Goal: Task Accomplishment & Management: Manage account settings

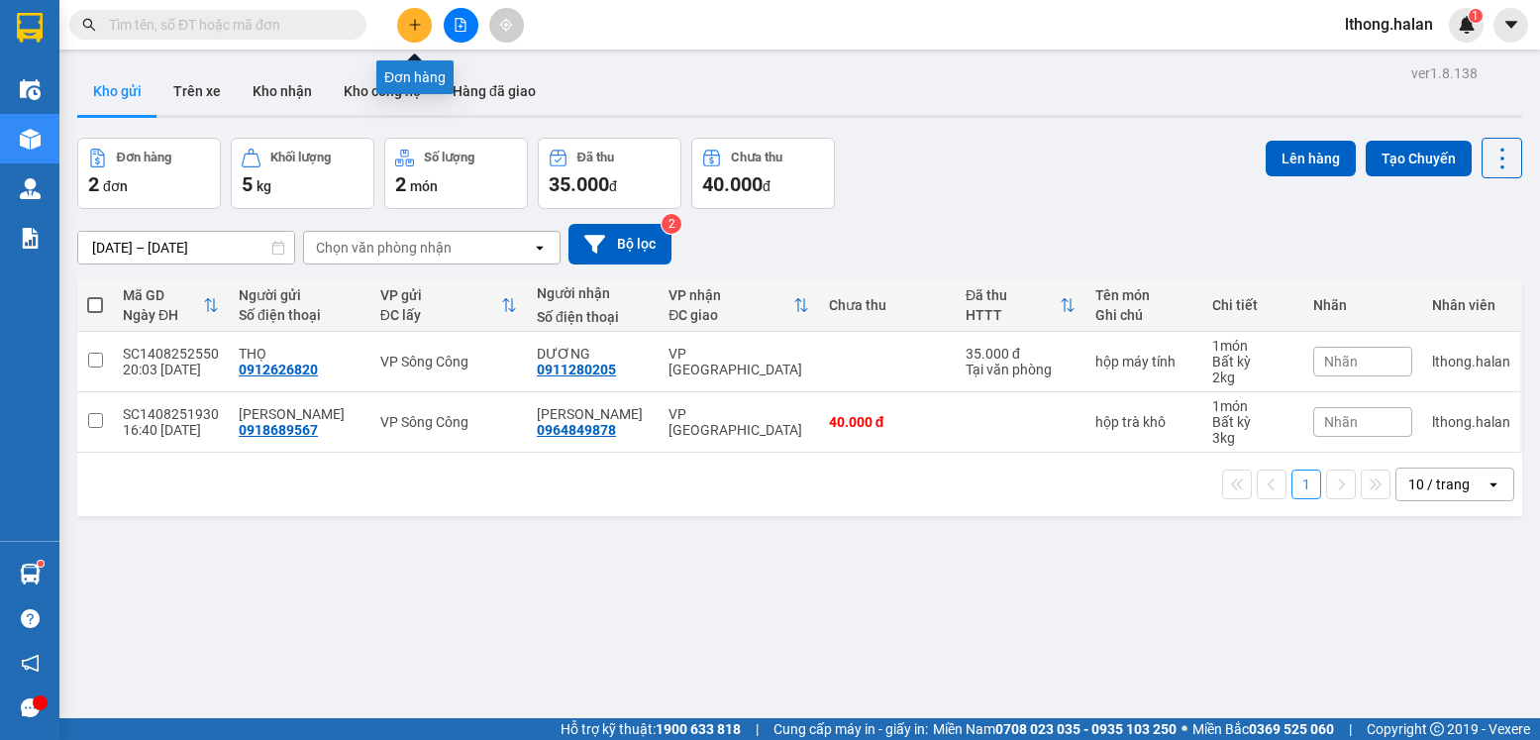
click at [411, 22] on icon "plus" at bounding box center [415, 25] width 14 height 14
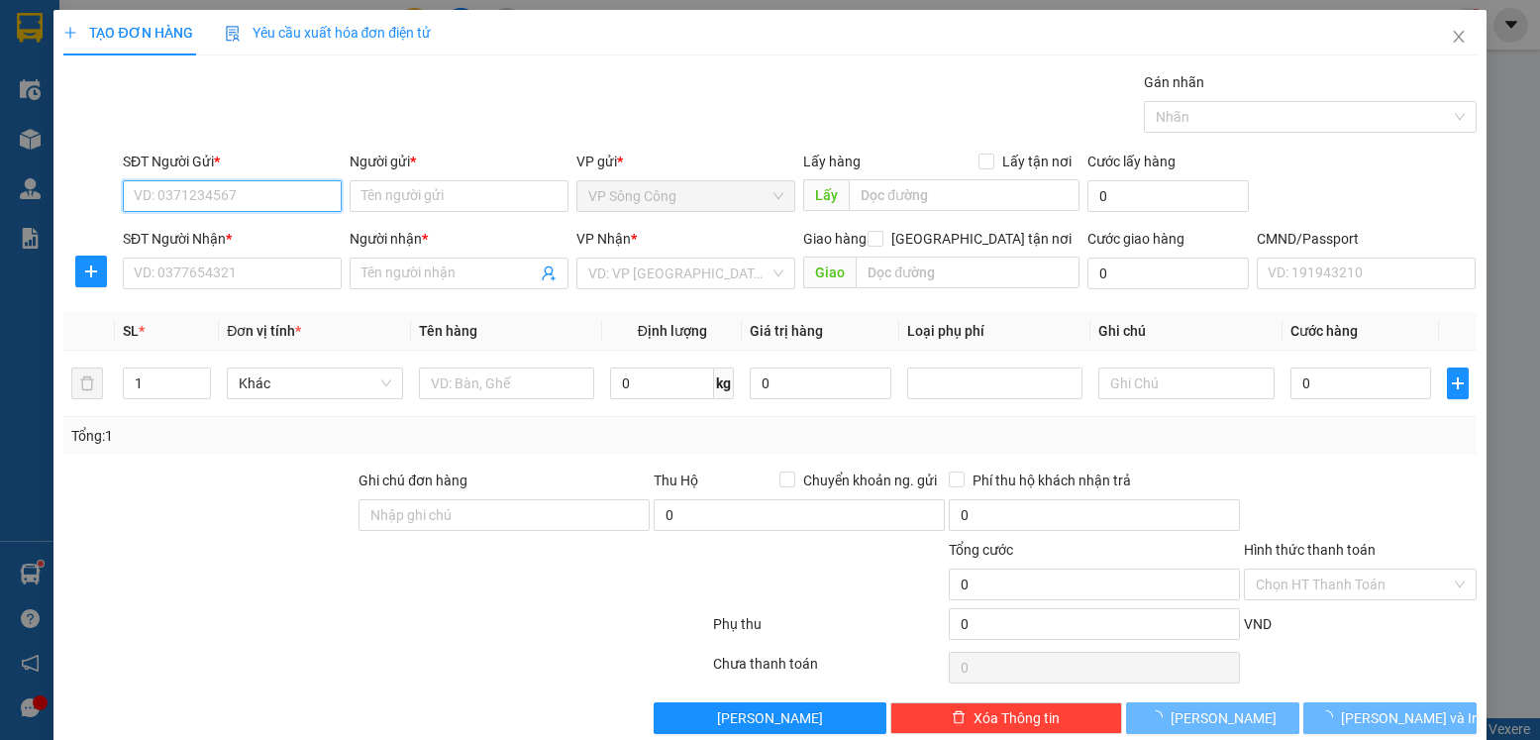
click at [264, 188] on input "SĐT Người Gửi *" at bounding box center [232, 196] width 219 height 32
type input "0368118886"
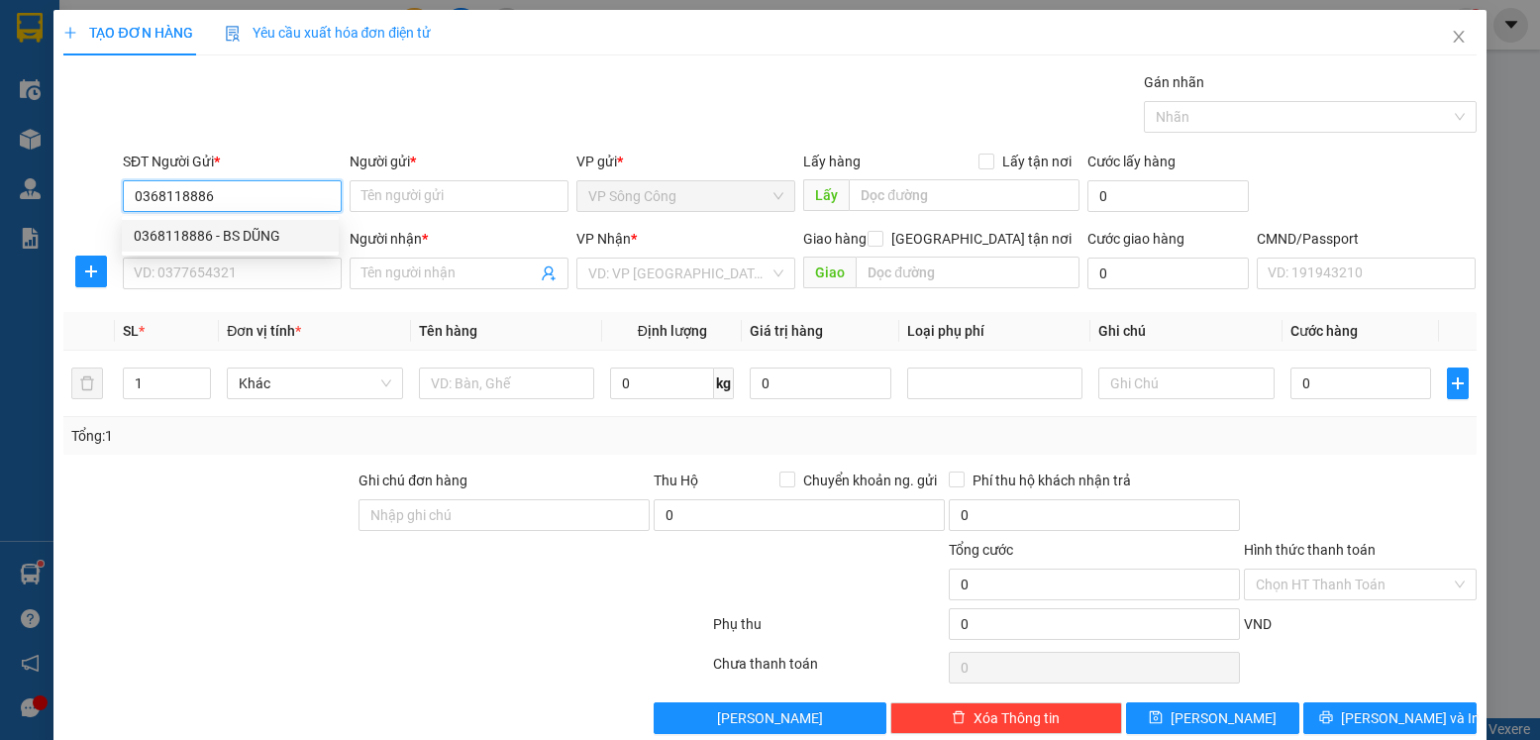
click at [232, 229] on div "0368118886 - BS DŨNG" at bounding box center [230, 236] width 193 height 22
type input "BS DŨNG"
type input "0368118886"
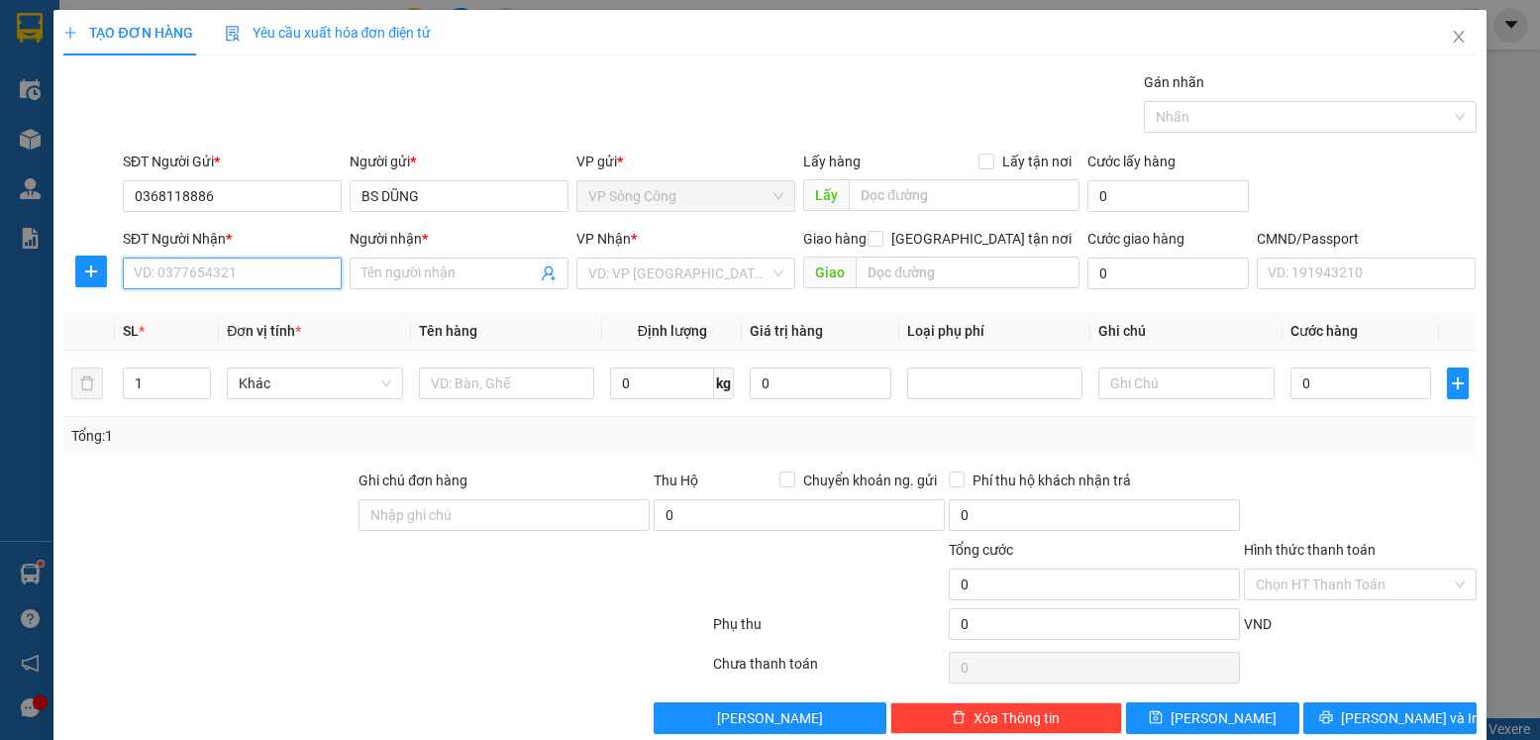
click at [224, 266] on input "SĐT Người Nhận *" at bounding box center [232, 274] width 219 height 32
click at [191, 314] on div "0904629366 - QUỐC" at bounding box center [230, 313] width 193 height 22
type input "0904629366"
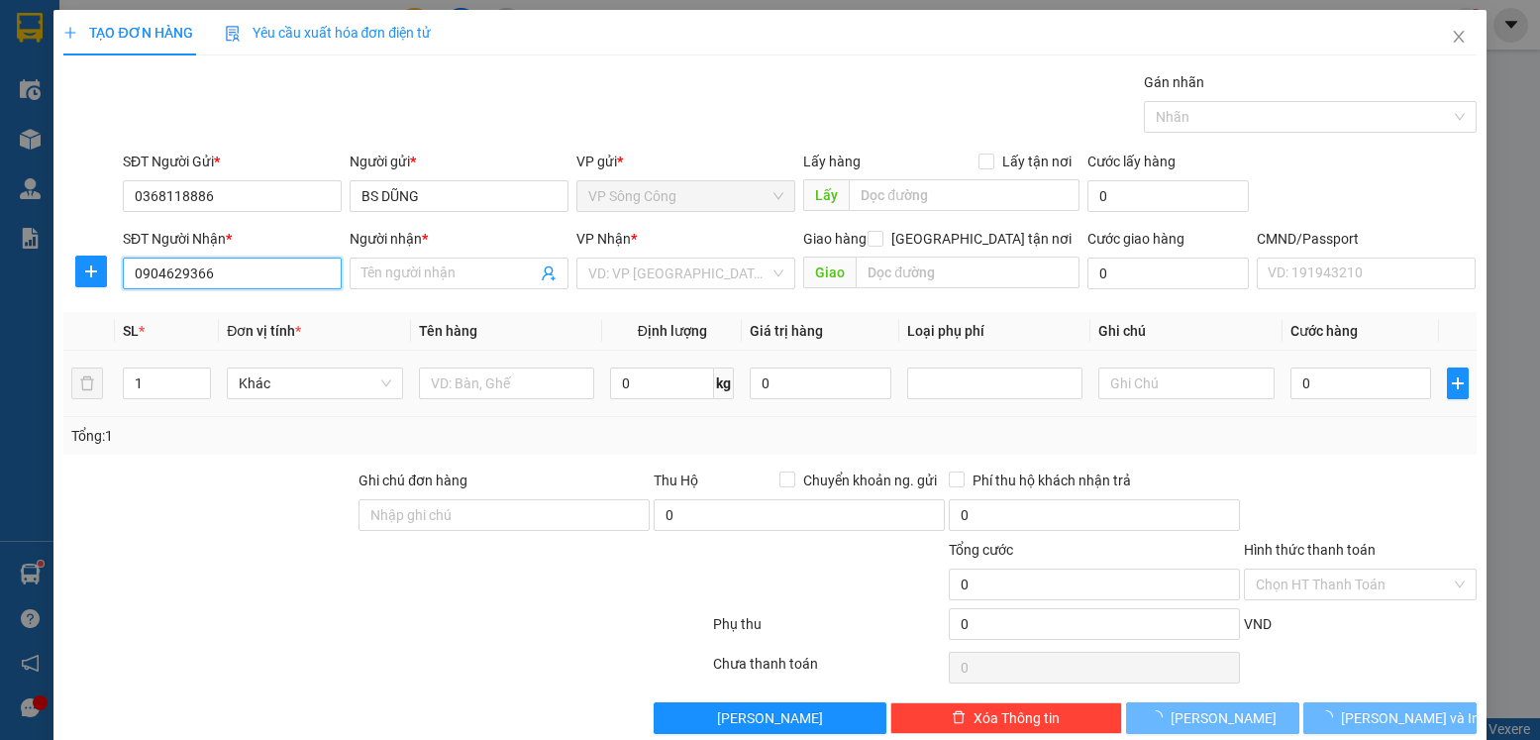
type input "QUỐC"
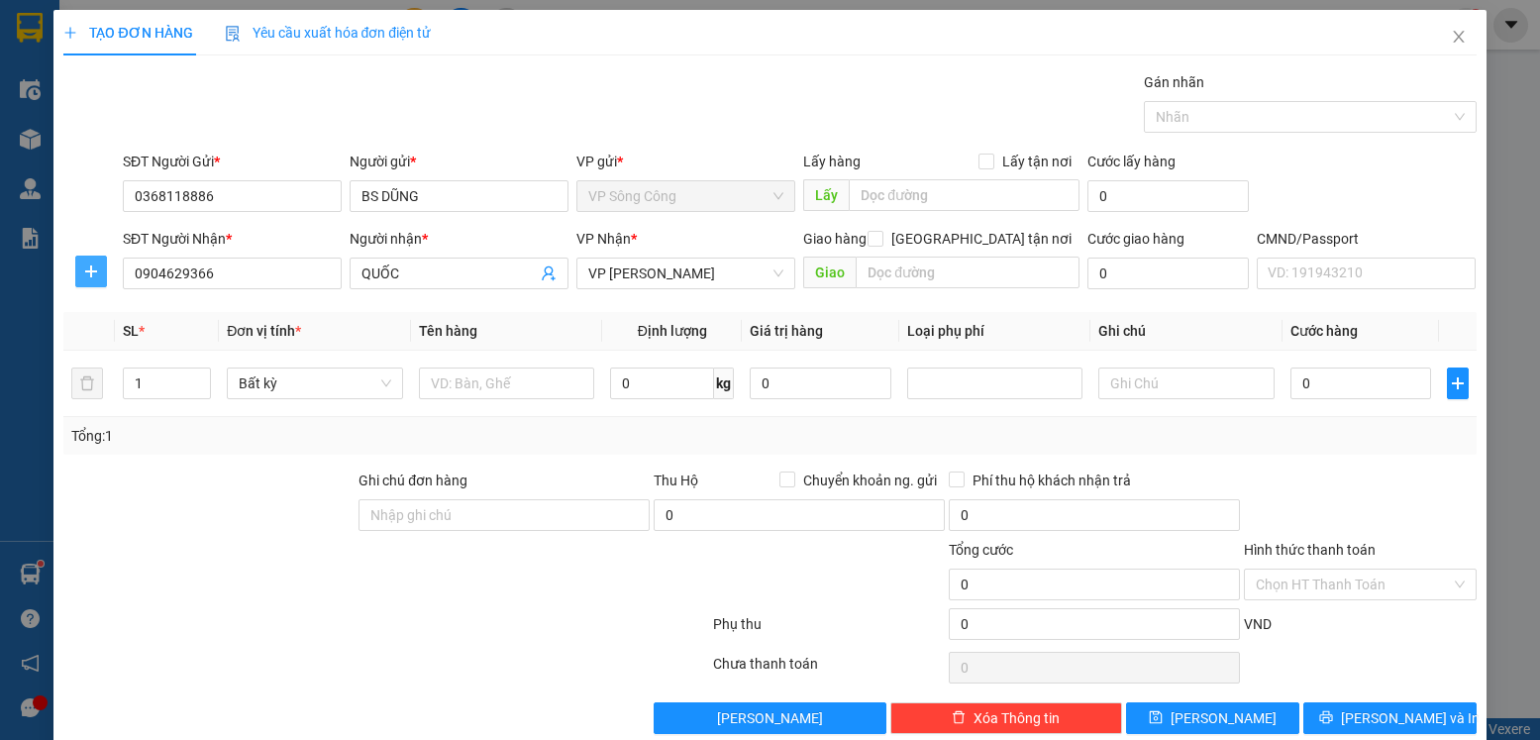
click at [84, 274] on icon "plus" at bounding box center [91, 271] width 16 height 16
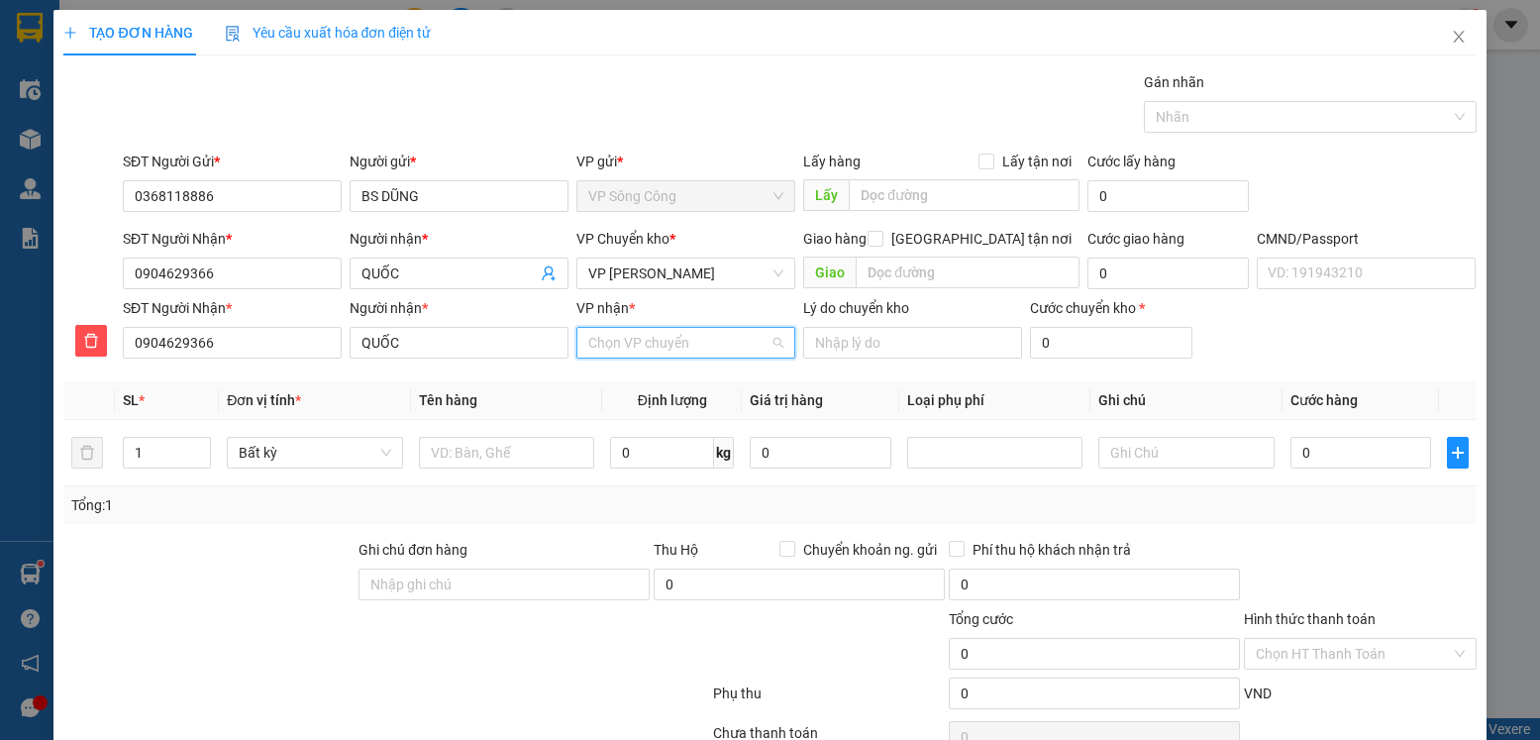
click at [656, 339] on input "VP nhận *" at bounding box center [678, 343] width 181 height 30
type input "nguye"
click at [649, 385] on div "VP [PERSON_NAME]" at bounding box center [678, 382] width 193 height 22
click at [691, 271] on span "VP [PERSON_NAME]" at bounding box center [685, 274] width 195 height 30
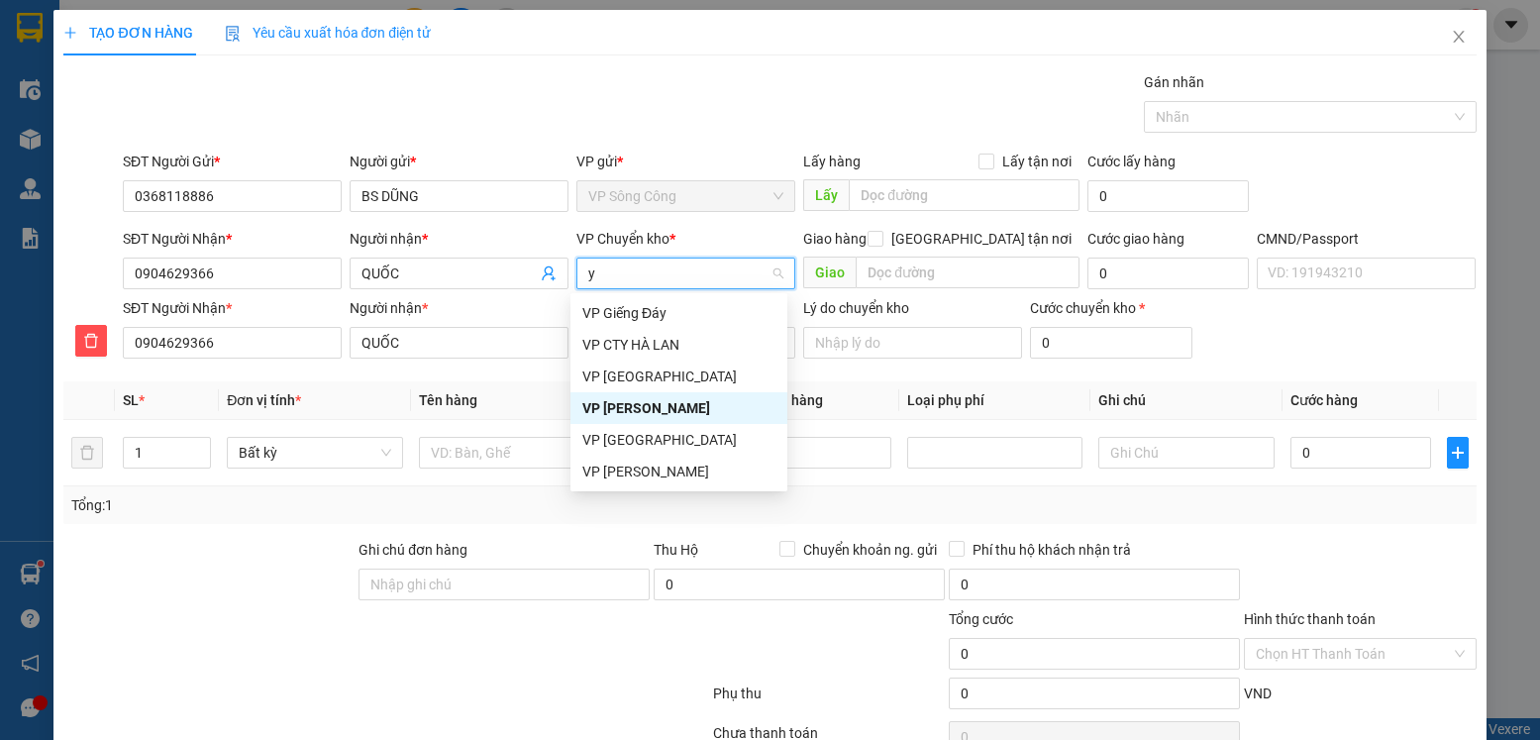
type input "yb"
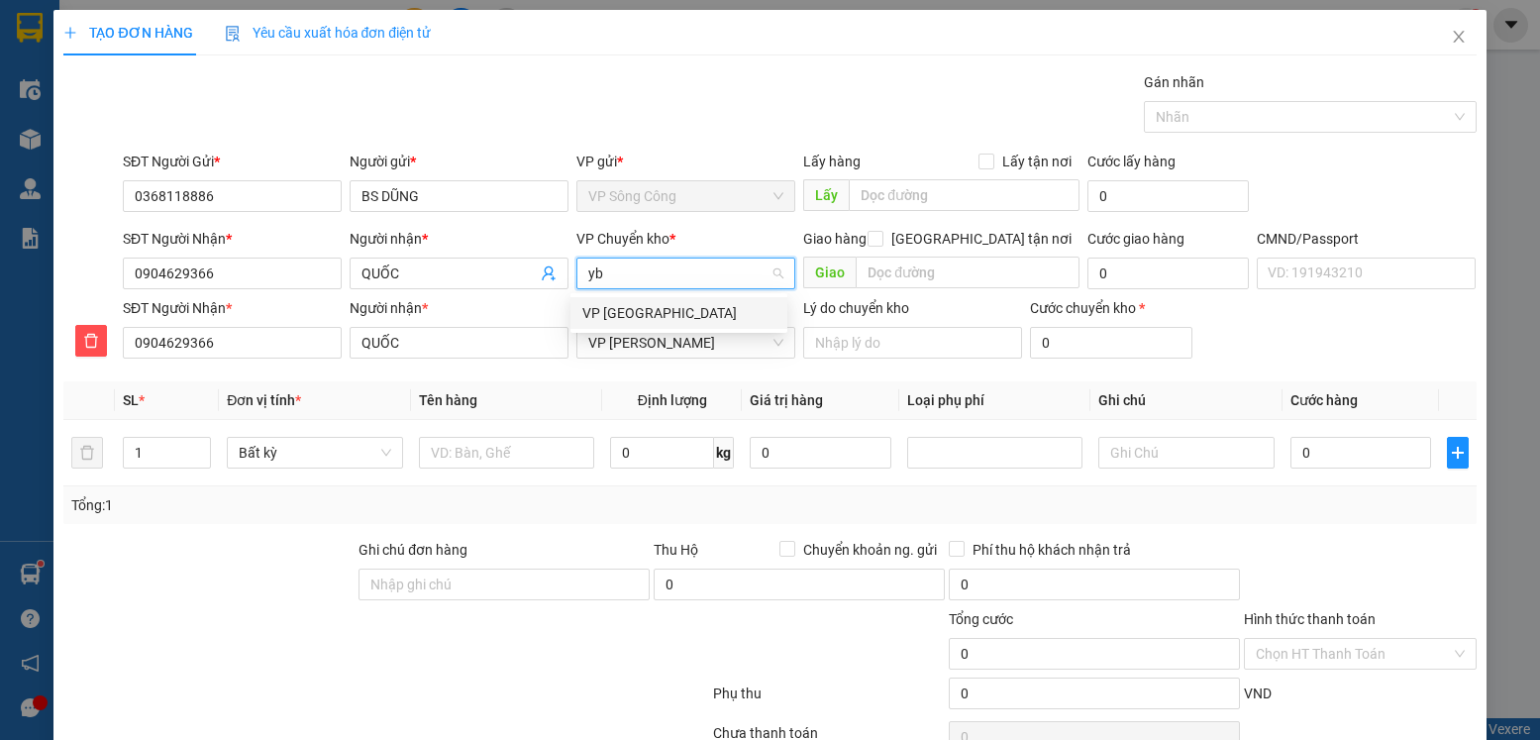
click at [628, 311] on div "VP [PERSON_NAME]" at bounding box center [678, 313] width 193 height 22
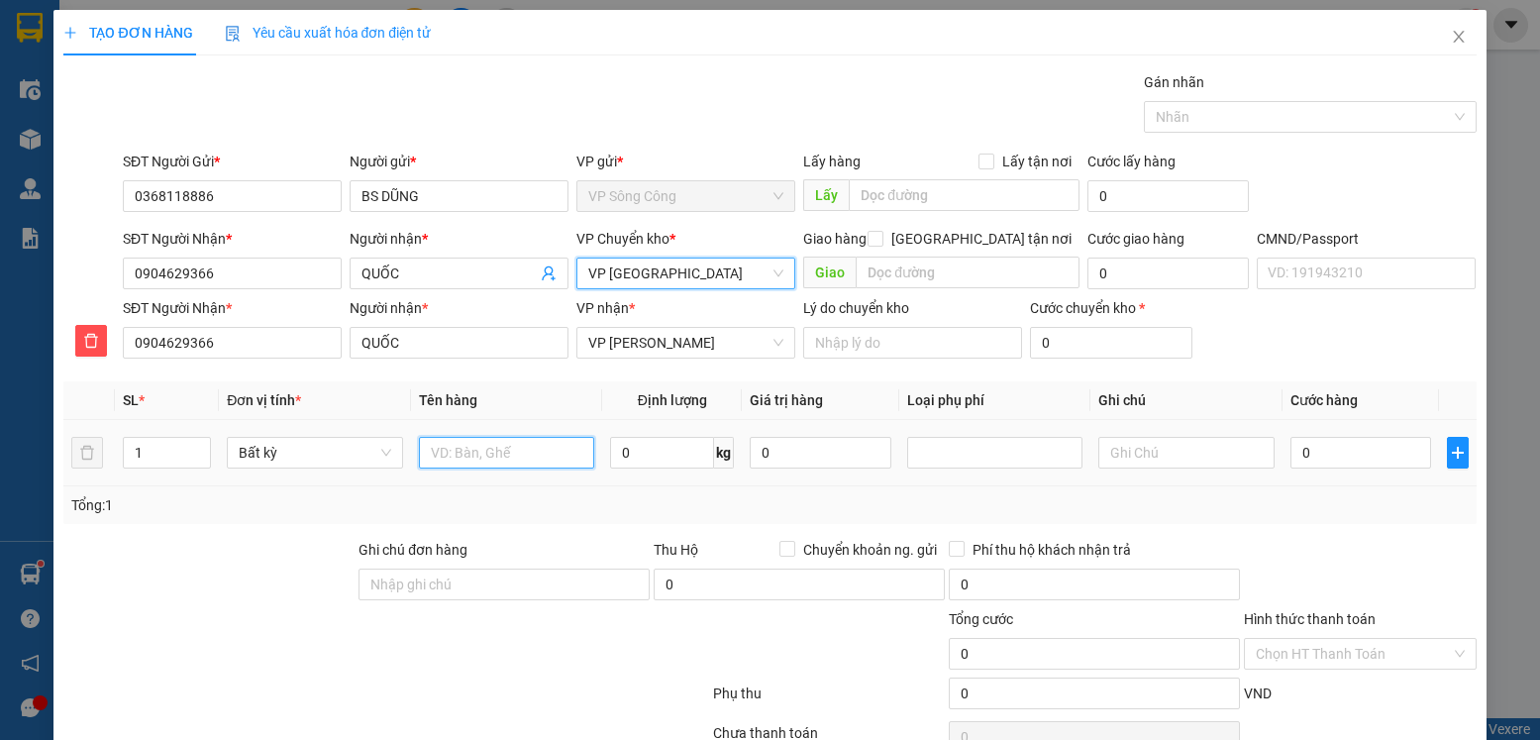
click at [497, 452] on input "text" at bounding box center [507, 453] width 176 height 32
type input "hộp mẫu xn"
click at [647, 445] on input "0" at bounding box center [662, 453] width 104 height 32
type input "0.2"
click at [1329, 464] on input "0" at bounding box center [1361, 453] width 141 height 32
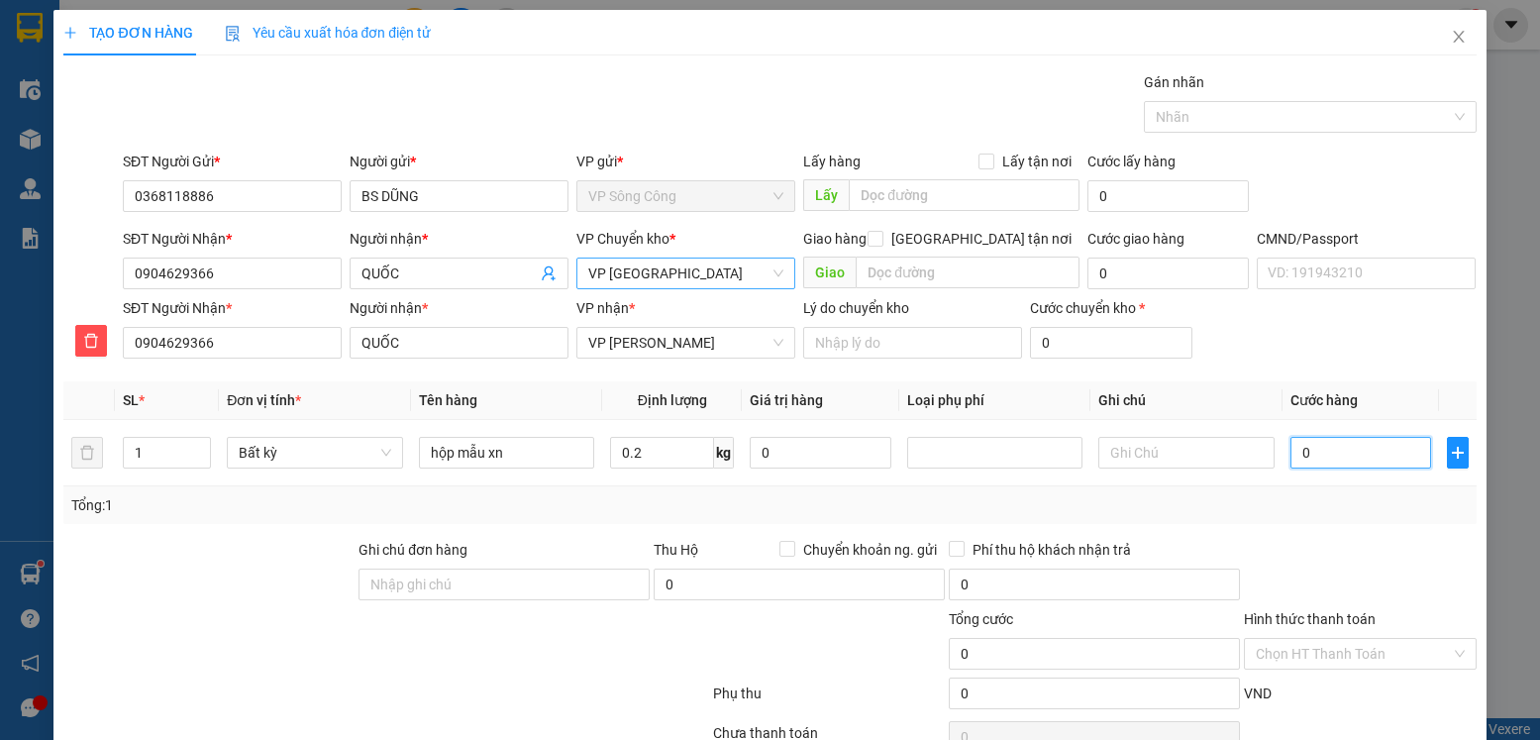
type input "35.000"
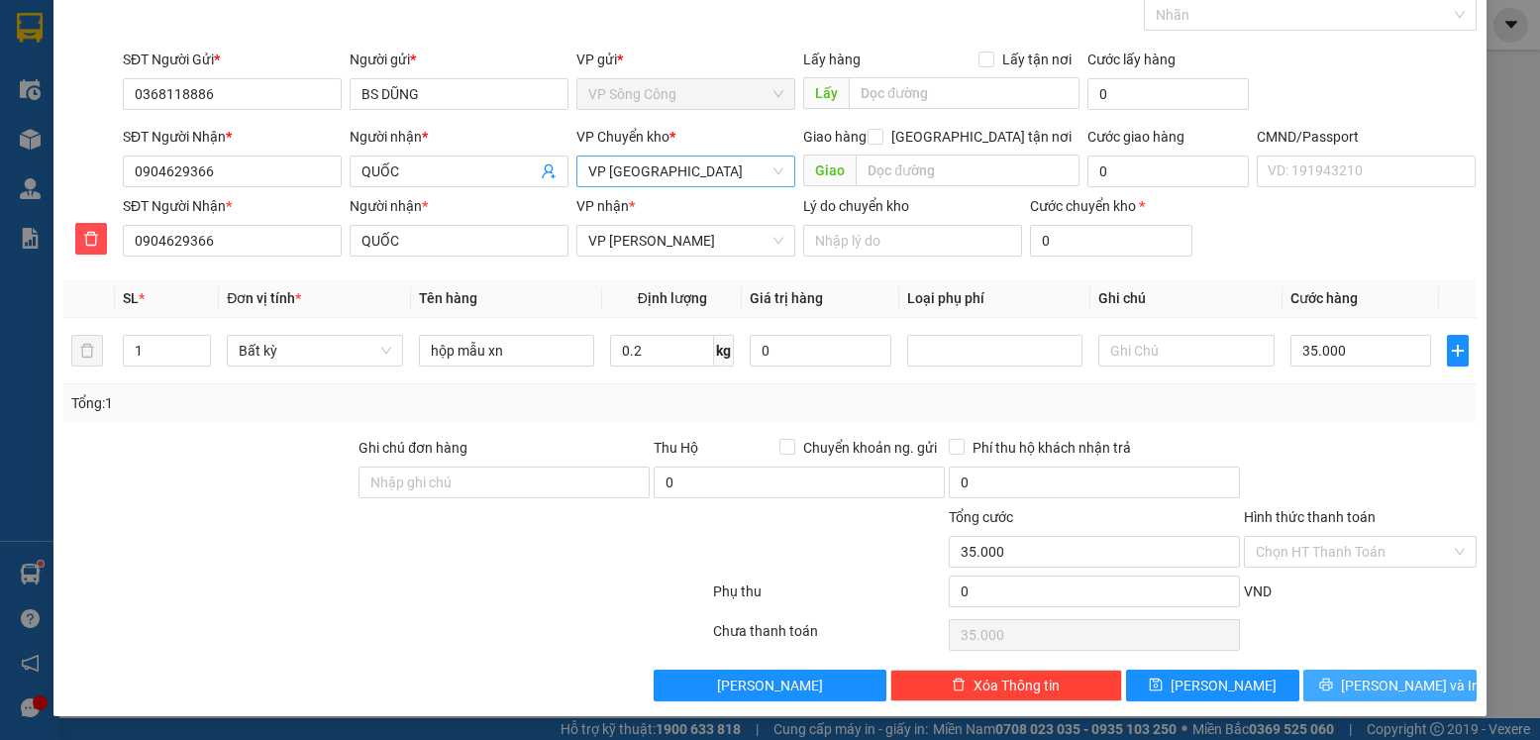
click at [1408, 679] on span "Lưu và In" at bounding box center [1410, 686] width 139 height 22
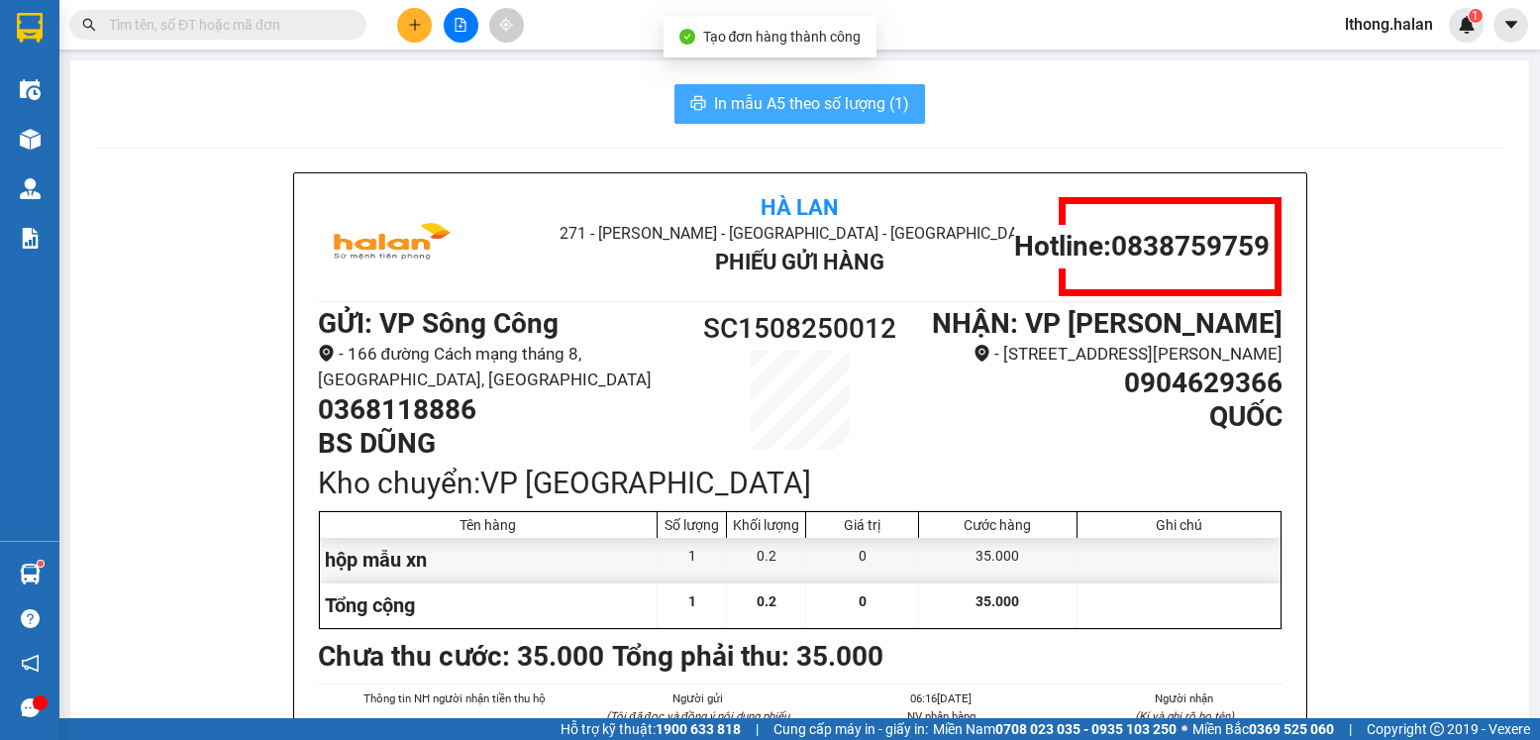
click at [866, 94] on span "In mẫu A5 theo số lượng (1)" at bounding box center [811, 103] width 195 height 25
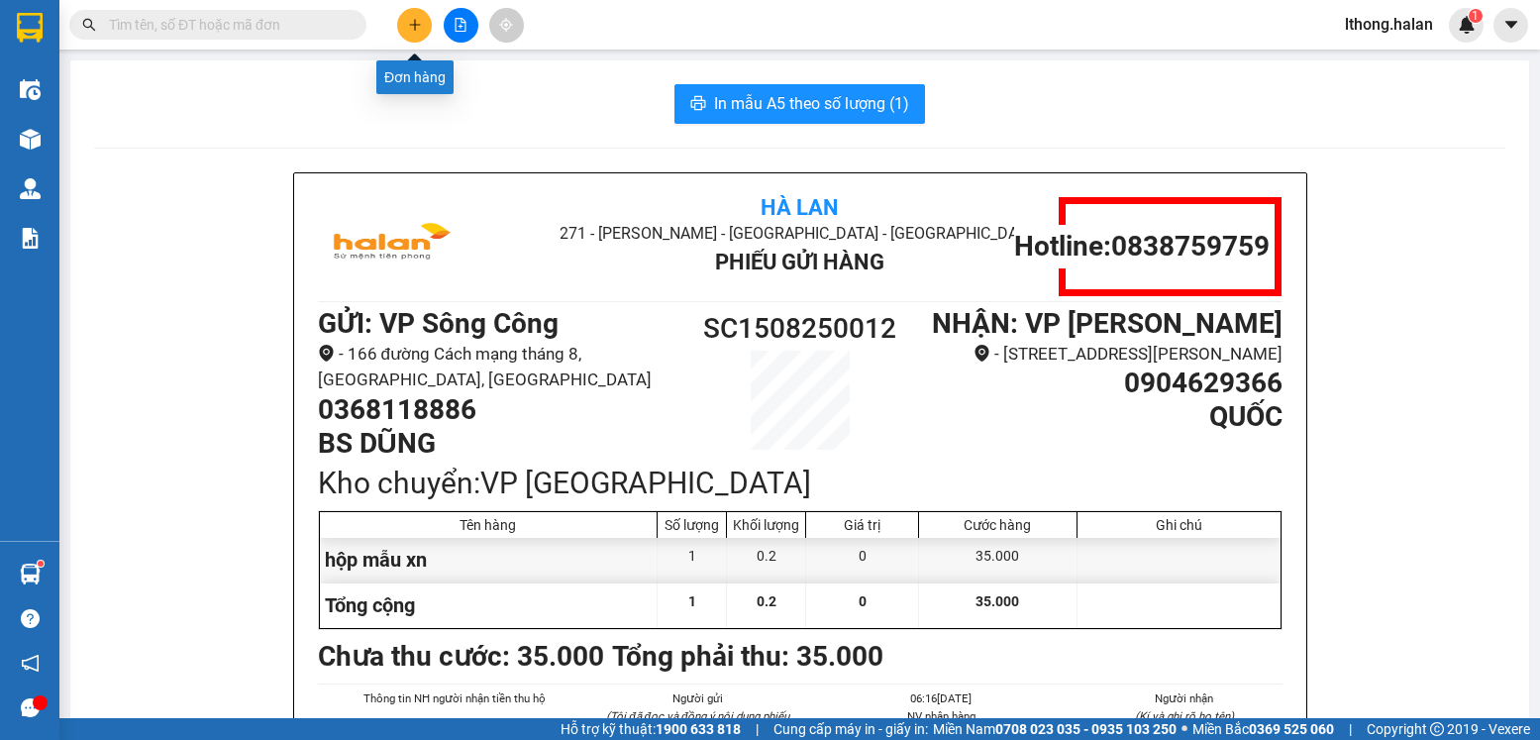
click at [415, 24] on icon "plus" at bounding box center [414, 24] width 1 height 11
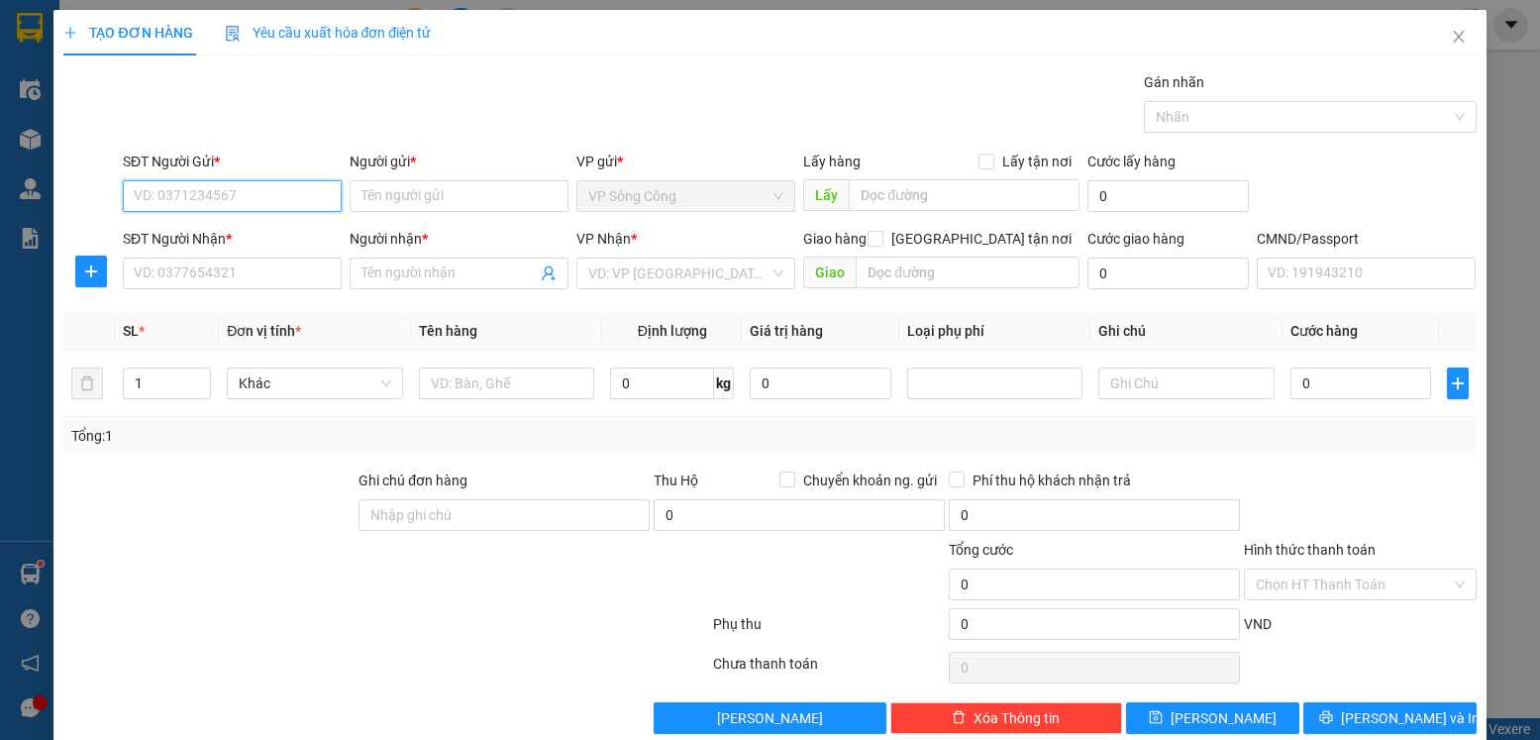
click at [273, 193] on input "SĐT Người Gửi *" at bounding box center [232, 196] width 219 height 32
click at [258, 194] on input "SĐT Người Gửi *" at bounding box center [232, 196] width 219 height 32
type input "0915212767"
click at [204, 232] on div "0915212767 - S NGỌC·" at bounding box center [230, 236] width 193 height 22
type input "S NGỌC·"
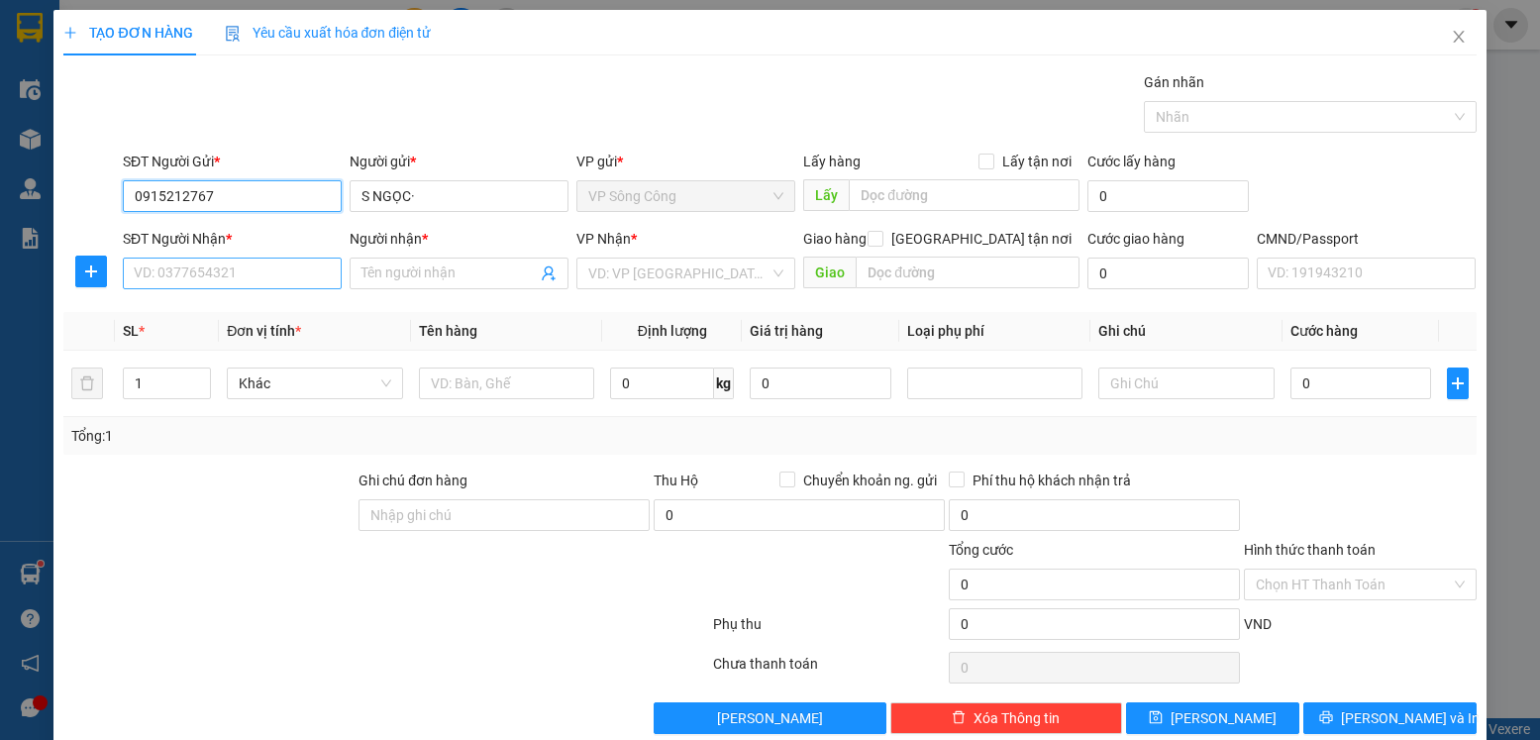
type input "0915212767"
click at [214, 268] on input "SĐT Người Nhận *" at bounding box center [232, 274] width 219 height 32
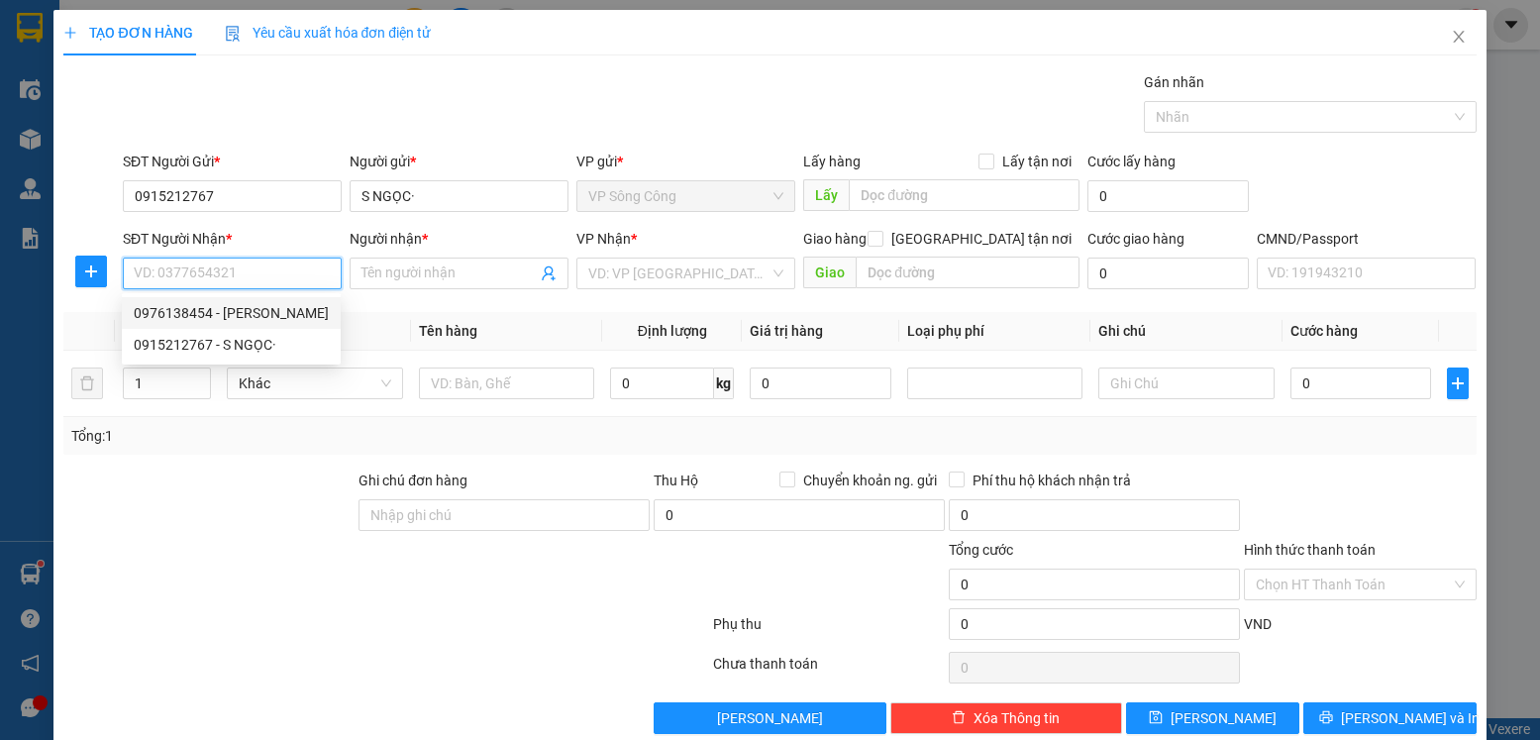
click at [174, 309] on div "0976138454 - NGÔ CÔNG" at bounding box center [231, 313] width 195 height 22
type input "0976138454"
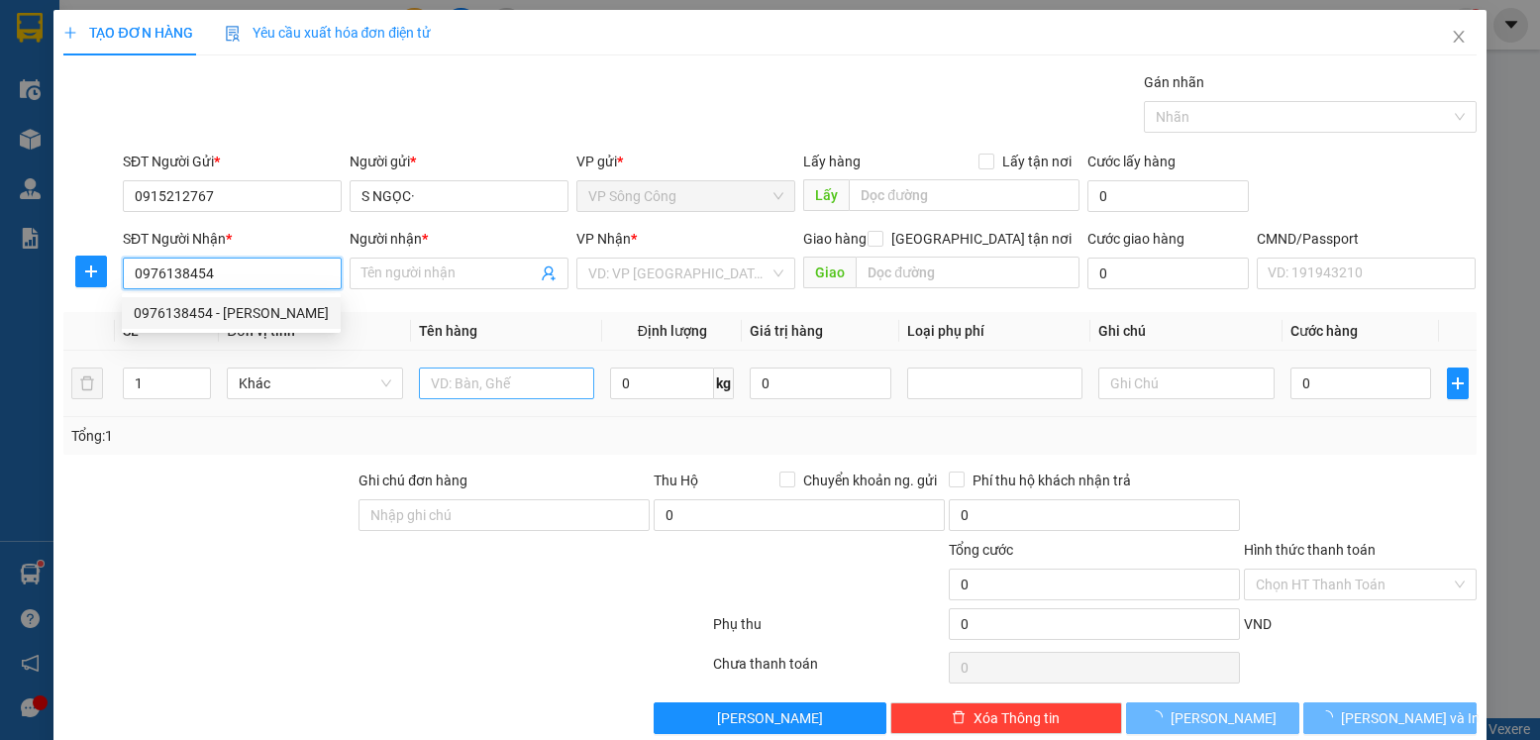
type input "[PERSON_NAME]"
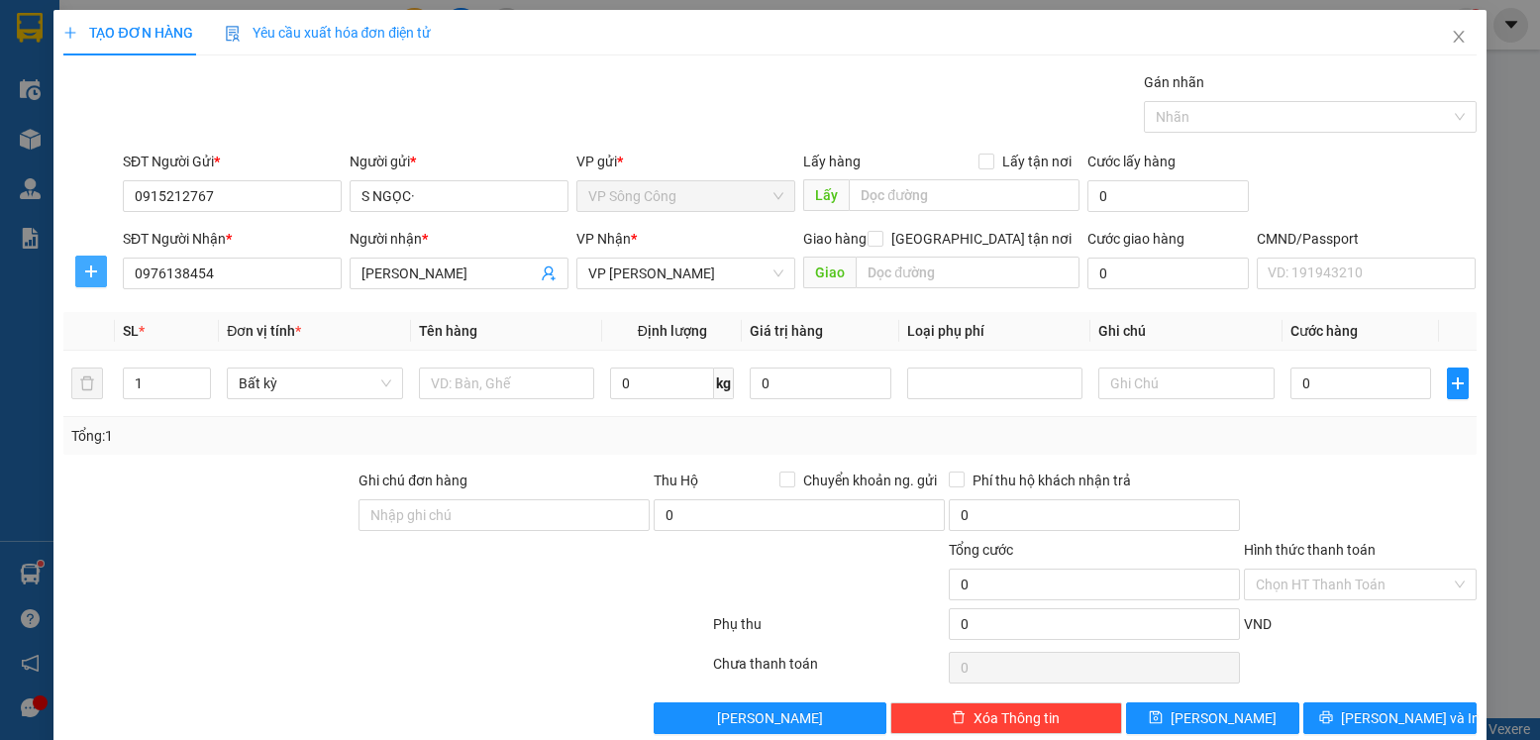
click at [88, 272] on icon "plus" at bounding box center [91, 271] width 16 height 16
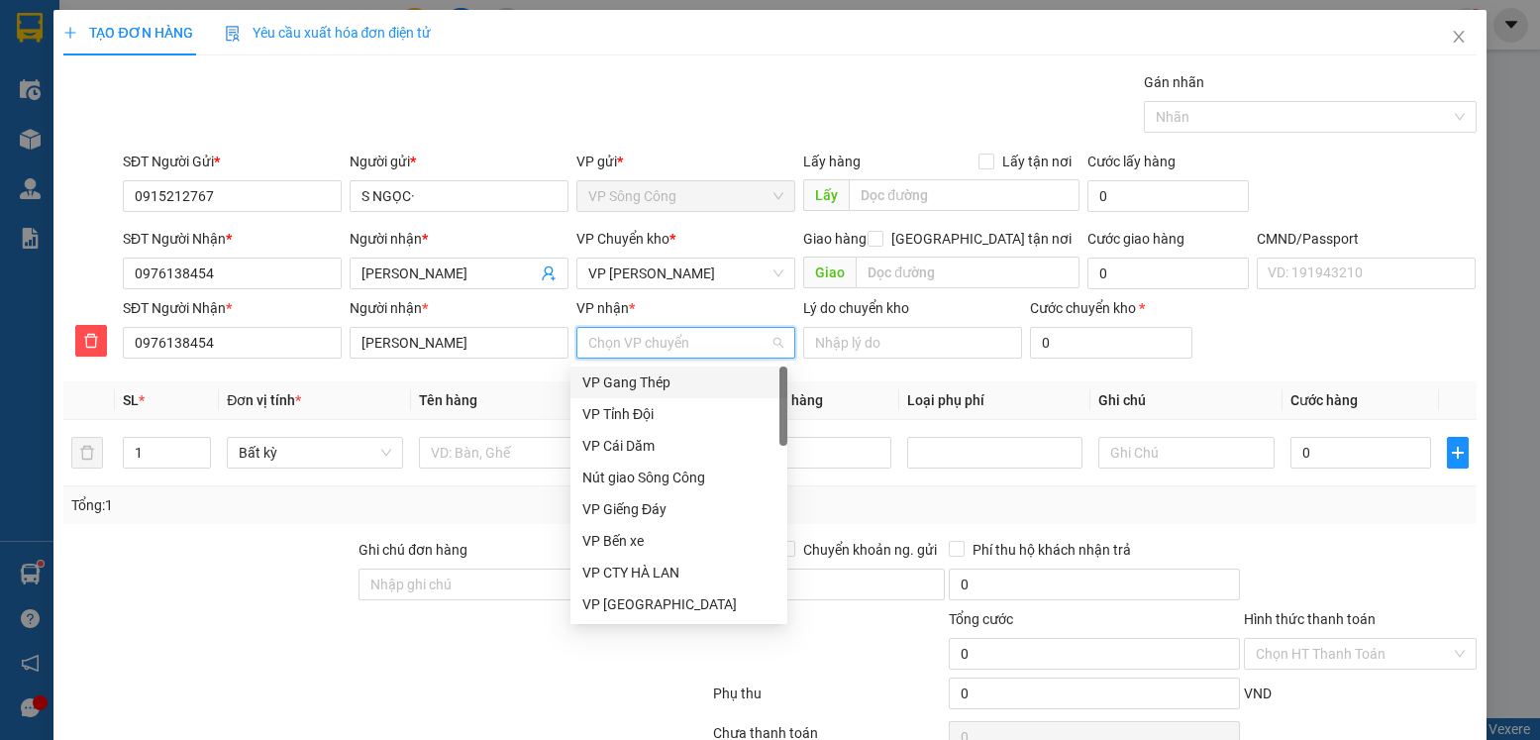
click at [617, 345] on input "VP nhận *" at bounding box center [678, 343] width 181 height 30
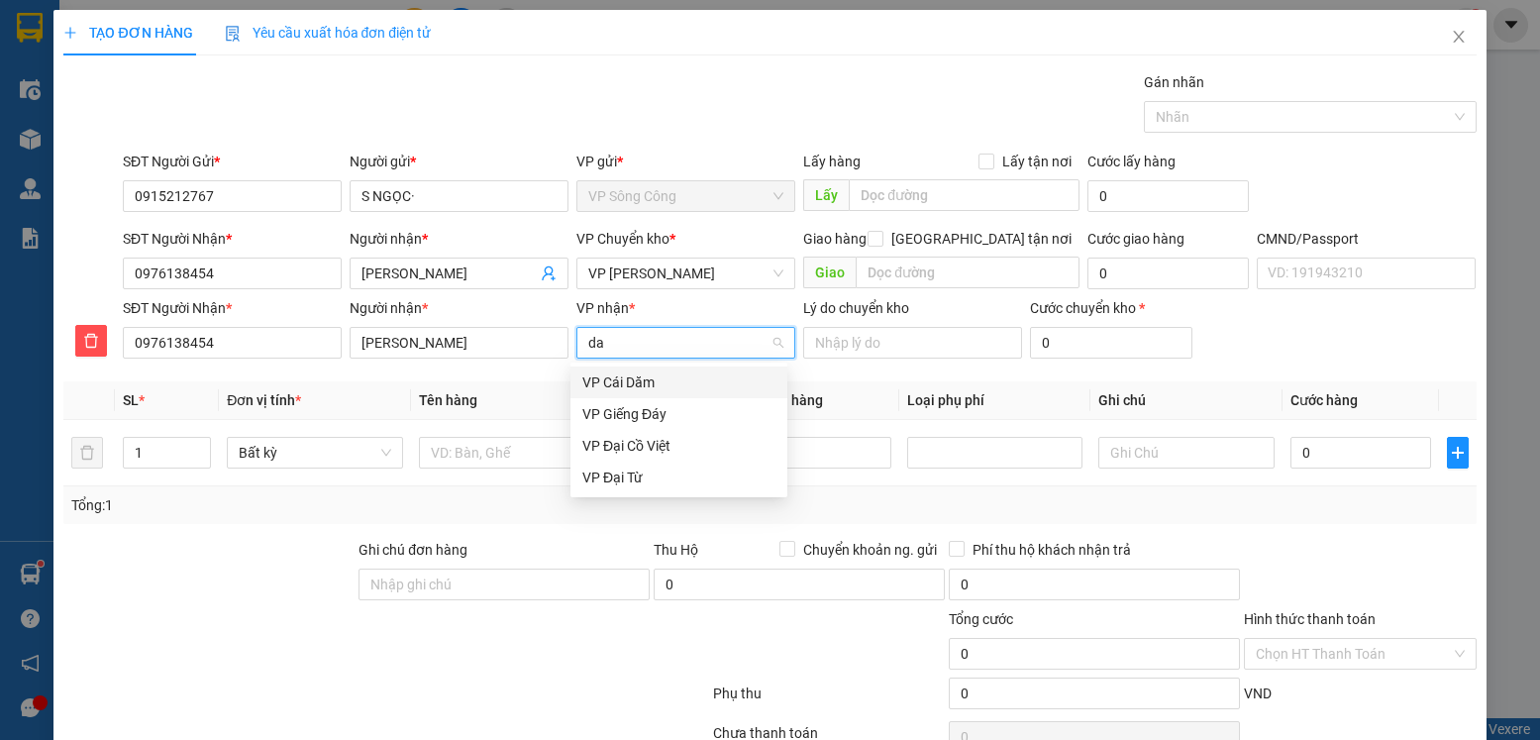
type input "dai"
click at [605, 382] on div "VP Đại Cồ Việt" at bounding box center [678, 382] width 193 height 22
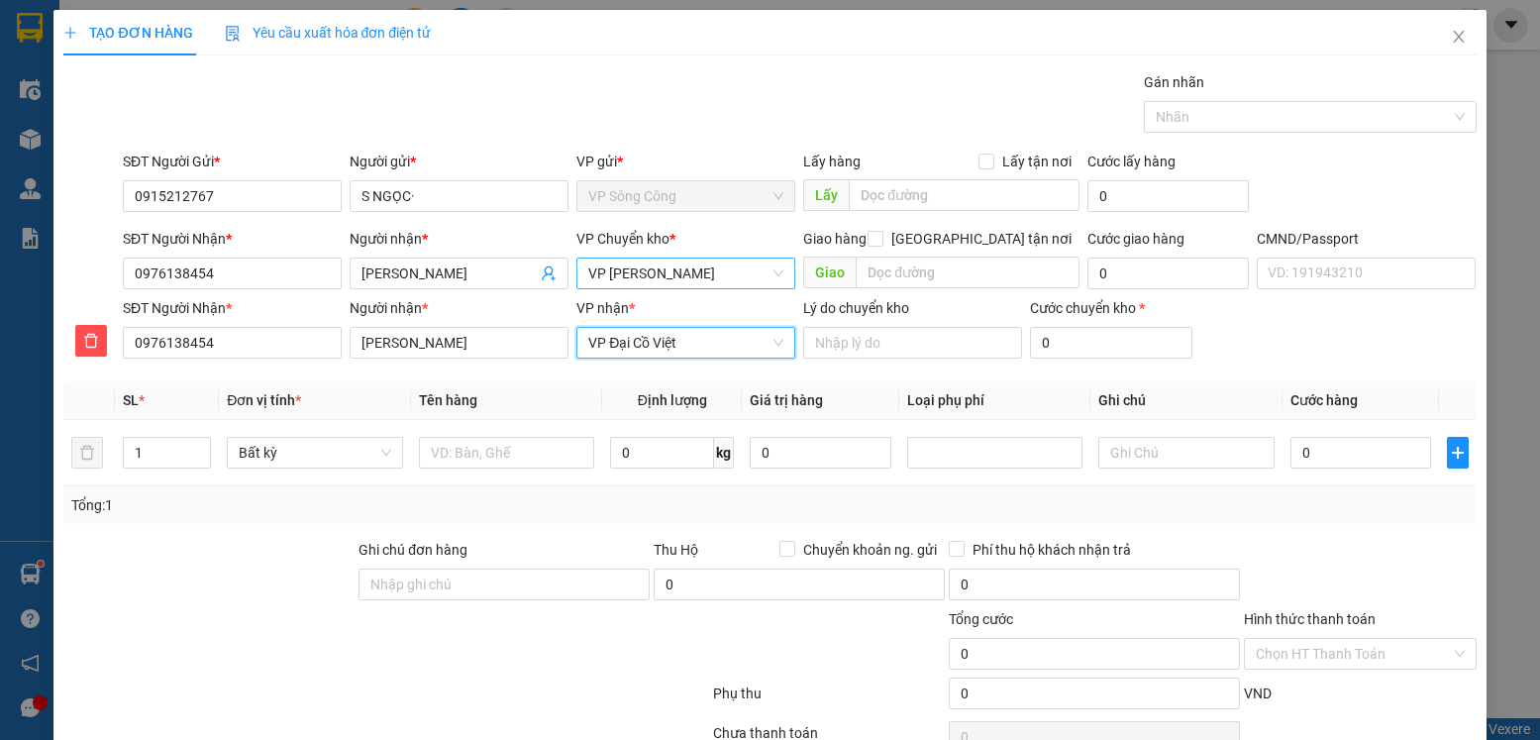
click at [681, 272] on span "VP Hoàng Gia" at bounding box center [685, 274] width 195 height 30
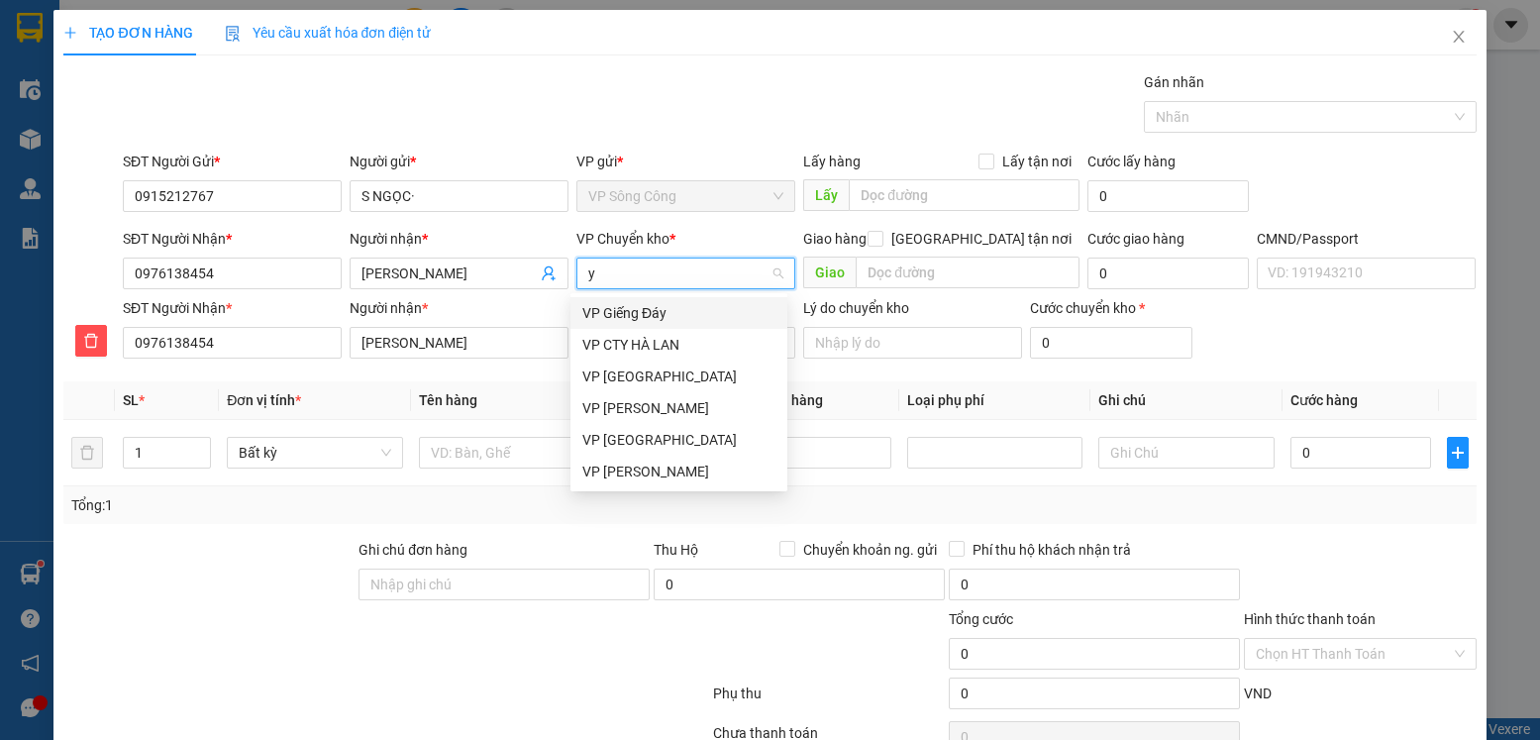
type input "yb"
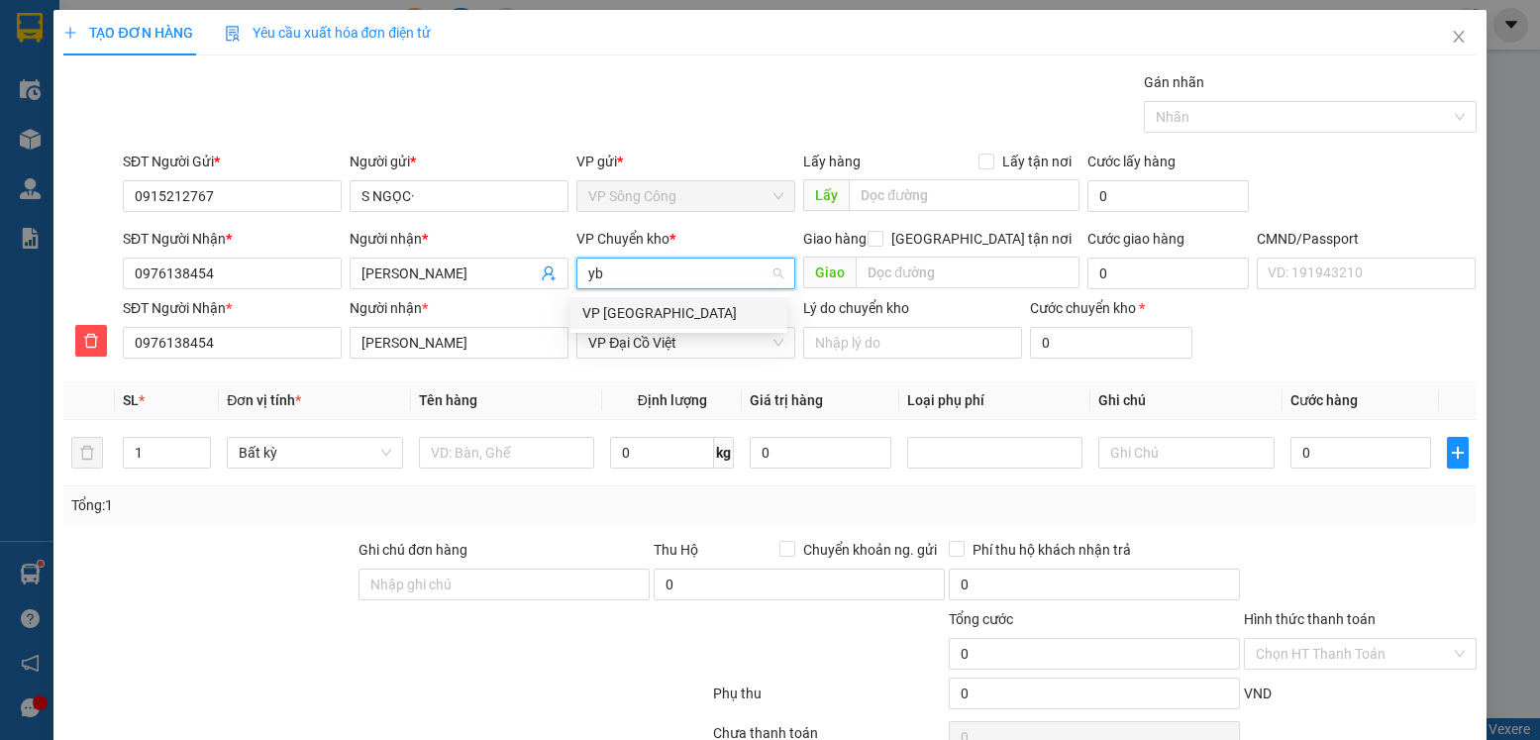
click at [650, 313] on div "VP [PERSON_NAME]" at bounding box center [678, 313] width 193 height 22
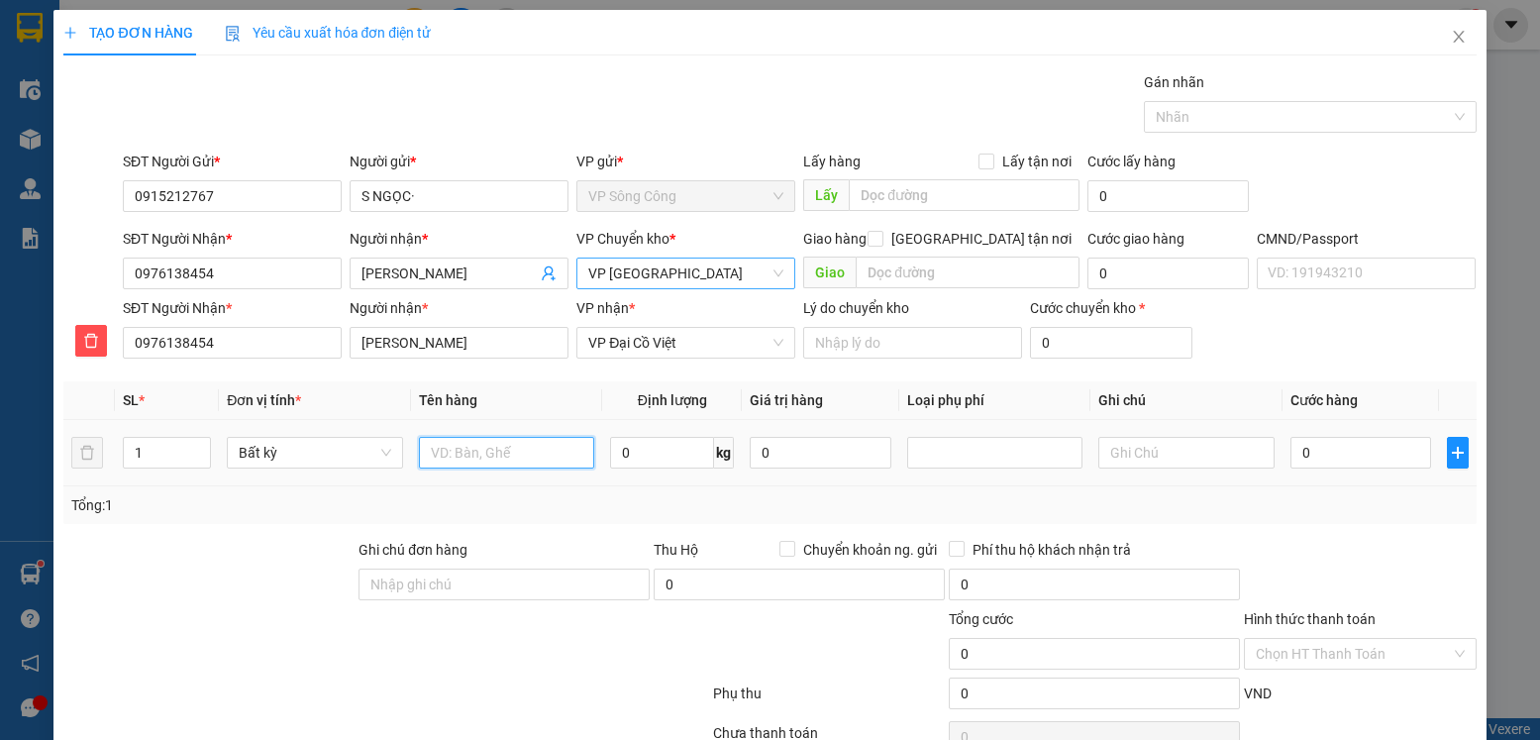
click at [518, 451] on input "text" at bounding box center [507, 453] width 176 height 32
type input "hộp mẫu xn"
click at [651, 456] on input "0" at bounding box center [662, 453] width 104 height 32
type input "0.2"
click at [1312, 463] on input "0" at bounding box center [1361, 453] width 141 height 32
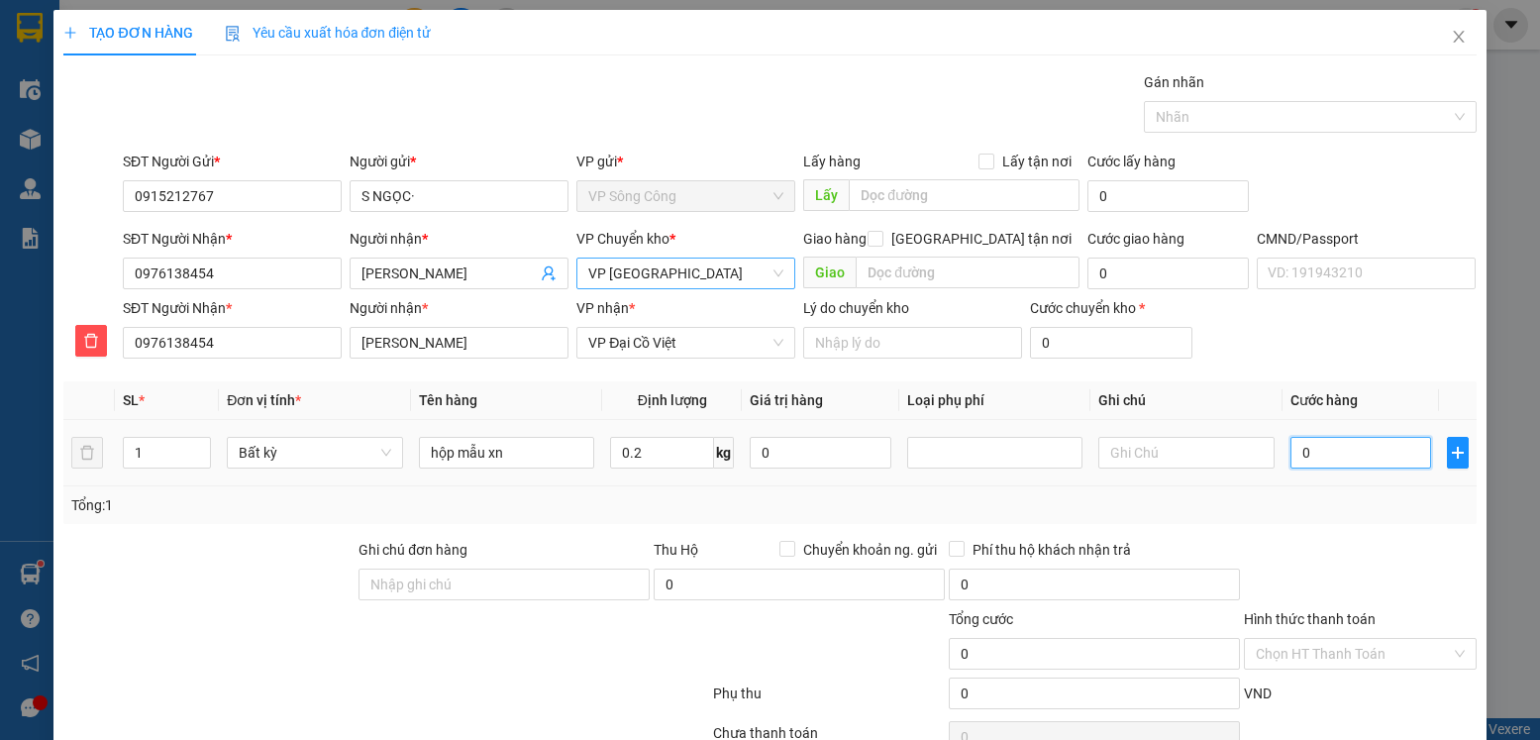
type input "35.000"
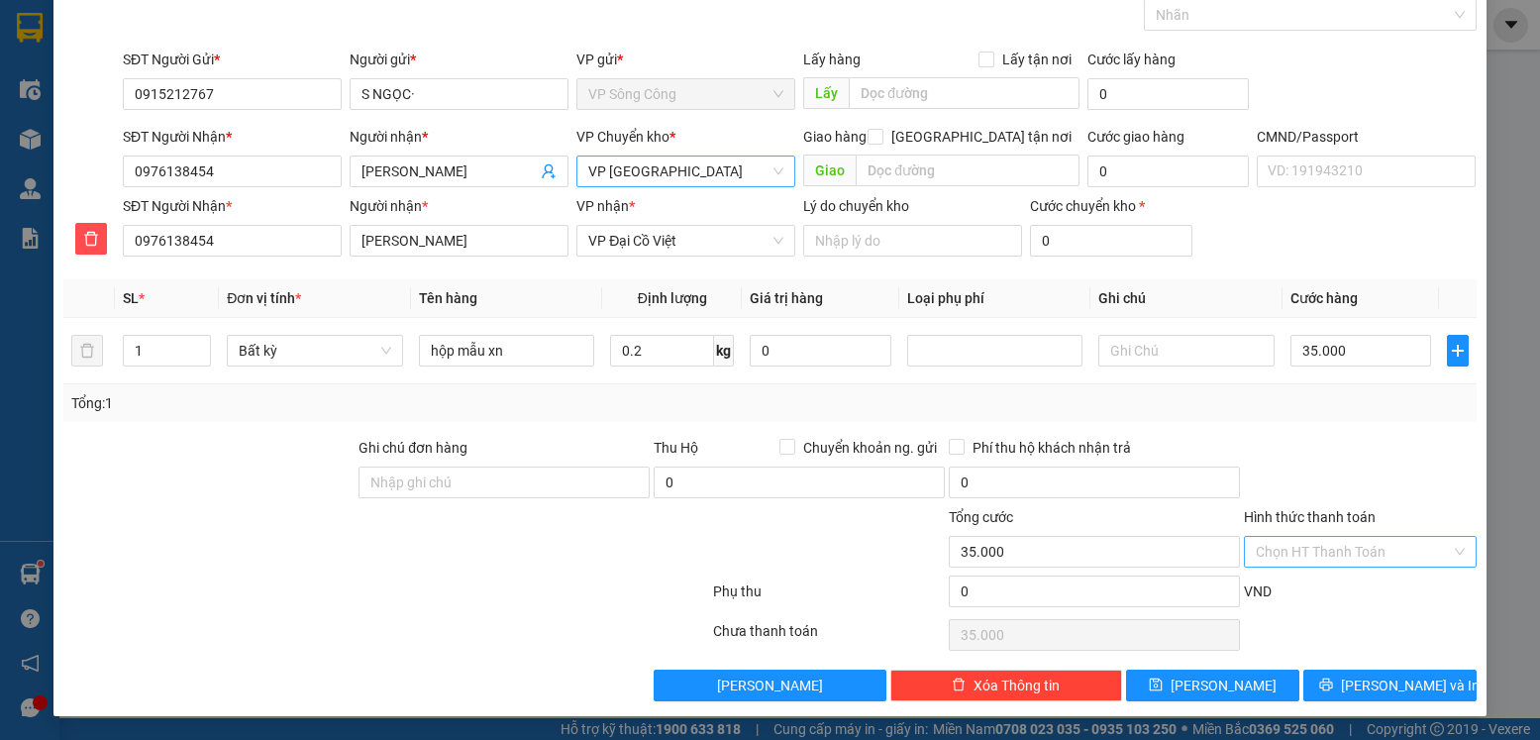
click at [1384, 558] on input "Hình thức thanh toán" at bounding box center [1353, 552] width 194 height 30
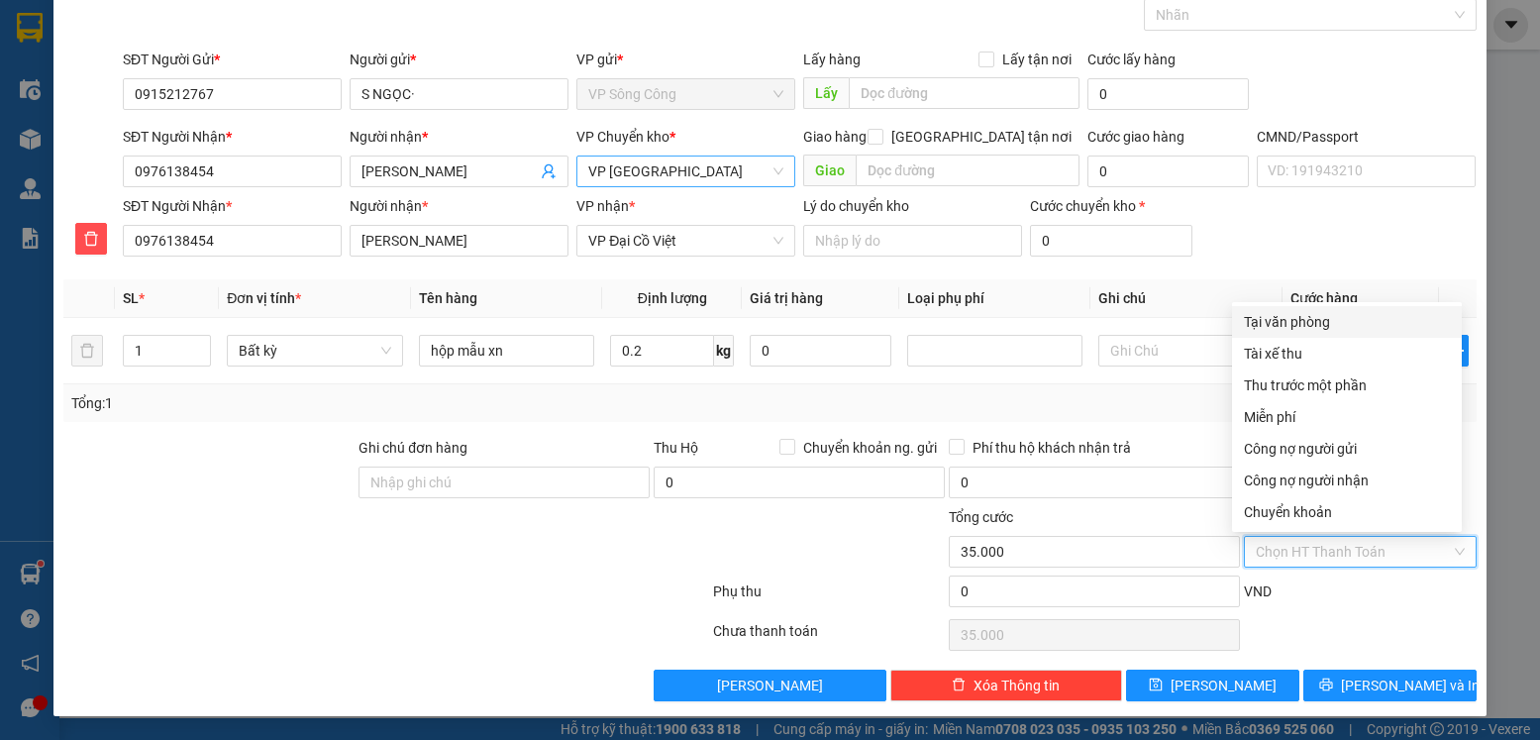
click at [1331, 321] on div "Tại văn phòng" at bounding box center [1347, 322] width 206 height 22
type input "0"
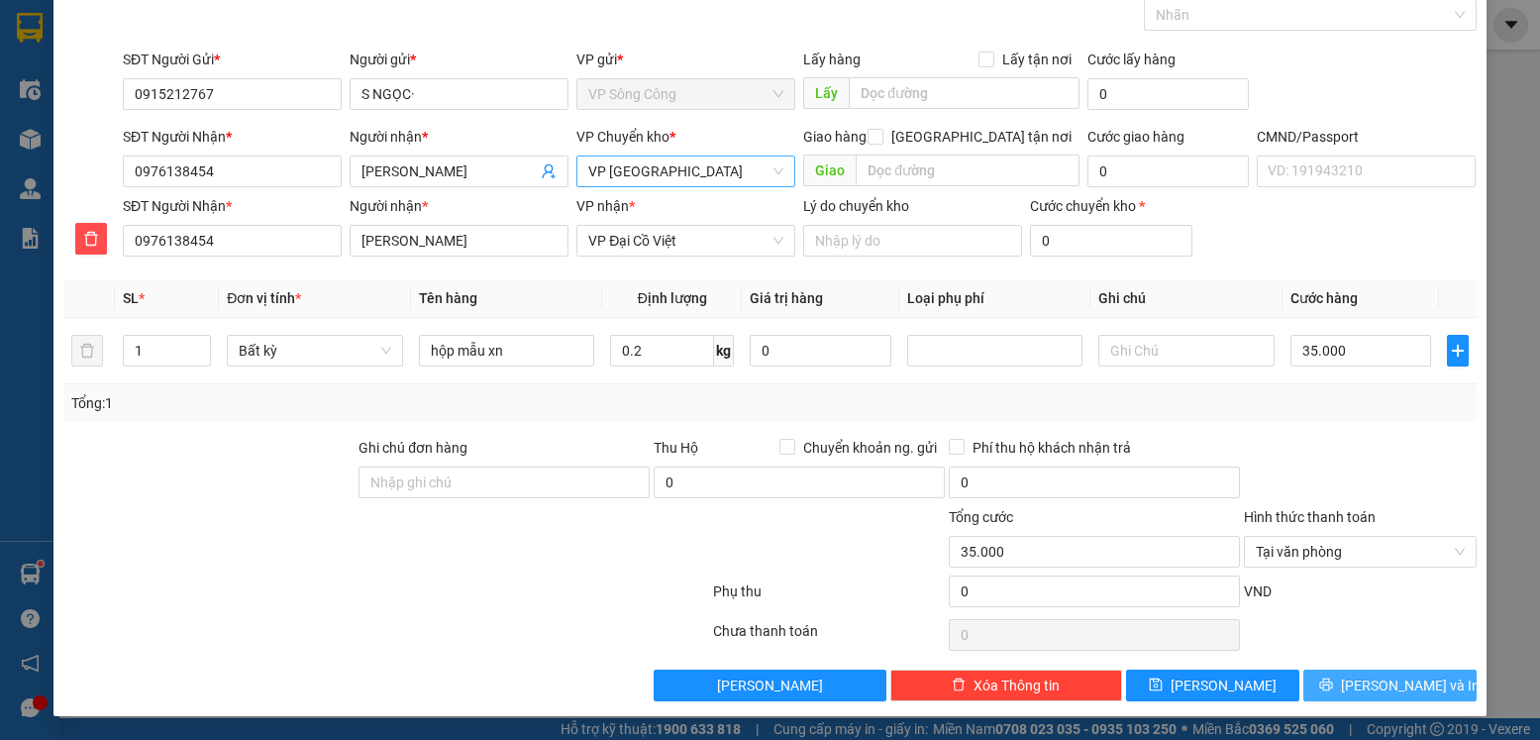
click at [1381, 678] on span "Lưu và In" at bounding box center [1410, 686] width 139 height 22
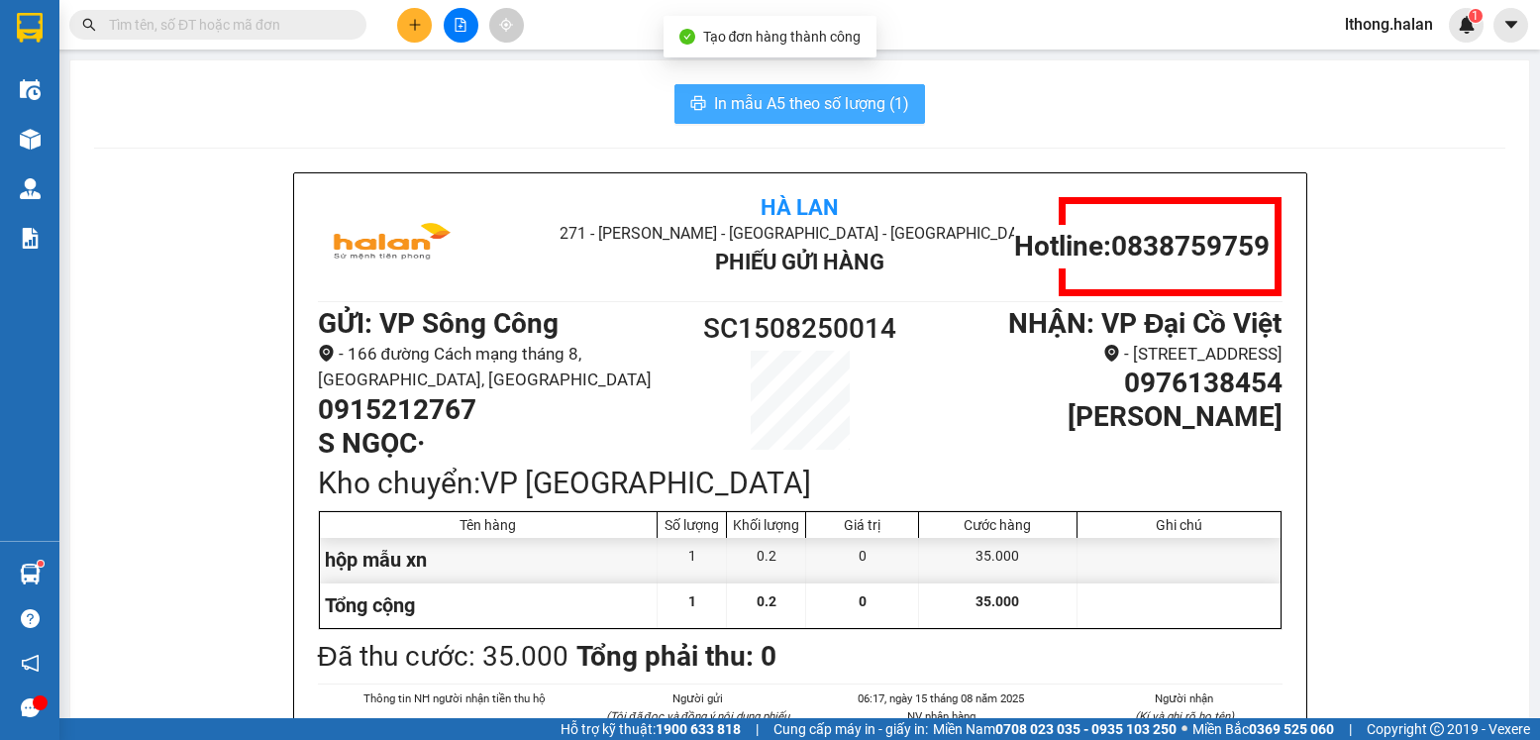
click at [851, 97] on span "In mẫu A5 theo số lượng (1)" at bounding box center [811, 103] width 195 height 25
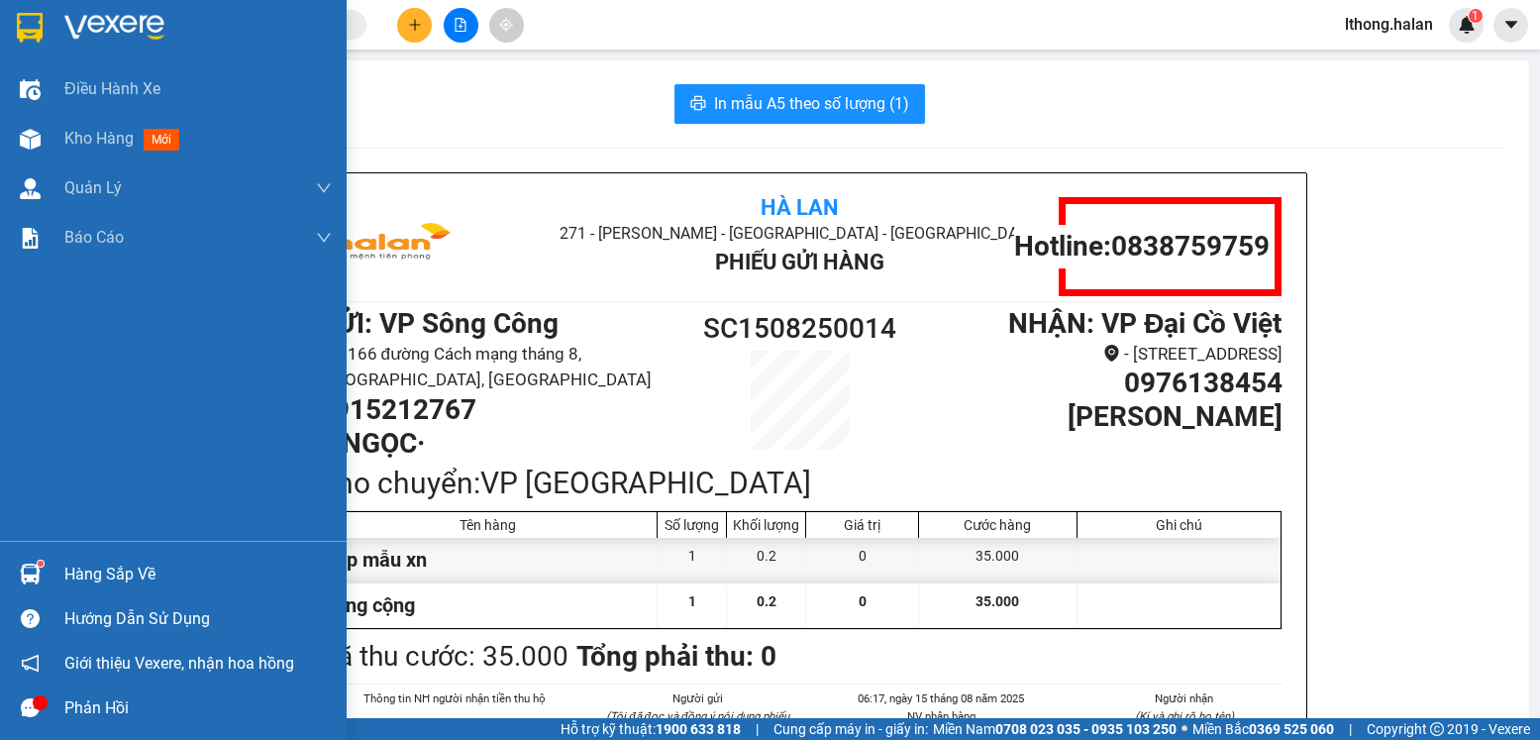
click at [116, 576] on div "Hàng sắp về" at bounding box center [197, 575] width 267 height 30
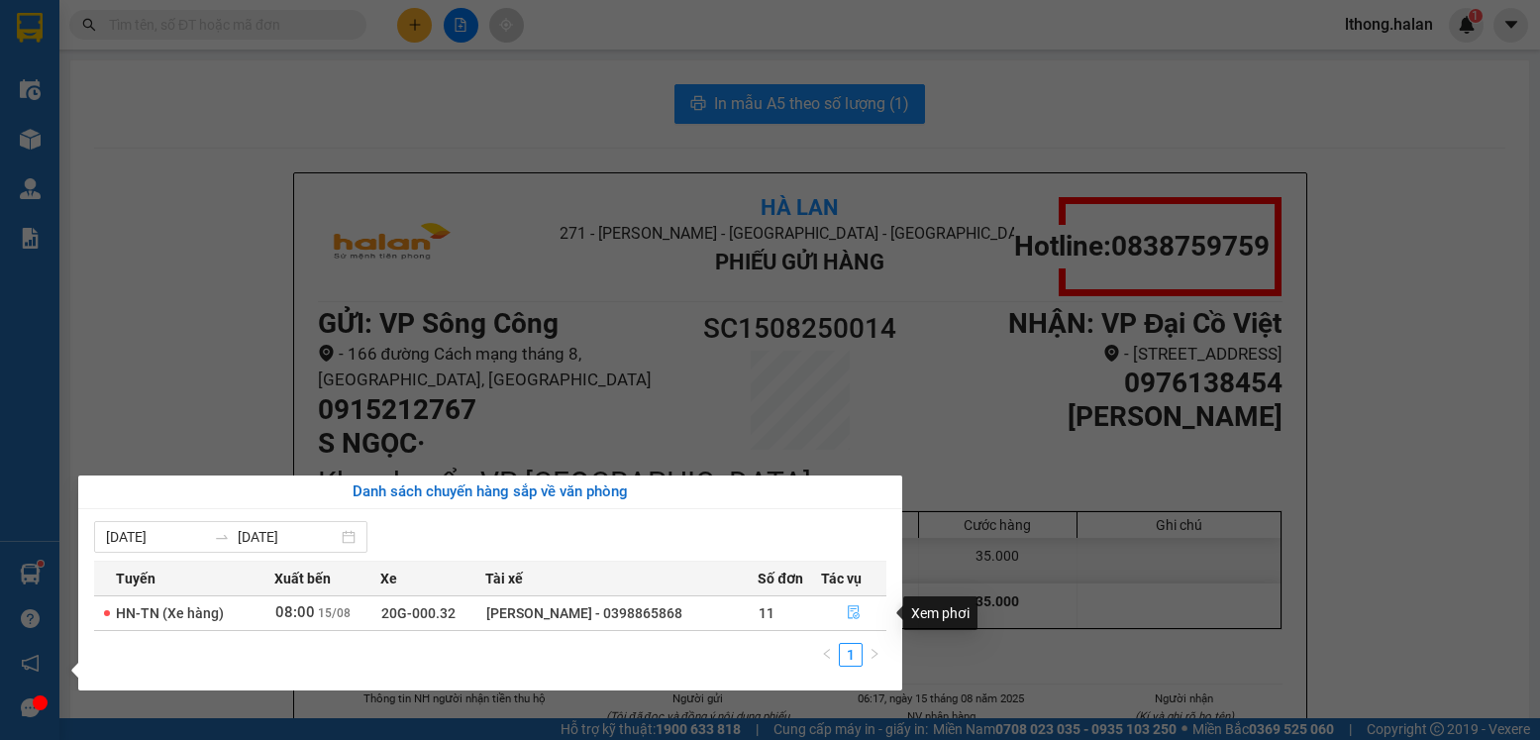
click at [853, 614] on icon "file-done" at bounding box center [854, 612] width 14 height 14
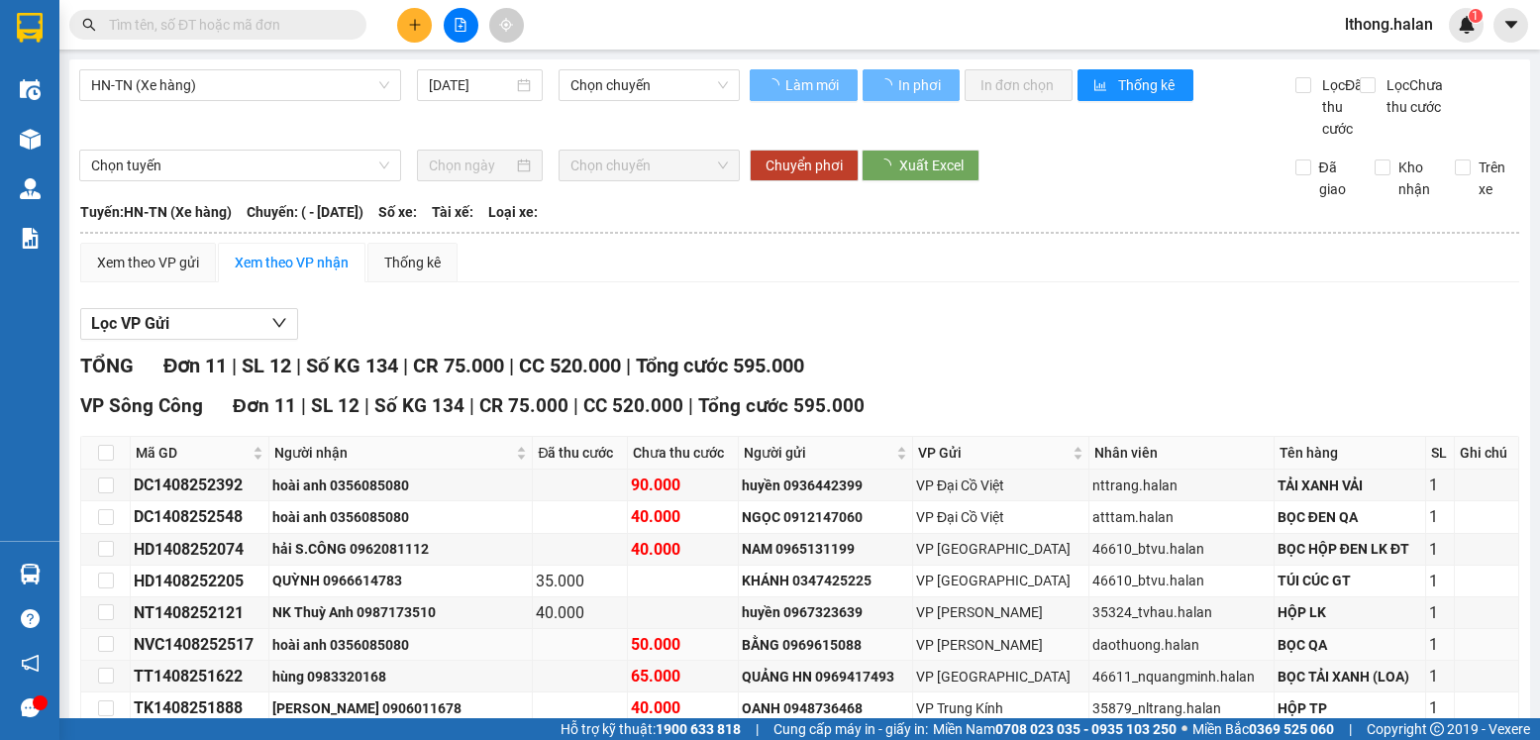
type input "[DATE]"
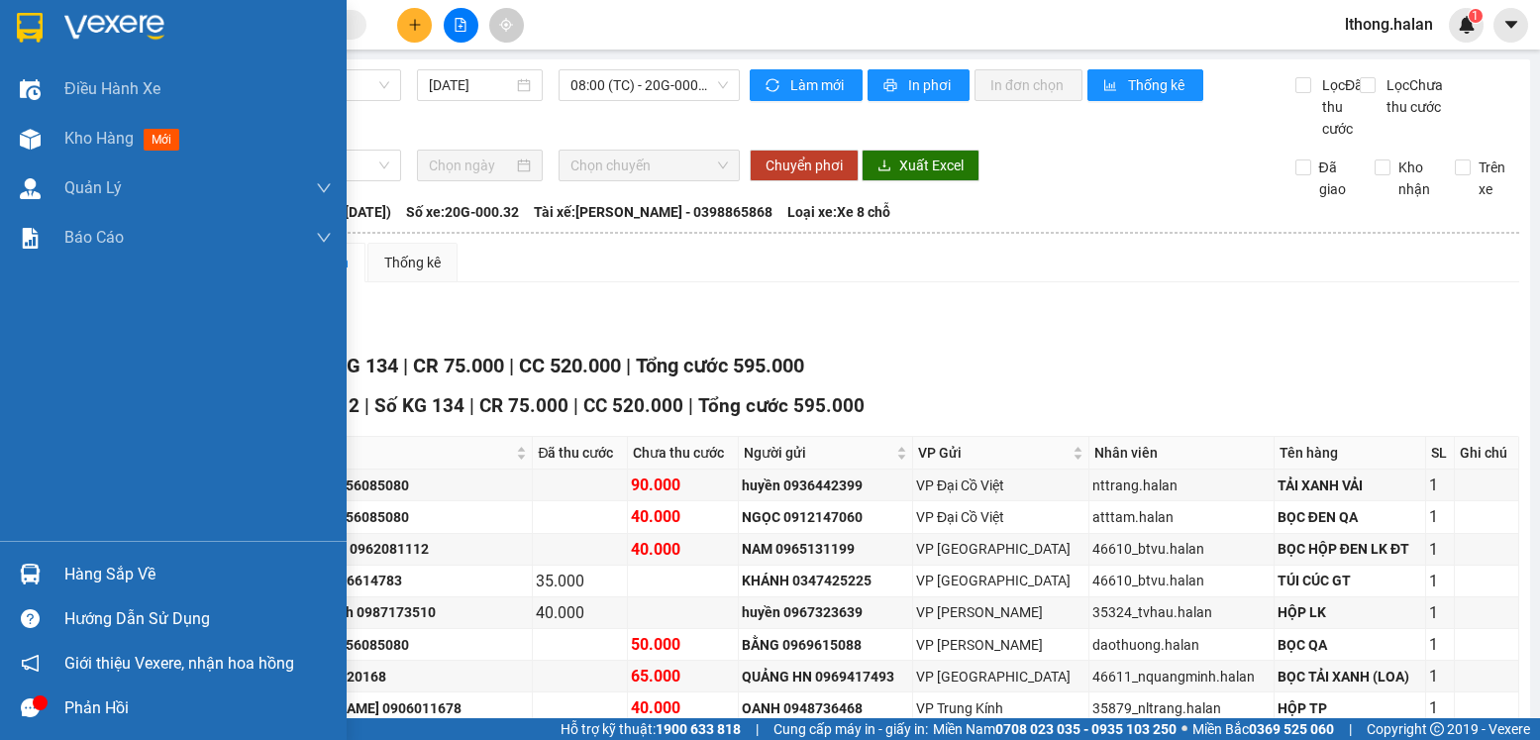
click at [93, 576] on div "Hàng sắp về" at bounding box center [197, 575] width 267 height 30
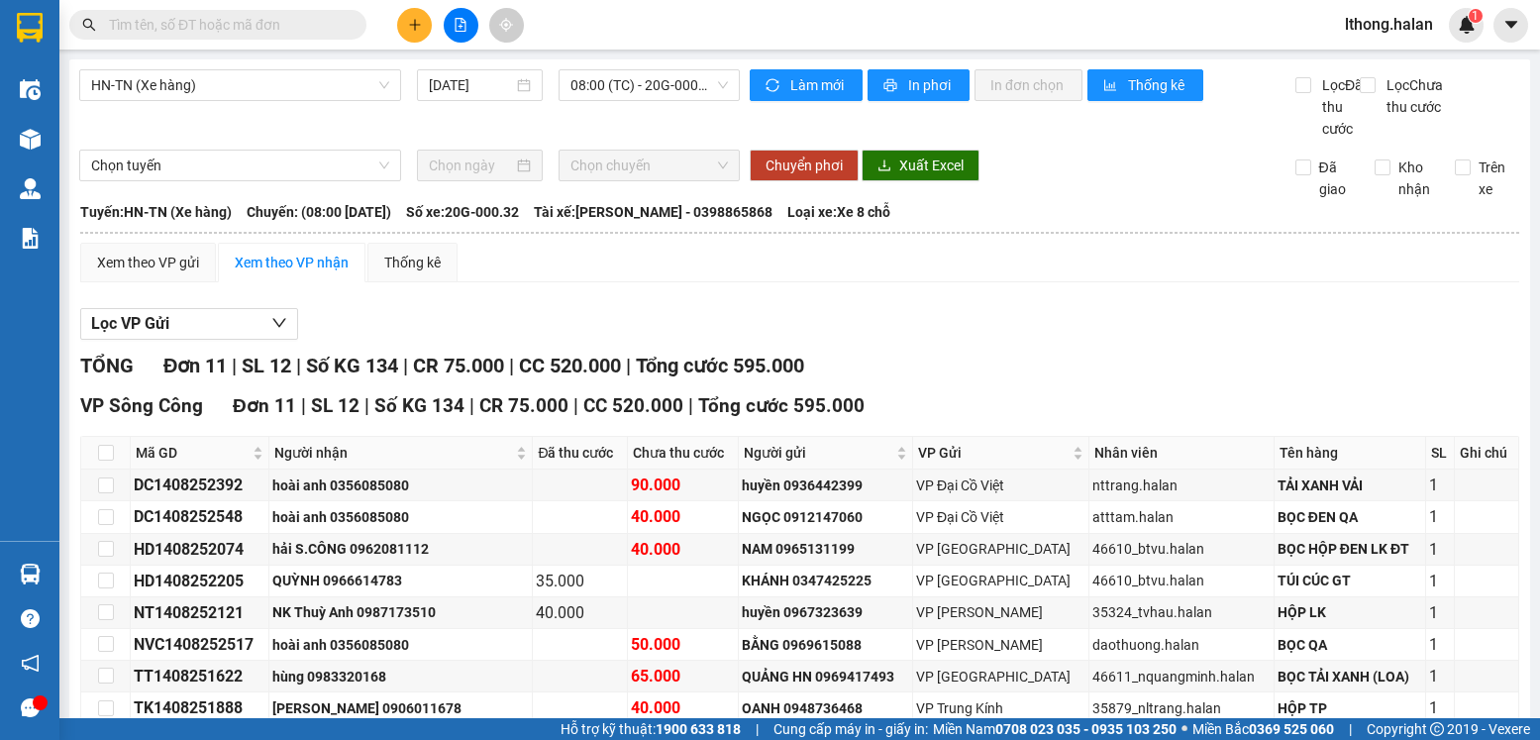
click at [1060, 365] on section "Kết quả tìm kiếm ( 0 ) Bộ lọc No Data lthong.halan 1 Điều hành xe Kho hàng mới …" at bounding box center [770, 370] width 1540 height 740
click at [313, 21] on input "text" at bounding box center [226, 25] width 234 height 22
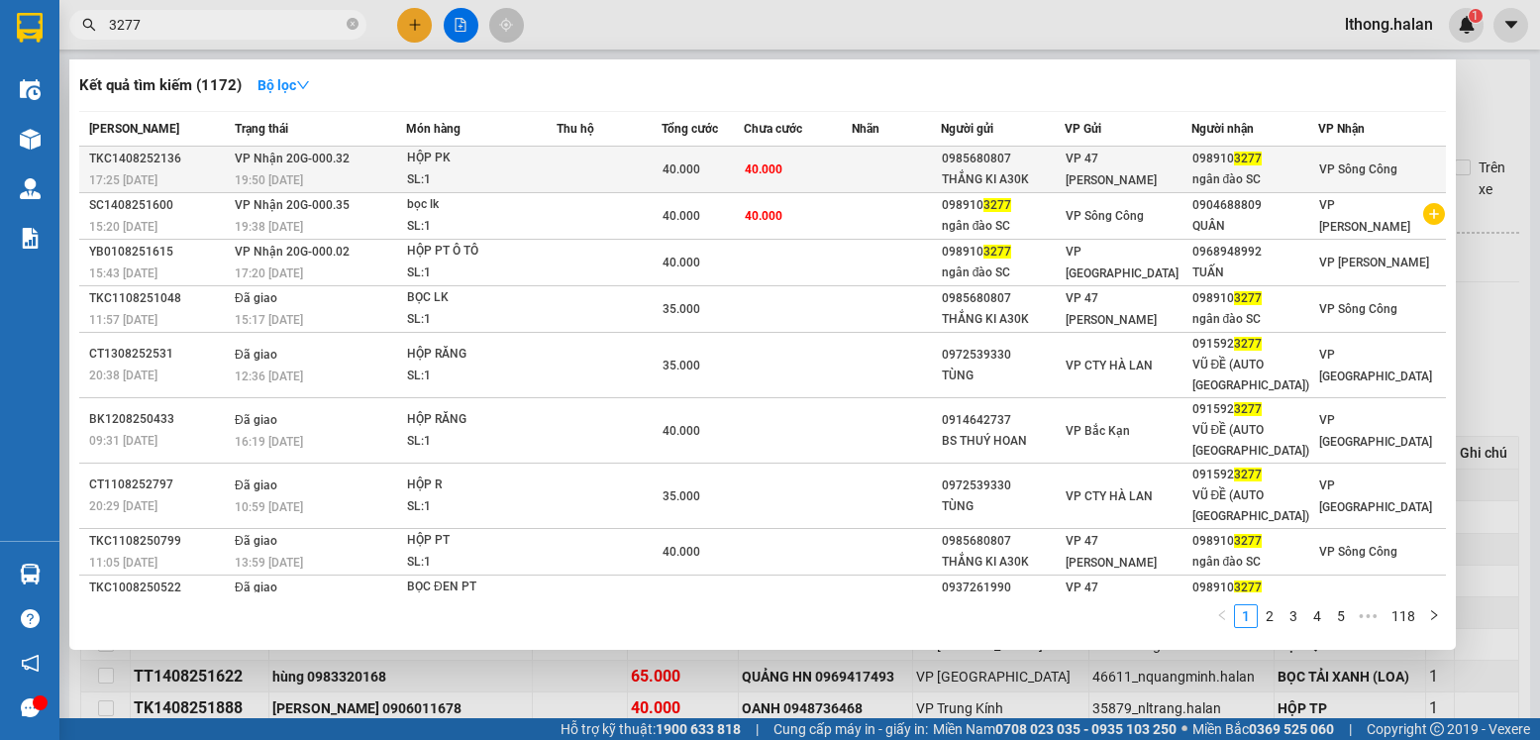
type input "3277"
click at [829, 169] on td "40.000" at bounding box center [798, 170] width 108 height 47
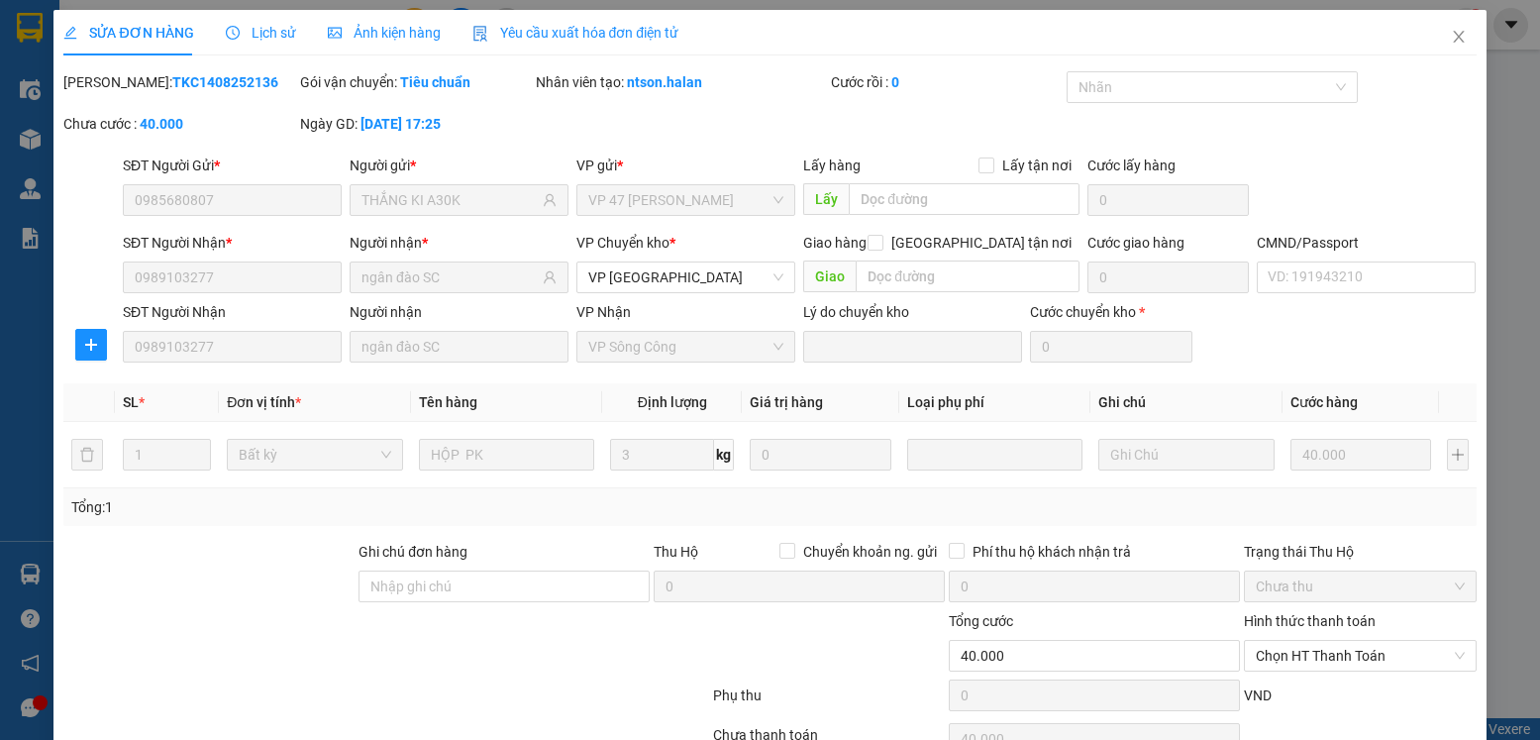
type input "0985680807"
type input "THẮNG KI A30K"
type input "0989103277"
type input "ngân đào SC"
type input "40.000"
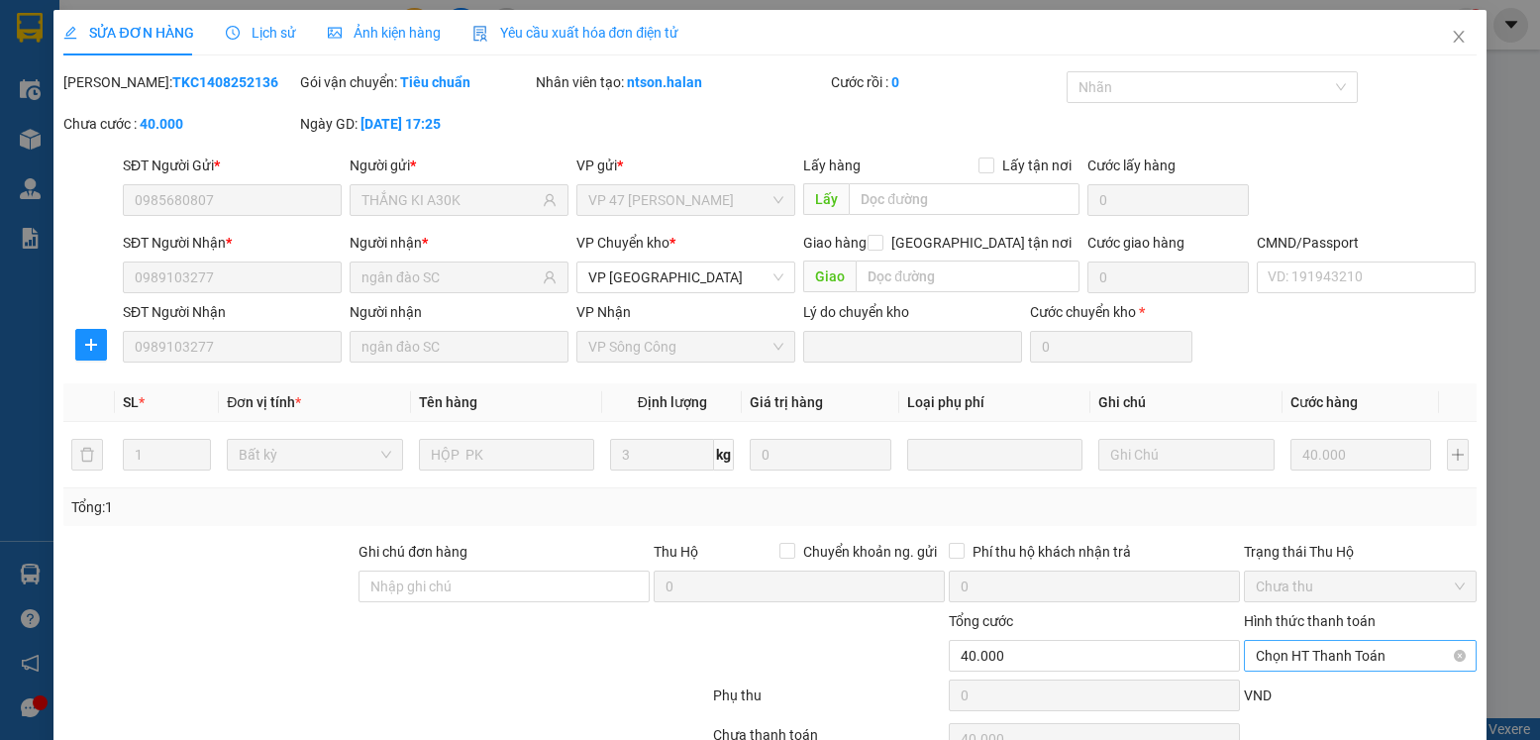
scroll to position [104, 0]
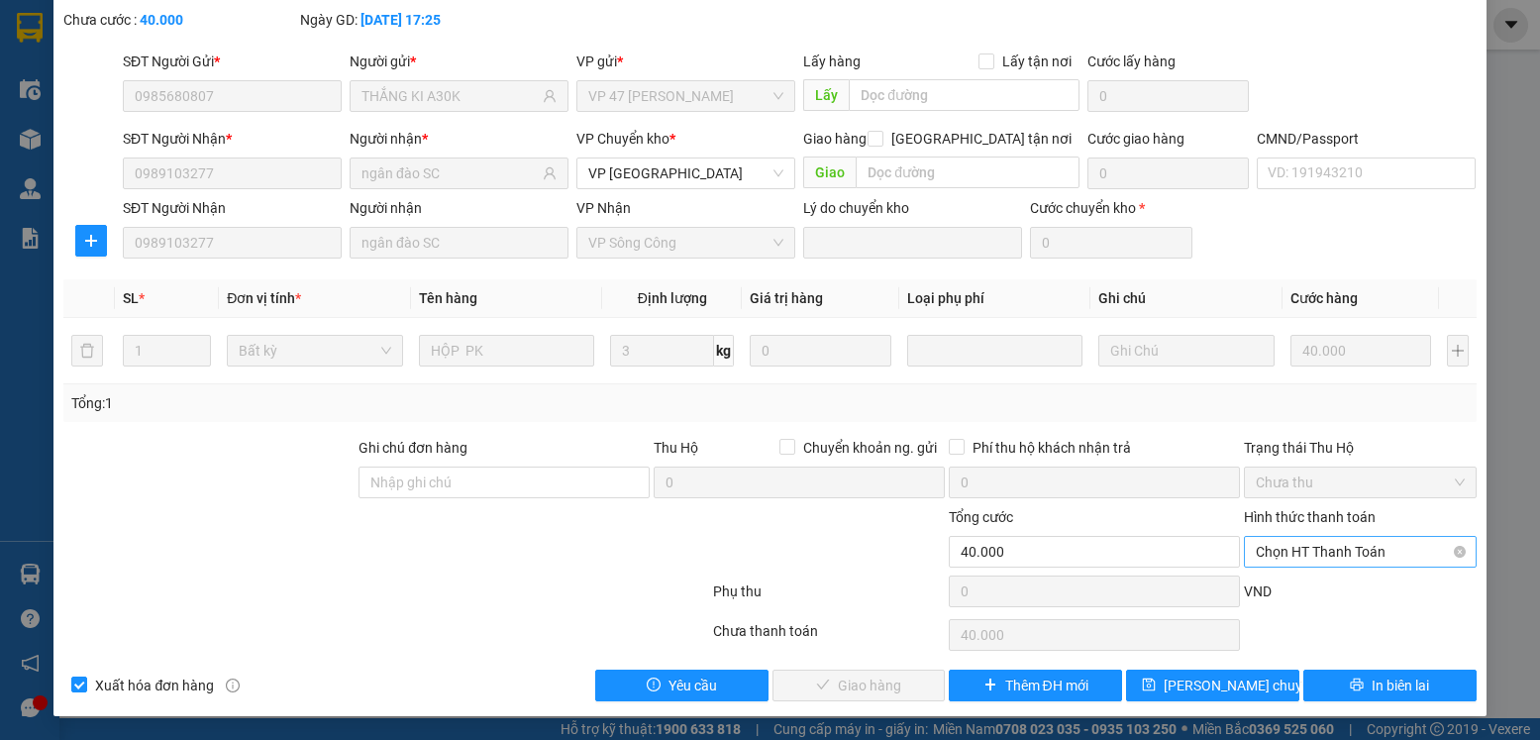
click at [1331, 547] on span "Chọn HT Thanh Toán" at bounding box center [1360, 552] width 208 height 30
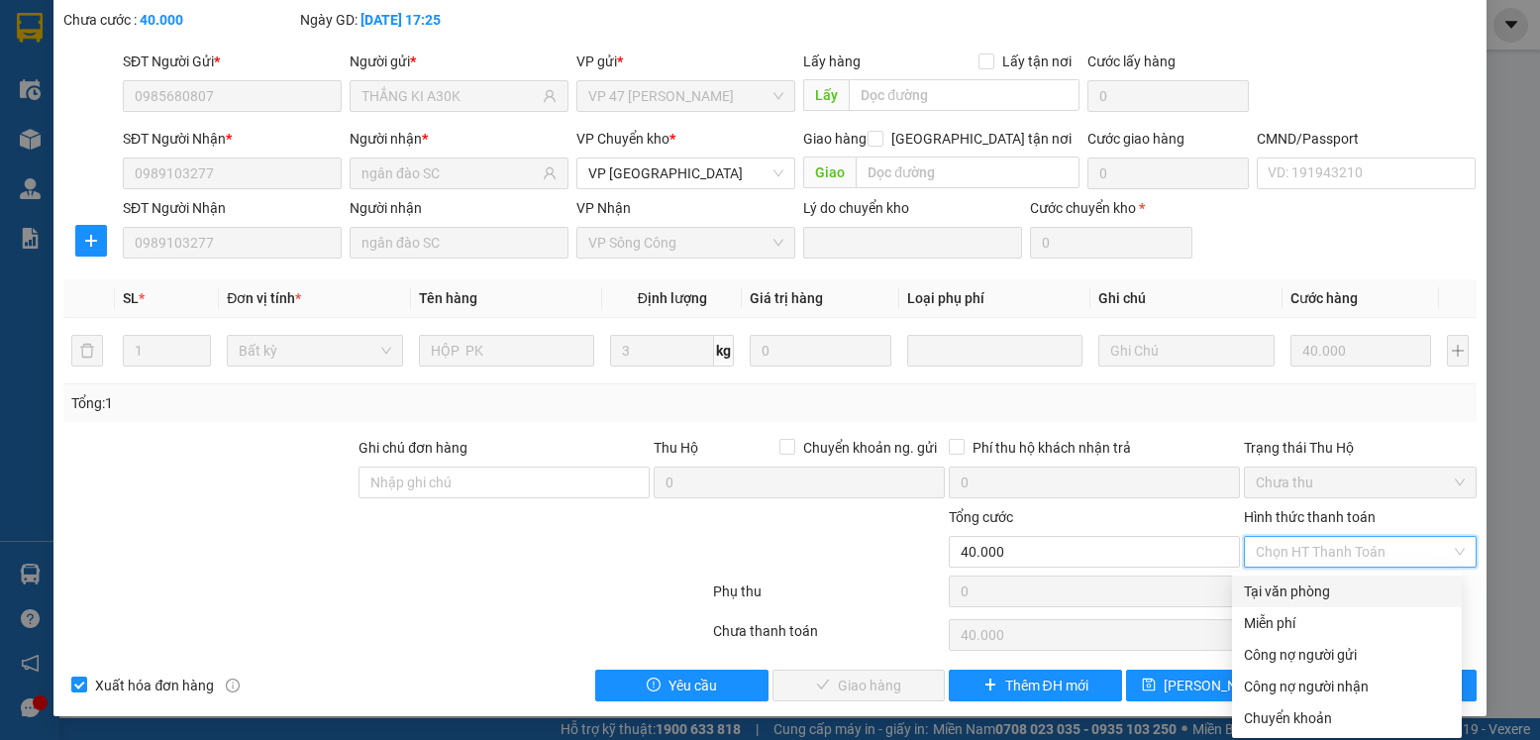
click at [1309, 599] on div "Tại văn phòng" at bounding box center [1347, 591] width 206 height 22
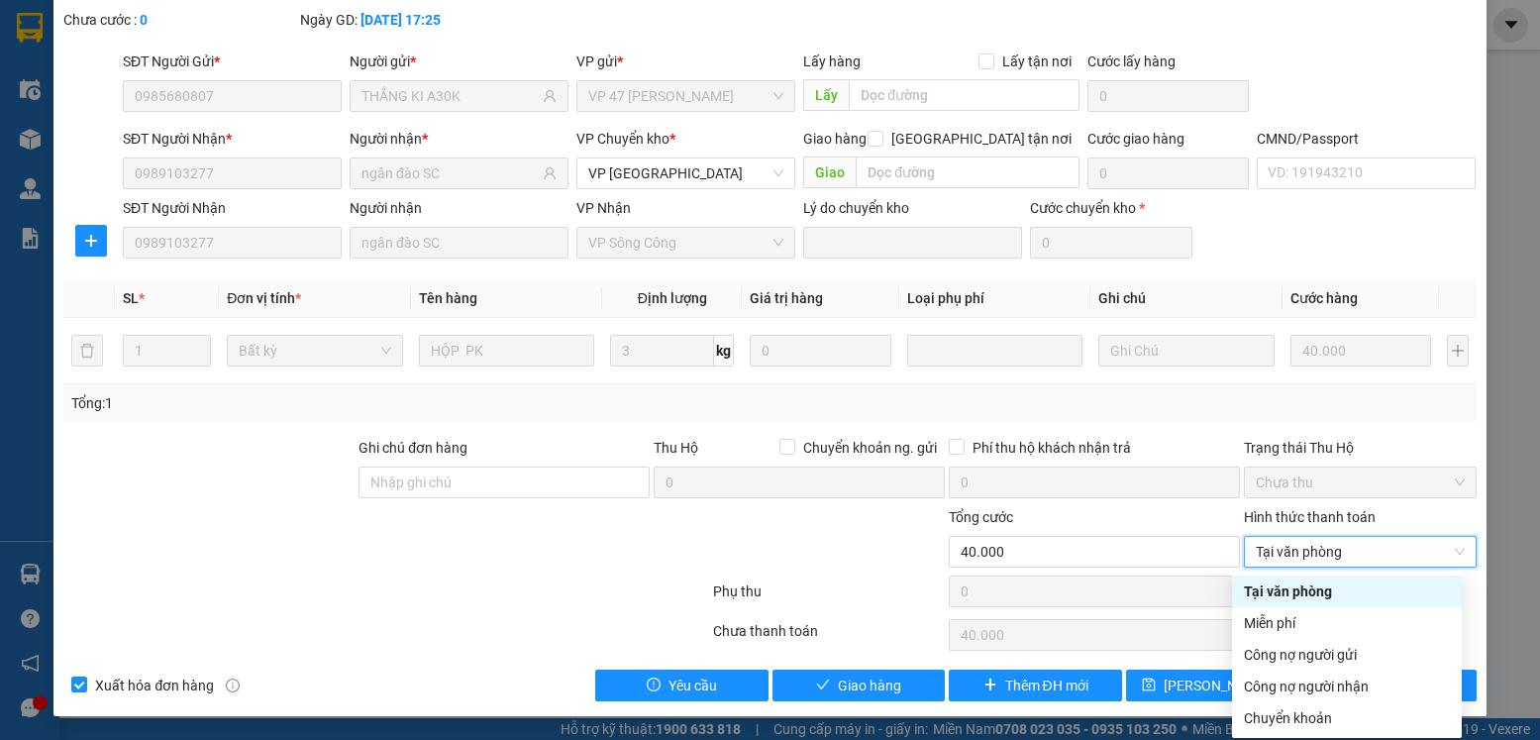
type input "0"
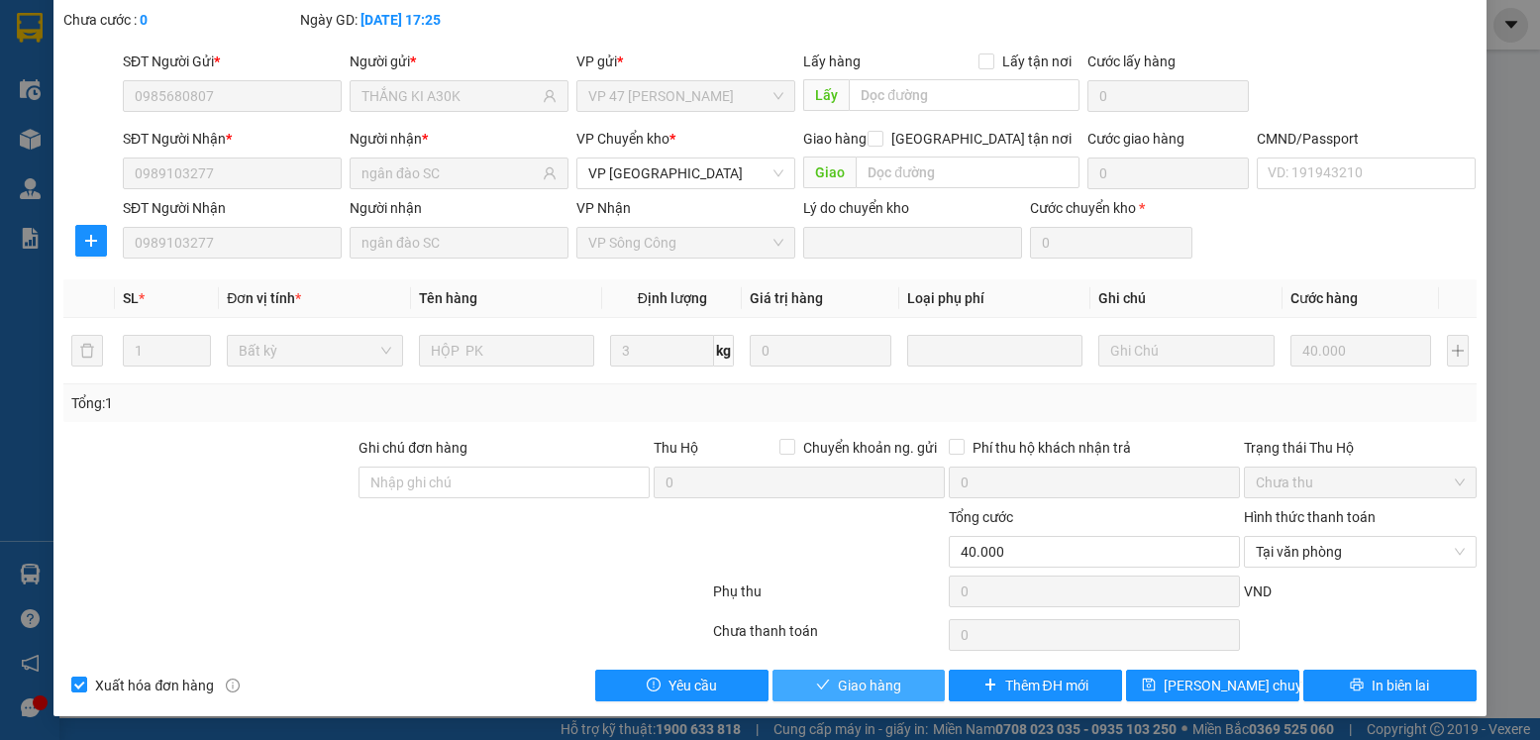
click at [838, 680] on span "Giao hàng" at bounding box center [869, 686] width 63 height 22
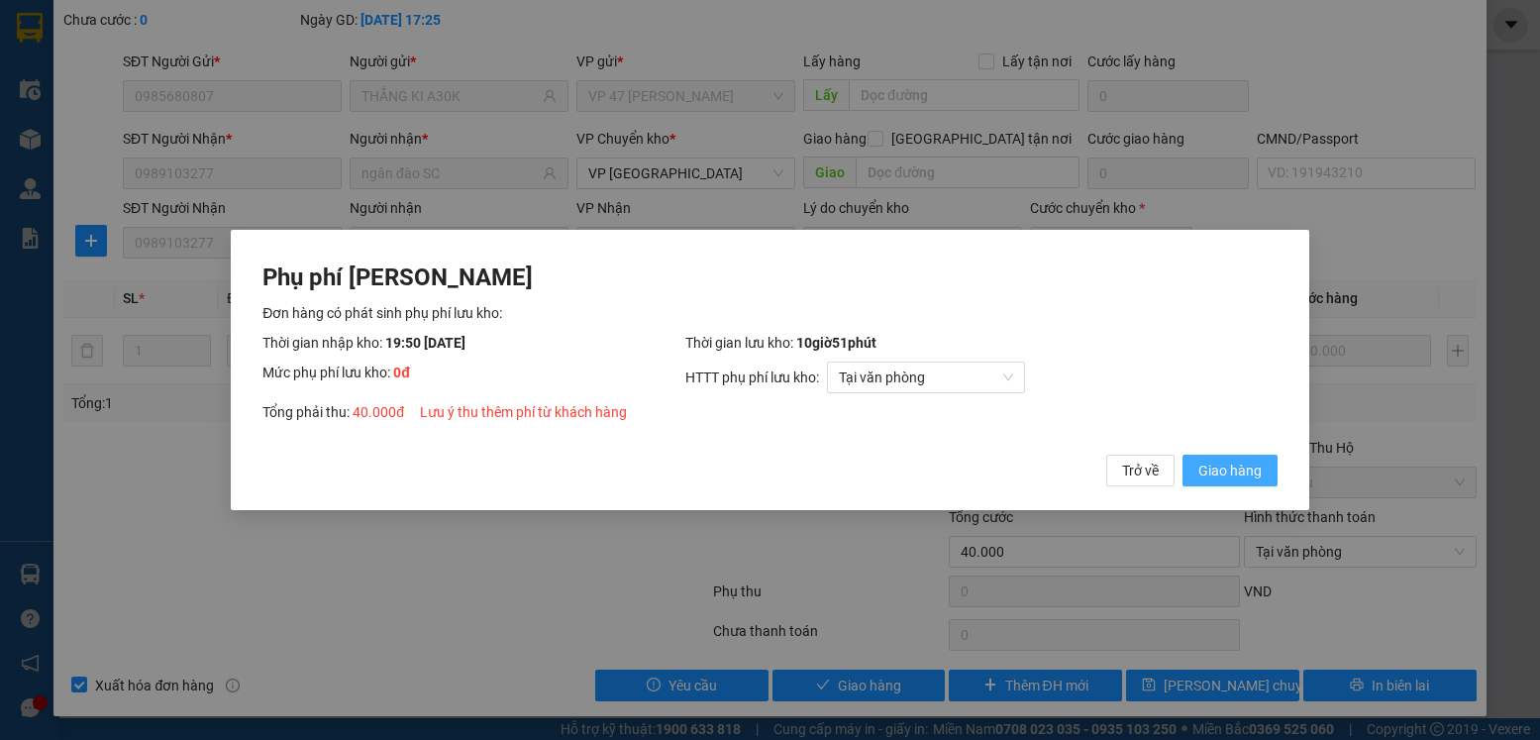
click at [1209, 473] on span "Giao hàng" at bounding box center [1230, 471] width 63 height 22
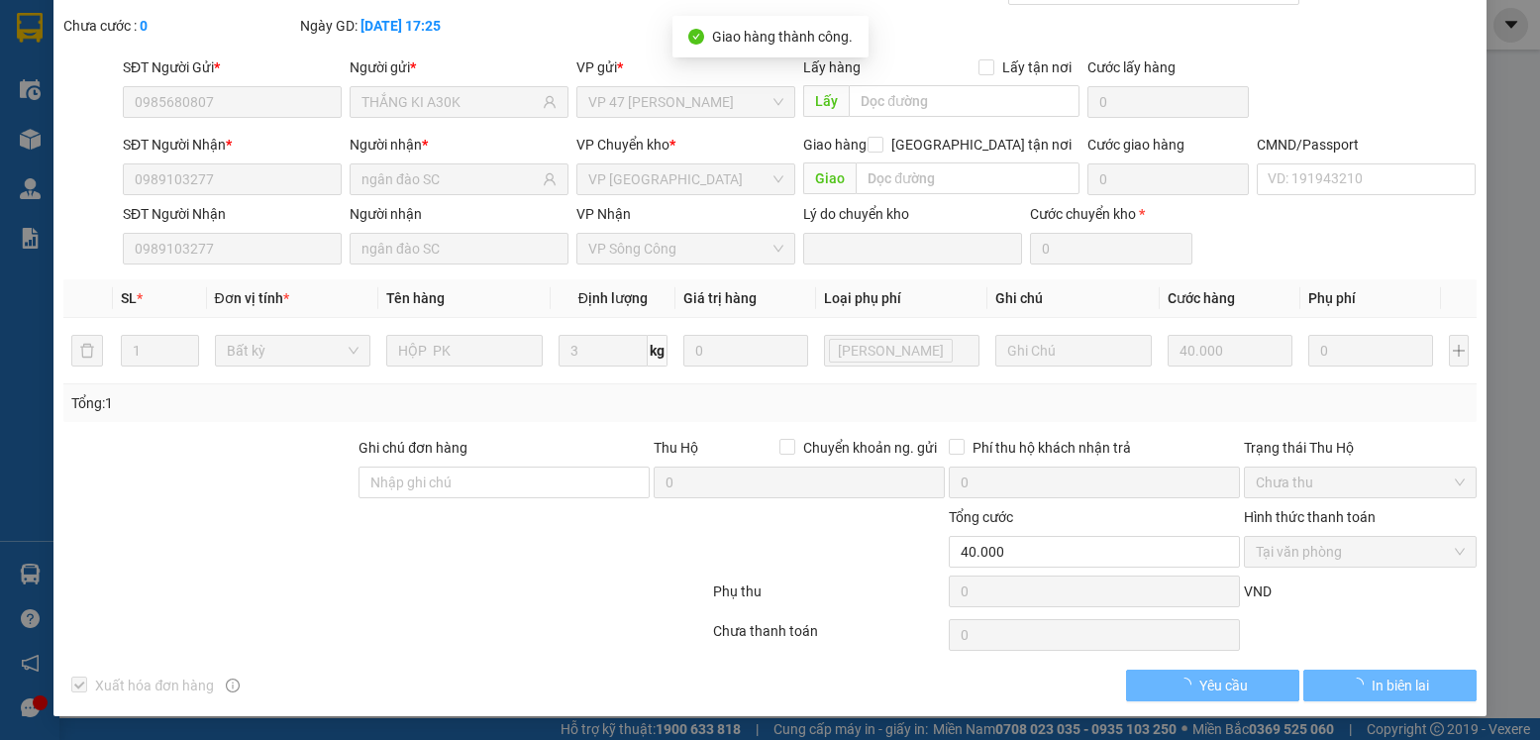
scroll to position [0, 0]
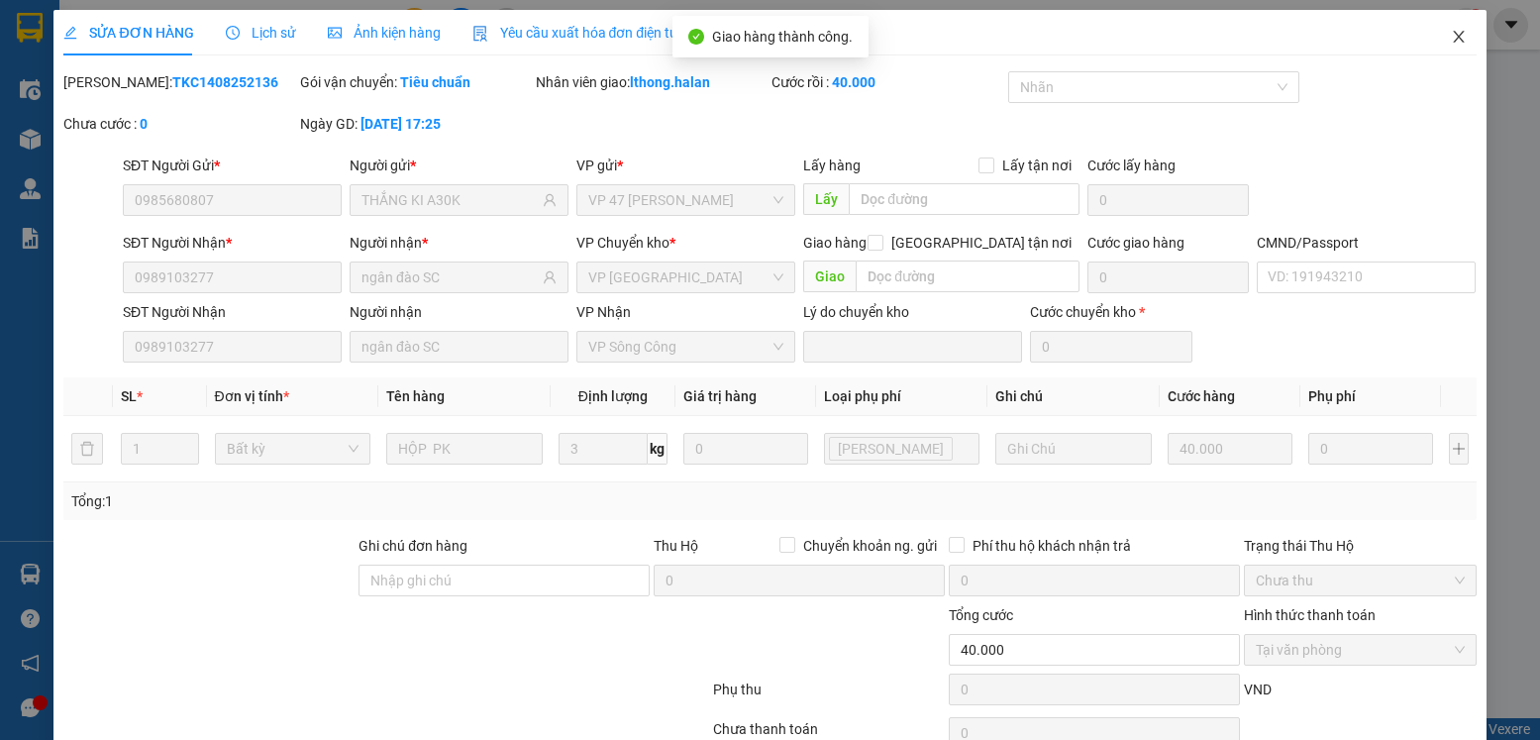
click at [1453, 37] on icon "close" at bounding box center [1458, 37] width 11 height 12
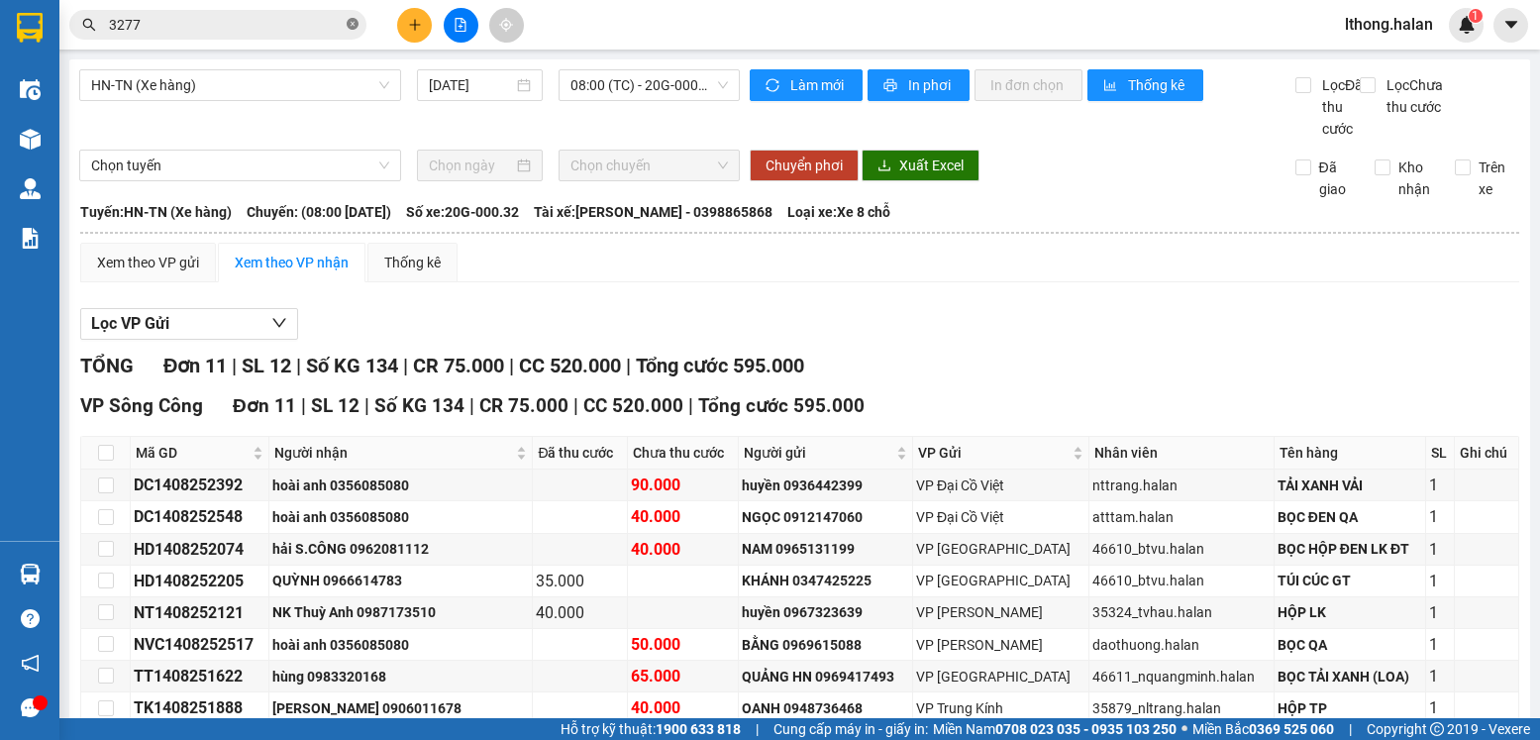
click at [353, 29] on icon "close-circle" at bounding box center [353, 24] width 12 height 12
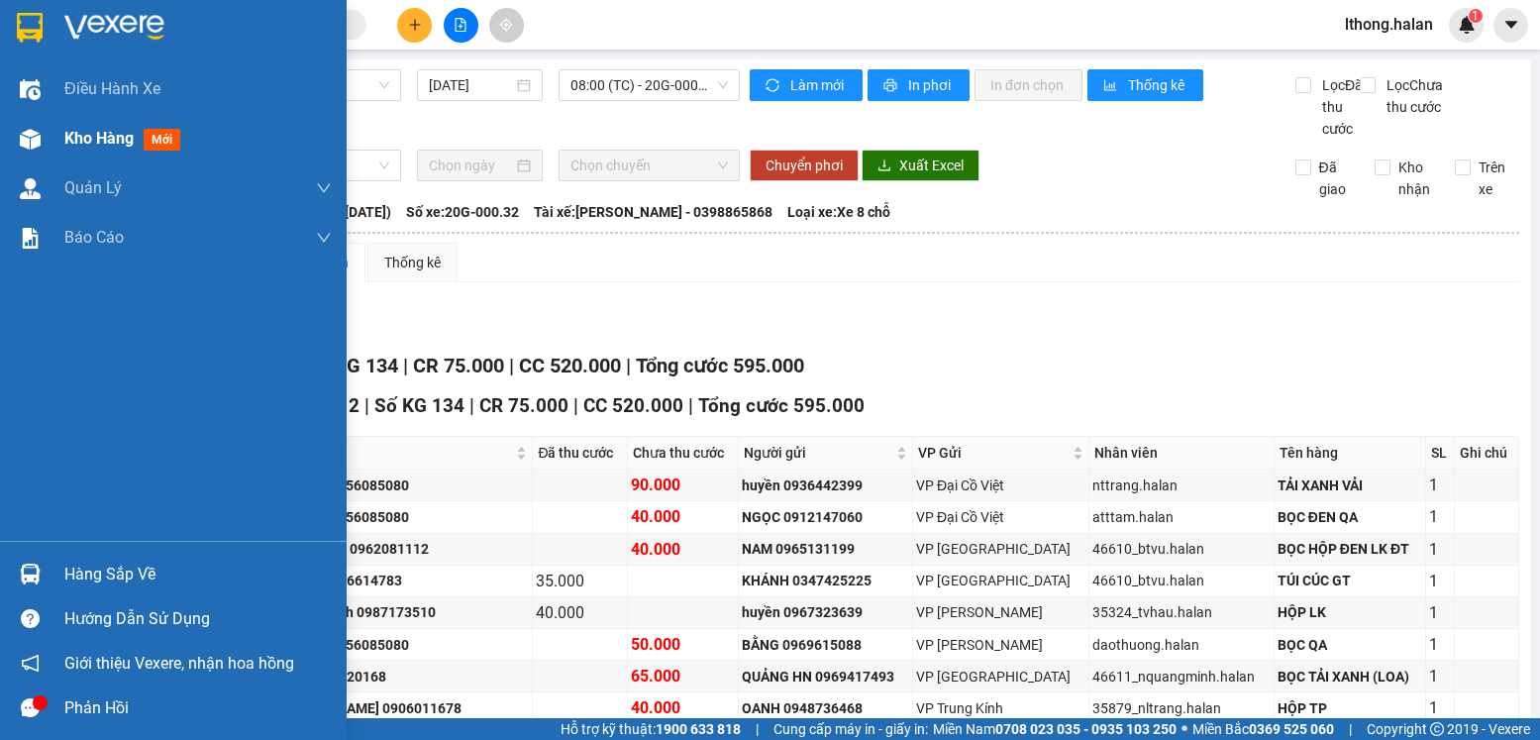
click at [93, 142] on span "Kho hàng" at bounding box center [98, 138] width 69 height 19
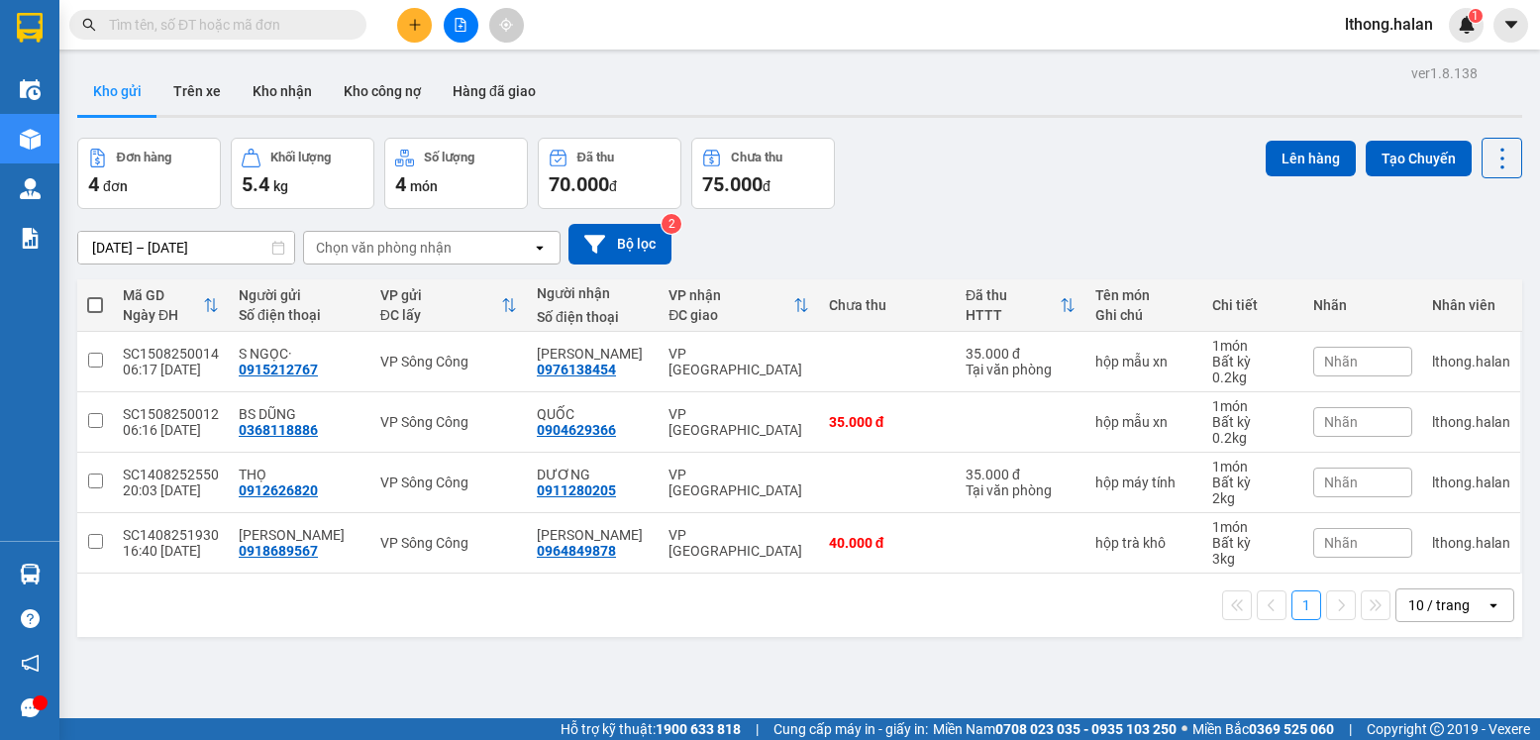
click at [311, 21] on input "text" at bounding box center [226, 25] width 234 height 22
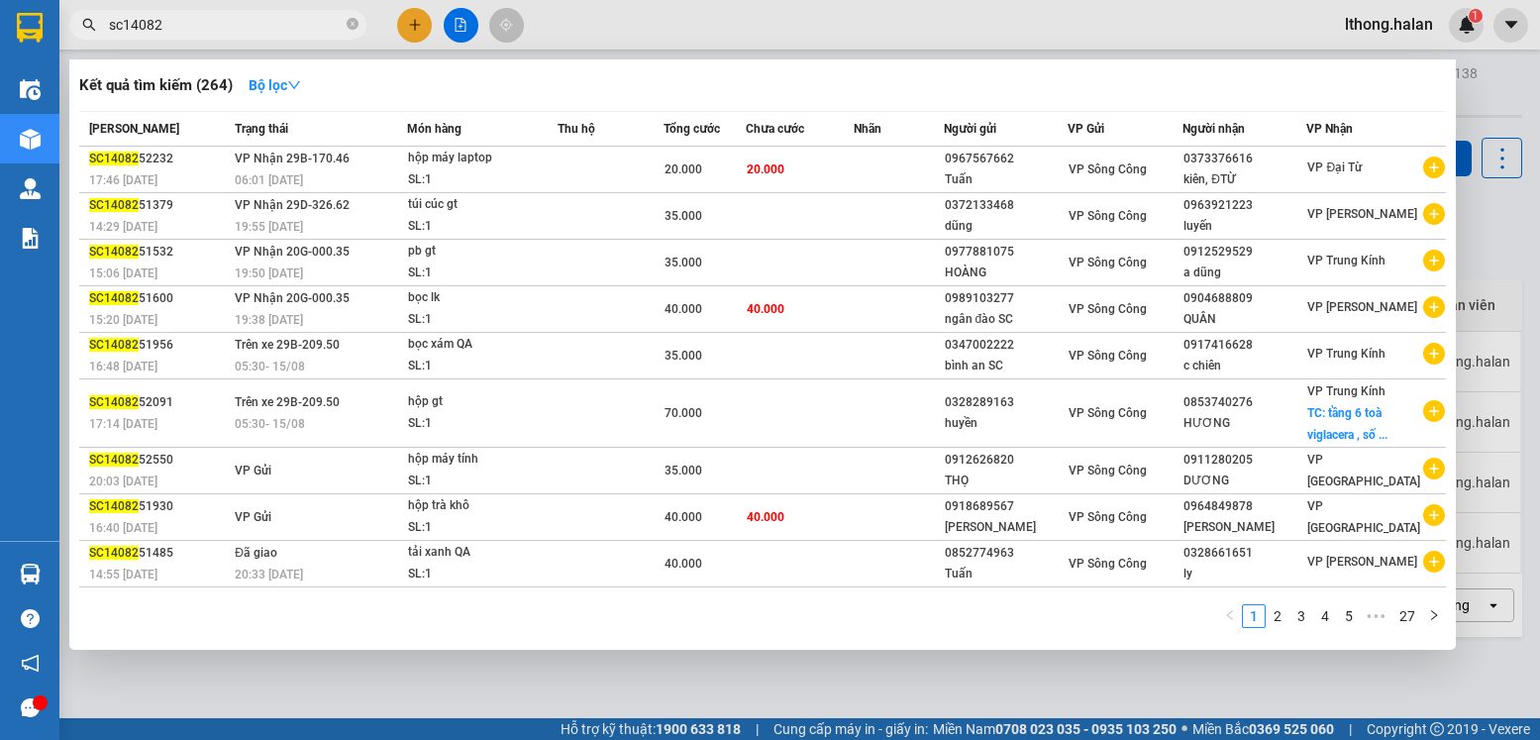
type input "sc140825"
click at [354, 26] on icon "close-circle" at bounding box center [353, 24] width 12 height 12
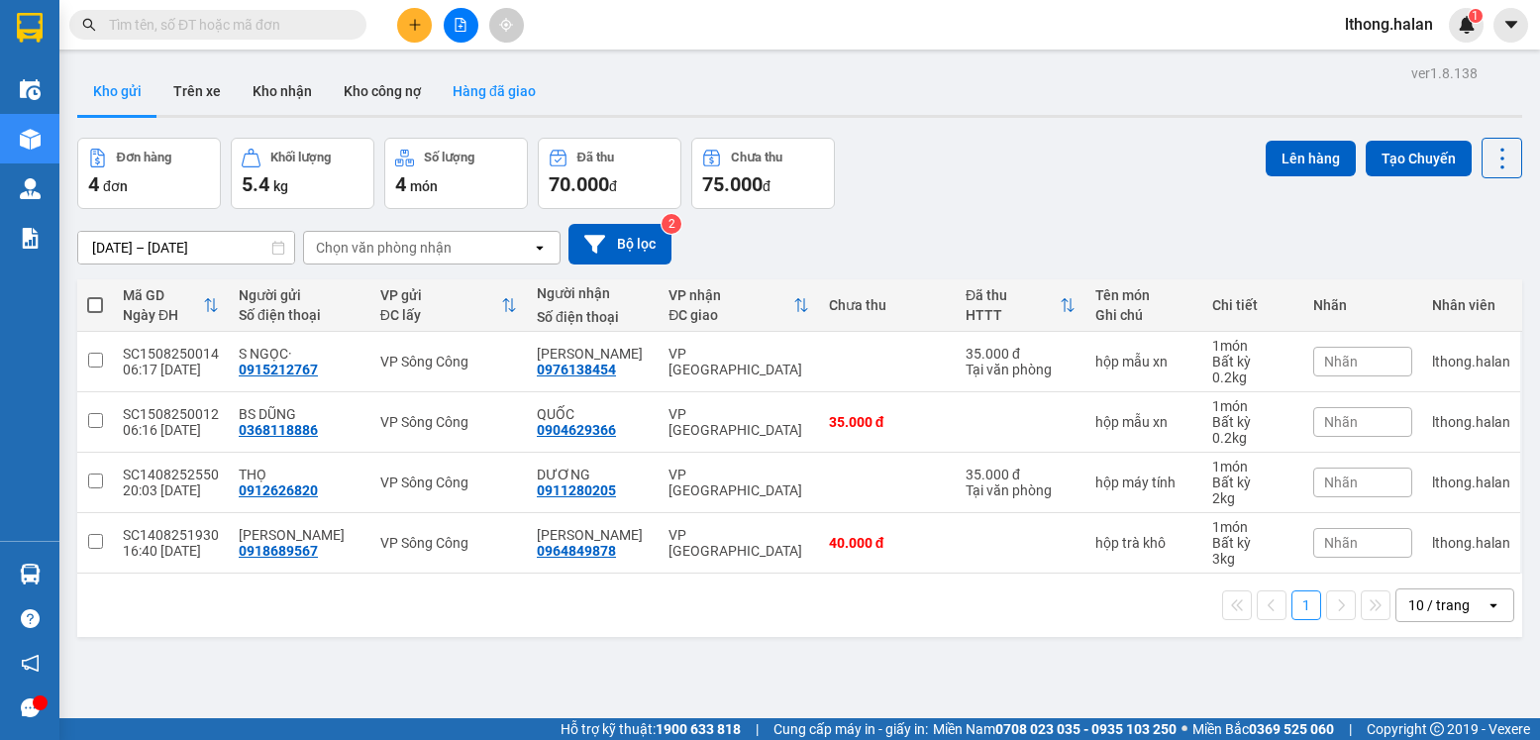
click at [493, 89] on button "Hàng đã giao" at bounding box center [494, 91] width 115 height 48
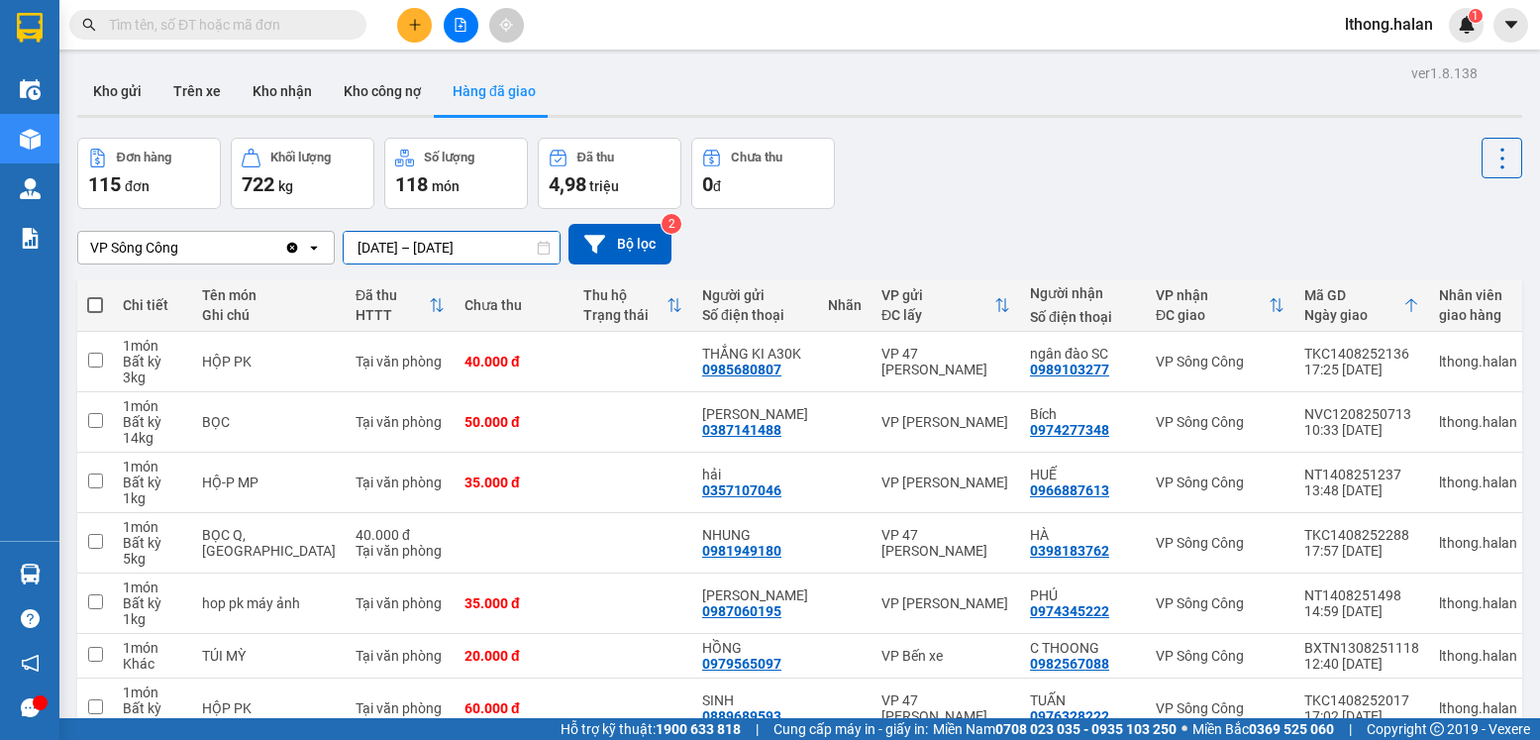
click at [417, 246] on input "13/08/2025 – 15/08/2025" at bounding box center [452, 248] width 216 height 32
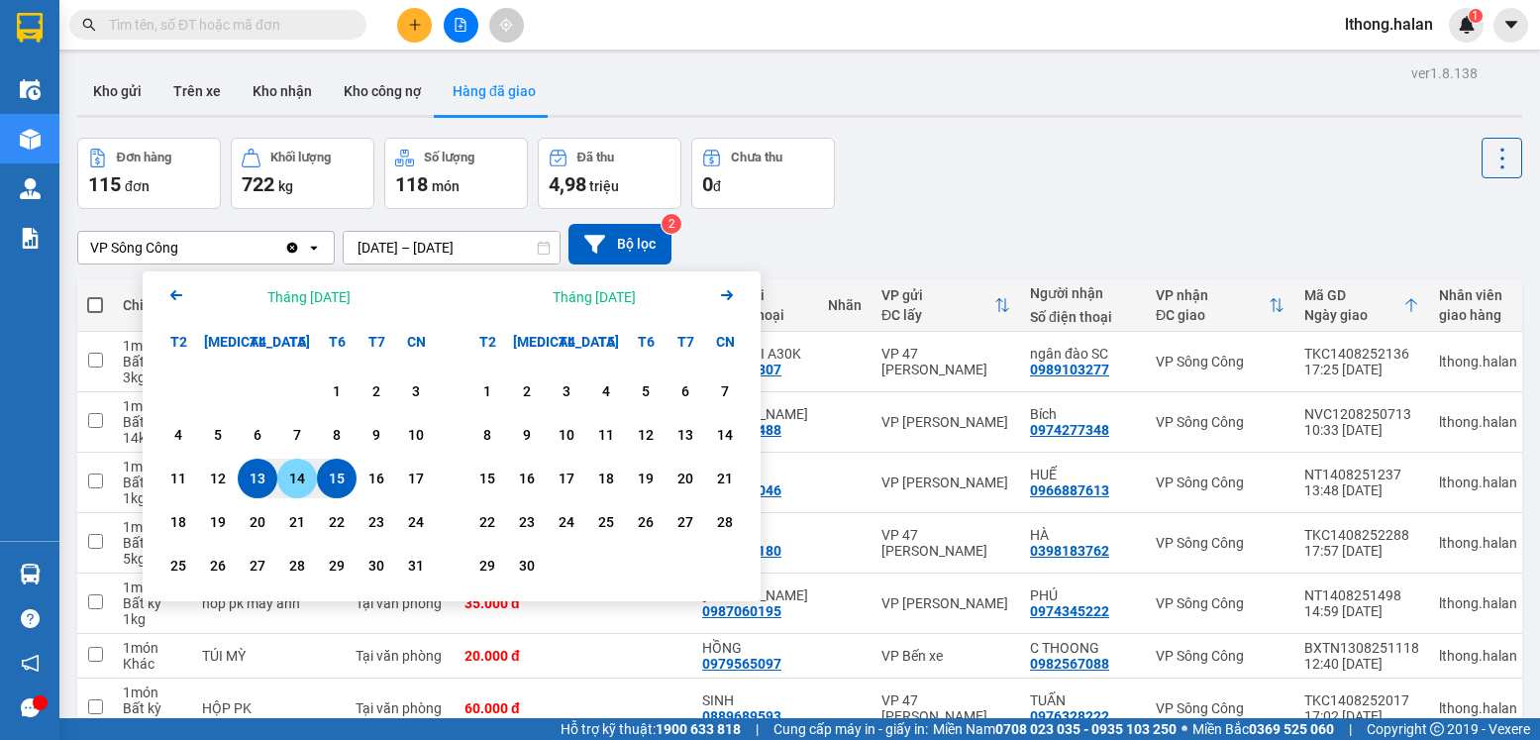
click at [302, 480] on div "14" at bounding box center [297, 479] width 28 height 24
type input "14/08/2025 – 14/08/2025"
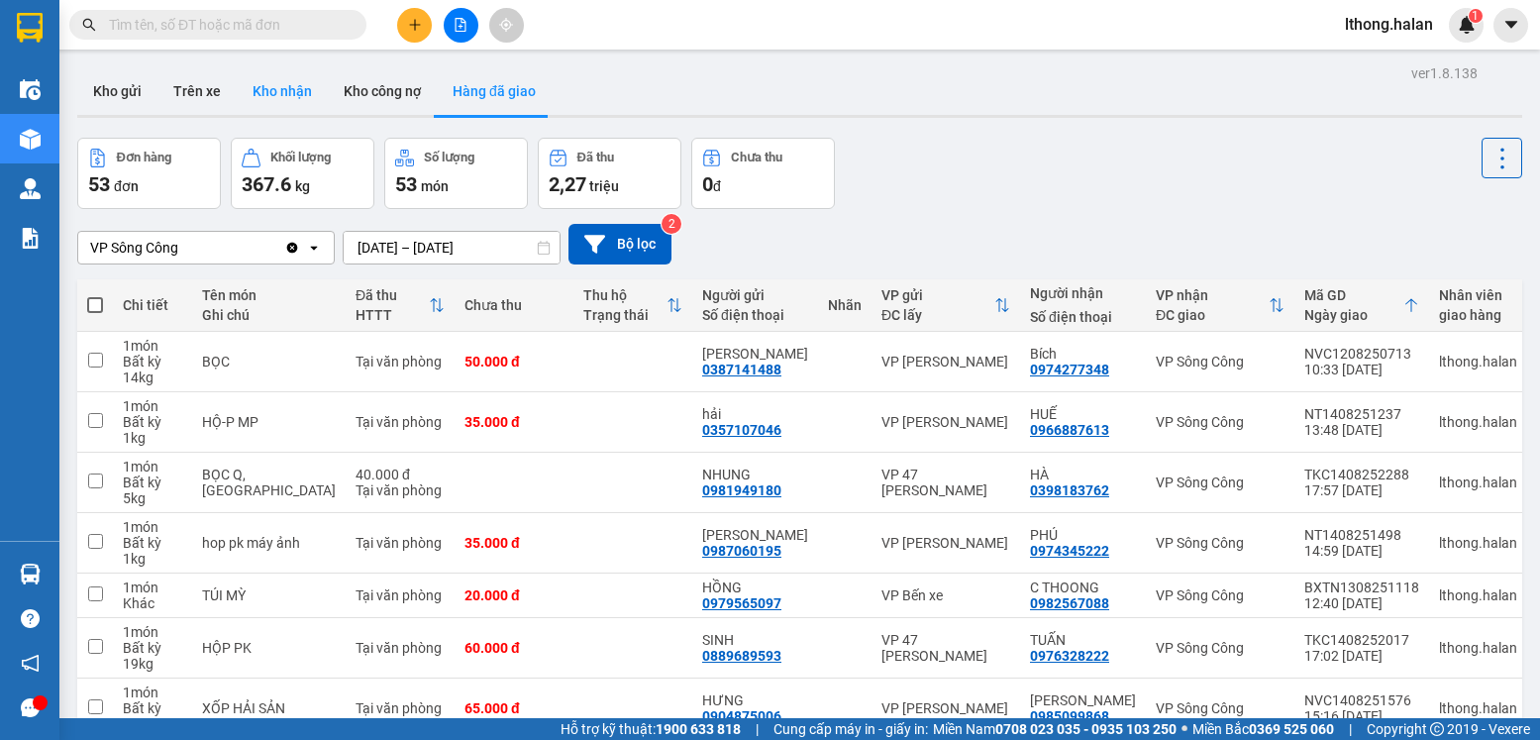
click at [280, 95] on button "Kho nhận" at bounding box center [282, 91] width 91 height 48
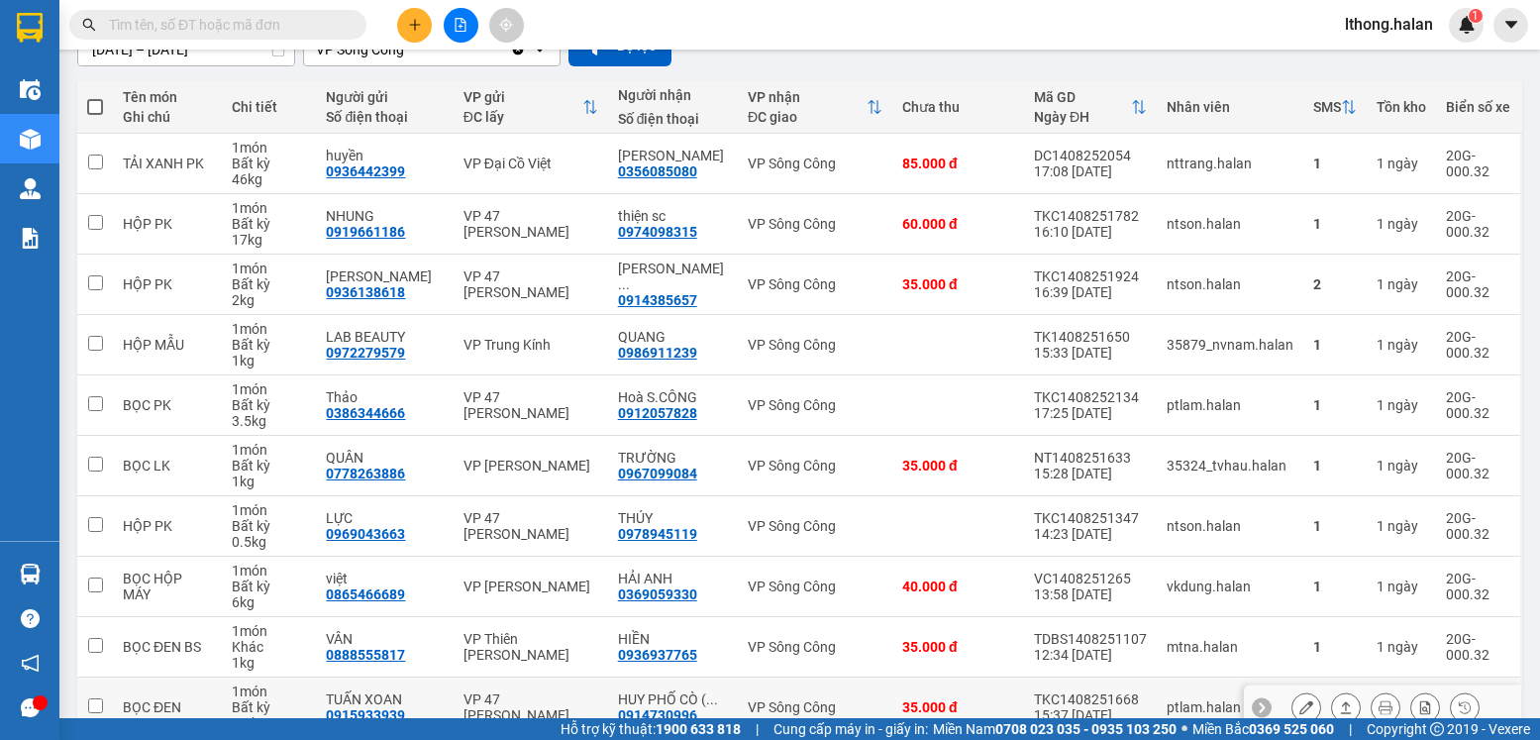
scroll to position [299, 0]
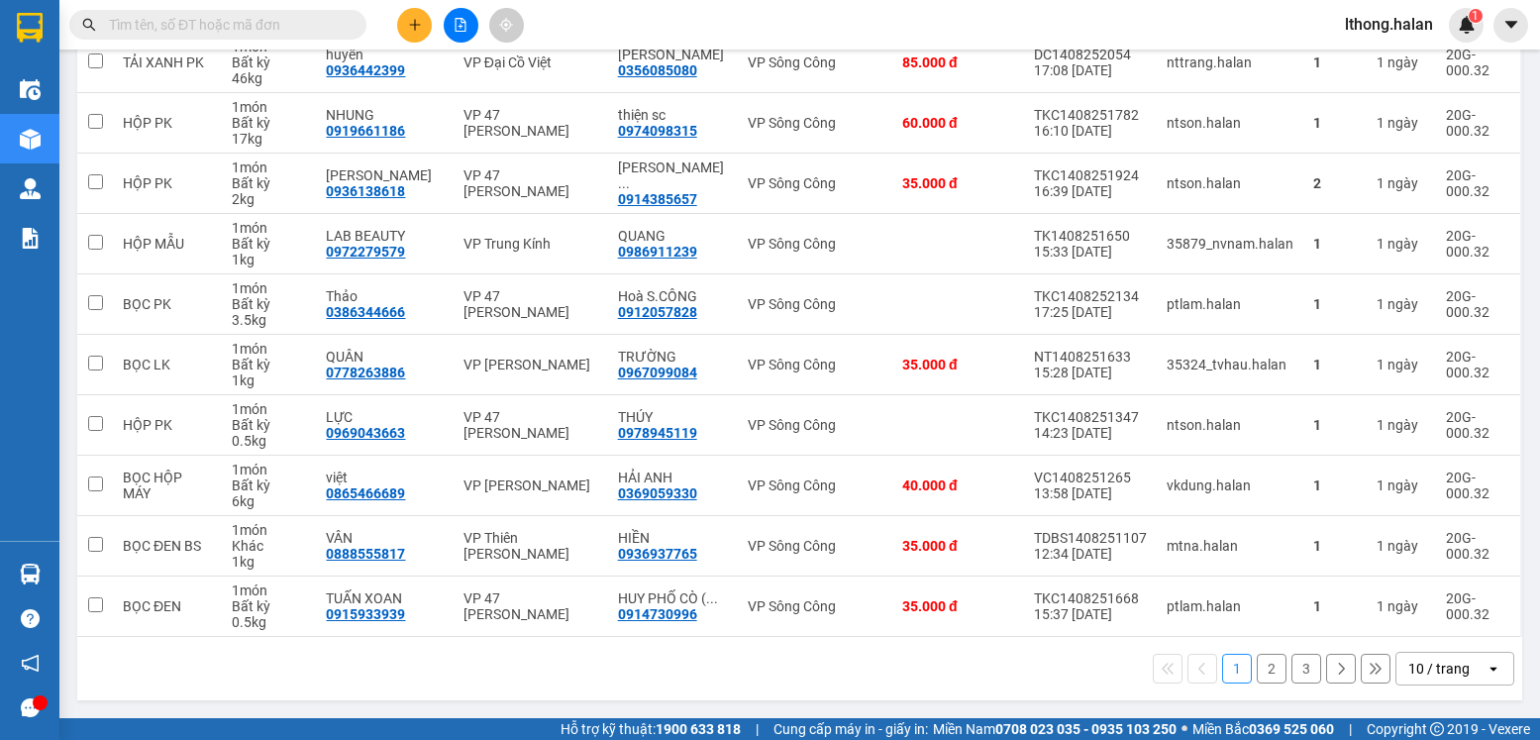
click at [1260, 669] on button "2" at bounding box center [1272, 669] width 30 height 30
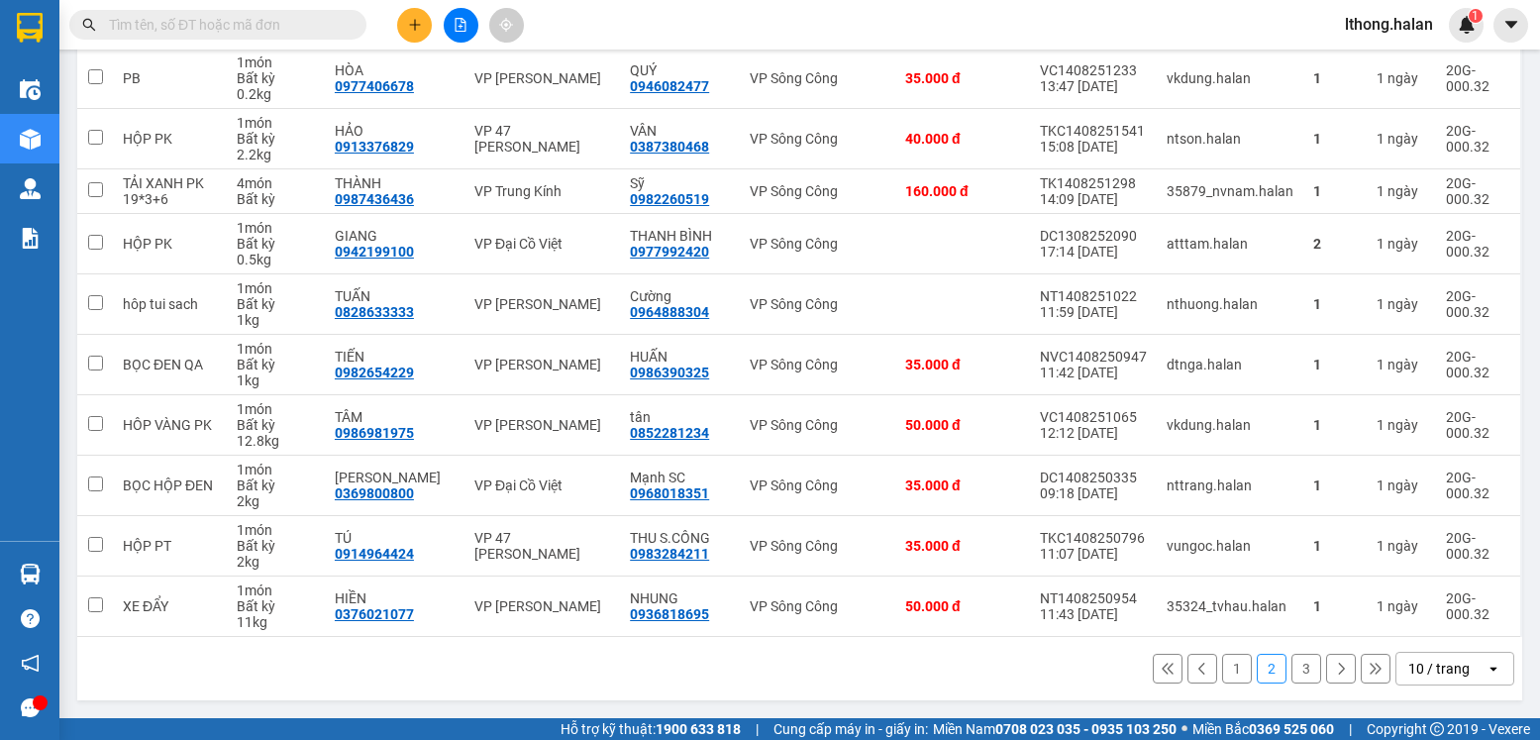
scroll to position [0, 0]
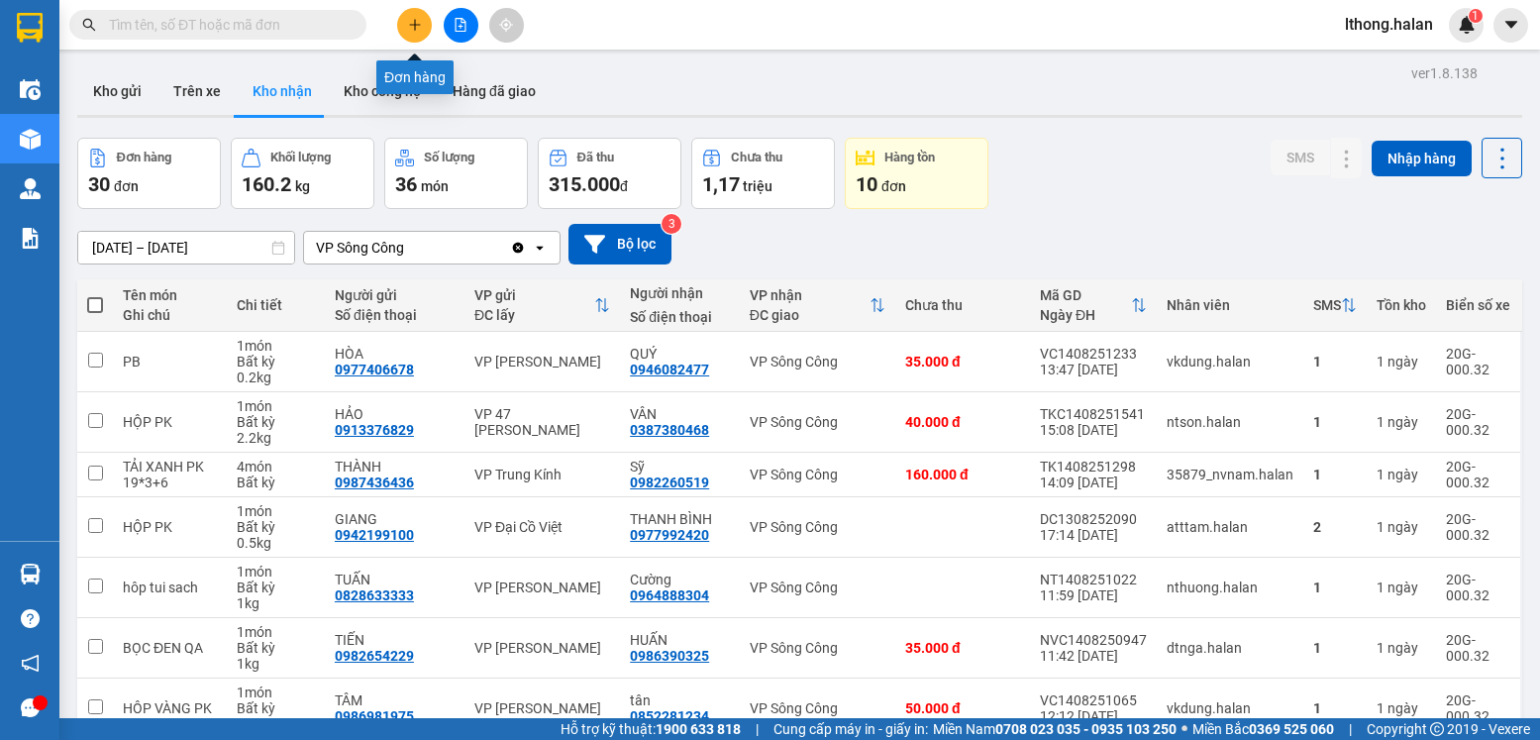
click at [416, 32] on button at bounding box center [414, 25] width 35 height 35
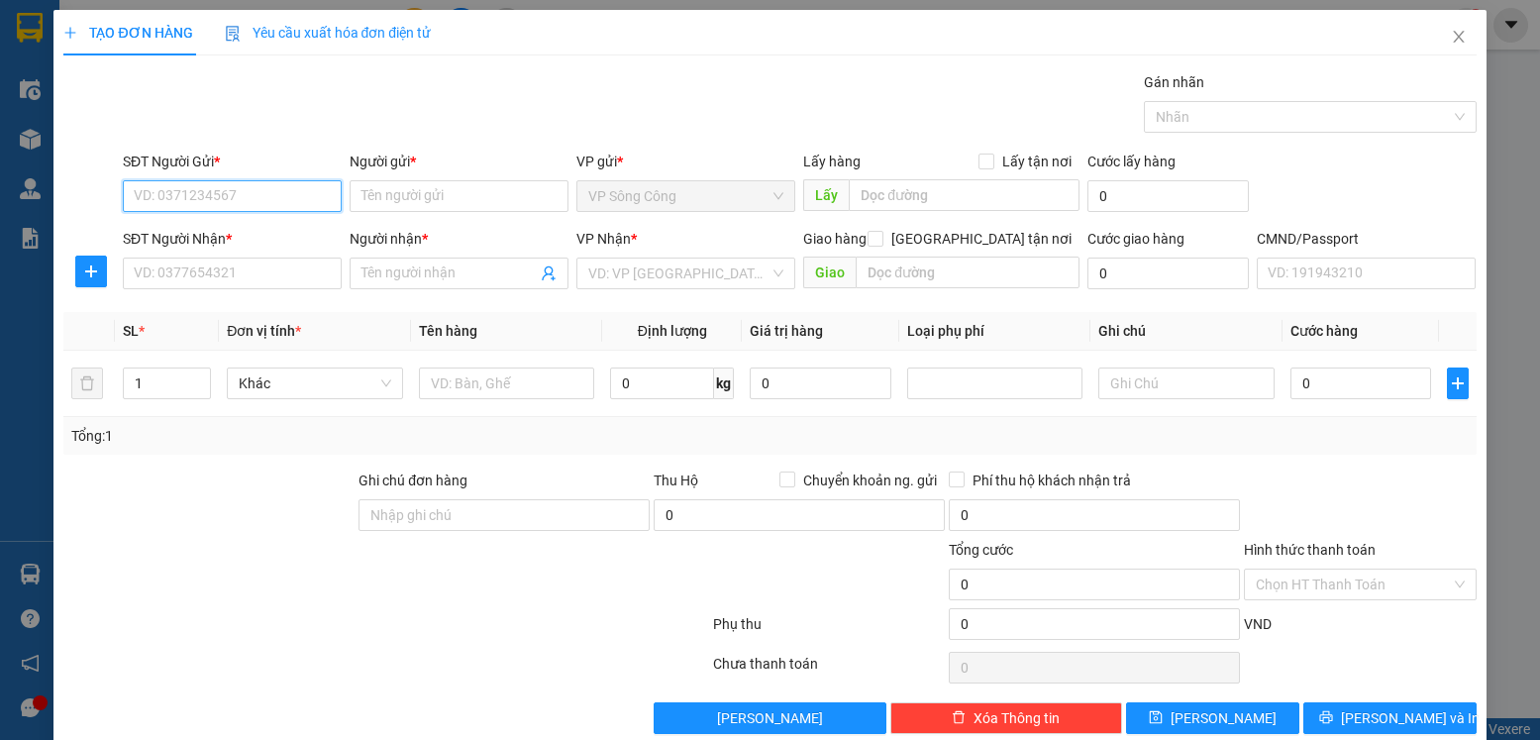
drag, startPoint x: 256, startPoint y: 189, endPoint x: 211, endPoint y: 85, distance: 113.2
click at [251, 180] on input "SĐT Người Gửi *" at bounding box center [232, 196] width 219 height 32
type input "0886269759"
click at [279, 236] on div "0886269759 - VP SÔNG CÔNG" at bounding box center [230, 236] width 193 height 22
type input "VP SÔNG CÔNG"
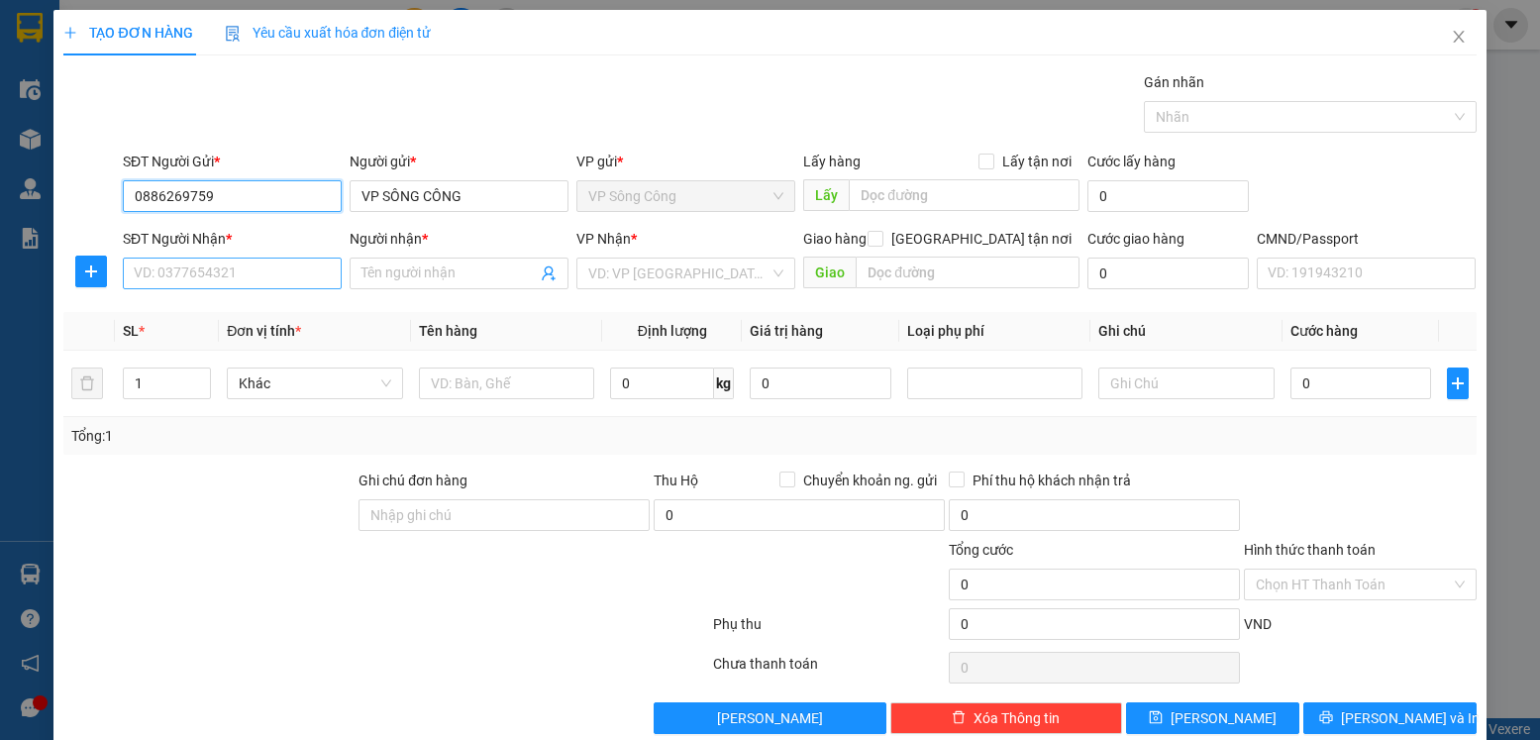
type input "0886269759"
click at [225, 274] on input "SĐT Người Nhận *" at bounding box center [232, 274] width 219 height 32
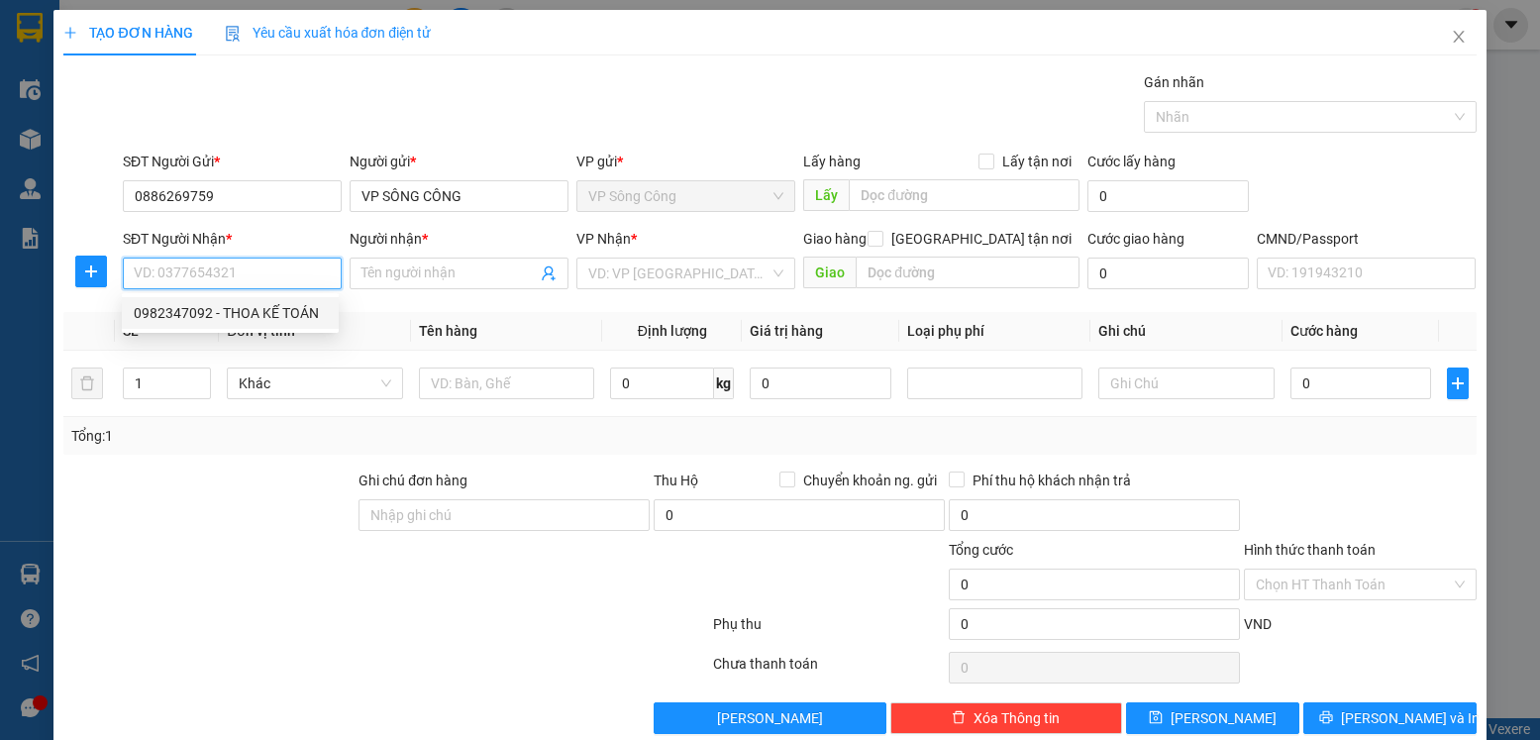
click at [259, 313] on div "0982347092 - THOA KẾ TOÁN" at bounding box center [230, 313] width 193 height 22
type input "0982347092"
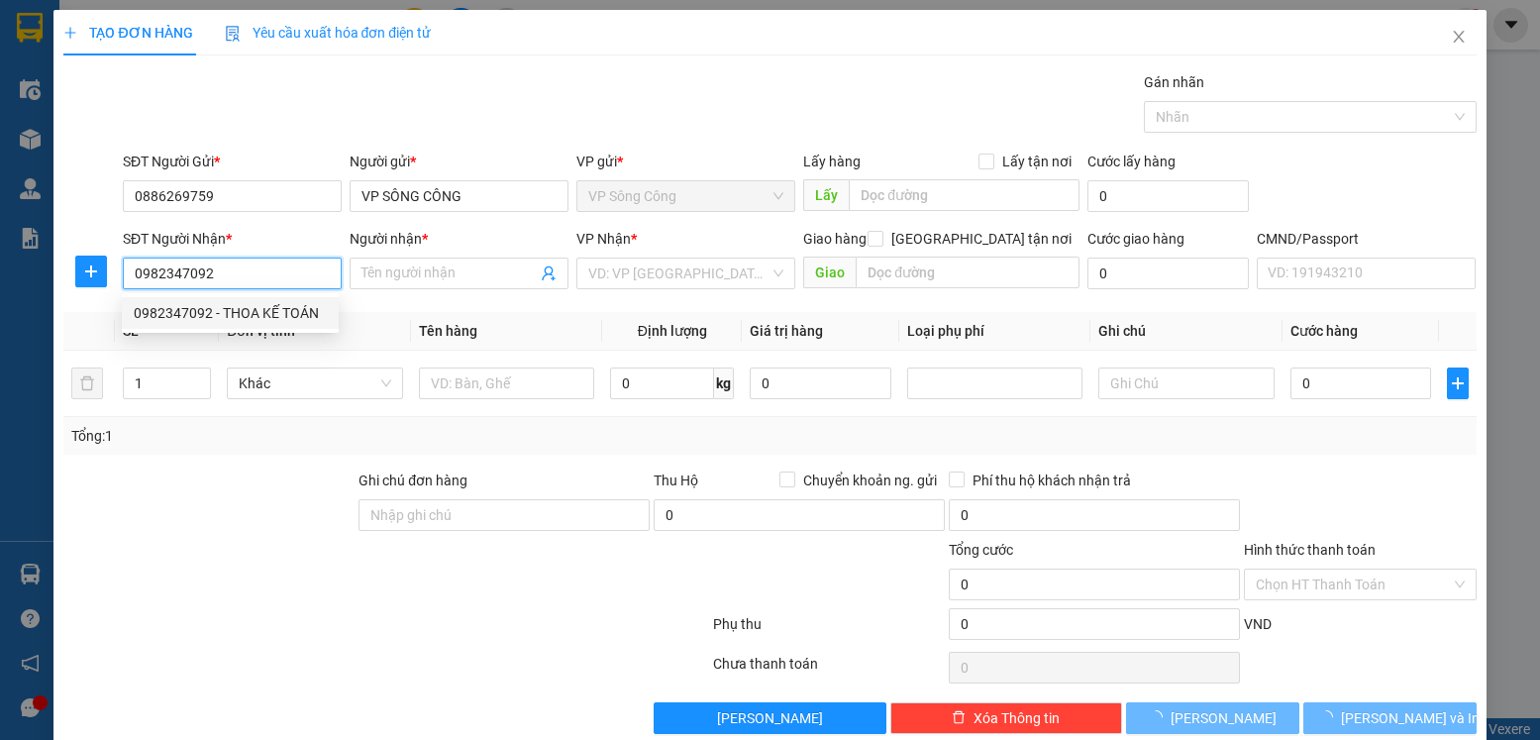
type input "THOA KẾ TOÁN"
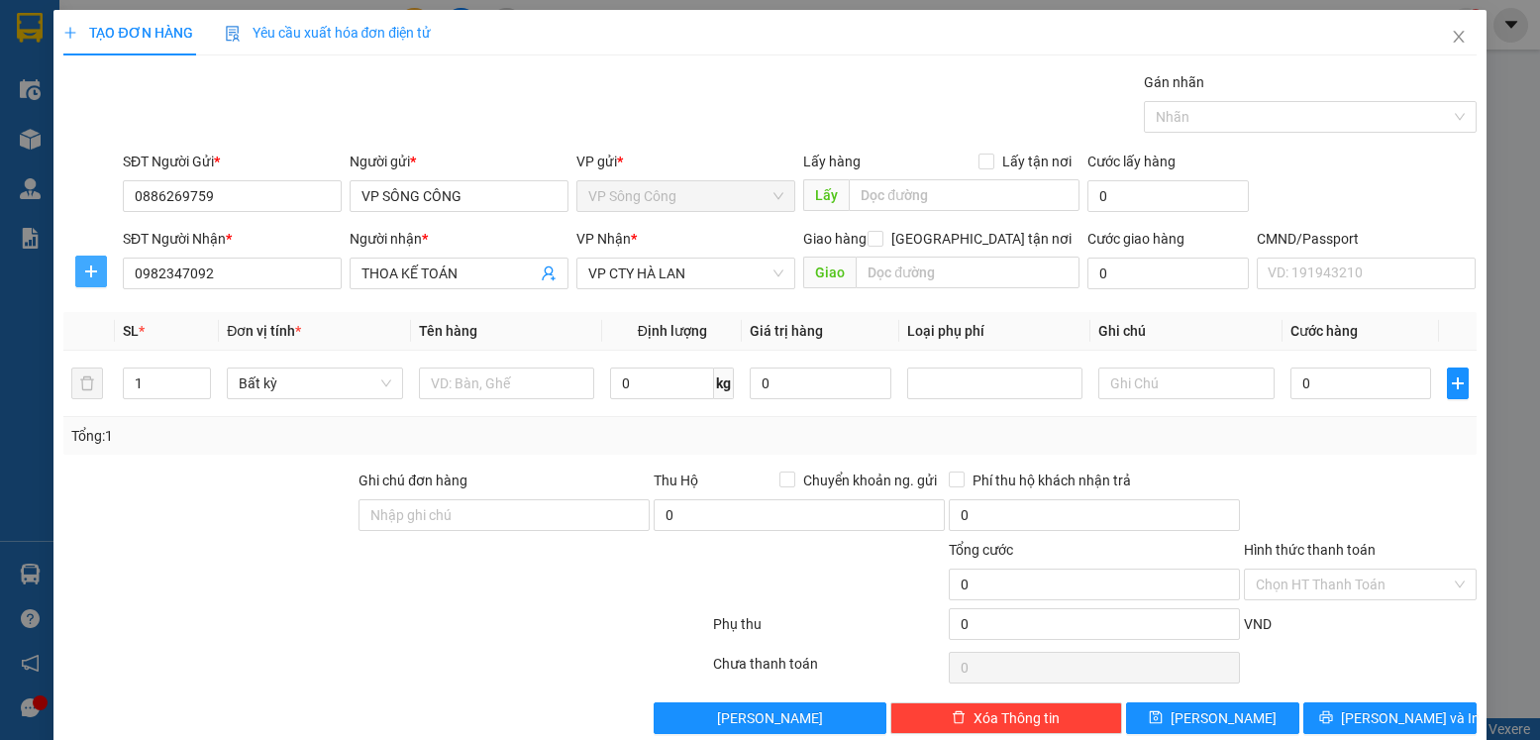
click at [83, 269] on icon "plus" at bounding box center [91, 271] width 16 height 16
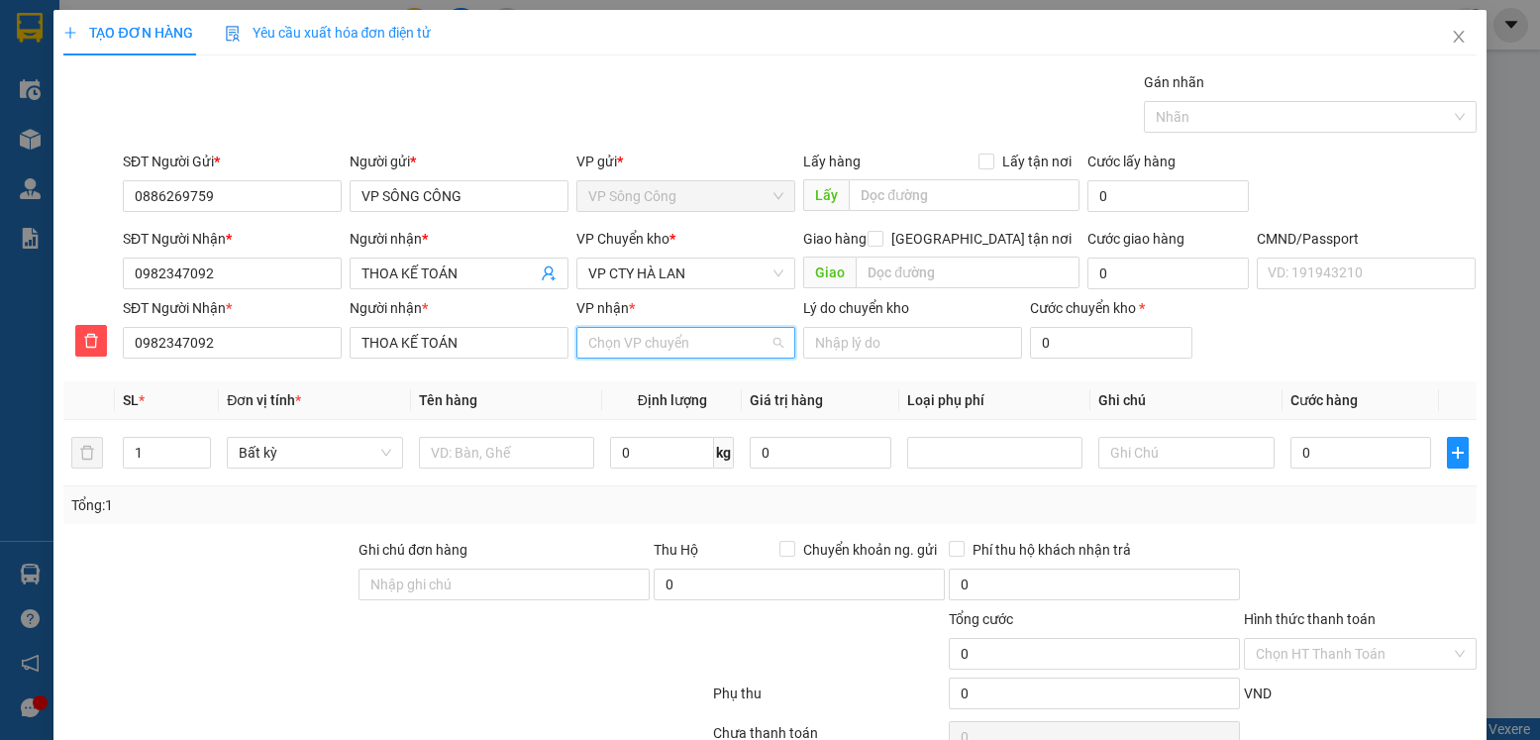
click at [633, 350] on input "VP nhận *" at bounding box center [678, 343] width 181 height 30
type input "cty"
click at [646, 383] on div "VP CTY HÀ LAN" at bounding box center [678, 382] width 193 height 22
click at [697, 272] on span "VP CTY HÀ LAN" at bounding box center [685, 274] width 195 height 30
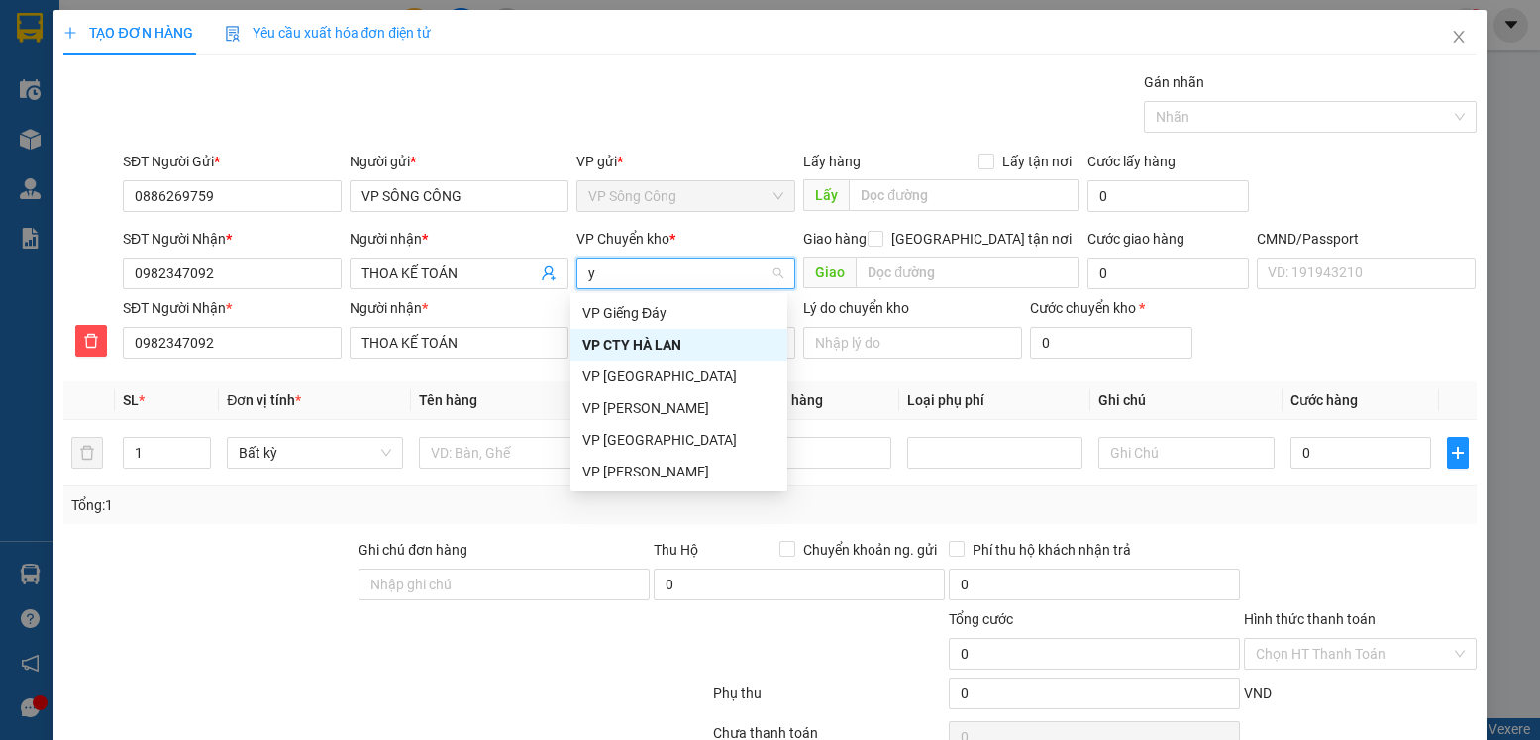
type input "yb"
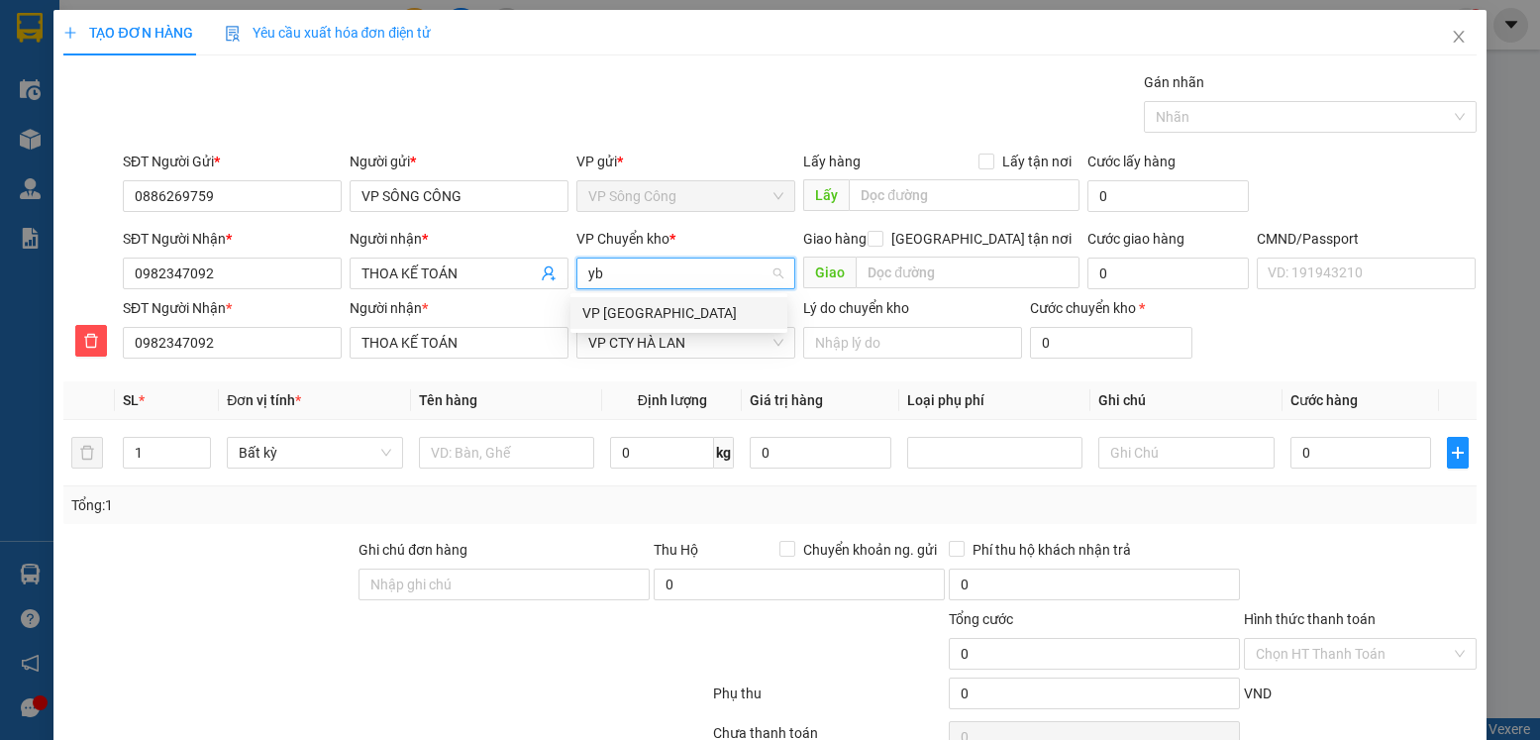
click at [624, 315] on div "VP [PERSON_NAME]" at bounding box center [678, 313] width 193 height 22
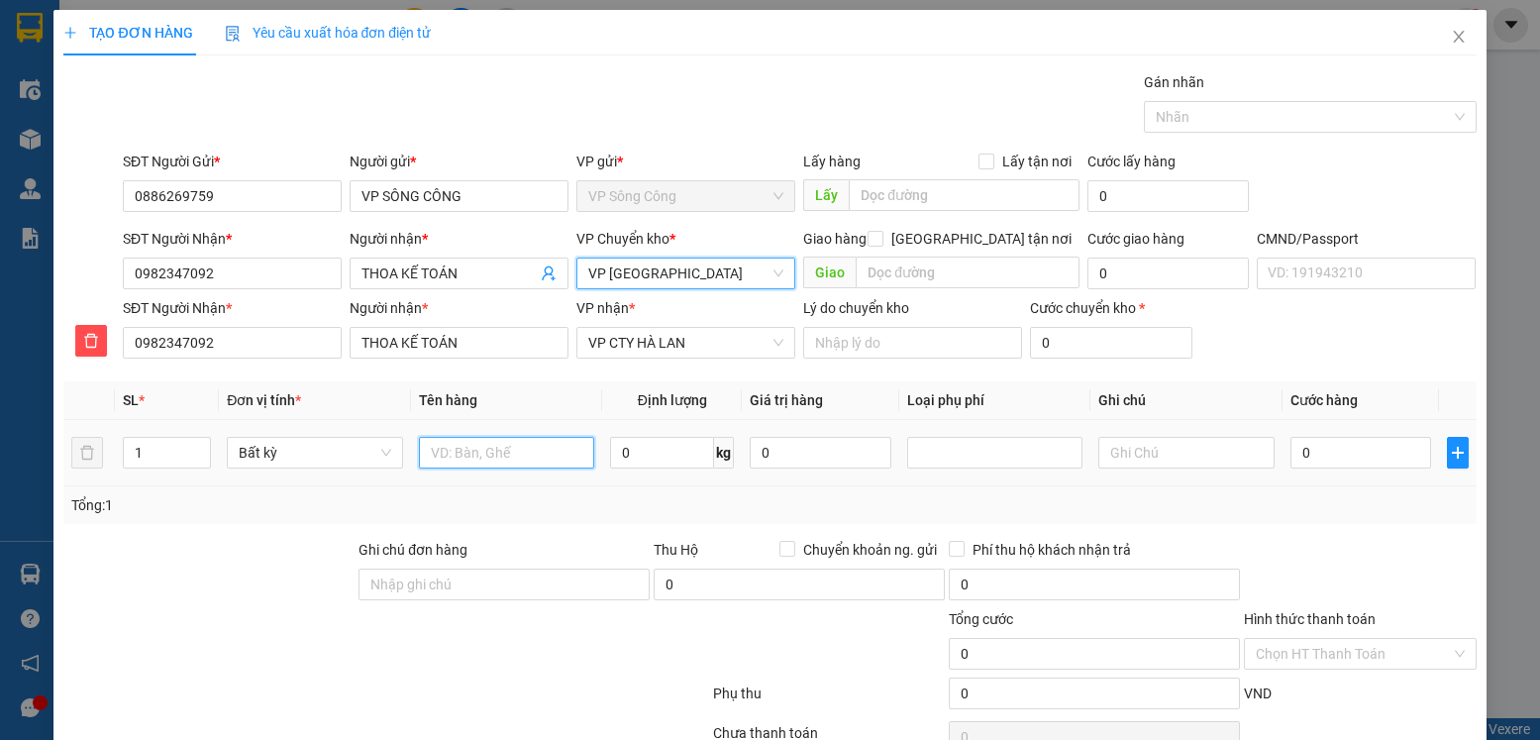
click at [505, 455] on input "text" at bounding box center [507, 453] width 176 height 32
type input "pbbc 14/08"
click at [1319, 652] on input "Hình thức thanh toán" at bounding box center [1353, 654] width 194 height 30
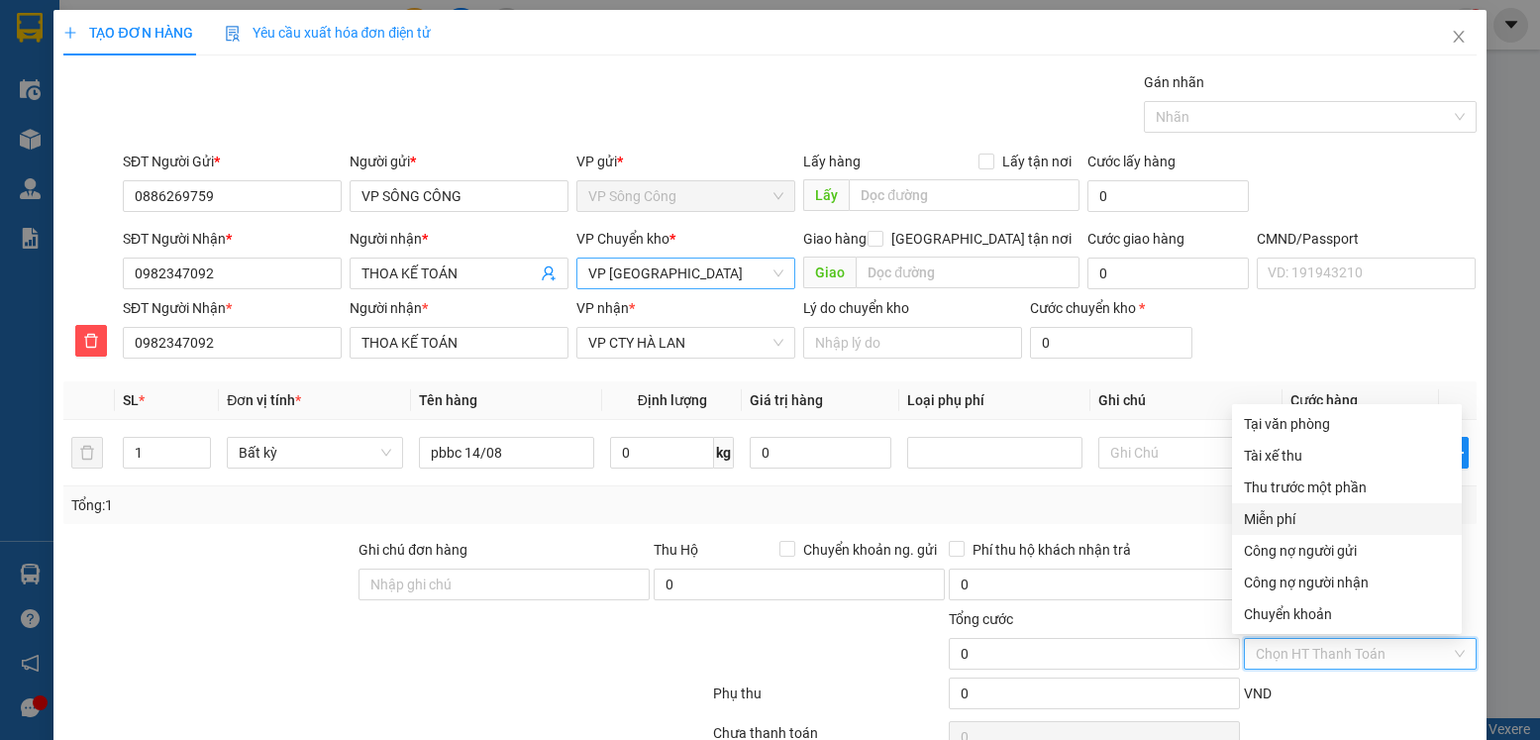
click at [1280, 516] on div "Miễn phí" at bounding box center [1347, 519] width 206 height 22
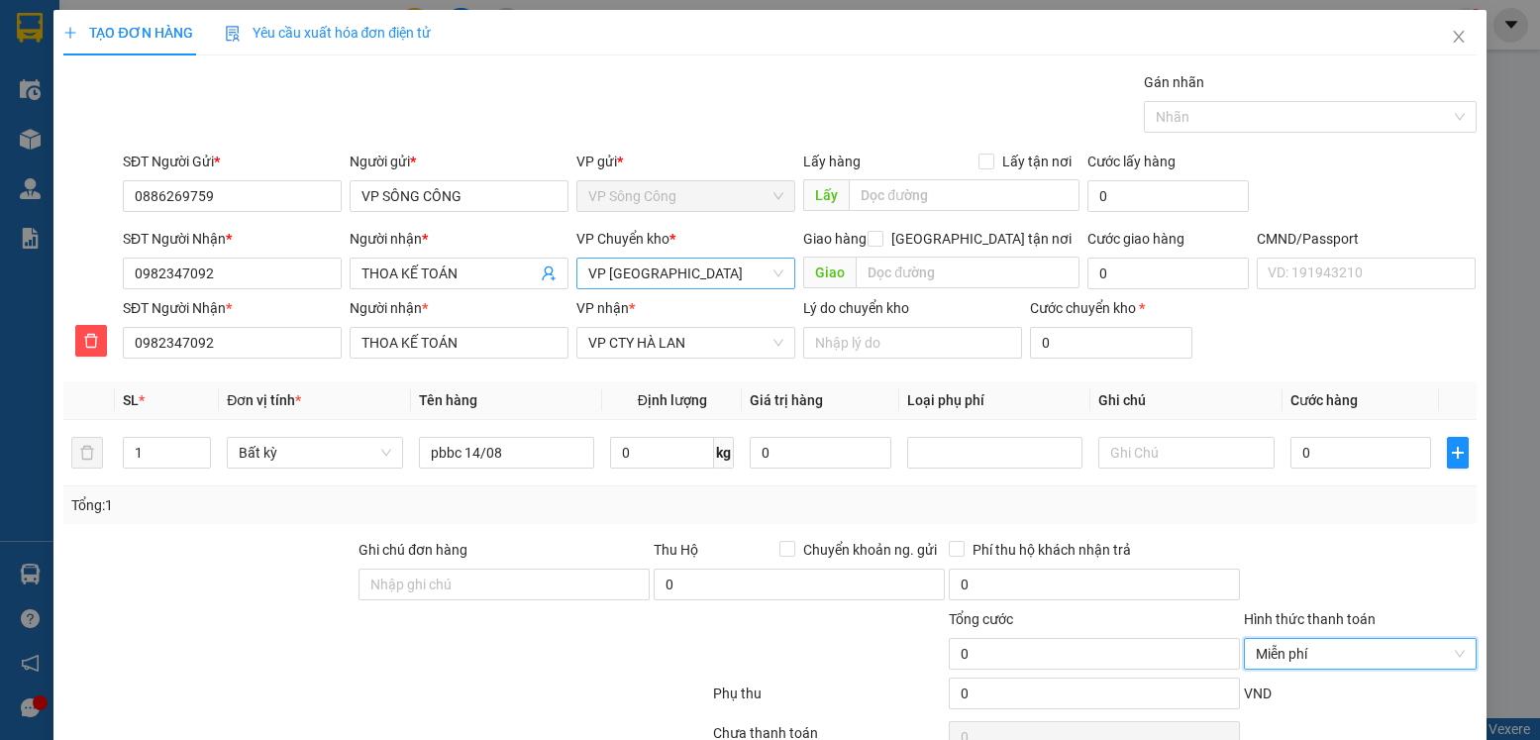
scroll to position [102, 0]
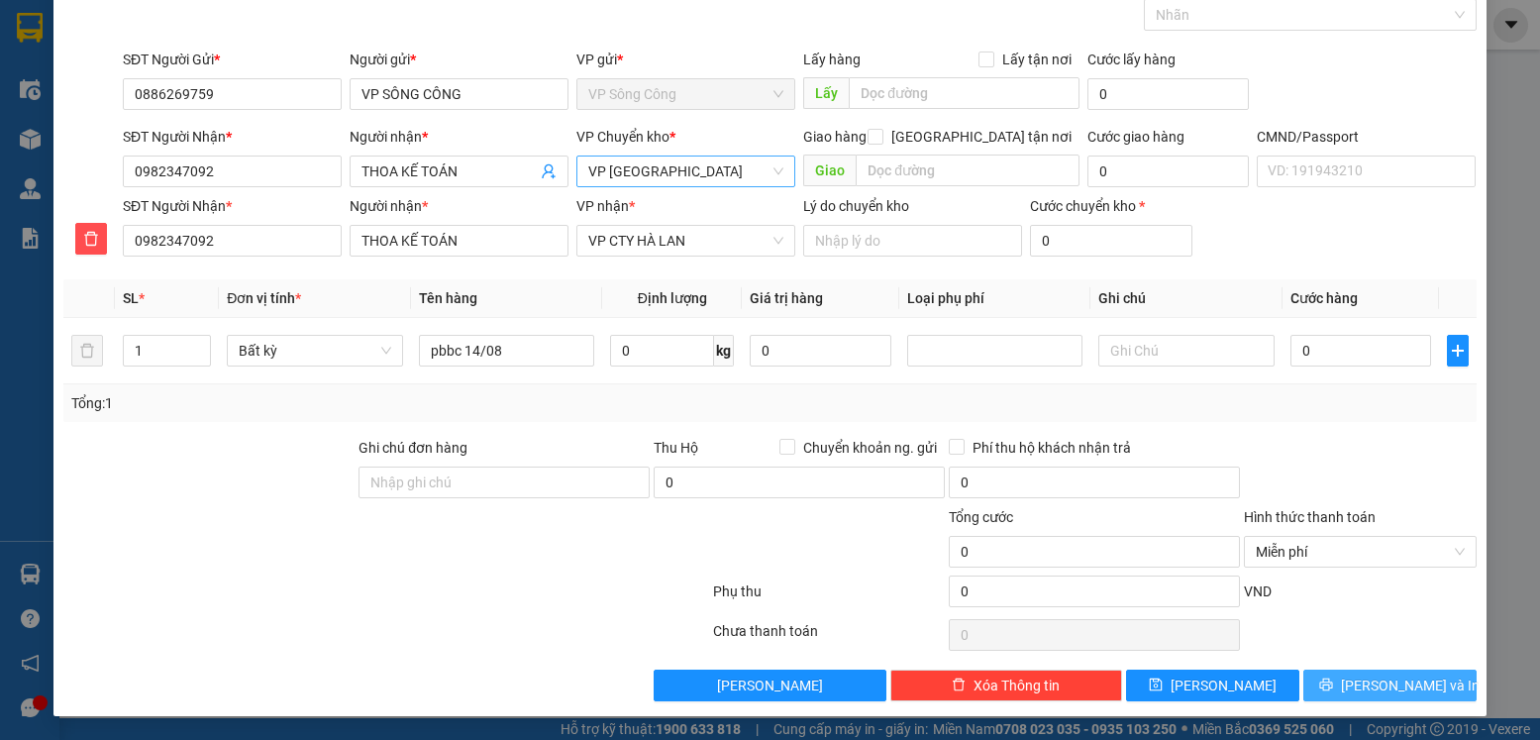
click at [1366, 684] on span "Lưu và In" at bounding box center [1410, 686] width 139 height 22
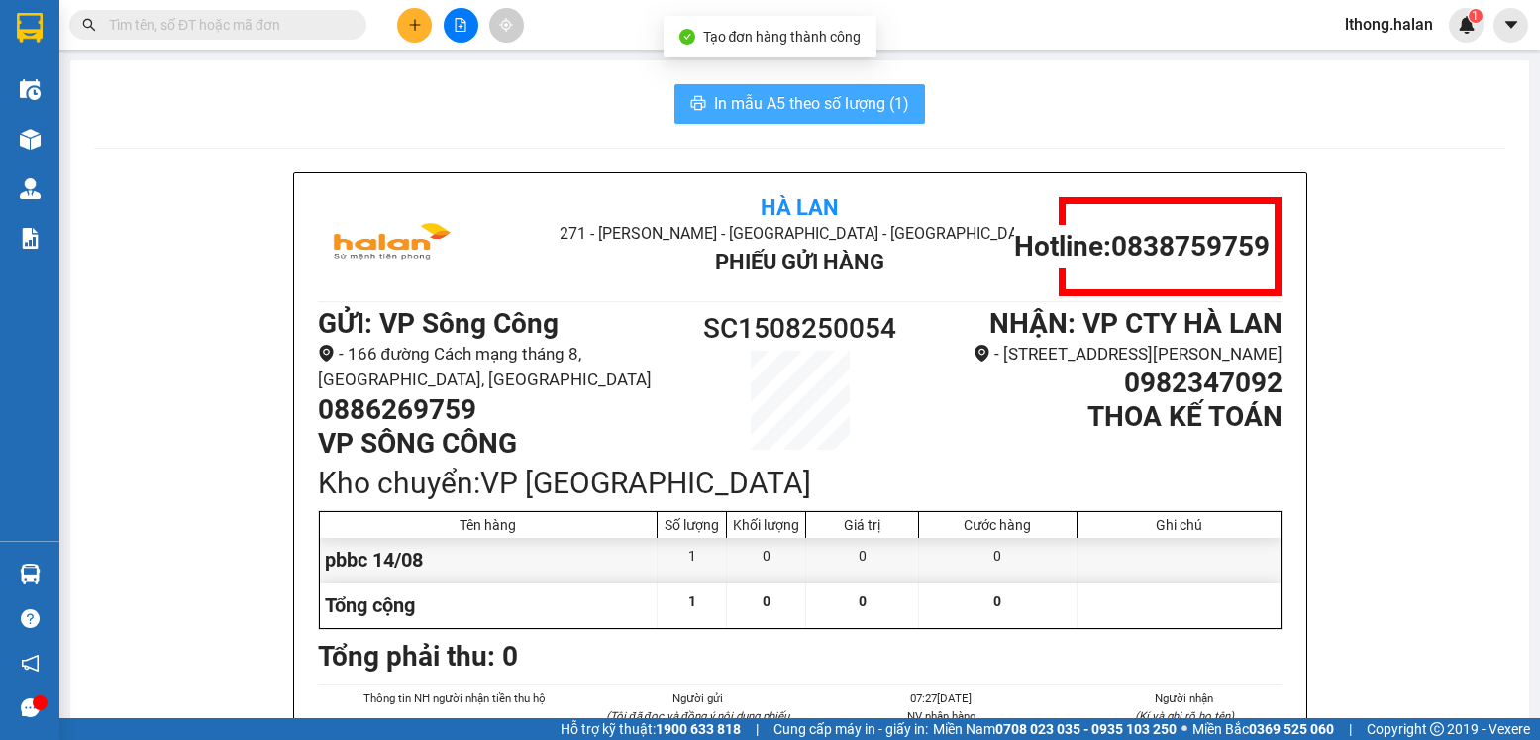
click at [856, 104] on span "In mẫu A5 theo số lượng (1)" at bounding box center [811, 103] width 195 height 25
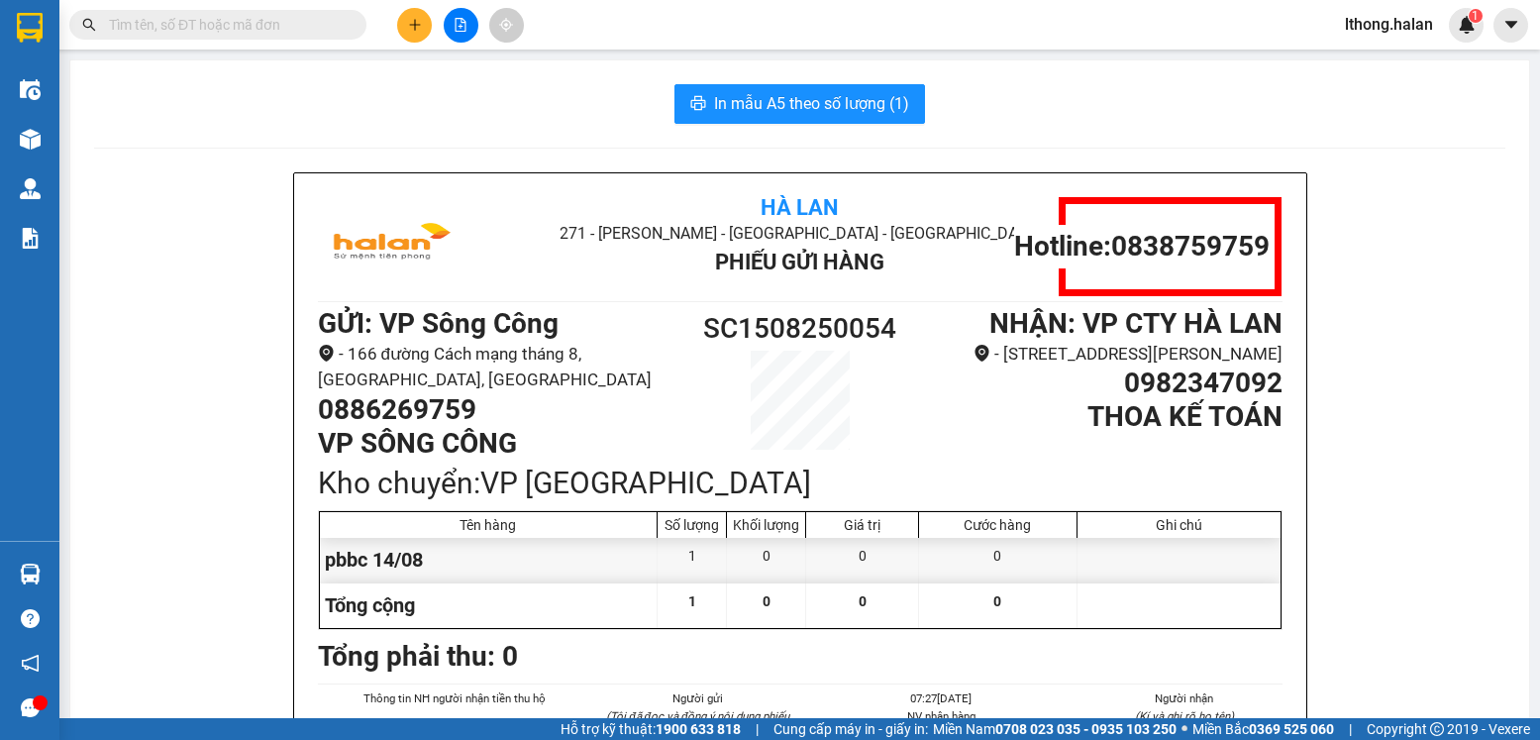
click at [321, 23] on input "text" at bounding box center [226, 25] width 234 height 22
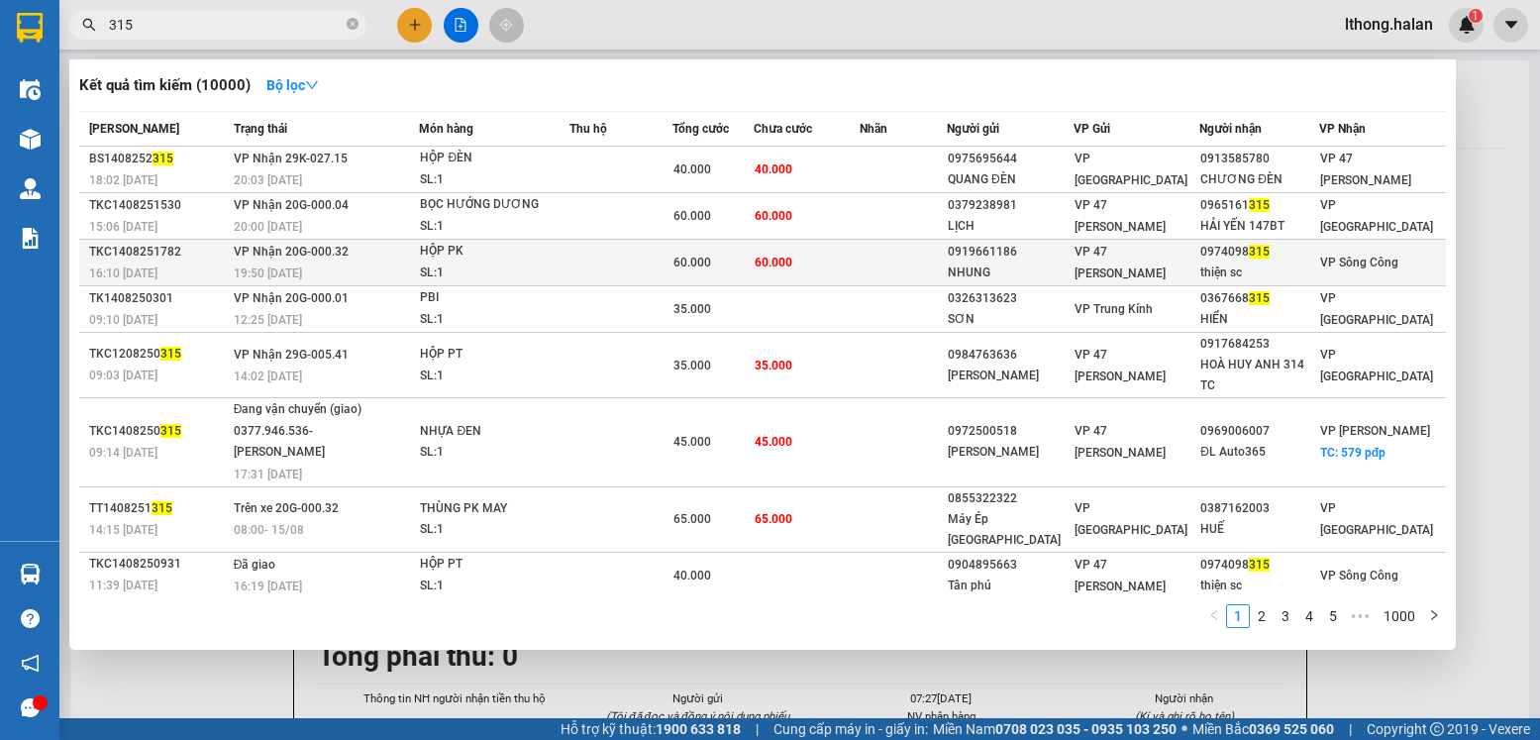
type input "315"
click at [841, 265] on td "60.000" at bounding box center [807, 263] width 106 height 47
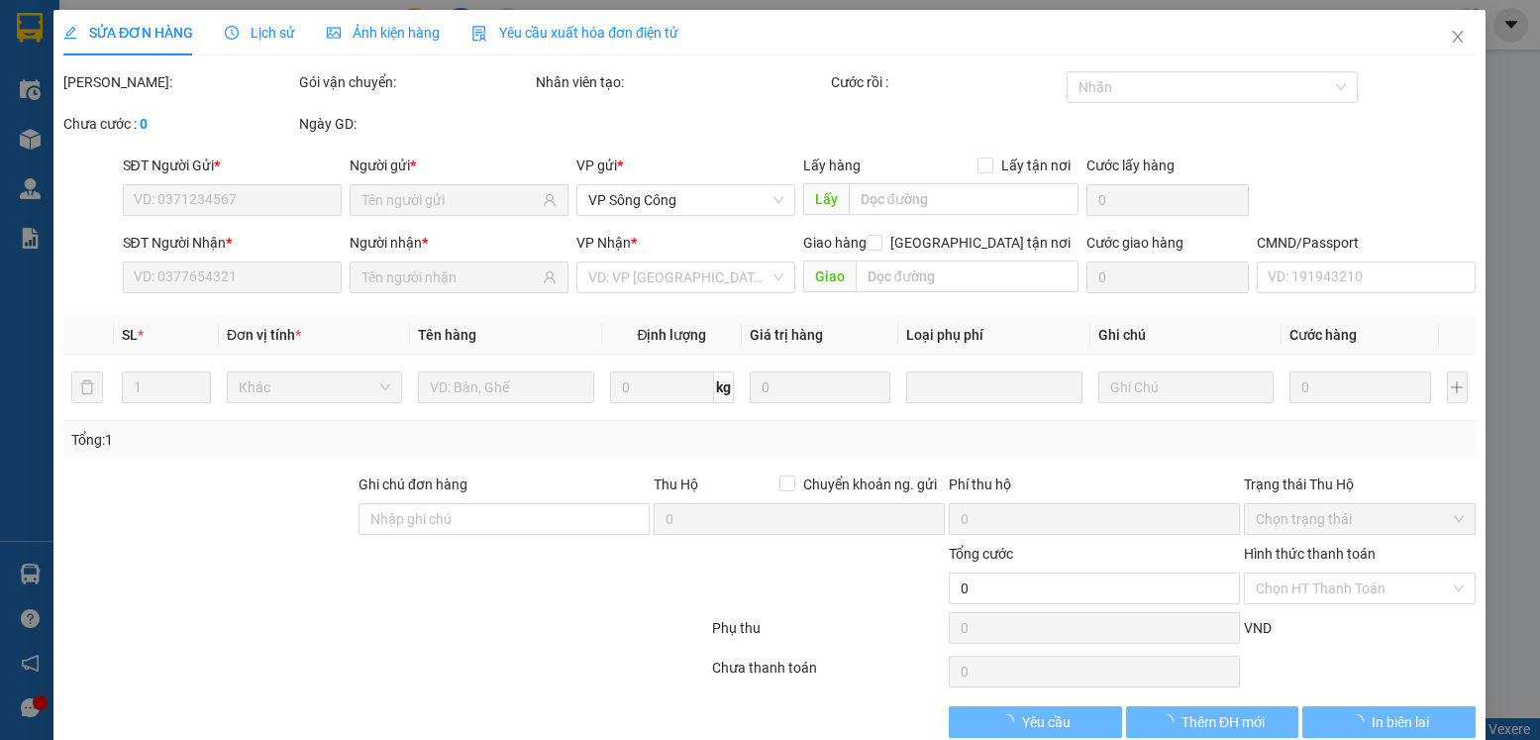
type input "0919661186"
type input "NHUNG"
type input "0974098315"
type input "thiện sc"
type input "60.000"
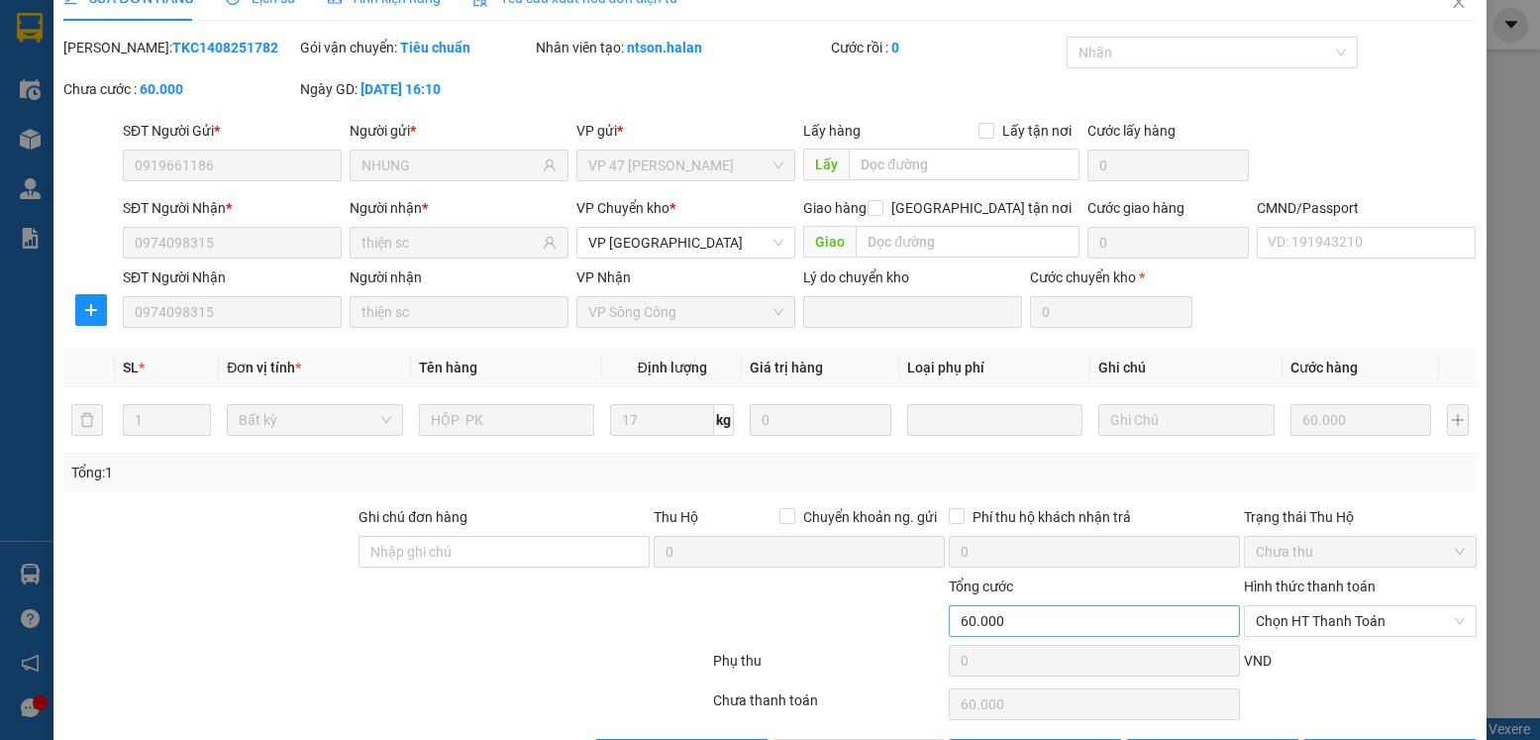
scroll to position [104, 0]
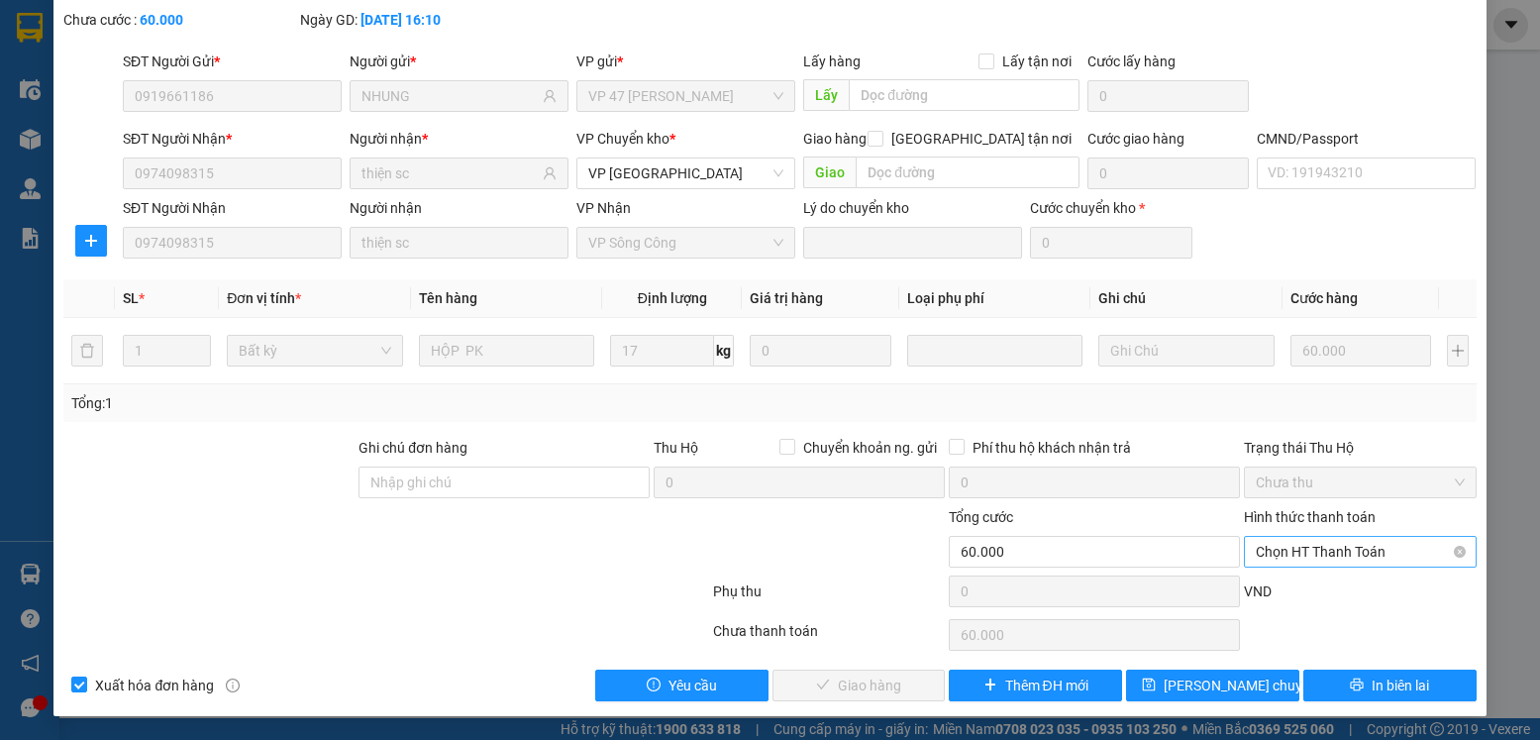
click at [1361, 541] on span "Chọn HT Thanh Toán" at bounding box center [1360, 552] width 208 height 30
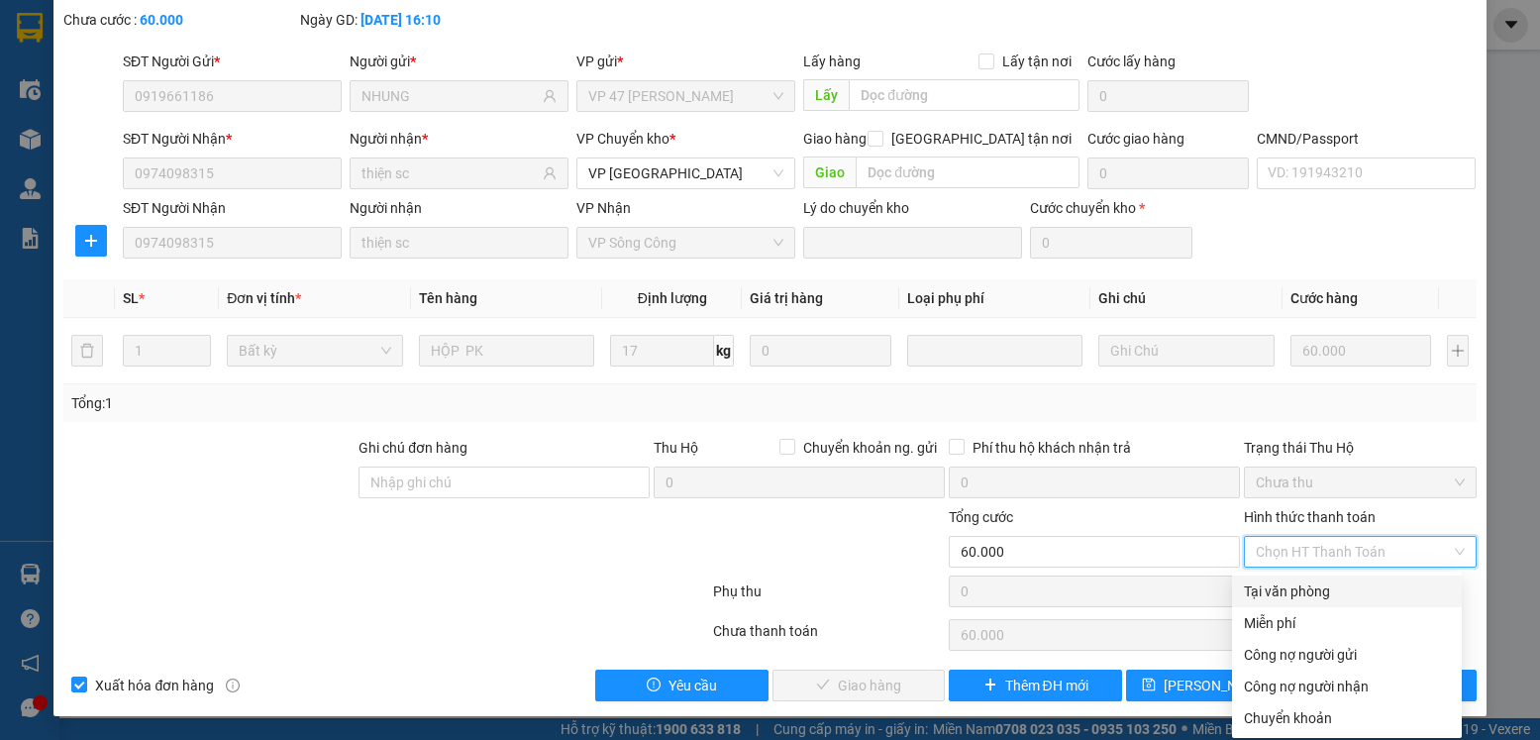
click at [1314, 595] on div "Tại văn phòng" at bounding box center [1347, 591] width 206 height 22
type input "0"
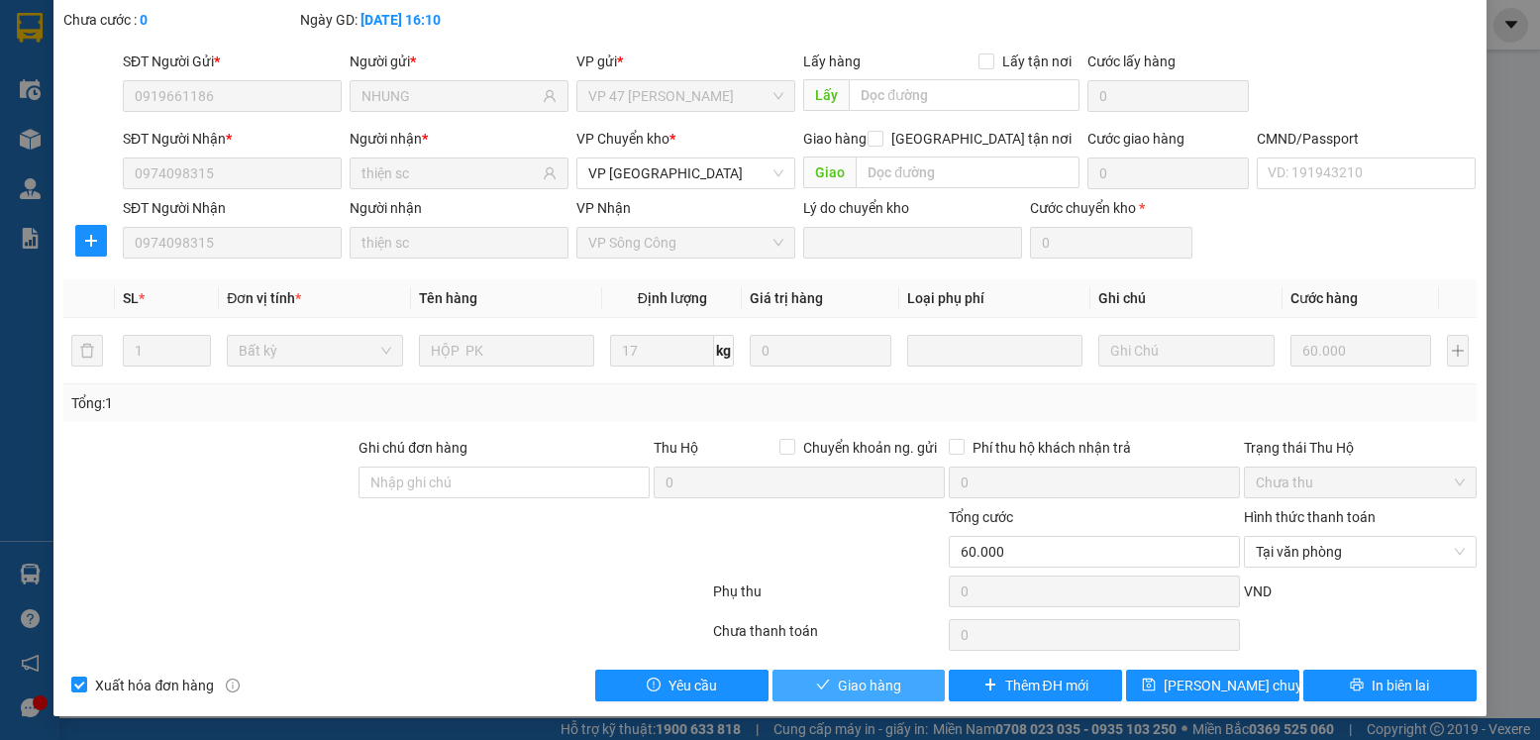
click at [880, 683] on span "Giao hàng" at bounding box center [869, 686] width 63 height 22
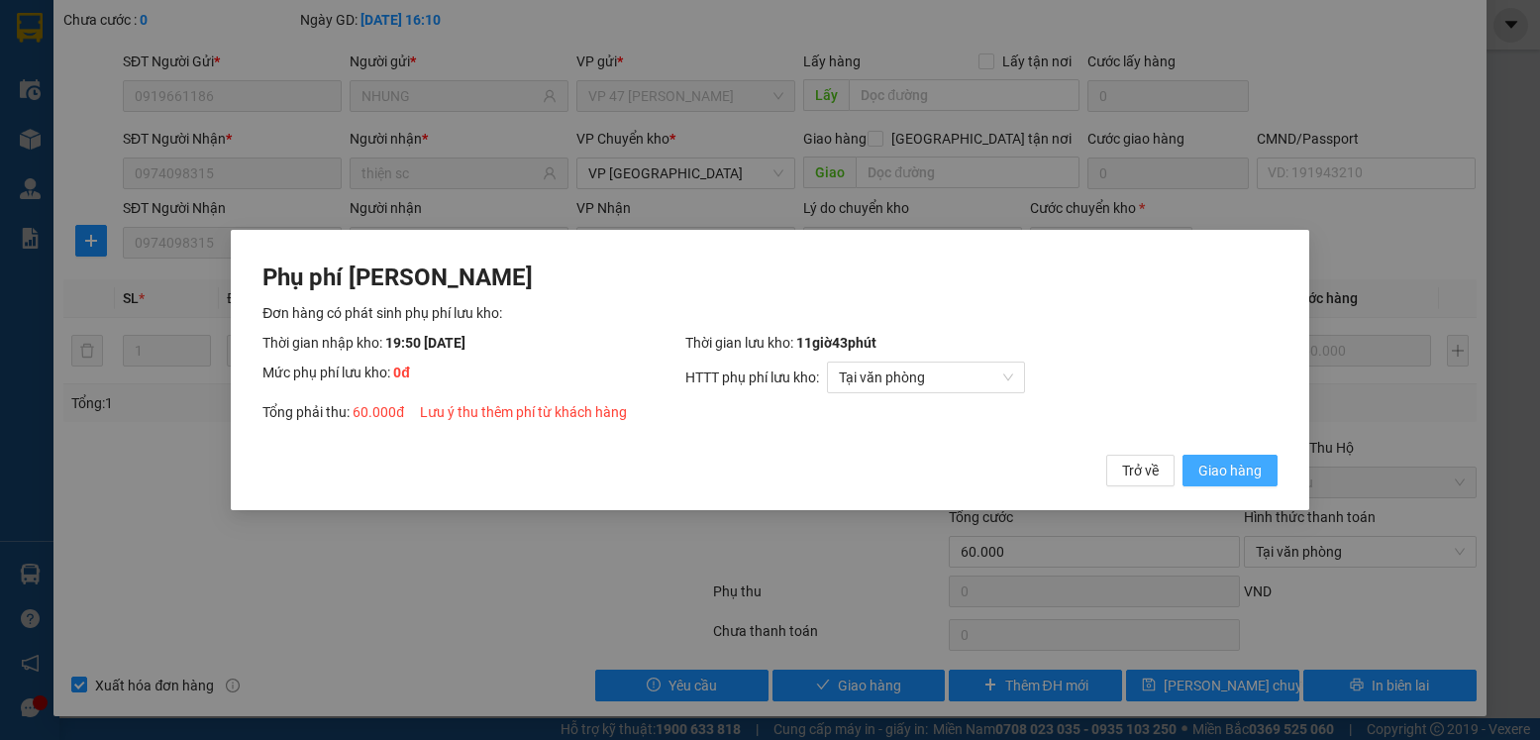
click at [1211, 466] on span "Giao hàng" at bounding box center [1230, 471] width 63 height 22
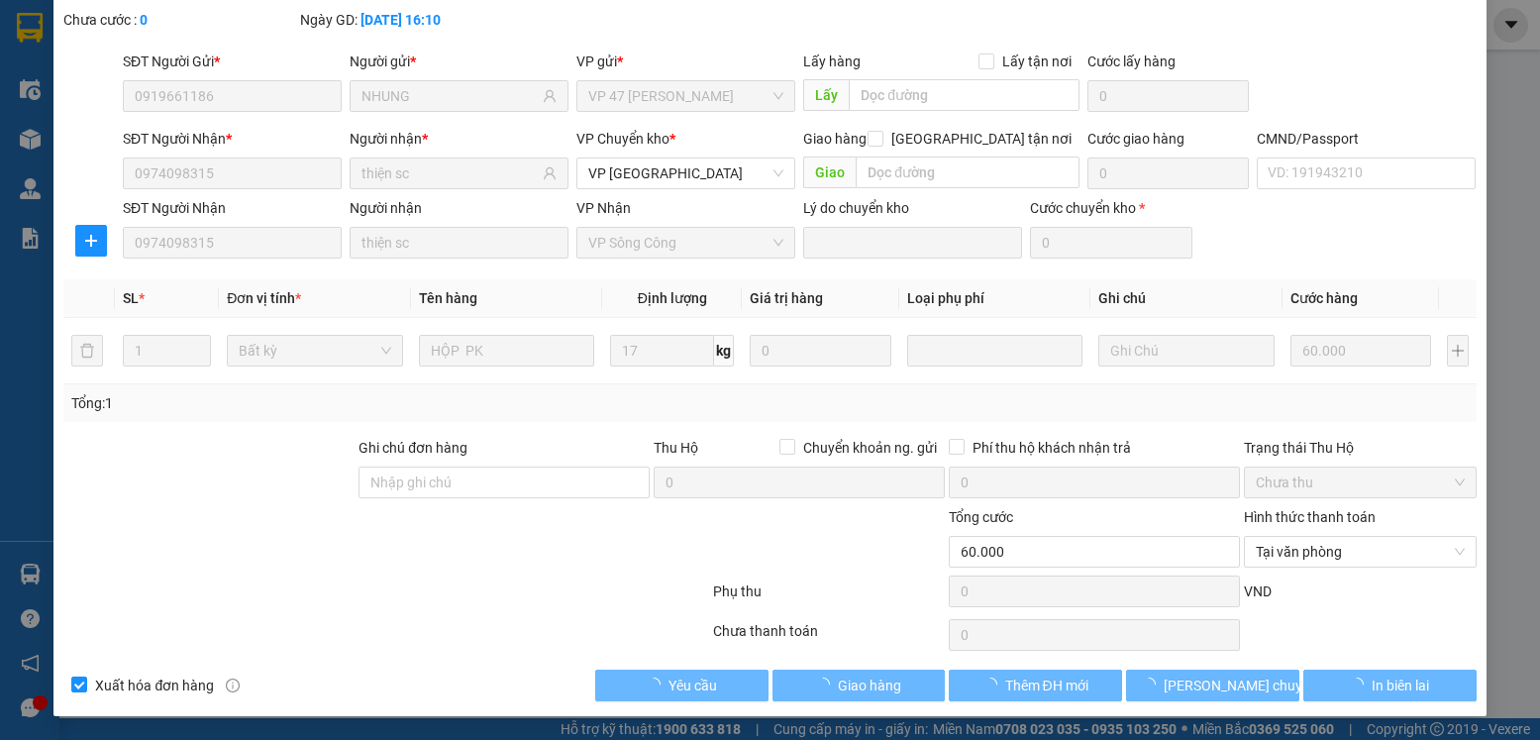
scroll to position [0, 0]
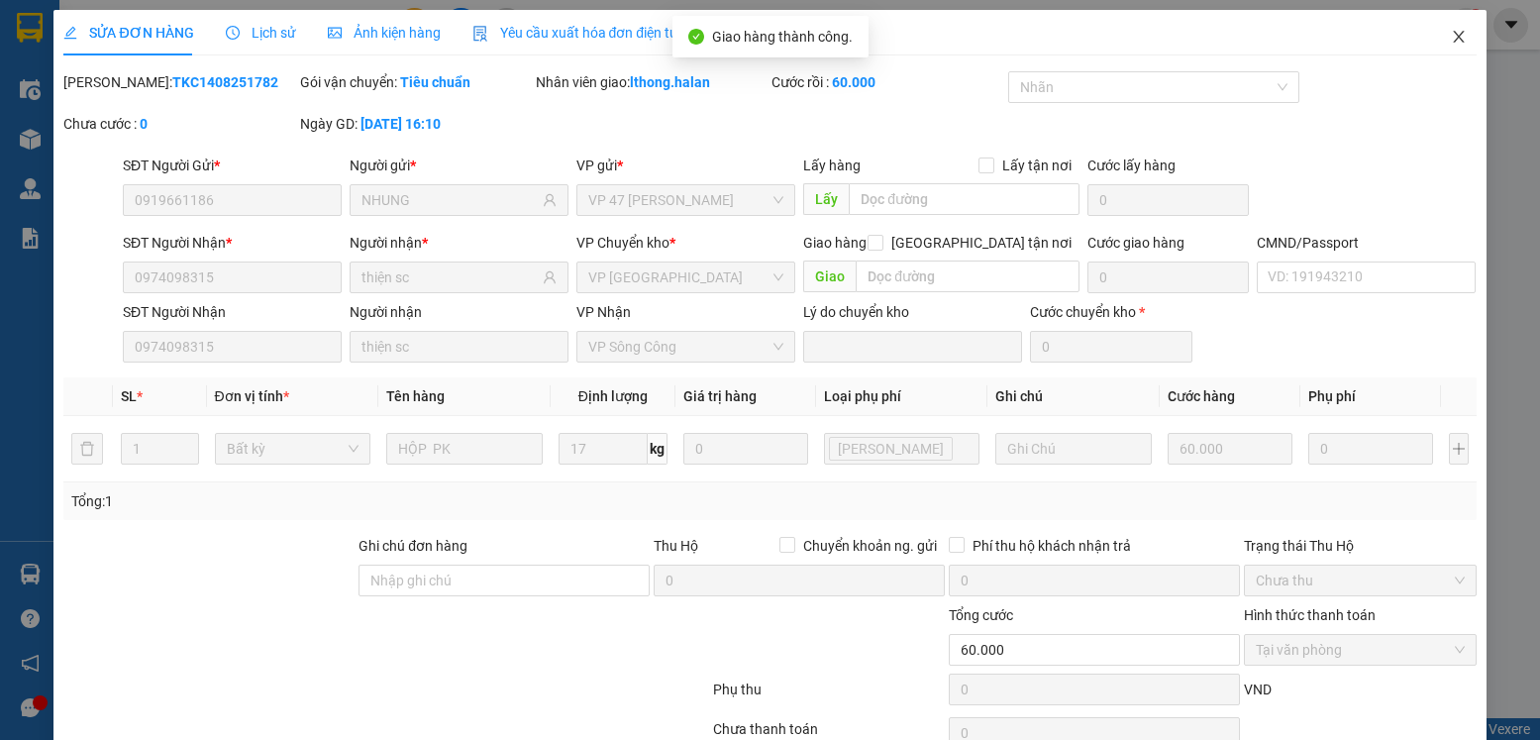
click at [1453, 39] on icon "close" at bounding box center [1458, 37] width 11 height 12
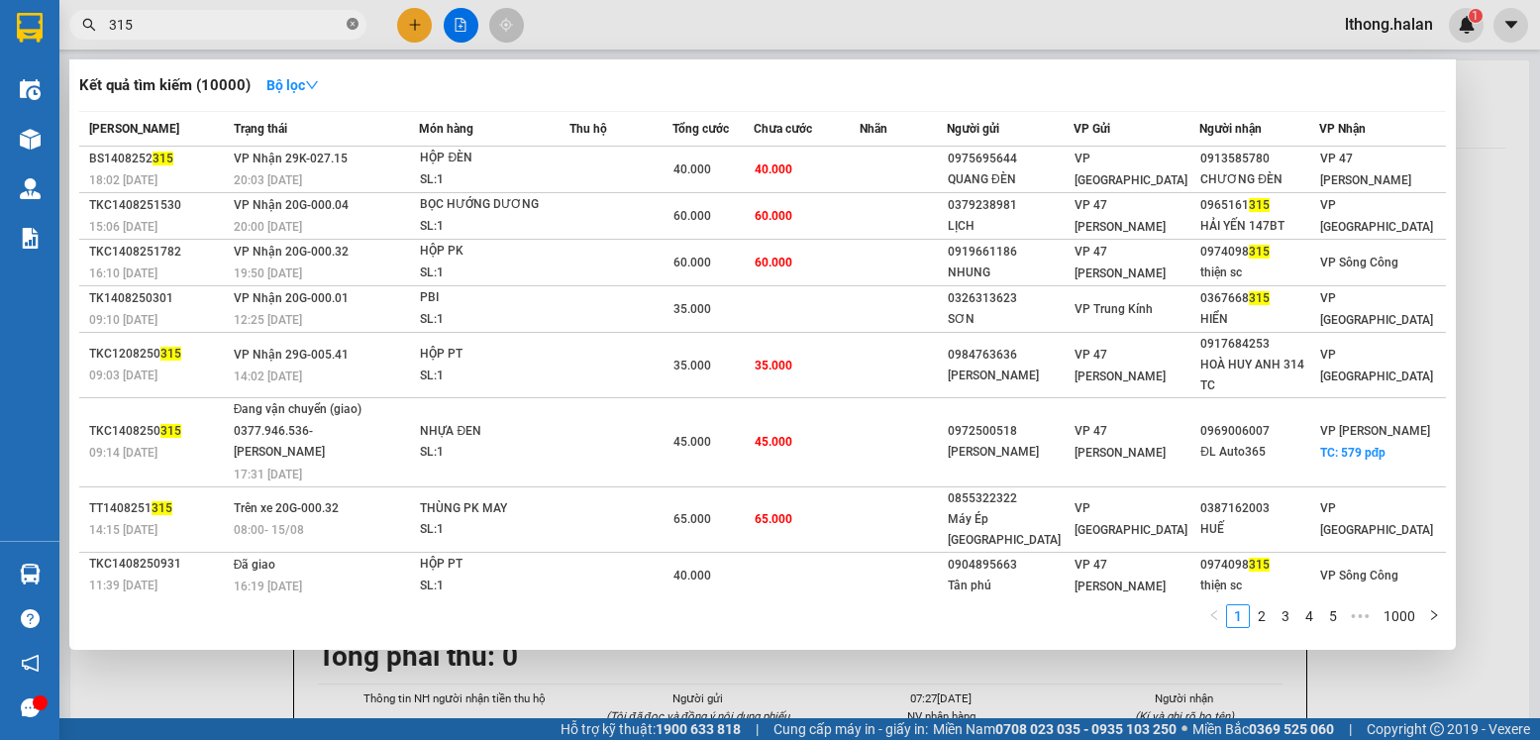
click at [355, 22] on icon "close-circle" at bounding box center [353, 24] width 12 height 12
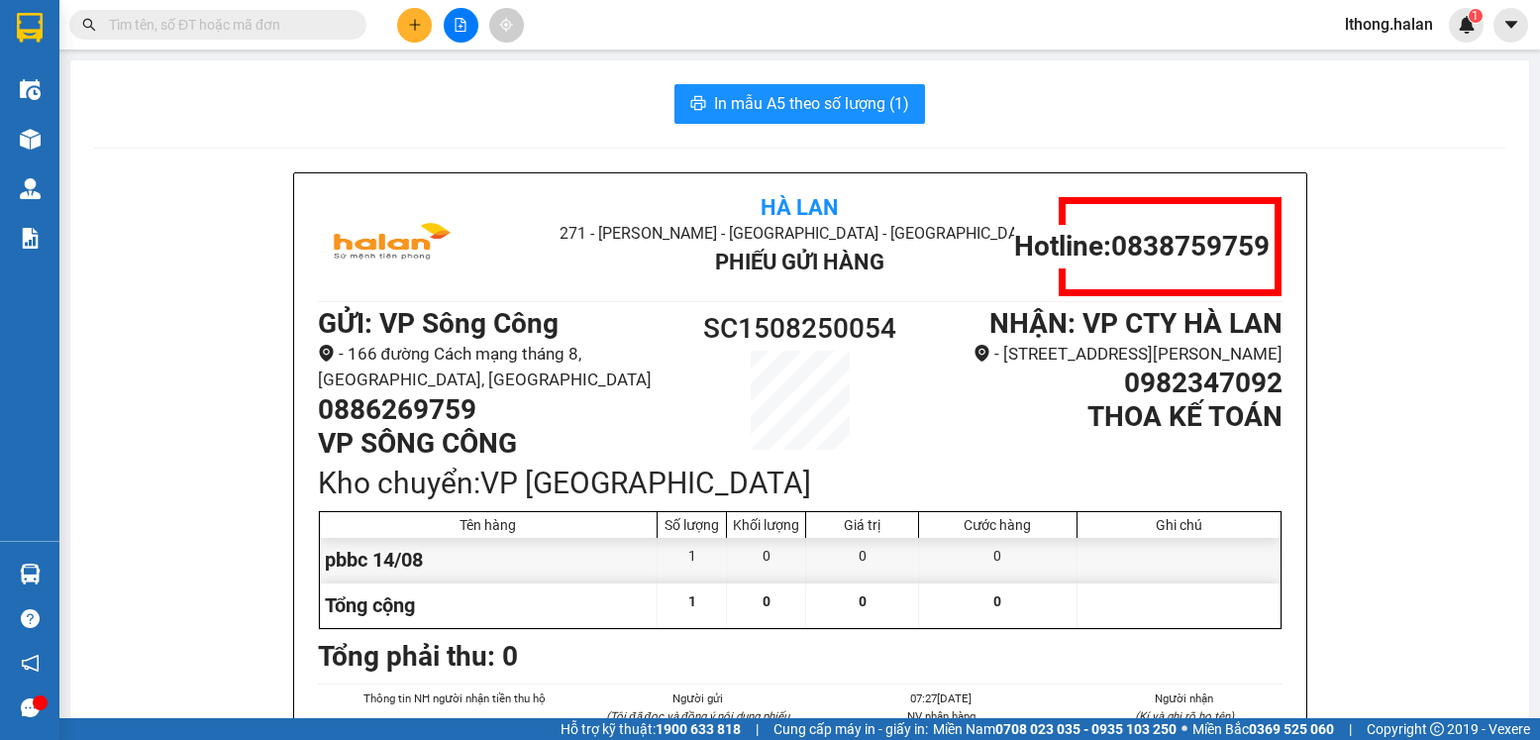
click at [276, 27] on input "text" at bounding box center [226, 25] width 234 height 22
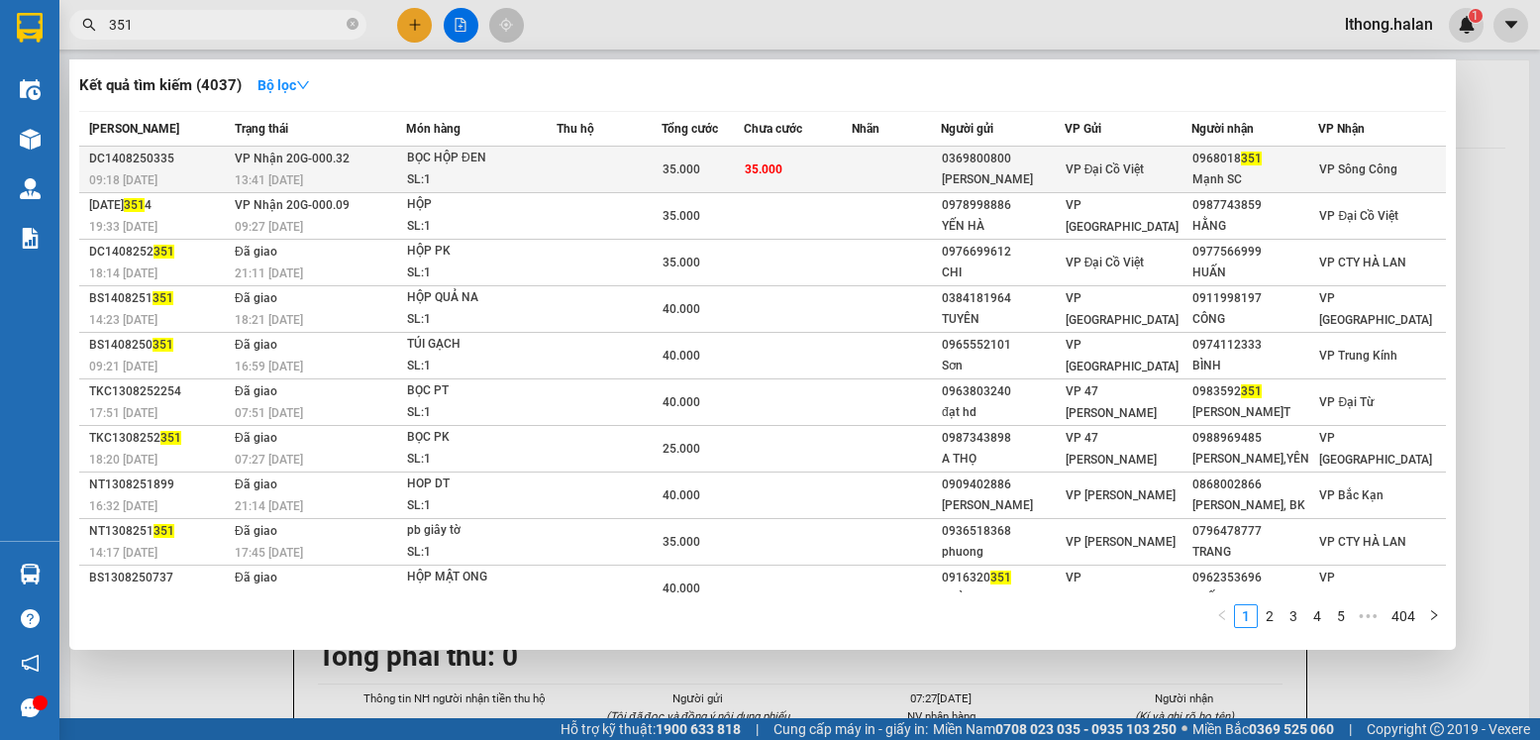
type input "351"
click at [904, 159] on td at bounding box center [896, 170] width 89 height 47
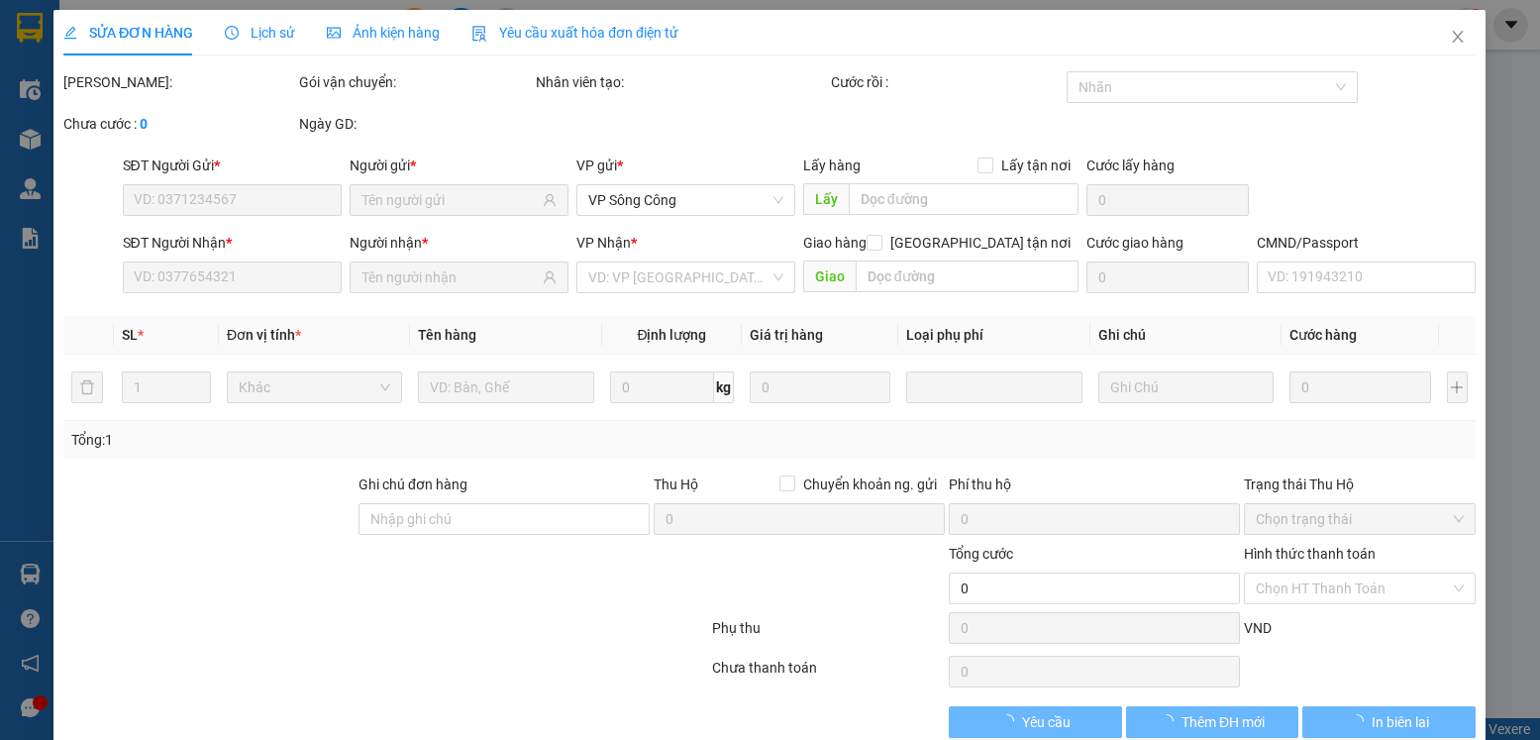
type input "0369800800"
type input "ĐẠI VŨ"
type input "0968018351"
type input "Mạnh SC"
type input "35.000"
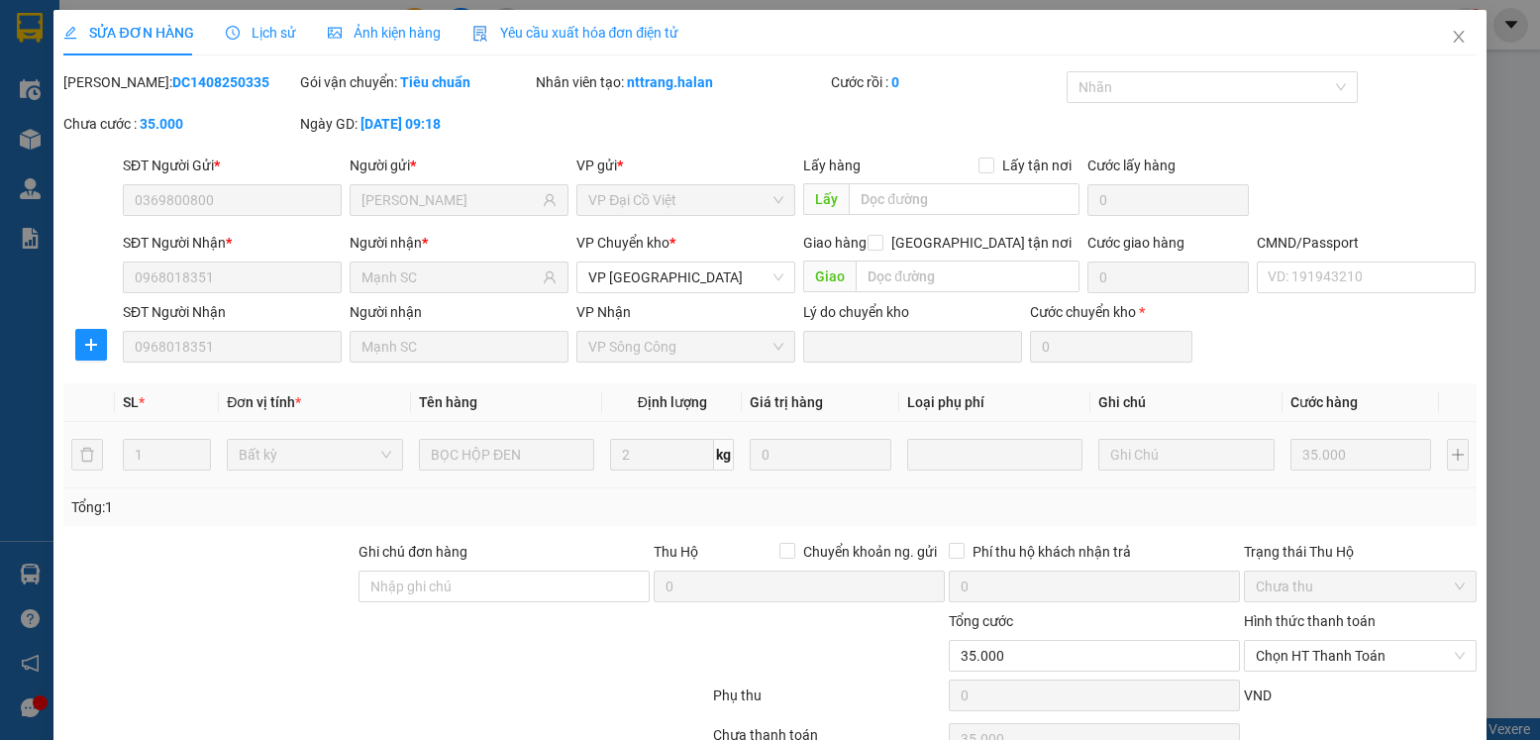
scroll to position [104, 0]
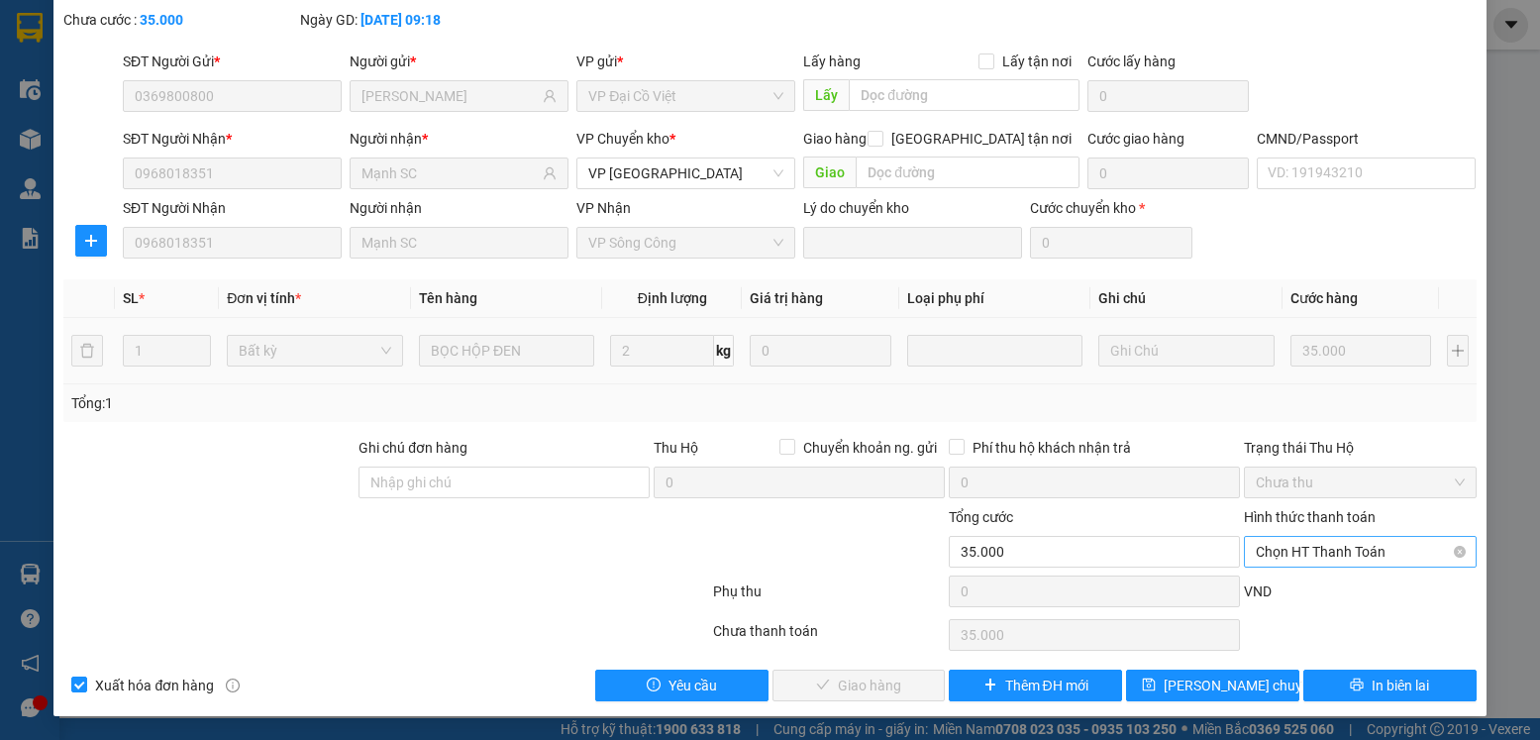
click at [1378, 547] on span "Chọn HT Thanh Toán" at bounding box center [1360, 552] width 208 height 30
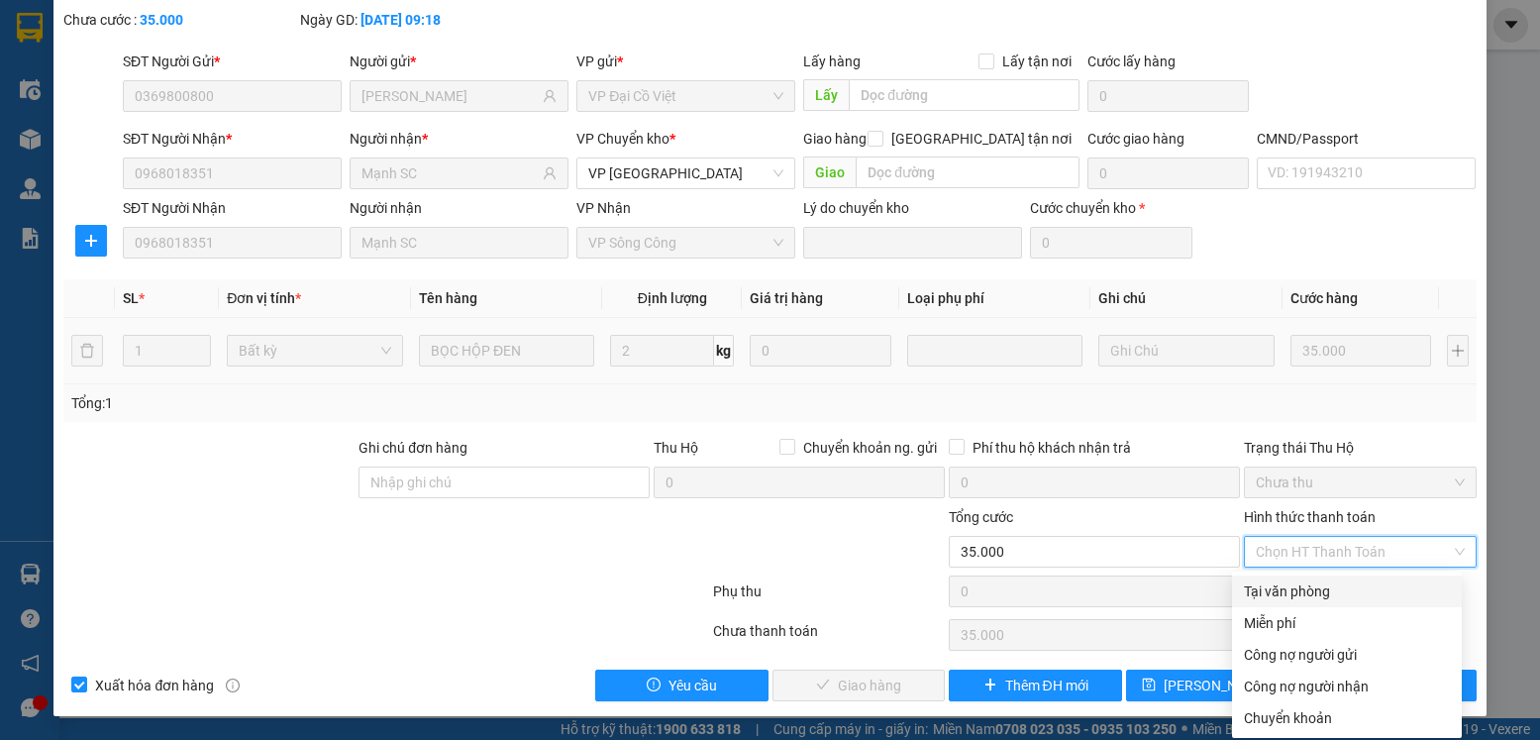
click at [1297, 596] on div "Tại văn phòng" at bounding box center [1347, 591] width 206 height 22
type input "0"
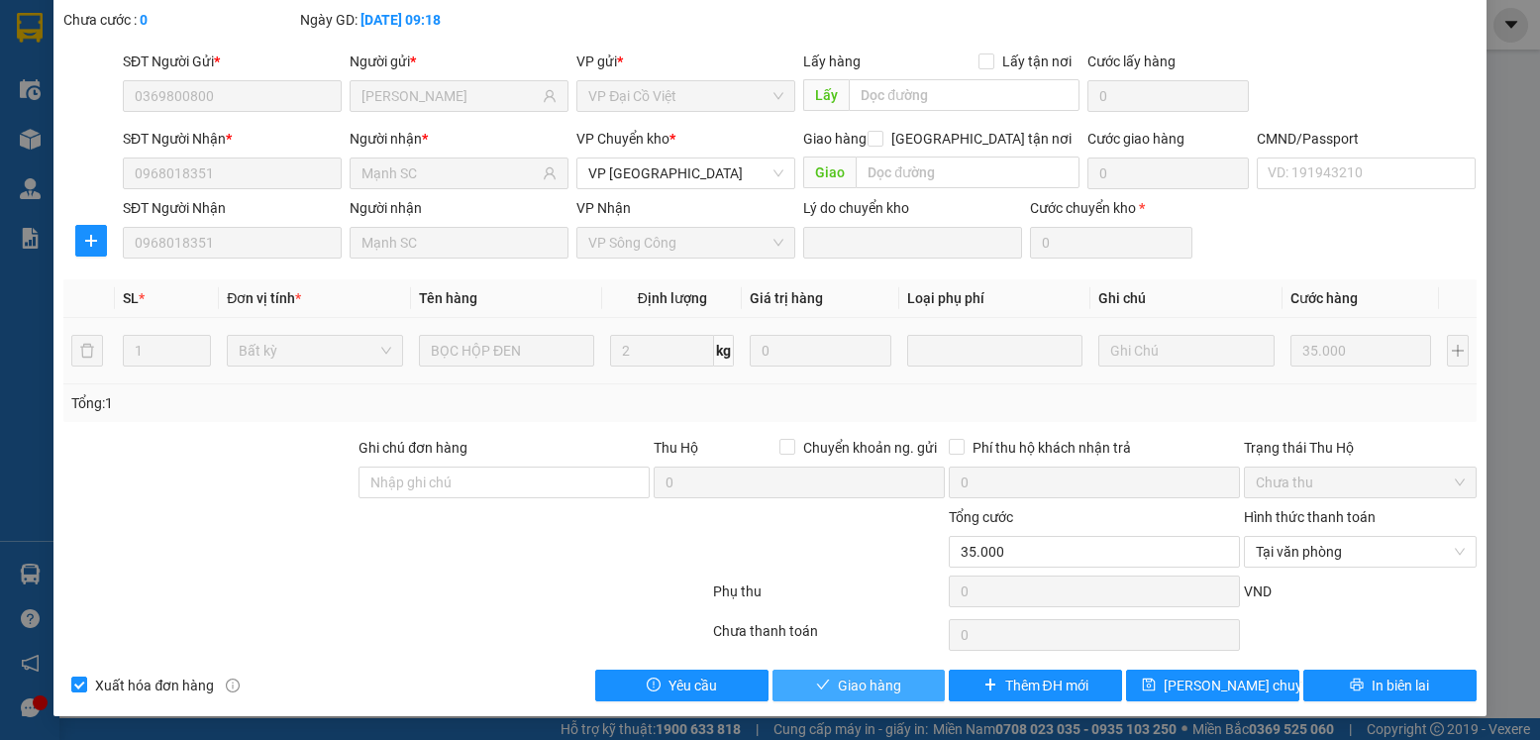
click at [882, 687] on span "Giao hàng" at bounding box center [869, 686] width 63 height 22
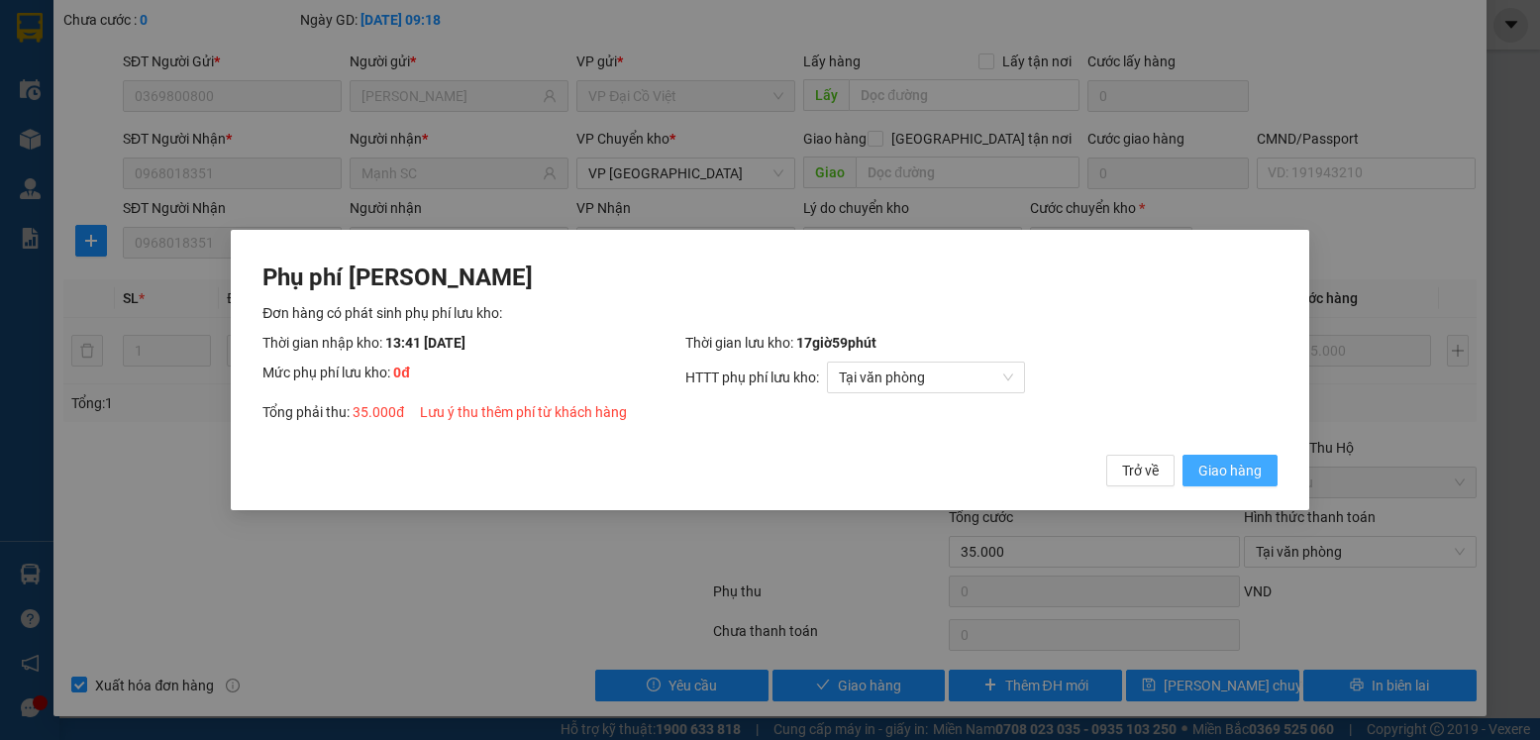
click at [1217, 462] on span "Giao hàng" at bounding box center [1230, 471] width 63 height 22
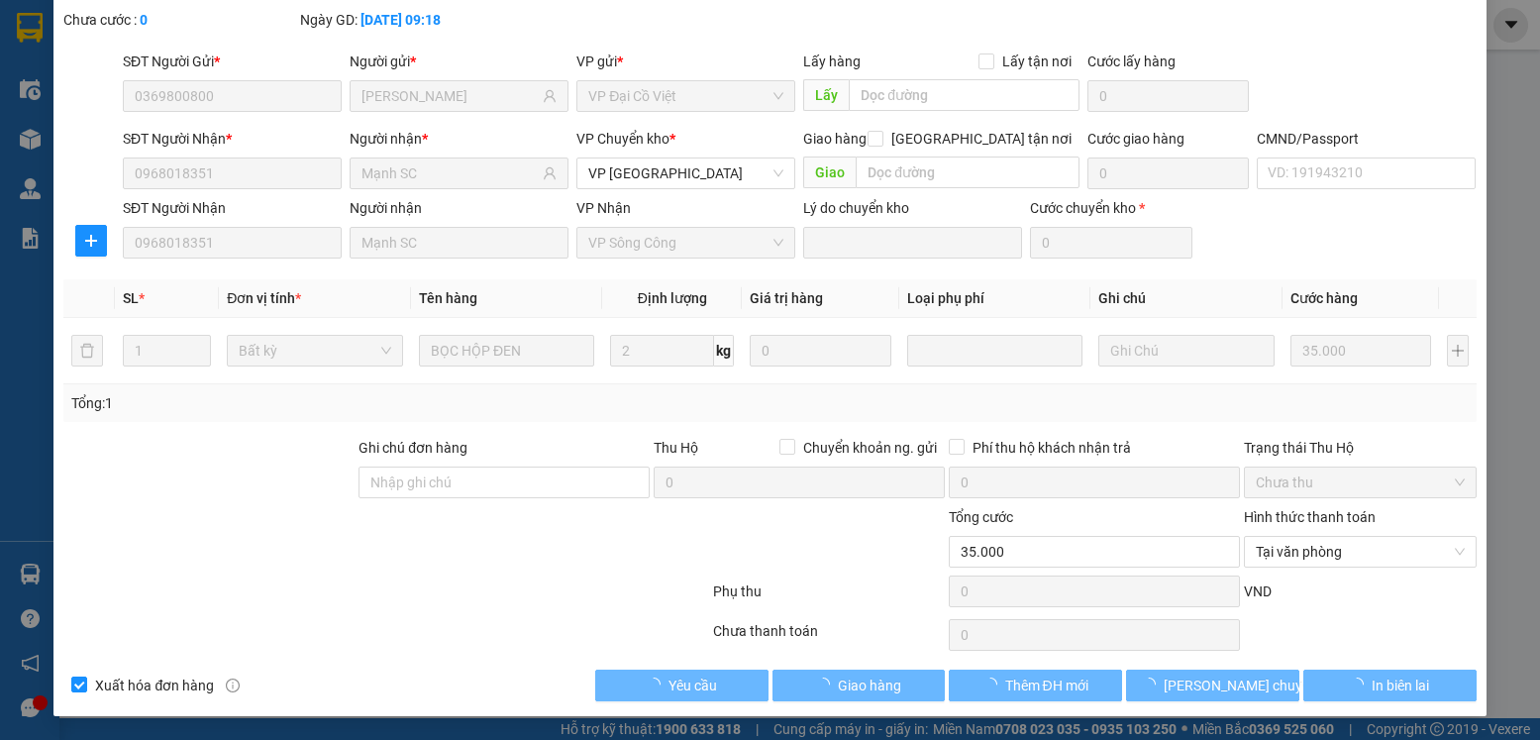
scroll to position [0, 0]
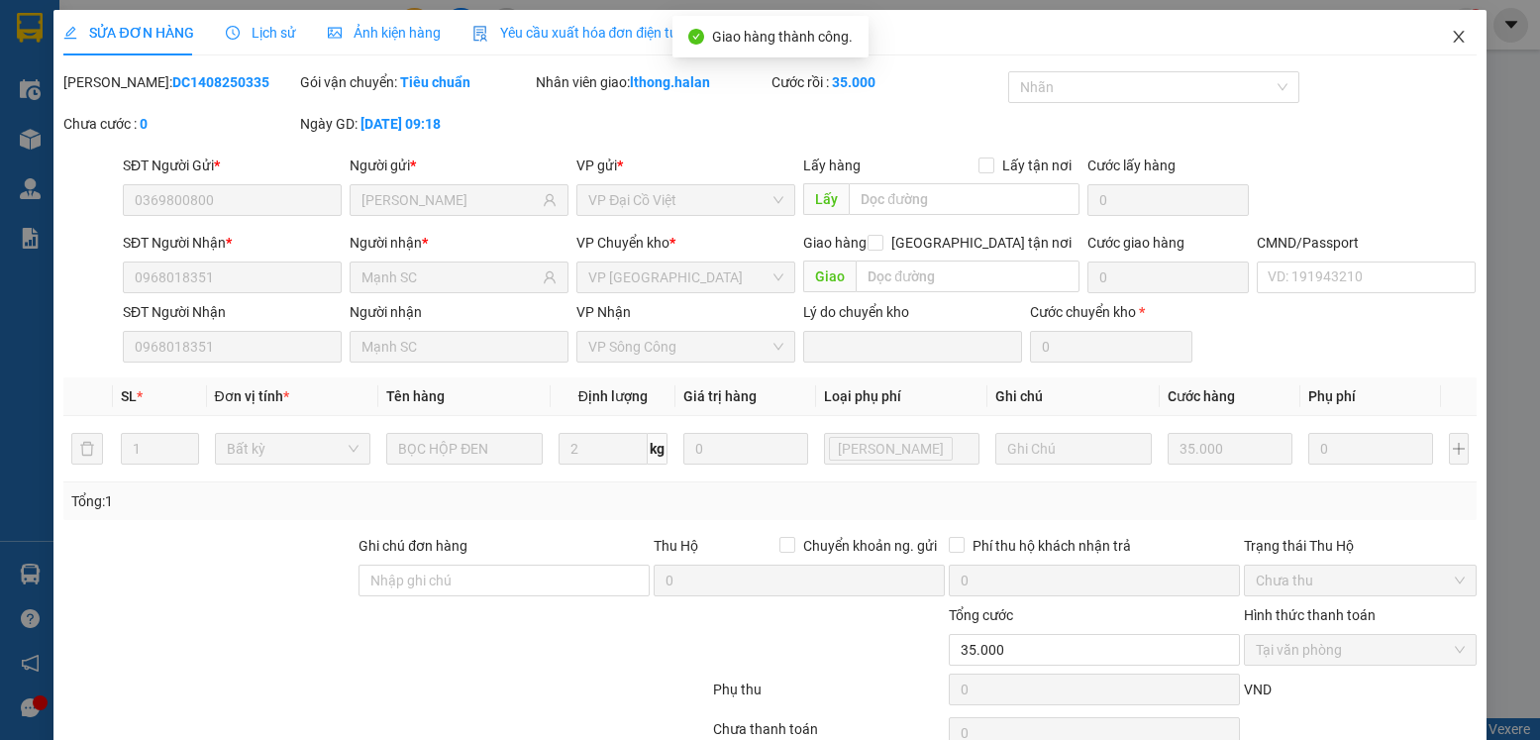
click at [1451, 41] on icon "close" at bounding box center [1459, 37] width 16 height 16
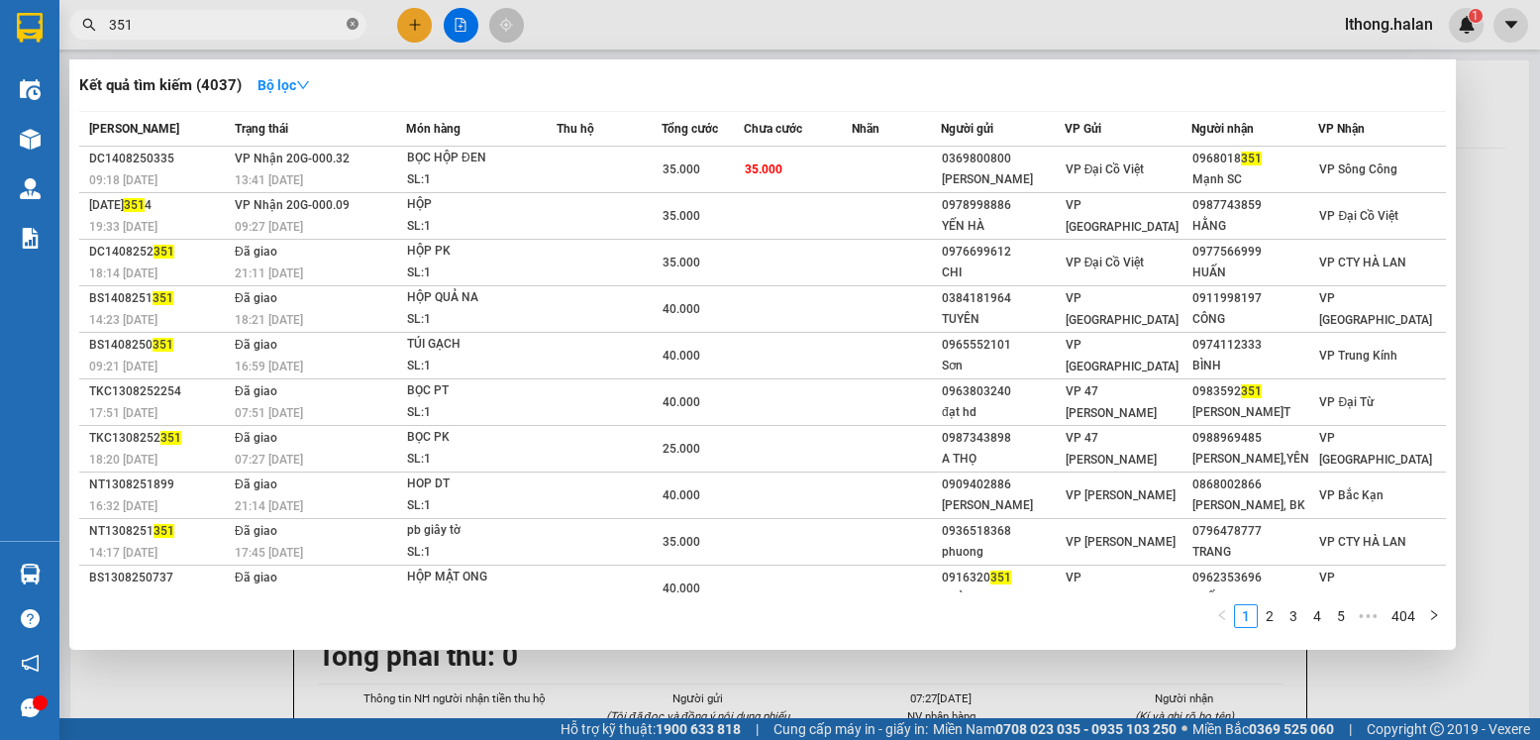
click at [352, 30] on icon "close-circle" at bounding box center [353, 24] width 12 height 12
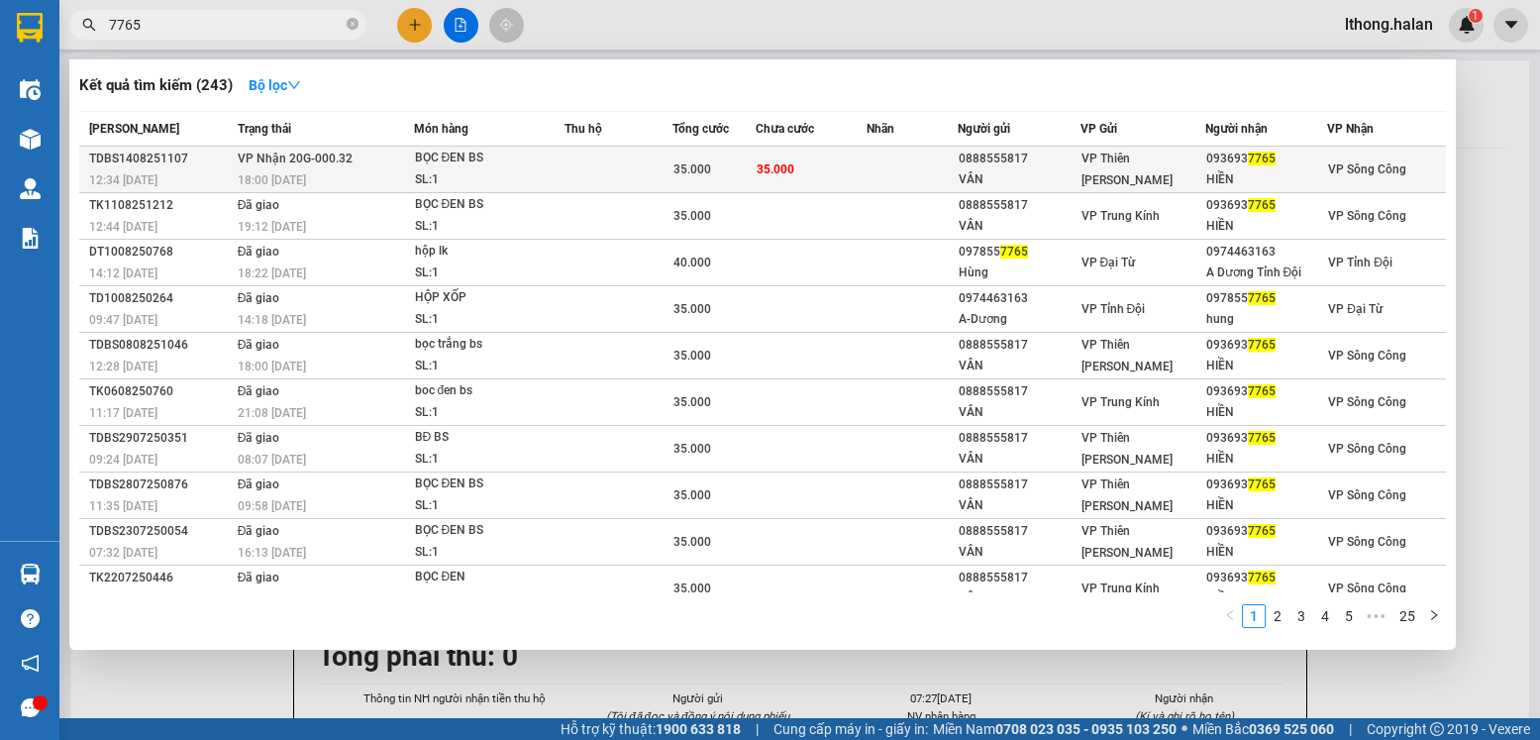
type input "7765"
click at [931, 163] on td at bounding box center [912, 170] width 91 height 47
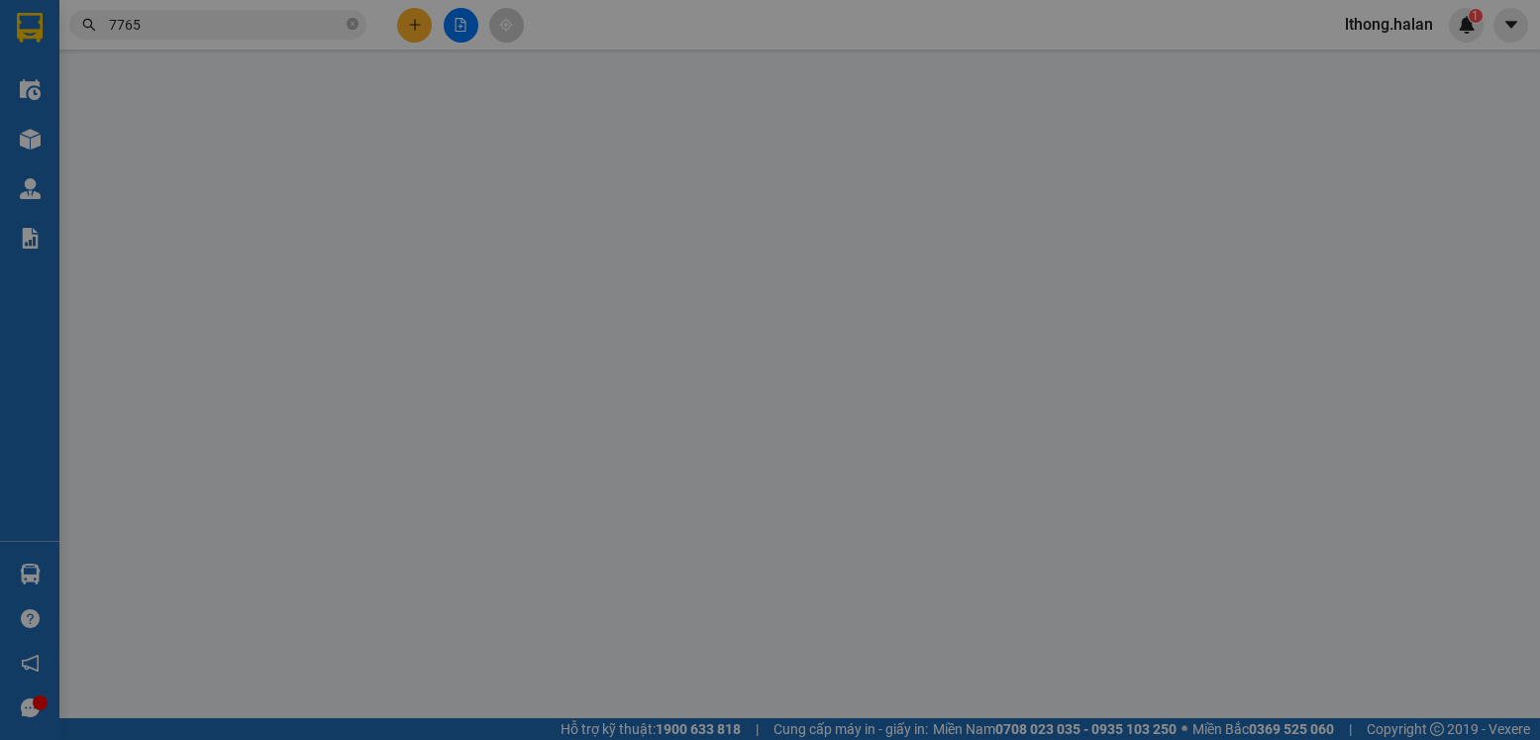
type input "0888555817"
type input "VÂN"
type input "0936937765"
type input "HIỀN"
type input "35.000"
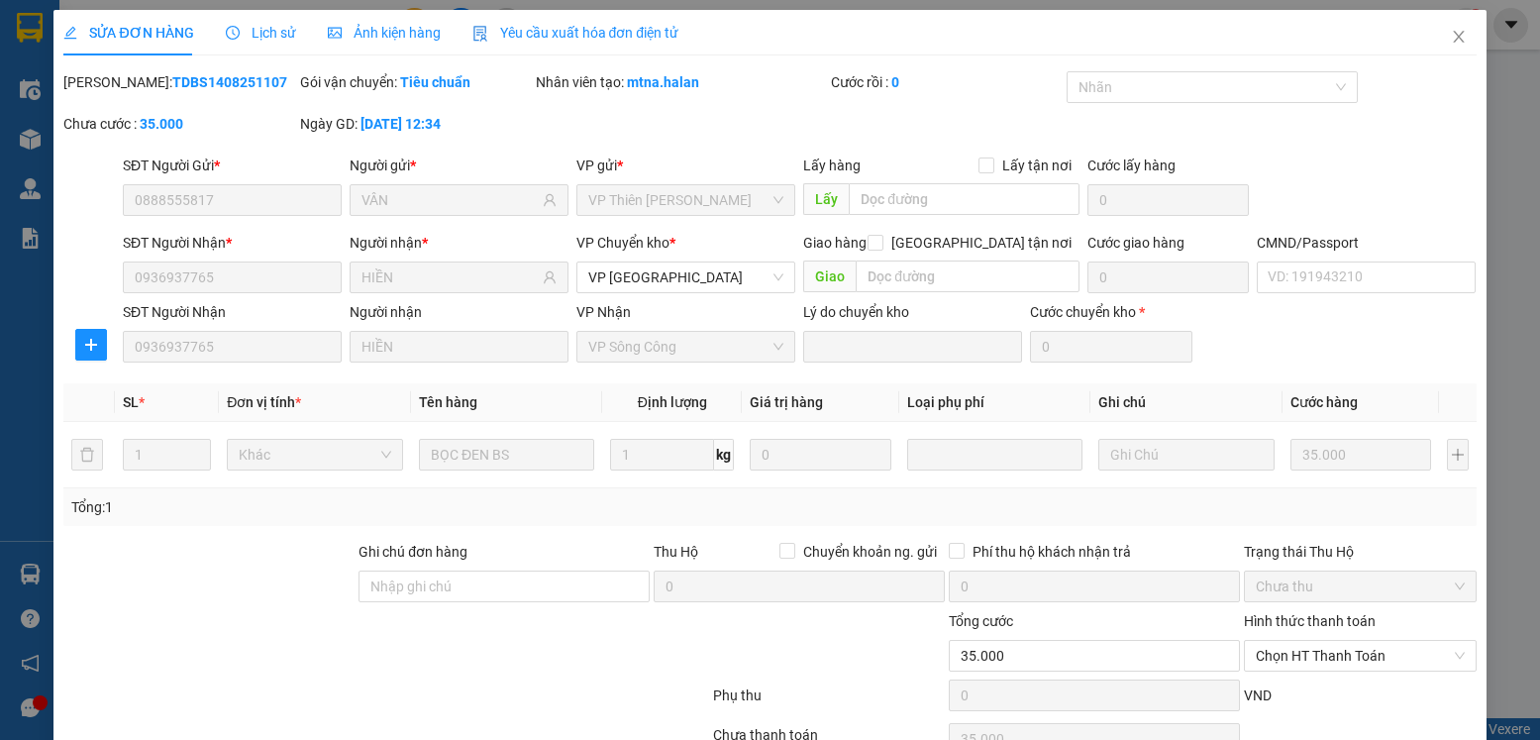
scroll to position [104, 0]
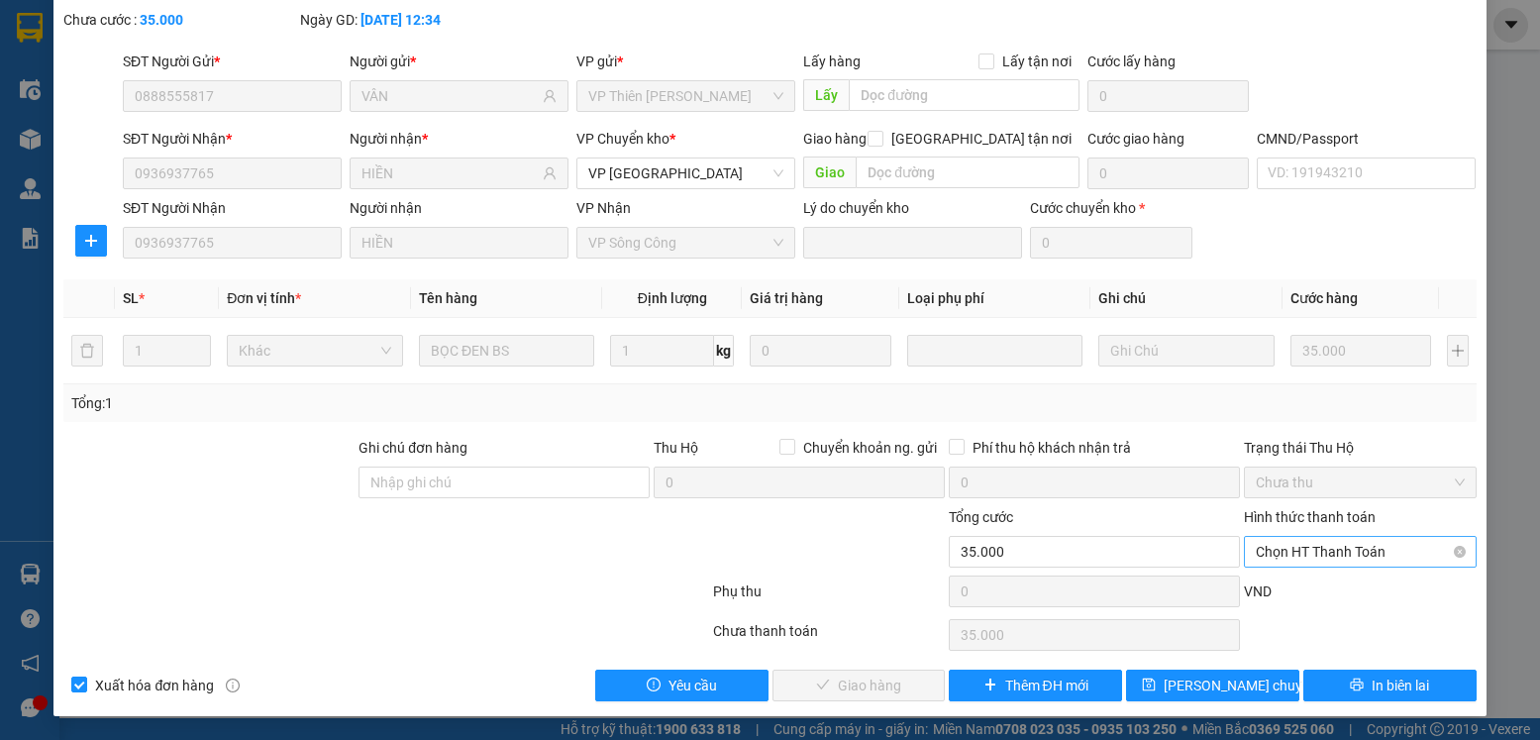
click at [1336, 556] on span "Chọn HT Thanh Toán" at bounding box center [1360, 552] width 208 height 30
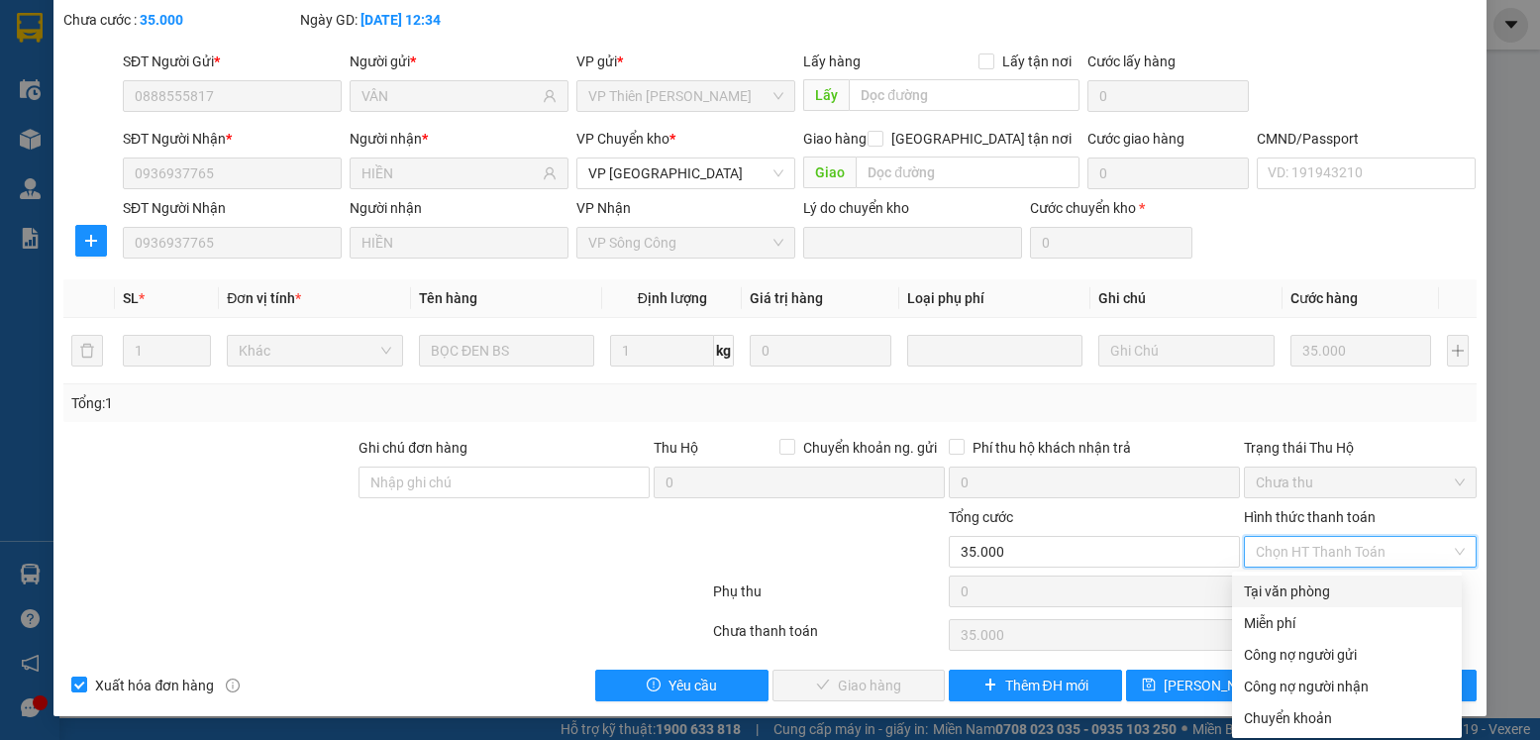
click at [1306, 584] on div "Tại văn phòng" at bounding box center [1347, 591] width 206 height 22
type input "0"
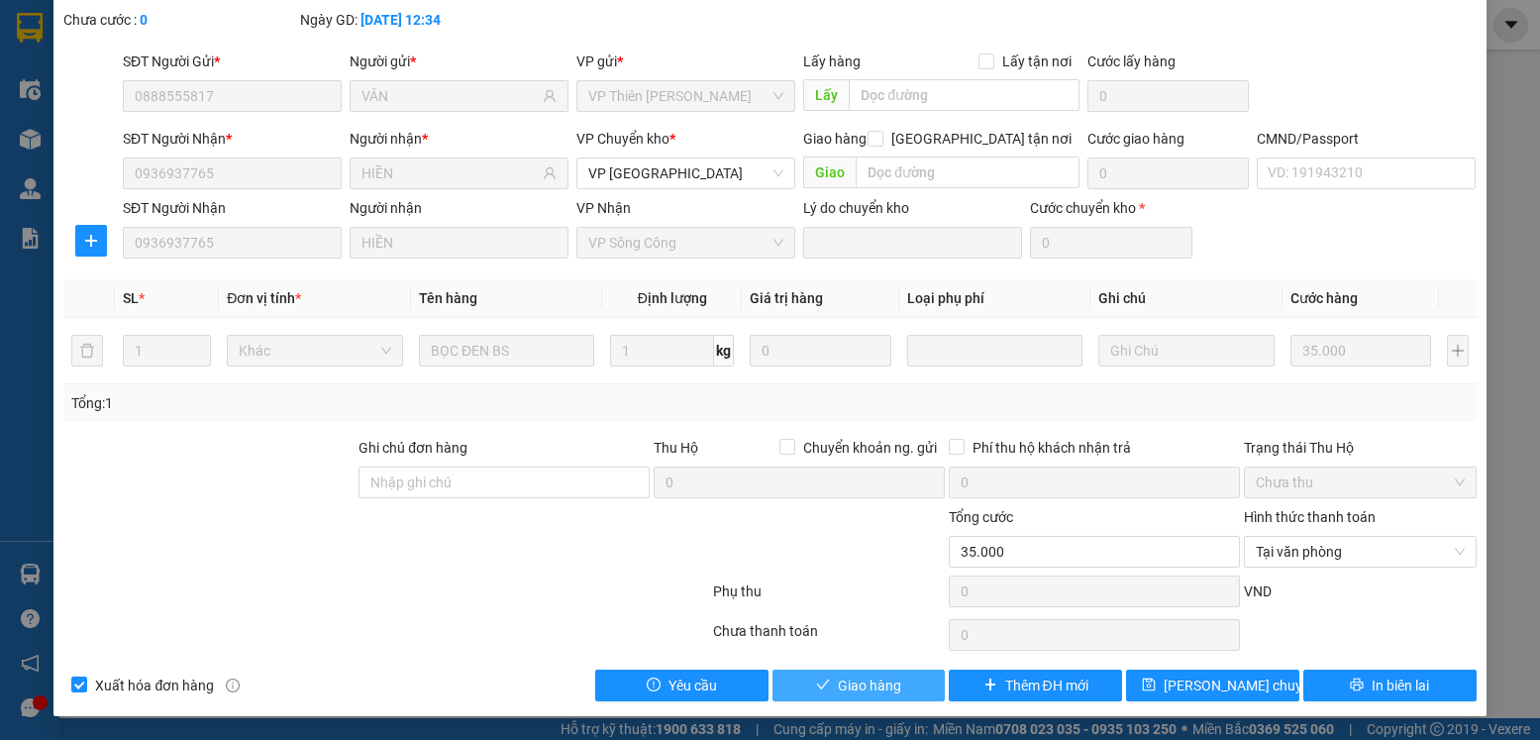
click at [880, 686] on span "Giao hàng" at bounding box center [869, 686] width 63 height 22
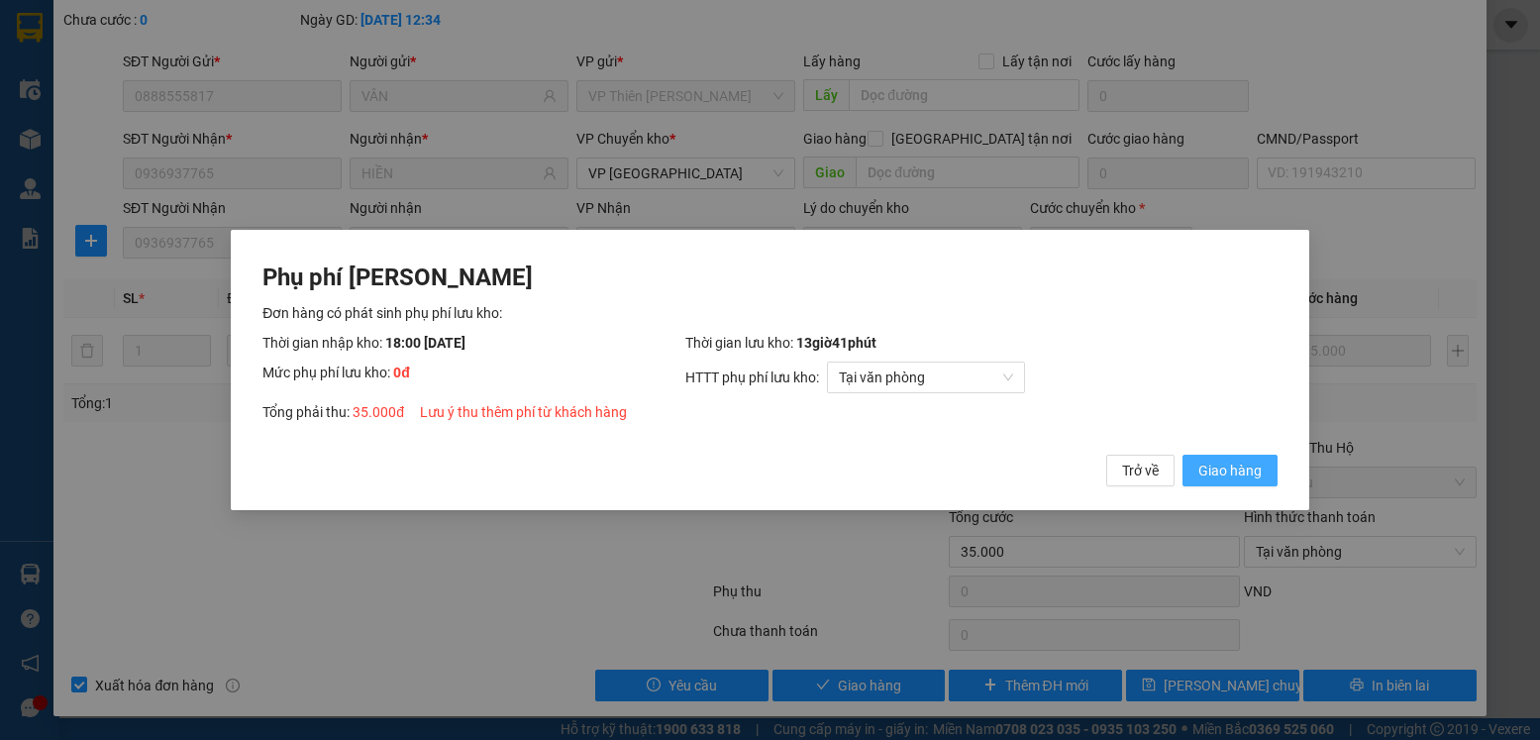
click at [1215, 467] on span "Giao hàng" at bounding box center [1230, 471] width 63 height 22
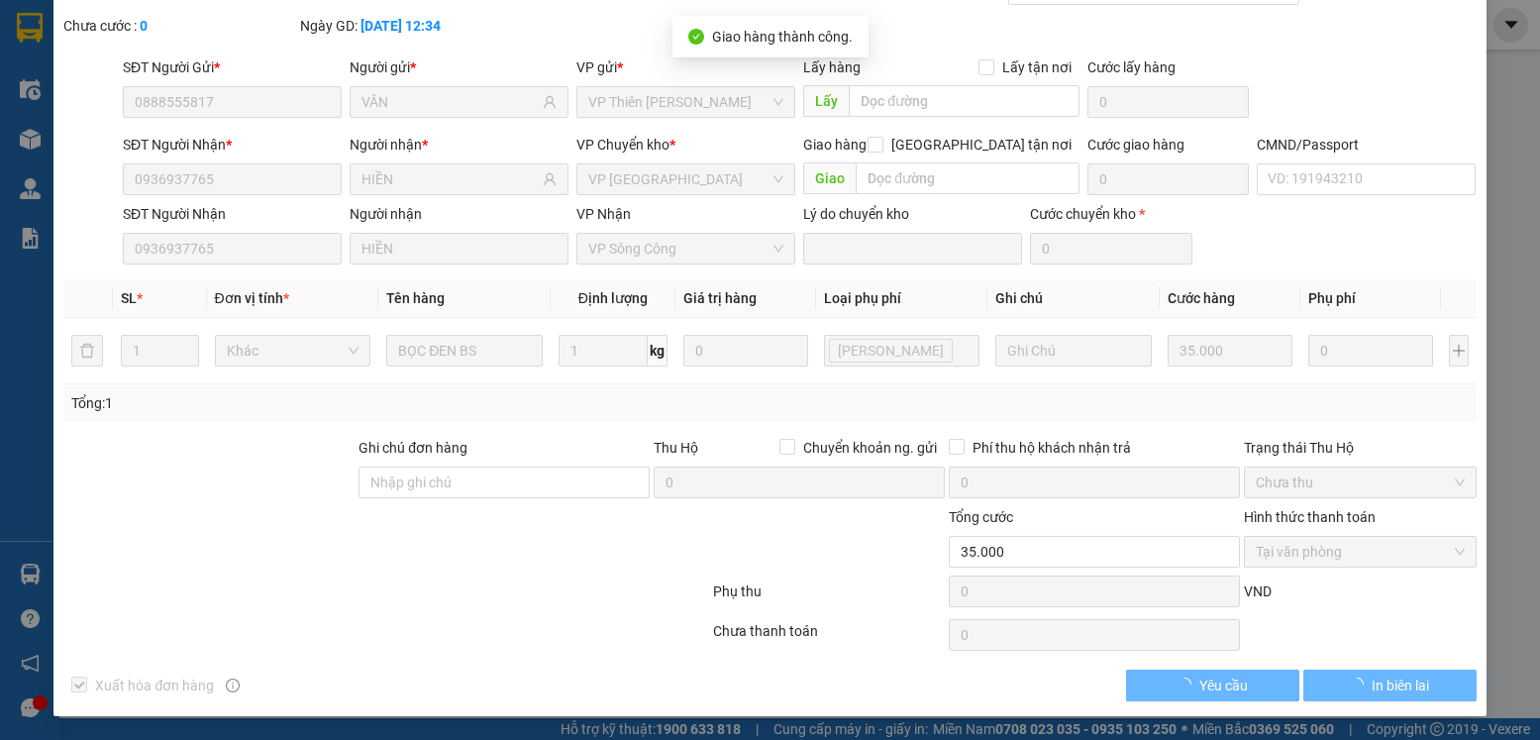
scroll to position [0, 0]
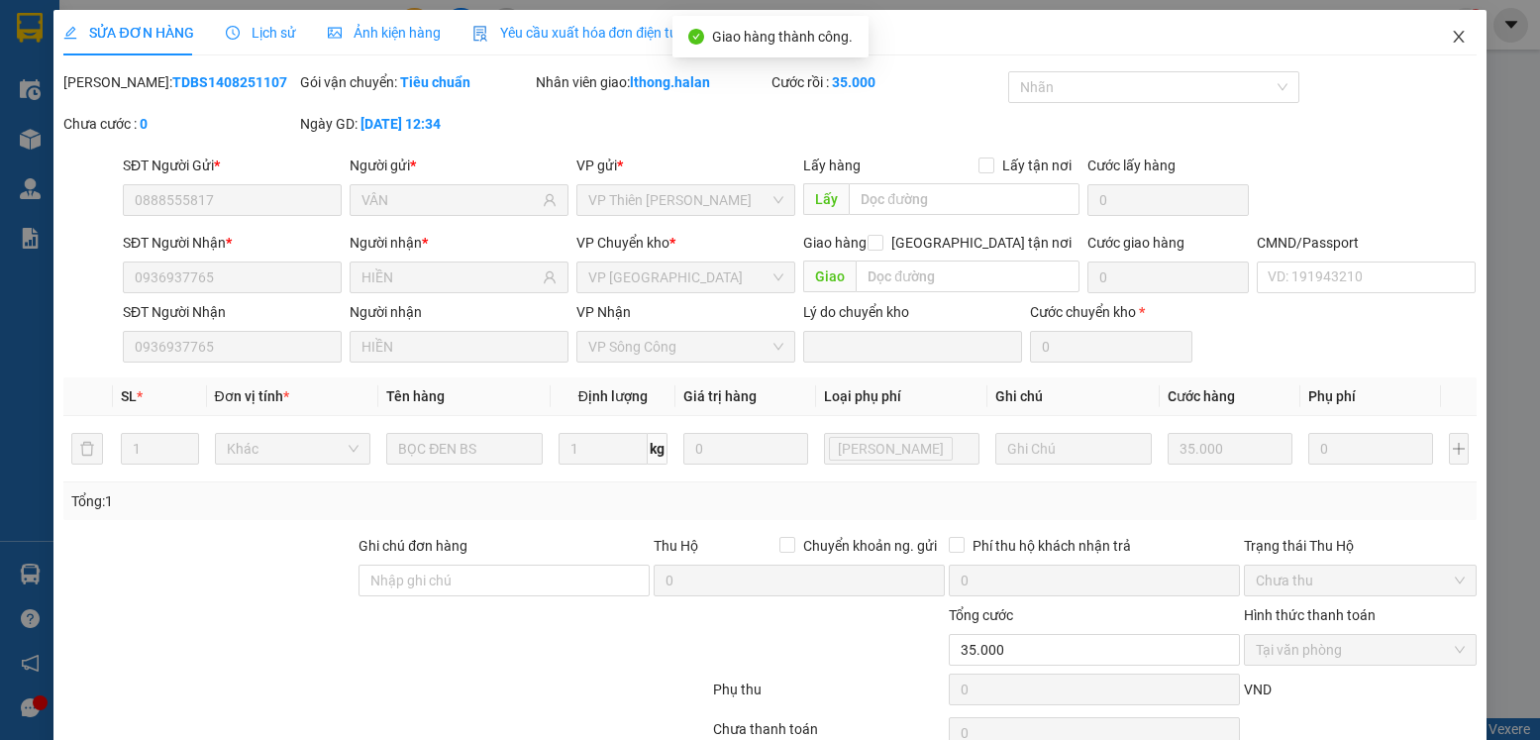
click at [1453, 41] on icon "close" at bounding box center [1458, 37] width 11 height 12
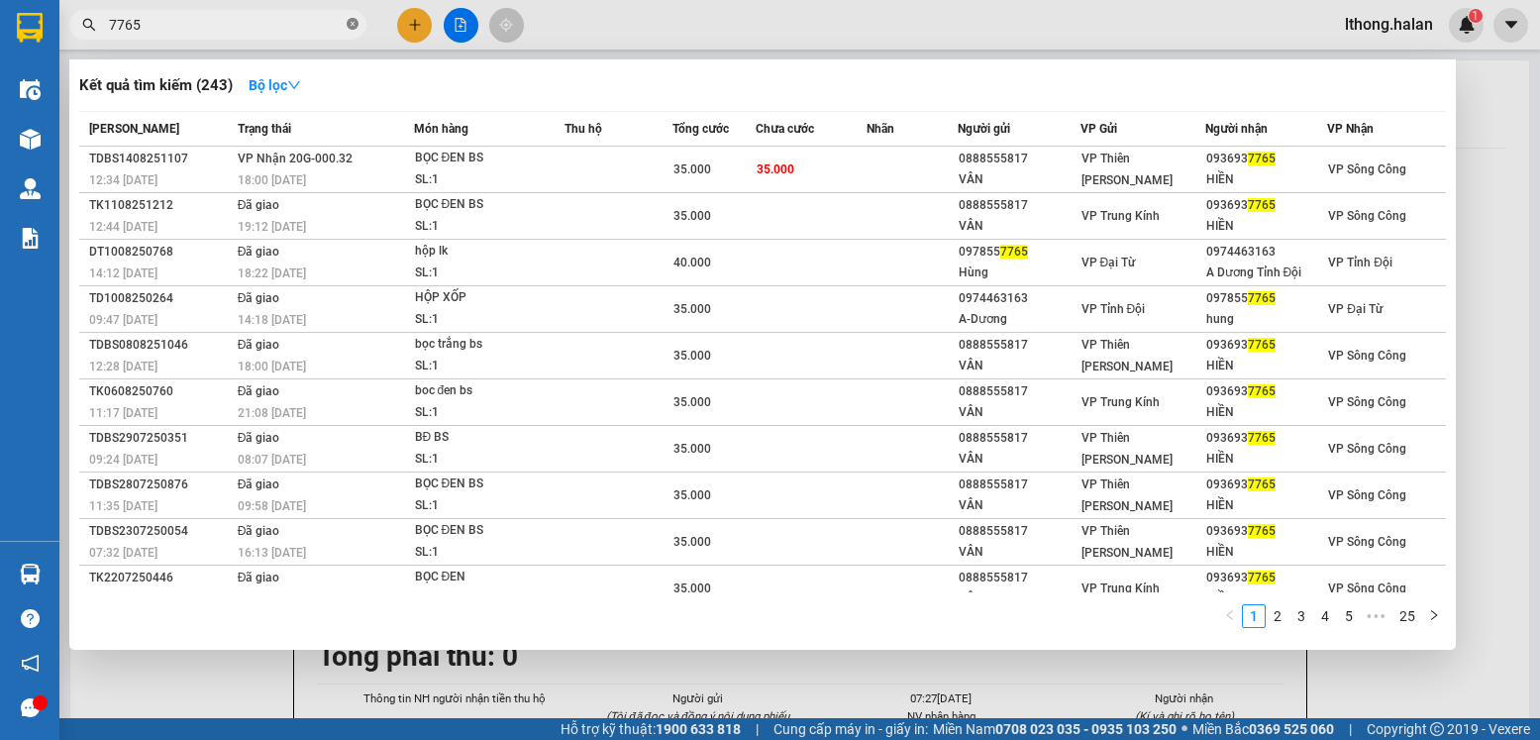
click at [353, 24] on icon "close-circle" at bounding box center [353, 24] width 12 height 12
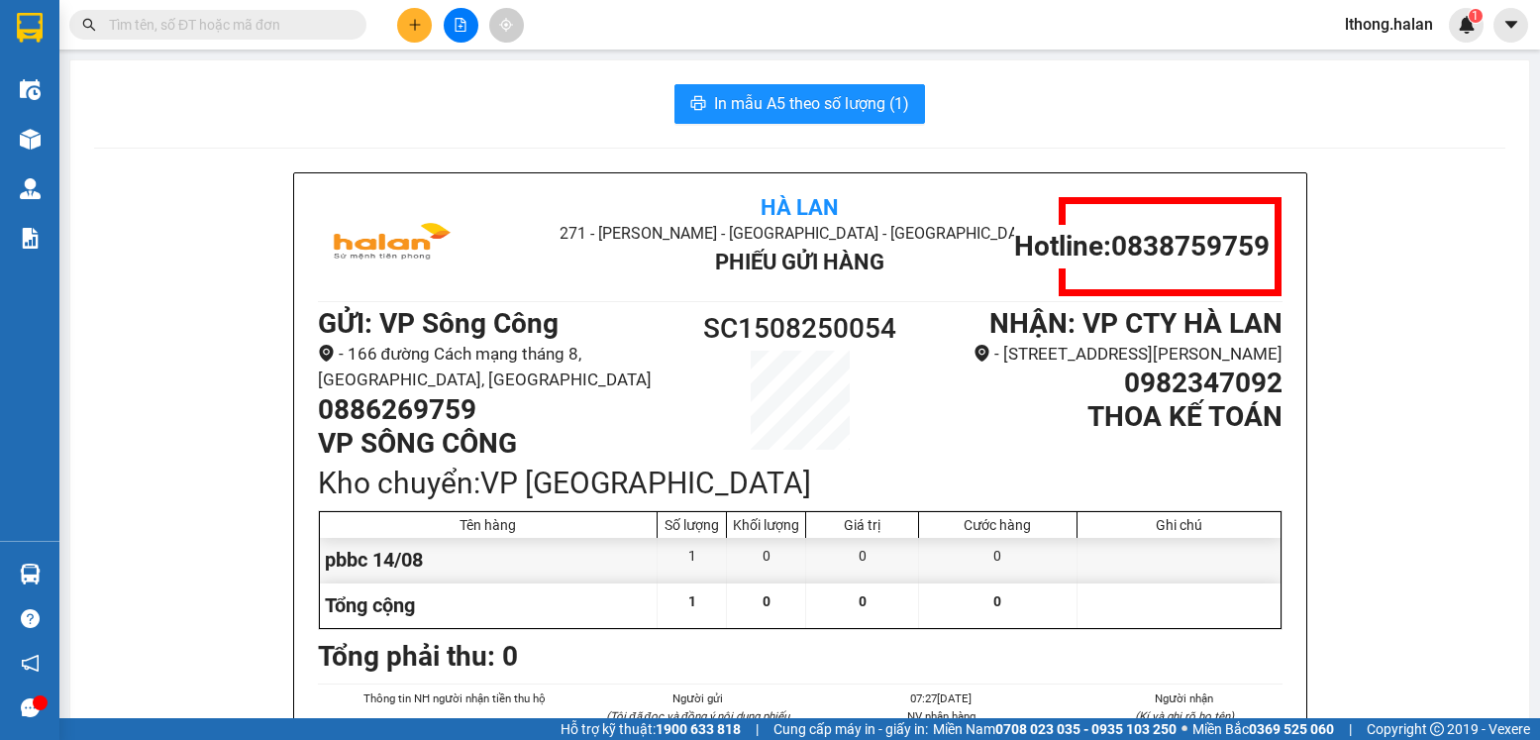
click at [269, 22] on input "text" at bounding box center [226, 25] width 234 height 22
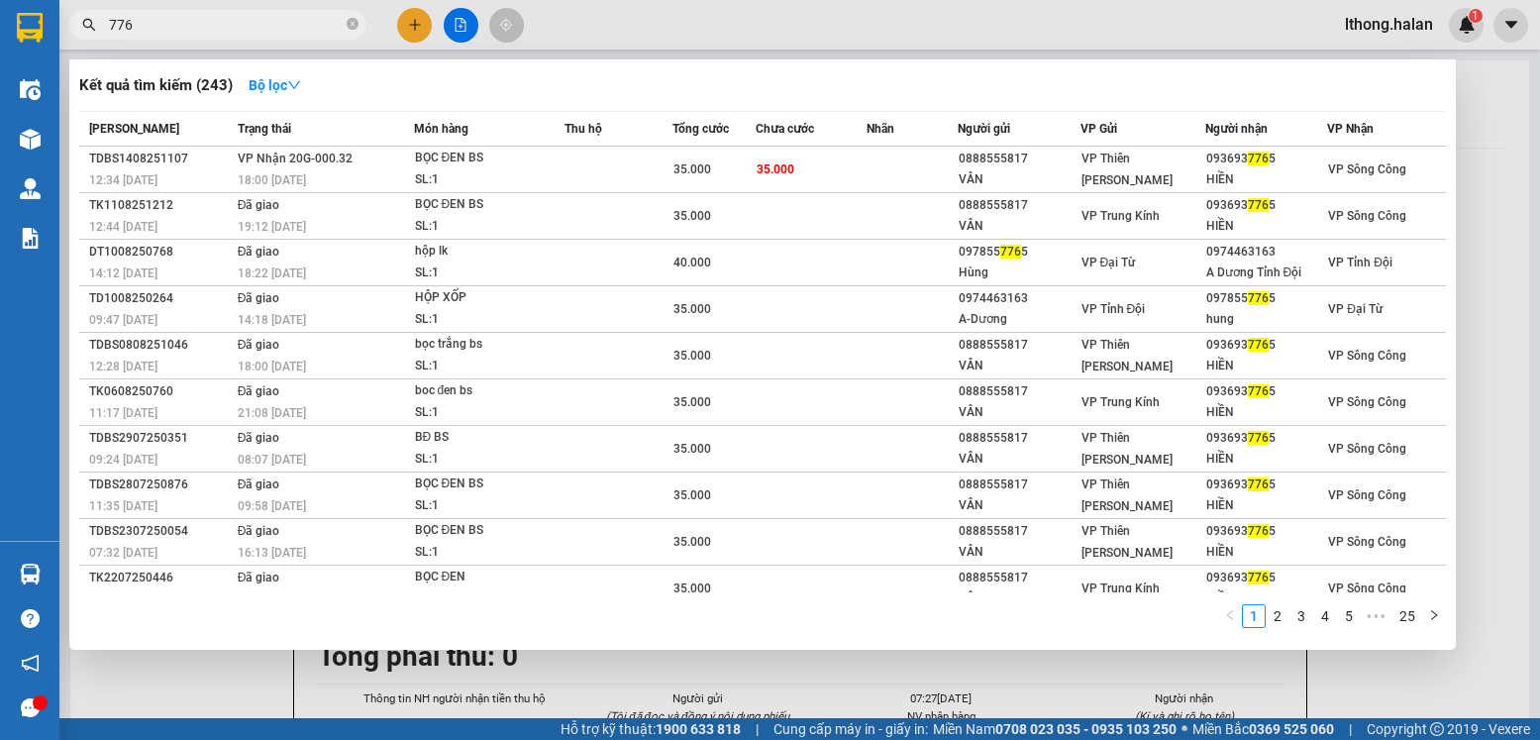
type input "7765"
click at [353, 28] on icon "close-circle" at bounding box center [353, 24] width 12 height 12
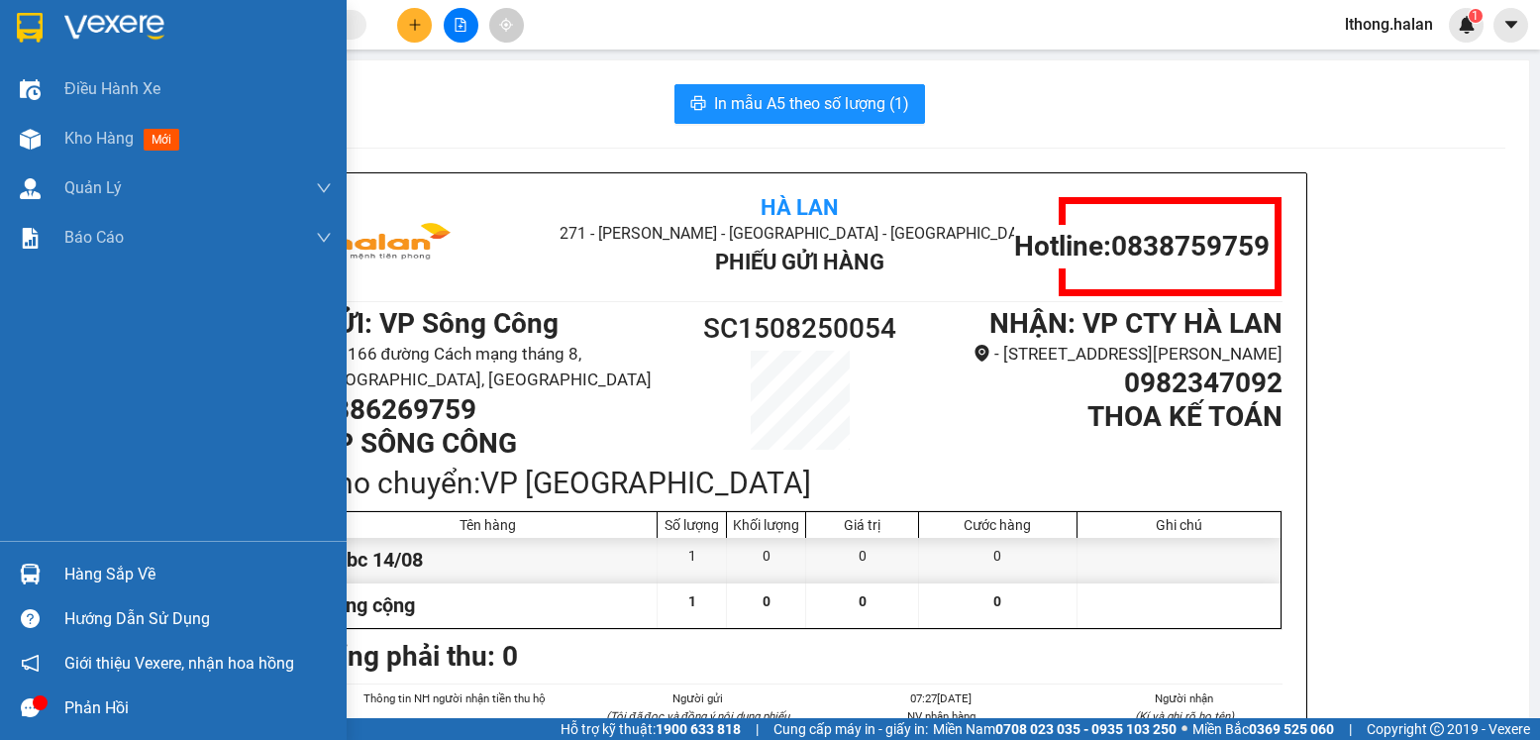
click at [101, 580] on div "Hàng sắp về" at bounding box center [197, 575] width 267 height 30
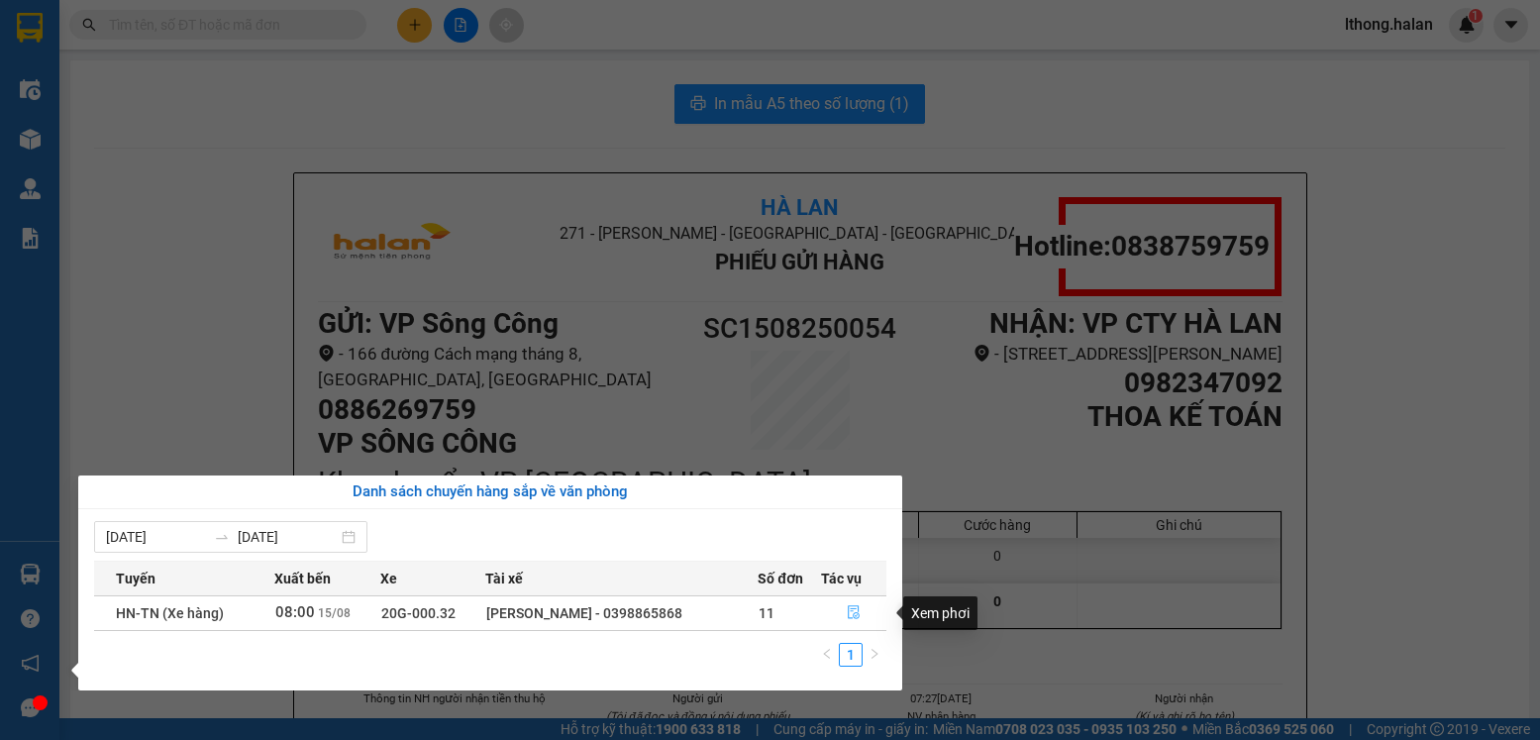
click at [852, 612] on icon "file-done" at bounding box center [854, 612] width 14 height 14
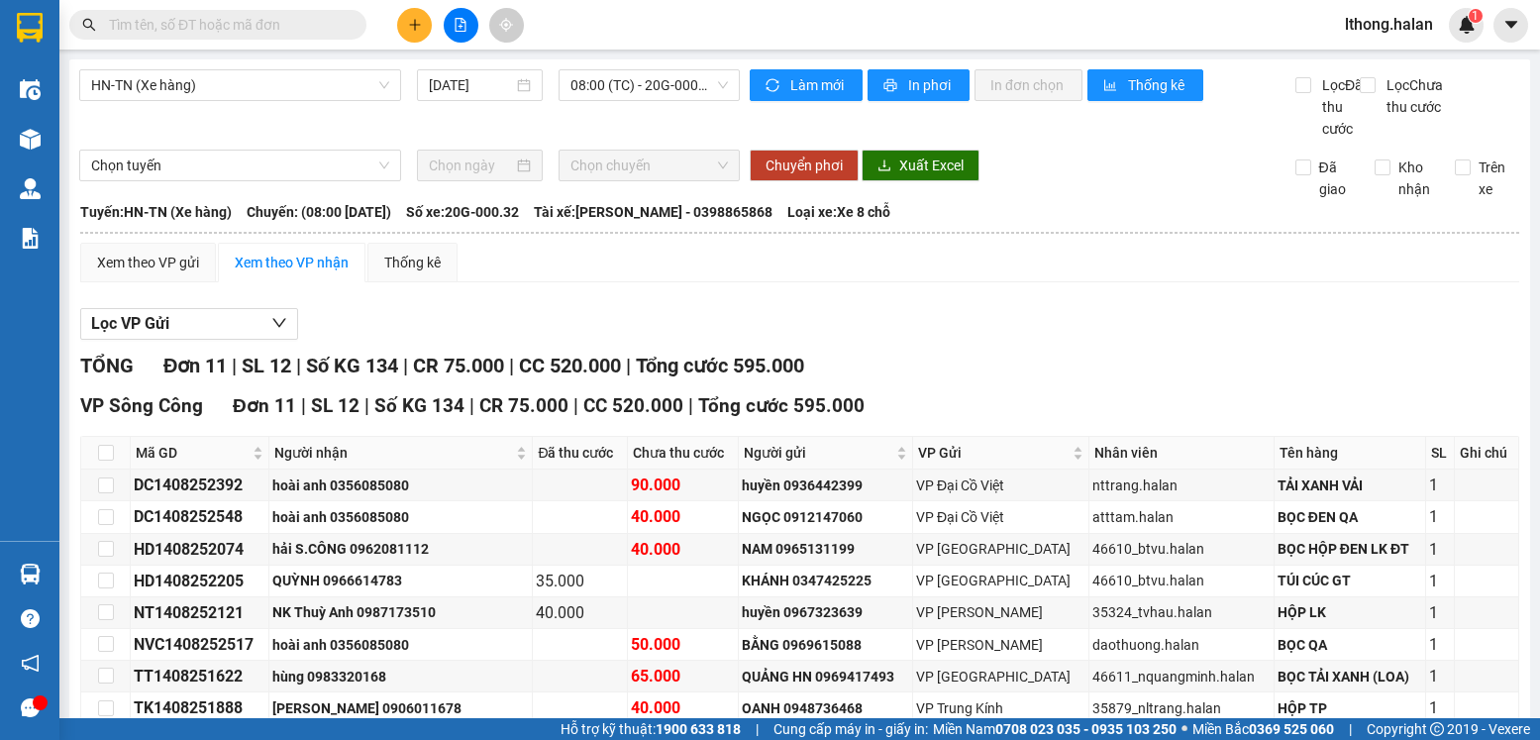
click at [315, 29] on input "text" at bounding box center [226, 25] width 234 height 22
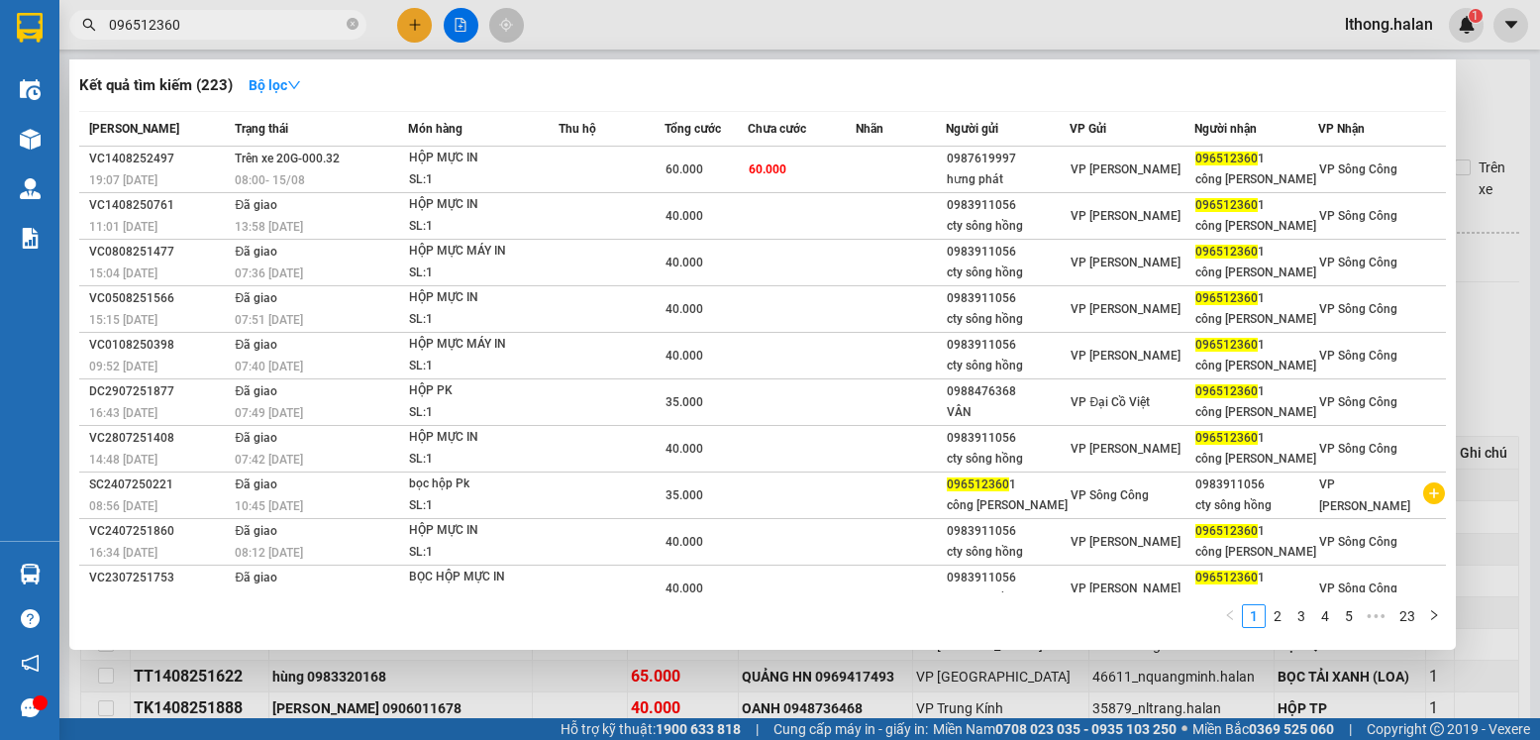
type input "0965123601"
click at [356, 18] on span at bounding box center [353, 25] width 12 height 19
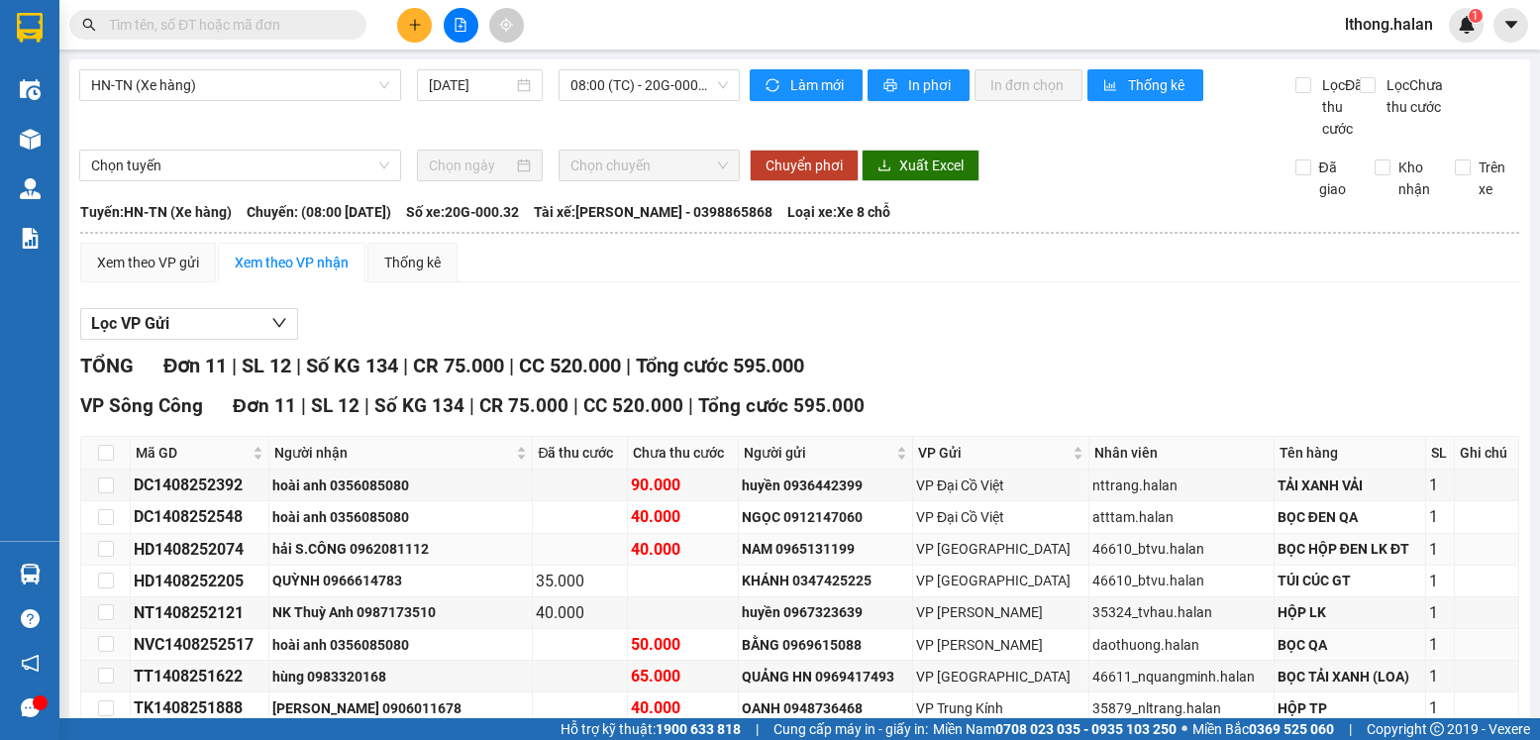
scroll to position [226, 0]
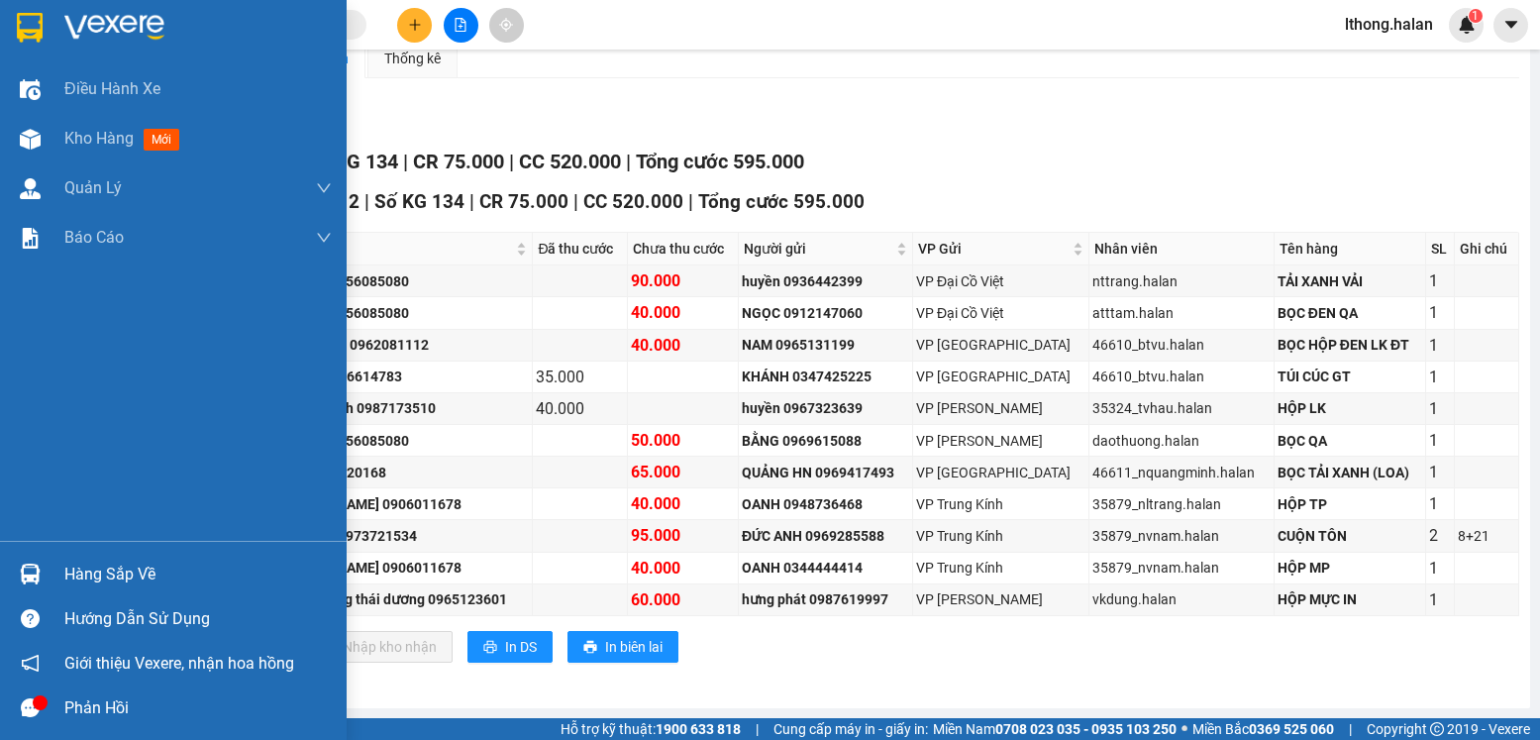
click at [131, 578] on div "Hàng sắp về" at bounding box center [197, 575] width 267 height 30
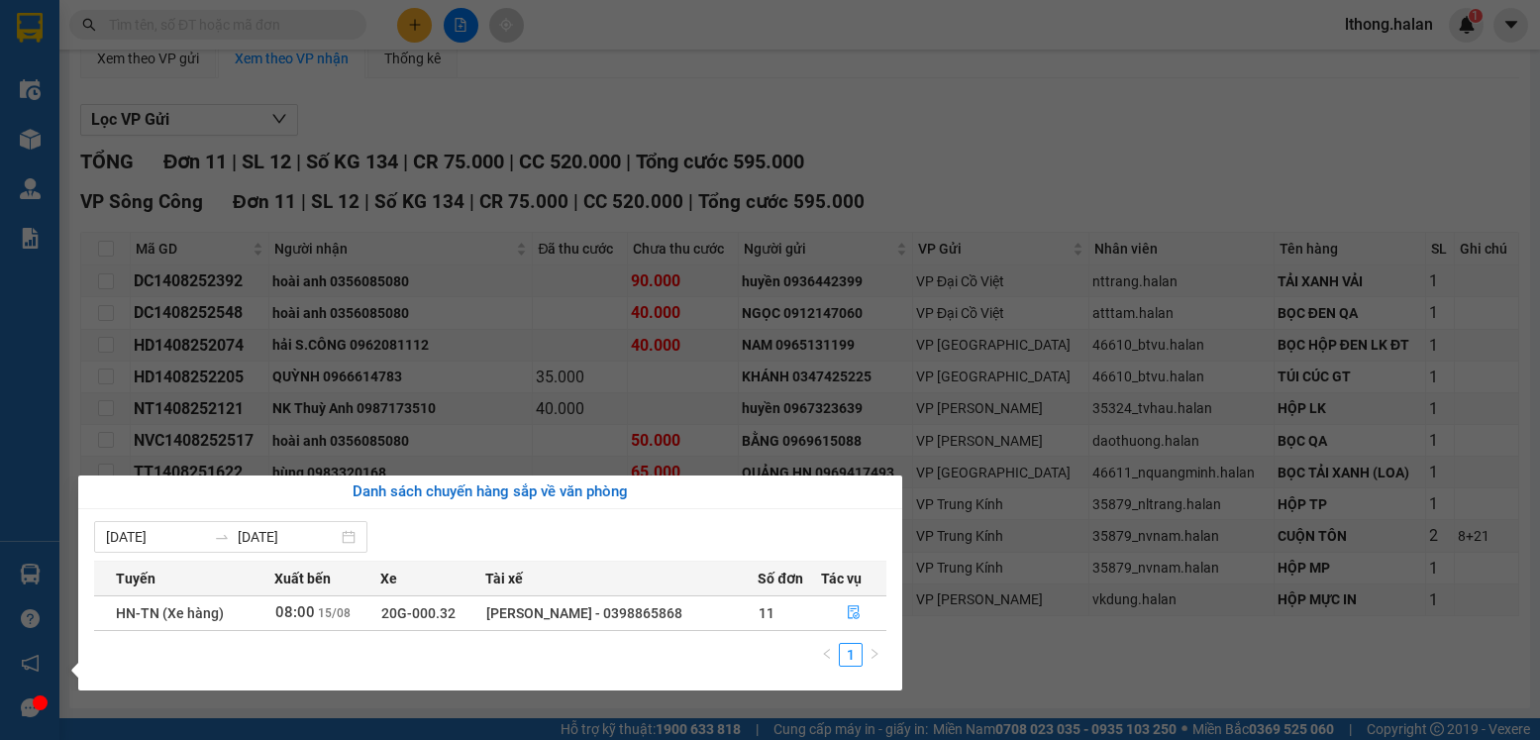
click at [1052, 698] on section "Kết quả tìm kiếm ( 200 ) Bộ lọc Mã ĐH Trạng thái Món hàng Thu hộ Tổng cước Chưa…" at bounding box center [770, 370] width 1540 height 740
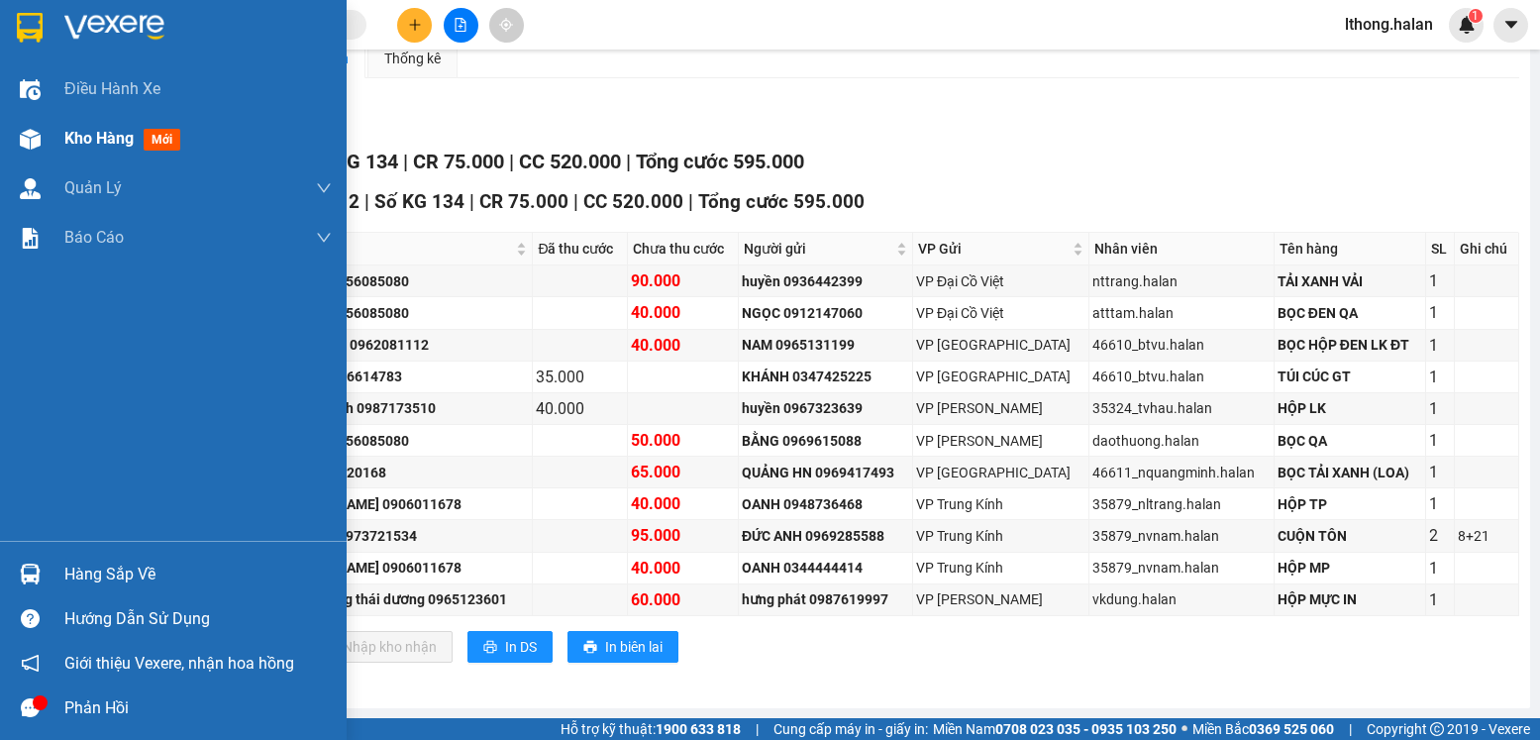
click at [81, 136] on span "Kho hàng" at bounding box center [98, 138] width 69 height 19
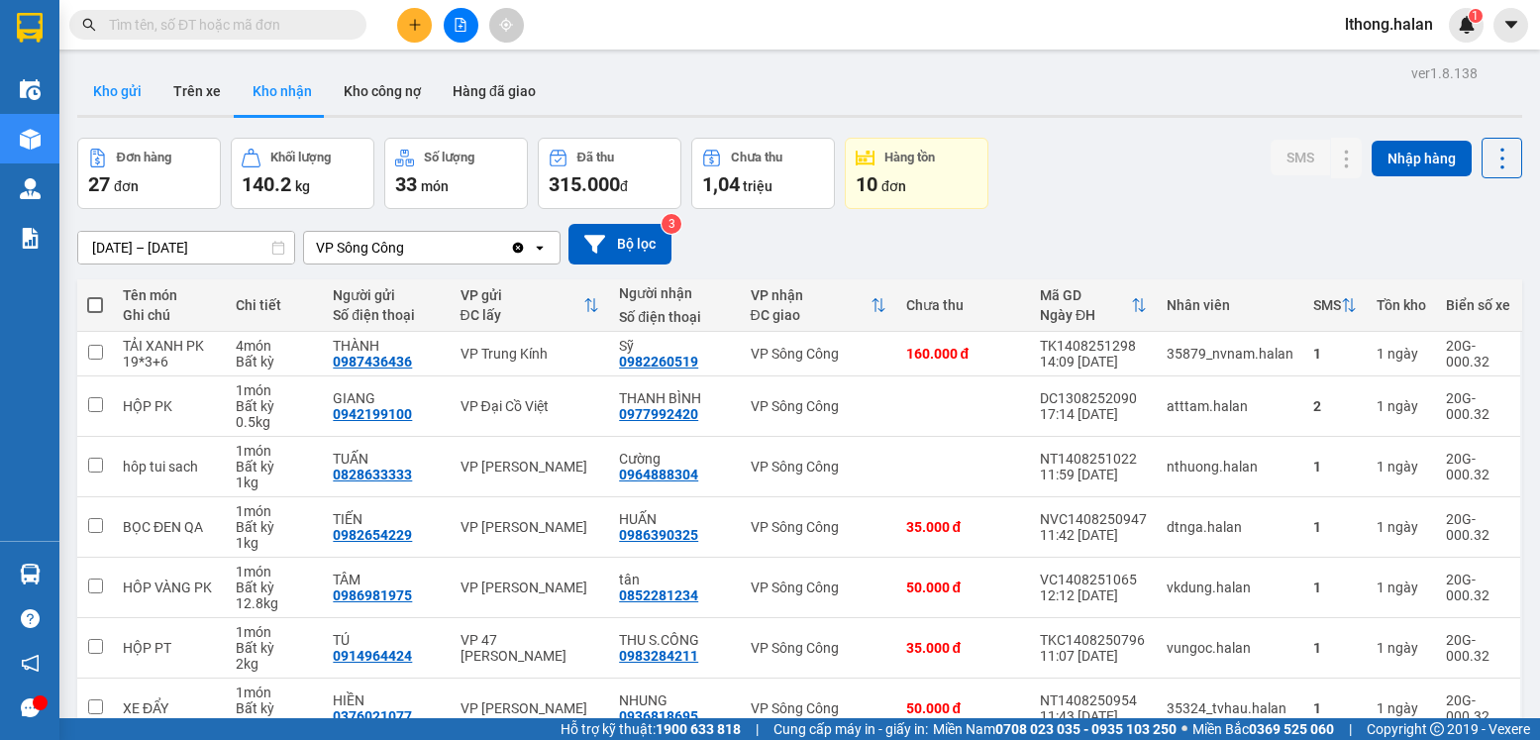
click at [124, 92] on button "Kho gửi" at bounding box center [117, 91] width 80 height 48
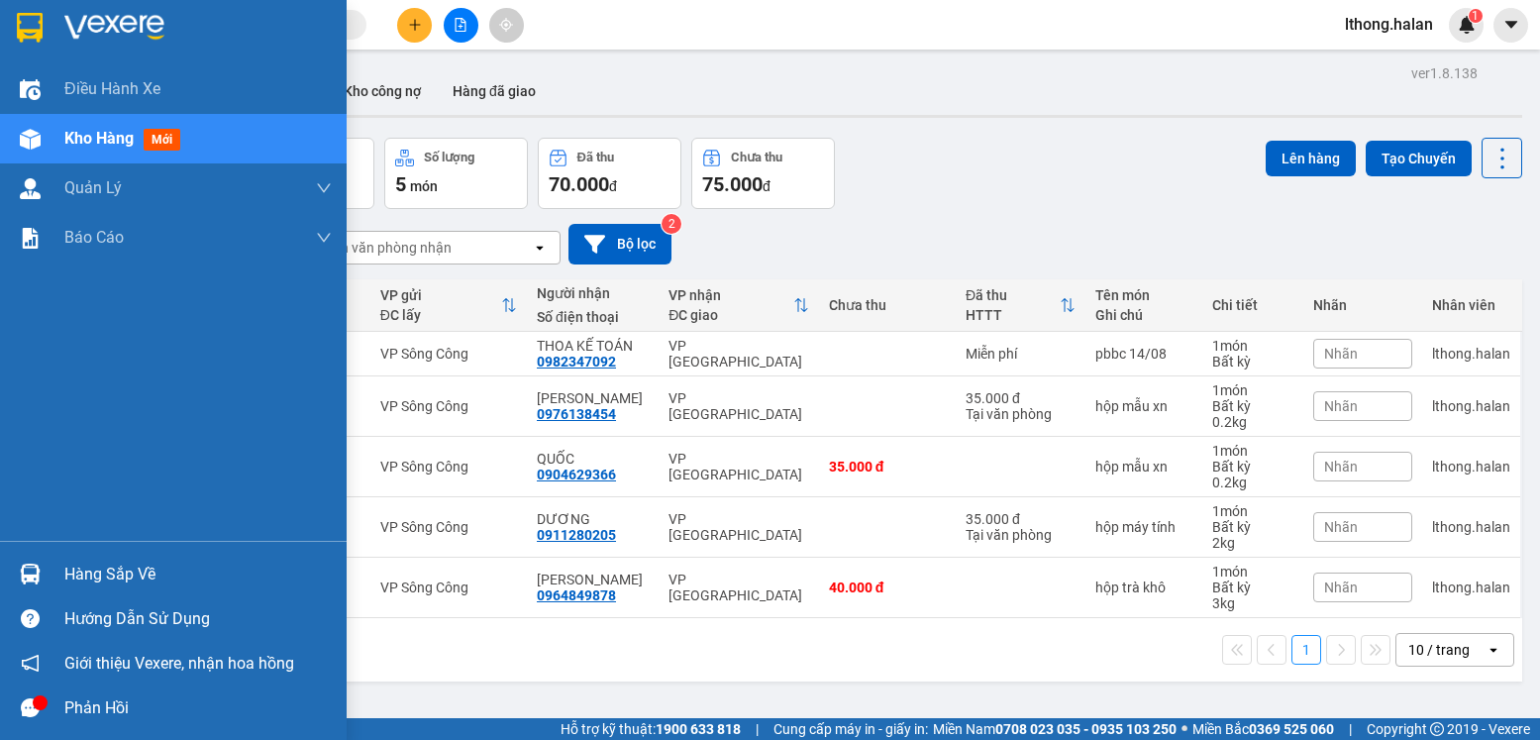
click at [105, 585] on div "Hàng sắp về" at bounding box center [197, 575] width 267 height 30
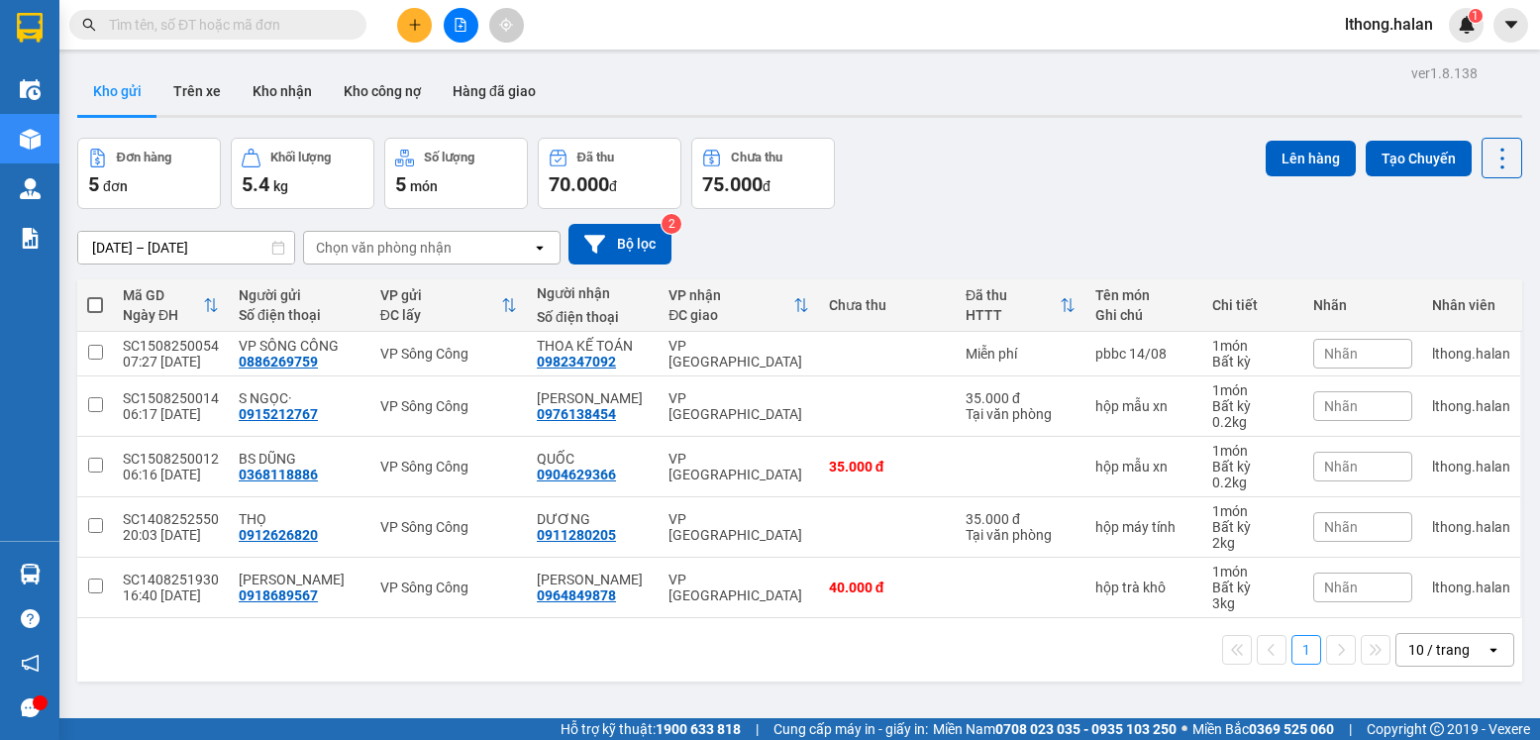
click at [967, 650] on section "Kết quả tìm kiếm ( 200 ) Bộ lọc Mã ĐH Trạng thái Món hàng Thu hộ Tổng cước Chưa…" at bounding box center [770, 370] width 1540 height 740
click at [307, 22] on input "text" at bounding box center [226, 25] width 234 height 22
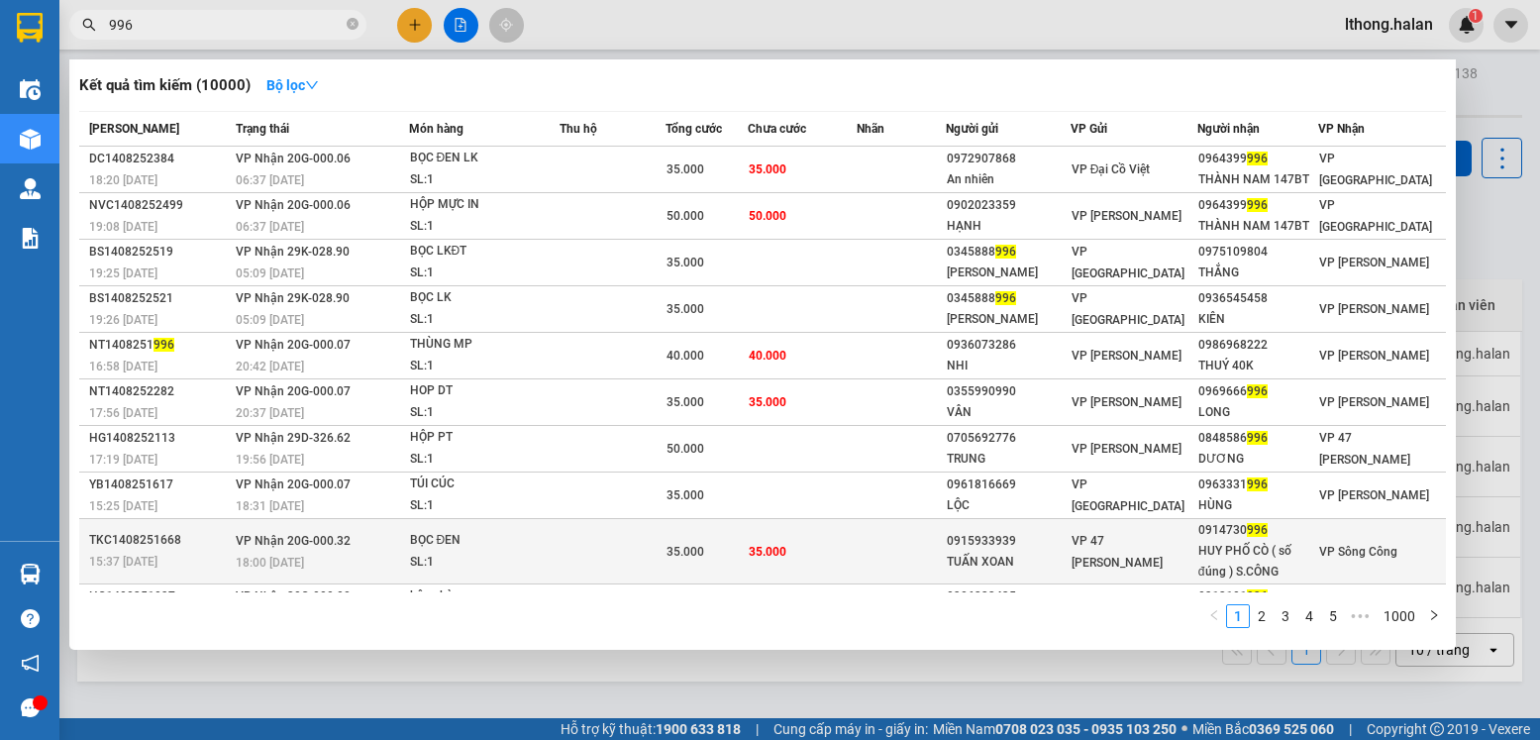
scroll to position [39, 0]
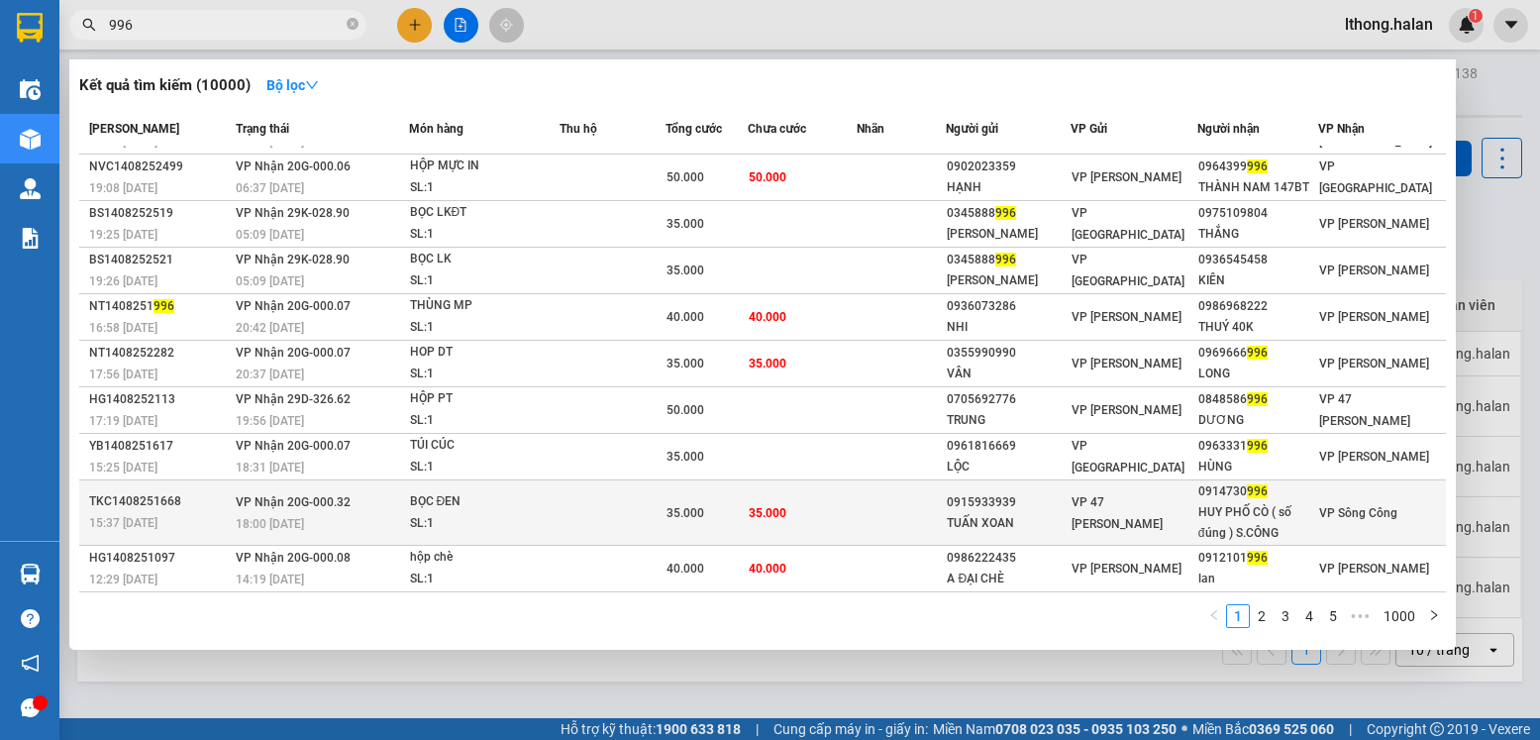
type input "996"
click at [1336, 511] on span "VP Sông Công" at bounding box center [1358, 513] width 78 height 14
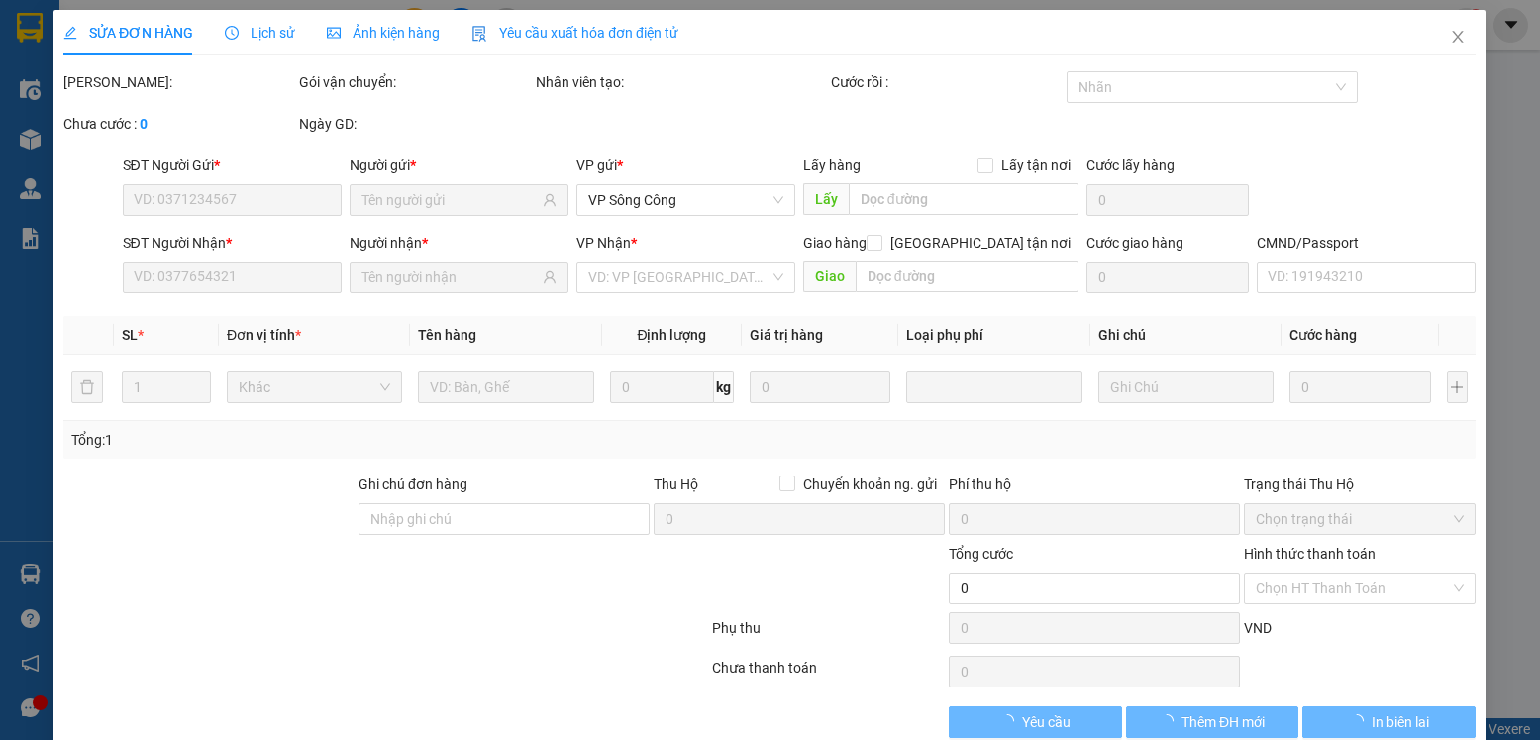
type input "0915933939"
type input "TUẤN XOAN"
type input "0914730996"
type input "HUY PHỐ CÒ ( số đúng ) S.CÔNG"
type input "35.000"
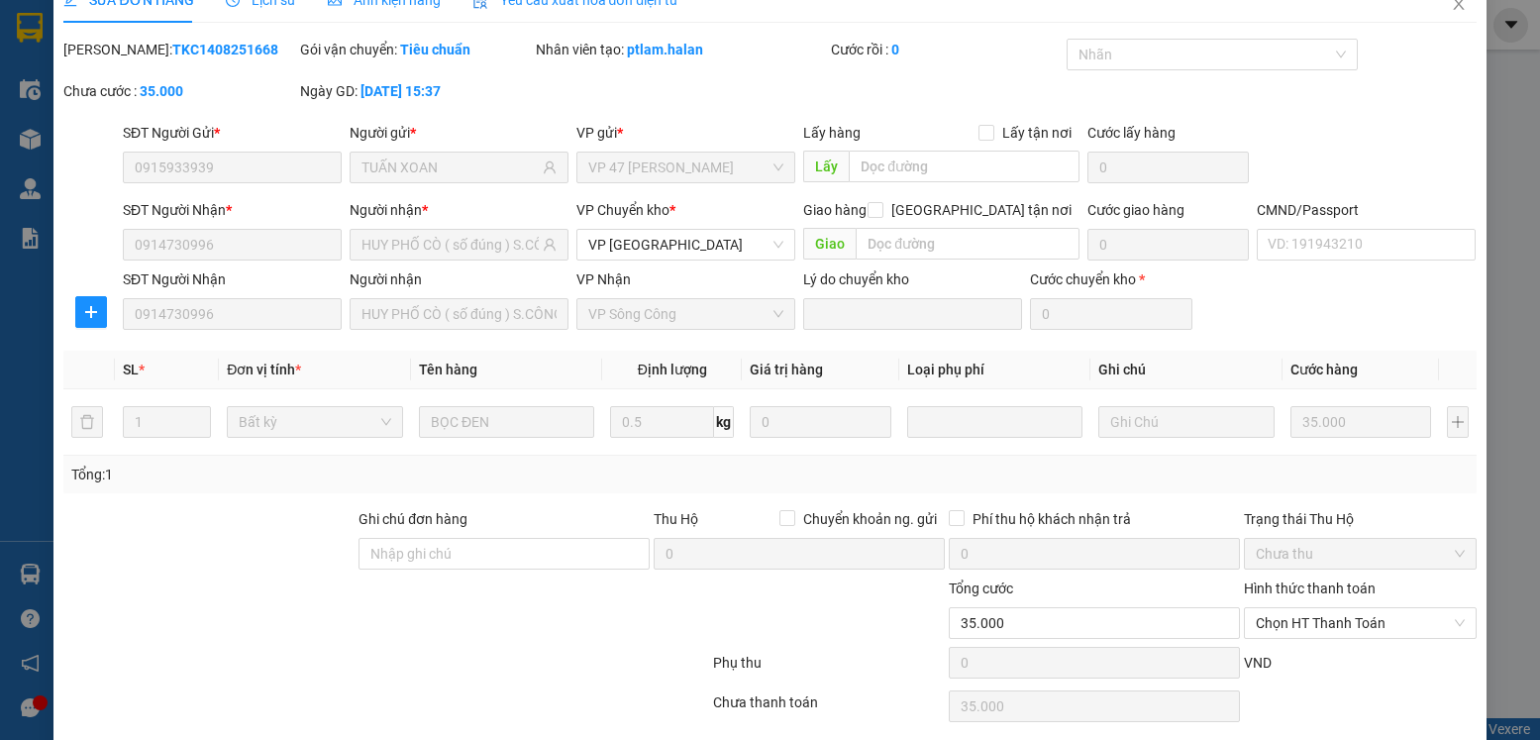
scroll to position [104, 0]
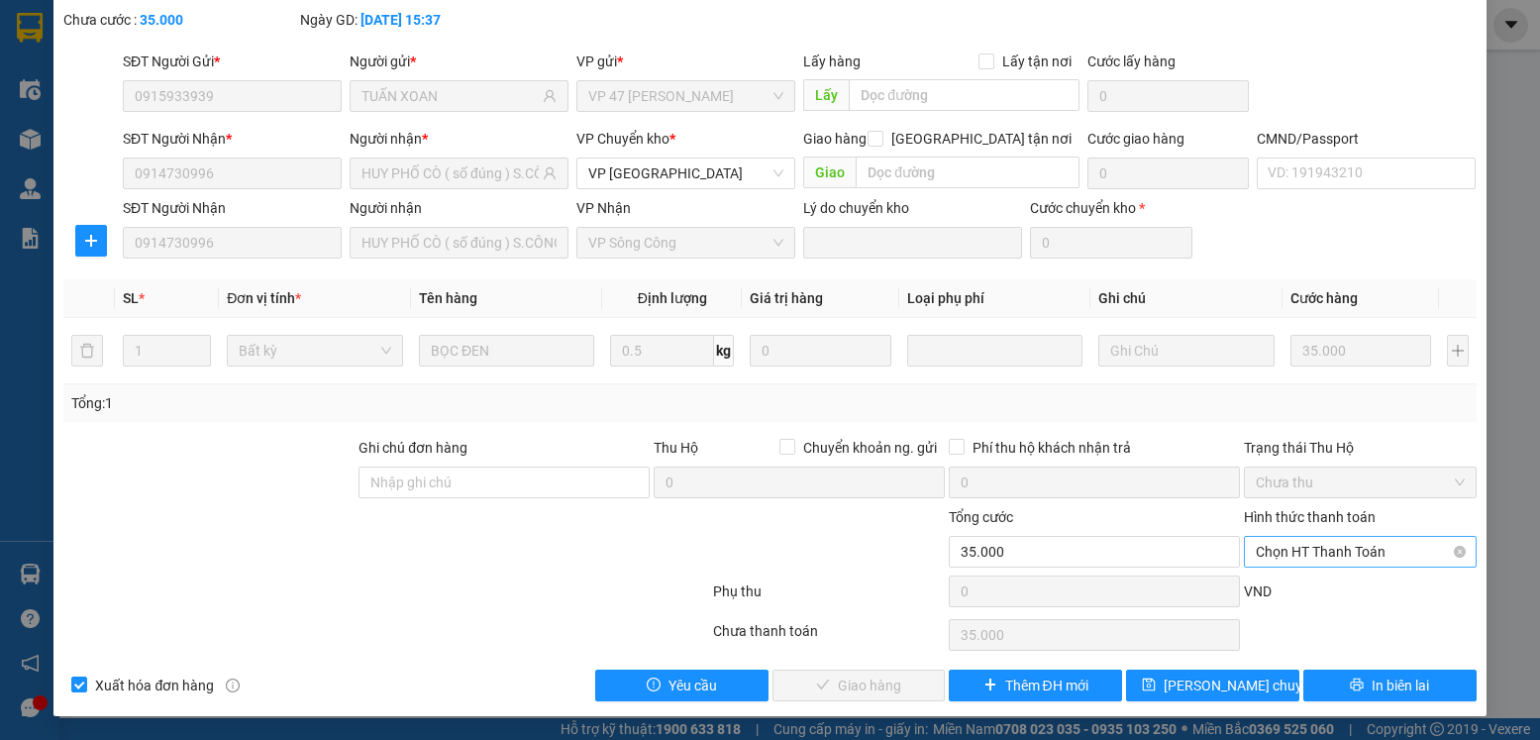
click at [1350, 556] on span "Chọn HT Thanh Toán" at bounding box center [1360, 552] width 208 height 30
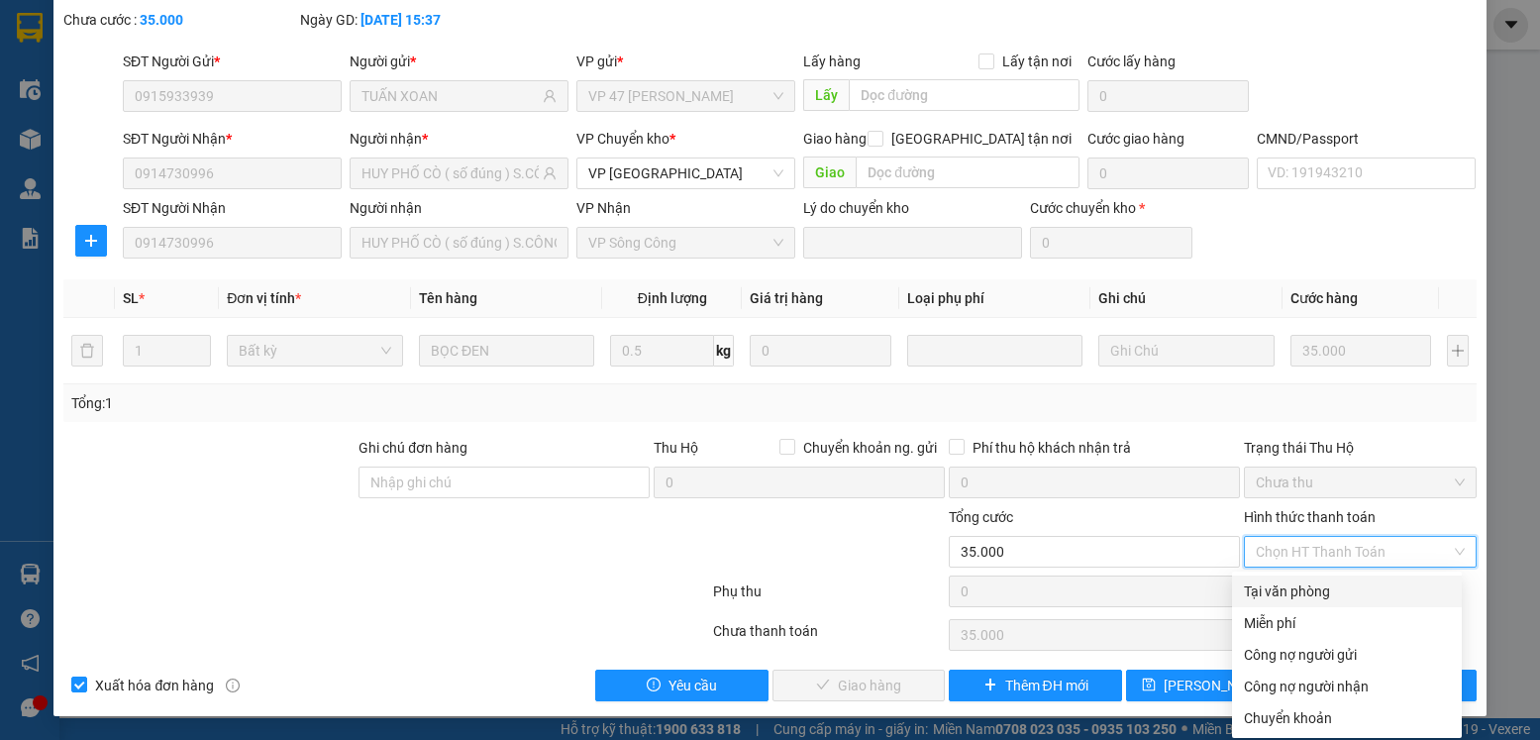
click at [1303, 598] on div "Tại văn phòng" at bounding box center [1347, 591] width 206 height 22
type input "0"
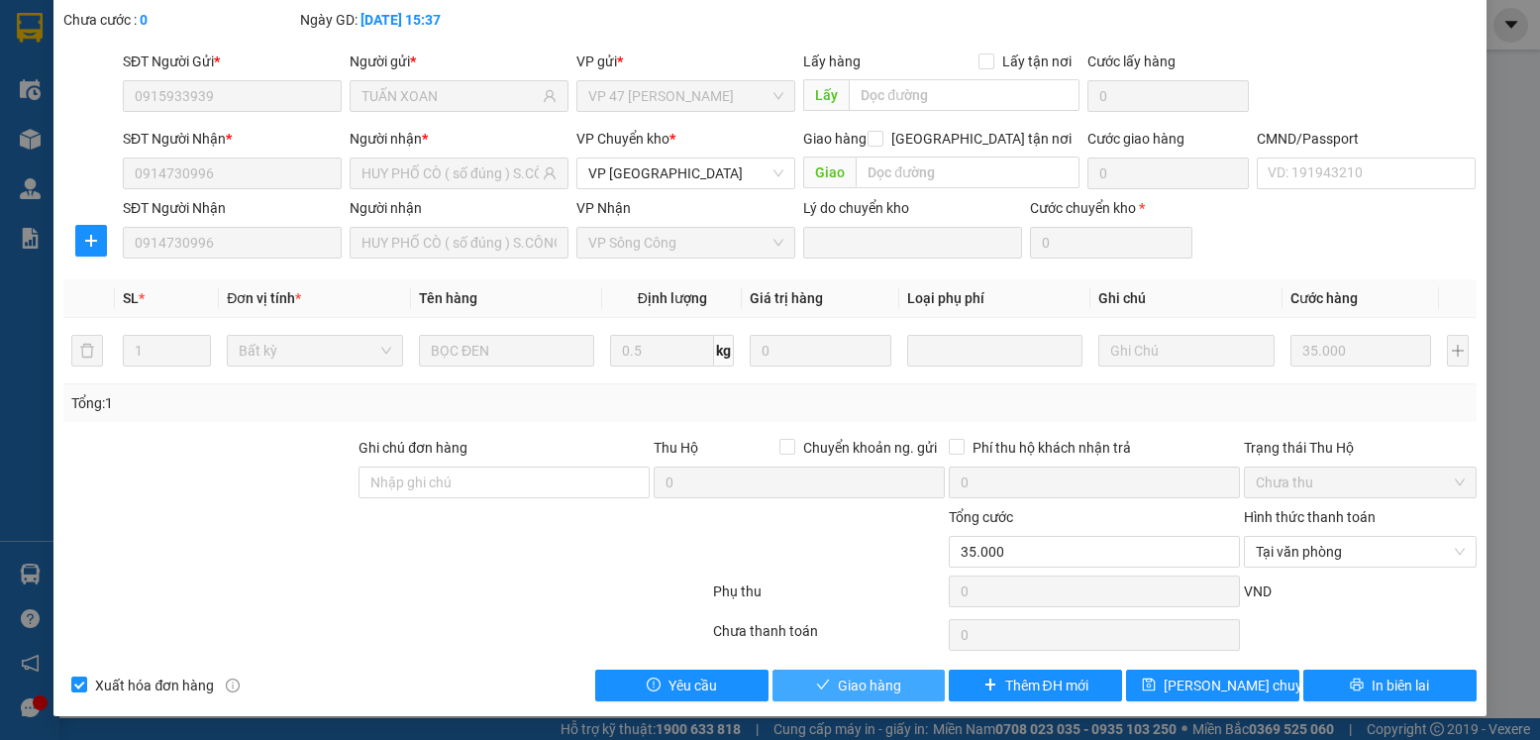
click at [897, 677] on button "Giao hàng" at bounding box center [859, 686] width 173 height 32
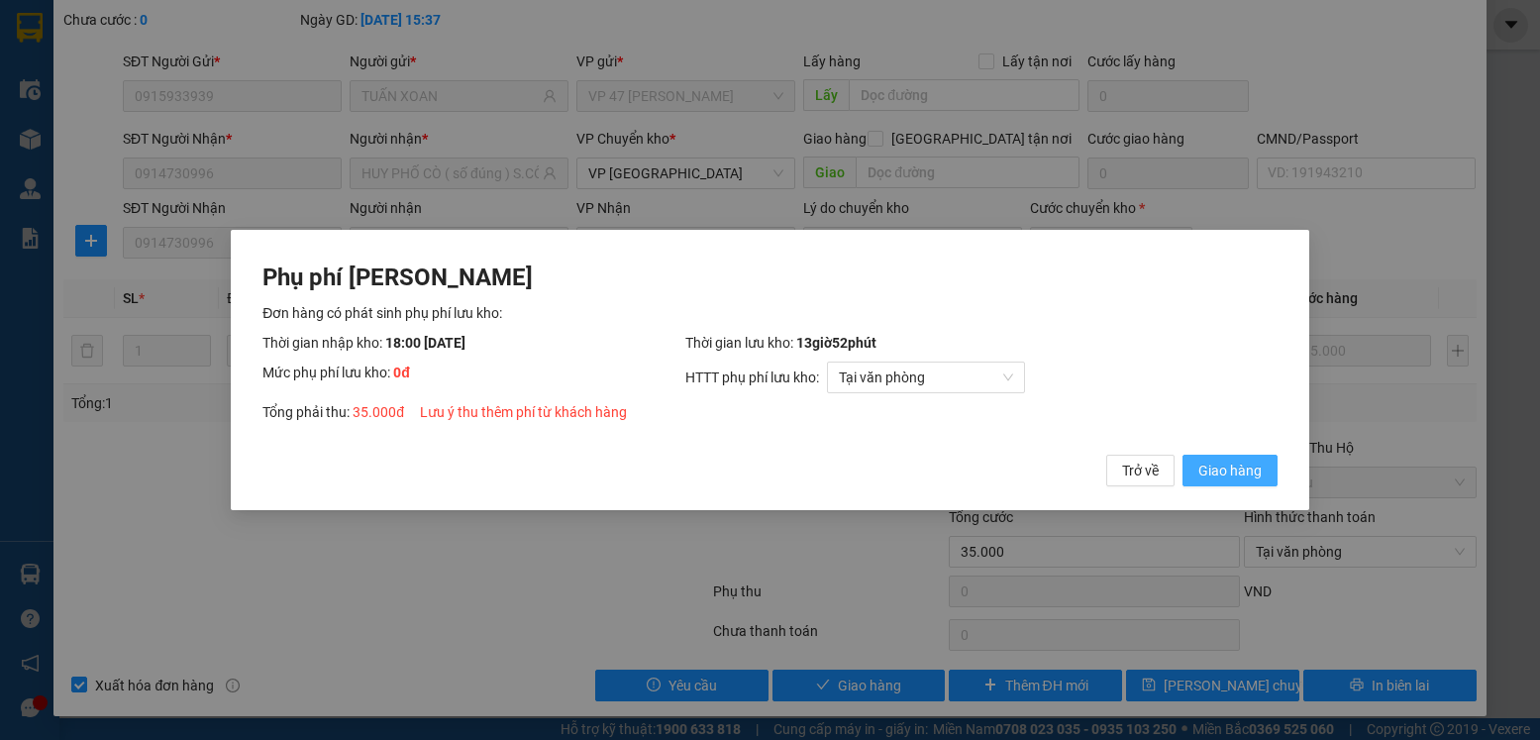
click at [1203, 468] on span "Giao hàng" at bounding box center [1230, 471] width 63 height 22
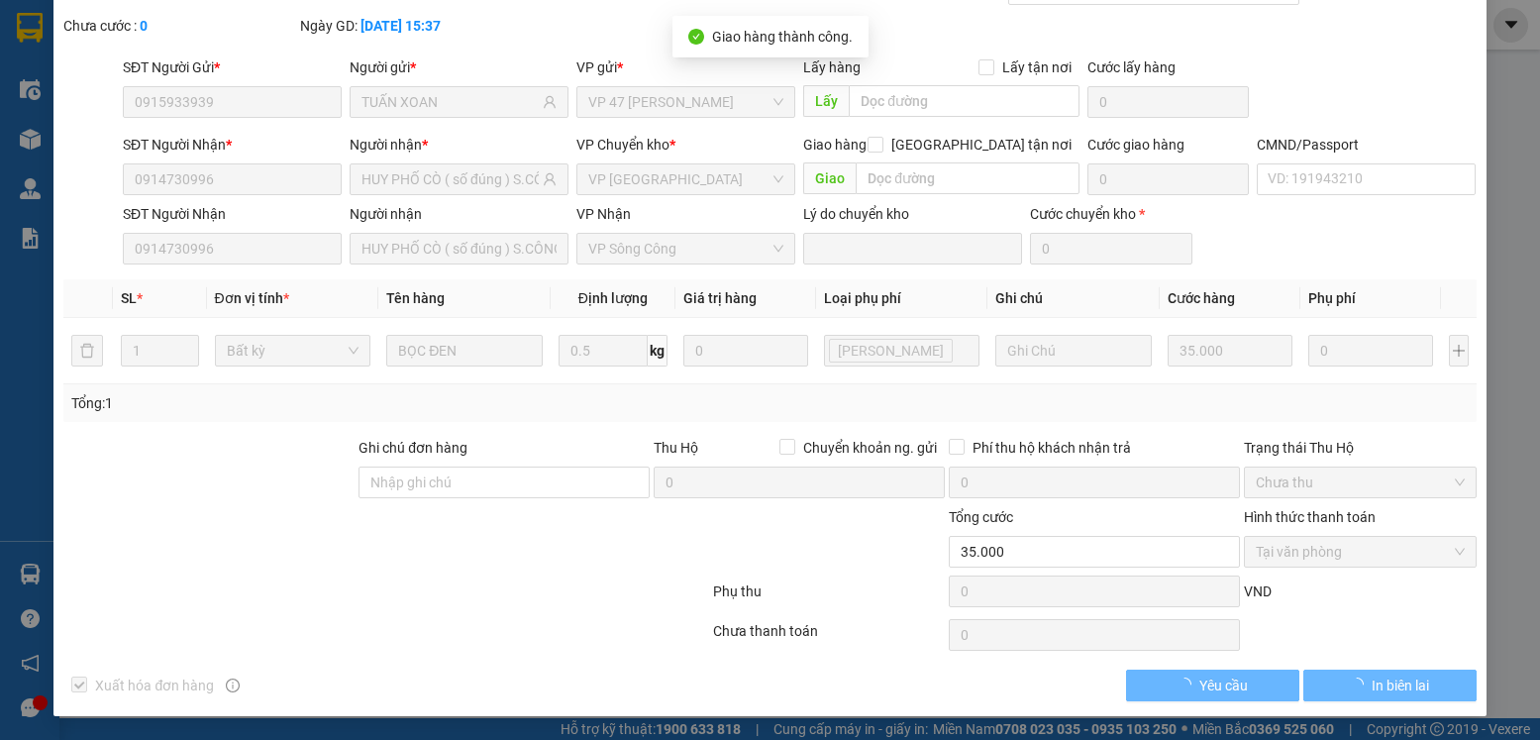
scroll to position [0, 0]
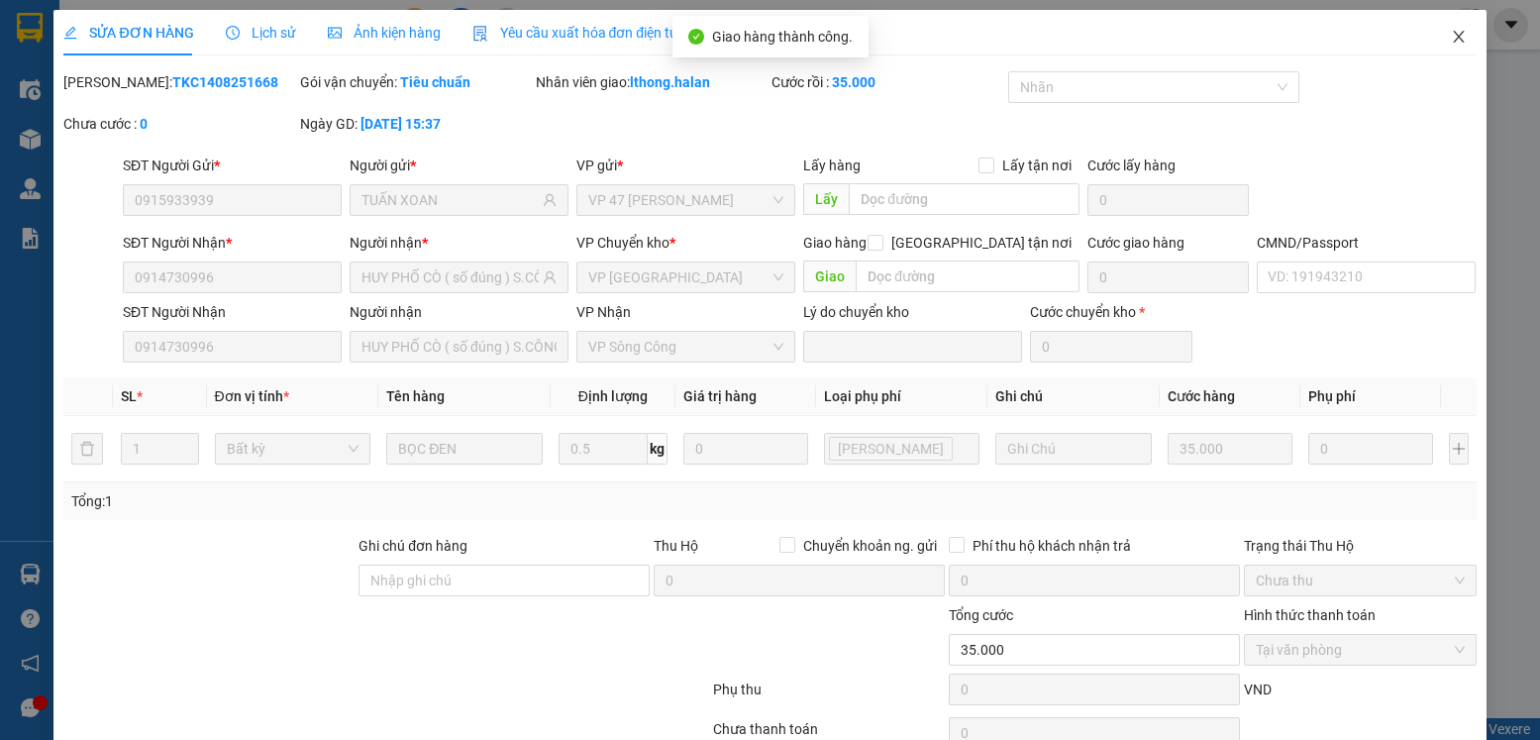
click at [1453, 35] on icon "close" at bounding box center [1458, 37] width 11 height 12
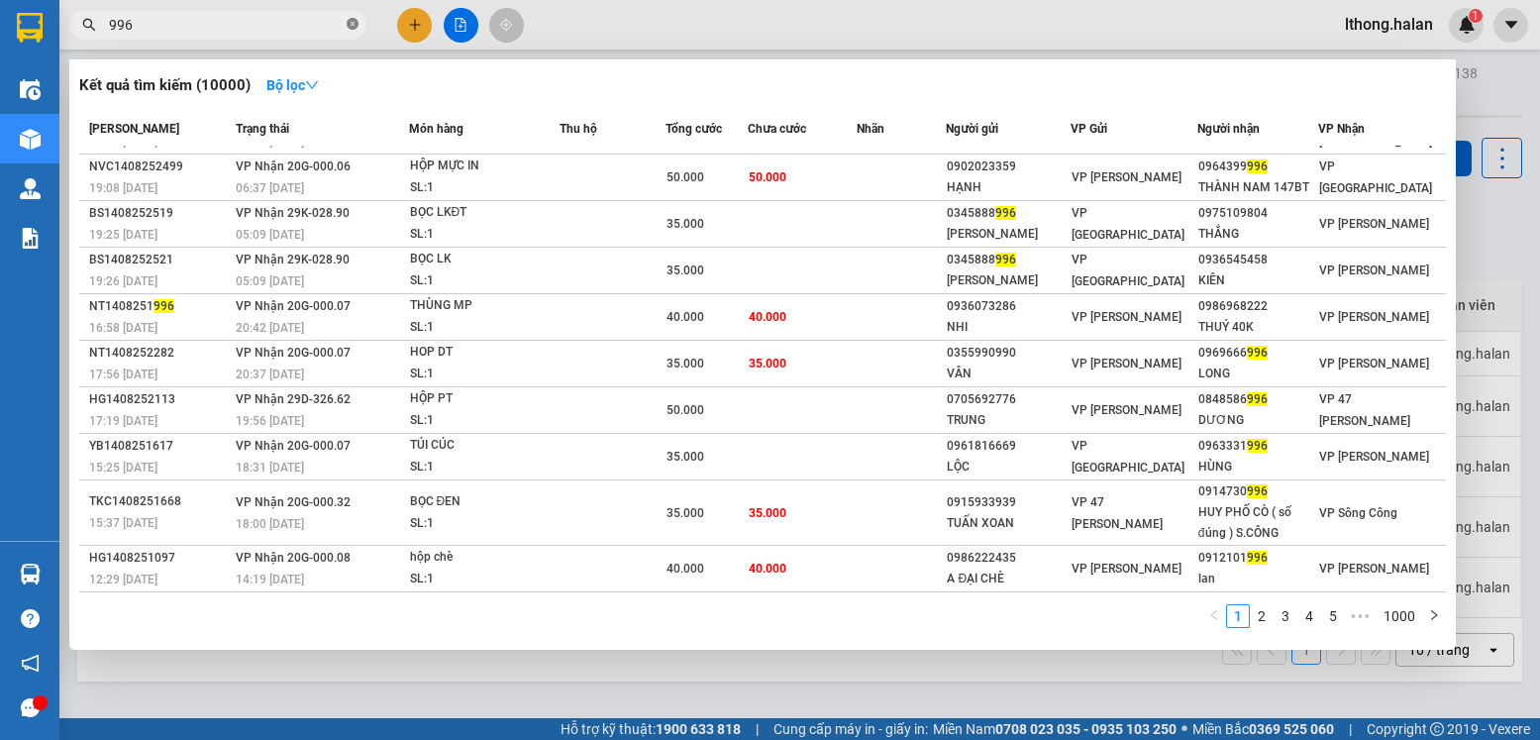
click at [351, 27] on icon "close-circle" at bounding box center [353, 24] width 12 height 12
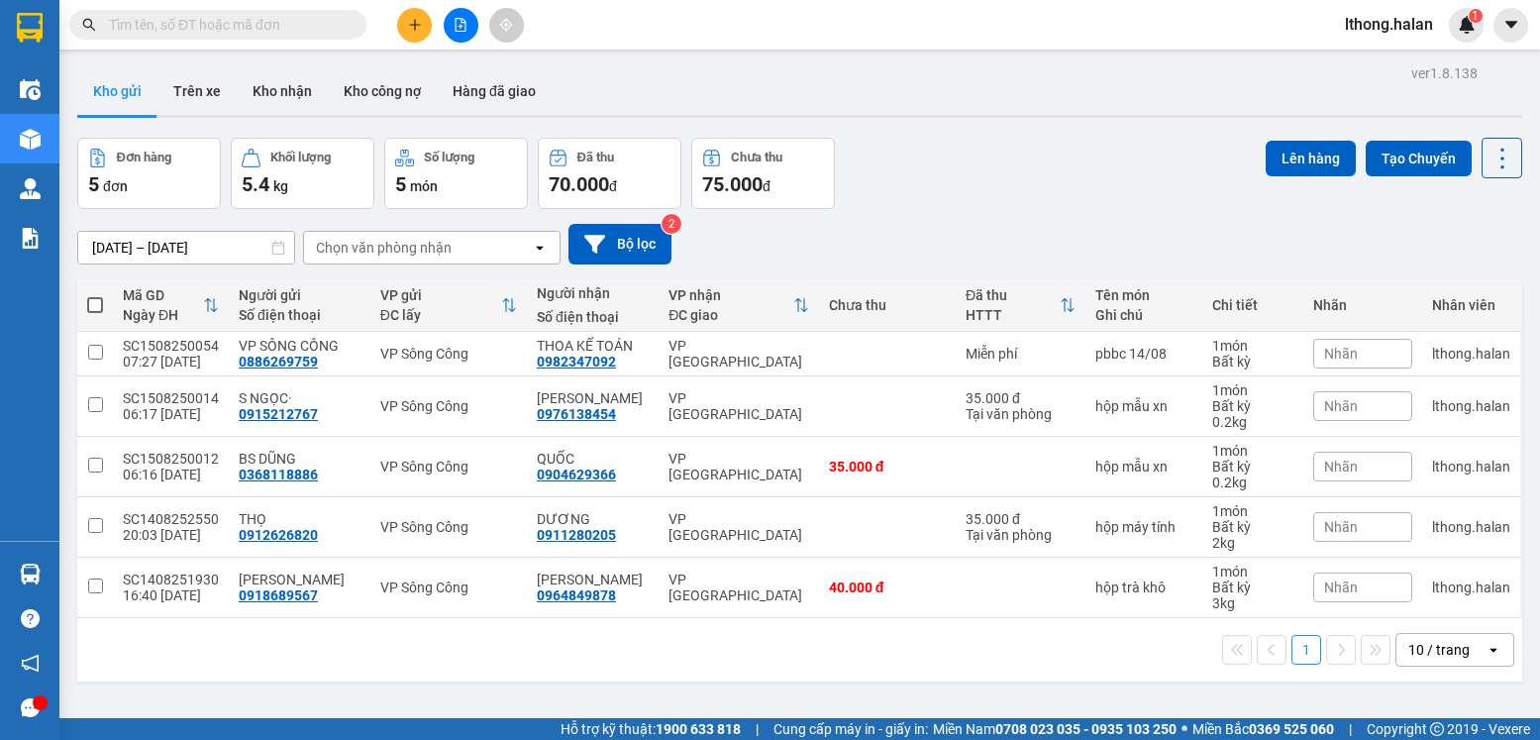
click at [312, 14] on input "text" at bounding box center [226, 25] width 234 height 22
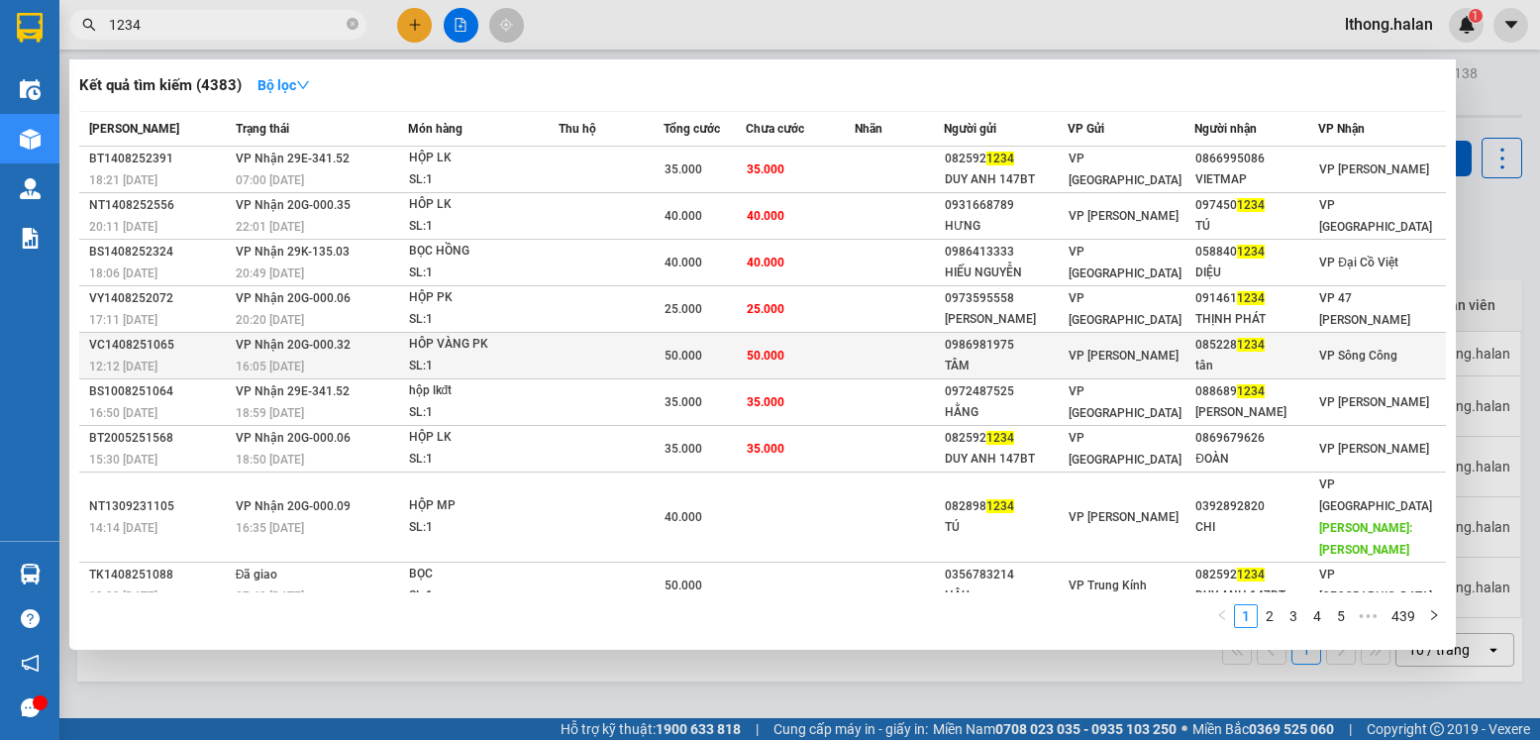
type input "1234"
click at [836, 344] on td "50.000" at bounding box center [800, 356] width 108 height 47
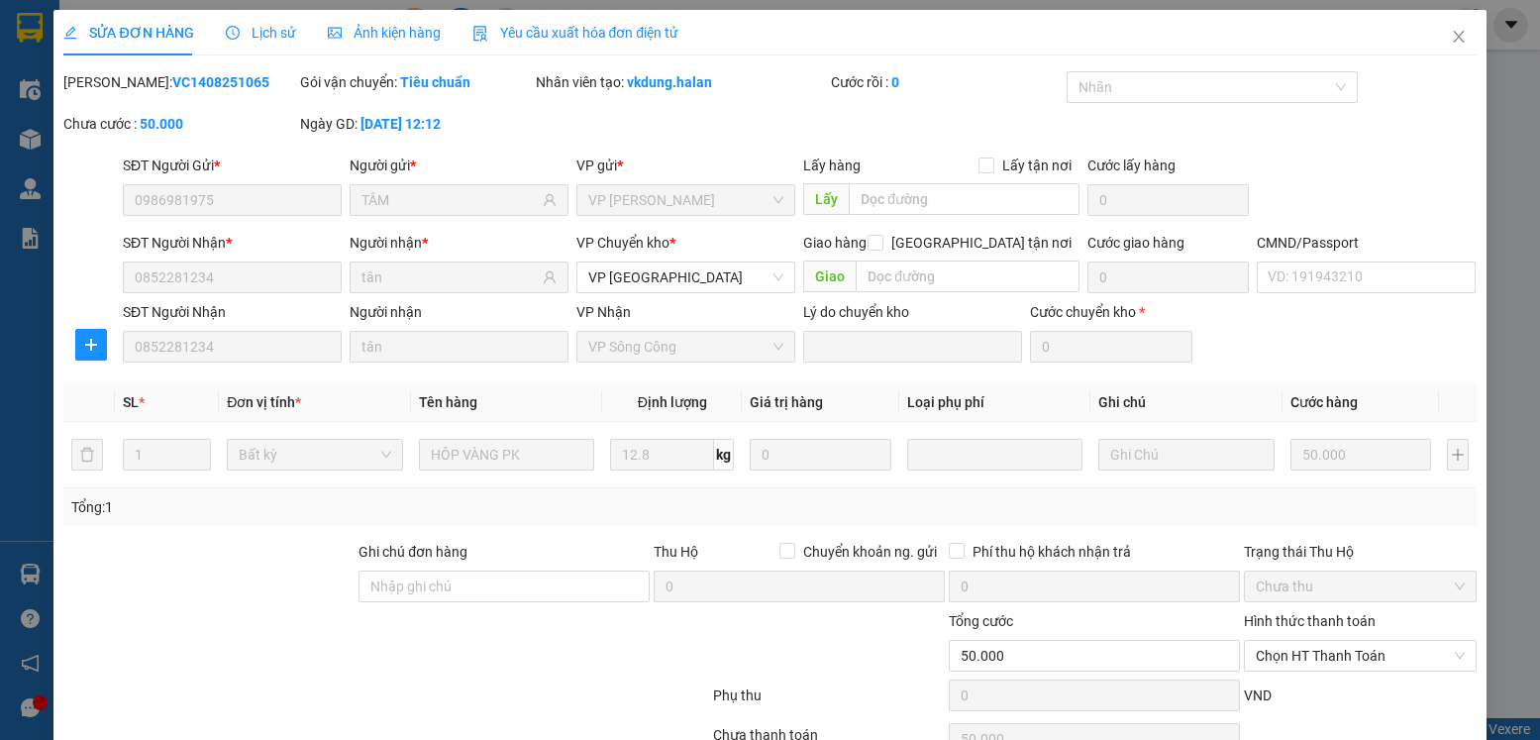
type input "0986981975"
type input "TÂM"
type input "0852281234"
type input "tân"
type input "50.000"
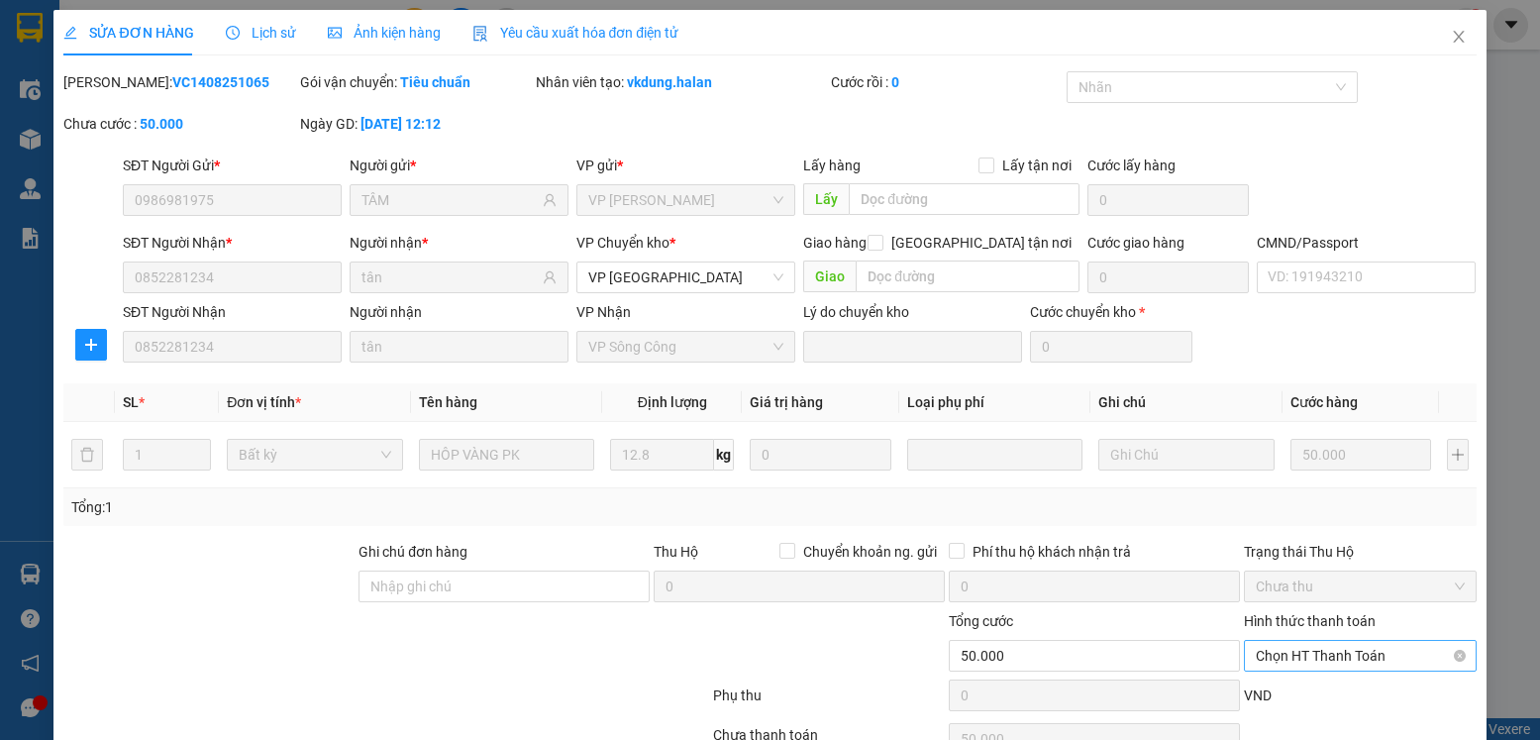
scroll to position [104, 0]
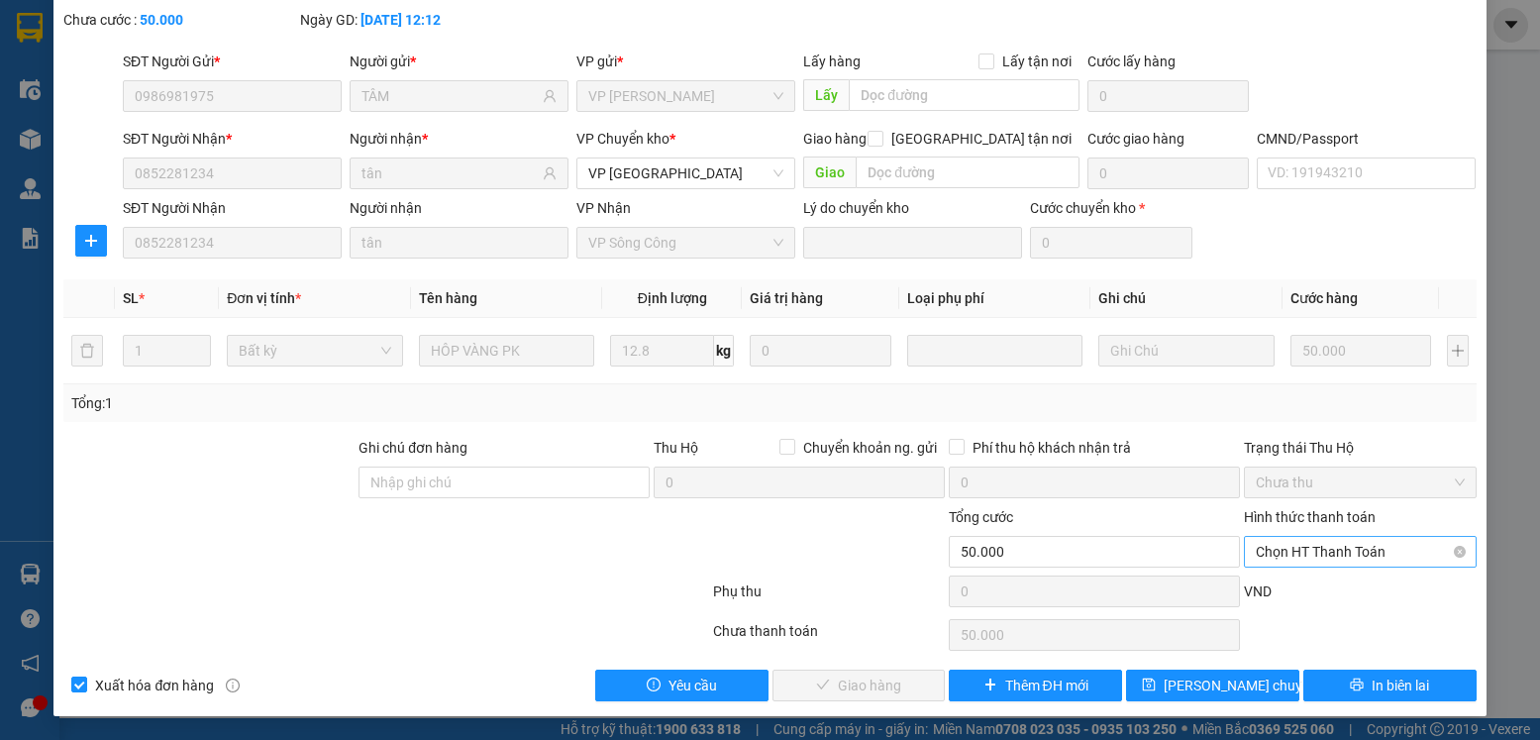
click at [1413, 545] on span "Chọn HT Thanh Toán" at bounding box center [1360, 552] width 208 height 30
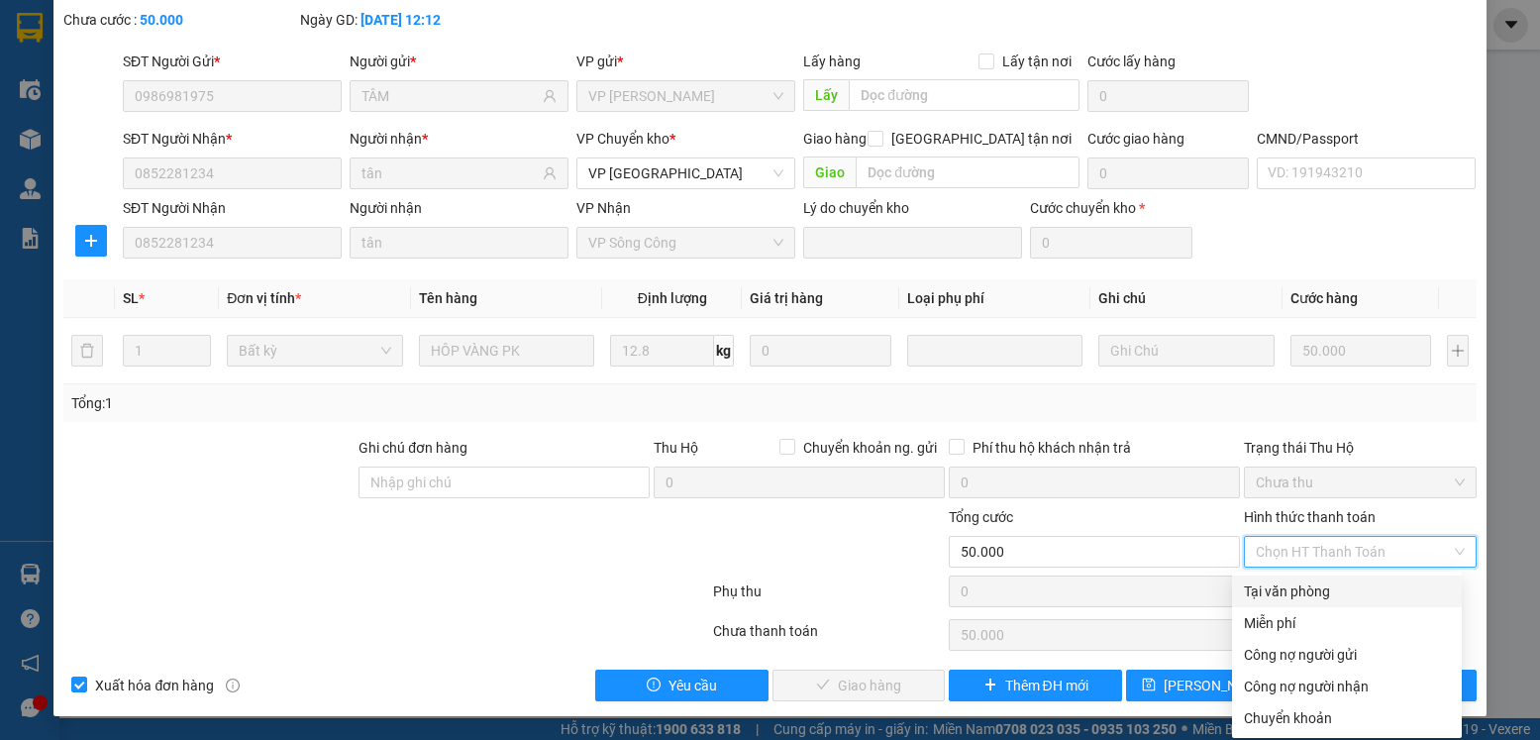
click at [1300, 586] on div "Tại văn phòng" at bounding box center [1347, 591] width 206 height 22
type input "0"
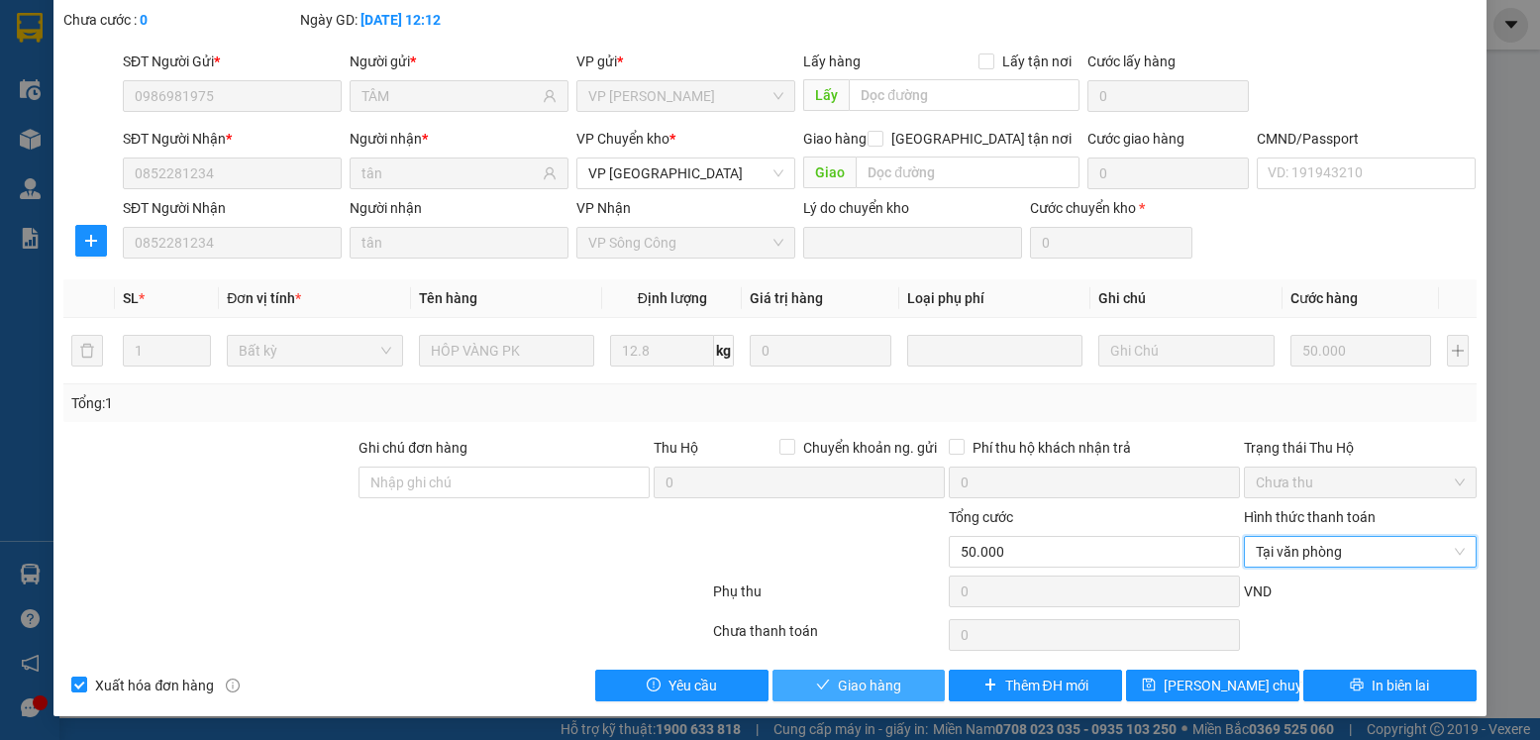
click at [858, 687] on span "Giao hàng" at bounding box center [869, 686] width 63 height 22
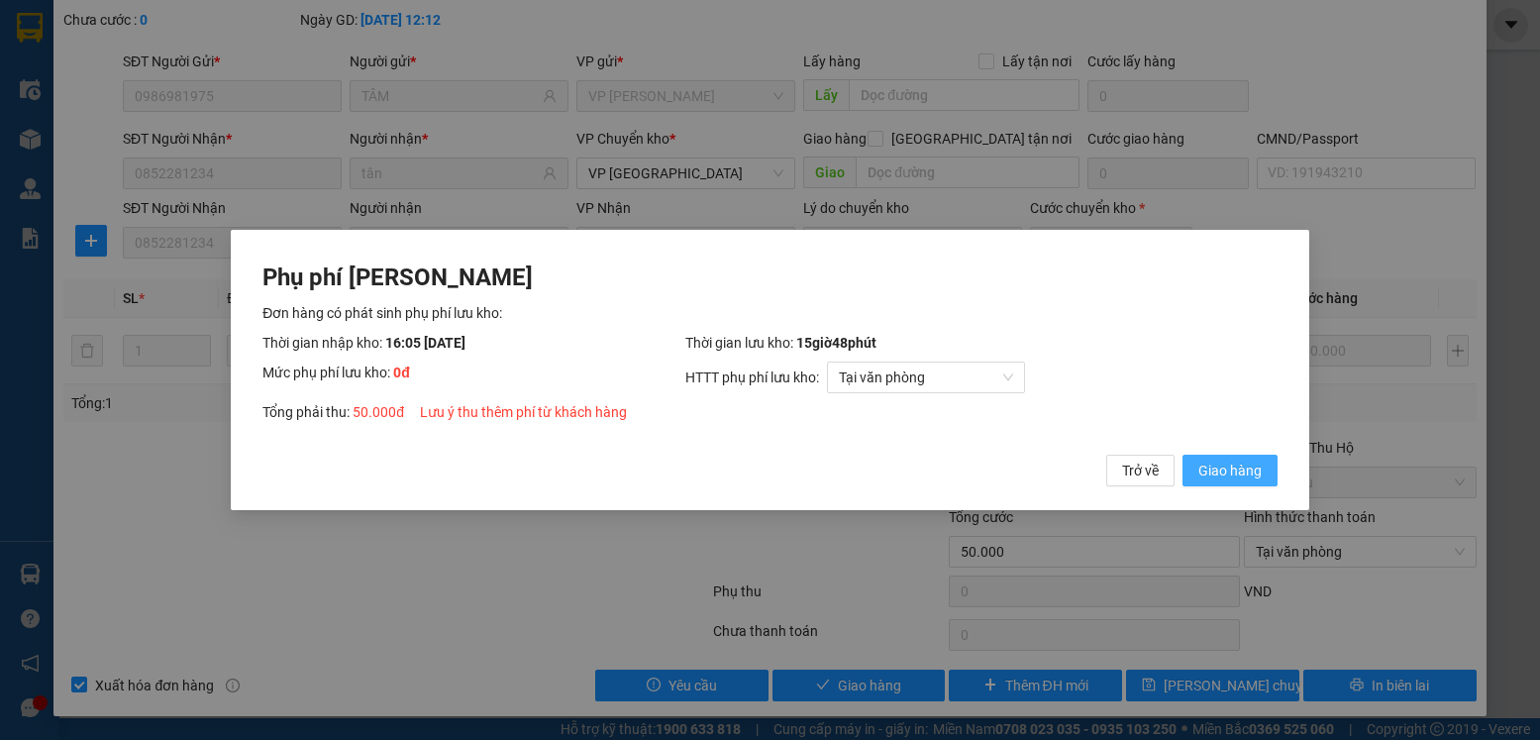
click at [1219, 473] on span "Giao hàng" at bounding box center [1230, 471] width 63 height 22
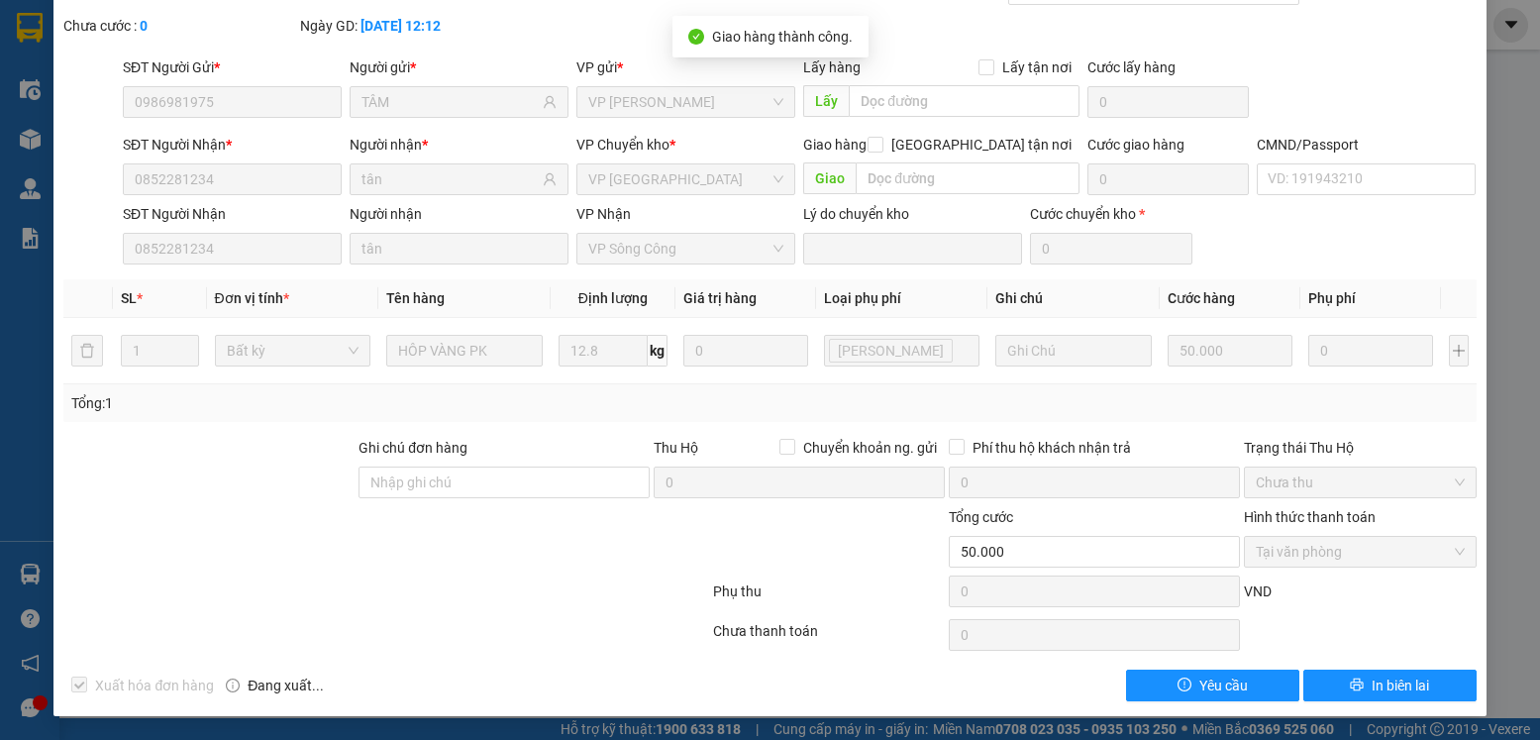
scroll to position [0, 0]
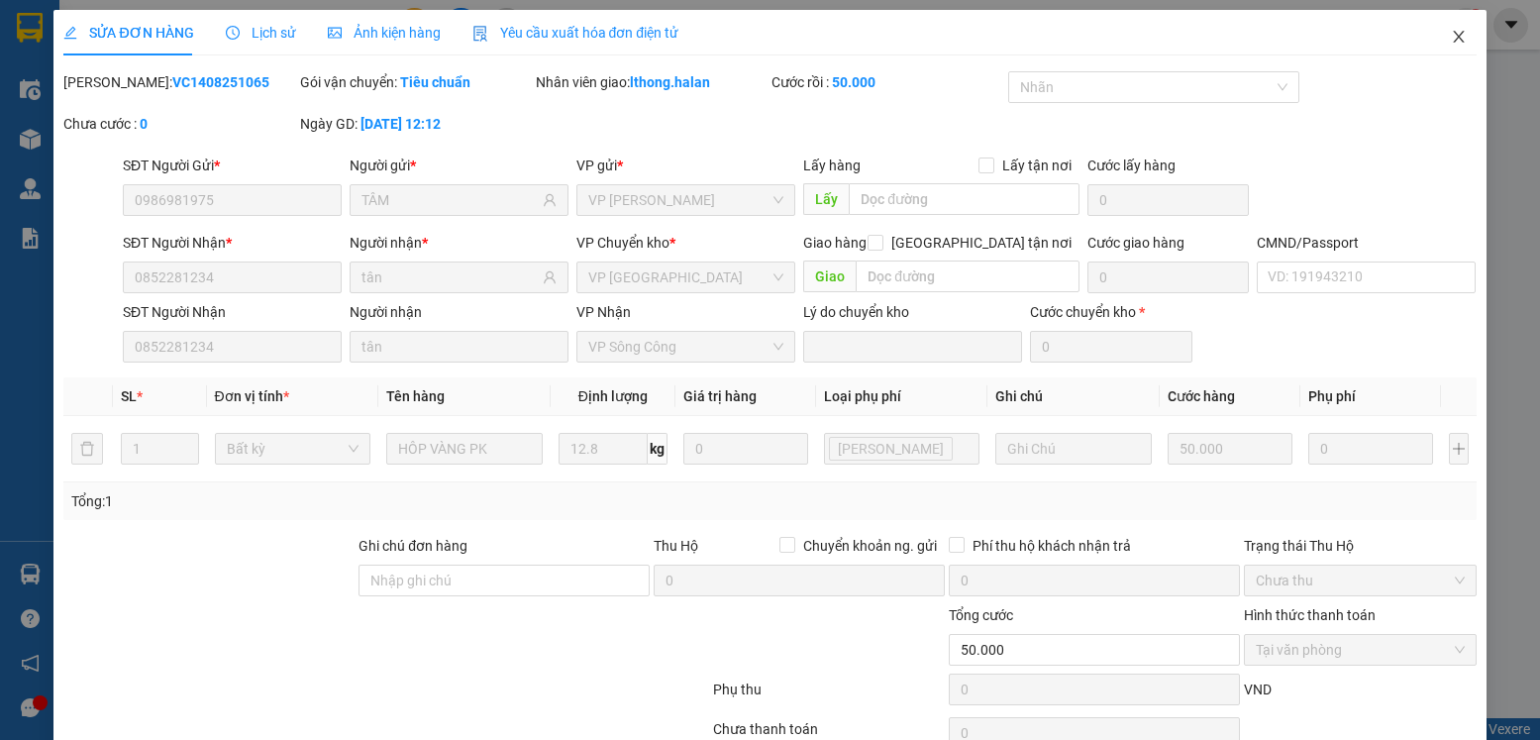
click at [1451, 36] on icon "close" at bounding box center [1459, 37] width 16 height 16
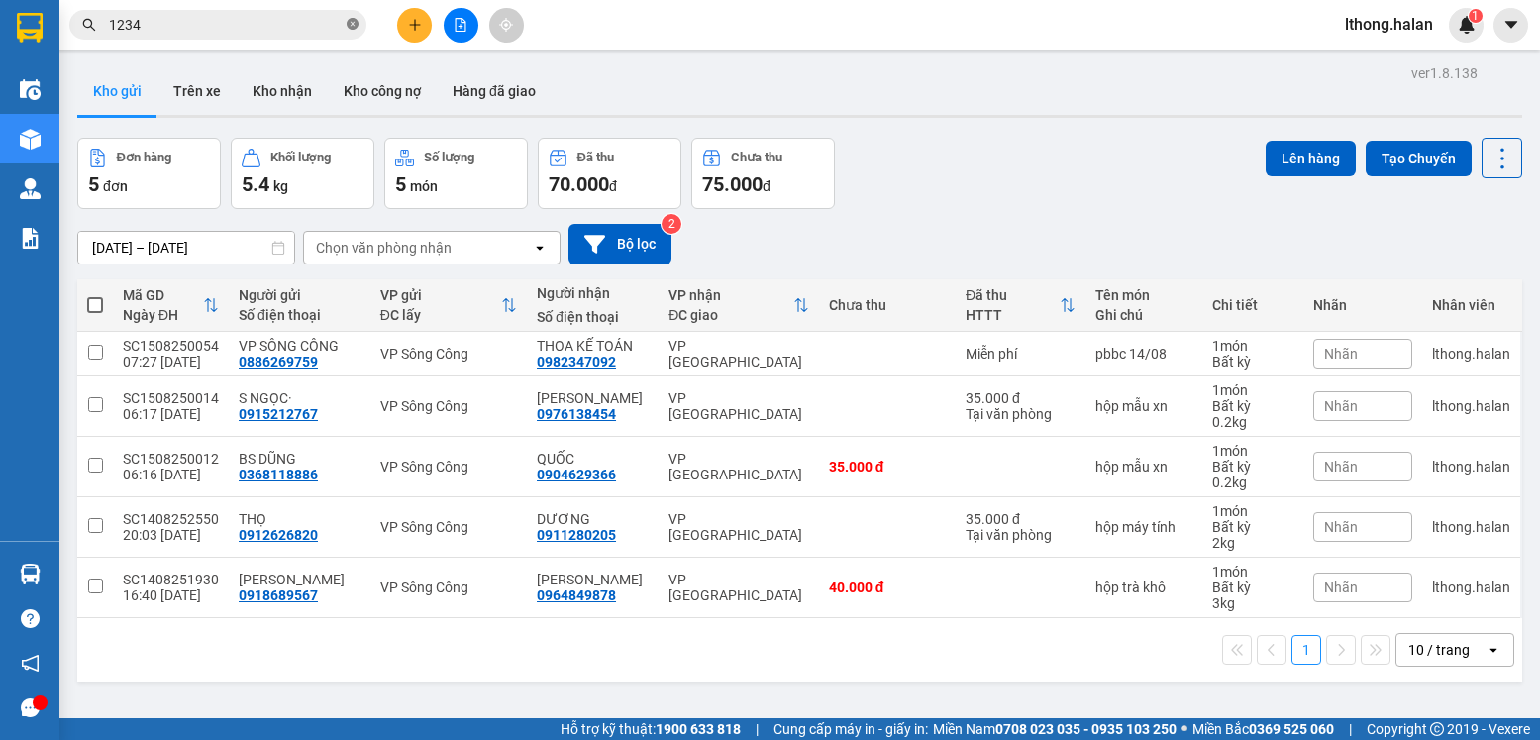
click at [355, 22] on icon "close-circle" at bounding box center [353, 24] width 12 height 12
click at [411, 28] on icon "plus" at bounding box center [415, 25] width 14 height 14
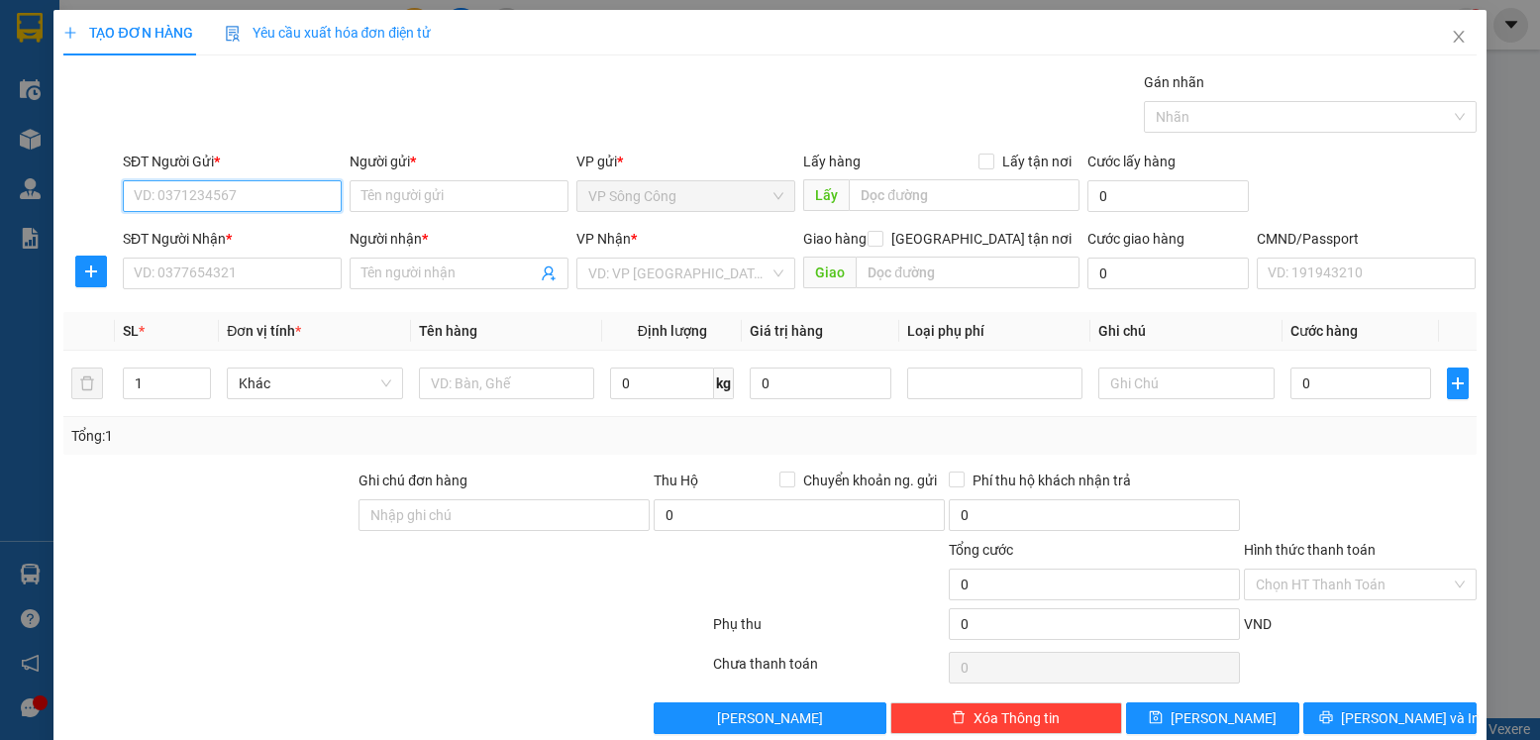
click at [252, 196] on input "SĐT Người Gửi *" at bounding box center [232, 196] width 219 height 32
type input "0852281234"
click at [217, 234] on div "0852281234 - tân" at bounding box center [230, 236] width 193 height 22
type input "tân"
type input "0852281234"
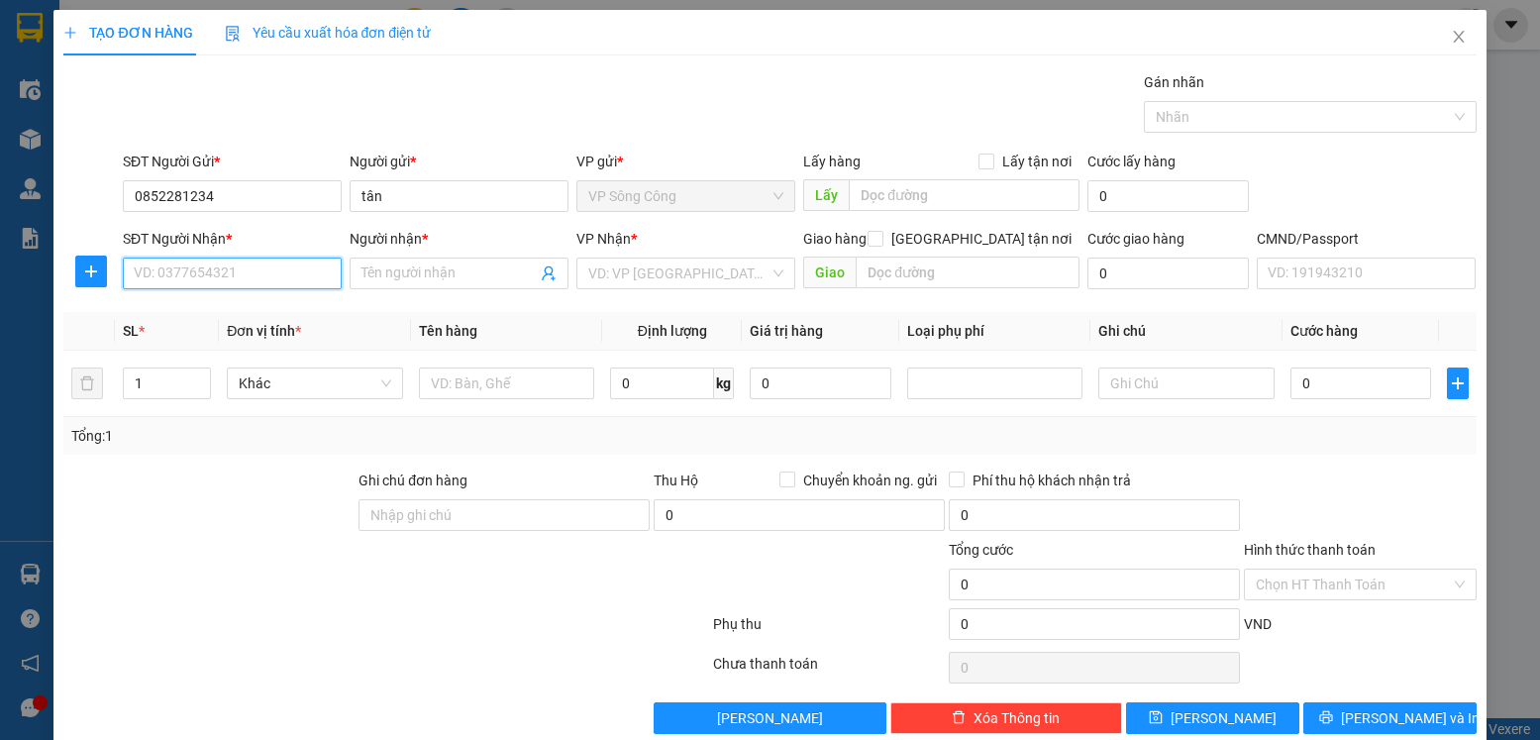
click at [227, 276] on input "SĐT Người Nhận *" at bounding box center [232, 274] width 219 height 32
type input "0819666555"
click at [235, 304] on div "0819666555 - CƯỜNG. 265NT" at bounding box center [230, 313] width 193 height 22
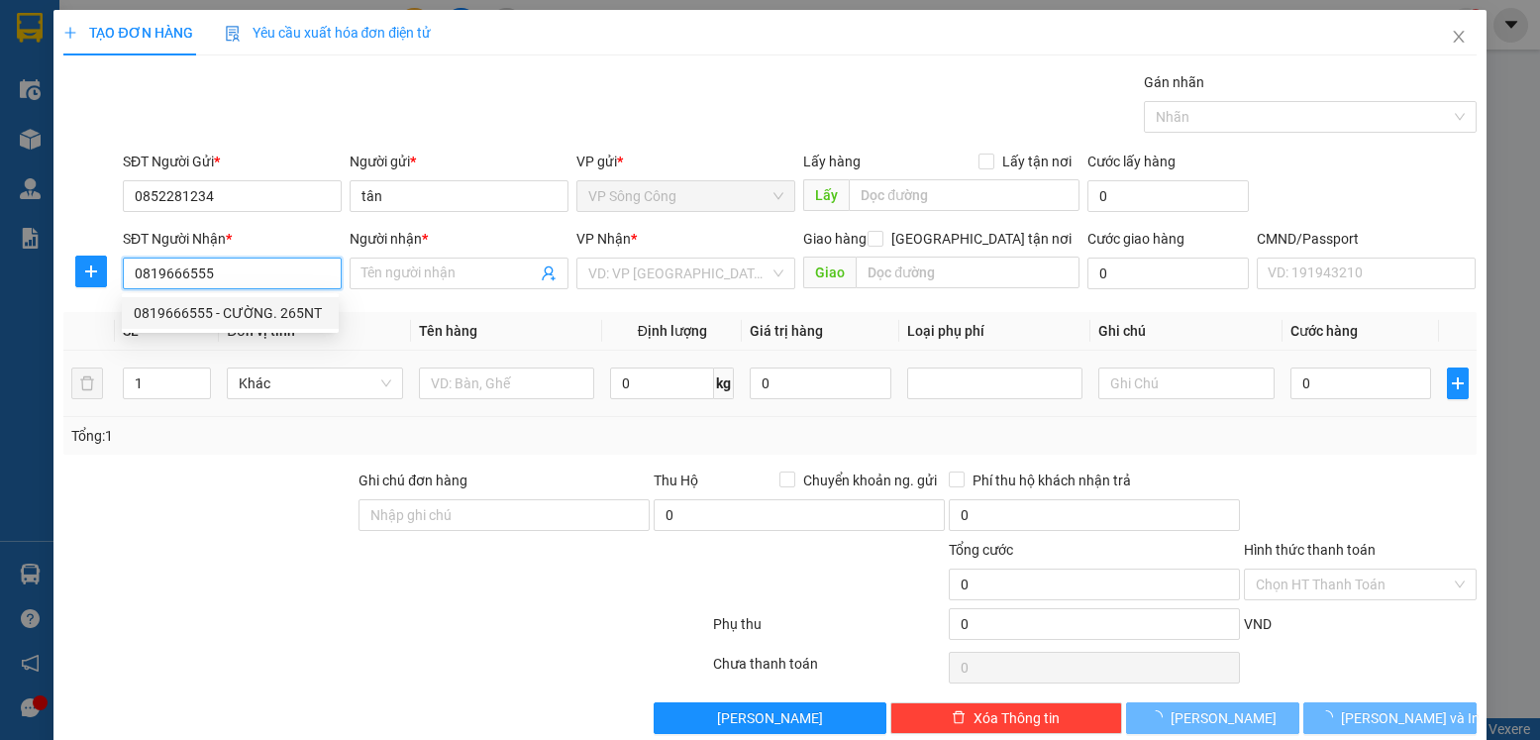
type input "CƯỜNG. 265NT"
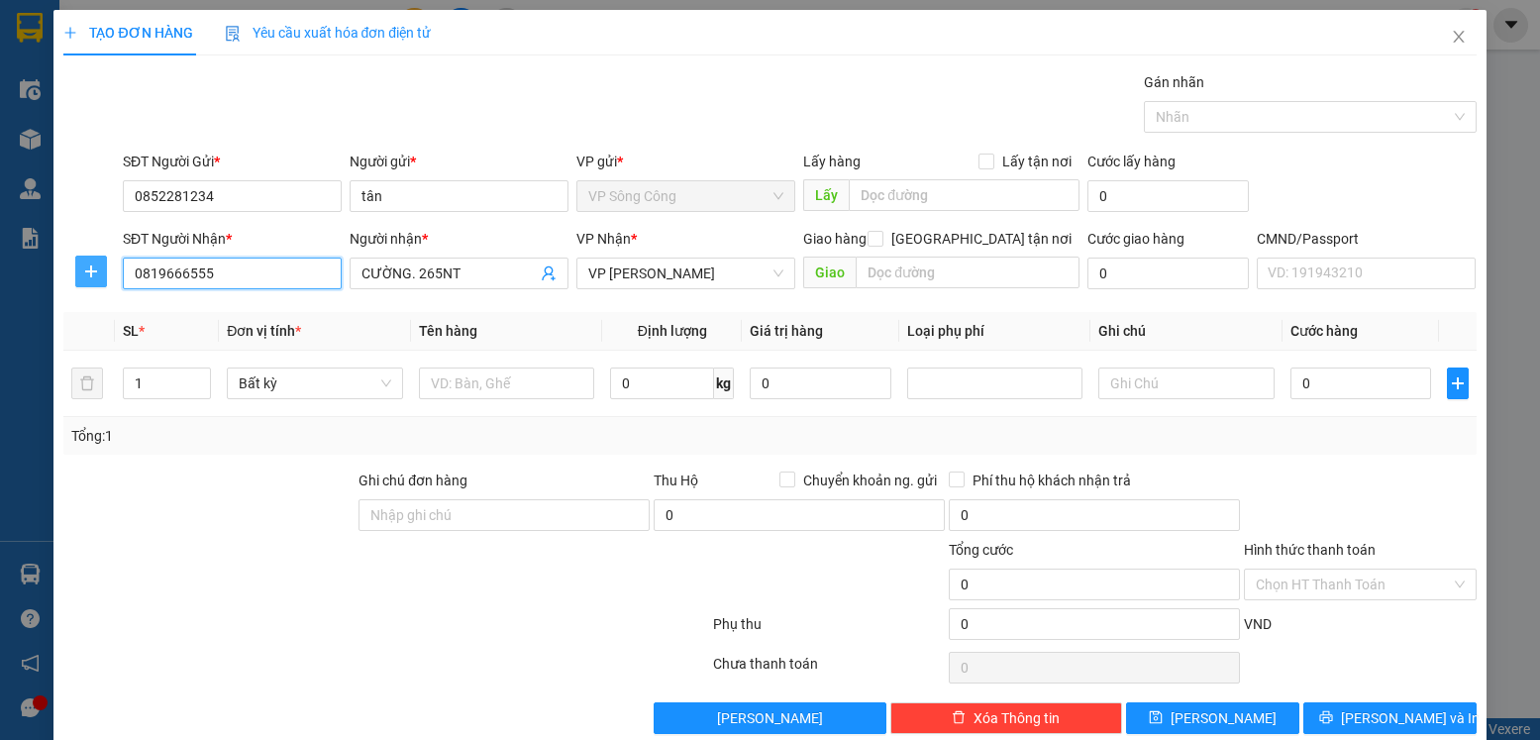
type input "0819666555"
click at [83, 263] on button "button" at bounding box center [91, 272] width 32 height 32
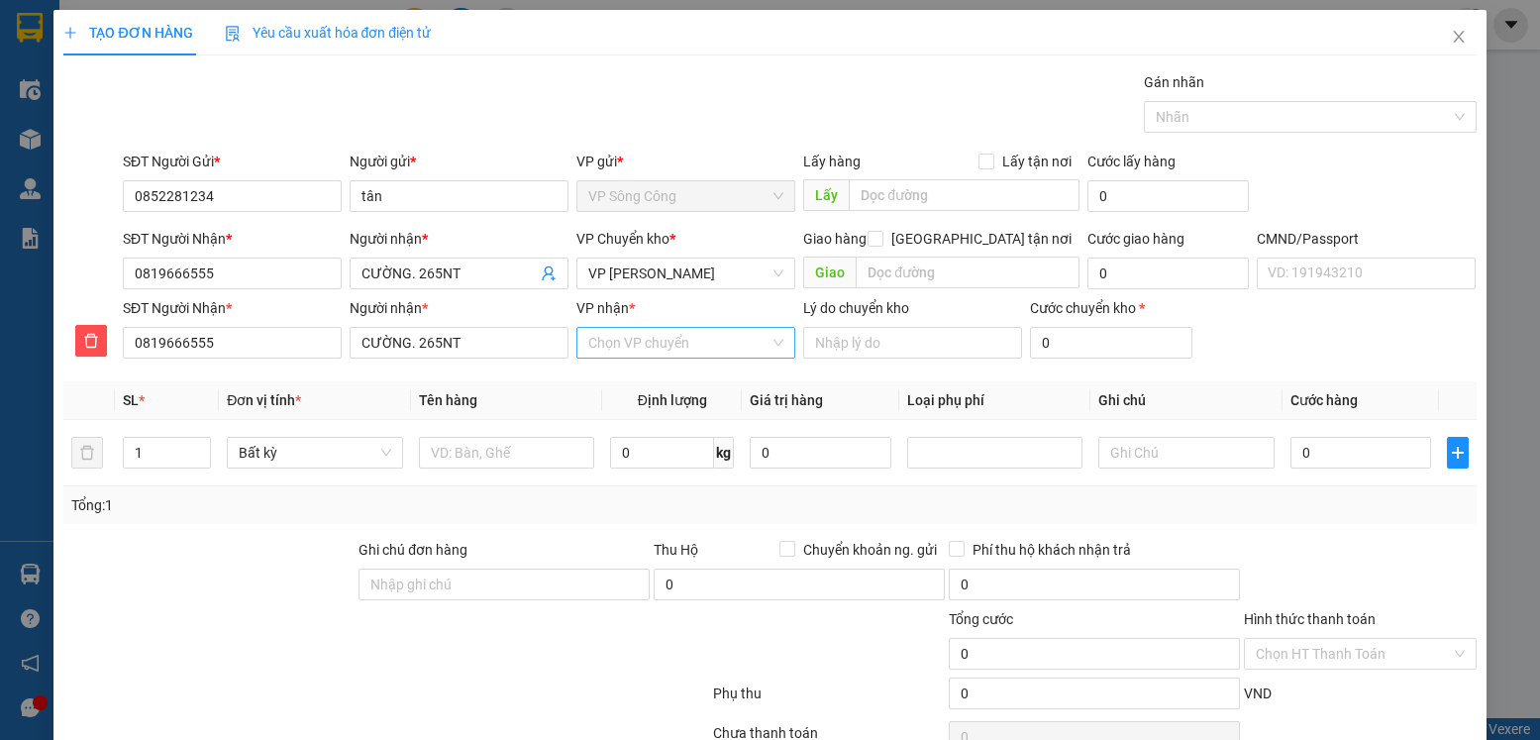
click at [644, 344] on input "VP nhận *" at bounding box center [678, 343] width 181 height 30
type input "nguye"
click at [655, 386] on div "VP [PERSON_NAME]" at bounding box center [678, 382] width 193 height 22
click at [684, 273] on span "VP [PERSON_NAME]" at bounding box center [685, 274] width 195 height 30
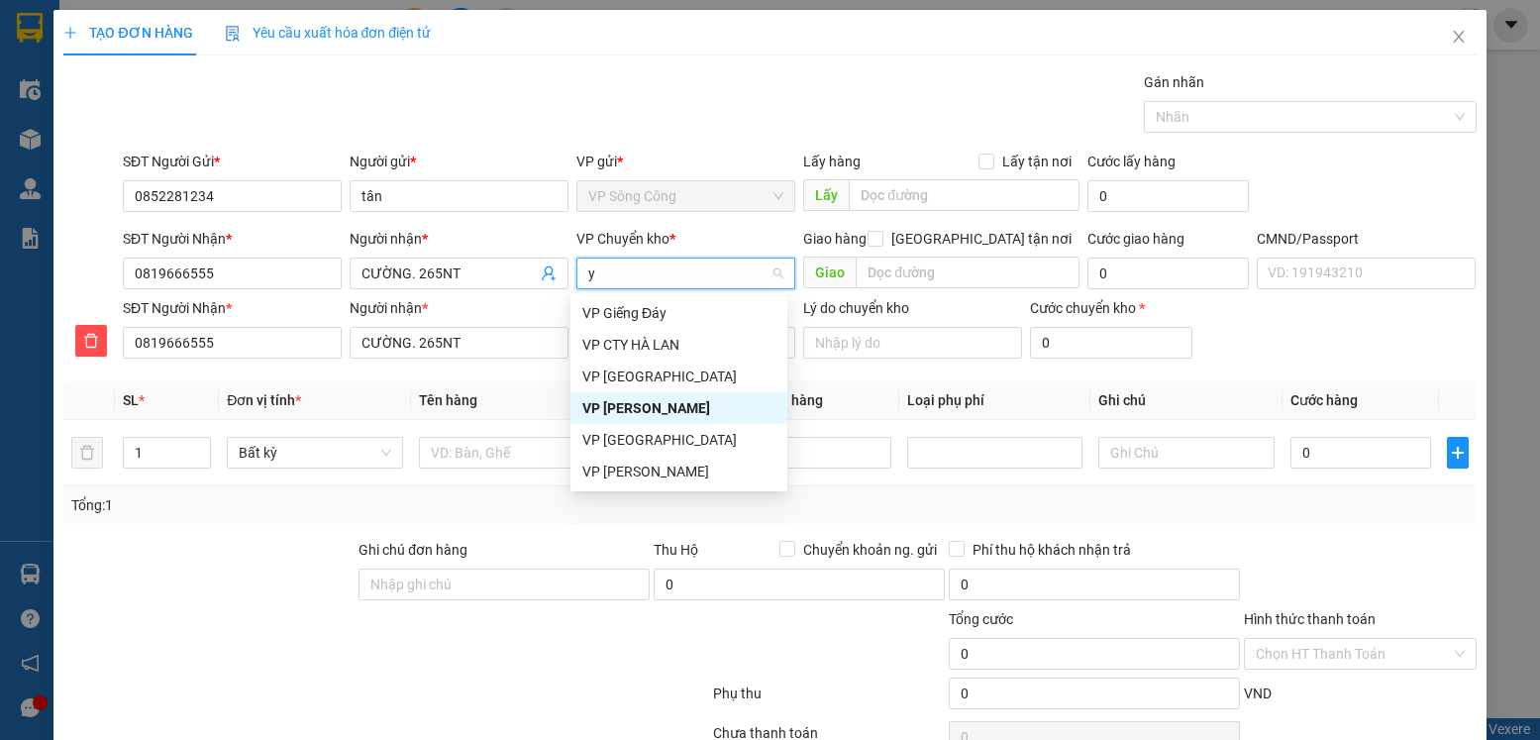
type input "yb"
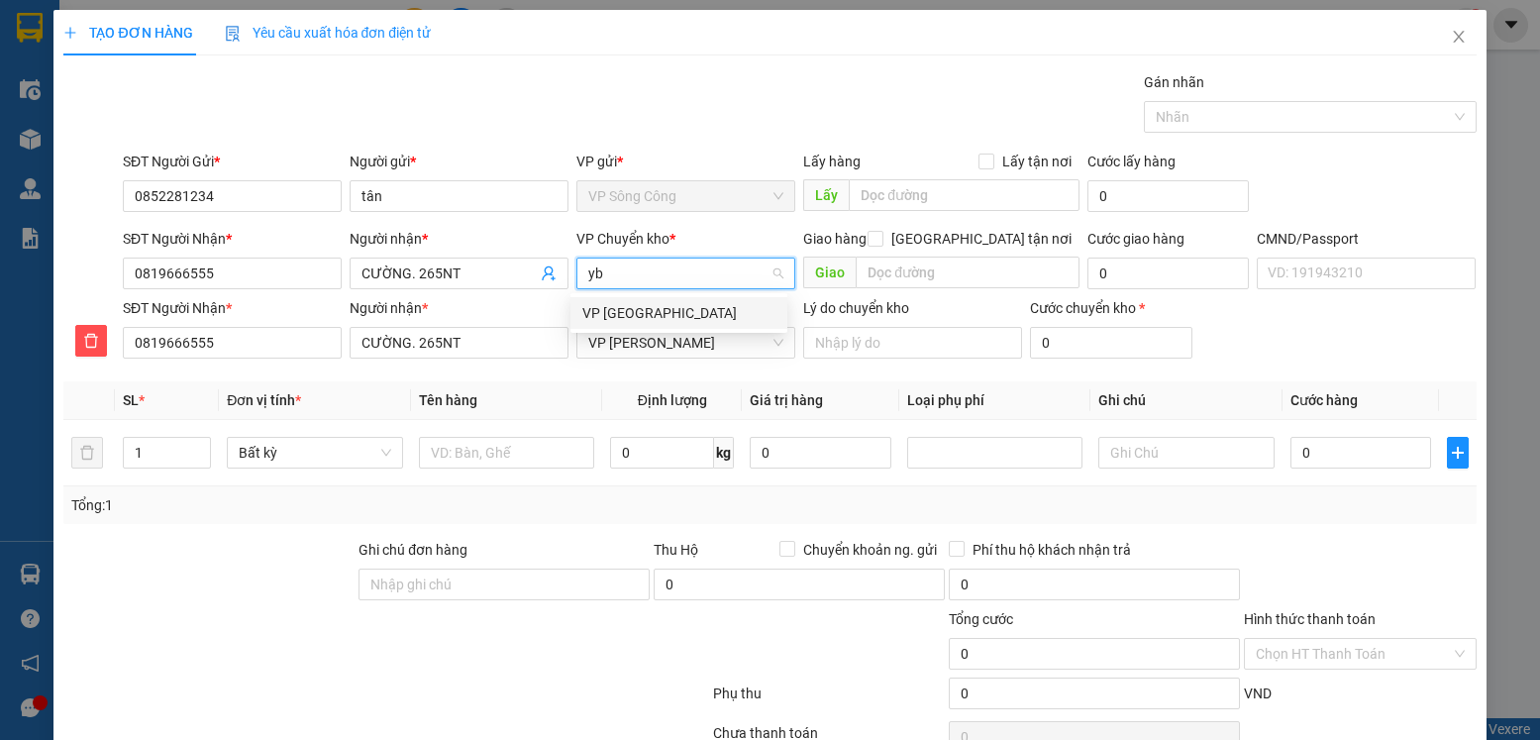
click at [632, 311] on div "VP [PERSON_NAME]" at bounding box center [678, 313] width 193 height 22
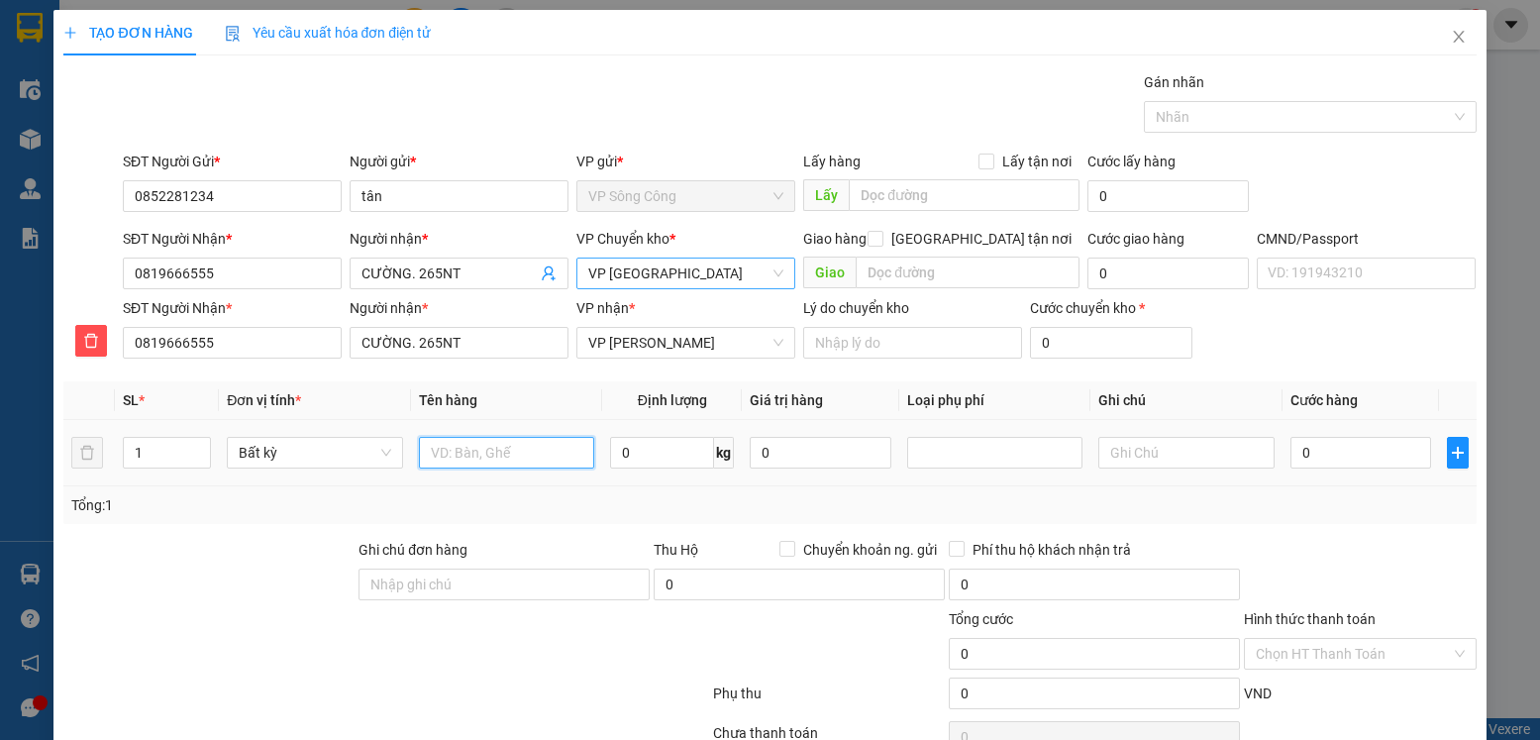
click at [505, 451] on input "text" at bounding box center [507, 453] width 176 height 32
type input "h"
type input "bọc thùng lk dây sạc"
click at [649, 463] on input "0" at bounding box center [662, 453] width 104 height 32
type input "34"
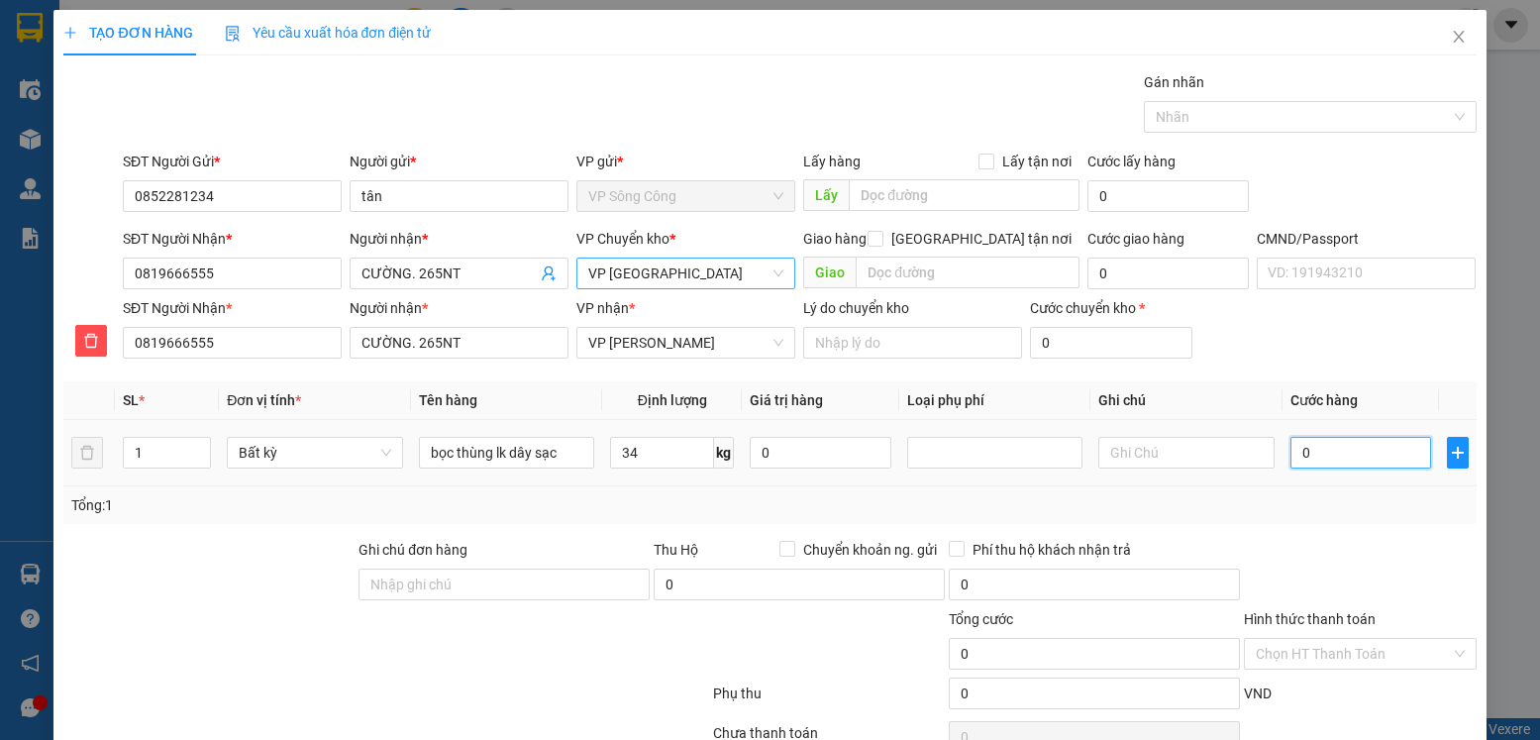
click at [1368, 457] on input "0" at bounding box center [1361, 453] width 141 height 32
type input "75.000"
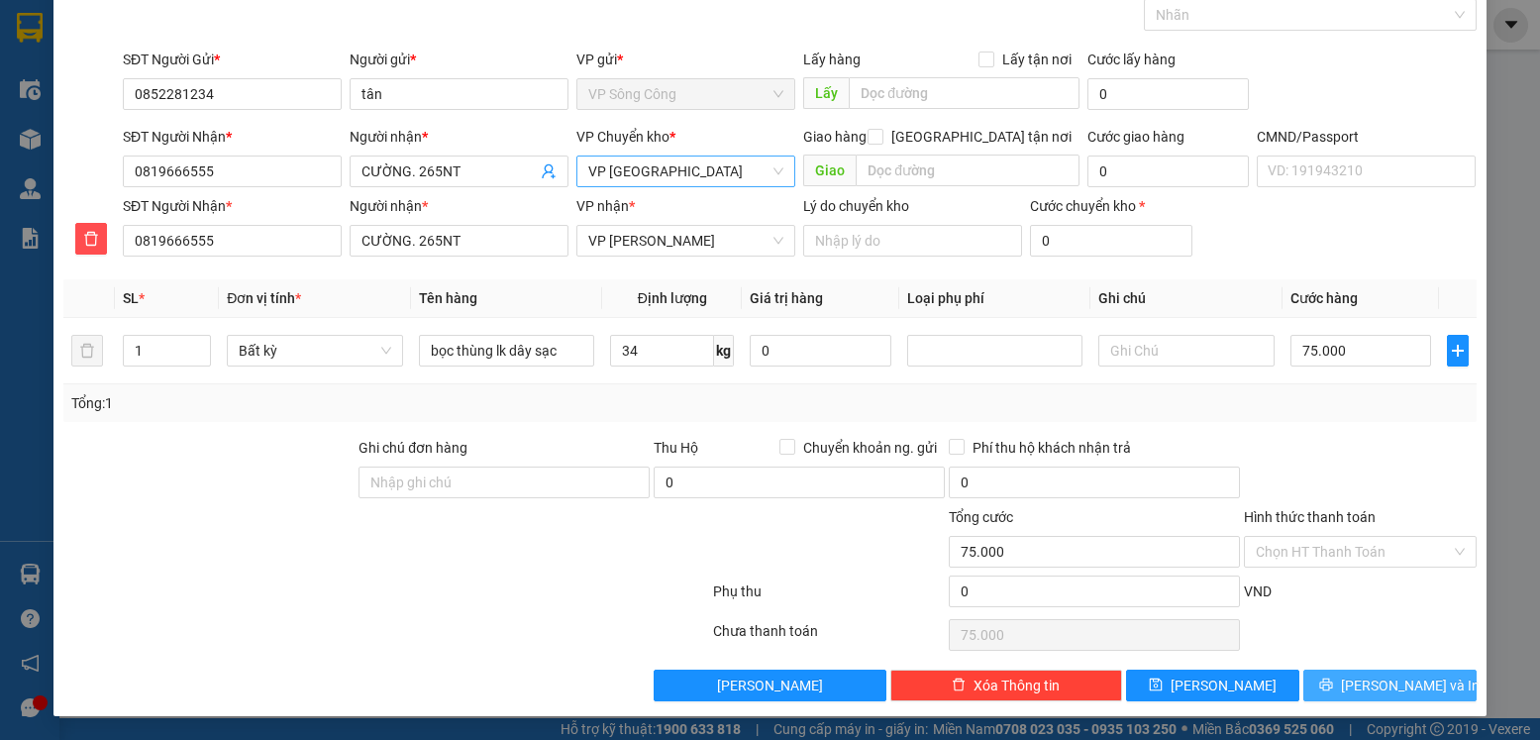
click at [1374, 682] on span "Lưu và In" at bounding box center [1410, 686] width 139 height 22
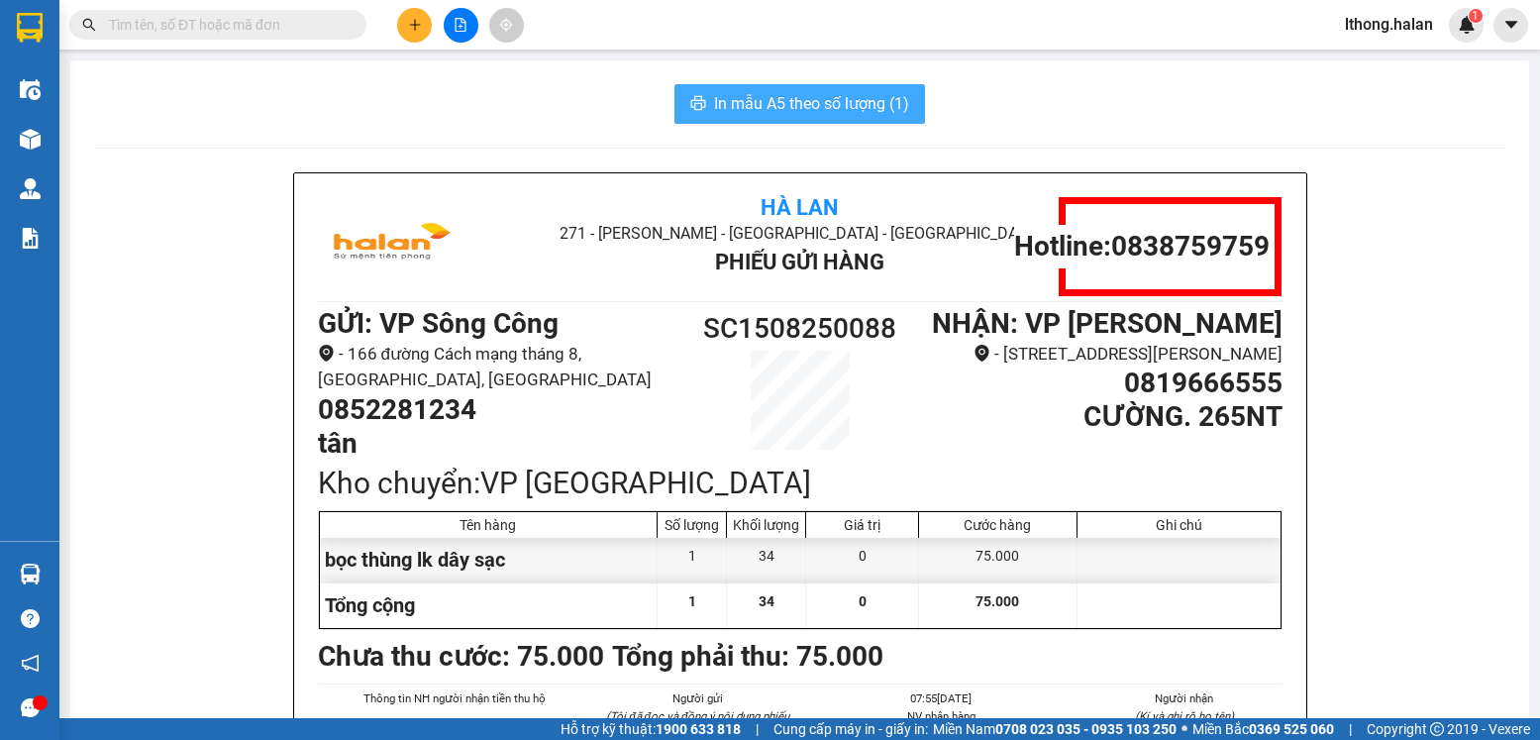
click at [879, 108] on span "In mẫu A5 theo số lượng (1)" at bounding box center [811, 103] width 195 height 25
click at [300, 23] on input "text" at bounding box center [226, 25] width 234 height 22
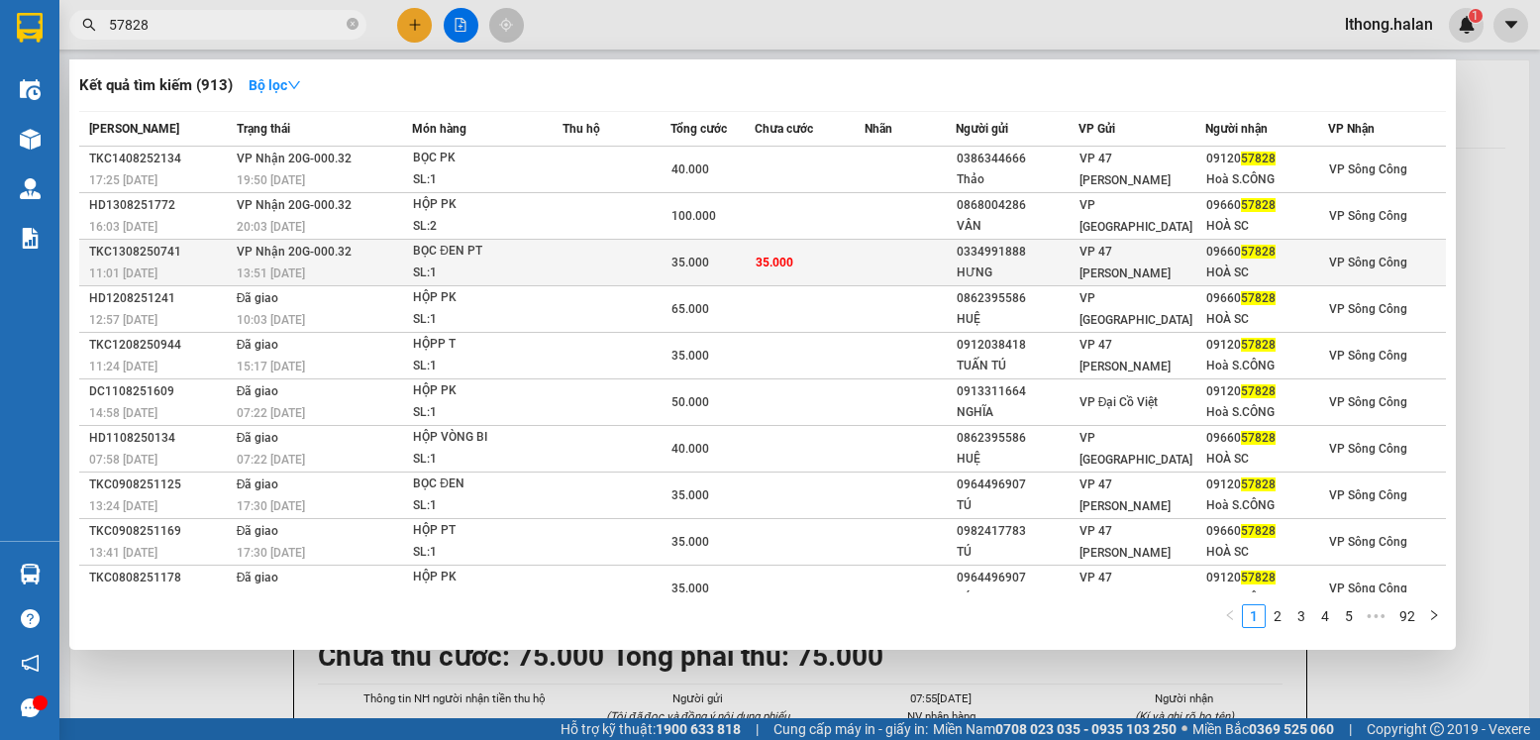
type input "57828"
click at [790, 264] on span "35.000" at bounding box center [775, 263] width 38 height 14
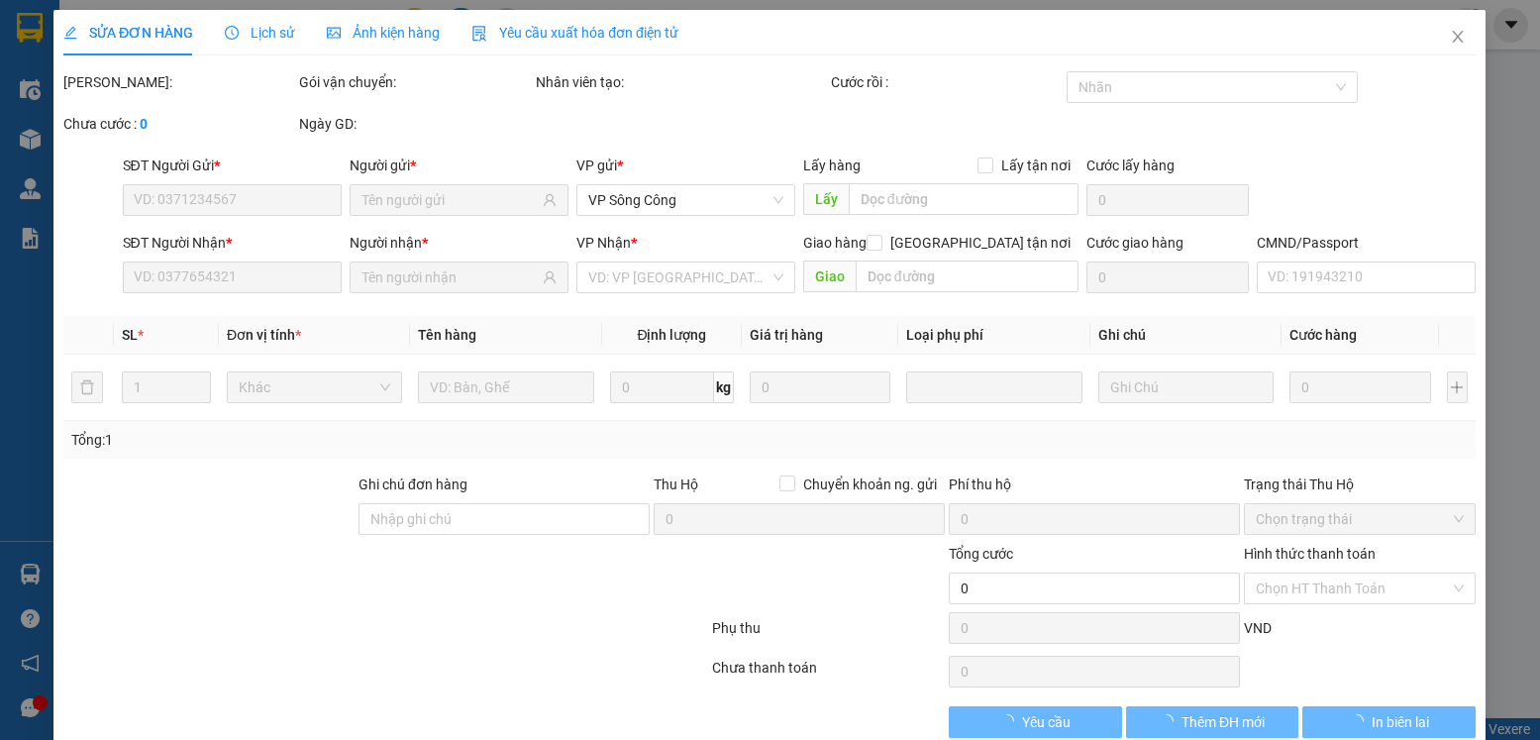
type input "0334991888"
type input "HƯNG"
type input "0966057828"
type input "HOÀ SC"
type input "35.000"
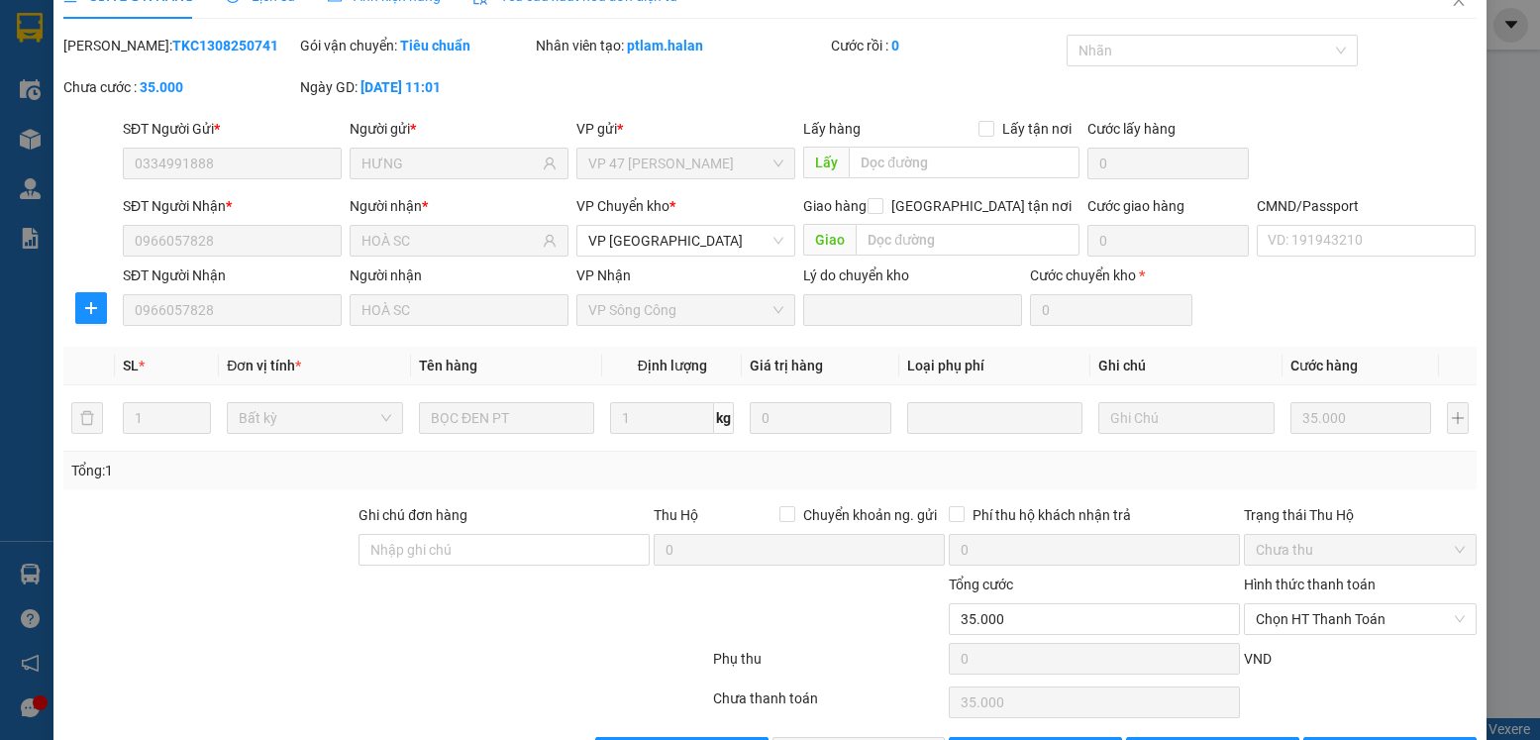
scroll to position [104, 0]
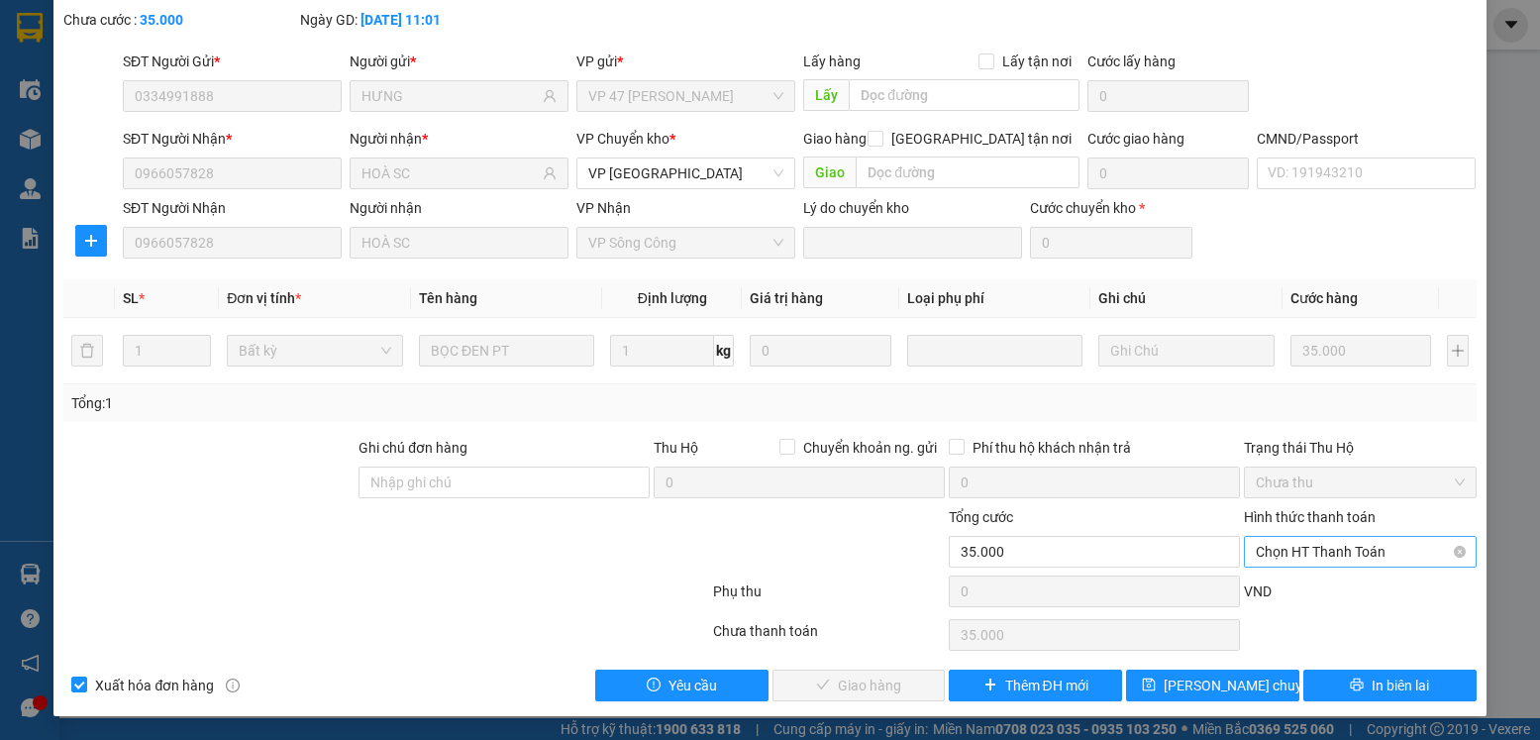
click at [1386, 556] on span "Chọn HT Thanh Toán" at bounding box center [1360, 552] width 208 height 30
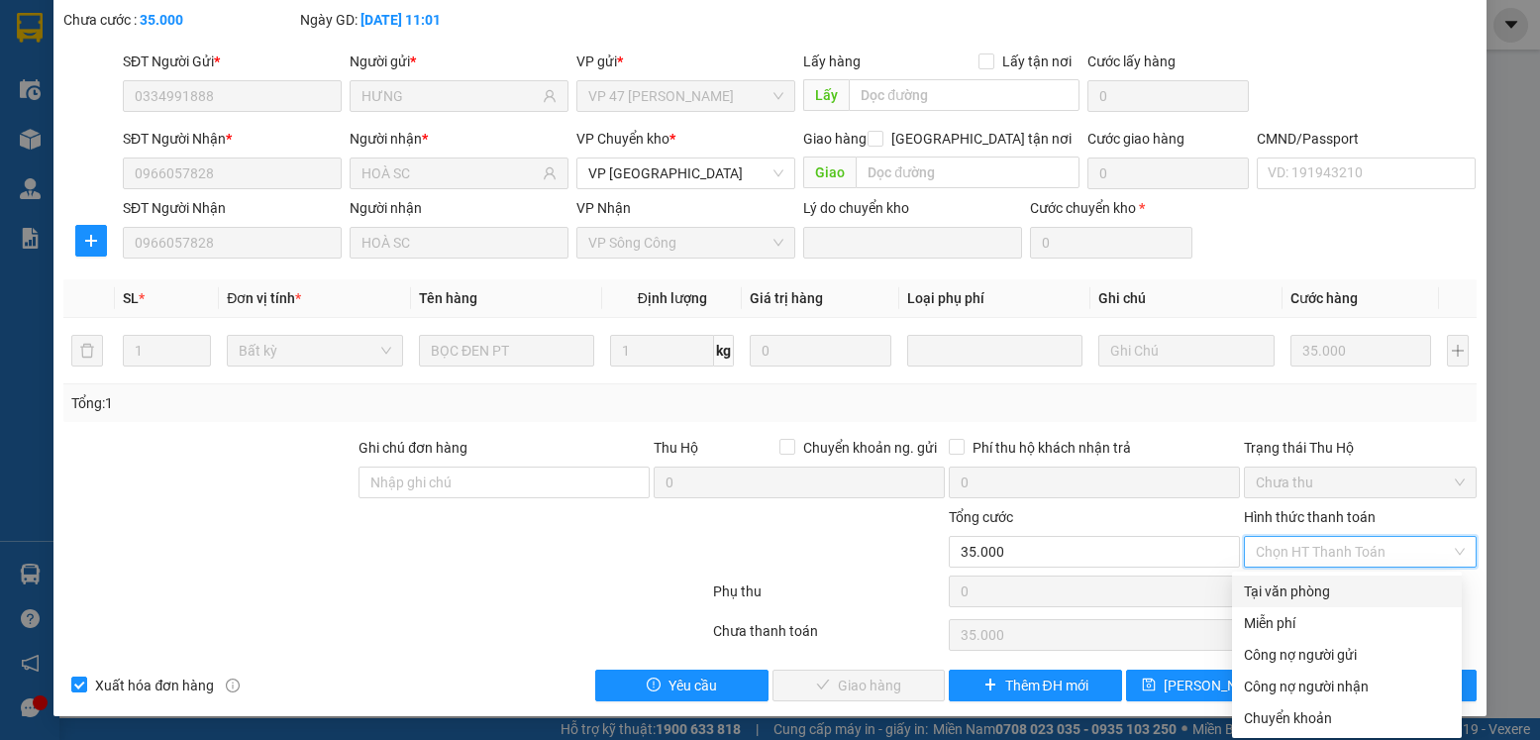
click at [1326, 594] on div "Tại văn phòng" at bounding box center [1347, 591] width 206 height 22
type input "0"
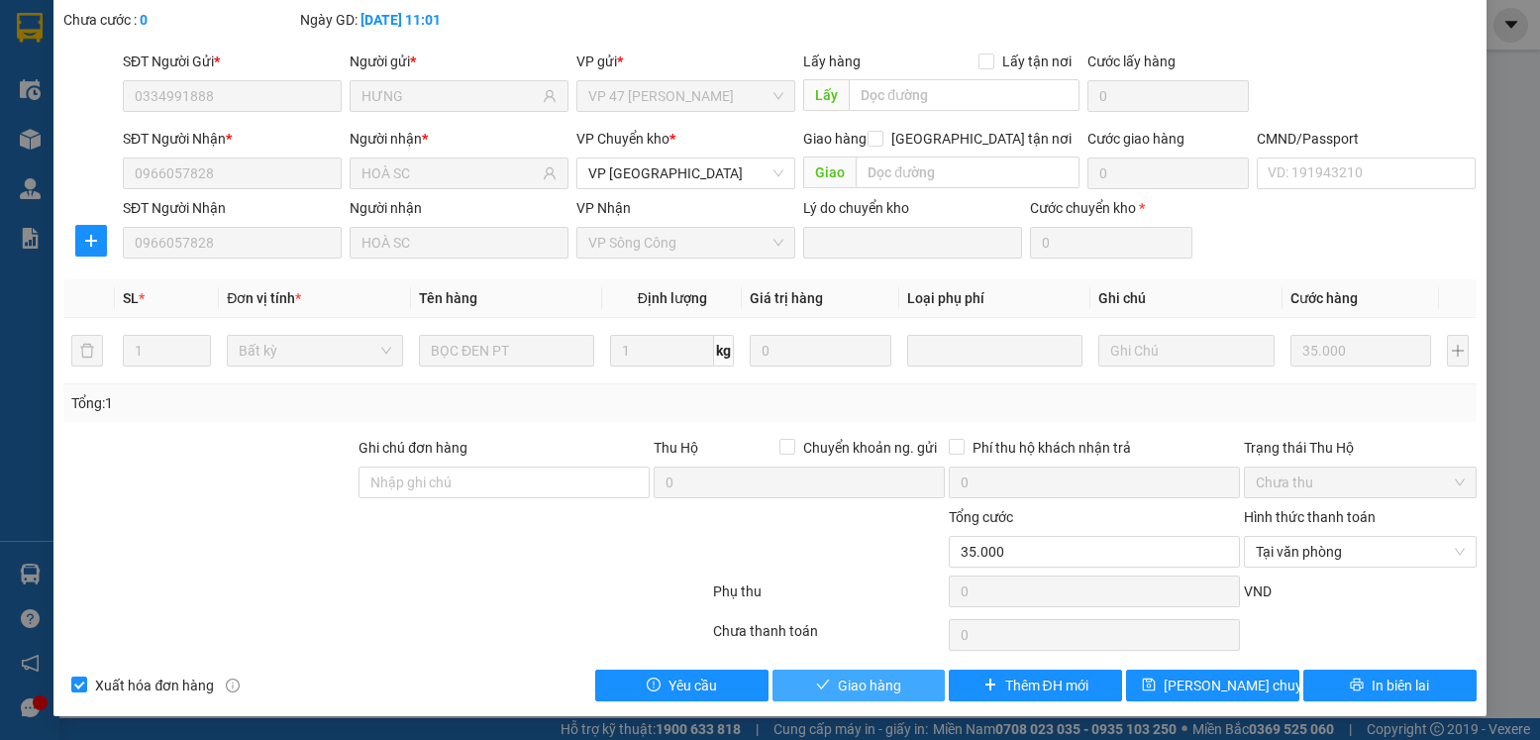
click at [876, 687] on span "Giao hàng" at bounding box center [869, 686] width 63 height 22
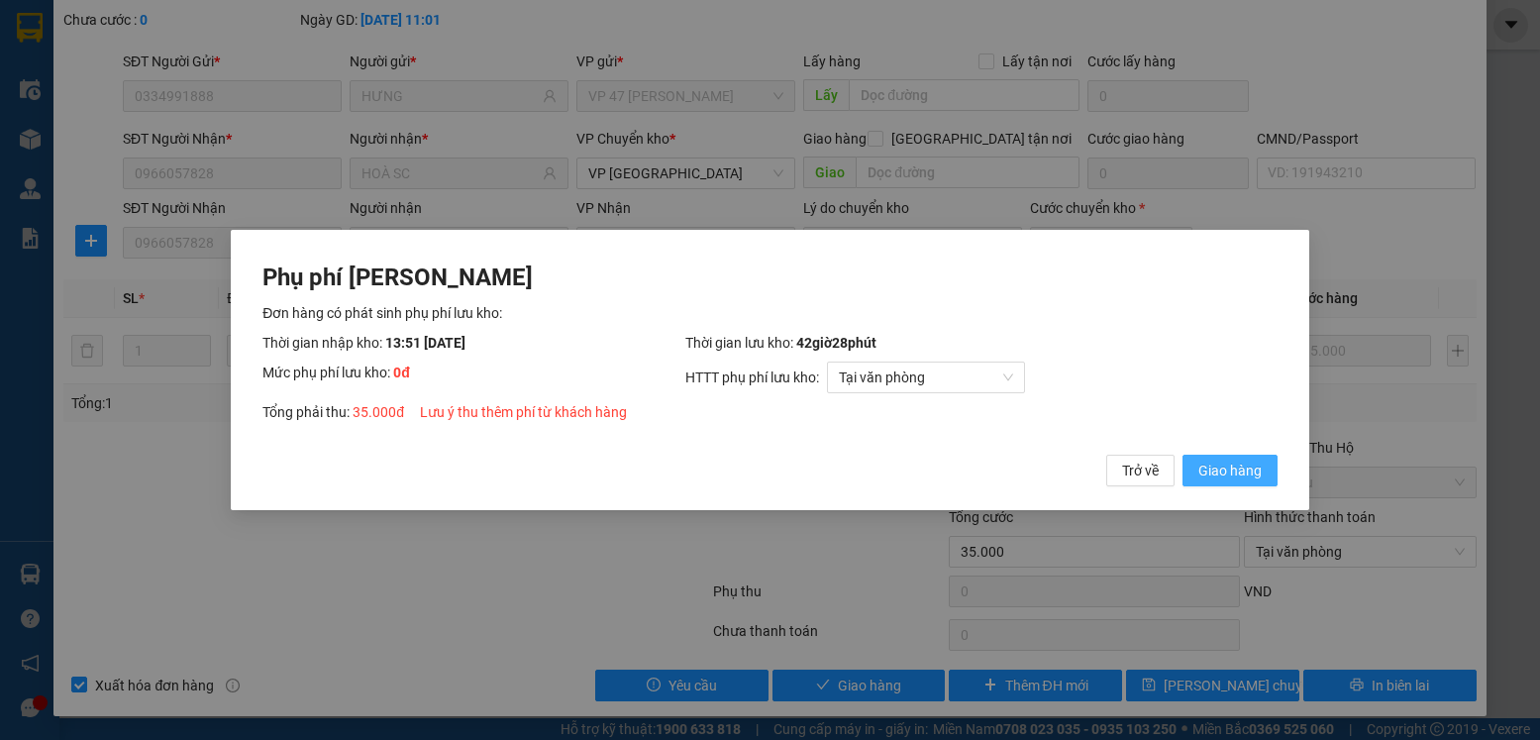
click at [1210, 473] on span "Giao hàng" at bounding box center [1230, 471] width 63 height 22
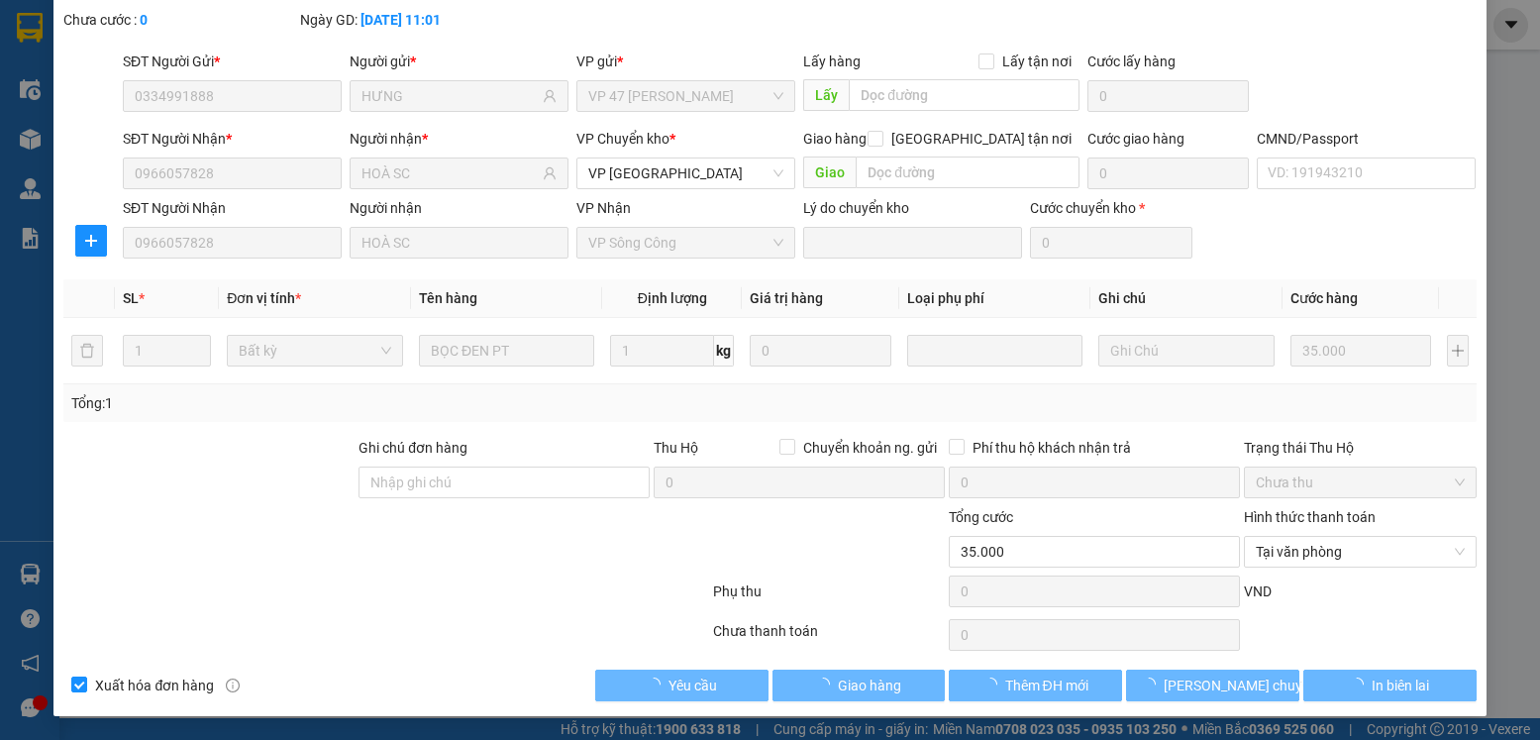
scroll to position [0, 0]
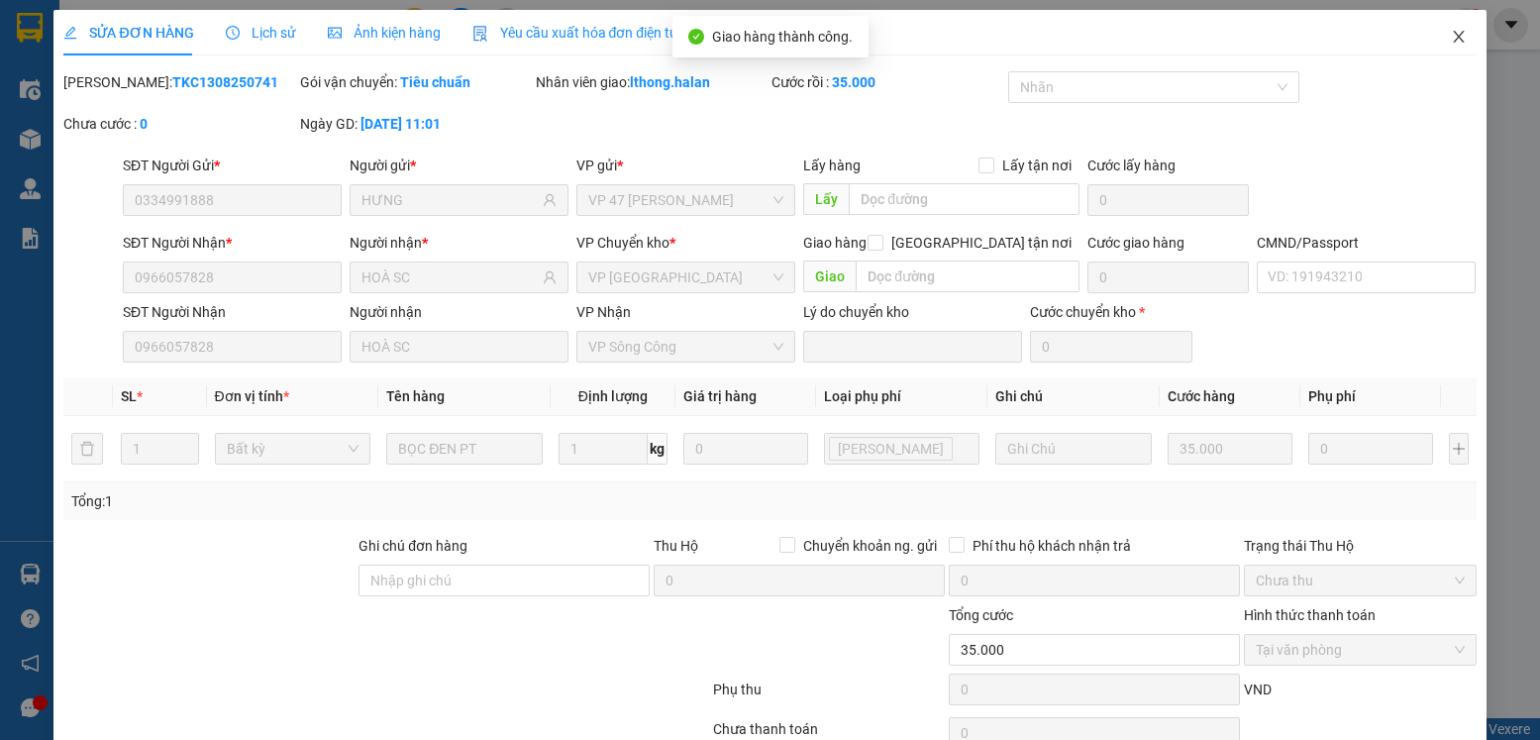
click at [1451, 38] on icon "close" at bounding box center [1459, 37] width 16 height 16
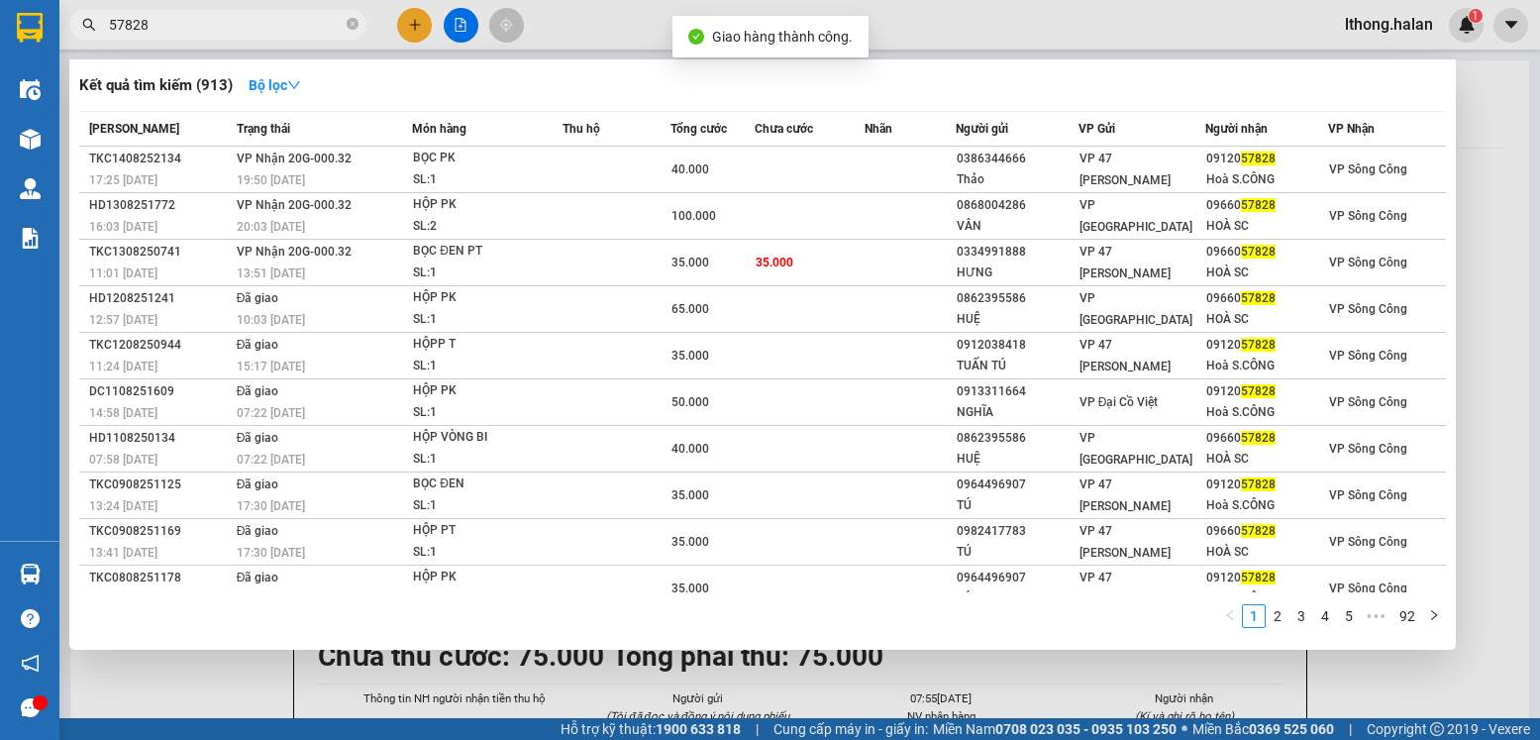
click at [309, 26] on input "57828" at bounding box center [226, 25] width 234 height 22
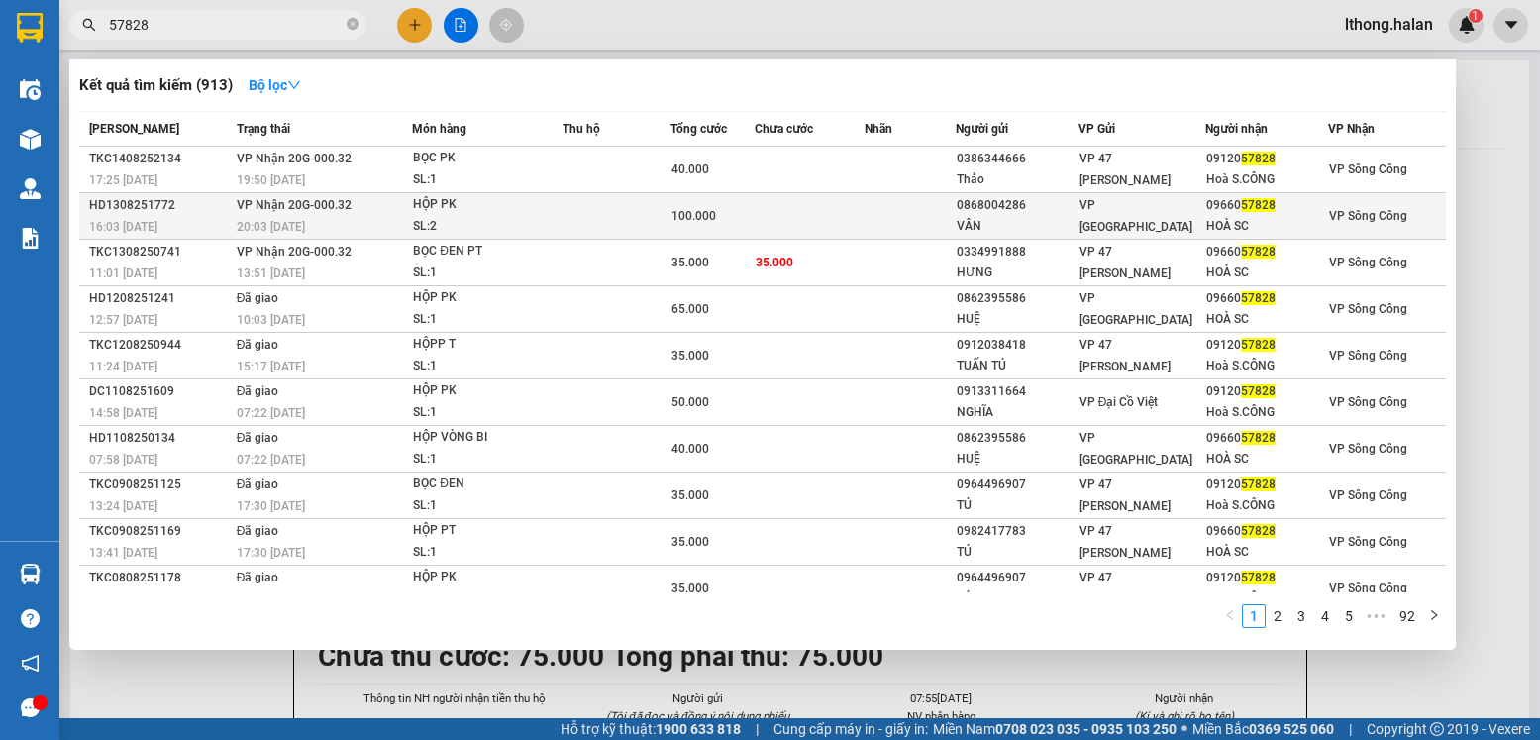
click at [844, 214] on td at bounding box center [810, 216] width 110 height 47
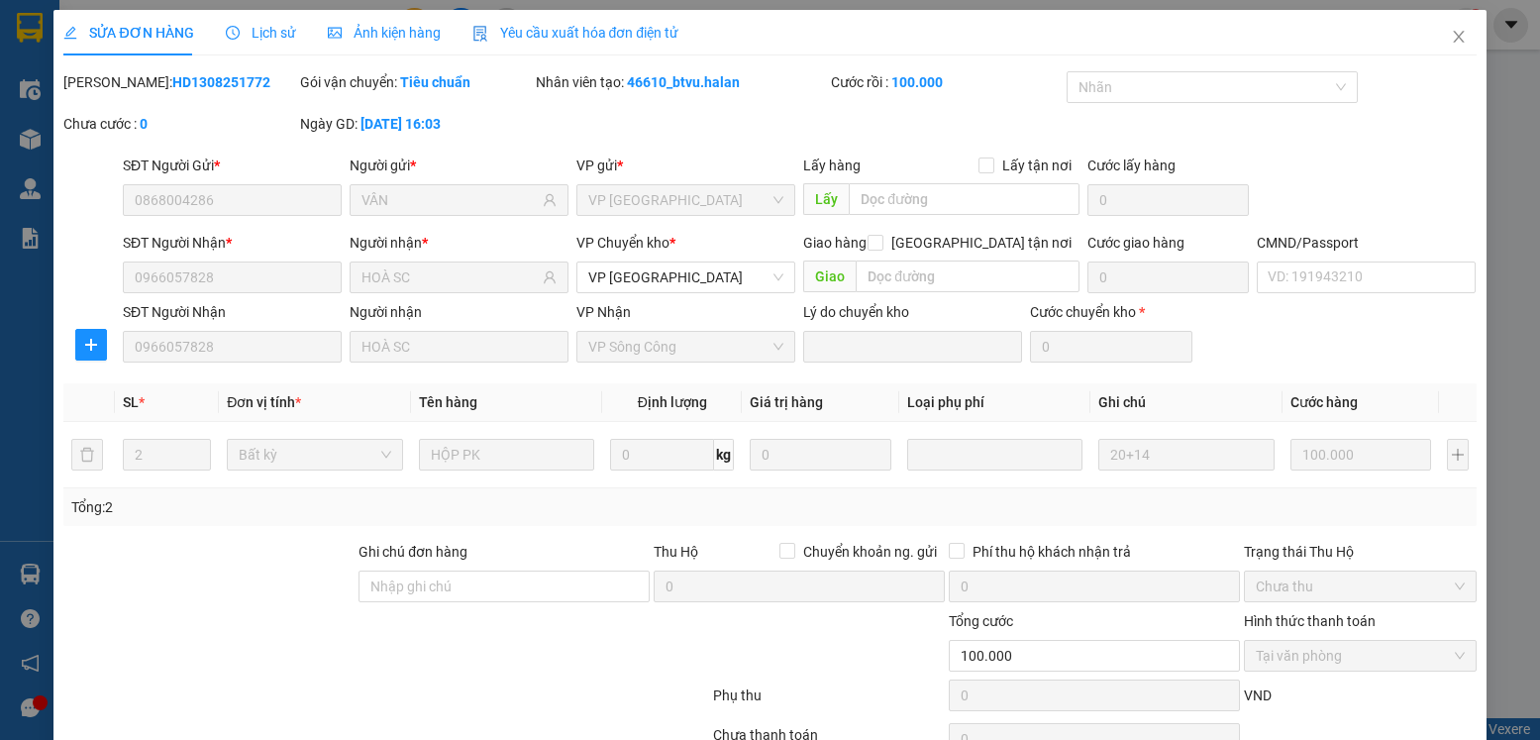
type input "0868004286"
type input "VÂN"
type input "0966057828"
type input "HOÀ SC"
type input "100.000"
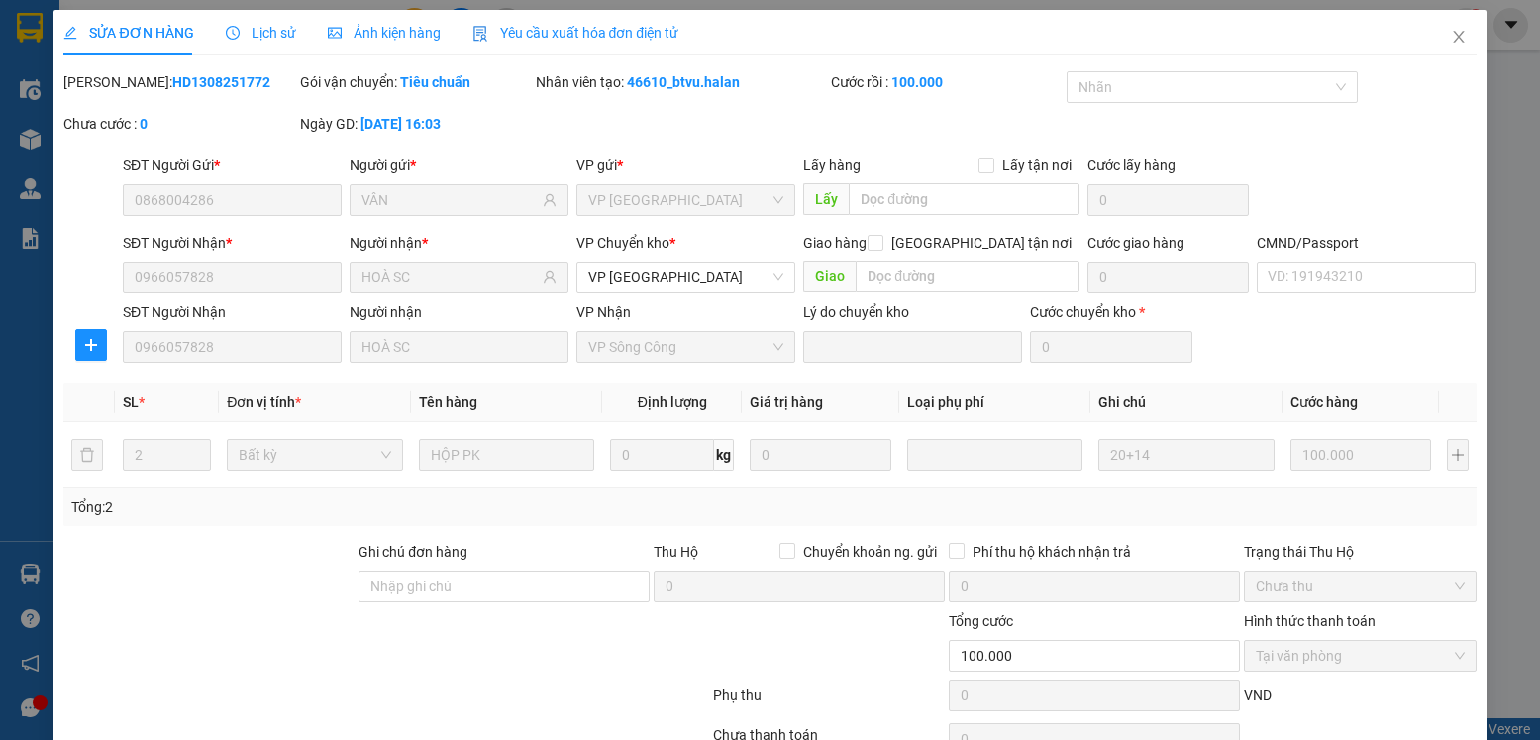
scroll to position [104, 0]
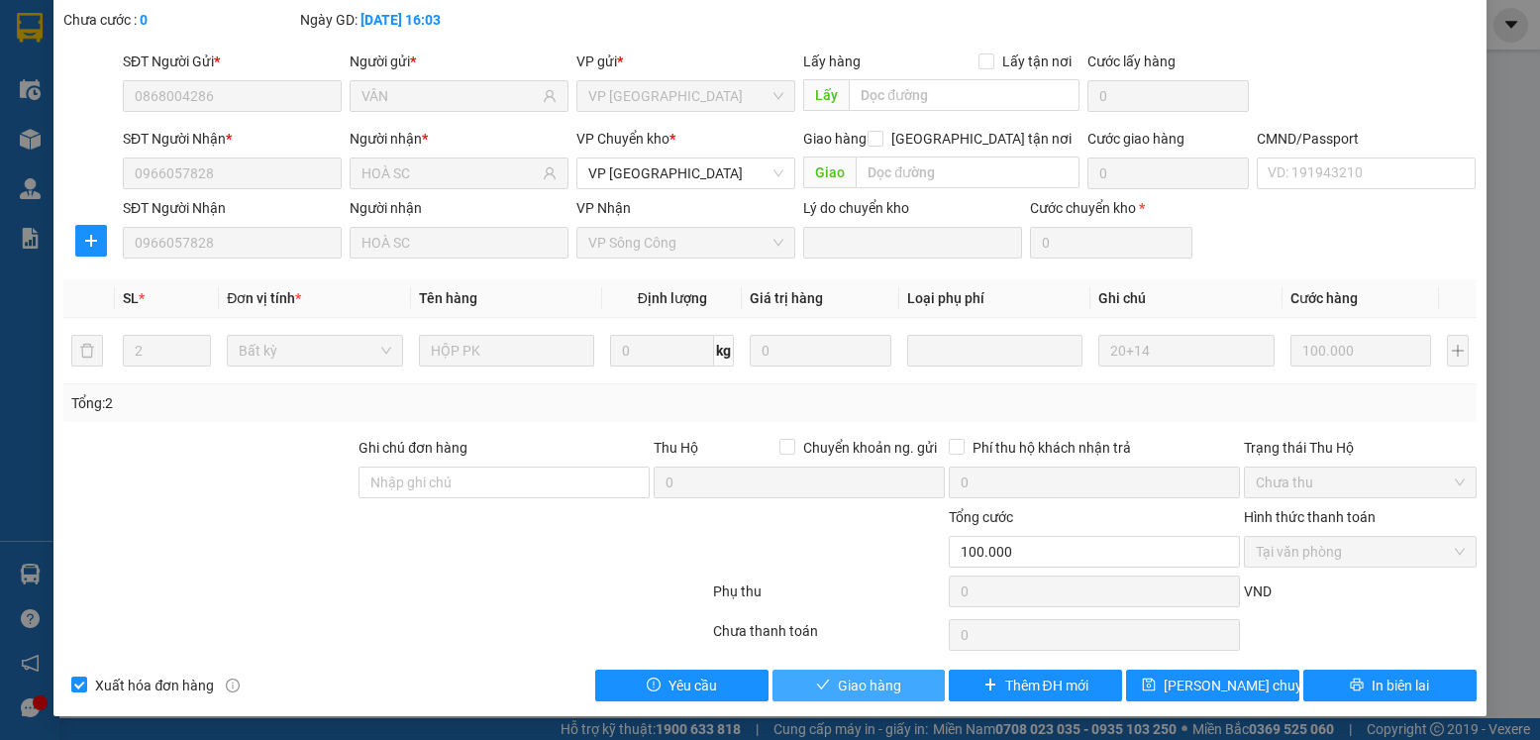
click at [851, 684] on span "Giao hàng" at bounding box center [869, 686] width 63 height 22
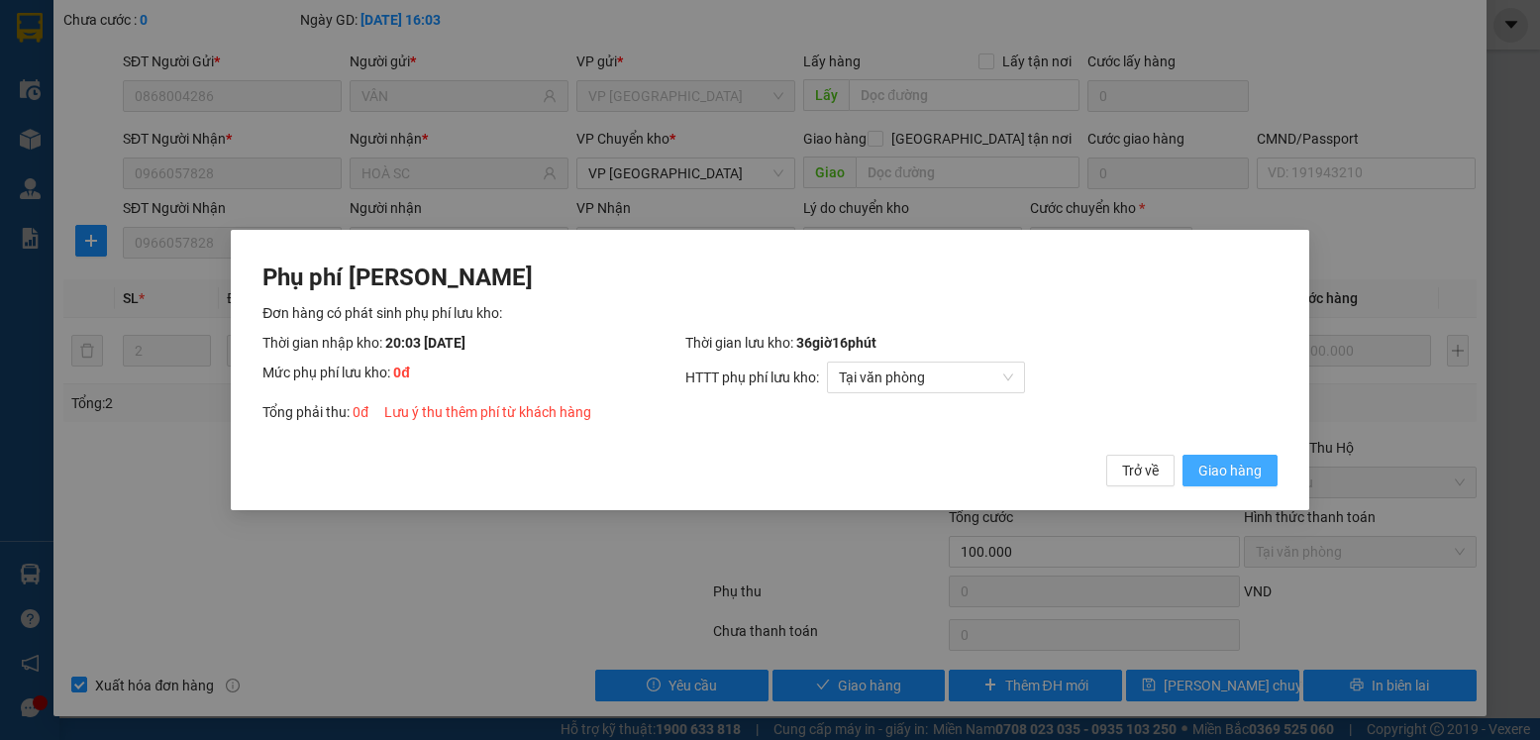
click at [1219, 461] on span "Giao hàng" at bounding box center [1230, 471] width 63 height 22
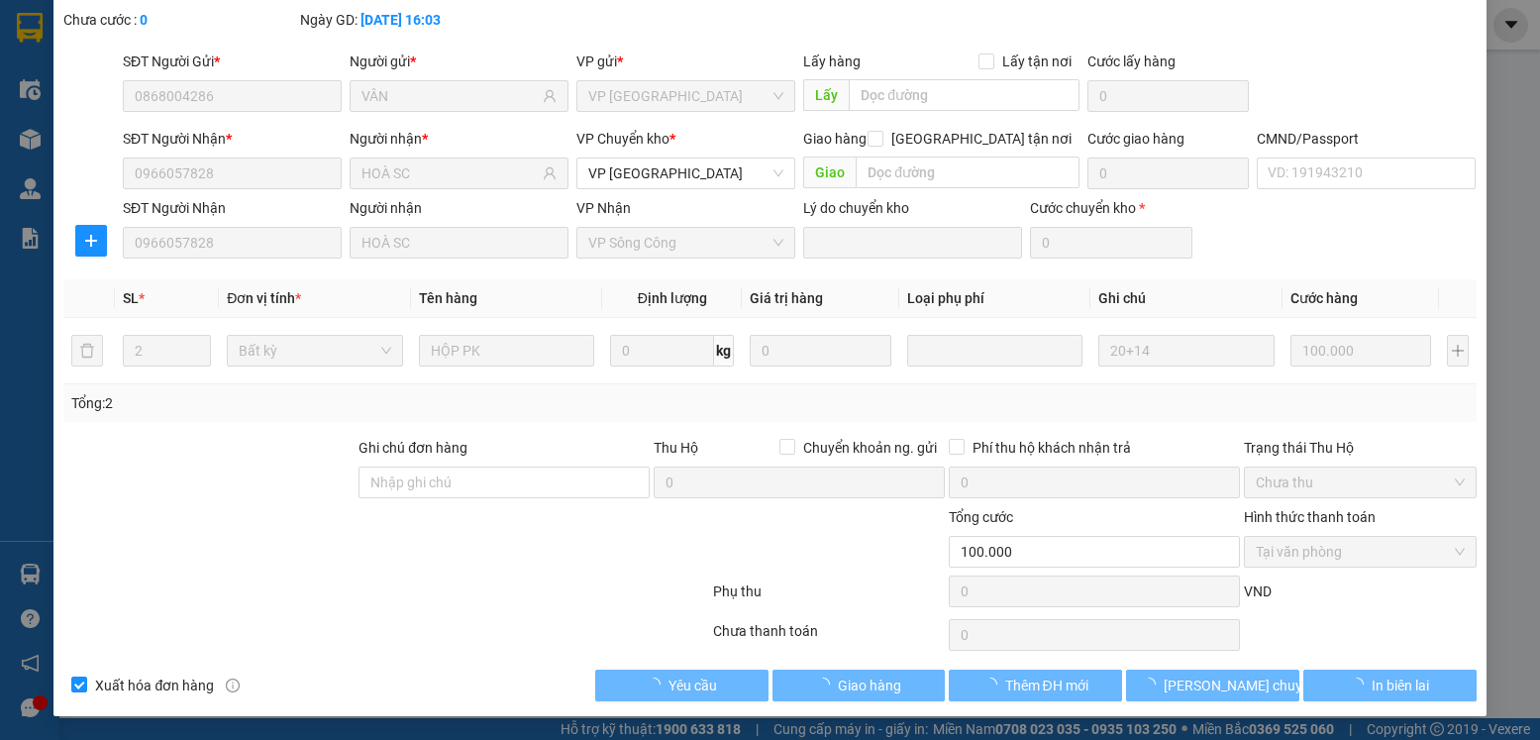
scroll to position [0, 0]
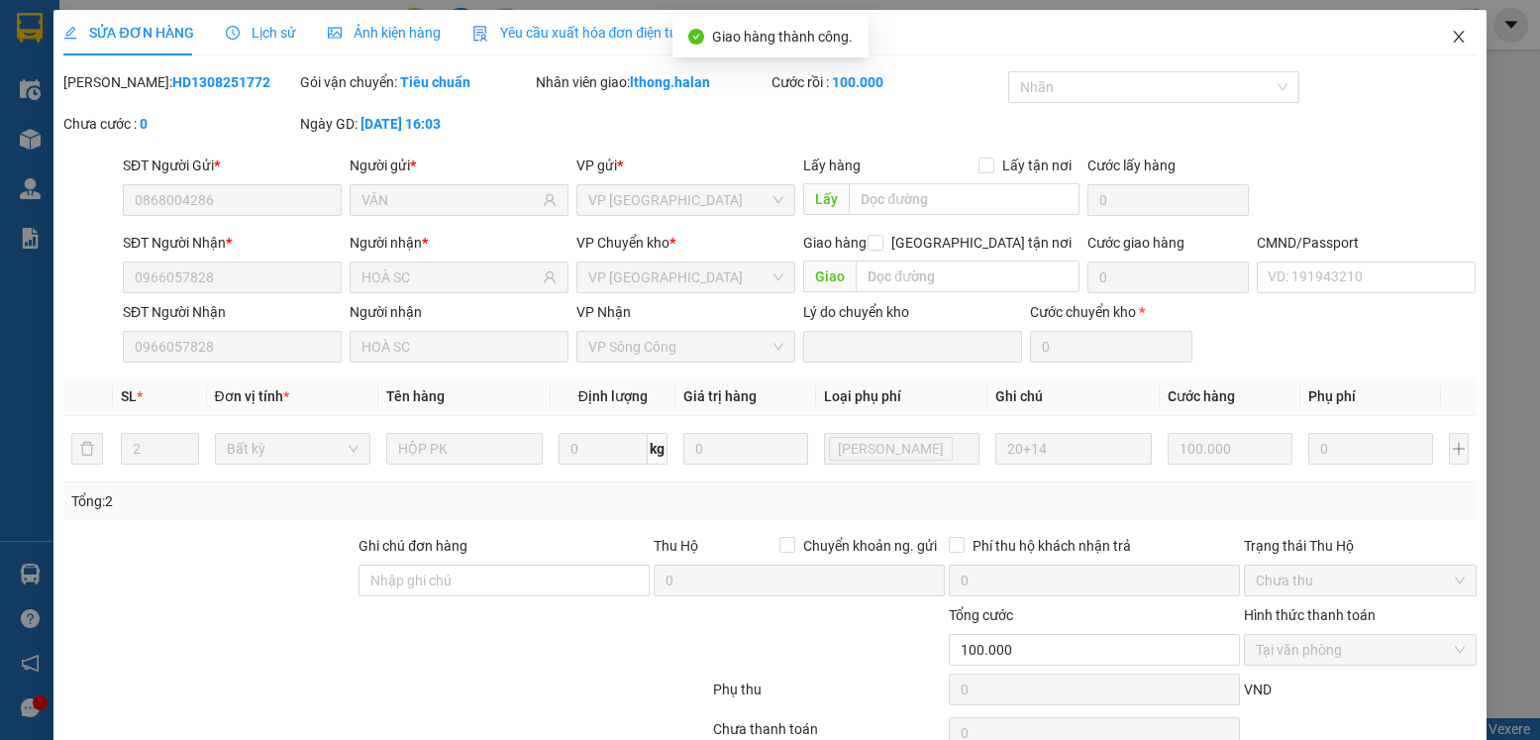
click at [1451, 39] on icon "close" at bounding box center [1459, 37] width 16 height 16
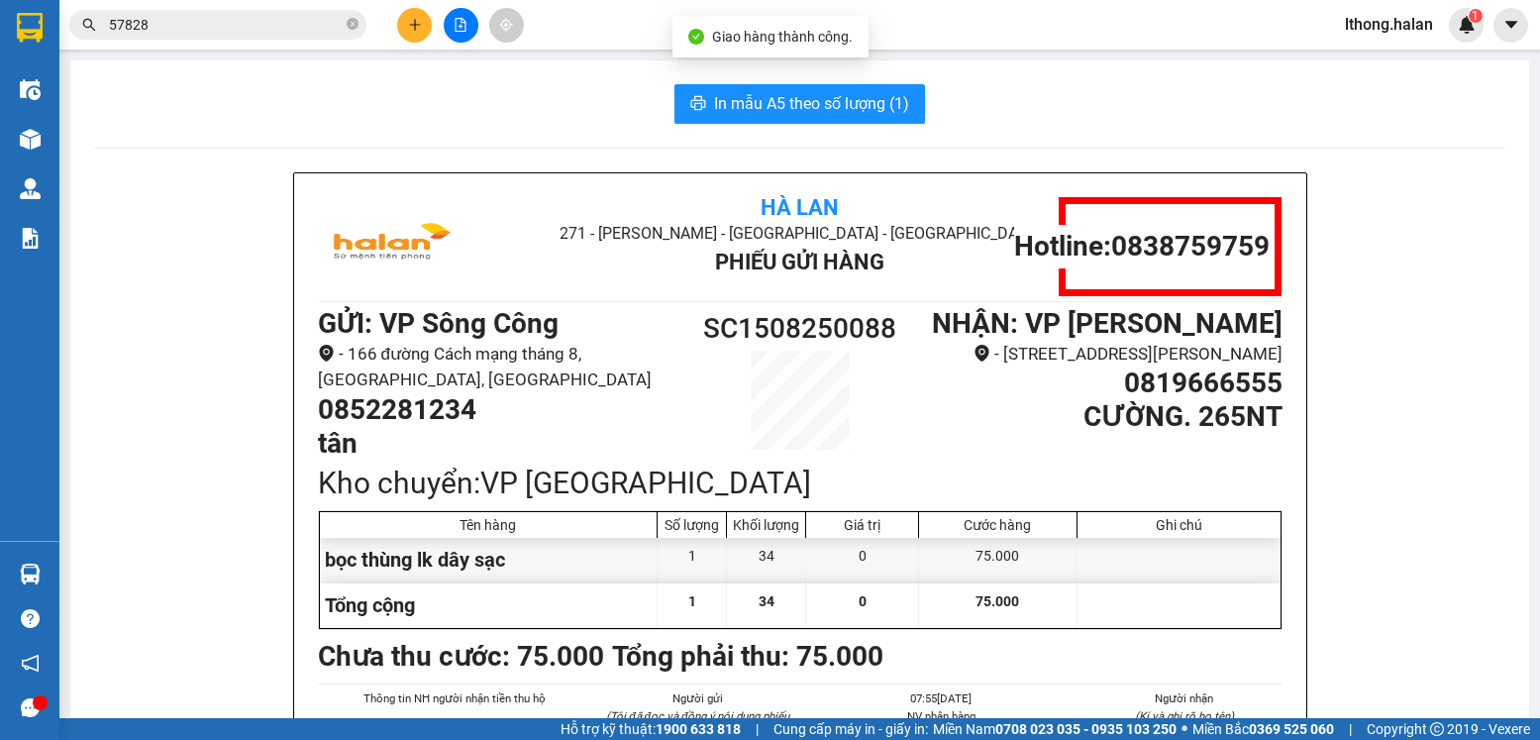
click at [271, 29] on input "57828" at bounding box center [226, 25] width 234 height 22
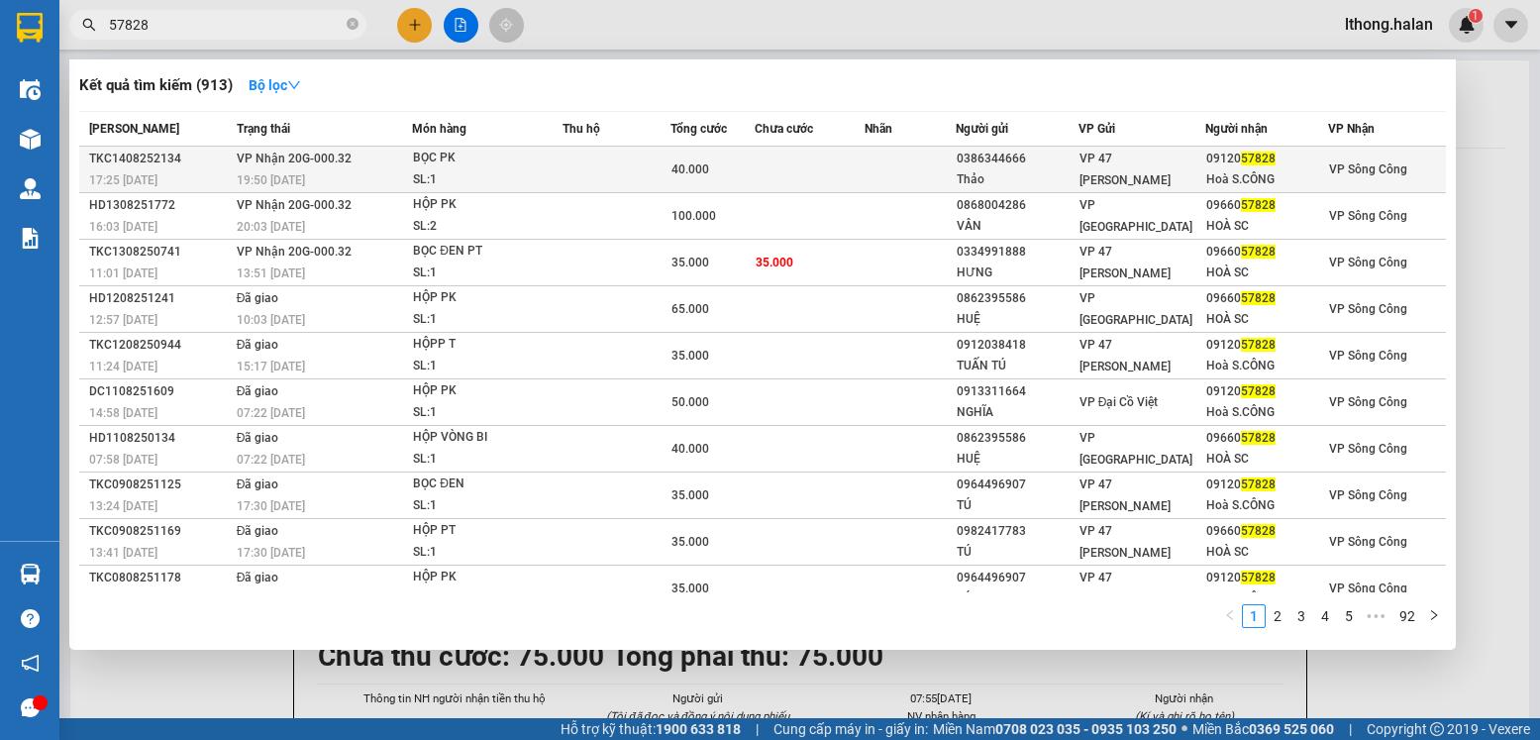
click at [852, 173] on td at bounding box center [810, 170] width 110 height 47
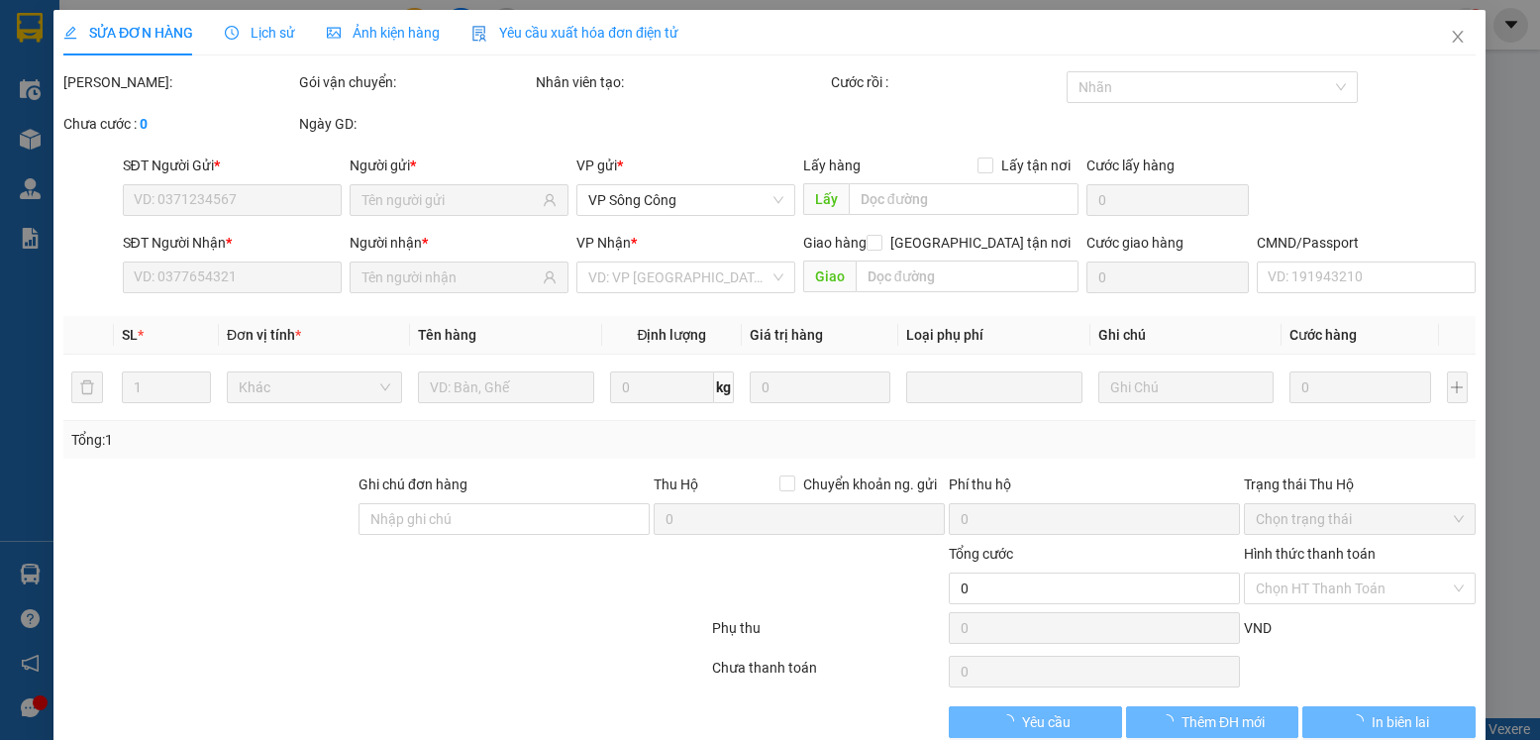
type input "0386344666"
type input "Thảo"
type input "0912057828"
type input "Hoà S.CÔNG"
type input "40.000"
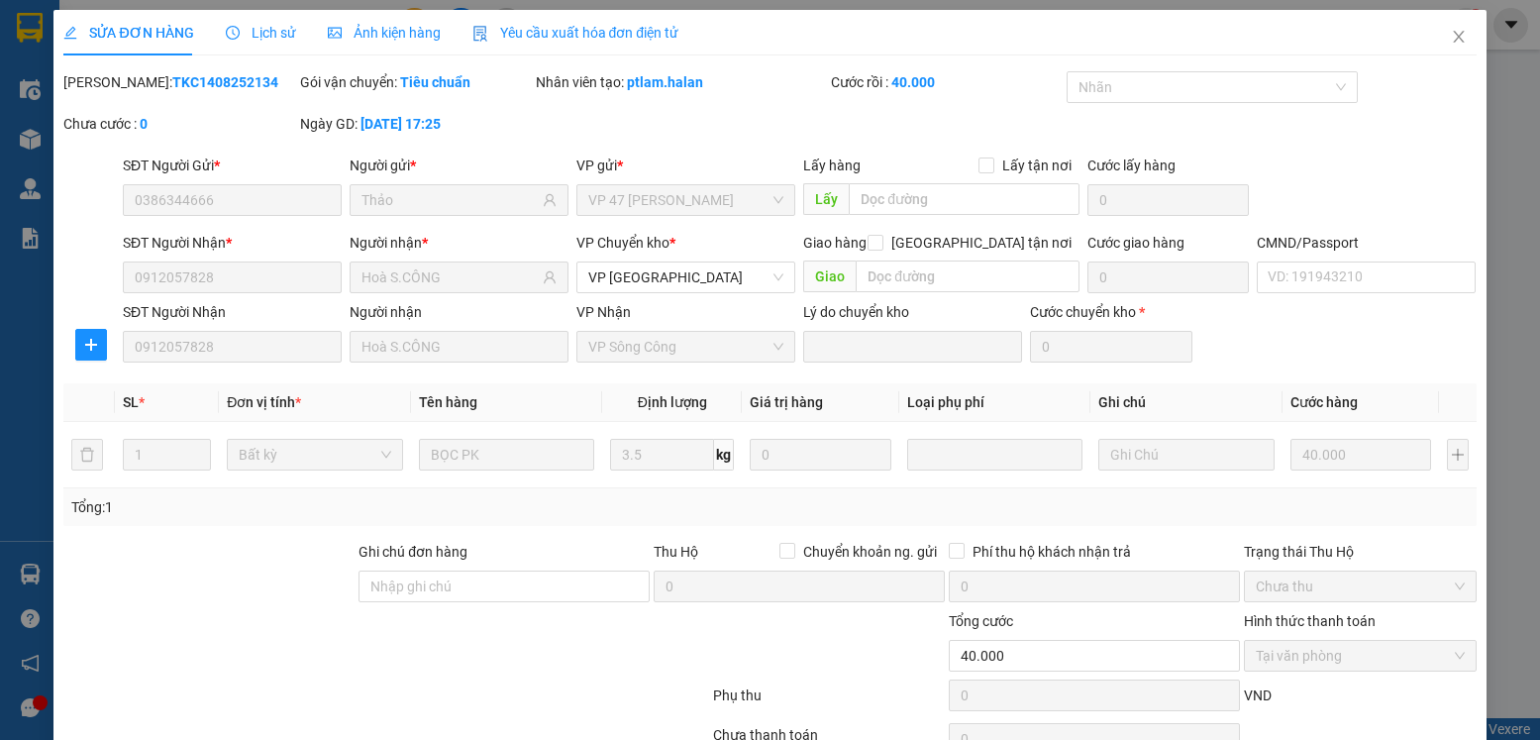
scroll to position [104, 0]
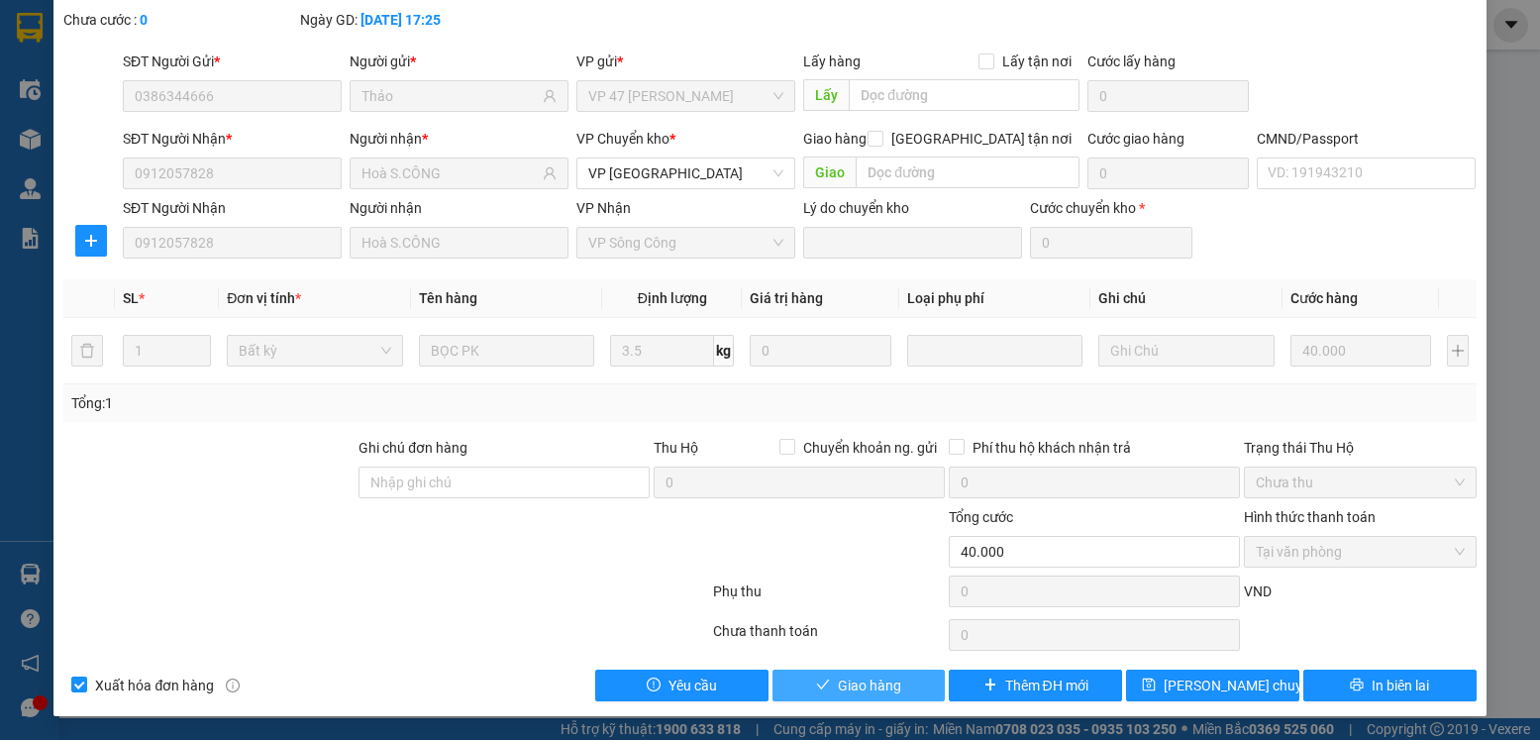
click at [890, 683] on span "Giao hàng" at bounding box center [869, 686] width 63 height 22
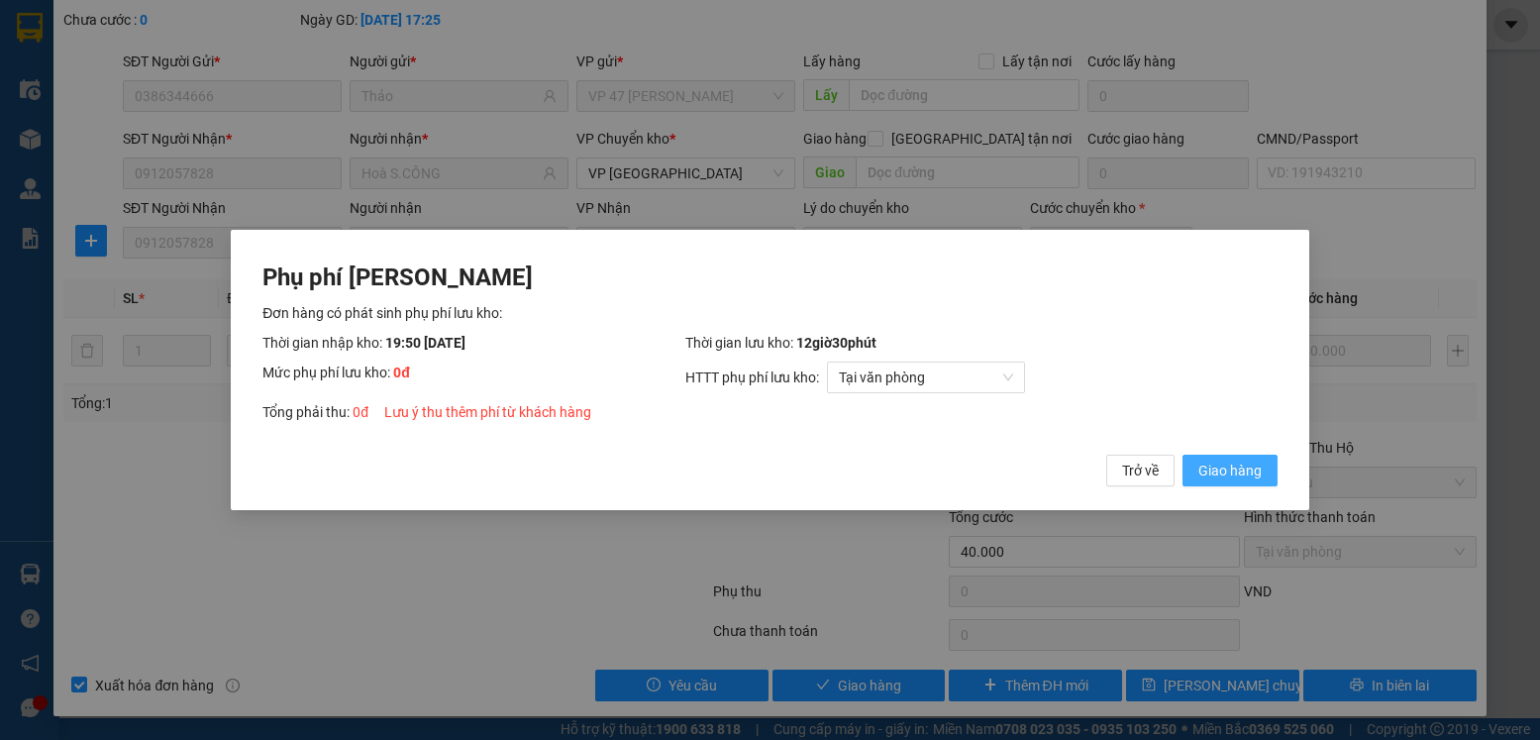
click at [1227, 472] on span "Giao hàng" at bounding box center [1230, 471] width 63 height 22
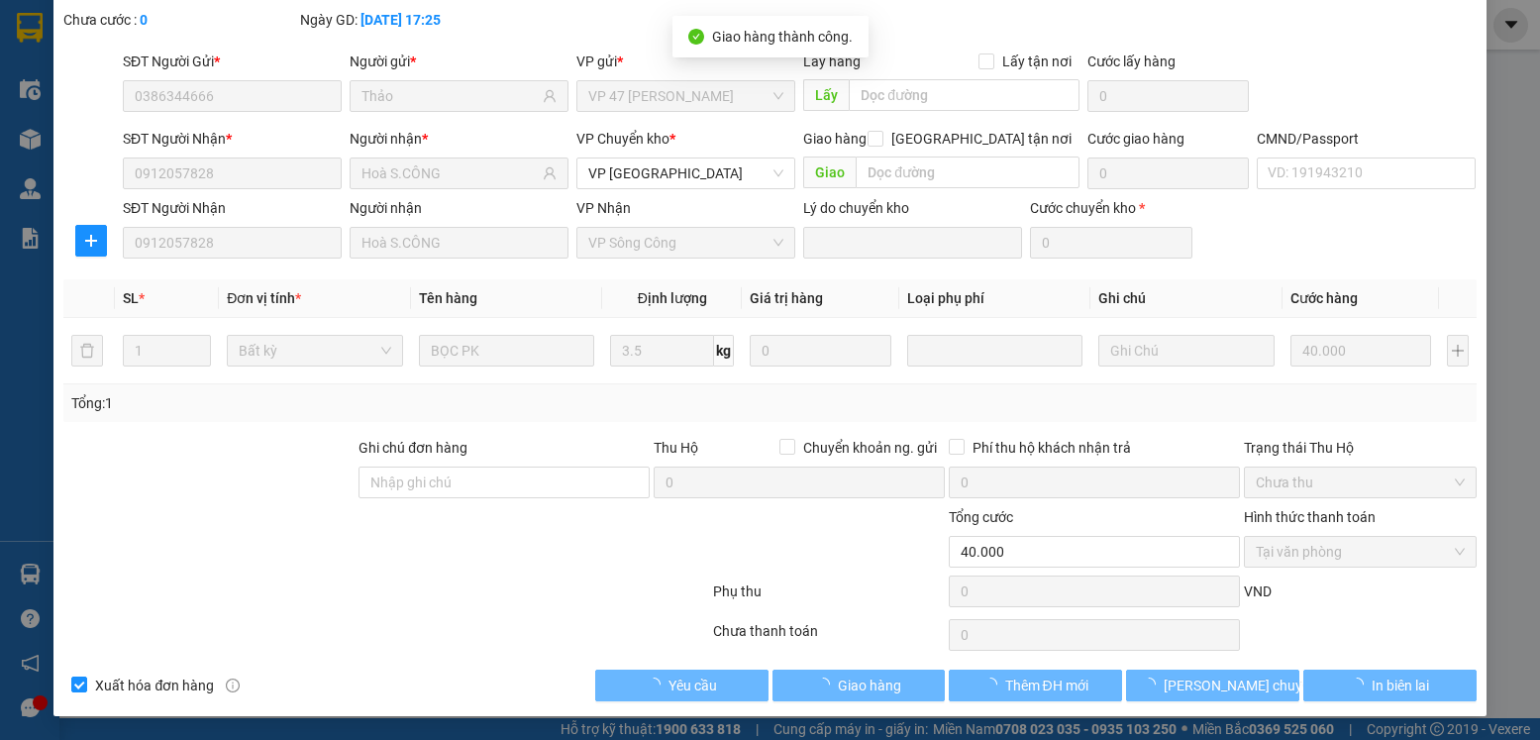
scroll to position [0, 0]
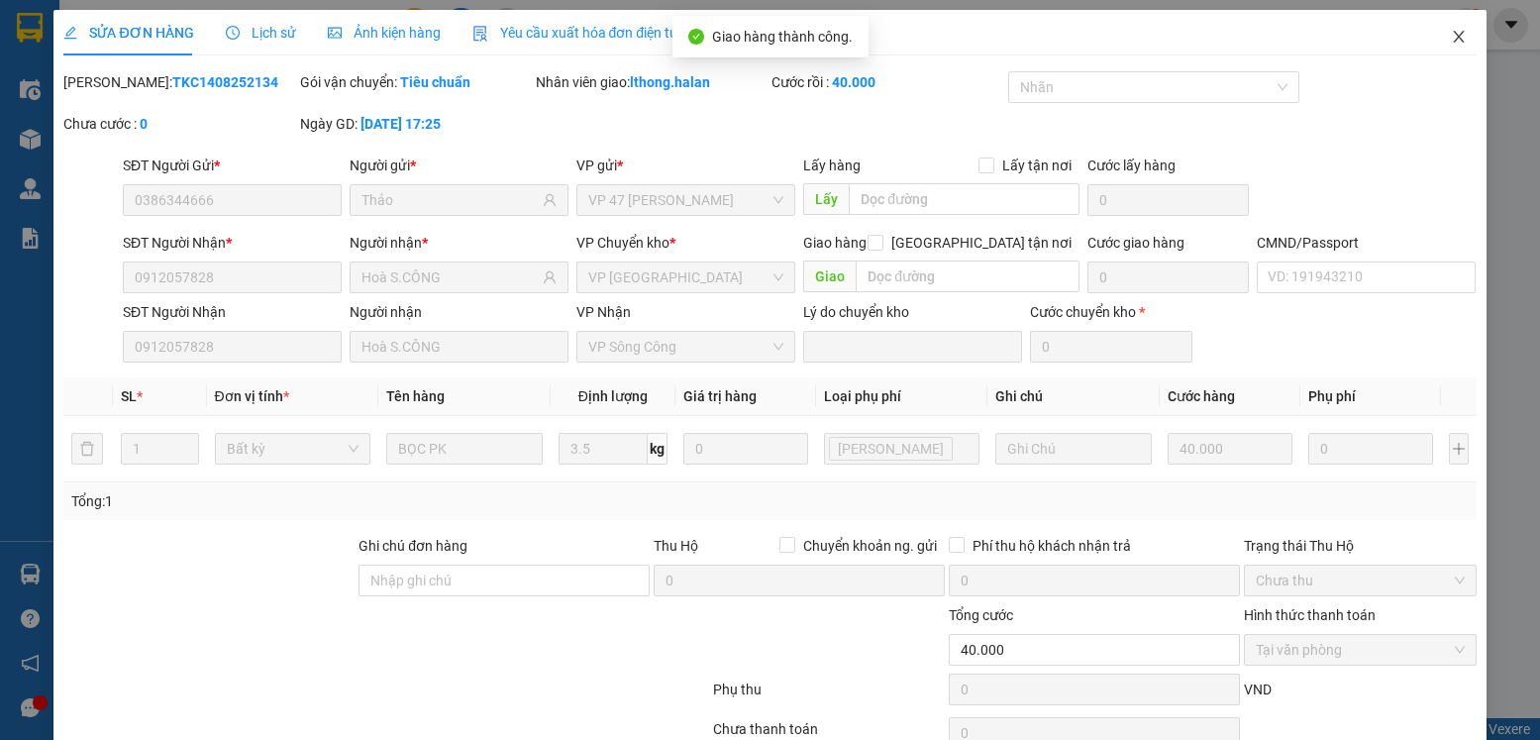
click at [1451, 37] on icon "close" at bounding box center [1459, 37] width 16 height 16
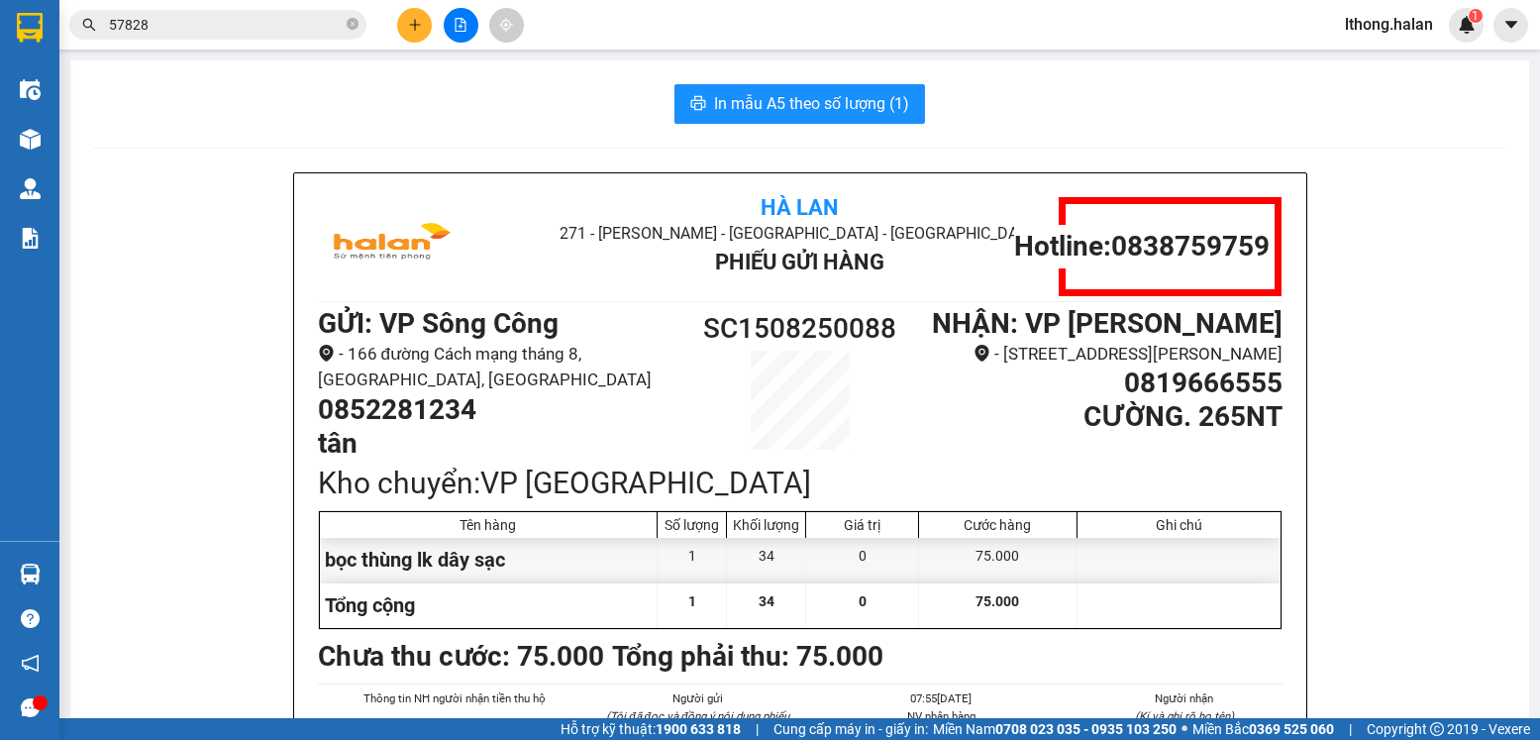
click at [264, 31] on input "57828" at bounding box center [226, 25] width 234 height 22
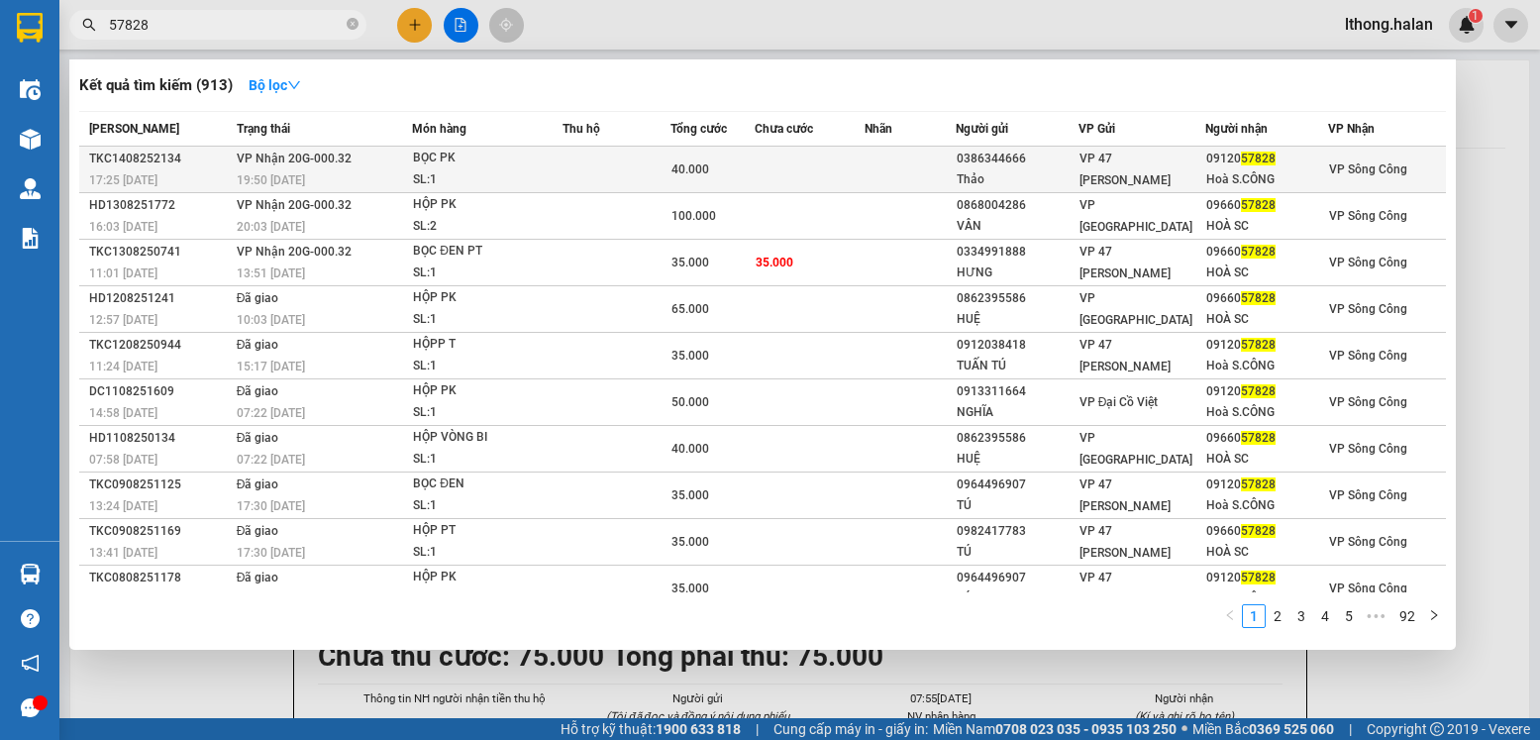
click at [836, 167] on td at bounding box center [810, 170] width 110 height 47
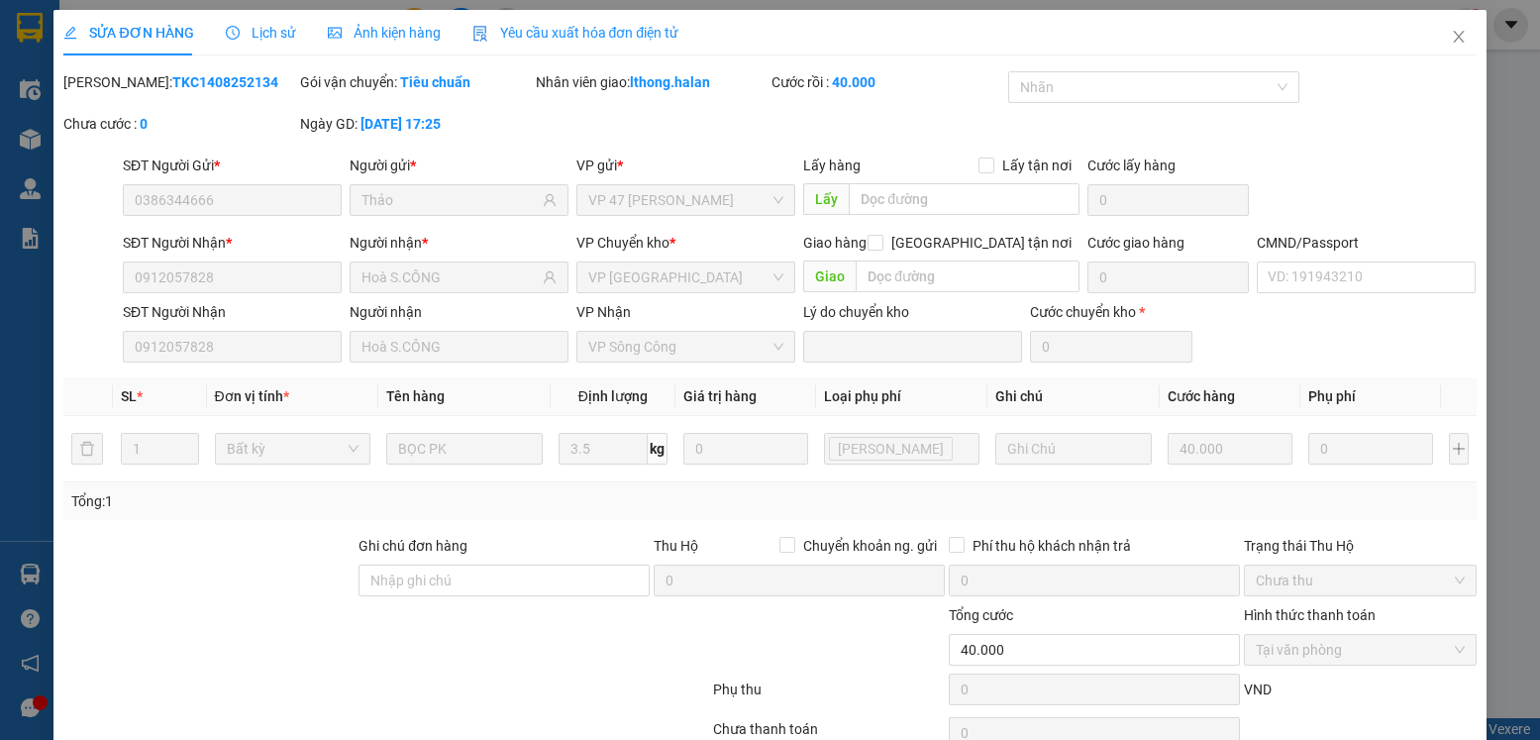
type input "0386344666"
type input "Thảo"
type input "0912057828"
type input "Hoà S.CÔNG"
type input "40.000"
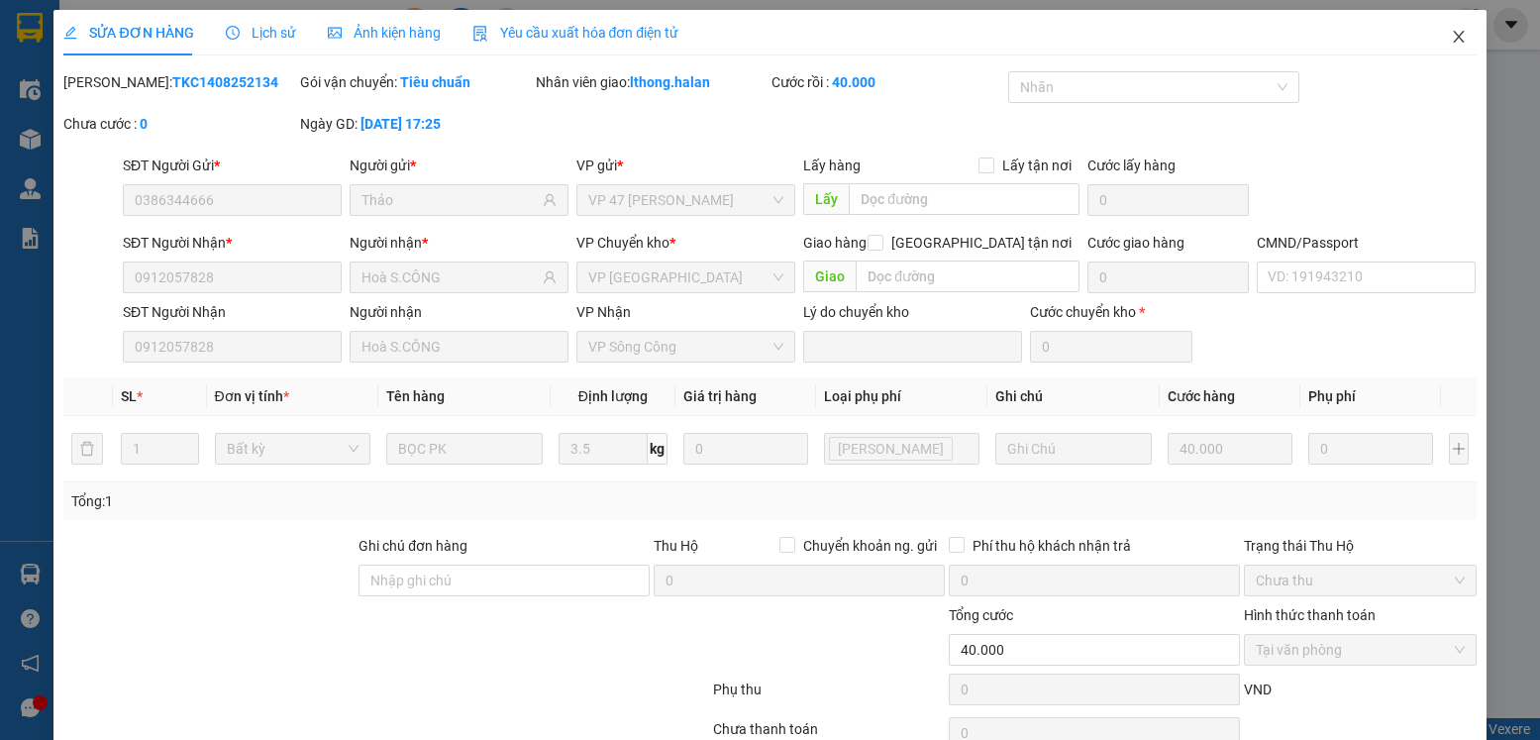
click at [1453, 41] on icon "close" at bounding box center [1458, 37] width 11 height 12
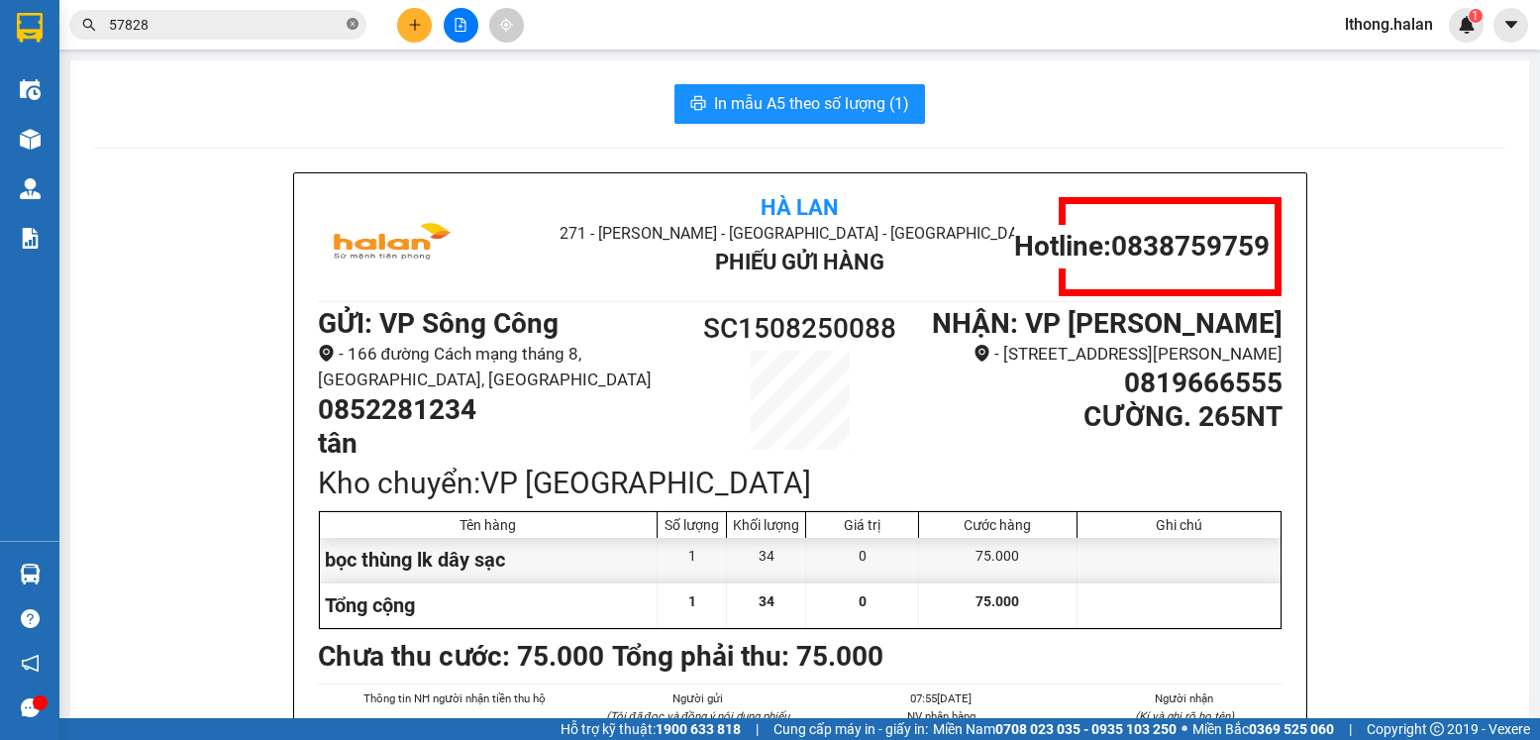
click at [352, 21] on icon "close-circle" at bounding box center [353, 24] width 12 height 12
click at [410, 31] on icon "plus" at bounding box center [415, 25] width 14 height 14
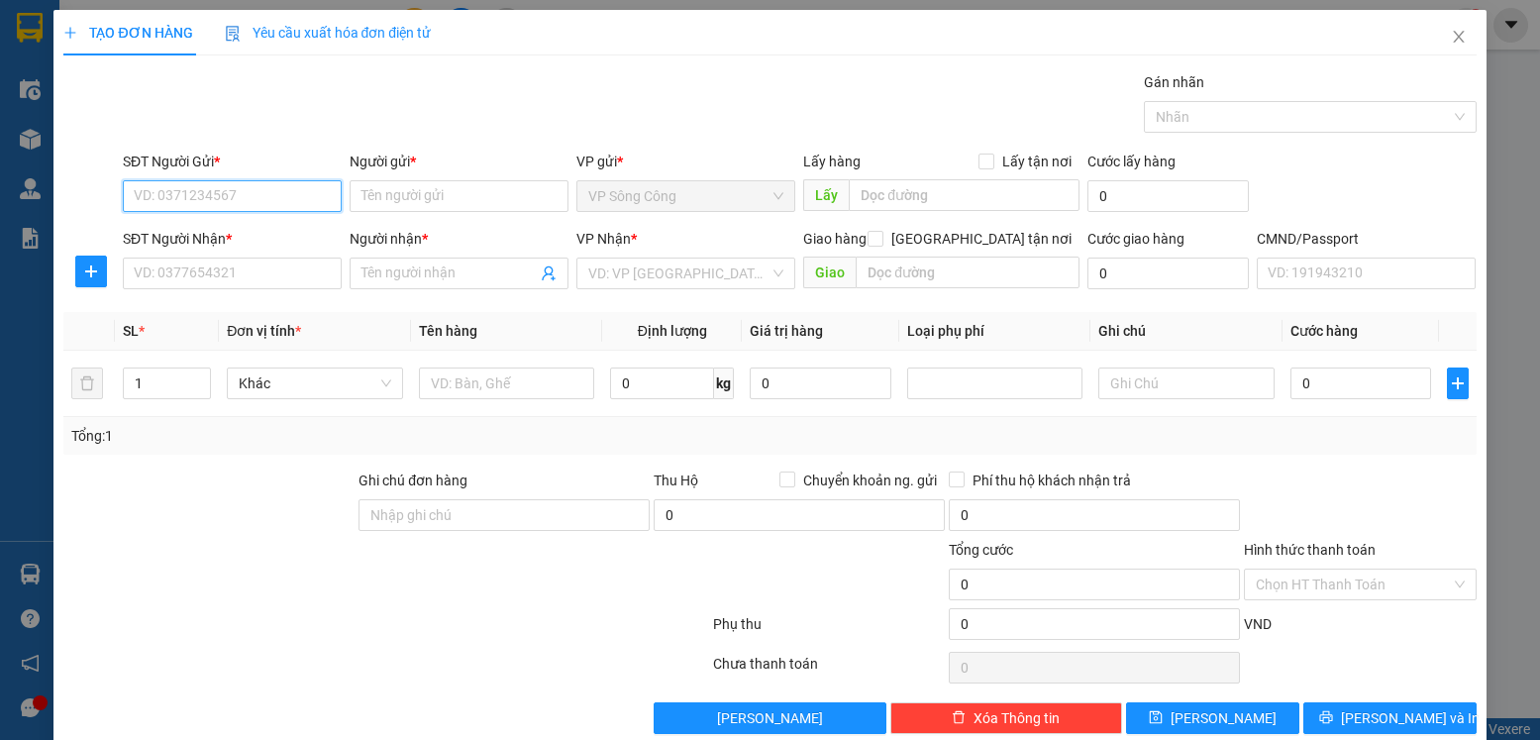
click at [263, 192] on input "SĐT Người Gửi *" at bounding box center [232, 196] width 219 height 32
click at [209, 186] on input "SĐT Người Gửi *" at bounding box center [232, 196] width 219 height 32
type input "0969958373"
click at [196, 236] on div "0969958373 - KH" at bounding box center [230, 236] width 193 height 22
type input "KH"
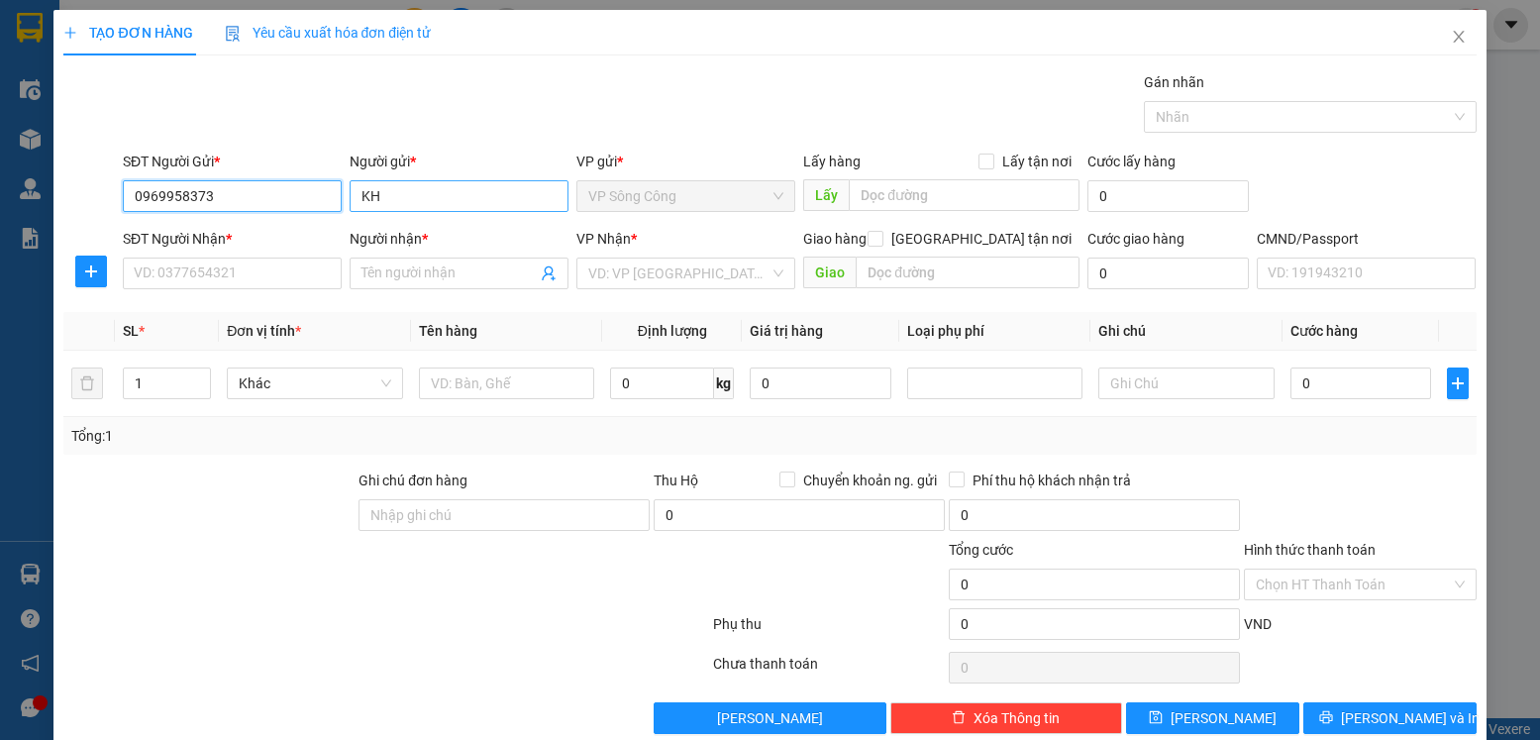
type input "0969958373"
click at [382, 192] on input "KH" at bounding box center [459, 196] width 219 height 32
type input "K"
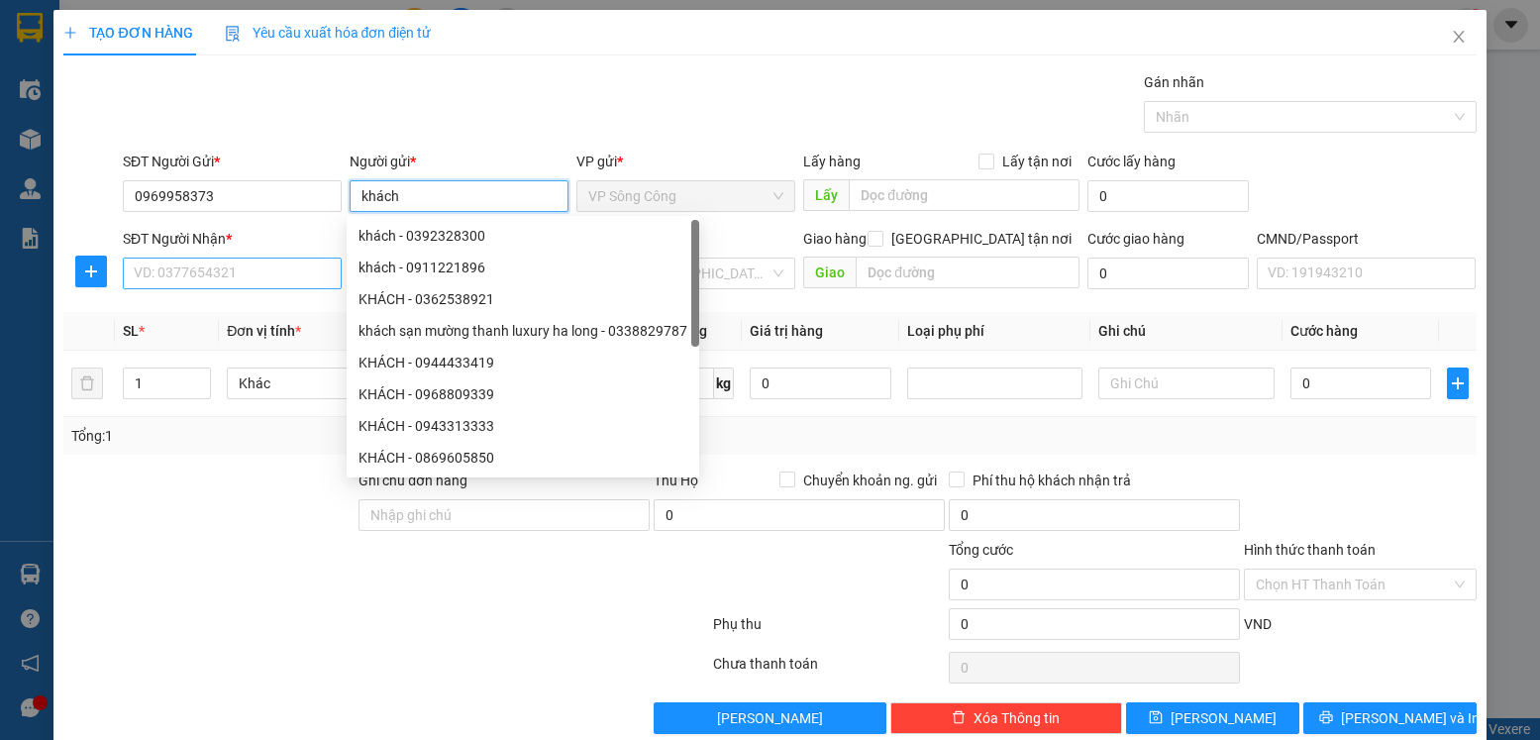
type input "khách"
click at [219, 273] on input "SĐT Người Nhận *" at bounding box center [232, 274] width 219 height 32
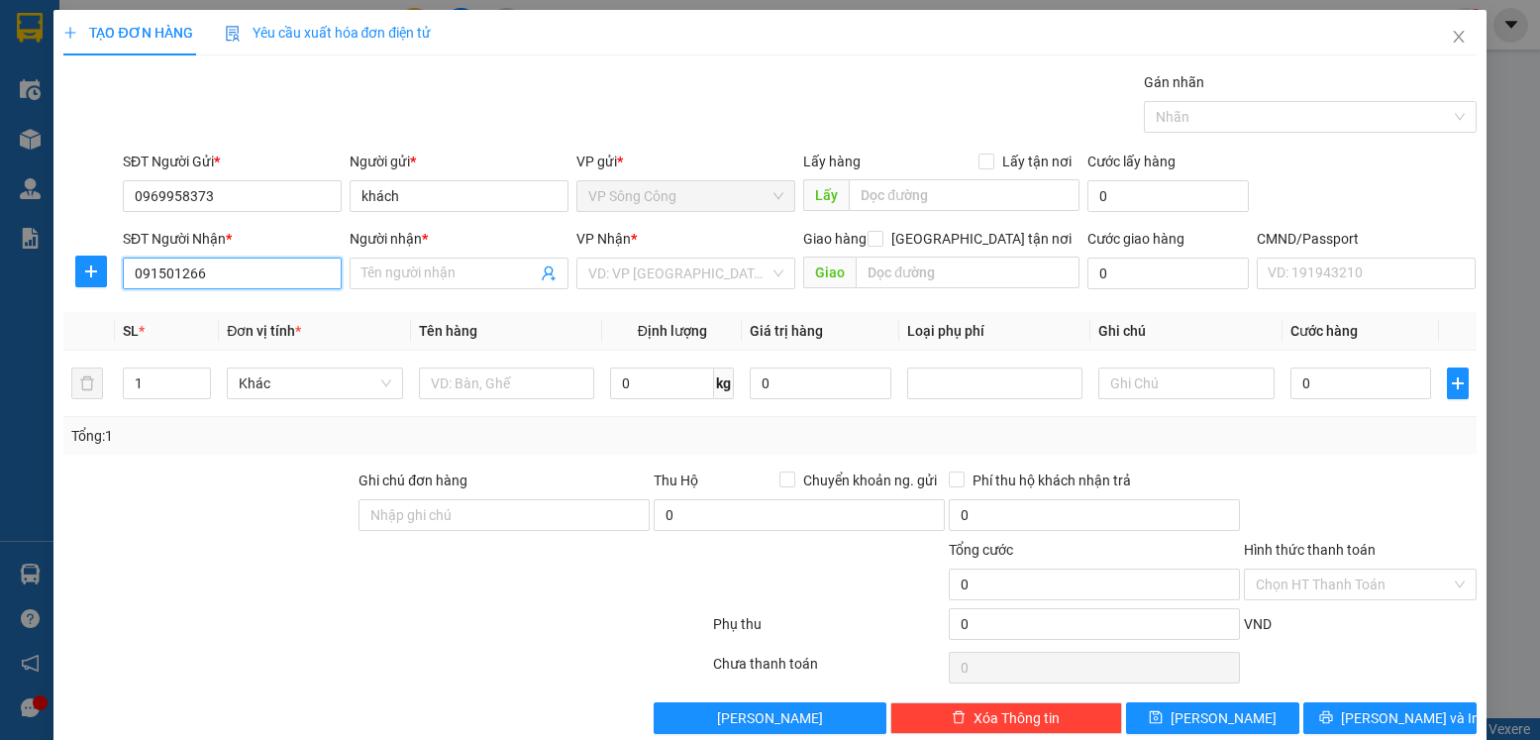
type input "0915012669"
click at [164, 313] on div "0915012669 - YẾN" at bounding box center [230, 313] width 193 height 22
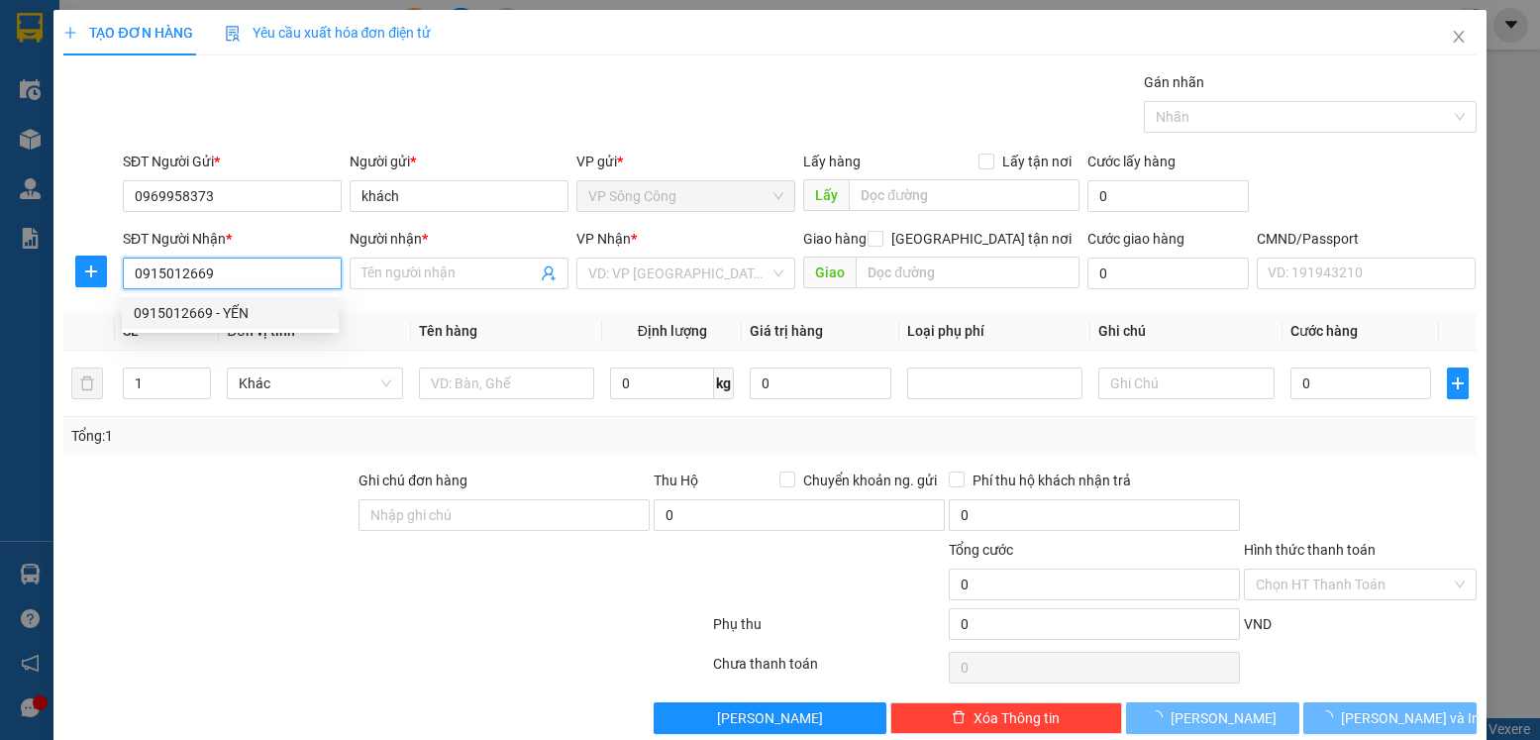
type input "YẾN"
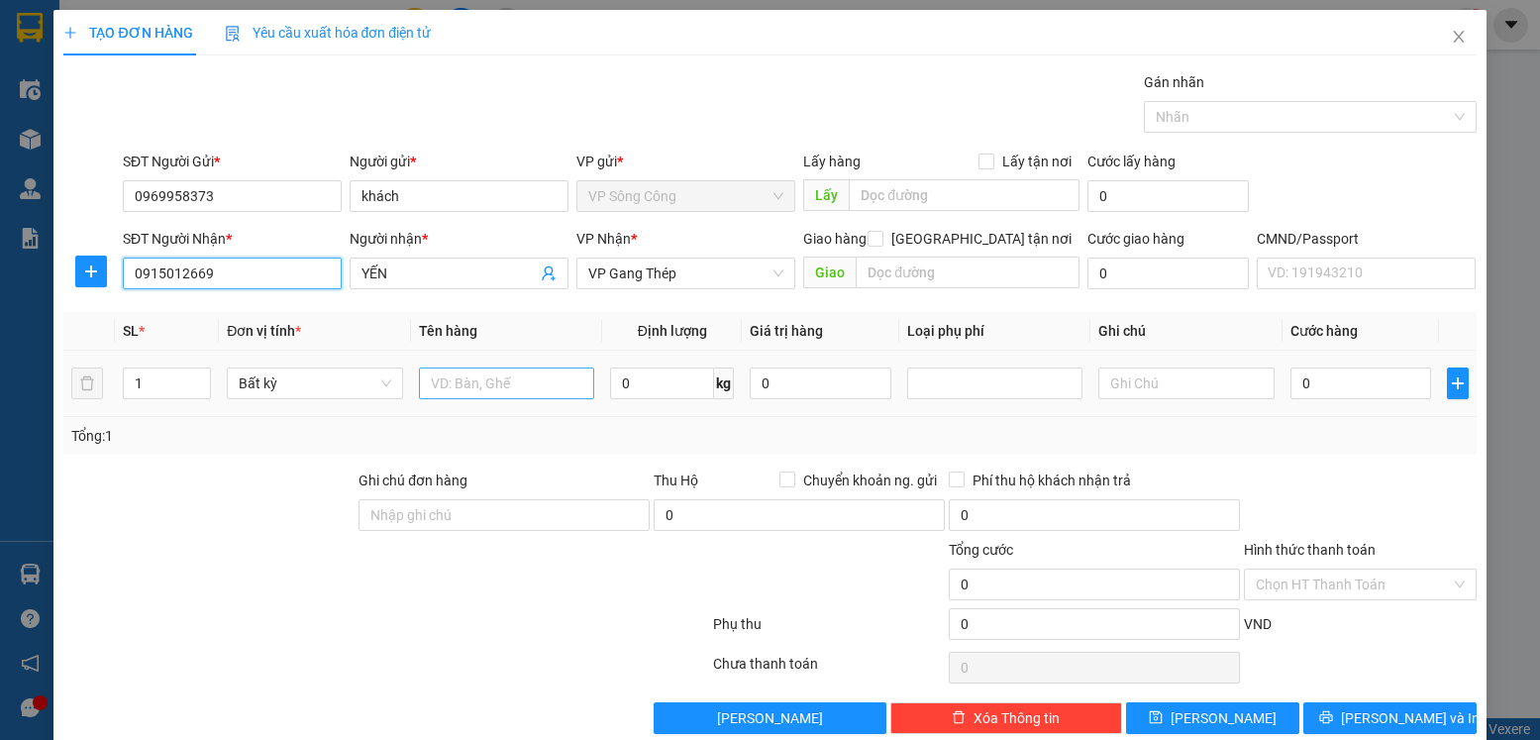
type input "0915012669"
click at [473, 384] on input "text" at bounding box center [507, 384] width 176 height 32
type input "sọt con mèo"
click at [640, 372] on input "0" at bounding box center [662, 384] width 104 height 32
type input "3"
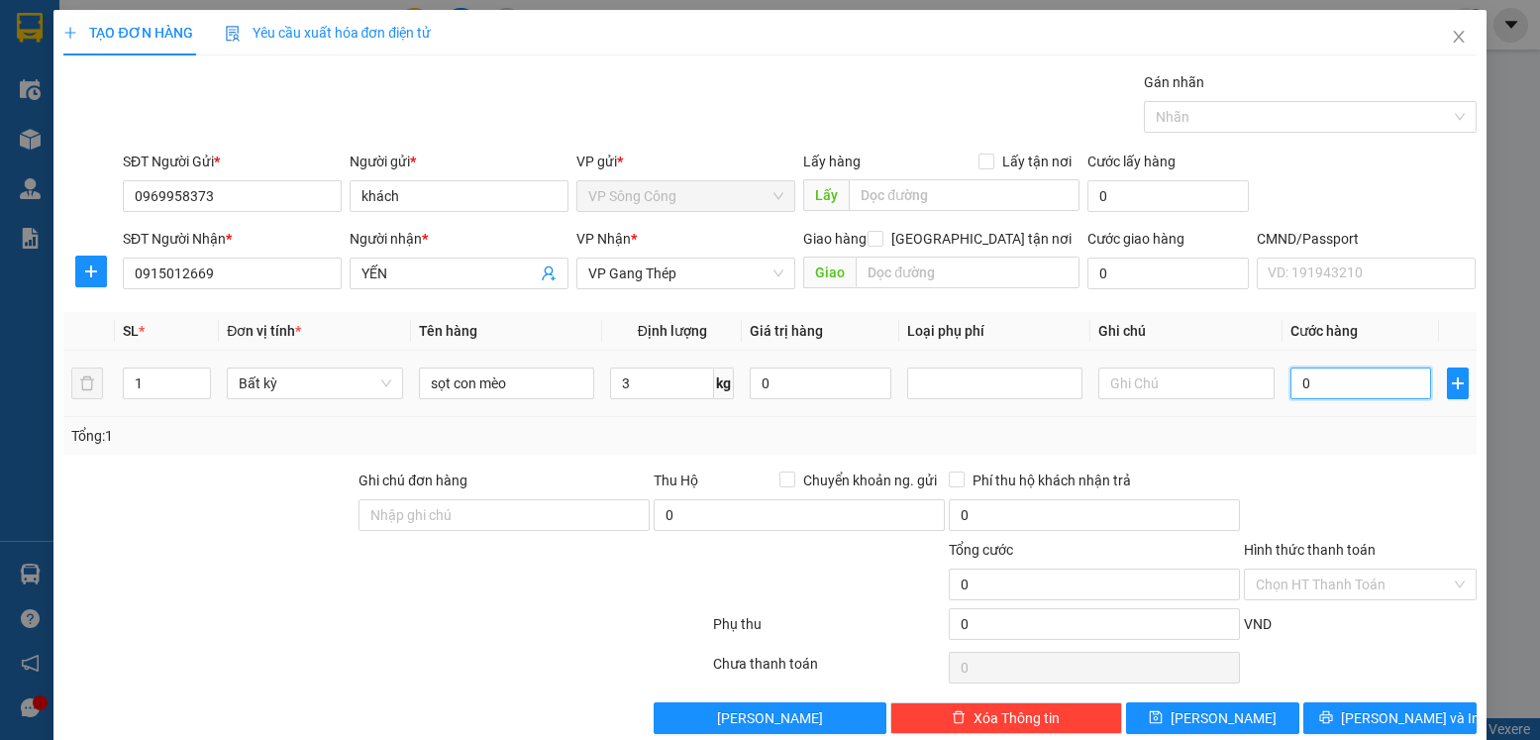
click at [1353, 386] on input "0" at bounding box center [1361, 384] width 141 height 32
type input "40.000"
type input "4.000"
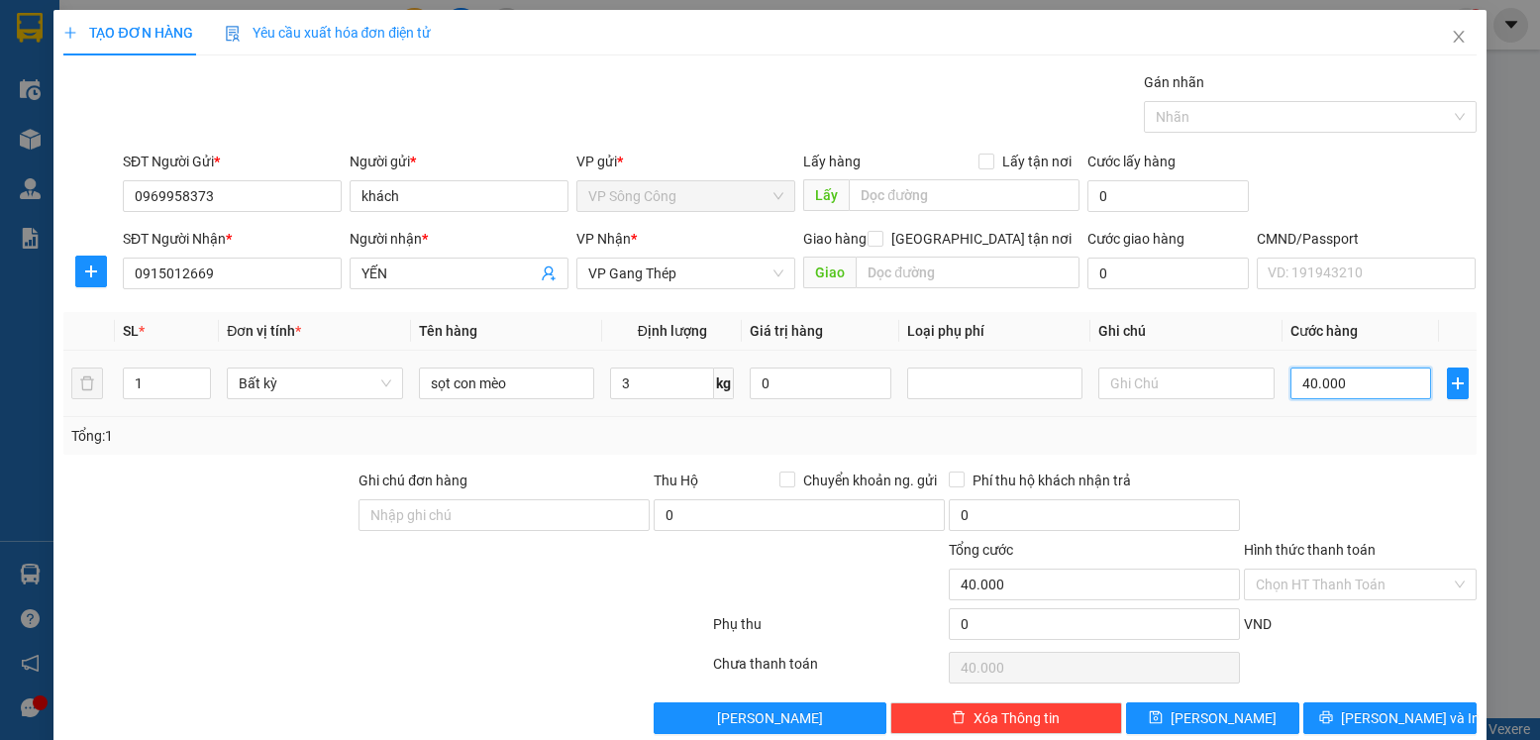
type input "4.000"
type input "0"
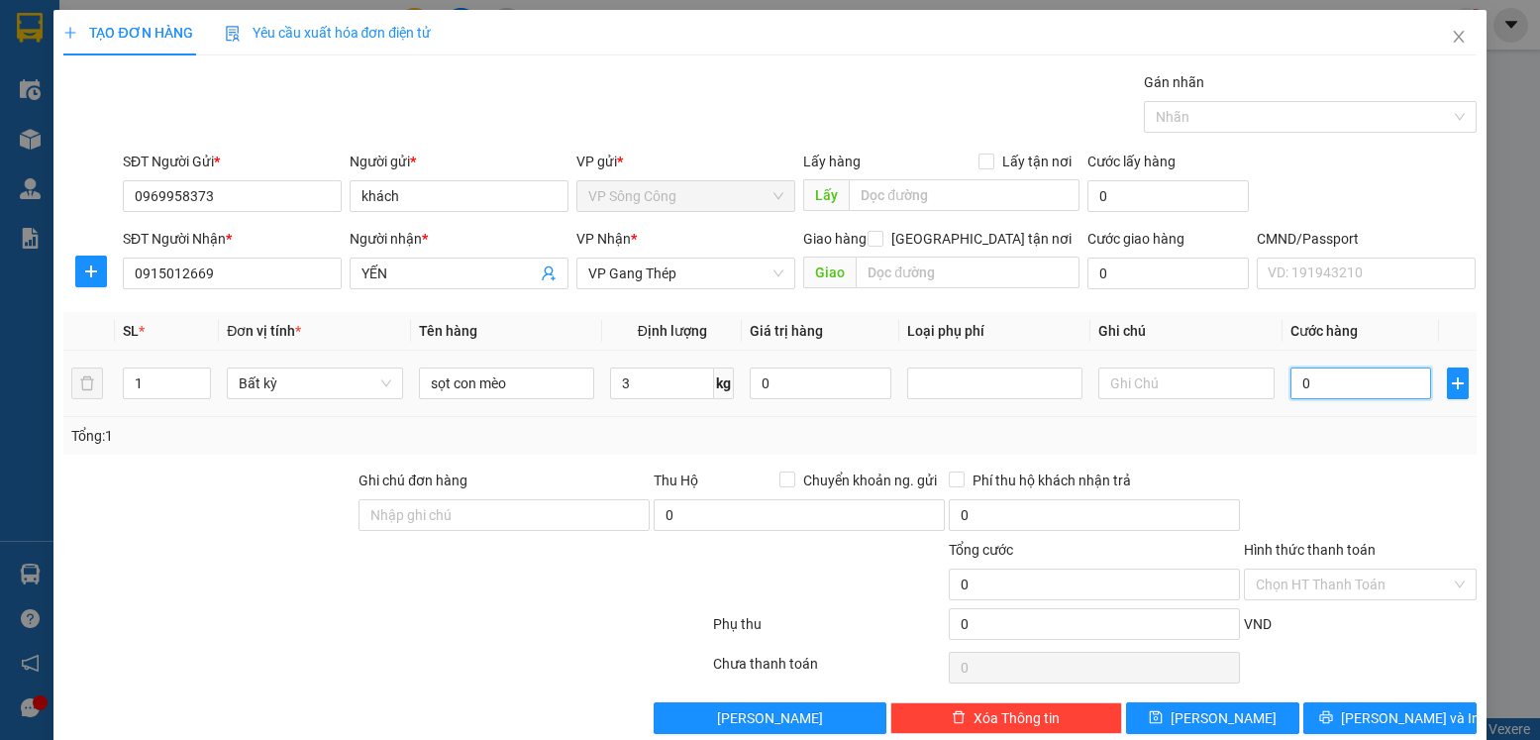
type input "02"
type input "2"
type input "020"
type input "20"
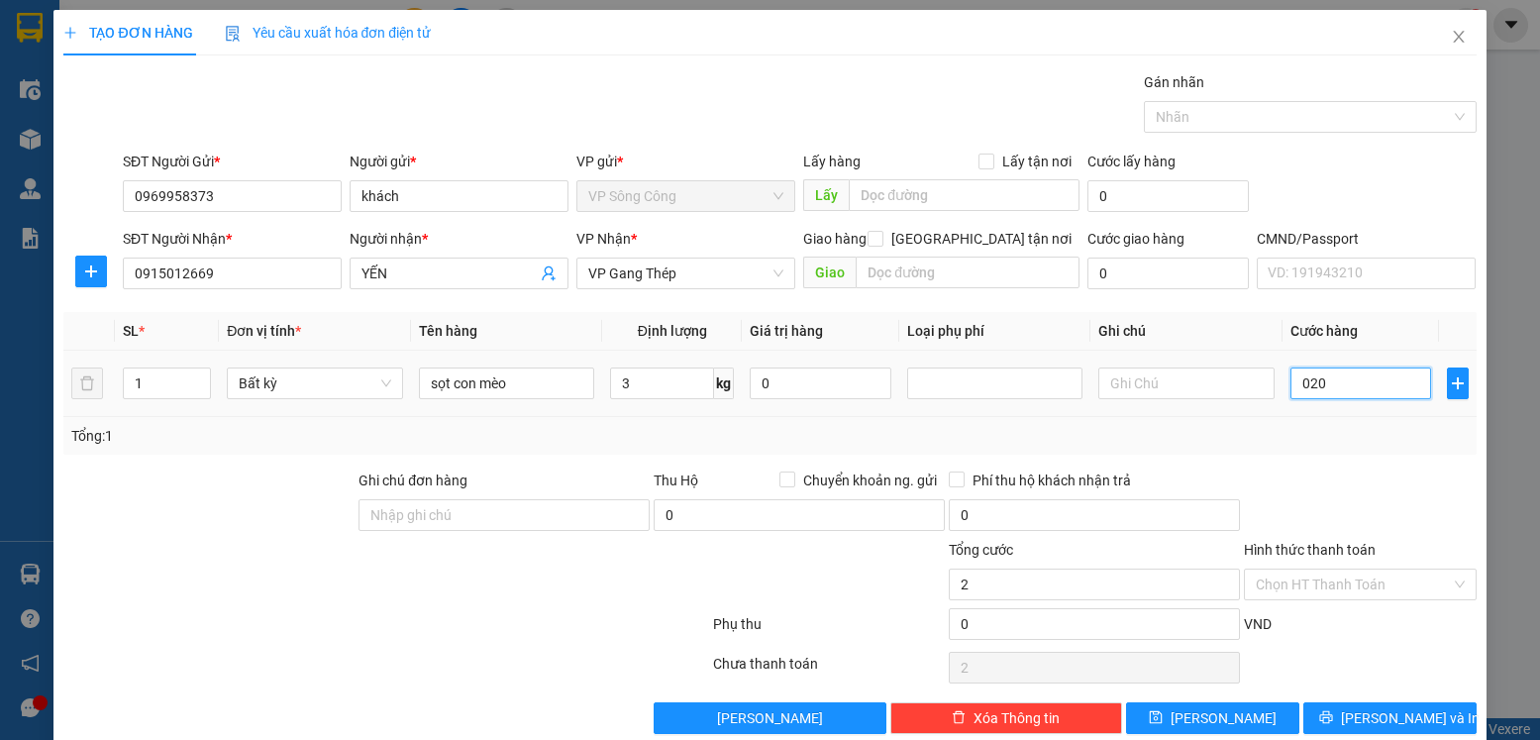
type input "20"
type input "20.000"
click at [1341, 470] on div at bounding box center [1360, 504] width 236 height 69
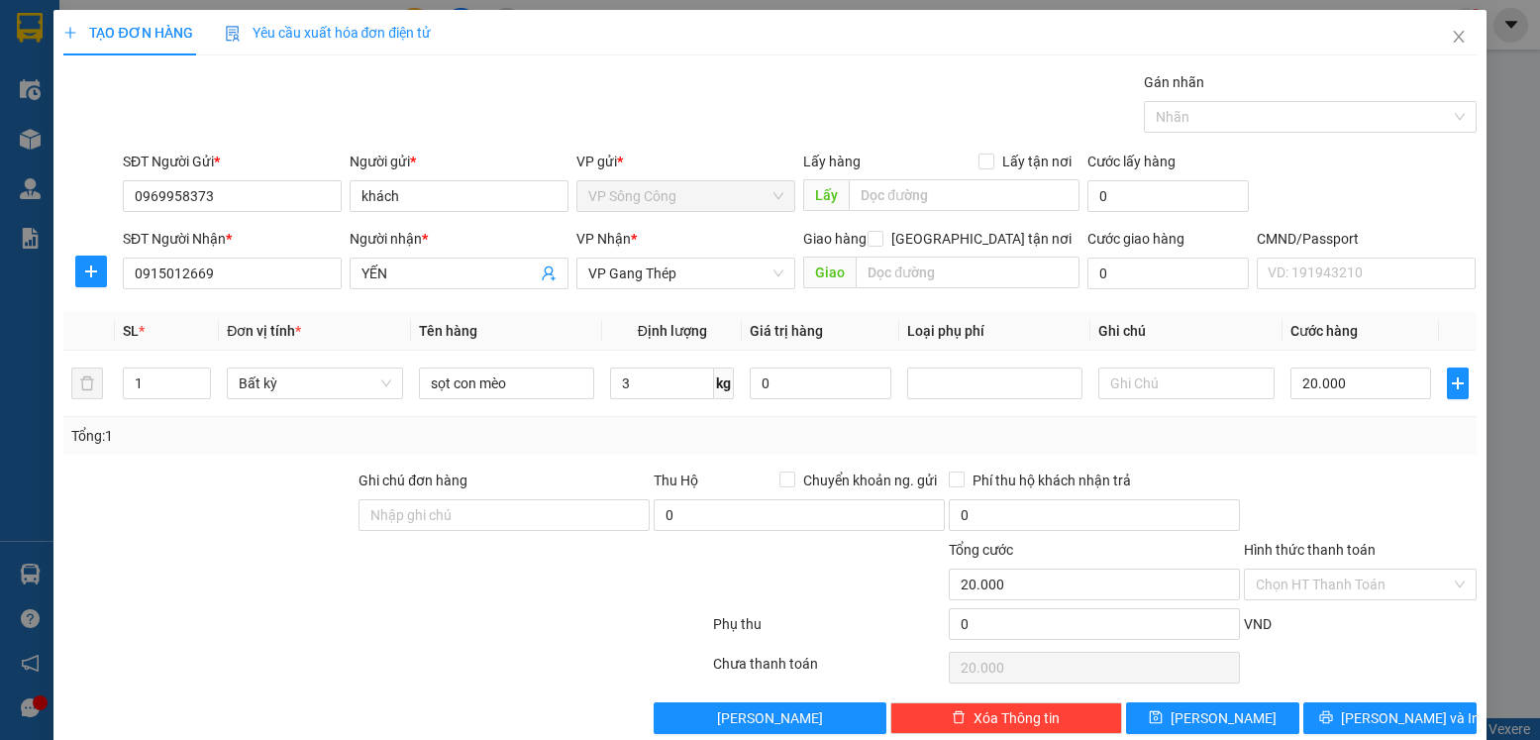
scroll to position [33, 0]
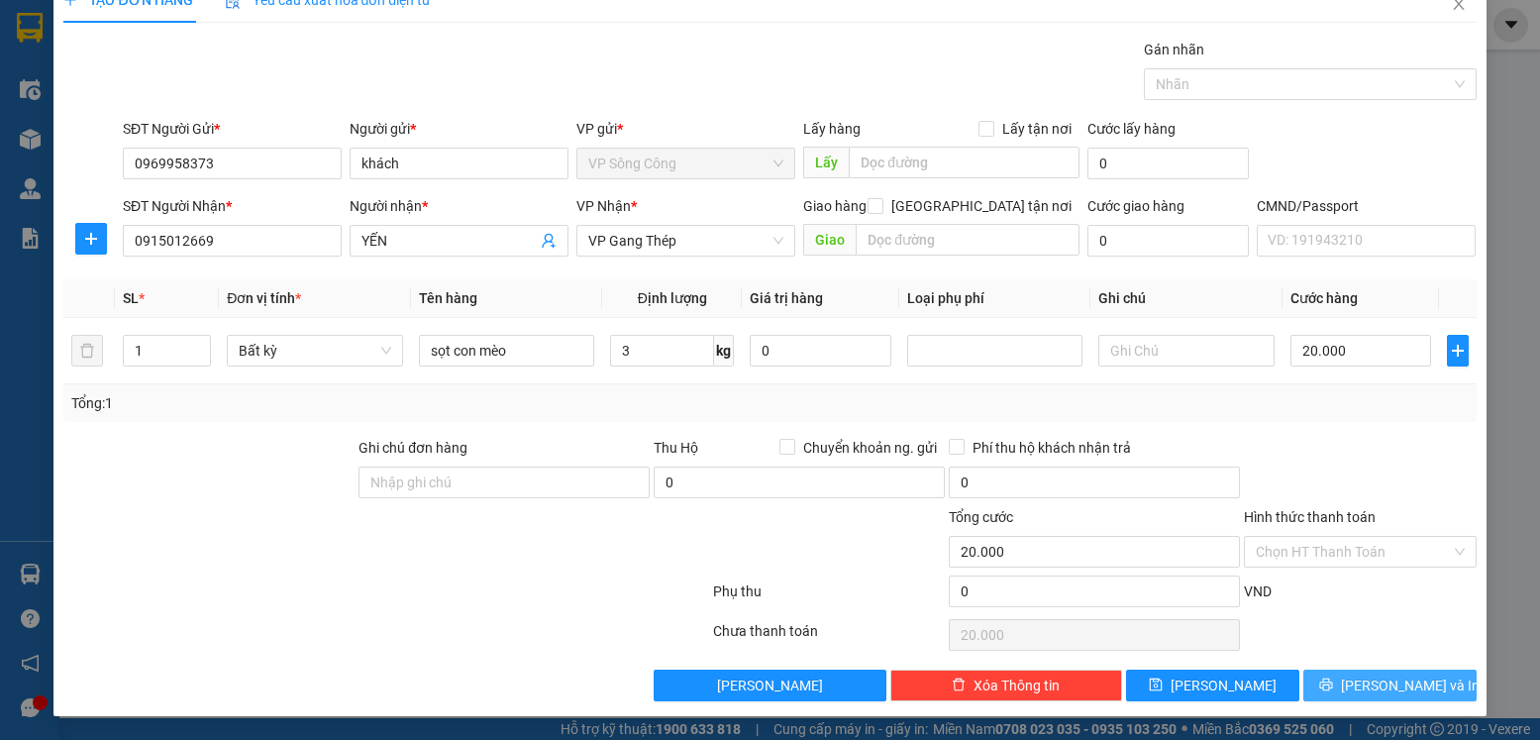
click at [1383, 683] on span "Lưu và In" at bounding box center [1410, 686] width 139 height 22
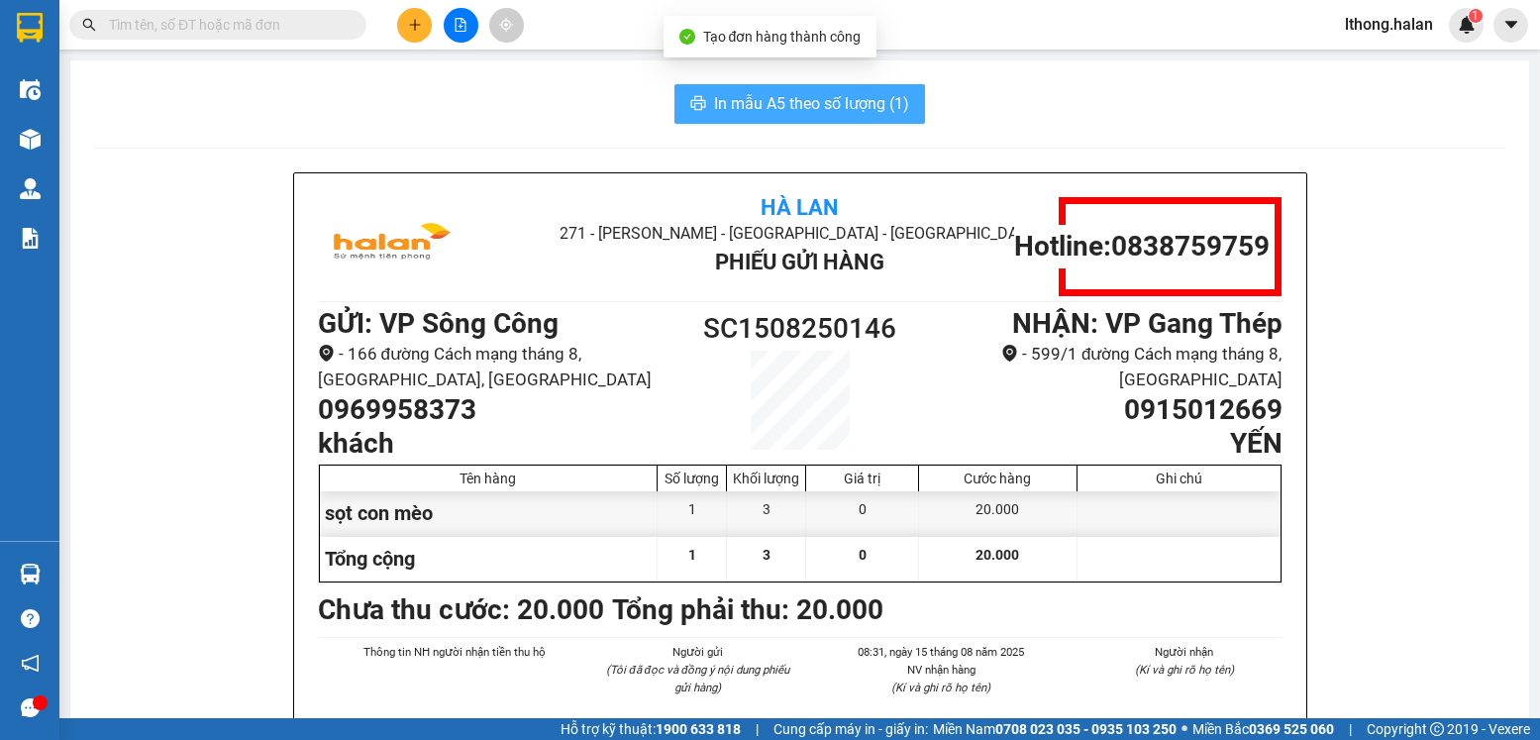
click at [881, 104] on span "In mẫu A5 theo số lượng (1)" at bounding box center [811, 103] width 195 height 25
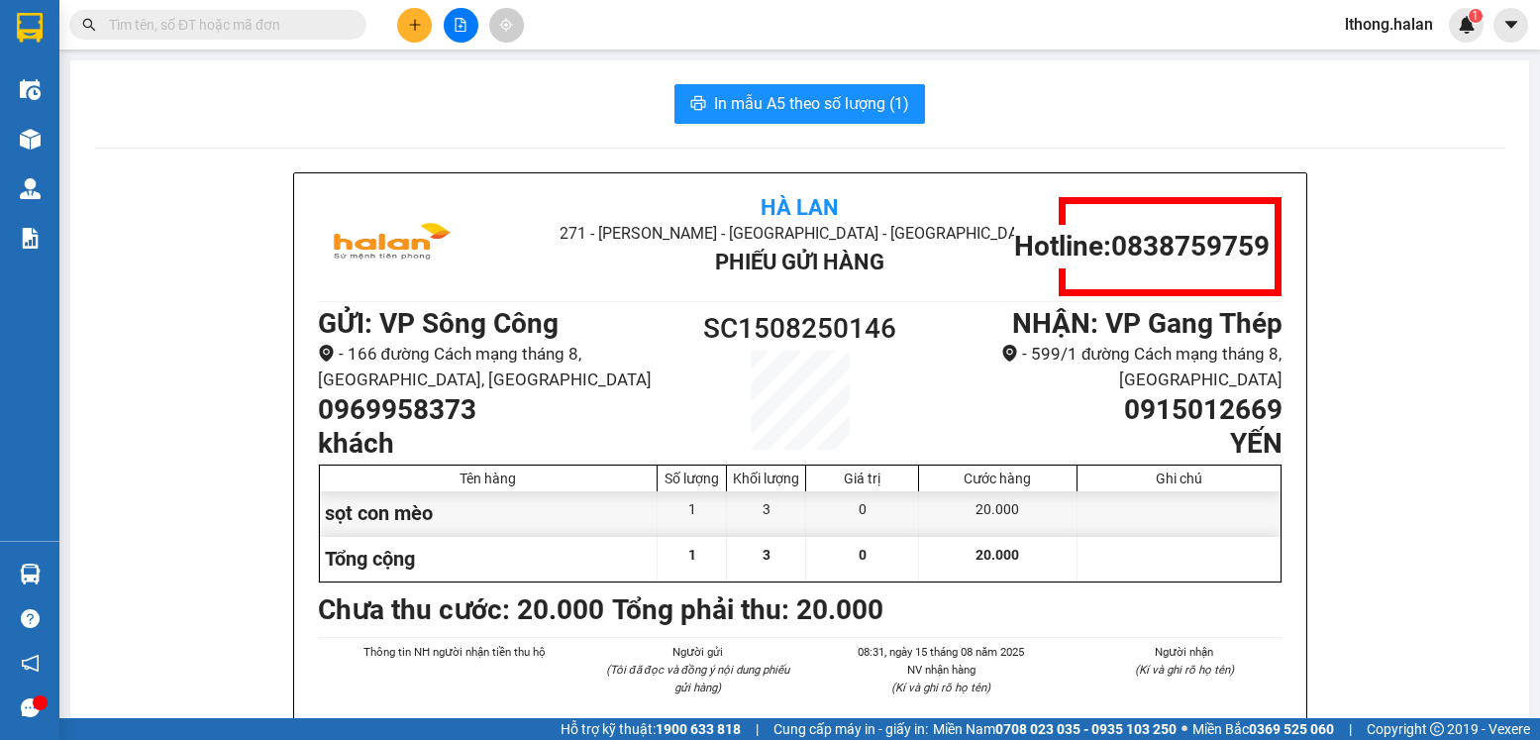
click at [420, 25] on icon "plus" at bounding box center [414, 24] width 11 height 1
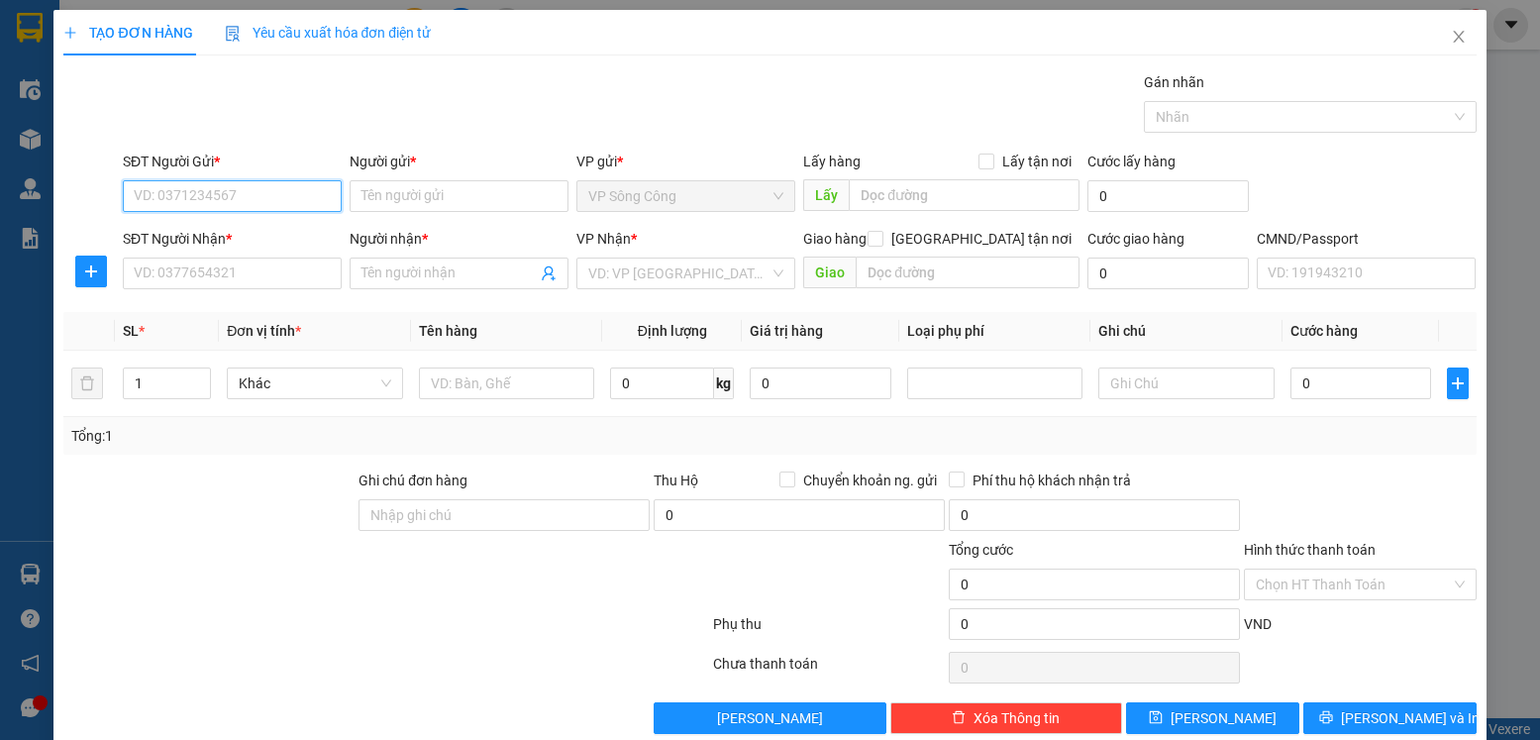
click at [204, 200] on input "SĐT Người Gửi *" at bounding box center [232, 196] width 219 height 32
type input "0372811977"
click at [164, 236] on div "0372811977 - Thực" at bounding box center [230, 236] width 193 height 22
type input "Thực"
type input "0372811977"
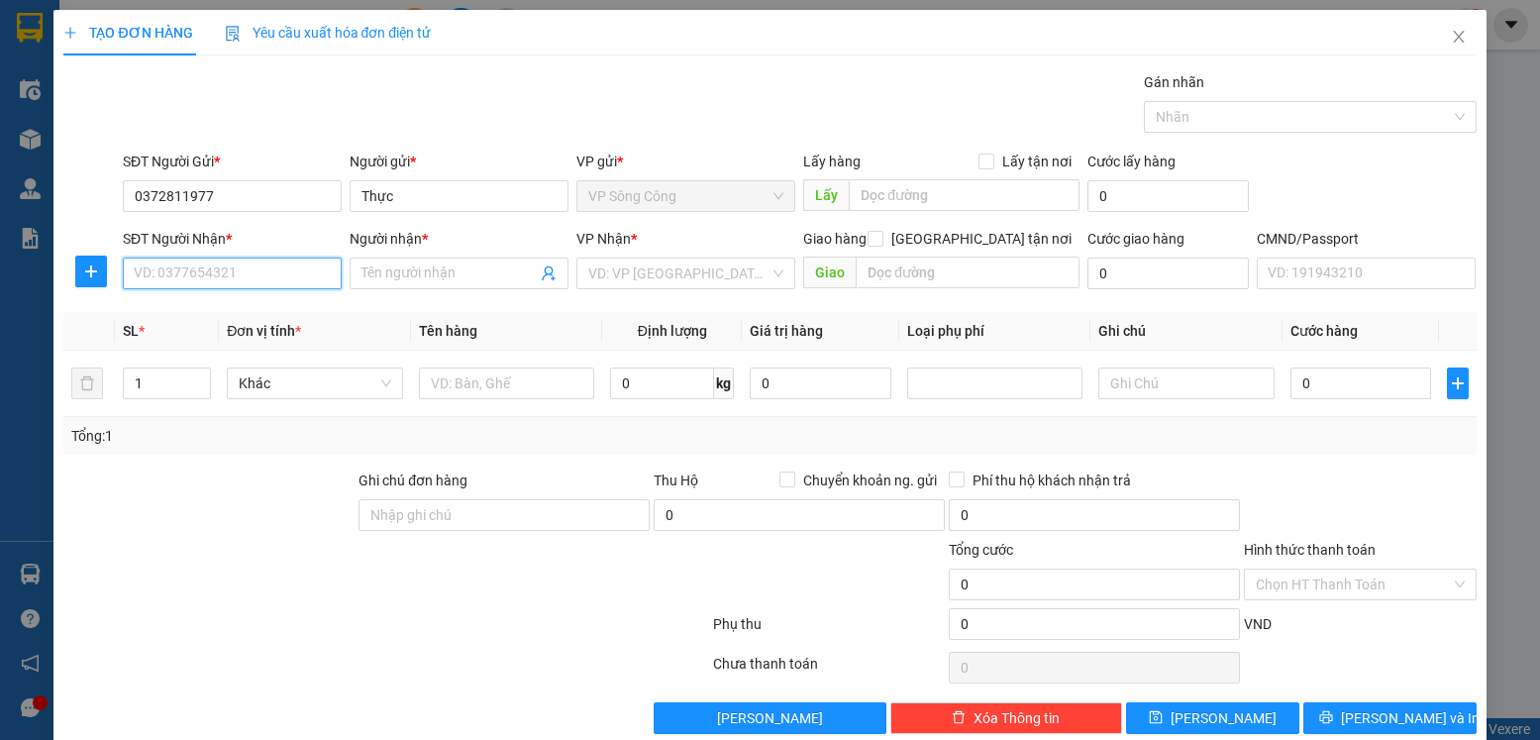
click at [176, 272] on input "SĐT Người Nhận *" at bounding box center [232, 274] width 219 height 32
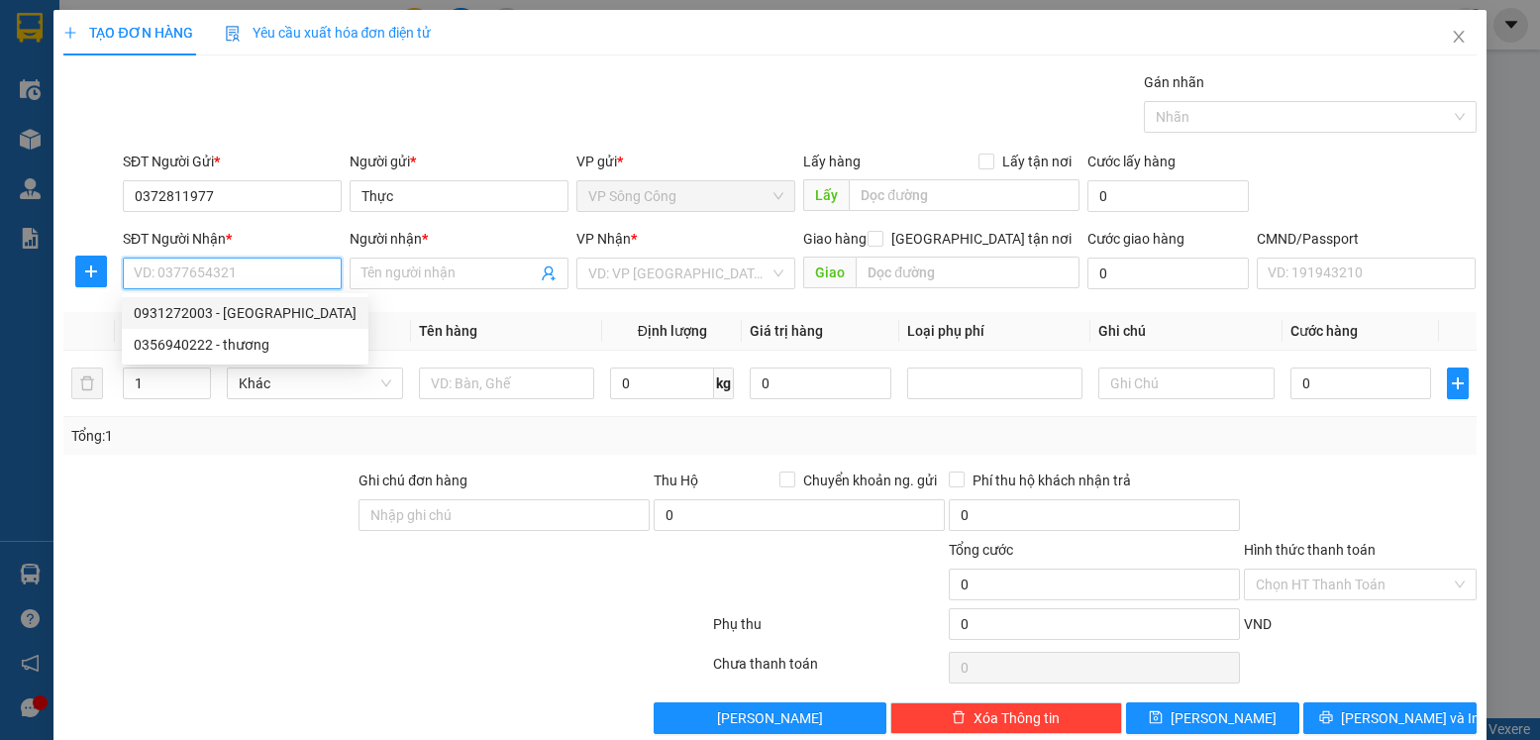
click at [199, 312] on div "0931272003 - Minh" at bounding box center [245, 313] width 223 height 22
type input "0931272003"
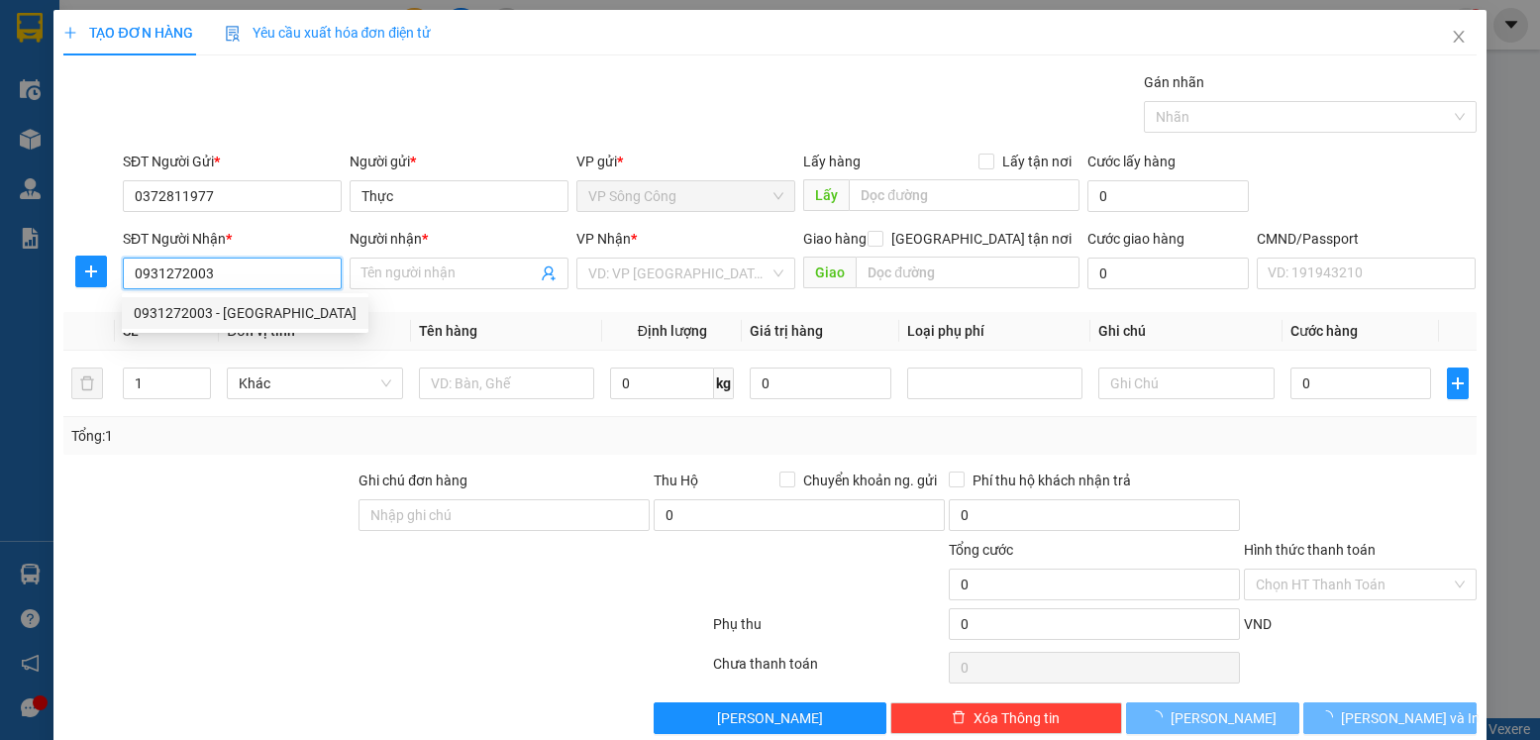
type input "Minh"
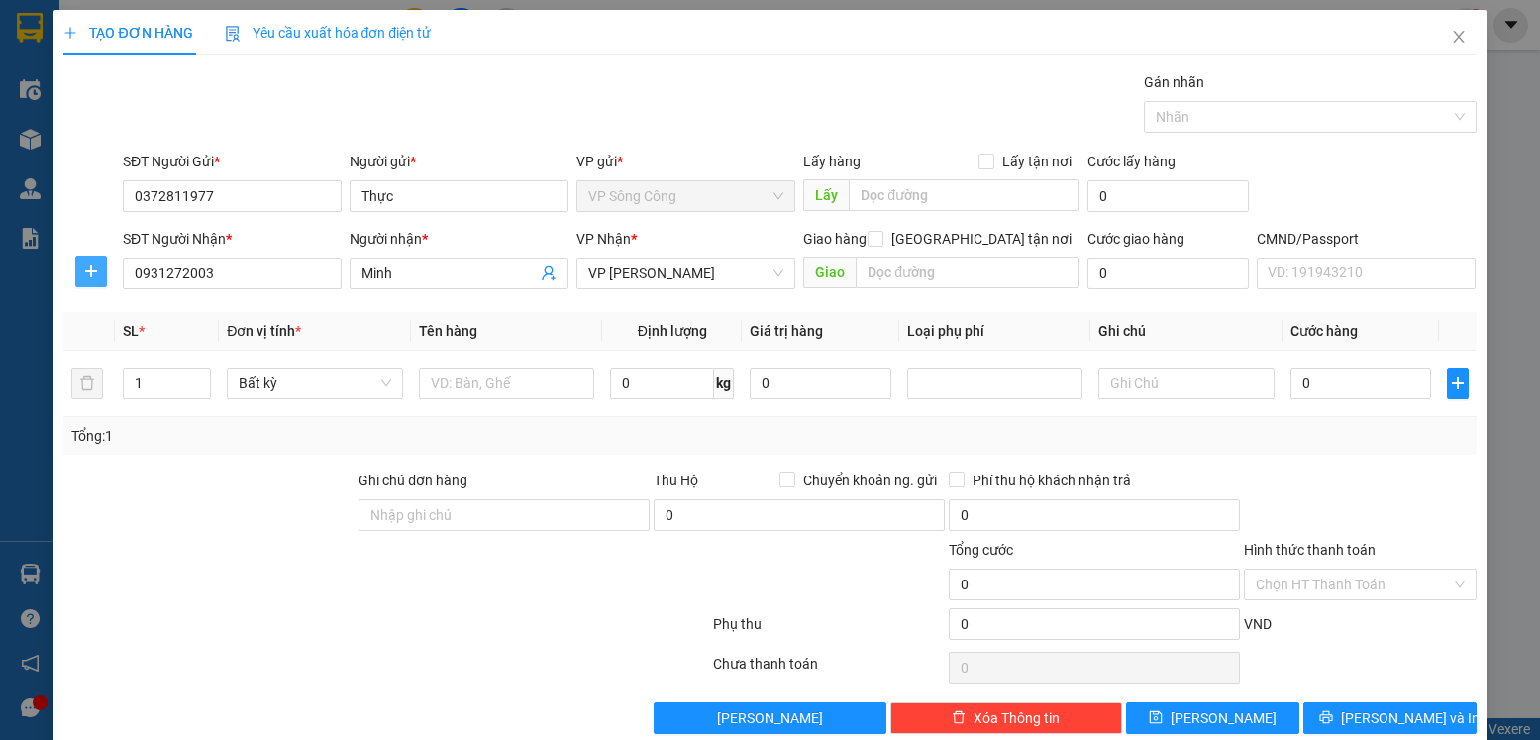
click at [88, 274] on icon "plus" at bounding box center [91, 271] width 16 height 16
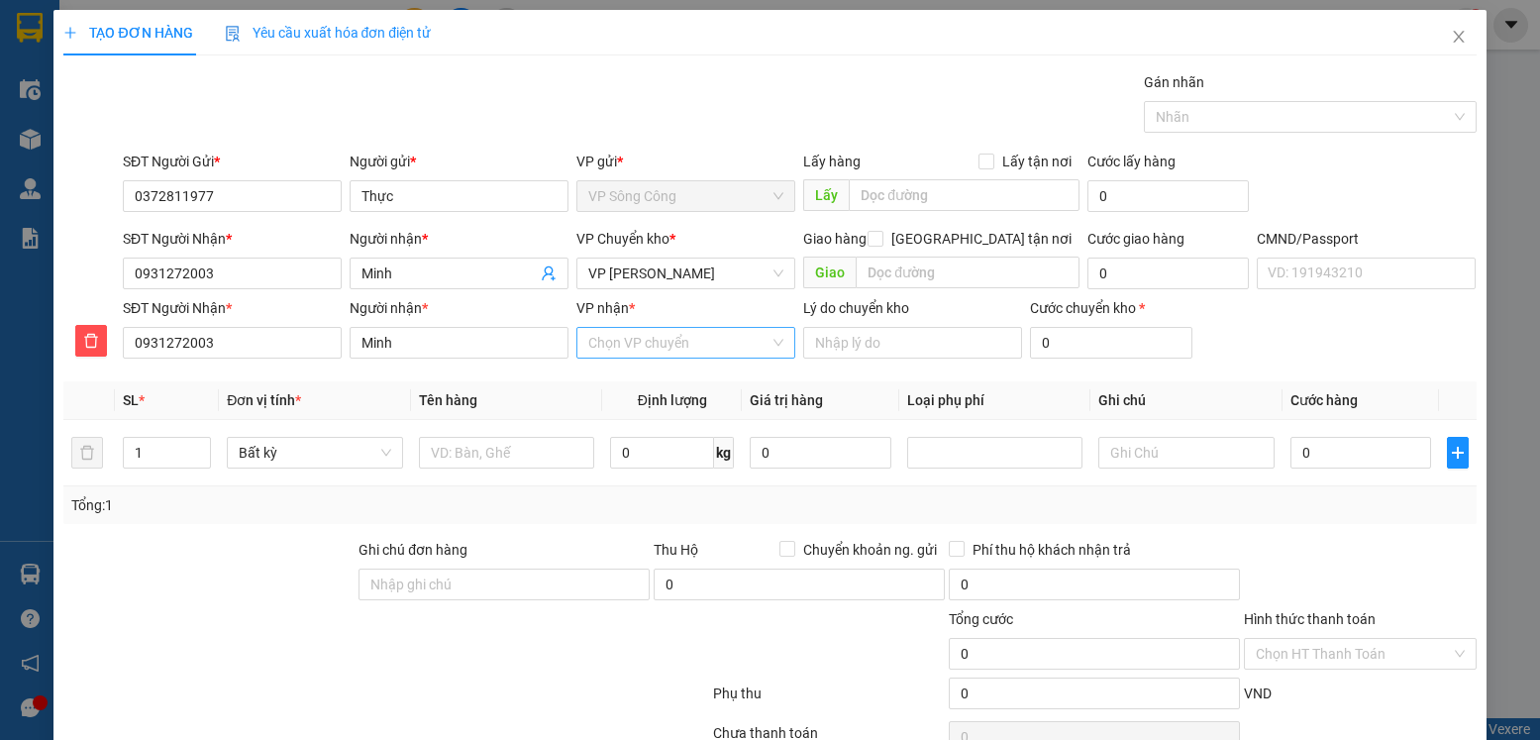
click at [647, 349] on input "VP nhận *" at bounding box center [678, 343] width 181 height 30
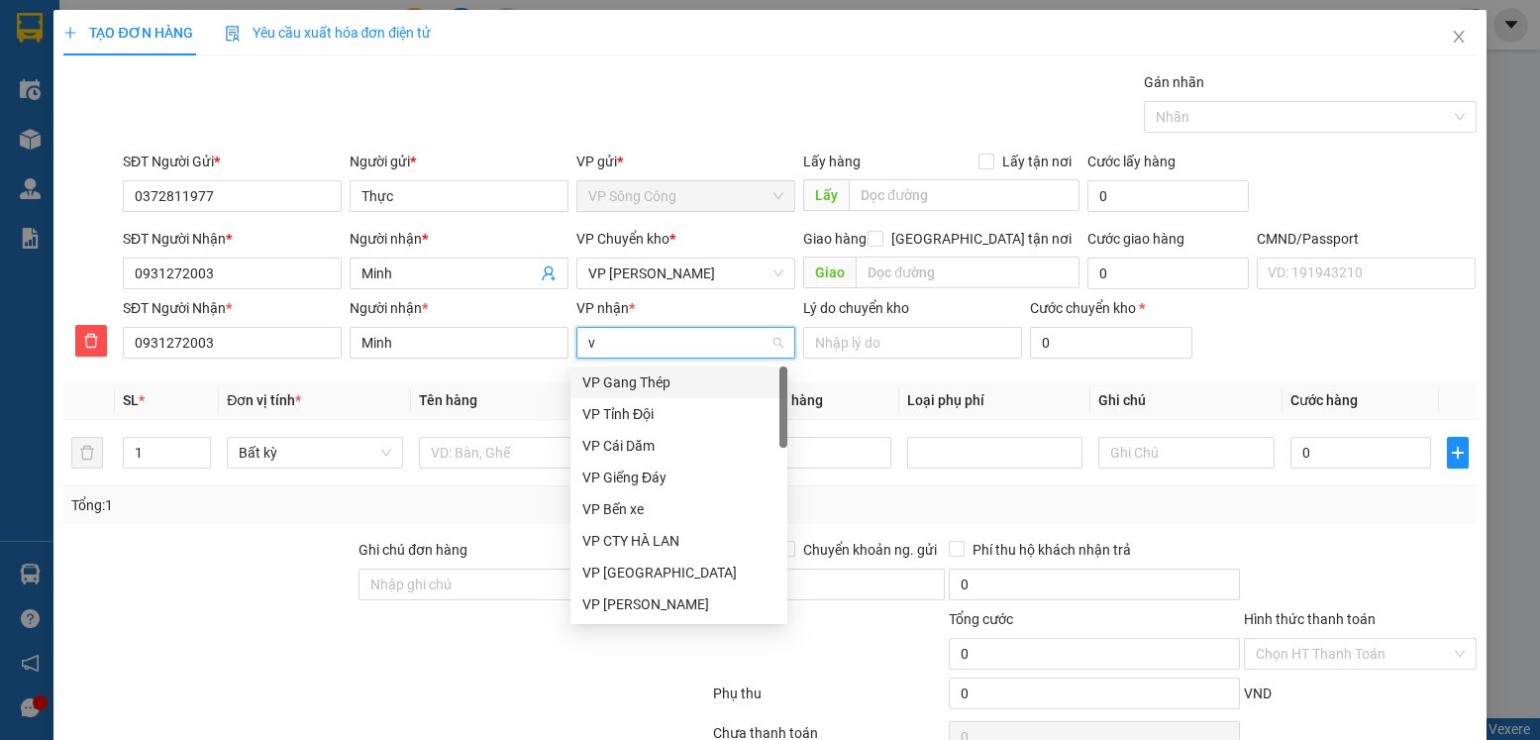
type input "vo"
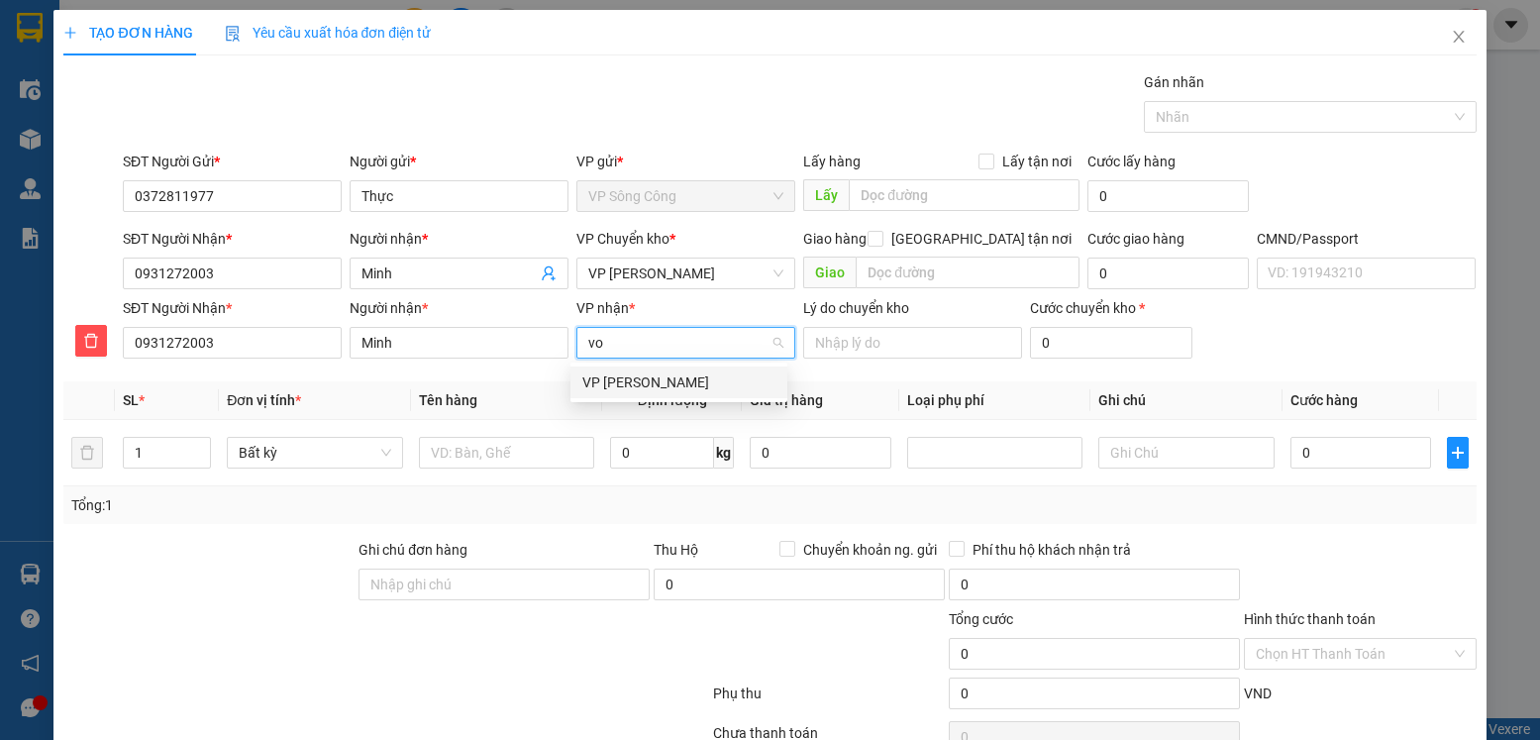
click at [661, 382] on div "[PERSON_NAME]" at bounding box center [678, 382] width 193 height 22
click at [690, 269] on span "[PERSON_NAME]" at bounding box center [685, 274] width 195 height 30
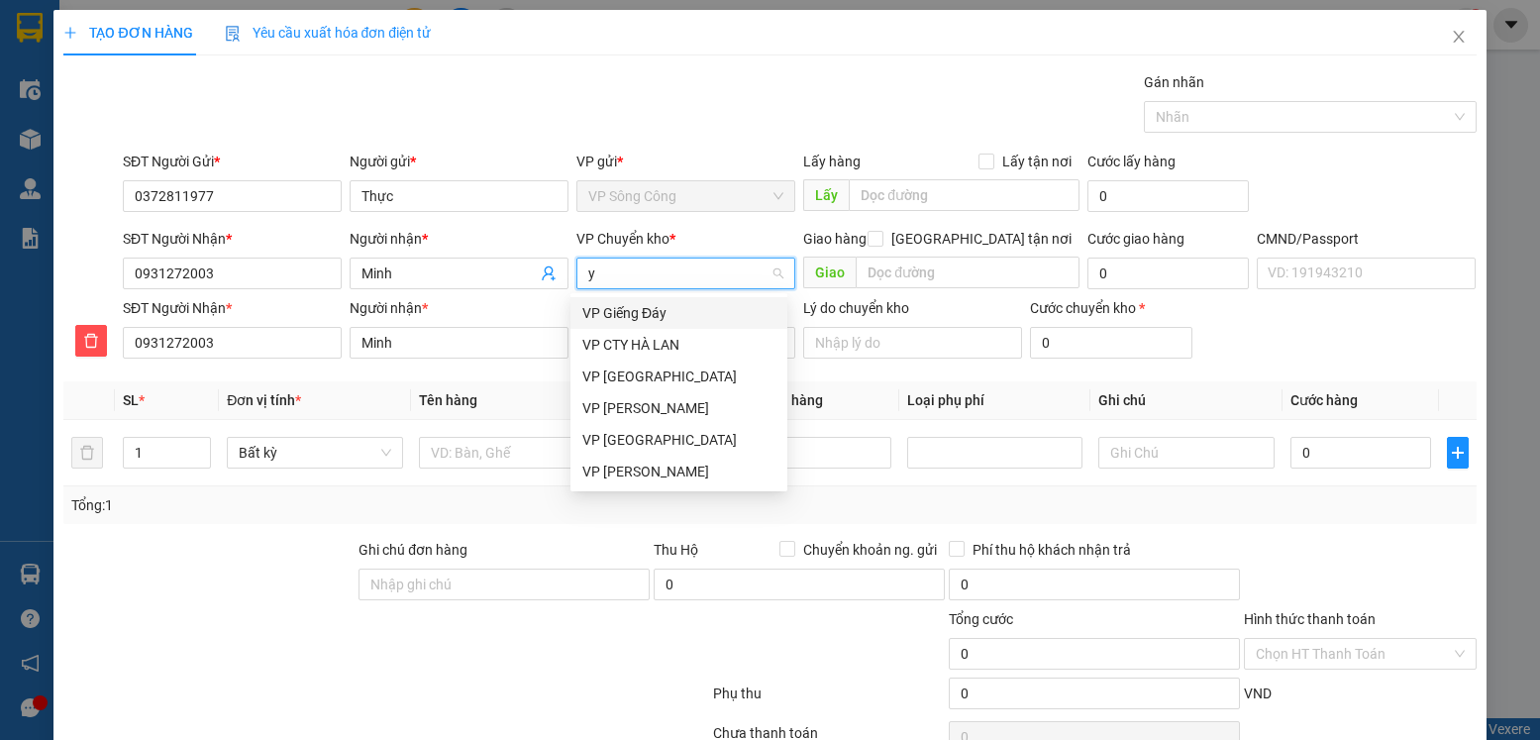
type input "yb"
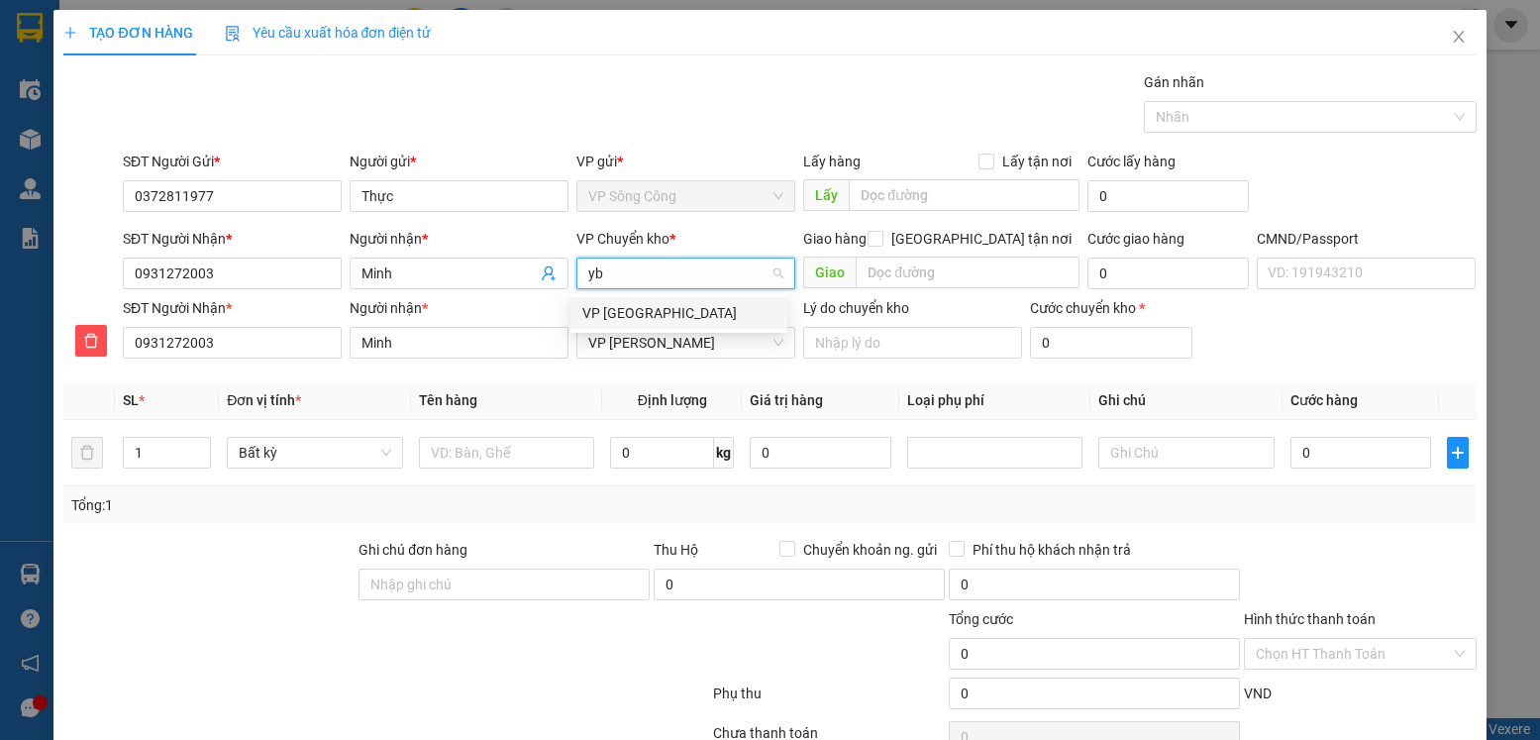
click at [625, 316] on div "VP [PERSON_NAME]" at bounding box center [678, 313] width 193 height 22
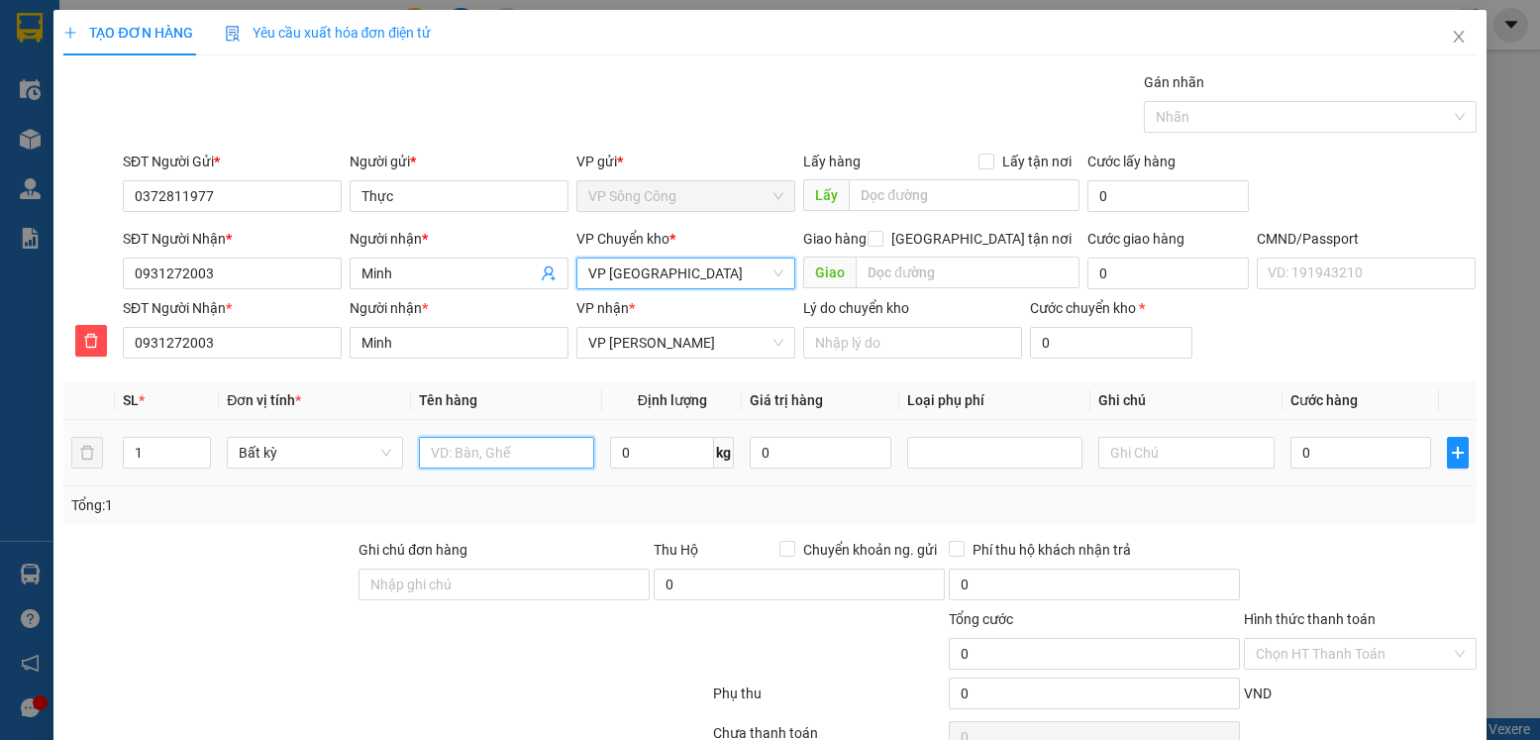
click at [478, 463] on input "text" at bounding box center [507, 453] width 176 height 32
type input "bọc xanh lk"
click at [637, 447] on input "0" at bounding box center [662, 453] width 104 height 32
type input "0.2"
click at [1312, 450] on input "0" at bounding box center [1361, 453] width 141 height 32
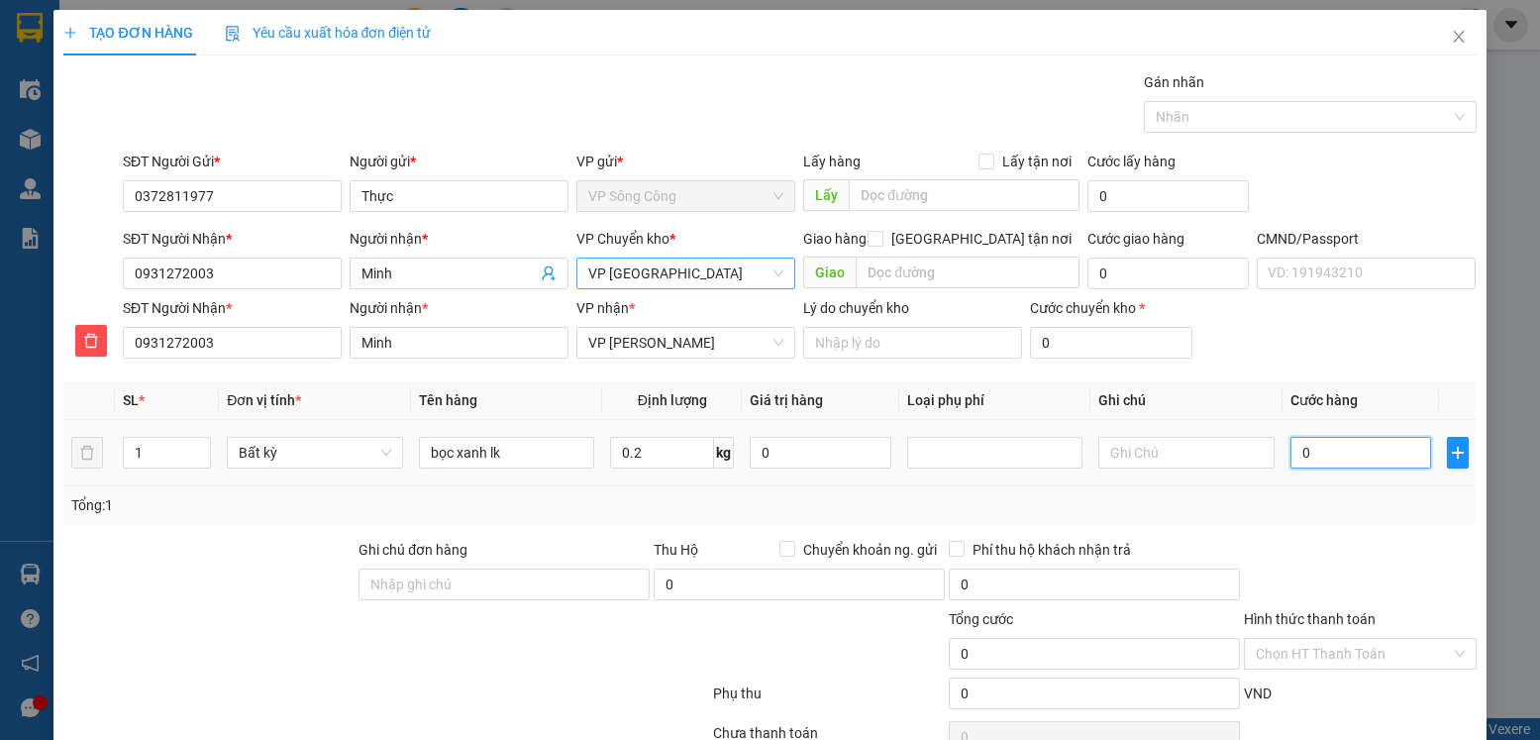
type input "35.000"
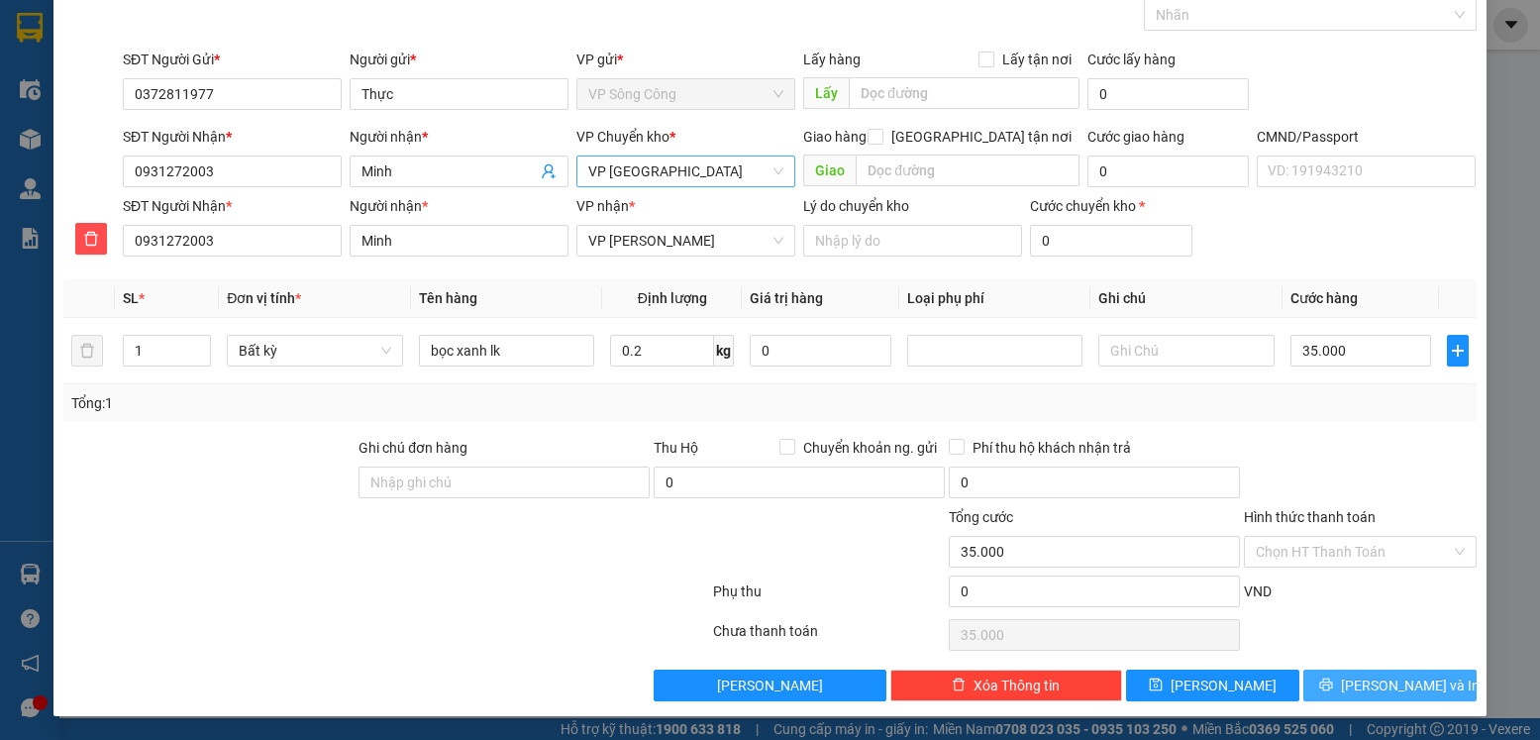
click at [1375, 683] on span "Lưu và In" at bounding box center [1410, 686] width 139 height 22
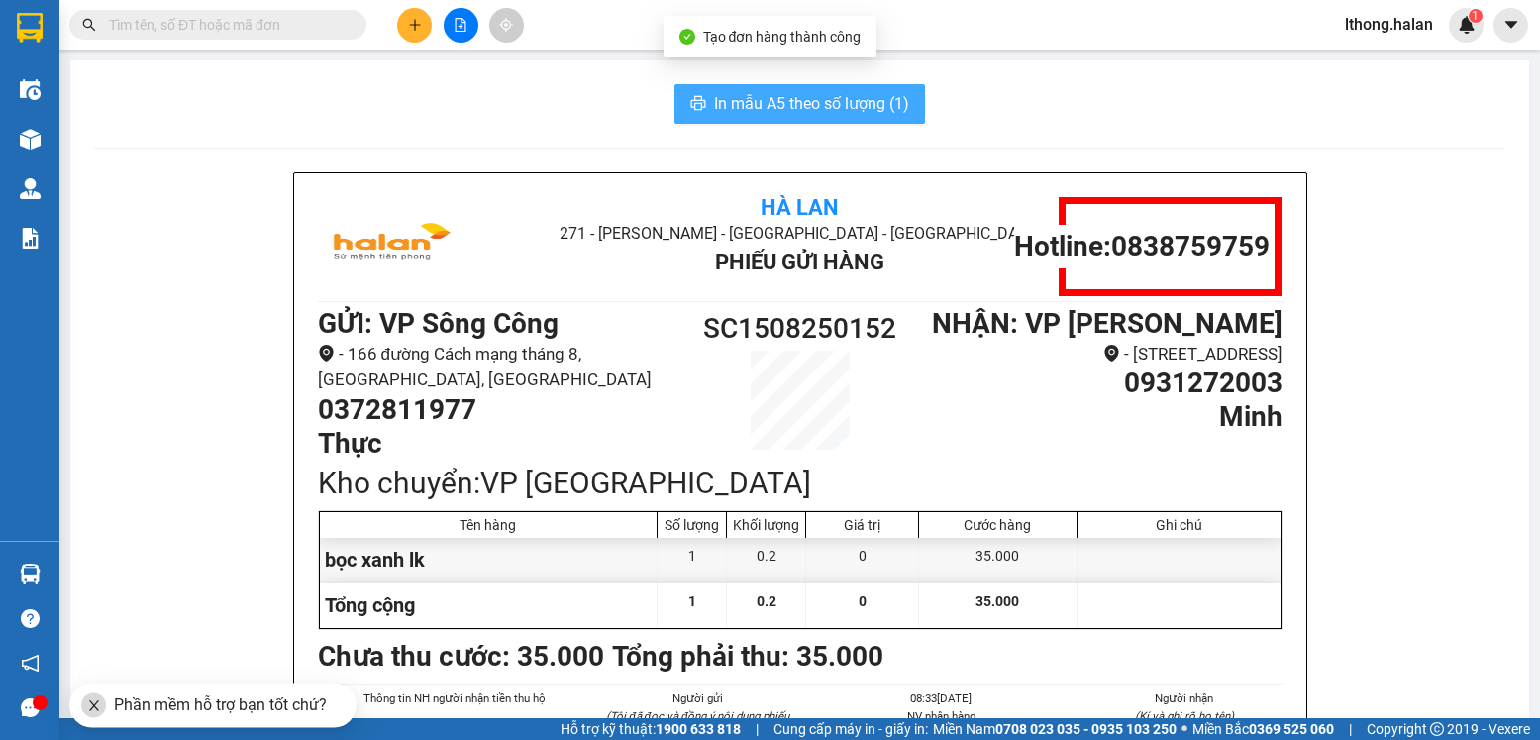
click at [842, 109] on span "In mẫu A5 theo số lượng (1)" at bounding box center [811, 103] width 195 height 25
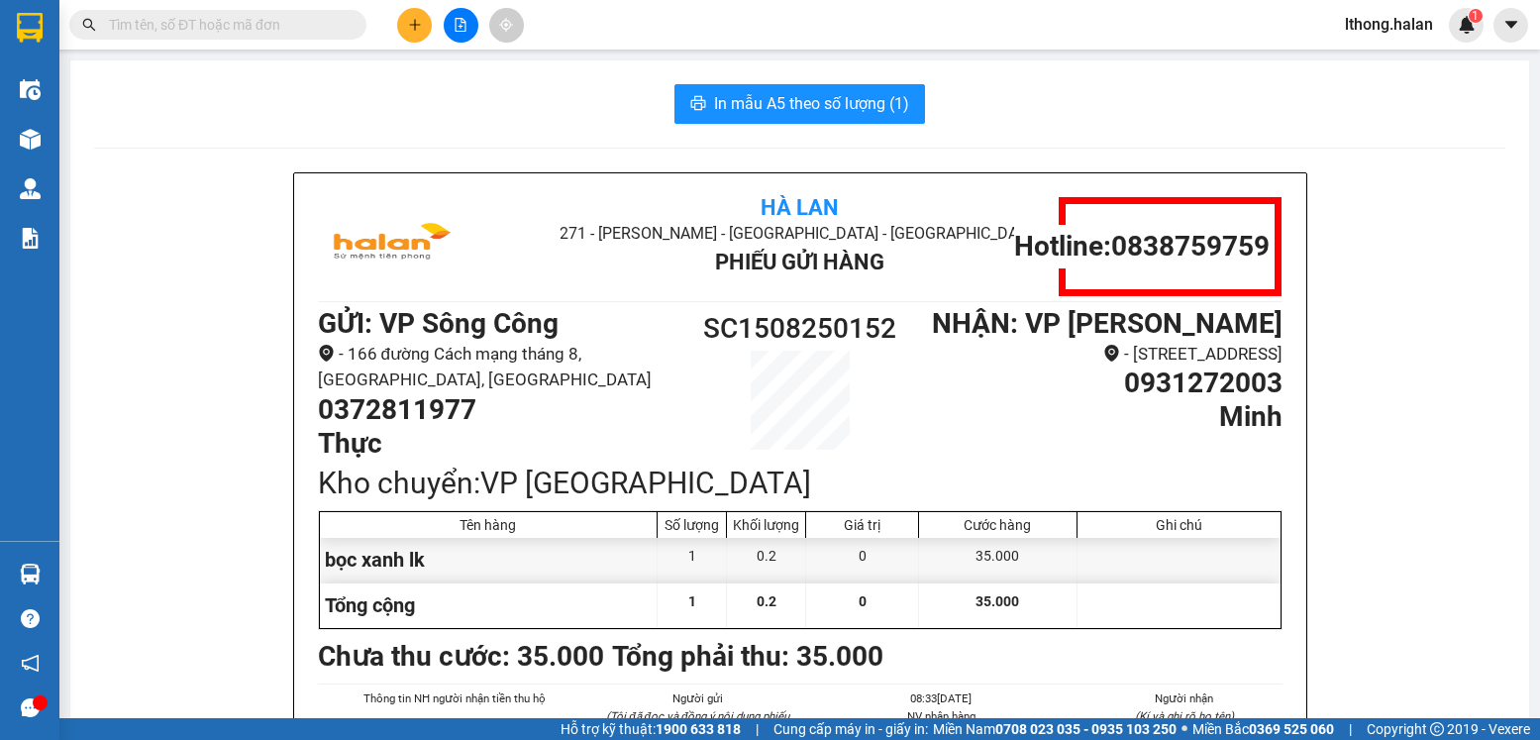
click at [283, 18] on input "text" at bounding box center [226, 25] width 234 height 22
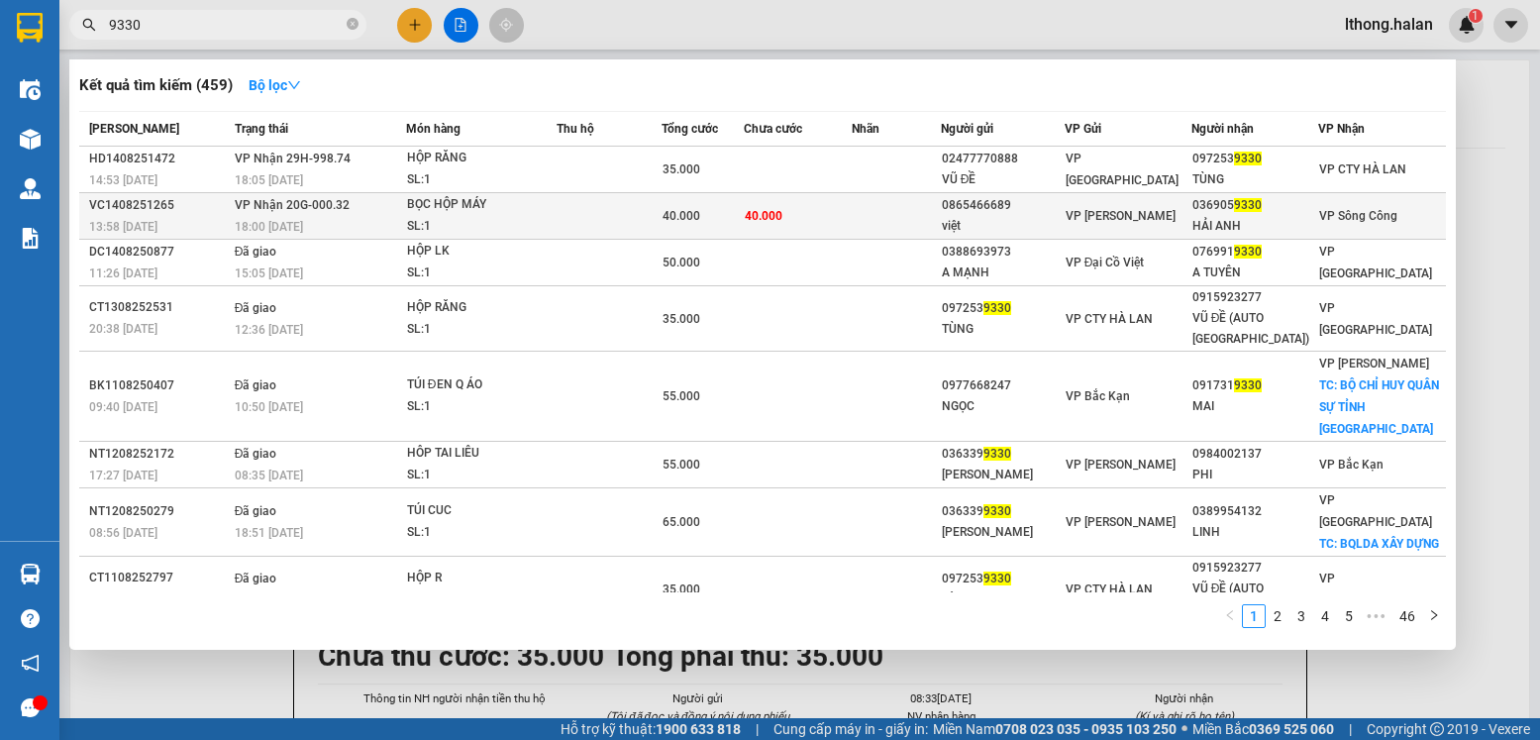
type input "9330"
click at [938, 205] on td at bounding box center [896, 216] width 89 height 47
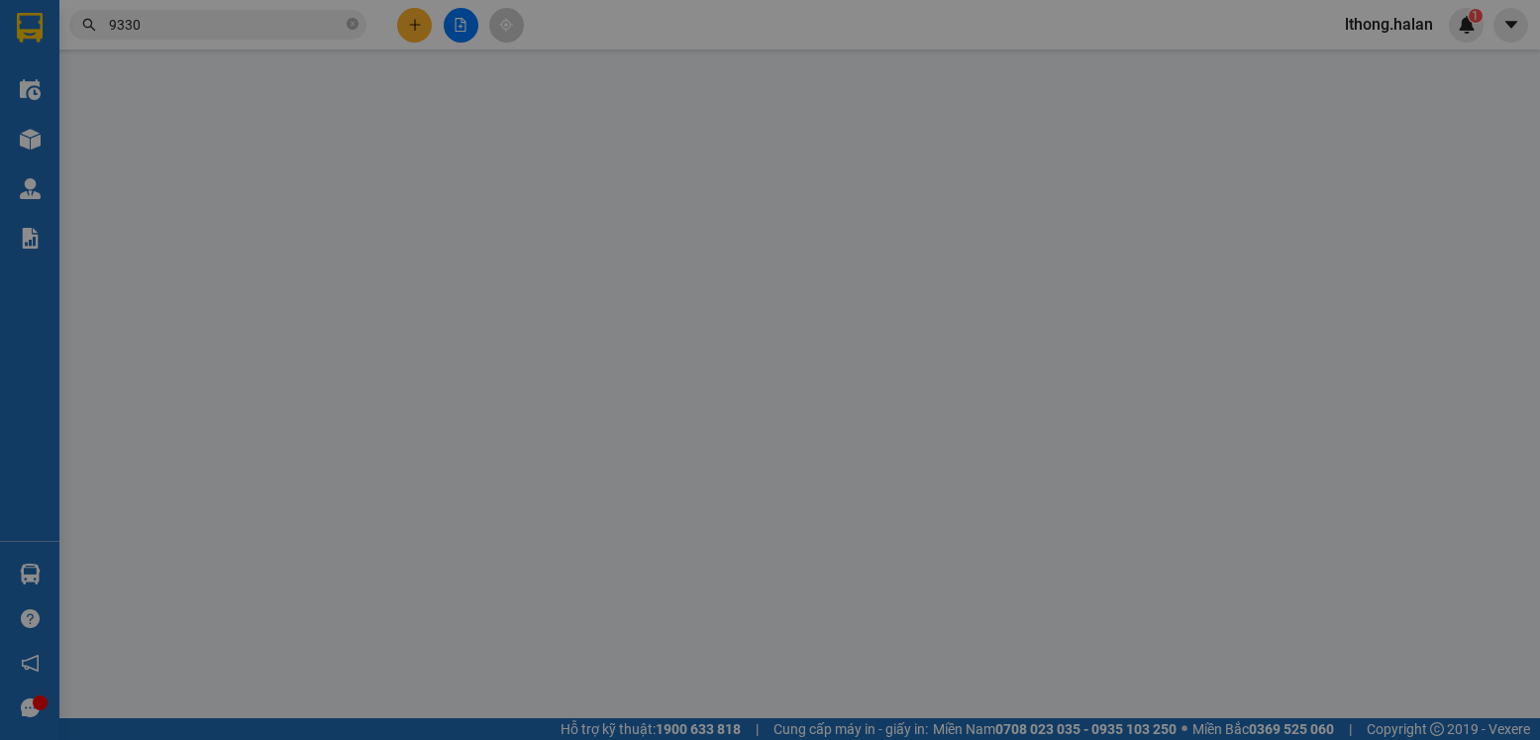
type input "0865466689"
type input "việt"
type input "0369059330"
type input "HẢI ANH"
type input "40.000"
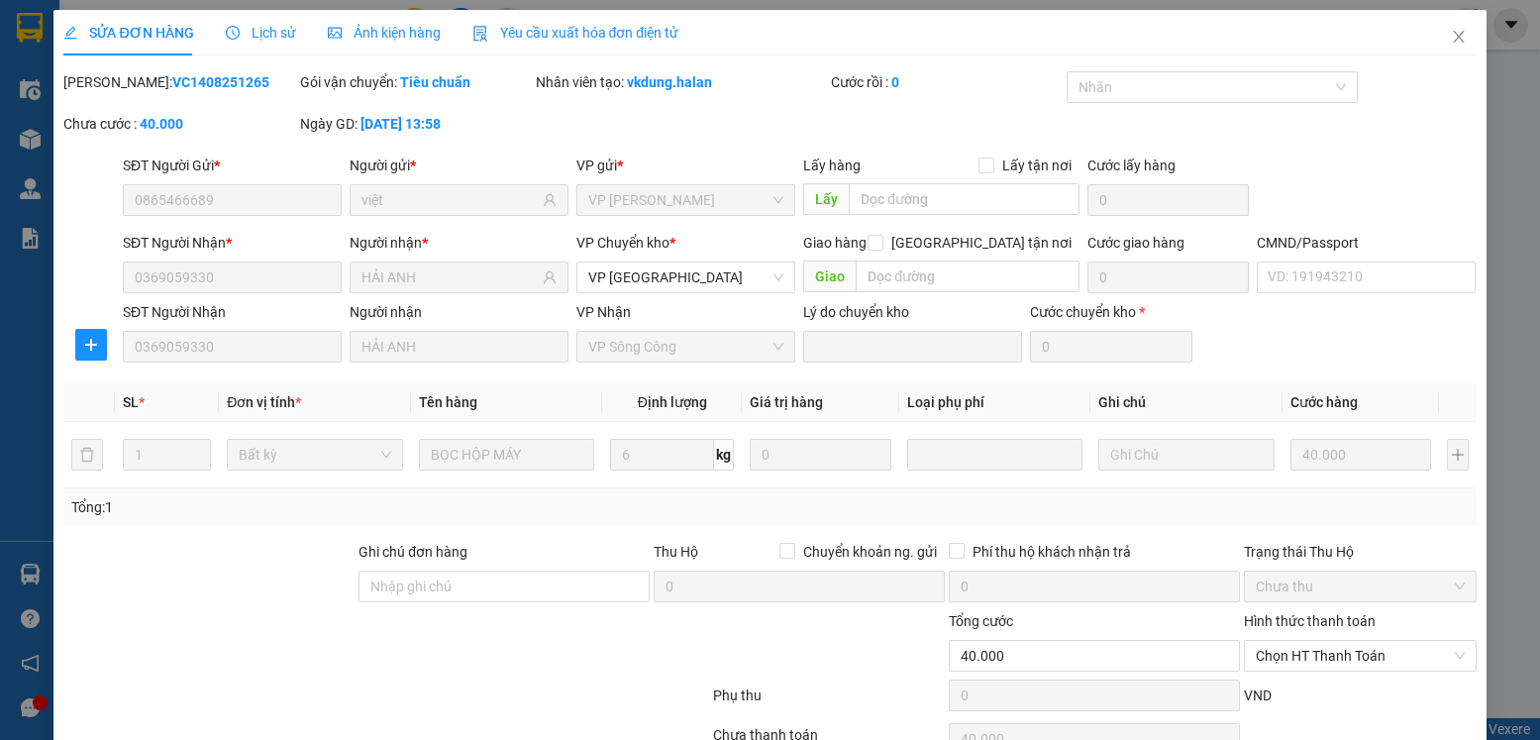
scroll to position [104, 0]
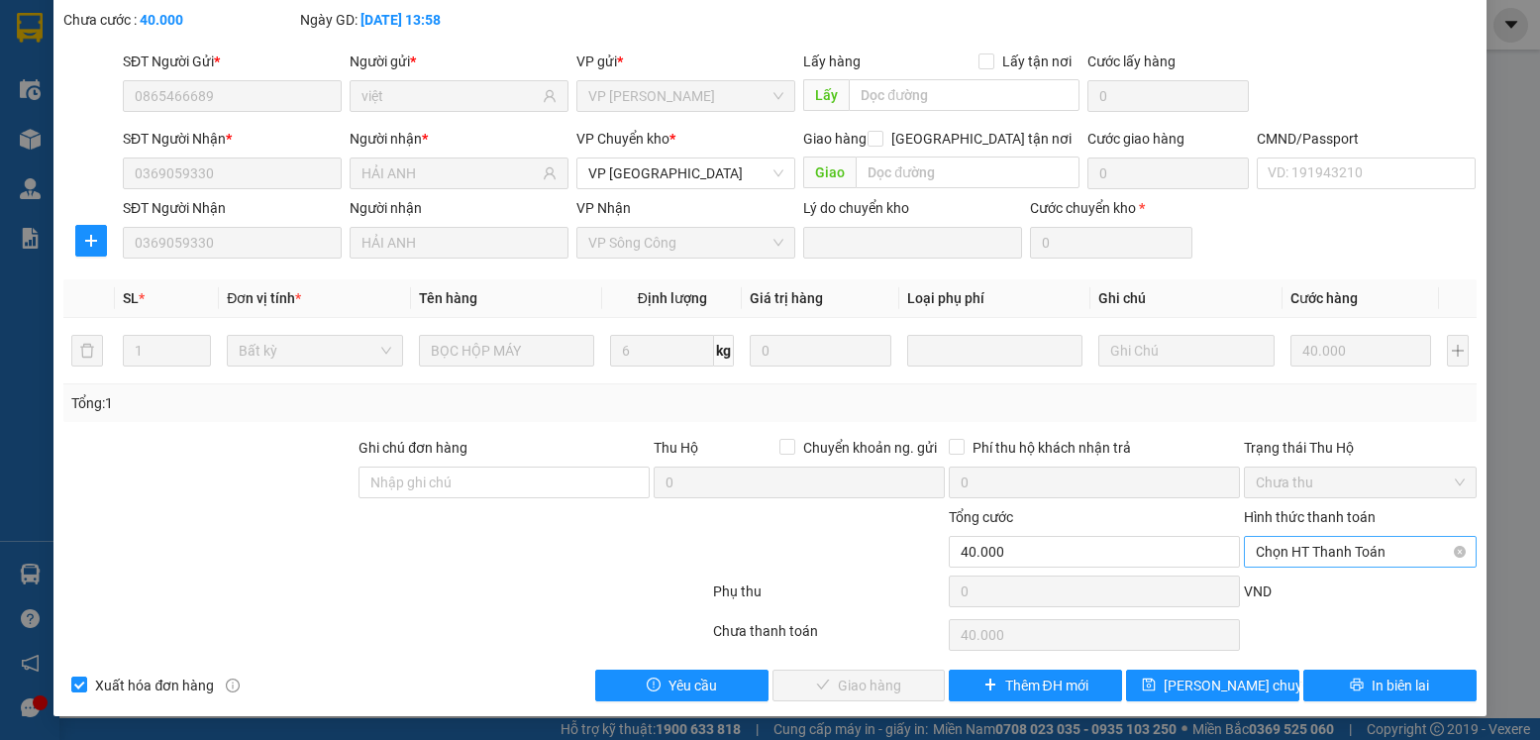
click at [1405, 541] on span "Chọn HT Thanh Toán" at bounding box center [1360, 552] width 208 height 30
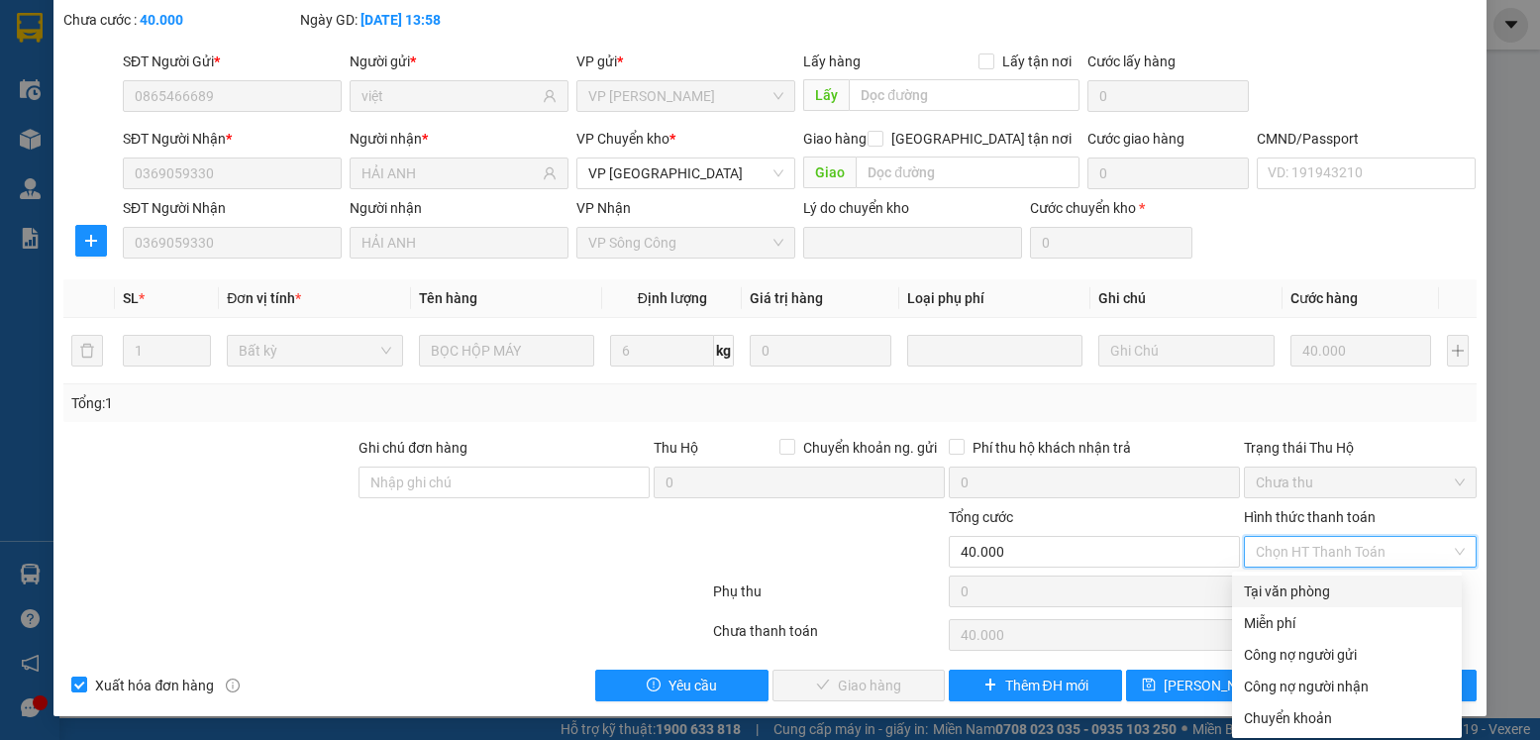
click at [1320, 586] on div "Tại văn phòng" at bounding box center [1347, 591] width 206 height 22
type input "0"
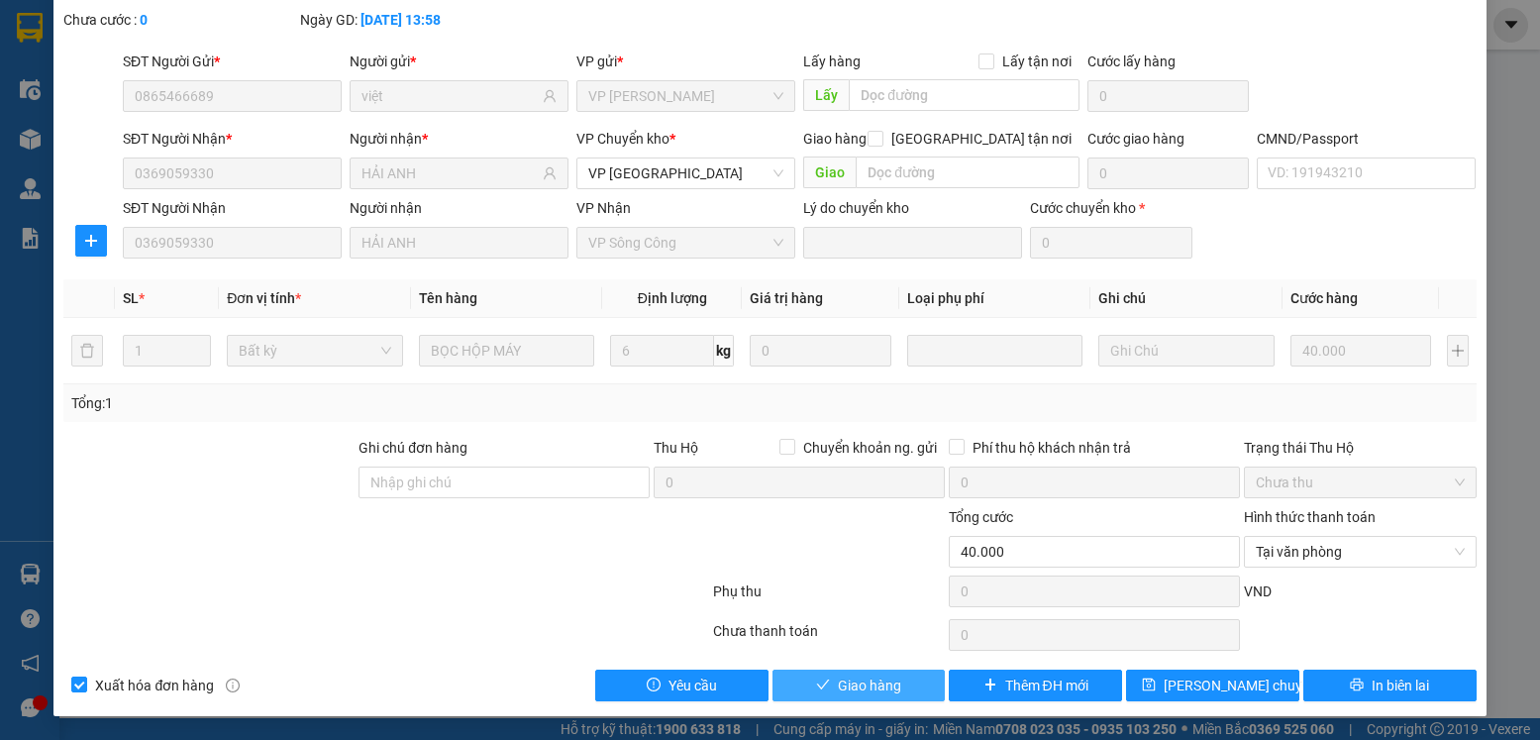
click at [876, 686] on span "Giao hàng" at bounding box center [869, 686] width 63 height 22
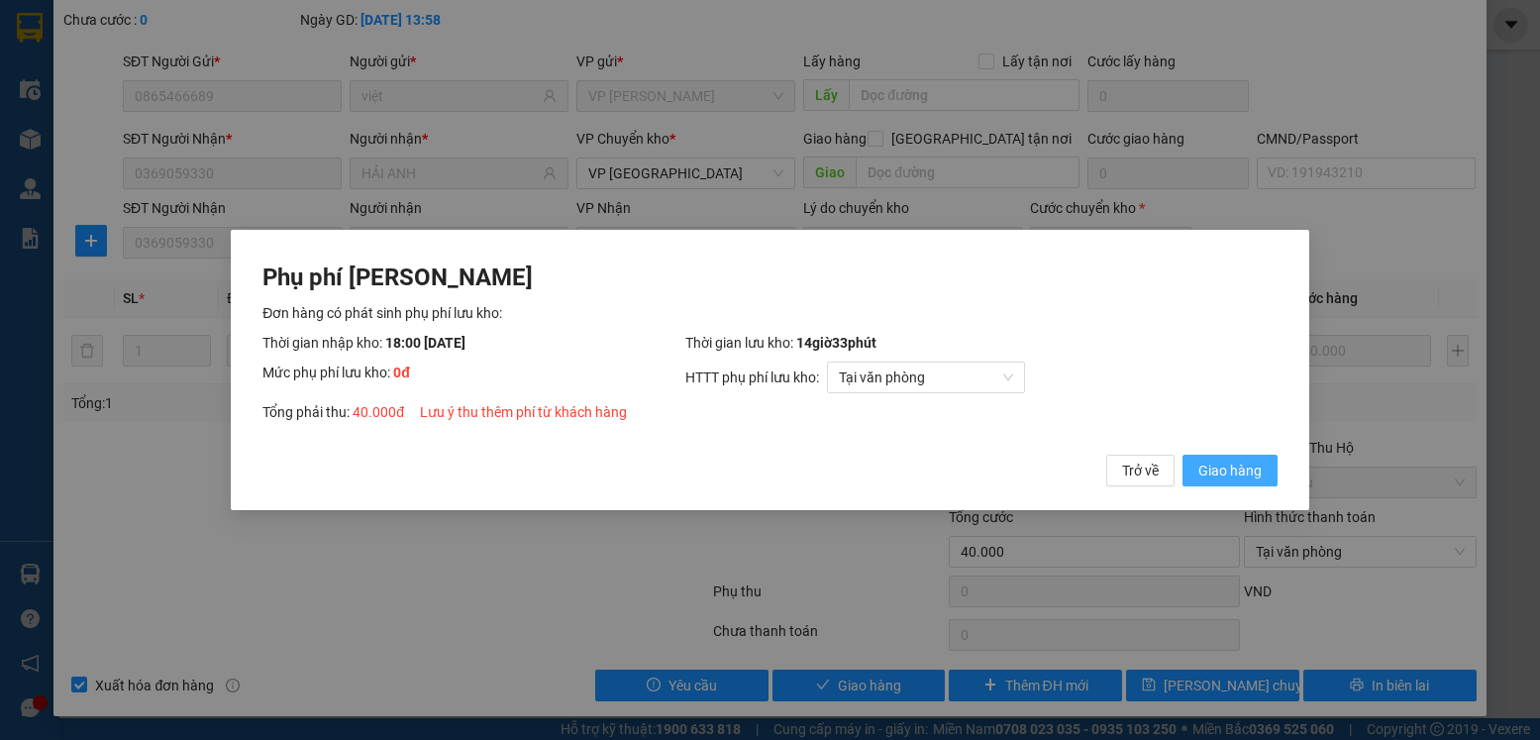
click at [1213, 475] on span "Giao hàng" at bounding box center [1230, 471] width 63 height 22
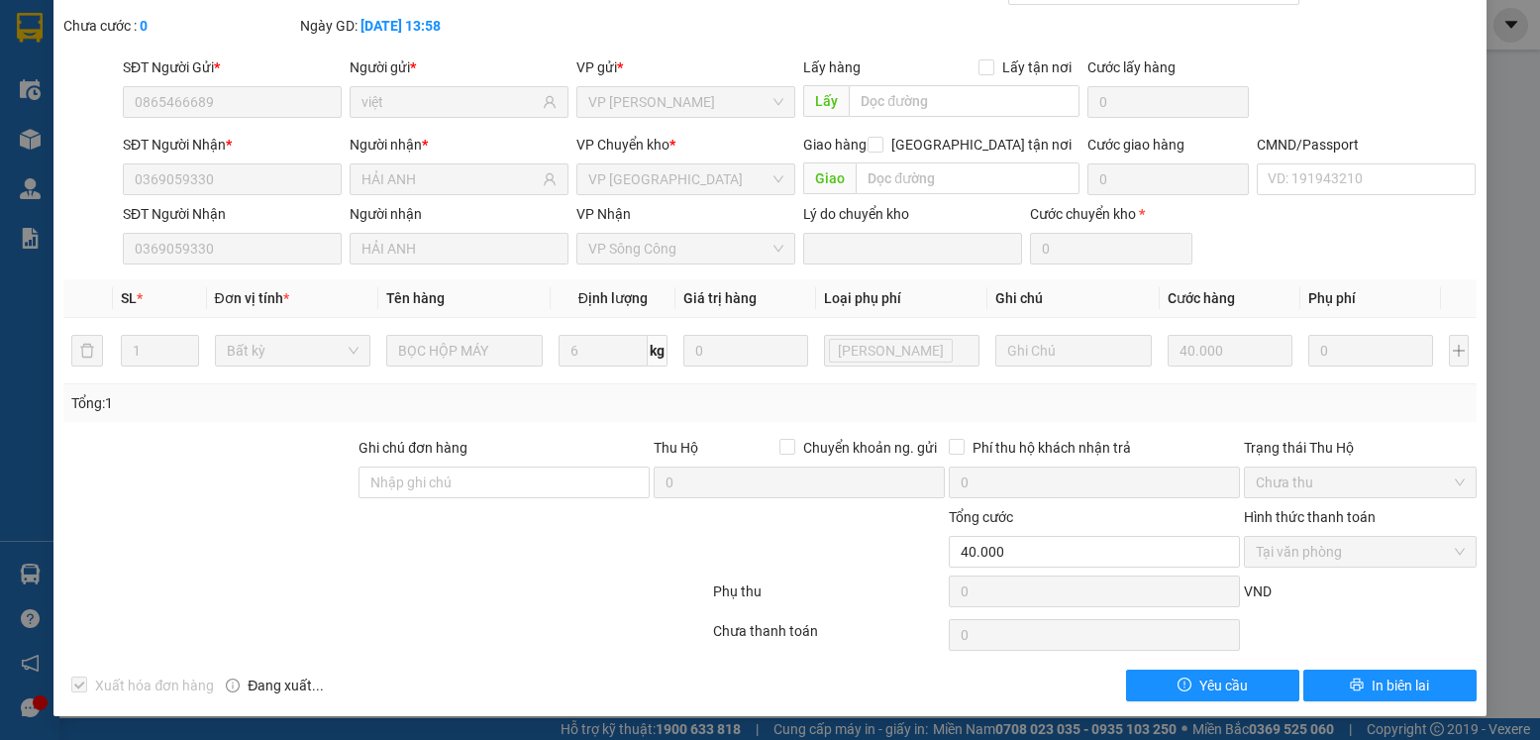
scroll to position [0, 0]
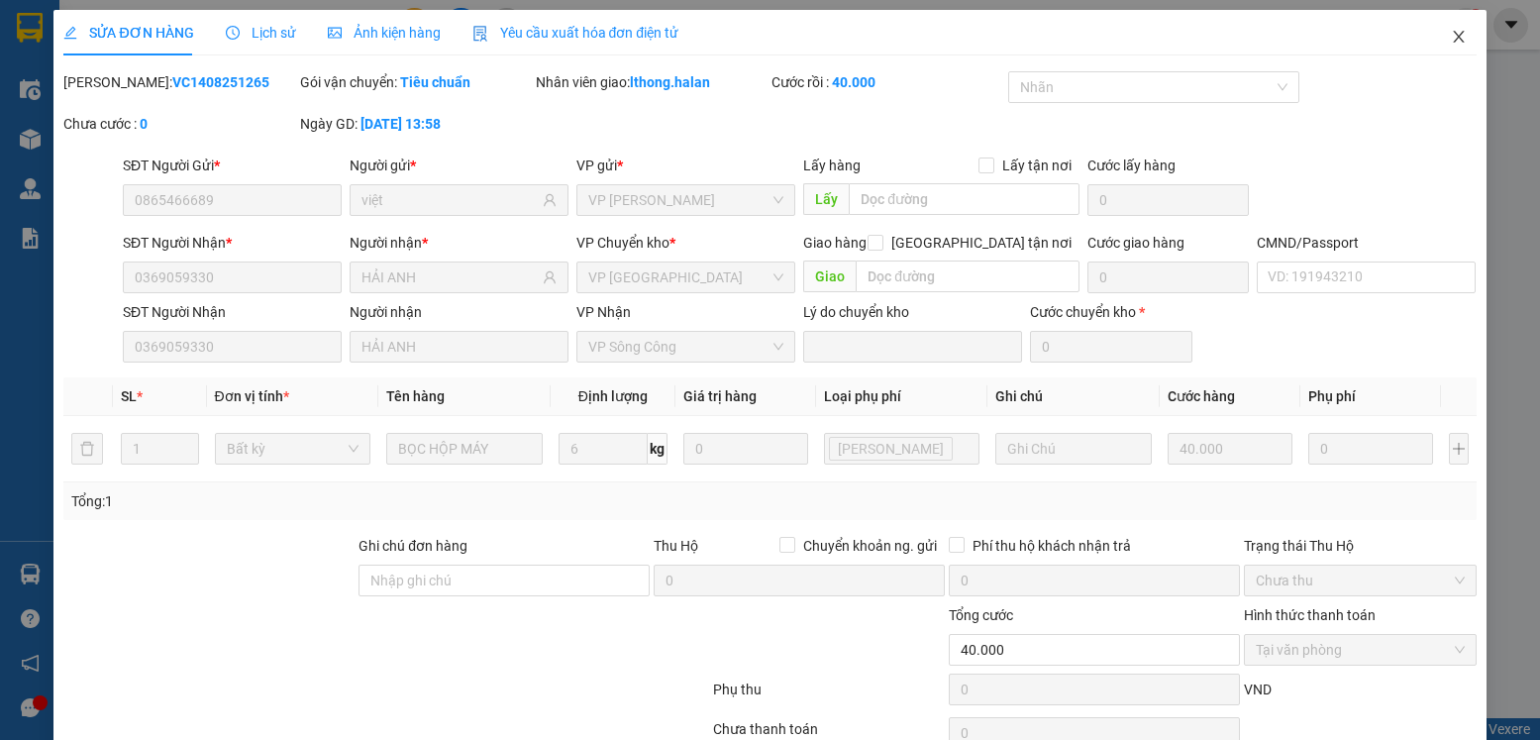
click at [1453, 39] on icon "close" at bounding box center [1458, 37] width 11 height 12
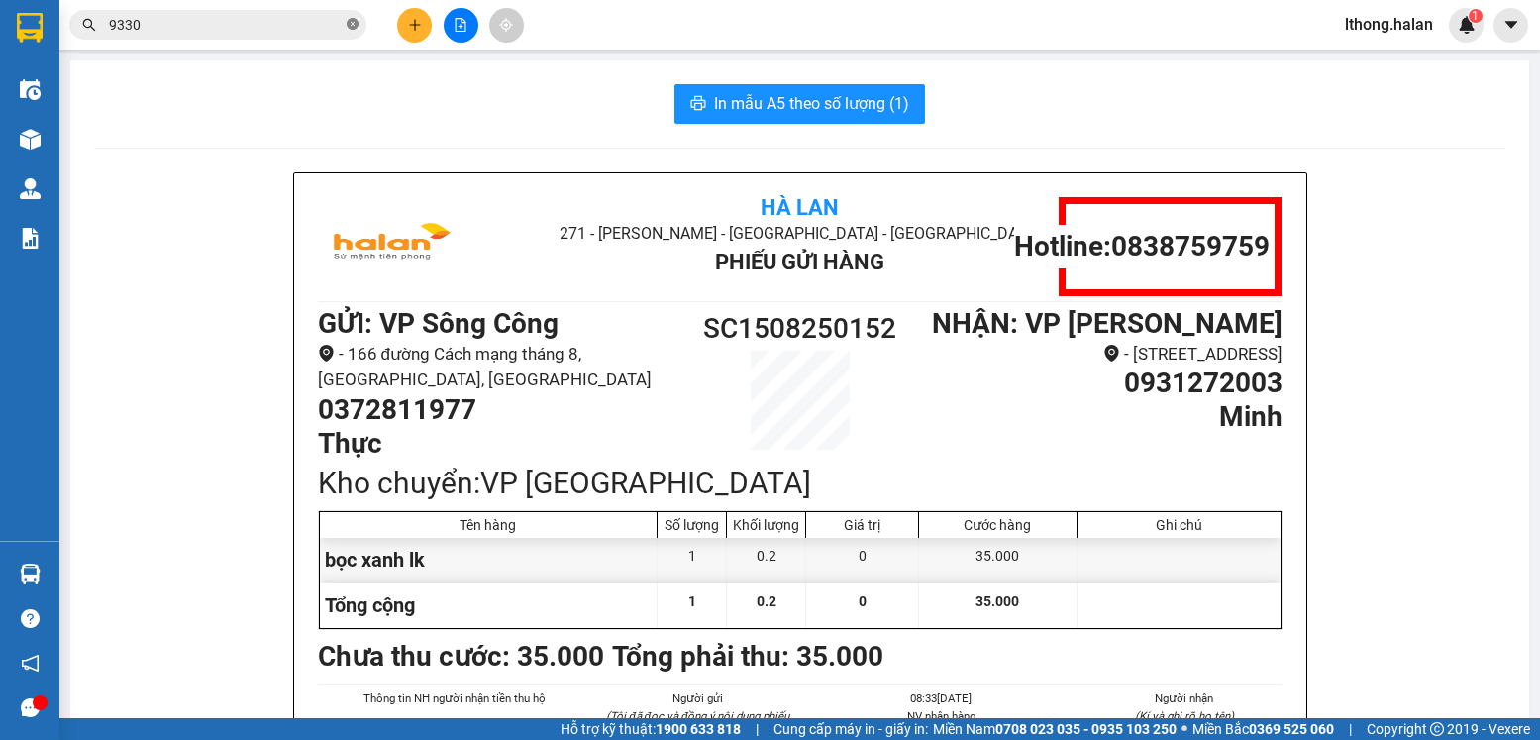
click at [350, 25] on icon "close-circle" at bounding box center [353, 24] width 12 height 12
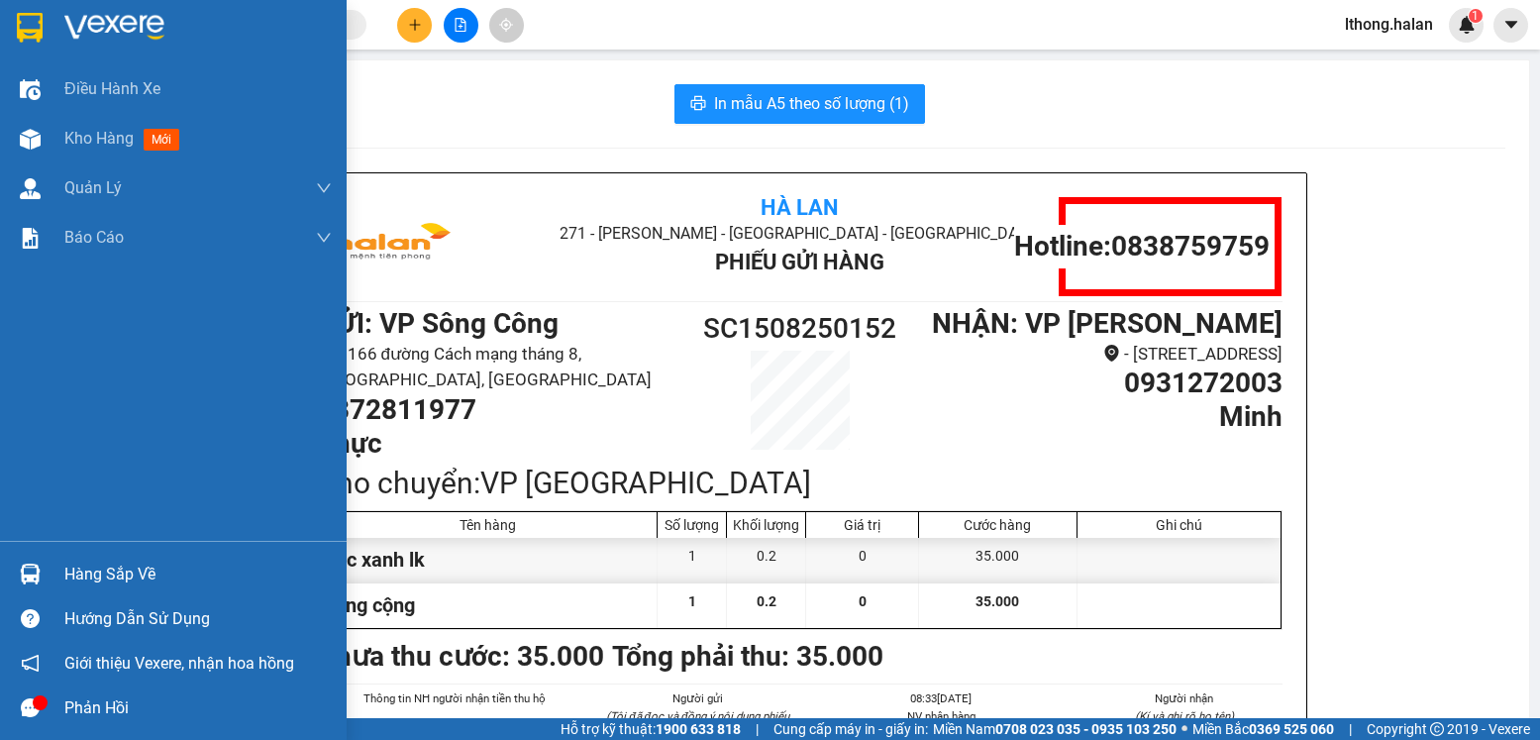
click at [137, 571] on div "Hàng sắp về" at bounding box center [197, 575] width 267 height 30
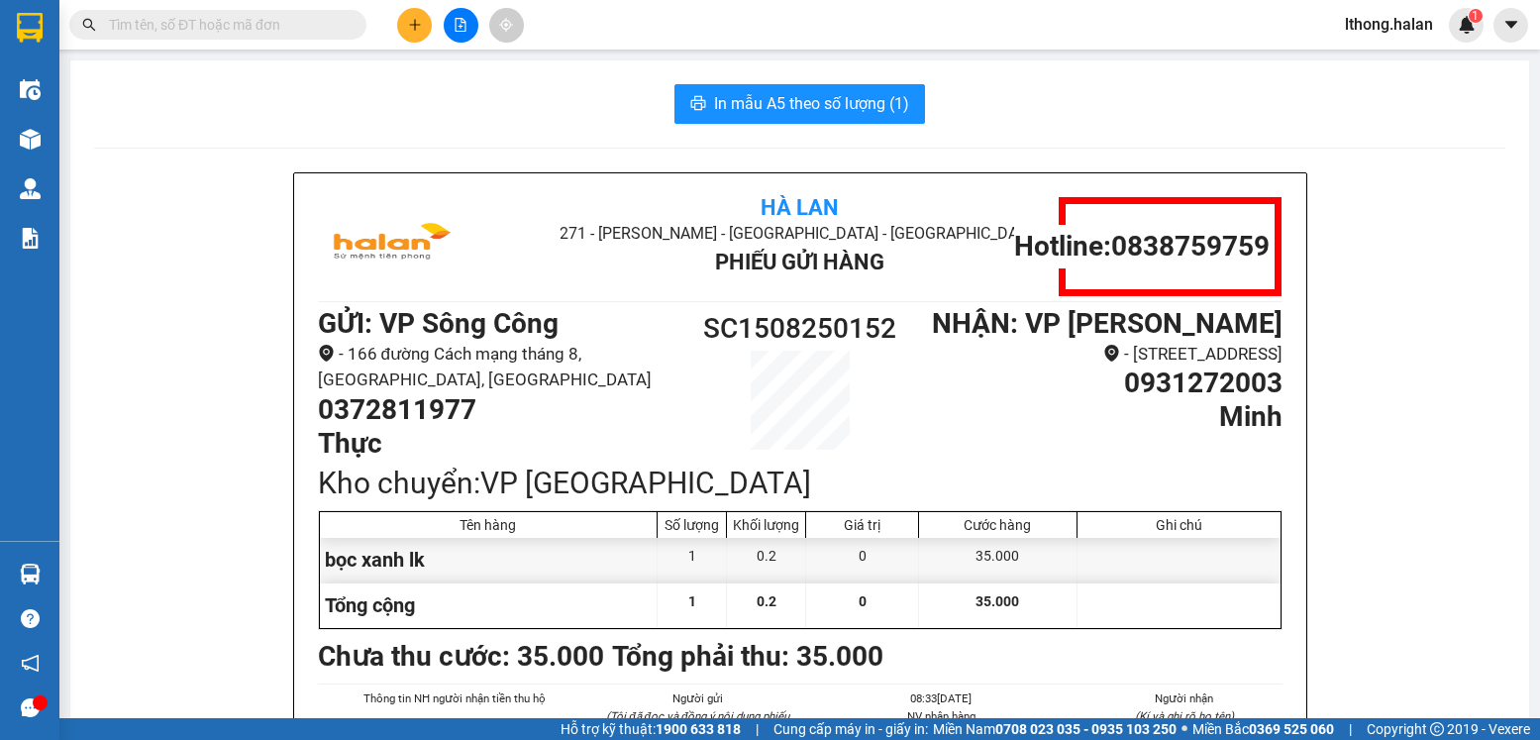
drag, startPoint x: 211, startPoint y: 368, endPoint x: 96, endPoint y: 243, distance: 169.7
click at [210, 366] on section "Kết quả tìm kiếm ( 459 ) Bộ lọc Mã ĐH Trạng thái Món hàng Thu hộ Tổng cước Chưa…" at bounding box center [770, 370] width 1540 height 740
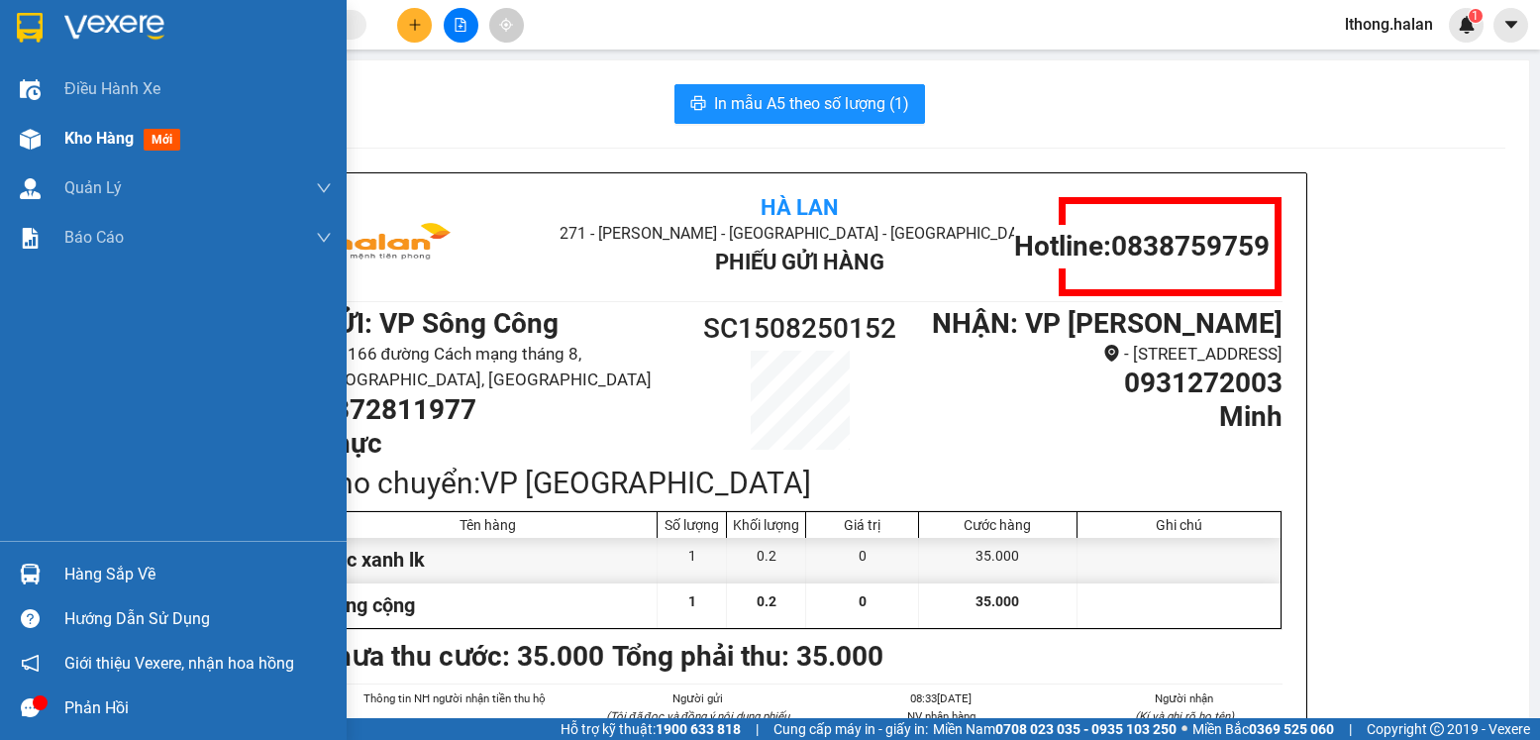
click at [90, 139] on span "Kho hàng" at bounding box center [98, 138] width 69 height 19
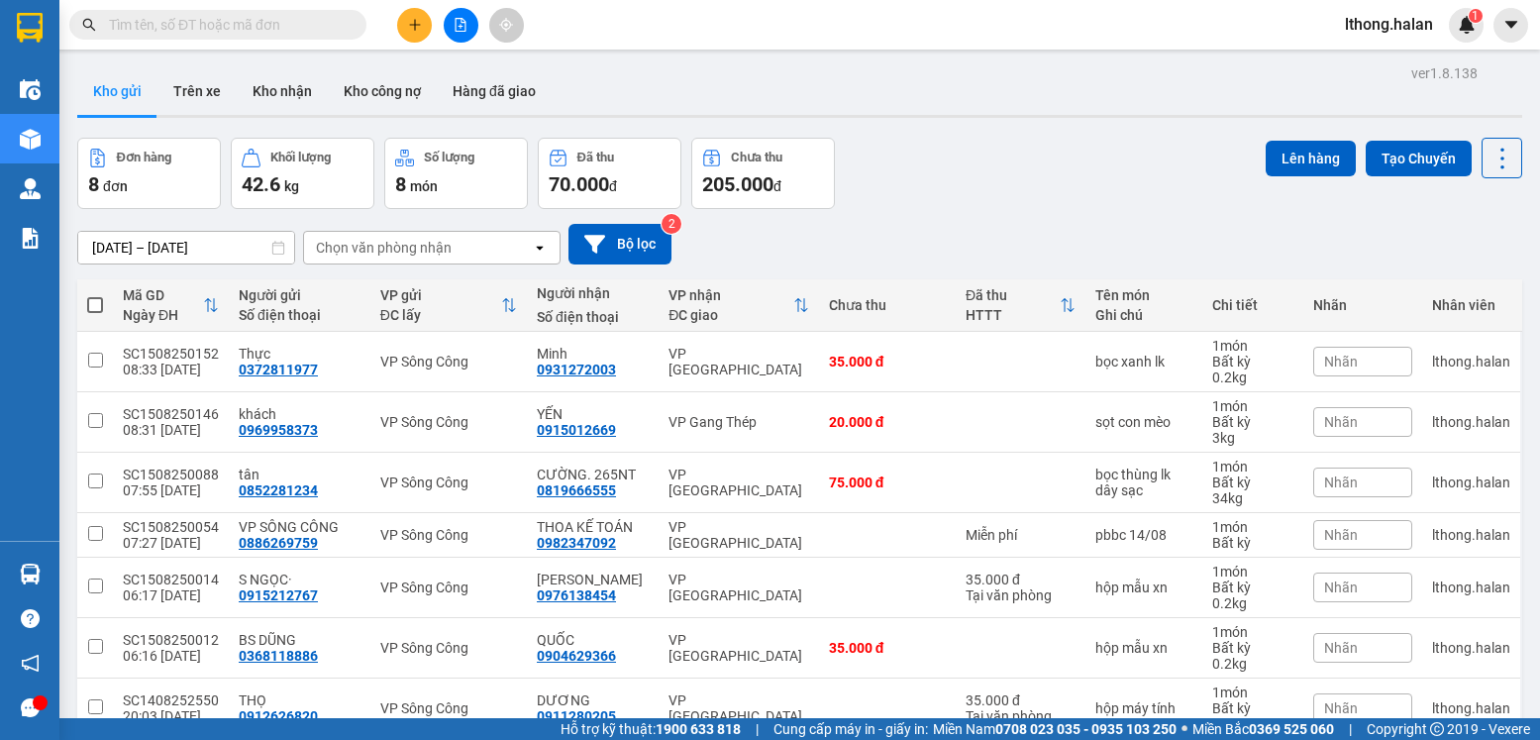
scroll to position [99, 0]
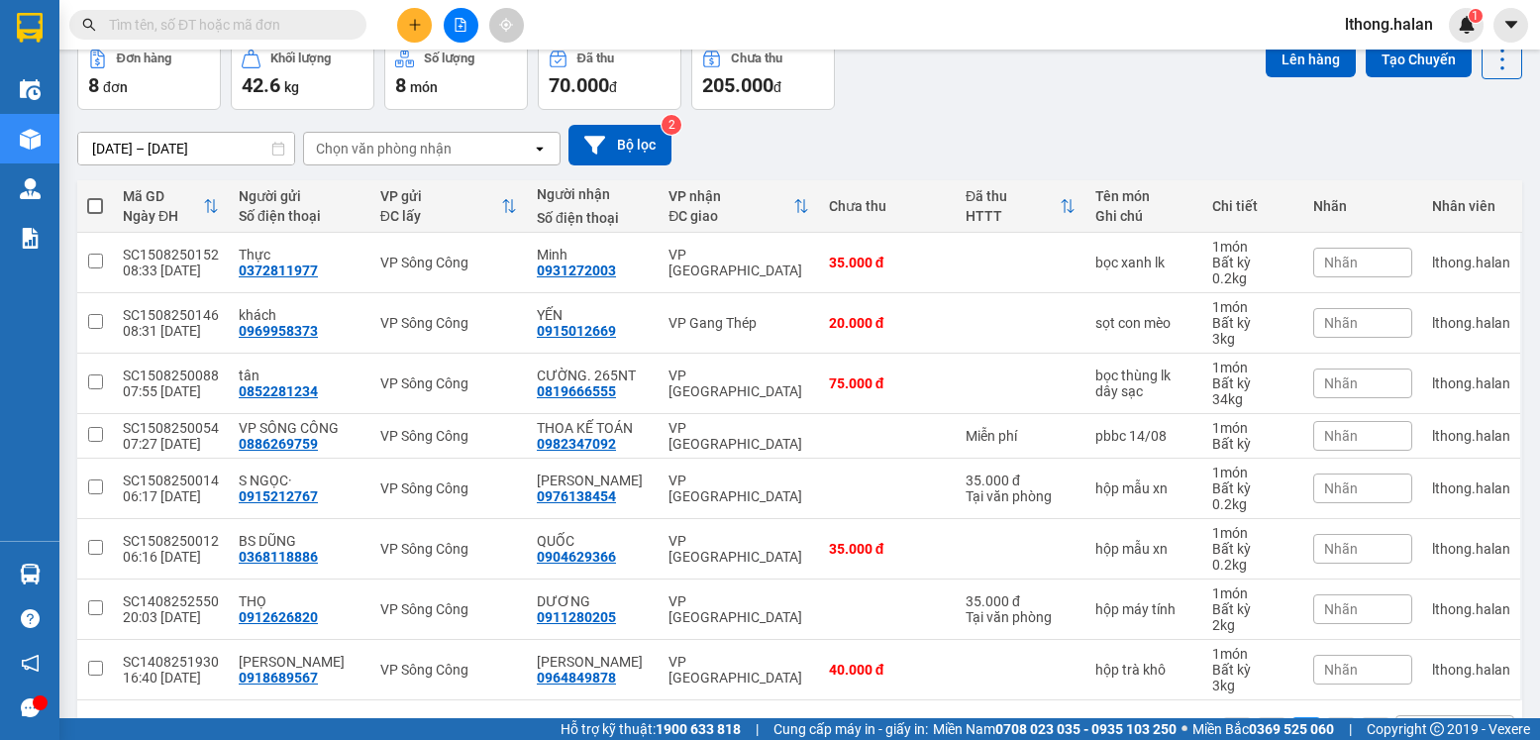
click at [95, 204] on span at bounding box center [95, 206] width 16 height 16
click at [95, 196] on input "checkbox" at bounding box center [95, 196] width 0 height 0
checkbox input "true"
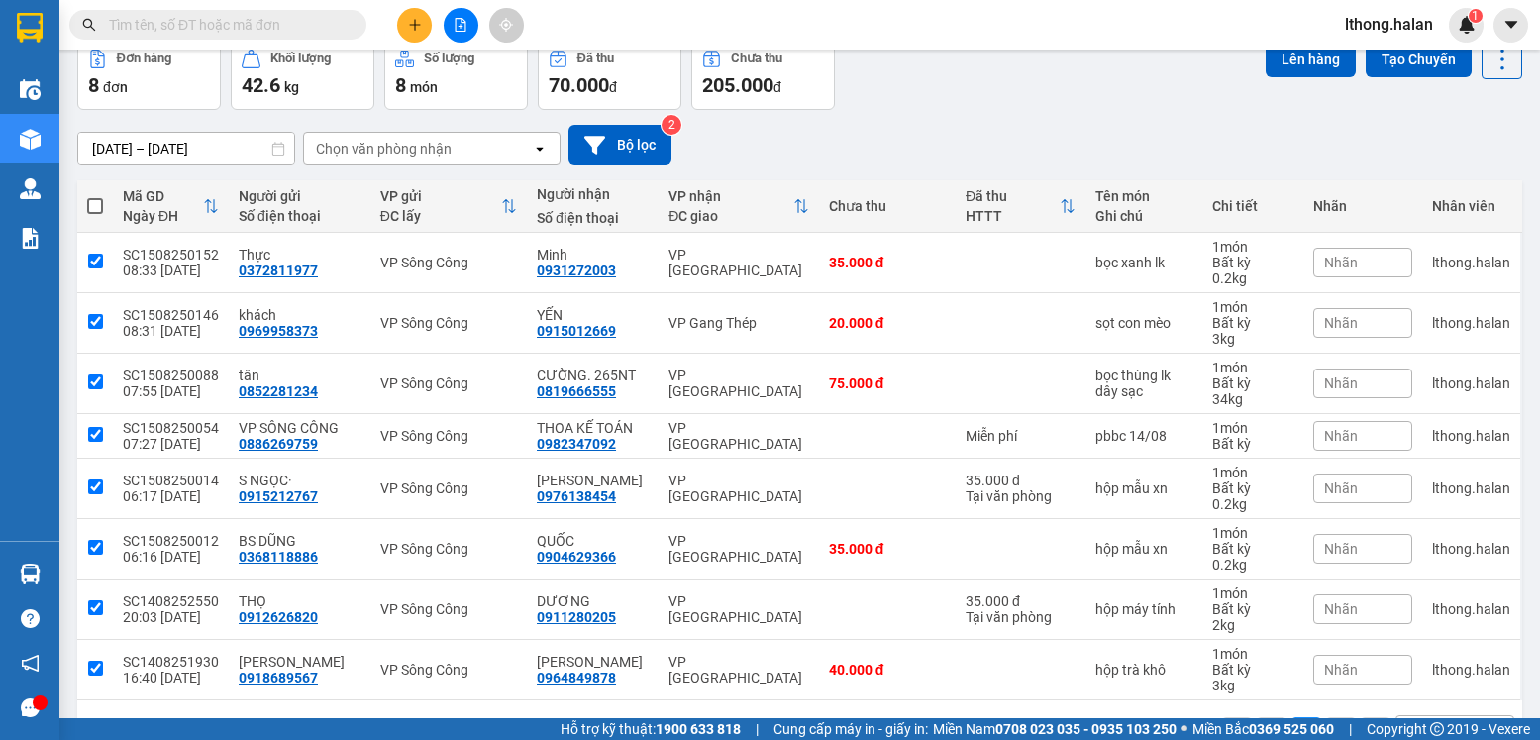
checkbox input "true"
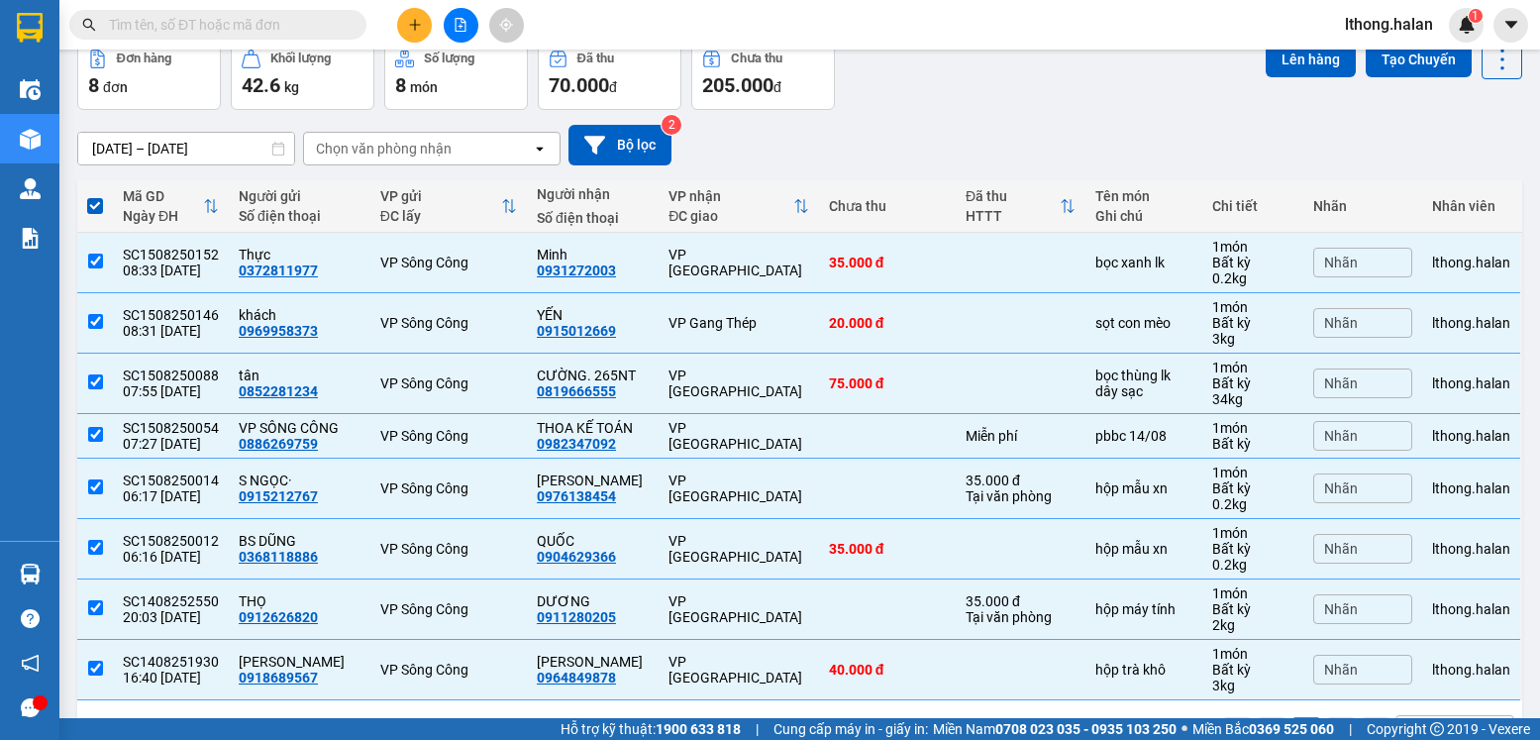
scroll to position [0, 0]
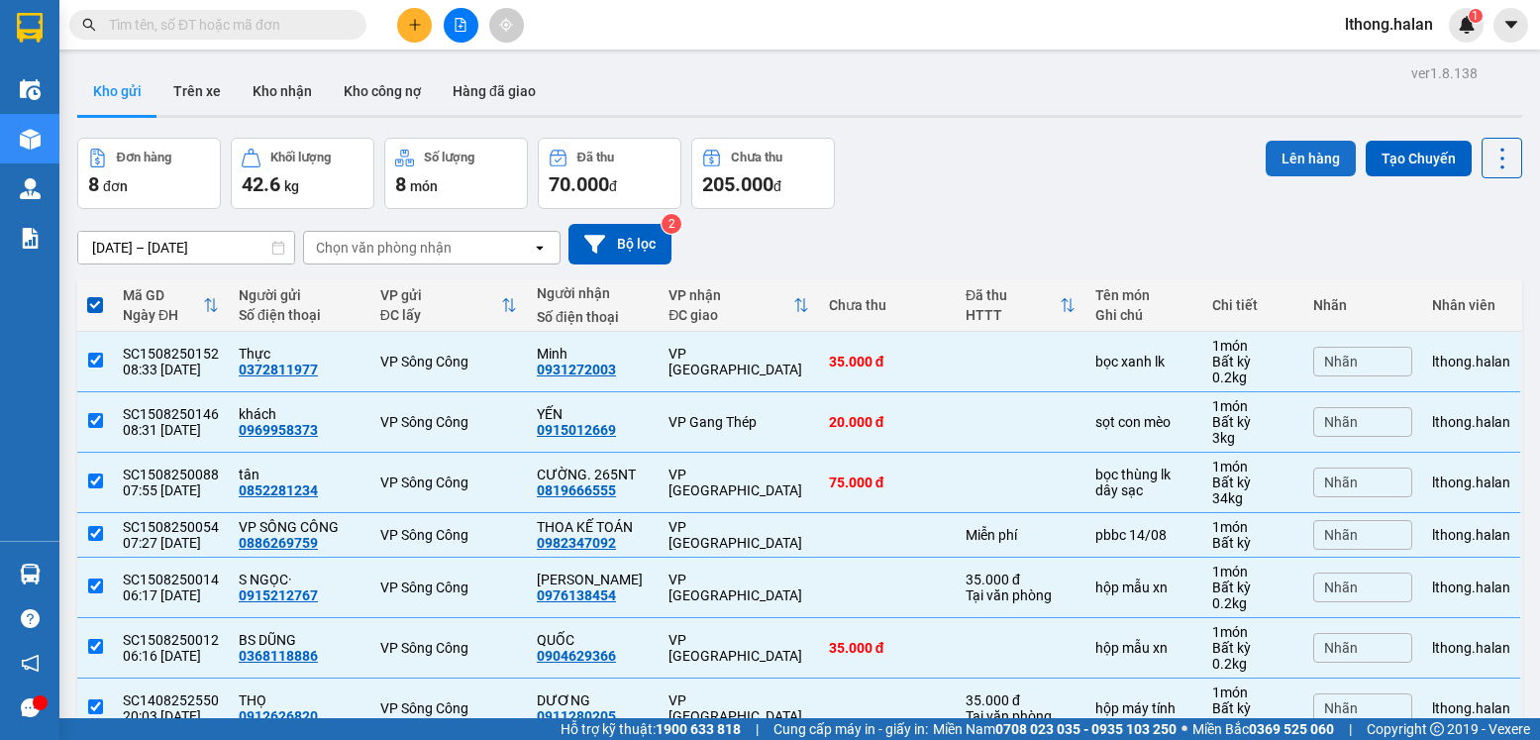
click at [1292, 162] on button "Lên hàng" at bounding box center [1311, 159] width 90 height 36
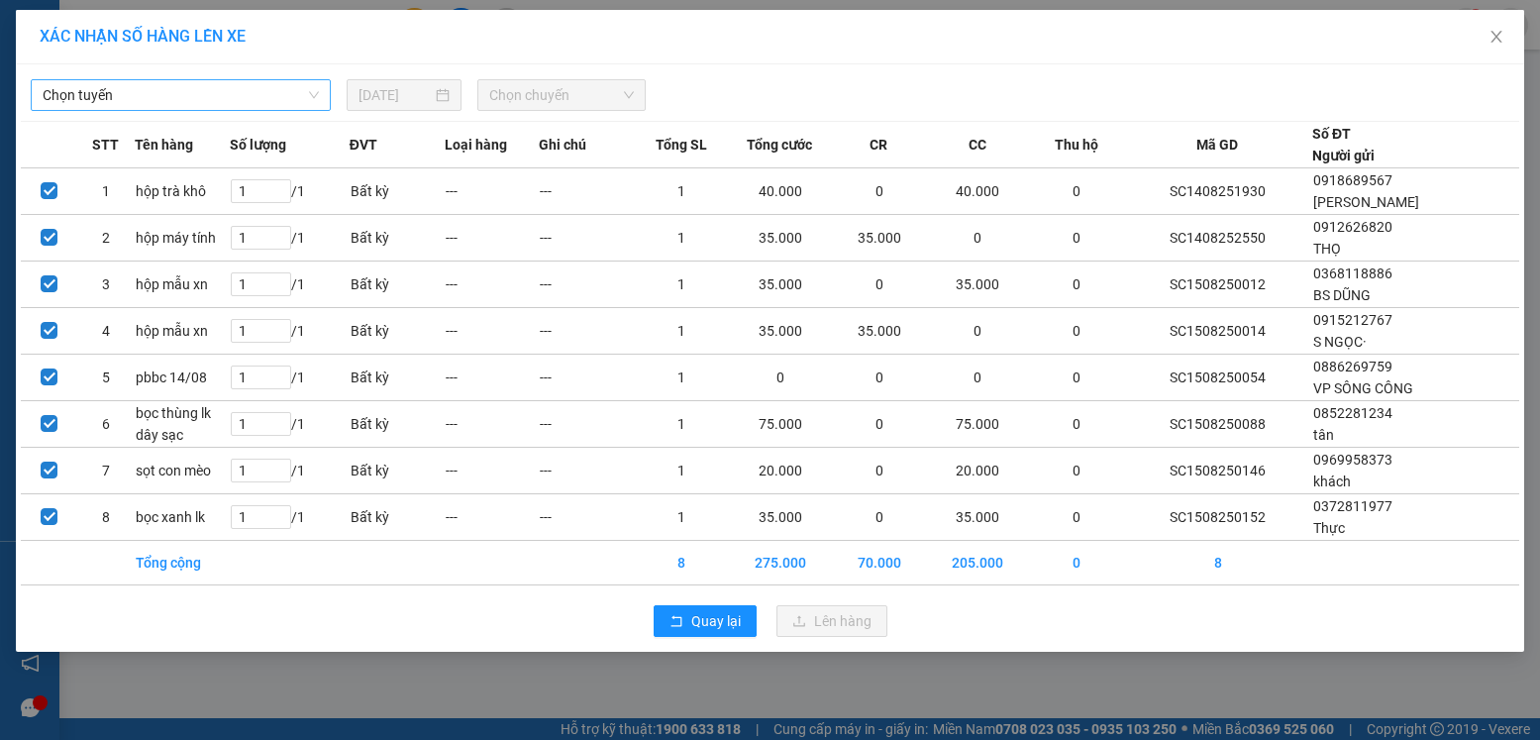
click at [236, 92] on span "Chọn tuyến" at bounding box center [181, 95] width 276 height 30
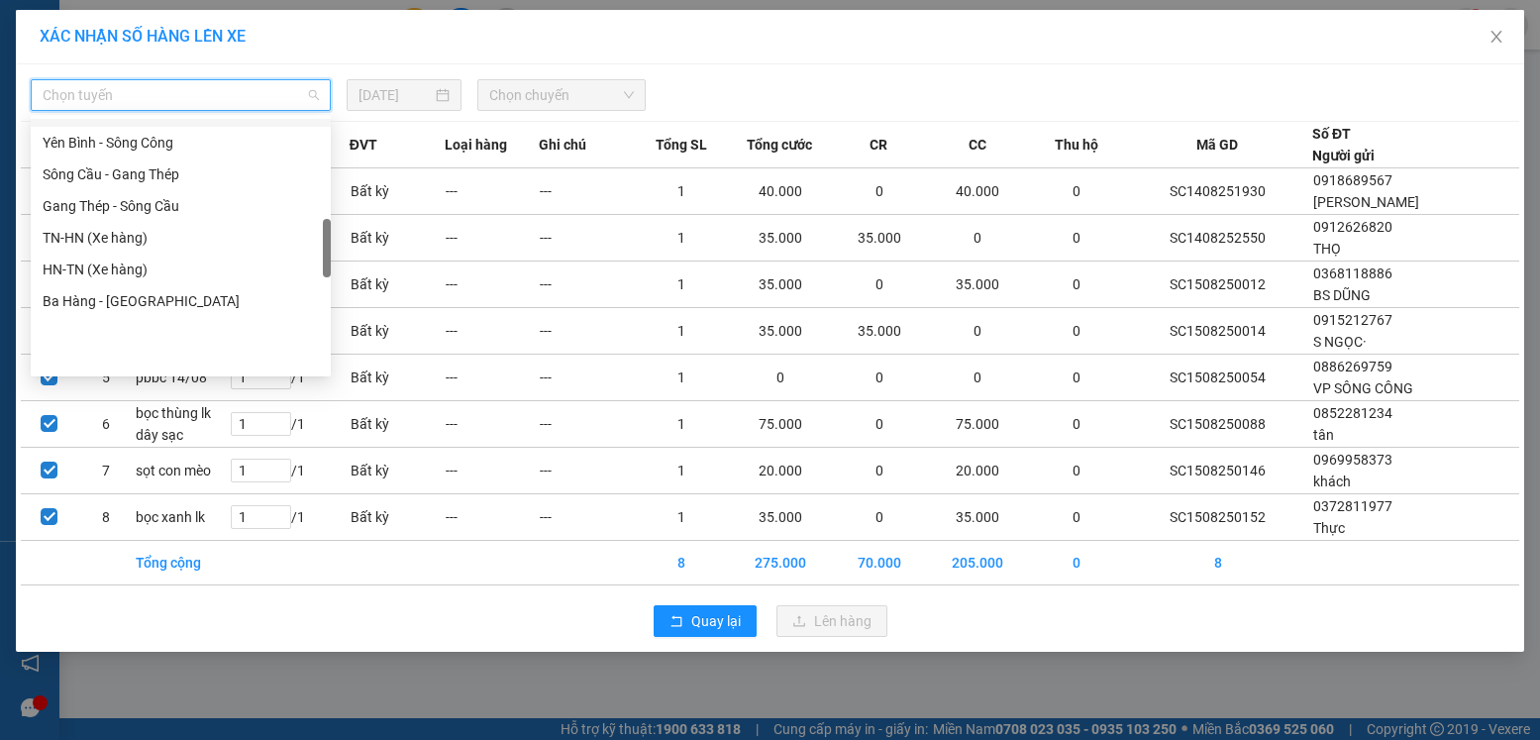
scroll to position [594, 0]
click at [104, 240] on div "TN-HN (Xe hàng)" at bounding box center [181, 238] width 276 height 22
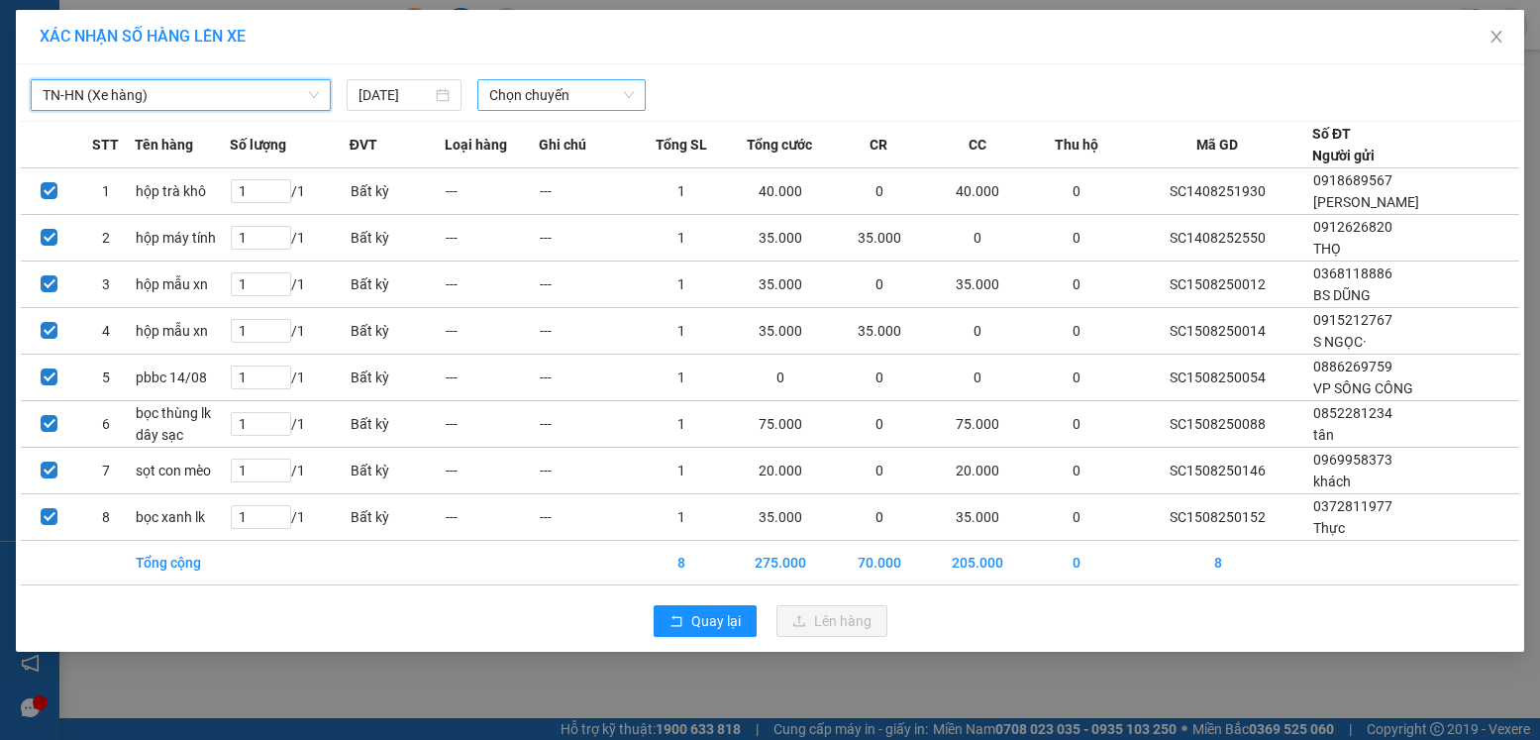
click at [559, 90] on span "Chọn chuyến" at bounding box center [561, 95] width 145 height 30
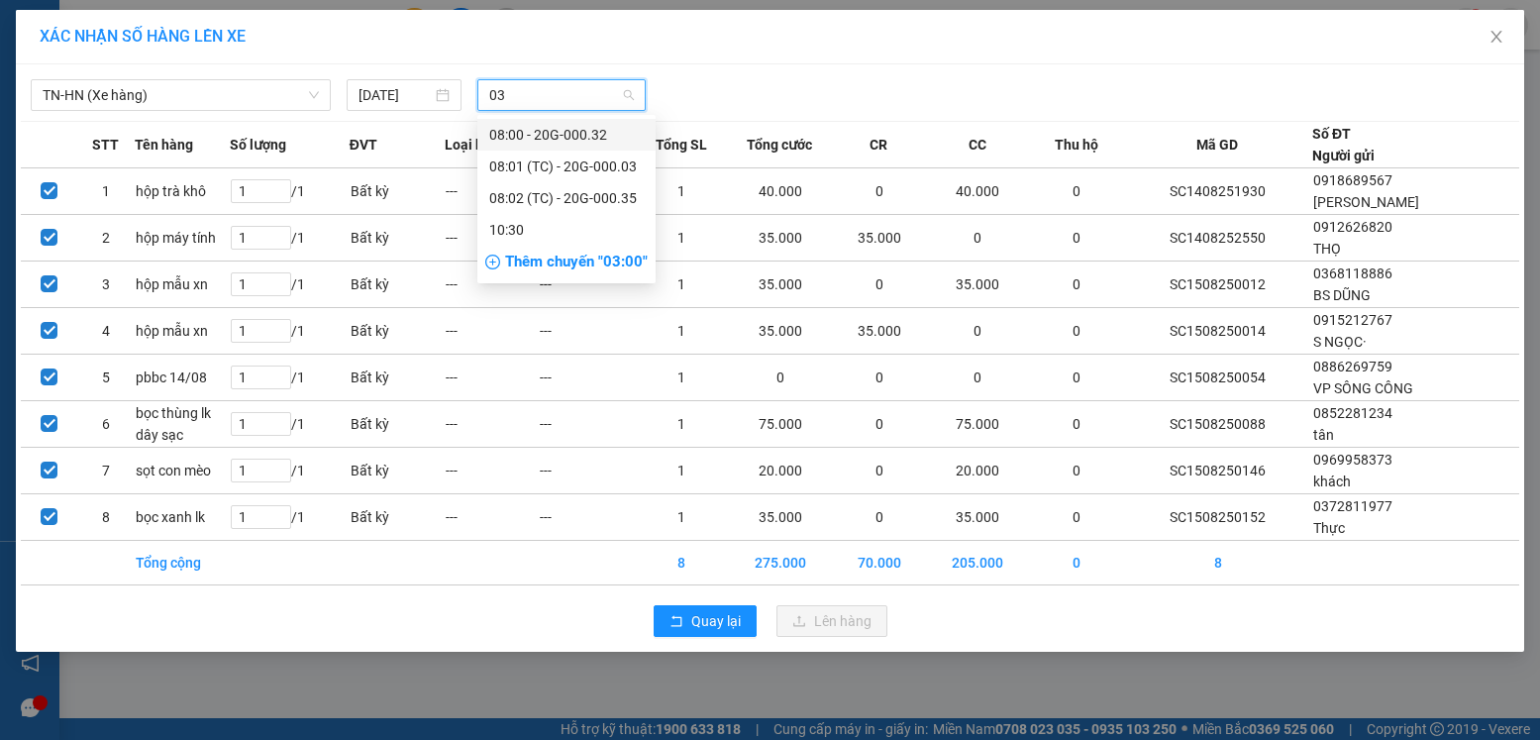
type input "032"
click at [582, 139] on div "08:00 - 20G-000.32" at bounding box center [566, 135] width 155 height 22
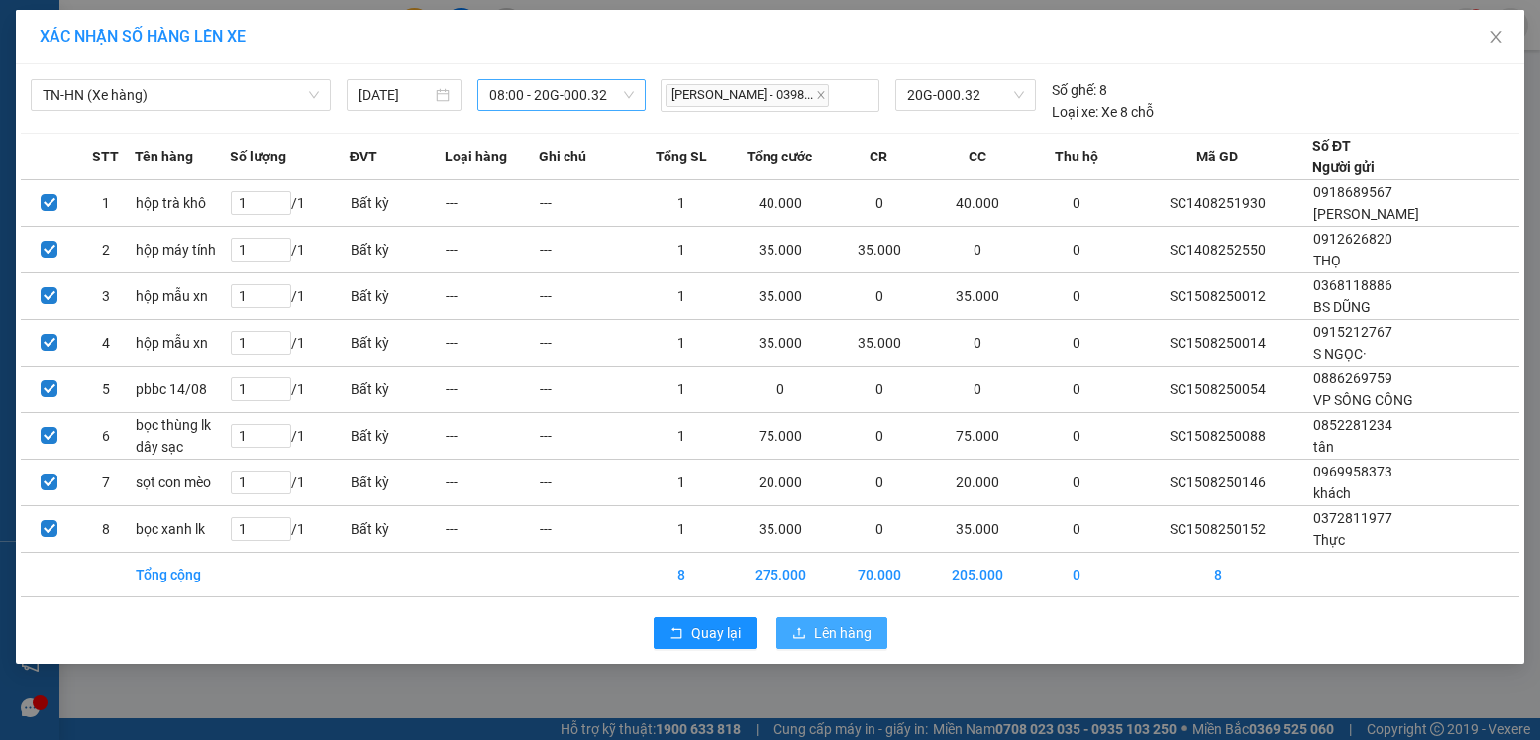
click at [841, 631] on span "Lên hàng" at bounding box center [842, 633] width 57 height 22
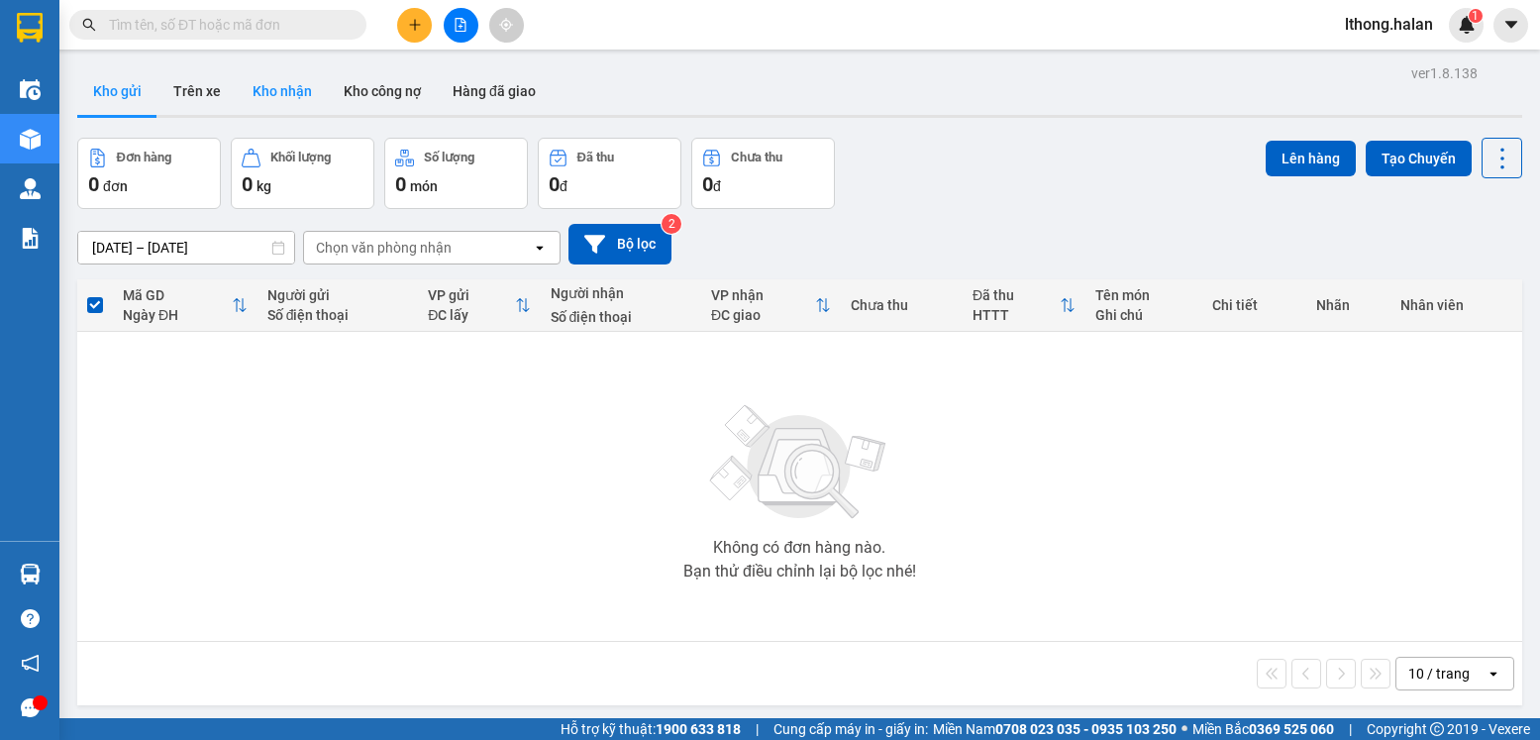
click at [287, 90] on button "Kho nhận" at bounding box center [282, 91] width 91 height 48
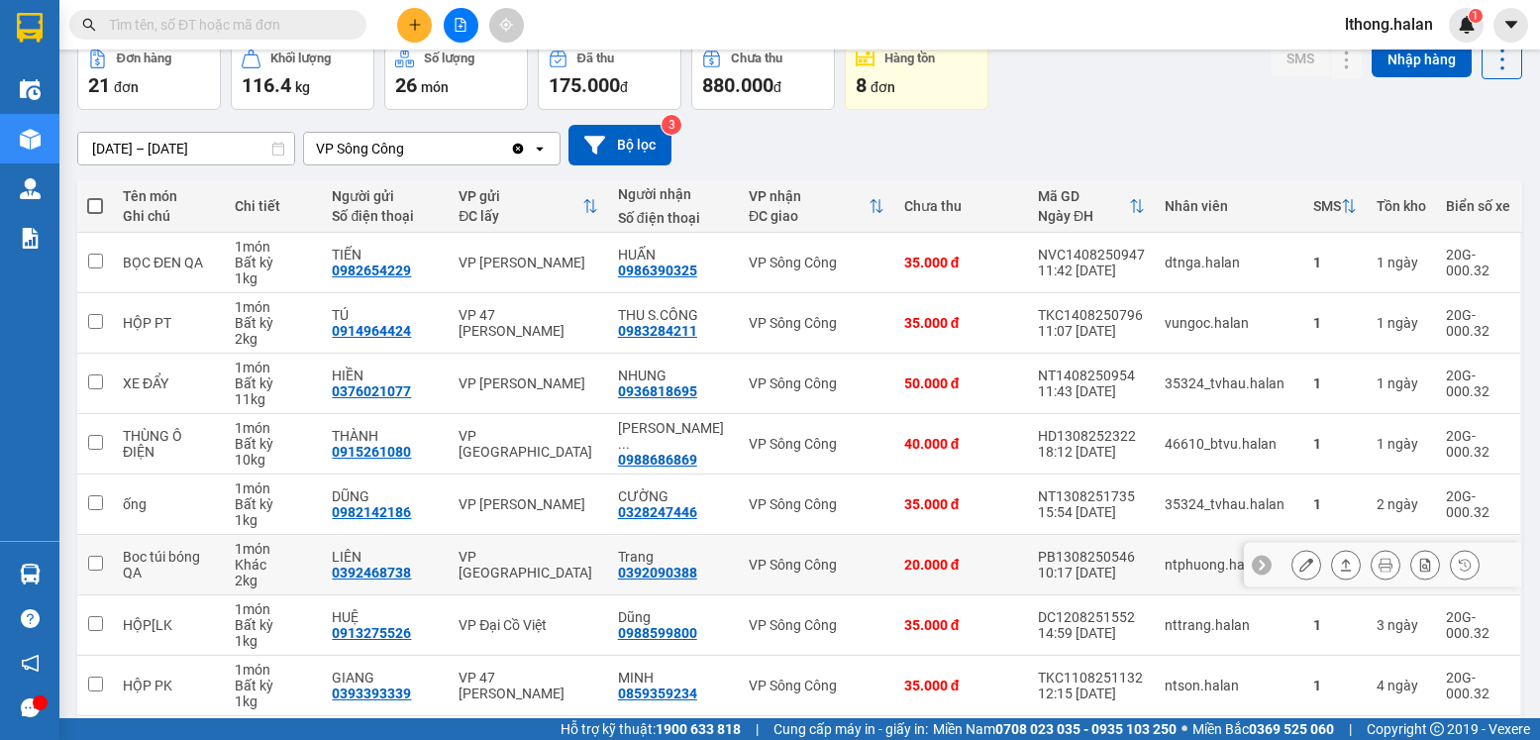
scroll to position [315, 0]
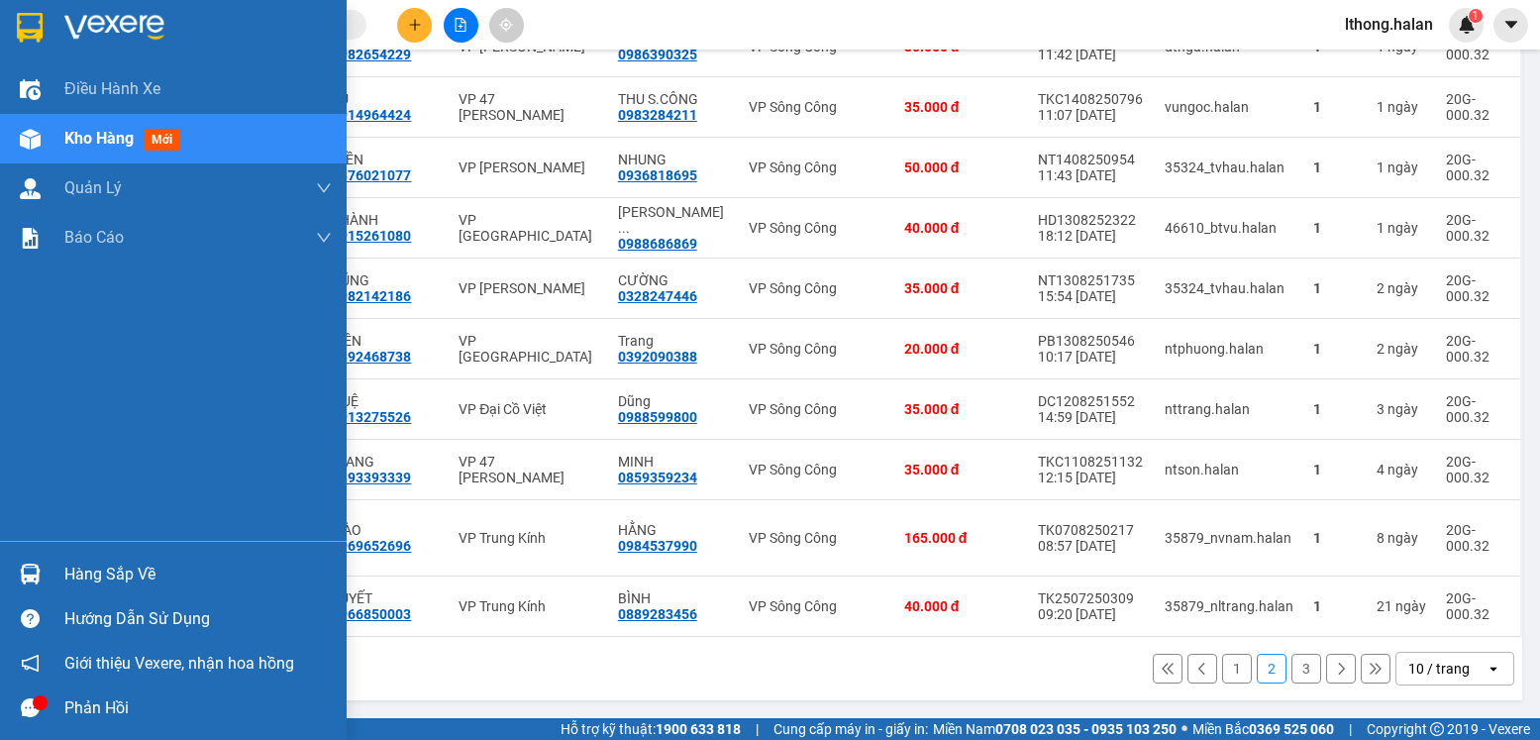
click at [112, 564] on div "Hàng sắp về" at bounding box center [197, 575] width 267 height 30
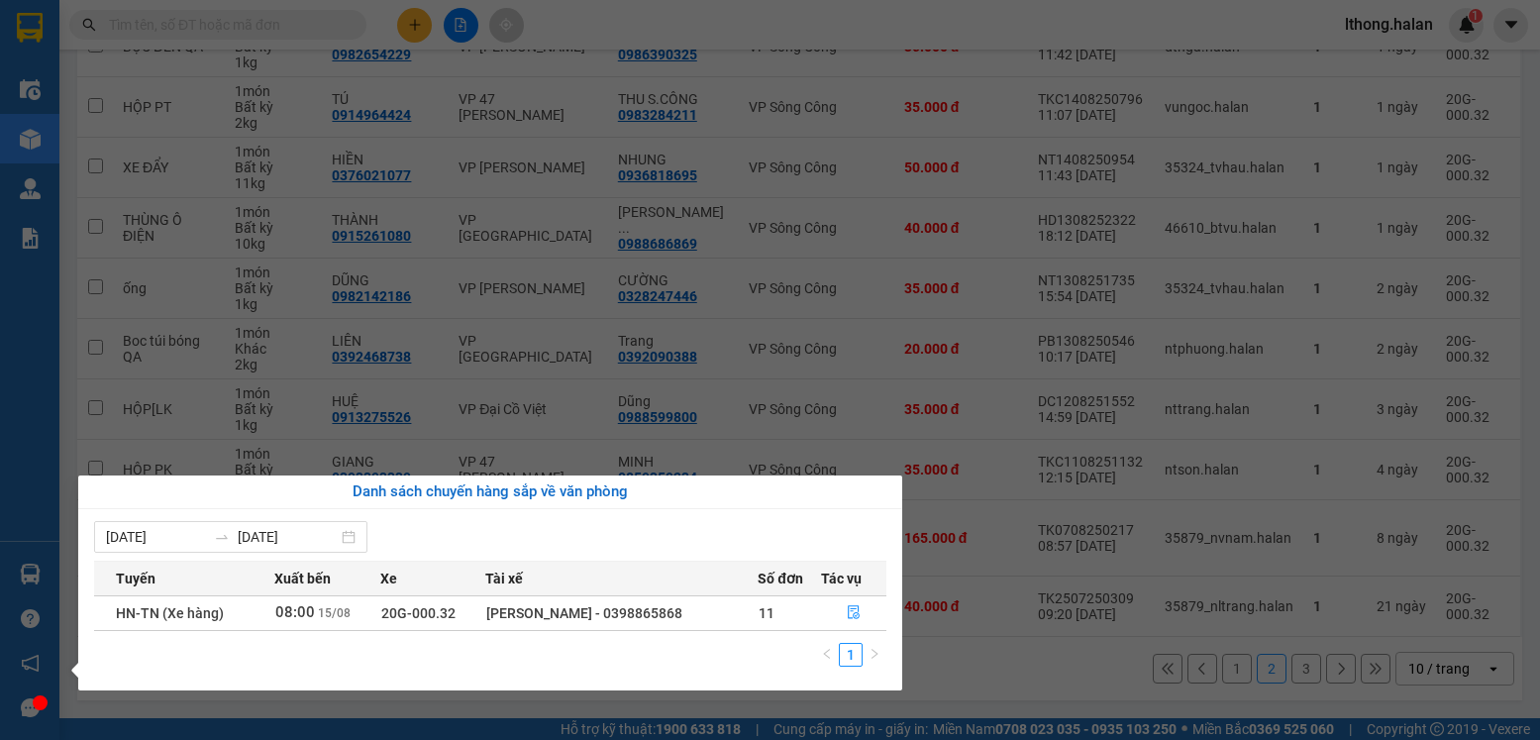
click at [975, 683] on section "Kết quả tìm kiếm ( 459 ) Bộ lọc Mã ĐH Trạng thái Món hàng Thu hộ Tổng cước Chưa…" at bounding box center [770, 370] width 1540 height 740
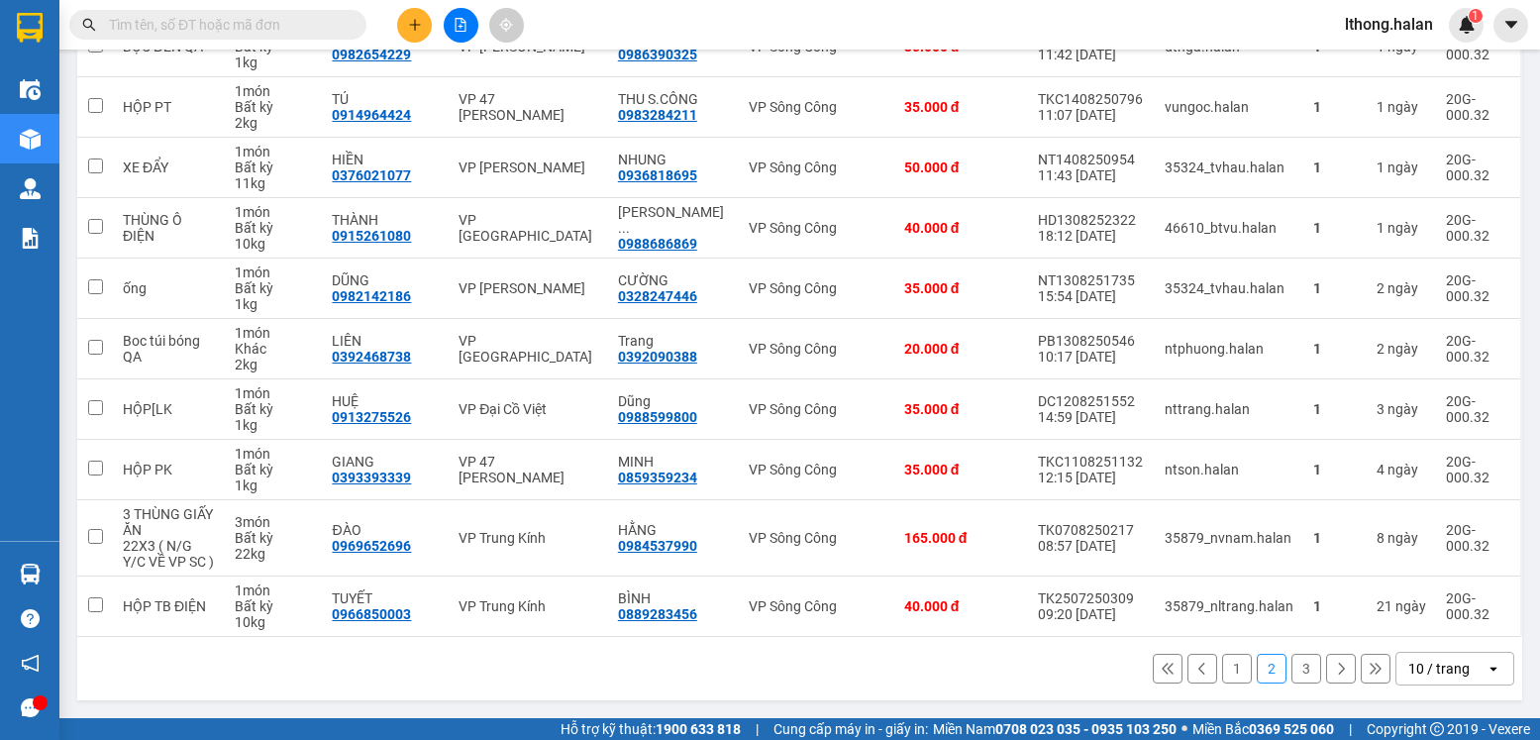
scroll to position [0, 0]
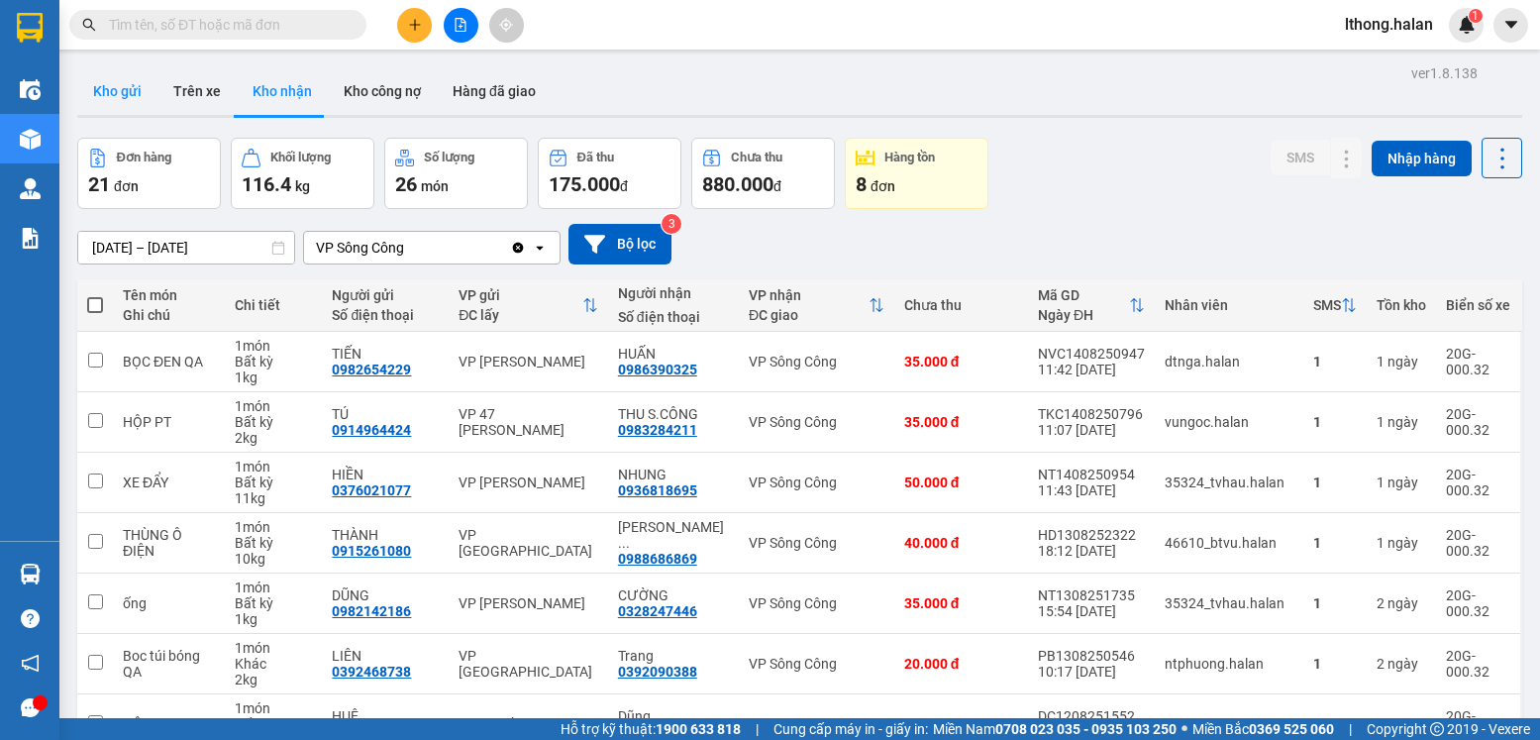
click at [117, 85] on button "Kho gửi" at bounding box center [117, 91] width 80 height 48
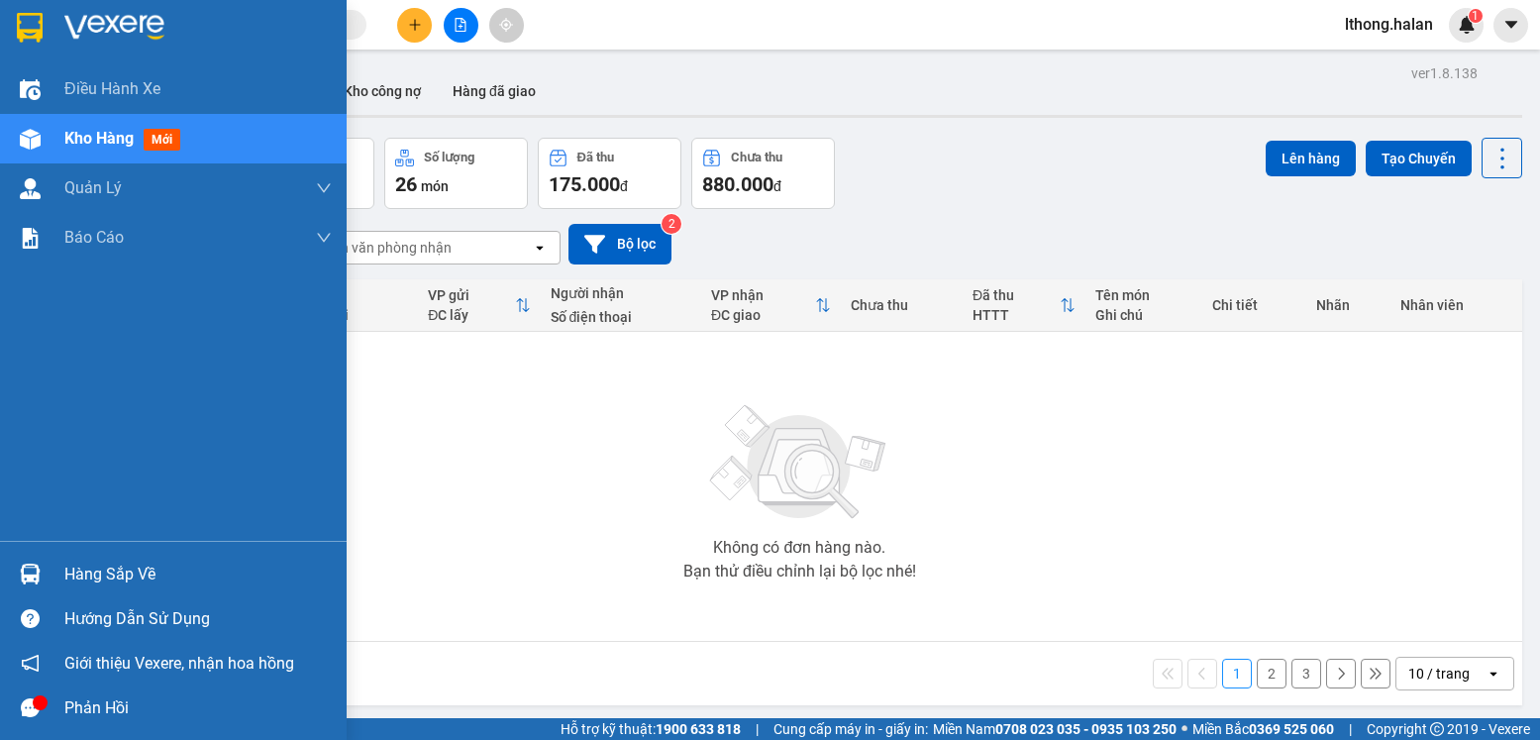
click at [130, 571] on div "Hàng sắp về" at bounding box center [197, 575] width 267 height 30
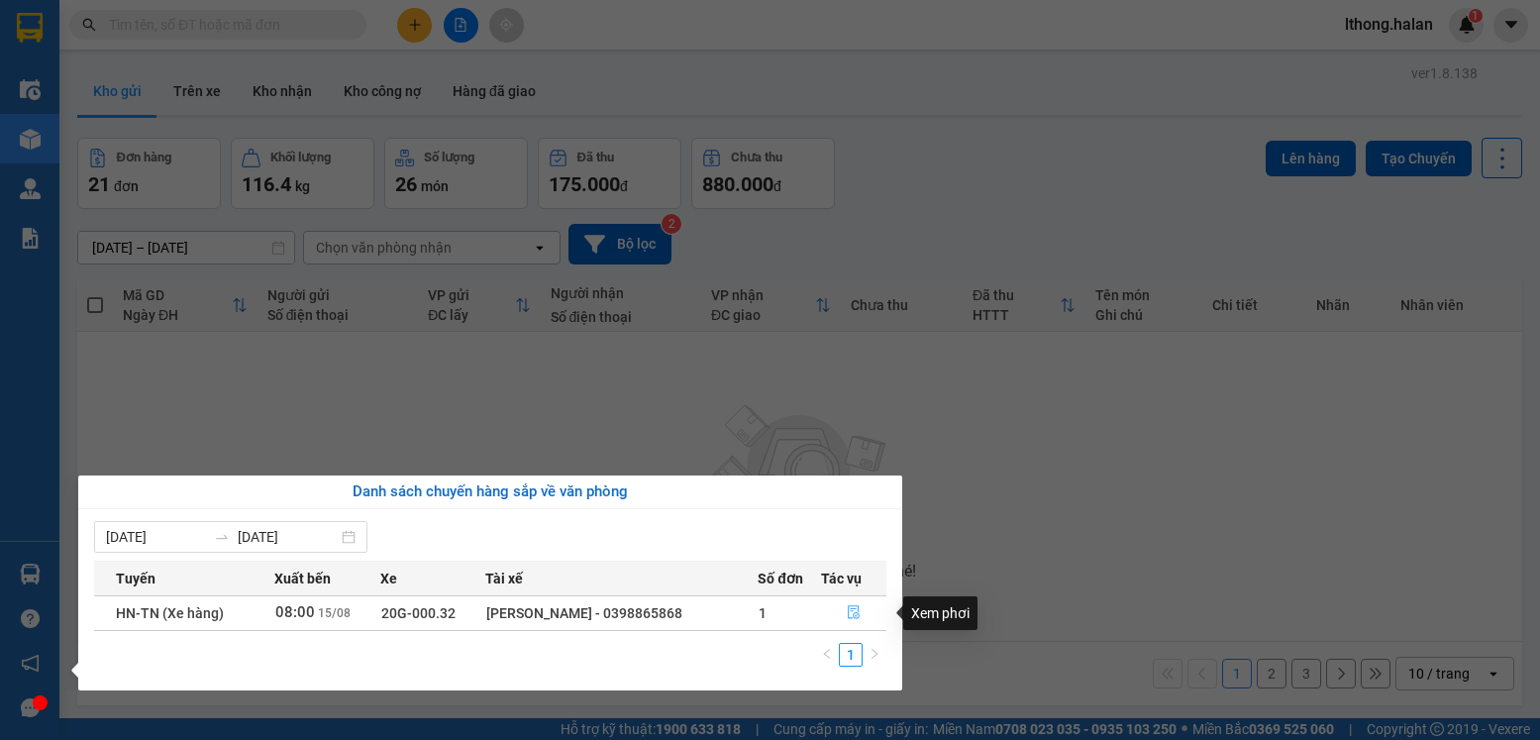
click at [853, 613] on icon "file-done" at bounding box center [854, 612] width 14 height 14
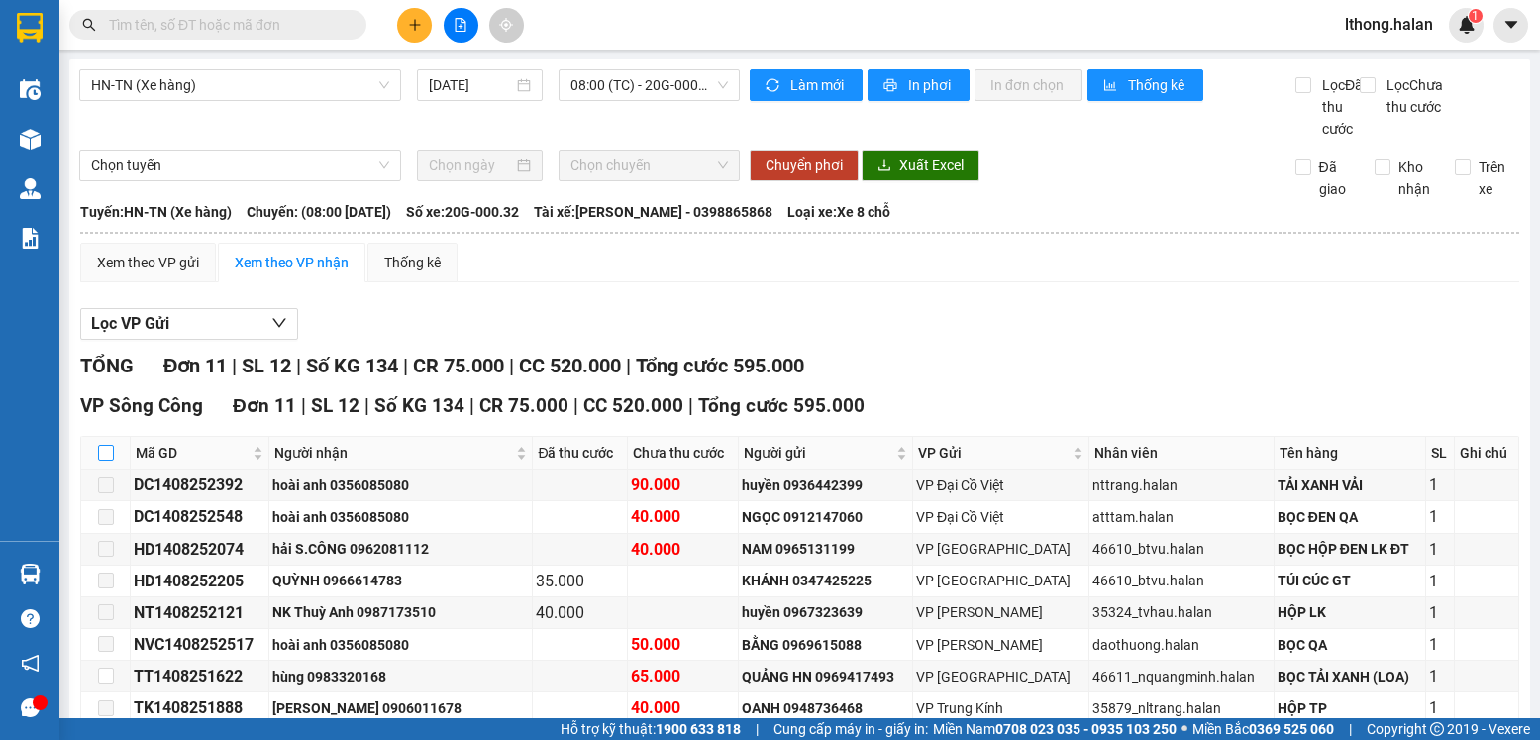
click at [108, 461] on input "checkbox" at bounding box center [106, 453] width 16 height 16
checkbox input "true"
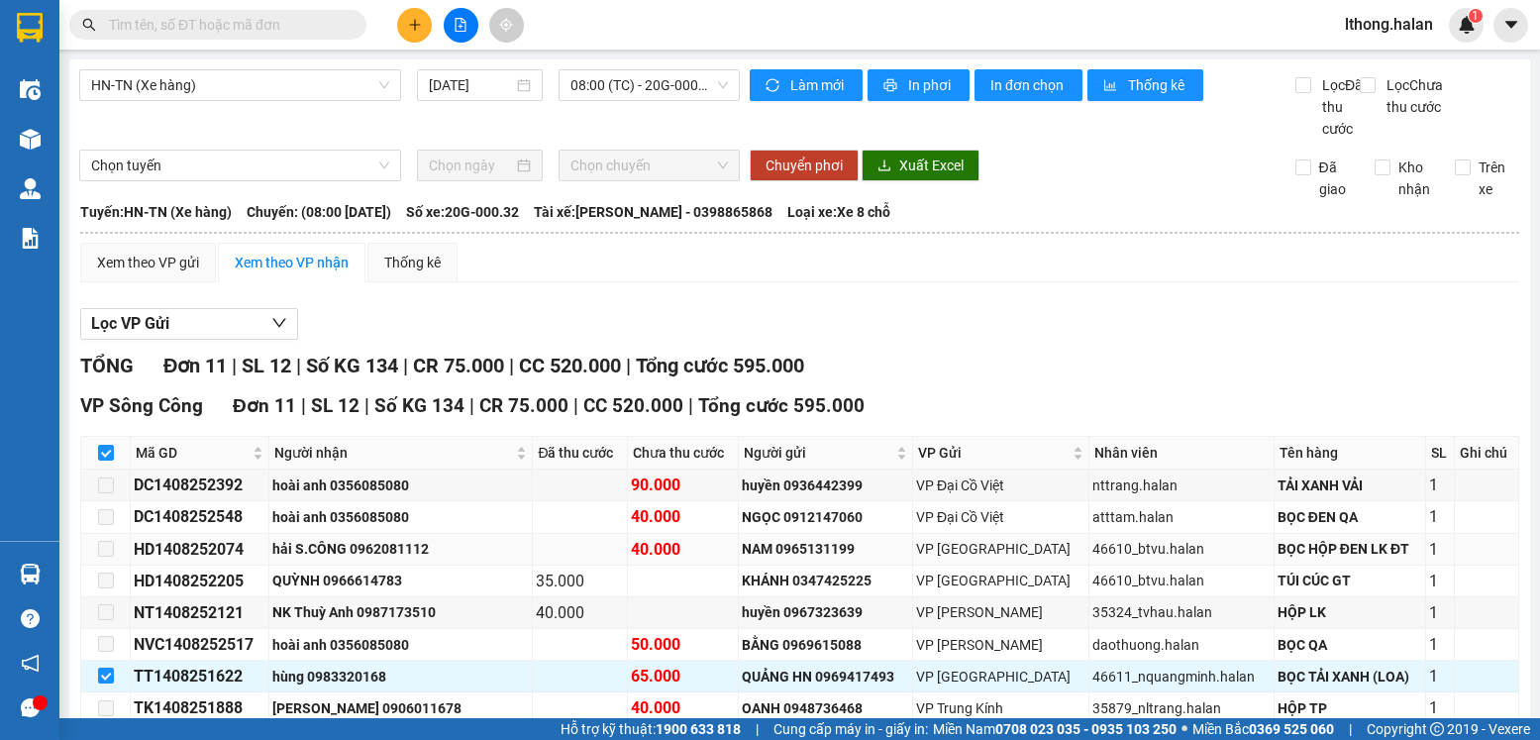
scroll to position [226, 0]
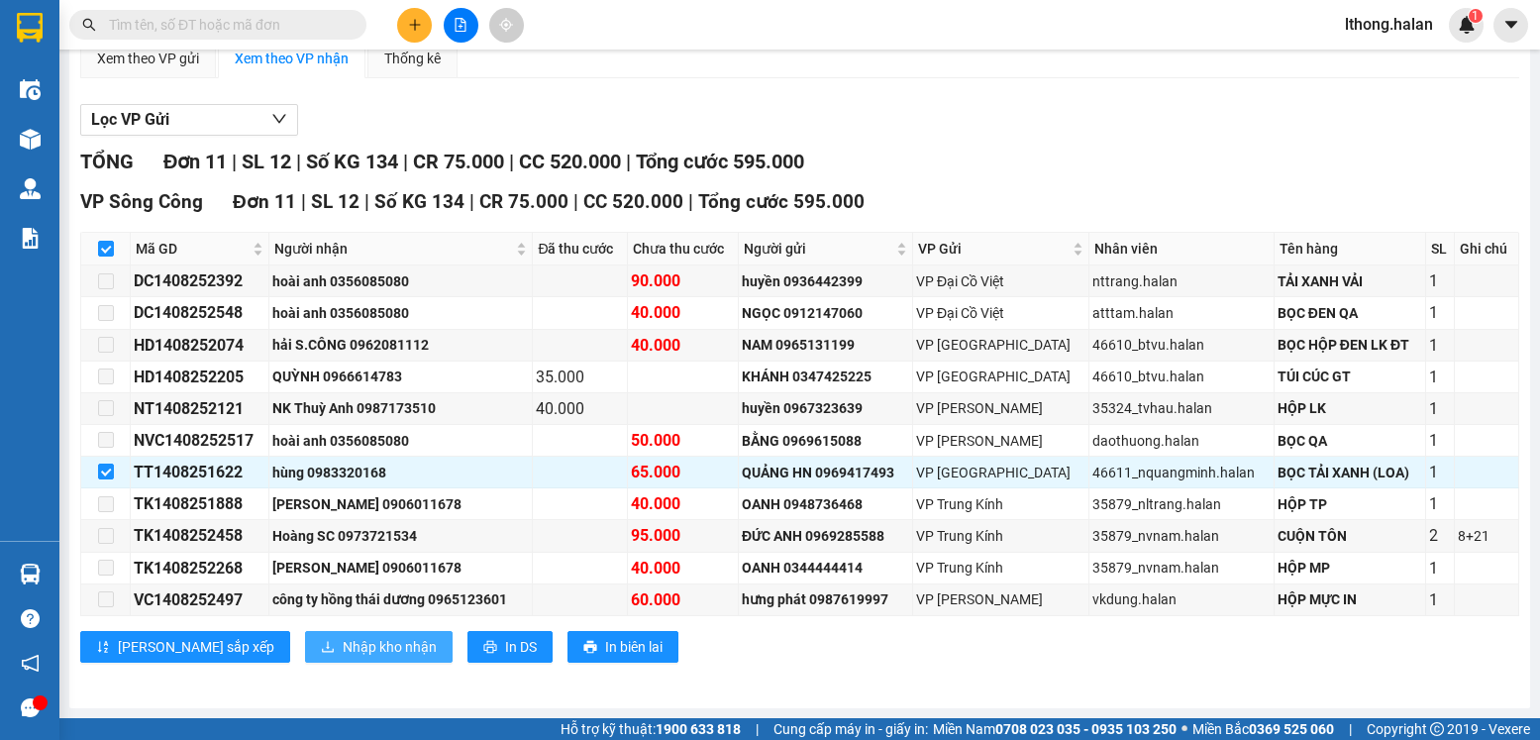
click at [343, 648] on span "Nhập kho nhận" at bounding box center [390, 647] width 94 height 22
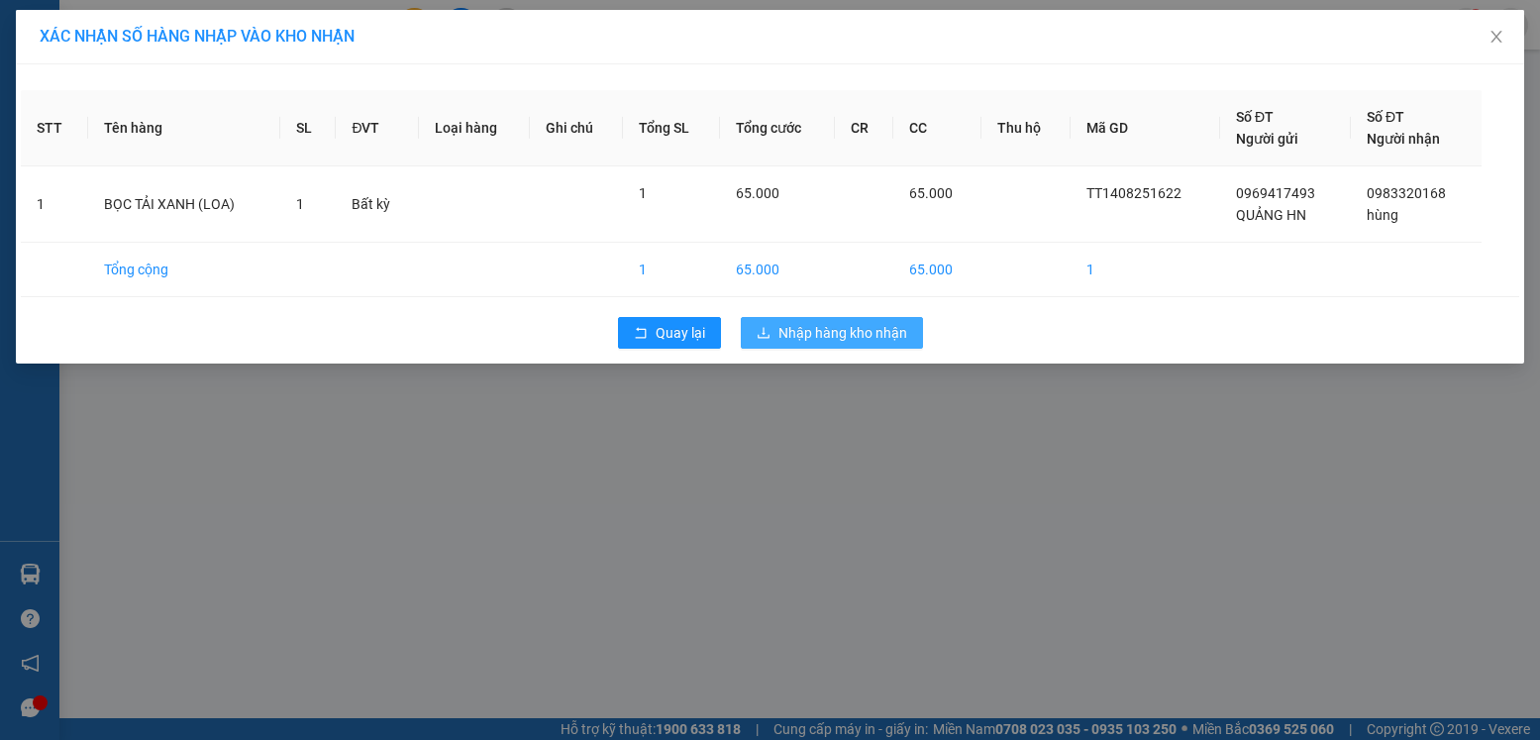
click at [880, 332] on span "Nhập hàng kho nhận" at bounding box center [843, 333] width 129 height 22
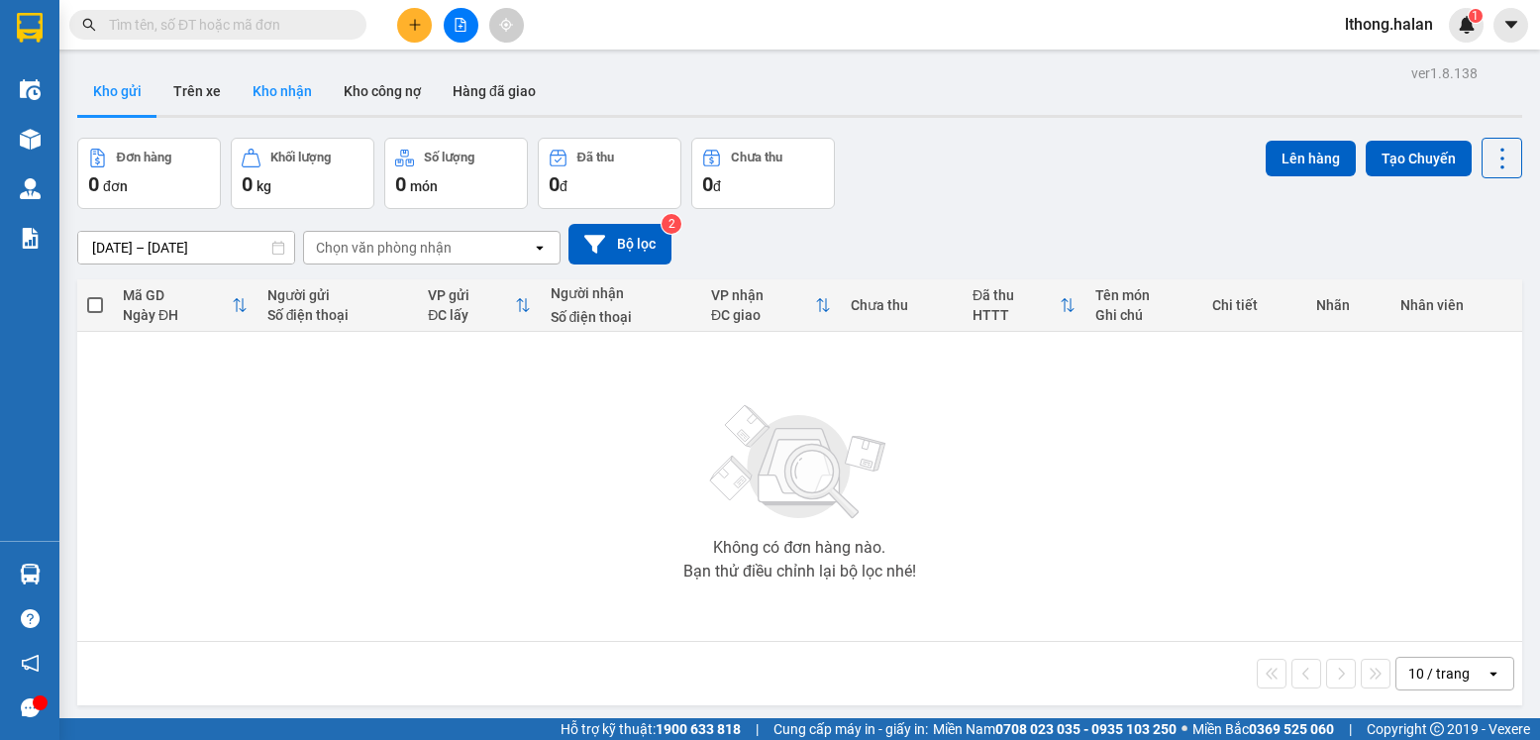
click at [278, 90] on button "Kho nhận" at bounding box center [282, 91] width 91 height 48
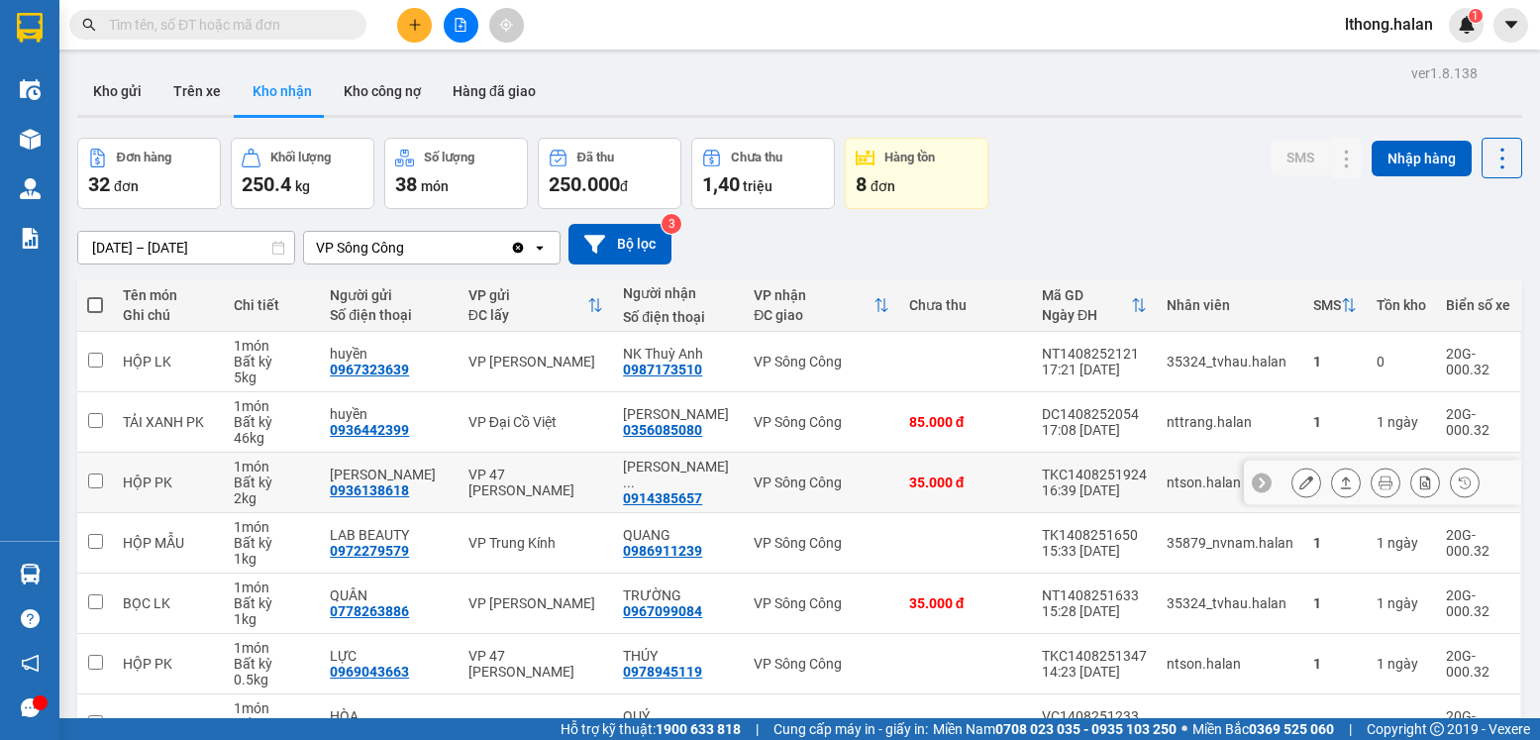
scroll to position [283, 0]
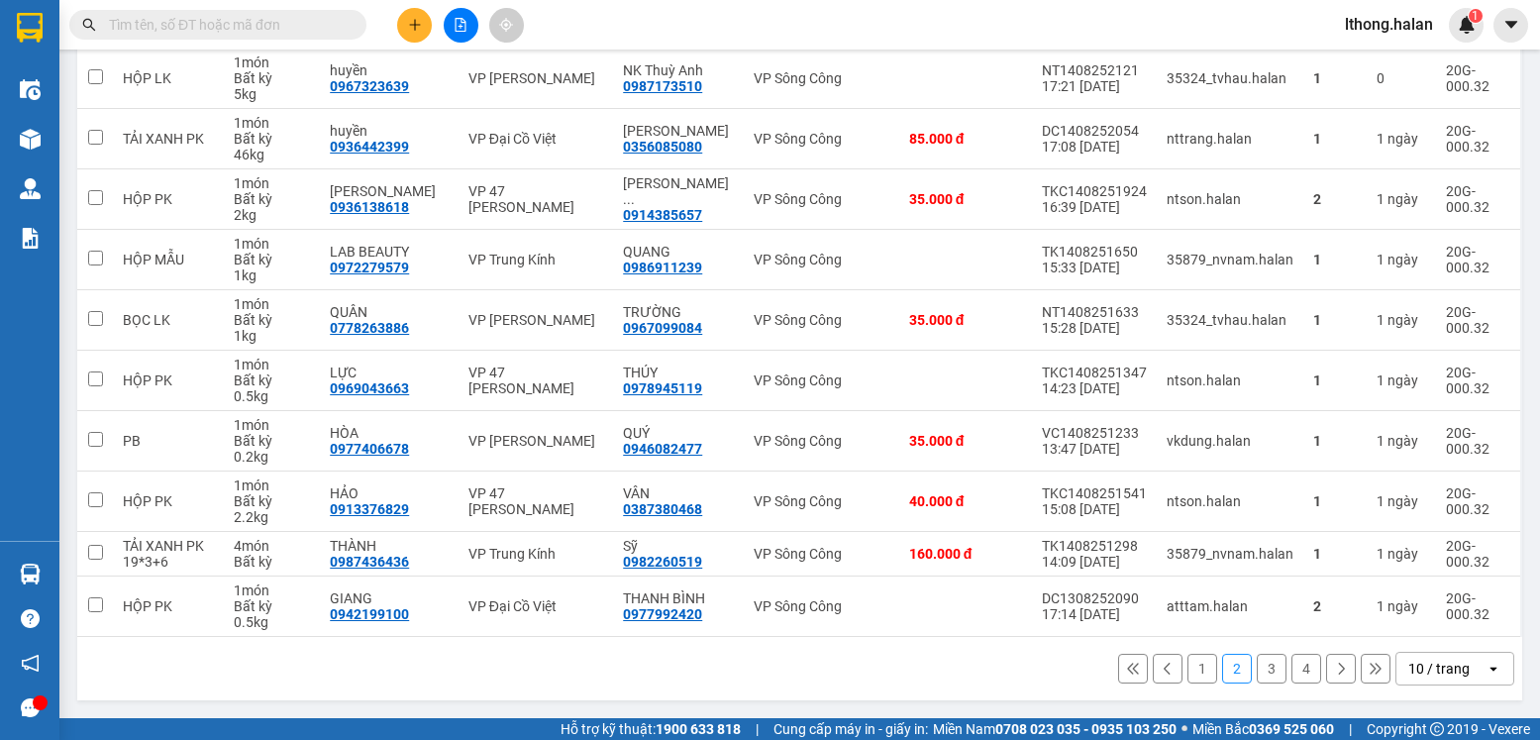
click at [1188, 677] on button "1" at bounding box center [1203, 669] width 30 height 30
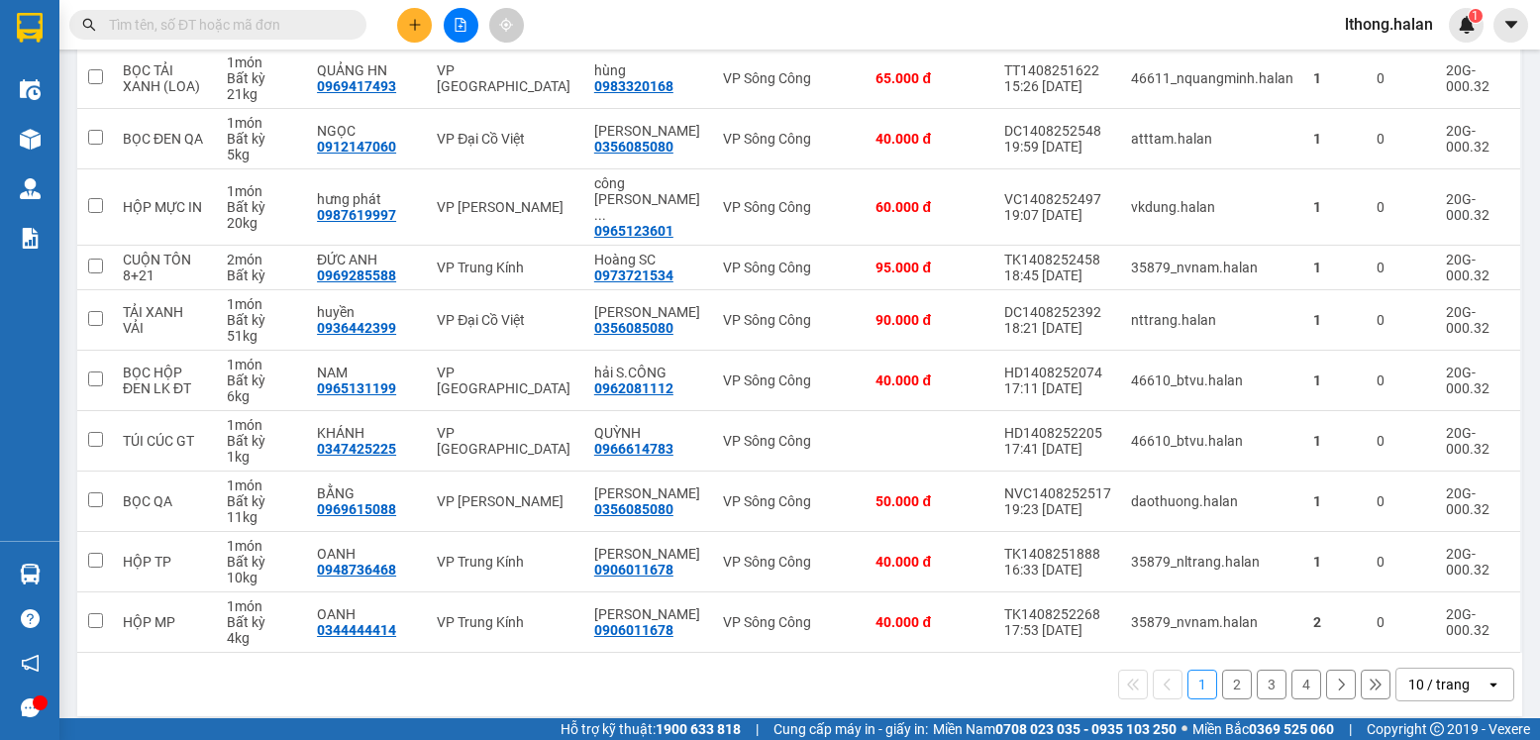
click at [1292, 670] on button "4" at bounding box center [1307, 685] width 30 height 30
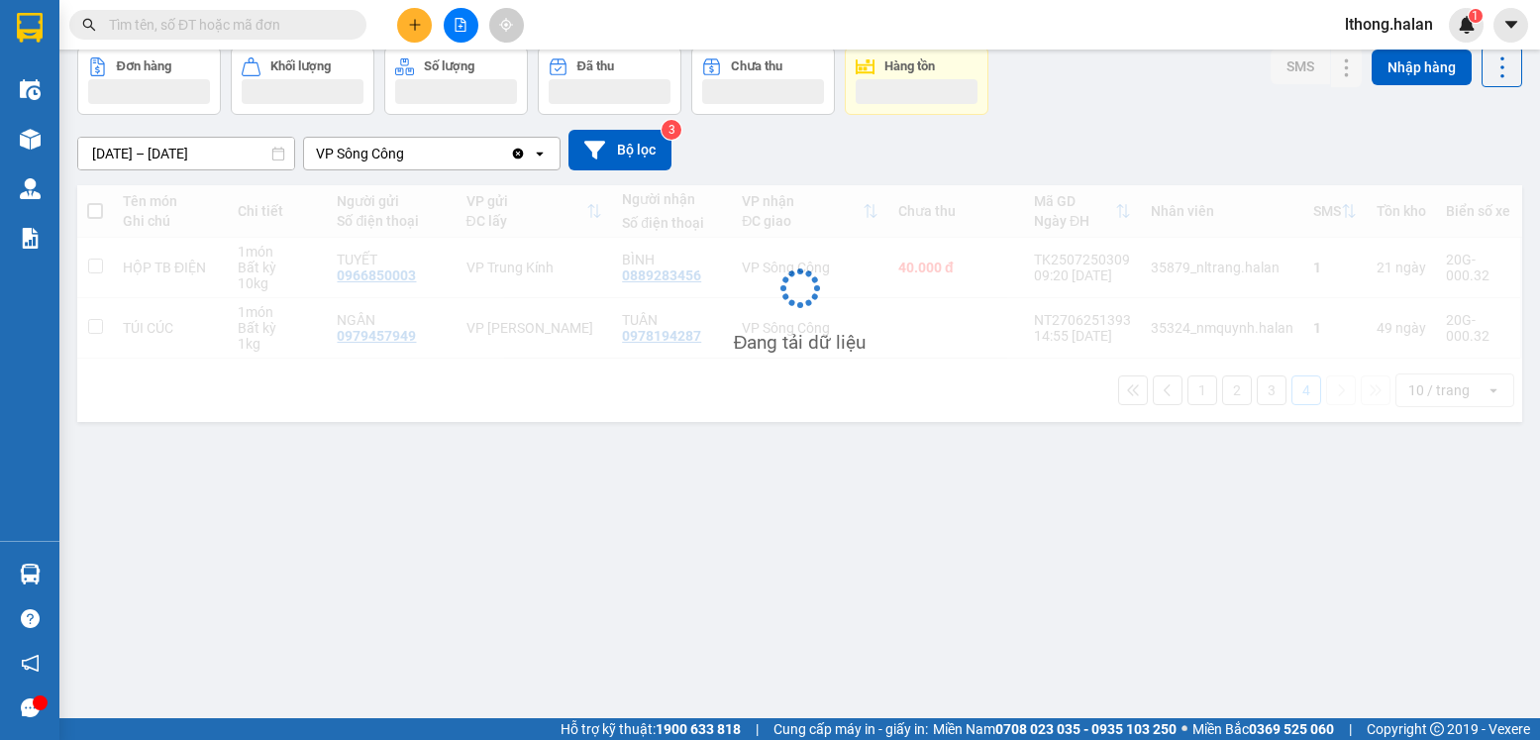
scroll to position [91, 0]
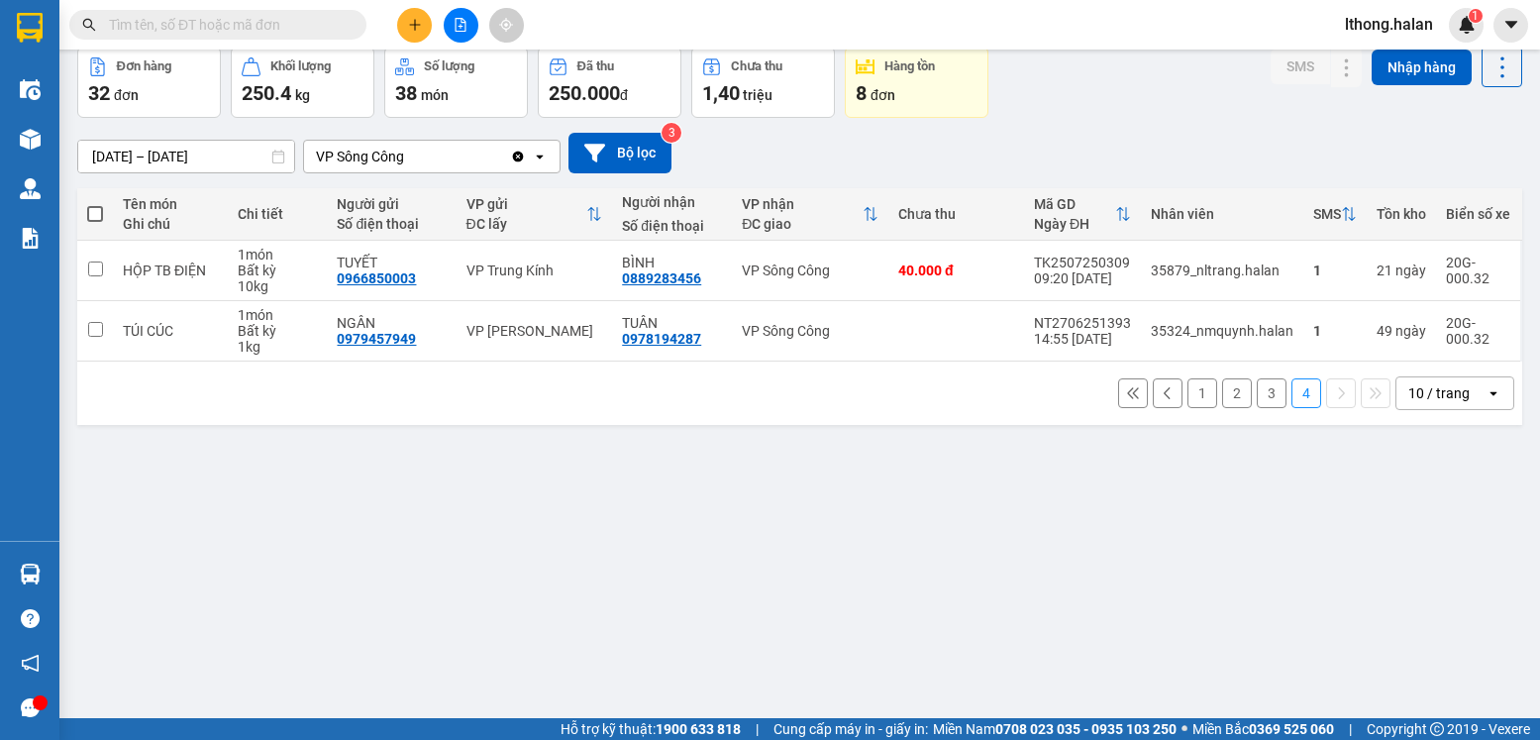
click at [1257, 401] on button "3" at bounding box center [1272, 393] width 30 height 30
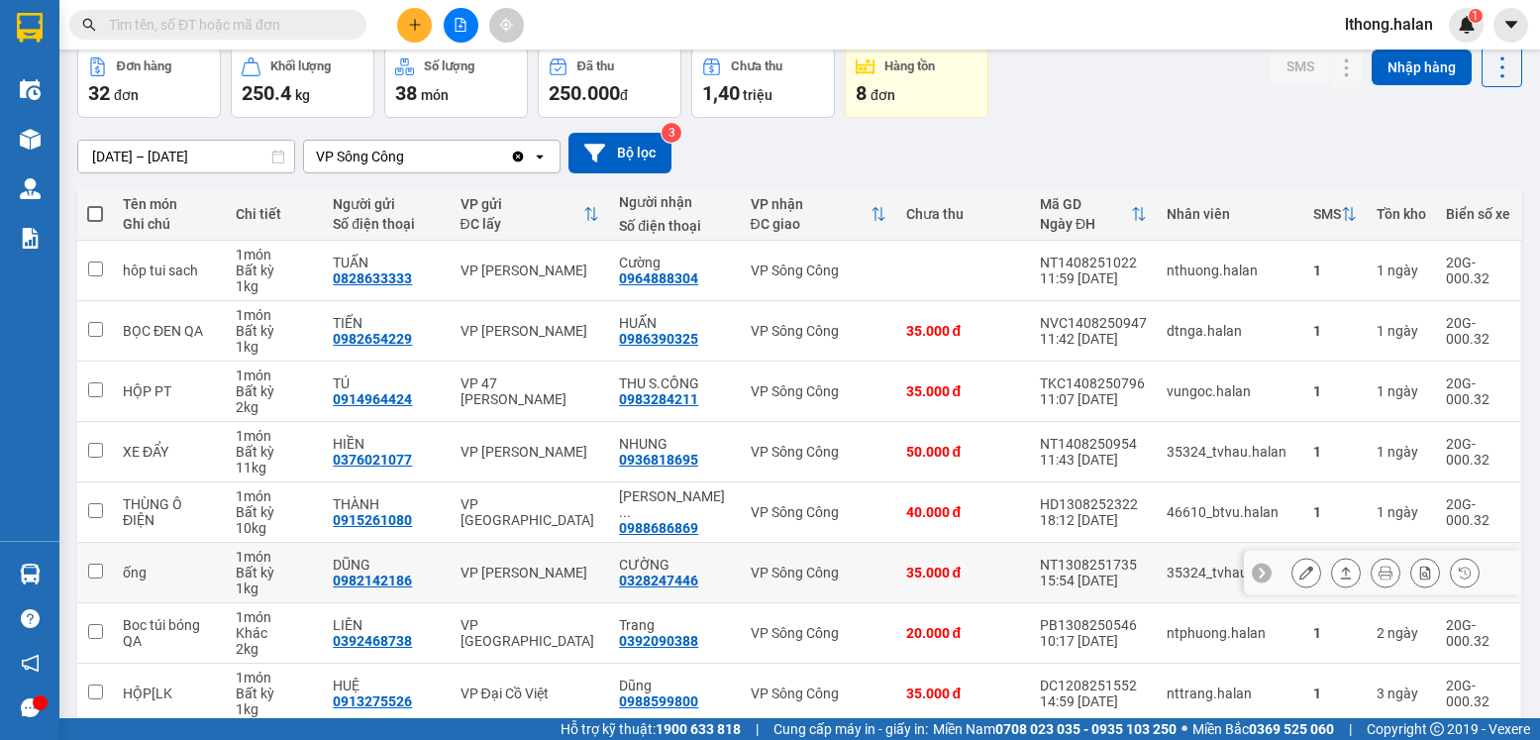
scroll to position [315, 0]
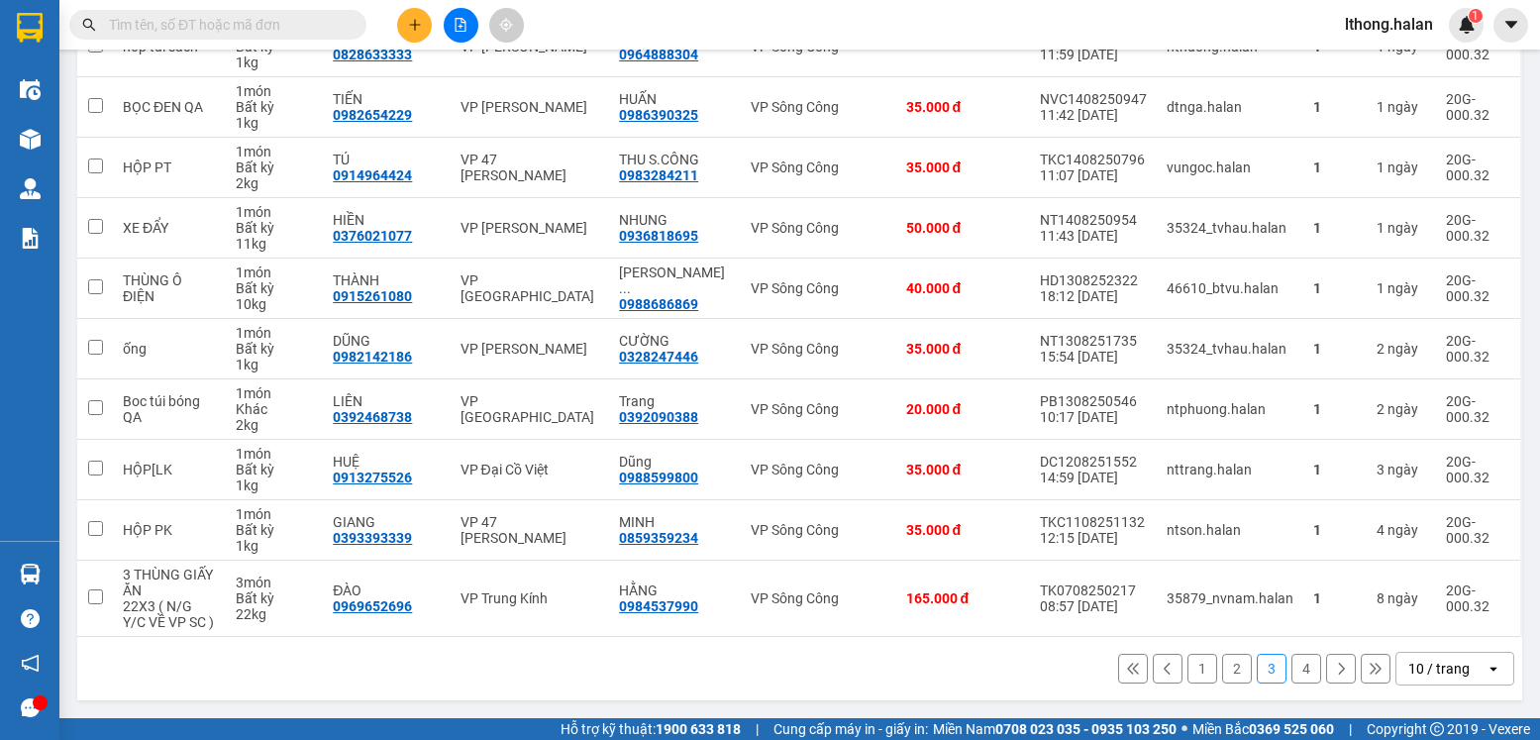
click at [1222, 674] on button "2" at bounding box center [1237, 669] width 30 height 30
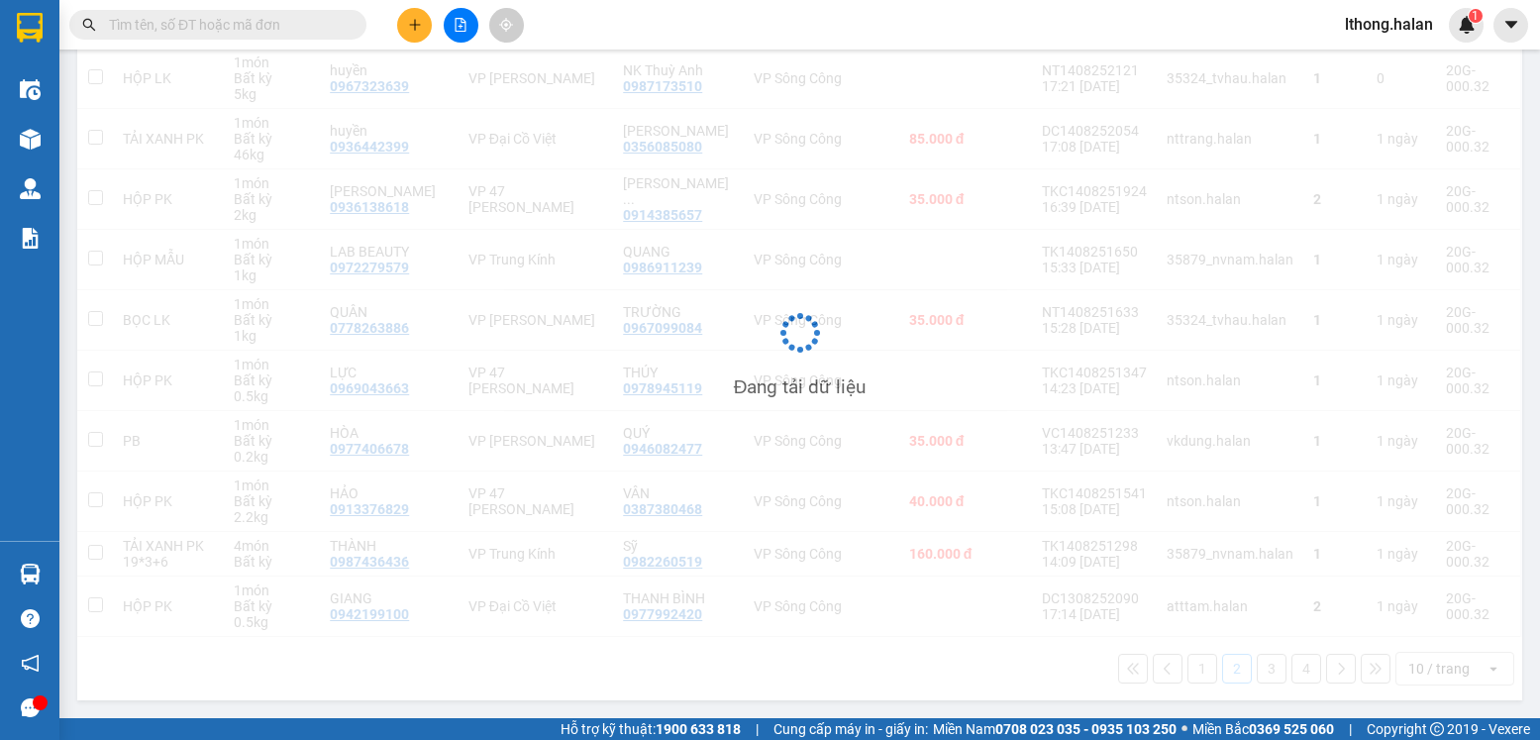
scroll to position [283, 0]
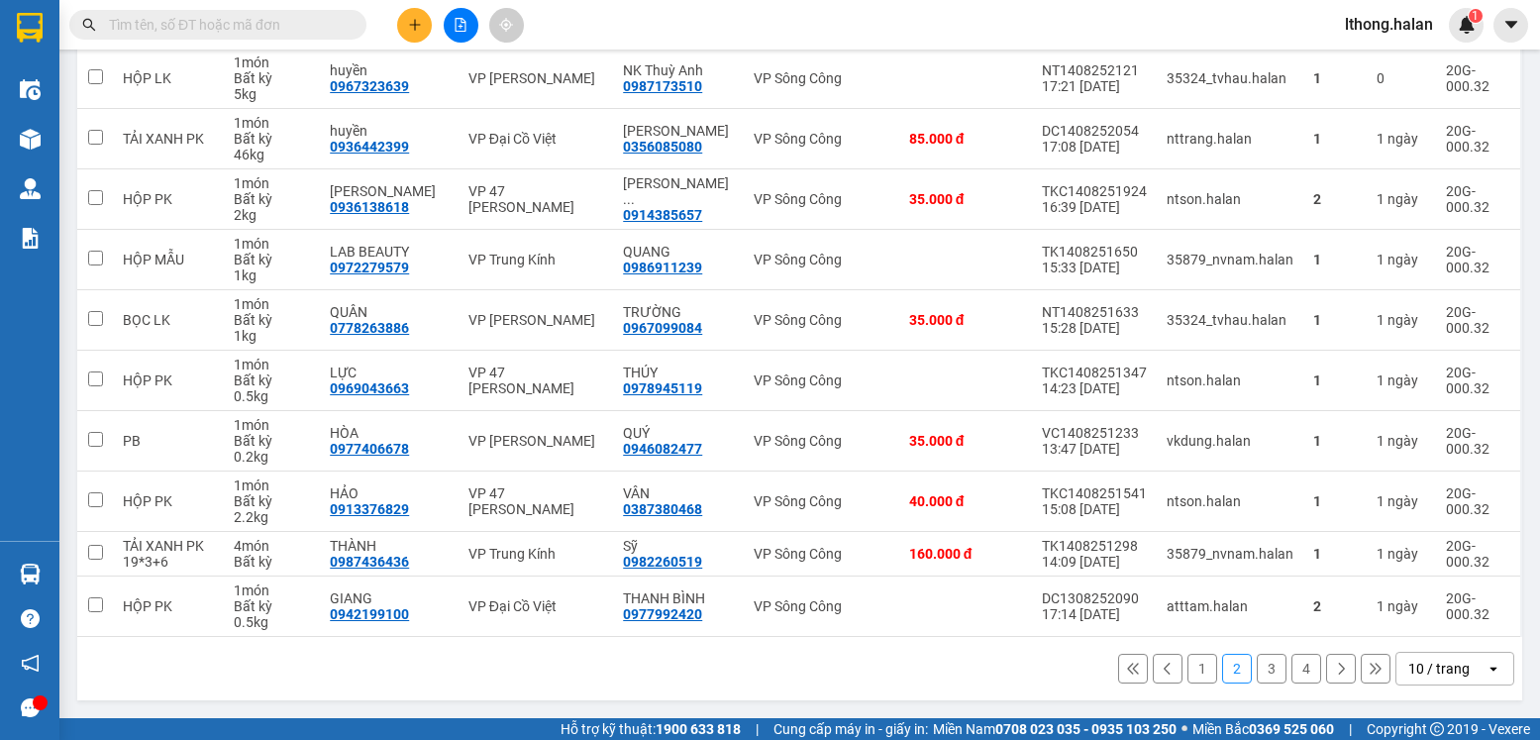
click at [276, 28] on input "text" at bounding box center [226, 25] width 234 height 22
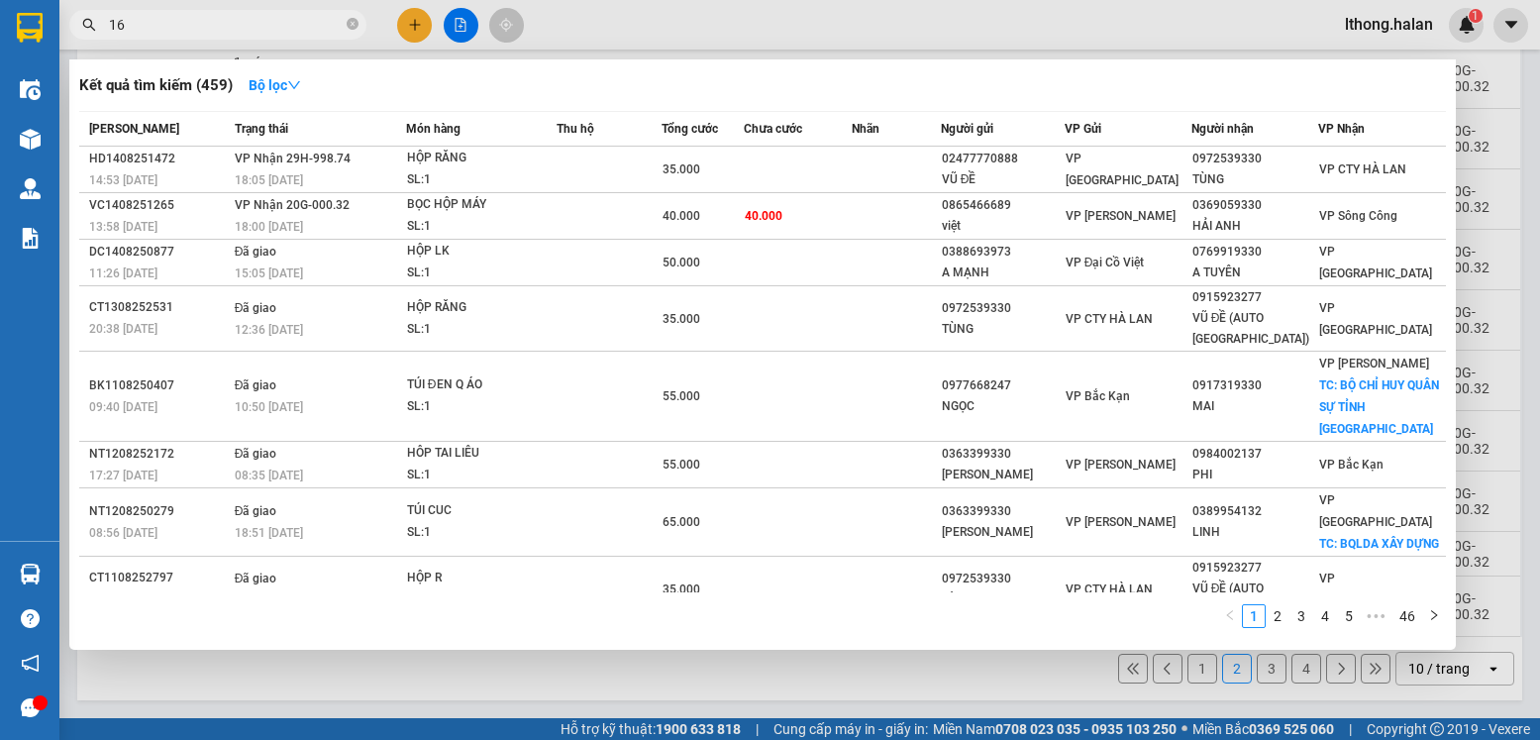
type input "168"
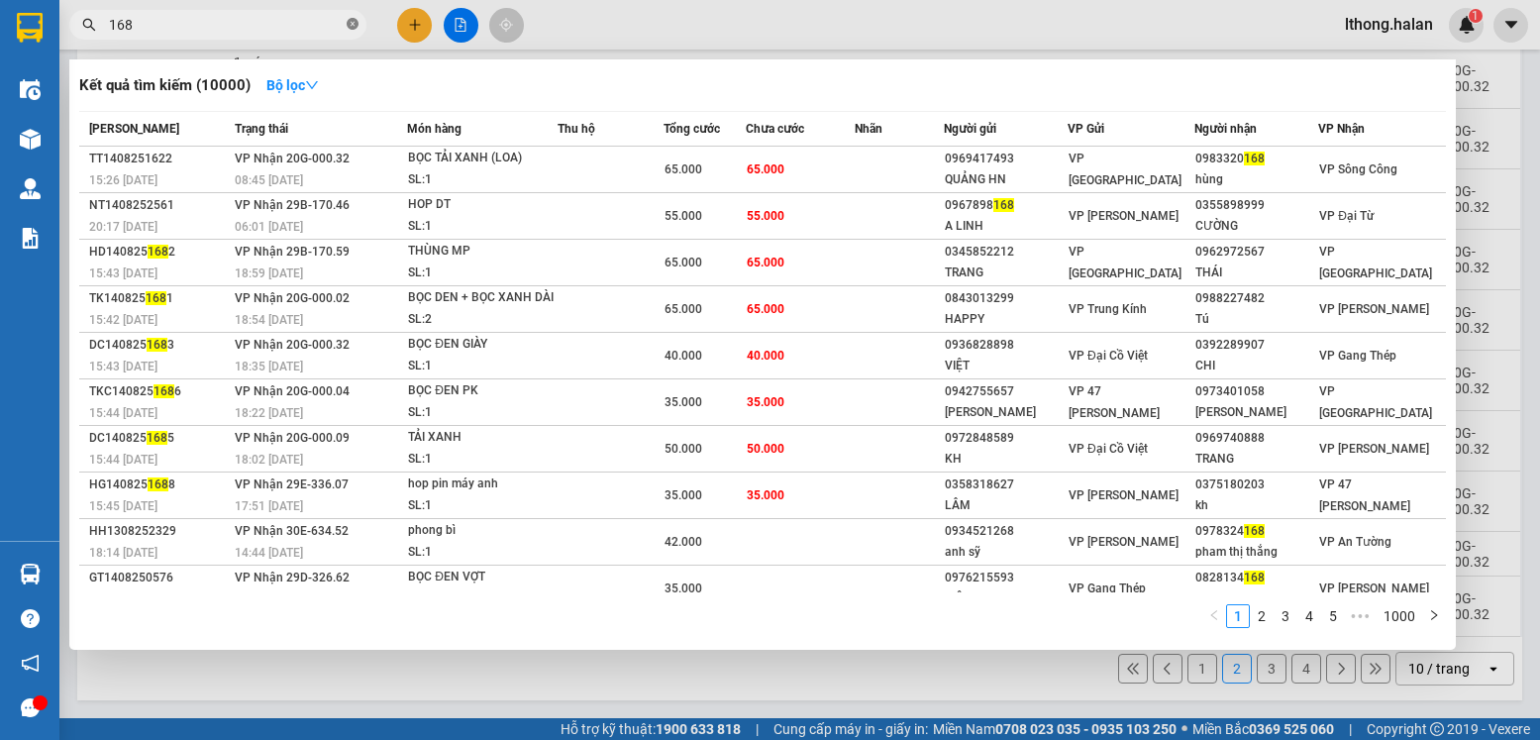
click at [352, 28] on icon "close-circle" at bounding box center [353, 24] width 12 height 12
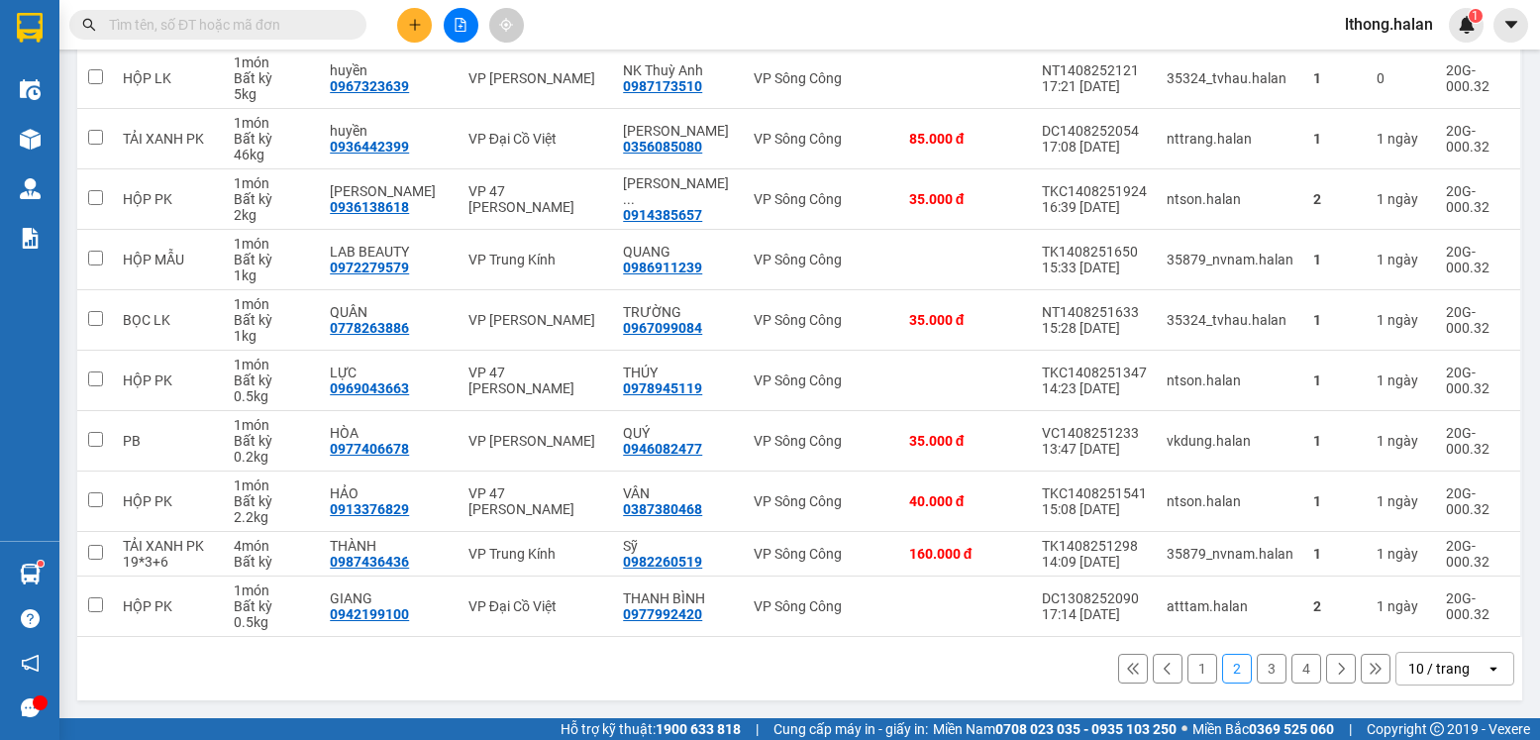
click at [295, 27] on input "text" at bounding box center [226, 25] width 234 height 22
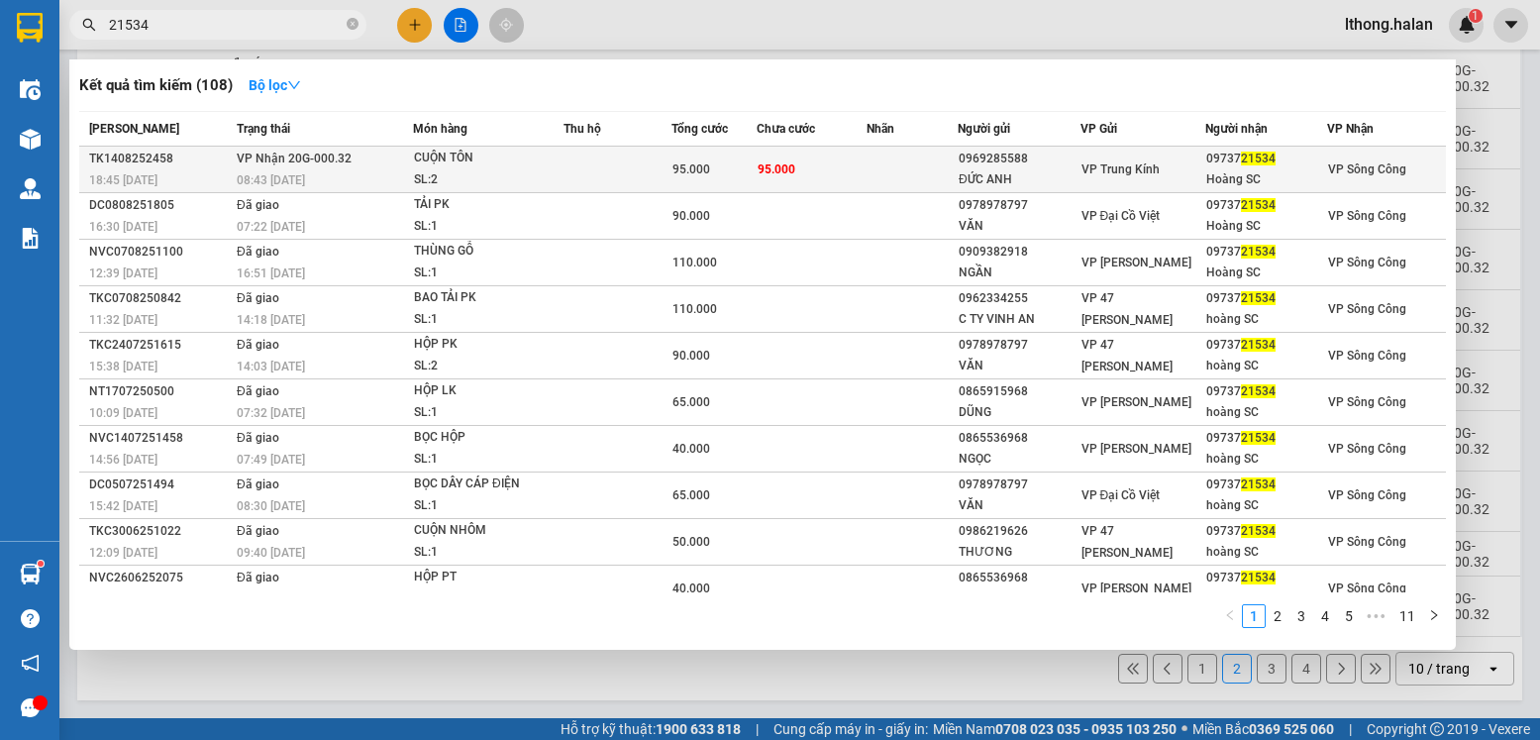
type input "21534"
click at [883, 164] on td at bounding box center [912, 170] width 91 height 47
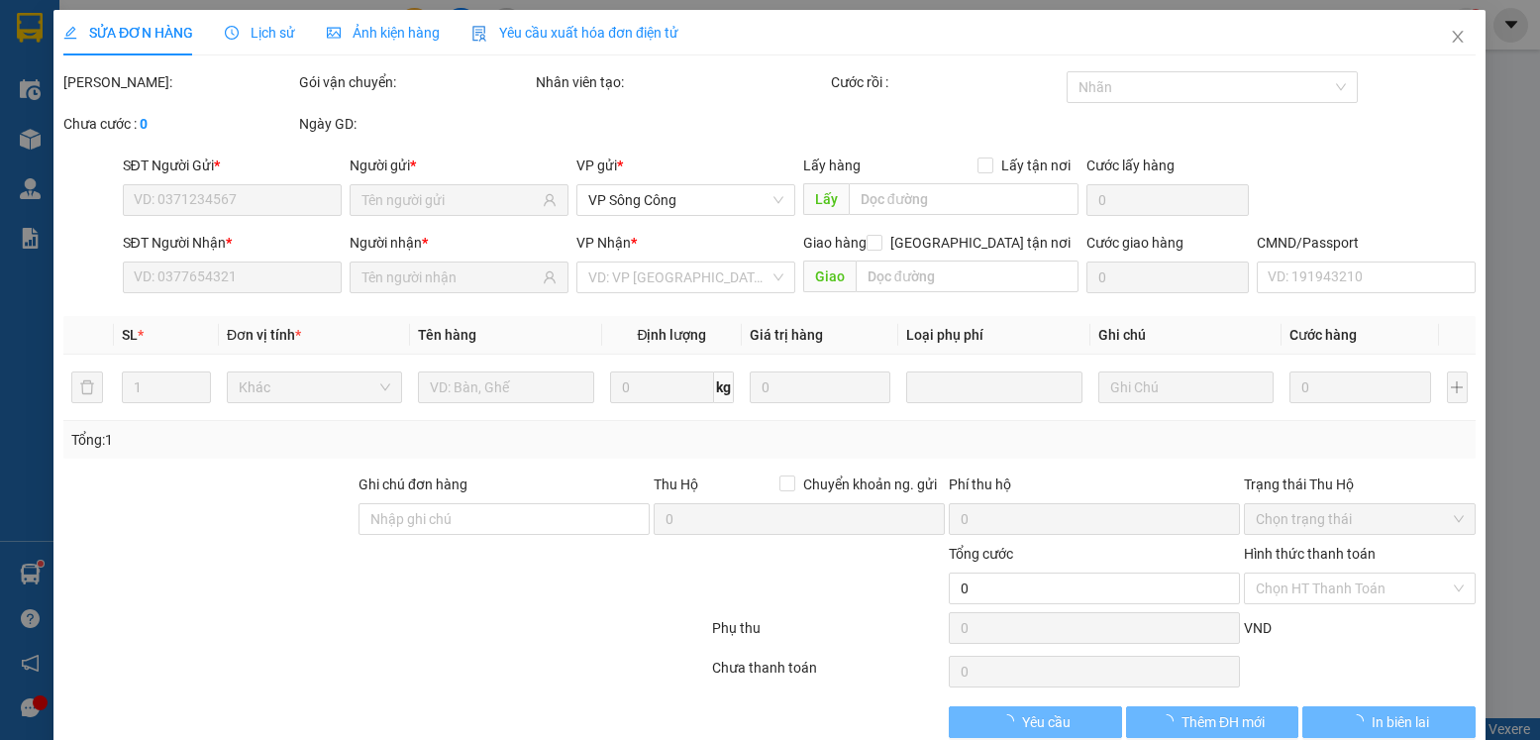
type input "0969285588"
type input "ĐỨC ANH"
type input "0973721534"
type input "Hoàng SC"
type input "95.000"
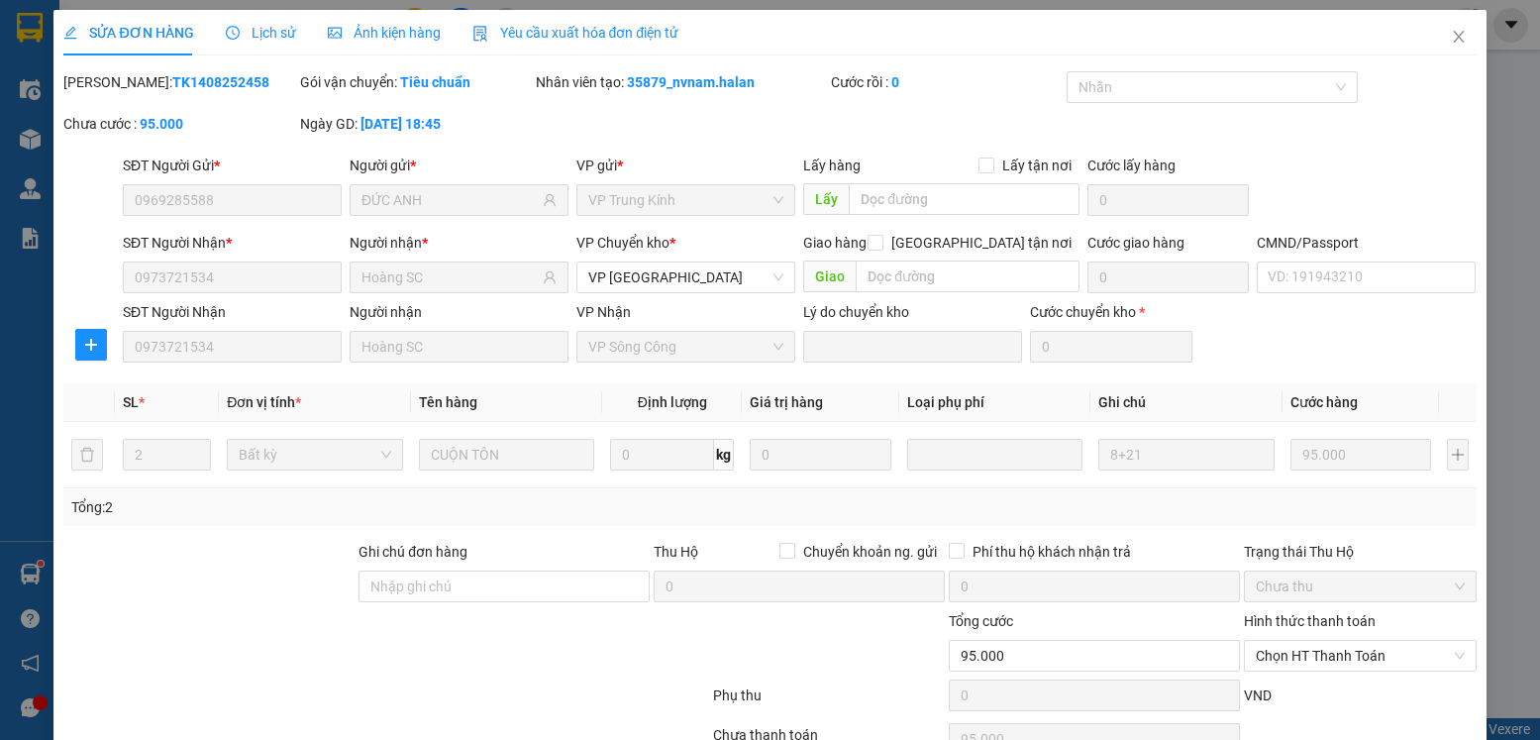
scroll to position [104, 0]
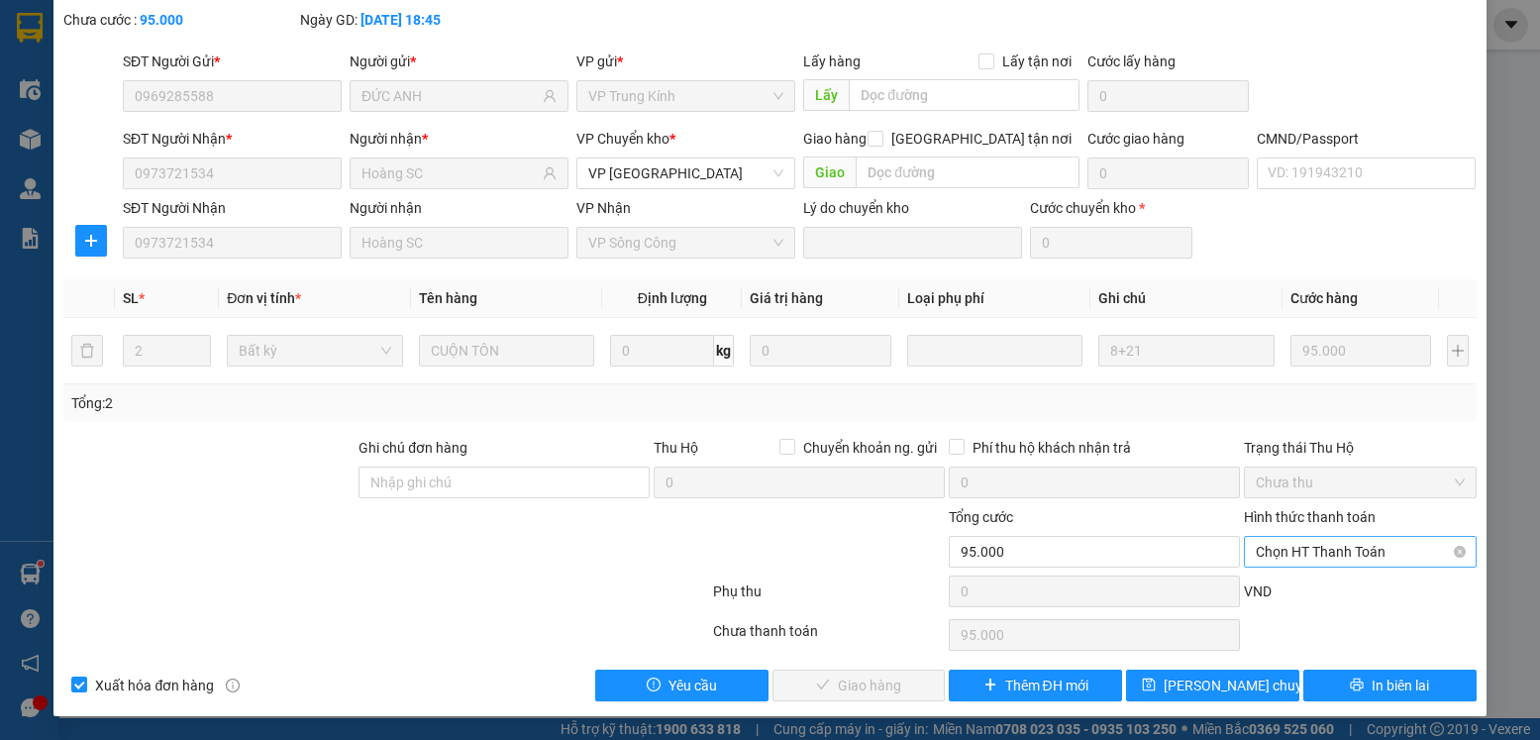
click at [1390, 551] on span "Chọn HT Thanh Toán" at bounding box center [1360, 552] width 208 height 30
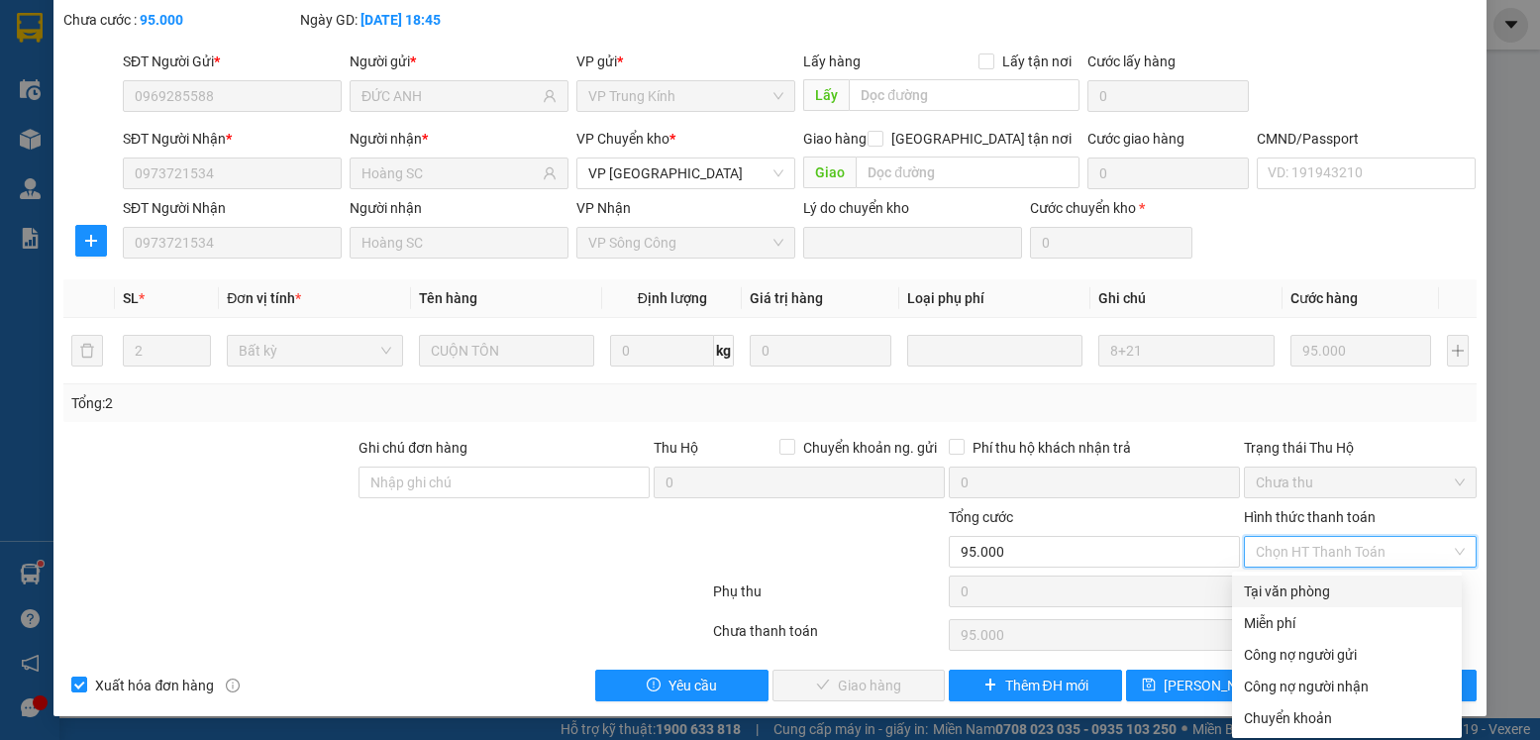
click at [1302, 584] on div "Tại văn phòng" at bounding box center [1347, 591] width 206 height 22
type input "0"
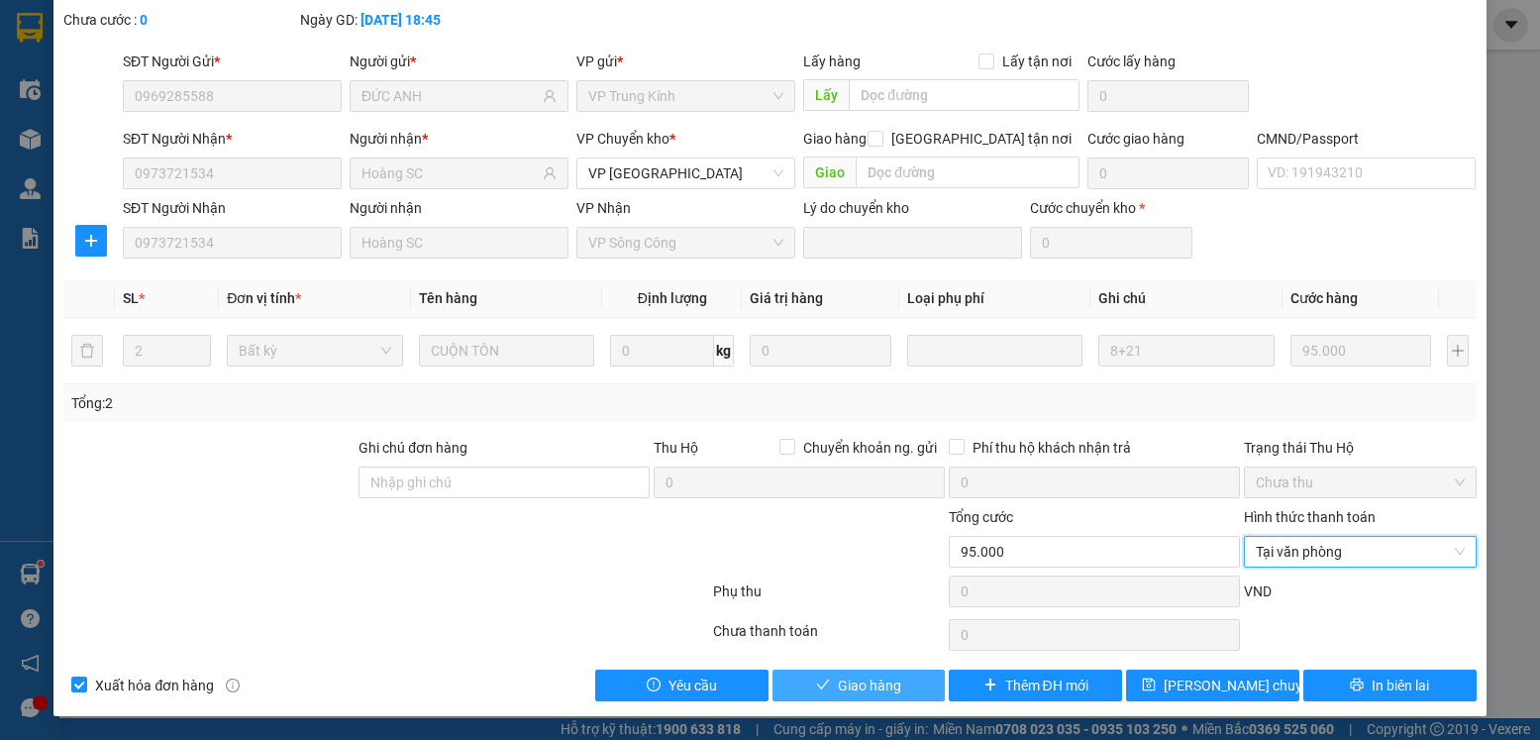
click at [859, 687] on span "Giao hàng" at bounding box center [869, 686] width 63 height 22
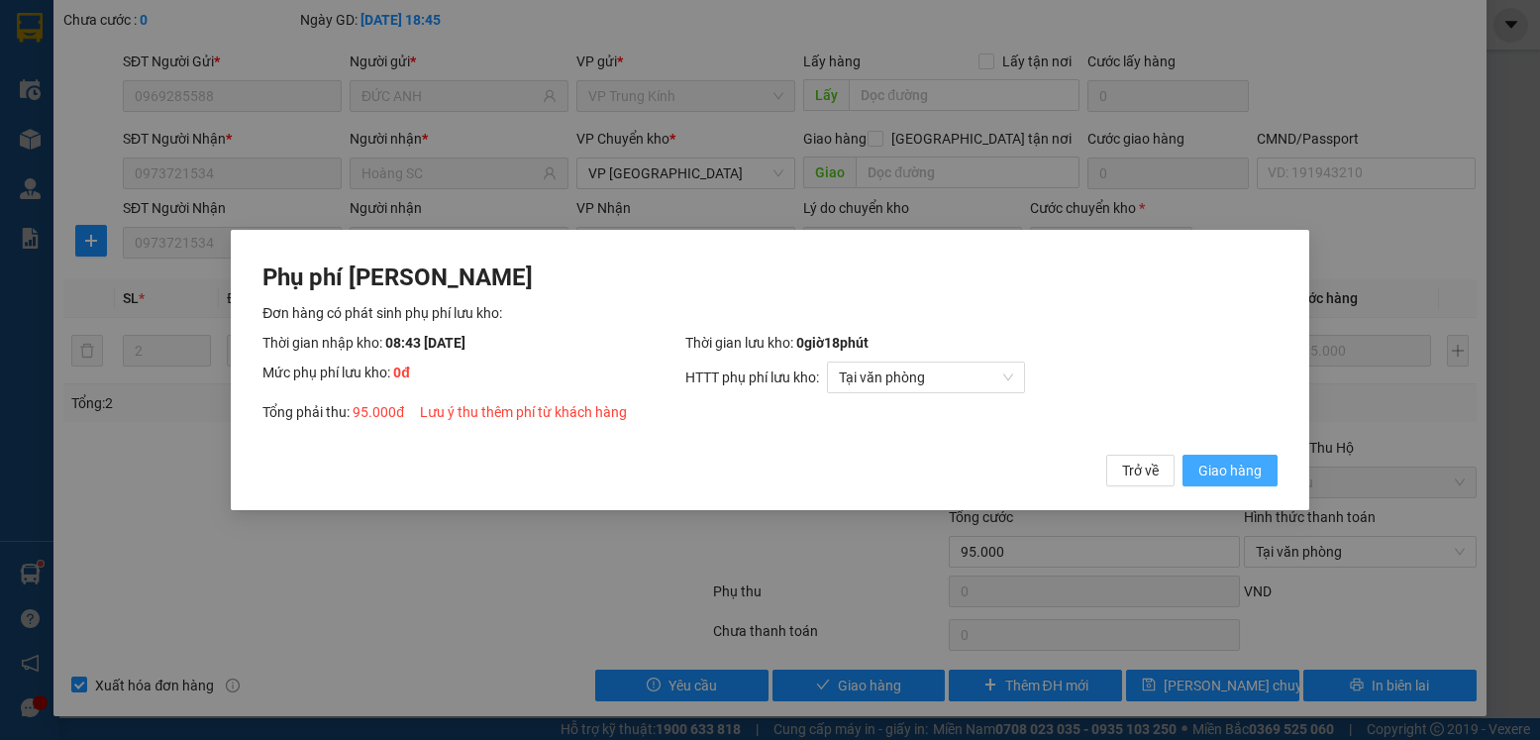
click at [1237, 464] on span "Giao hàng" at bounding box center [1230, 471] width 63 height 22
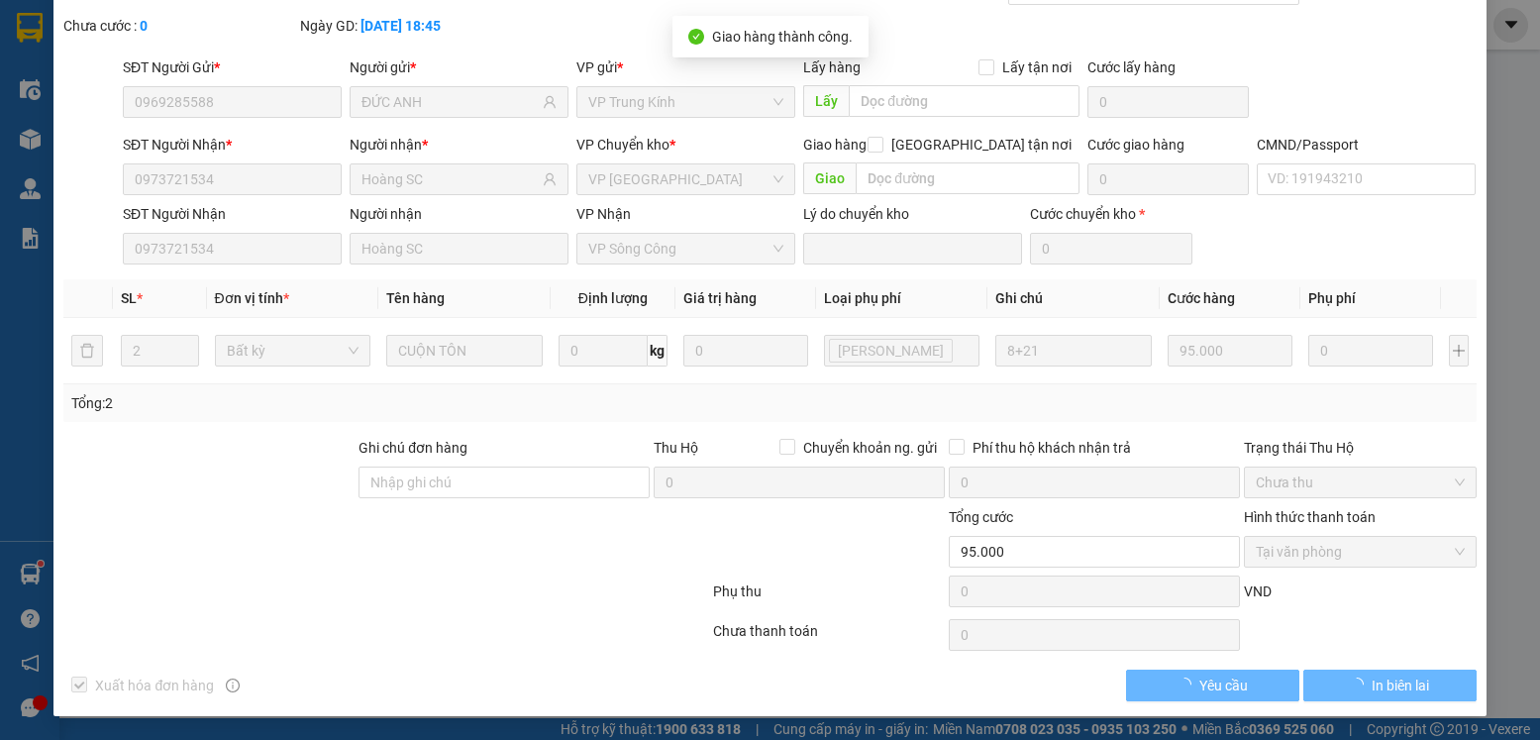
scroll to position [0, 0]
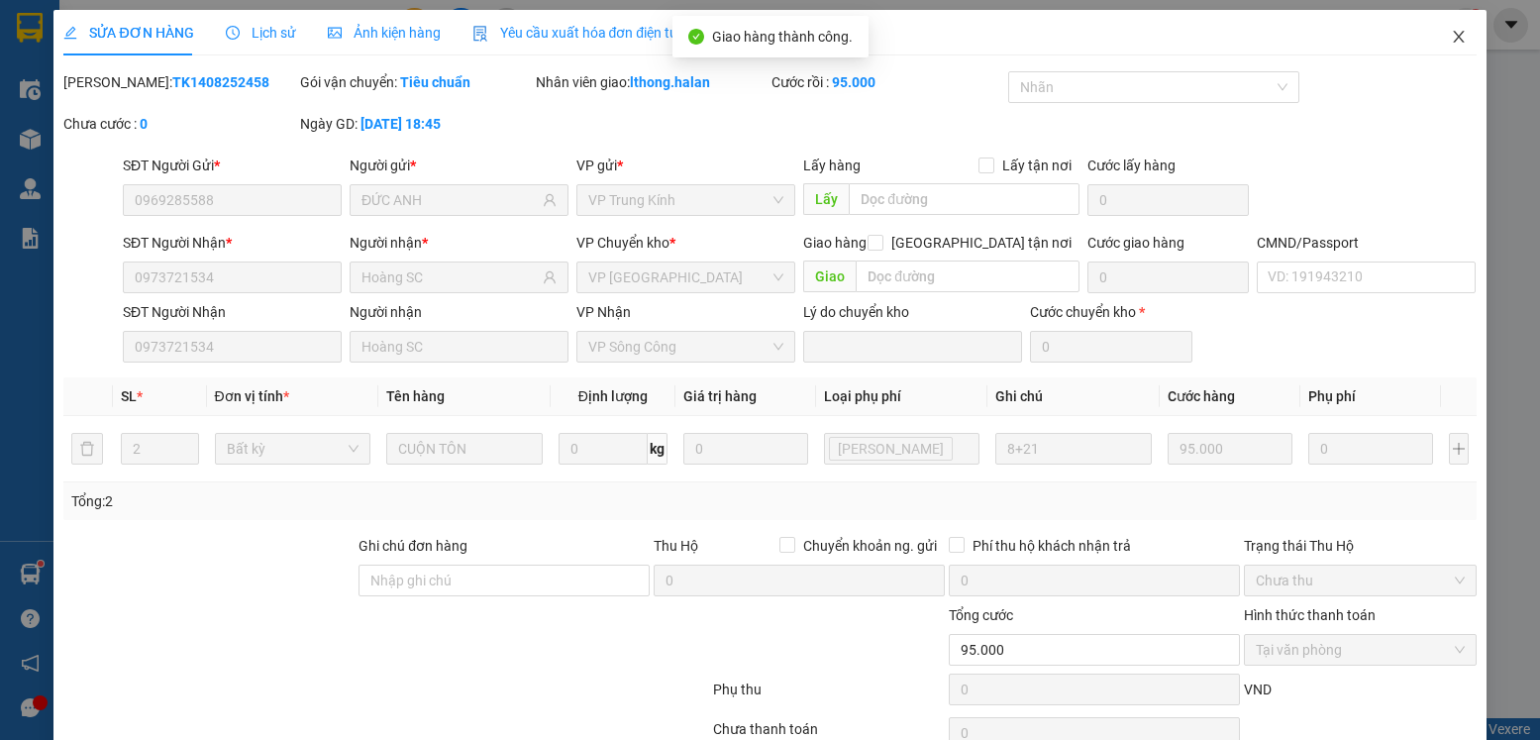
click at [1451, 34] on icon "close" at bounding box center [1459, 37] width 16 height 16
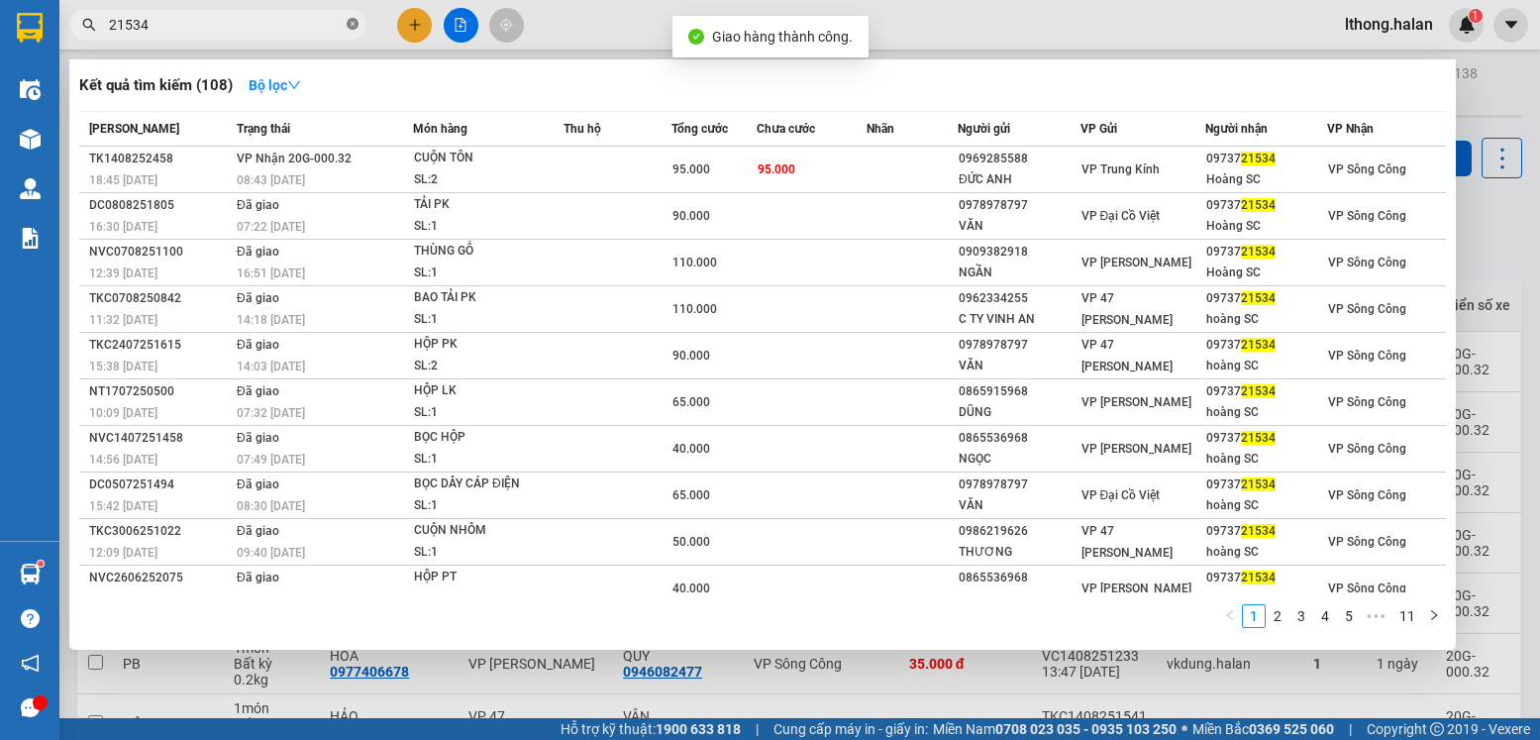
click at [349, 24] on icon "close-circle" at bounding box center [353, 24] width 12 height 12
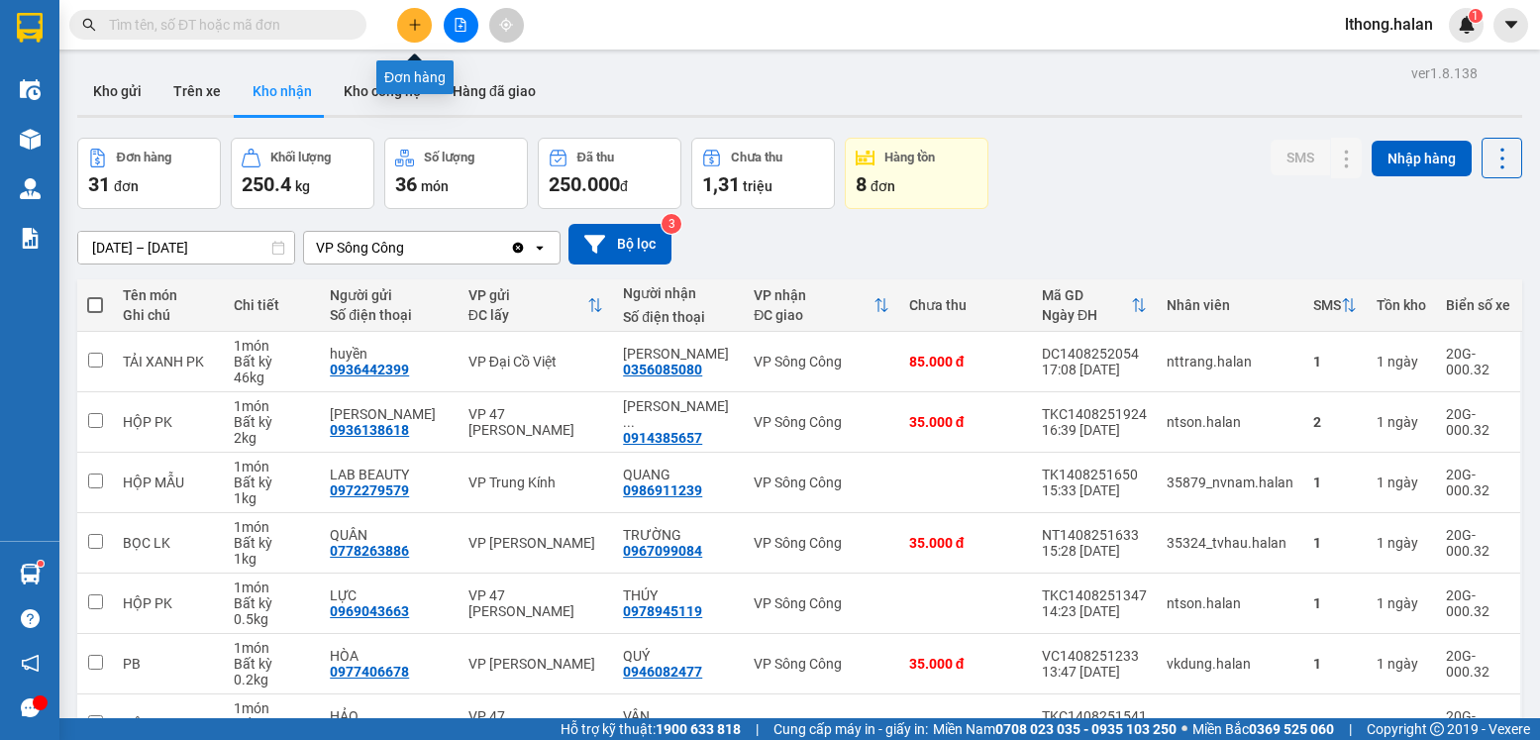
click at [411, 26] on icon "plus" at bounding box center [415, 25] width 14 height 14
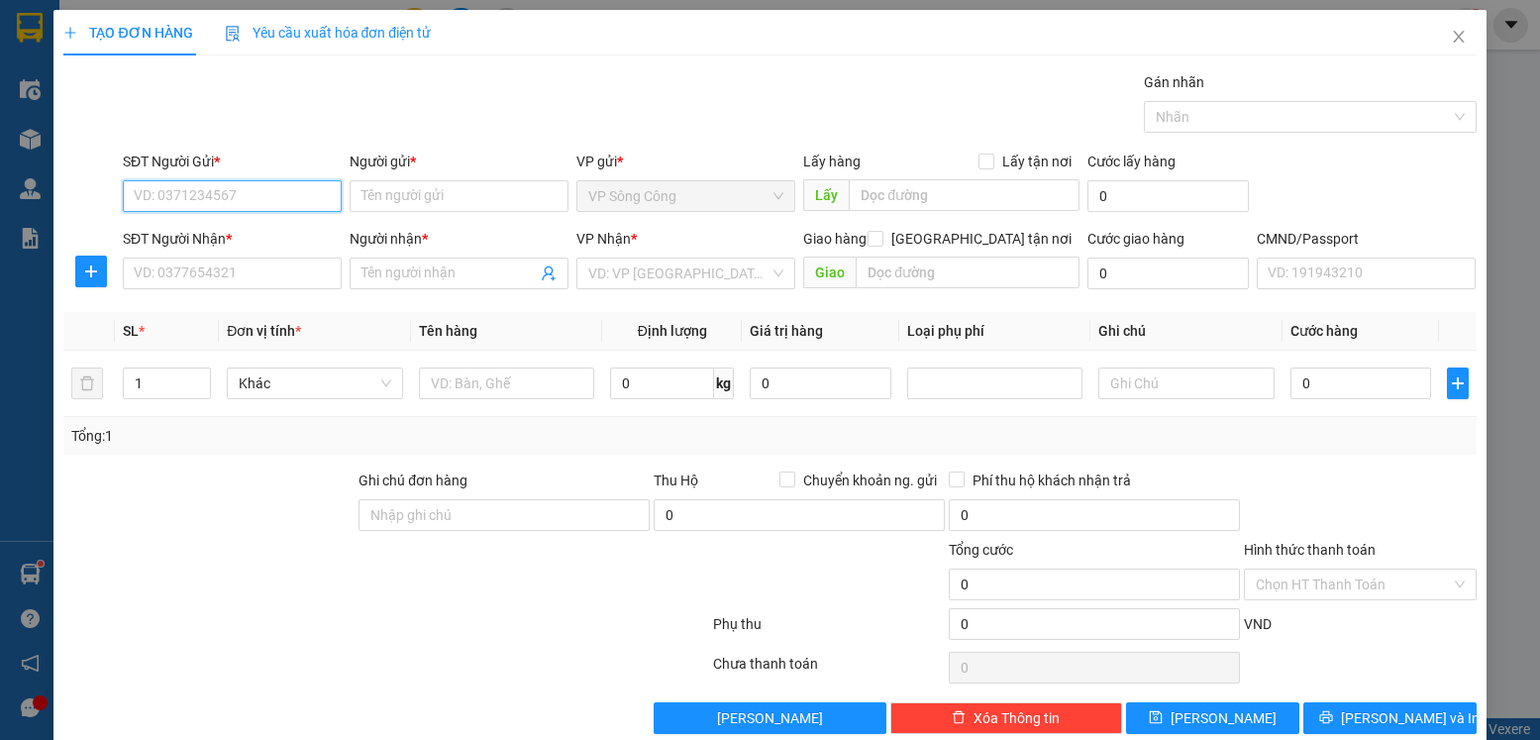
click at [259, 188] on input "SĐT Người Gửi *" at bounding box center [232, 196] width 219 height 32
type input "0979027769"
click at [382, 197] on input "Người gửi *" at bounding box center [459, 196] width 219 height 32
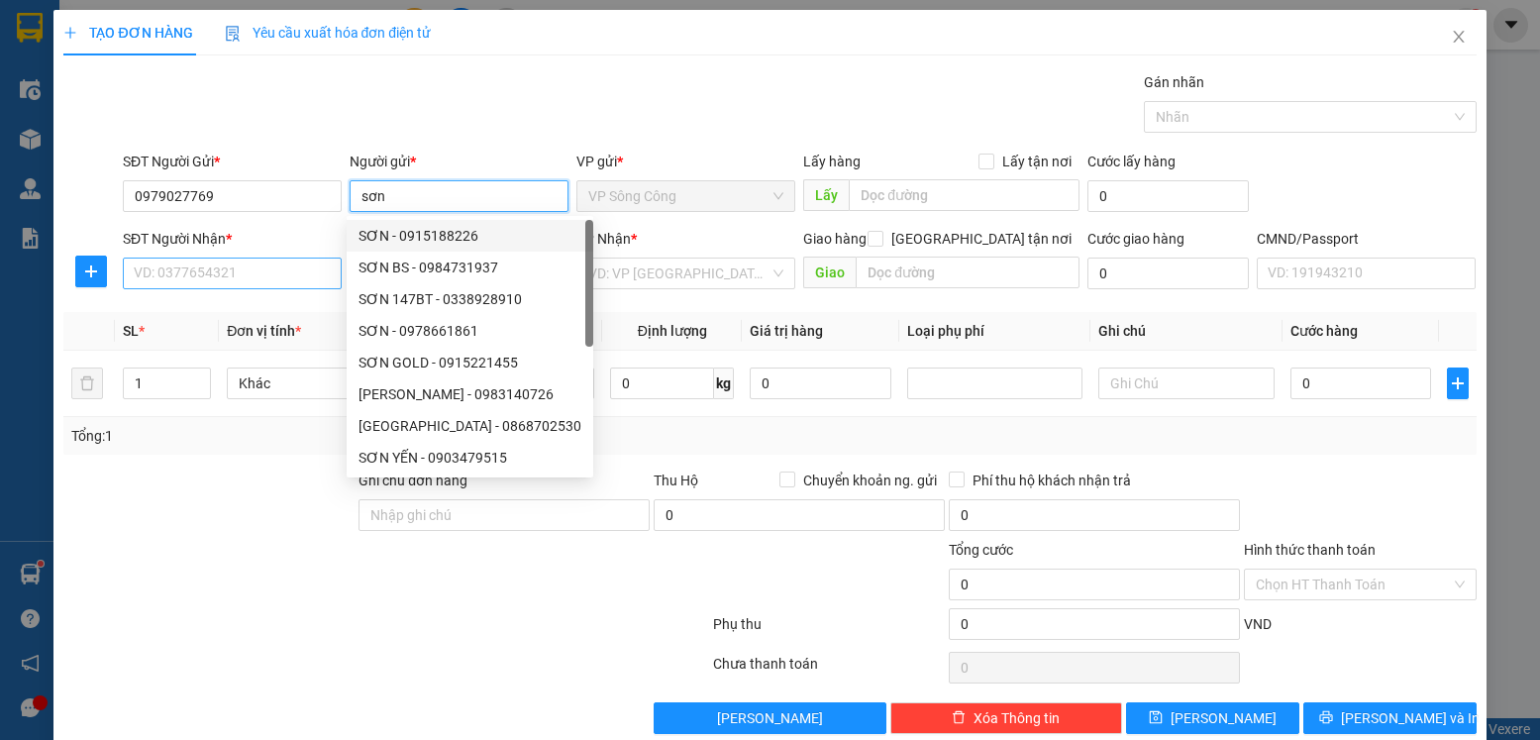
type input "sơn"
click at [232, 275] on input "SĐT Người Nhận *" at bounding box center [232, 274] width 219 height 32
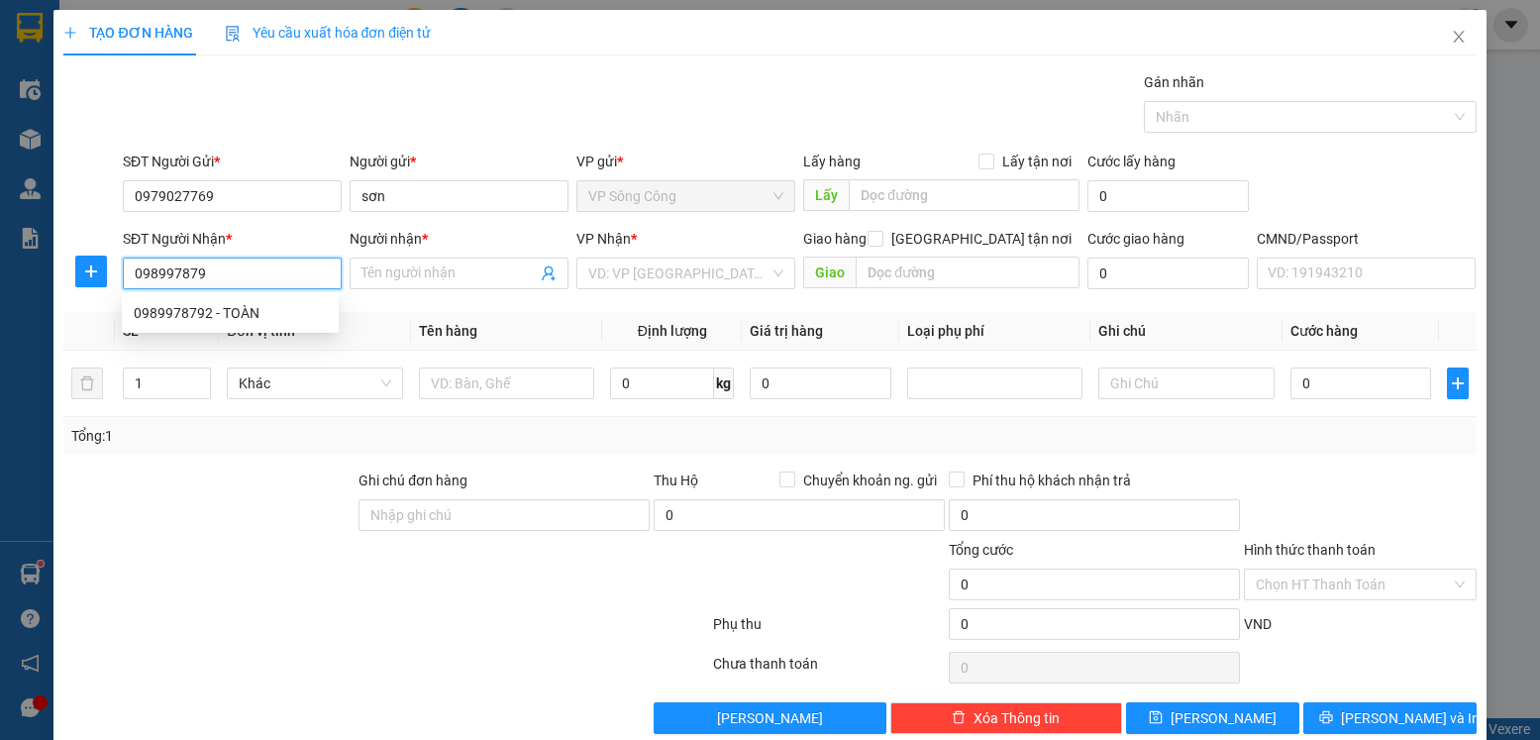
type input "0989978792"
click at [199, 315] on div "0989978792 - TOÀN" at bounding box center [230, 313] width 193 height 22
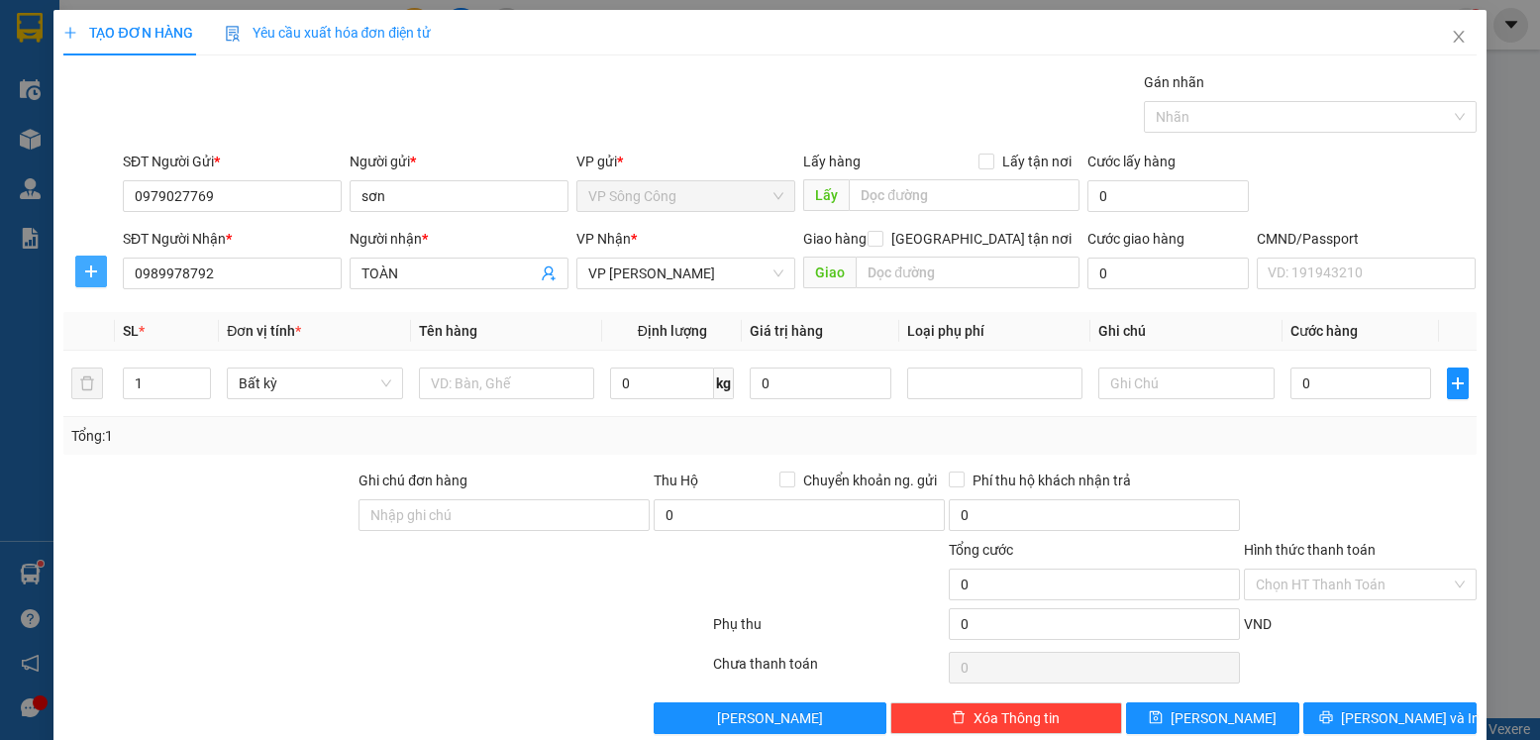
click at [83, 271] on icon "plus" at bounding box center [91, 271] width 16 height 16
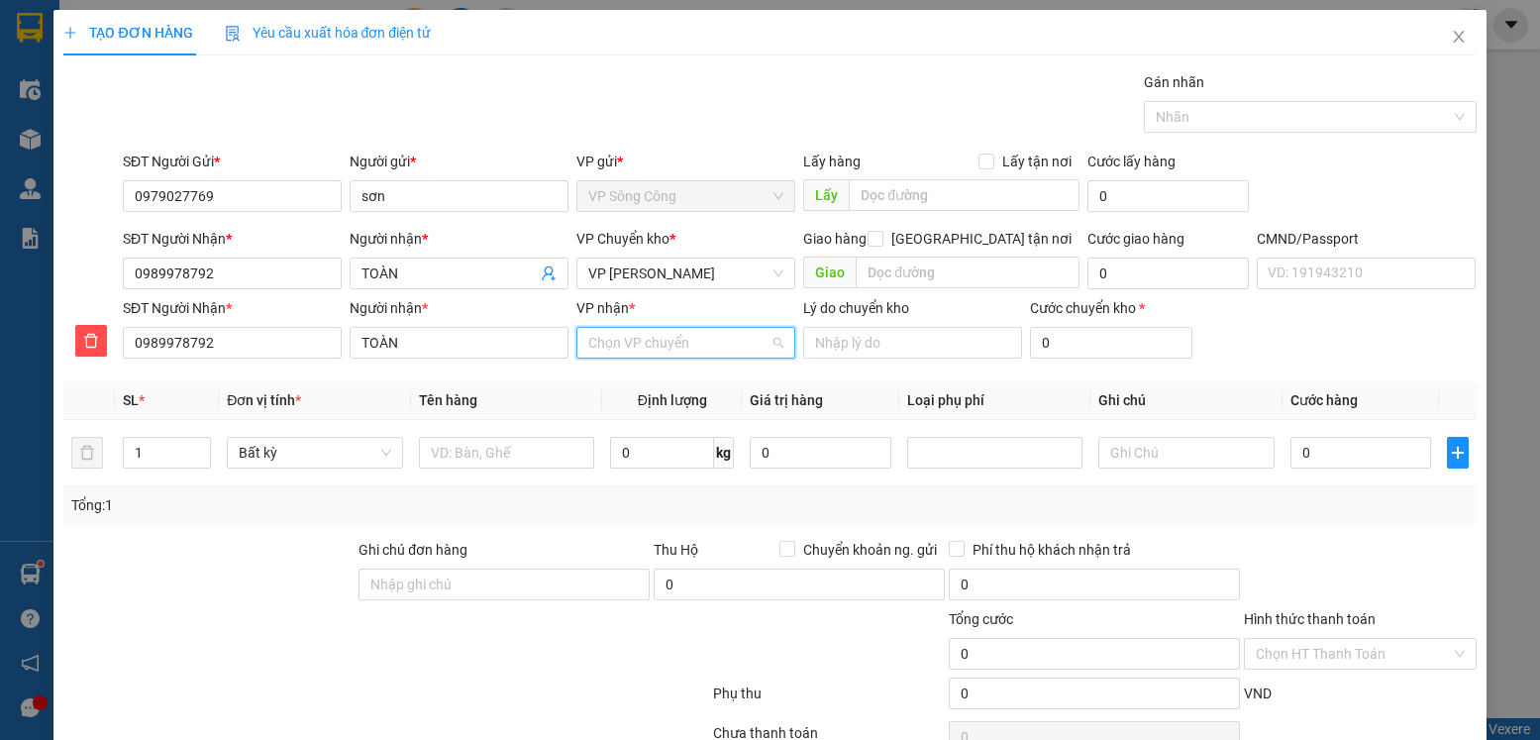
click at [627, 354] on input "VP nhận *" at bounding box center [678, 343] width 181 height 30
click at [645, 375] on div "VP [PERSON_NAME]" at bounding box center [678, 382] width 193 height 22
click at [688, 274] on span "VP [PERSON_NAME]" at bounding box center [685, 274] width 195 height 30
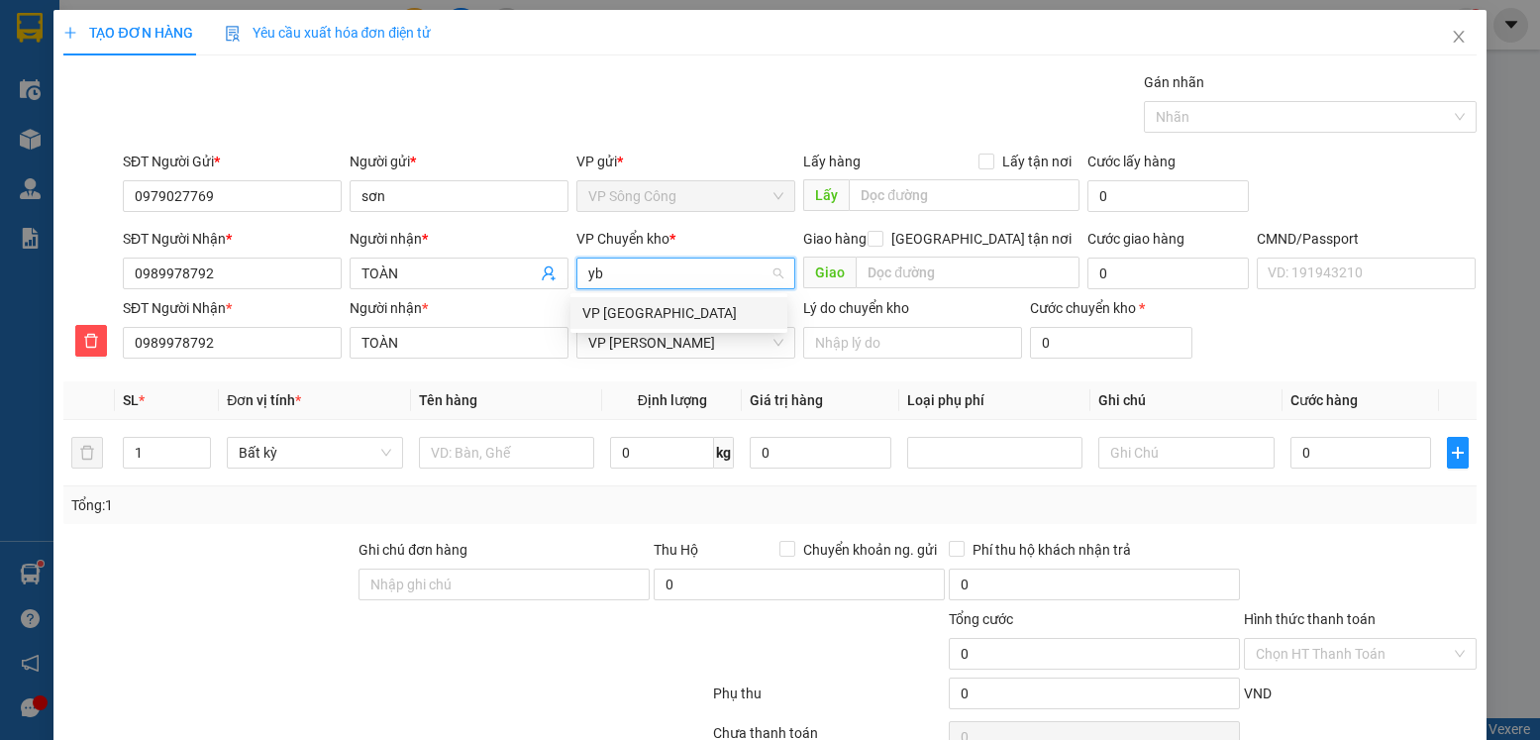
click at [636, 316] on div "VP [PERSON_NAME]" at bounding box center [678, 313] width 193 height 22
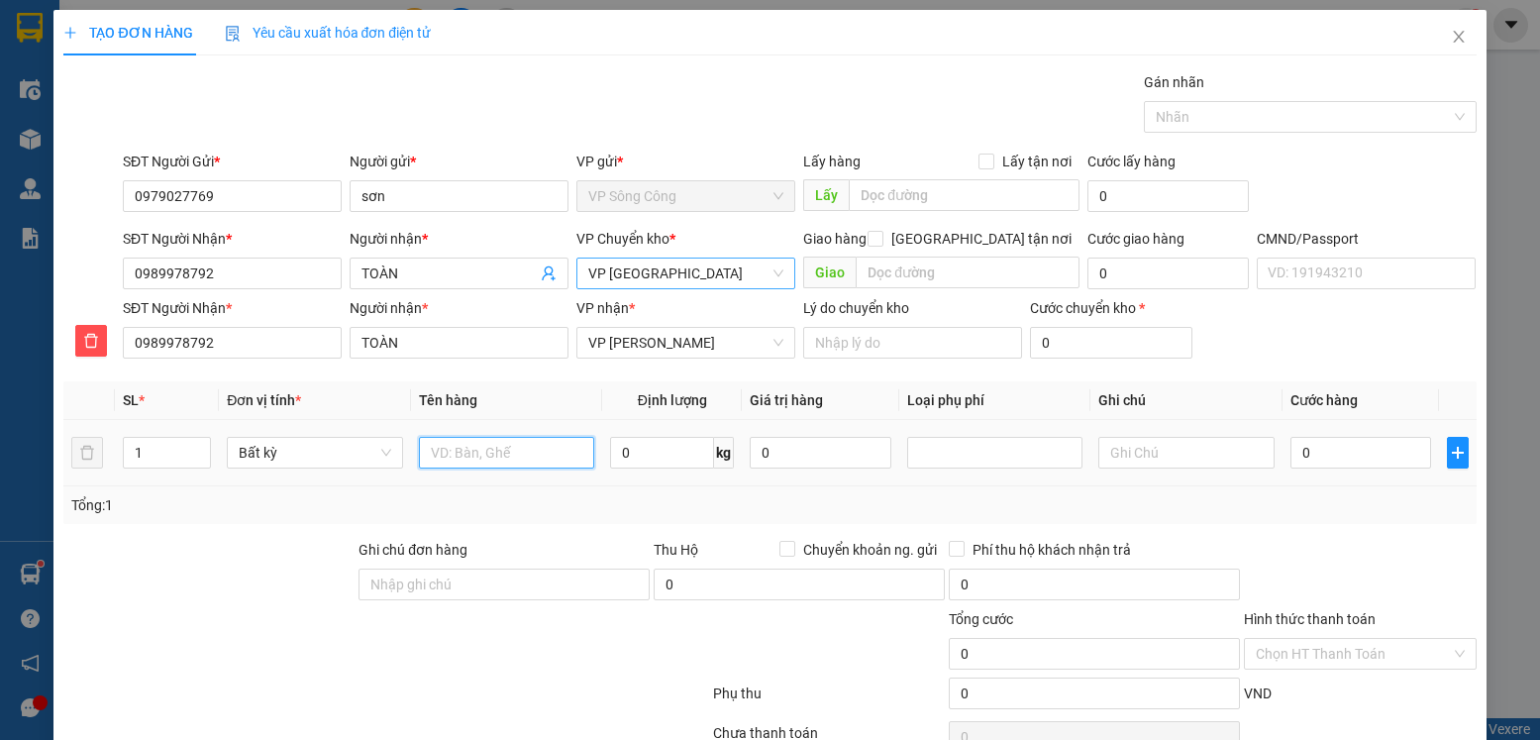
click at [495, 456] on input "text" at bounding box center [507, 453] width 176 height 32
click at [641, 454] on input "0" at bounding box center [662, 453] width 104 height 32
click at [1327, 455] on input "0" at bounding box center [1361, 453] width 141 height 32
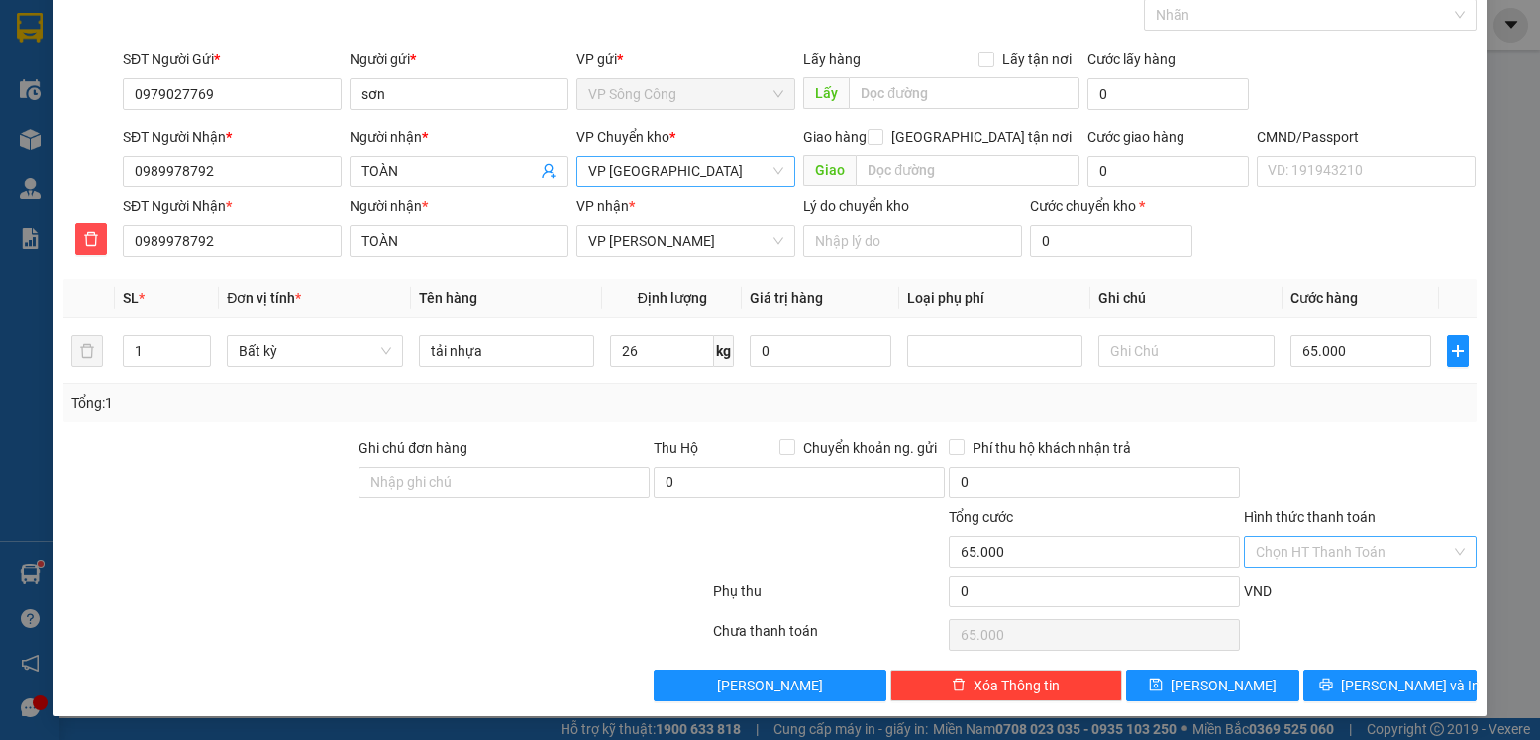
click at [1352, 551] on input "Hình thức thanh toán" at bounding box center [1353, 552] width 194 height 30
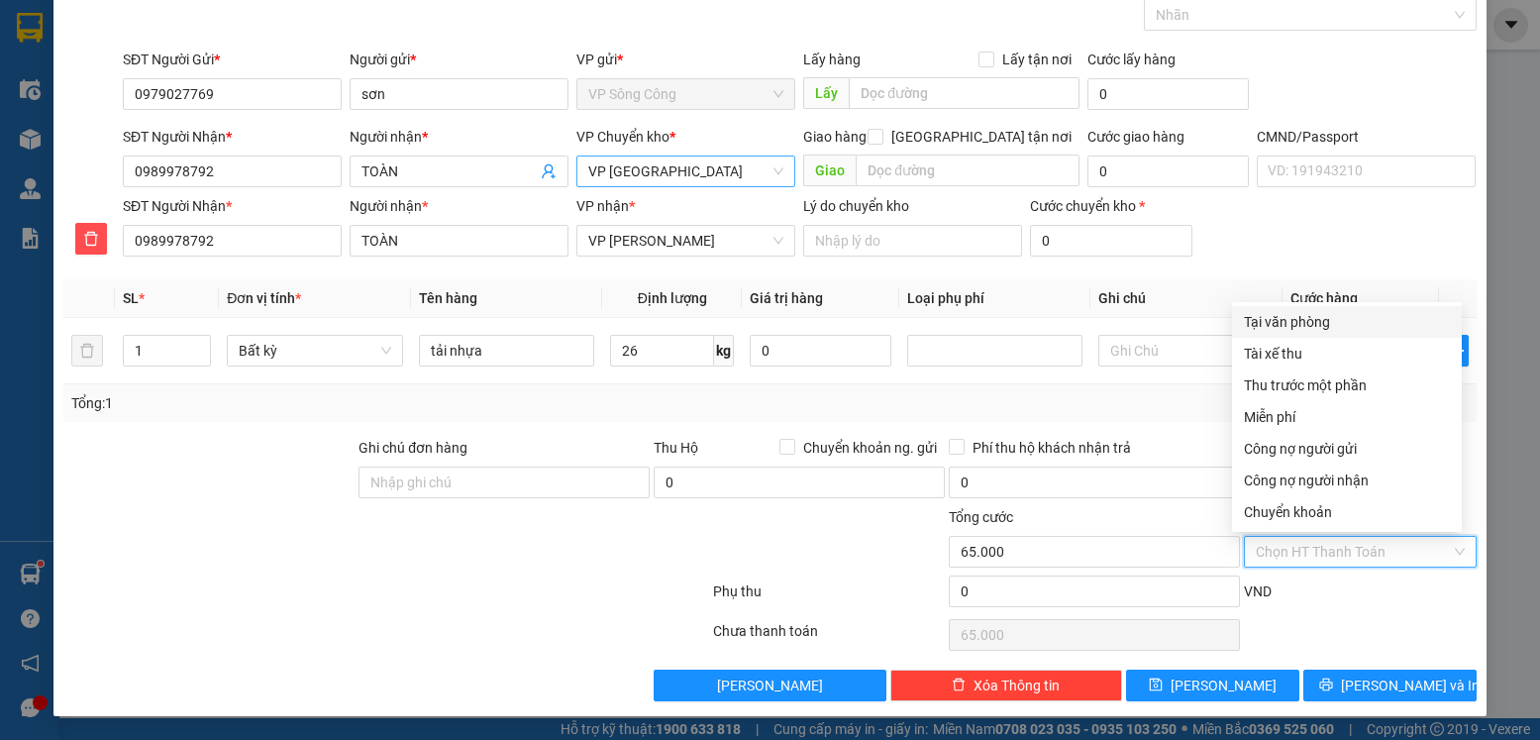
click at [1316, 318] on div "Tại văn phòng" at bounding box center [1347, 322] width 206 height 22
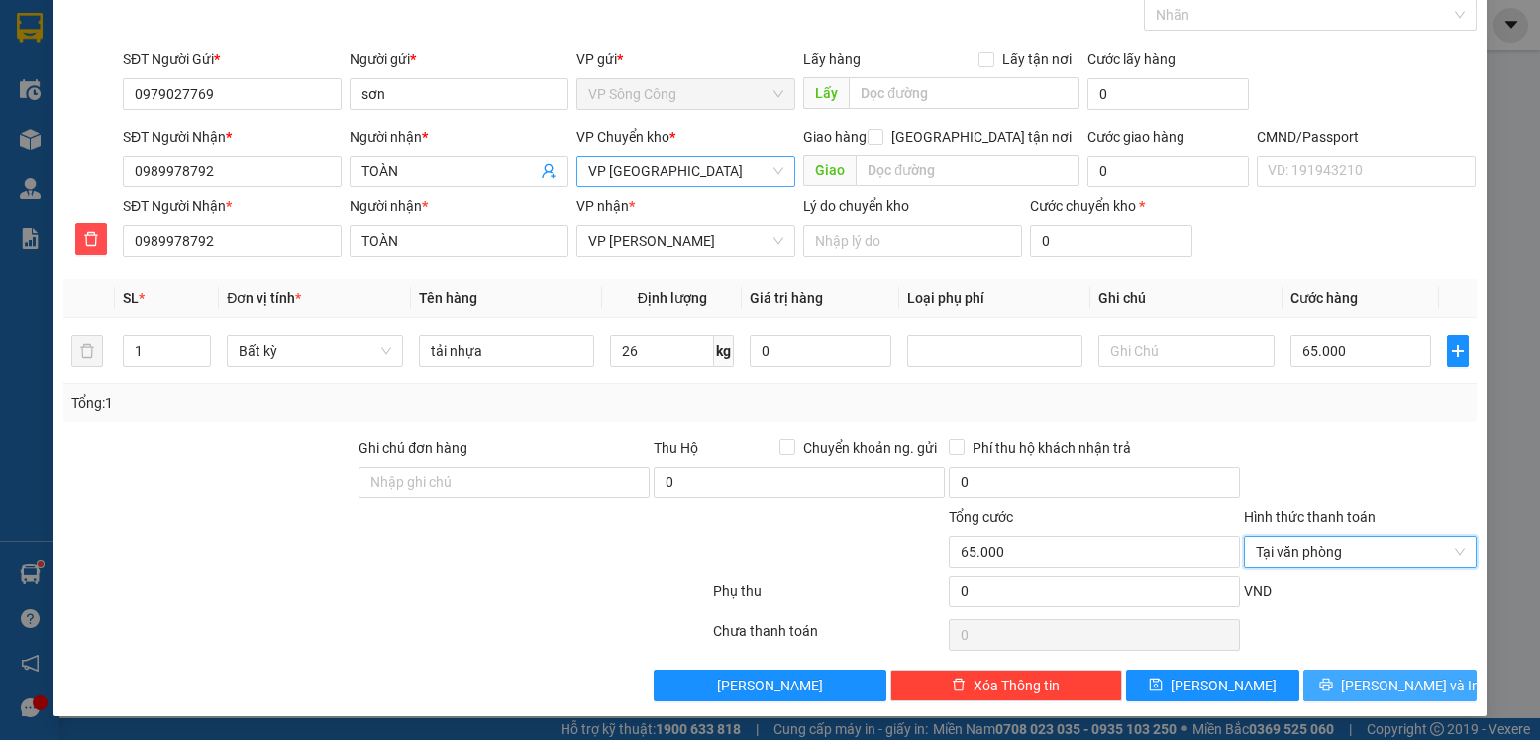
click at [1369, 680] on span "Lưu và In" at bounding box center [1410, 686] width 139 height 22
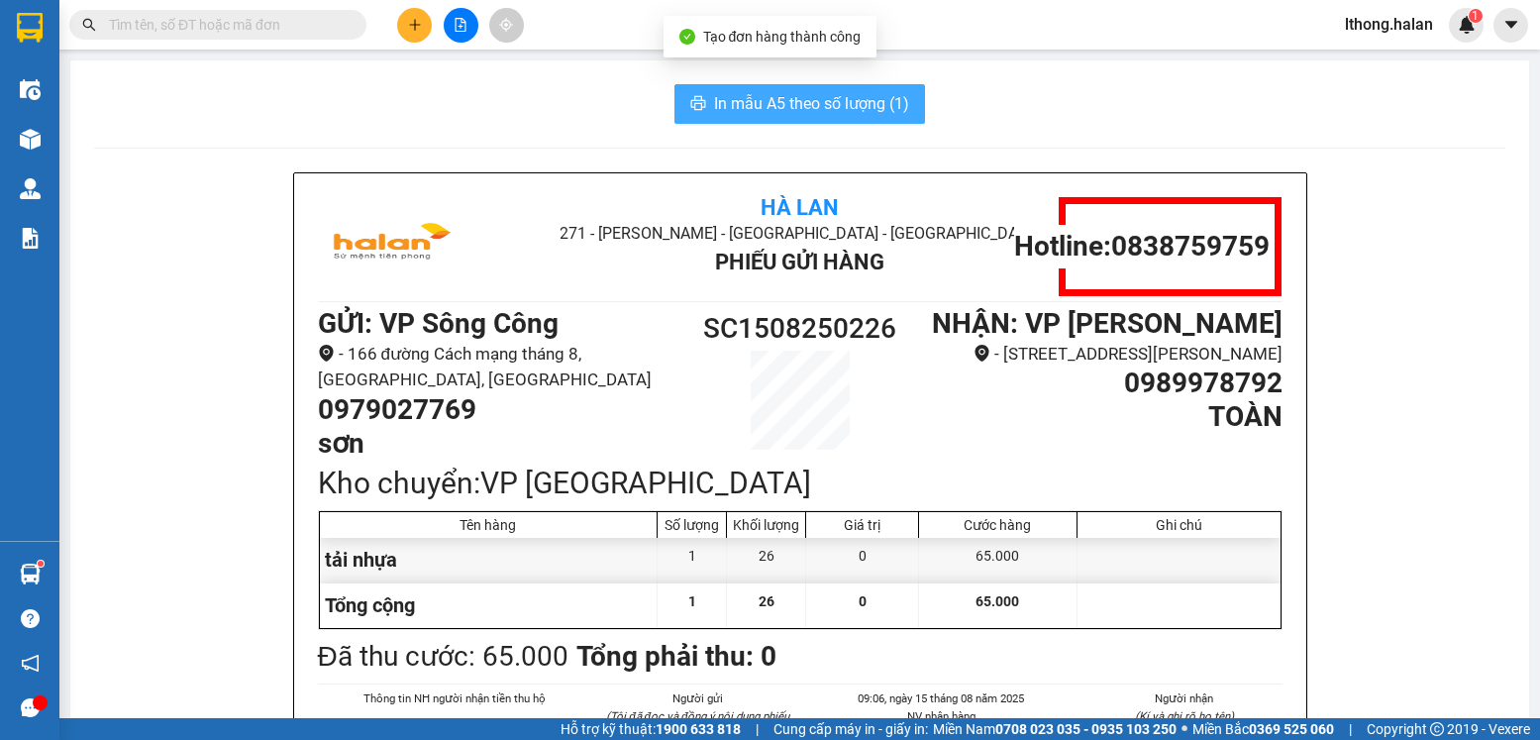
click at [804, 106] on span "In mẫu A5 theo số lượng (1)" at bounding box center [811, 103] width 195 height 25
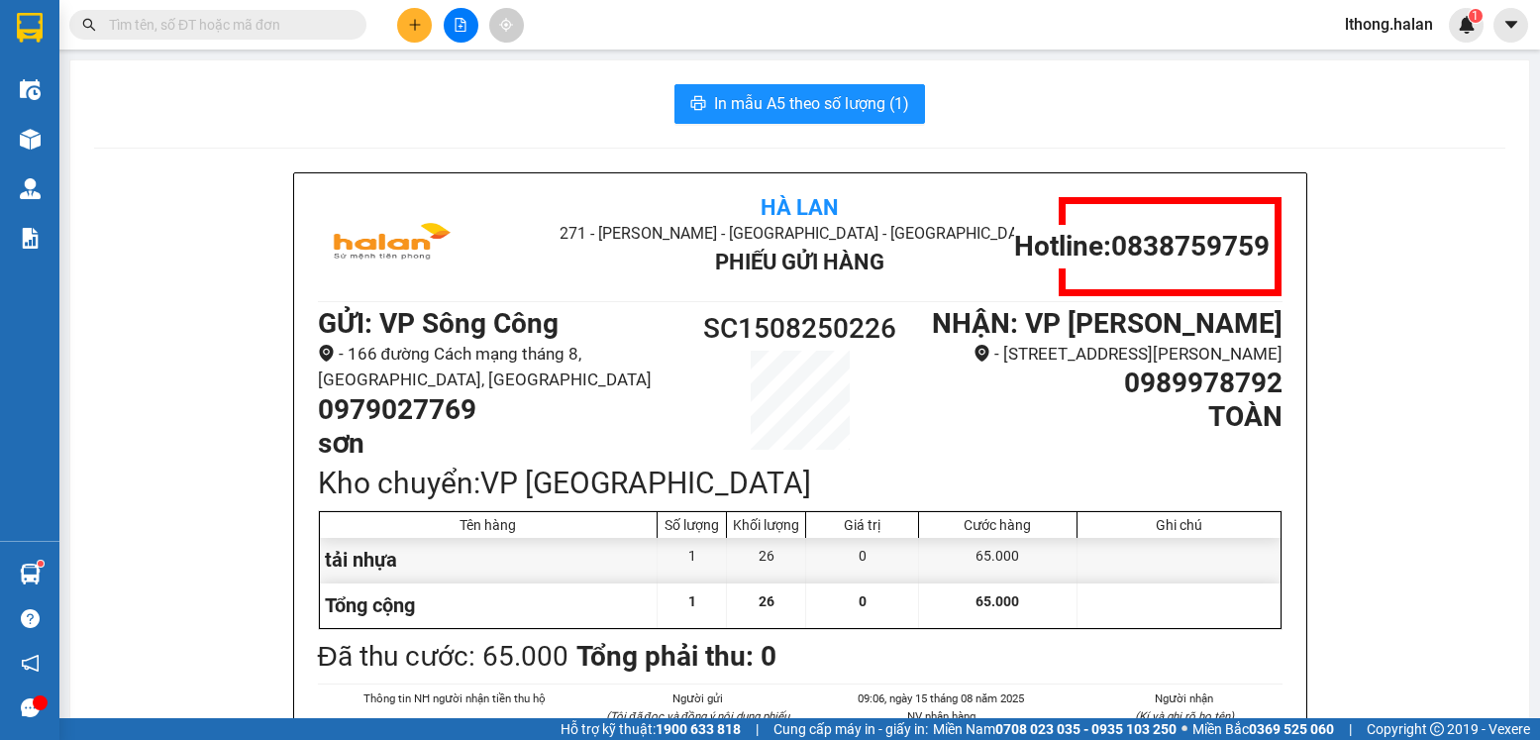
click at [312, 29] on input "text" at bounding box center [226, 25] width 234 height 22
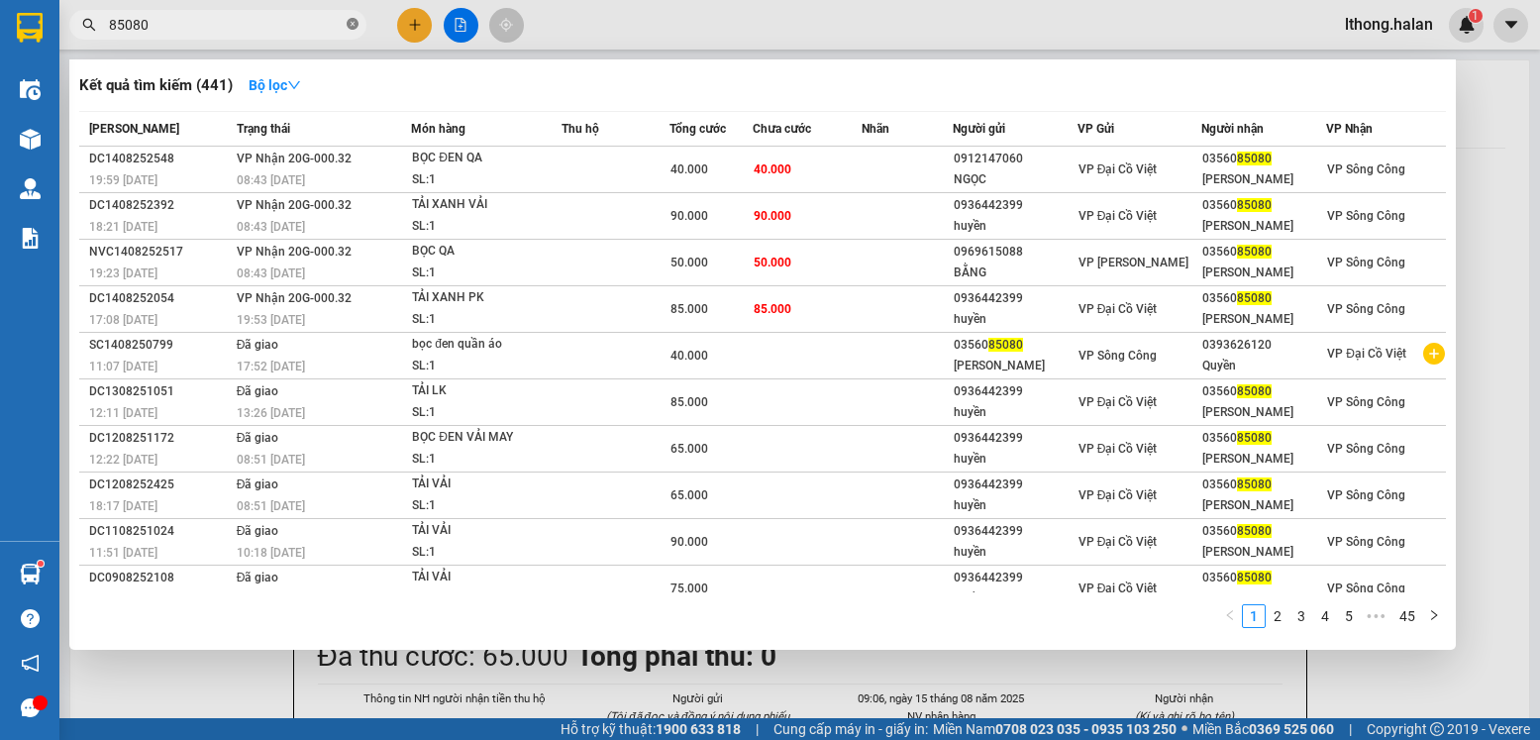
click at [354, 25] on icon "close-circle" at bounding box center [353, 24] width 12 height 12
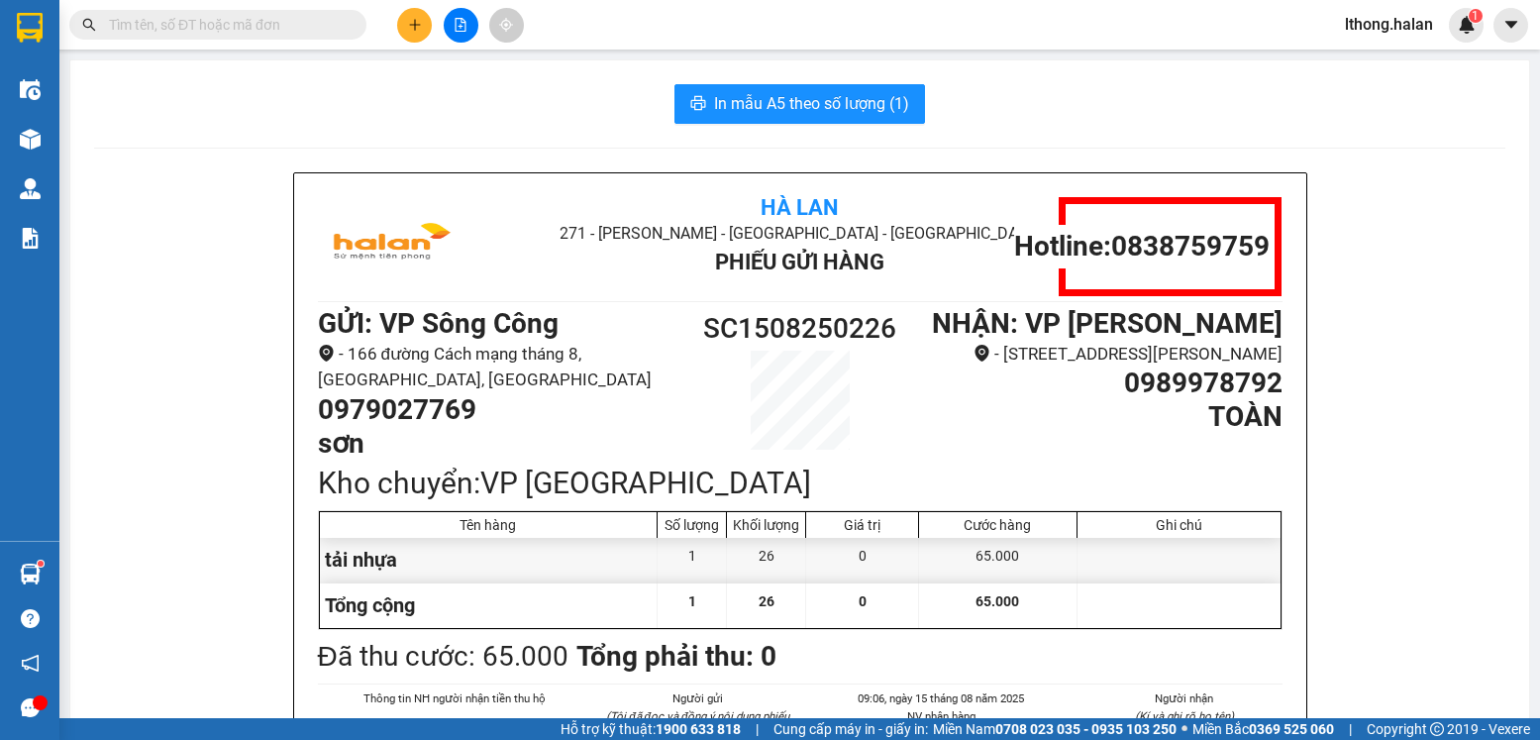
click at [295, 31] on input "text" at bounding box center [226, 25] width 234 height 22
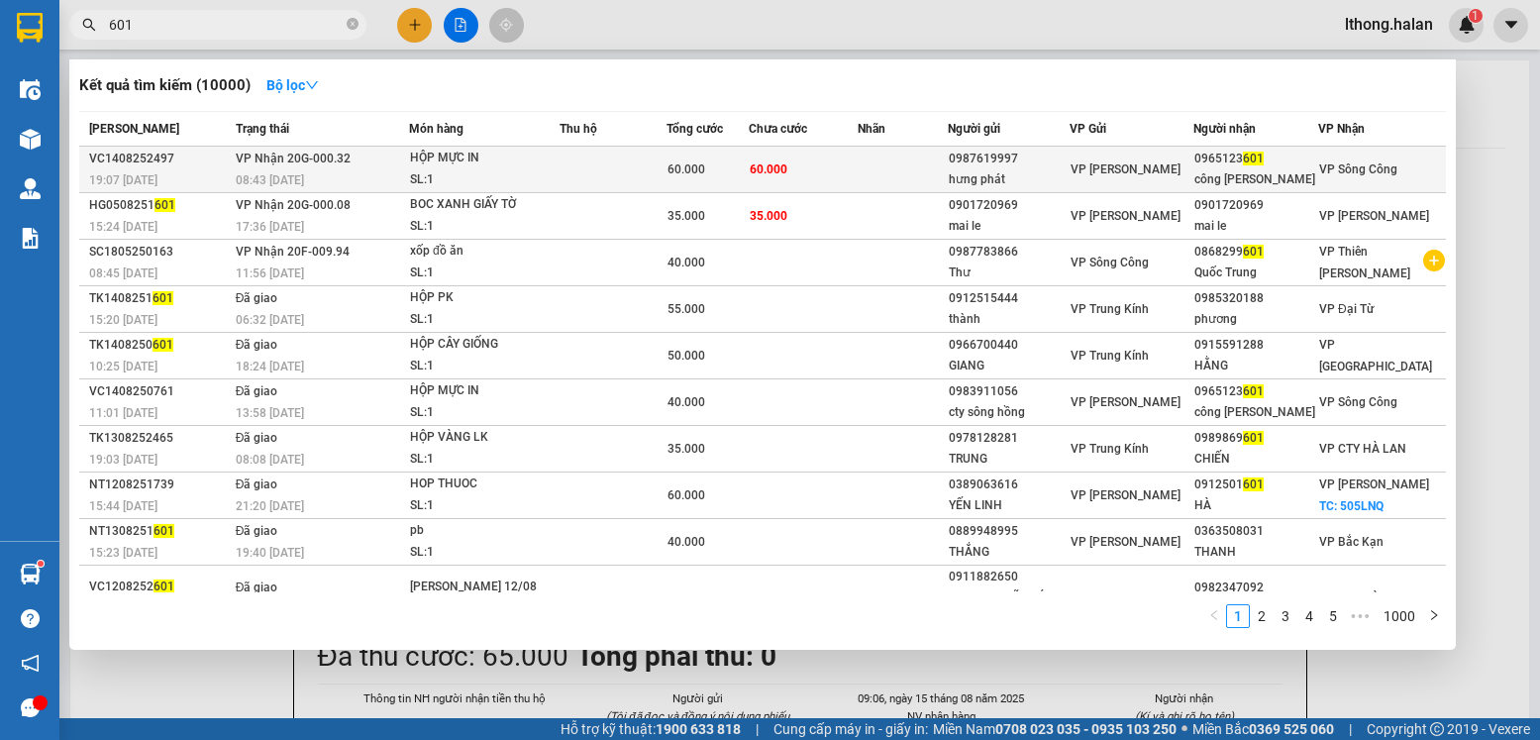
click at [917, 169] on td at bounding box center [903, 170] width 90 height 47
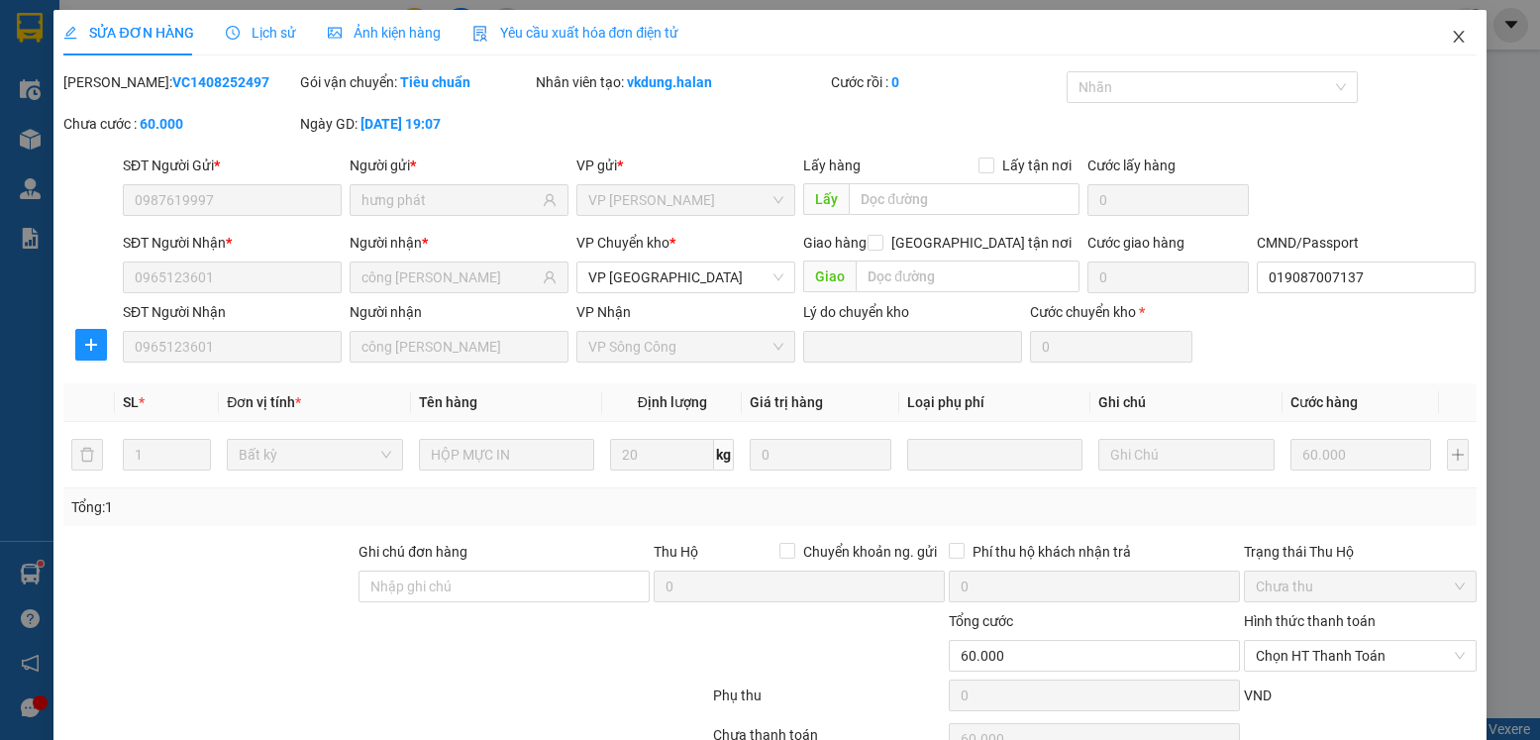
click at [1453, 39] on icon "close" at bounding box center [1458, 37] width 11 height 12
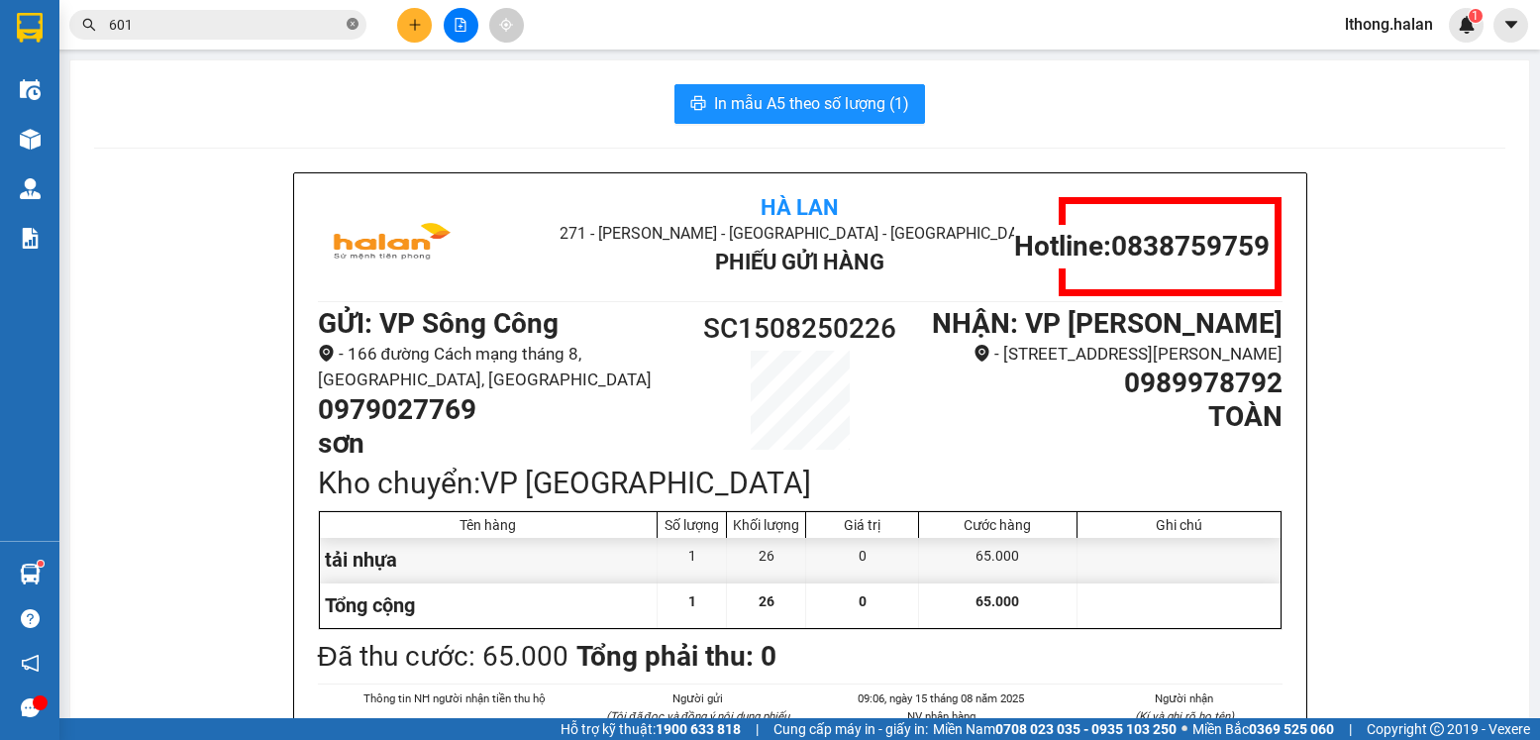
click at [351, 28] on icon "close-circle" at bounding box center [353, 24] width 12 height 12
click at [315, 21] on input "text" at bounding box center [226, 25] width 234 height 22
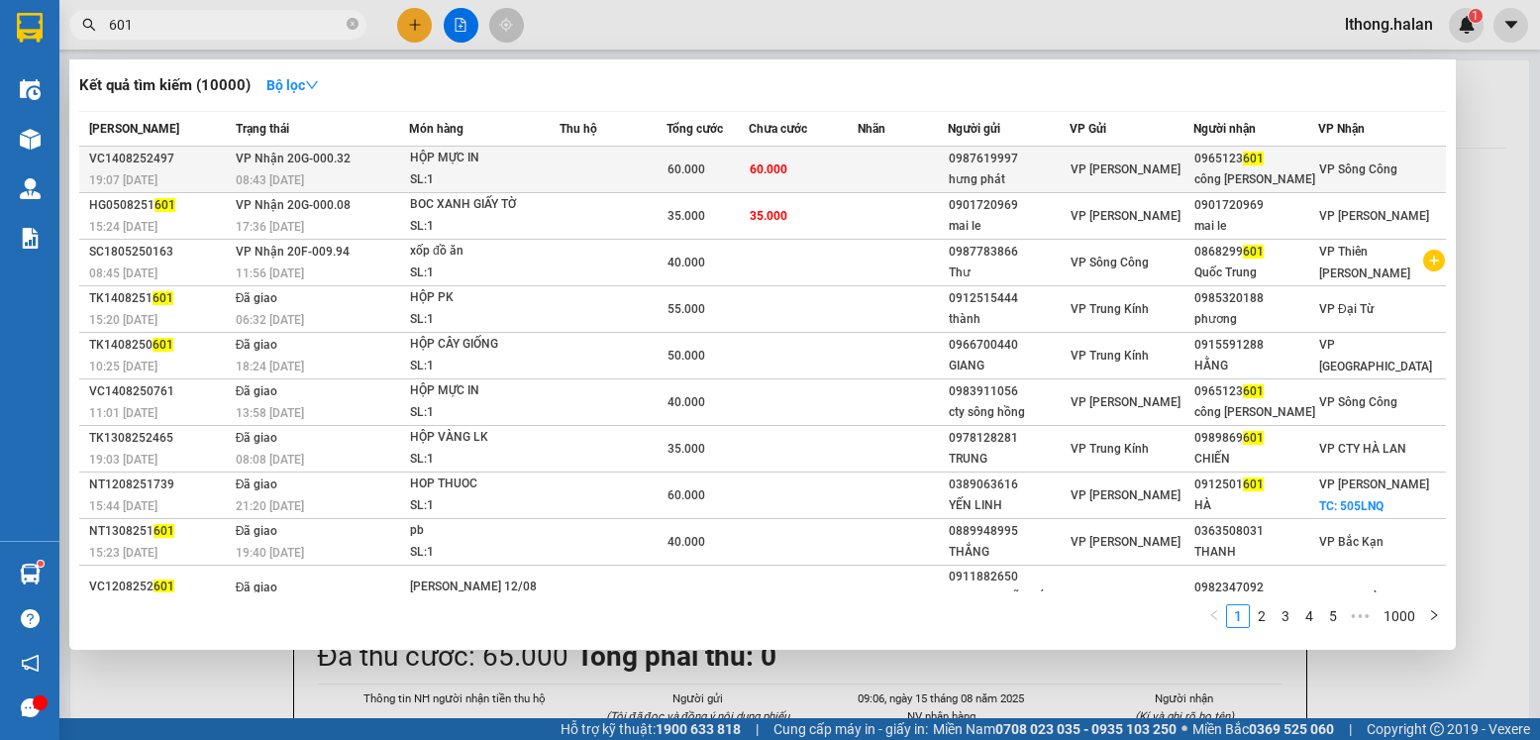
click at [875, 185] on td at bounding box center [903, 170] width 90 height 47
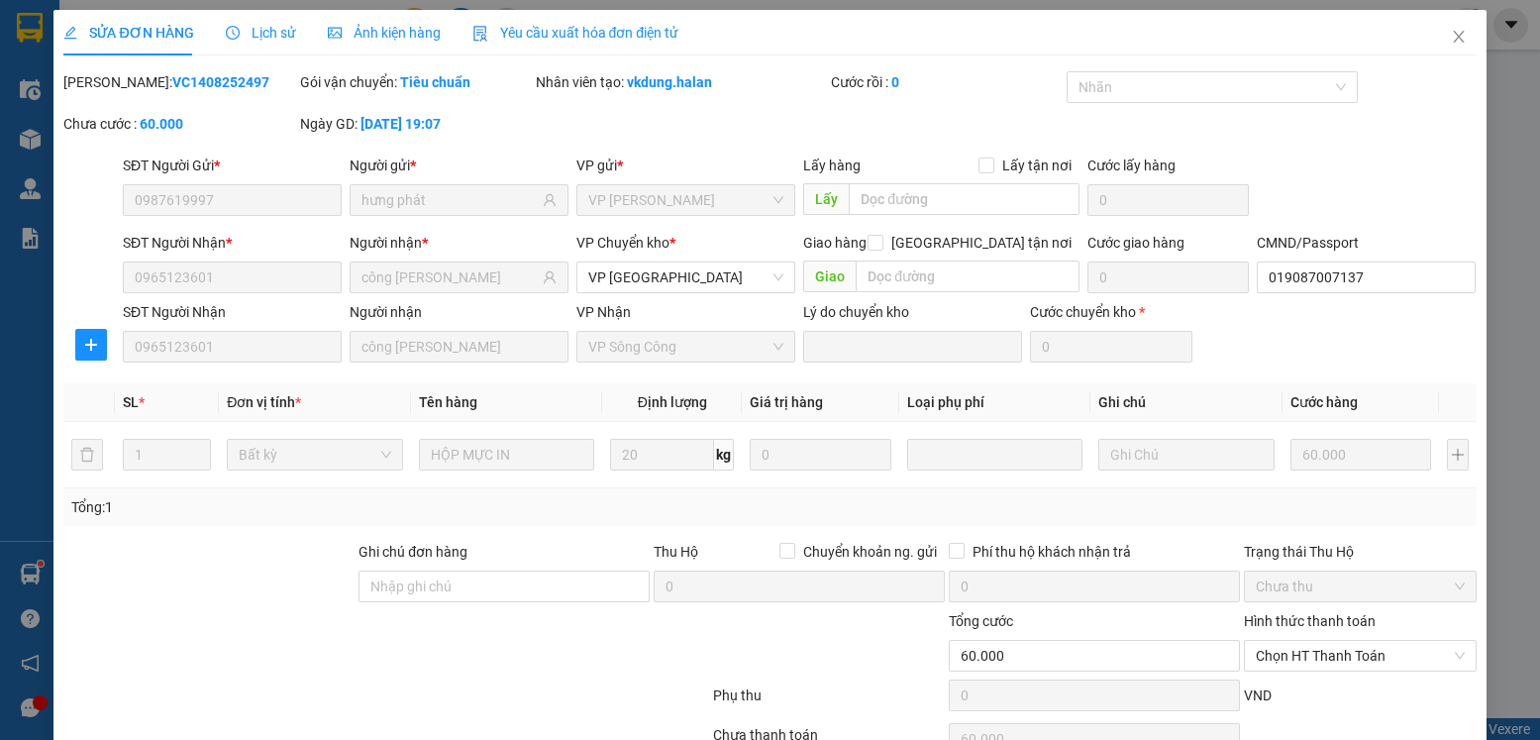
scroll to position [104, 0]
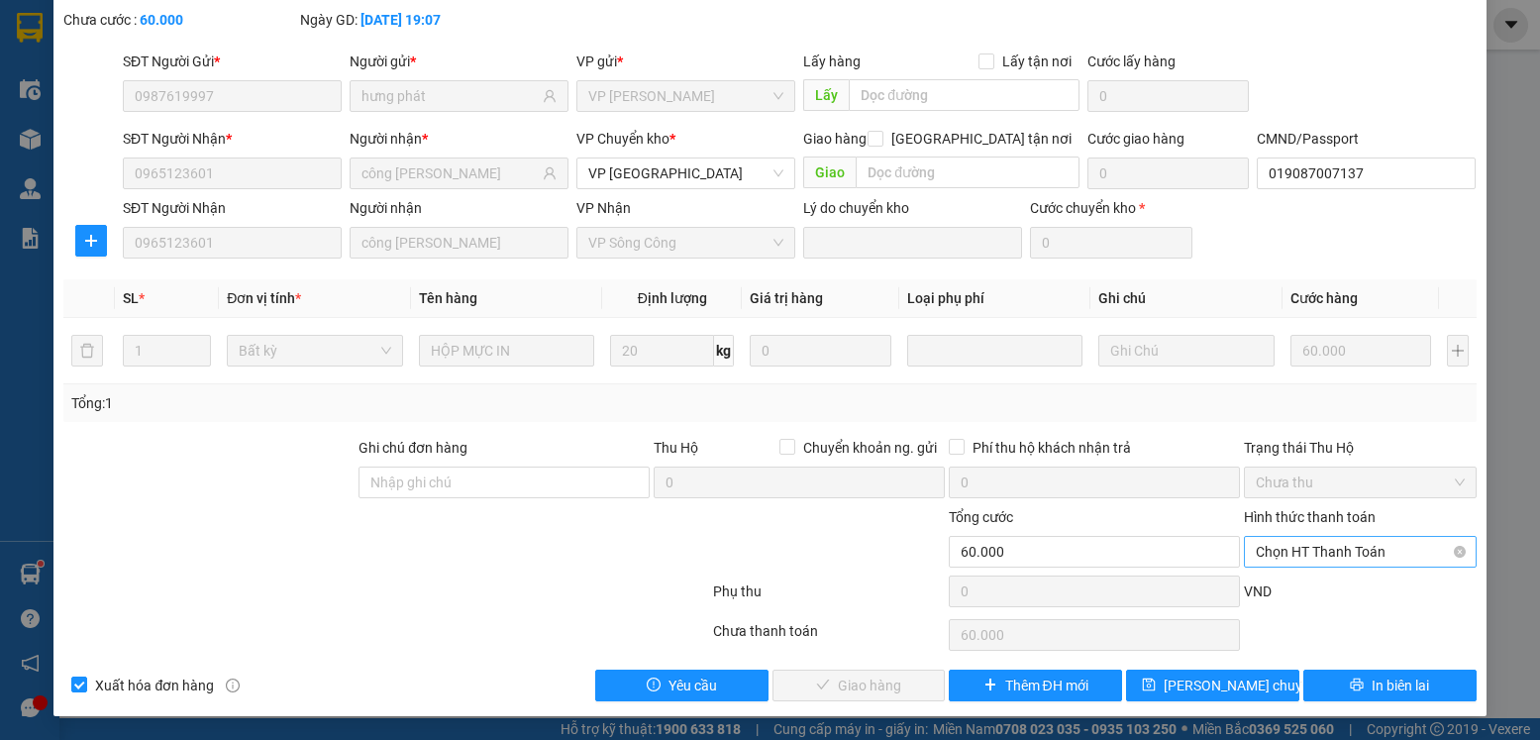
click at [1367, 554] on span "Chọn HT Thanh Toán" at bounding box center [1360, 552] width 208 height 30
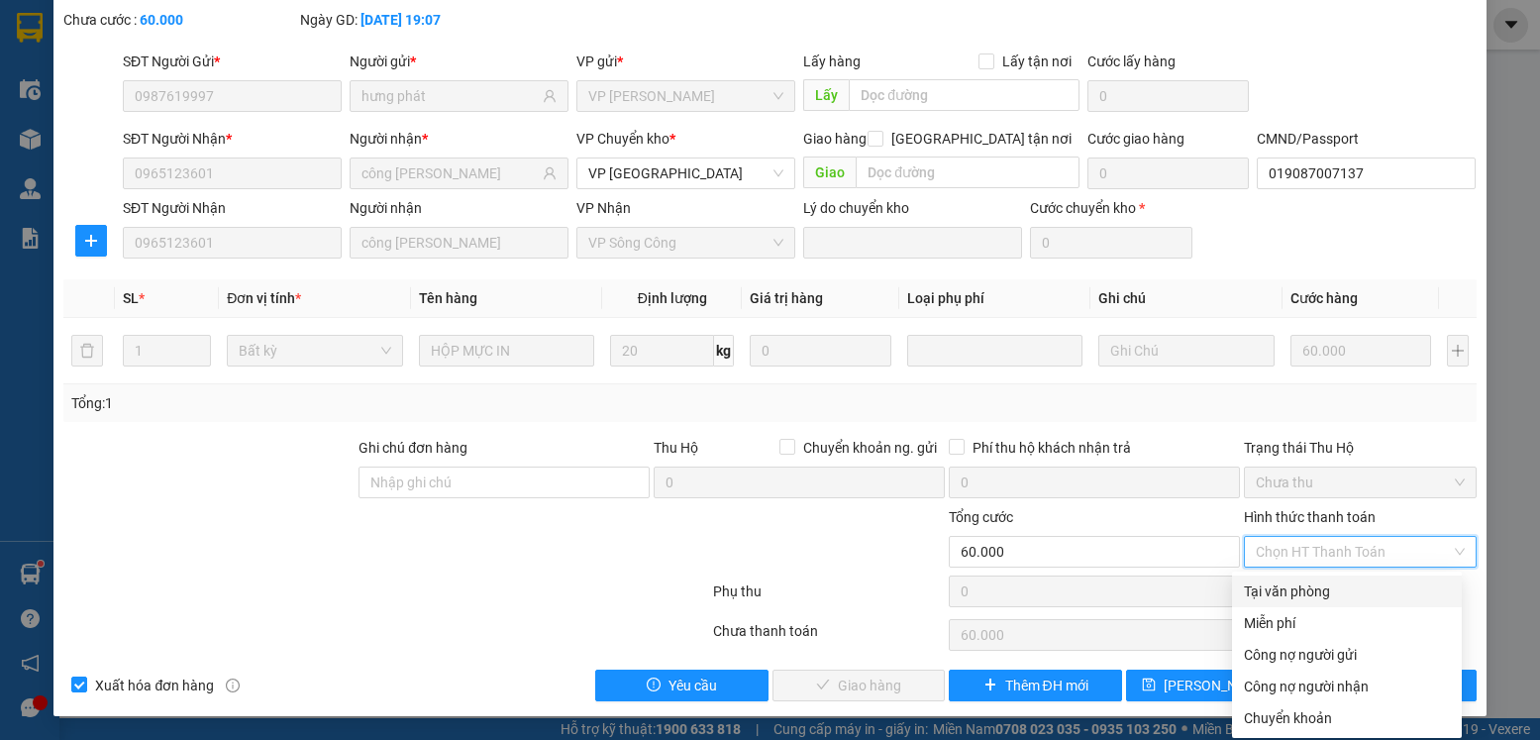
click at [1303, 603] on div "Tại văn phòng" at bounding box center [1347, 592] width 230 height 32
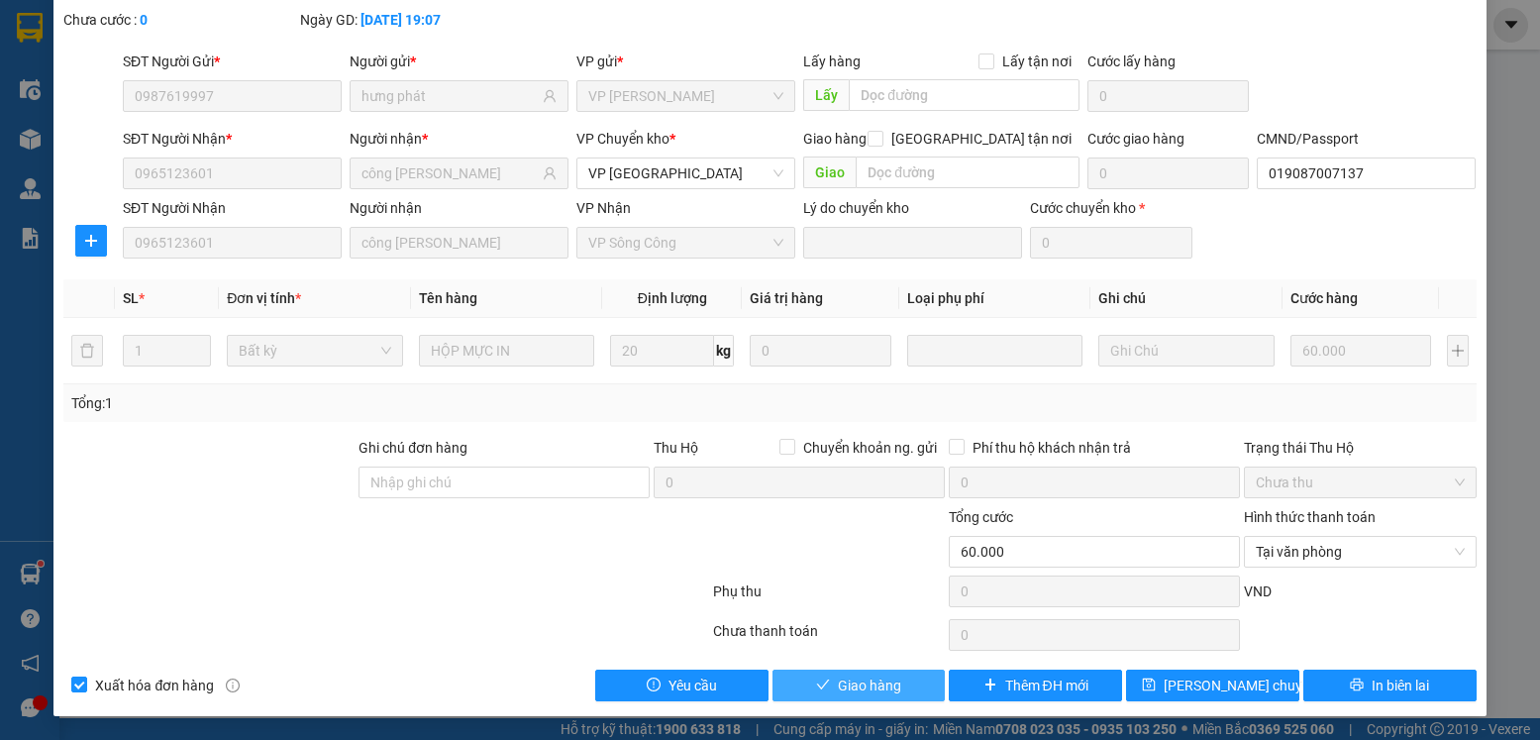
click at [857, 683] on span "Giao hàng" at bounding box center [869, 686] width 63 height 22
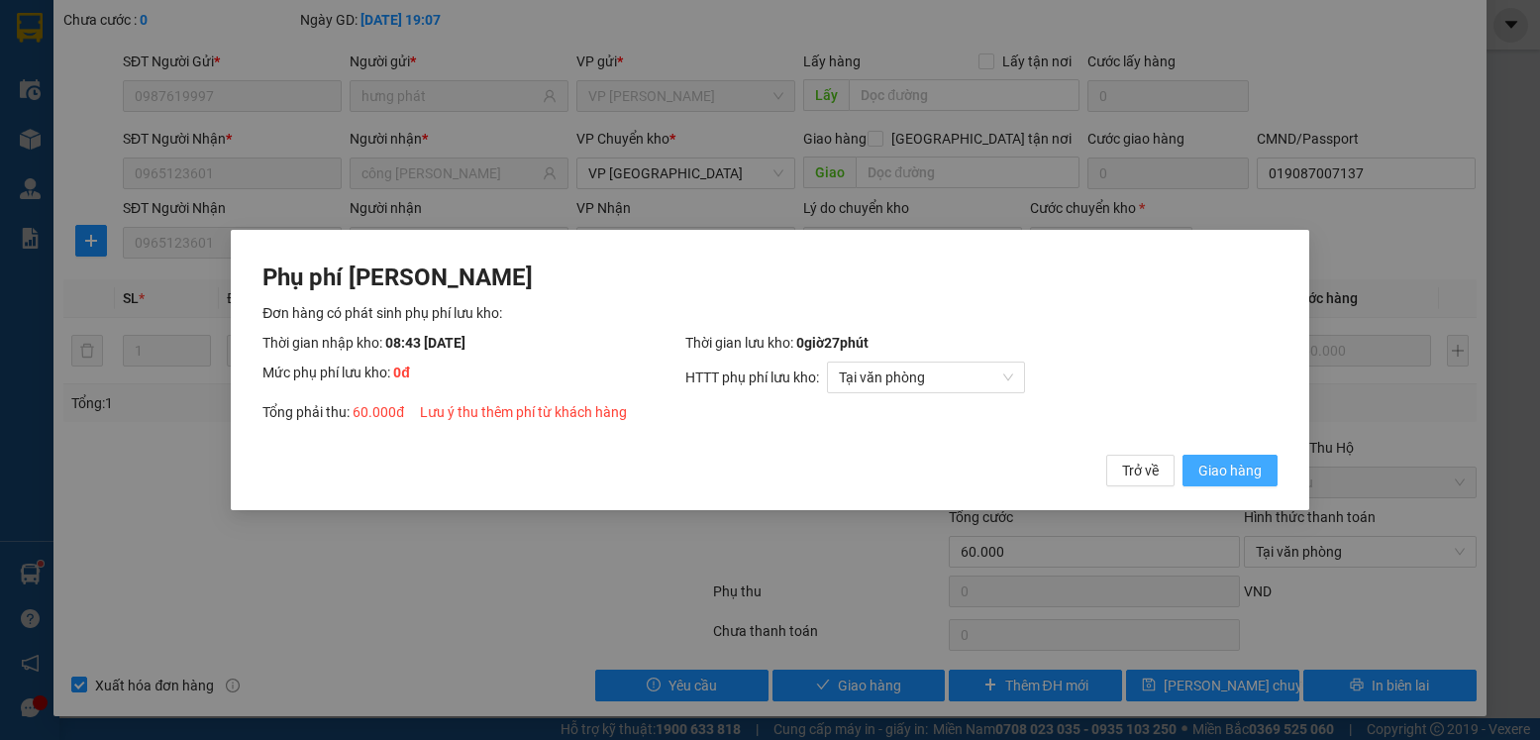
click at [1221, 470] on span "Giao hàng" at bounding box center [1230, 471] width 63 height 22
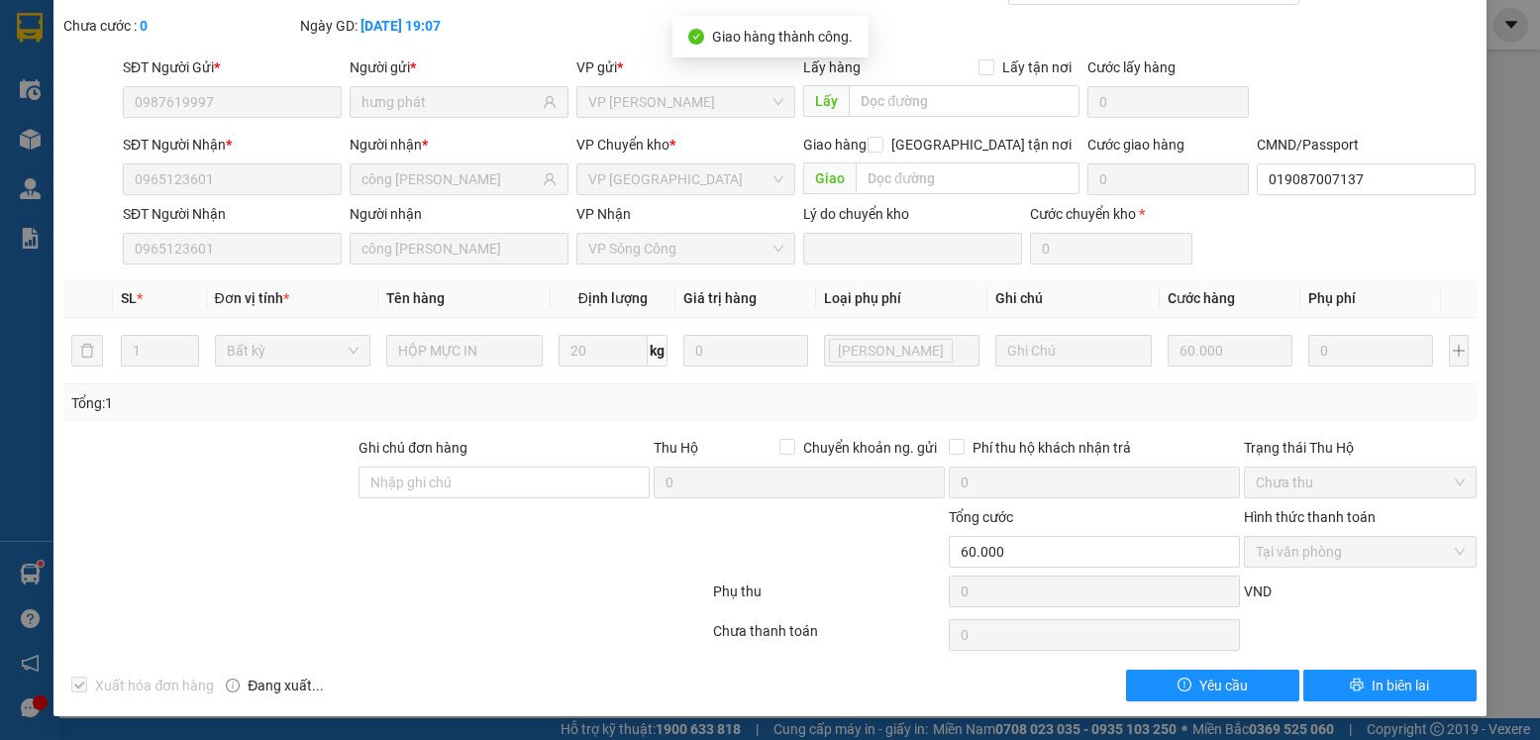
scroll to position [0, 0]
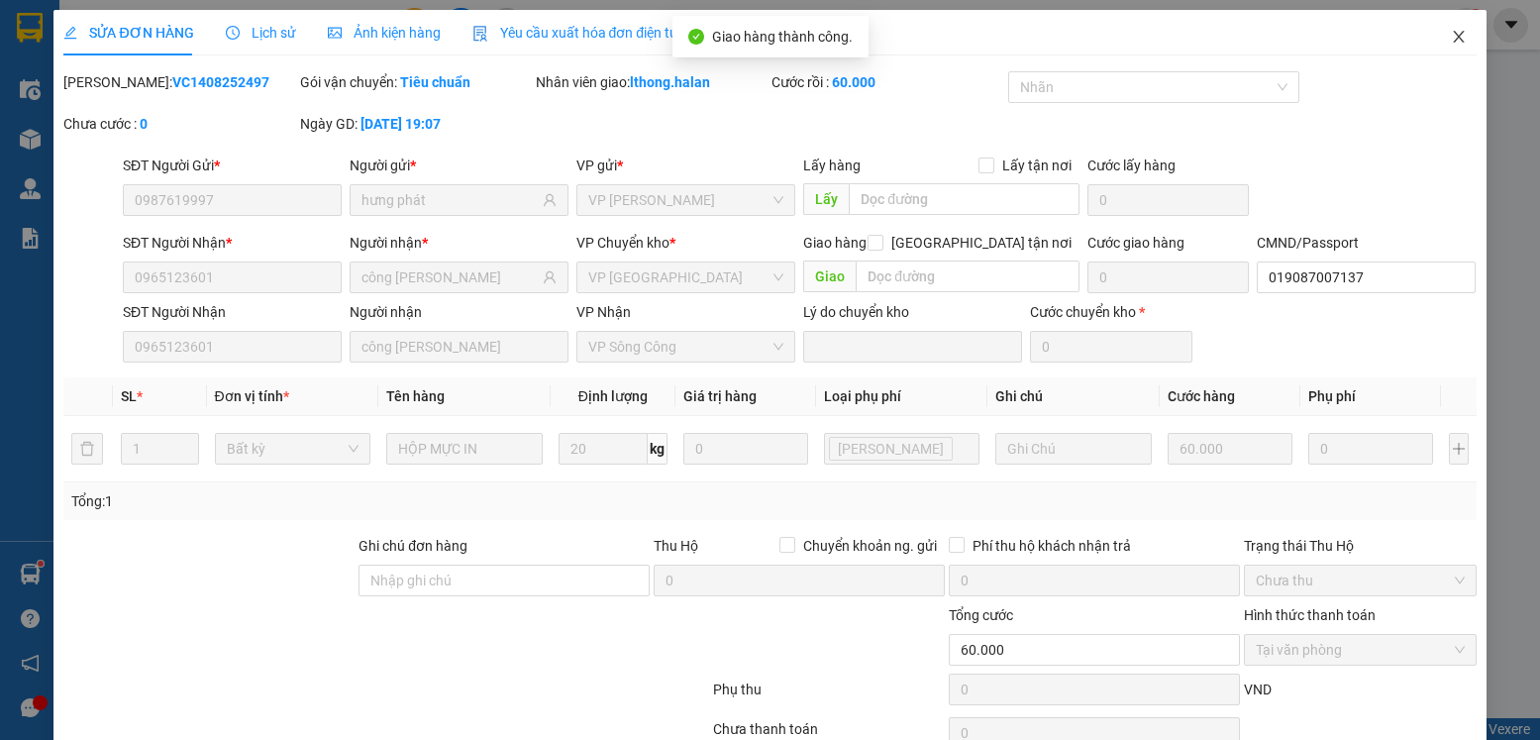
click at [1451, 34] on icon "close" at bounding box center [1459, 37] width 16 height 16
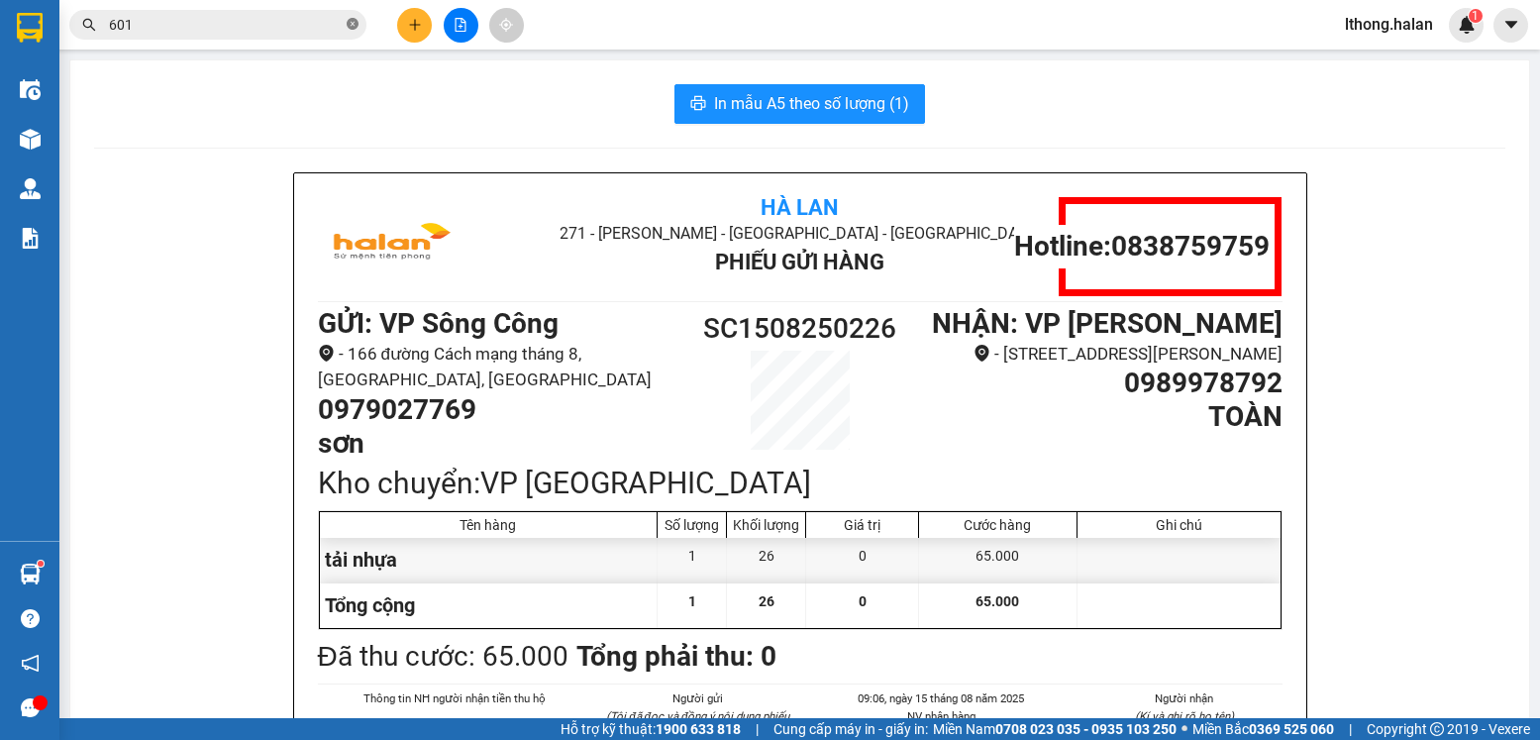
click at [355, 23] on icon "close-circle" at bounding box center [353, 24] width 12 height 12
click at [325, 23] on input "text" at bounding box center [226, 25] width 234 height 22
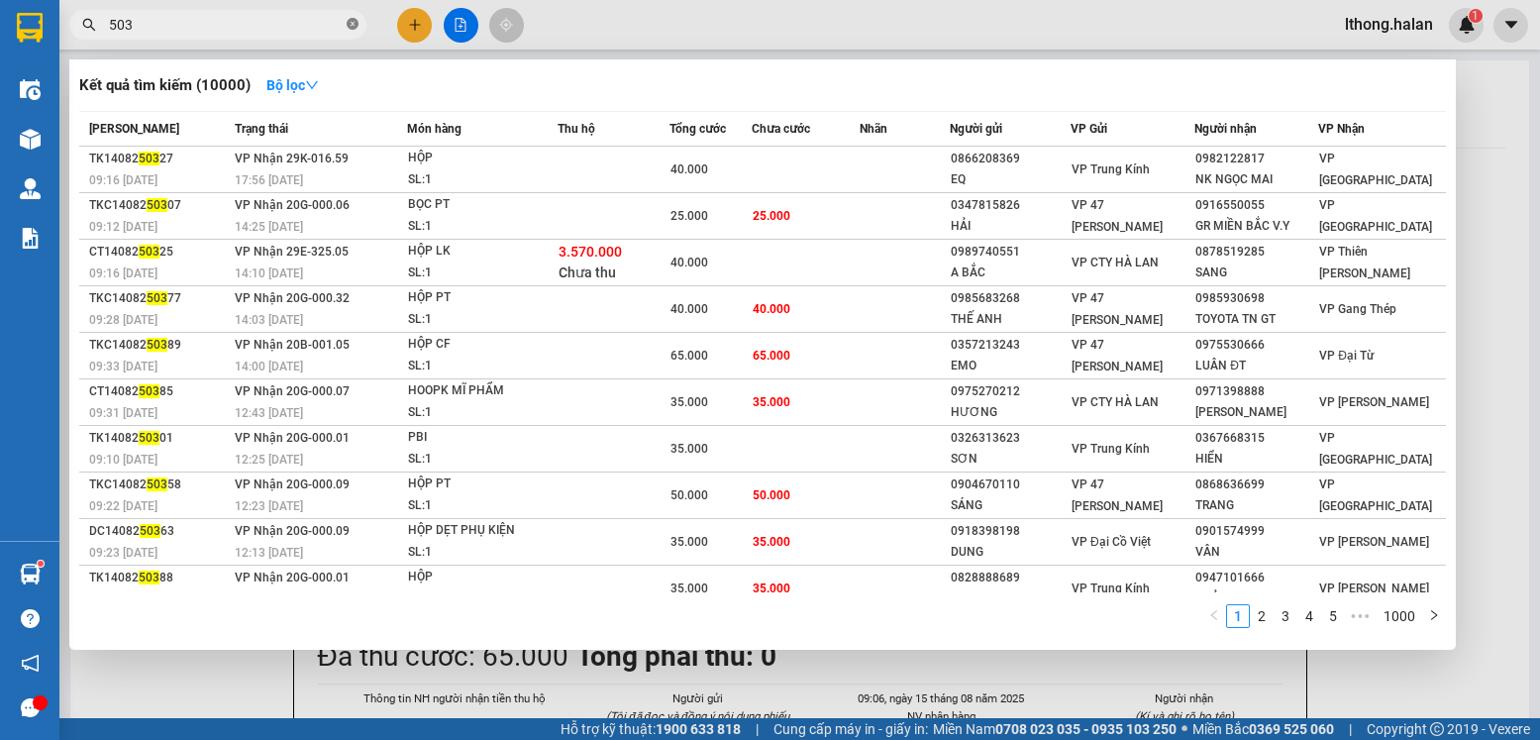
click at [353, 23] on icon "close-circle" at bounding box center [353, 24] width 12 height 12
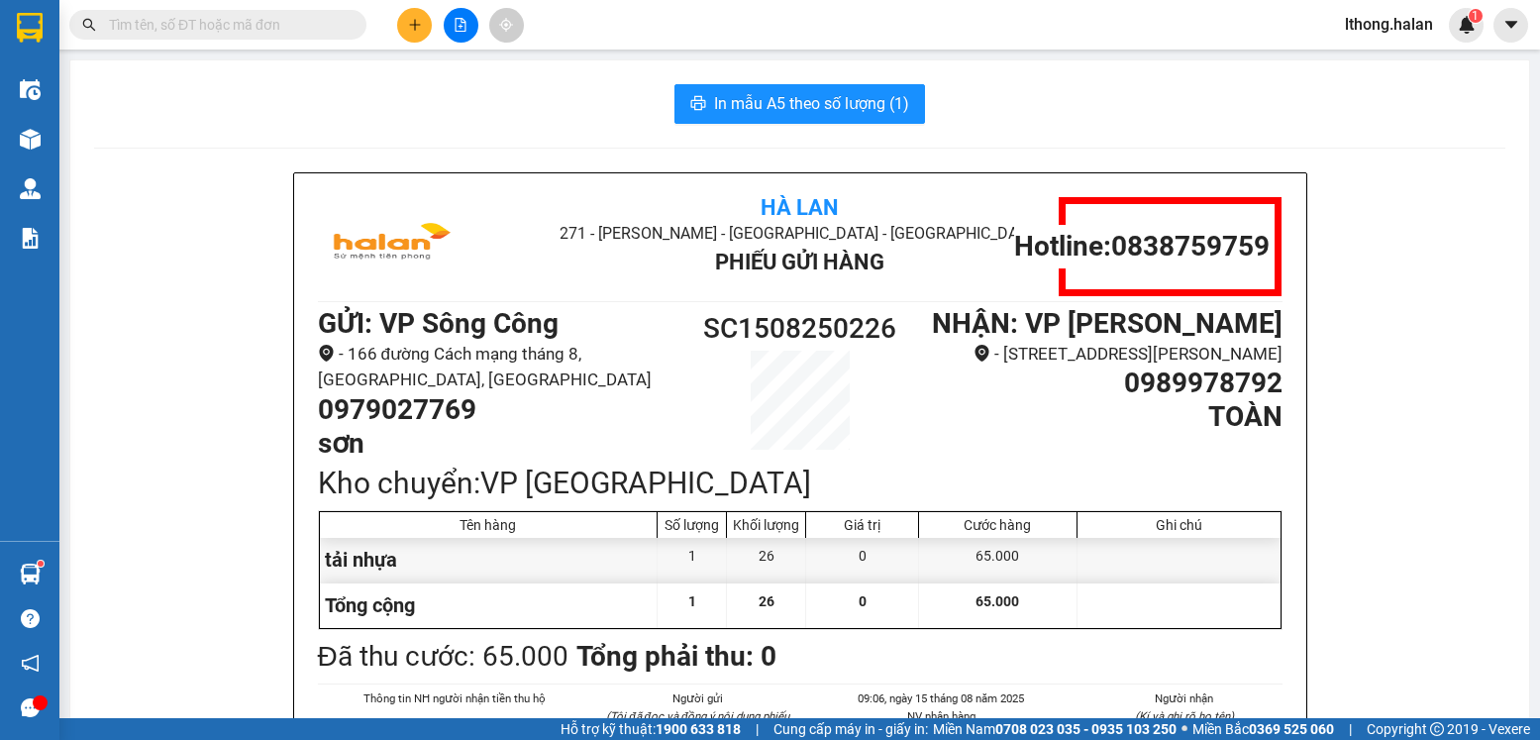
click at [291, 26] on input "text" at bounding box center [226, 25] width 234 height 22
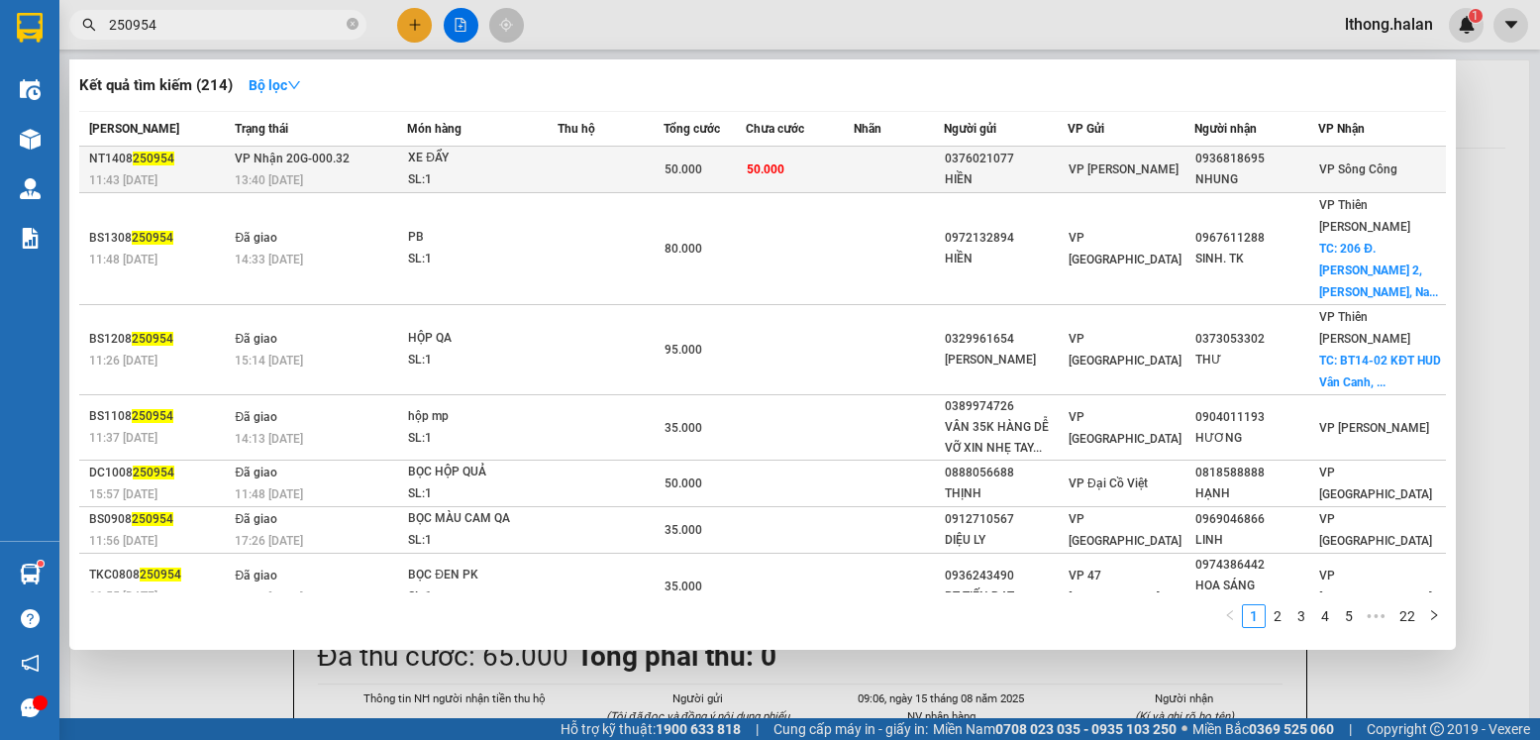
click at [1173, 165] on div "VP [PERSON_NAME]" at bounding box center [1131, 169] width 125 height 22
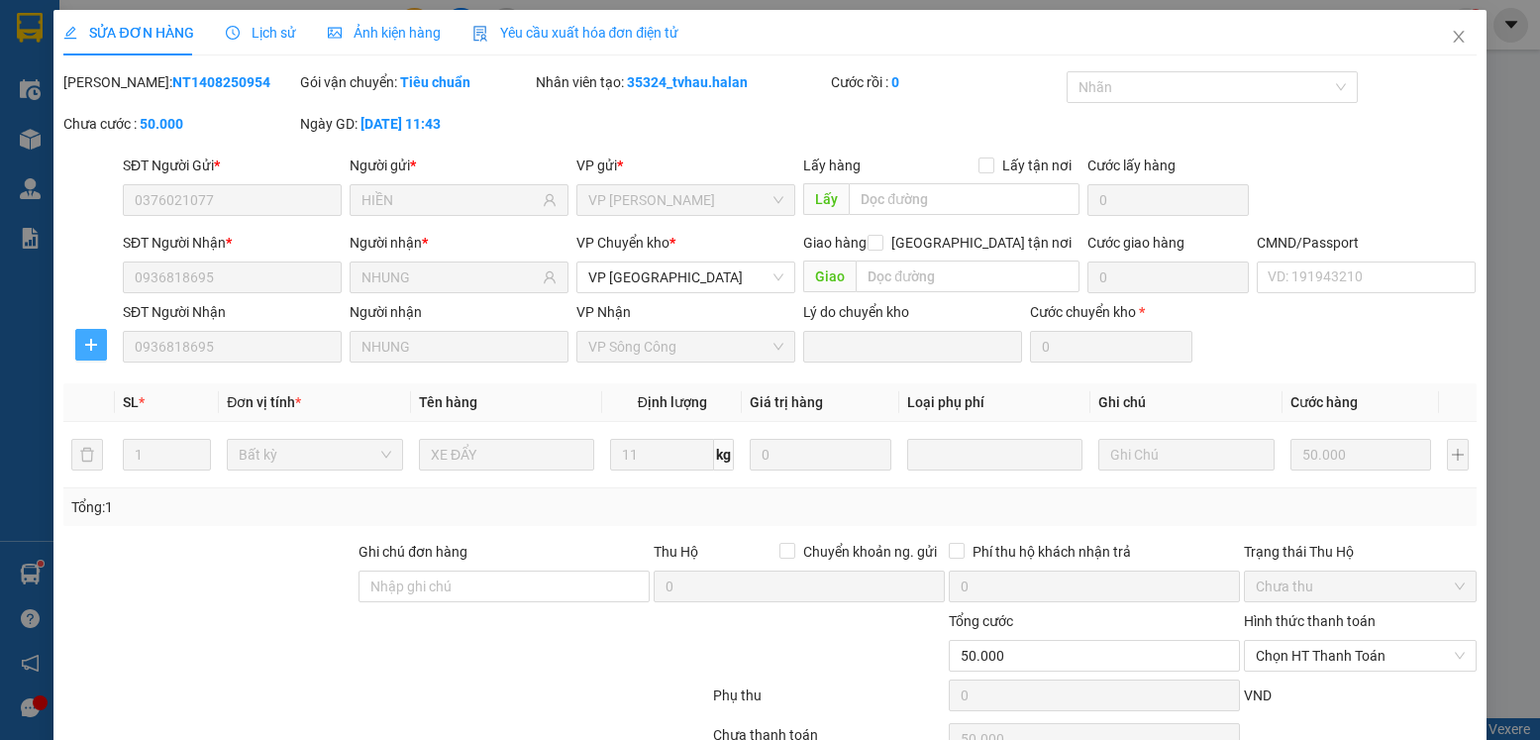
click at [84, 356] on button "button" at bounding box center [91, 345] width 32 height 32
click at [149, 386] on span "Chuyển kho" at bounding box center [126, 384] width 81 height 22
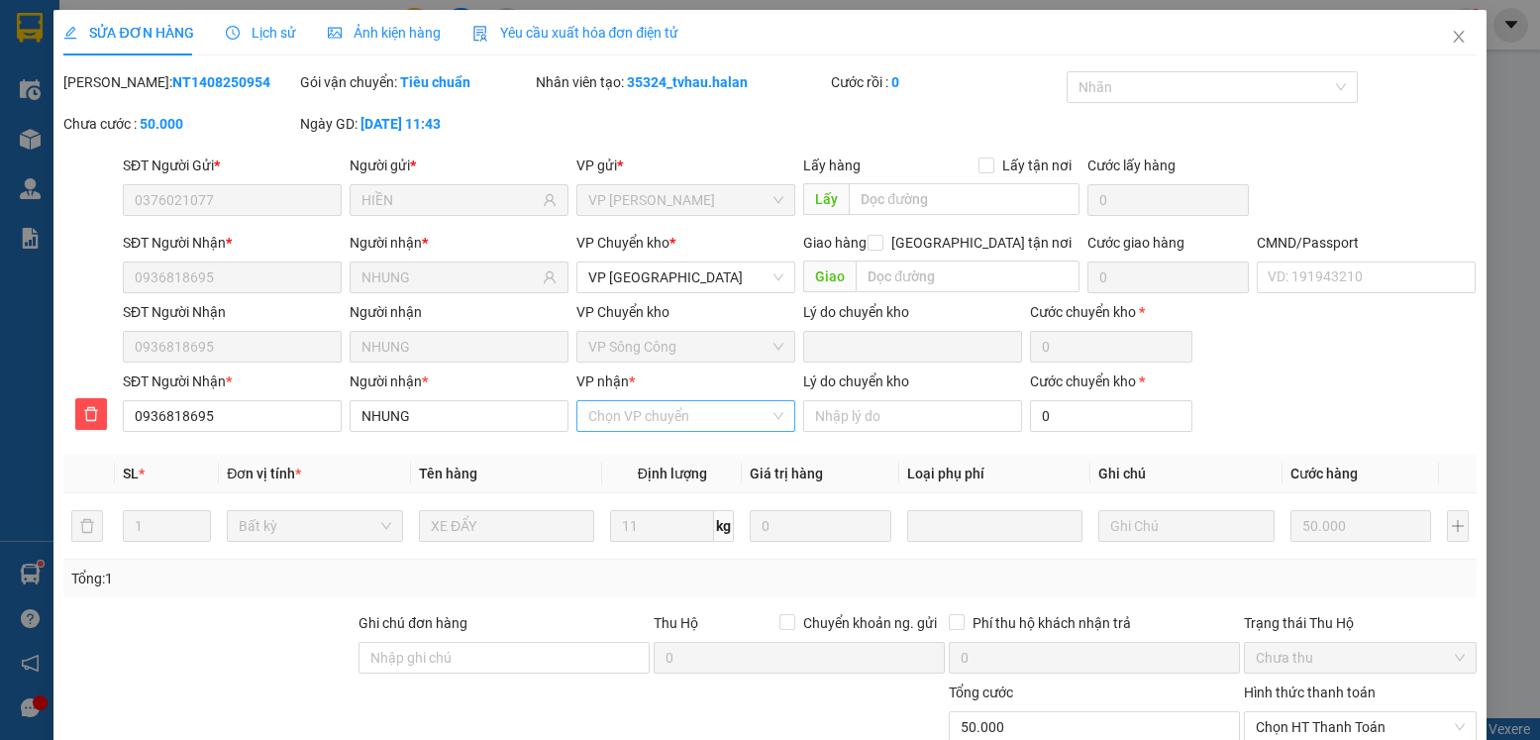
click at [669, 414] on input "VP nhận *" at bounding box center [678, 416] width 181 height 30
click at [683, 456] on div "Nút giao Sông Công" at bounding box center [678, 456] width 193 height 22
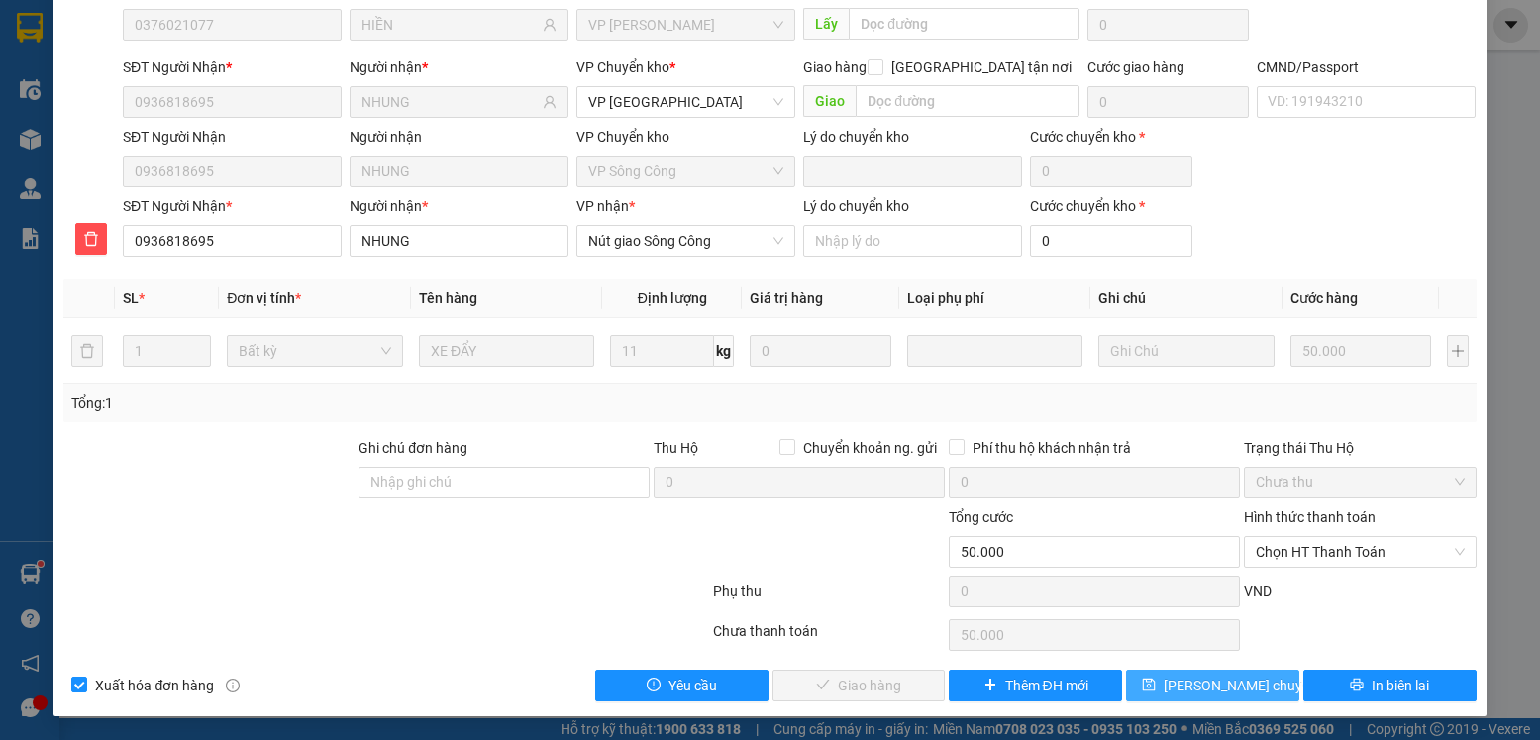
click at [1235, 683] on span "[PERSON_NAME] [PERSON_NAME]" at bounding box center [1258, 686] width 188 height 22
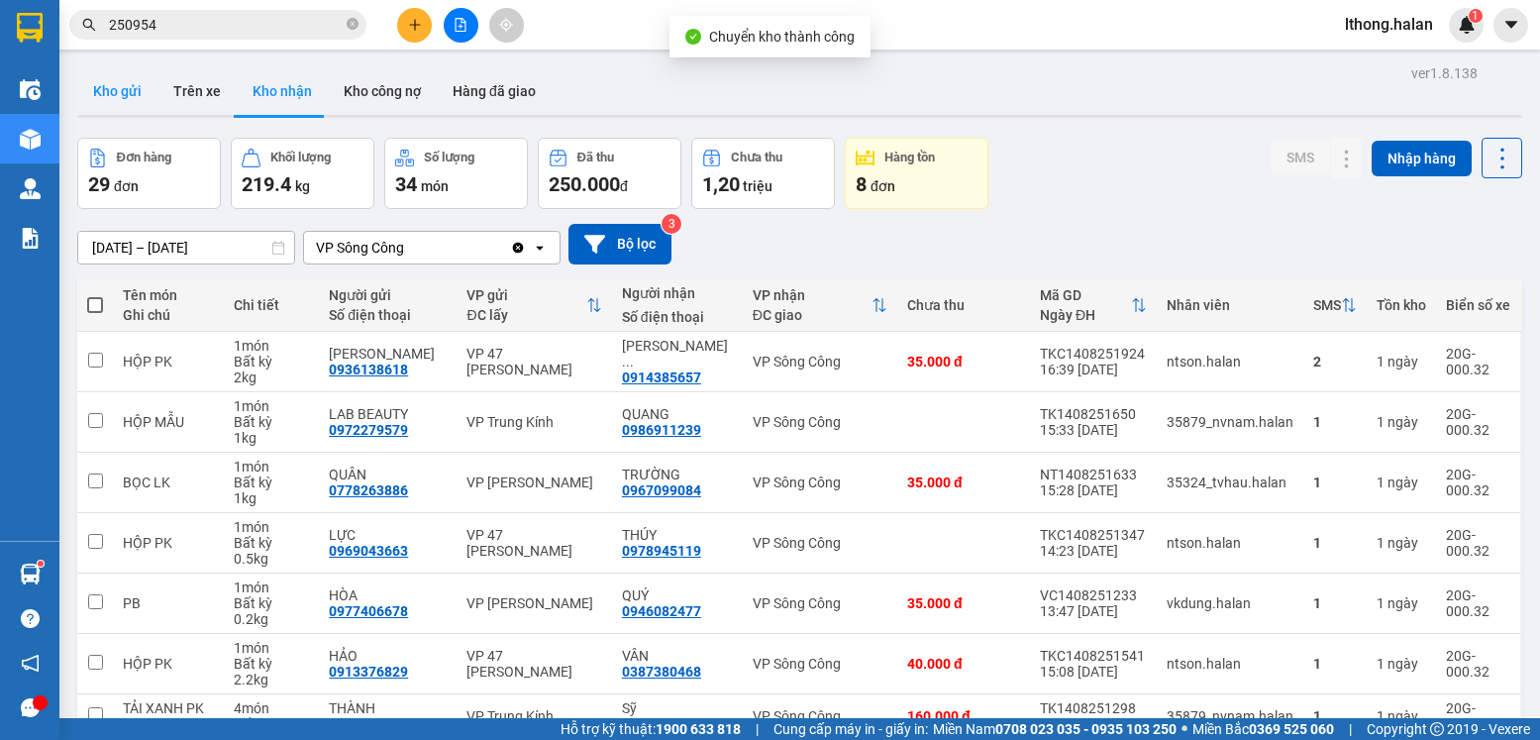
click at [121, 81] on button "Kho gửi" at bounding box center [117, 91] width 80 height 48
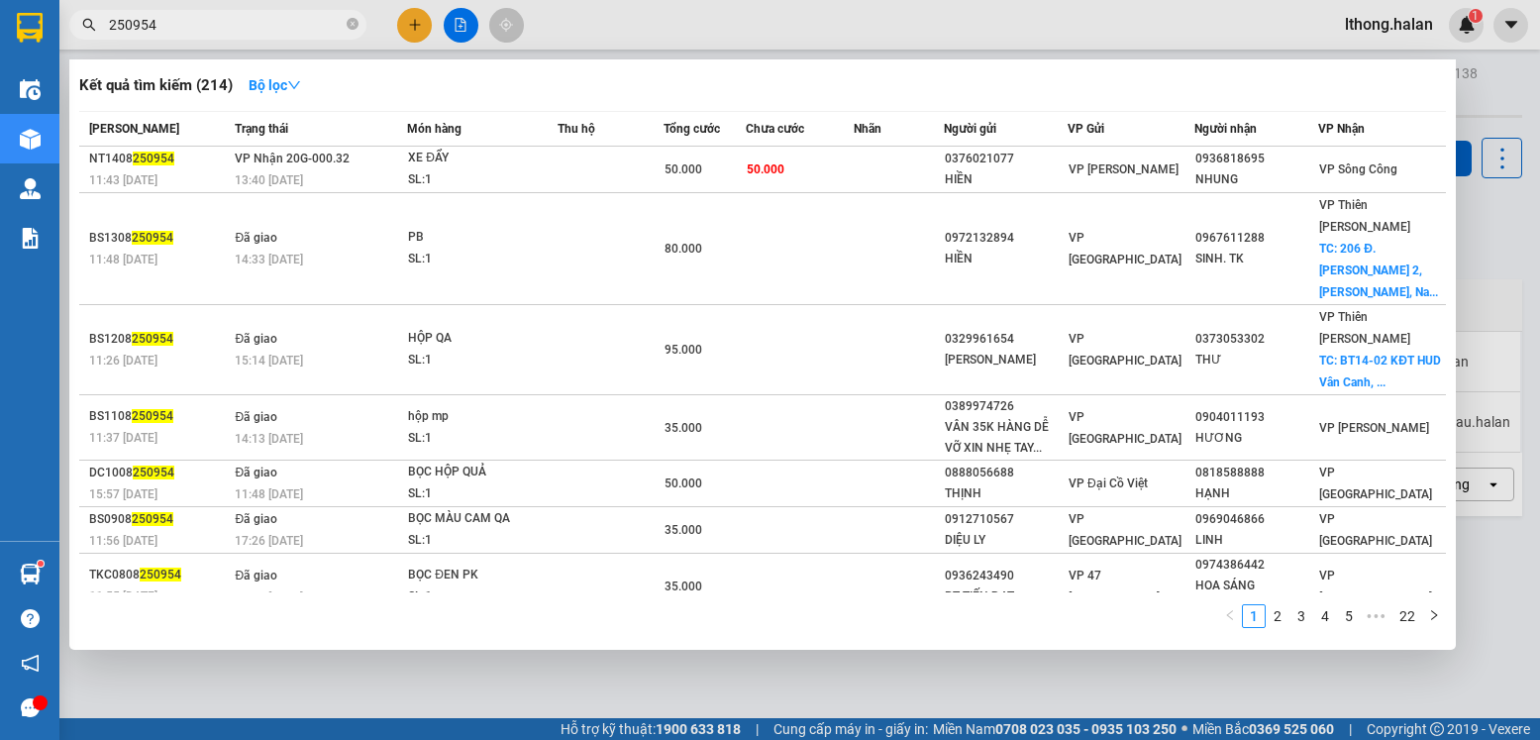
click at [361, 27] on span "250954" at bounding box center [217, 25] width 297 height 30
click at [347, 28] on icon "close-circle" at bounding box center [353, 24] width 12 height 12
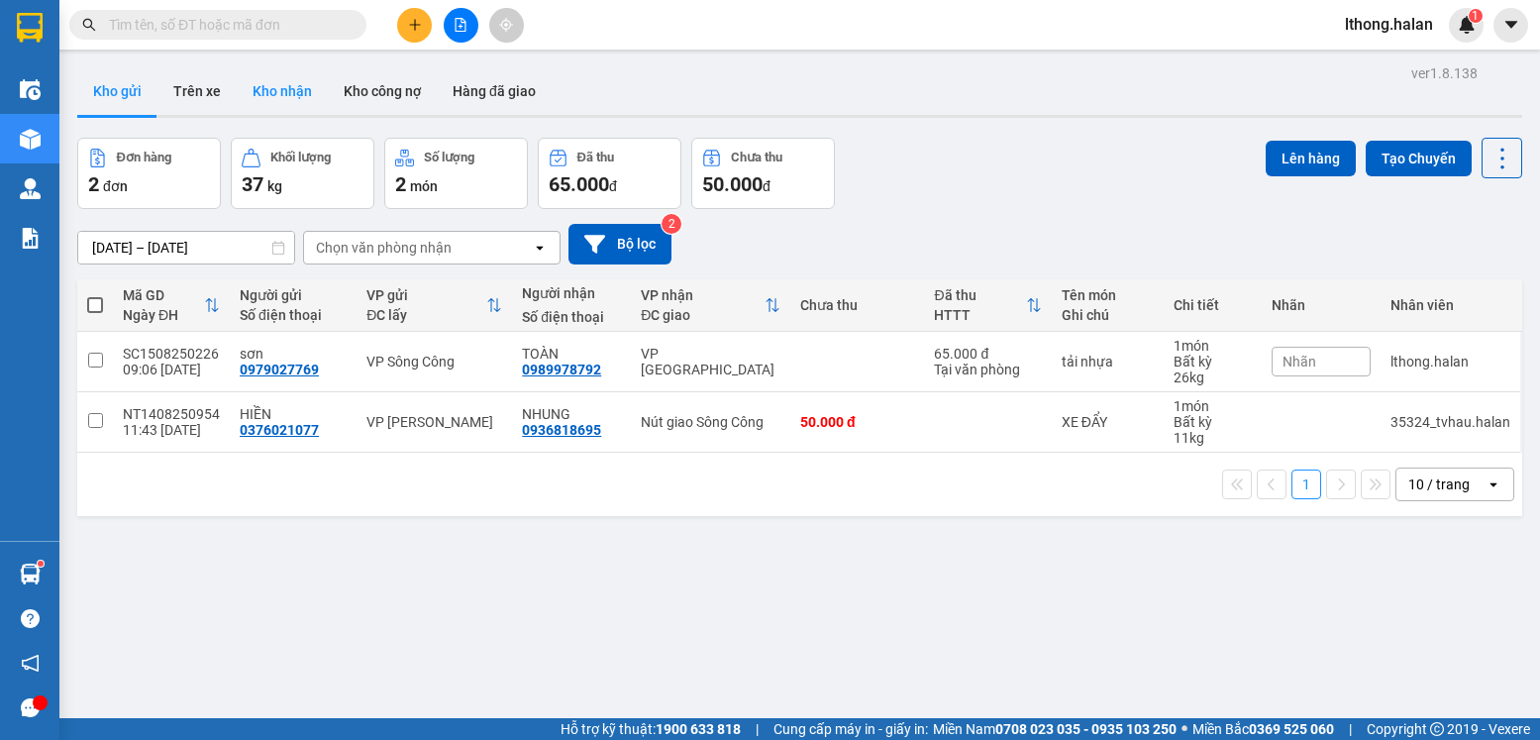
click at [285, 89] on button "Kho nhận" at bounding box center [282, 91] width 91 height 48
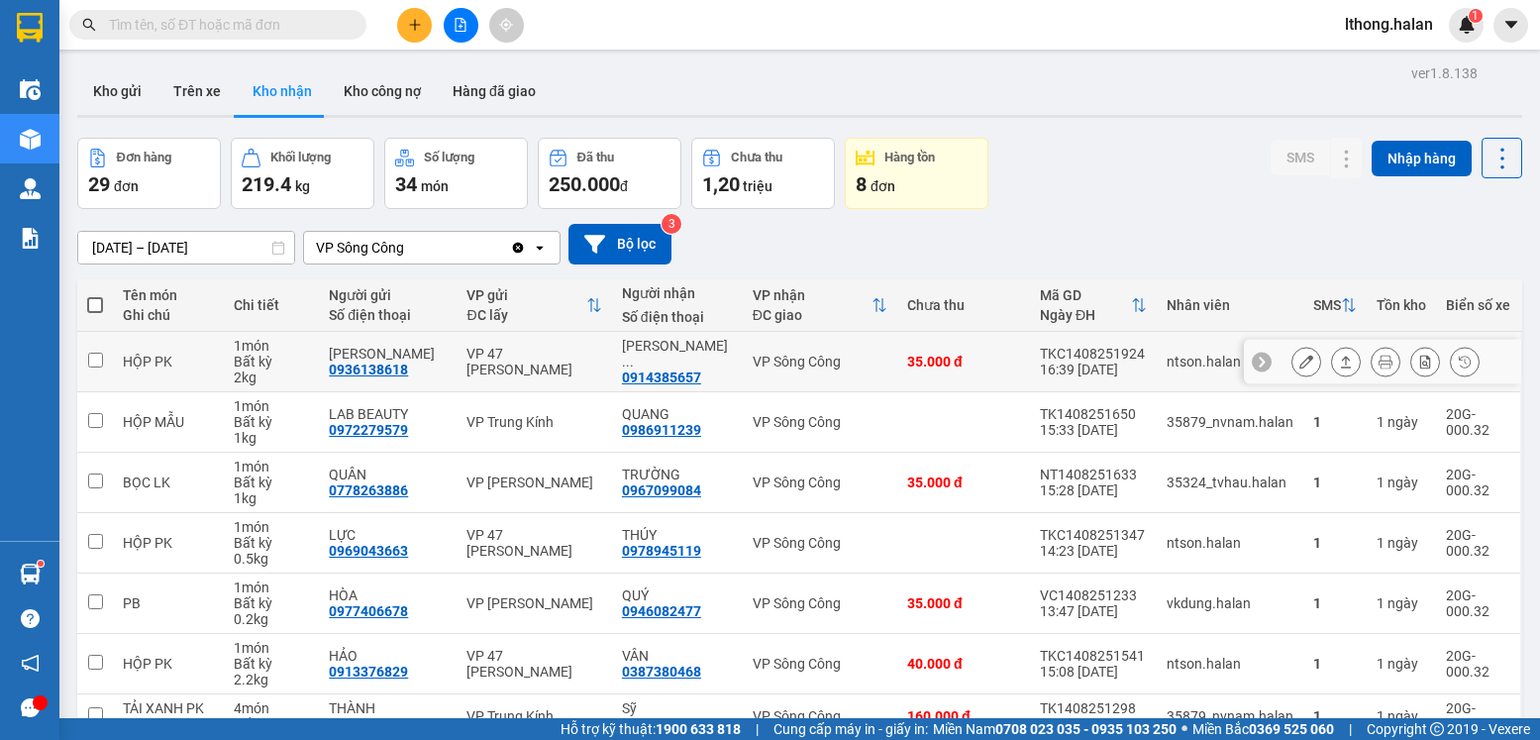
scroll to position [283, 0]
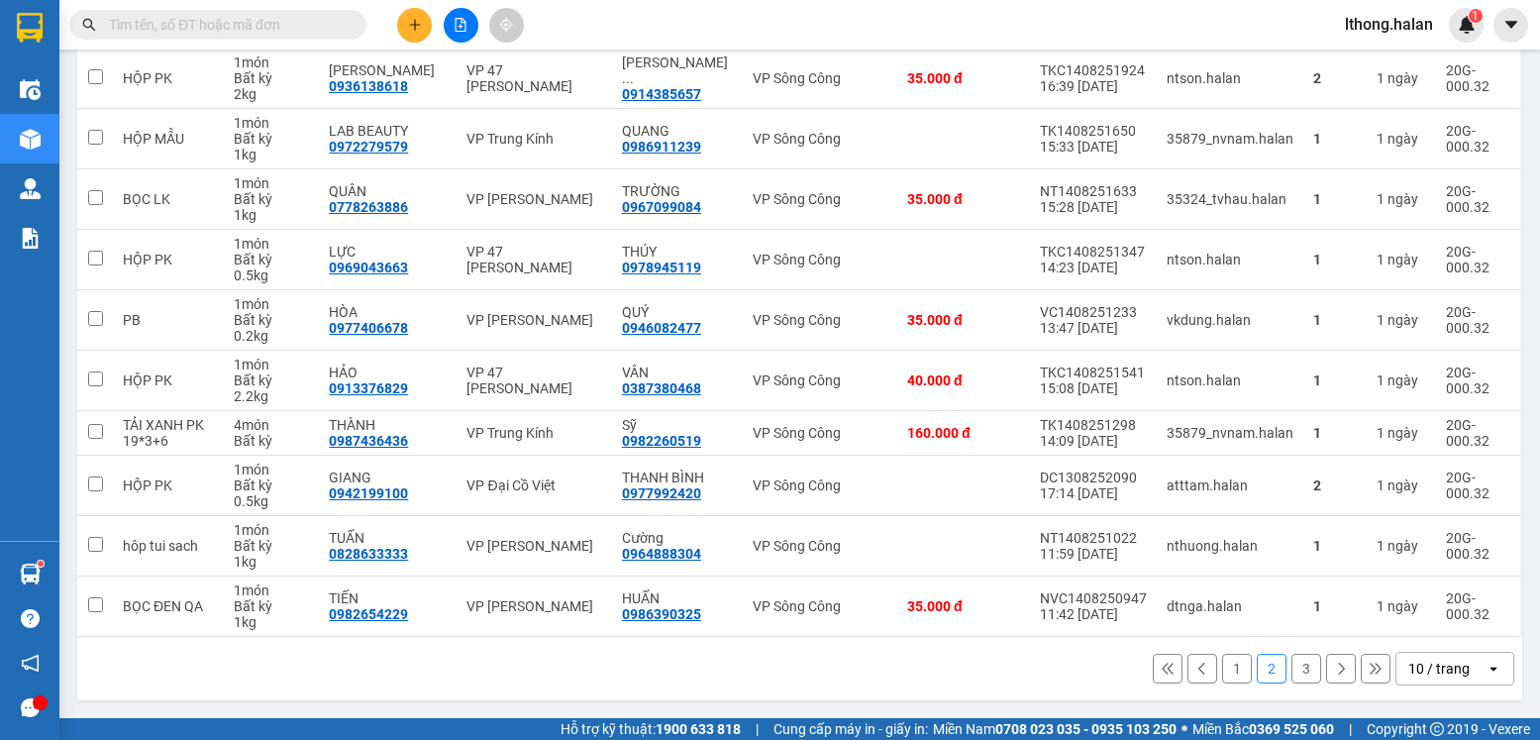
click at [1222, 671] on button "1" at bounding box center [1237, 669] width 30 height 30
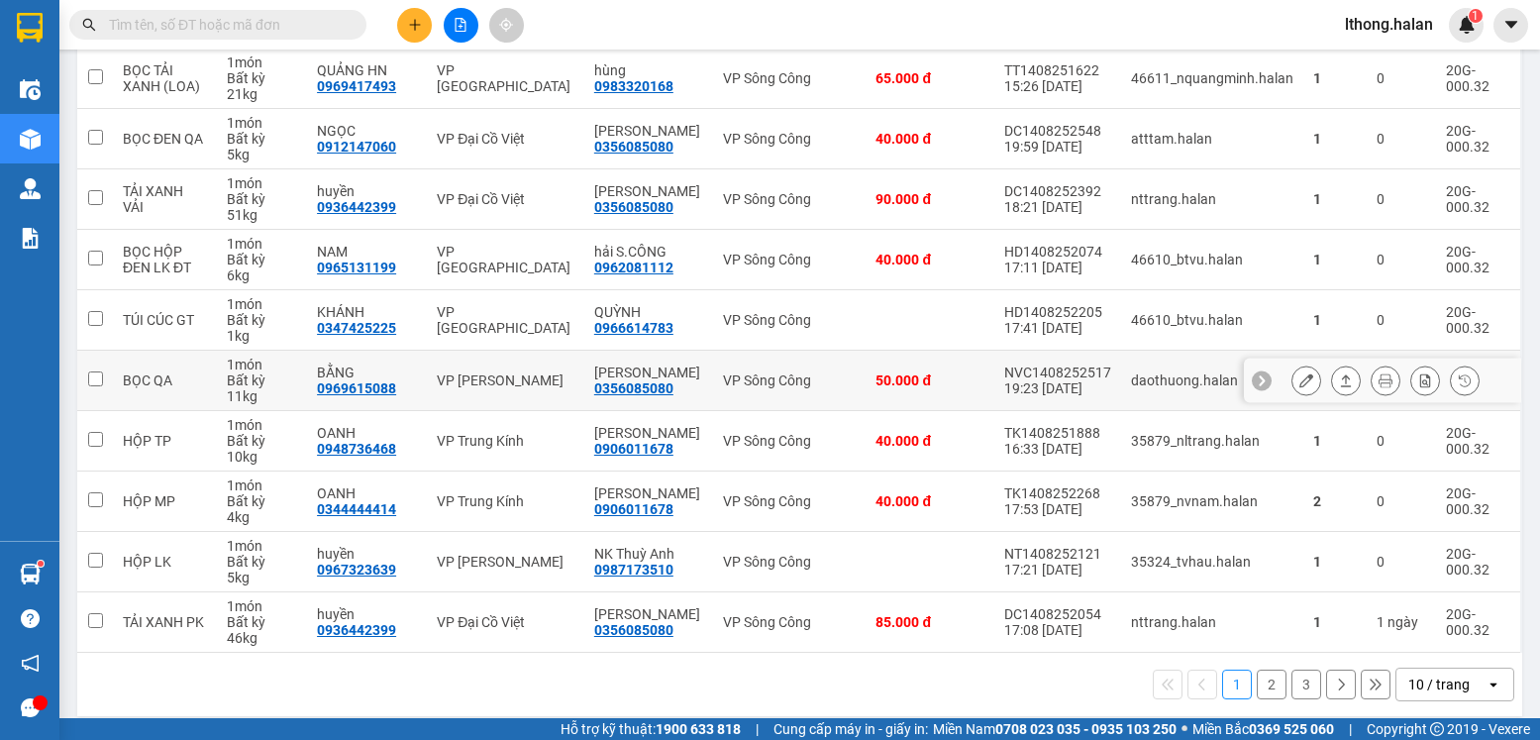
scroll to position [299, 0]
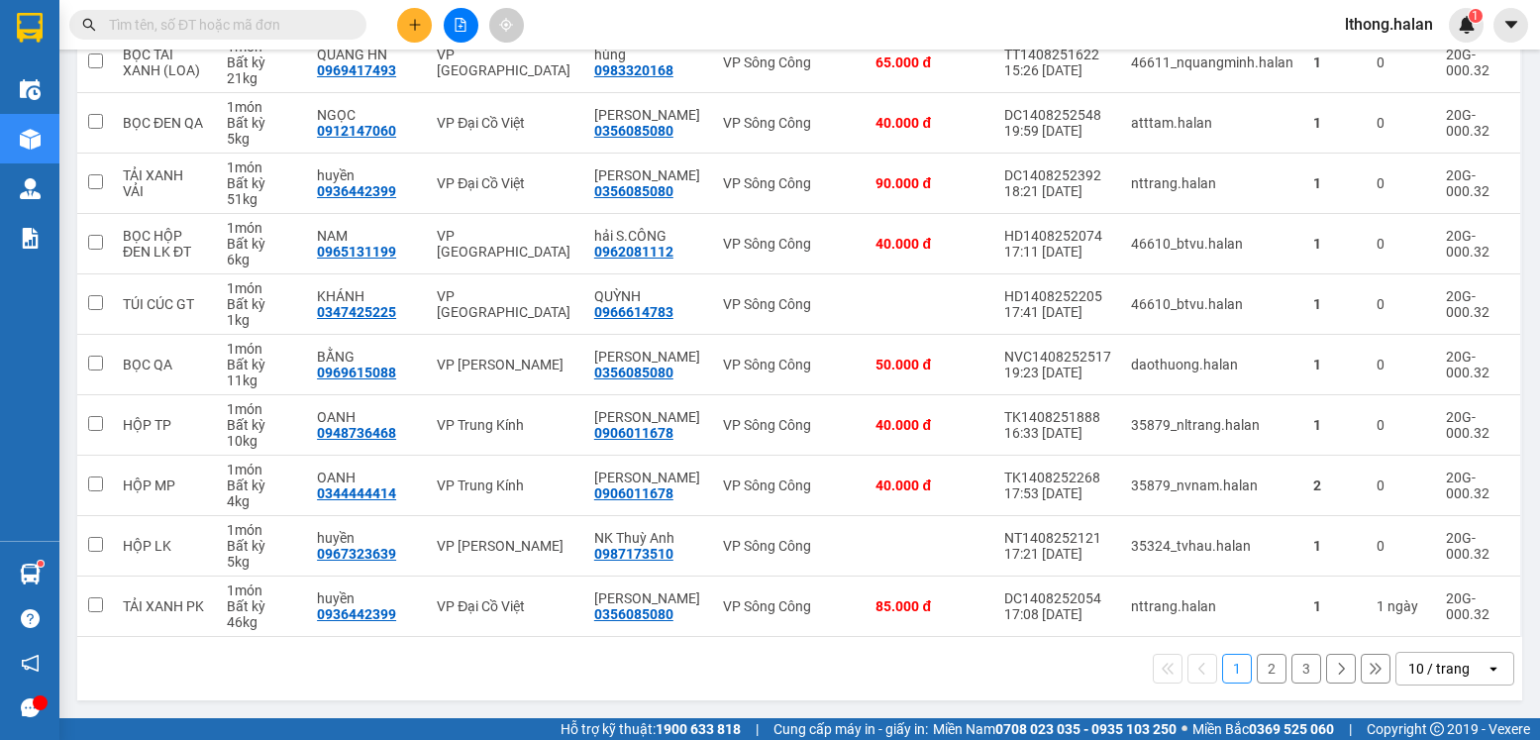
click at [1298, 668] on button "3" at bounding box center [1307, 669] width 30 height 30
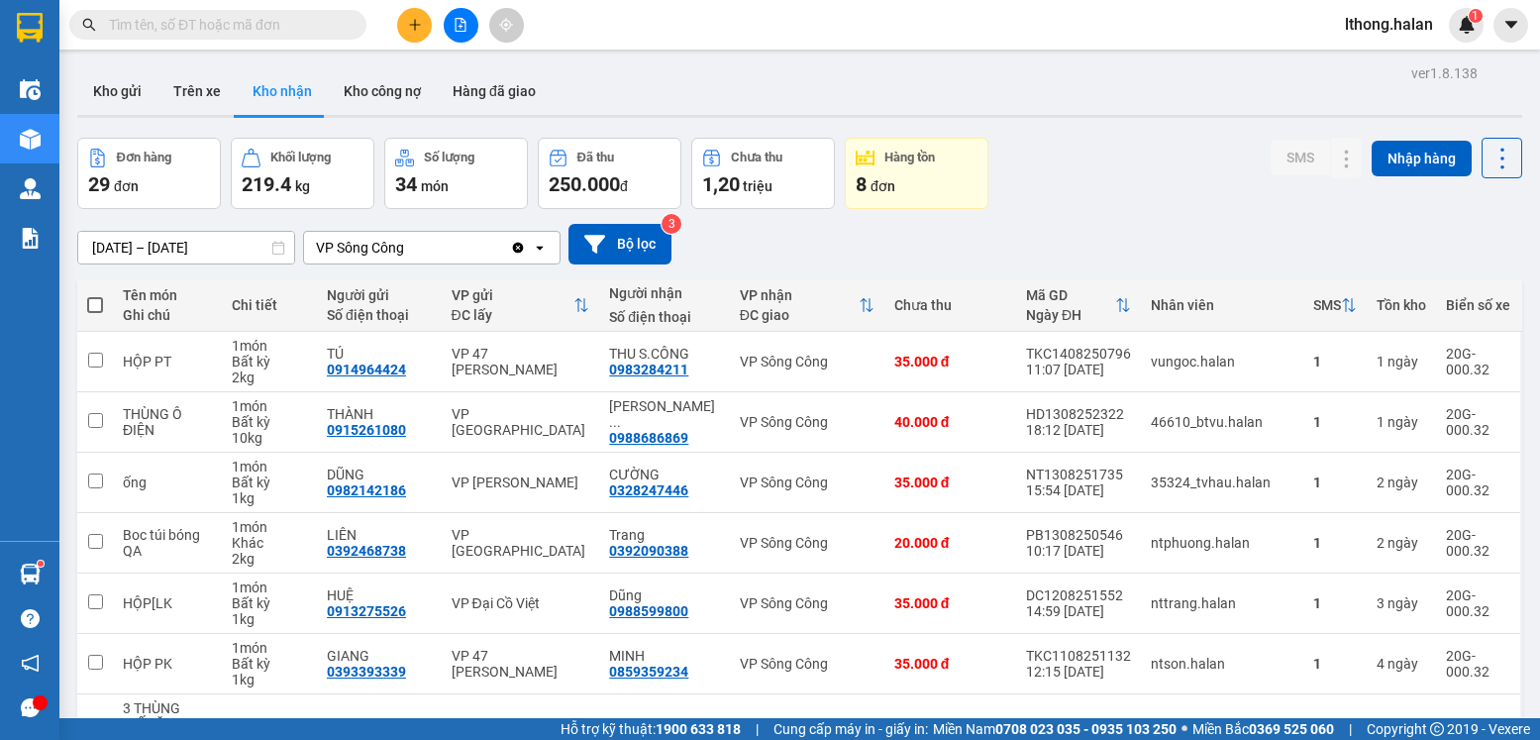
scroll to position [255, 0]
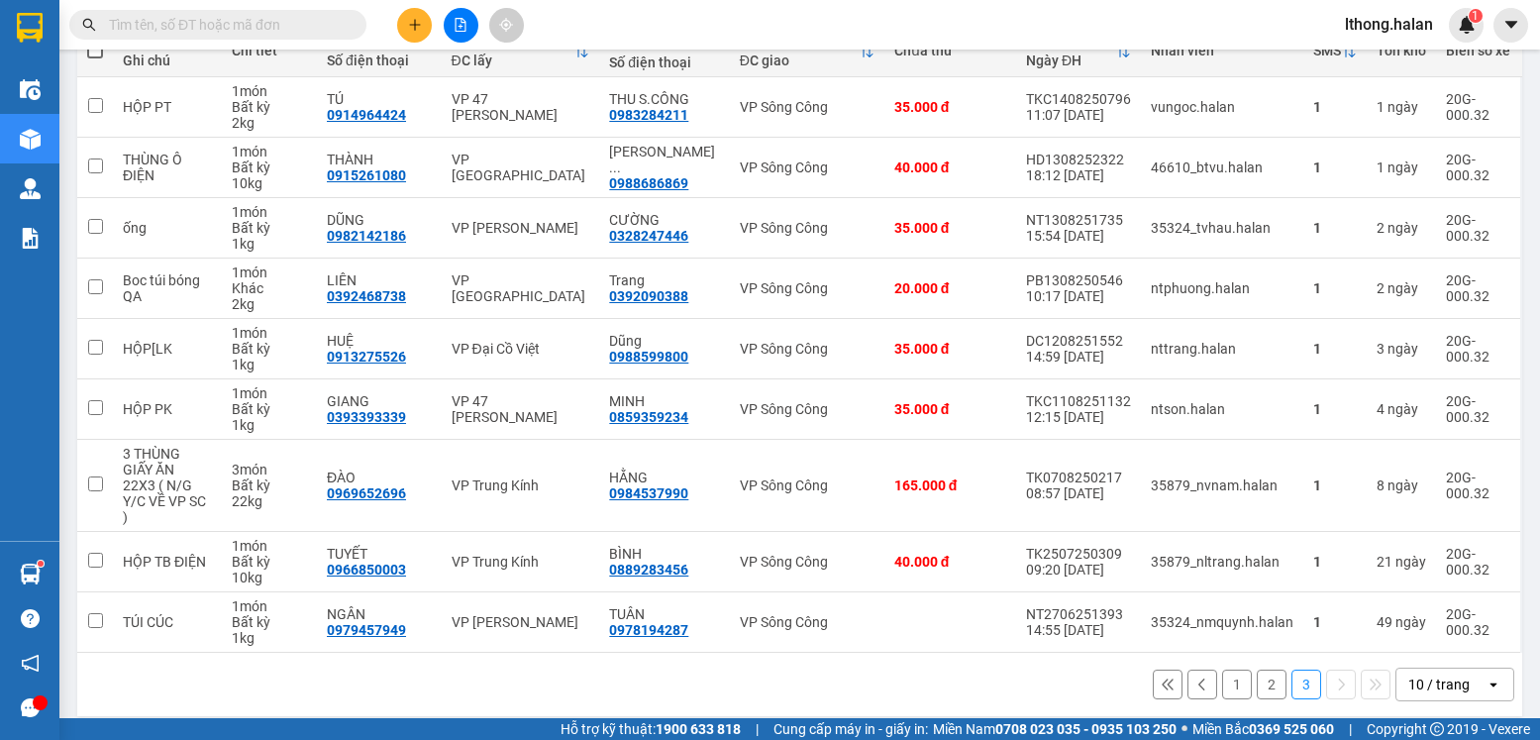
click at [1222, 670] on button "1" at bounding box center [1237, 685] width 30 height 30
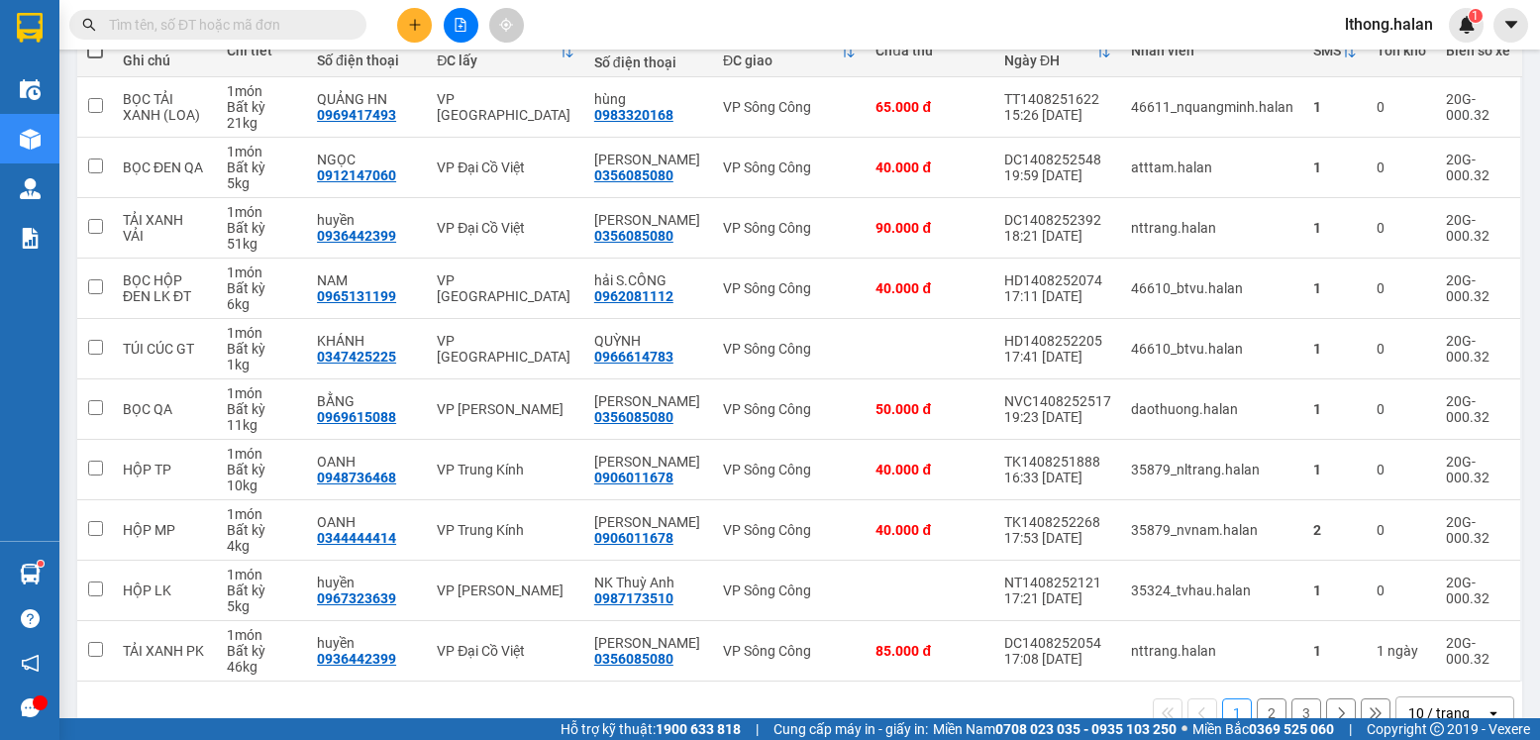
scroll to position [299, 0]
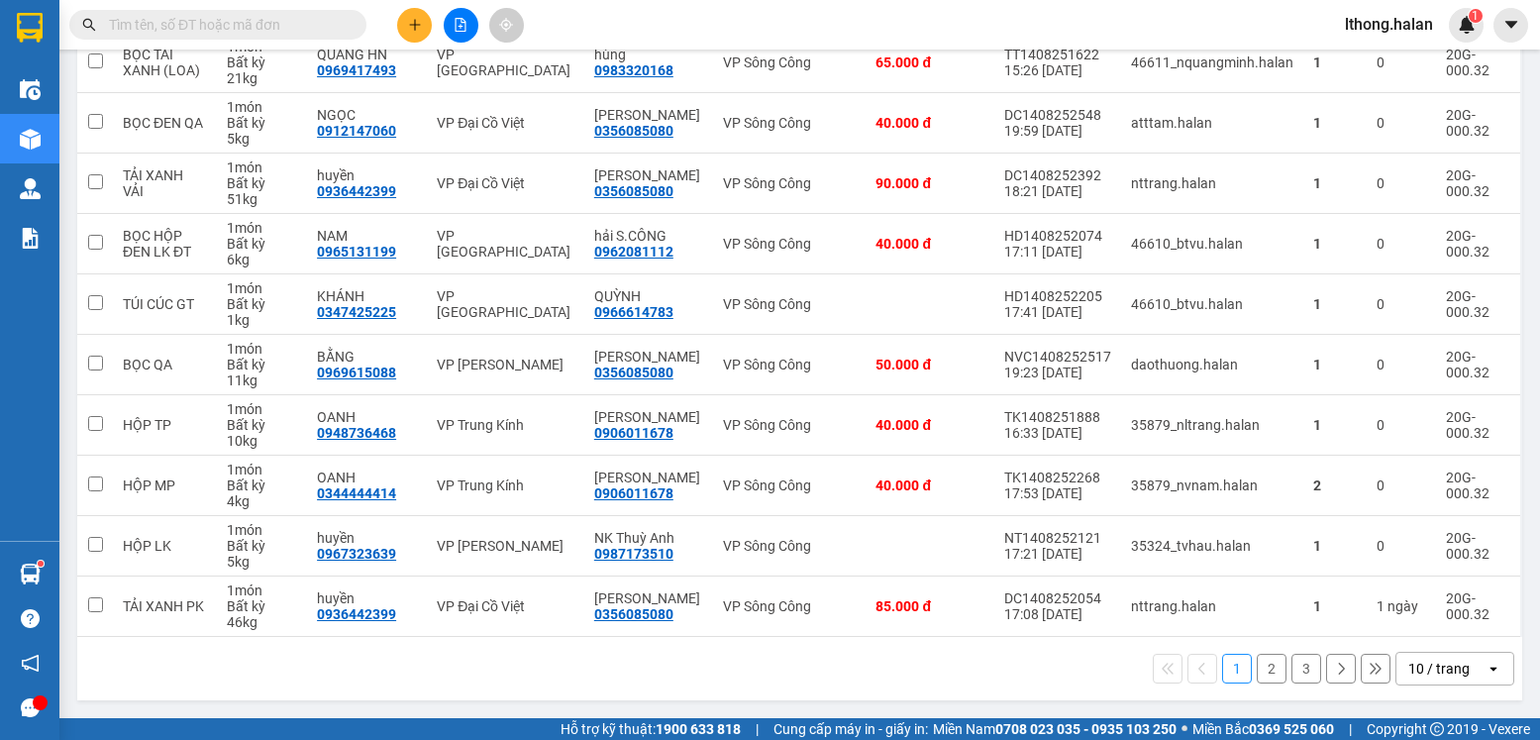
click at [1295, 672] on button "3" at bounding box center [1307, 669] width 30 height 30
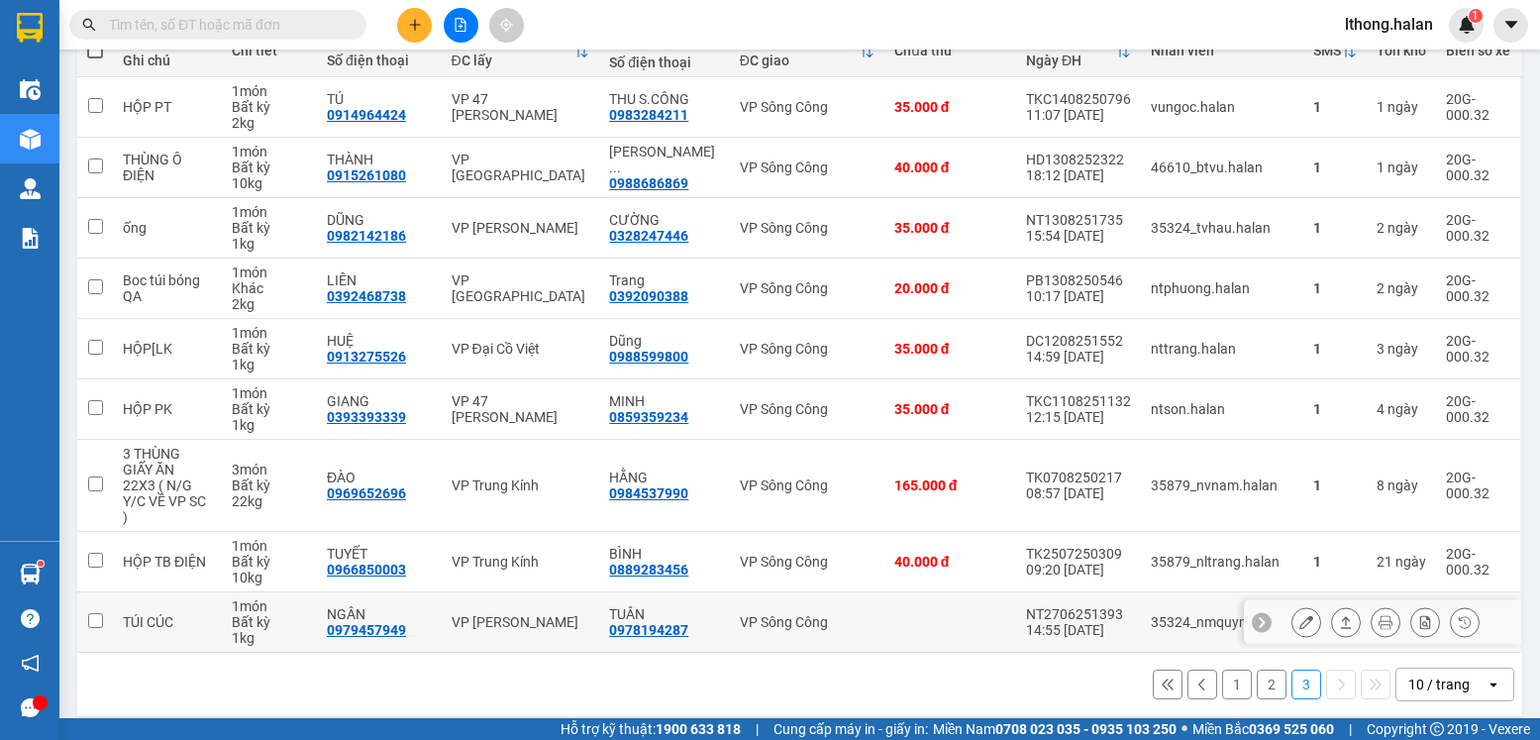
scroll to position [156, 0]
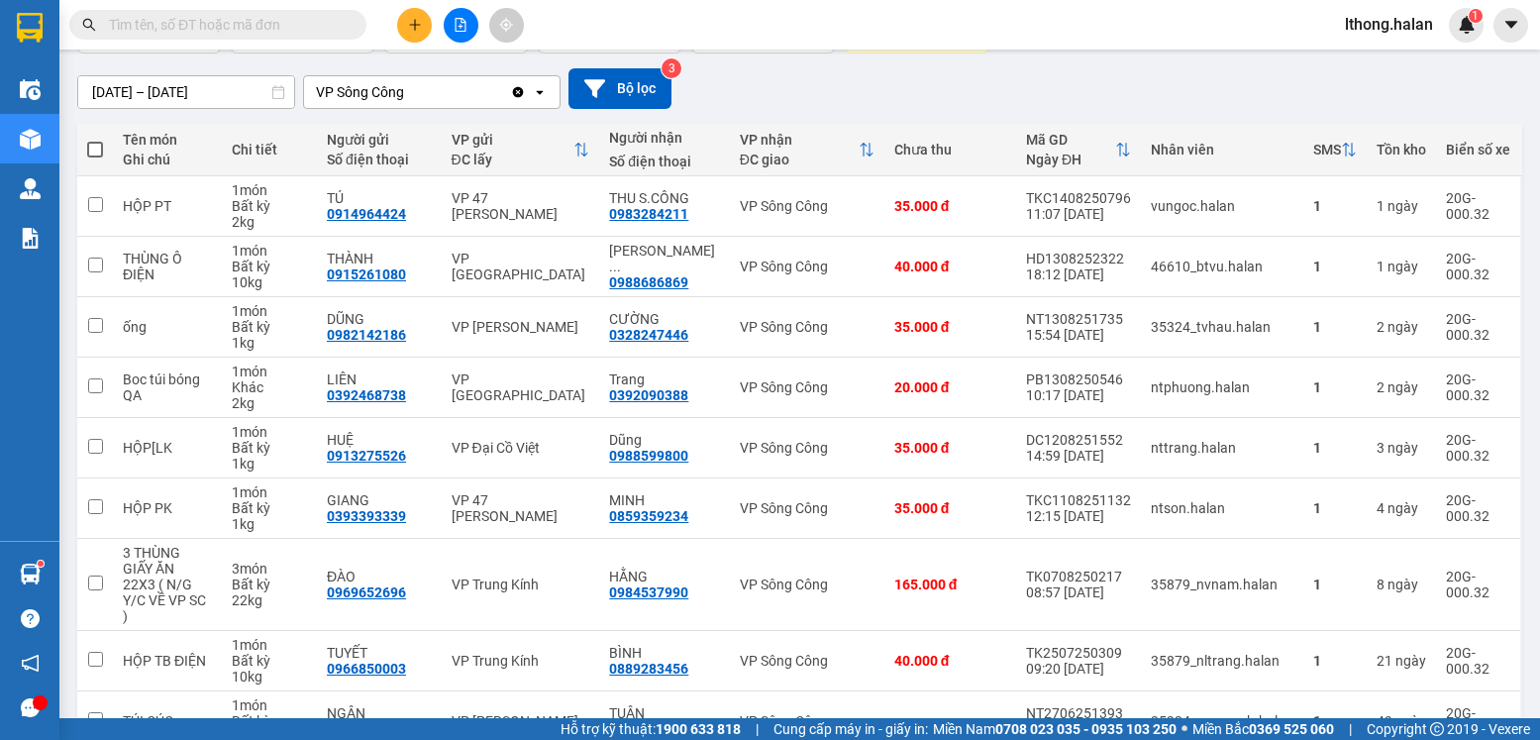
click at [265, 28] on input "text" at bounding box center [226, 25] width 234 height 22
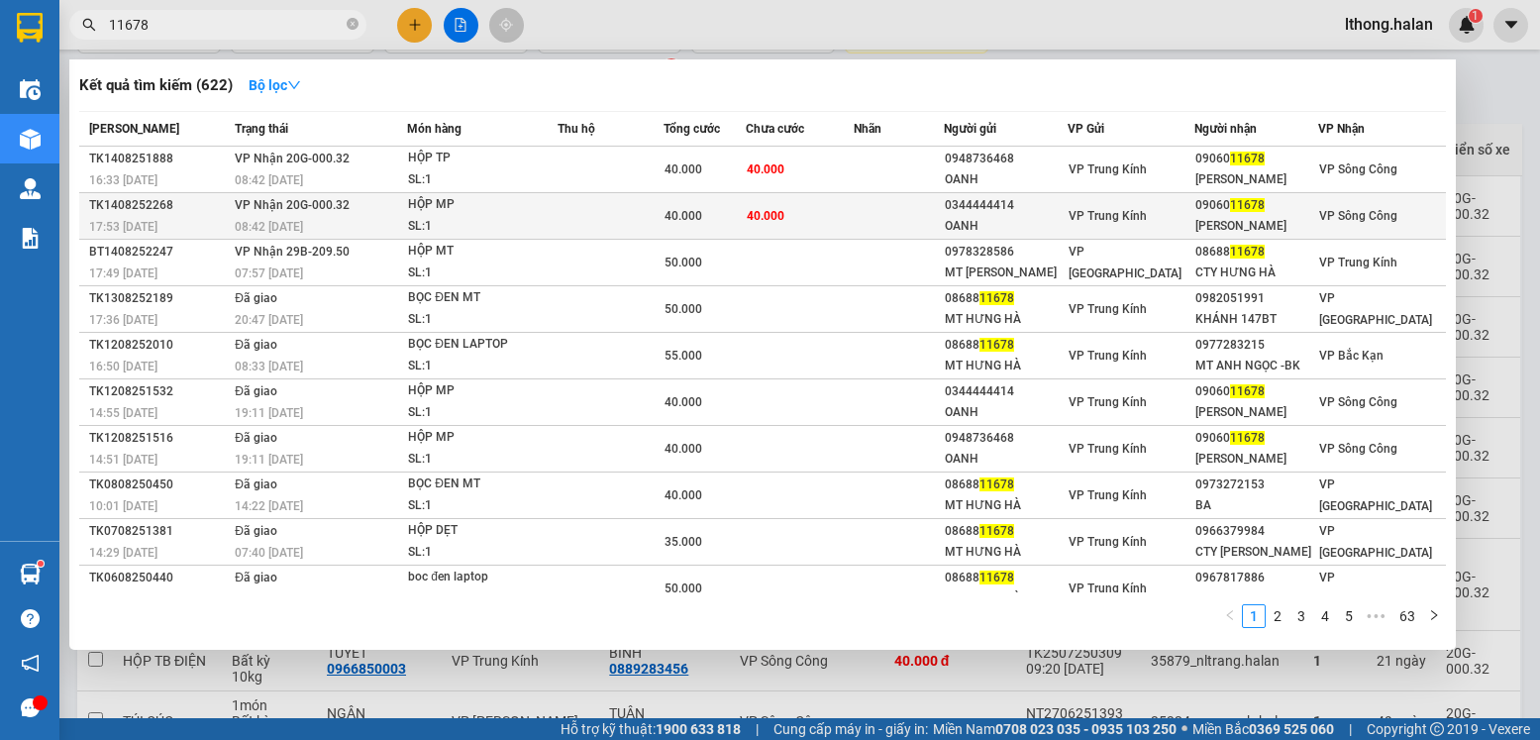
type input "11678"
click at [873, 212] on td at bounding box center [898, 216] width 89 height 47
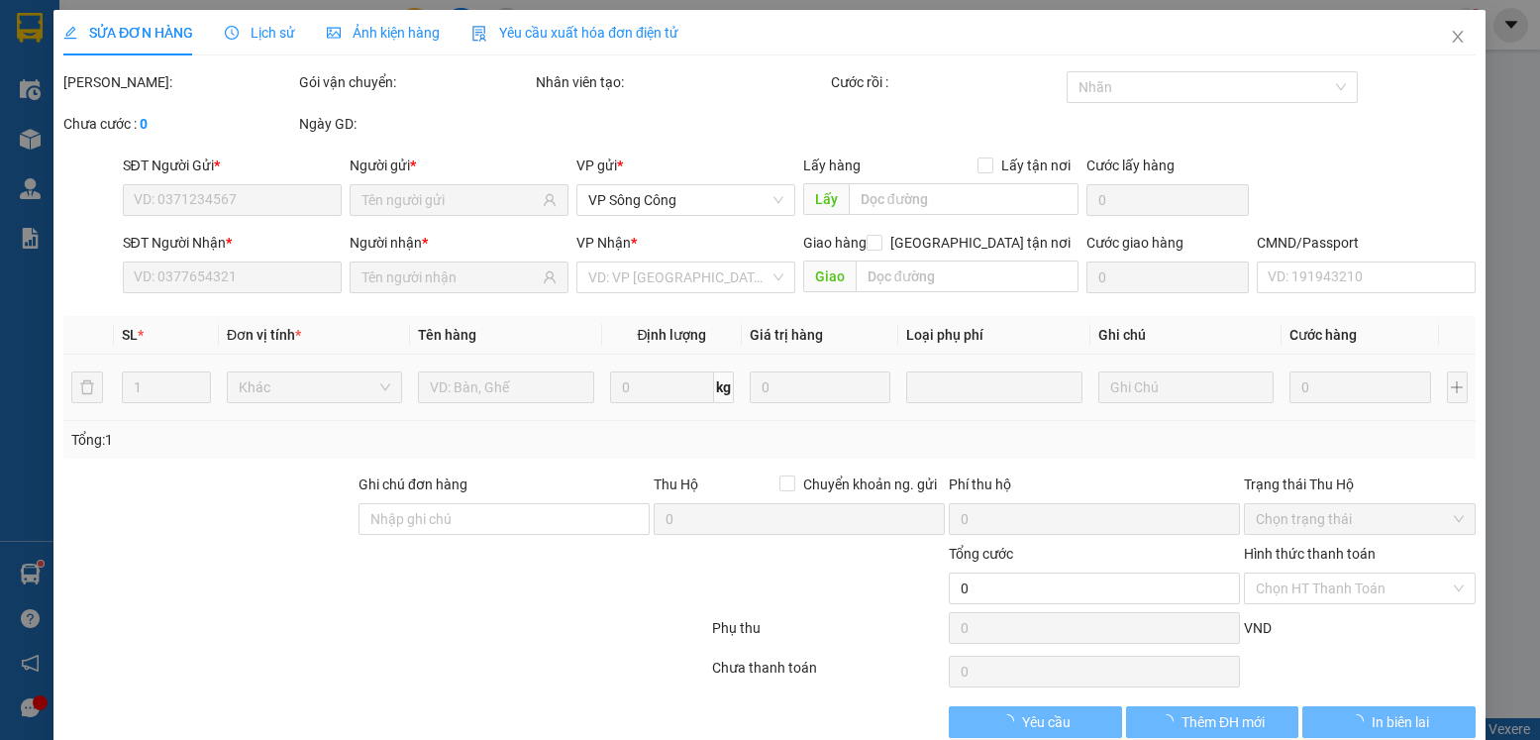
type input "0344444414"
type input "OANH"
type input "0906011678"
type input "Bảo Bảo"
type input "40.000"
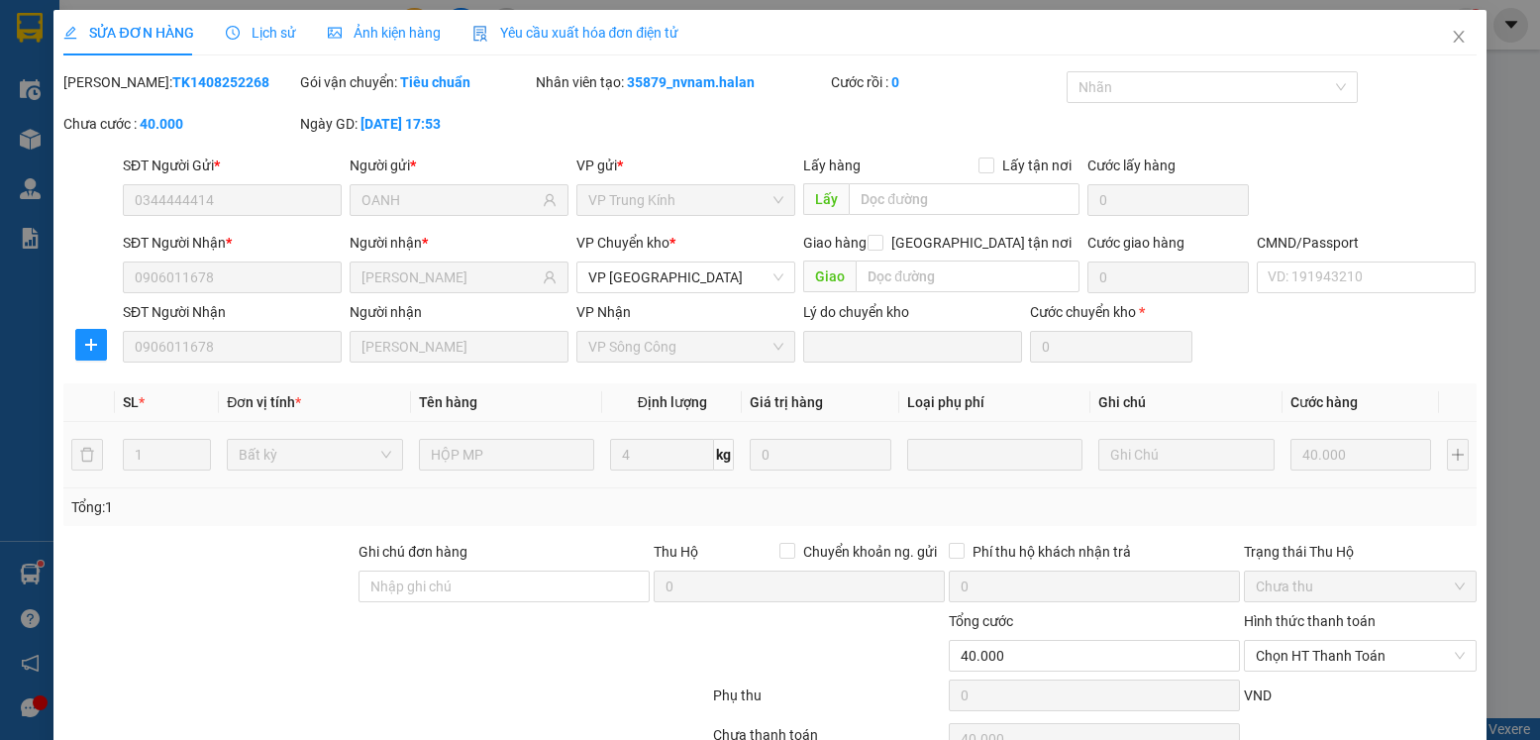
scroll to position [104, 0]
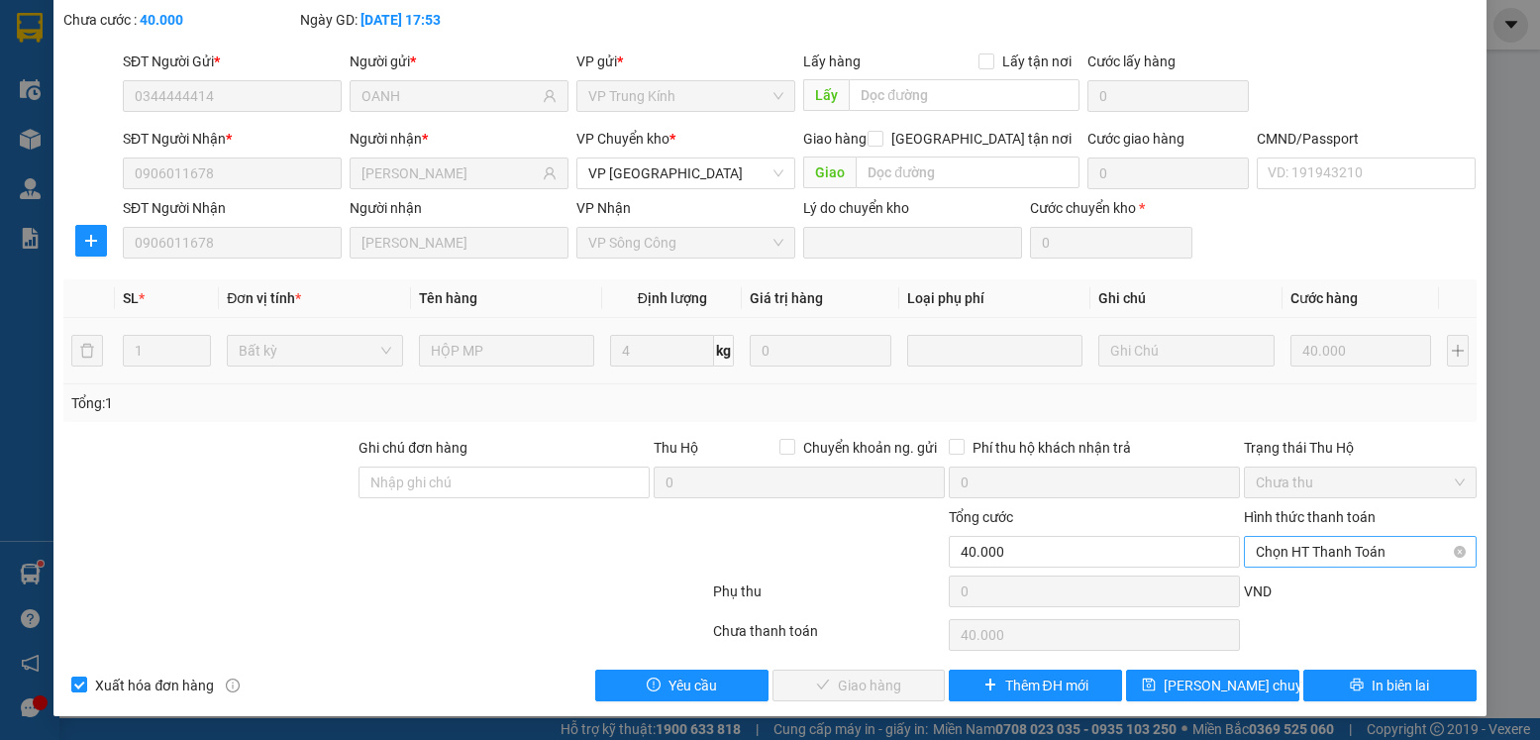
click at [1413, 539] on span "Chọn HT Thanh Toán" at bounding box center [1360, 552] width 208 height 30
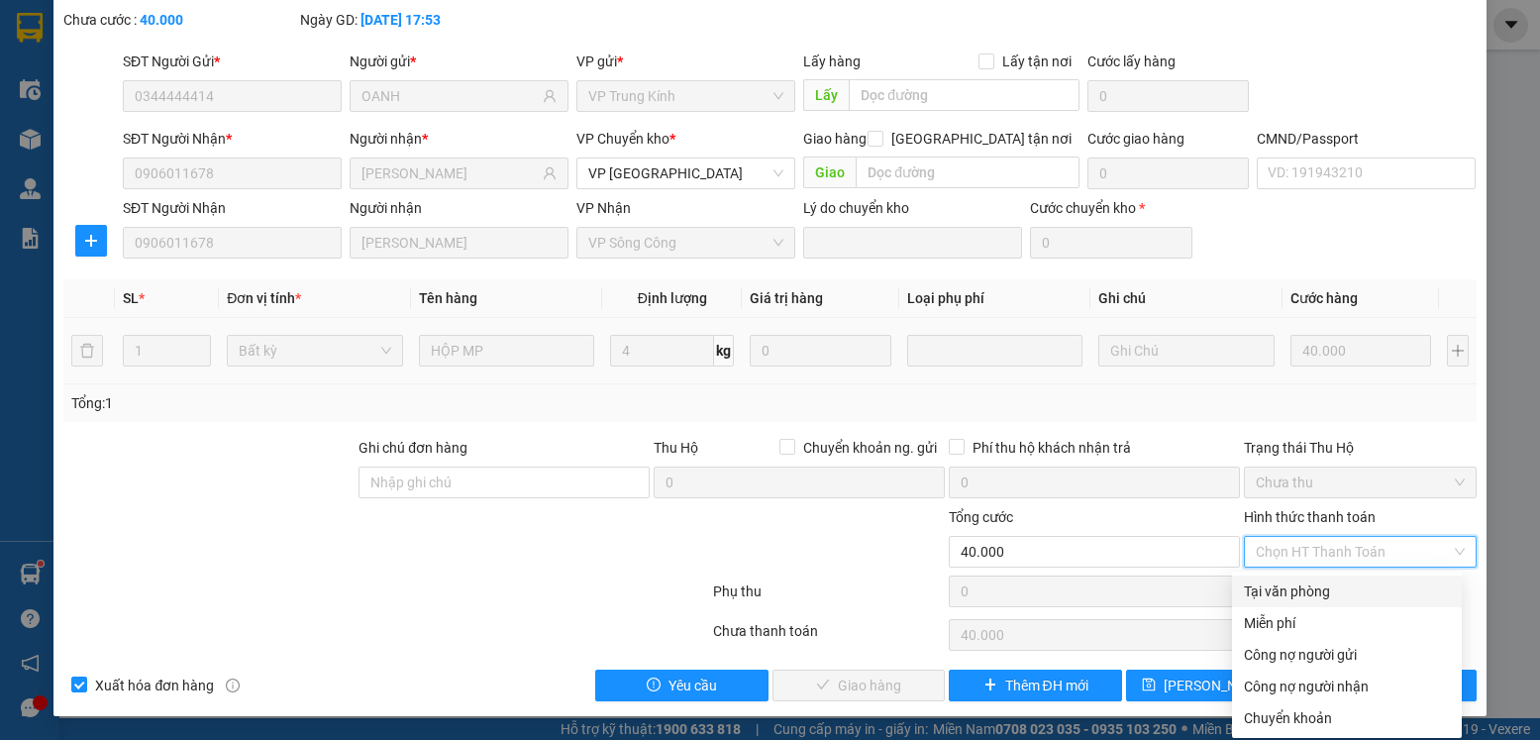
click at [1305, 588] on div "Tại văn phòng" at bounding box center [1347, 591] width 206 height 22
type input "0"
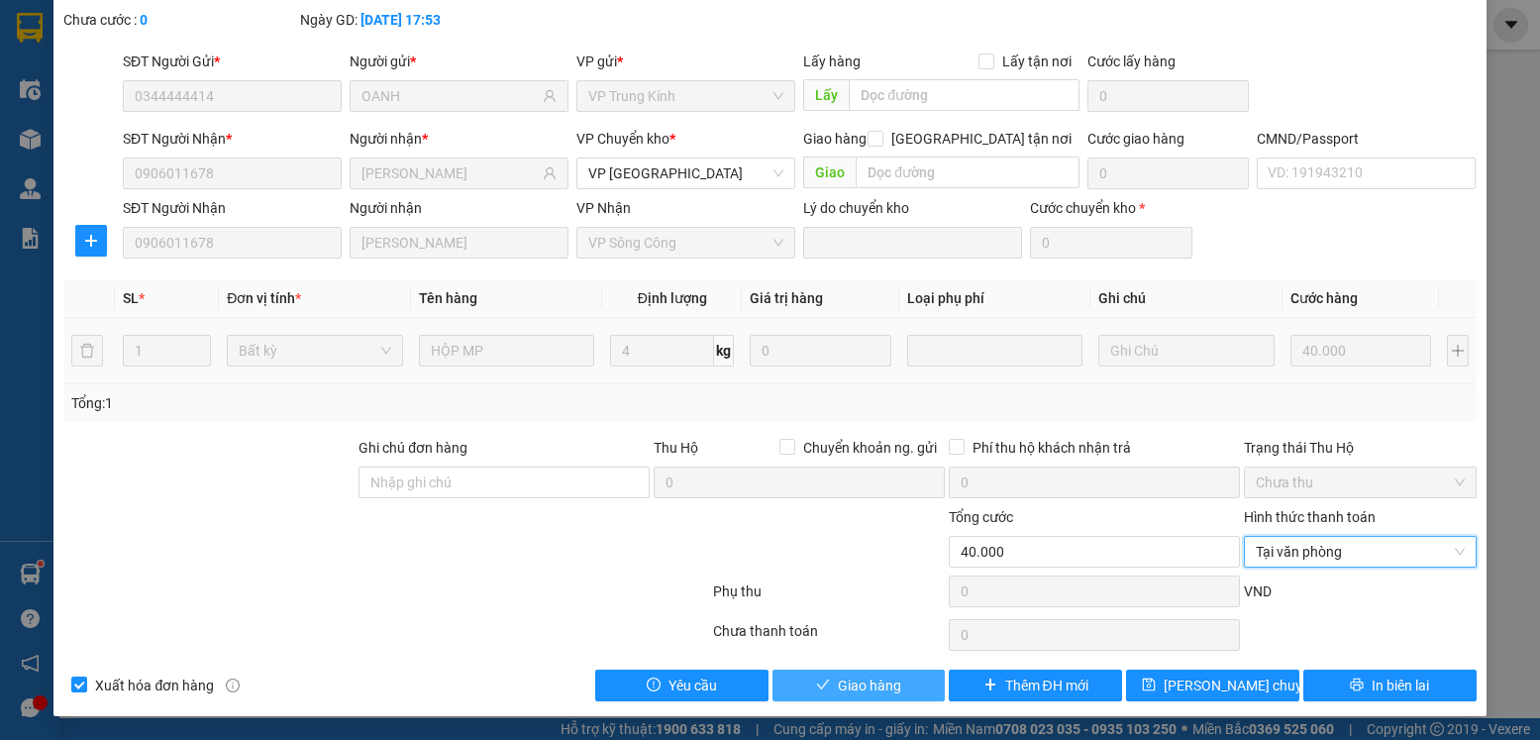
click at [852, 686] on span "Giao hàng" at bounding box center [869, 686] width 63 height 22
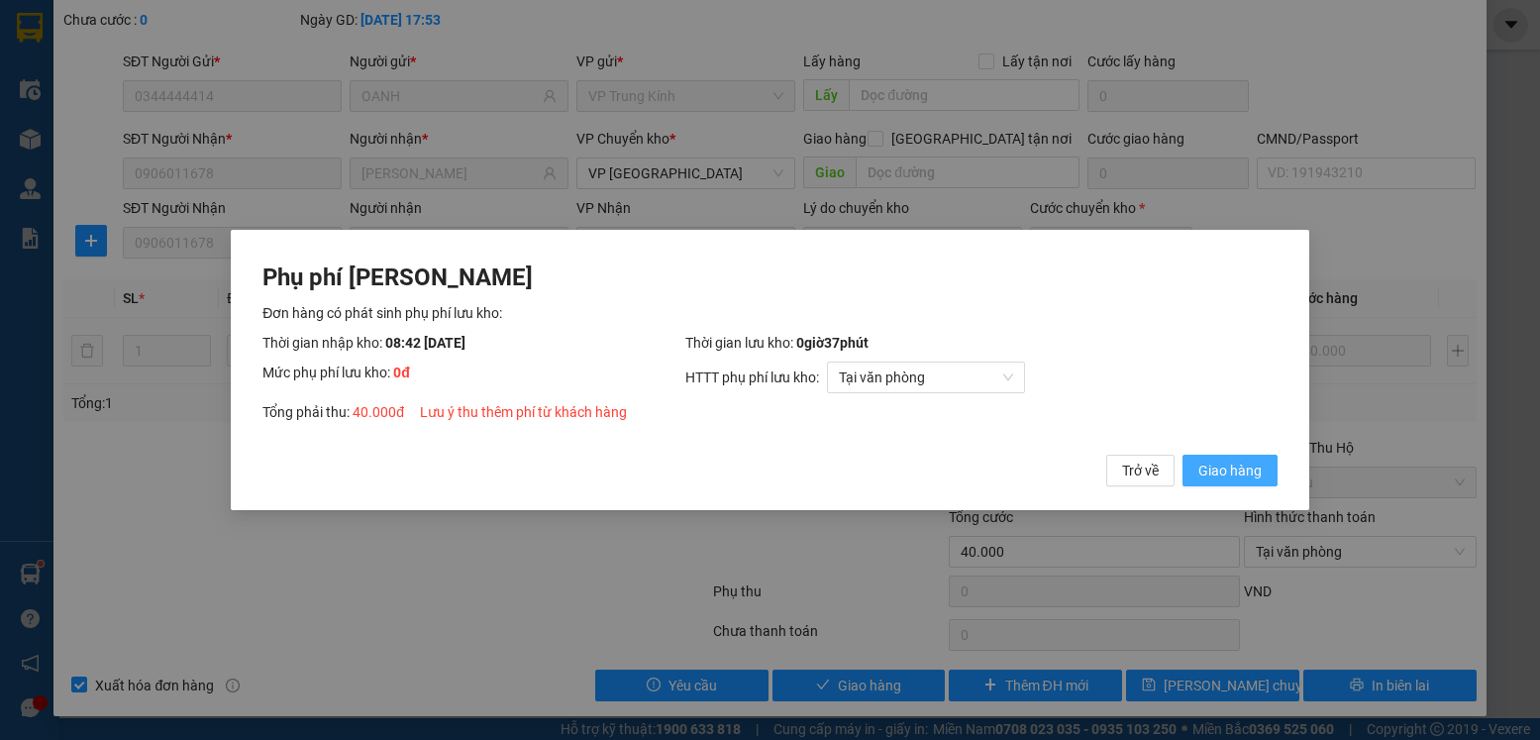
click at [1232, 469] on span "Giao hàng" at bounding box center [1230, 471] width 63 height 22
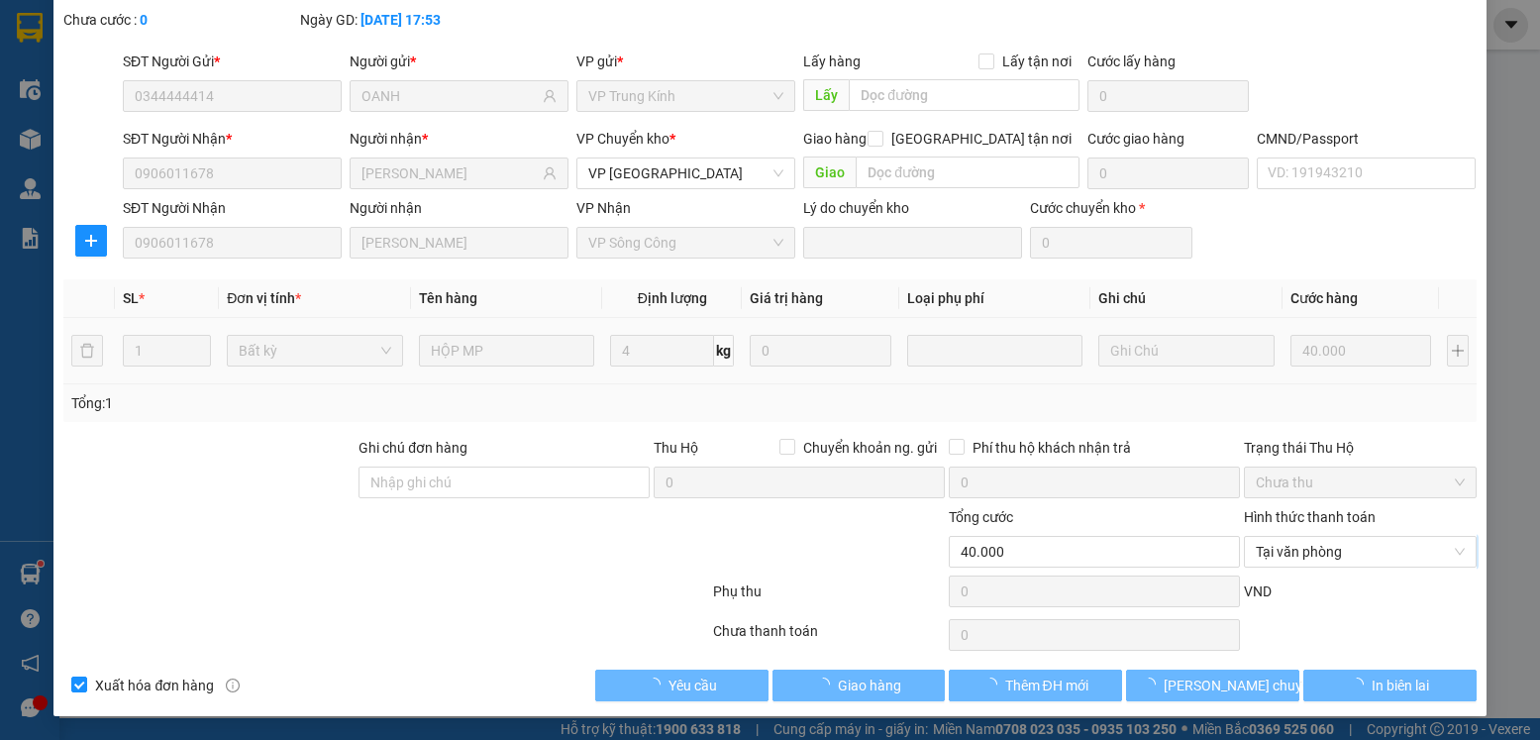
scroll to position [0, 0]
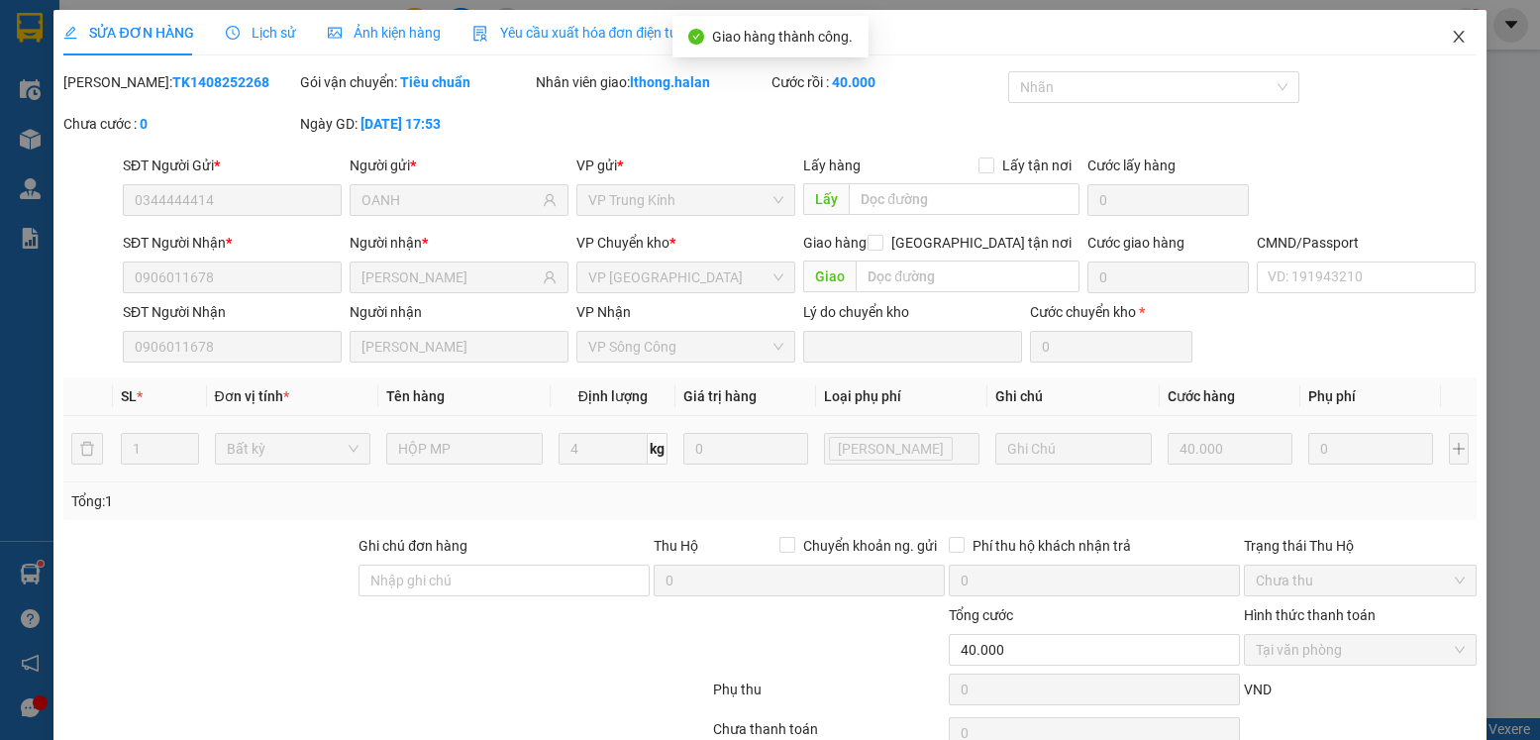
click at [1451, 40] on icon "close" at bounding box center [1459, 37] width 16 height 16
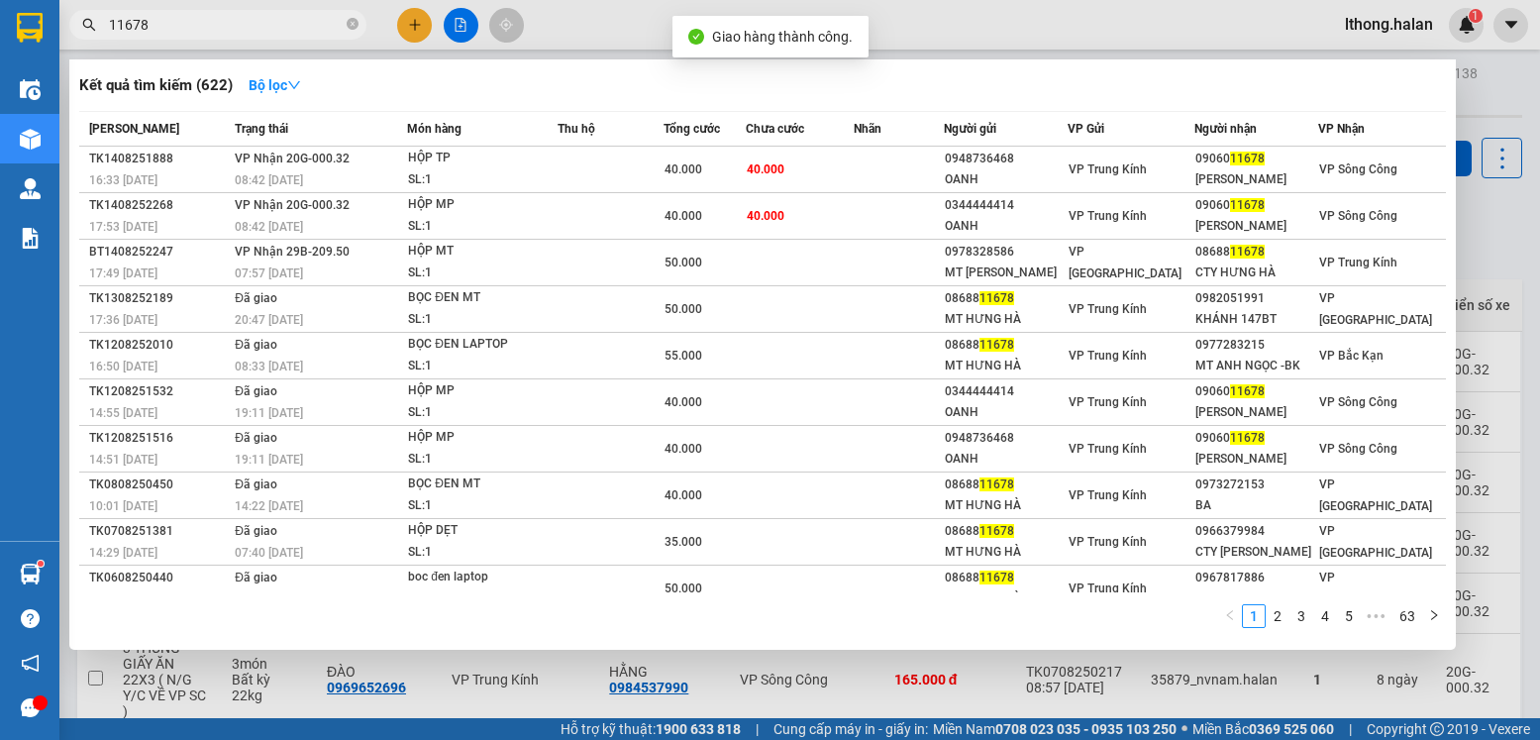
click at [311, 20] on input "11678" at bounding box center [226, 25] width 234 height 22
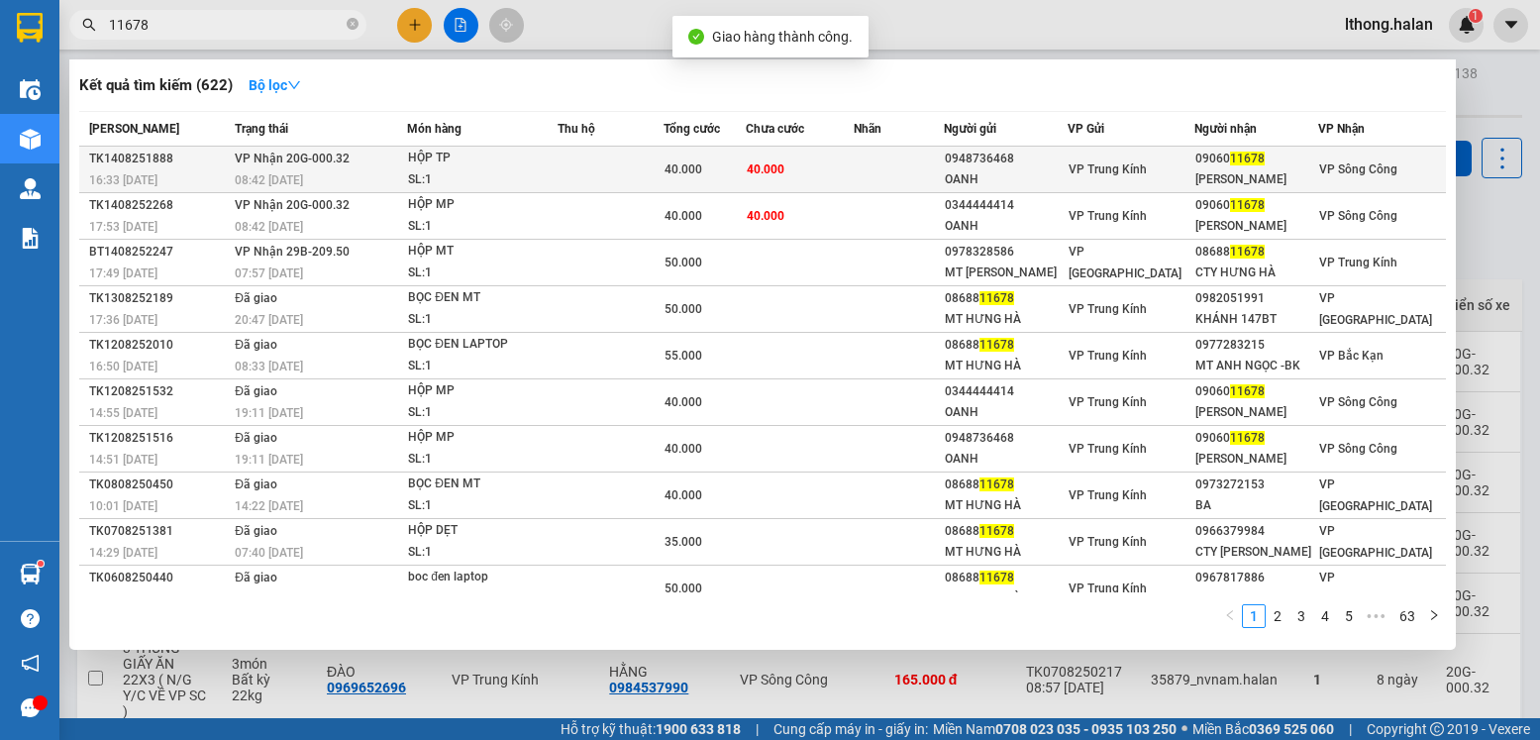
click at [893, 169] on td at bounding box center [898, 170] width 89 height 47
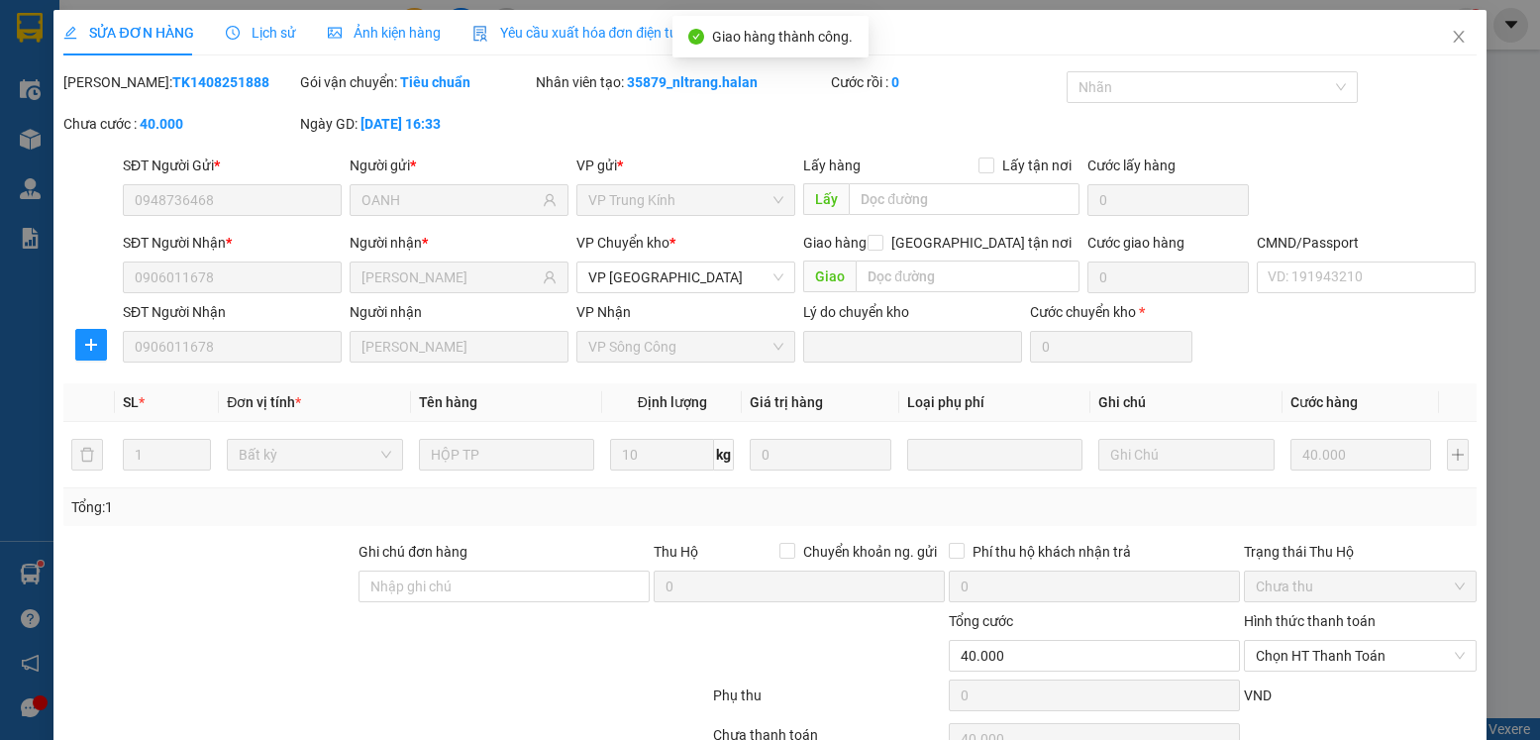
type input "0948736468"
type input "OANH"
type input "0906011678"
type input "Bảo Bảo"
type input "40.000"
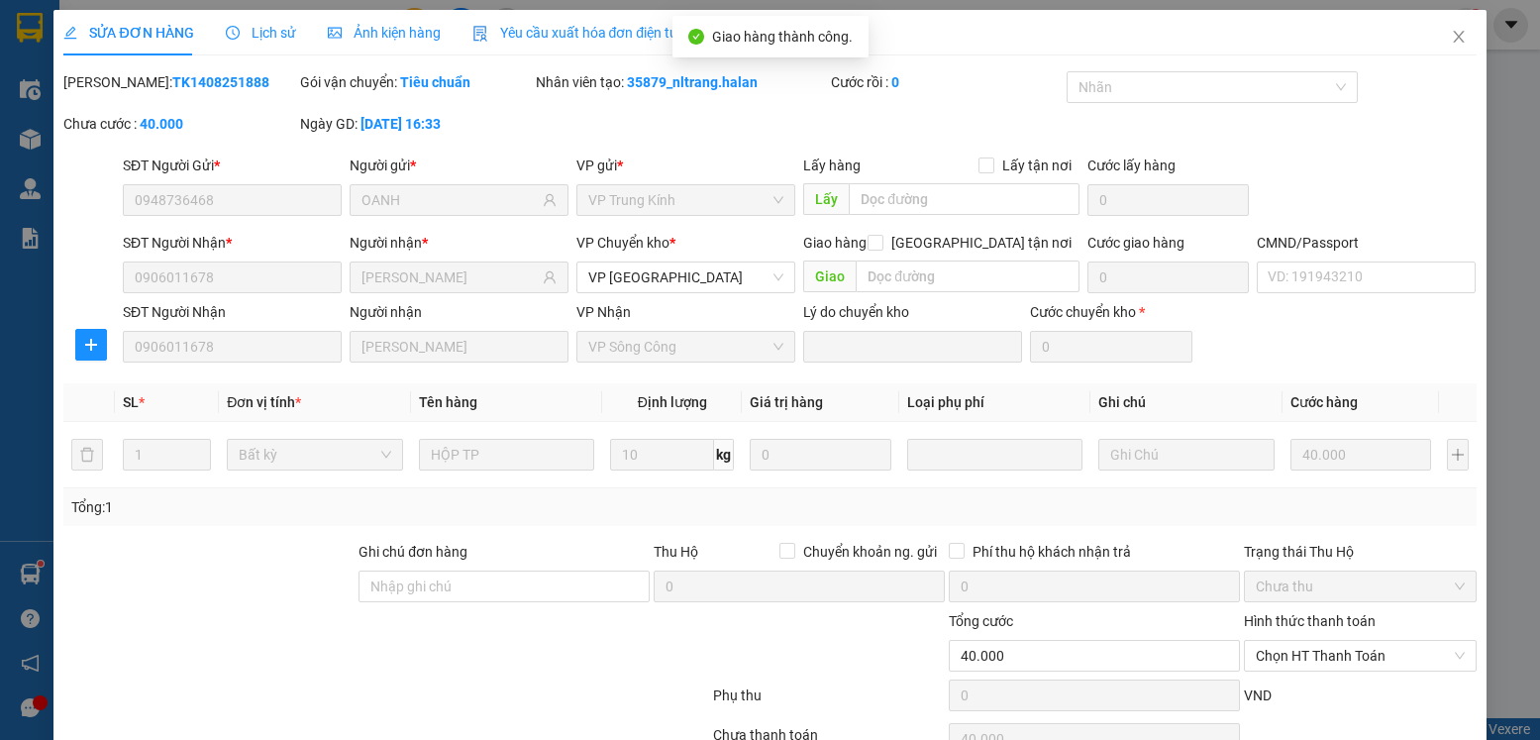
scroll to position [104, 0]
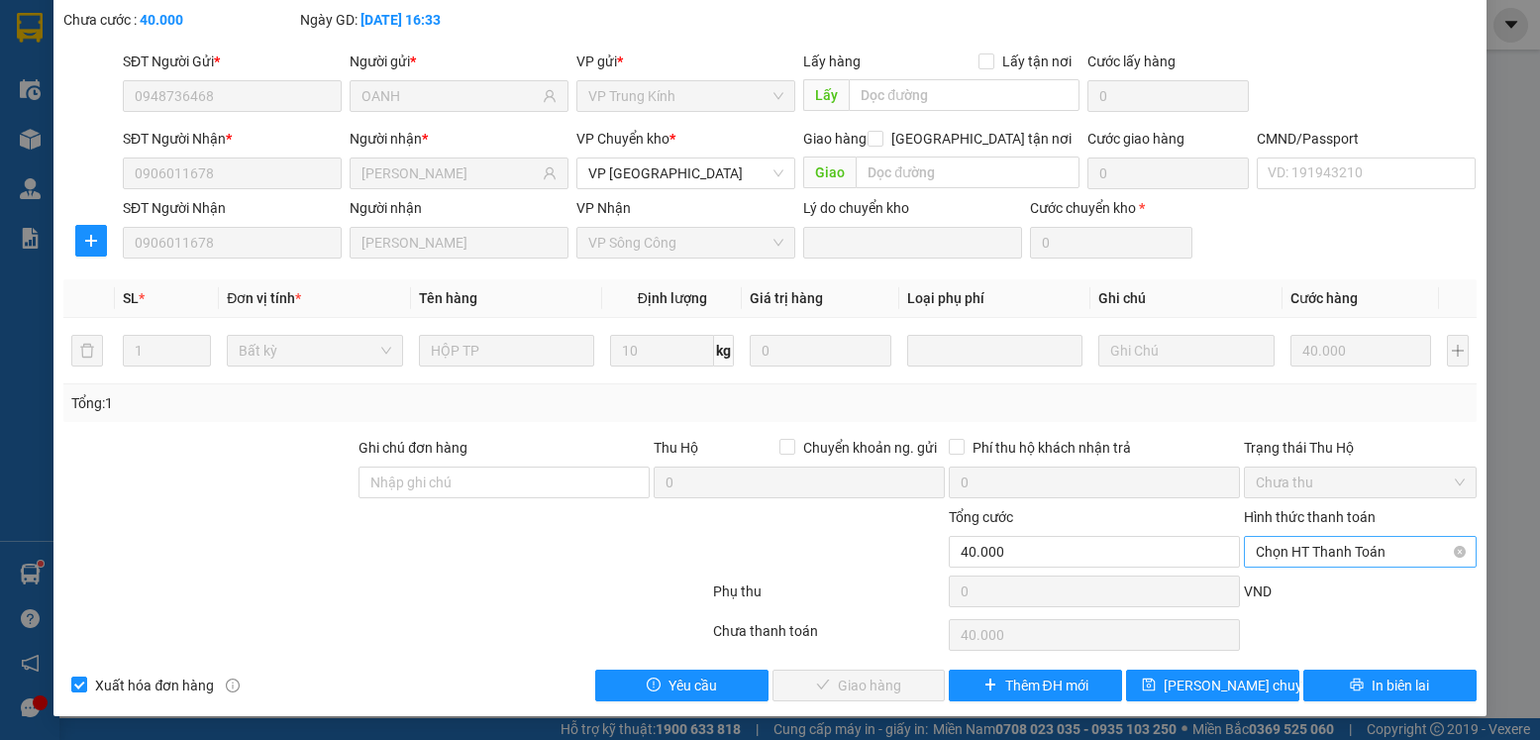
click at [1368, 553] on span "Chọn HT Thanh Toán" at bounding box center [1360, 552] width 208 height 30
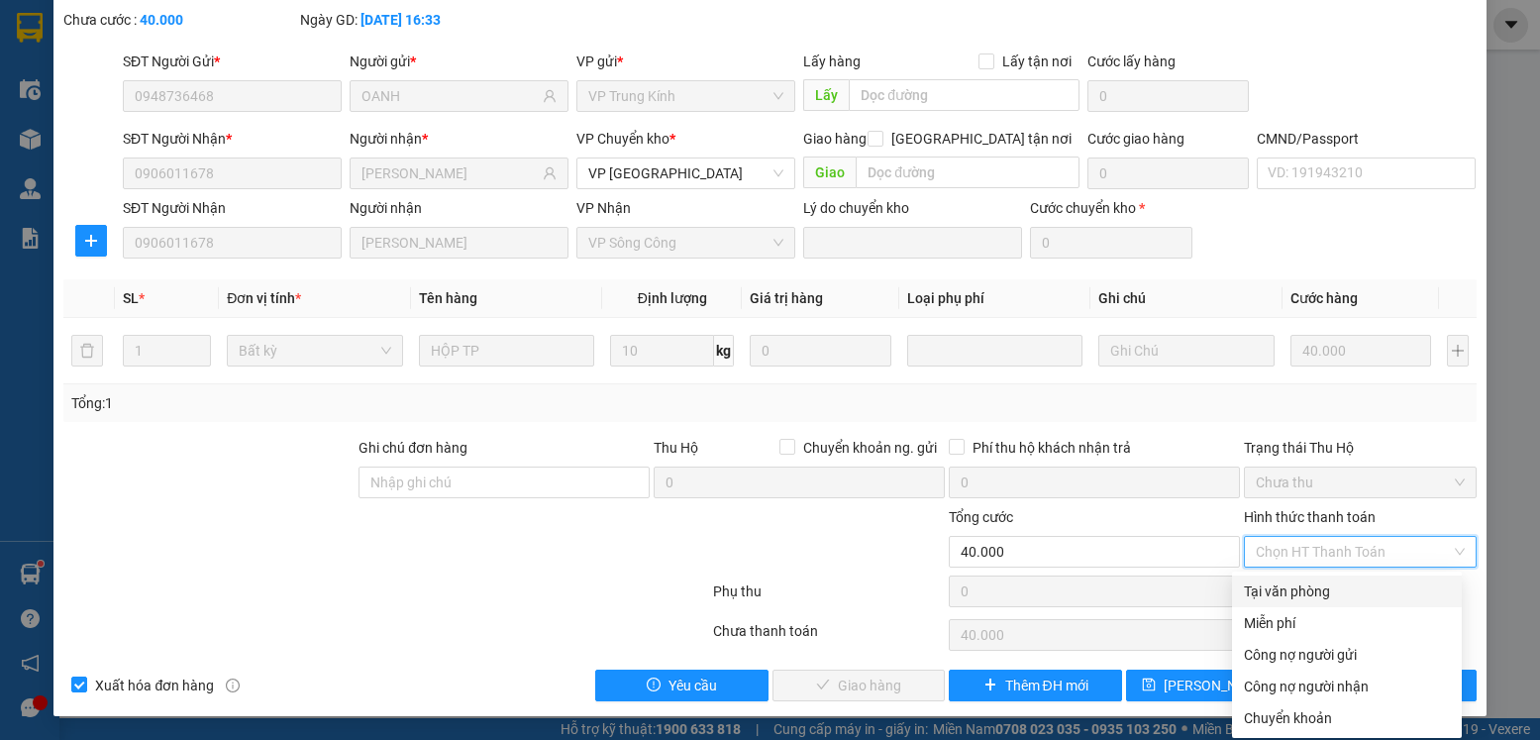
click at [1330, 598] on div "Tại văn phòng" at bounding box center [1347, 591] width 206 height 22
type input "0"
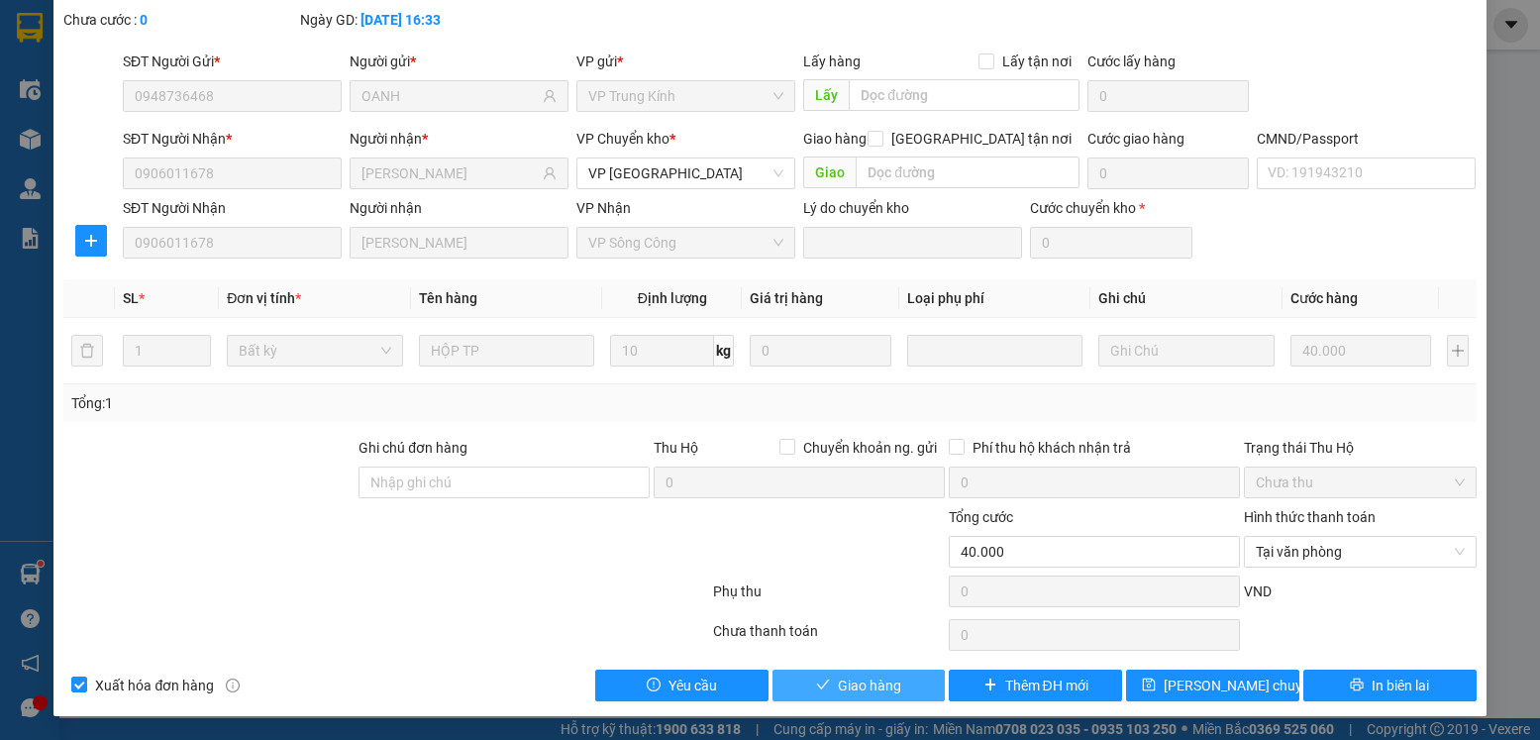
click at [875, 686] on span "Giao hàng" at bounding box center [869, 686] width 63 height 22
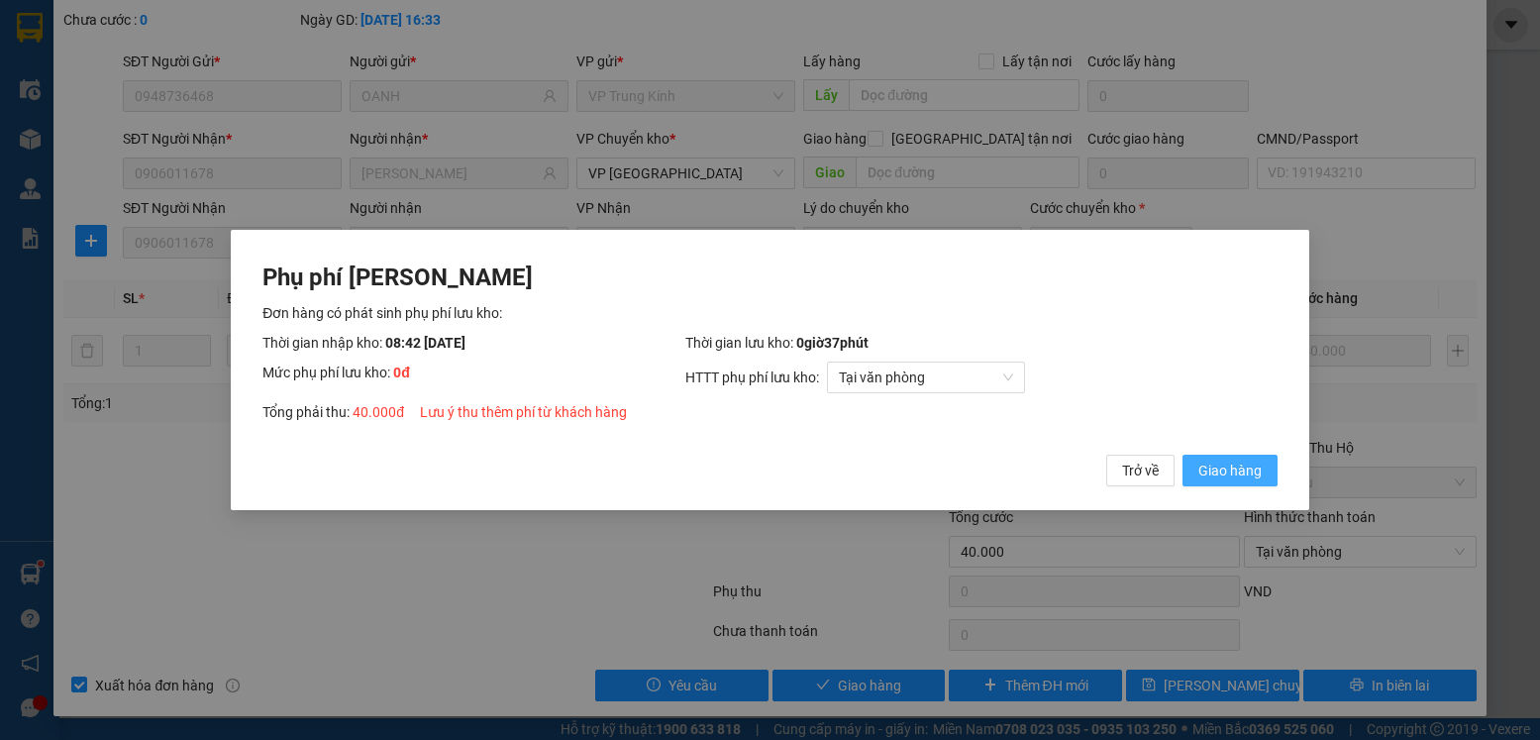
click at [1207, 475] on span "Giao hàng" at bounding box center [1230, 471] width 63 height 22
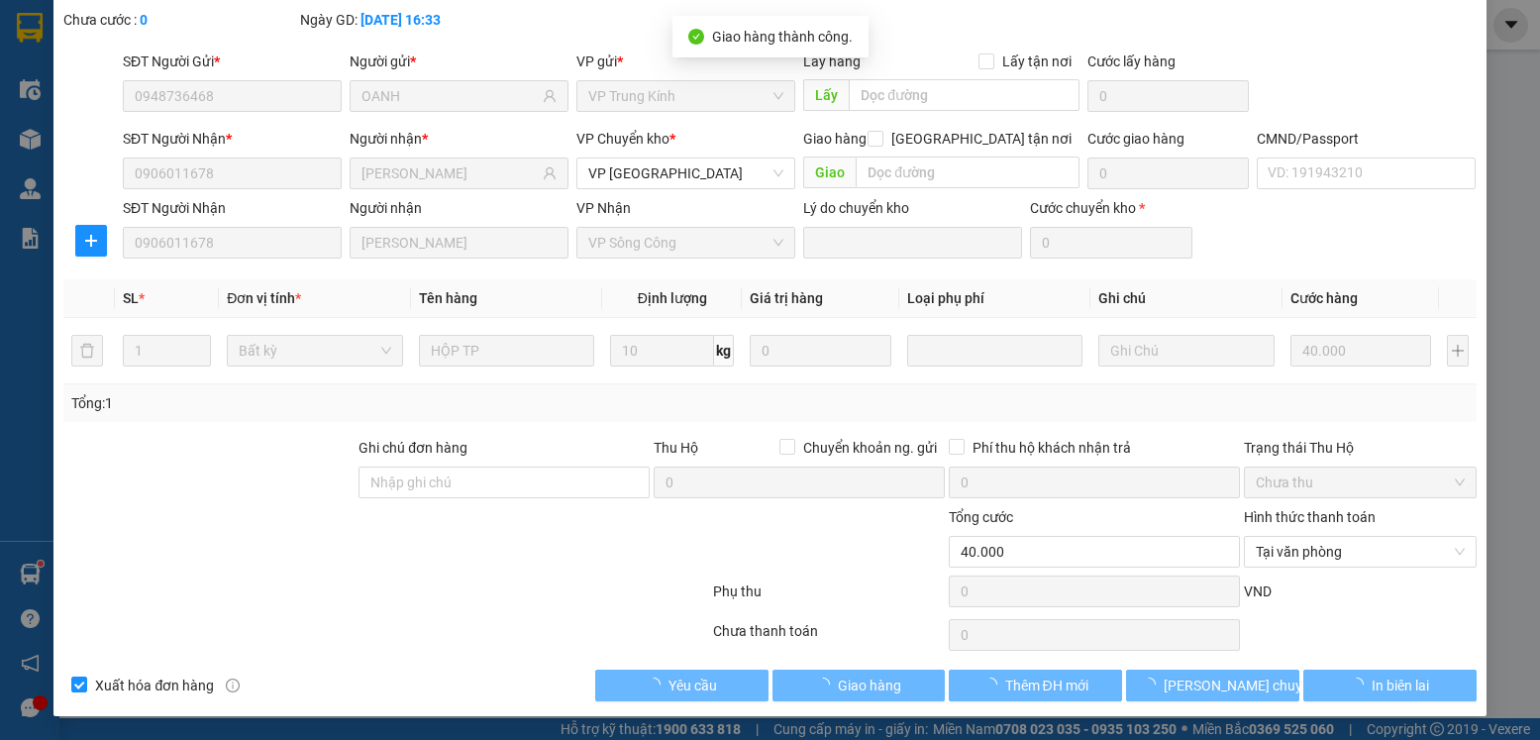
scroll to position [0, 0]
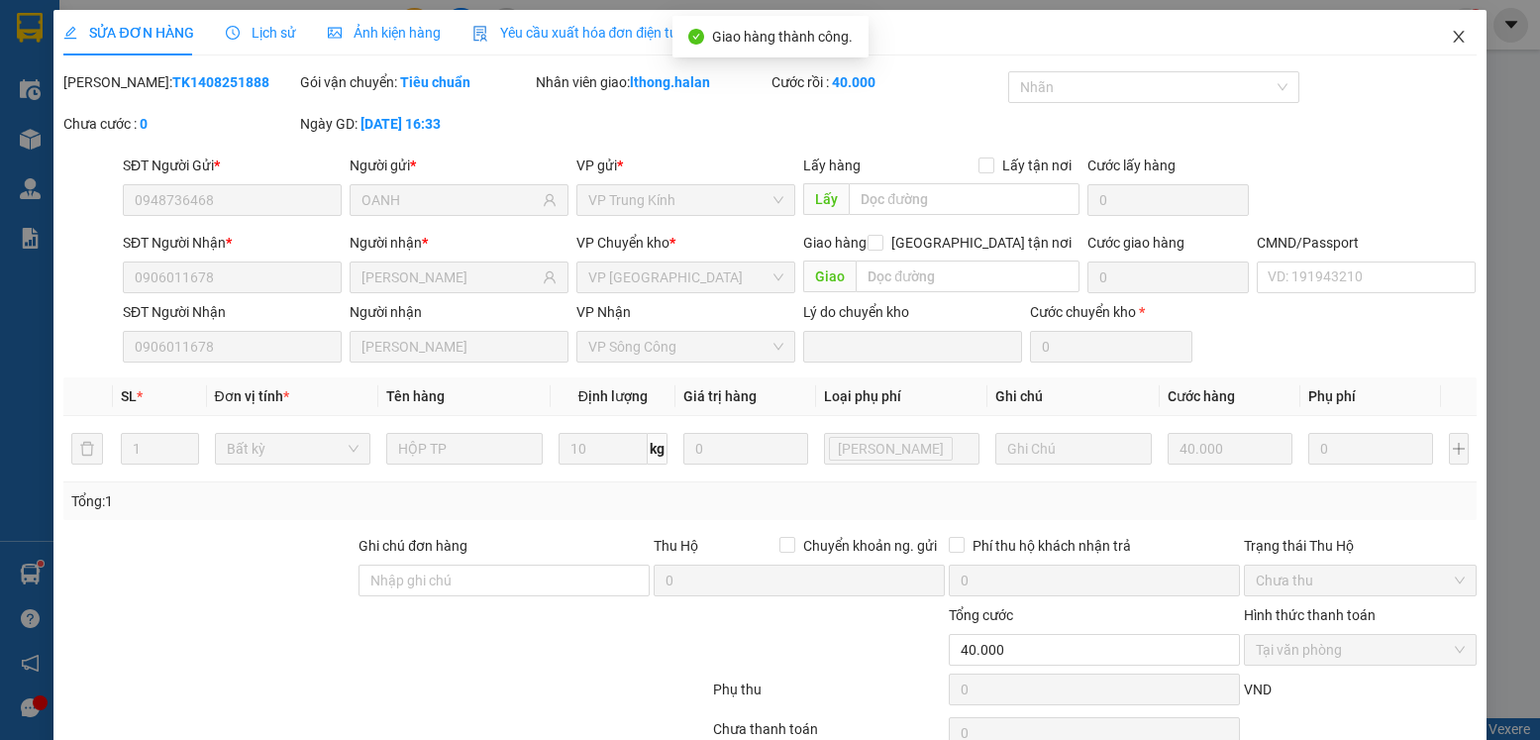
click at [1453, 40] on icon "close" at bounding box center [1458, 37] width 11 height 12
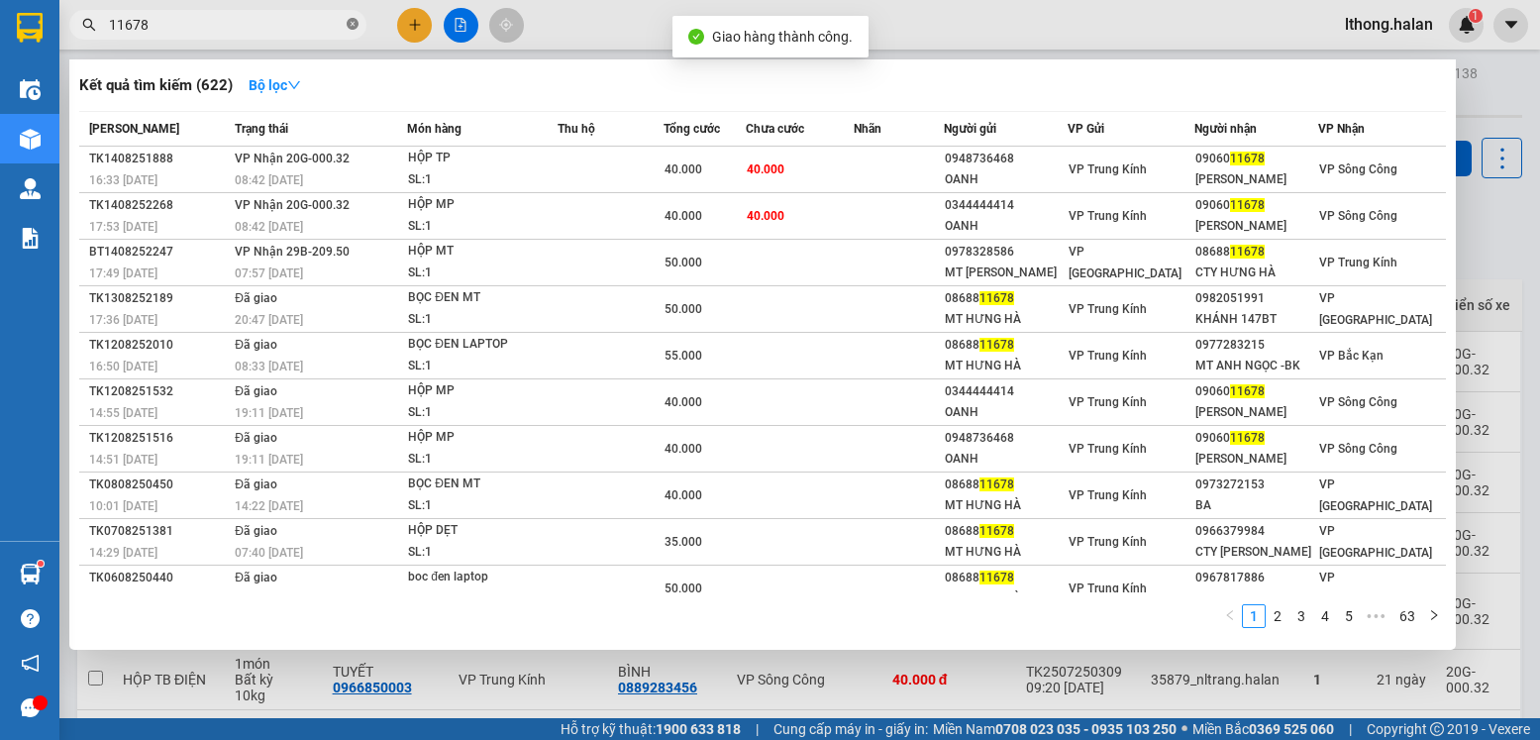
click at [350, 27] on icon "close-circle" at bounding box center [353, 24] width 12 height 12
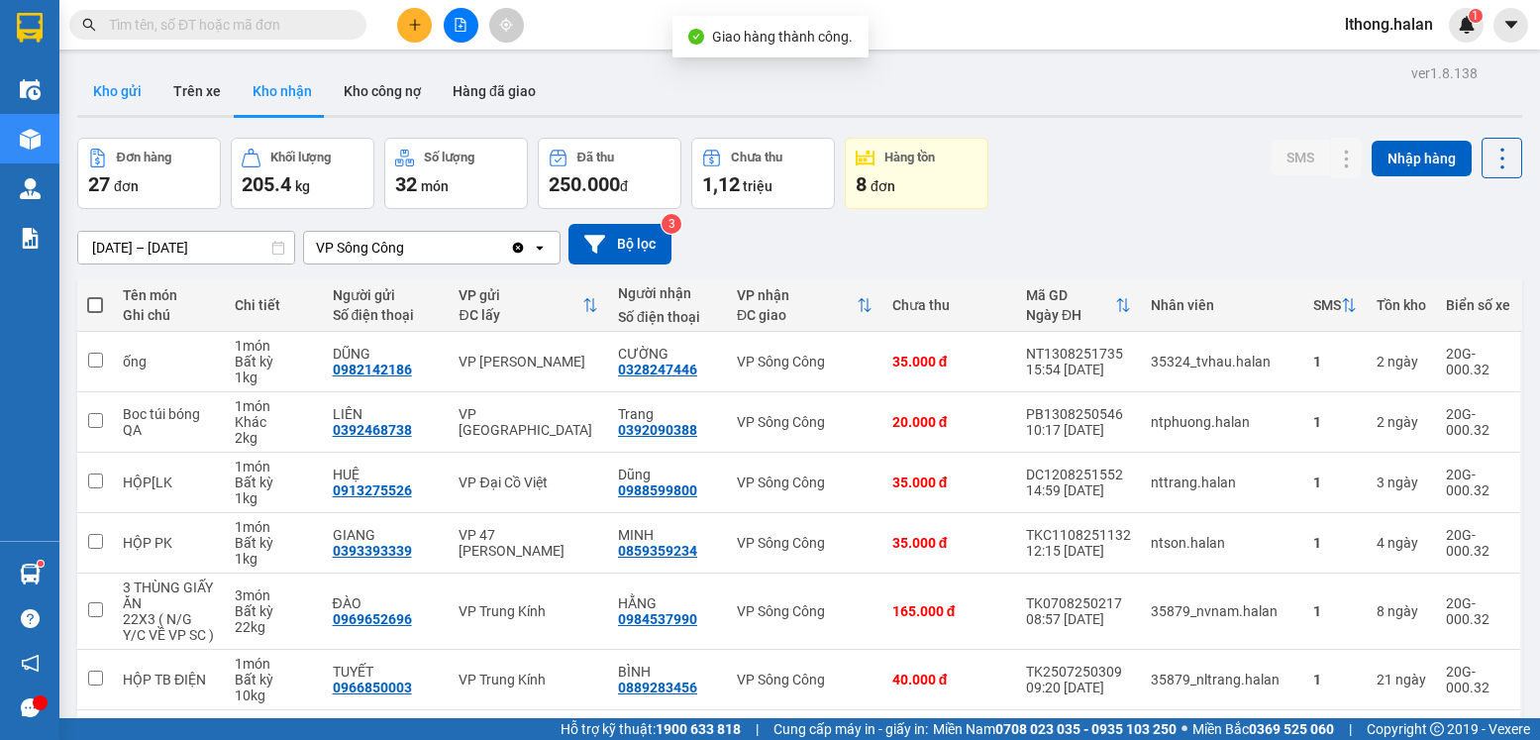
click at [112, 90] on button "Kho gửi" at bounding box center [117, 91] width 80 height 48
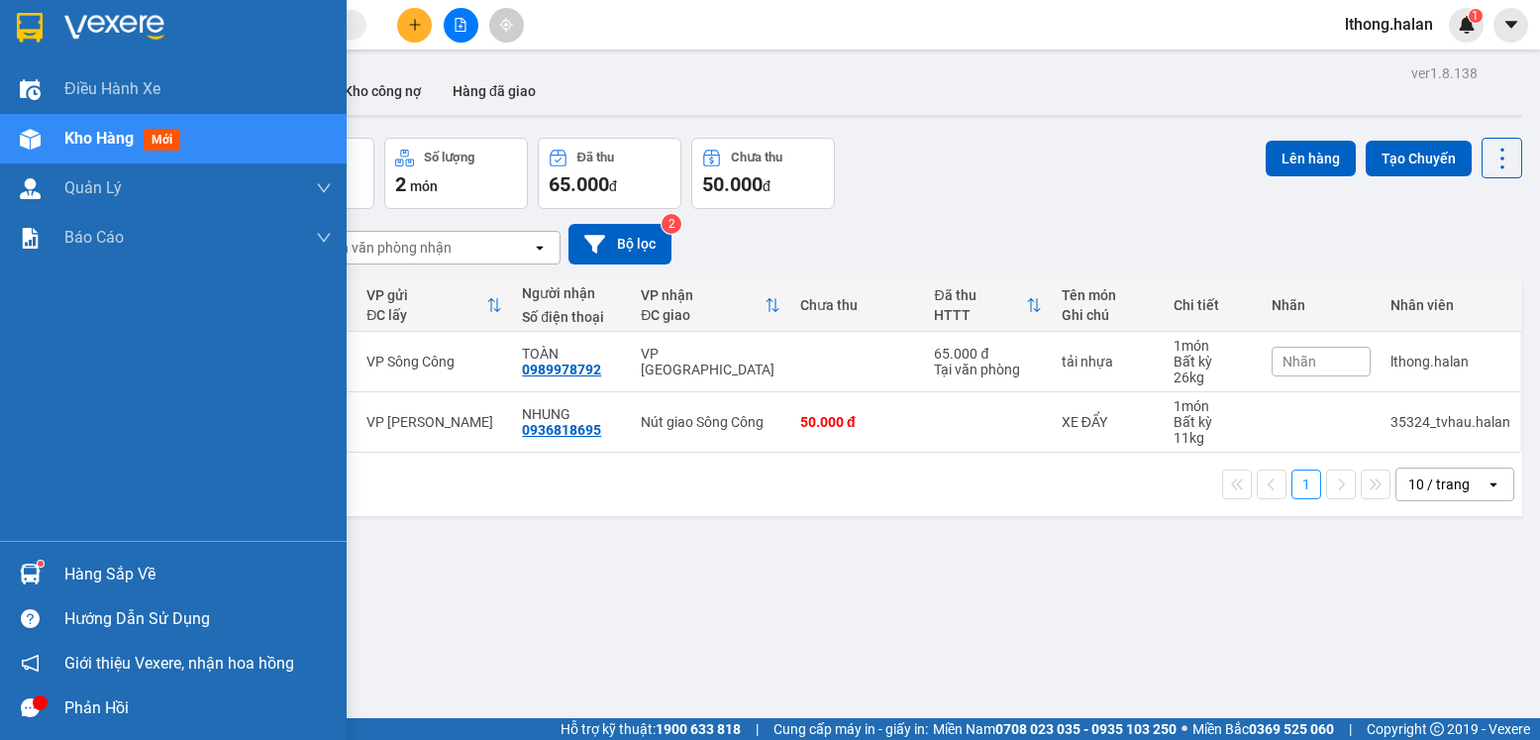
click at [97, 580] on div "Hàng sắp về" at bounding box center [197, 575] width 267 height 30
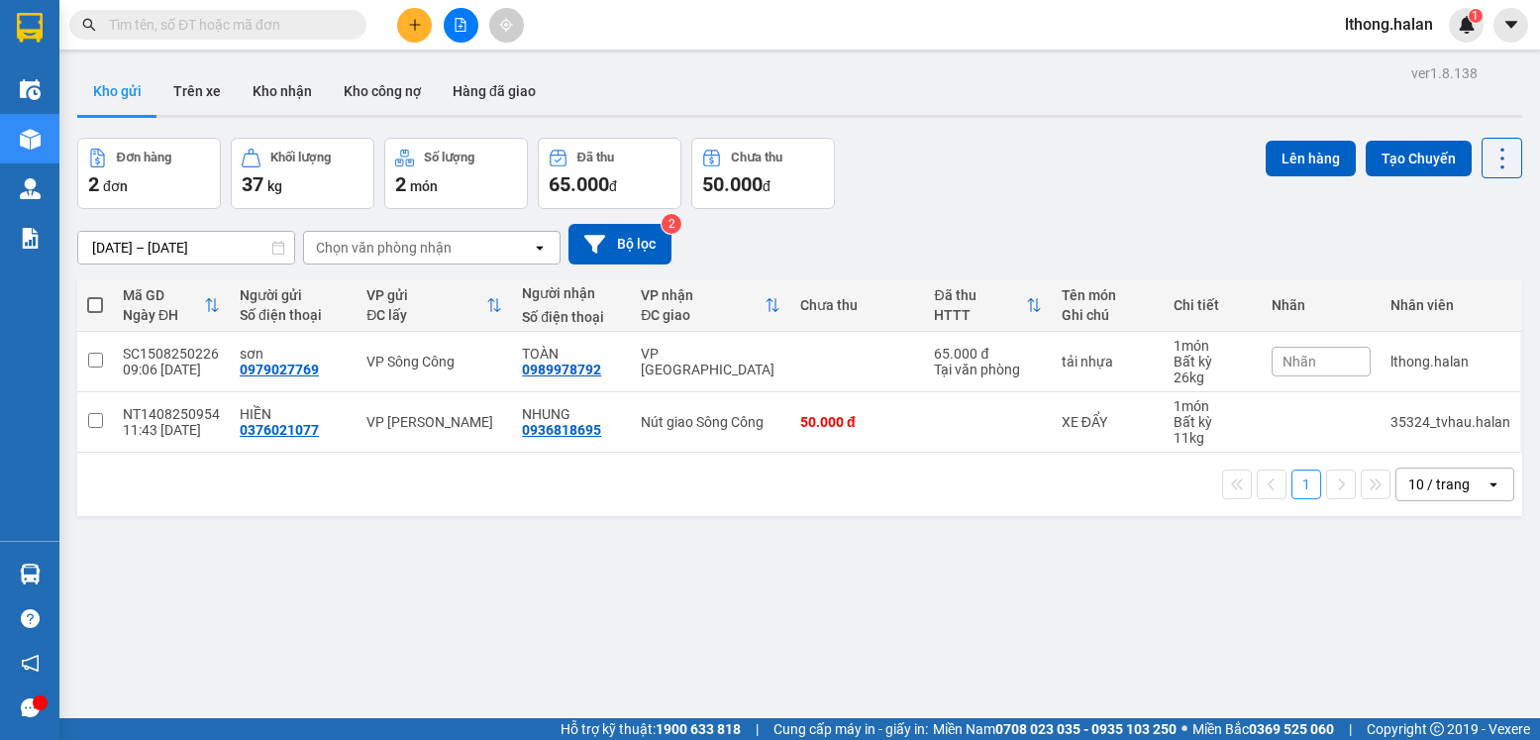
click at [1033, 643] on section "Kết quả tìm kiếm ( 622 ) Bộ lọc Mã ĐH Trạng thái Món hàng Thu hộ Tổng cước Chưa…" at bounding box center [770, 370] width 1540 height 740
click at [314, 24] on input "text" at bounding box center [226, 25] width 234 height 22
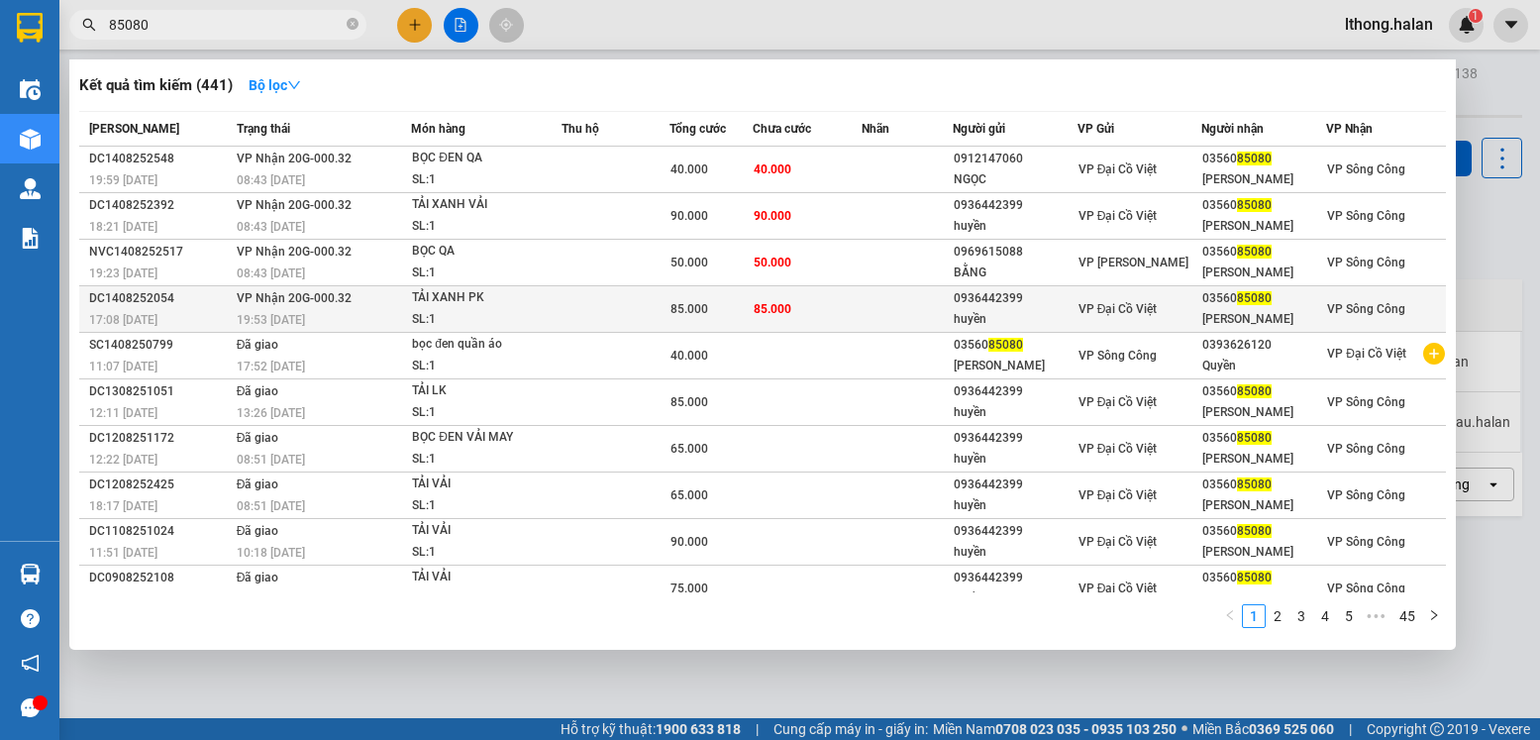
type input "85080"
click at [1327, 305] on span "VP Sông Công" at bounding box center [1366, 309] width 78 height 14
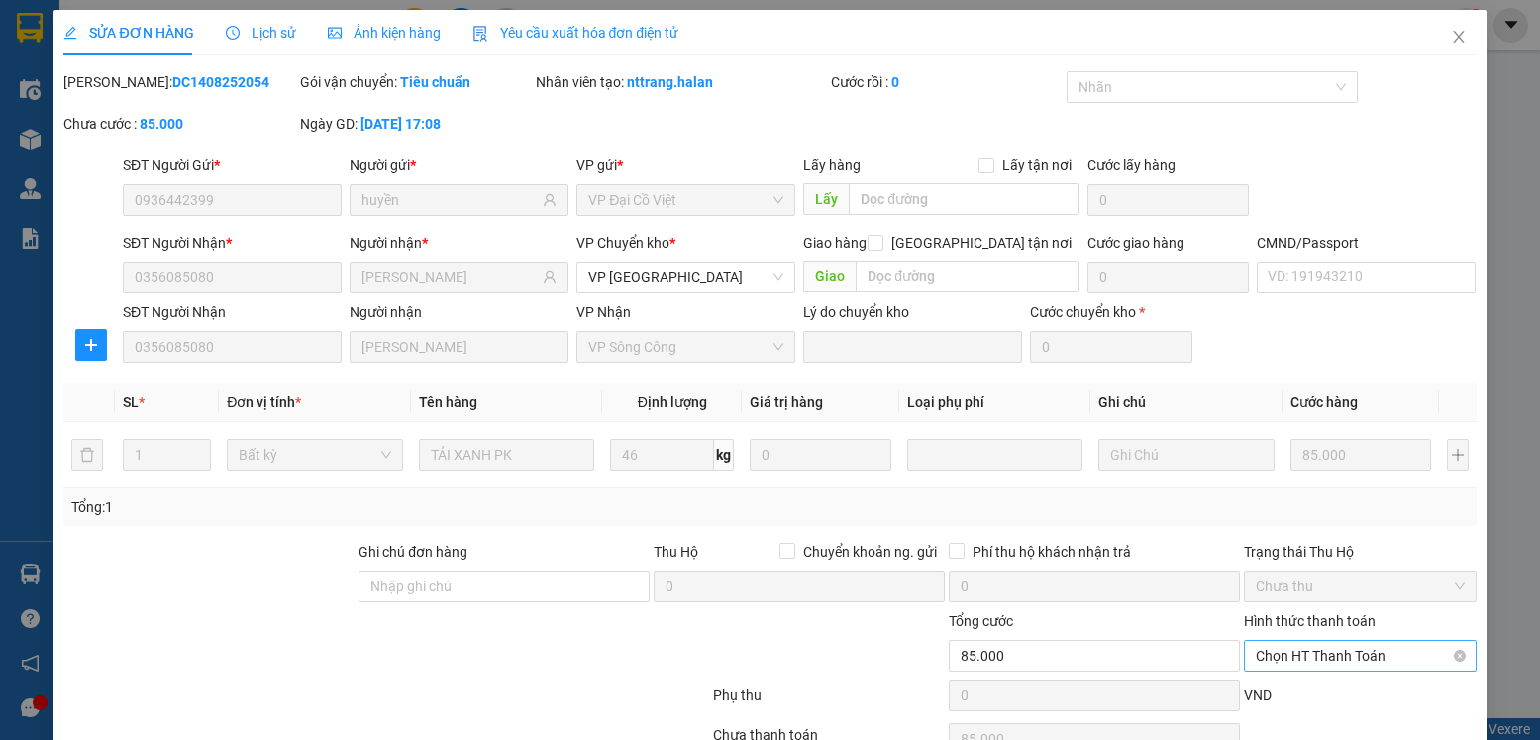
type input "0936442399"
type input "huyền"
type input "0356085080"
type input "[PERSON_NAME]"
type input "85.000"
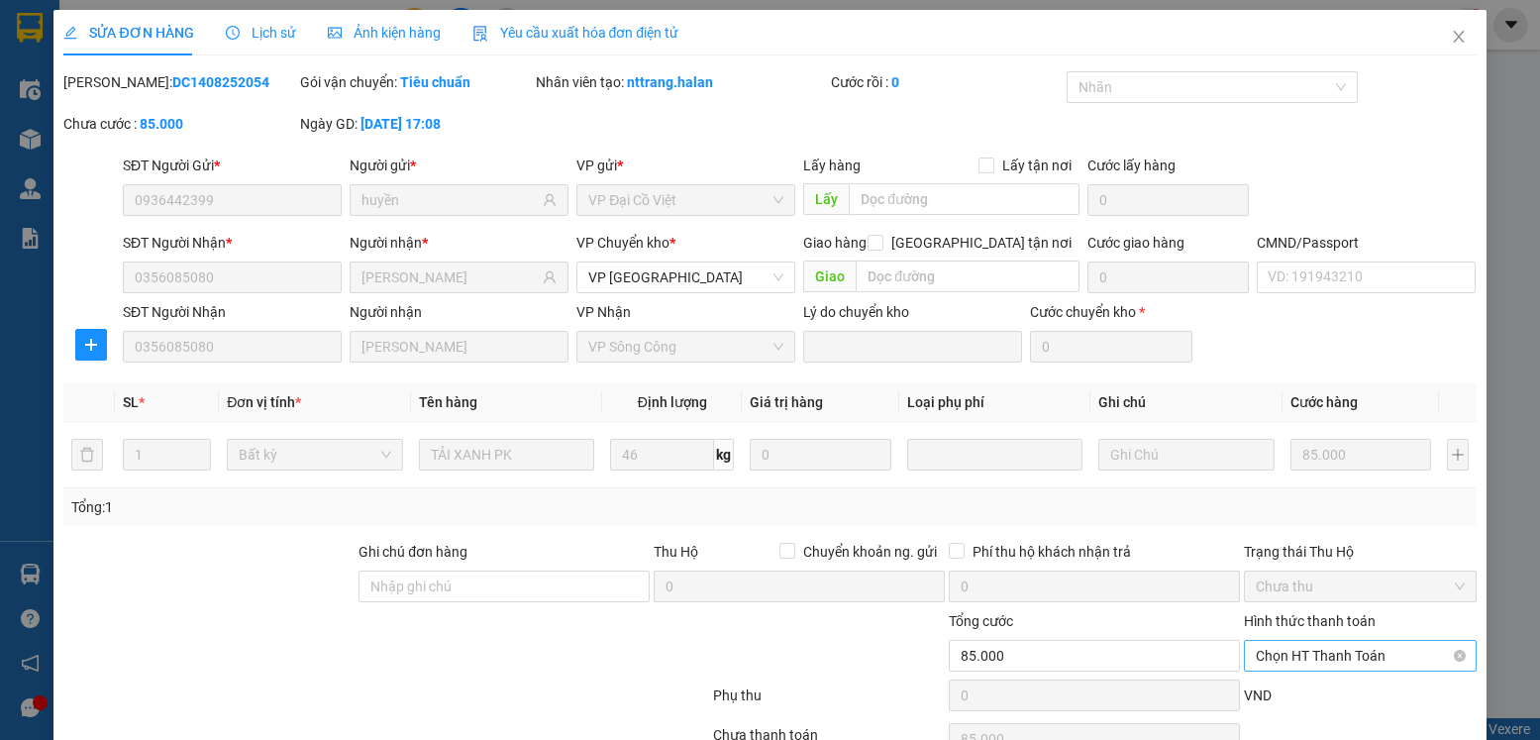
type input "85.000"
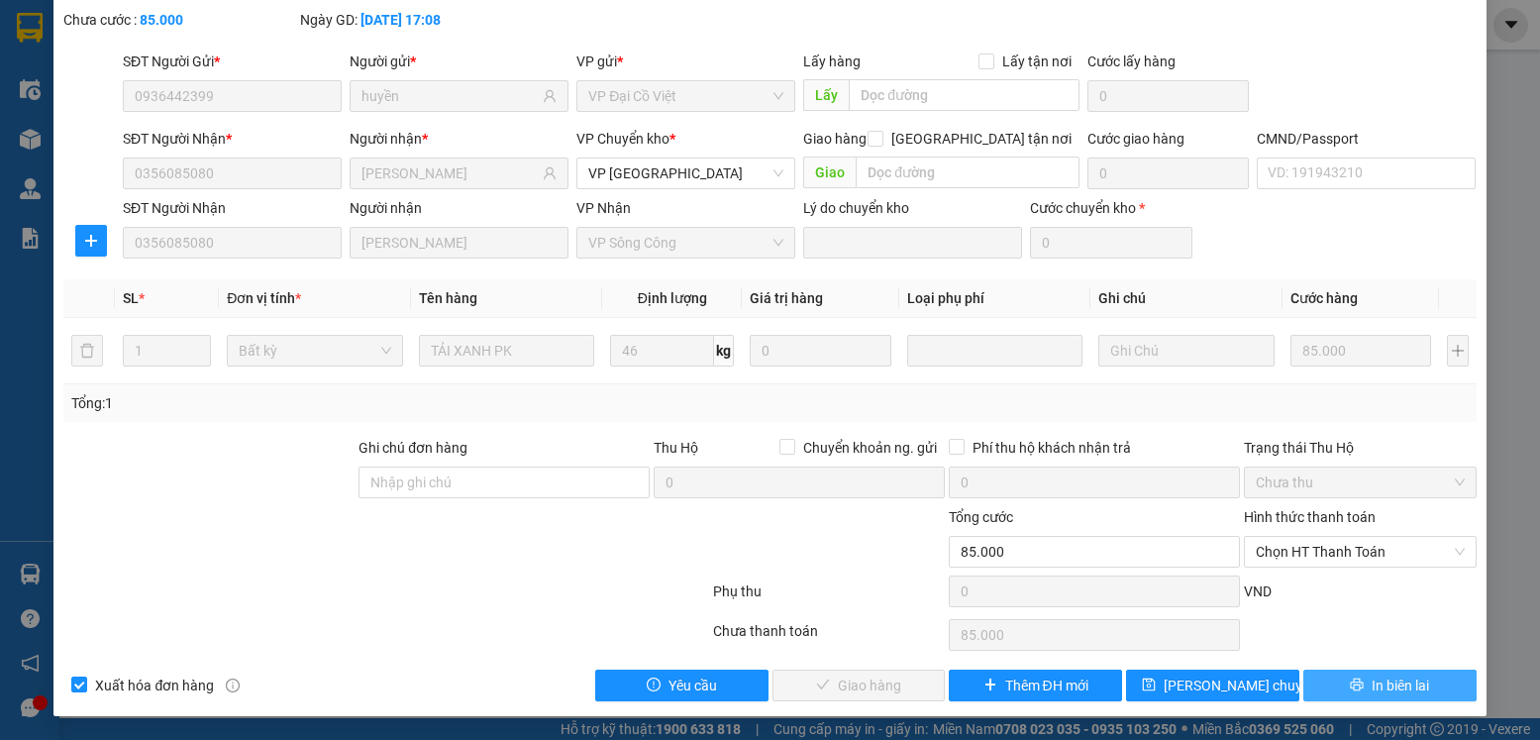
click at [1372, 690] on span "In biên lai" at bounding box center [1400, 686] width 57 height 22
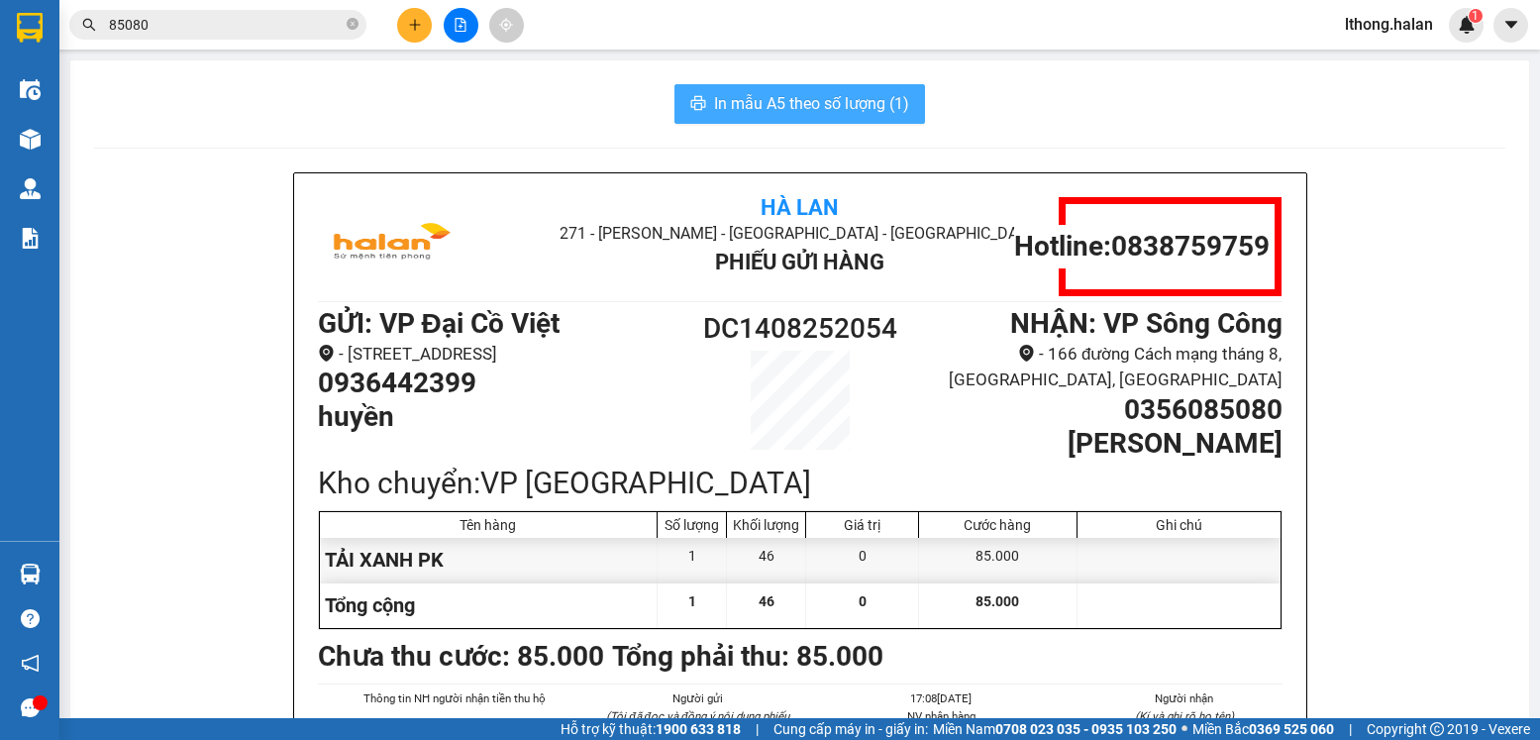
click at [876, 109] on span "In mẫu A5 theo số lượng (1)" at bounding box center [811, 103] width 195 height 25
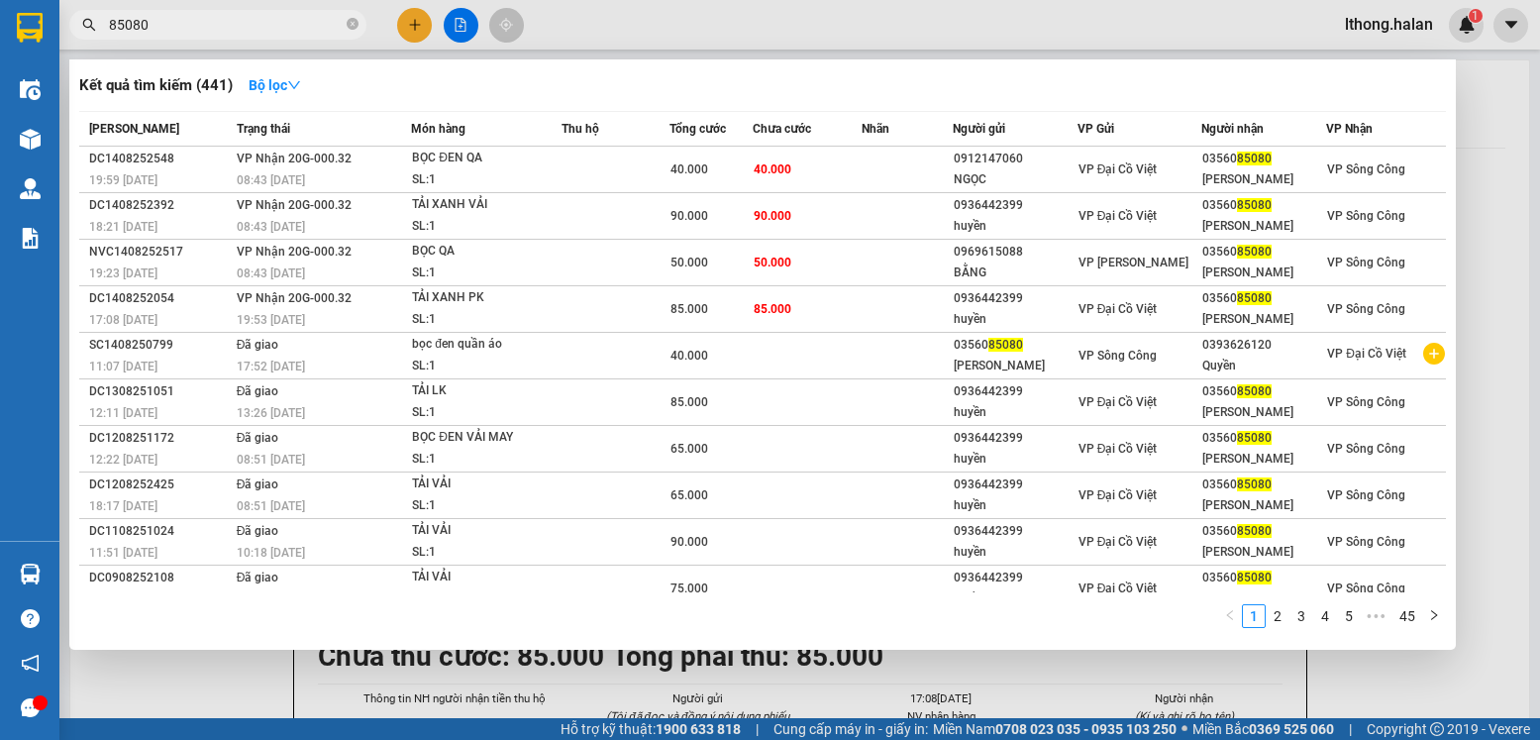
click at [241, 24] on input "85080" at bounding box center [226, 25] width 234 height 22
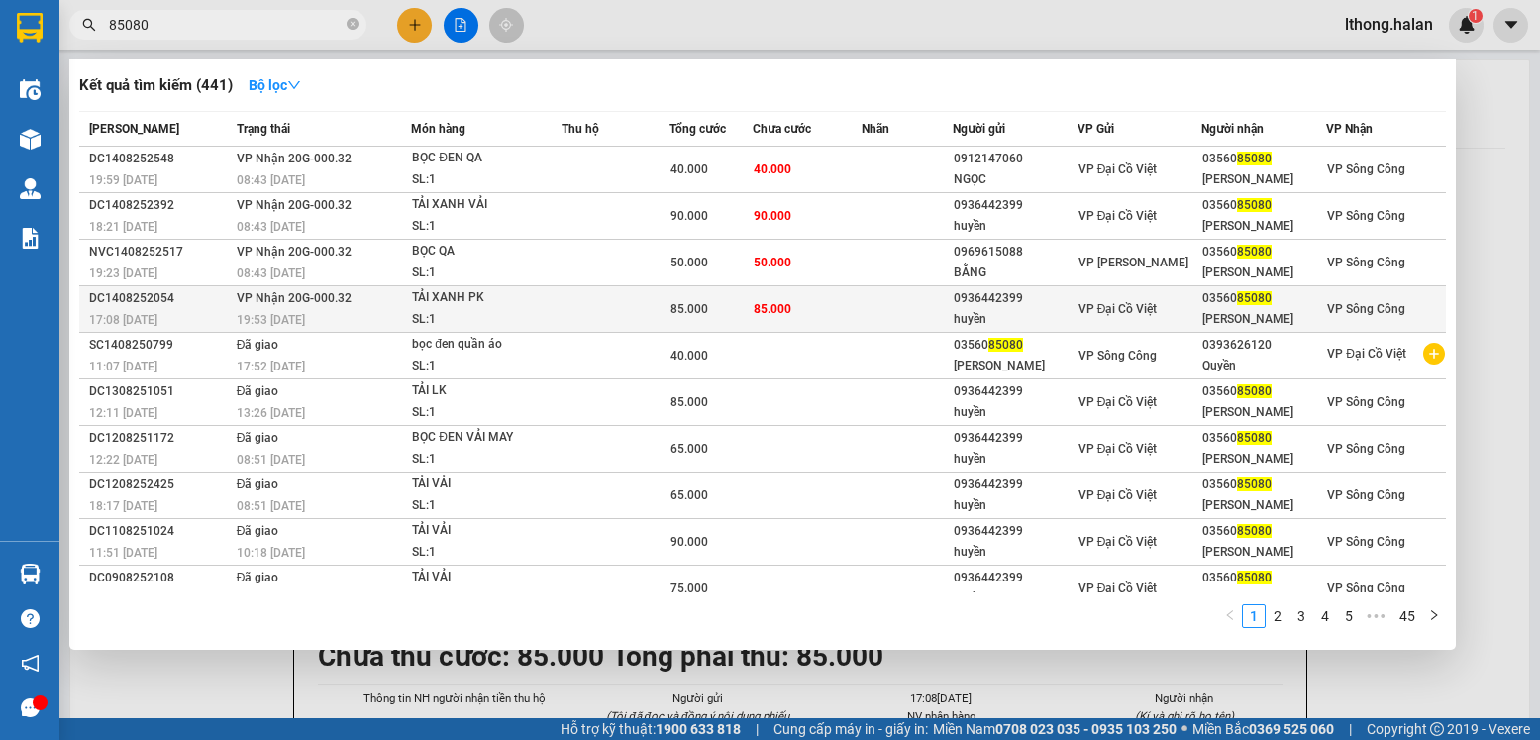
click at [887, 298] on td at bounding box center [907, 309] width 91 height 47
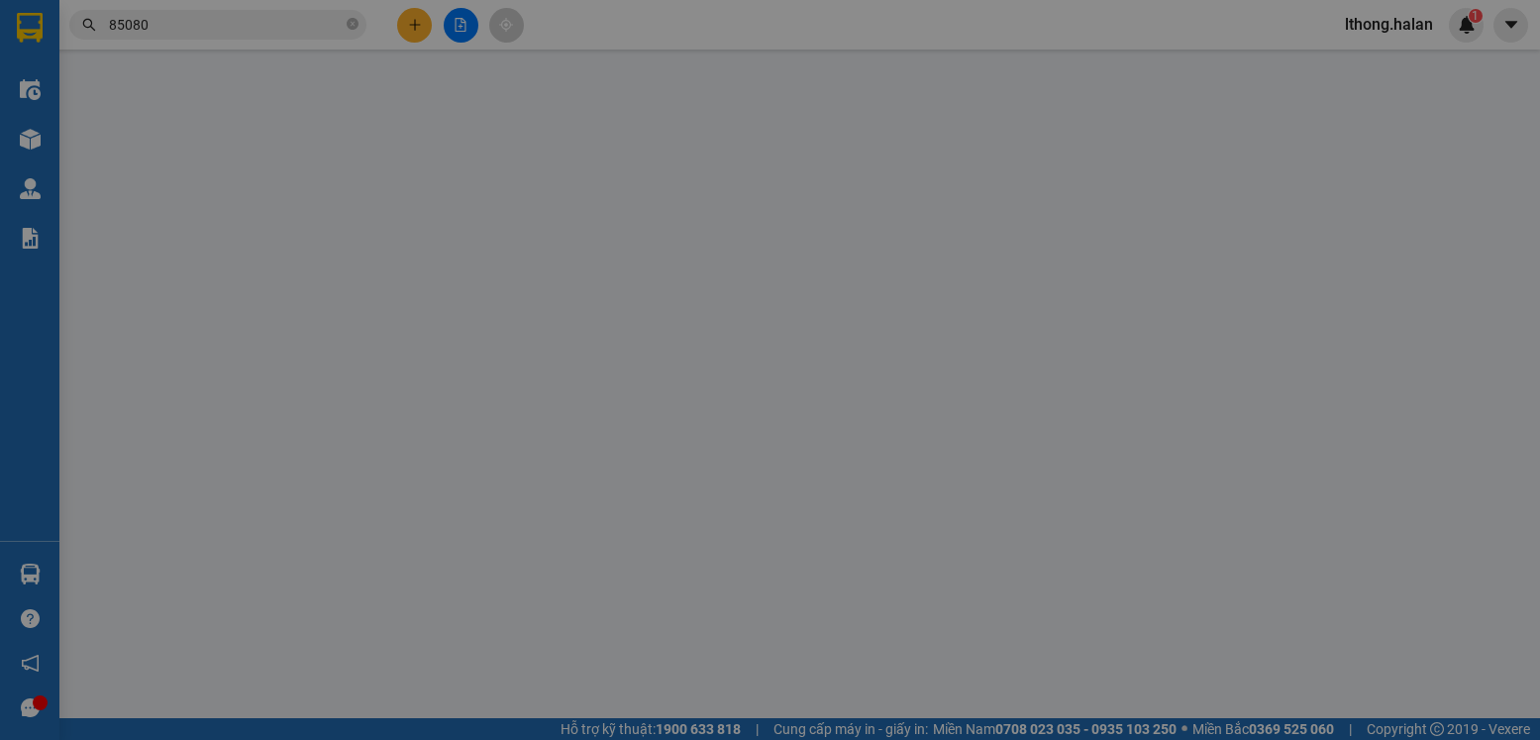
type input "0936442399"
type input "huyền"
type input "0356085080"
type input "[PERSON_NAME]"
type input "85.000"
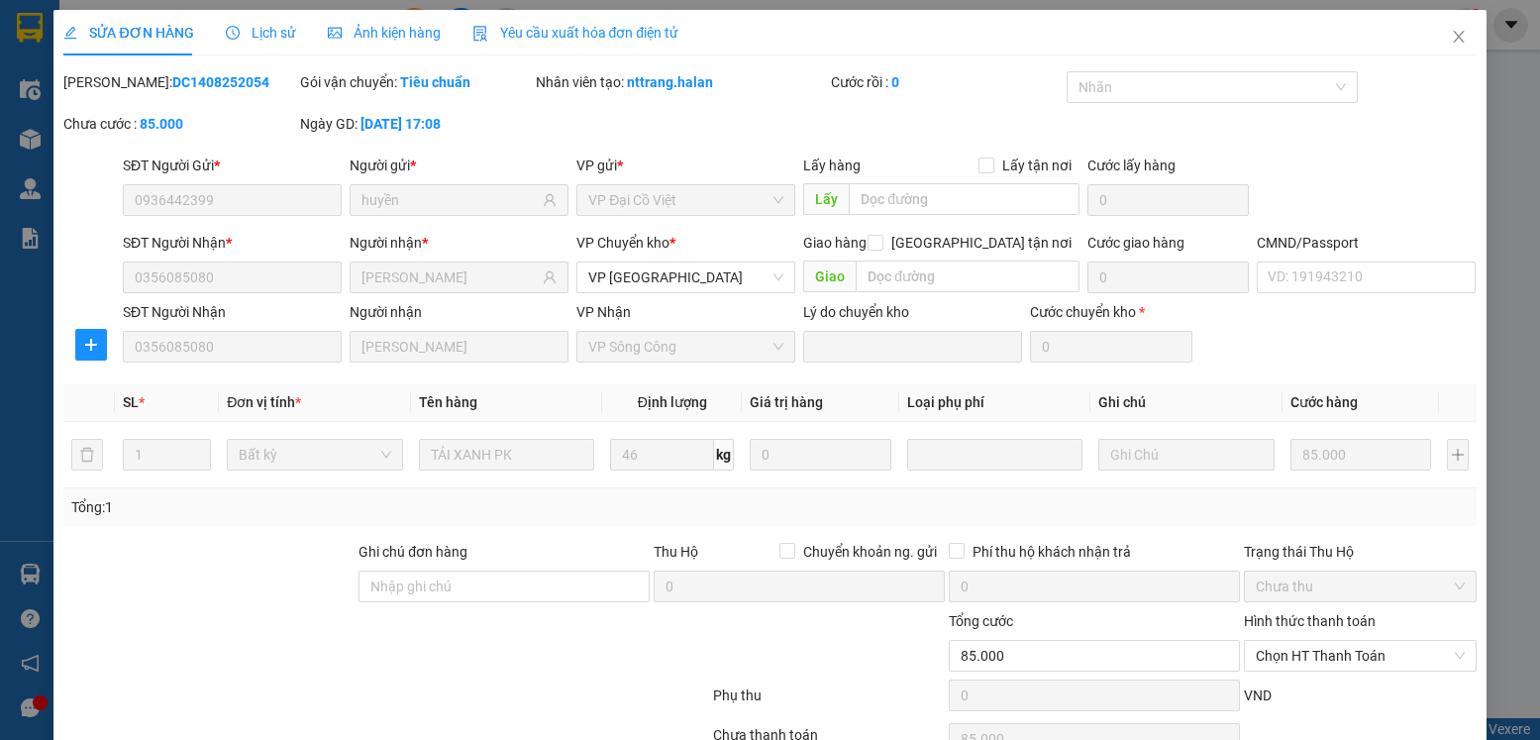
scroll to position [104, 0]
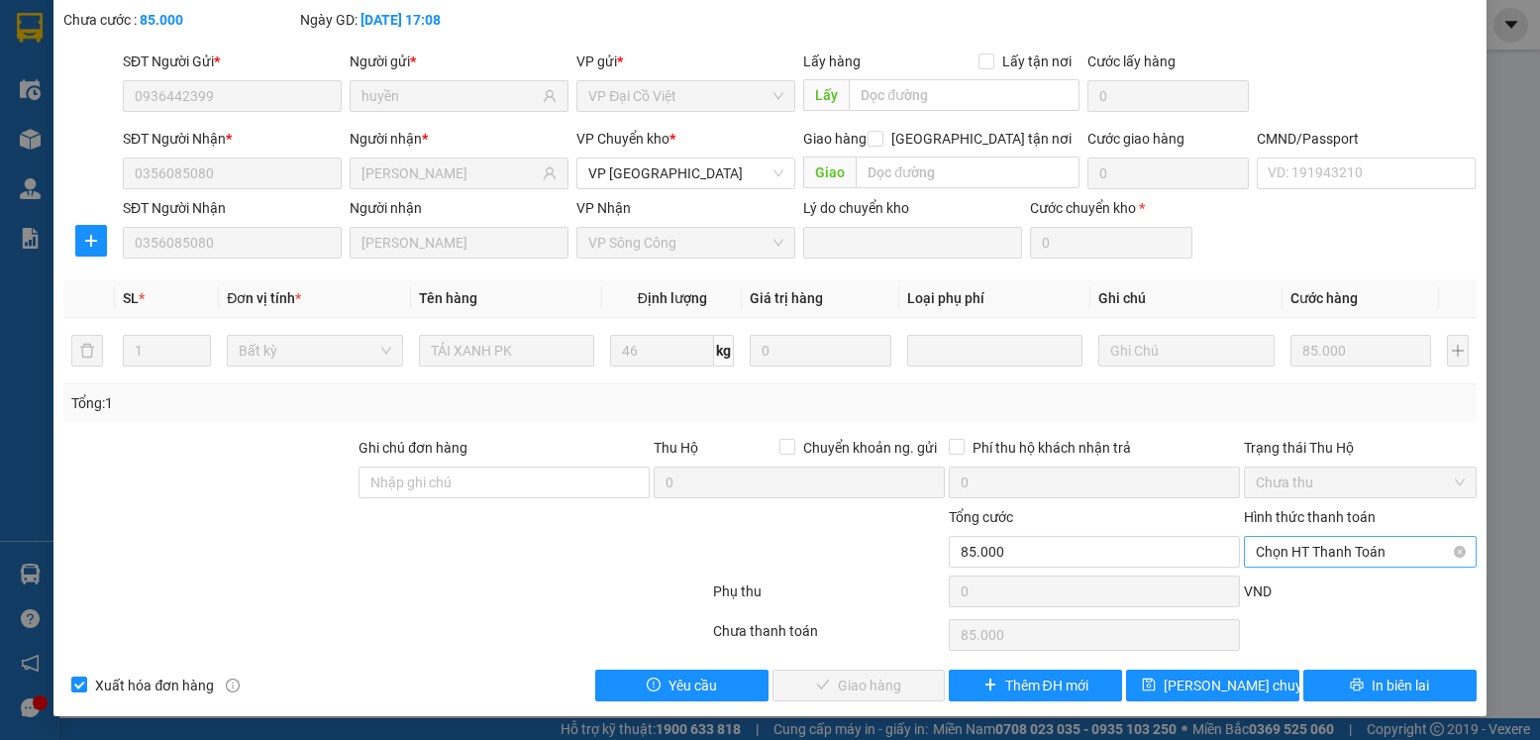
click at [1366, 552] on span "Chọn HT Thanh Toán" at bounding box center [1360, 552] width 208 height 30
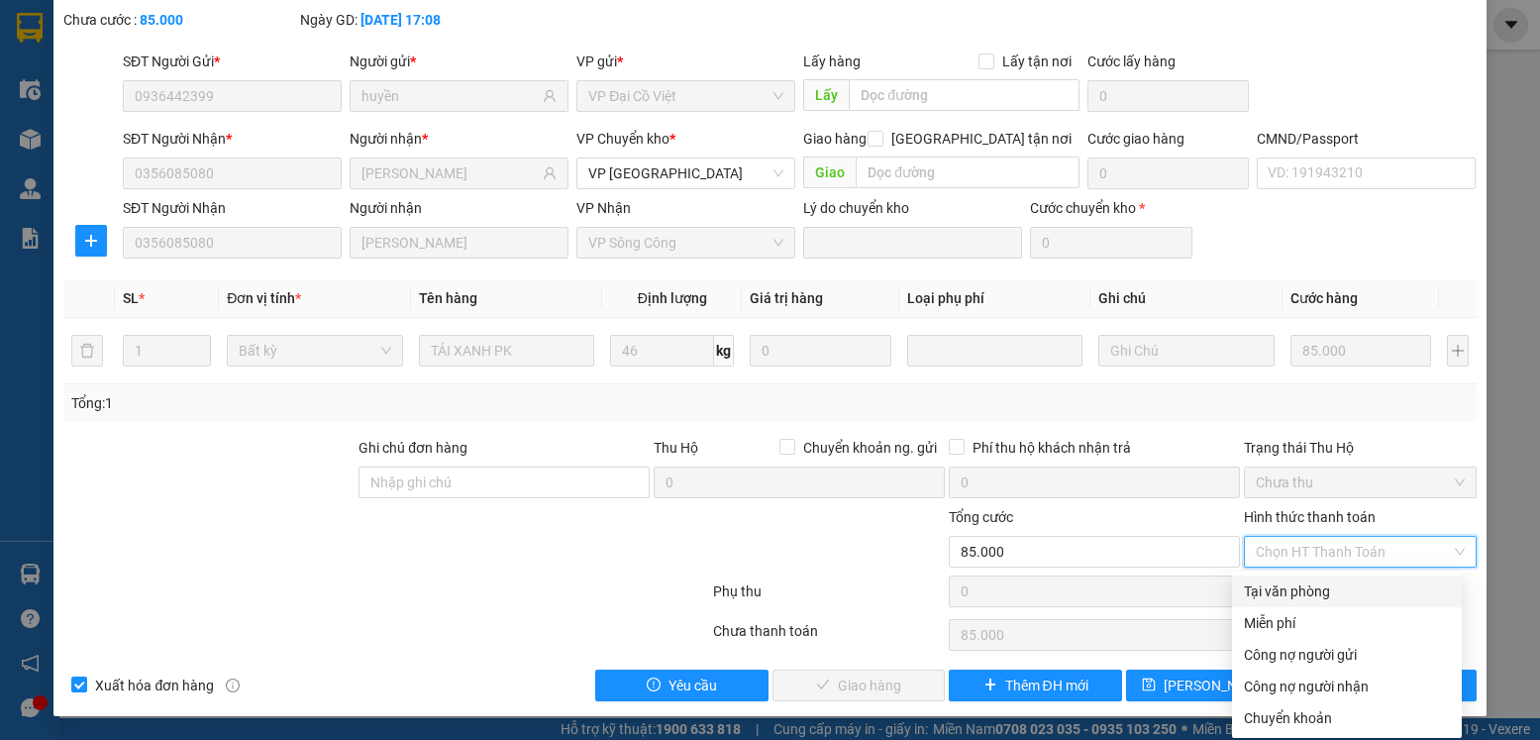
click at [1310, 597] on div "Tại văn phòng" at bounding box center [1347, 591] width 206 height 22
type input "0"
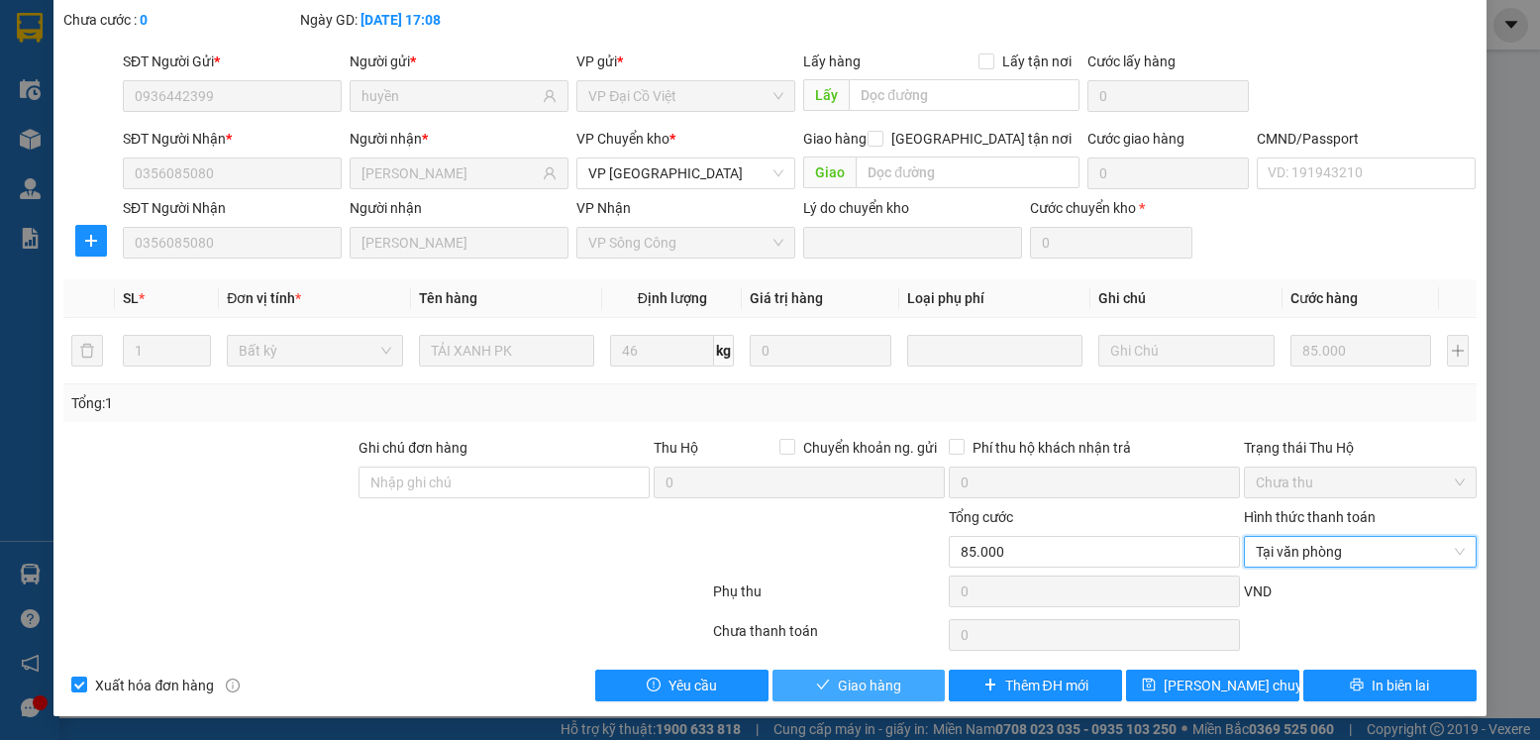
click at [887, 677] on span "Giao hàng" at bounding box center [869, 686] width 63 height 22
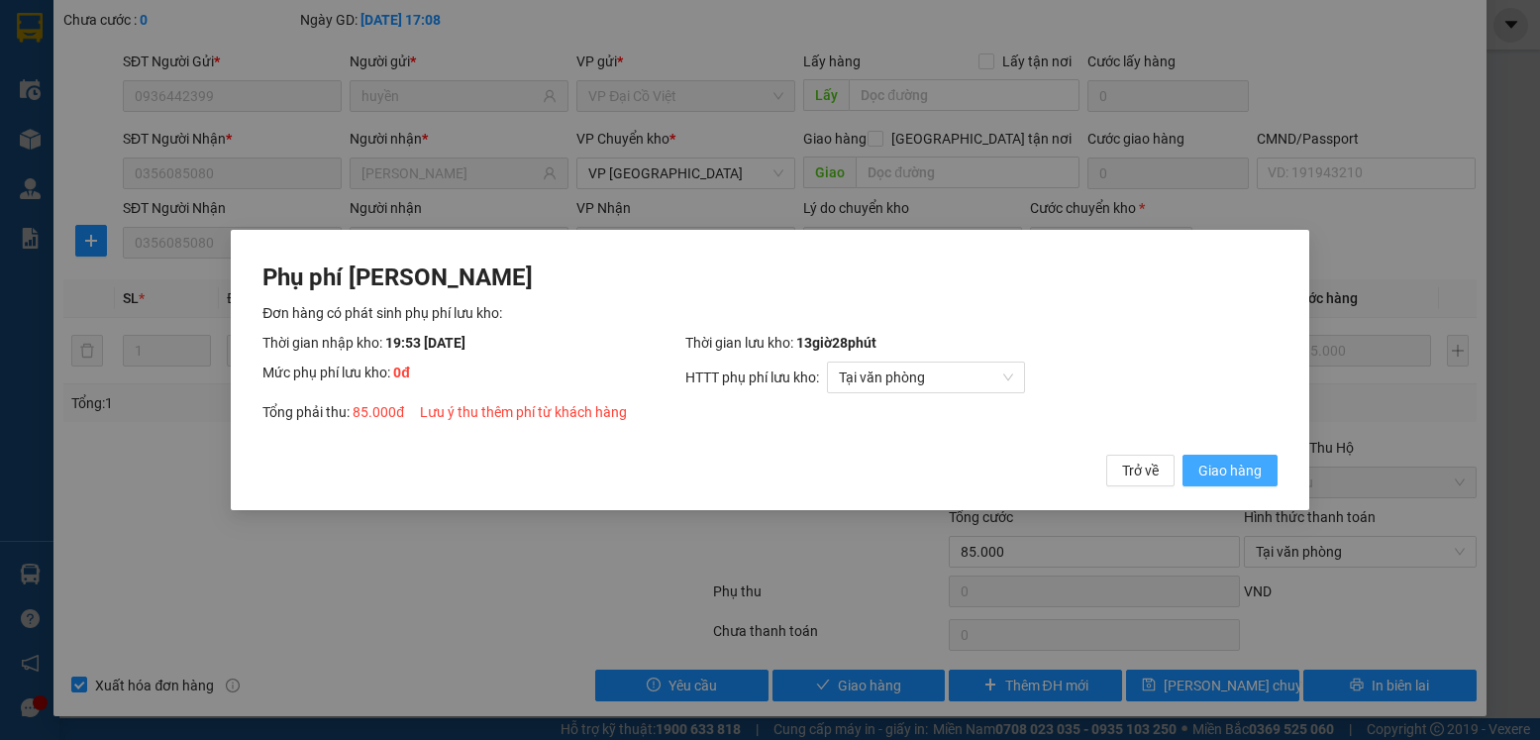
click at [1239, 473] on span "Giao hàng" at bounding box center [1230, 471] width 63 height 22
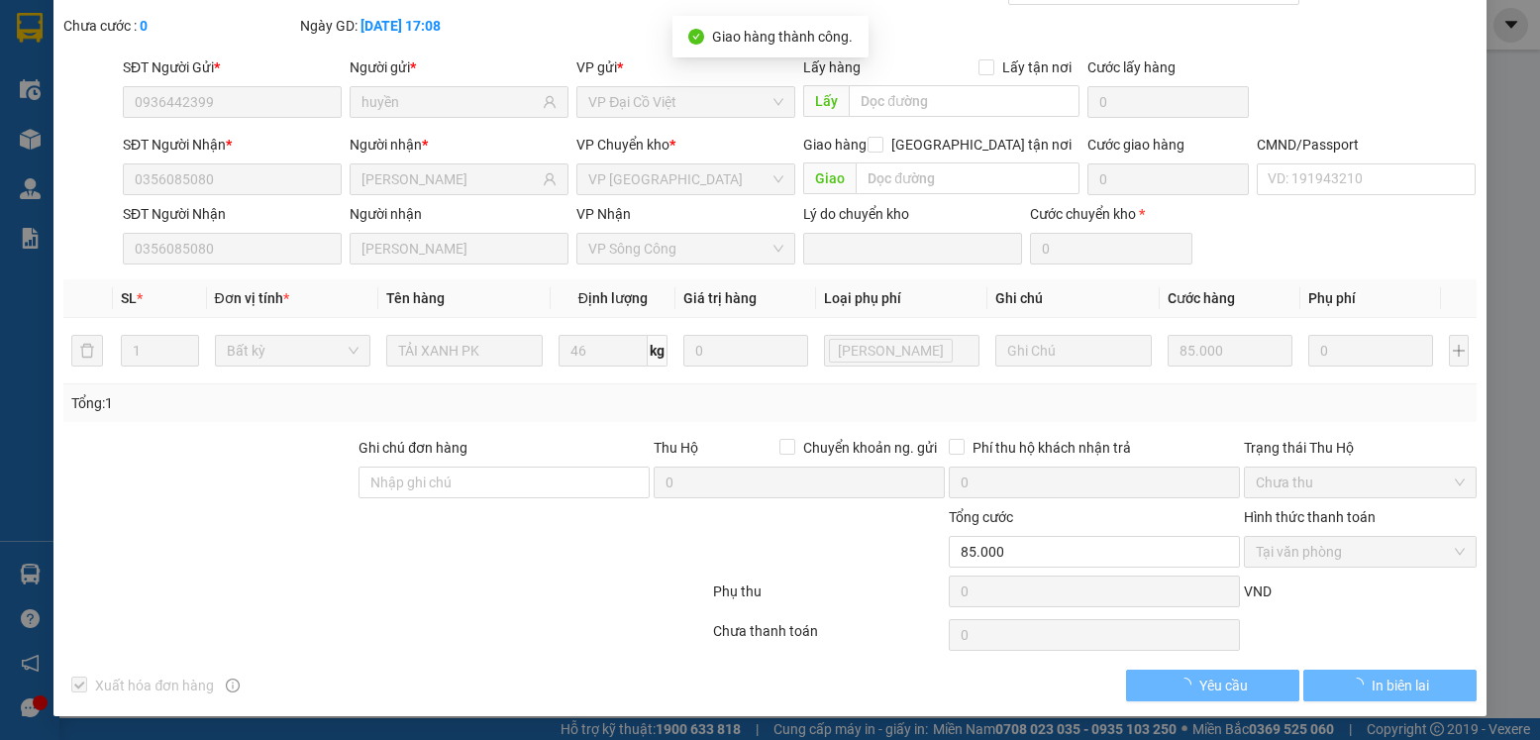
scroll to position [0, 0]
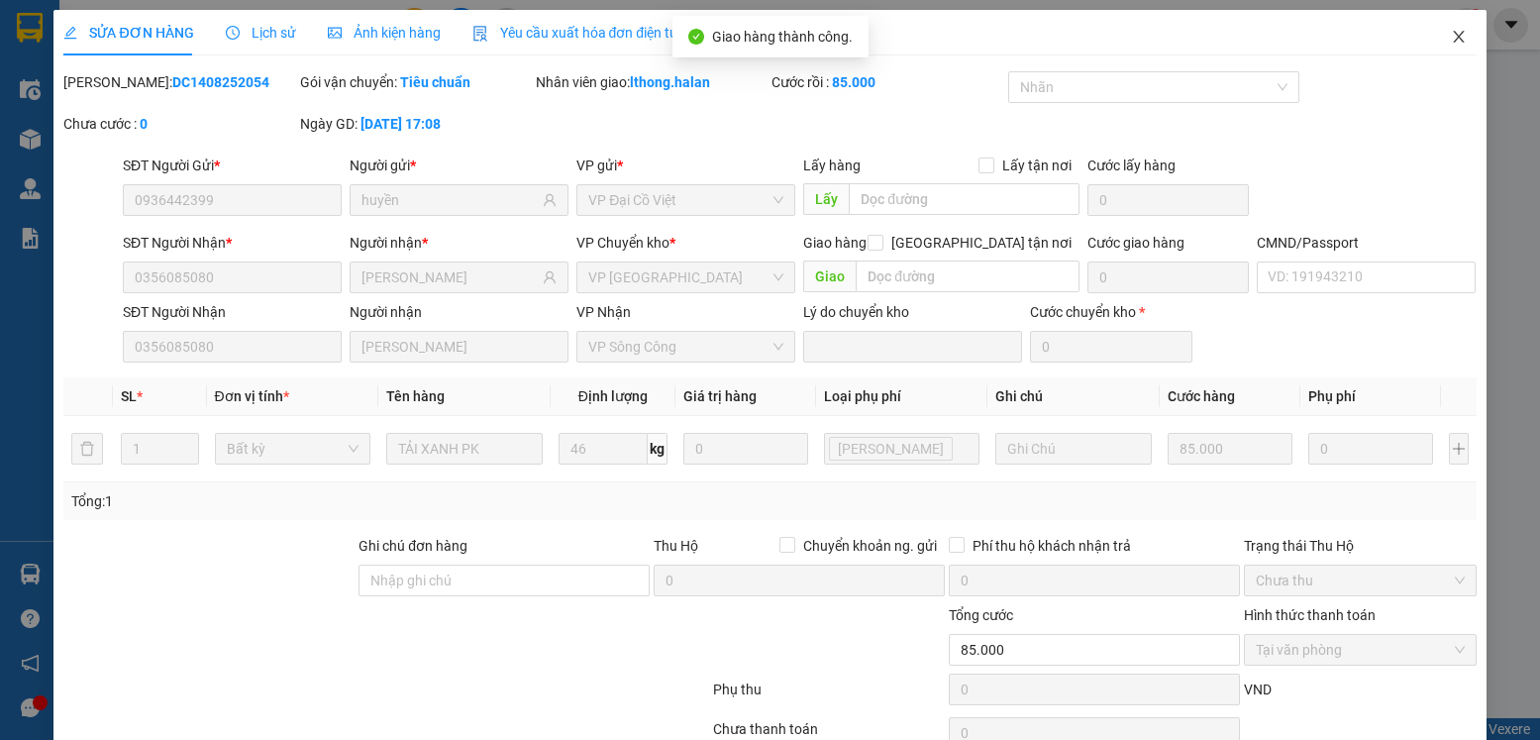
click at [1453, 36] on icon "close" at bounding box center [1458, 37] width 11 height 12
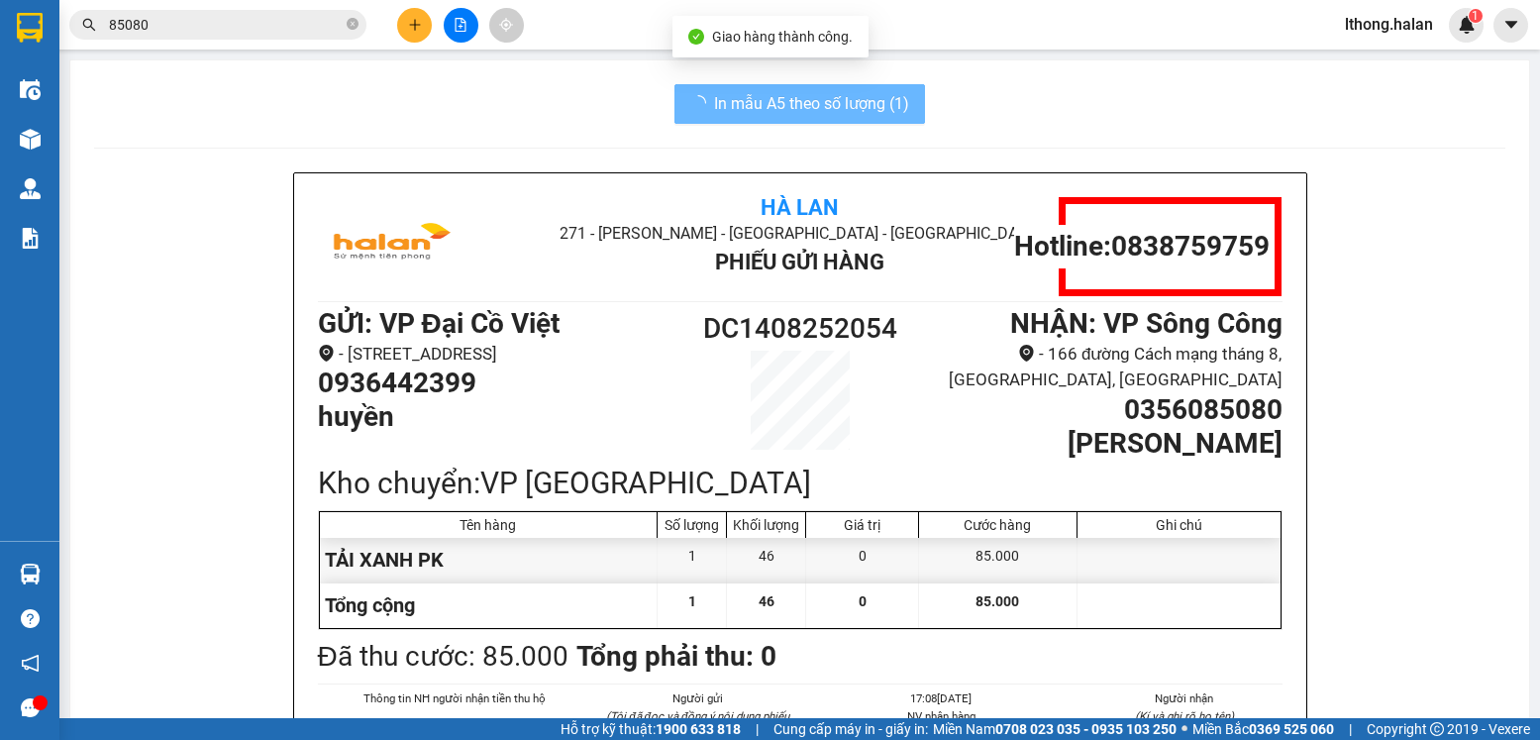
click at [259, 2] on div "Kết quả tìm kiếm ( 441 ) Bộ lọc Mã ĐH Trạng thái Món hàng Thu hộ Tổng cước Chưa…" at bounding box center [770, 25] width 1540 height 50
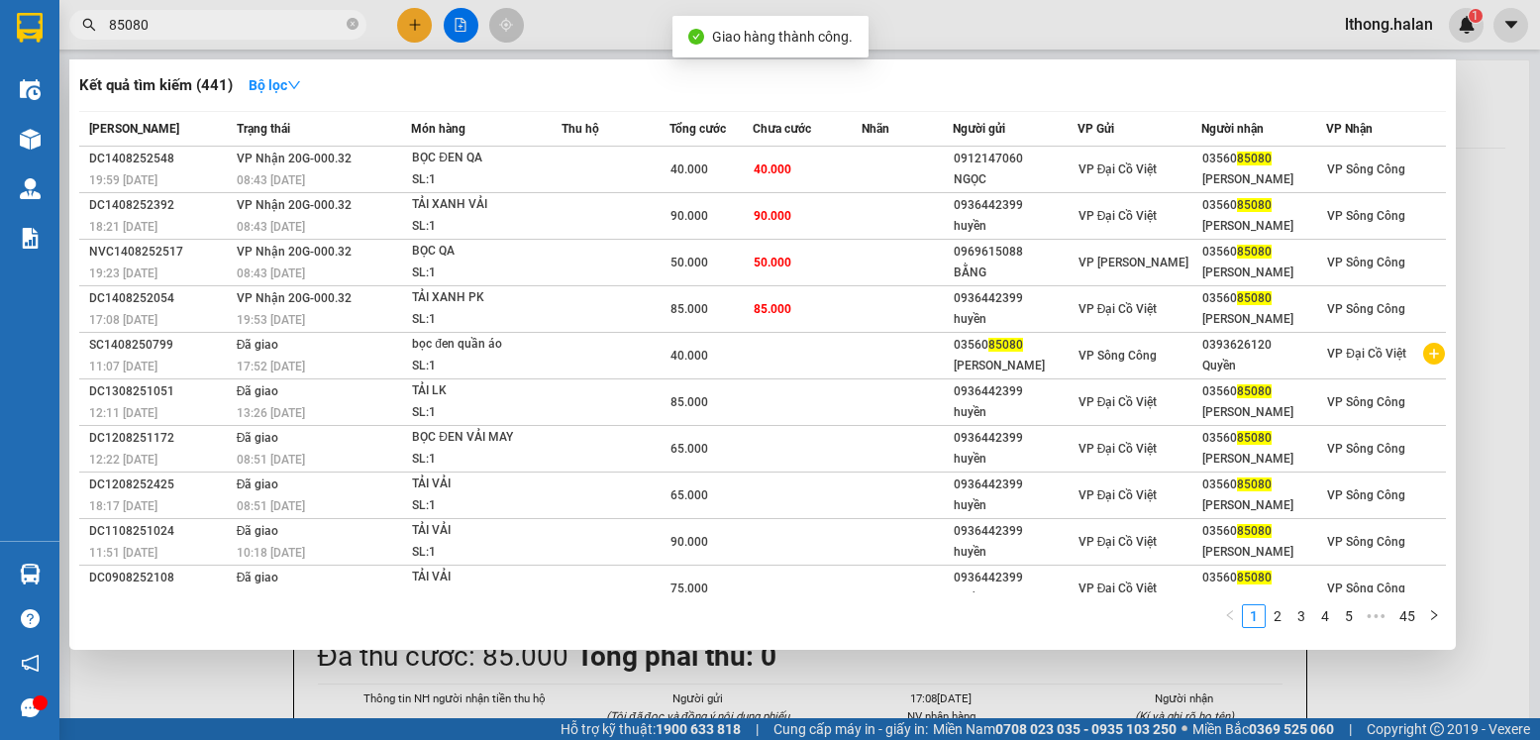
click at [290, 28] on input "85080" at bounding box center [226, 25] width 234 height 22
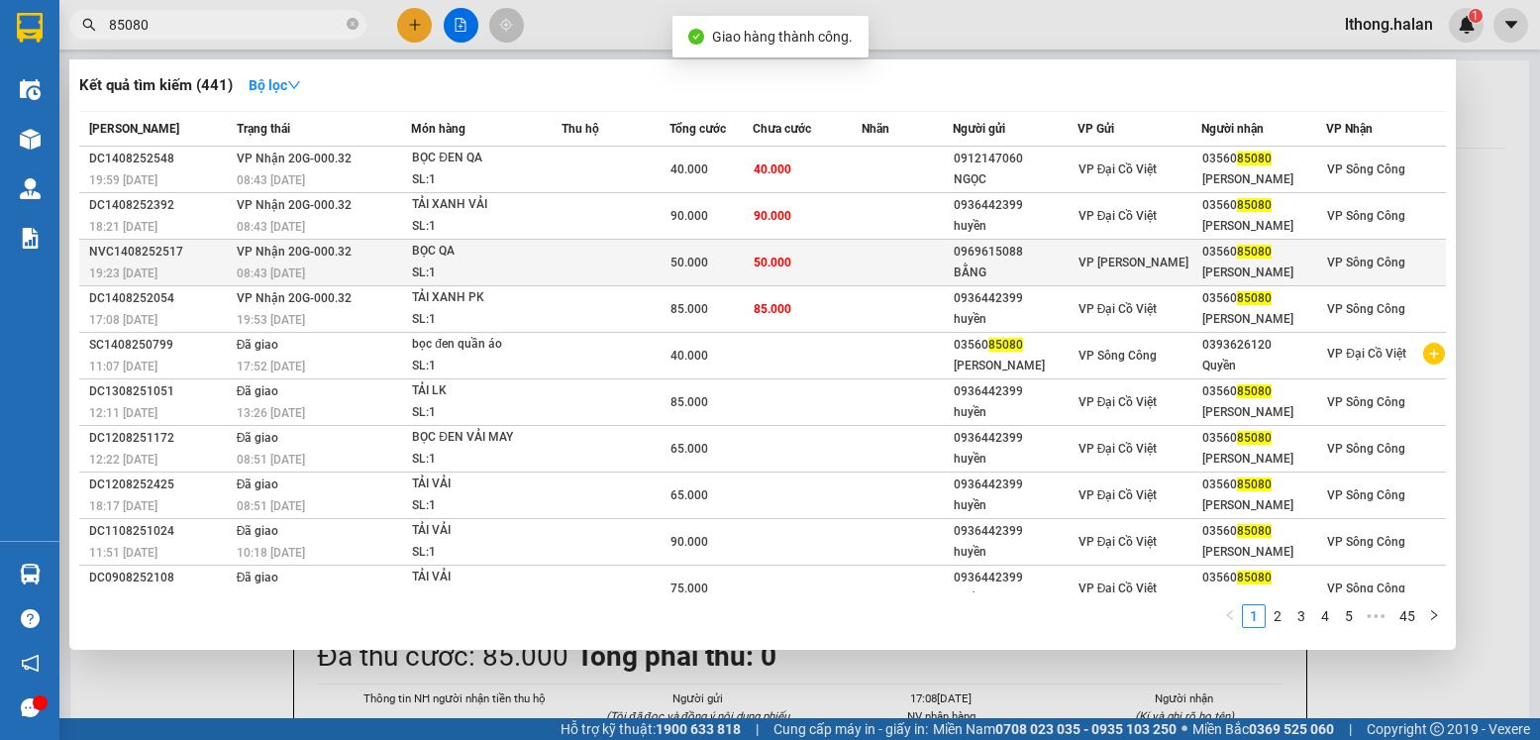
click at [812, 264] on td "50.000" at bounding box center [808, 263] width 110 height 47
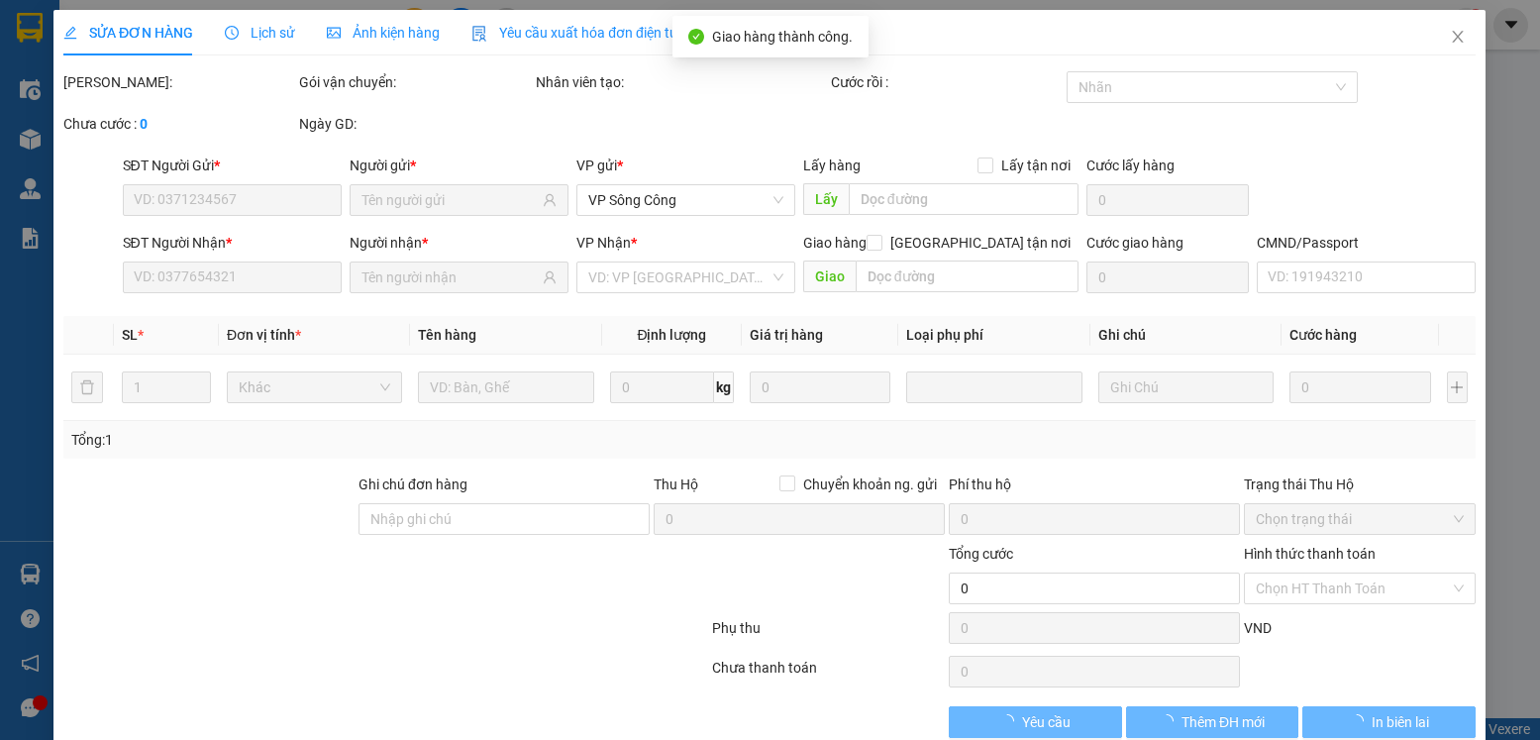
type input "0969615088"
type input "BẰNG"
type input "0356085080"
type input "[PERSON_NAME]"
type input "50.000"
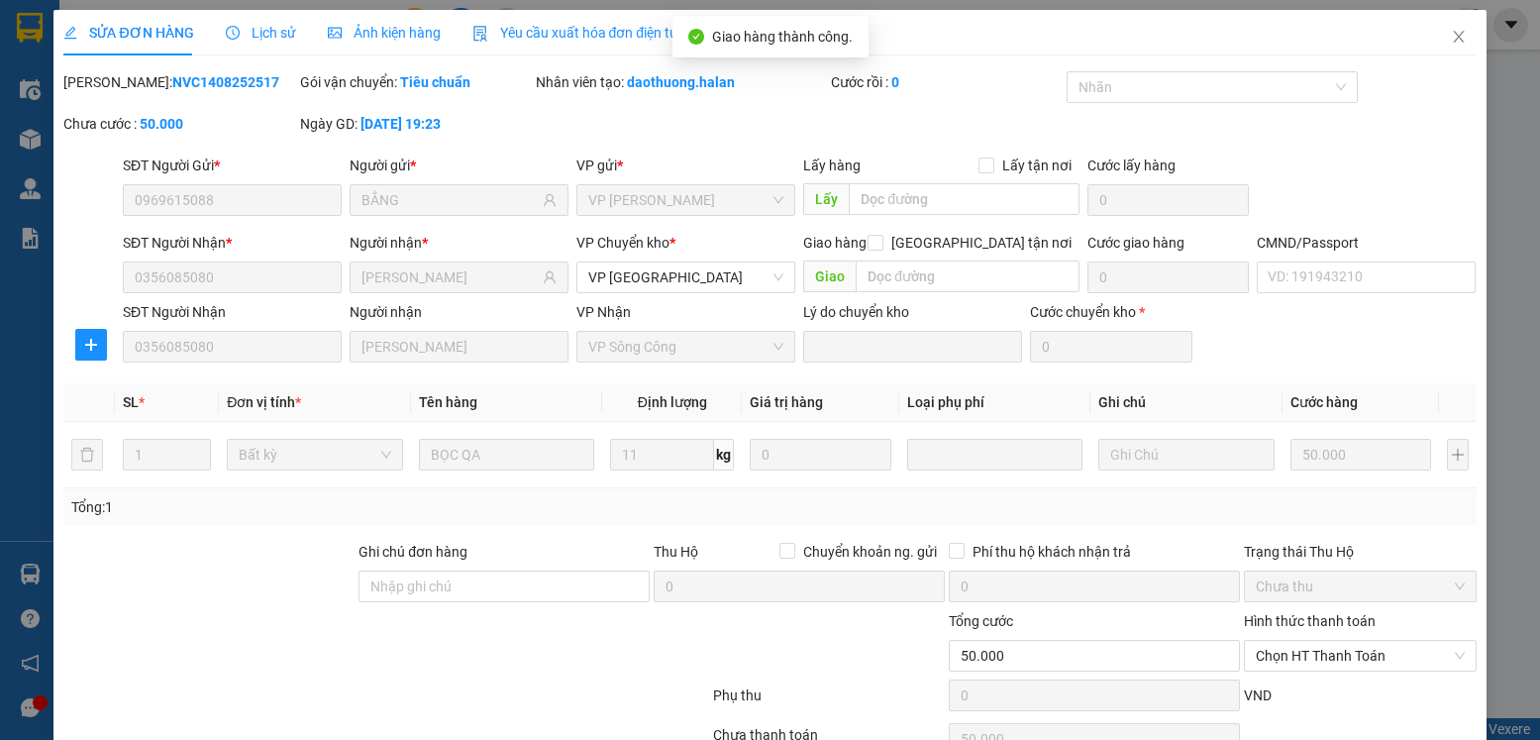
scroll to position [104, 0]
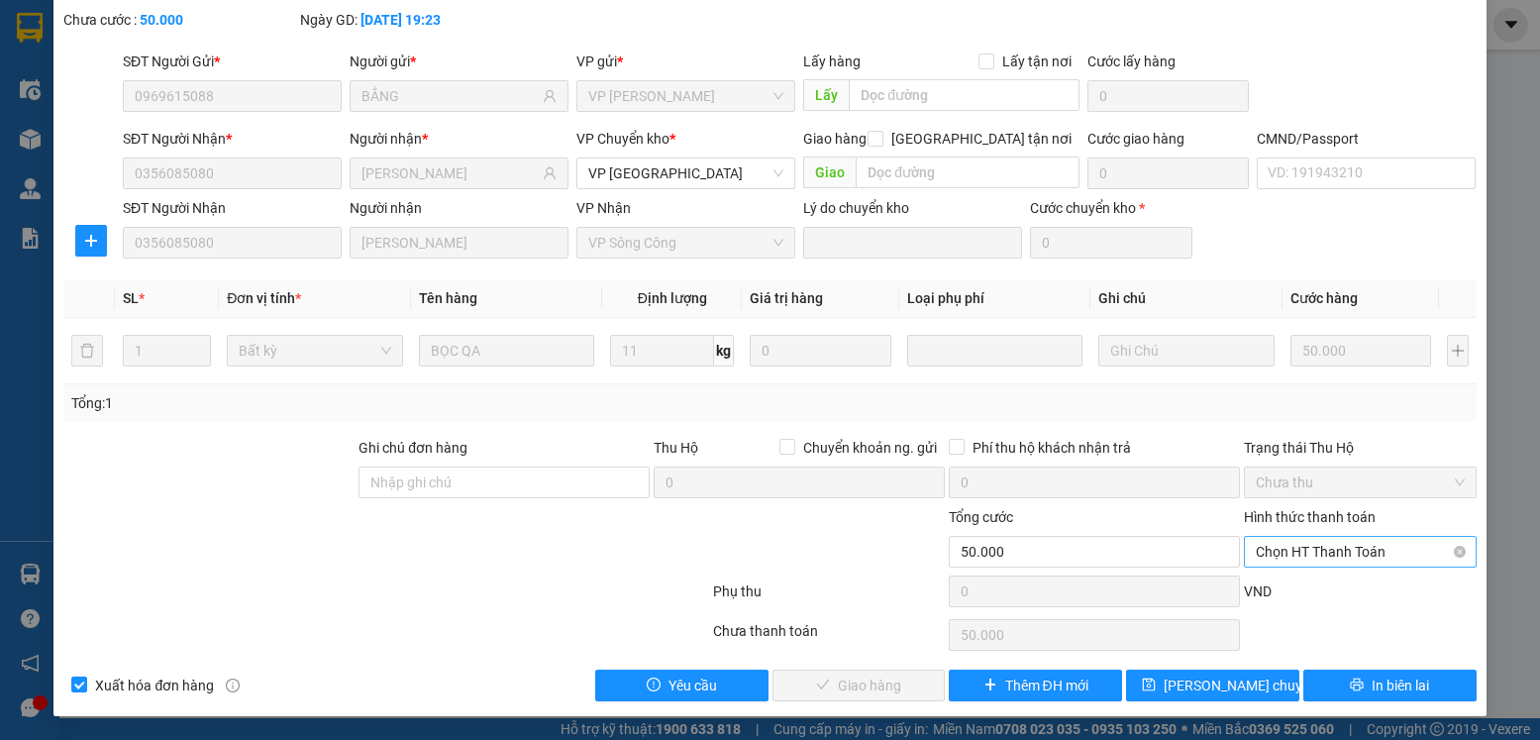
click at [1367, 550] on span "Chọn HT Thanh Toán" at bounding box center [1360, 552] width 208 height 30
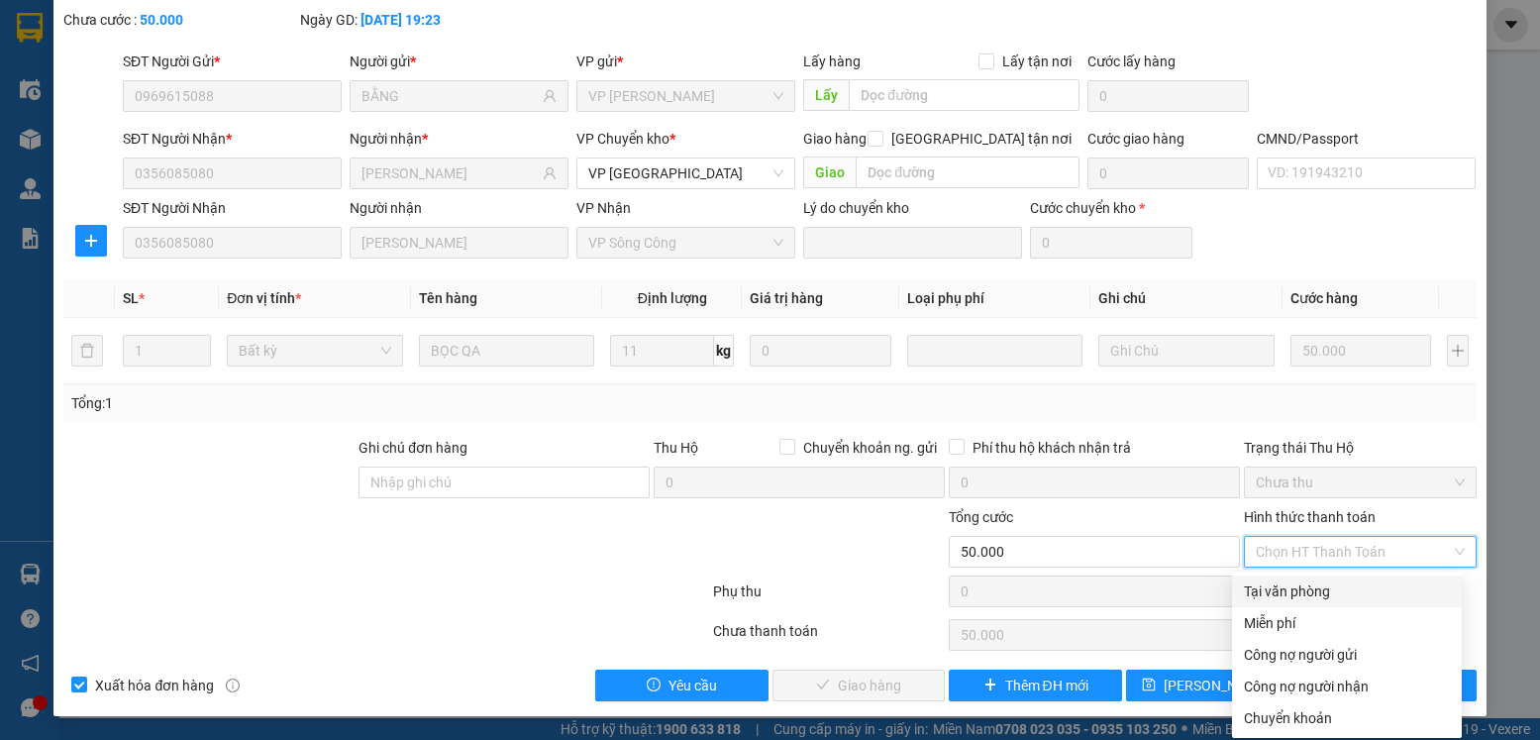
click at [1329, 586] on div "Tại văn phòng" at bounding box center [1347, 591] width 206 height 22
type input "0"
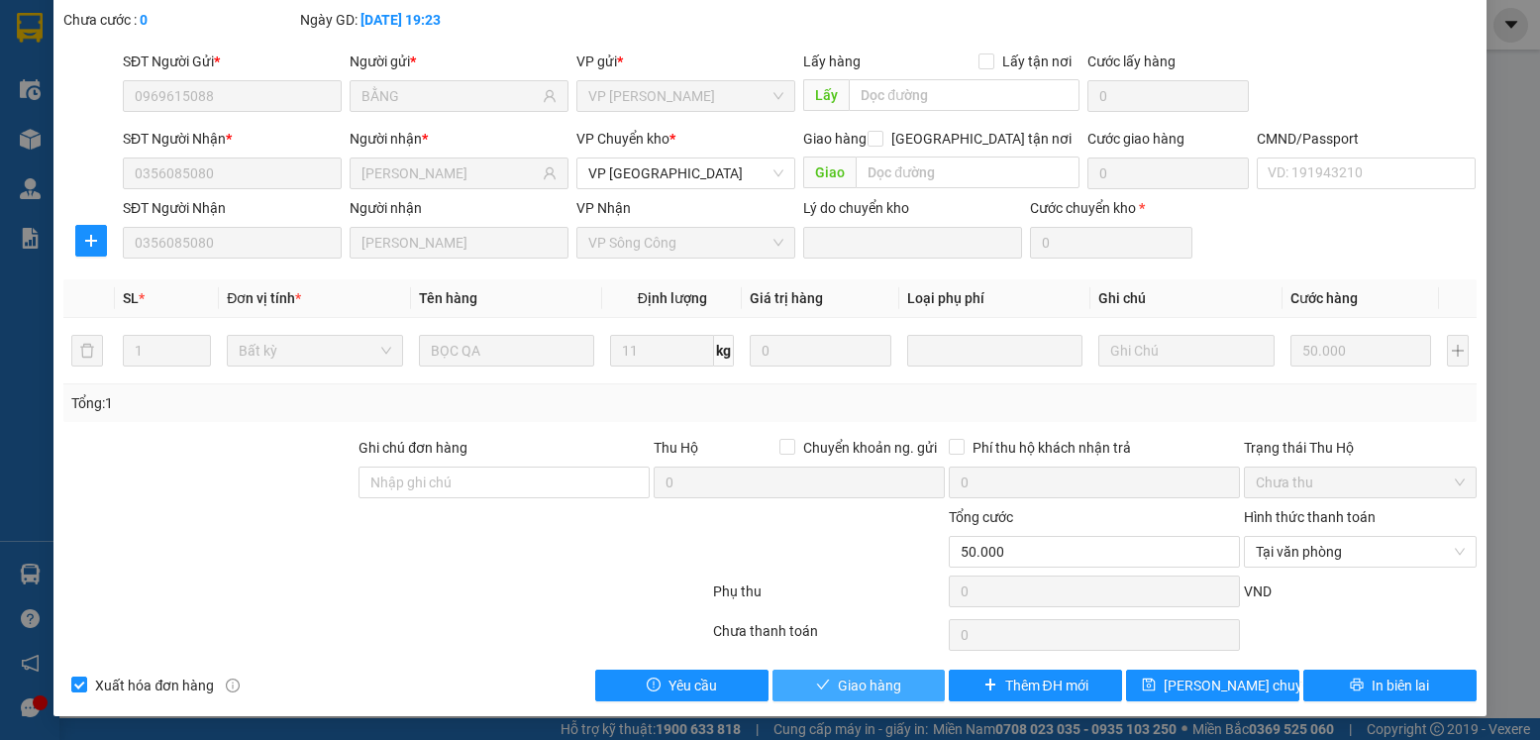
click at [879, 683] on span "Giao hàng" at bounding box center [869, 686] width 63 height 22
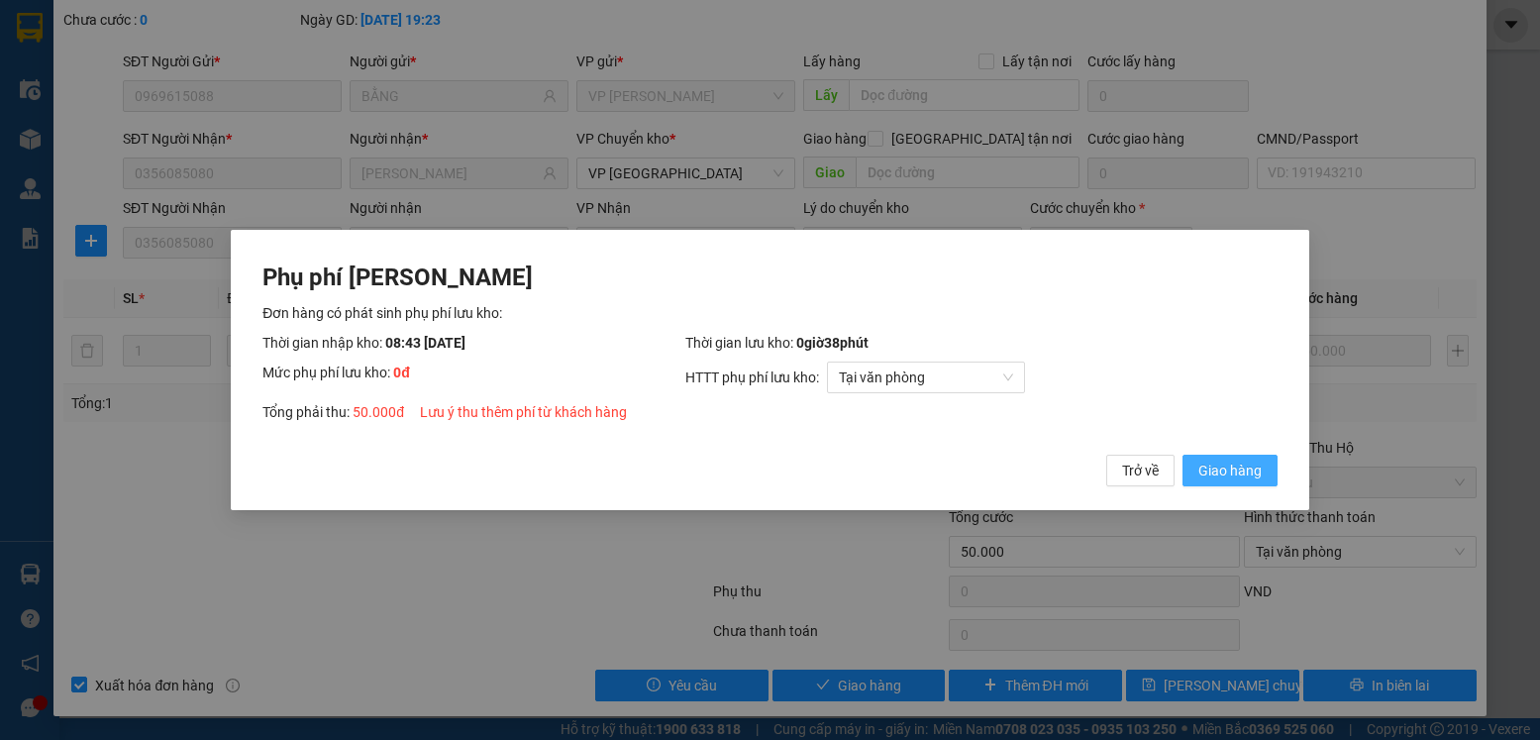
click at [1216, 467] on span "Giao hàng" at bounding box center [1230, 471] width 63 height 22
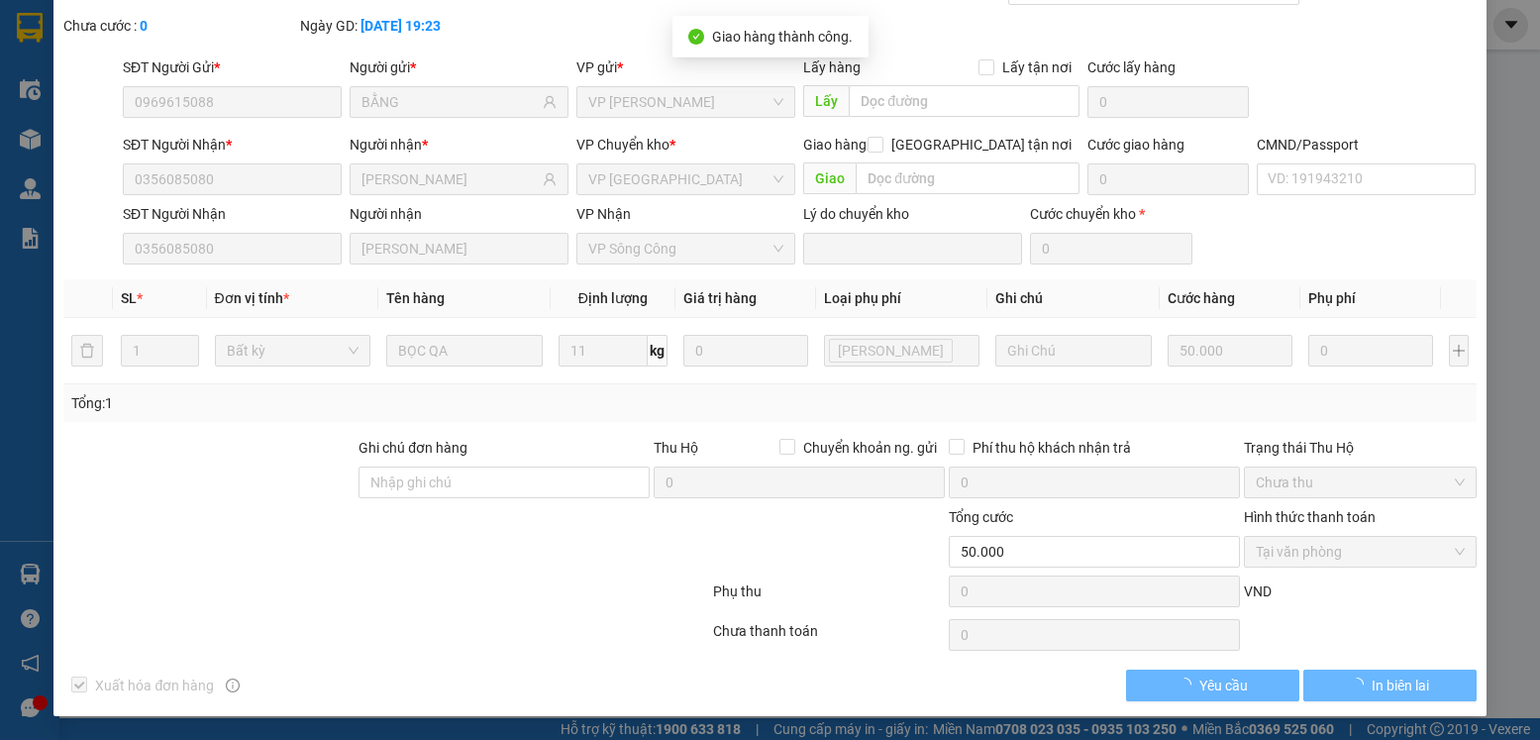
scroll to position [0, 0]
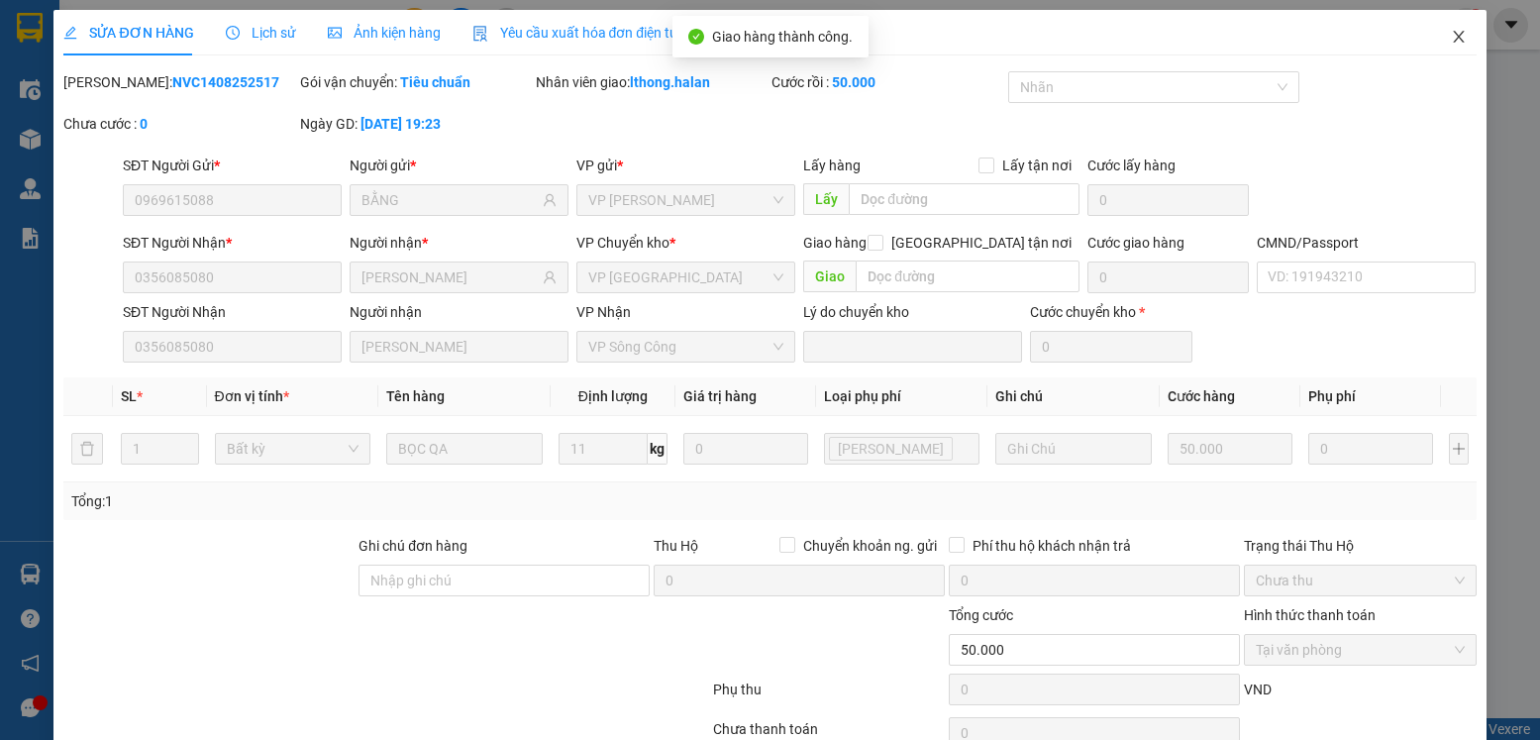
click at [1451, 40] on icon "close" at bounding box center [1459, 37] width 16 height 16
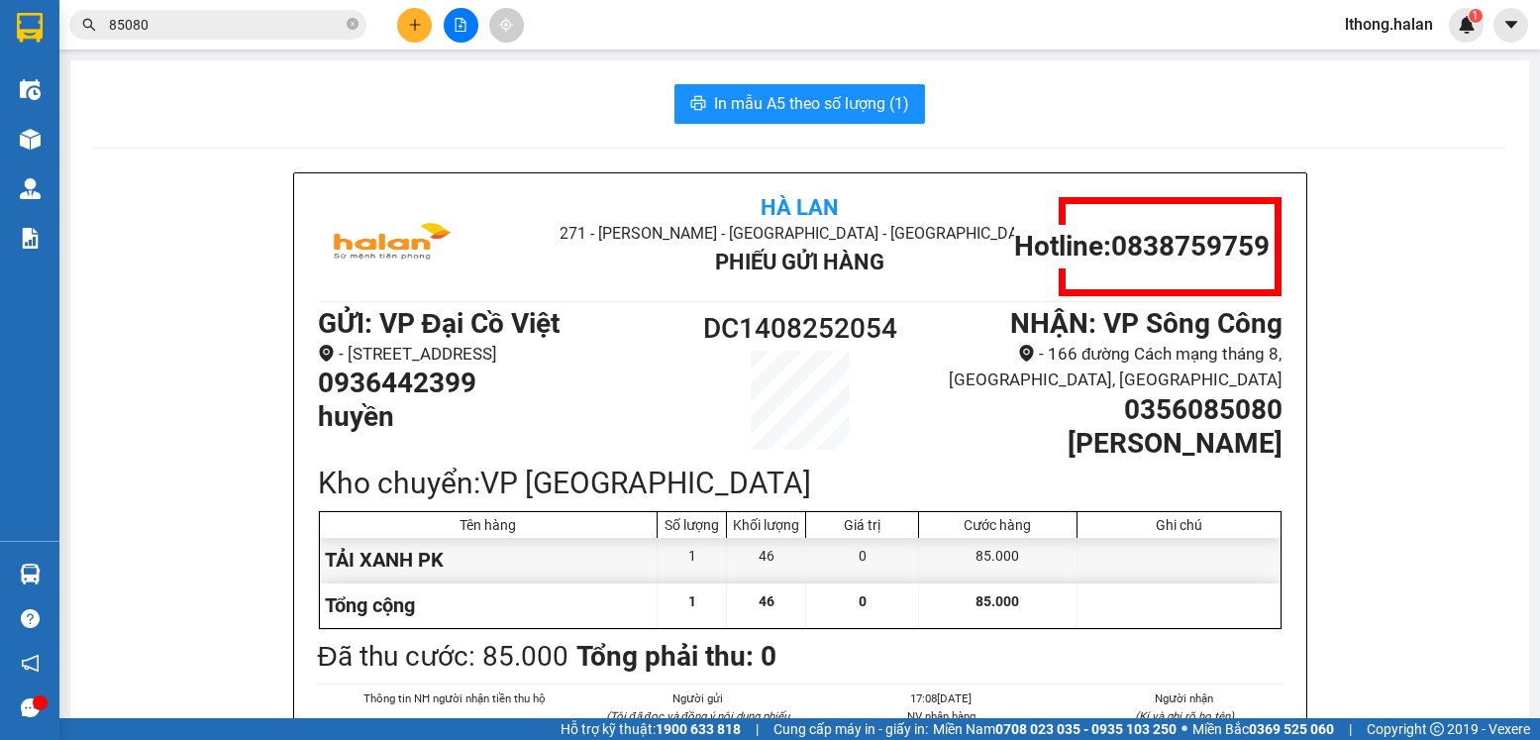
click at [293, 30] on input "85080" at bounding box center [226, 25] width 234 height 22
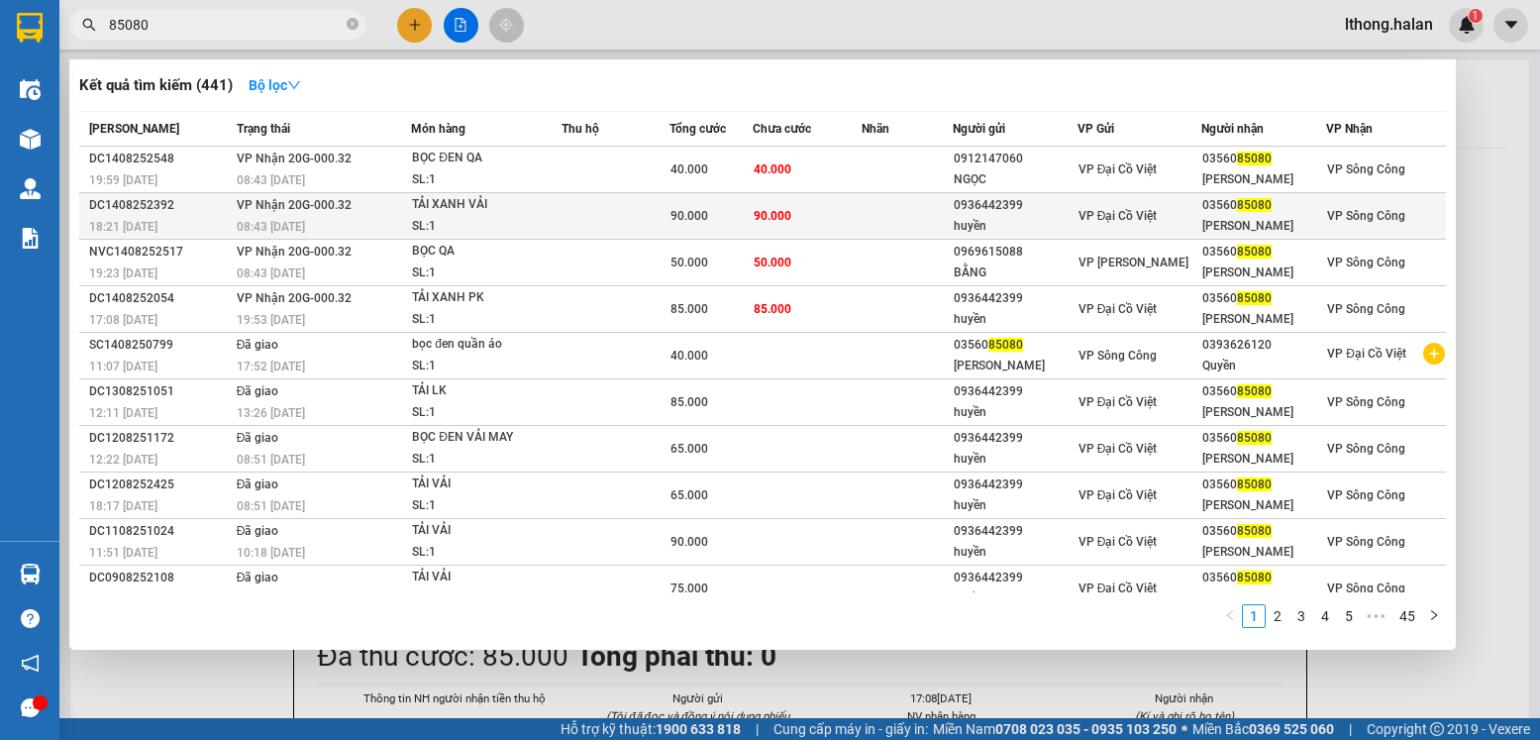
click at [823, 213] on td "90.000" at bounding box center [808, 216] width 110 height 47
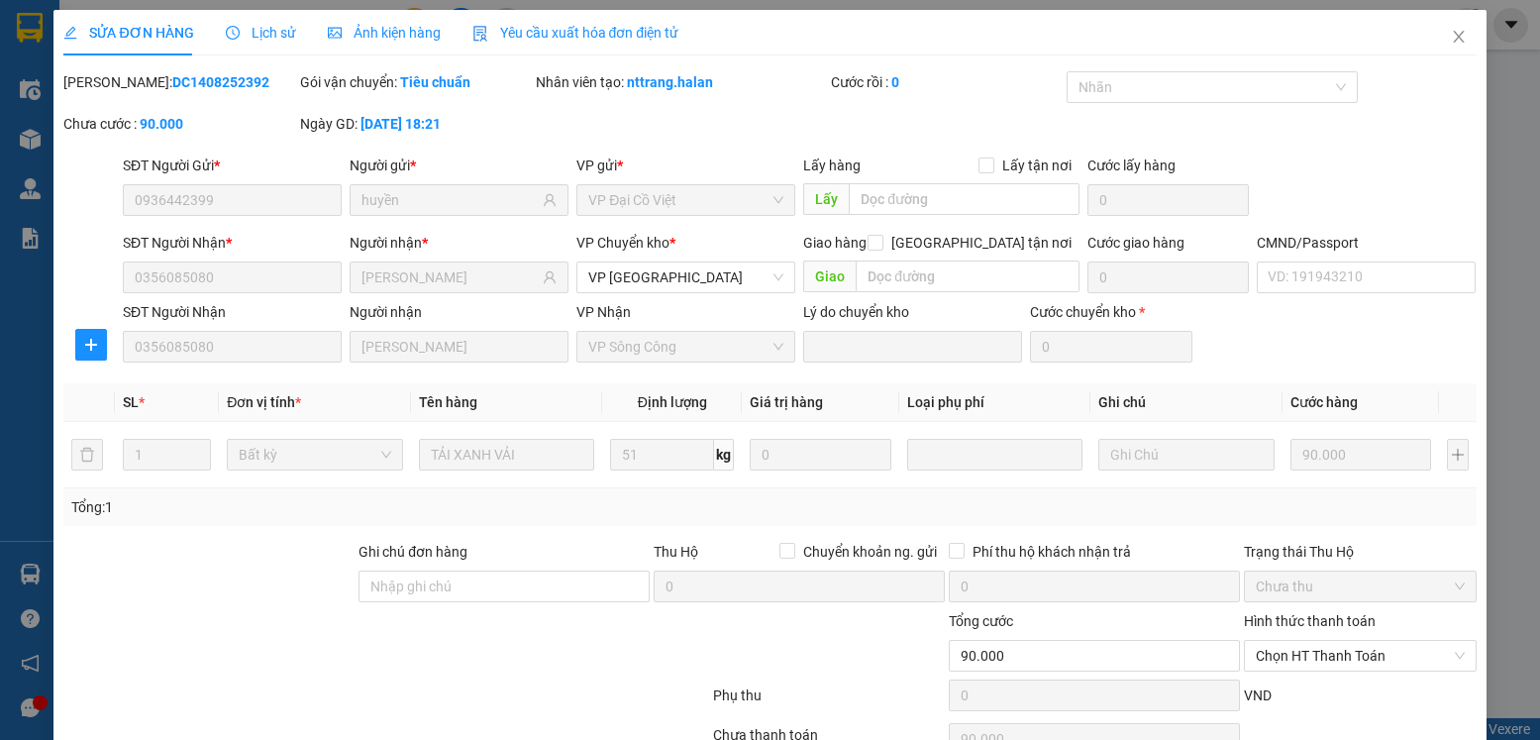
type input "0936442399"
type input "huyền"
type input "0356085080"
type input "[PERSON_NAME]"
type input "90.000"
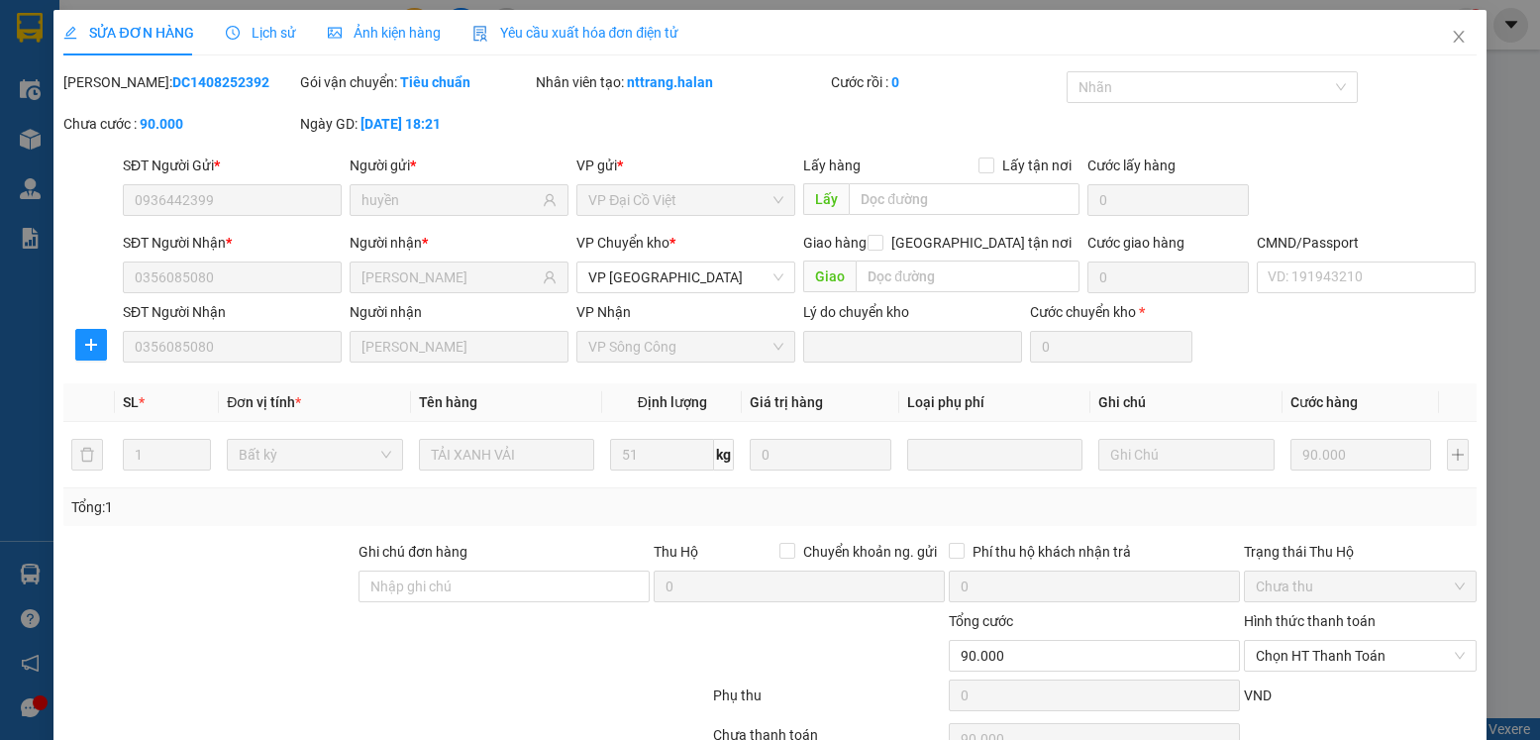
scroll to position [104, 0]
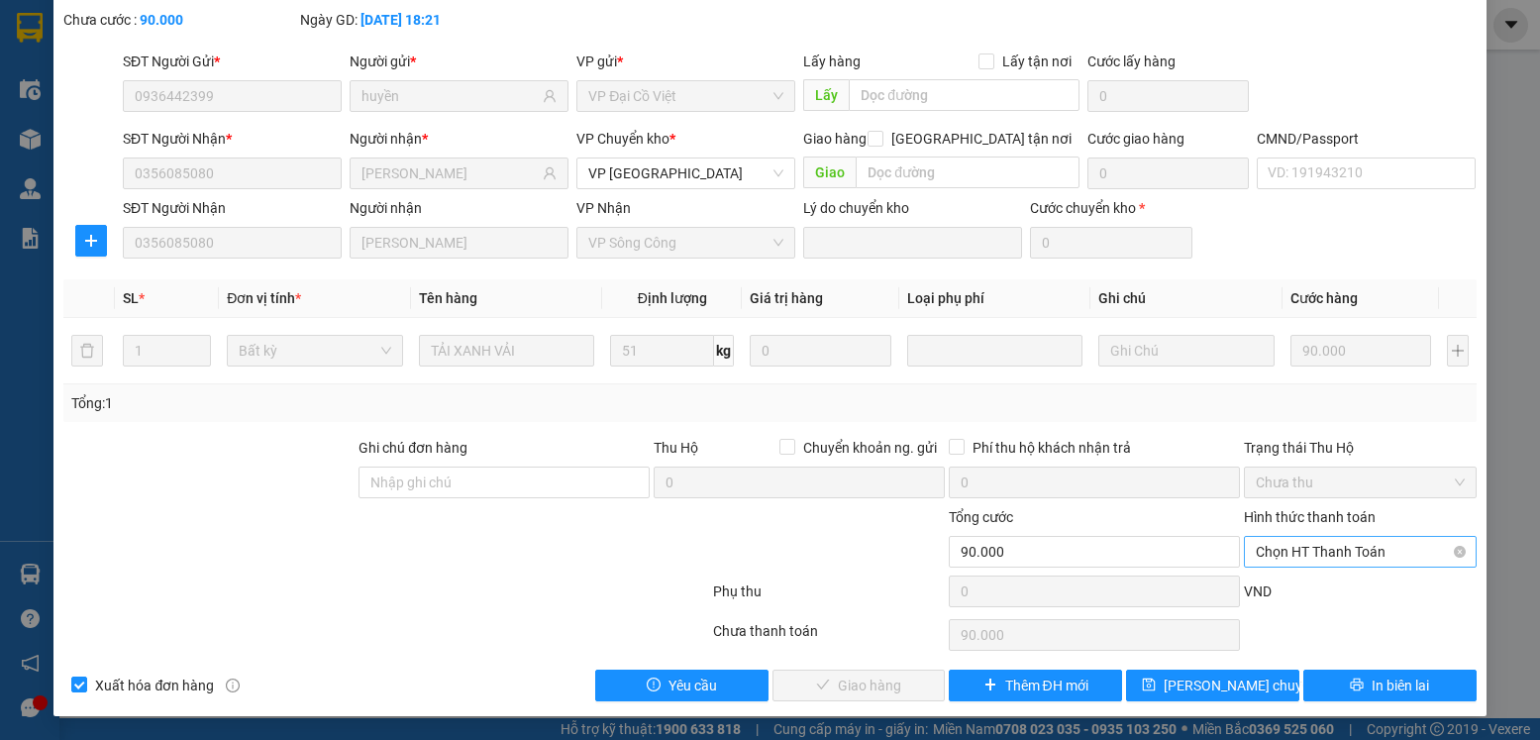
click at [1380, 553] on span "Chọn HT Thanh Toán" at bounding box center [1360, 552] width 208 height 30
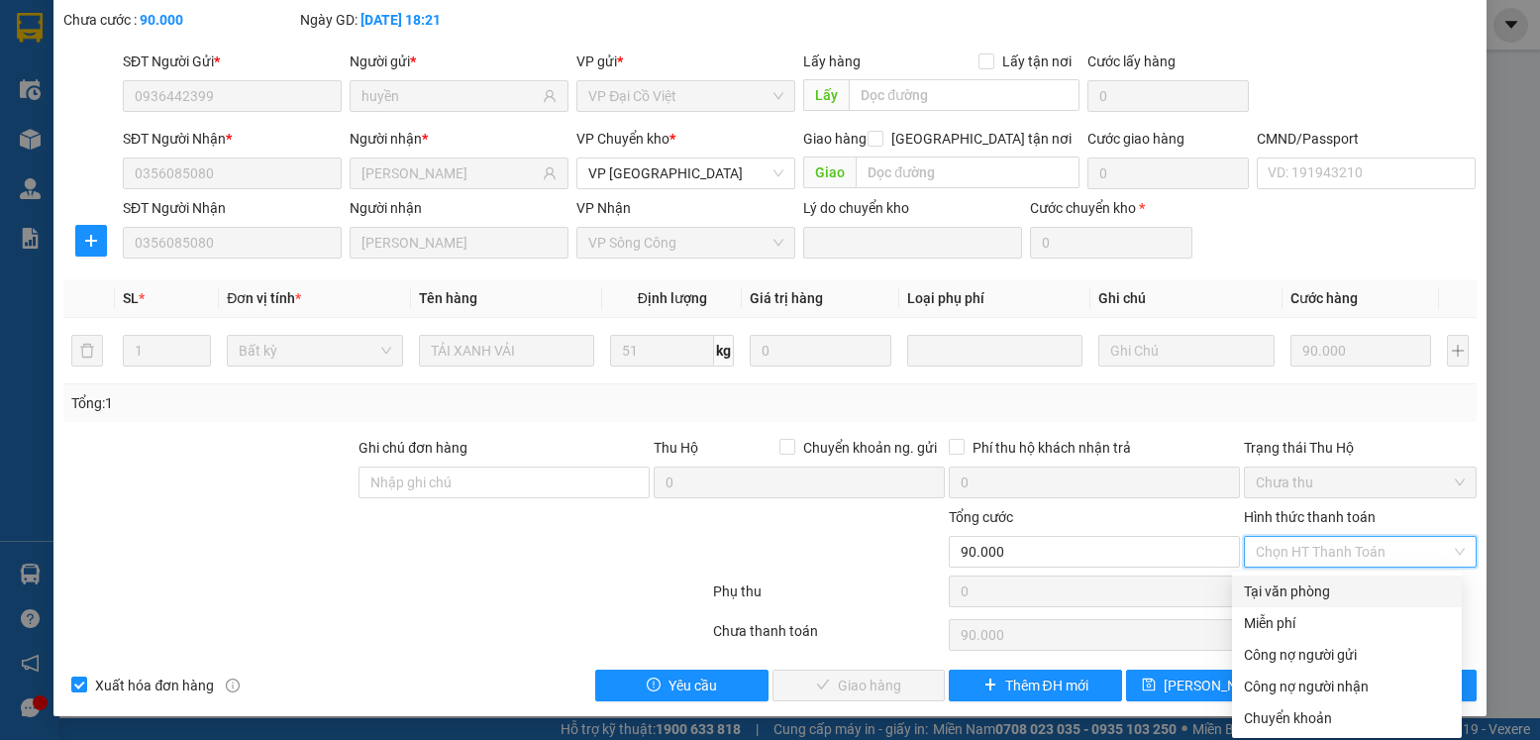
click at [1343, 596] on div "Tại văn phòng" at bounding box center [1347, 591] width 206 height 22
type input "0"
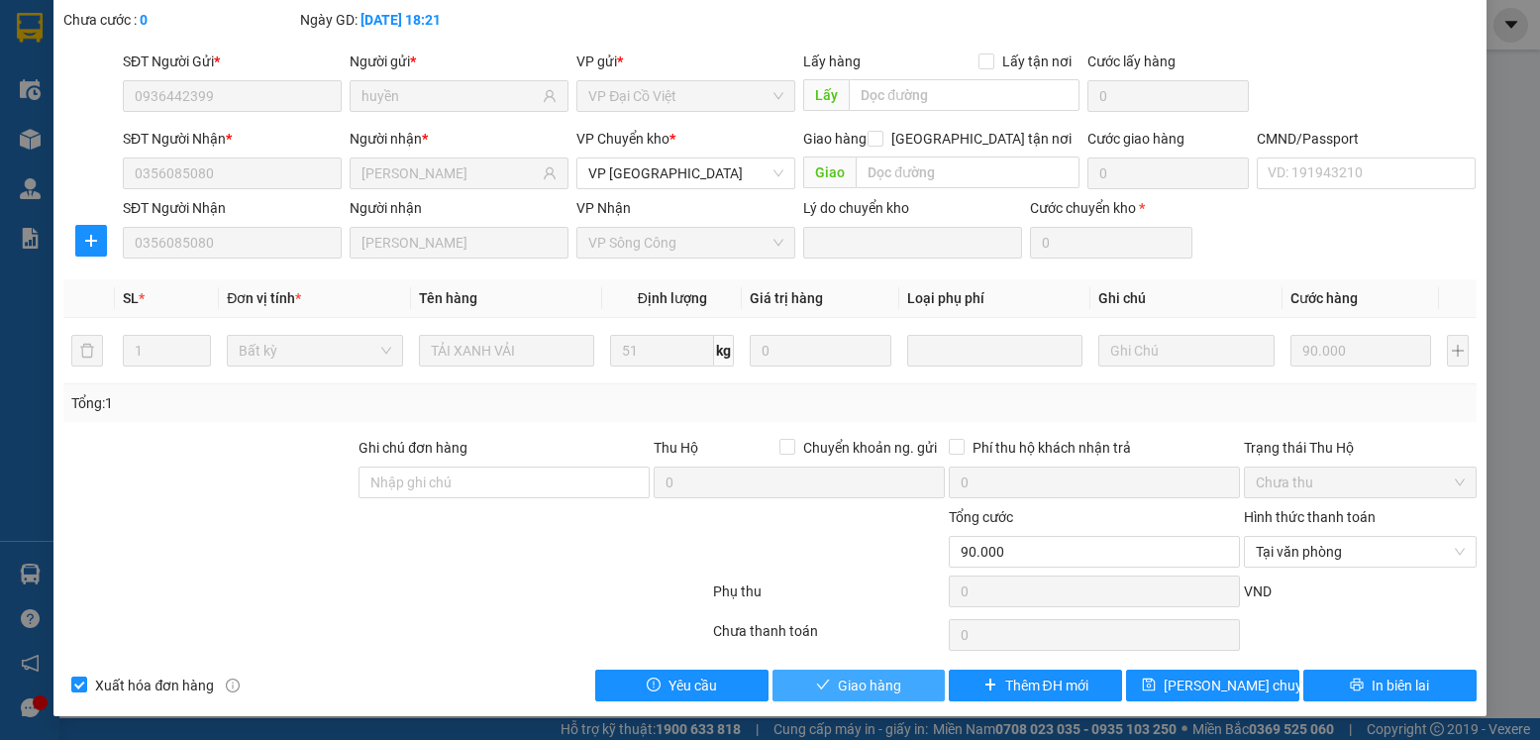
click at [865, 686] on span "Giao hàng" at bounding box center [869, 686] width 63 height 22
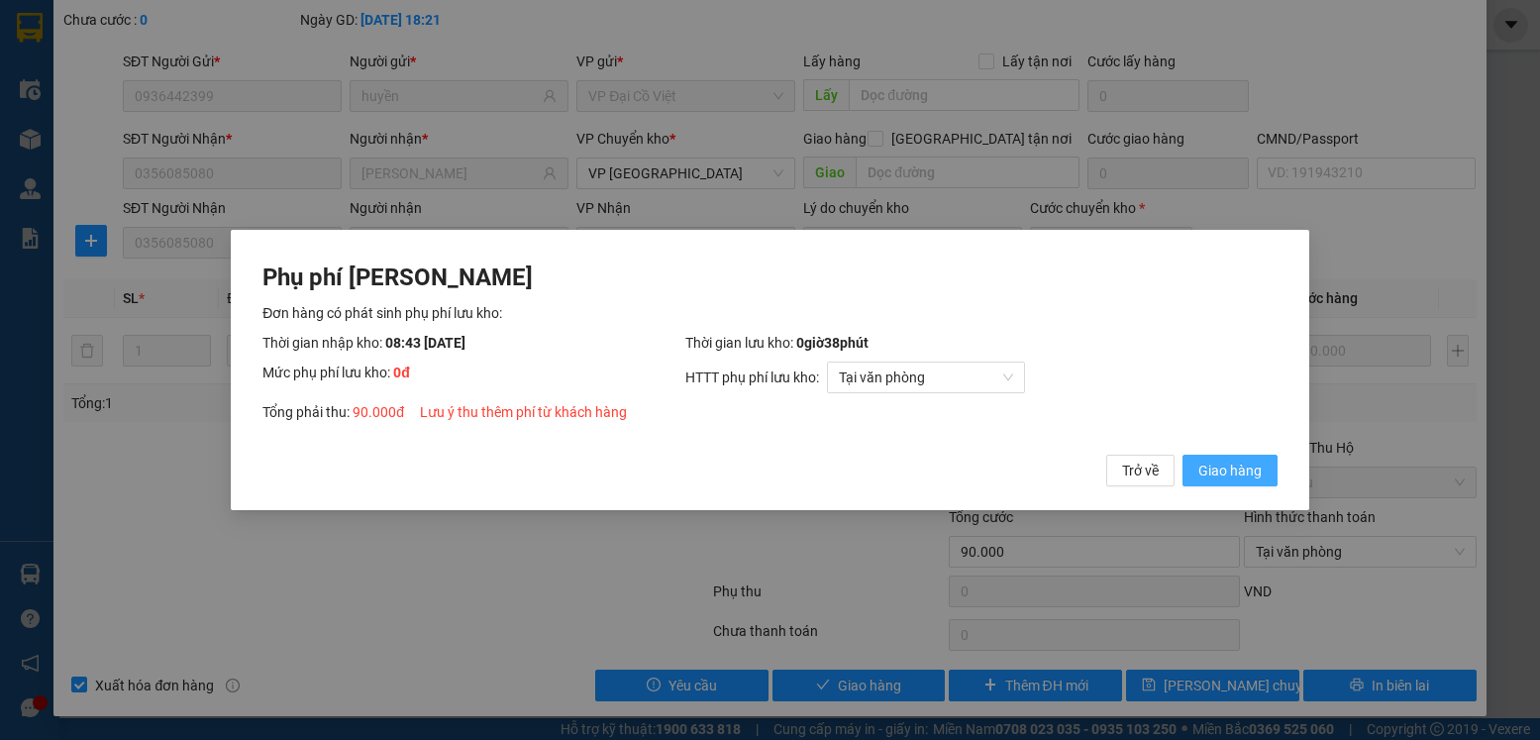
click at [1193, 468] on button "Giao hàng" at bounding box center [1230, 471] width 95 height 32
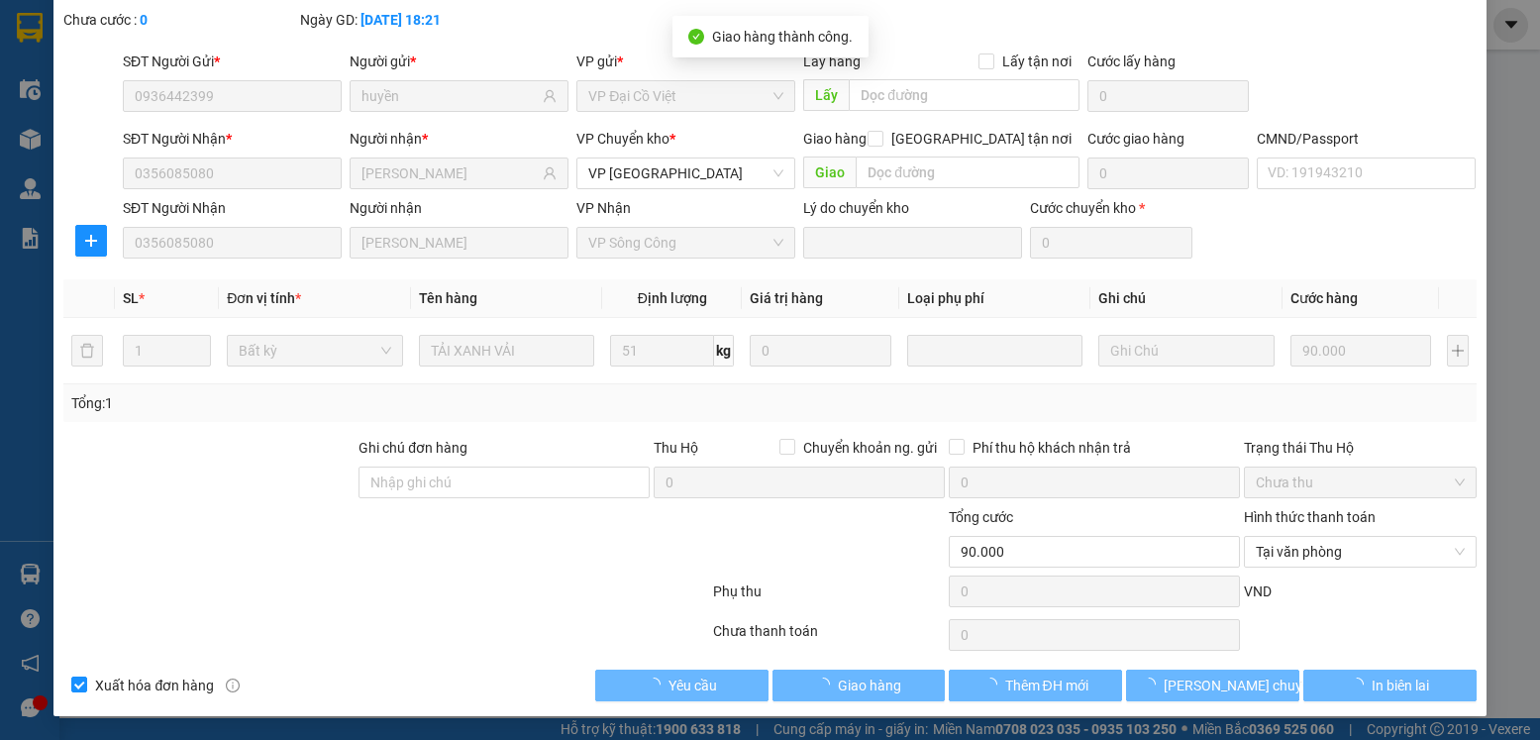
scroll to position [0, 0]
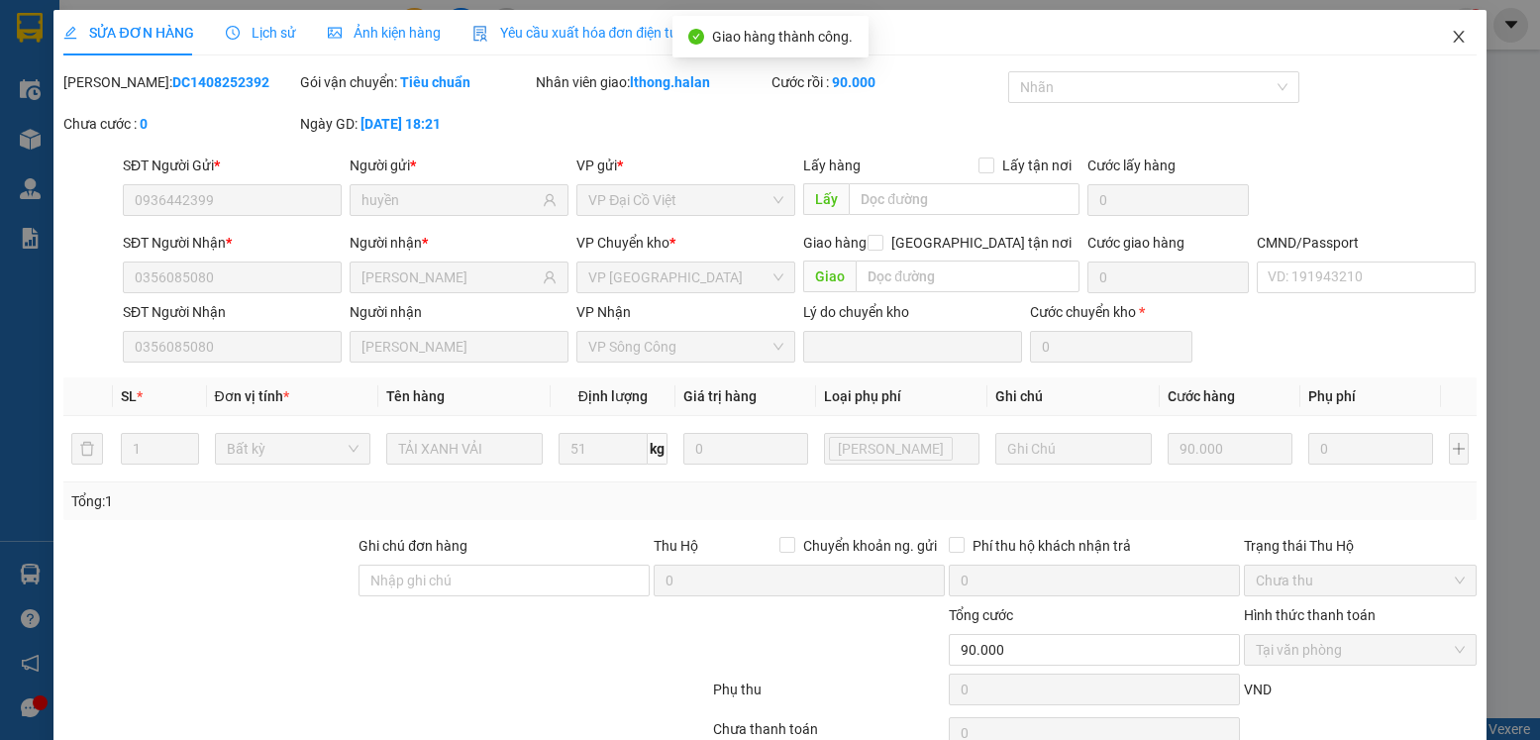
click at [1453, 37] on icon "close" at bounding box center [1458, 37] width 11 height 12
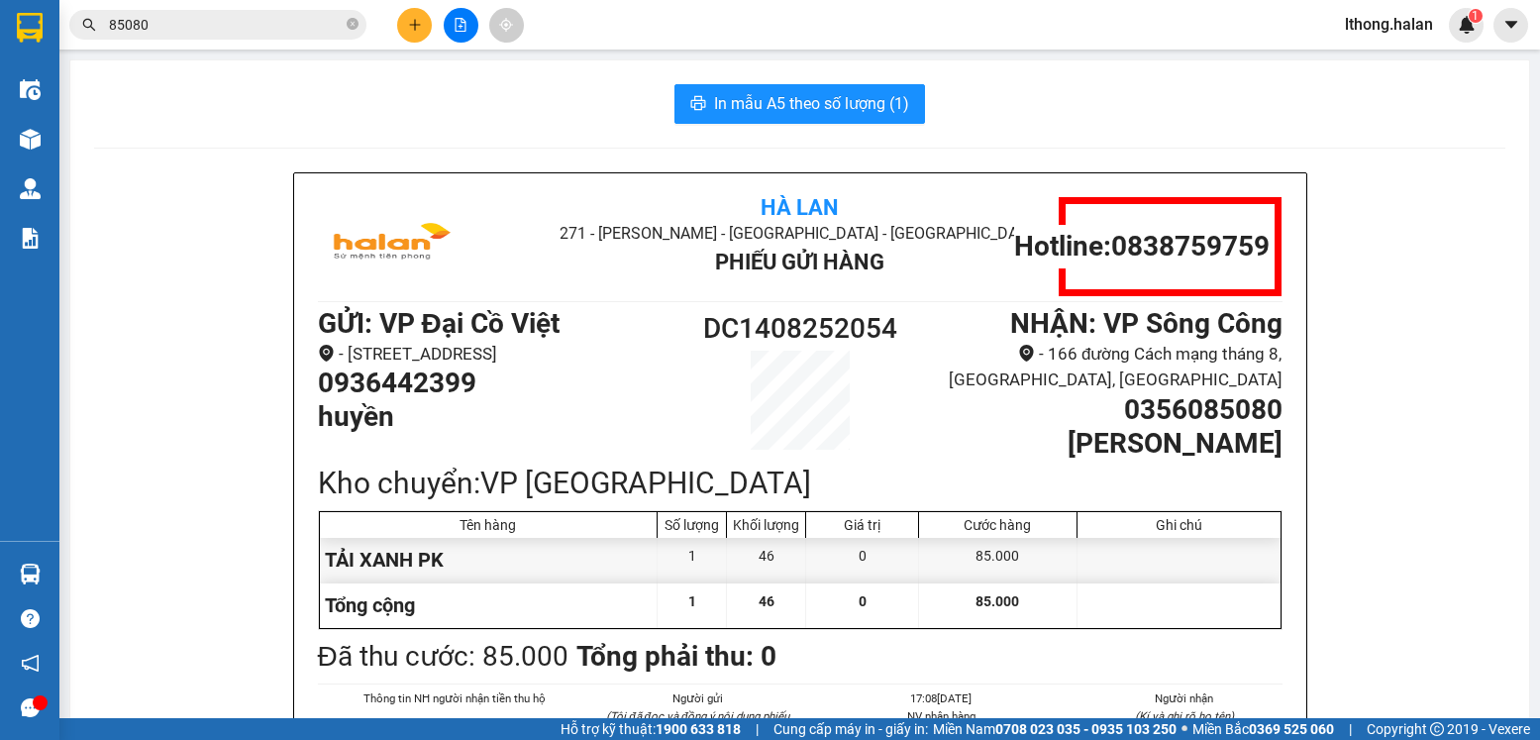
click at [288, 26] on input "85080" at bounding box center [226, 25] width 234 height 22
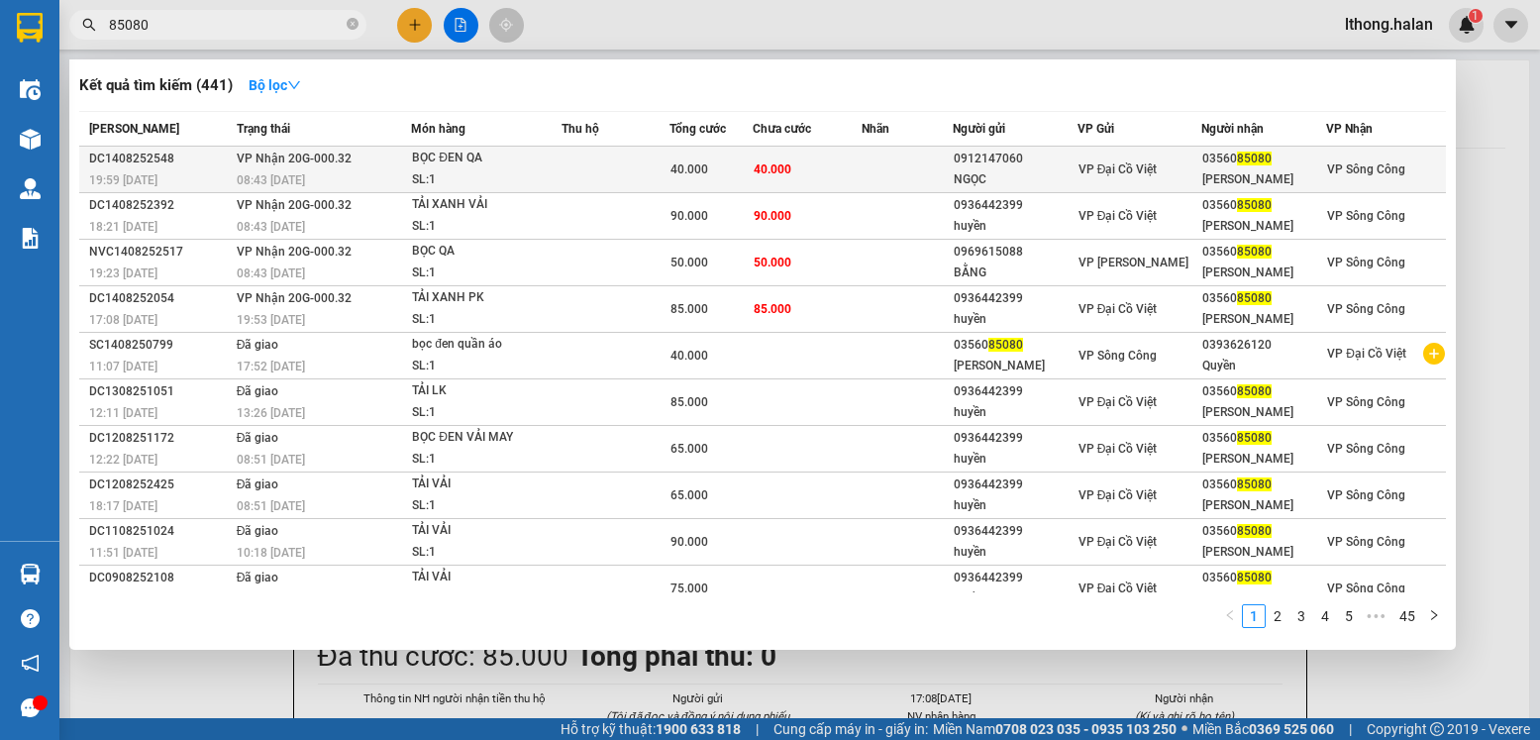
click at [846, 169] on td "40.000" at bounding box center [808, 170] width 110 height 47
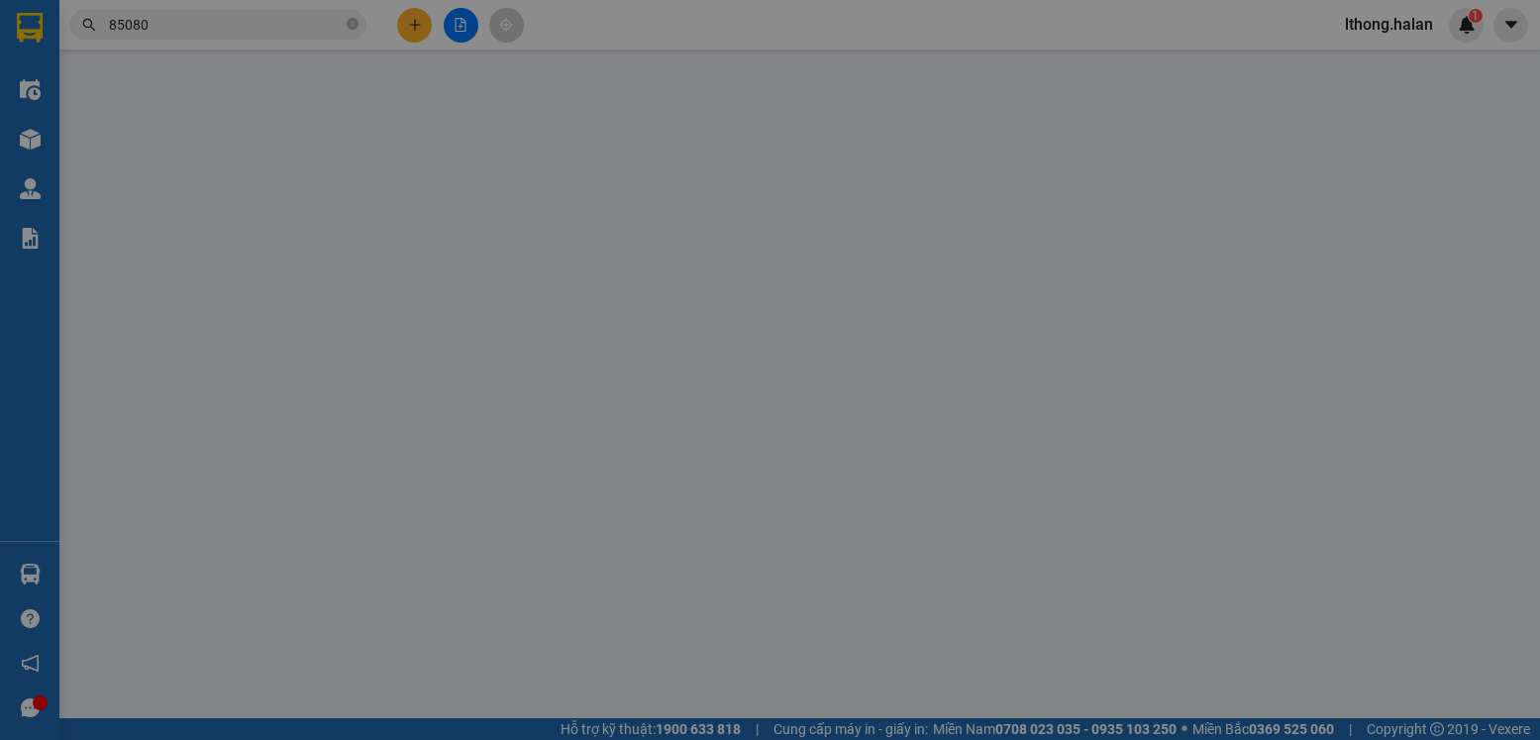
type input "0912147060"
type input "NGỌC"
type input "0356085080"
type input "[PERSON_NAME]"
type input "40.000"
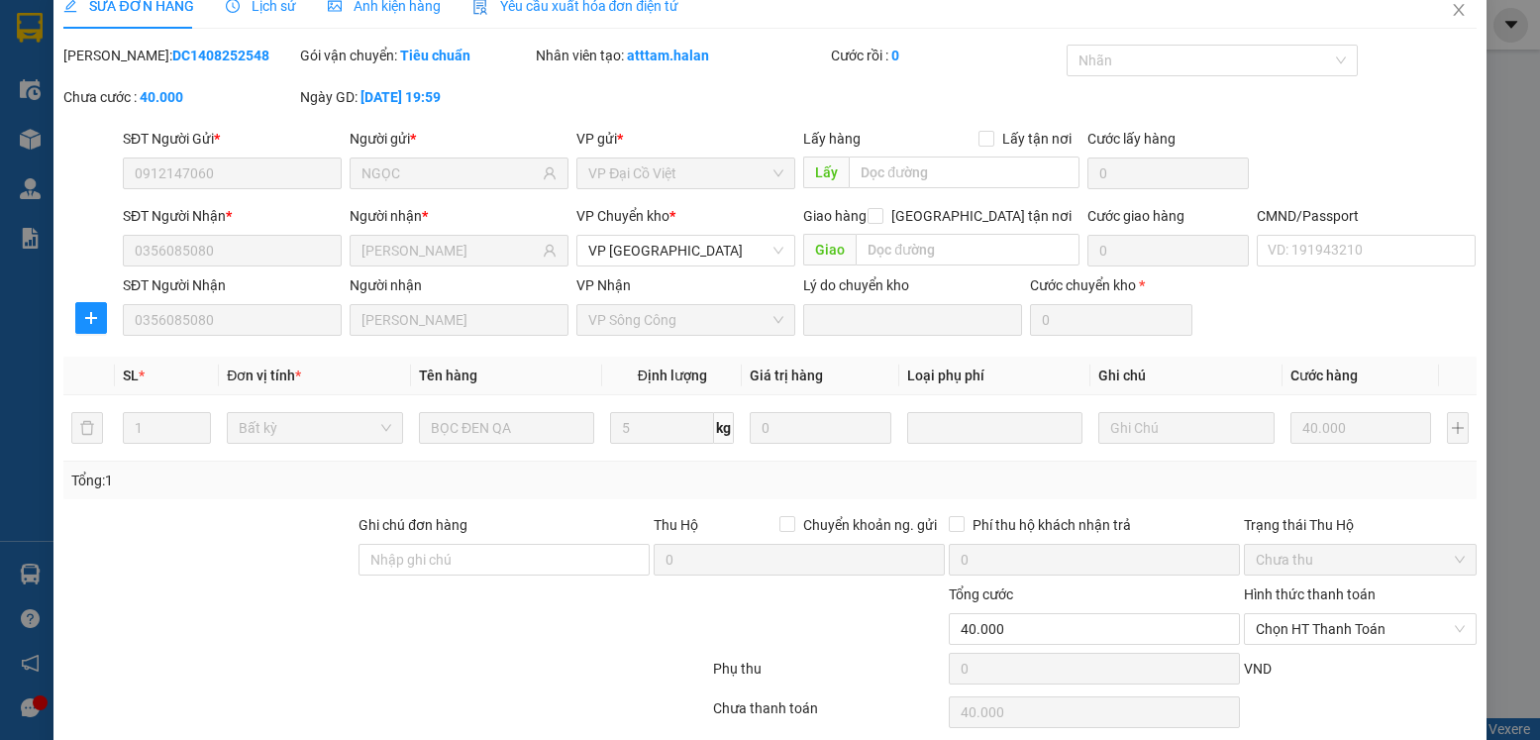
scroll to position [104, 0]
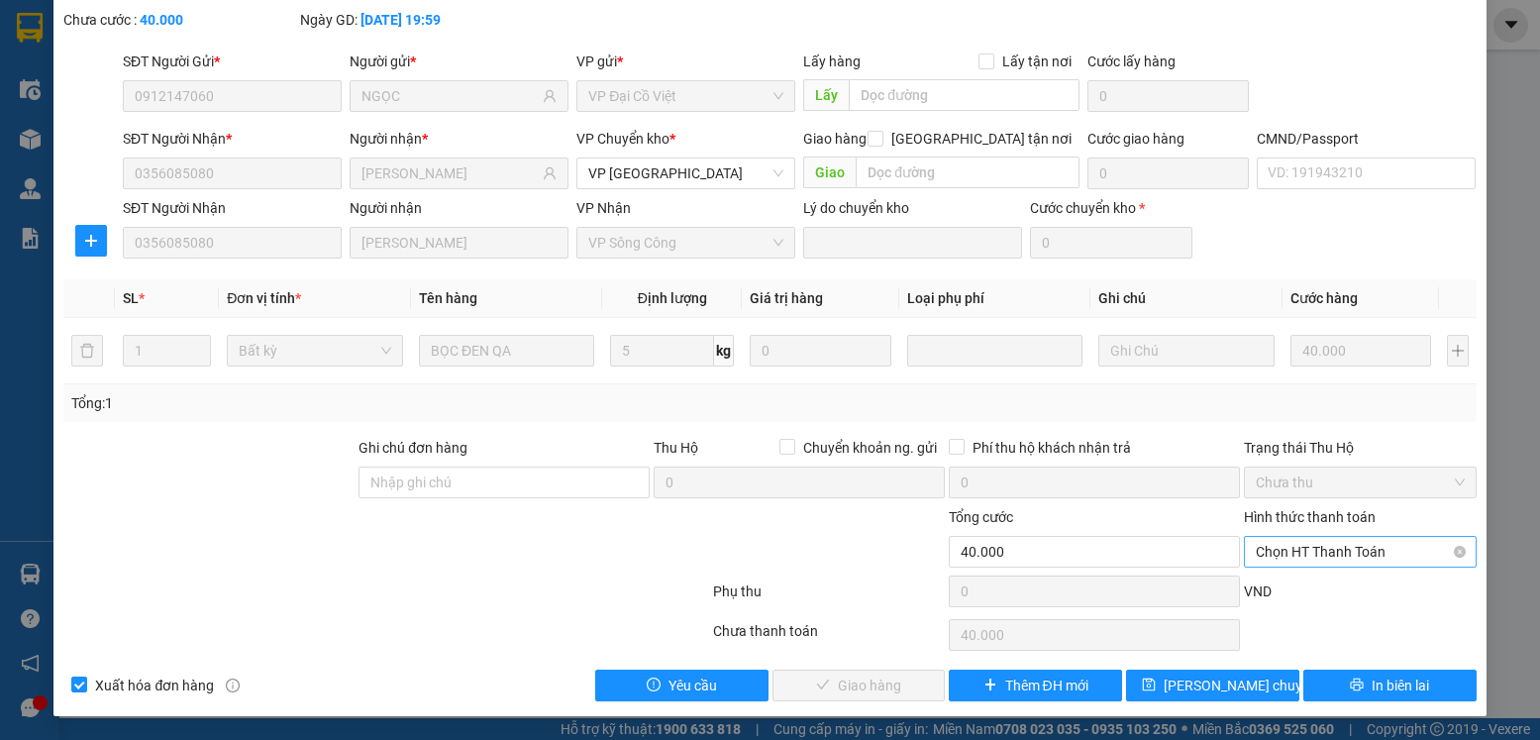
click at [1364, 550] on span "Chọn HT Thanh Toán" at bounding box center [1360, 552] width 208 height 30
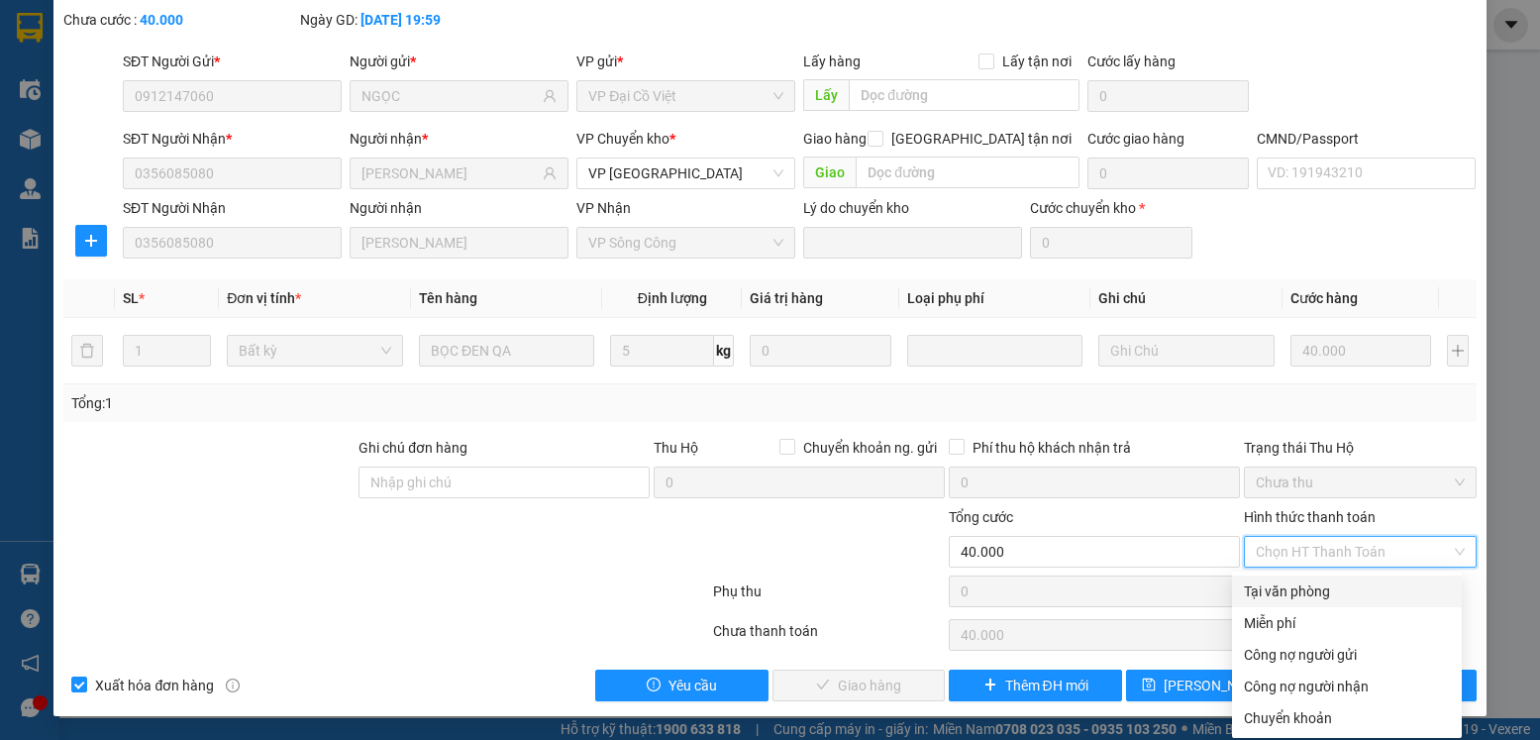
click at [1326, 586] on div "Tại văn phòng" at bounding box center [1347, 591] width 206 height 22
type input "0"
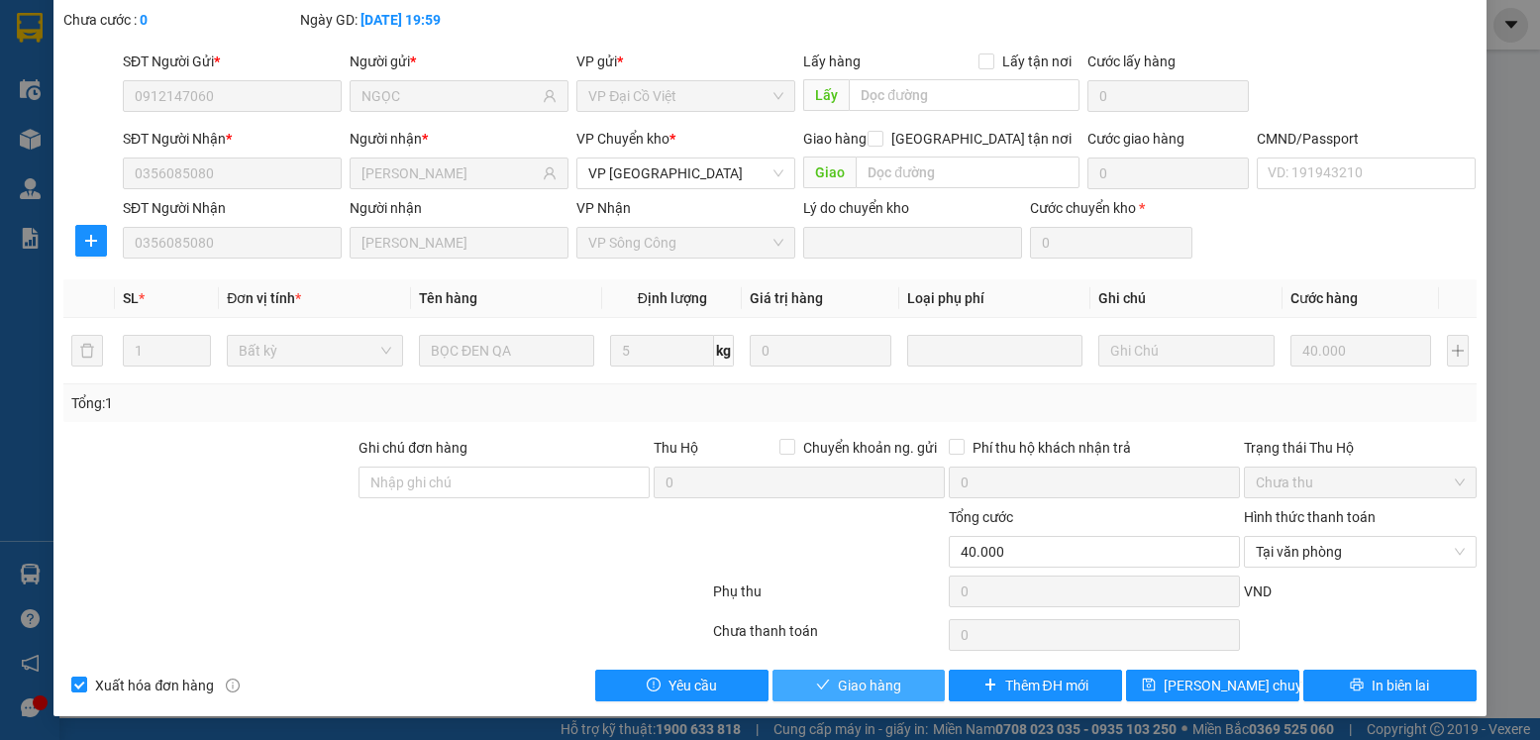
click at [869, 691] on span "Giao hàng" at bounding box center [869, 686] width 63 height 22
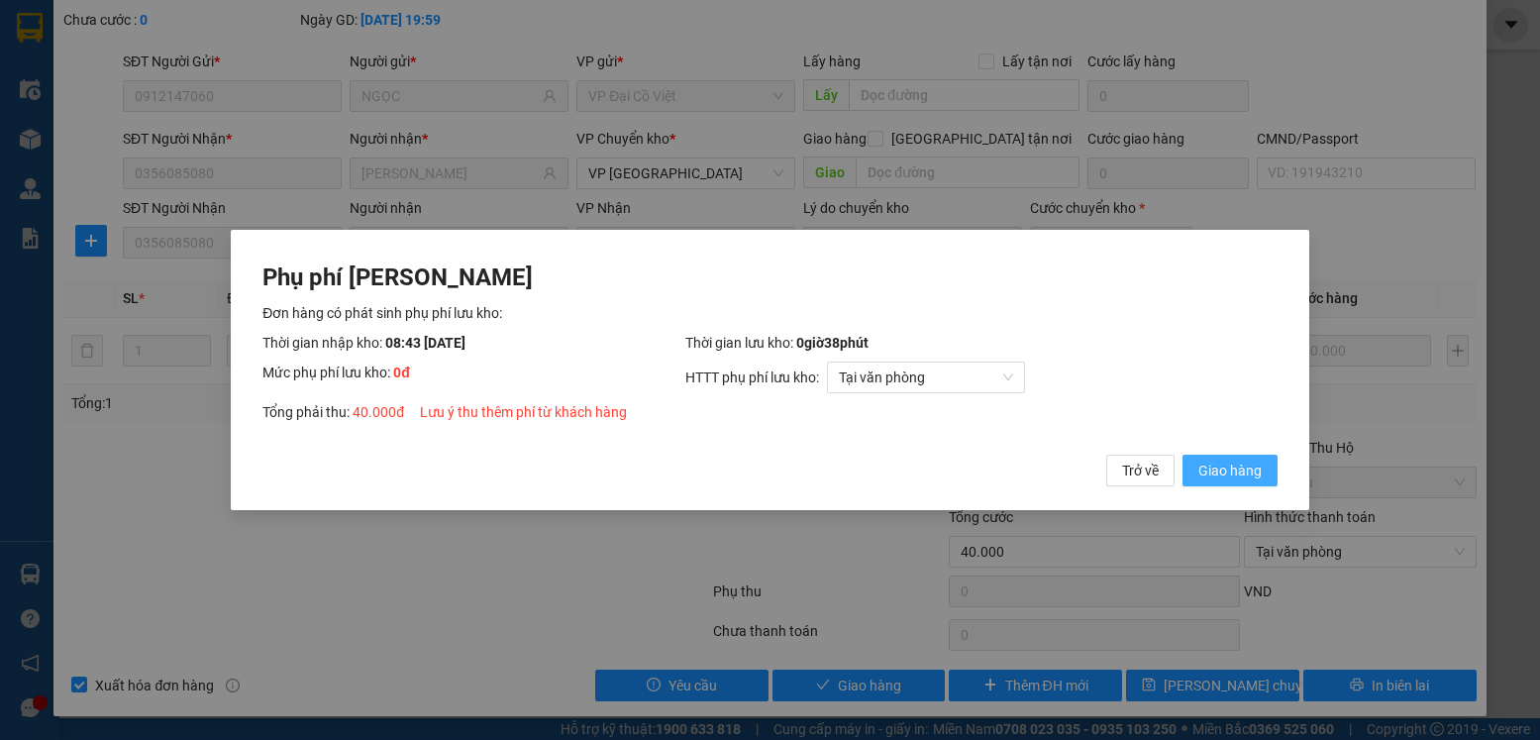
click at [1209, 465] on span "Giao hàng" at bounding box center [1230, 471] width 63 height 22
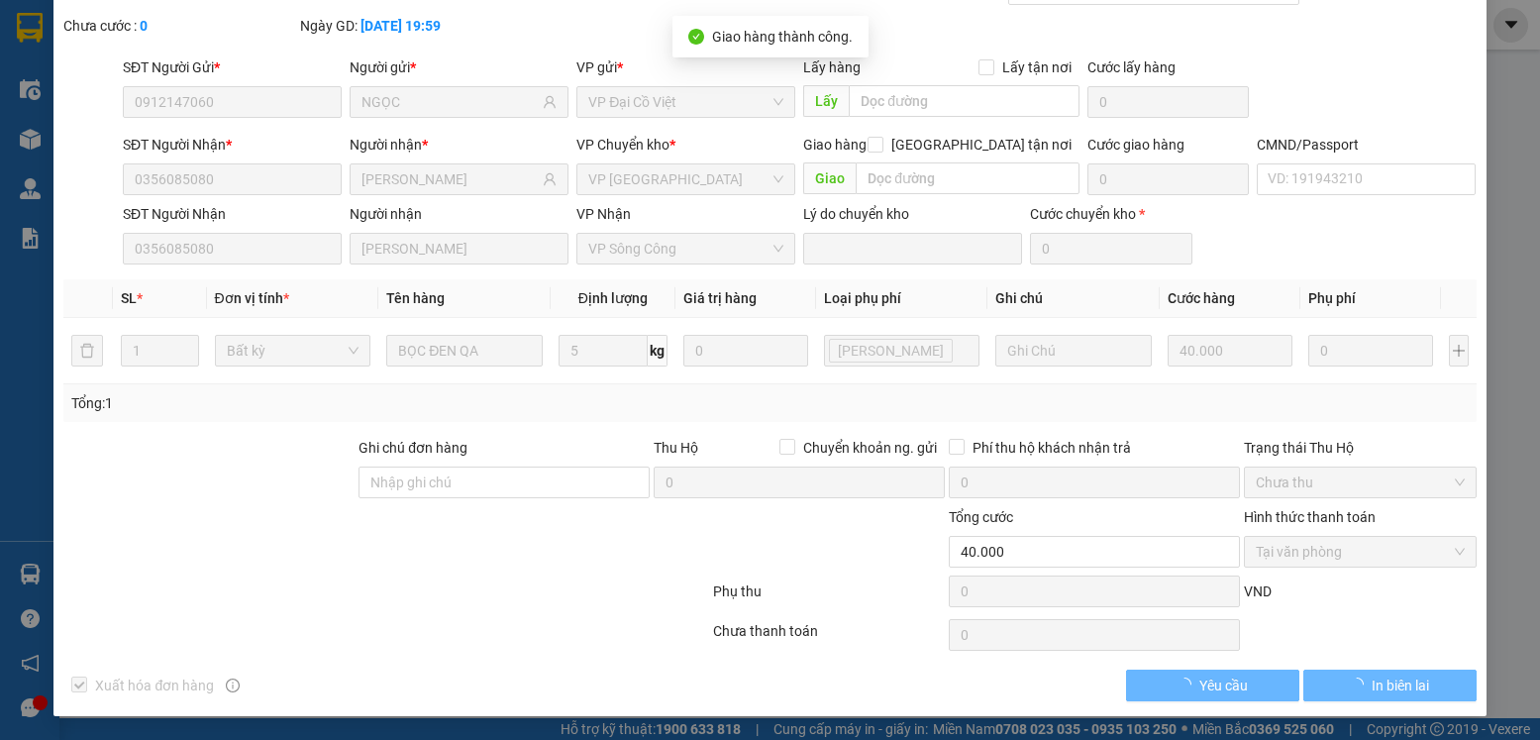
scroll to position [0, 0]
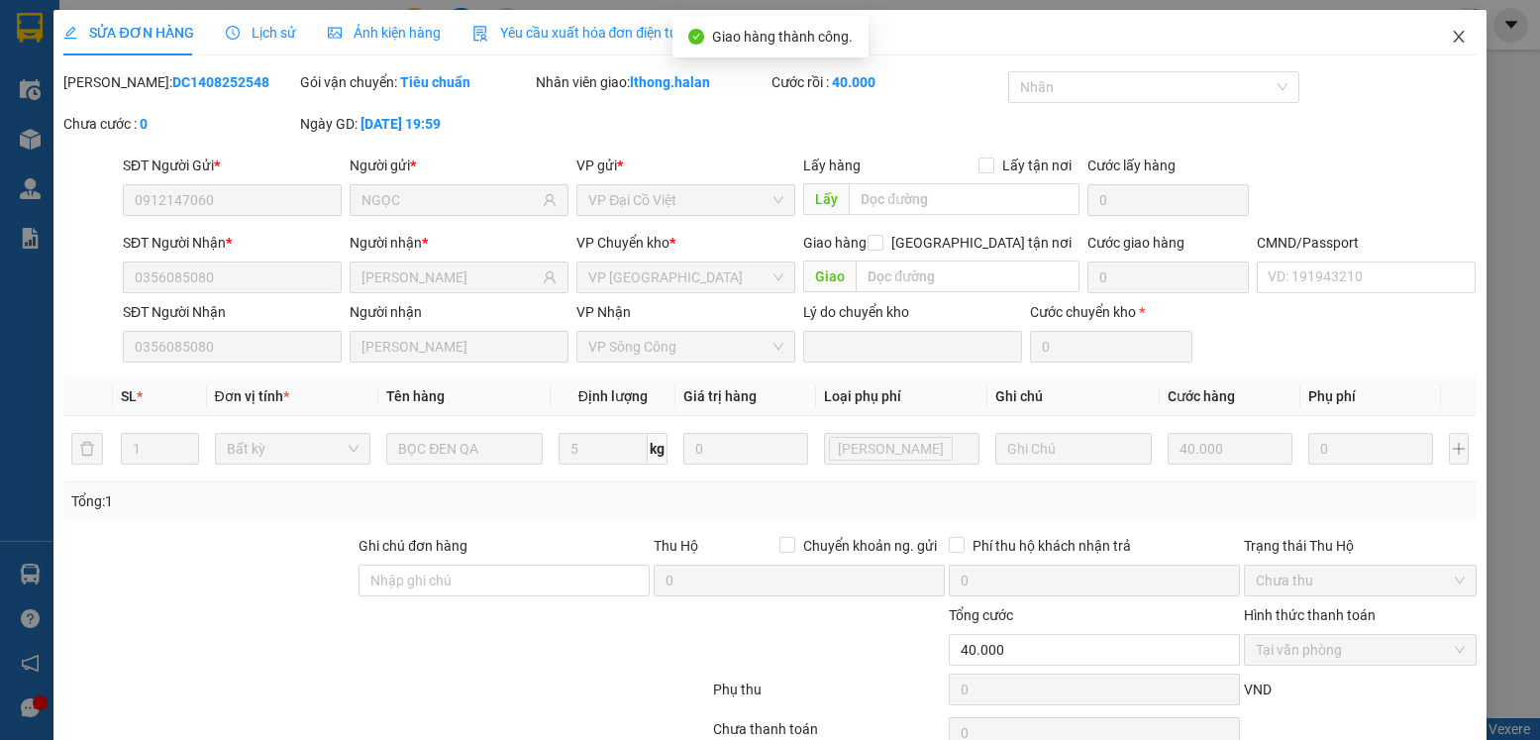
click at [1451, 36] on icon "close" at bounding box center [1459, 37] width 16 height 16
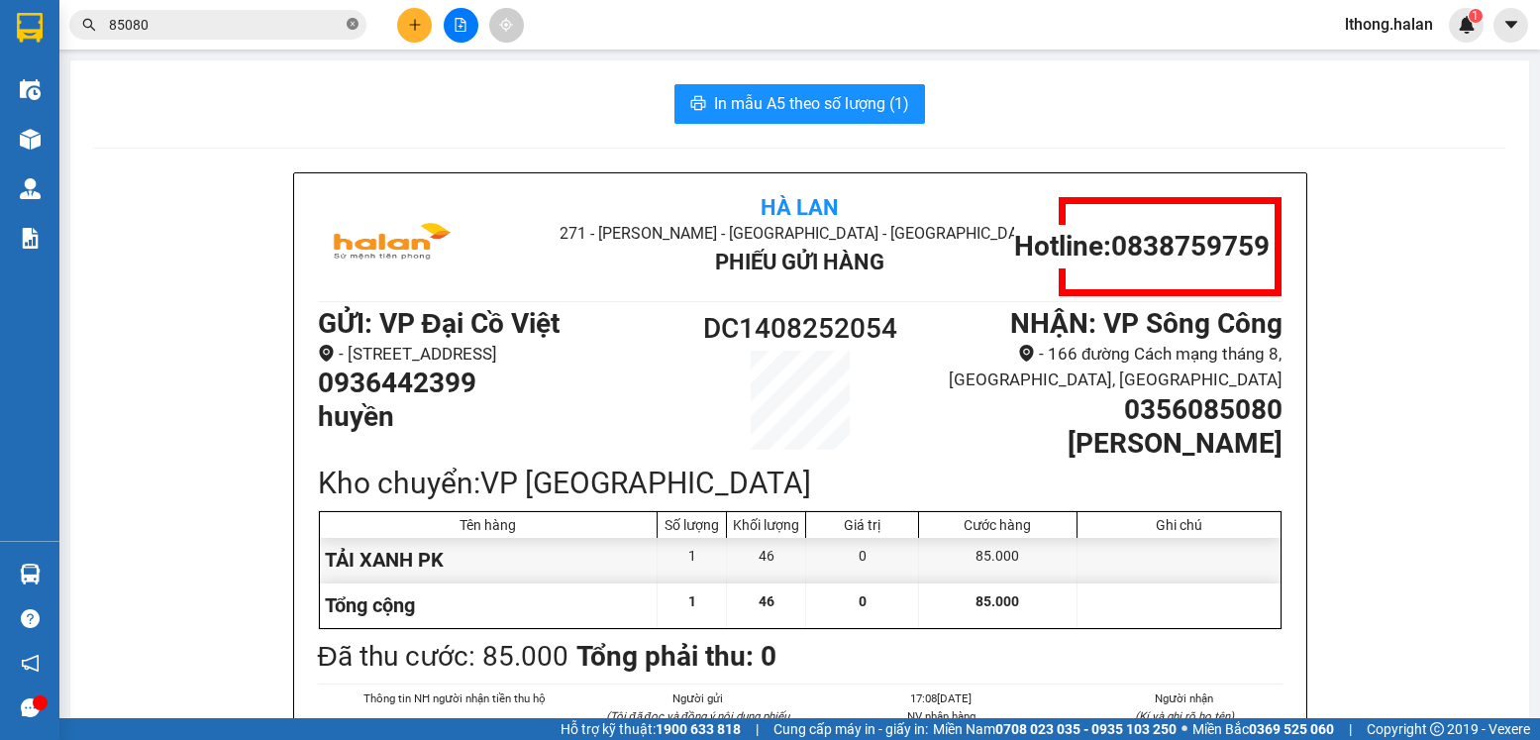
click at [354, 24] on icon "close-circle" at bounding box center [353, 24] width 12 height 12
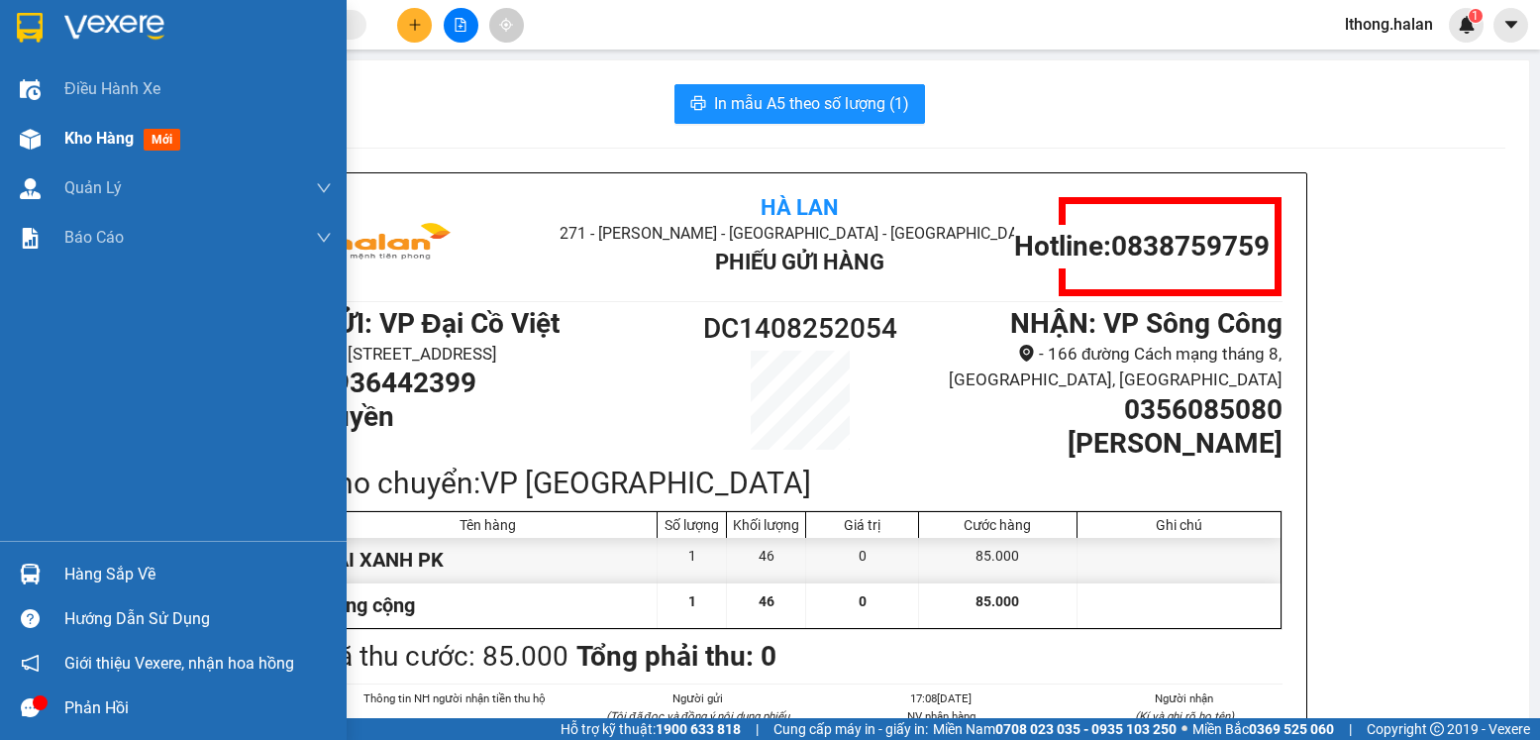
click at [100, 140] on span "Kho hàng" at bounding box center [98, 138] width 69 height 19
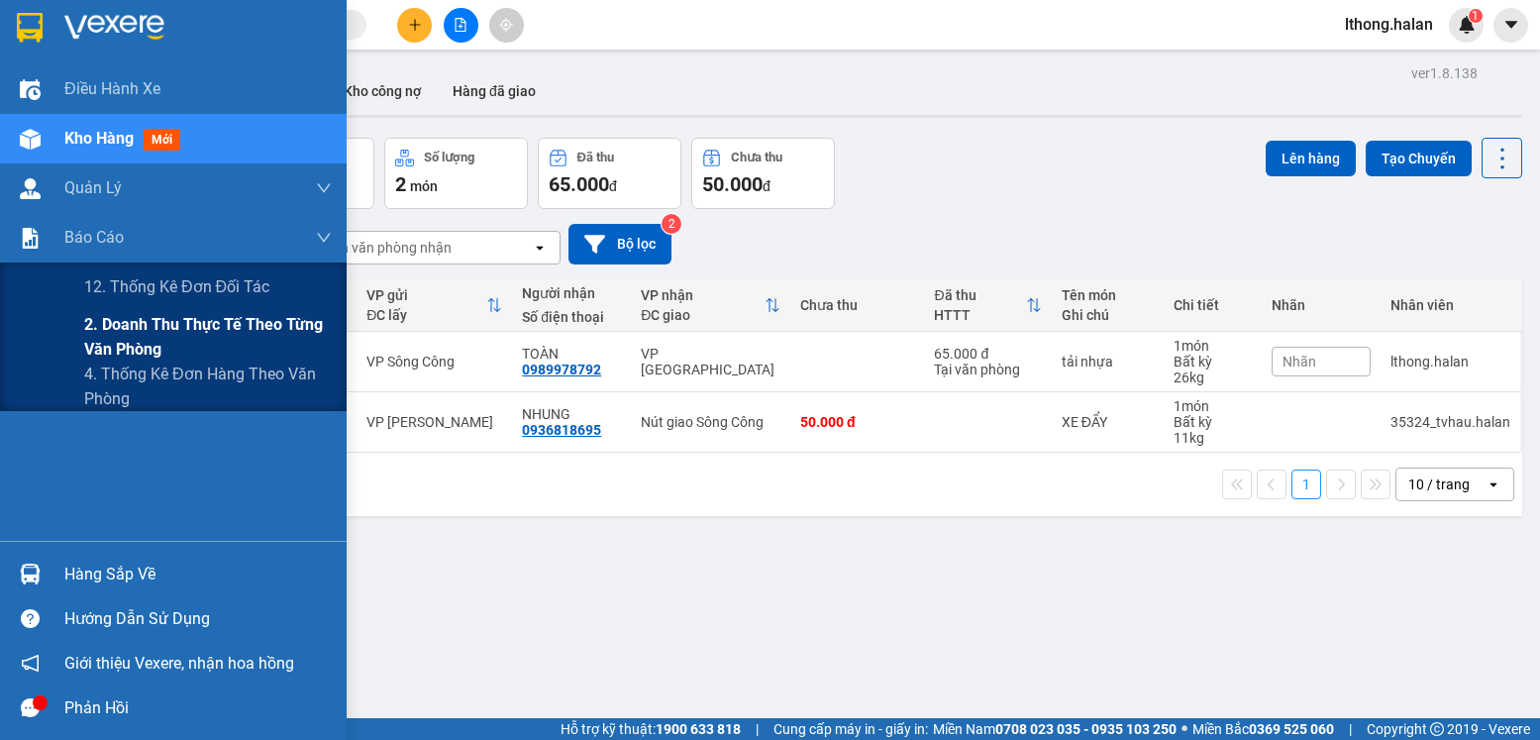
click at [138, 330] on span "2. Doanh thu thực tế theo từng văn phòng" at bounding box center [208, 337] width 248 height 50
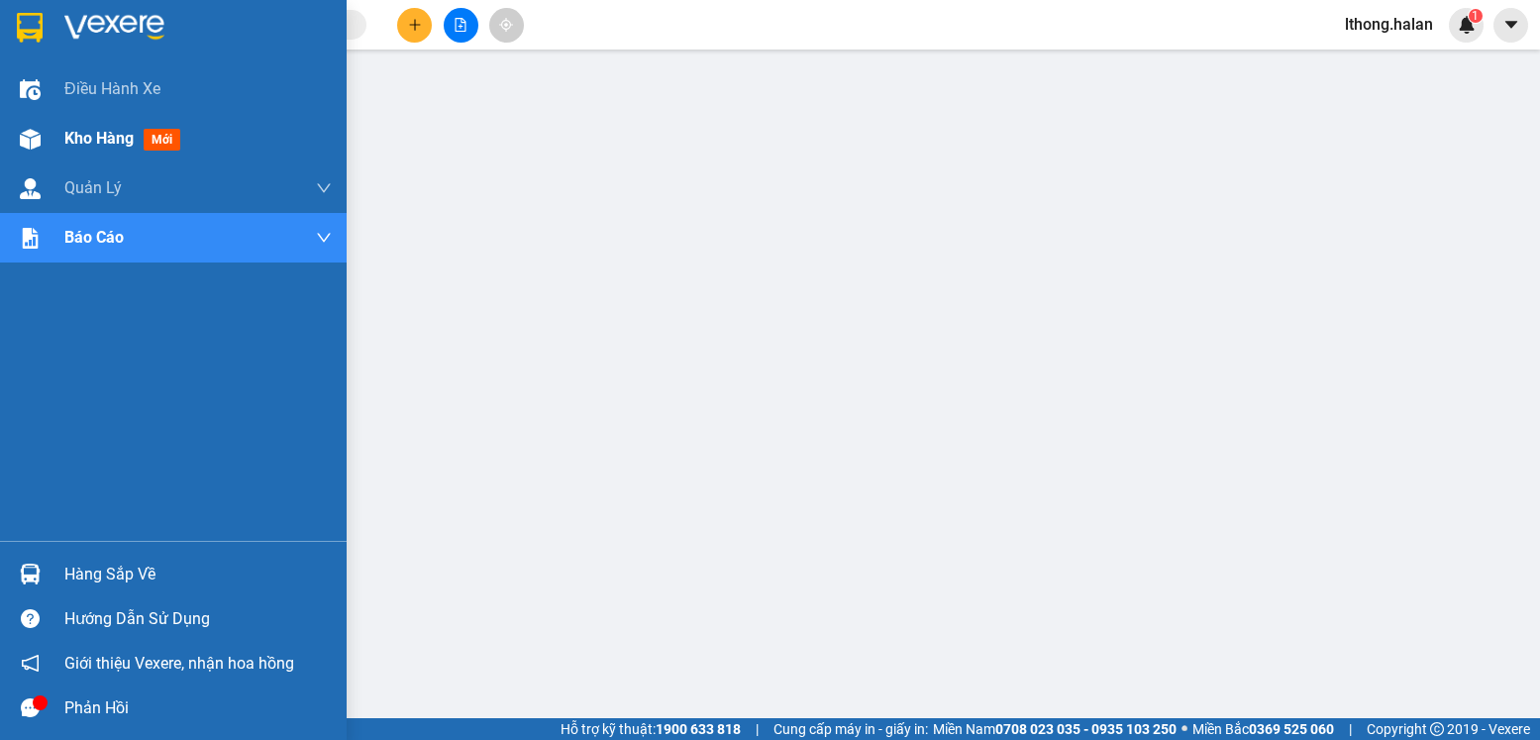
click at [107, 139] on span "Kho hàng" at bounding box center [98, 138] width 69 height 19
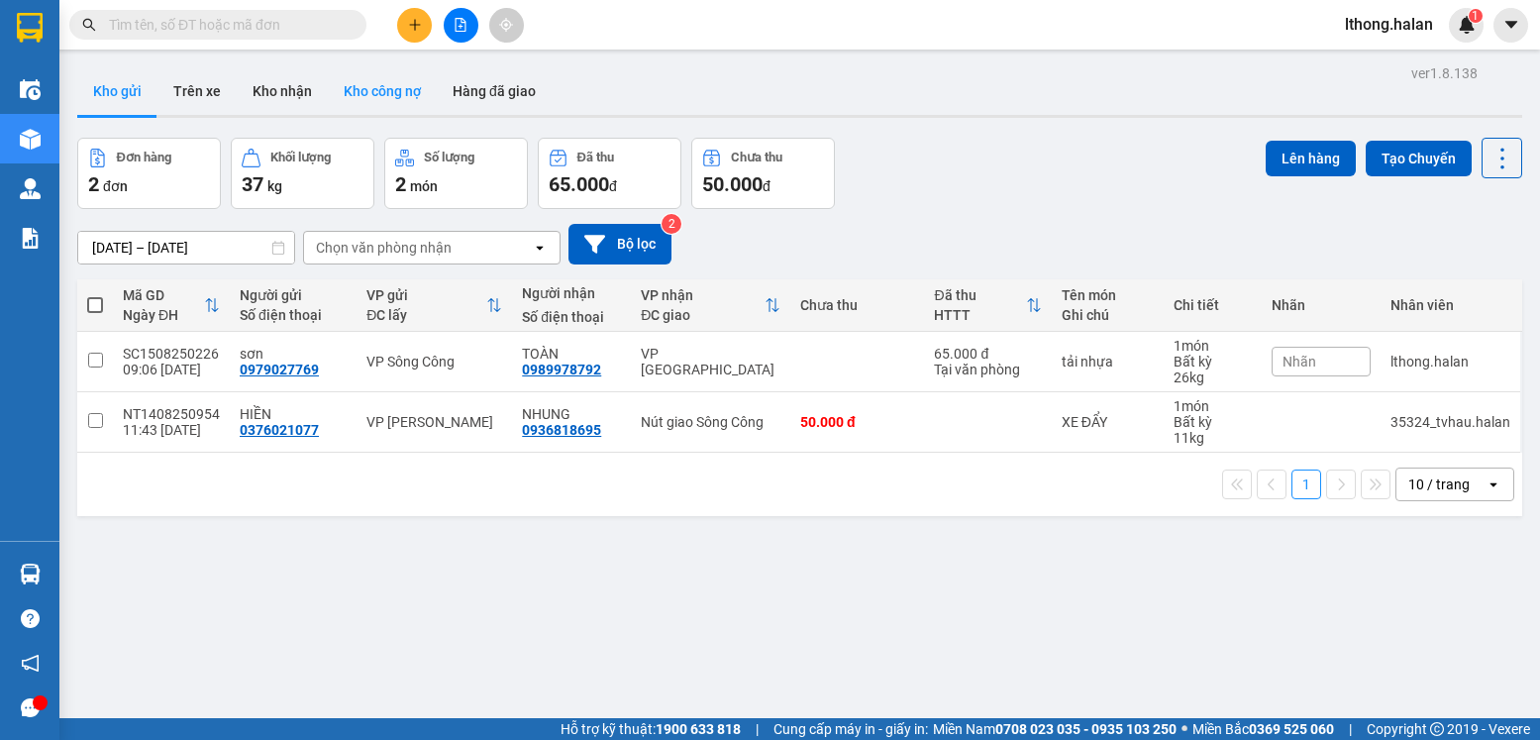
click at [369, 93] on button "Kho công nợ" at bounding box center [382, 91] width 109 height 48
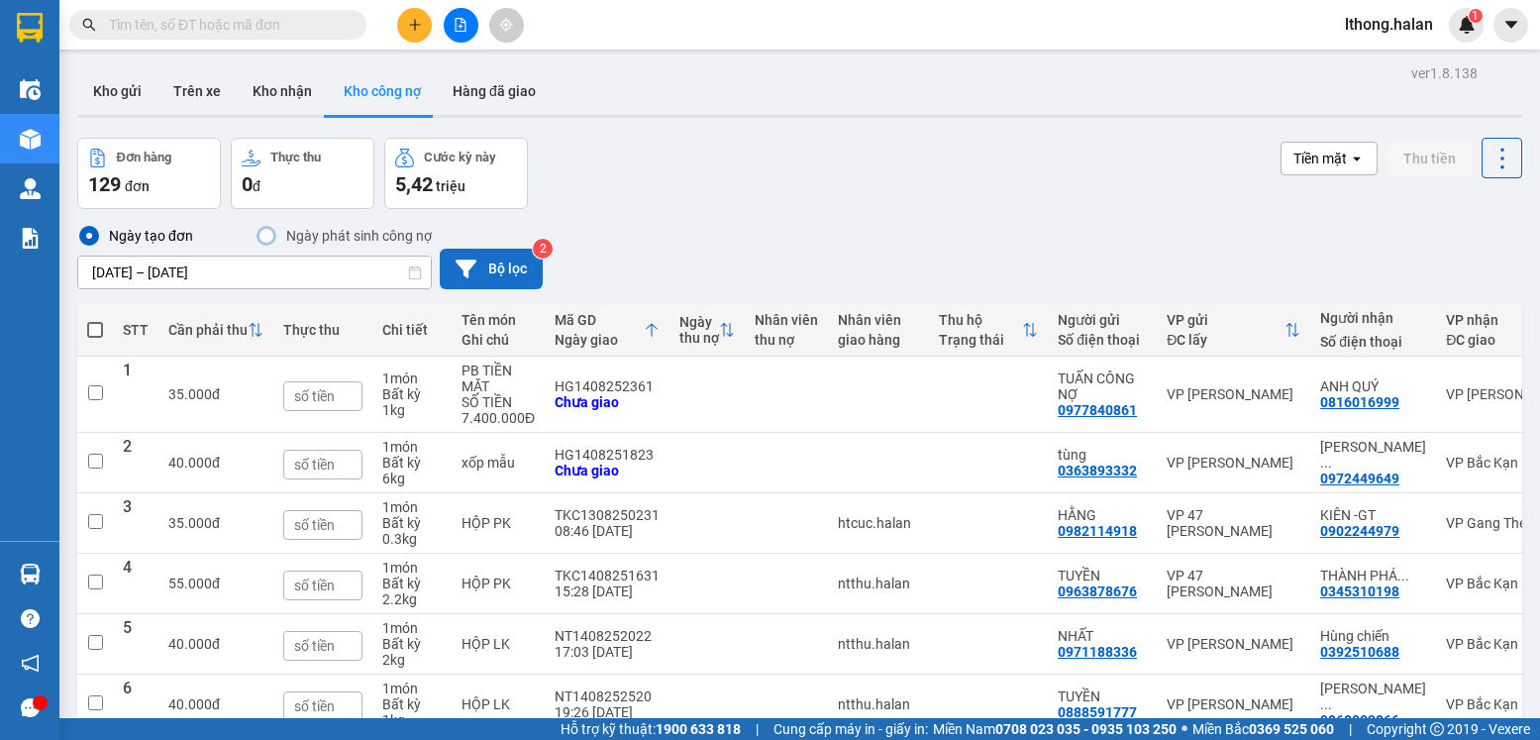
click at [492, 277] on button "Bộ lọc" at bounding box center [491, 269] width 103 height 41
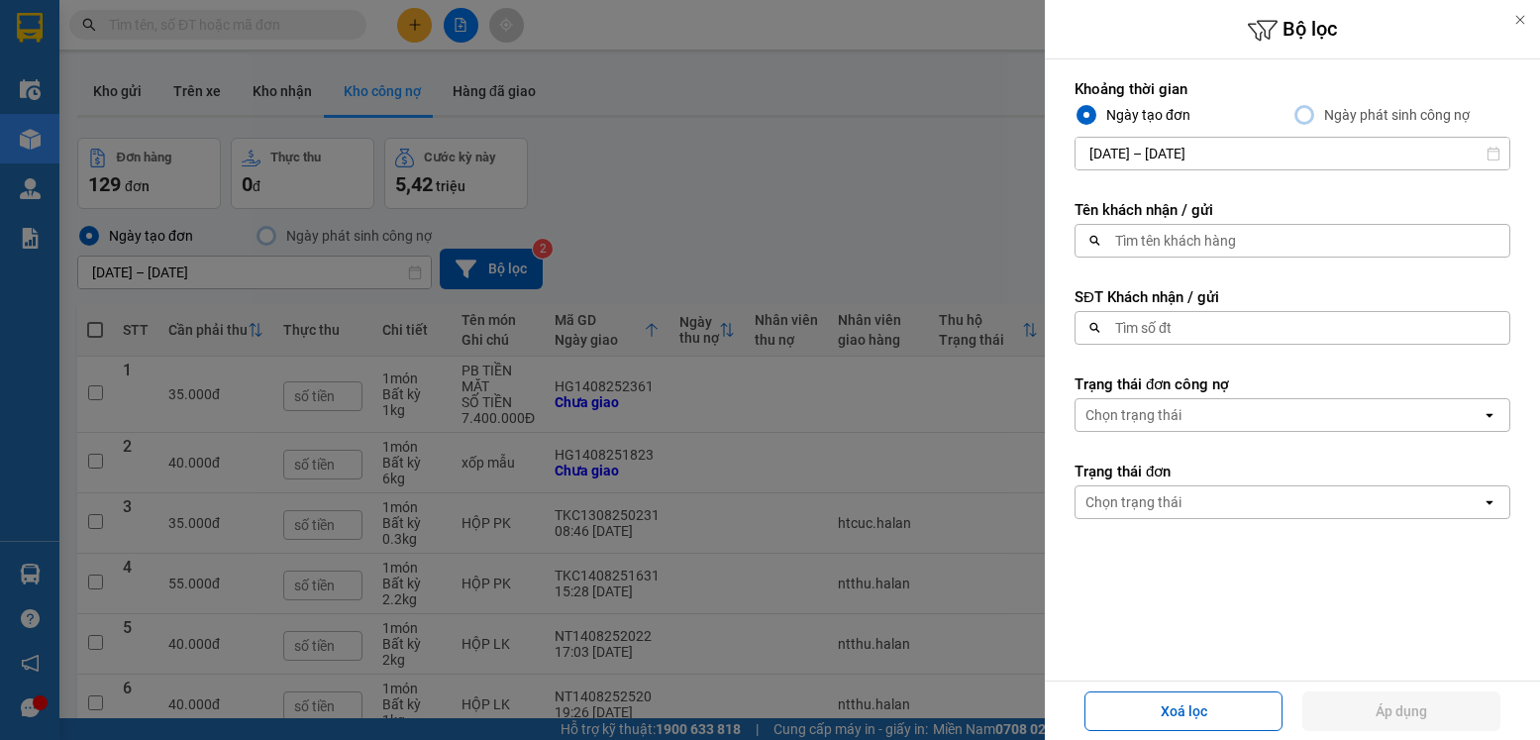
click at [1177, 328] on div "Tìm số đt" at bounding box center [1287, 328] width 422 height 32
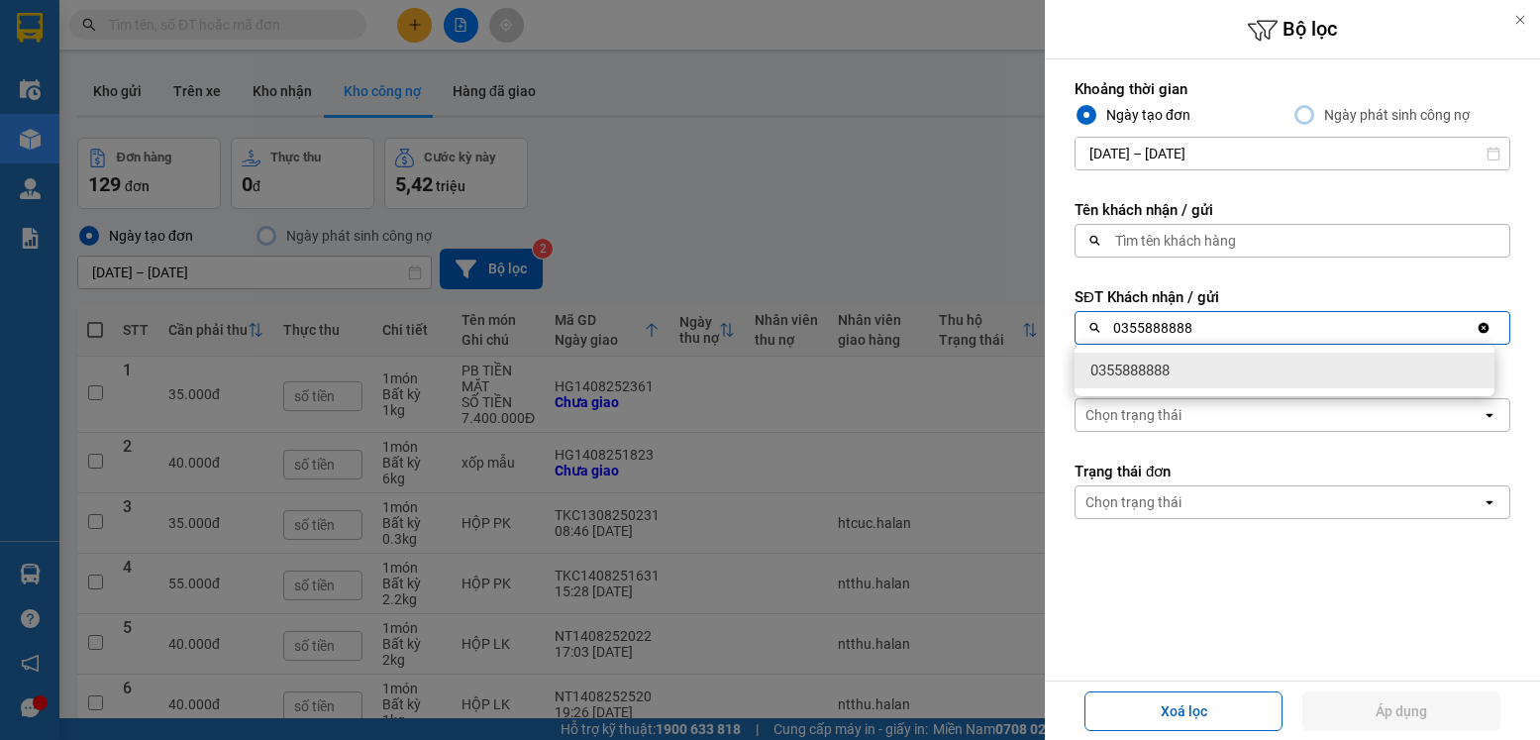
type input "0355888888"
click at [1147, 373] on span "0355888888" at bounding box center [1130, 371] width 79 height 20
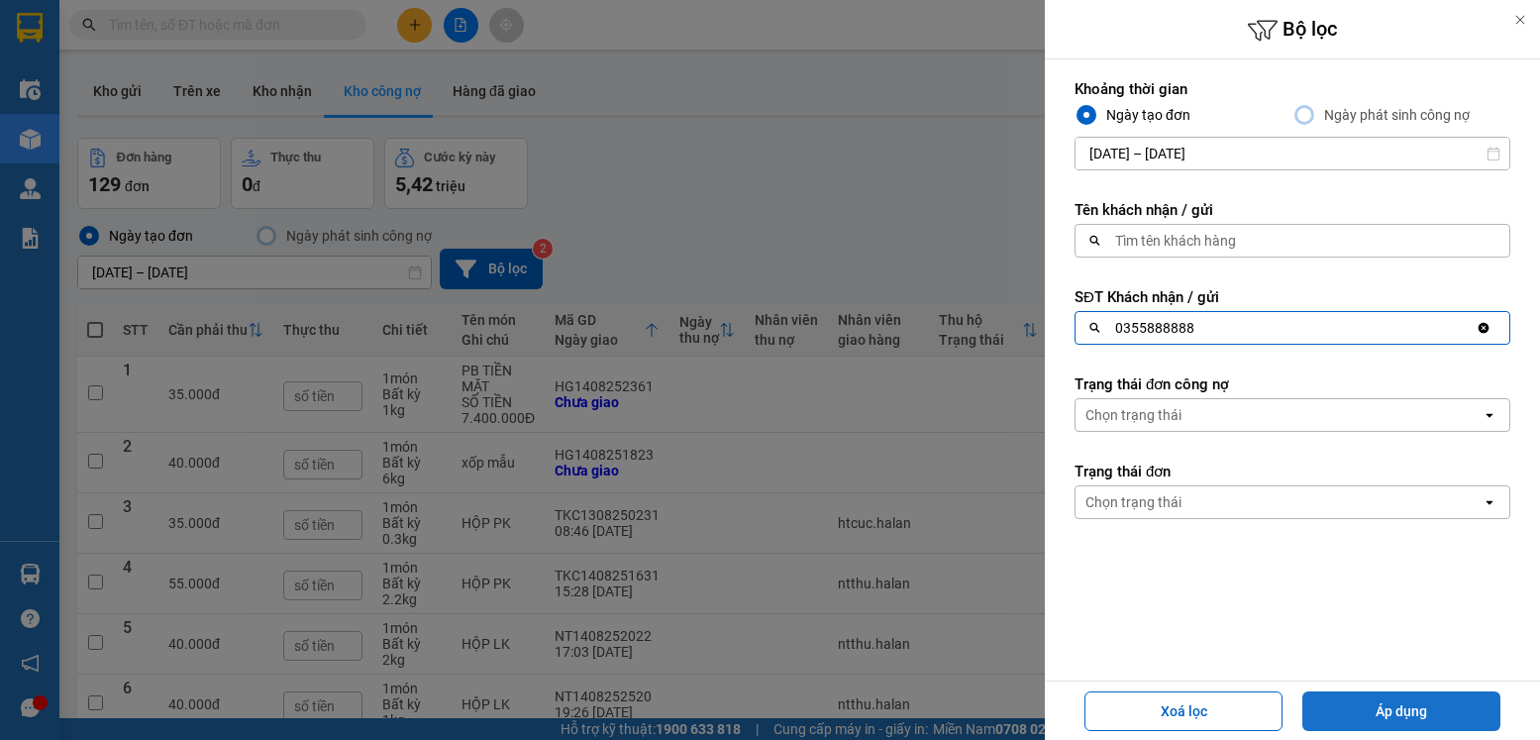
click at [1441, 712] on button "Áp dụng" at bounding box center [1402, 711] width 198 height 40
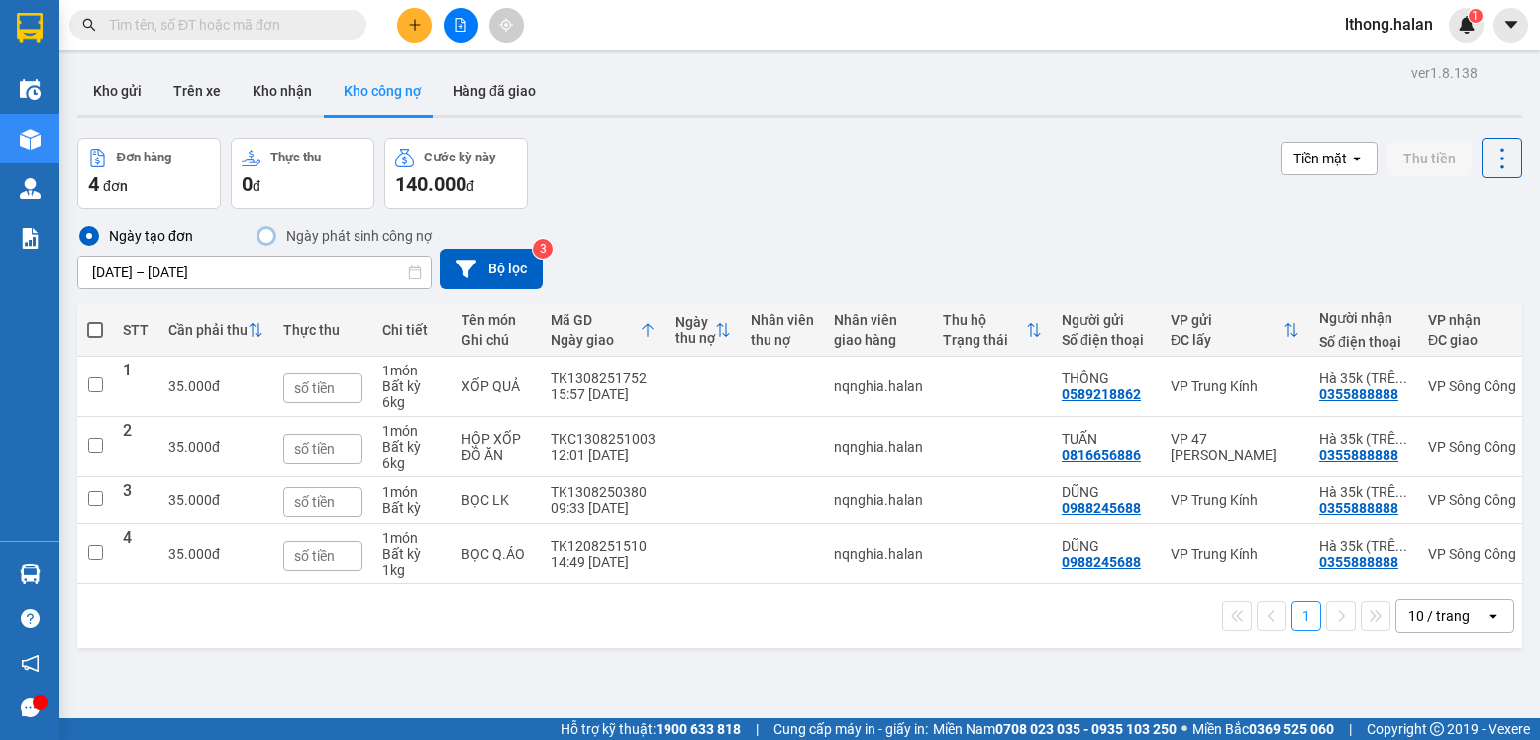
click at [204, 266] on input "12/08/2025 – 15/08/2025" at bounding box center [254, 273] width 353 height 32
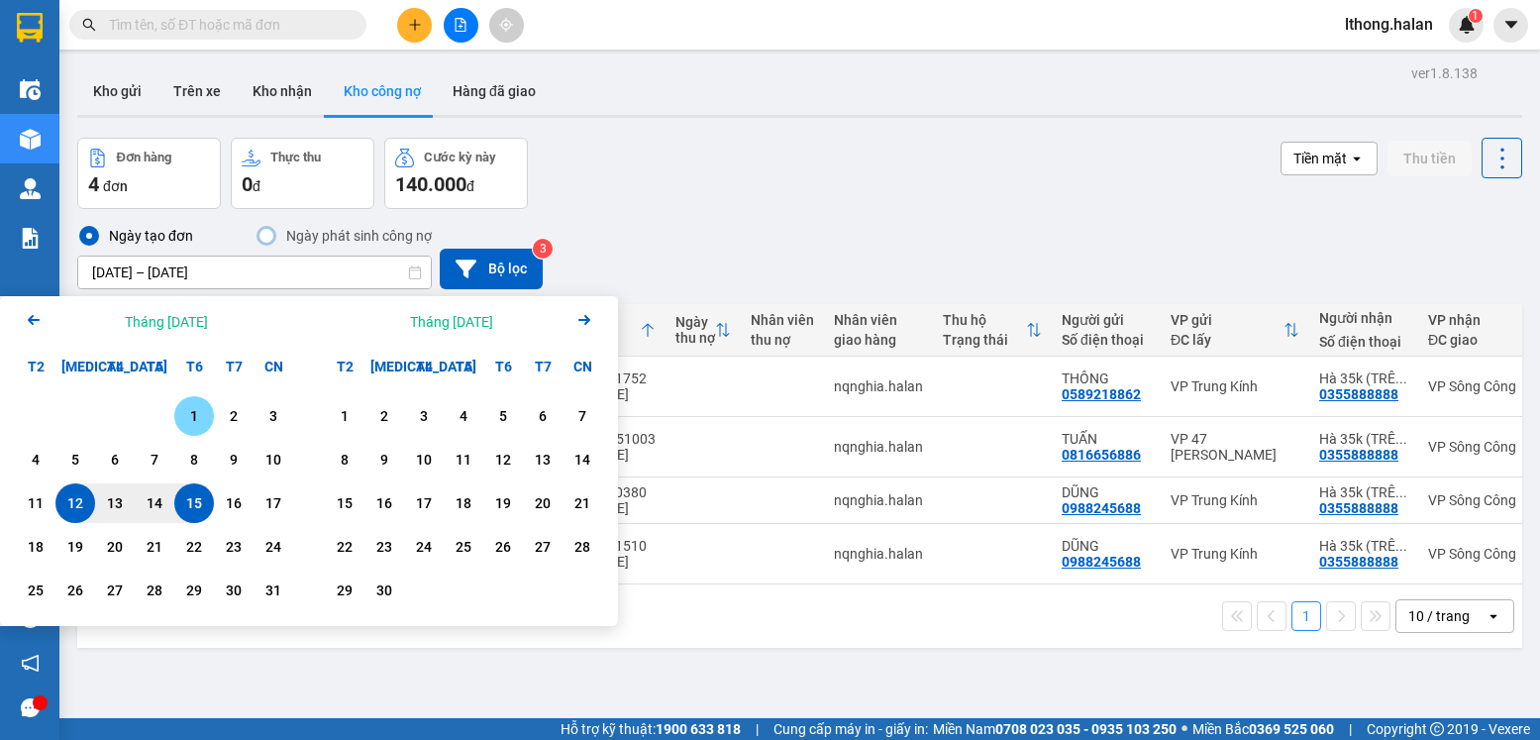
click at [186, 419] on div "1" at bounding box center [194, 416] width 28 height 24
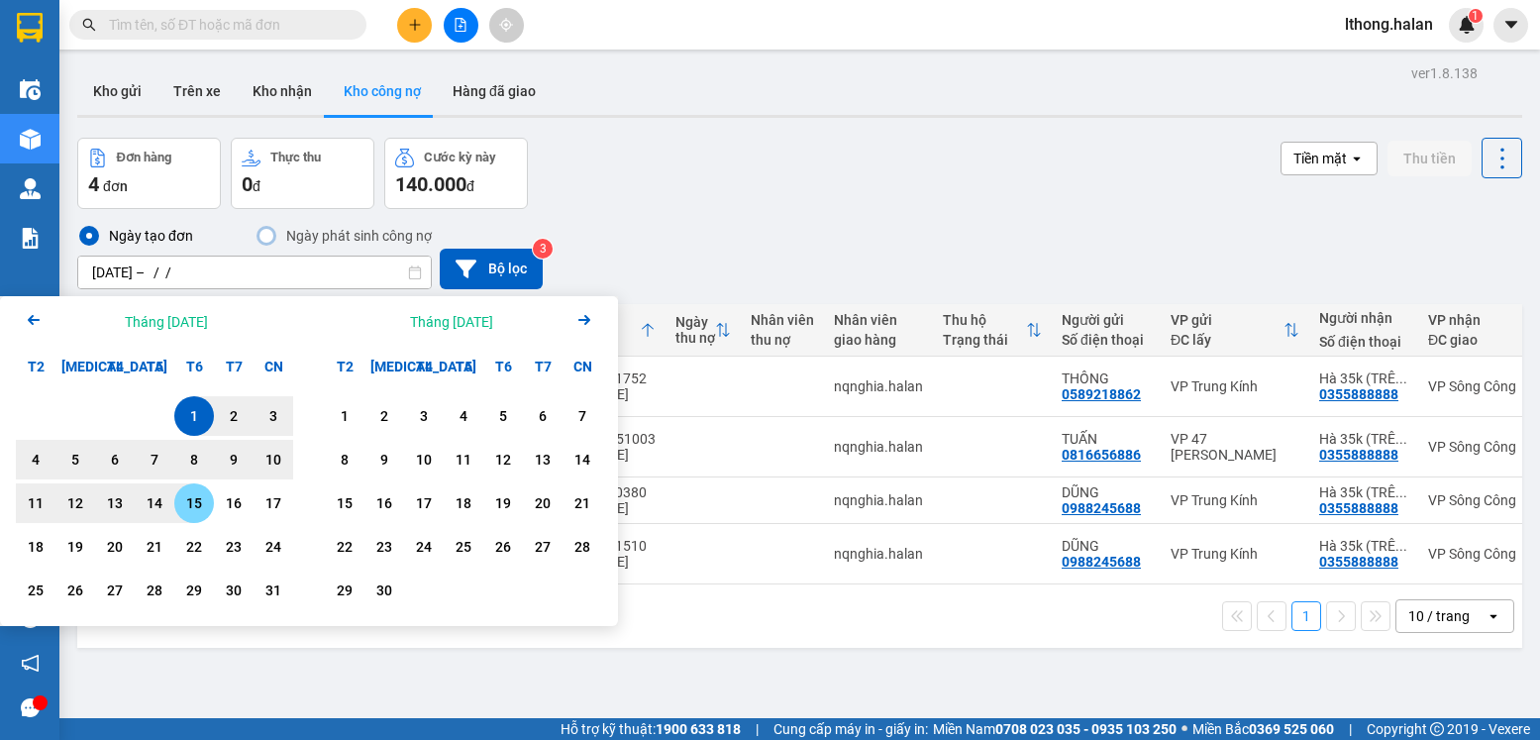
click at [185, 497] on div "15" at bounding box center [194, 503] width 28 height 24
type input "01/08/2025 – 15/08/2025"
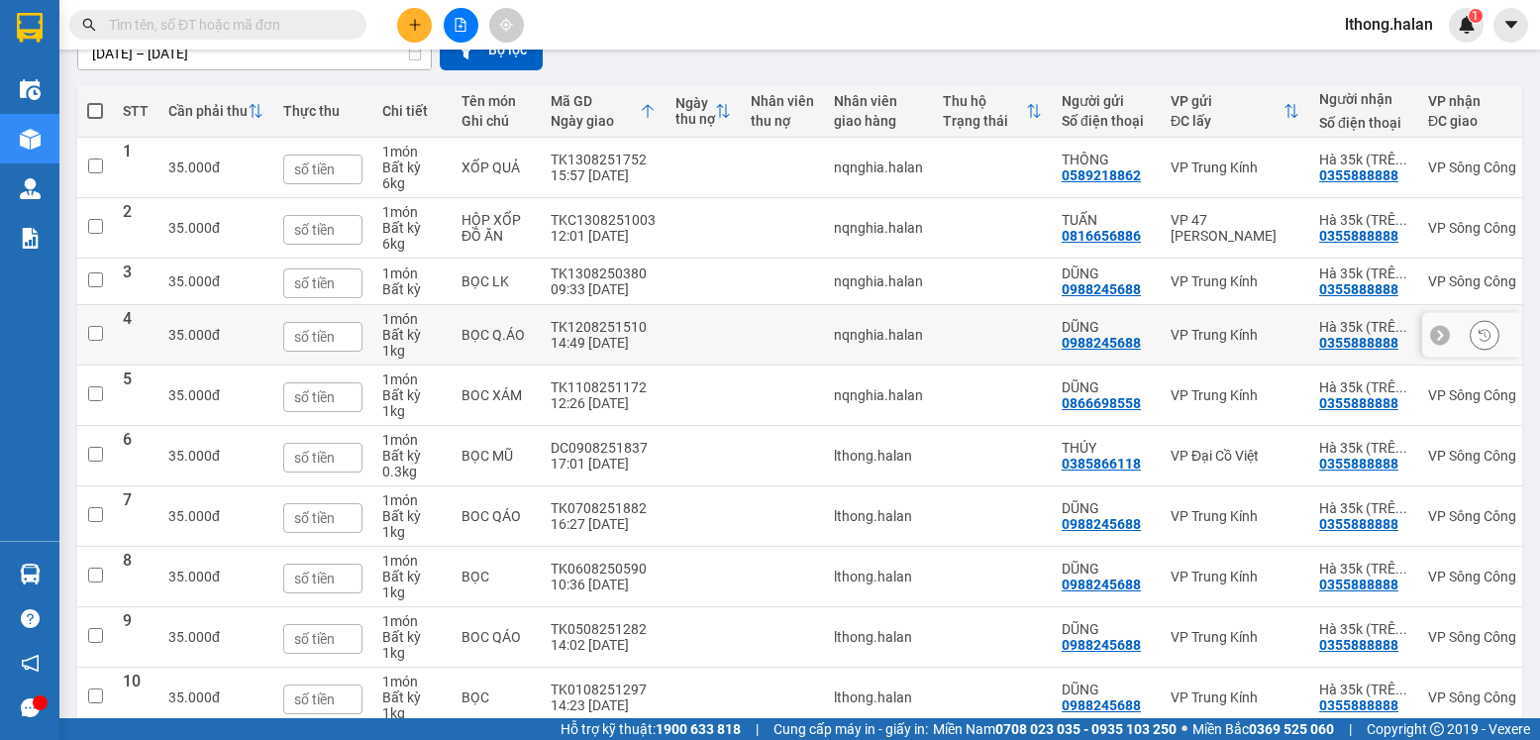
scroll to position [318, 0]
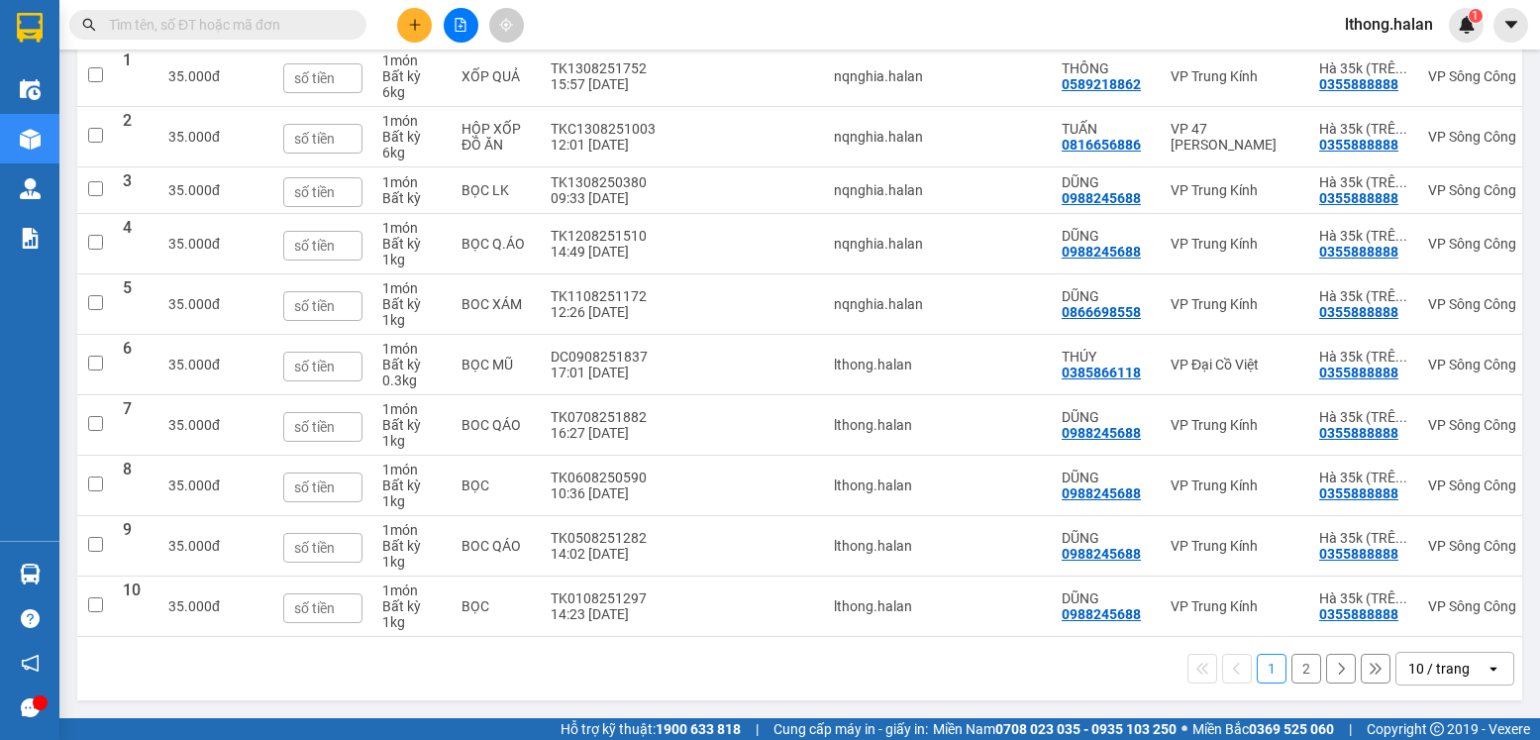
click at [1292, 671] on button "2" at bounding box center [1307, 669] width 30 height 30
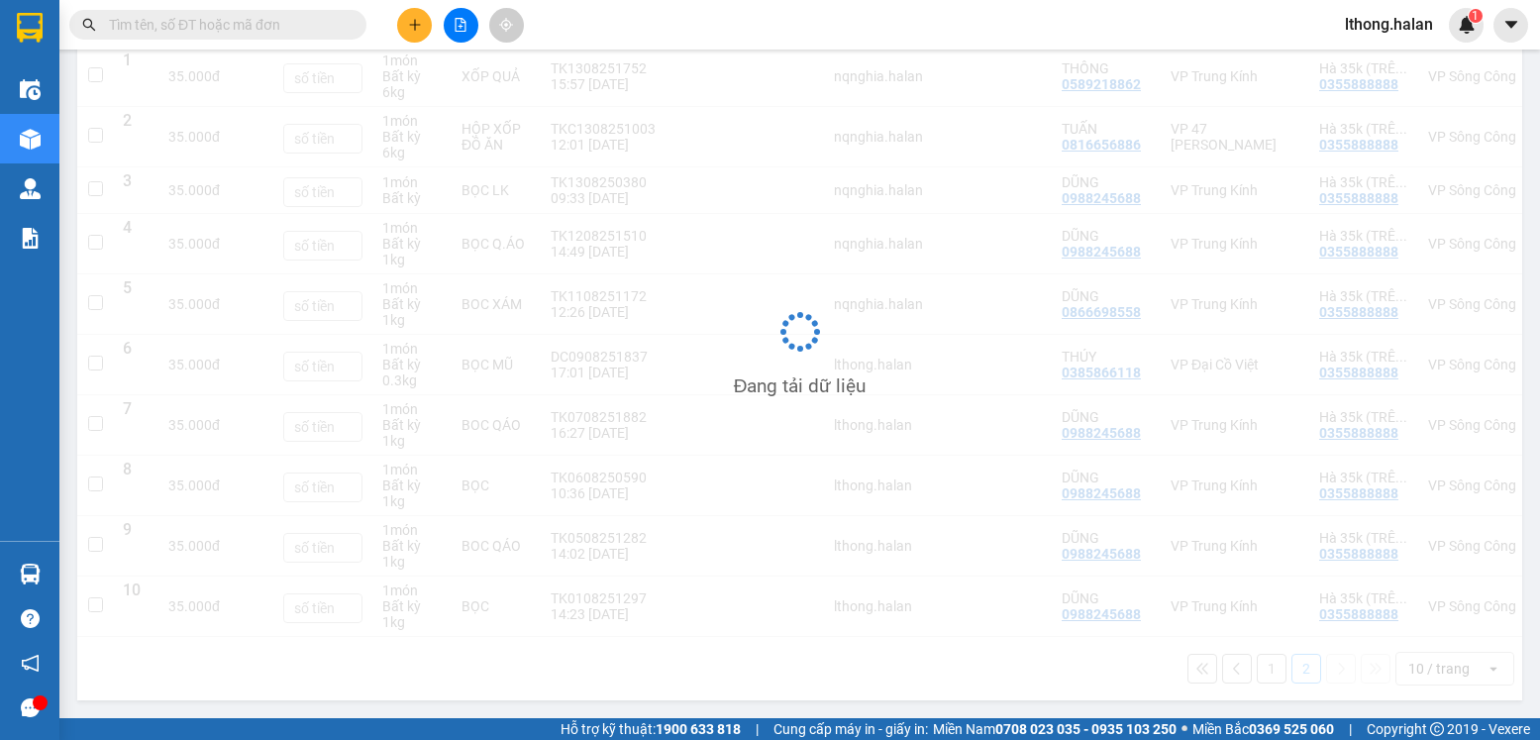
scroll to position [91, 0]
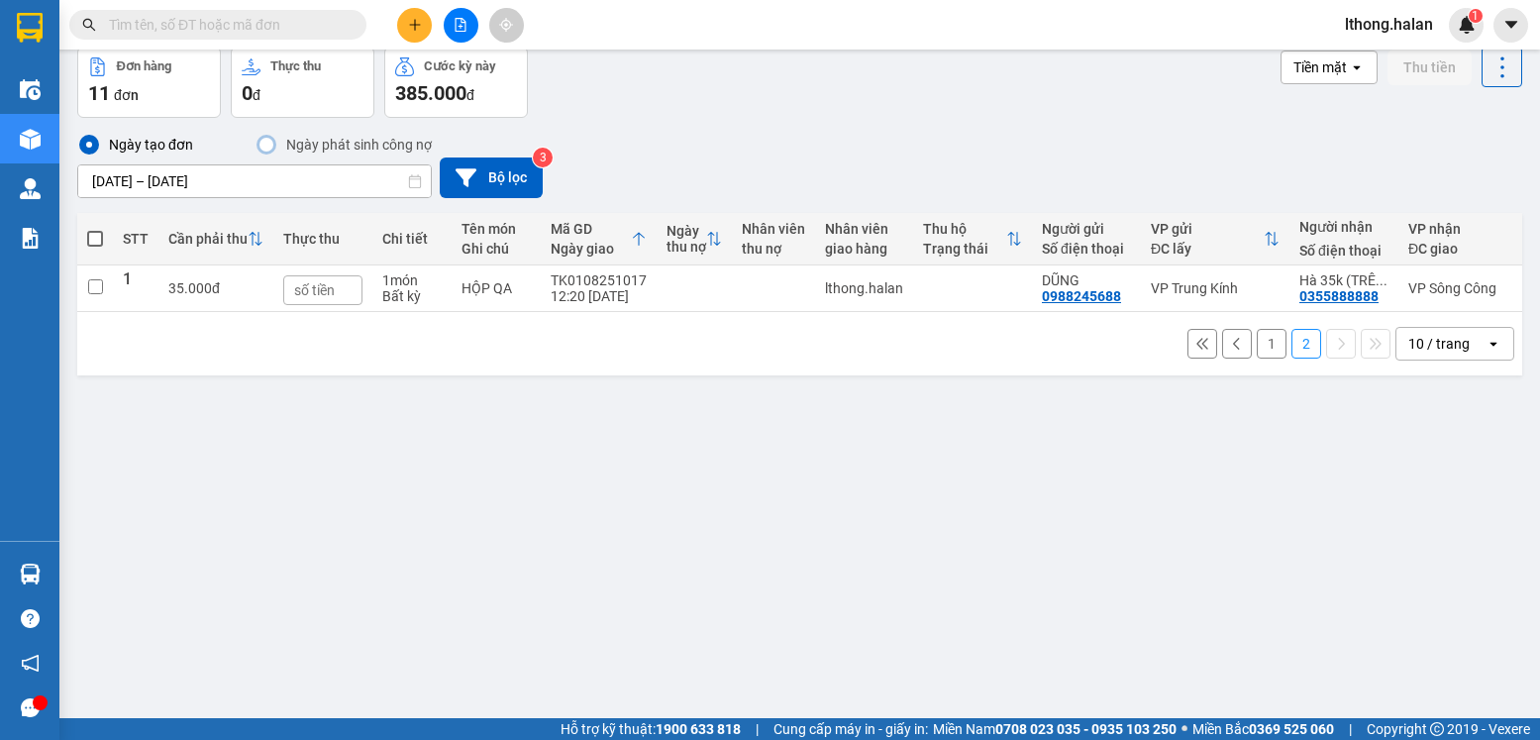
click at [1260, 351] on button "1" at bounding box center [1272, 344] width 30 height 30
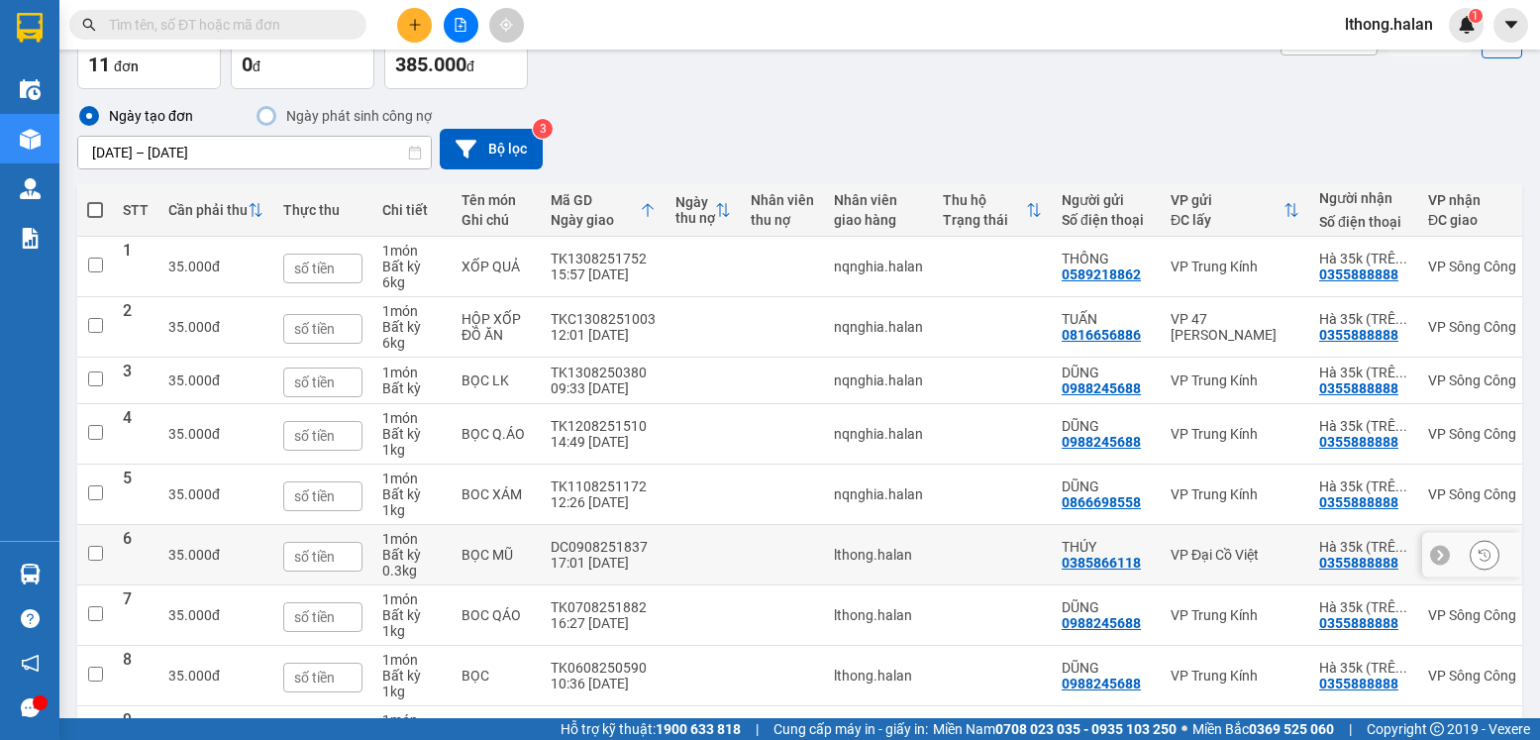
scroll to position [318, 0]
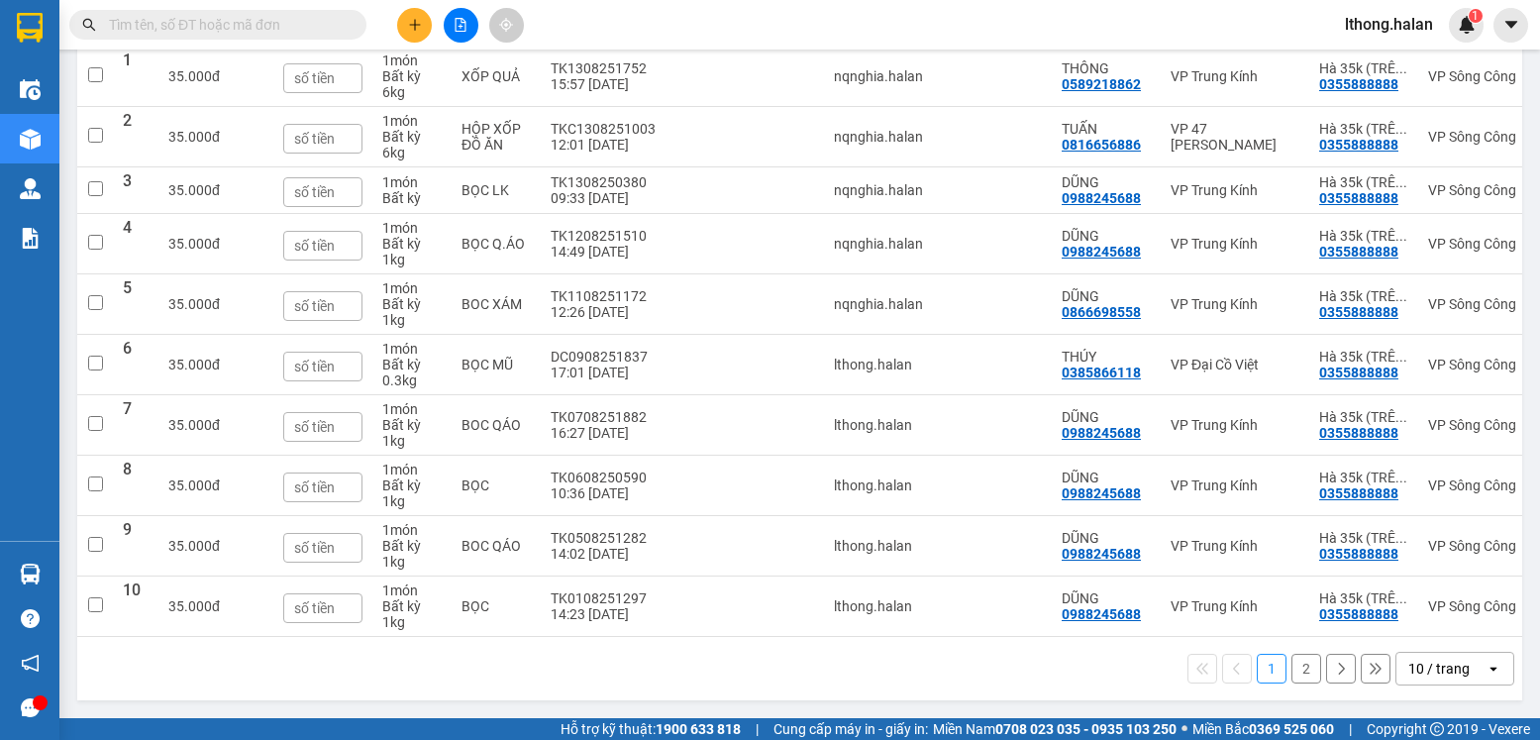
click at [1293, 673] on button "2" at bounding box center [1307, 669] width 30 height 30
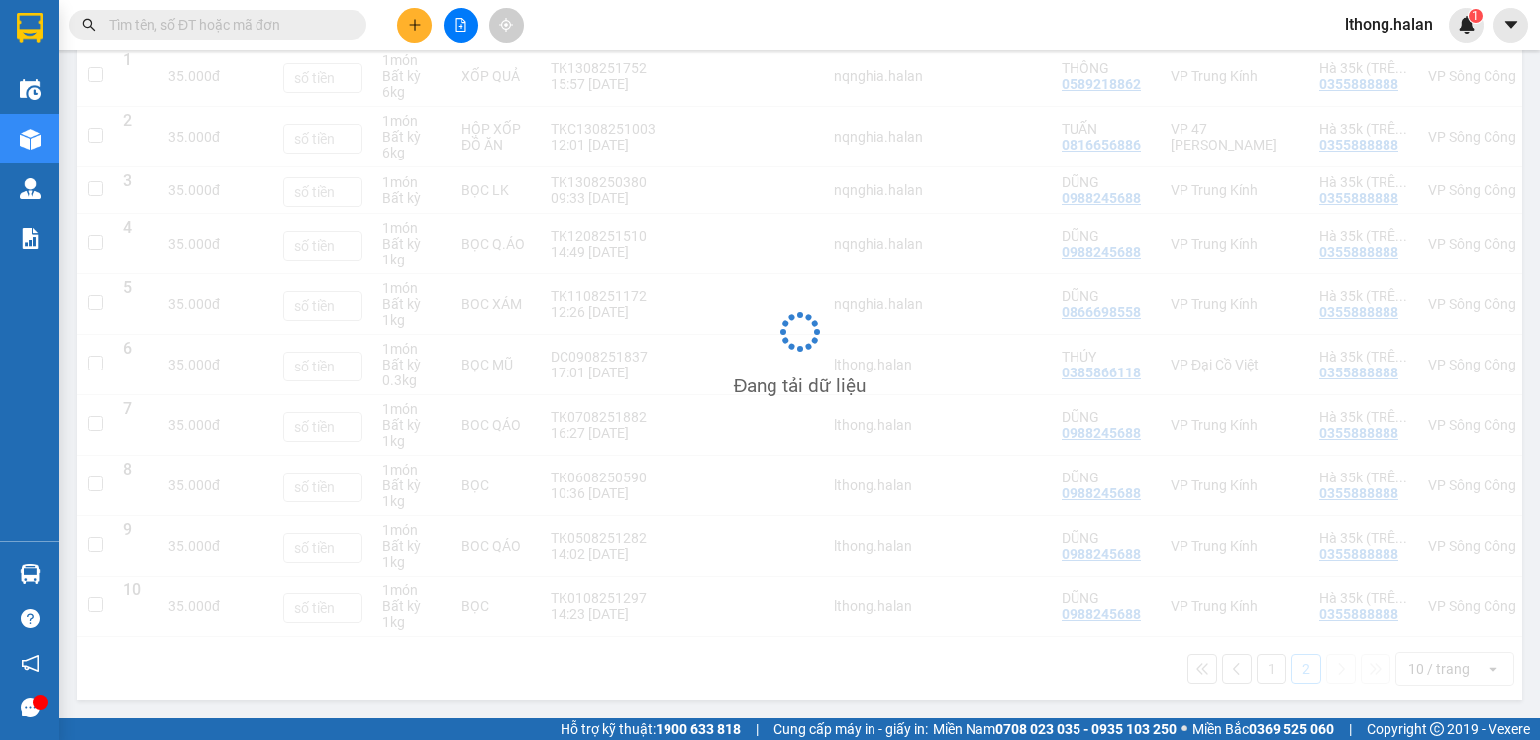
scroll to position [91, 0]
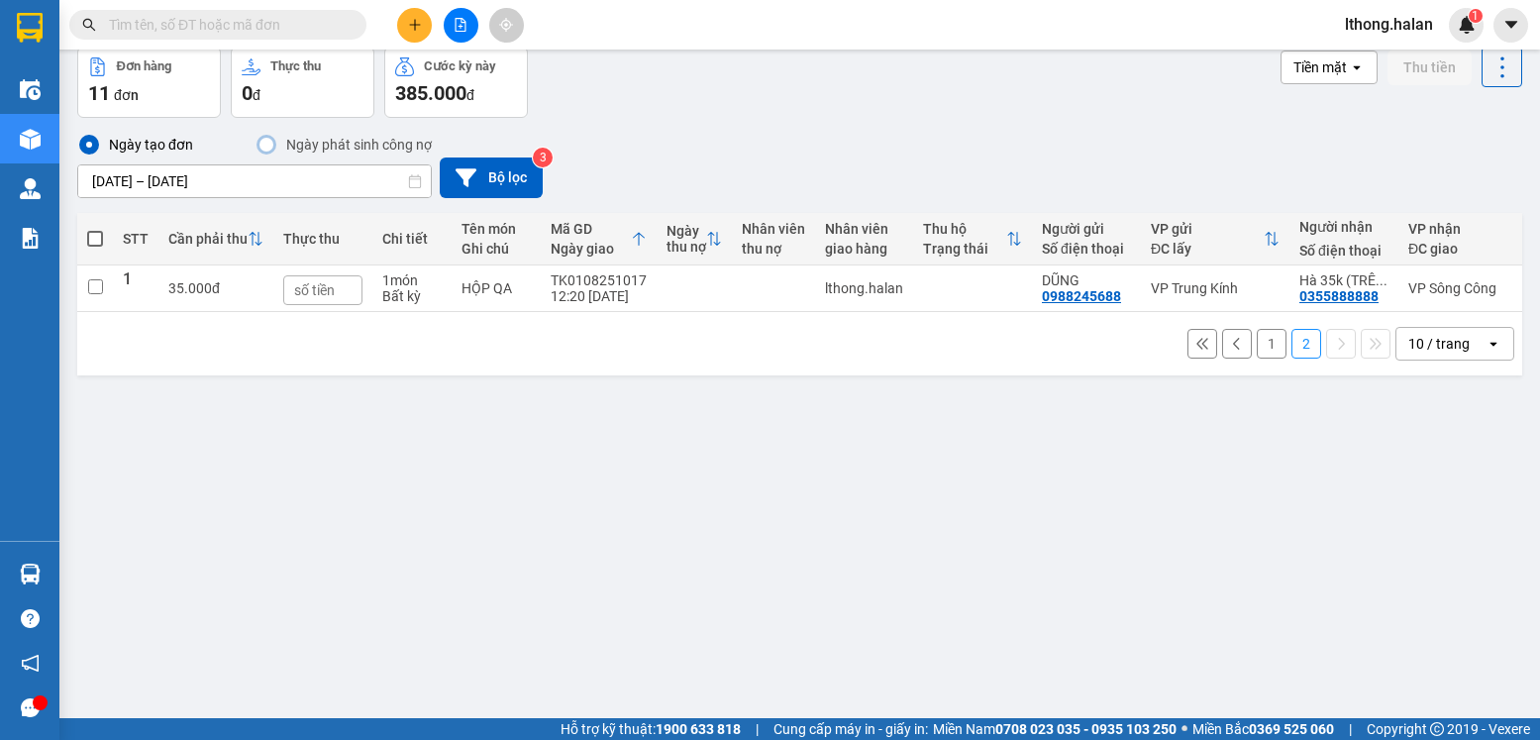
click at [1257, 357] on button "1" at bounding box center [1272, 344] width 30 height 30
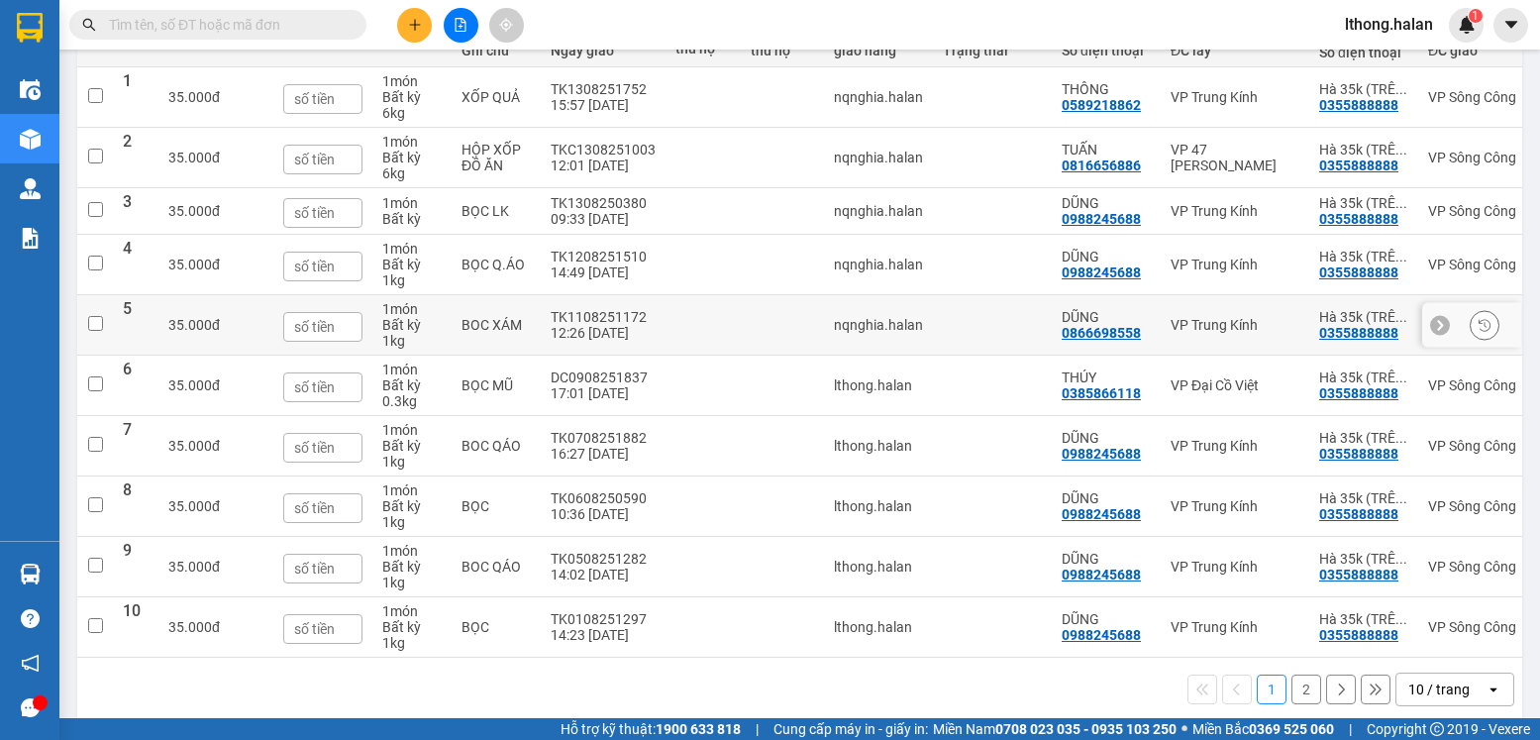
scroll to position [318, 0]
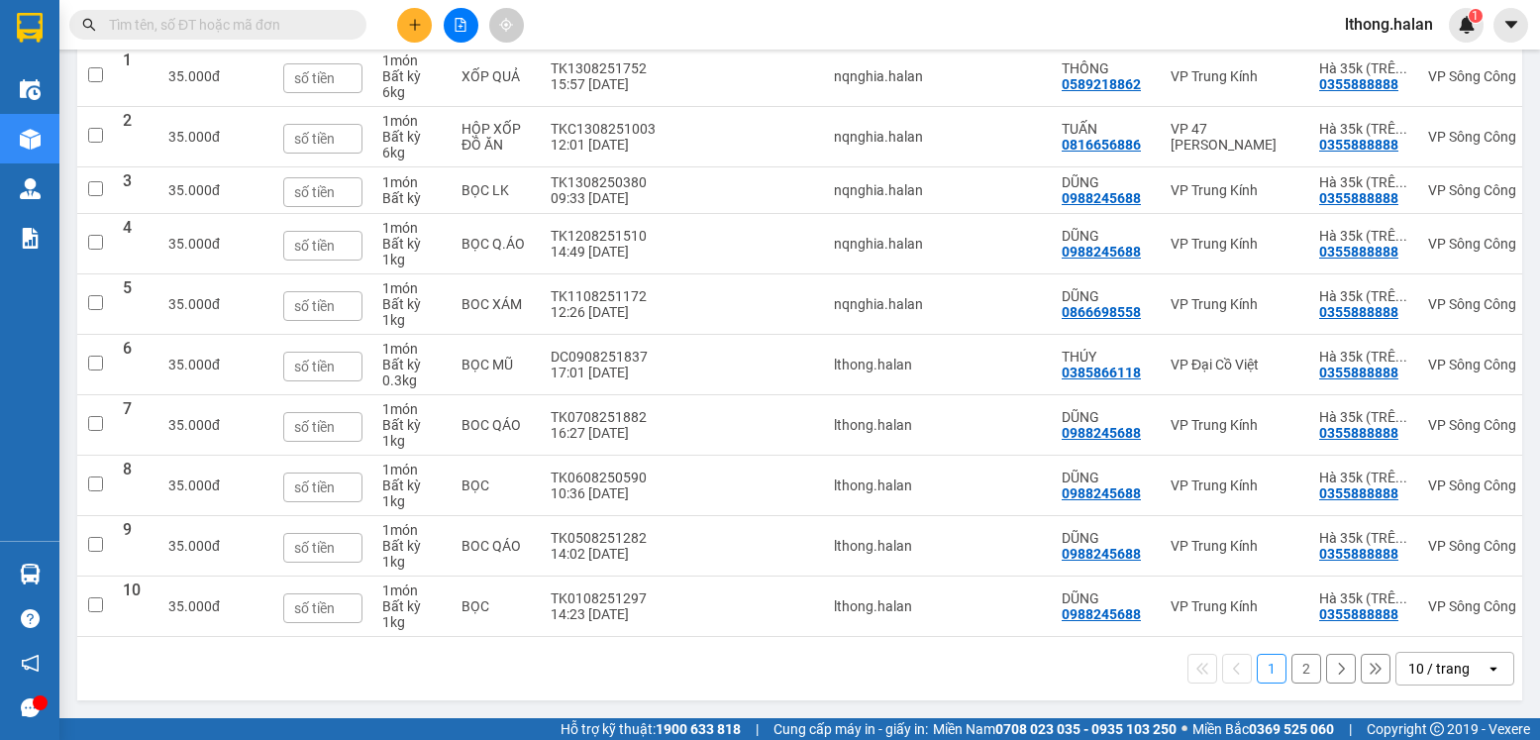
click at [1295, 669] on button "2" at bounding box center [1307, 669] width 30 height 30
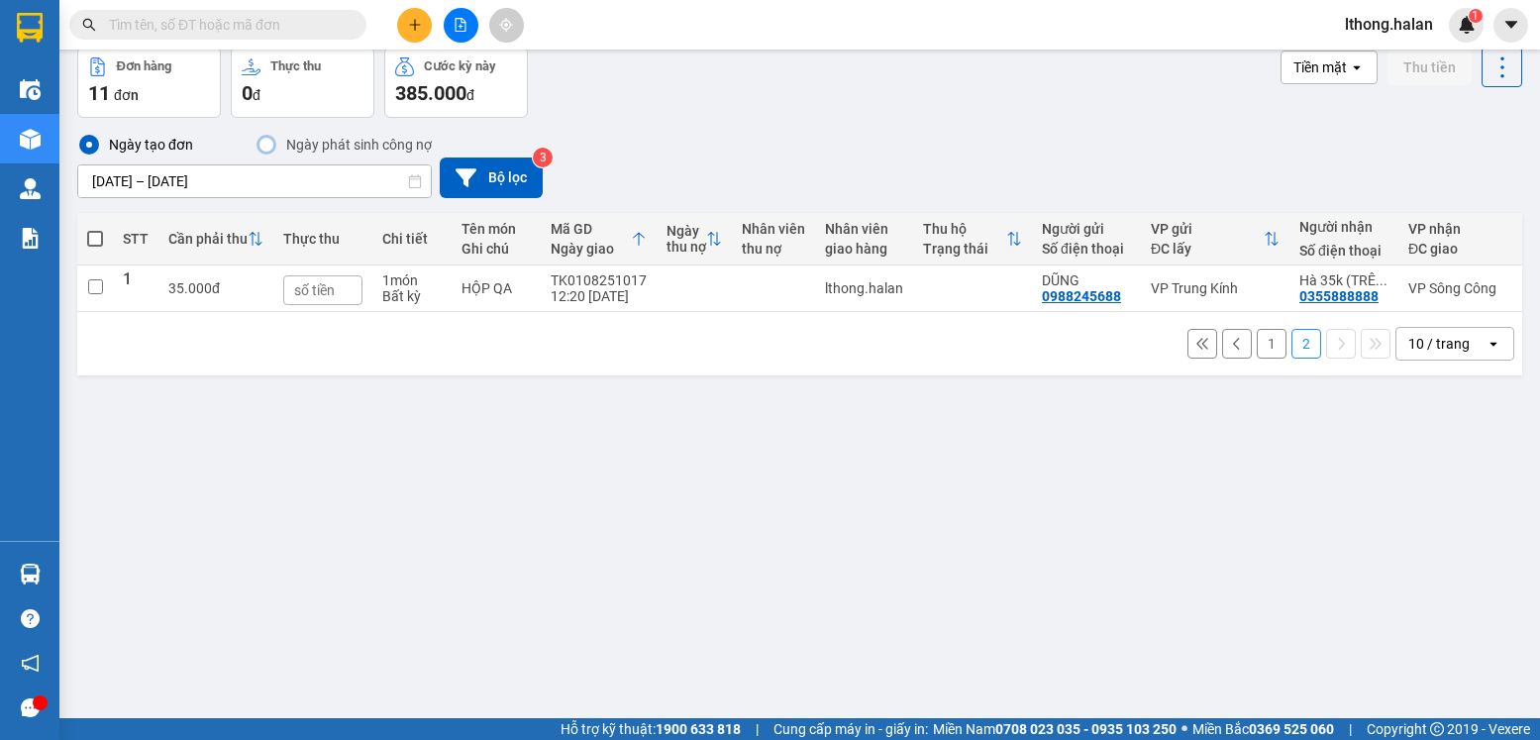
scroll to position [0, 0]
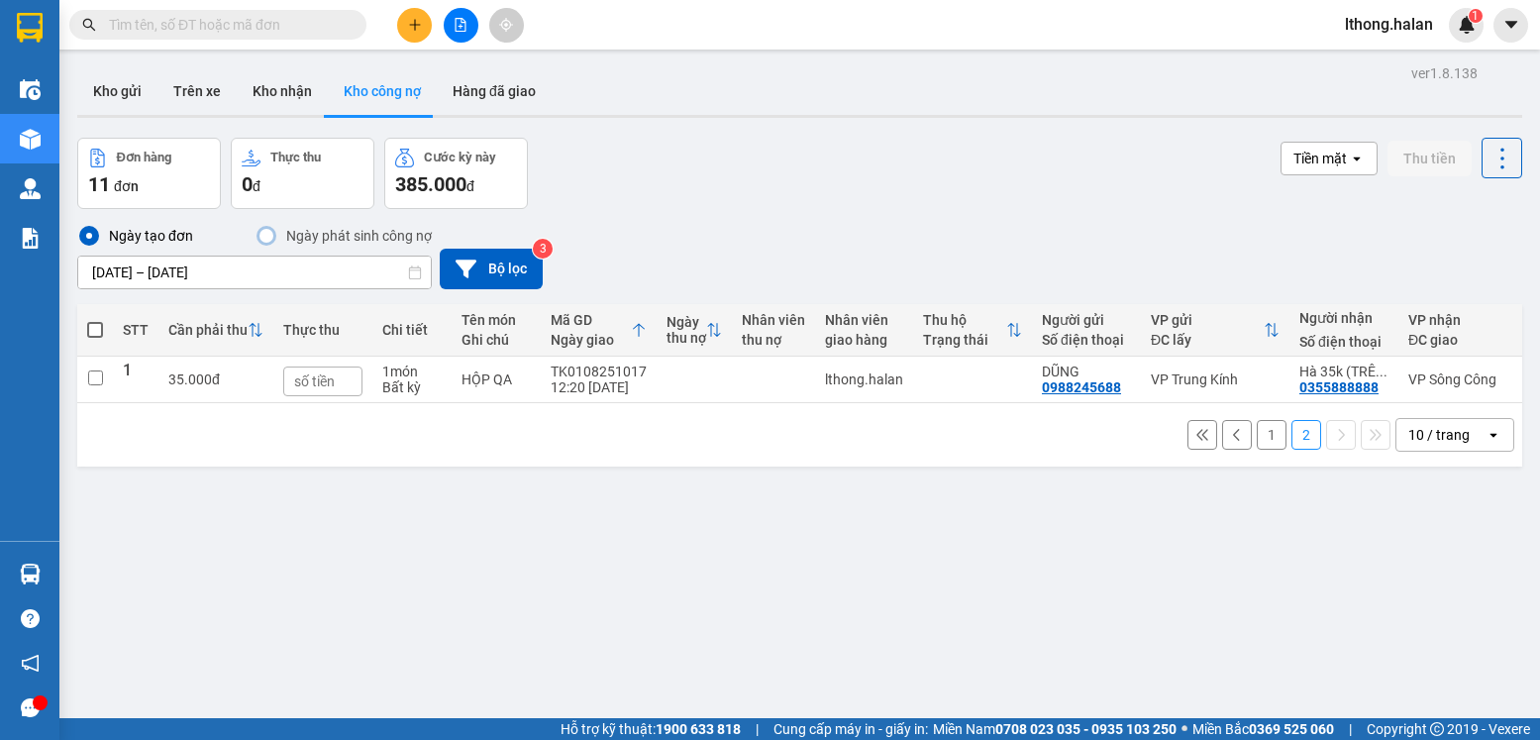
click at [1257, 438] on button "1" at bounding box center [1272, 435] width 30 height 30
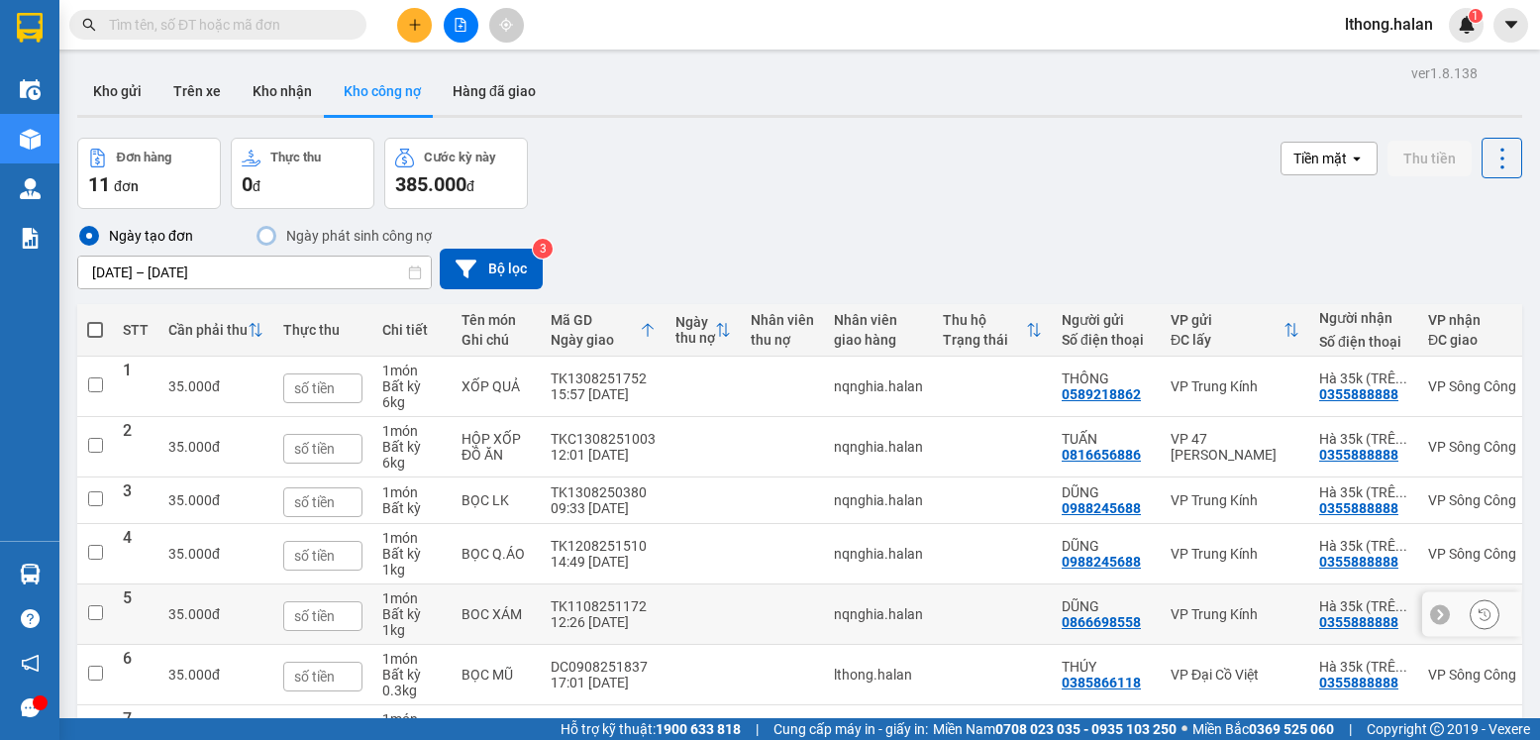
scroll to position [297, 0]
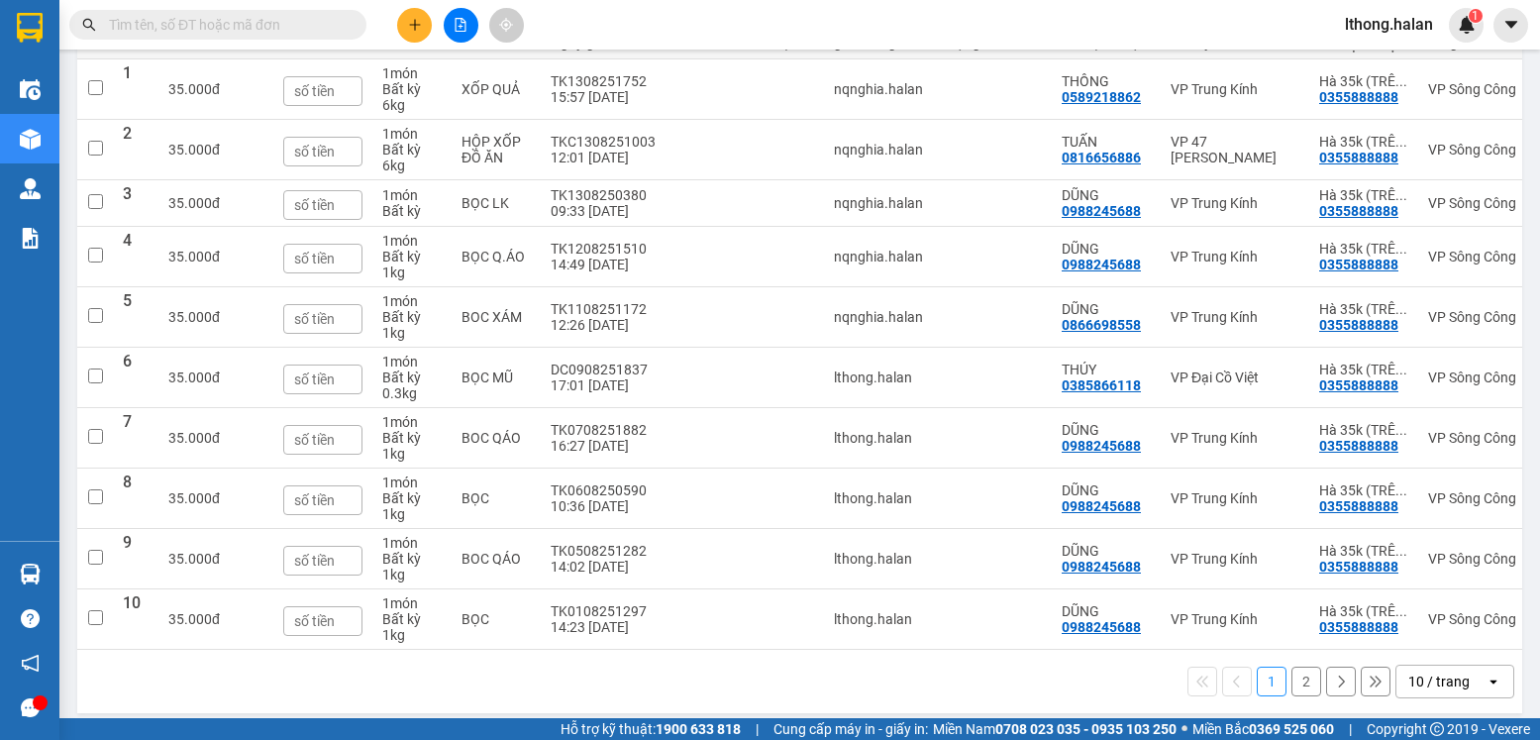
click at [1292, 688] on button "2" at bounding box center [1307, 682] width 30 height 30
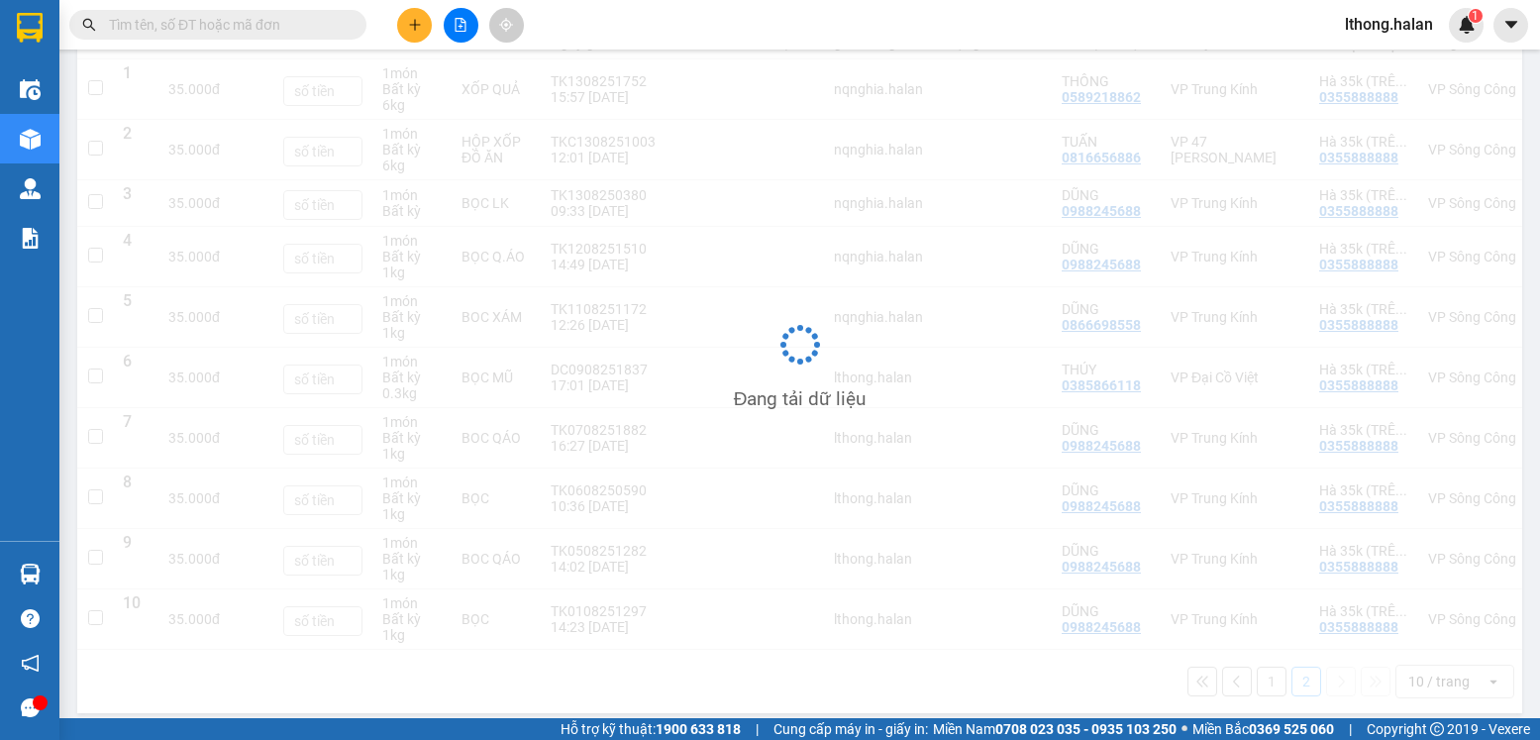
scroll to position [91, 0]
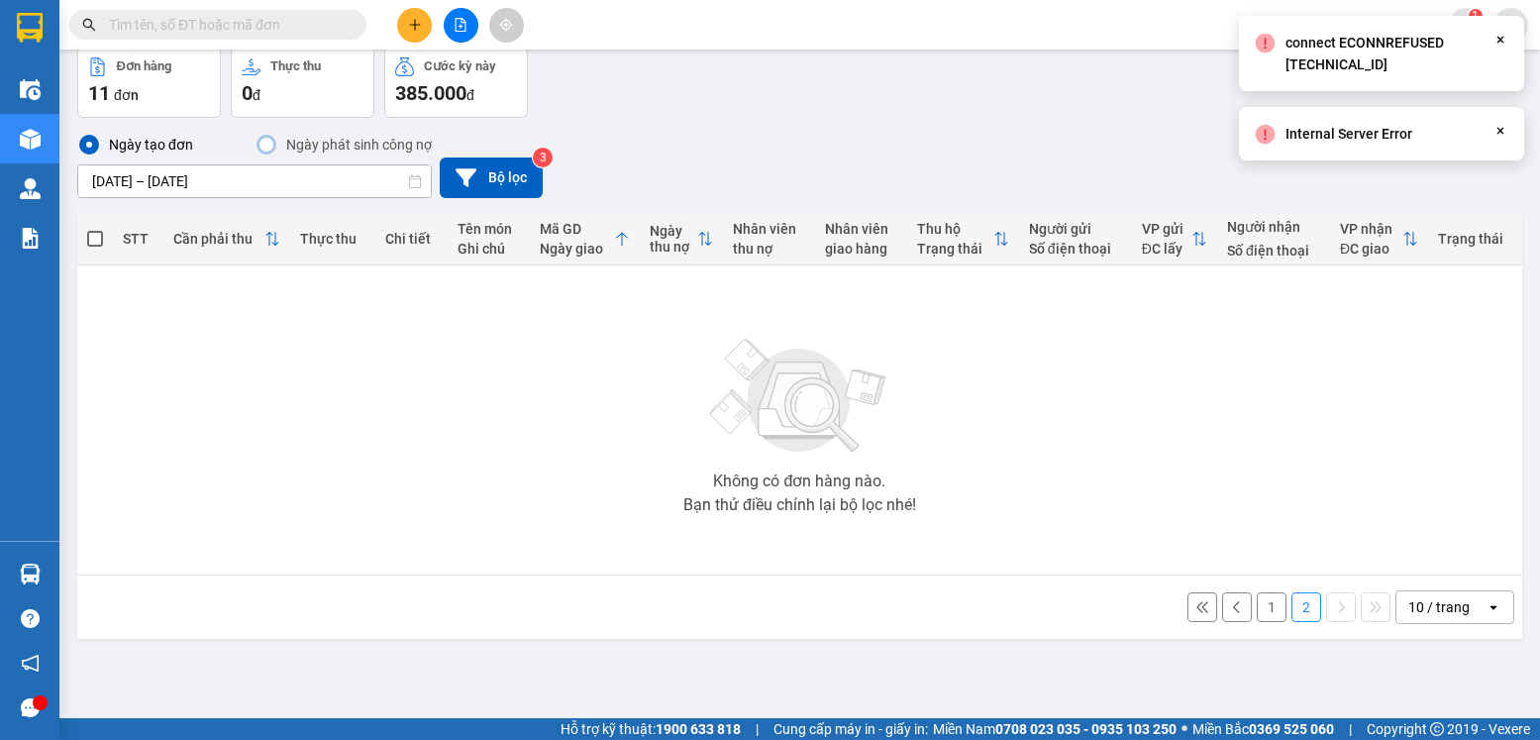
click at [1500, 41] on icon at bounding box center [1501, 40] width 7 height 7
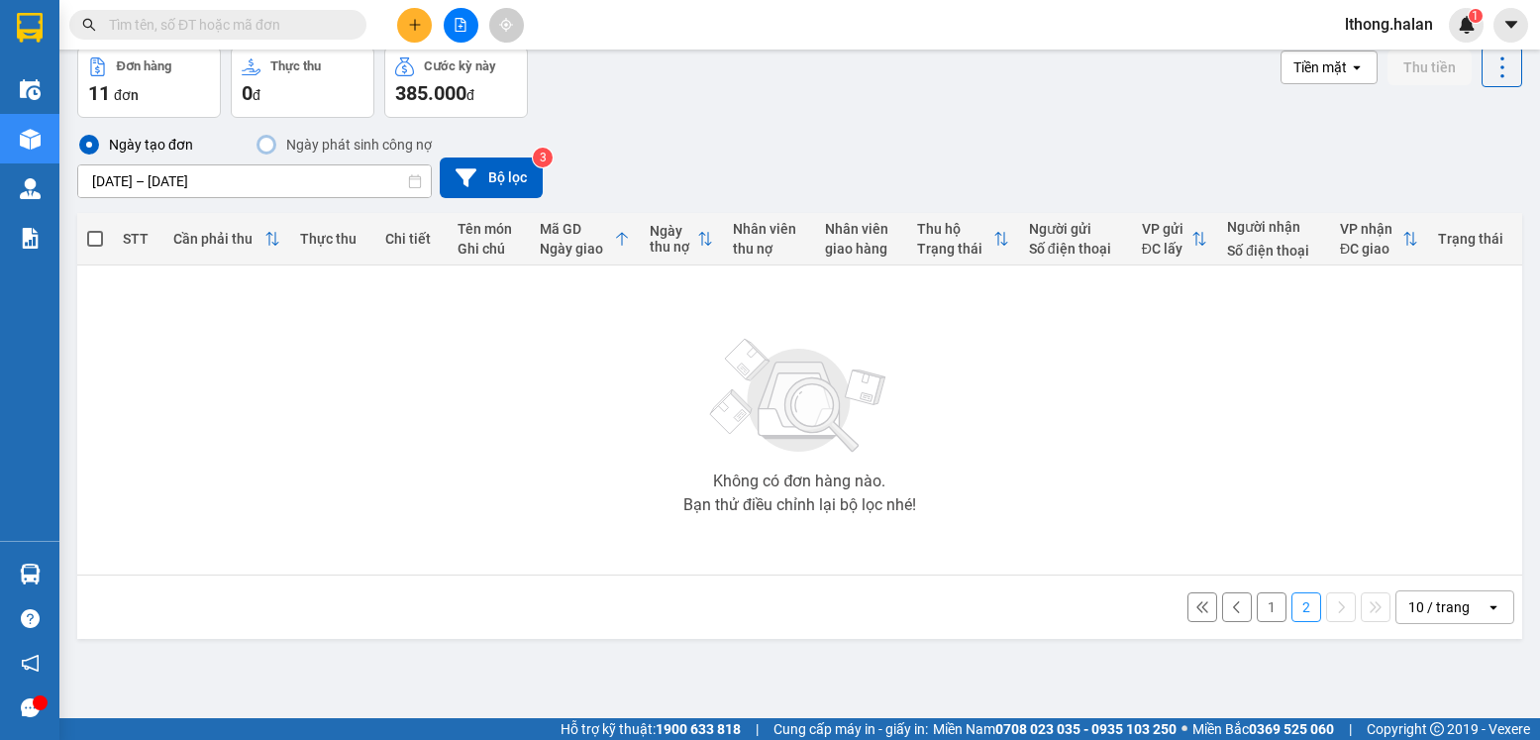
click at [1257, 603] on button "1" at bounding box center [1272, 607] width 30 height 30
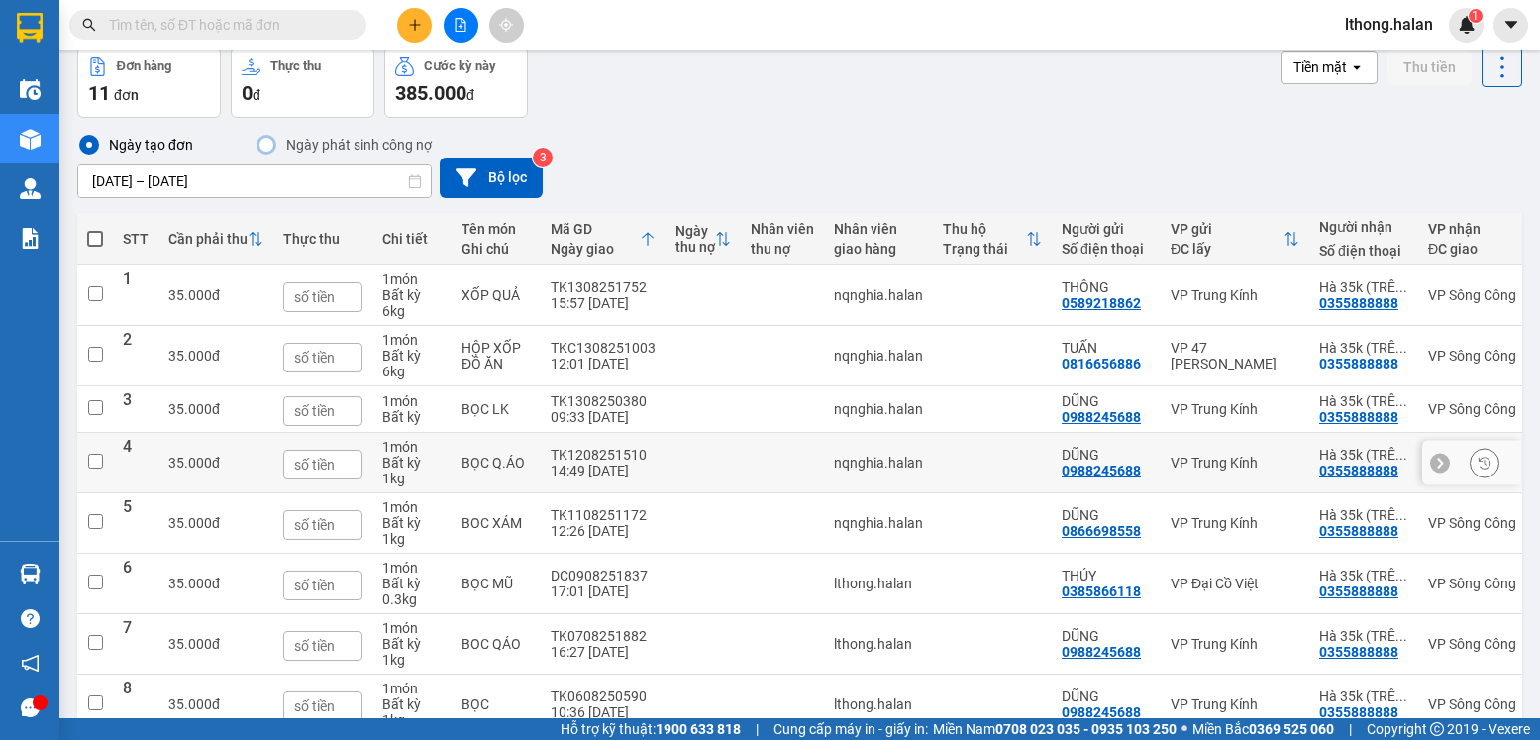
scroll to position [318, 0]
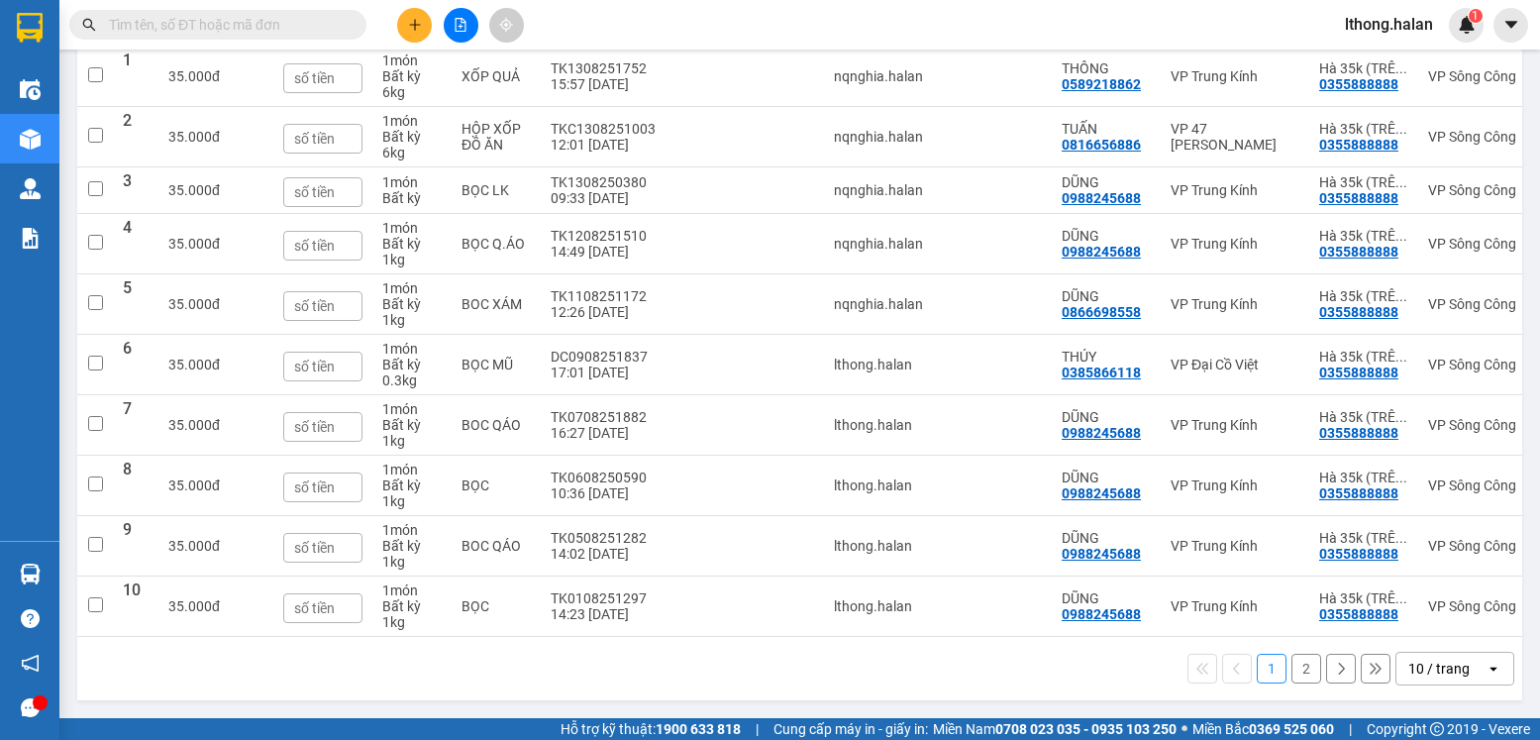
click at [1293, 668] on button "2" at bounding box center [1307, 669] width 30 height 30
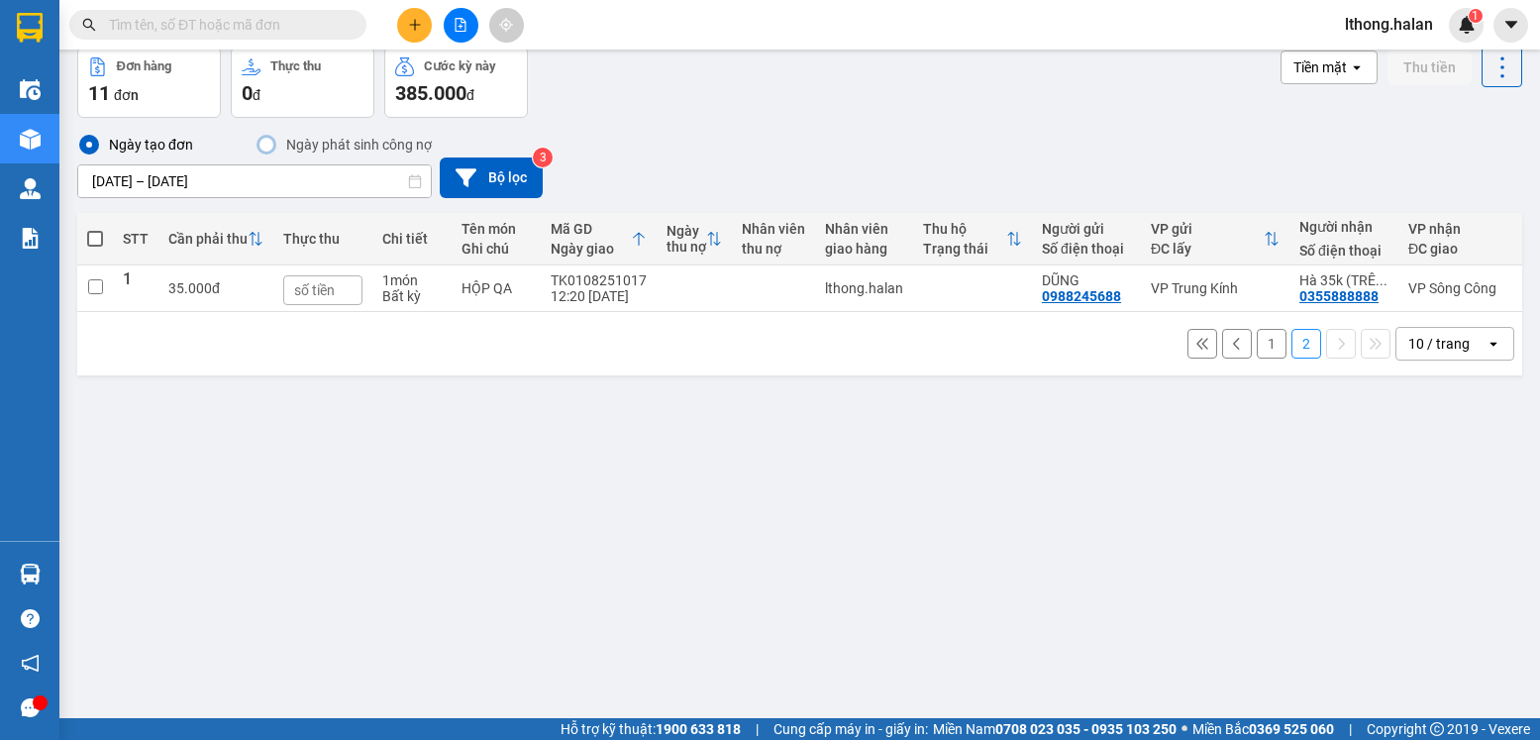
scroll to position [0, 0]
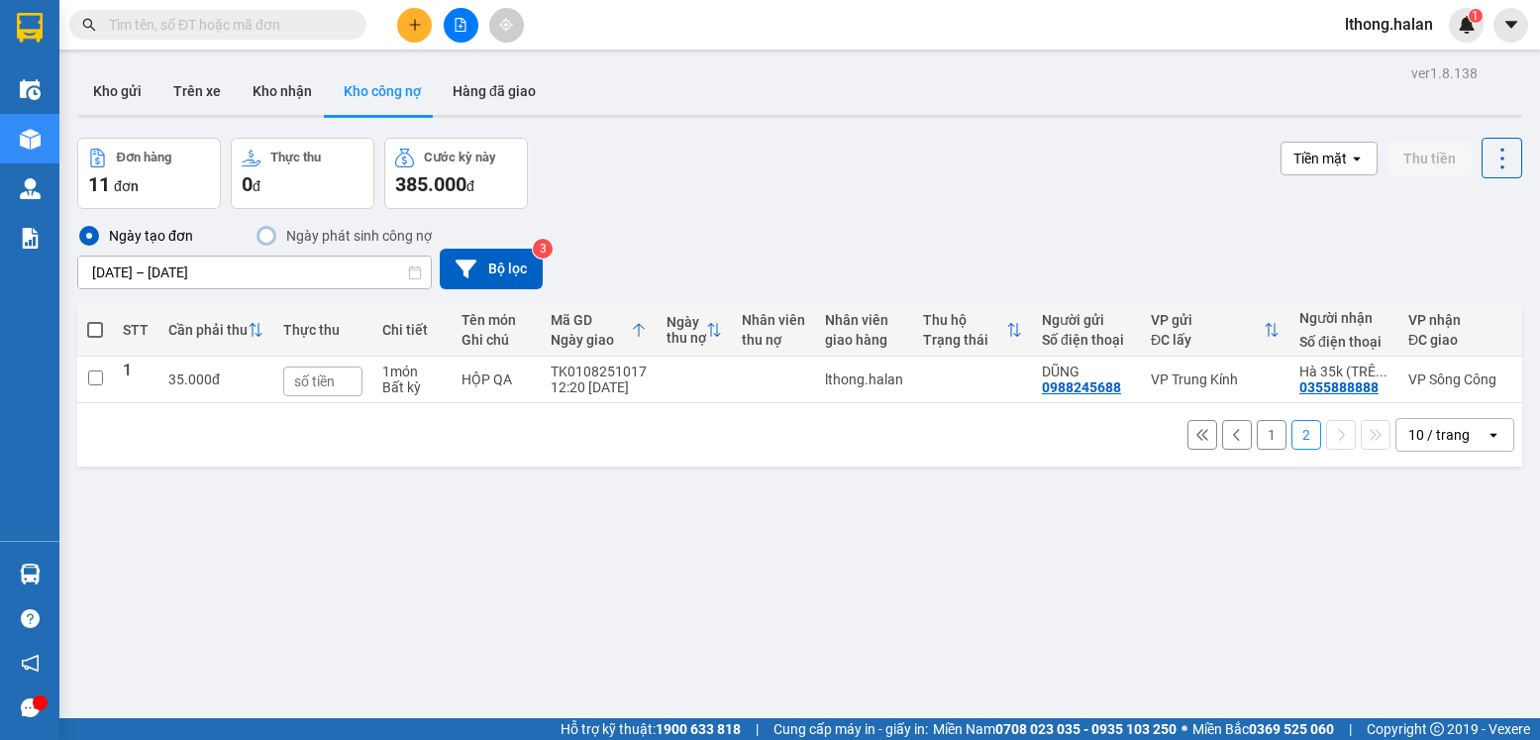
click at [1257, 448] on button "1" at bounding box center [1272, 435] width 30 height 30
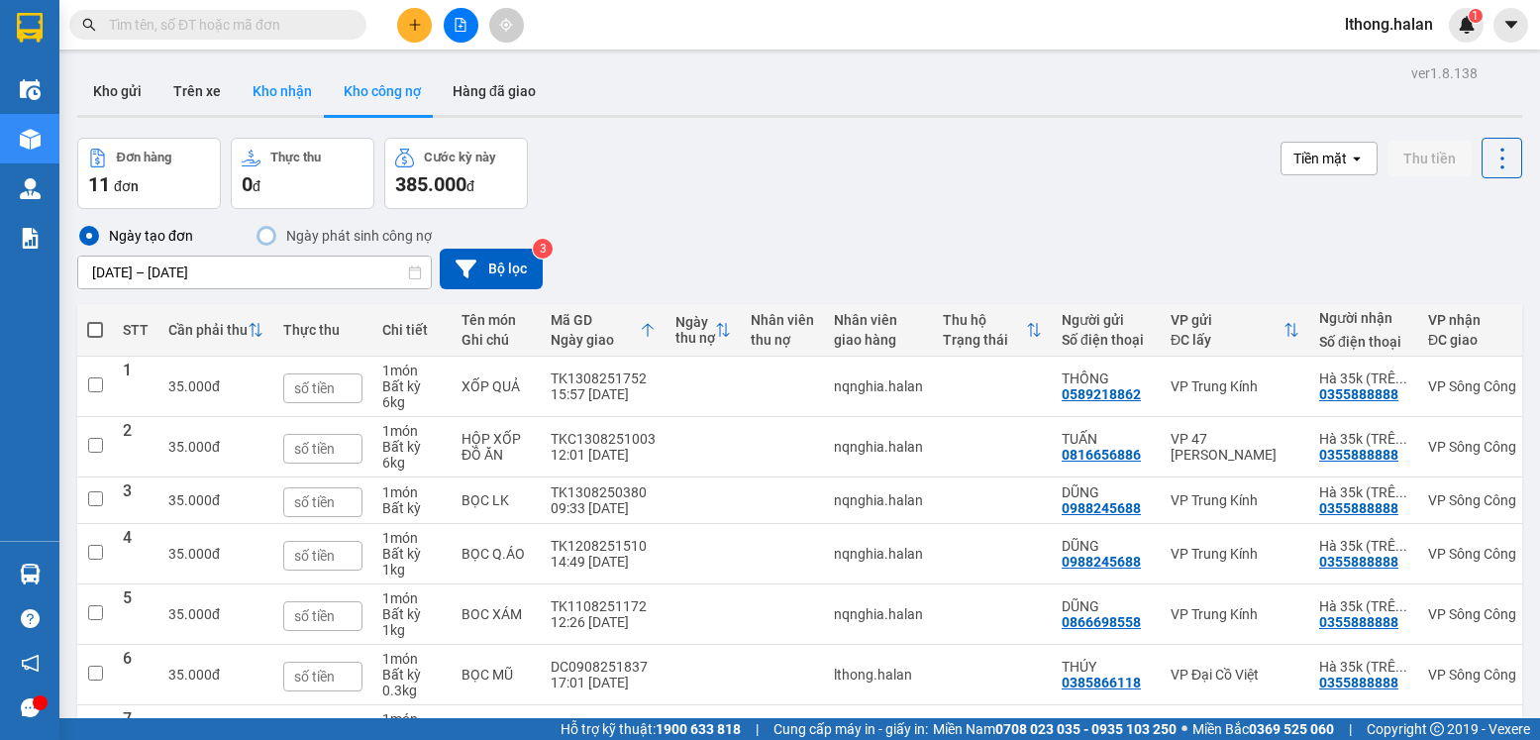
click at [260, 89] on button "Kho nhận" at bounding box center [282, 91] width 91 height 48
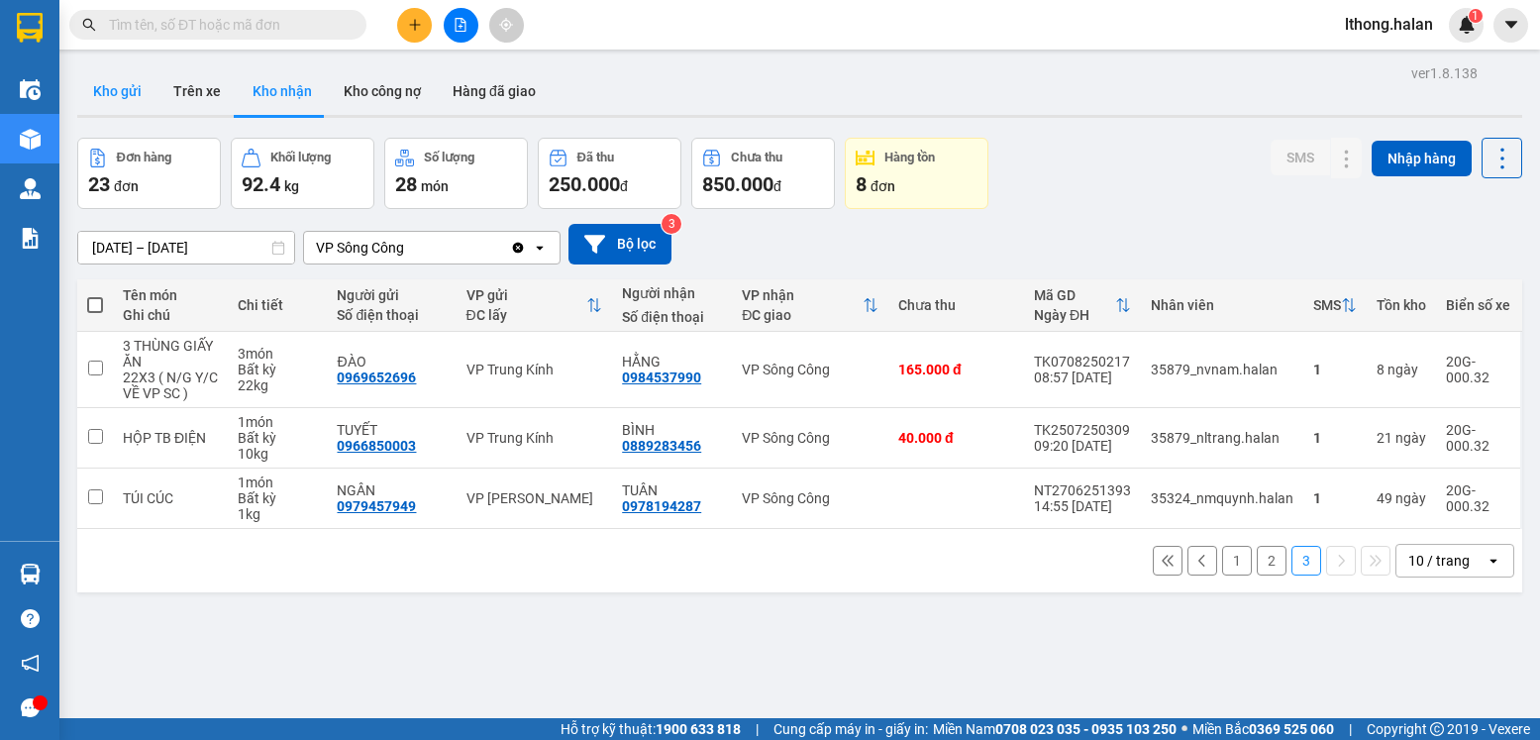
click at [118, 96] on button "Kho gửi" at bounding box center [117, 91] width 80 height 48
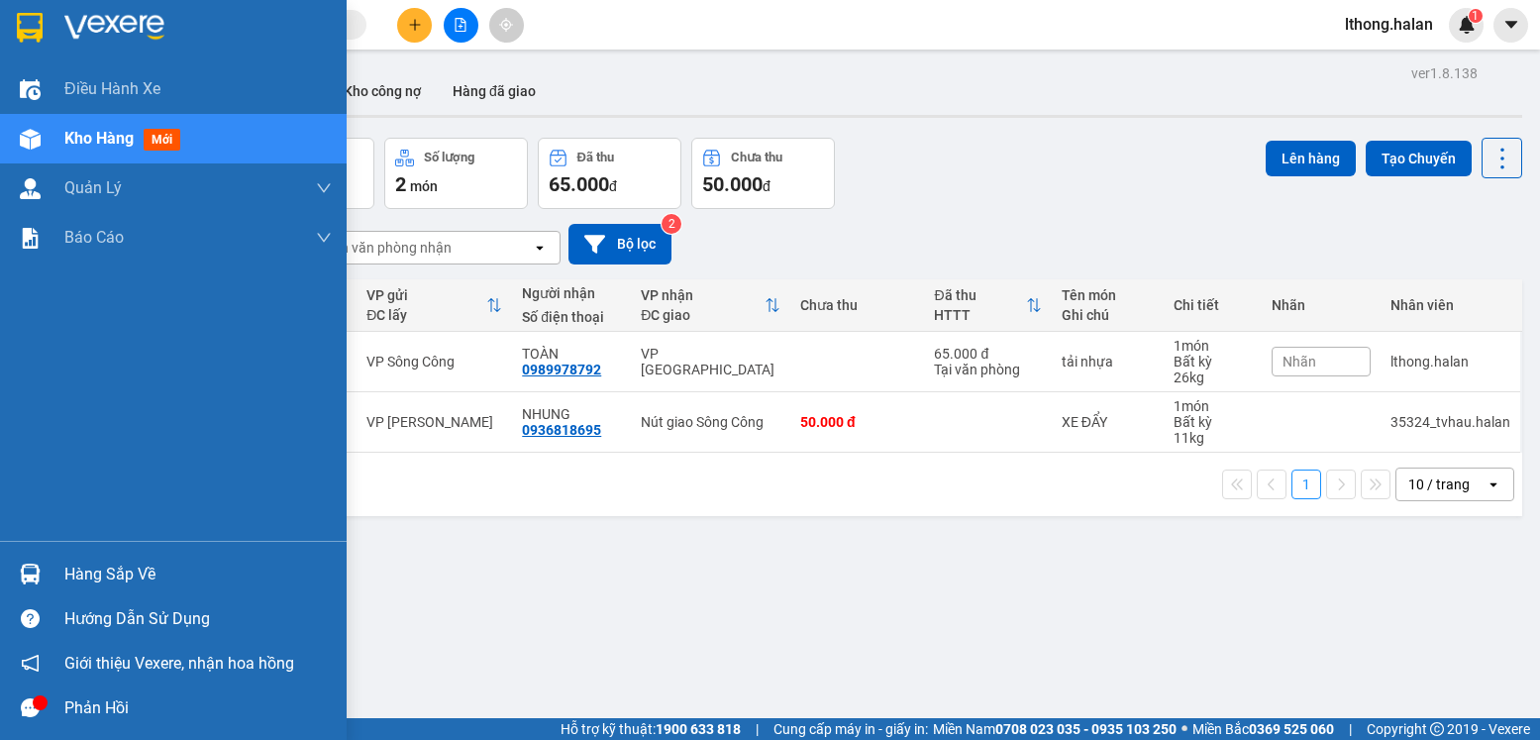
click at [124, 575] on div "Hàng sắp về" at bounding box center [197, 575] width 267 height 30
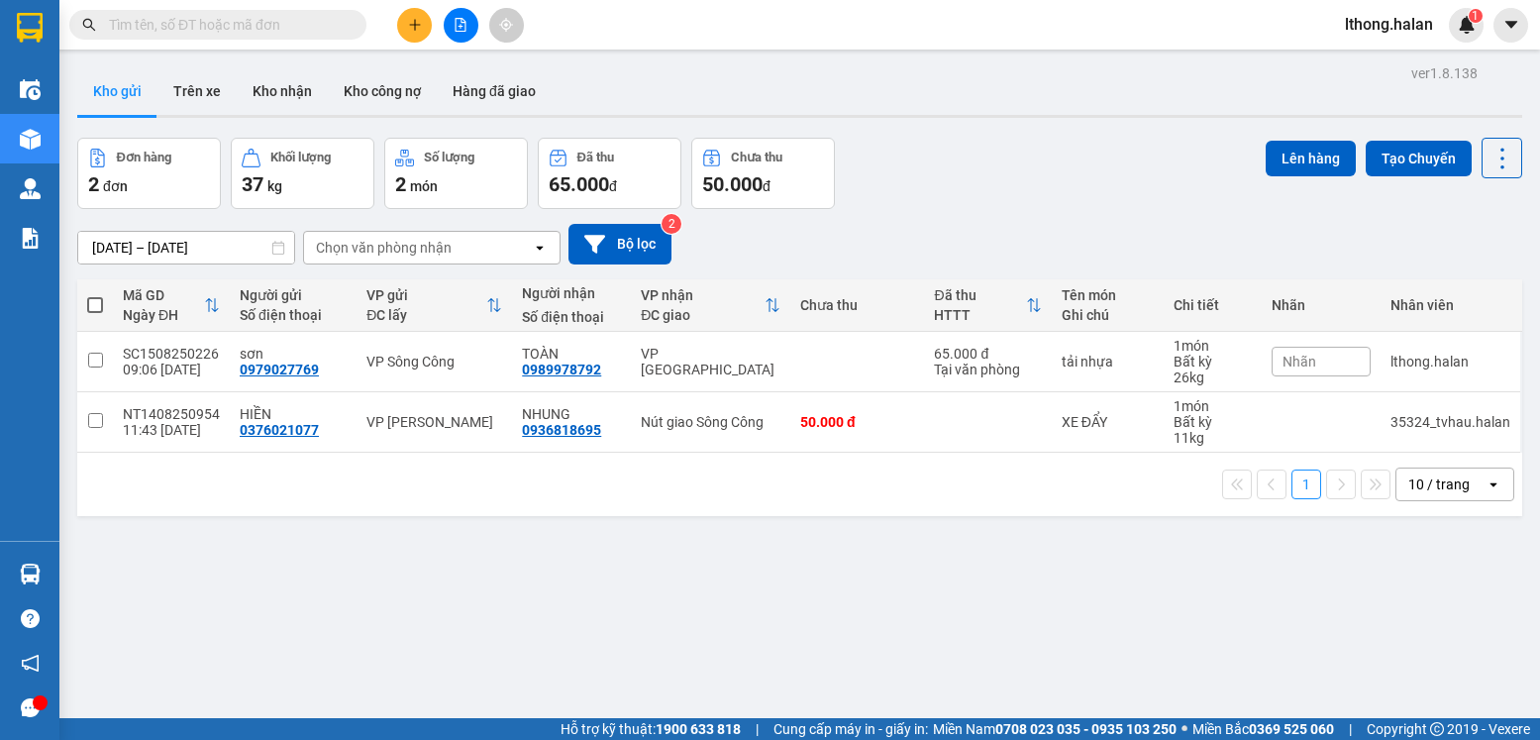
click at [1053, 666] on section "Kết quả tìm kiếm ( 441 ) Bộ lọc Mã ĐH Trạng thái Món hàng Thu hộ Tổng cước Chưa…" at bounding box center [770, 370] width 1540 height 740
click at [317, 27] on input "text" at bounding box center [226, 25] width 234 height 22
click at [264, 23] on input "text" at bounding box center [226, 25] width 234 height 22
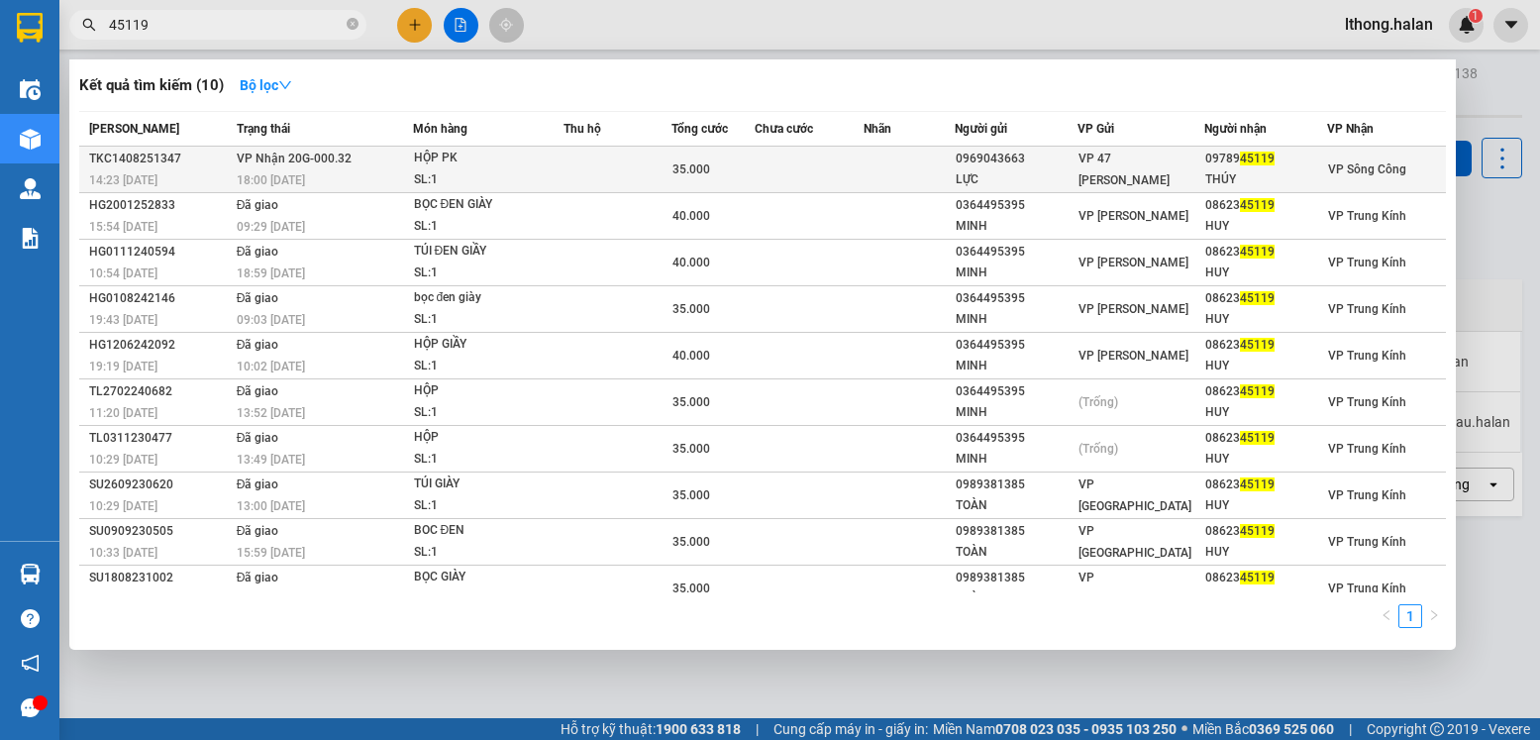
type input "45119"
click at [879, 169] on td at bounding box center [909, 170] width 91 height 47
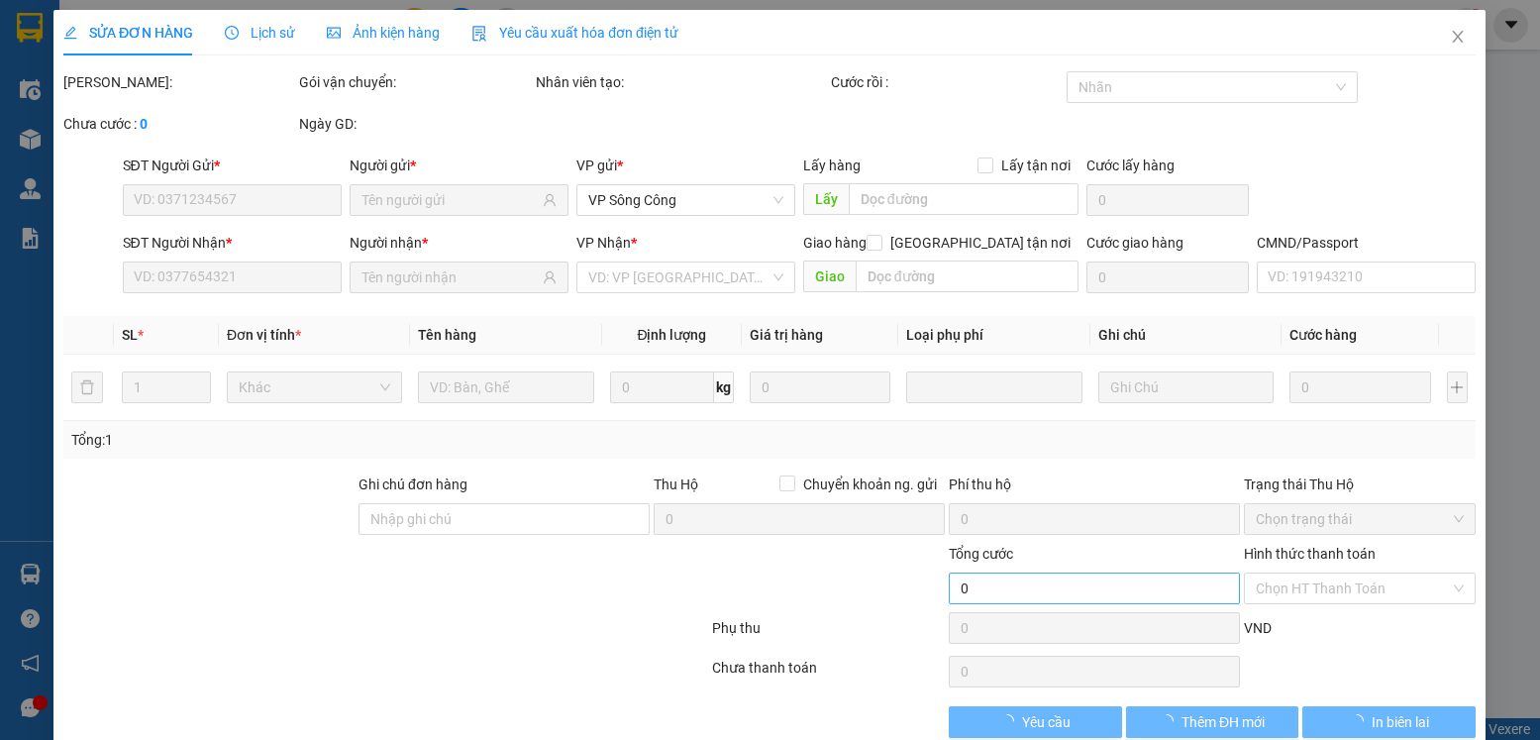
type input "0969043663"
type input "LỰC"
type input "0978945119"
type input "THÚY"
type input "35.000"
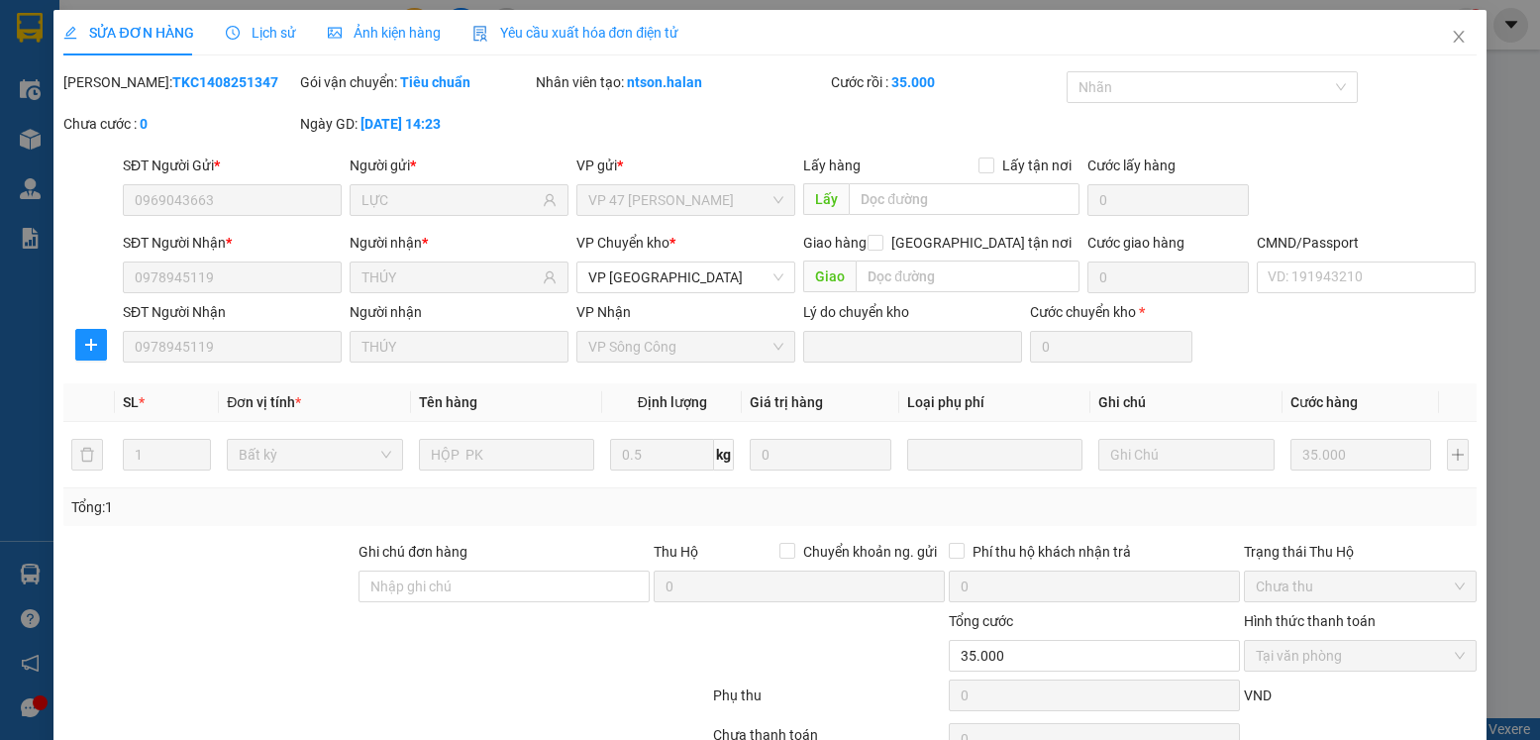
scroll to position [104, 0]
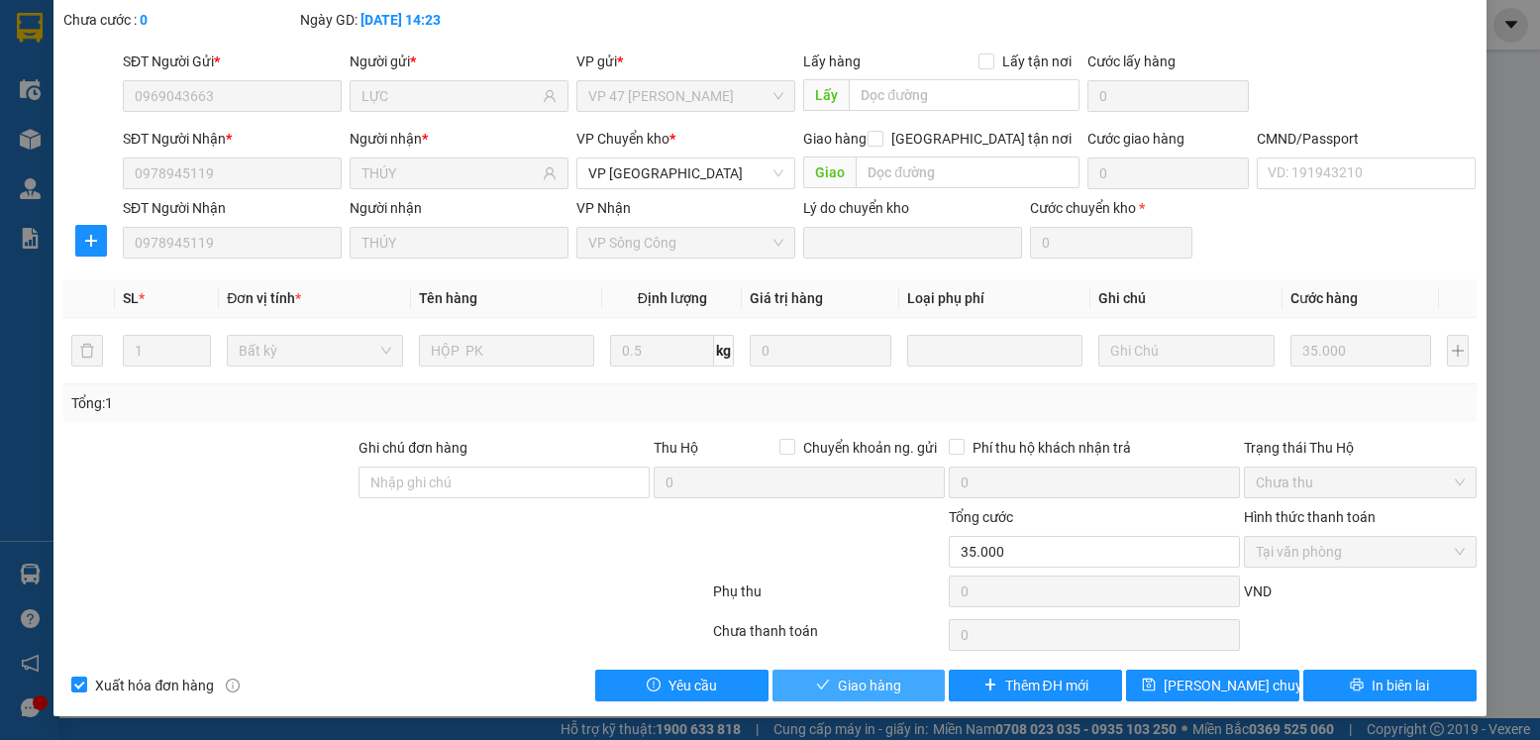
click at [859, 686] on span "Giao hàng" at bounding box center [869, 686] width 63 height 22
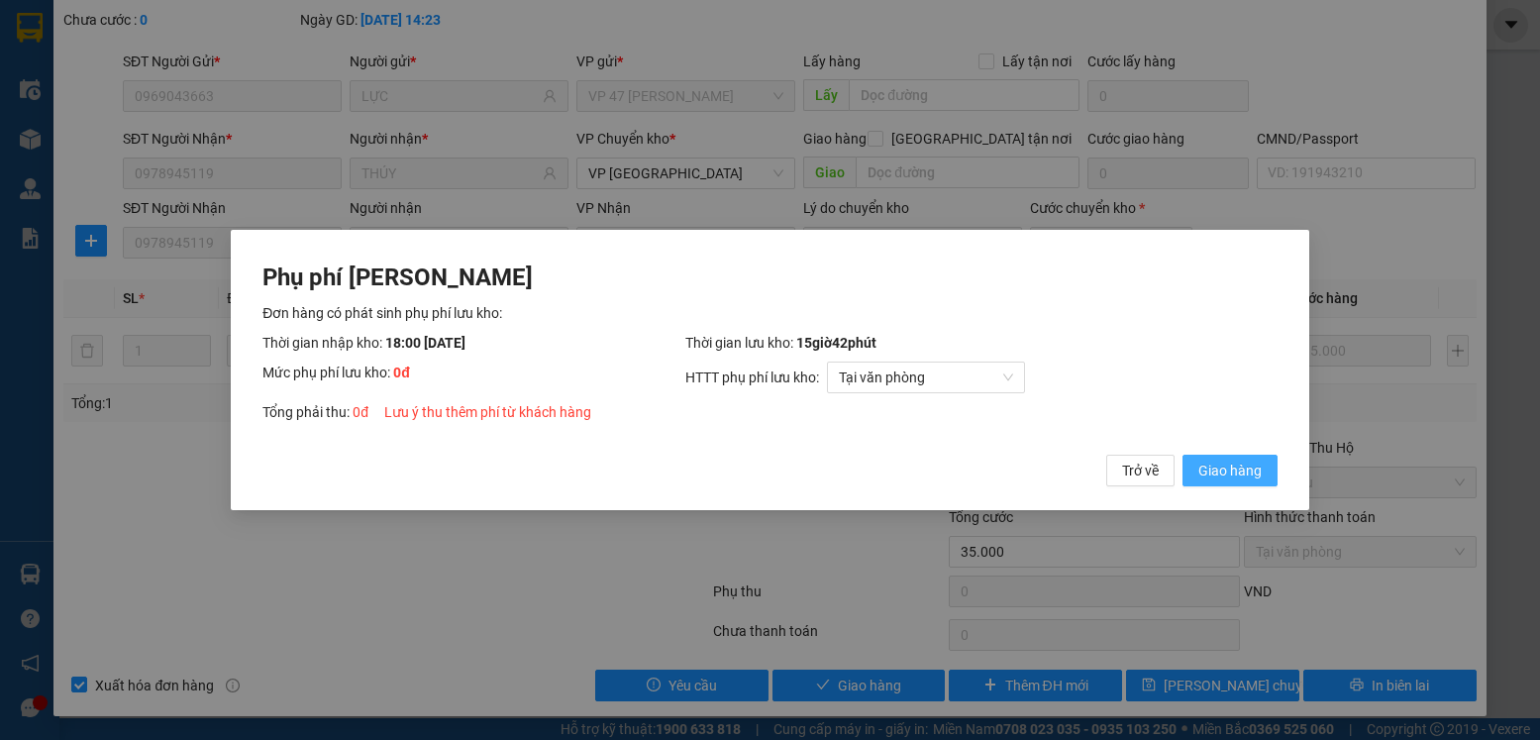
click at [1229, 473] on span "Giao hàng" at bounding box center [1230, 471] width 63 height 22
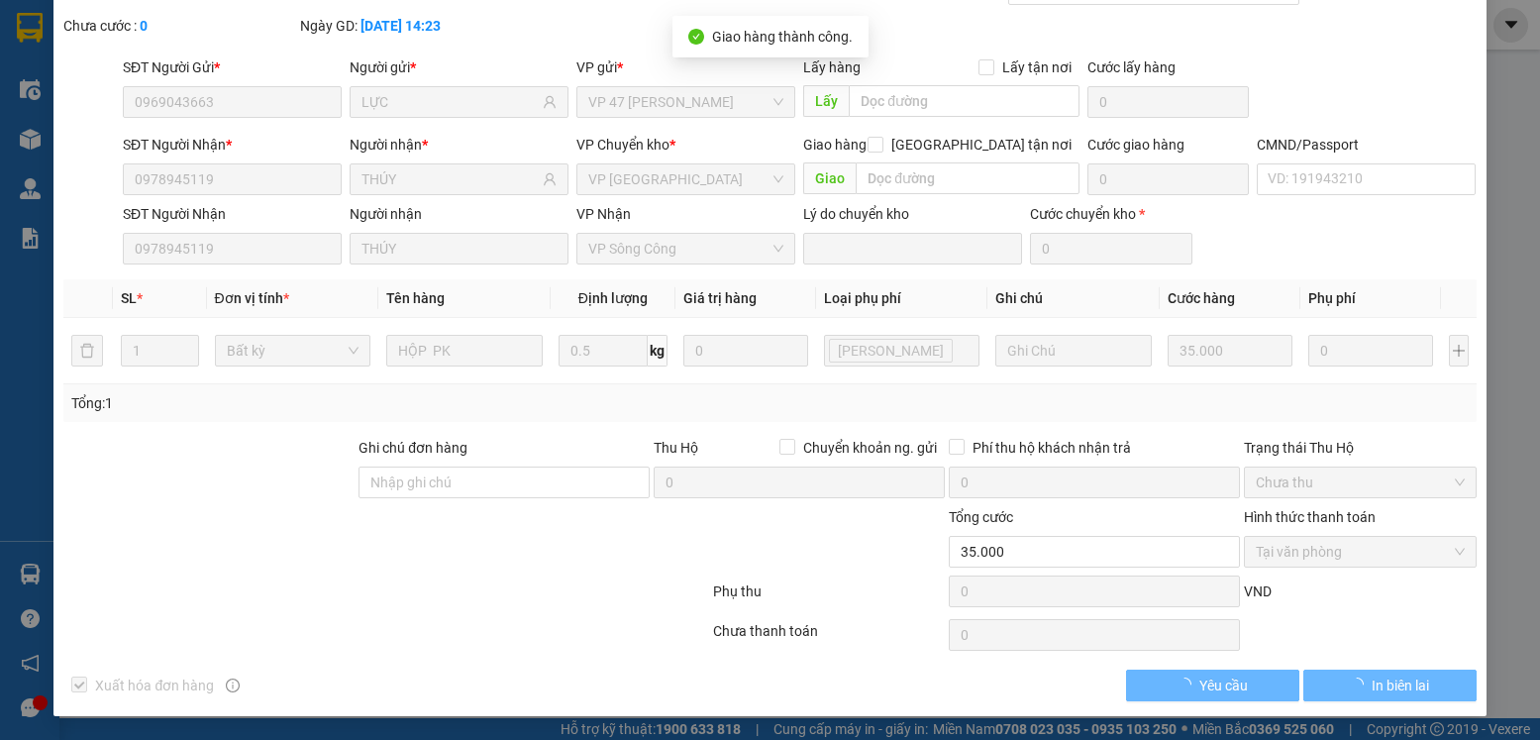
scroll to position [0, 0]
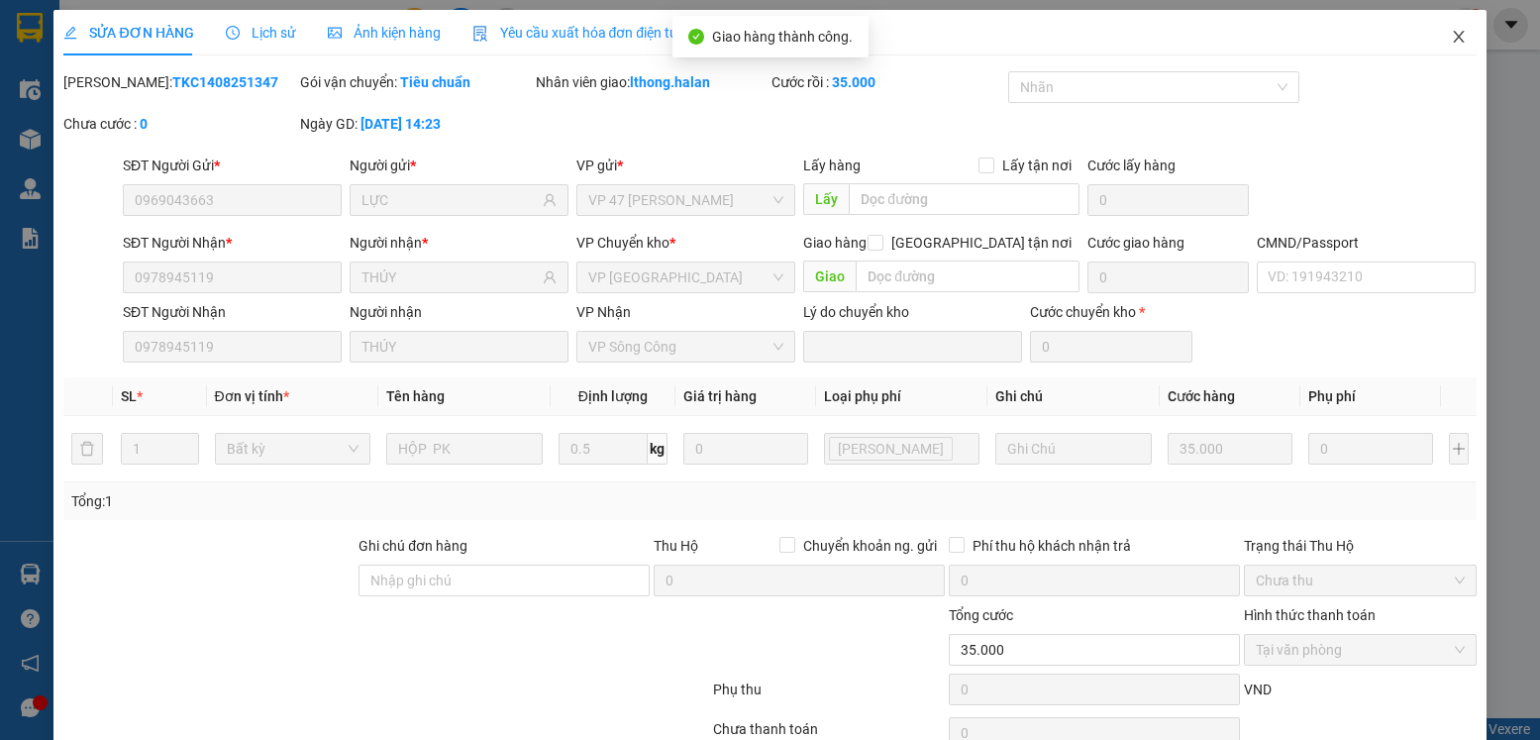
click at [1453, 38] on icon "close" at bounding box center [1458, 37] width 11 height 12
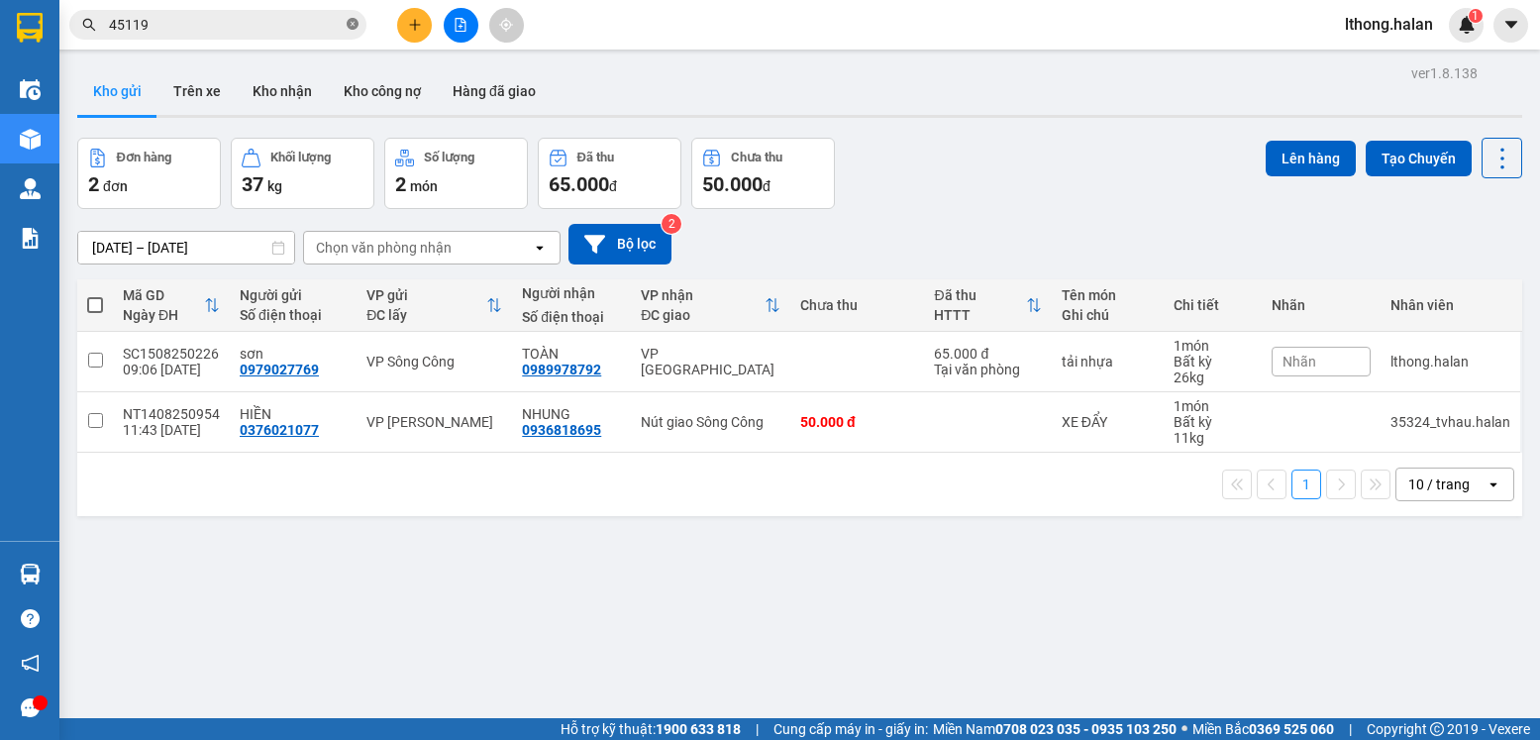
click at [352, 23] on icon "close-circle" at bounding box center [353, 24] width 12 height 12
click at [261, 83] on button "Kho nhận" at bounding box center [282, 91] width 91 height 48
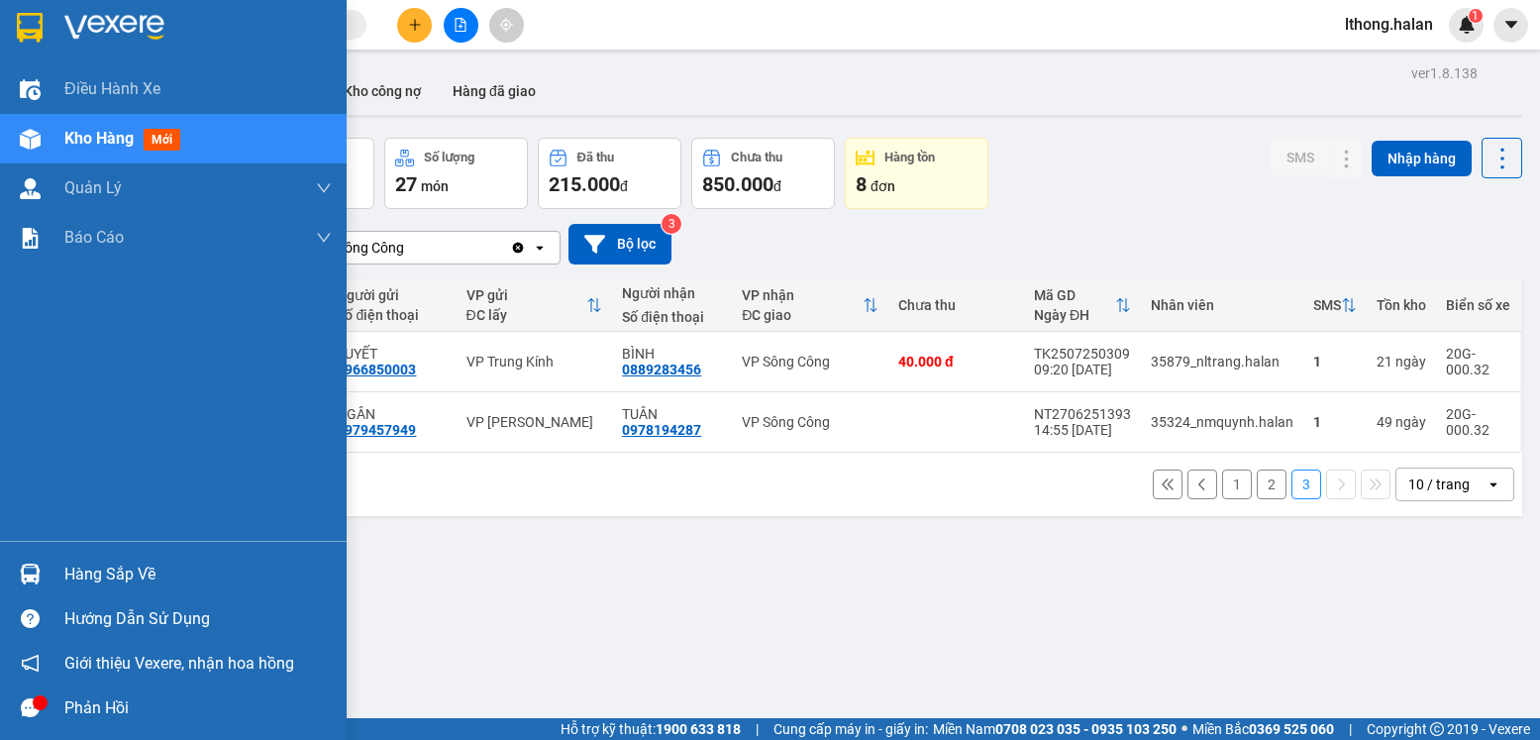
click at [98, 581] on div "Hàng sắp về" at bounding box center [197, 575] width 267 height 30
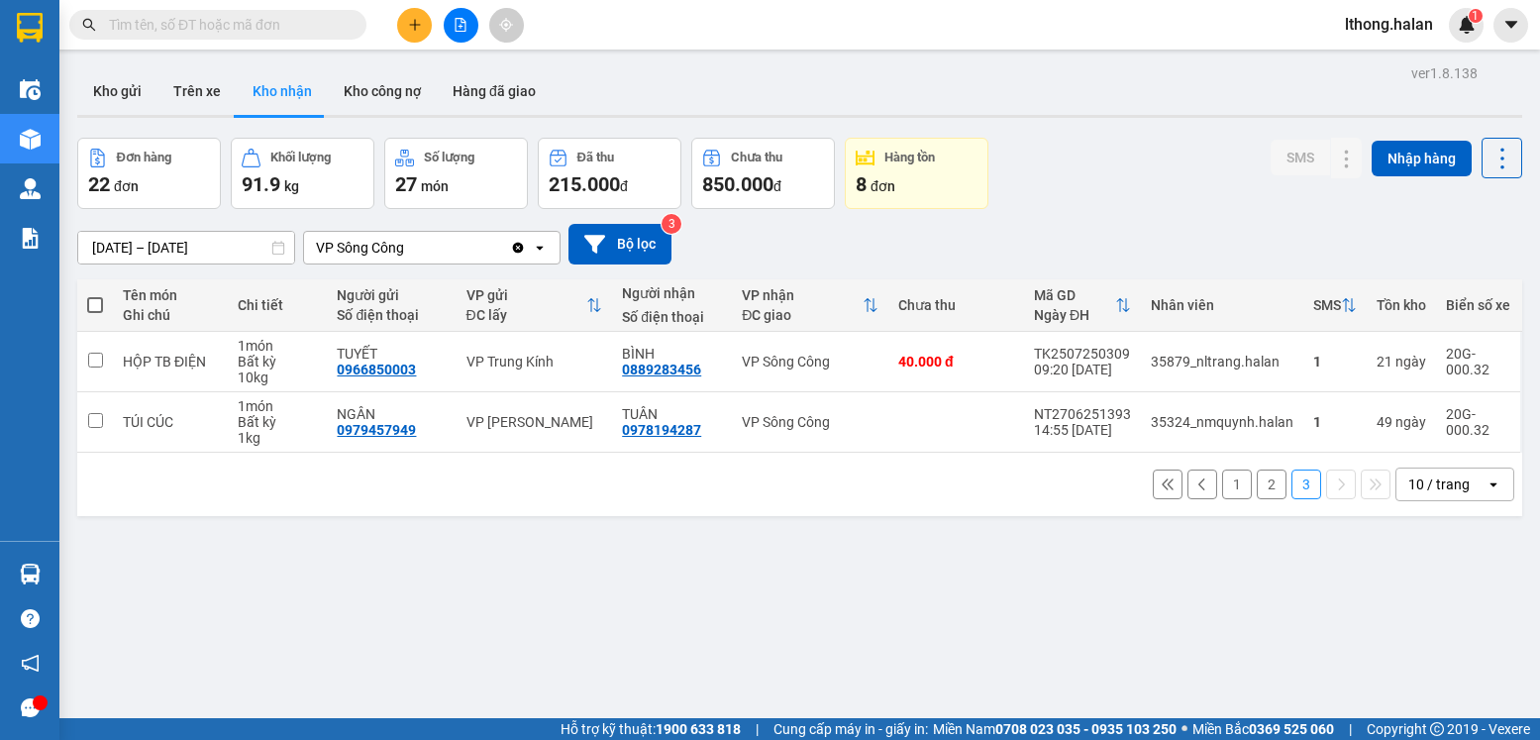
drag, startPoint x: 1030, startPoint y: 656, endPoint x: 654, endPoint y: 413, distance: 447.9
click at [1014, 641] on section "Kết quả tìm kiếm ( 10 ) Bộ lọc Mã ĐH Trạng thái Món hàng Thu hộ Tổng cước Chưa …" at bounding box center [770, 370] width 1540 height 740
click at [409, 22] on icon "plus" at bounding box center [415, 25] width 14 height 14
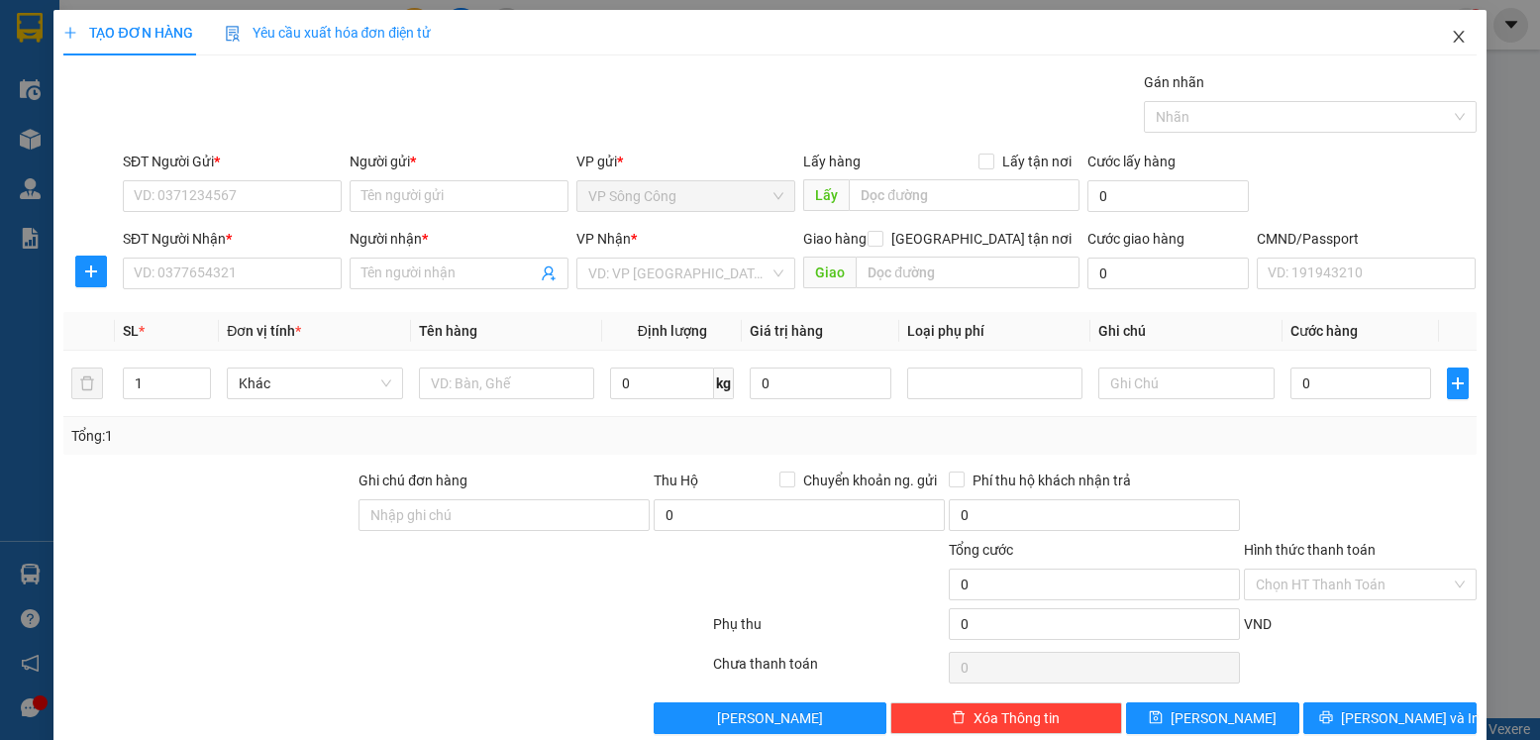
click at [1451, 41] on icon "close" at bounding box center [1459, 37] width 16 height 16
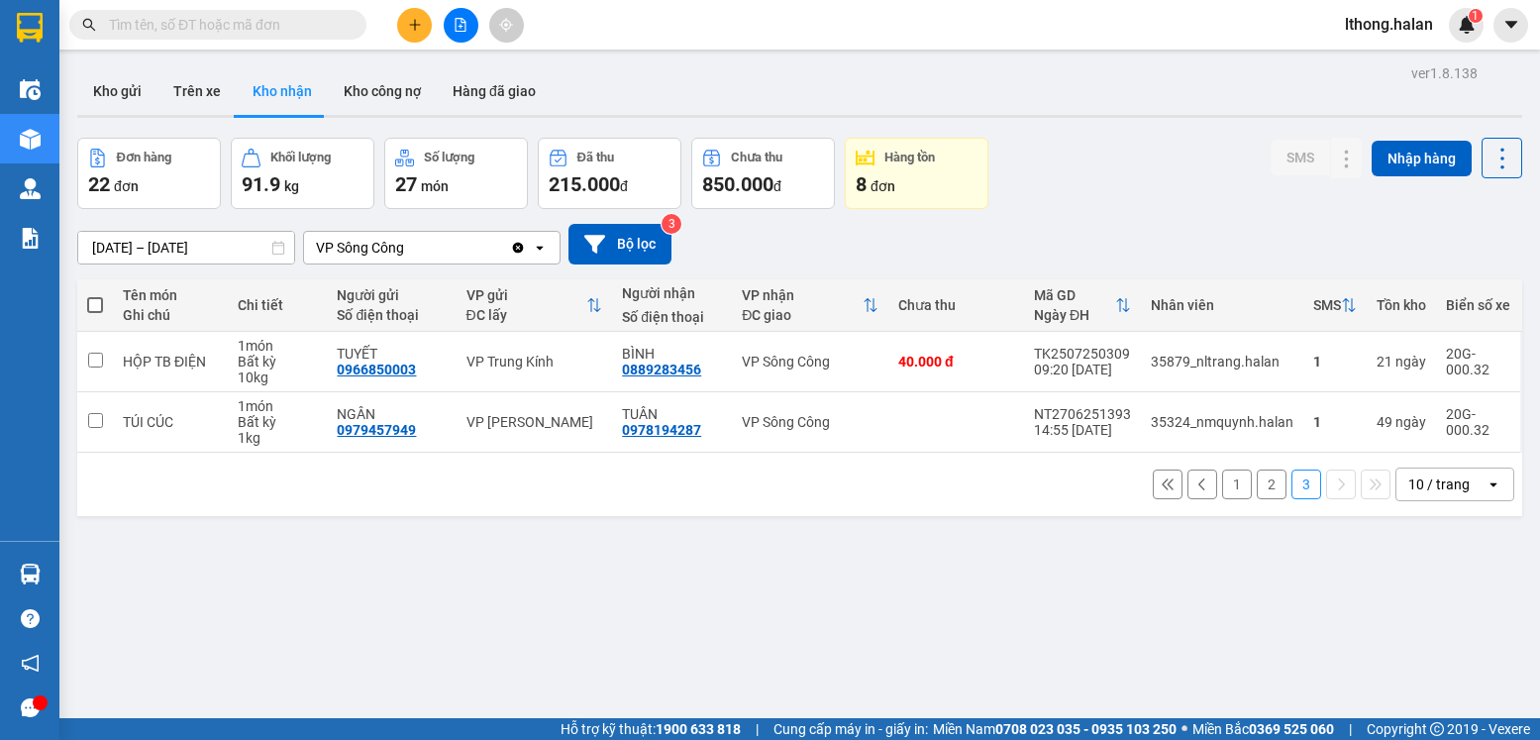
click at [297, 31] on input "text" at bounding box center [226, 25] width 234 height 22
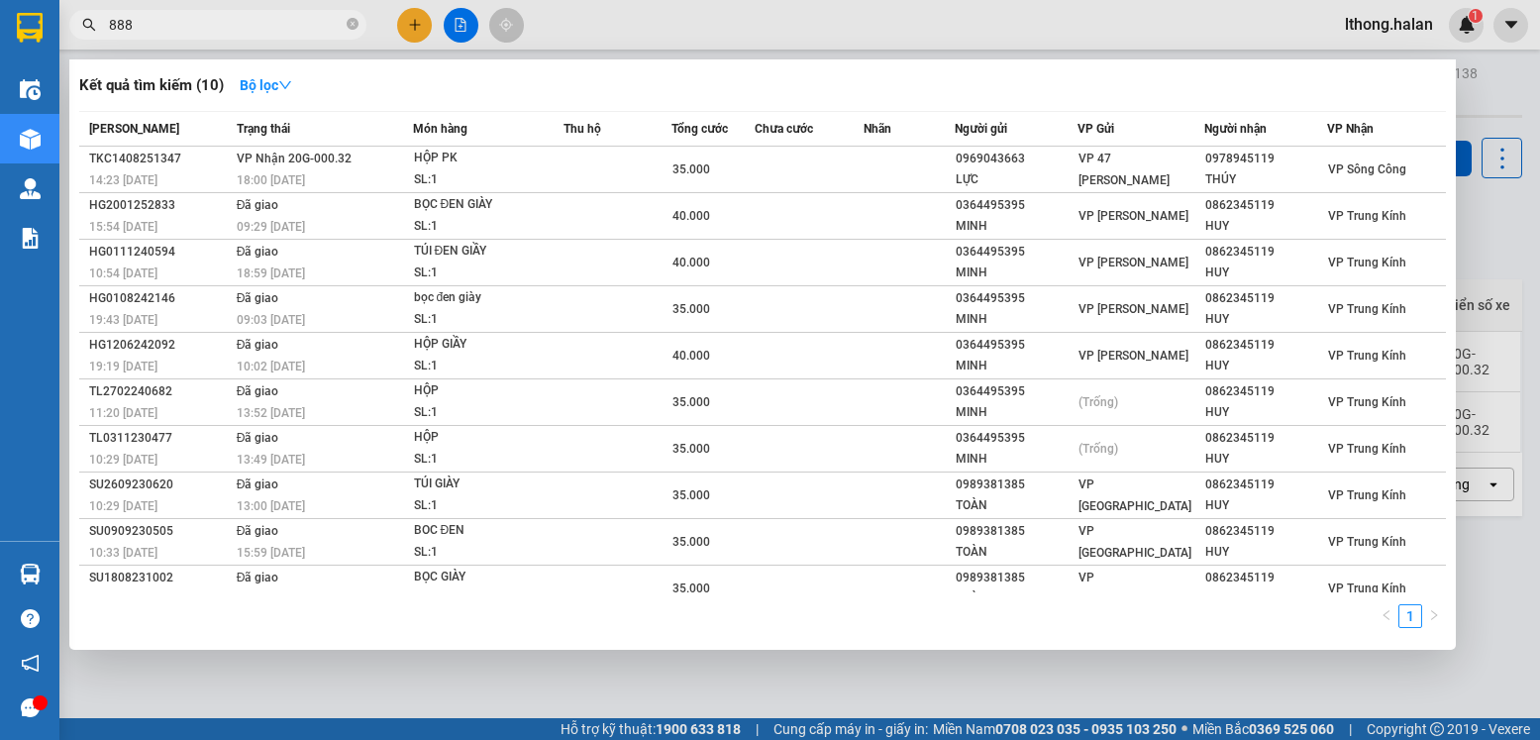
type input "8889"
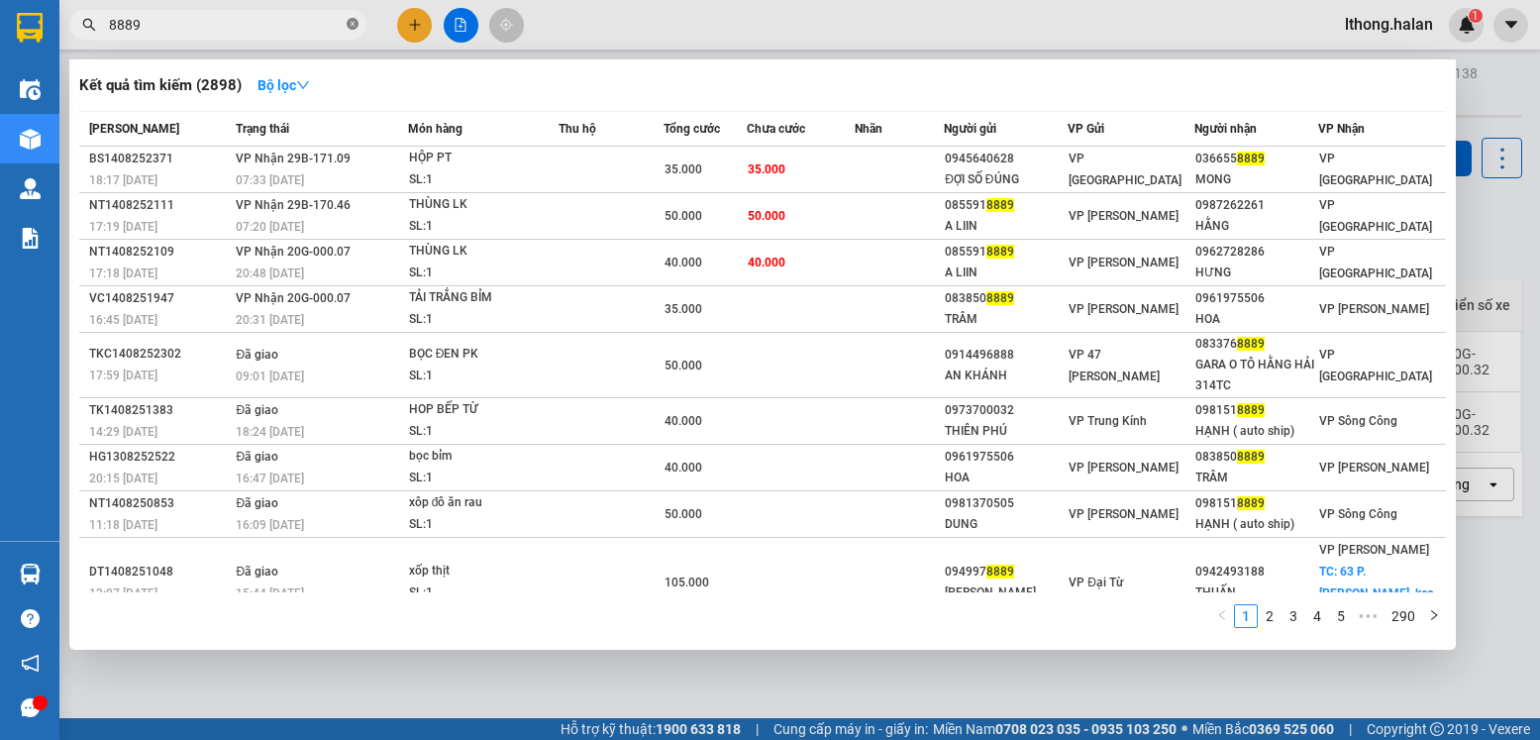
click at [356, 28] on icon "close-circle" at bounding box center [353, 24] width 12 height 12
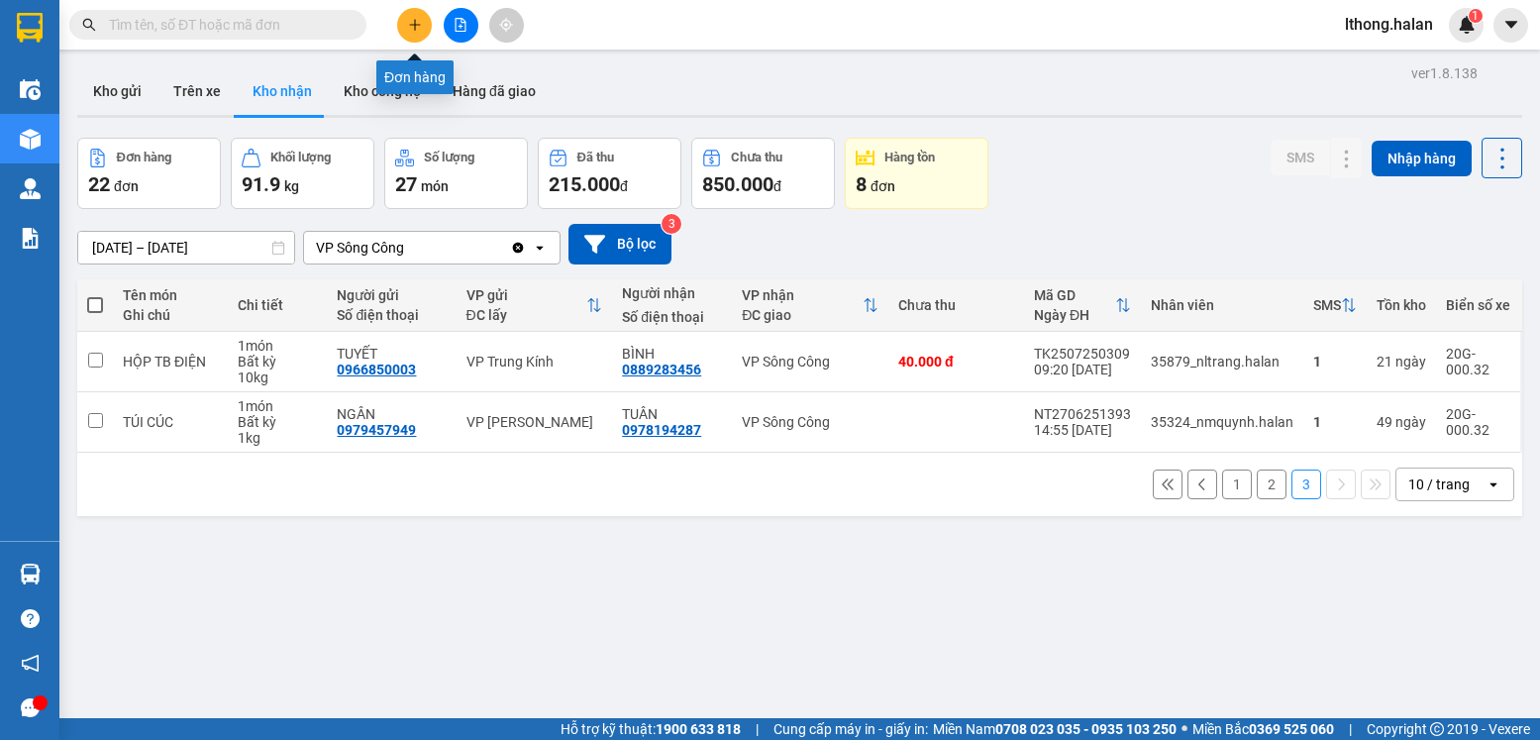
click at [413, 25] on icon "plus" at bounding box center [414, 24] width 11 height 1
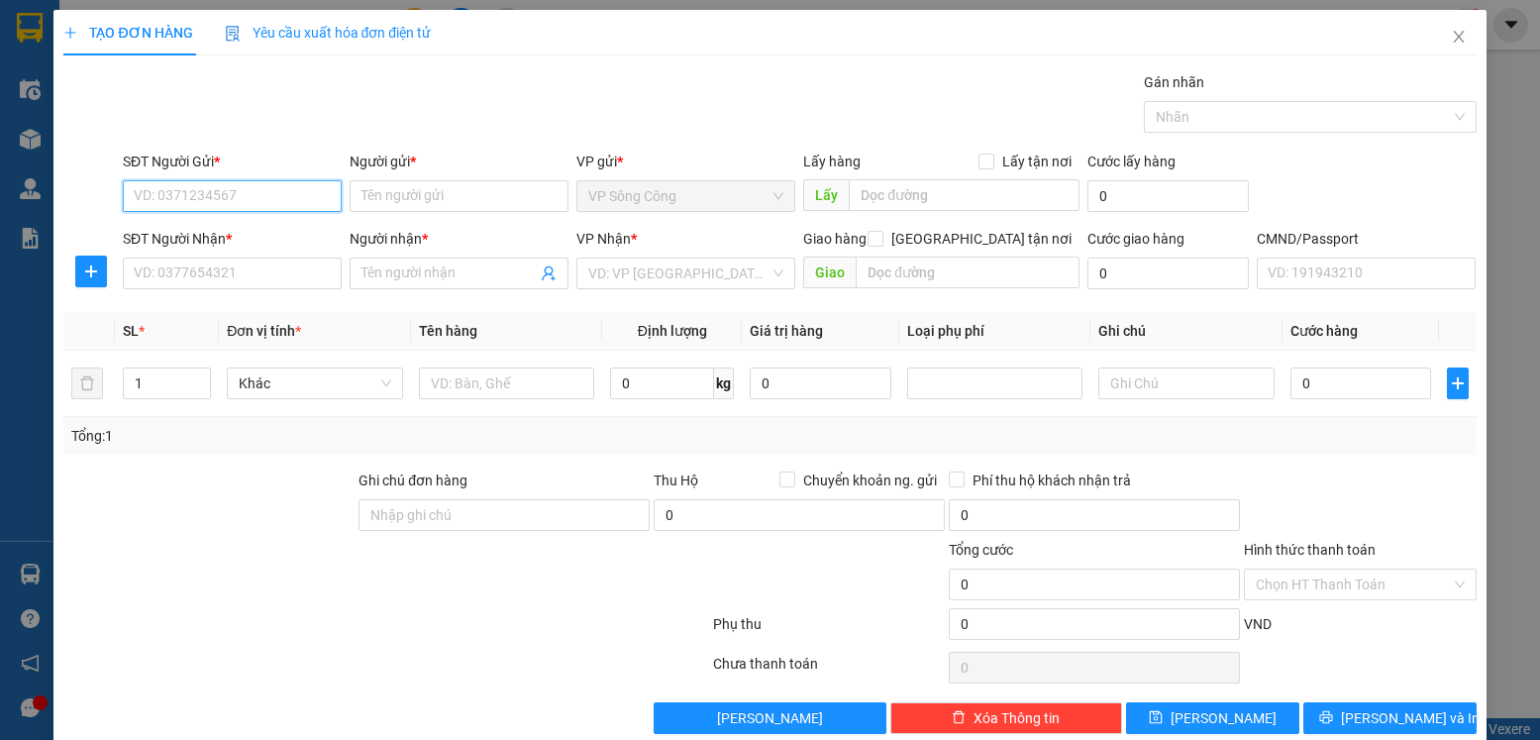
click at [258, 195] on input "SĐT Người Gửi *" at bounding box center [232, 196] width 219 height 32
type input "0967628889"
click at [257, 235] on div "0967628889 - NHUNG, SHOP BABY SONGCONG" at bounding box center [282, 236] width 297 height 22
type input "NHUNG, SHOP BABY SONGCONG"
type input "0967628889"
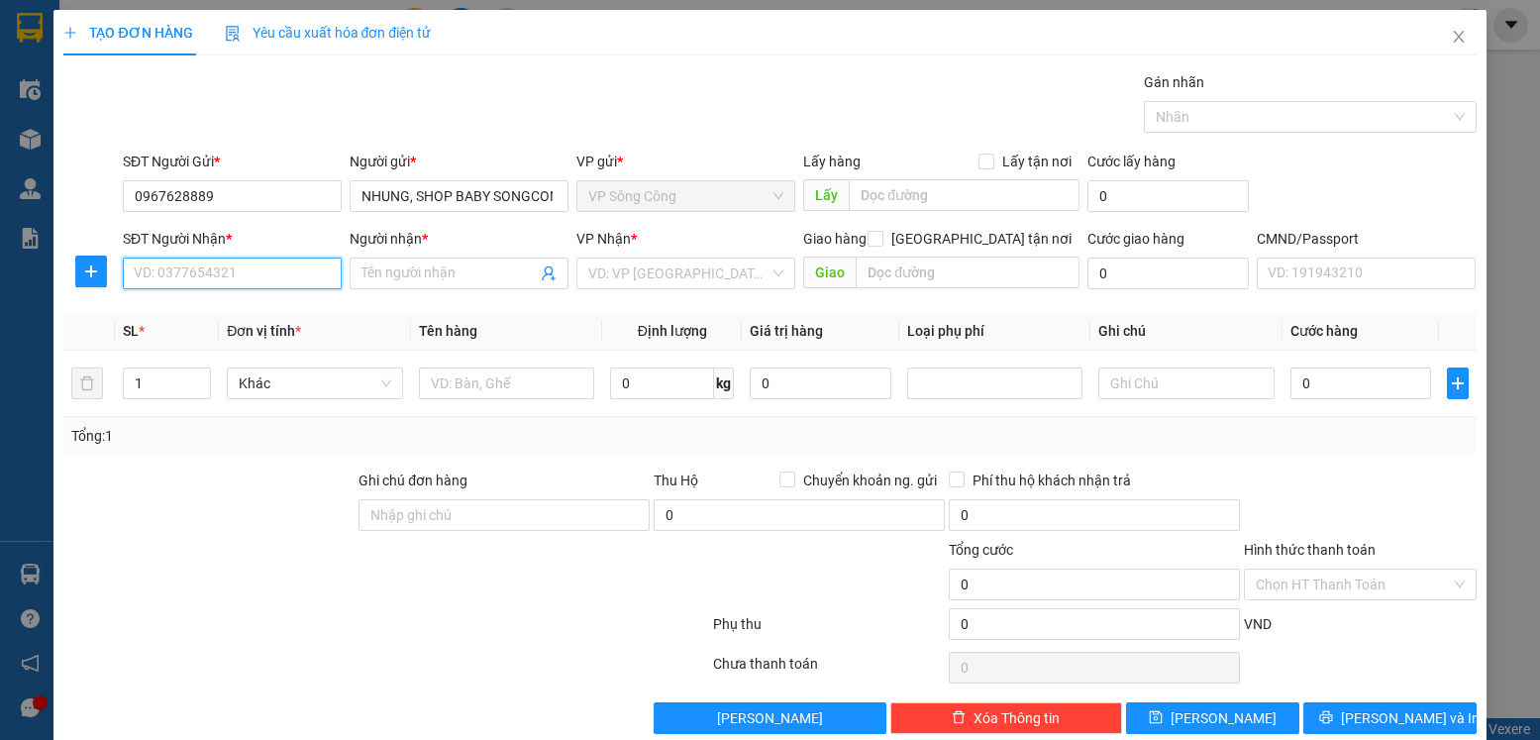
click at [200, 274] on input "SĐT Người Nhận *" at bounding box center [232, 274] width 219 height 32
type input "0393931373"
click at [260, 312] on div "0393931373 - đỗ trà my" at bounding box center [230, 313] width 193 height 22
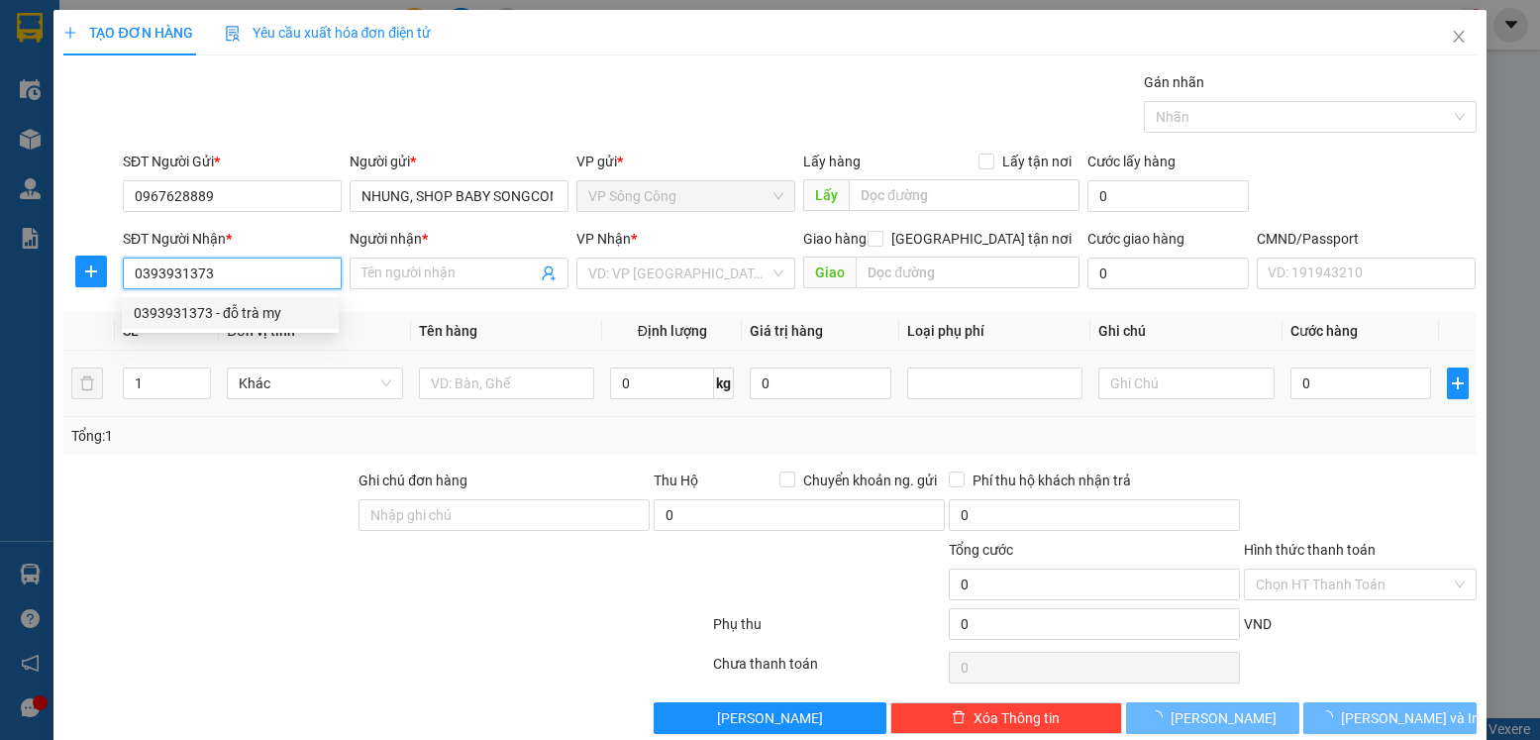
type input "đỗ trà my"
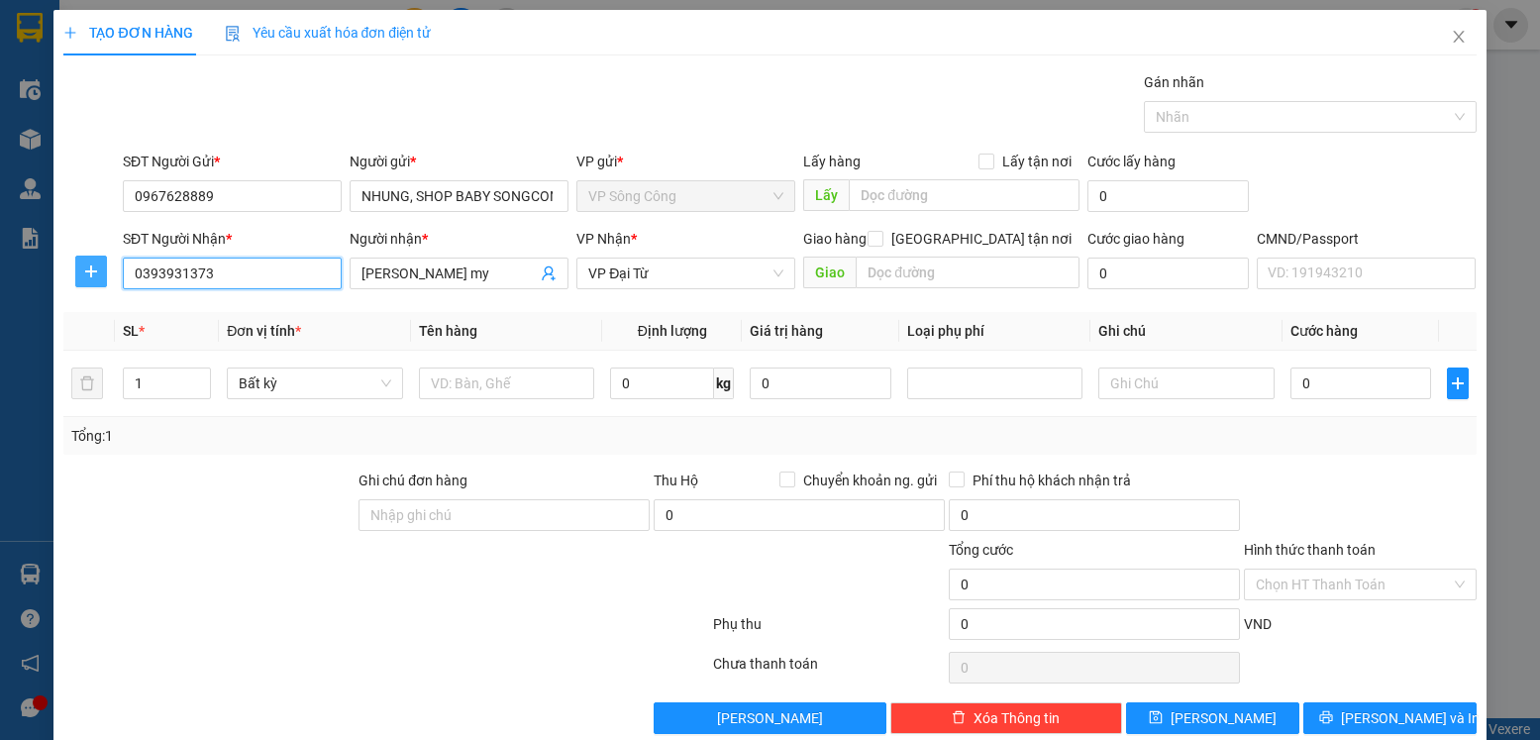
type input "0393931373"
click at [97, 266] on icon "plus" at bounding box center [91, 271] width 16 height 16
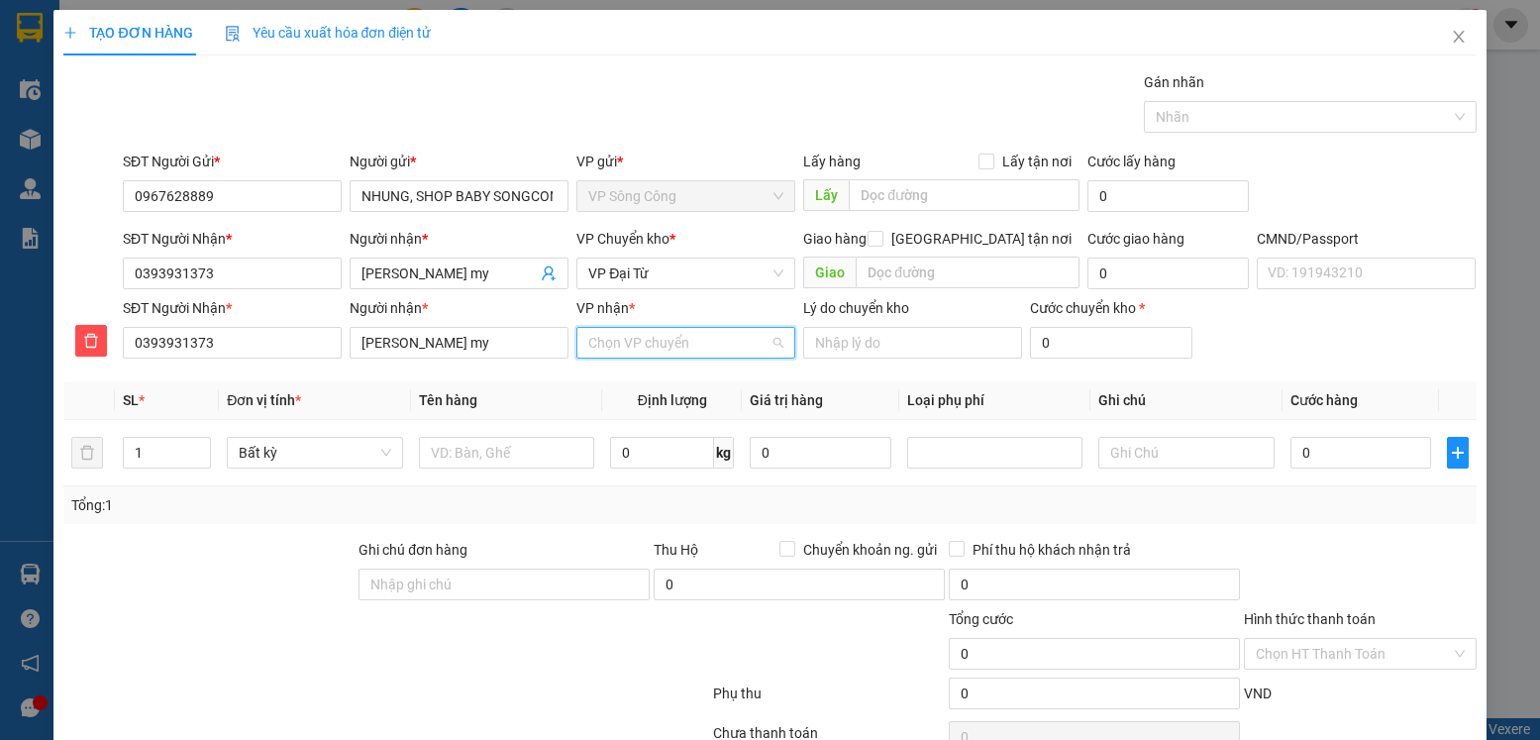
click at [660, 347] on input "VP nhận *" at bounding box center [678, 343] width 181 height 30
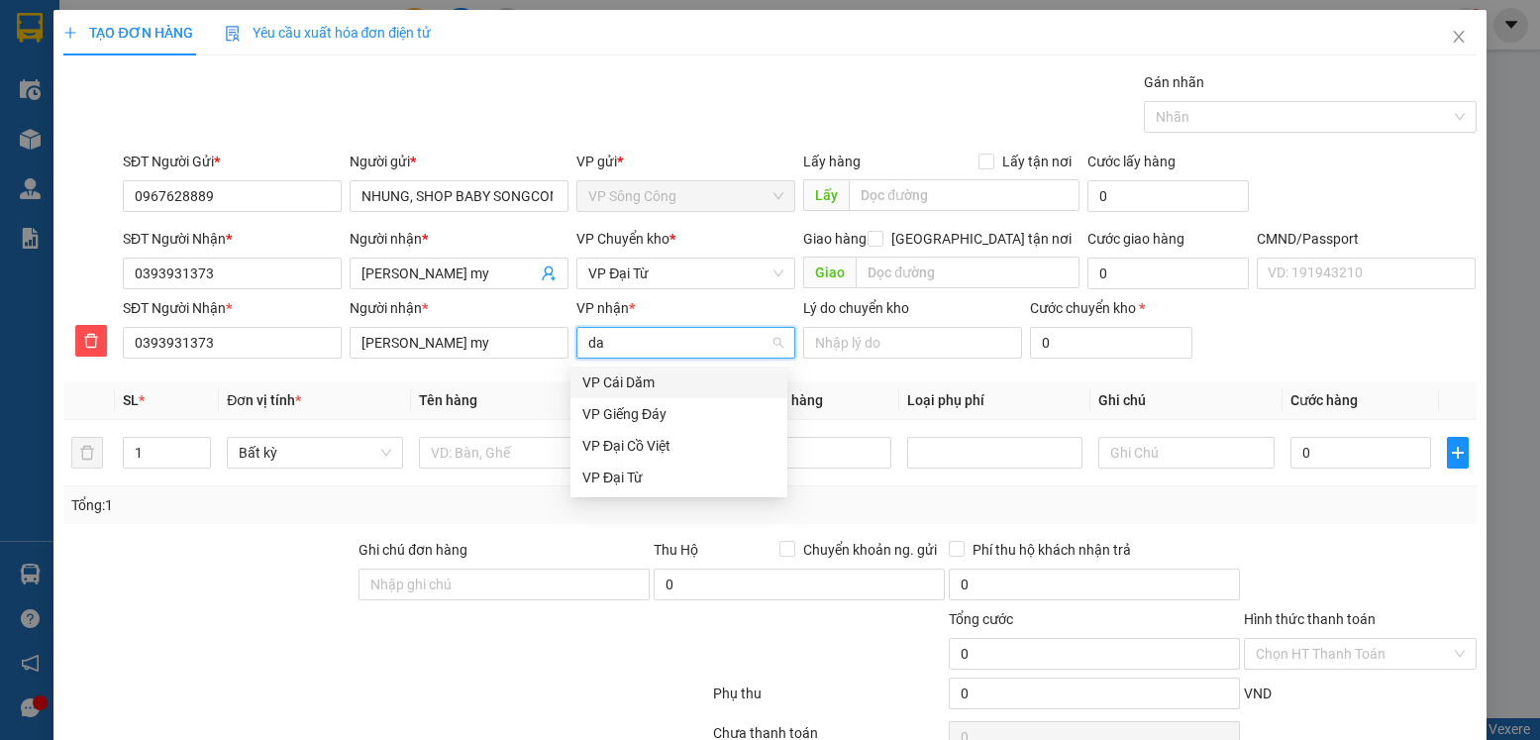
type input "dai"
click at [612, 415] on div "VP Đại Từ" at bounding box center [678, 414] width 193 height 22
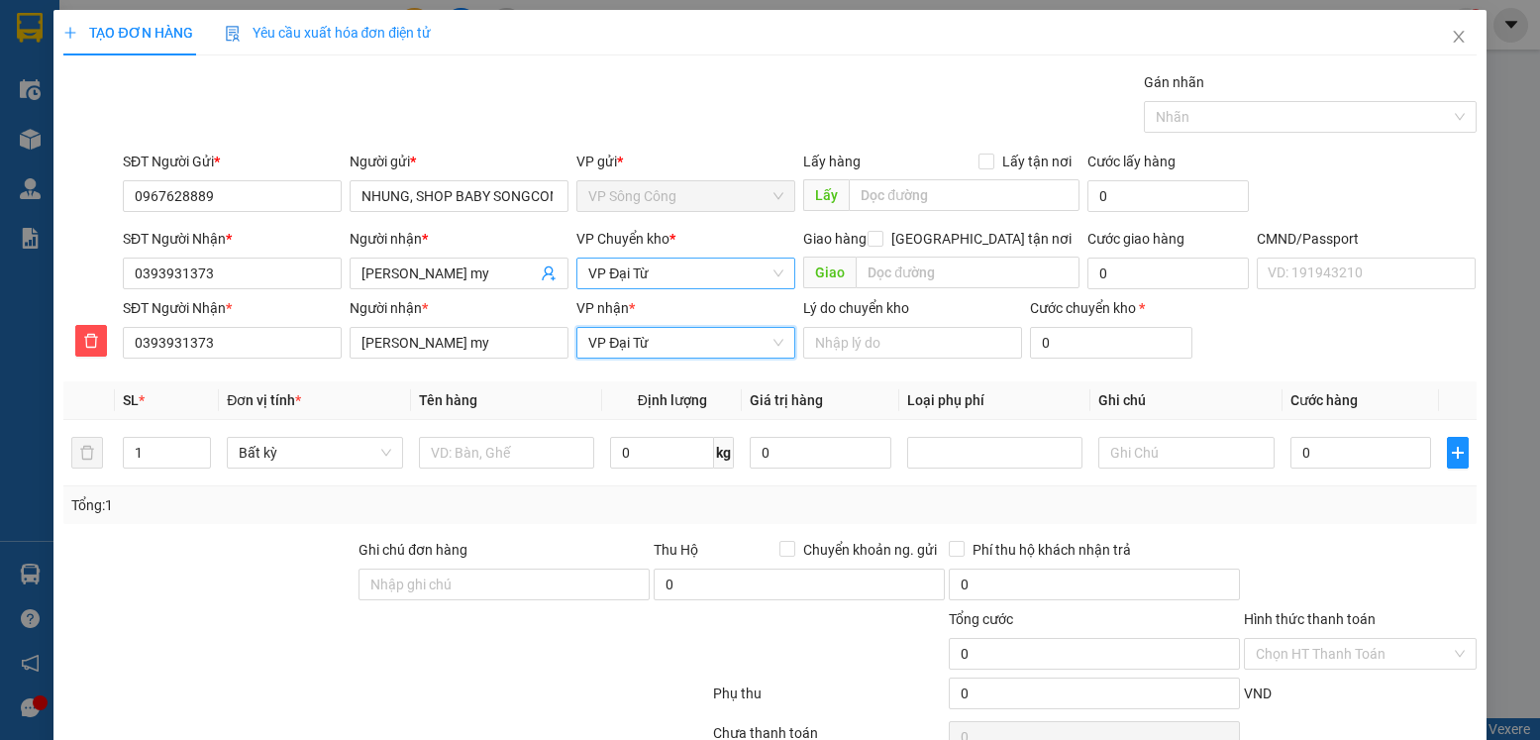
click at [665, 278] on span "VP Đại Từ" at bounding box center [685, 274] width 195 height 30
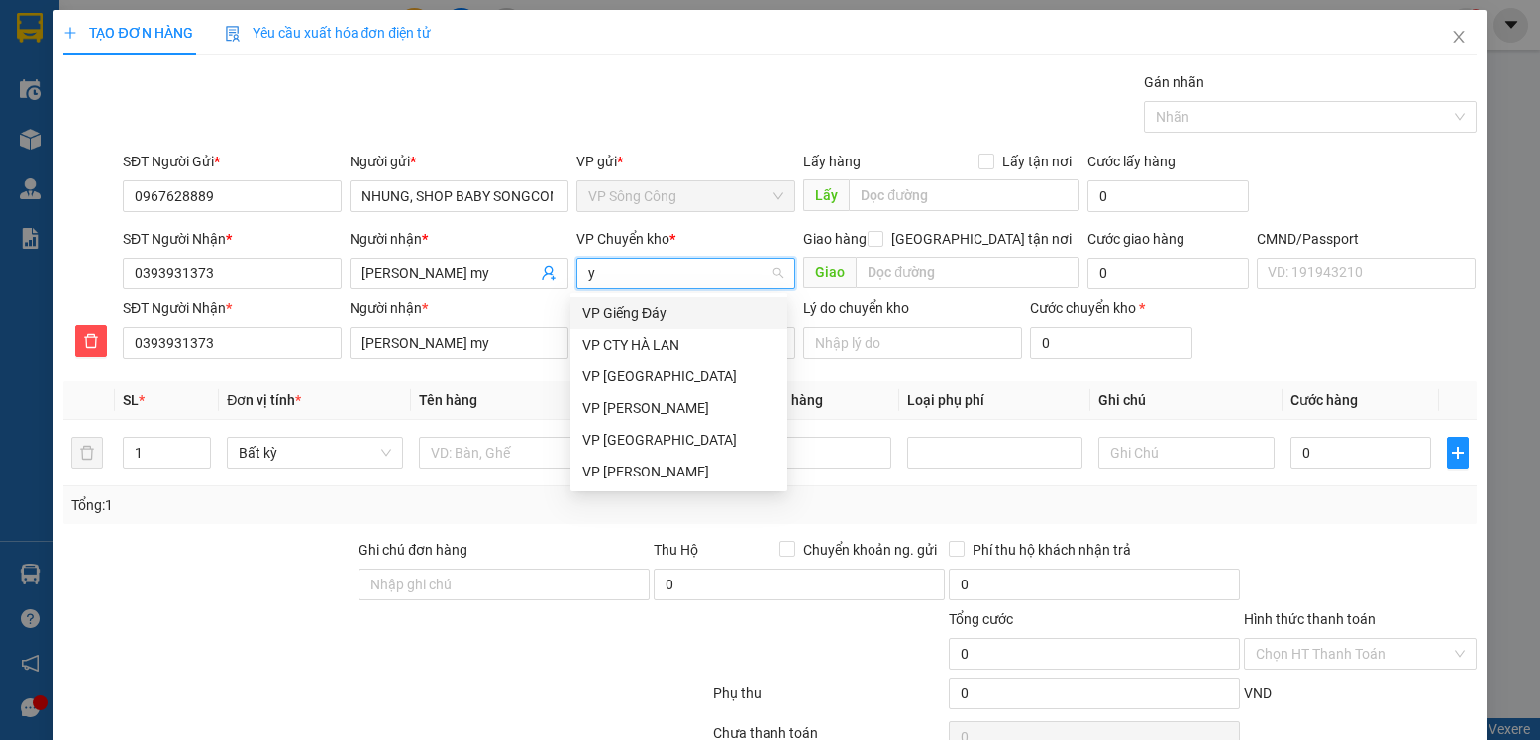
type input "yb"
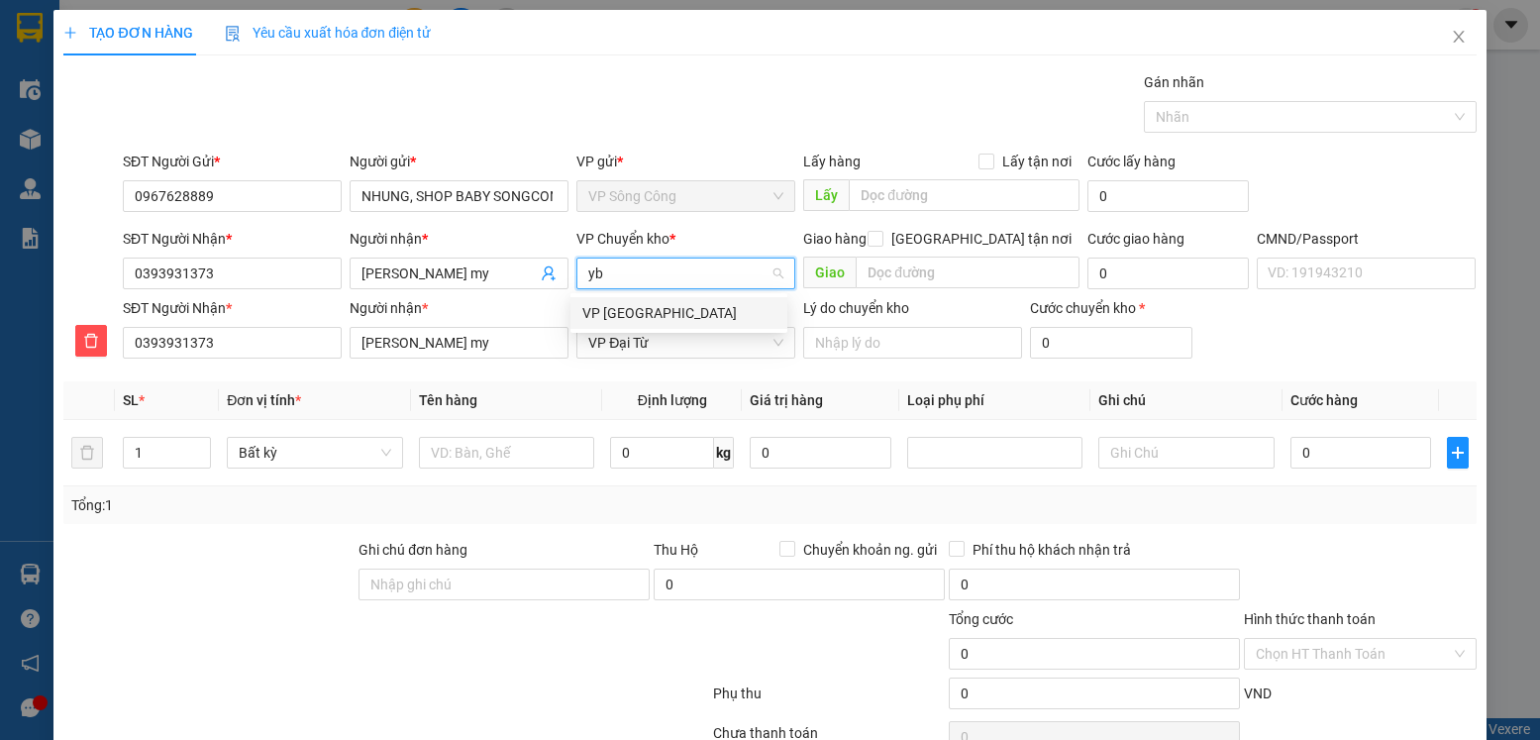
click at [616, 301] on div "VP [PERSON_NAME]" at bounding box center [679, 313] width 217 height 32
click at [627, 352] on span "VP Đại Từ" at bounding box center [685, 343] width 195 height 30
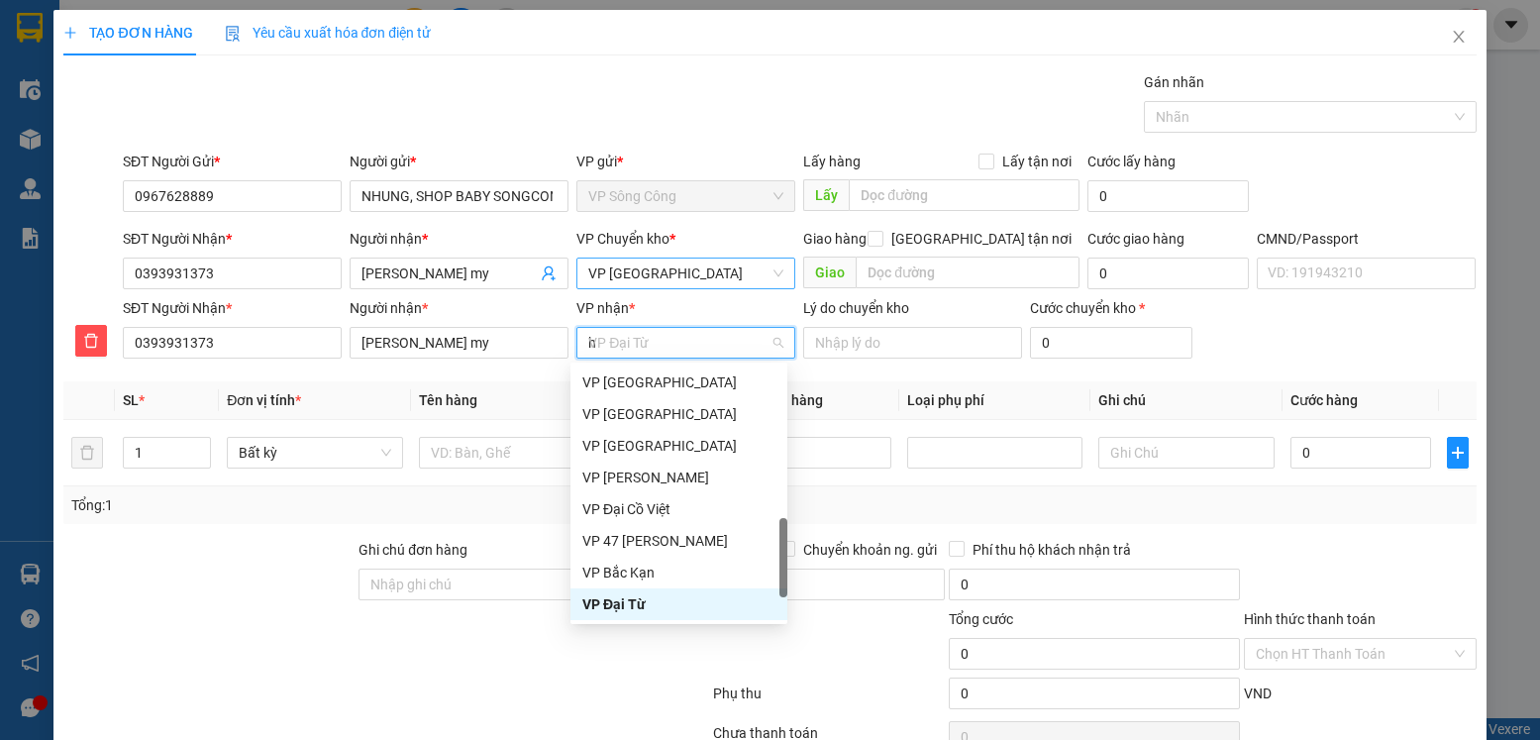
scroll to position [309, 0]
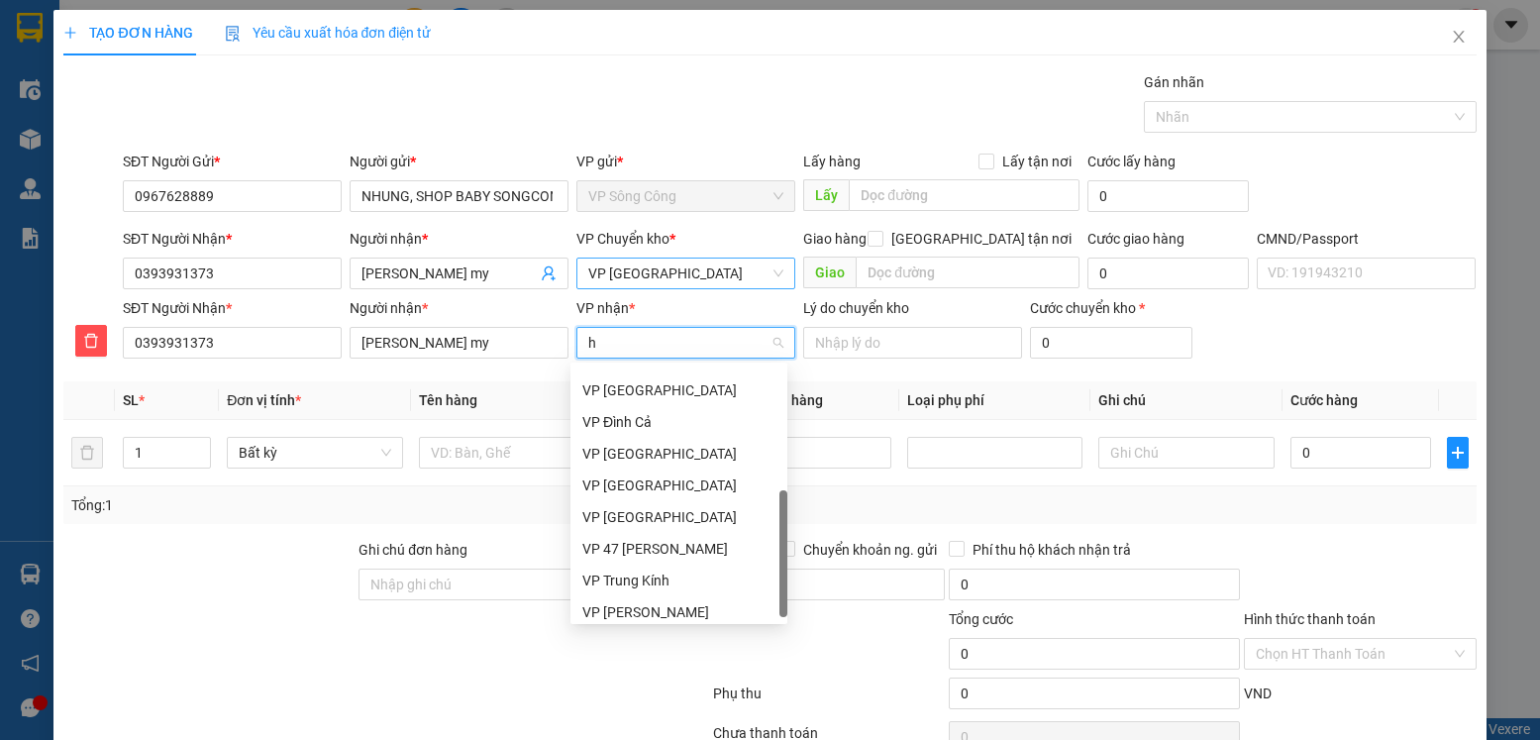
type input "hg"
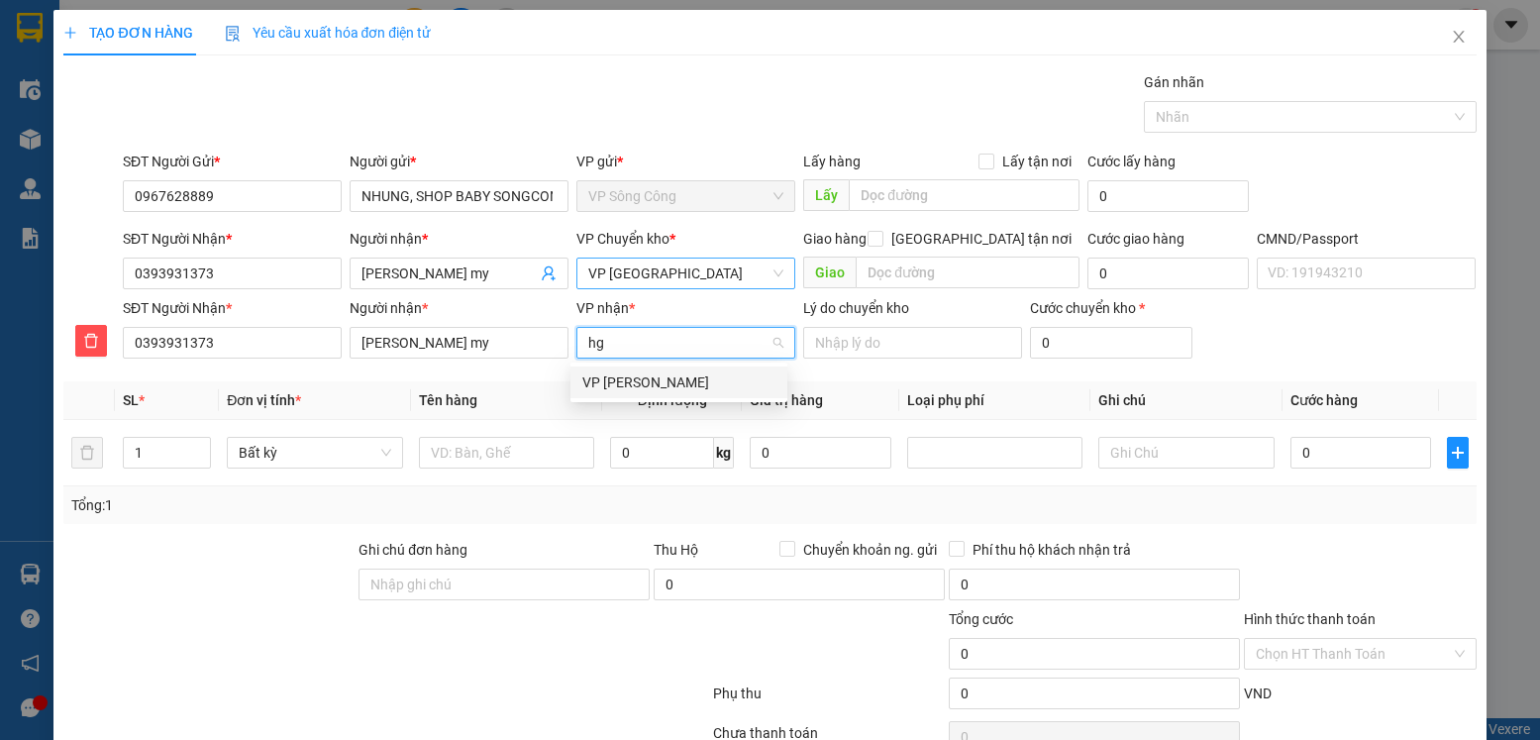
click at [638, 387] on div "VP Hoàng Gia" at bounding box center [678, 382] width 193 height 22
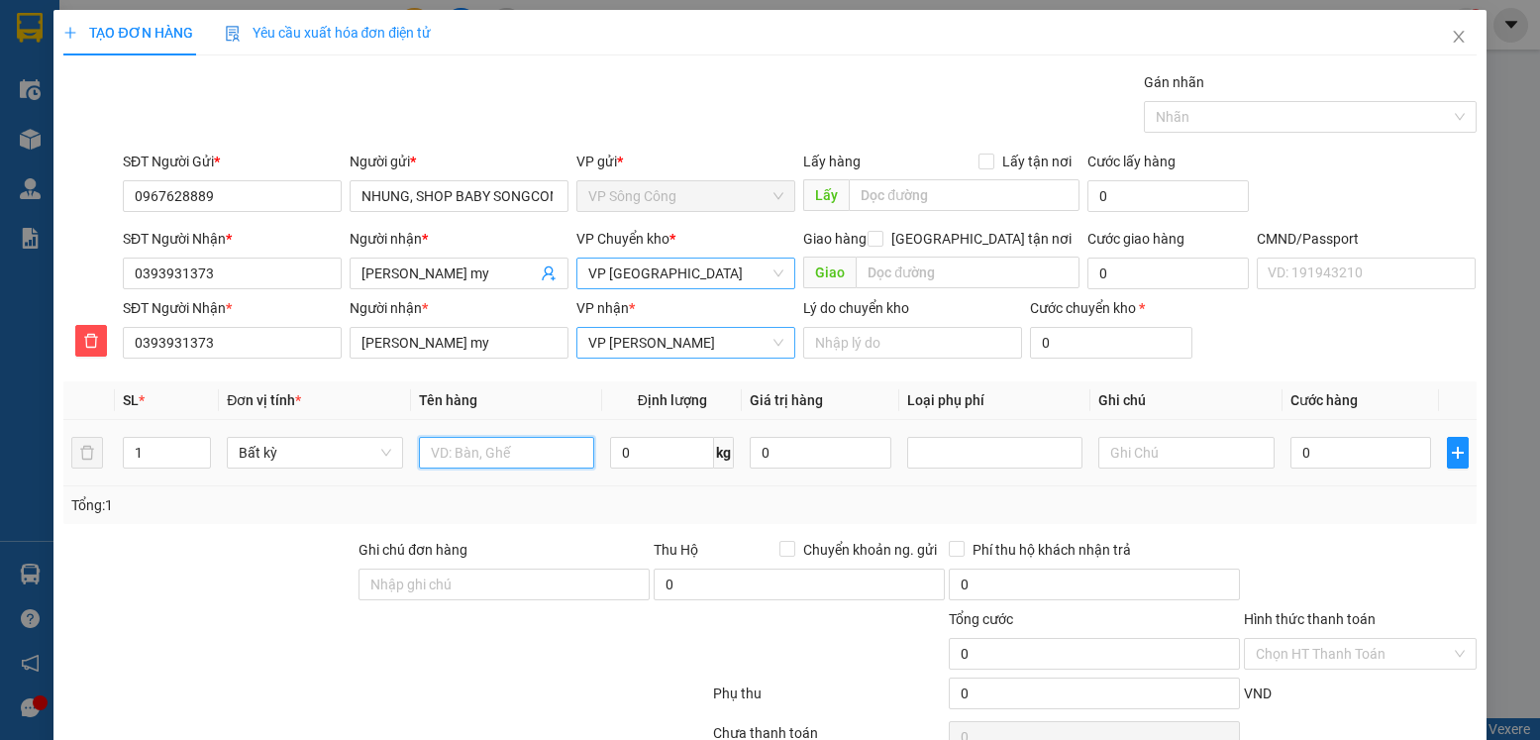
click at [523, 458] on input "text" at bounding box center [507, 453] width 176 height 32
type input "hộp xốp tpcn"
click at [642, 456] on input "0" at bounding box center [662, 453] width 104 height 32
type input "6"
click at [1140, 462] on input "text" at bounding box center [1187, 453] width 176 height 32
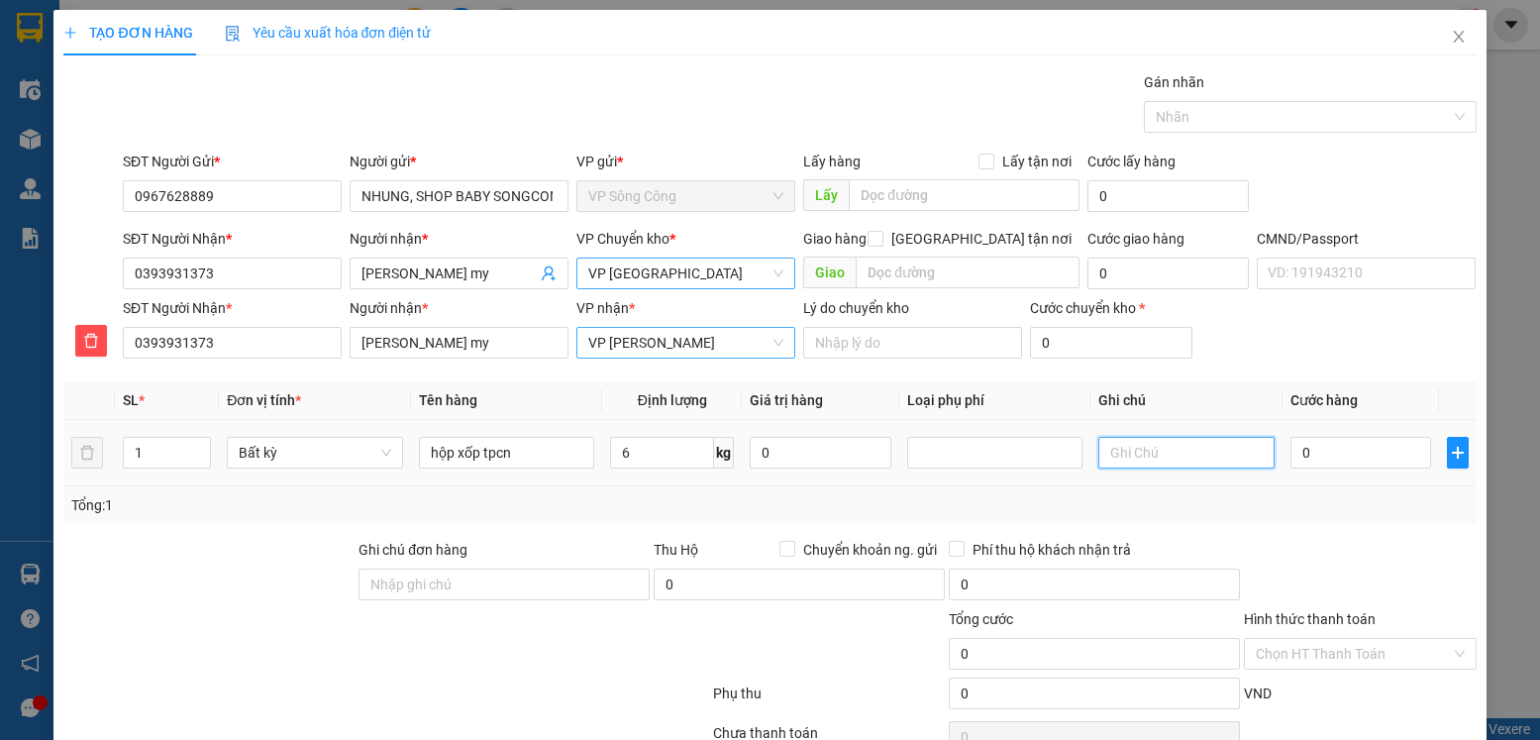
type input "40.000"
type input "d"
type input "đ"
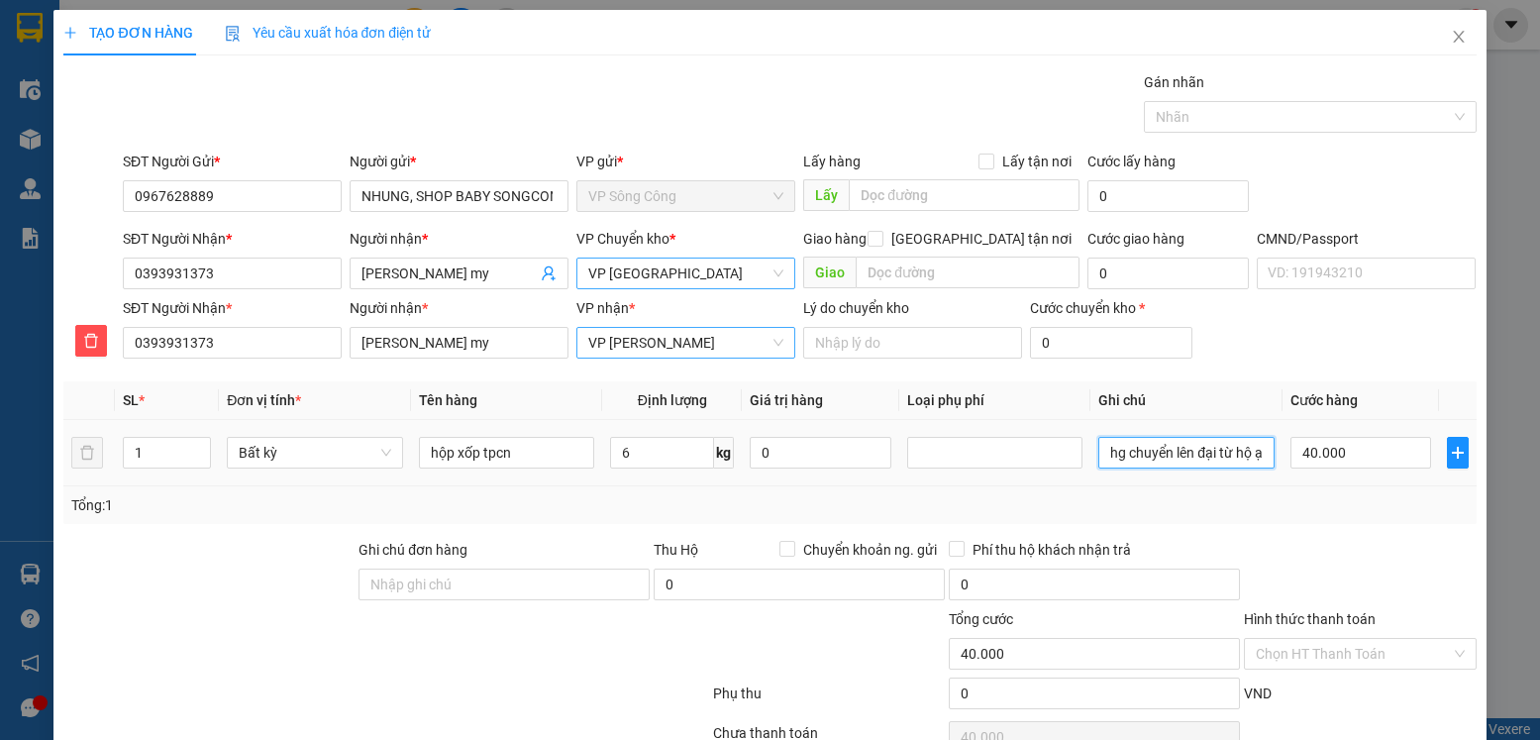
scroll to position [0, 9]
type input "hg chuyển lên đại từ hộ ạ"
click at [1361, 458] on input "40.000" at bounding box center [1361, 453] width 141 height 32
type input "0"
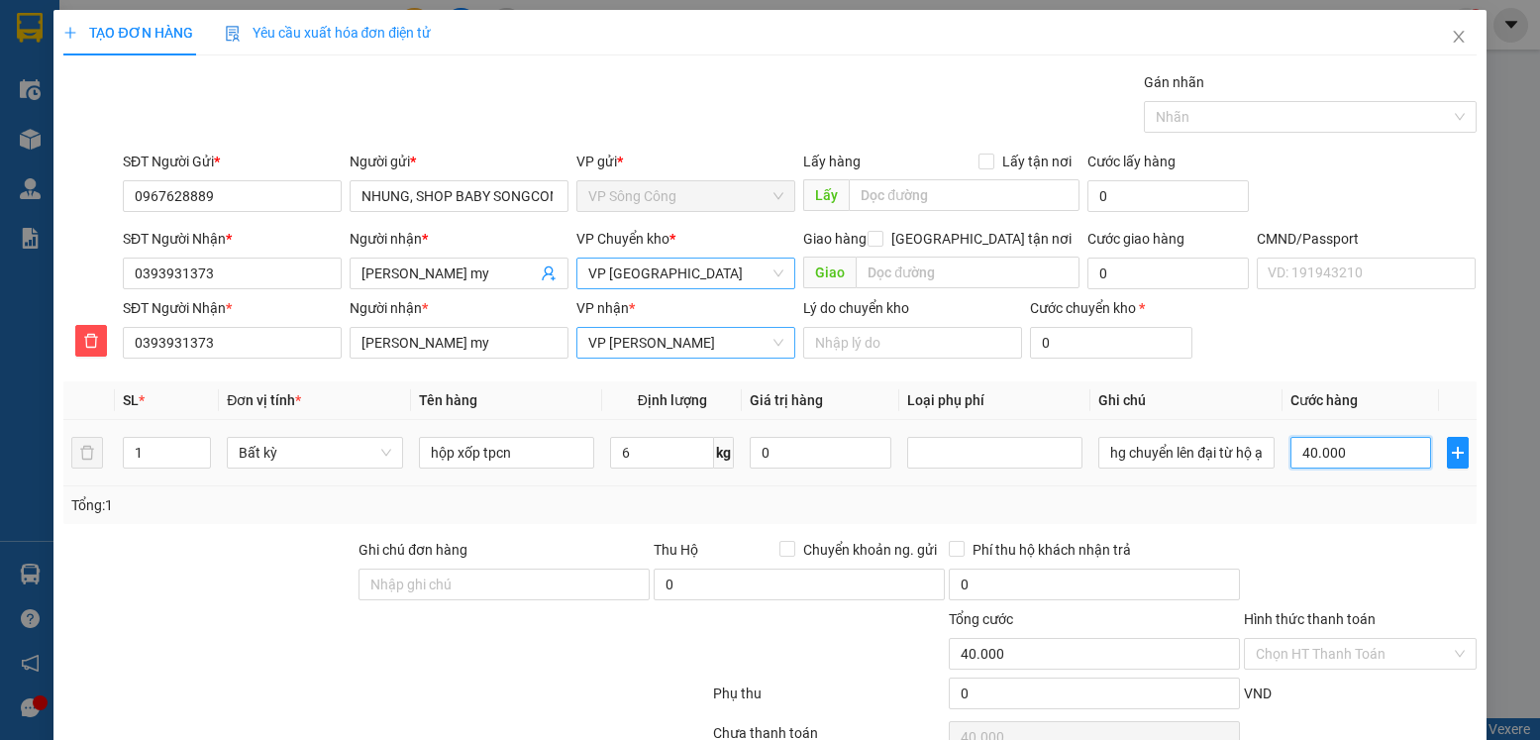
type input "0"
type input "02"
type input "2"
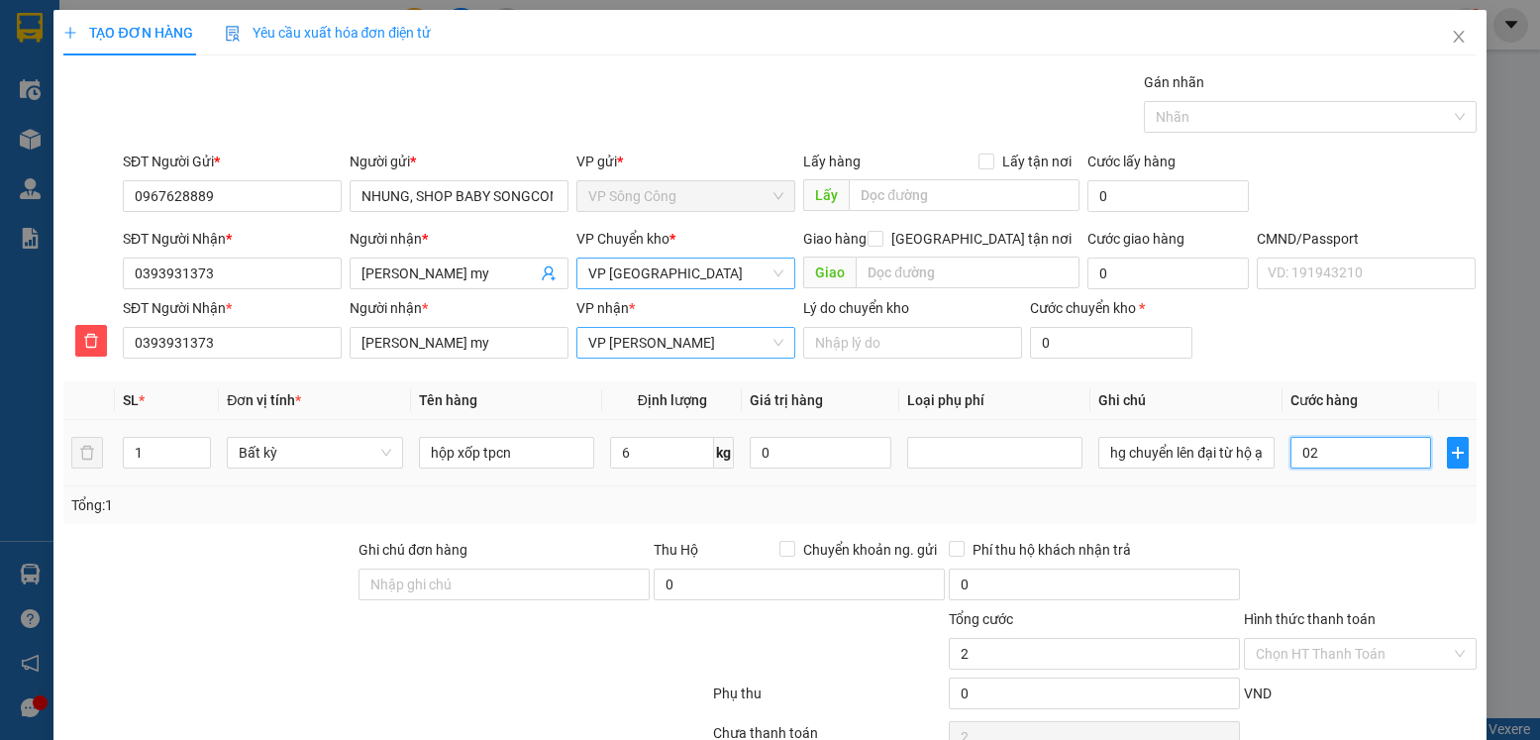
type input "020"
type input "20"
type input "20.000"
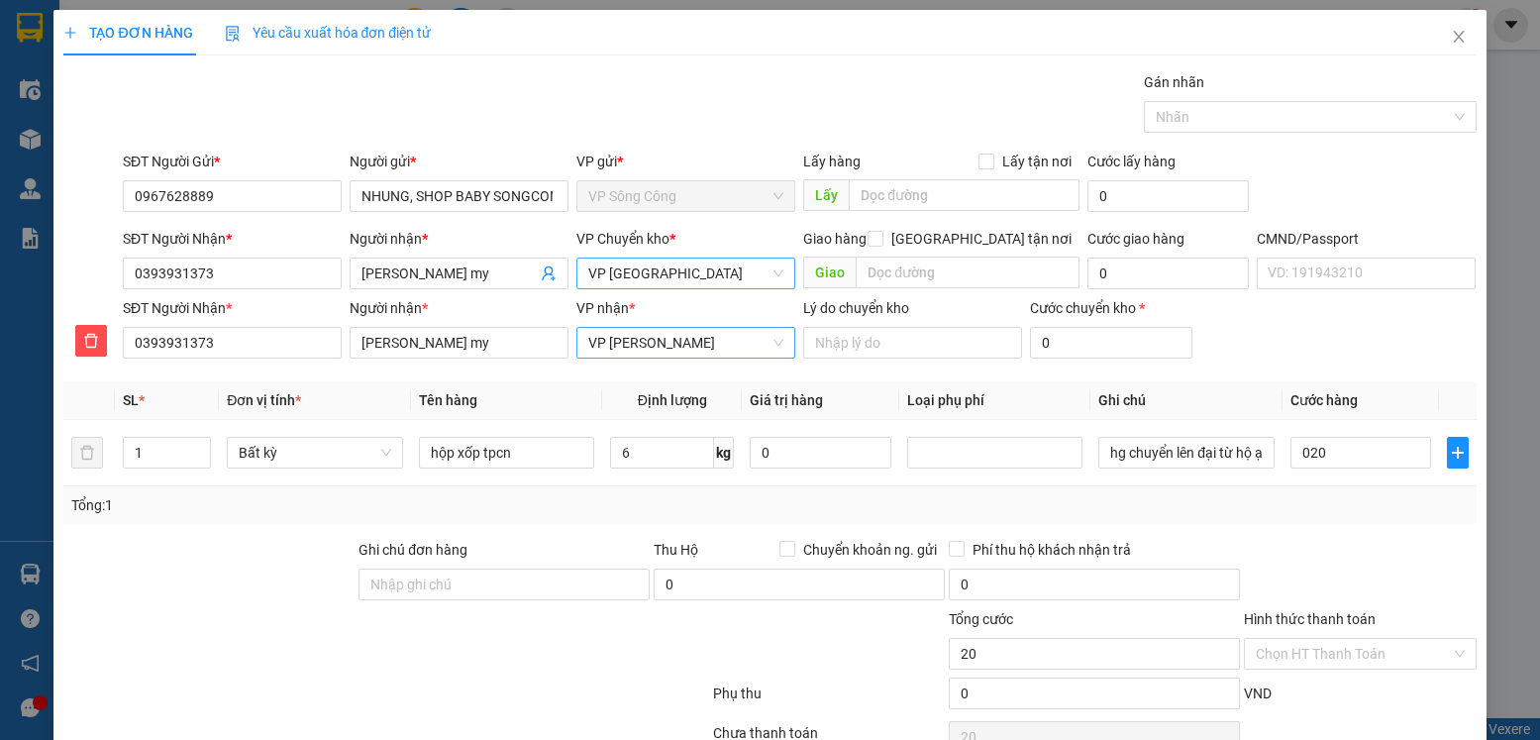
type input "20.000"
click at [1369, 556] on div at bounding box center [1360, 573] width 236 height 69
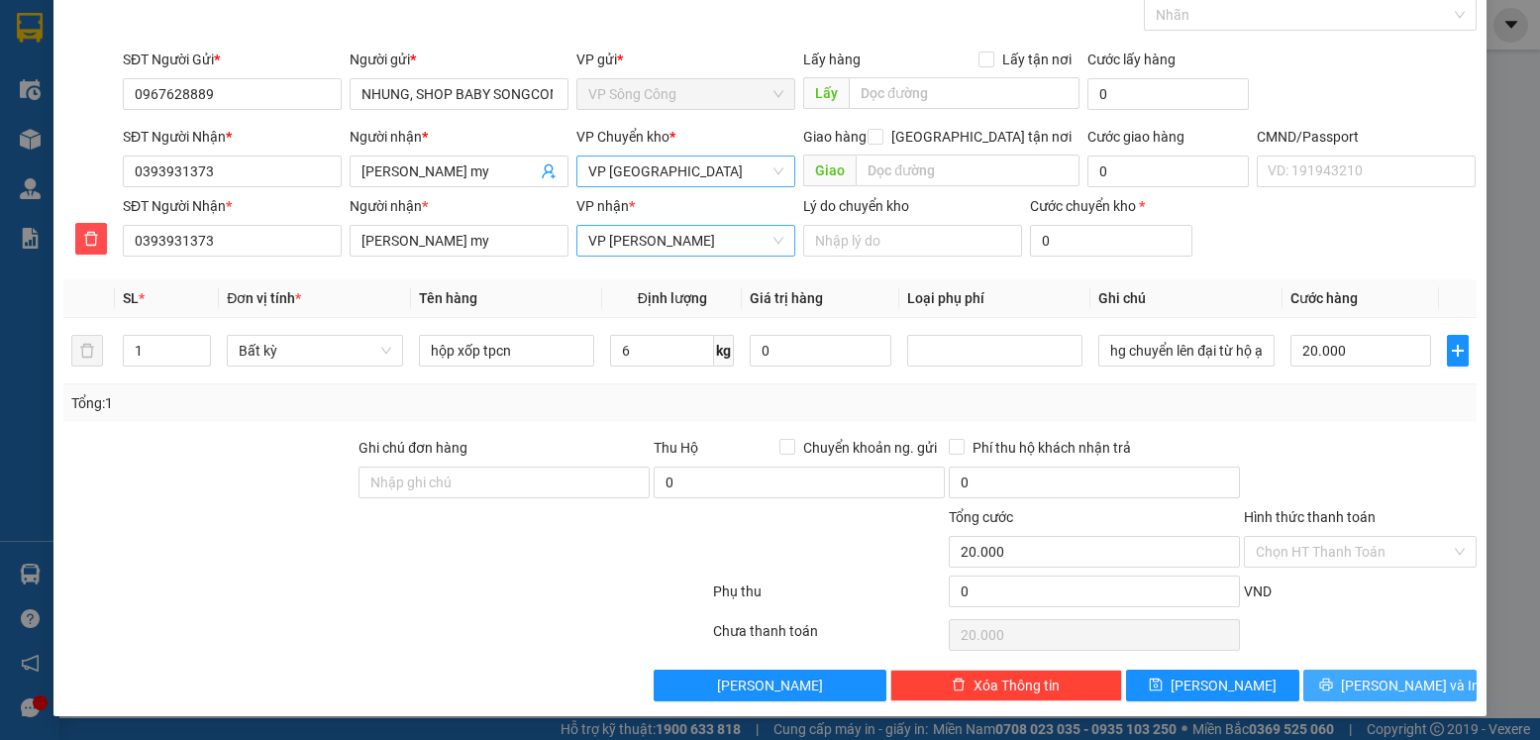
click at [1390, 683] on span "Lưu và In" at bounding box center [1410, 686] width 139 height 22
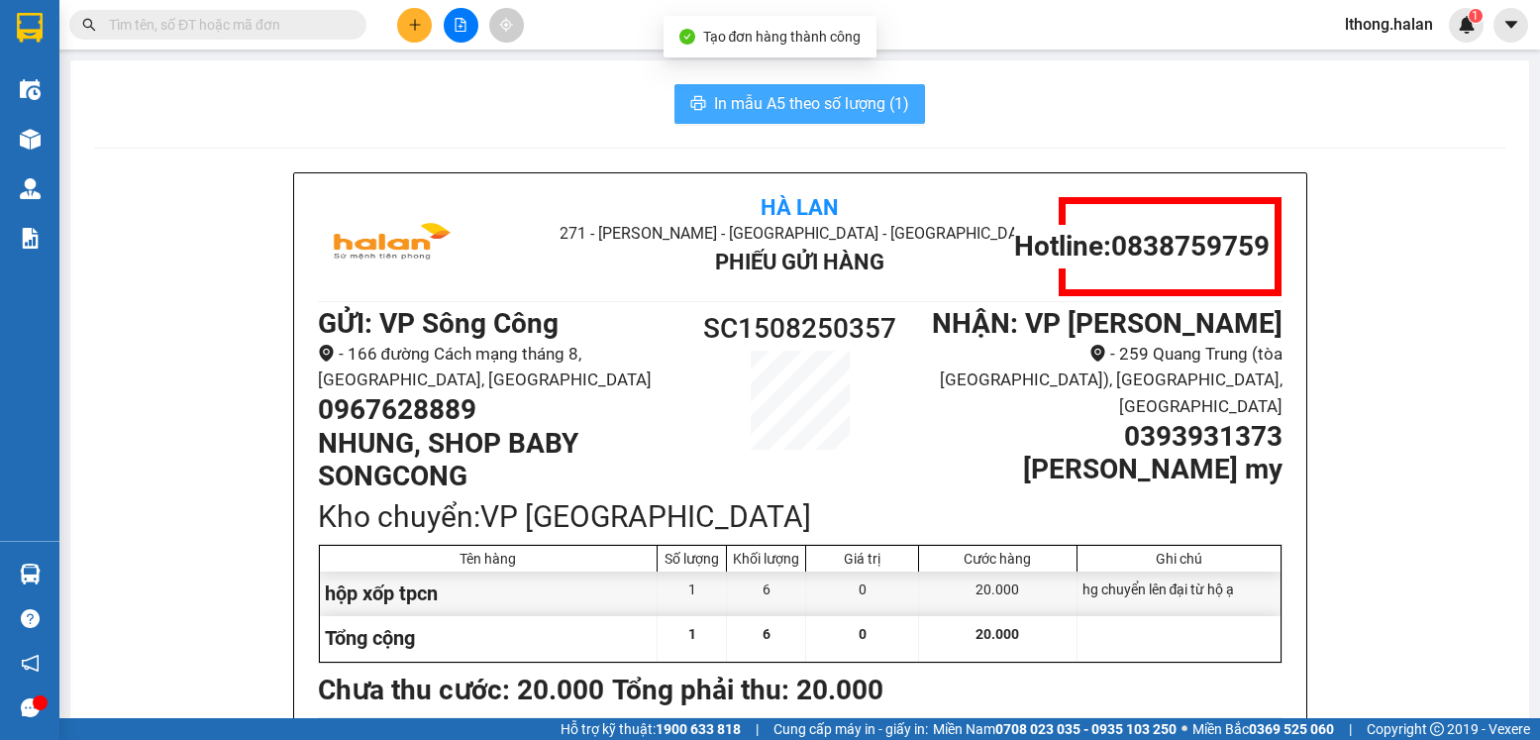
click at [863, 104] on span "In mẫu A5 theo số lượng (1)" at bounding box center [811, 103] width 195 height 25
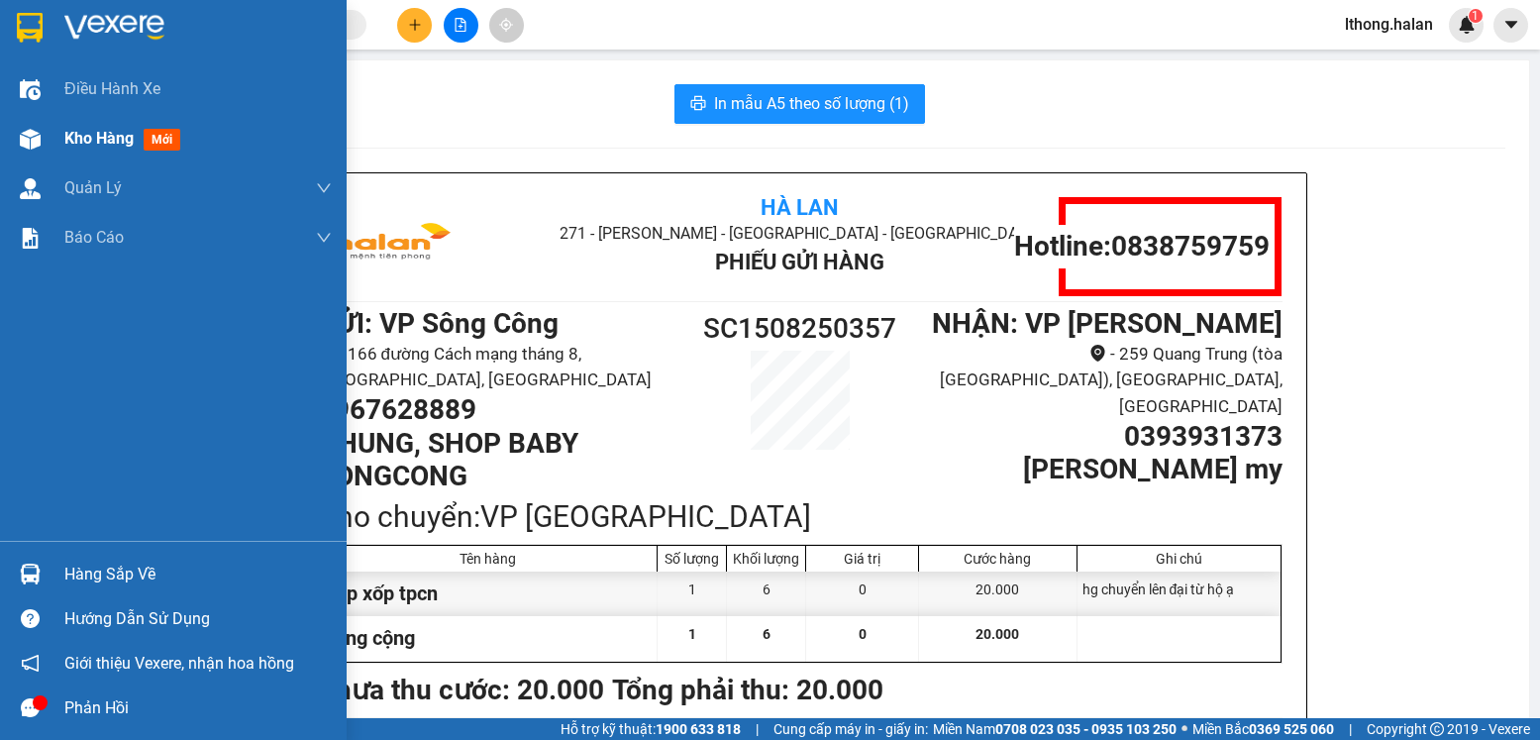
click at [102, 135] on span "Kho hàng" at bounding box center [98, 138] width 69 height 19
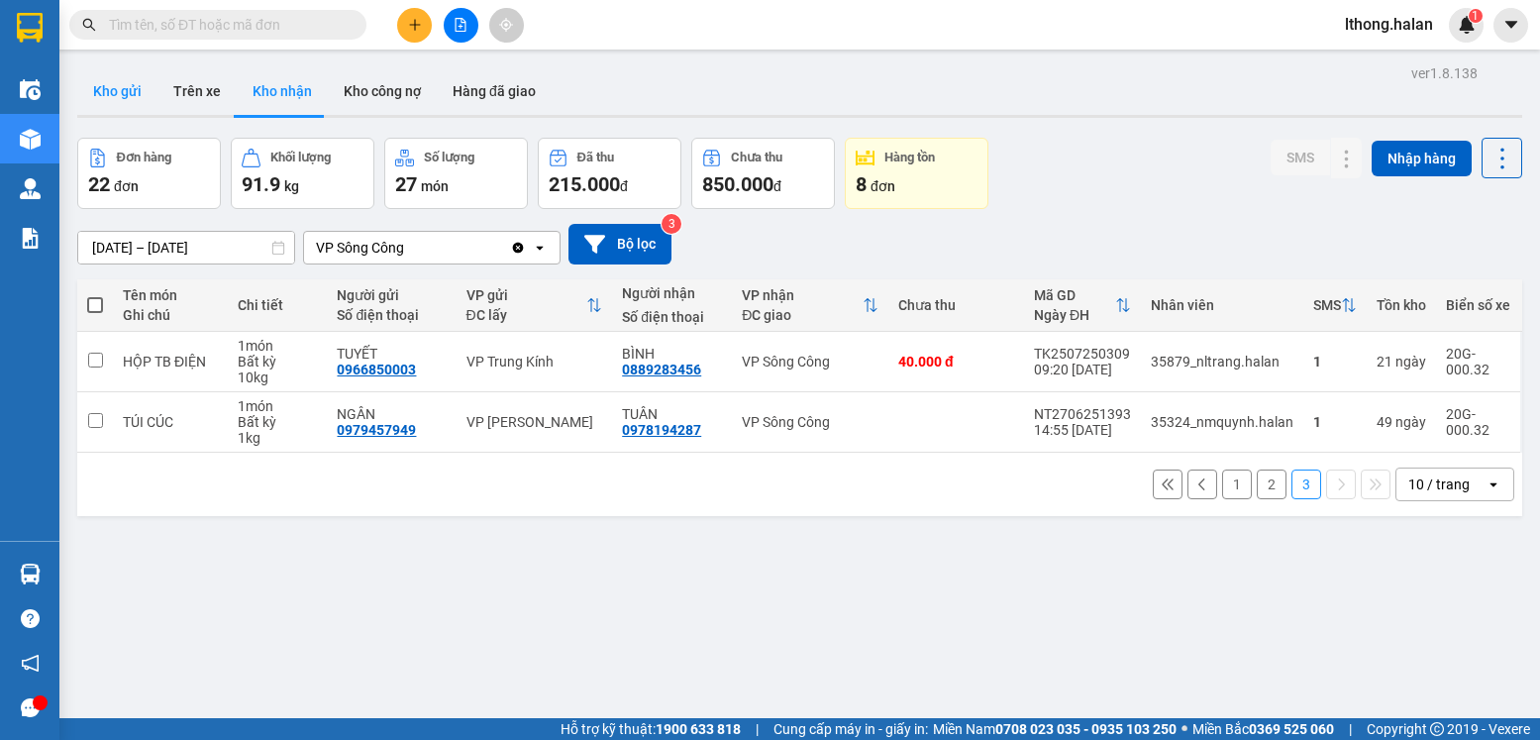
click at [107, 93] on button "Kho gửi" at bounding box center [117, 91] width 80 height 48
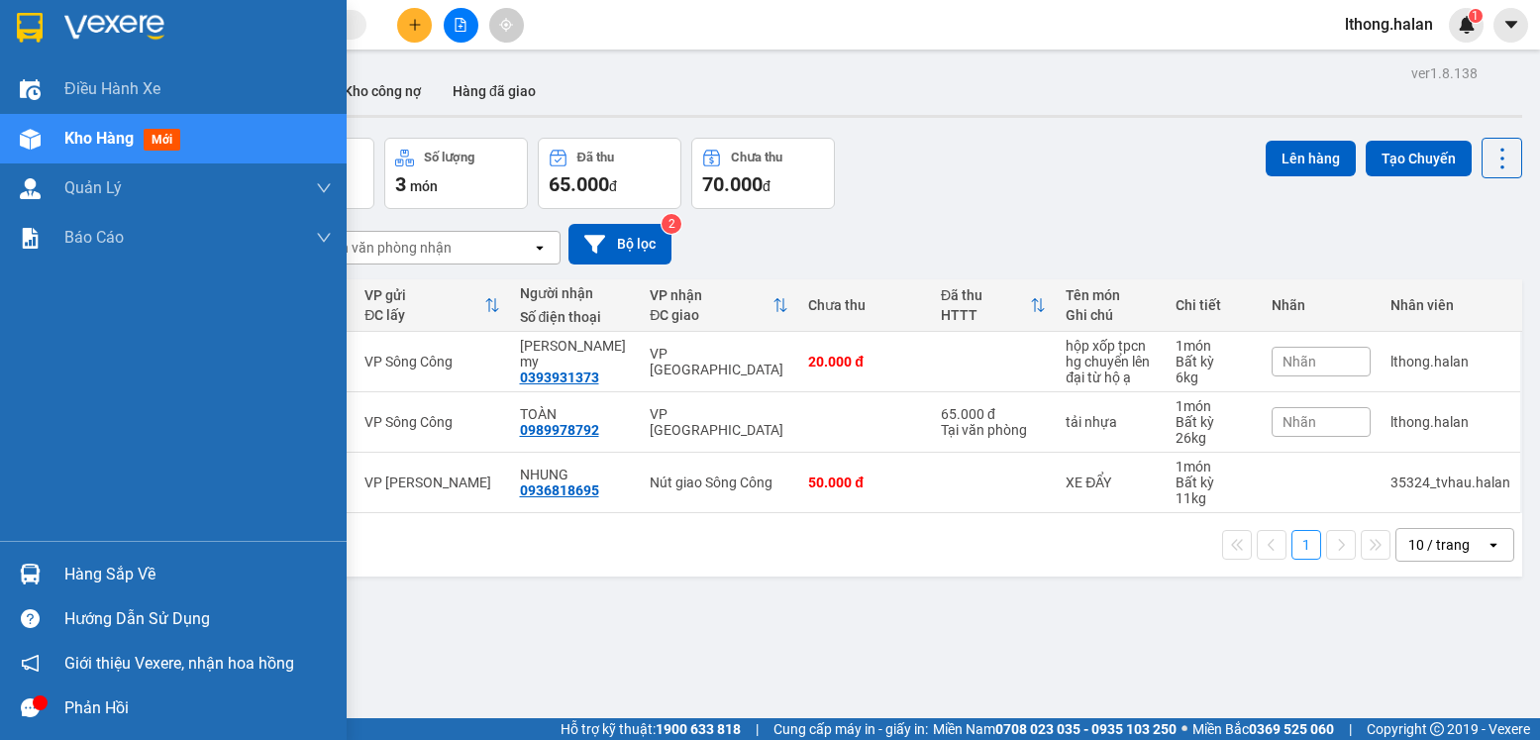
click at [110, 572] on div "Hàng sắp về" at bounding box center [197, 575] width 267 height 30
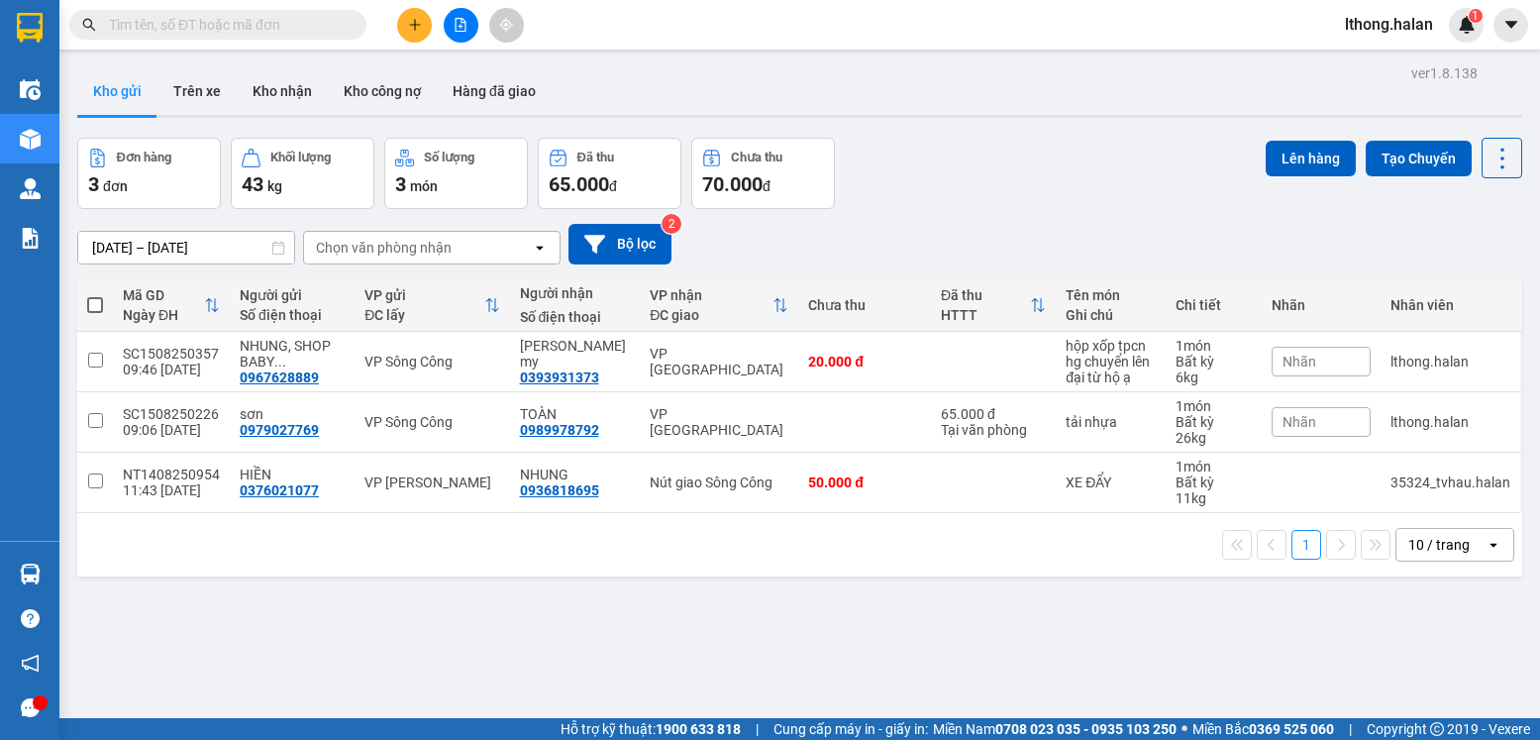
click at [925, 662] on section "Kết quả tìm kiếm ( 2898 ) Bộ lọc Mã ĐH Trạng thái Món hàng Thu hộ Tổng cước Chư…" at bounding box center [770, 370] width 1540 height 740
click at [276, 92] on button "Kho nhận" at bounding box center [282, 91] width 91 height 48
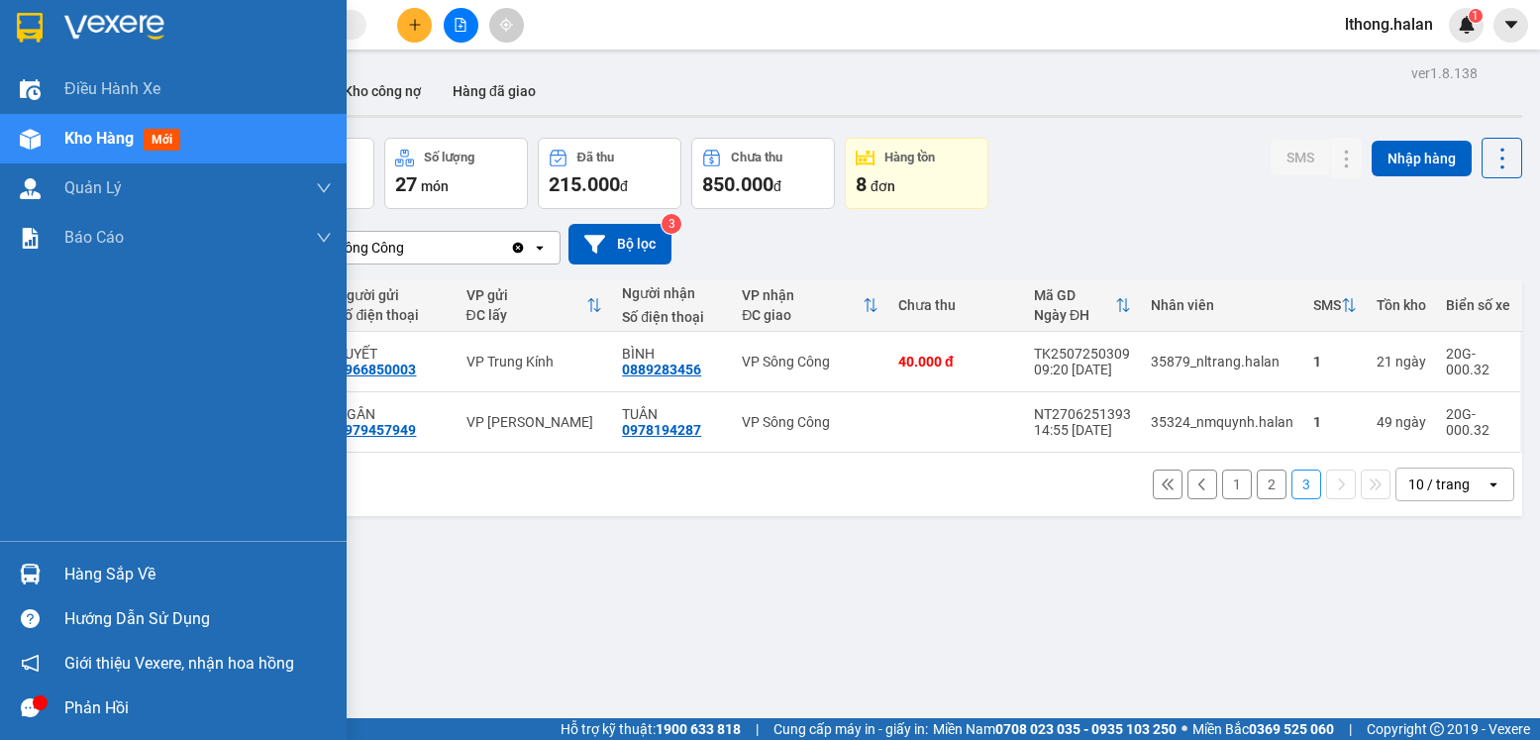
click at [81, 584] on div "Hàng sắp về" at bounding box center [197, 575] width 267 height 30
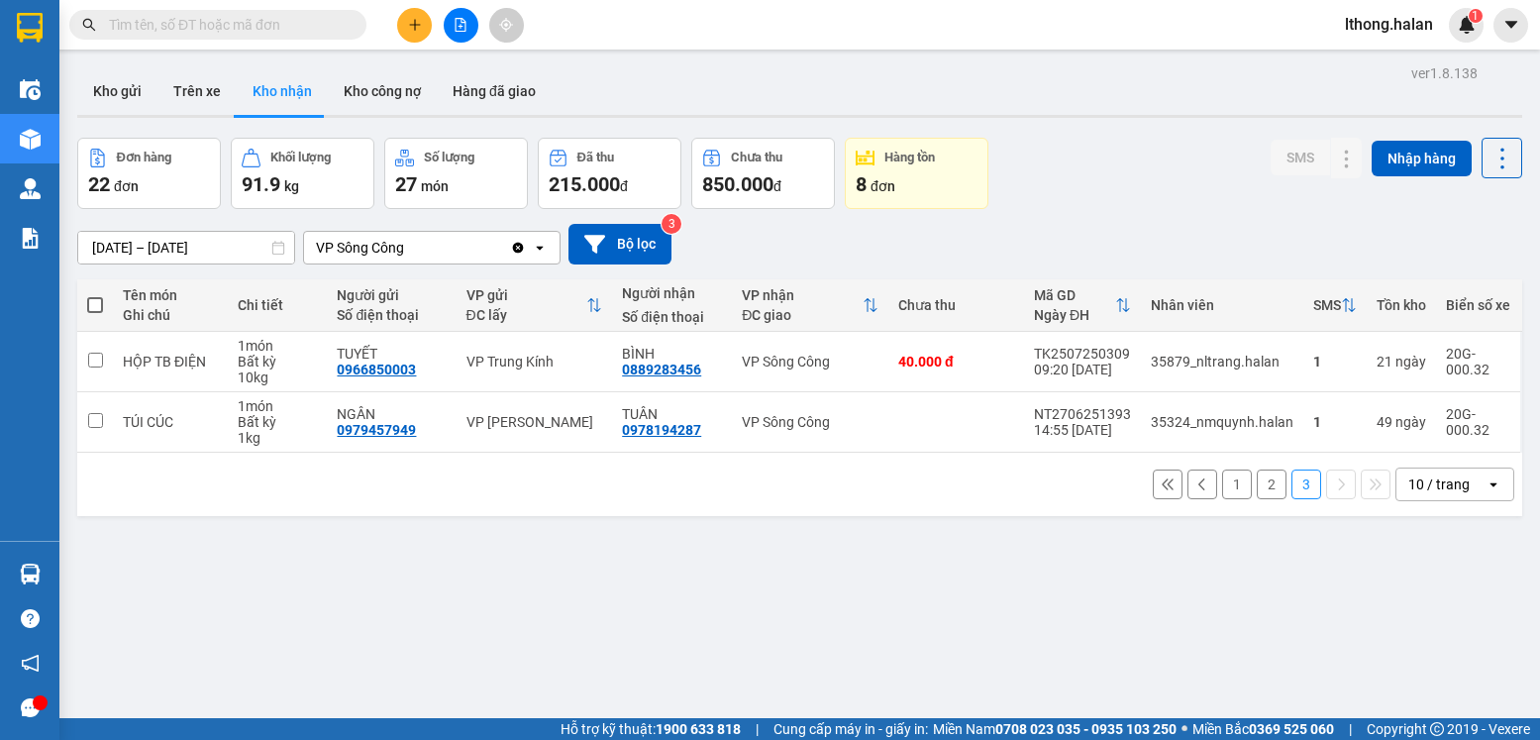
click at [1051, 626] on section "Kết quả tìm kiếm ( 2898 ) Bộ lọc Mã ĐH Trạng thái Món hàng Thu hộ Tổng cước Chư…" at bounding box center [770, 370] width 1540 height 740
click at [251, 29] on input "text" at bounding box center [226, 25] width 234 height 22
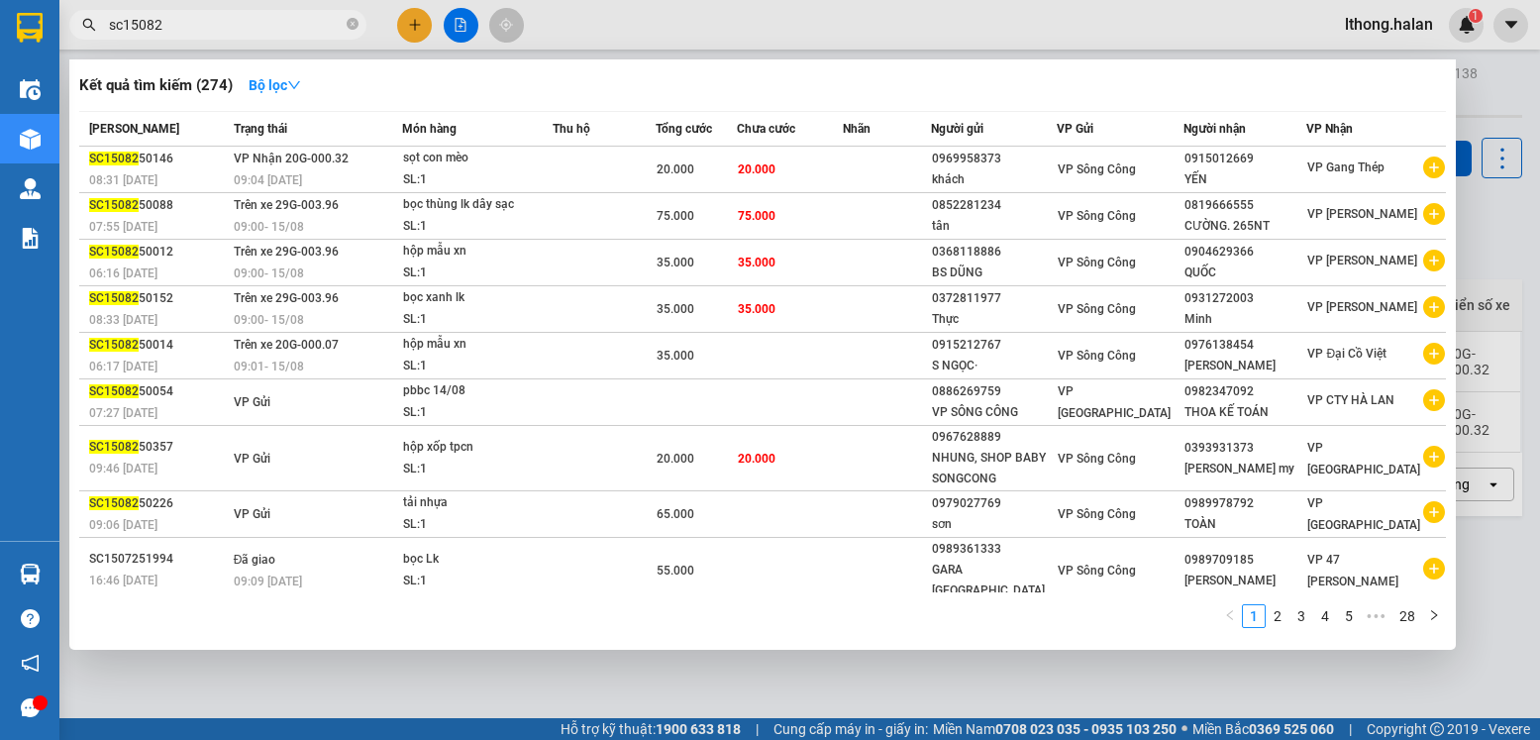
type input "sc150825"
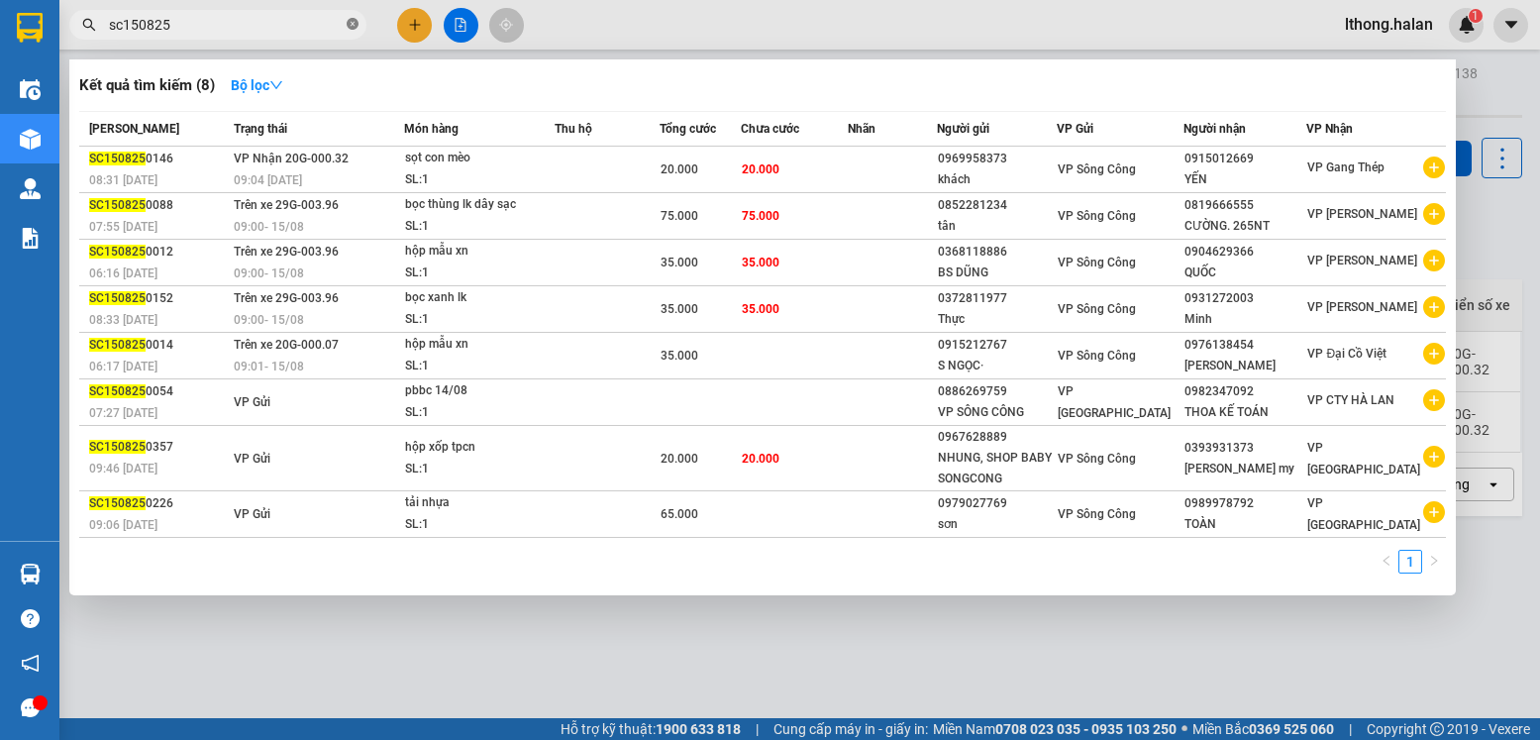
click at [351, 29] on icon "close-circle" at bounding box center [353, 24] width 12 height 12
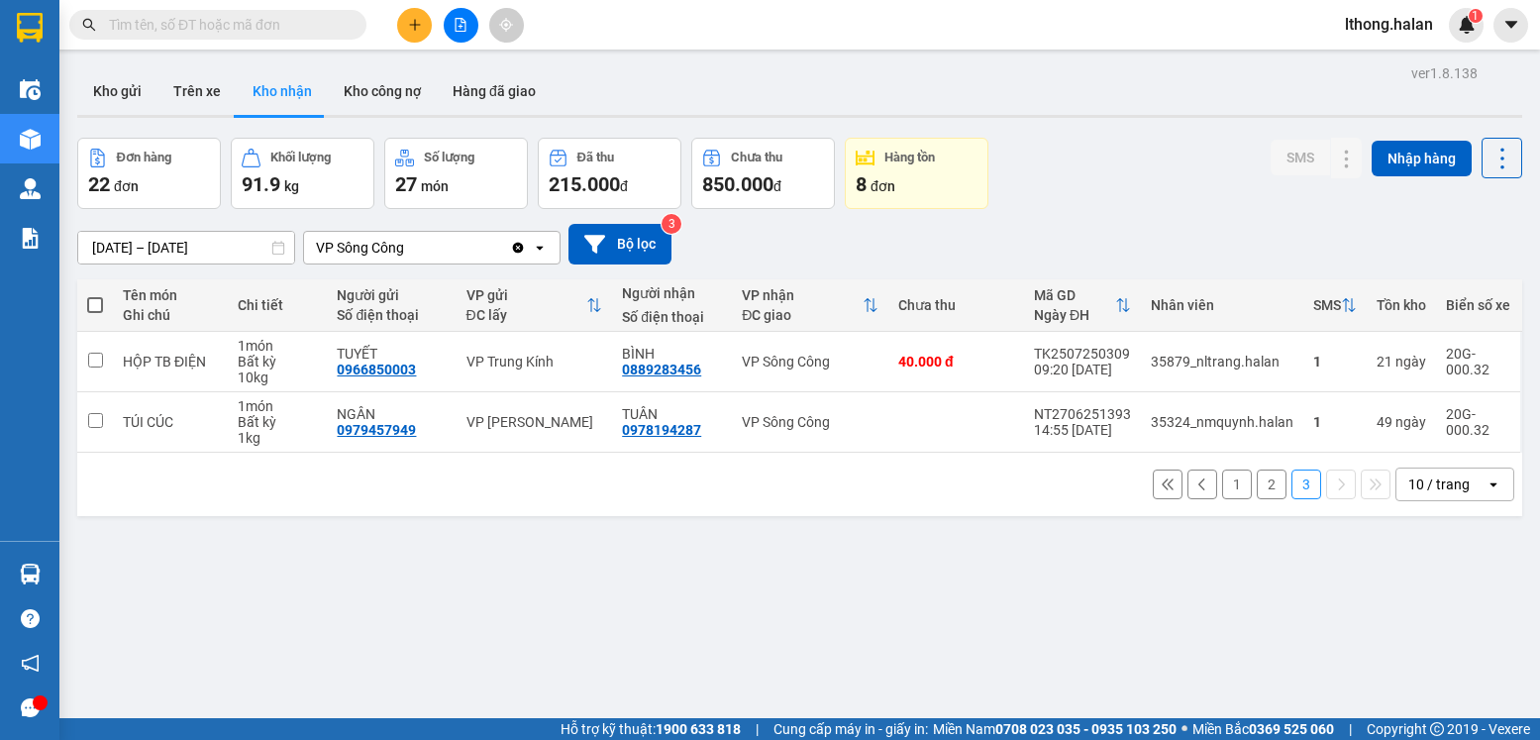
click at [298, 21] on input "text" at bounding box center [226, 25] width 234 height 22
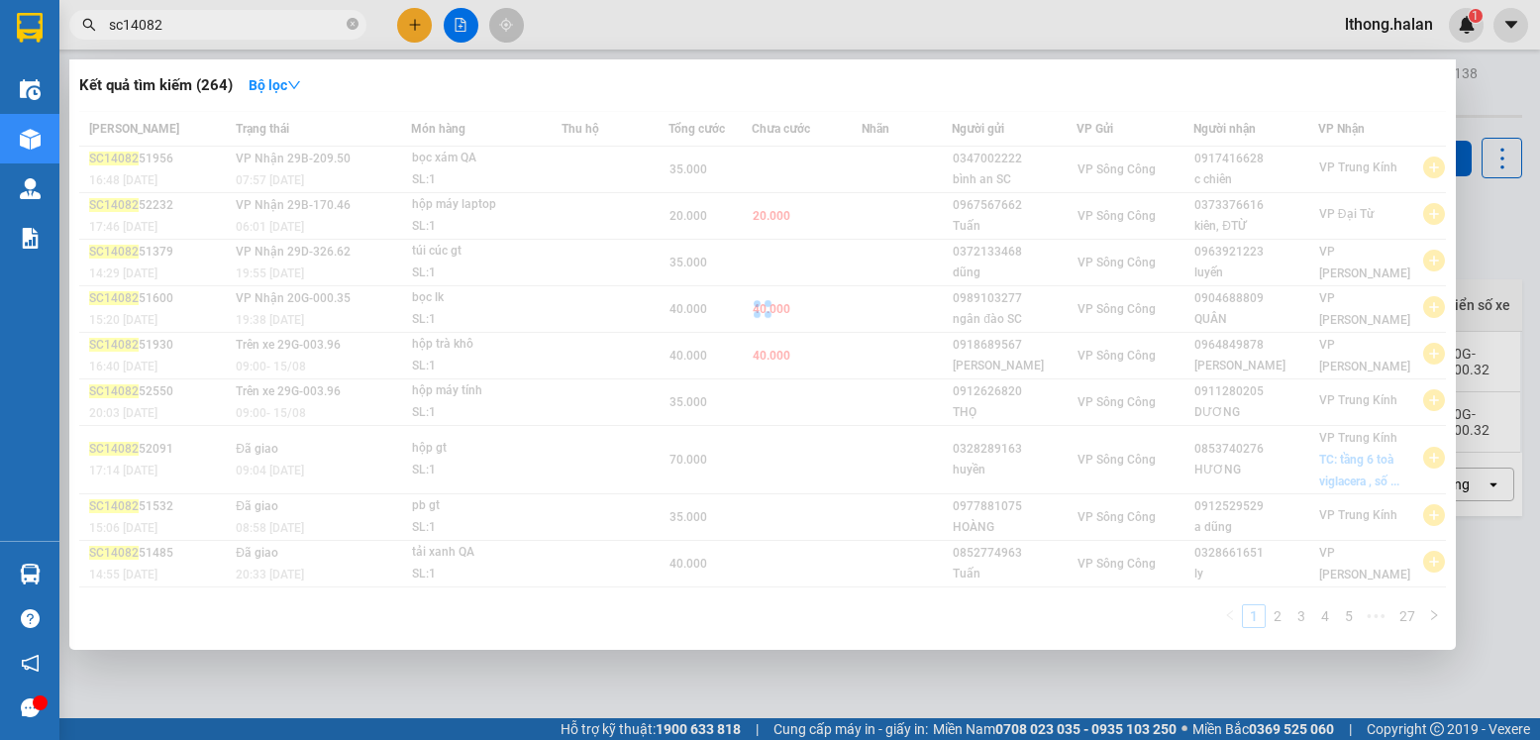
type input "sc140825"
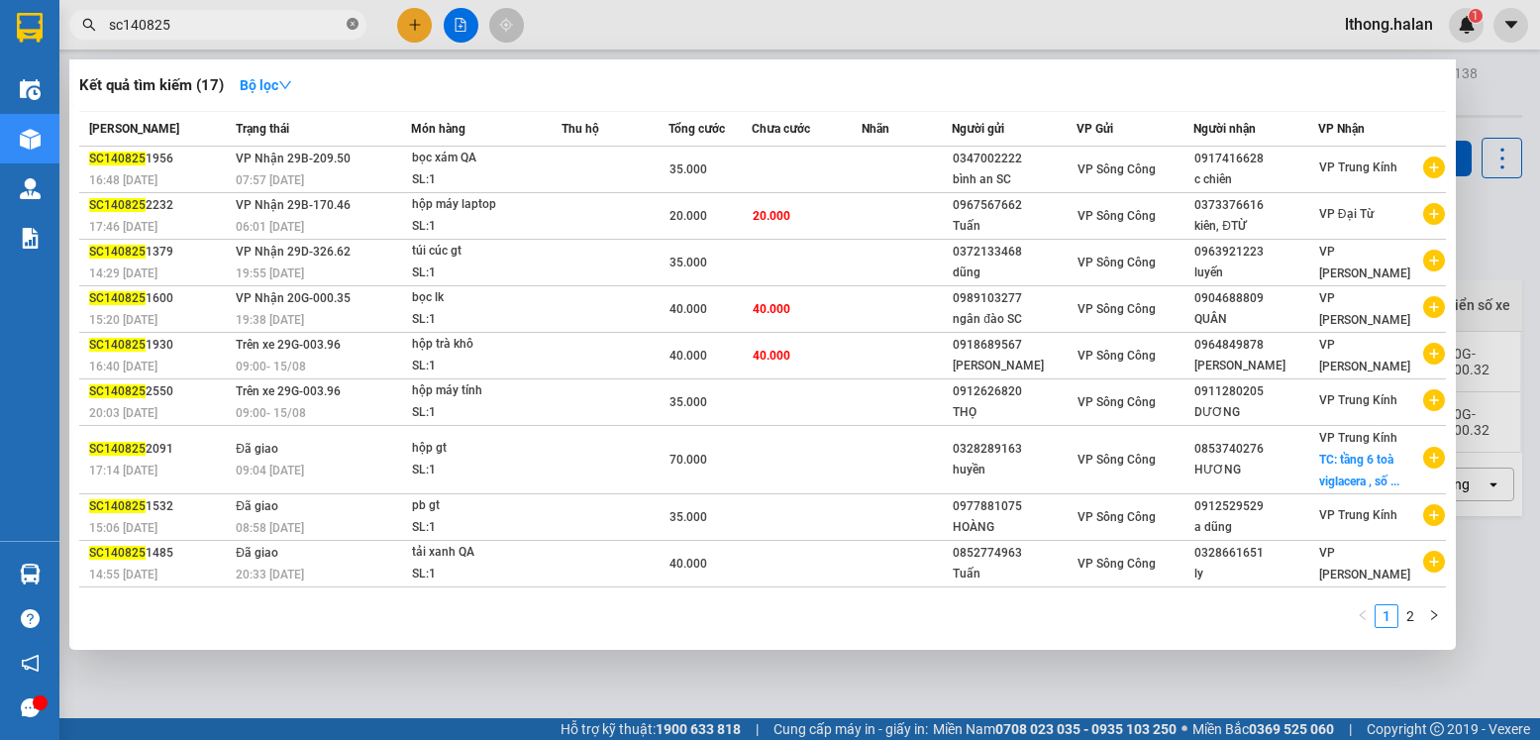
click at [354, 29] on icon "close-circle" at bounding box center [353, 24] width 12 height 12
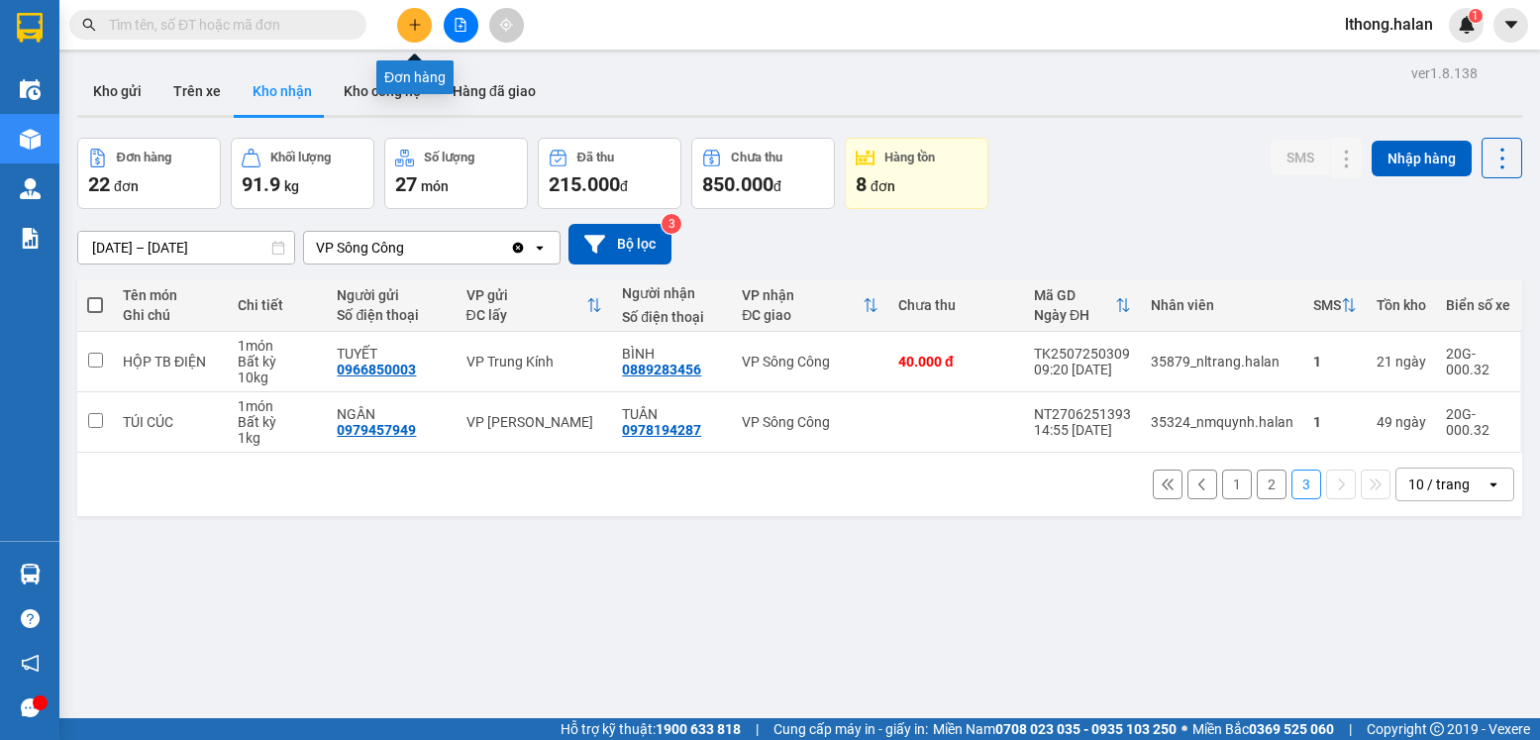
click at [414, 27] on icon "plus" at bounding box center [415, 25] width 14 height 14
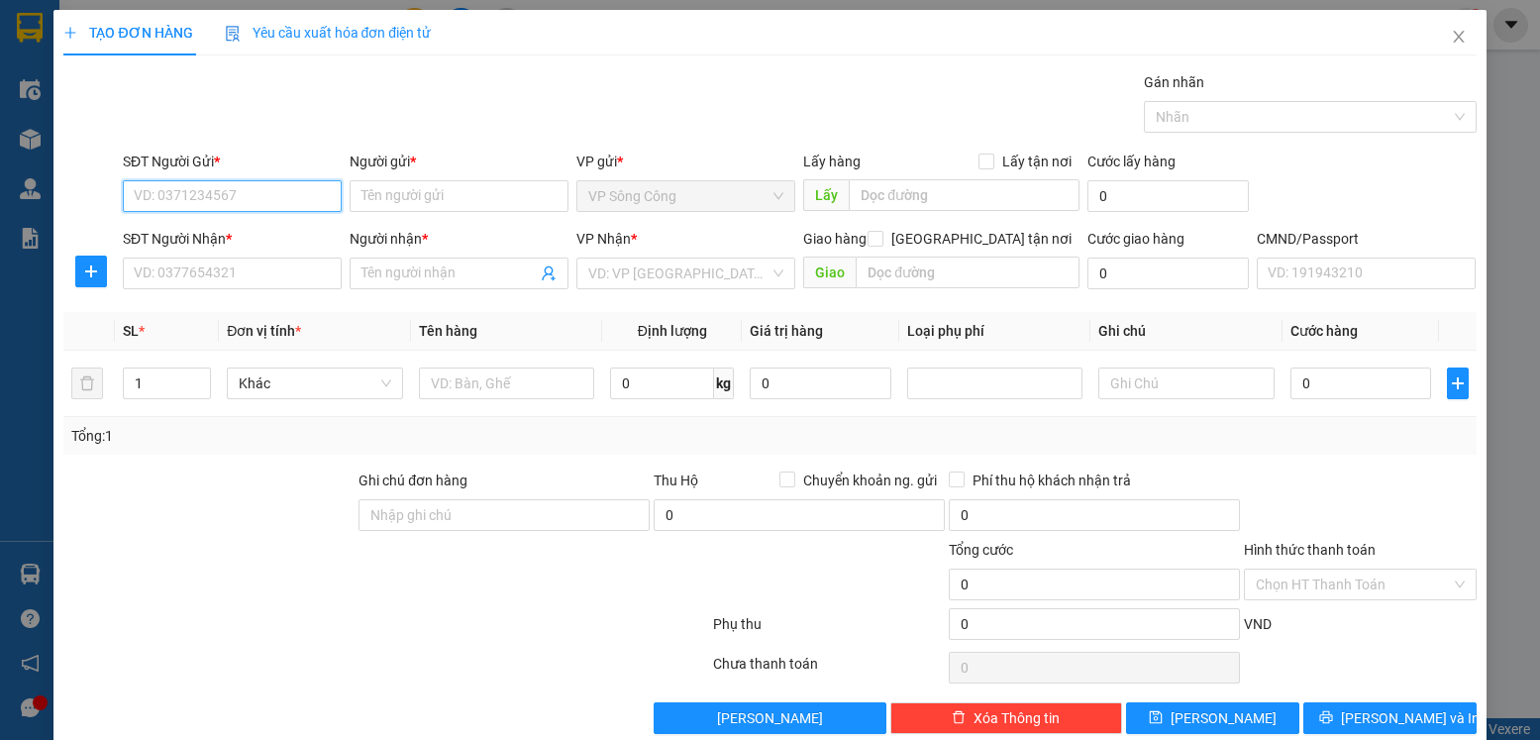
click at [251, 197] on input "SĐT Người Gửi *" at bounding box center [232, 196] width 219 height 32
click at [1453, 36] on icon "close" at bounding box center [1458, 37] width 11 height 12
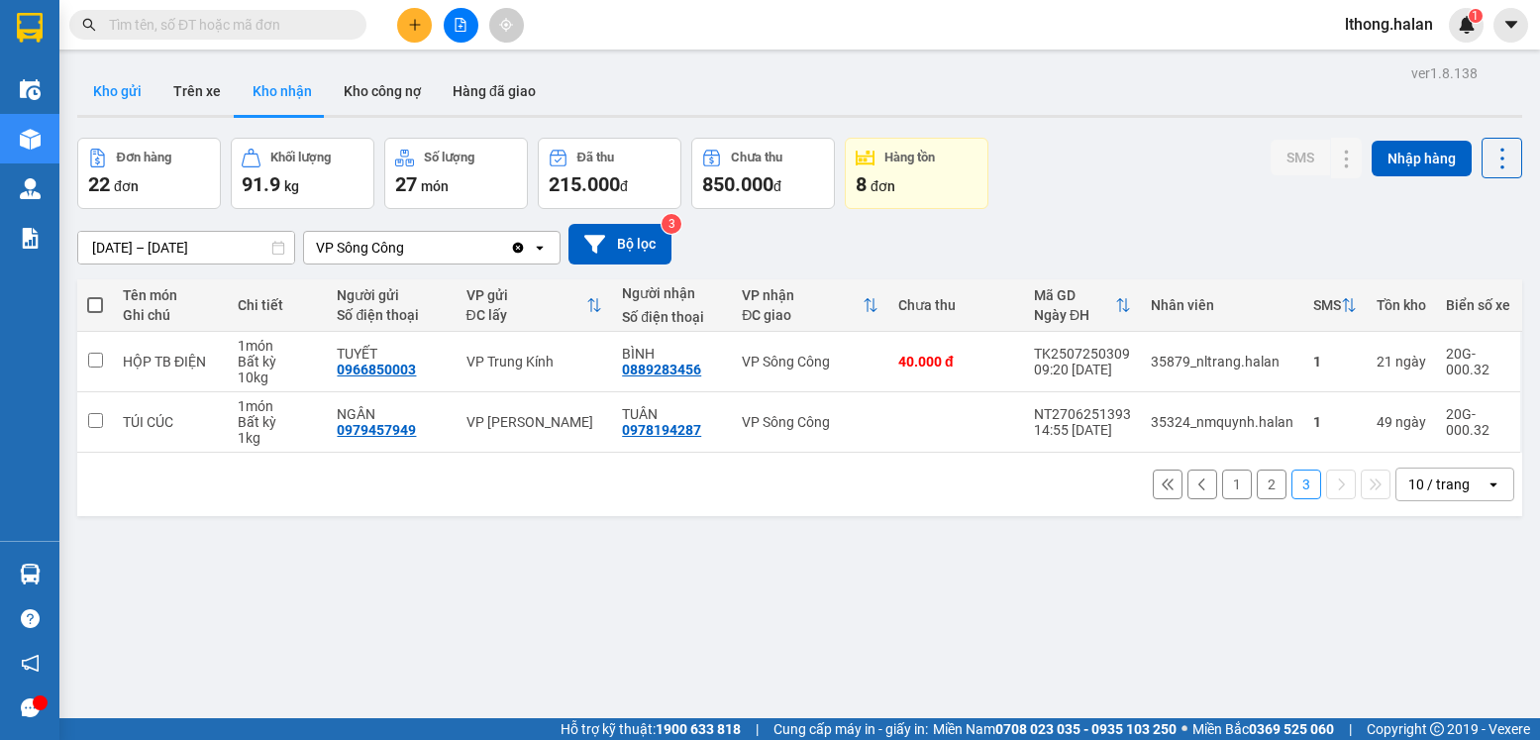
click at [118, 84] on button "Kho gửi" at bounding box center [117, 91] width 80 height 48
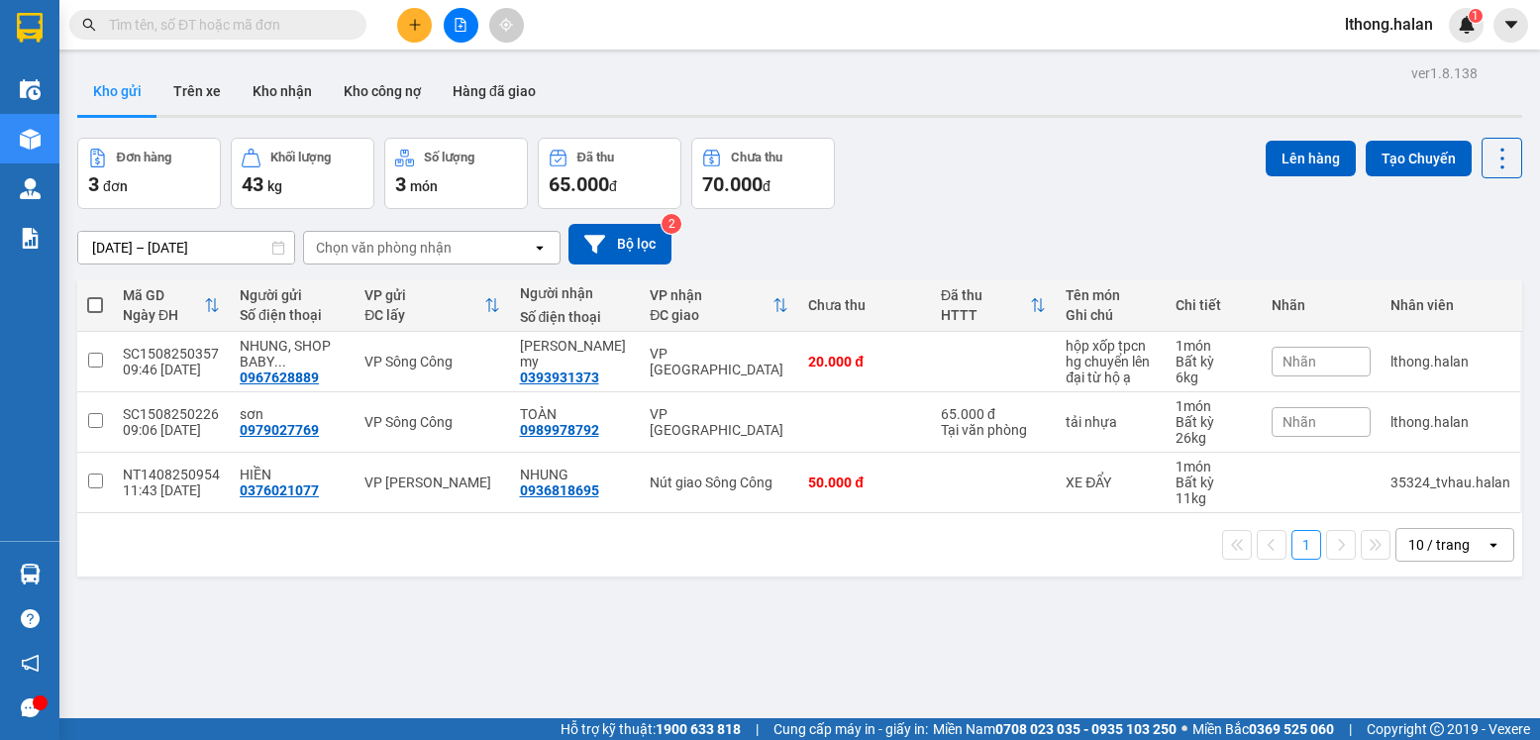
click at [304, 29] on input "text" at bounding box center [226, 25] width 234 height 22
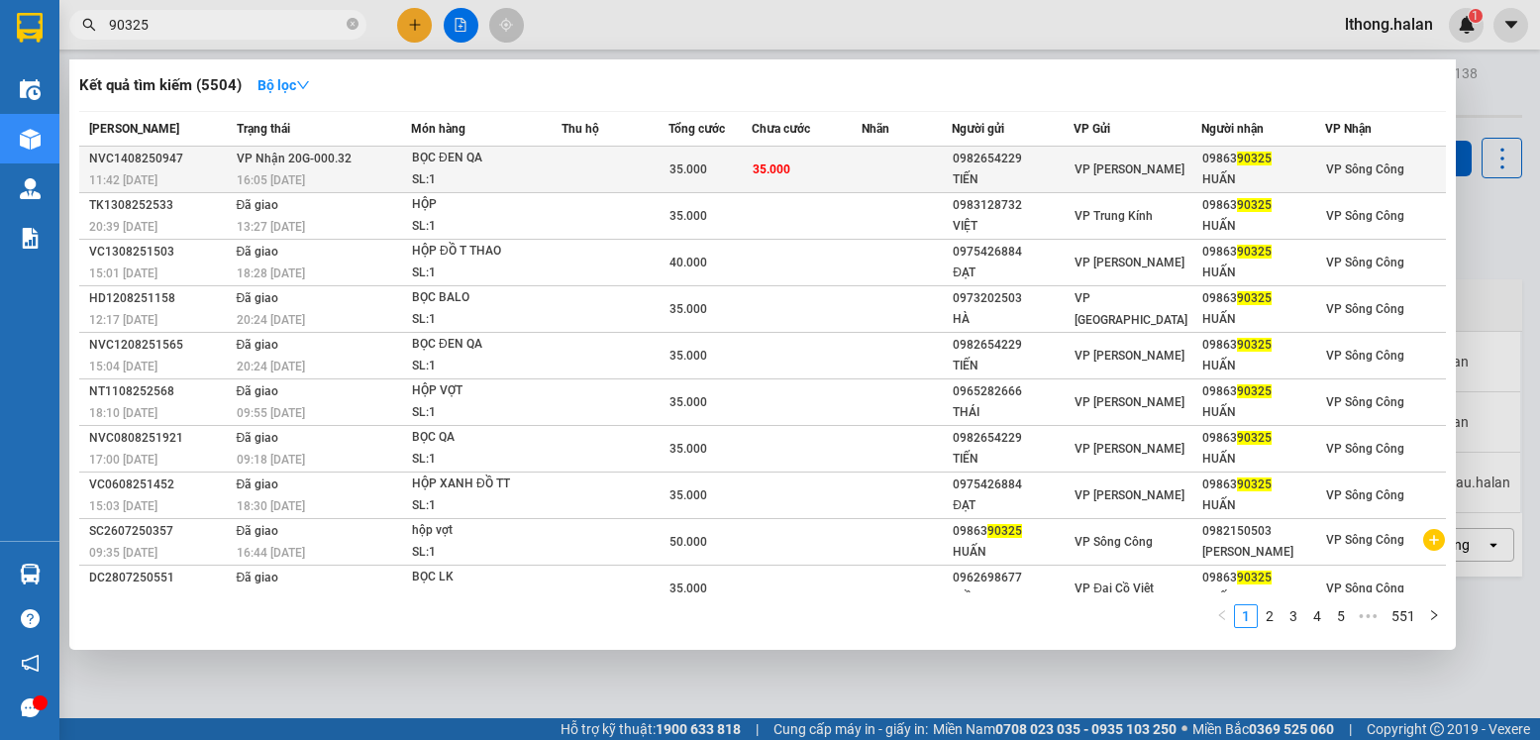
type input "90325"
click at [843, 168] on td "35.000" at bounding box center [806, 170] width 109 height 47
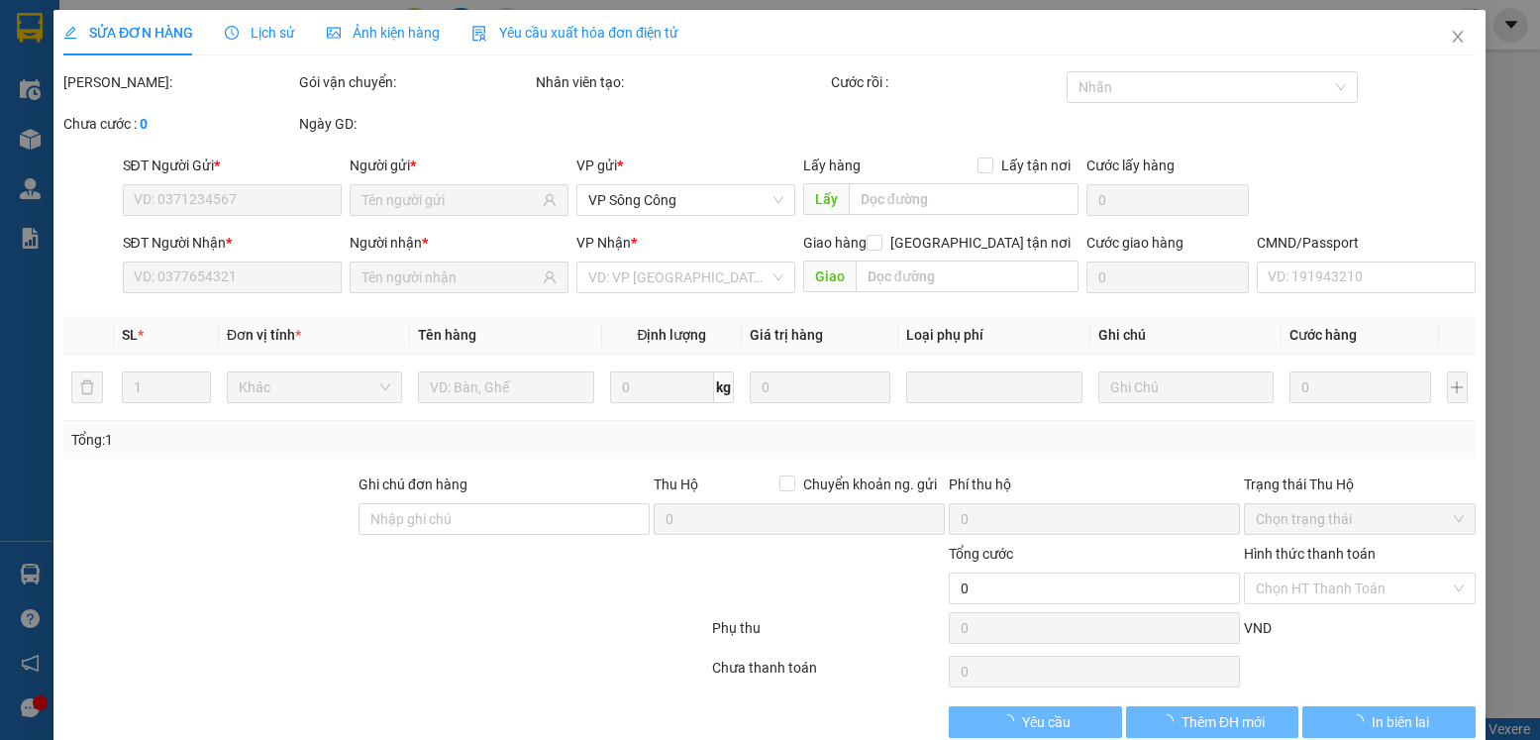
type input "0982654229"
type input "TIẾN"
type input "0986390325"
type input "HUẤN"
type input "35.000"
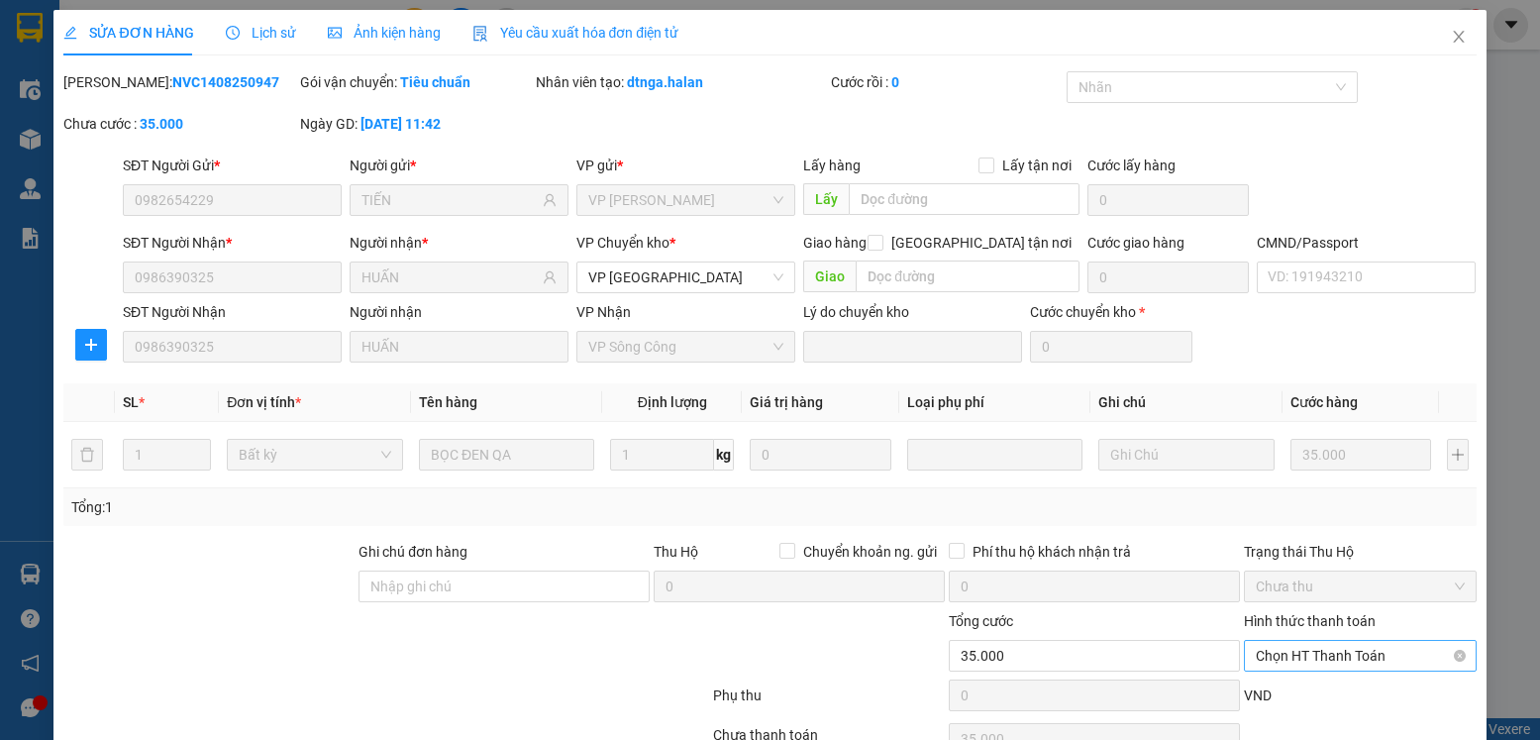
click at [1339, 641] on span "Chọn HT Thanh Toán" at bounding box center [1360, 656] width 208 height 30
click at [1302, 684] on div "Tại văn phòng" at bounding box center [1347, 695] width 206 height 22
type input "0"
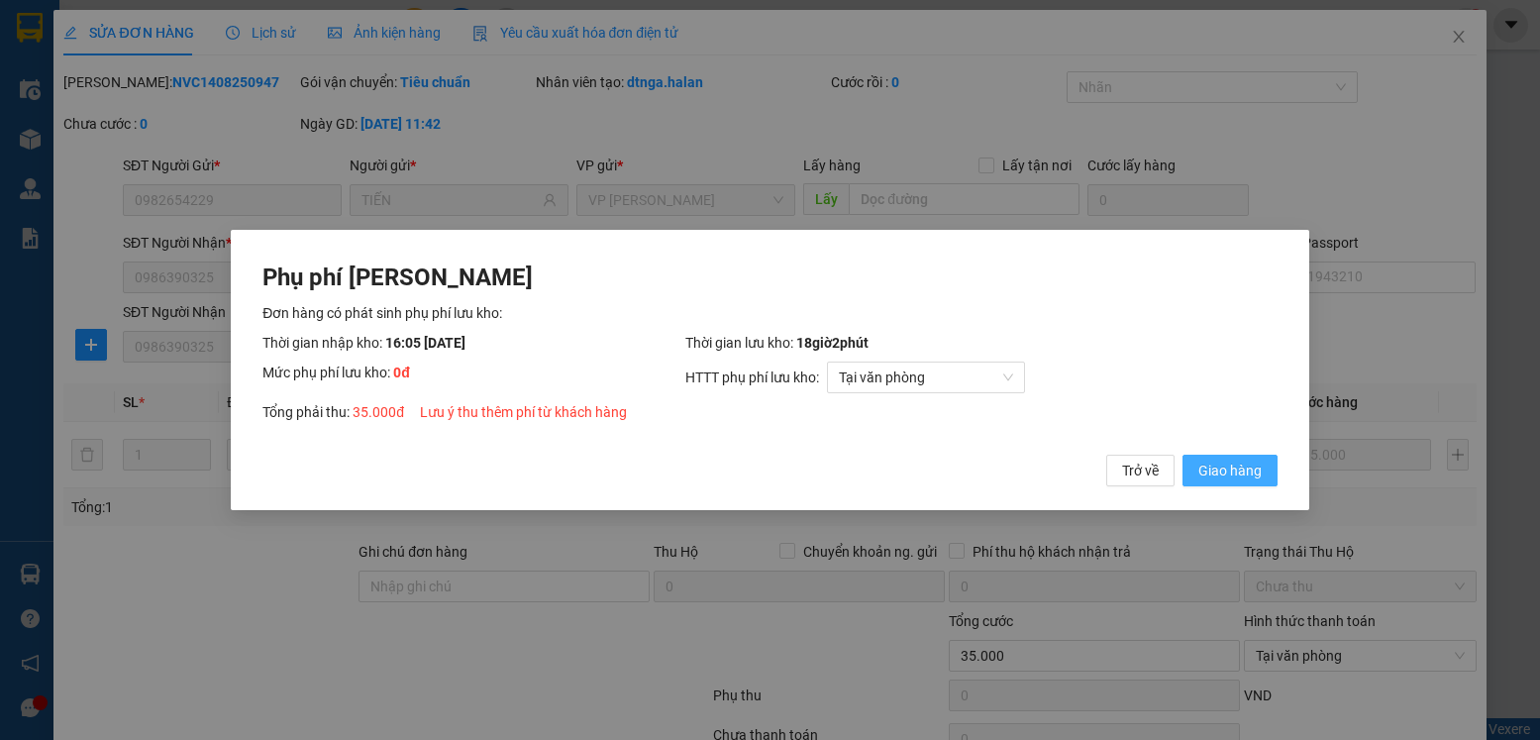
click at [1230, 476] on span "Giao hàng" at bounding box center [1230, 471] width 63 height 22
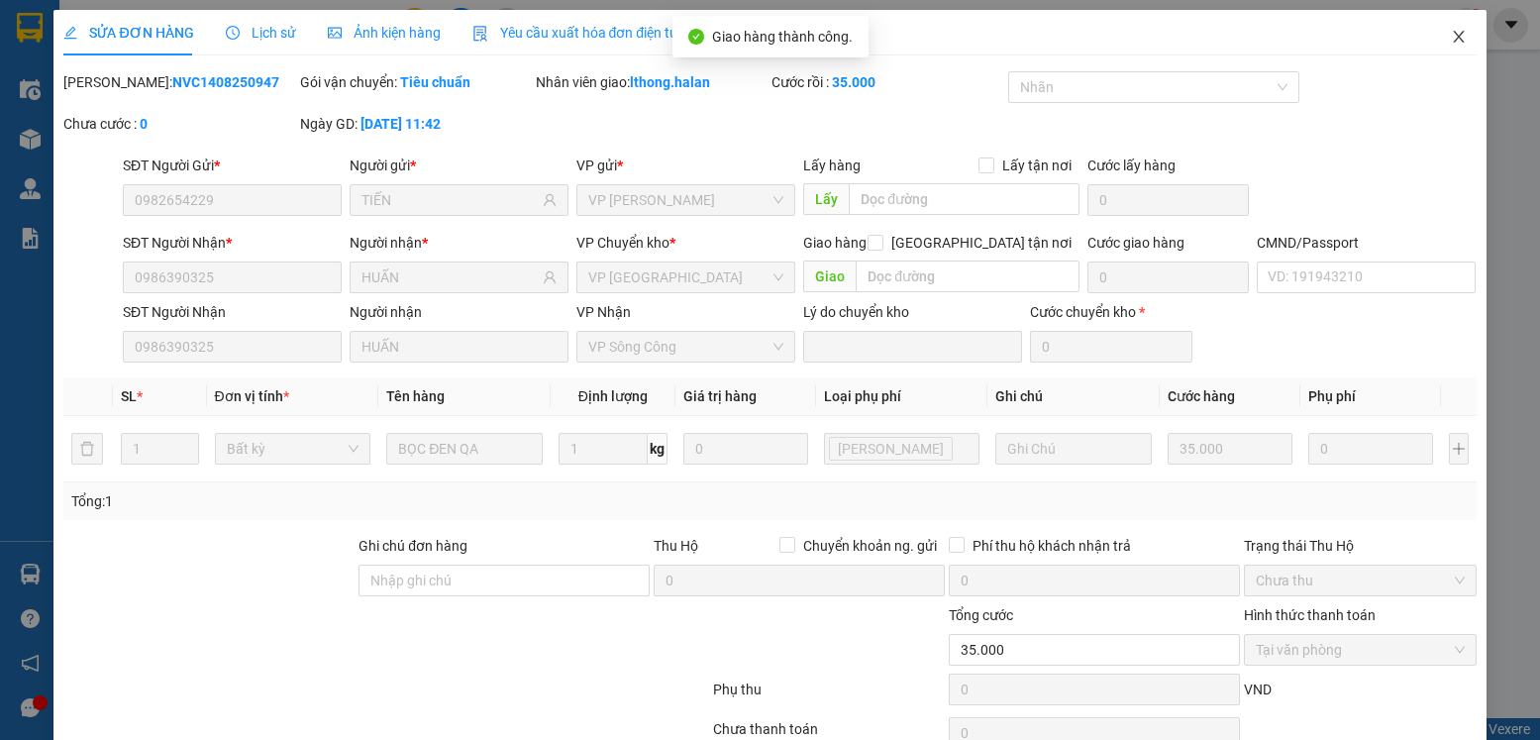
click at [1451, 35] on icon "close" at bounding box center [1459, 37] width 16 height 16
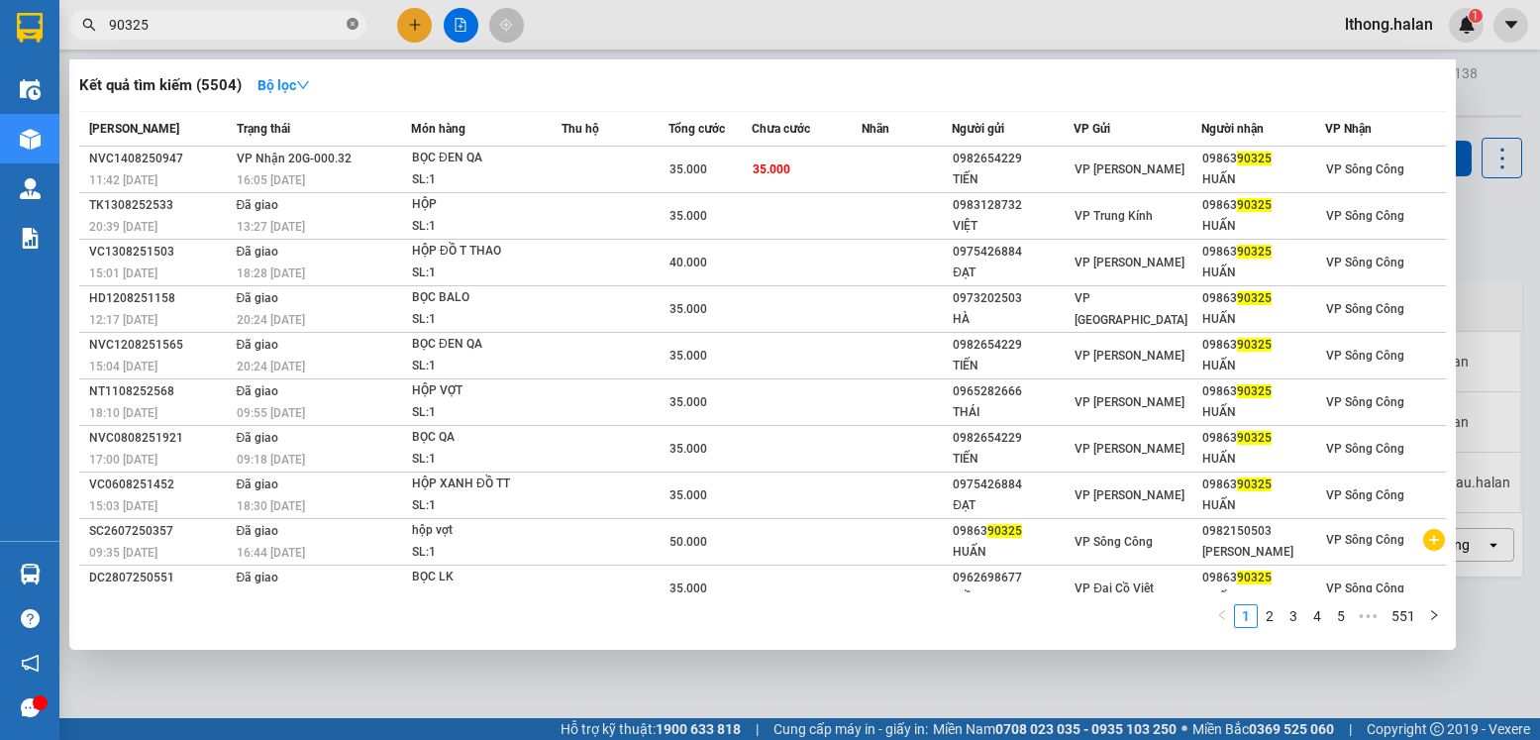
click at [351, 28] on icon "close-circle" at bounding box center [353, 24] width 12 height 12
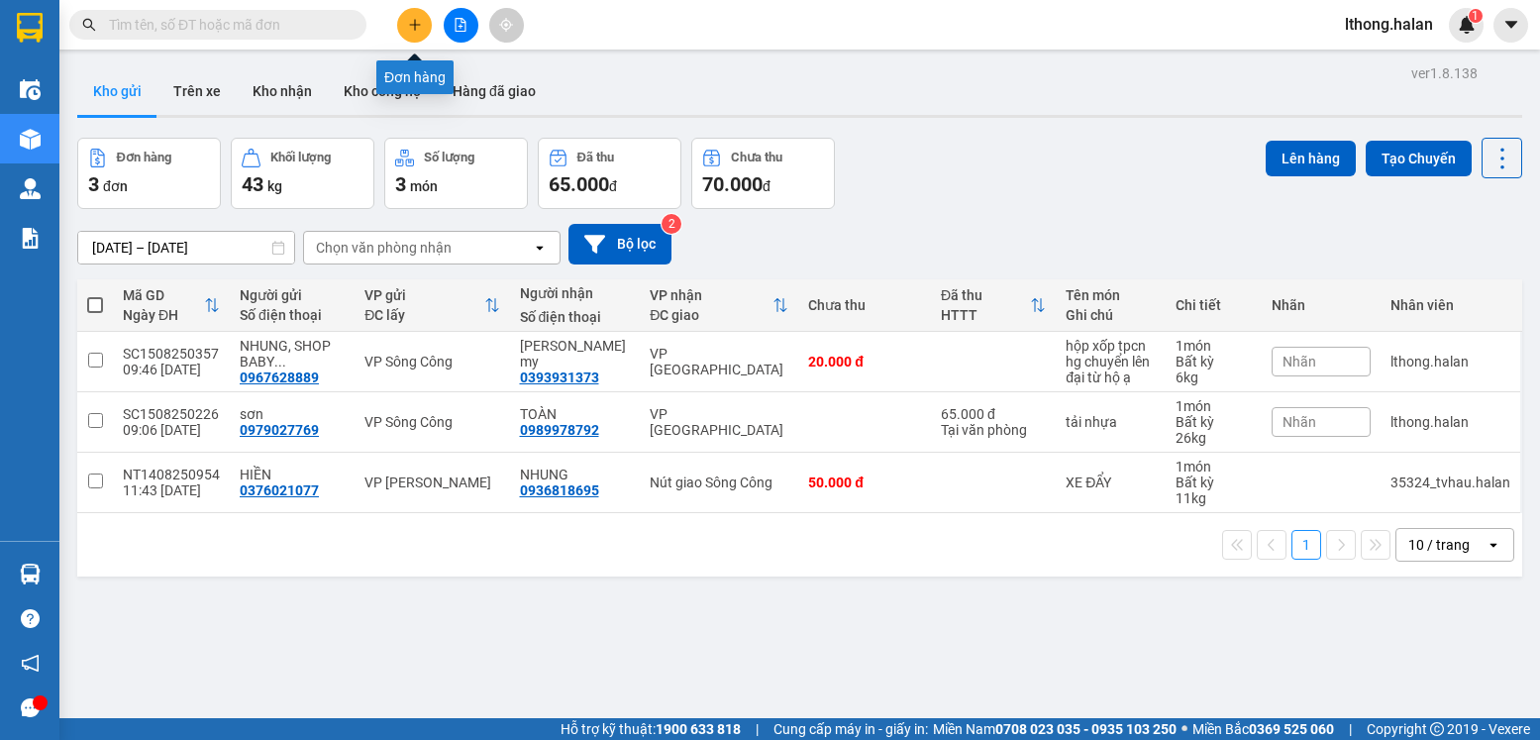
click at [416, 28] on icon "plus" at bounding box center [415, 25] width 14 height 14
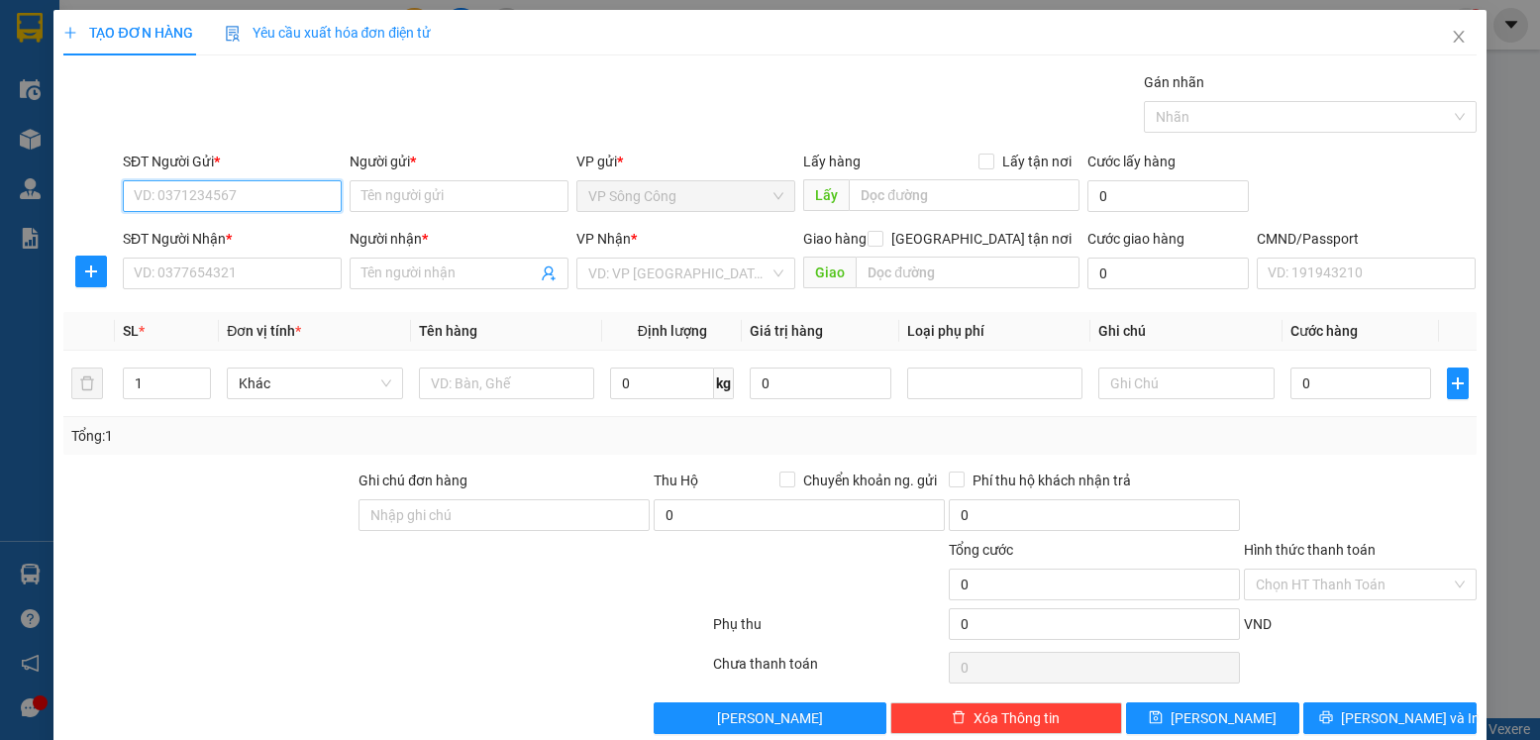
click at [270, 198] on input "SĐT Người Gửi *" at bounding box center [232, 196] width 219 height 32
type input "0359329939"
click at [375, 195] on input "Người gửi *" at bounding box center [459, 196] width 219 height 32
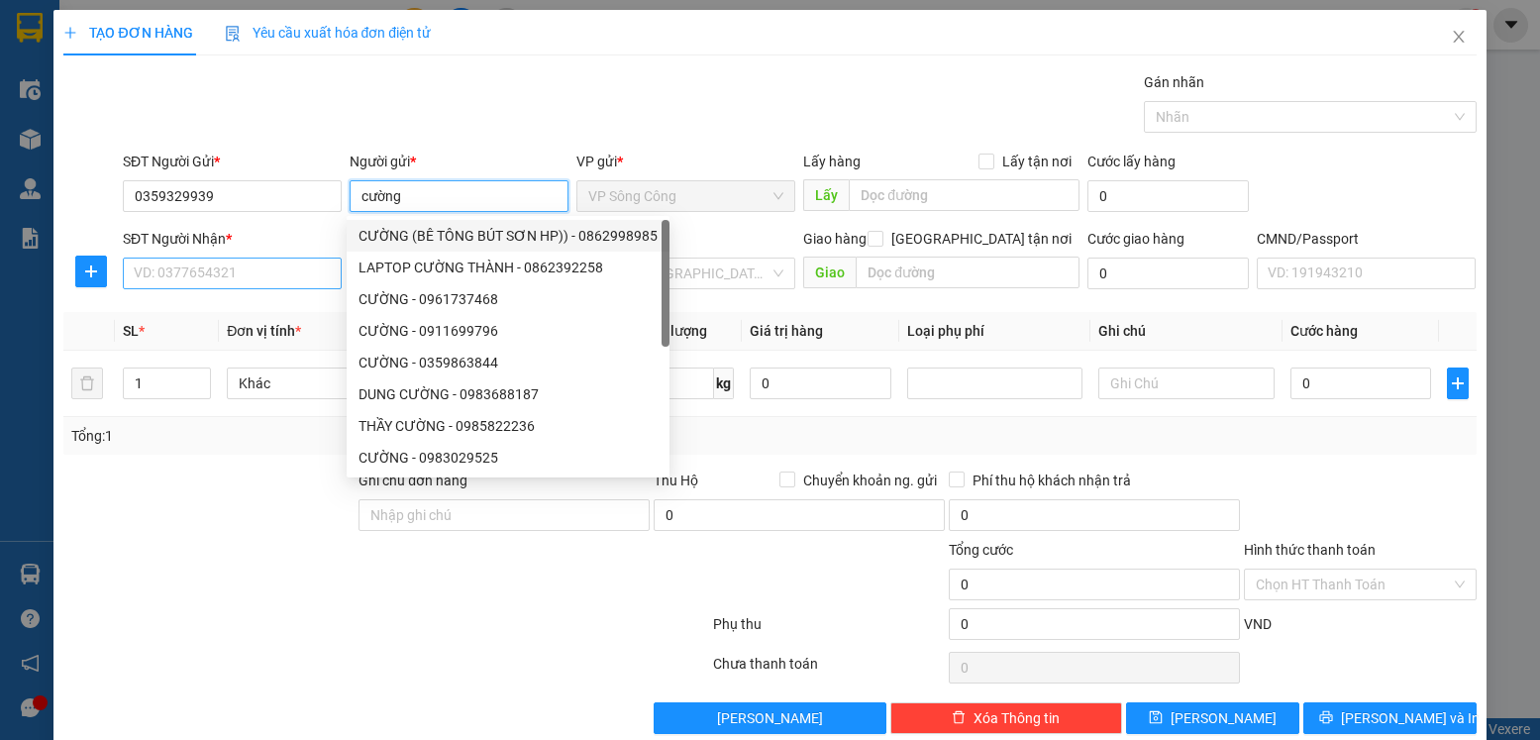
type input "cường"
click at [222, 281] on input "SĐT Người Nhận *" at bounding box center [232, 274] width 219 height 32
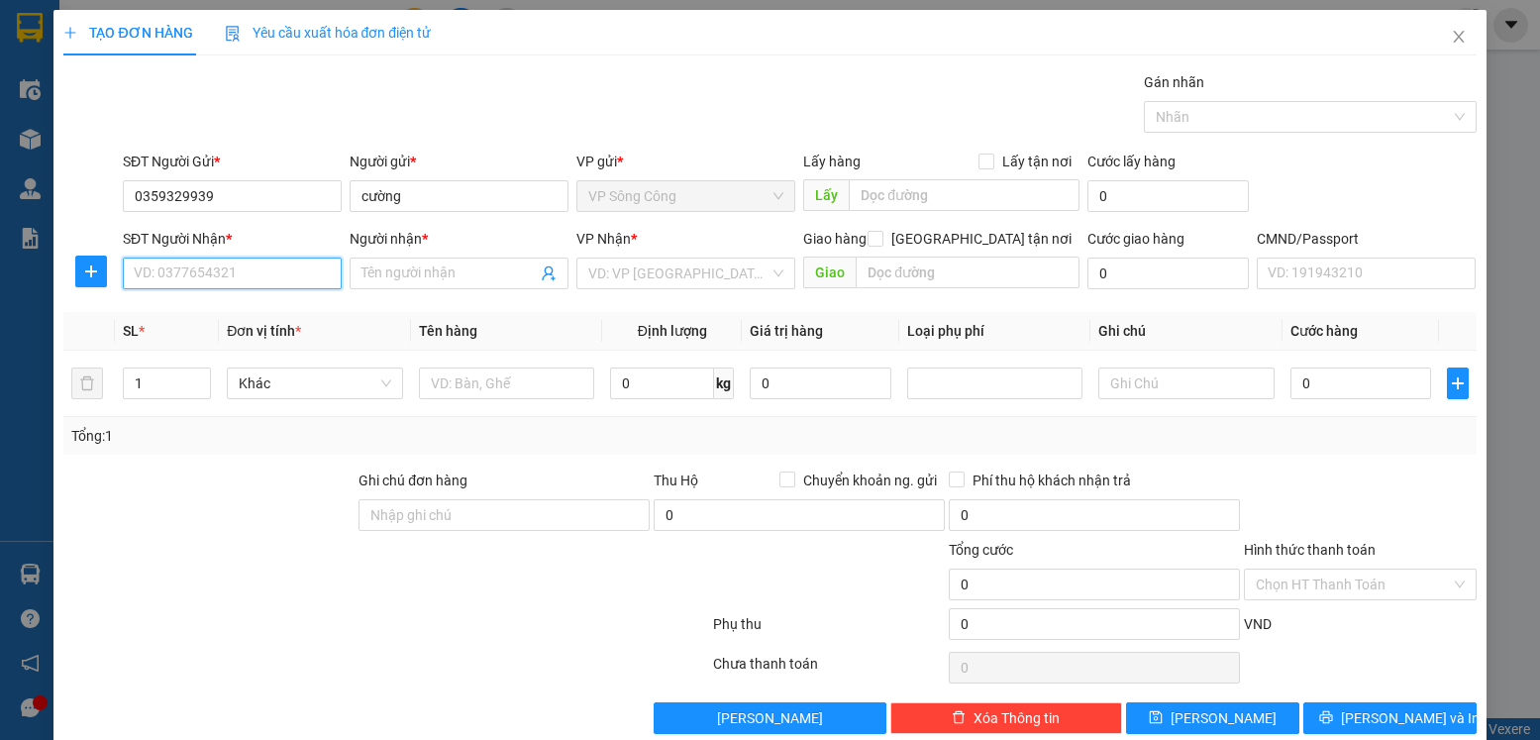
click at [224, 270] on input "SĐT Người Nhận *" at bounding box center [232, 274] width 219 height 32
type input "0358685021"
click at [445, 275] on input "Người nhận *" at bounding box center [449, 274] width 175 height 22
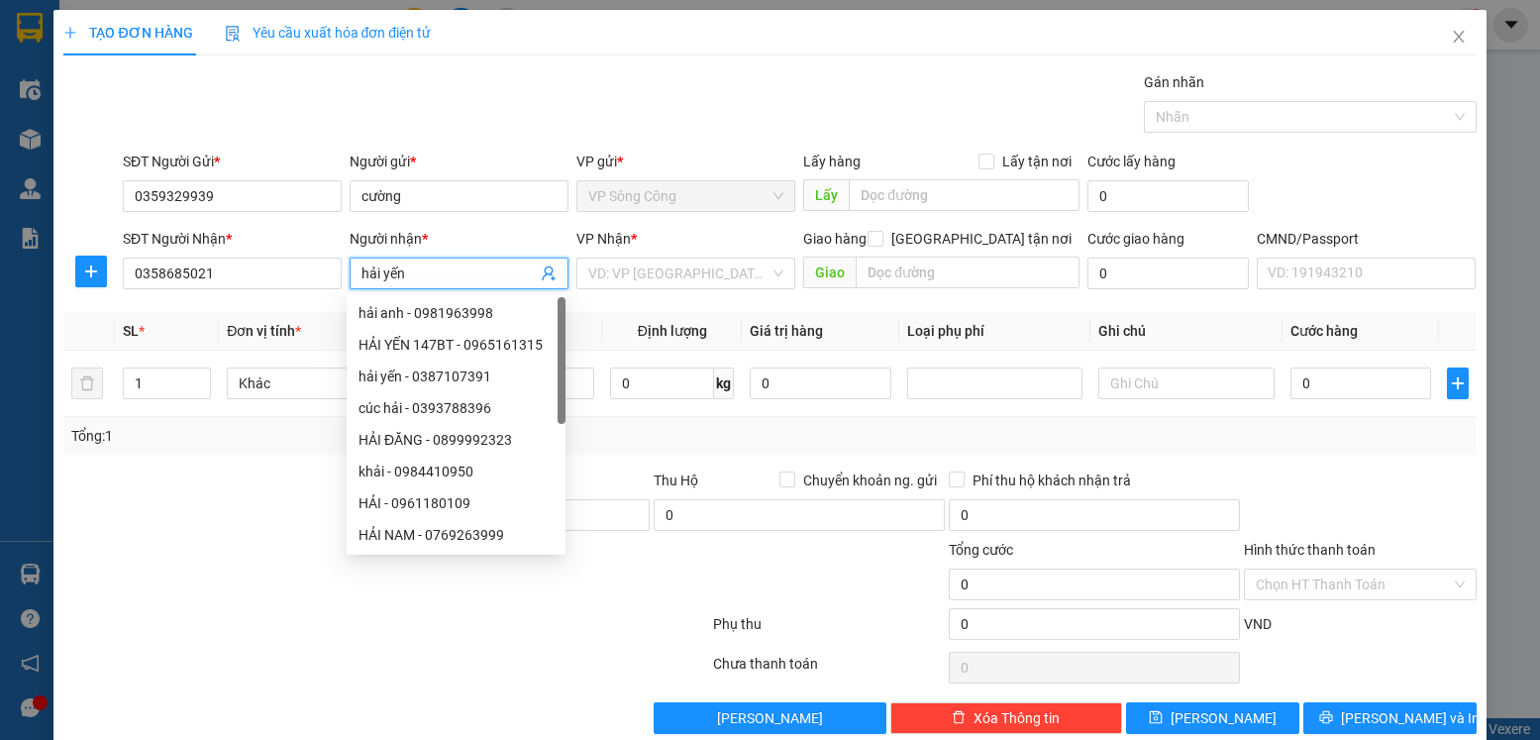
type input "hải yến"
click at [1453, 36] on icon "close" at bounding box center [1458, 37] width 11 height 12
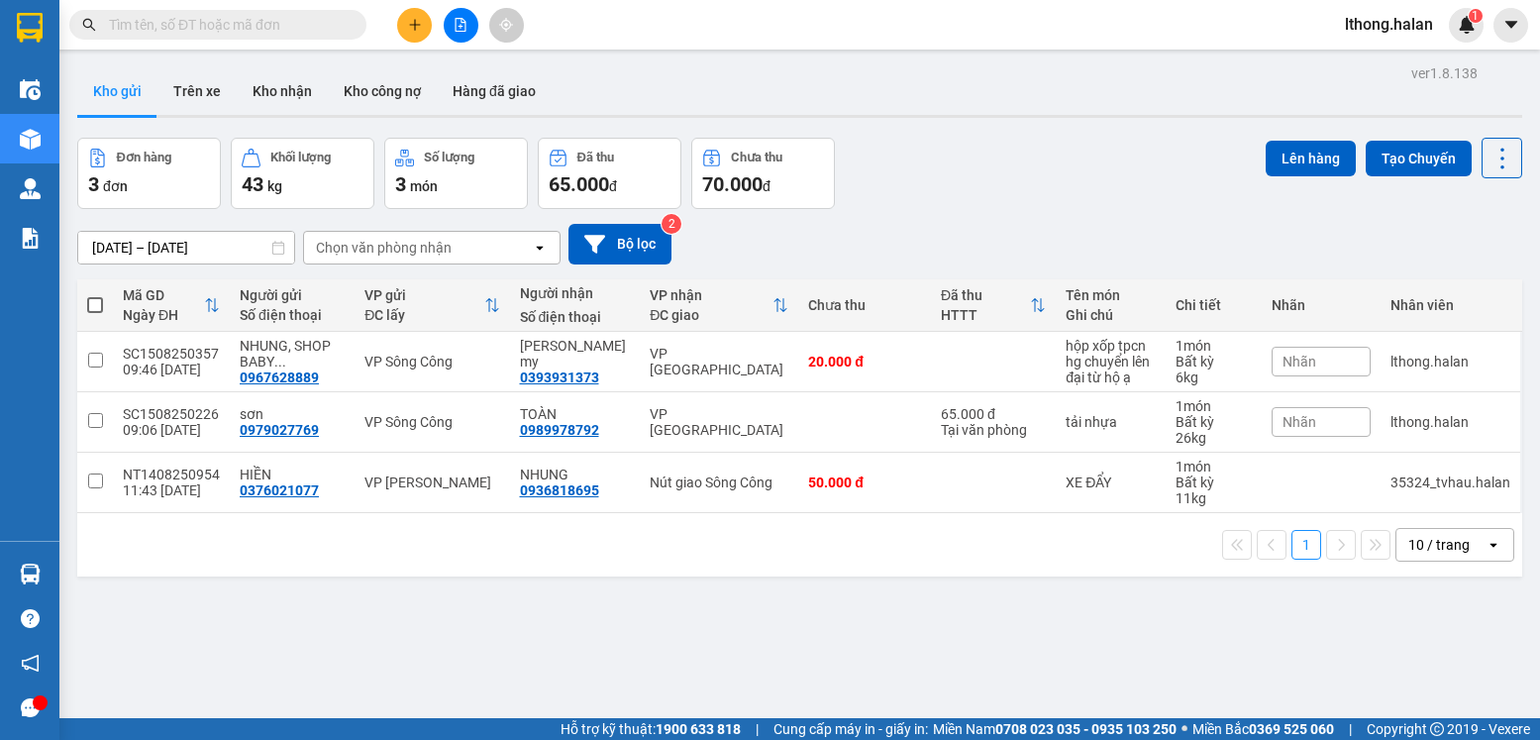
click at [309, 27] on input "text" at bounding box center [226, 25] width 234 height 22
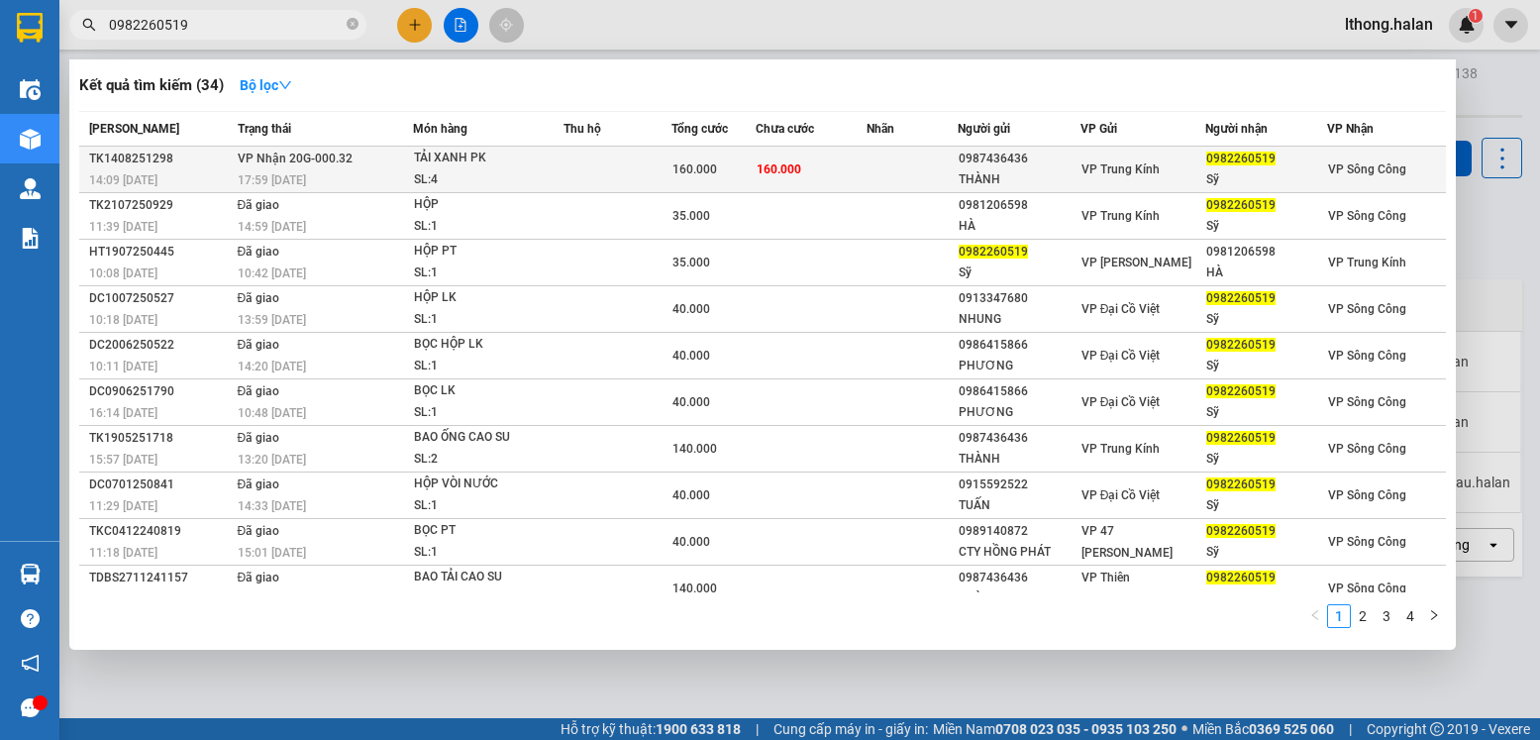
type input "0982260519"
click at [1224, 167] on div "0982260519" at bounding box center [1267, 159] width 121 height 21
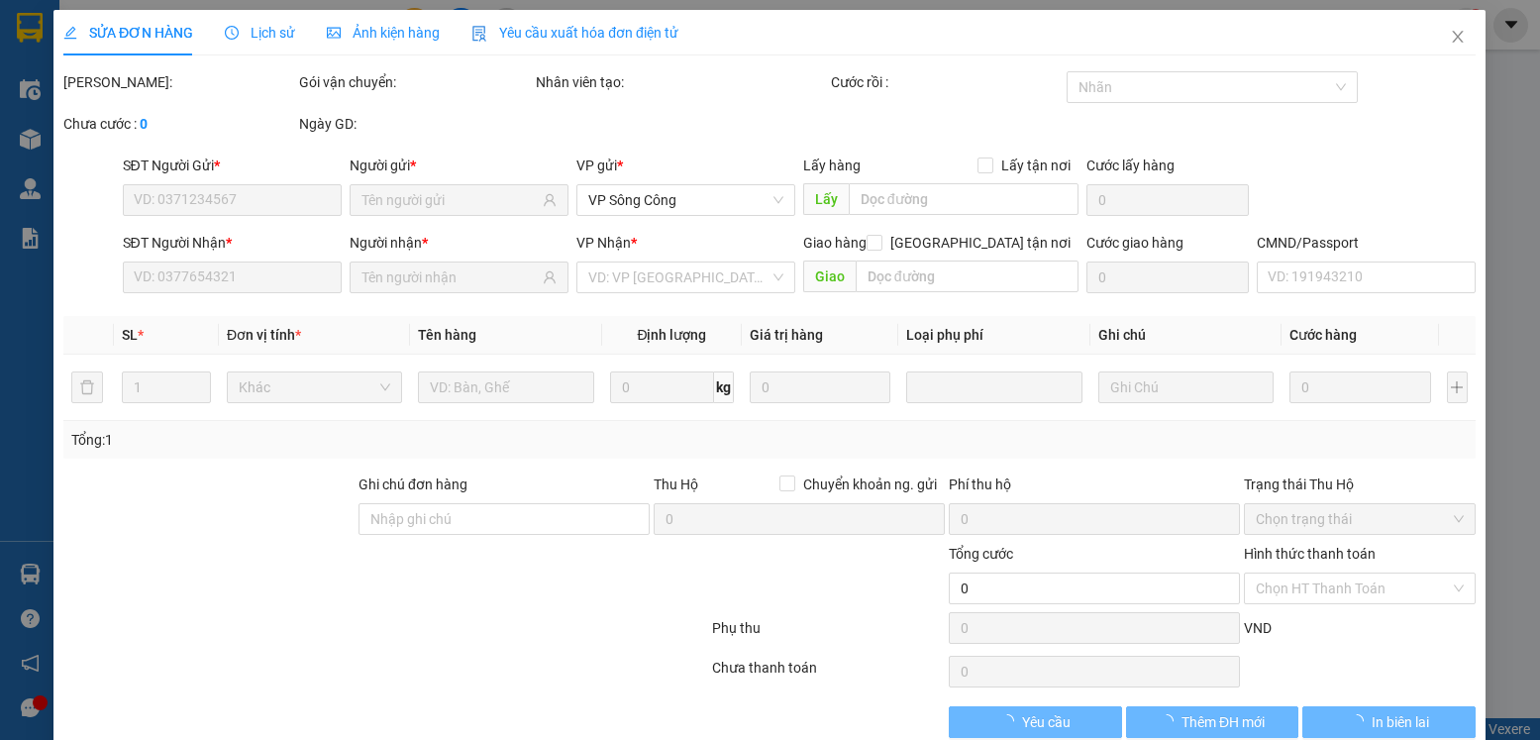
type input "0987436436"
type input "THÀNH"
type input "0982260519"
type input "Sỹ"
type input "160.000"
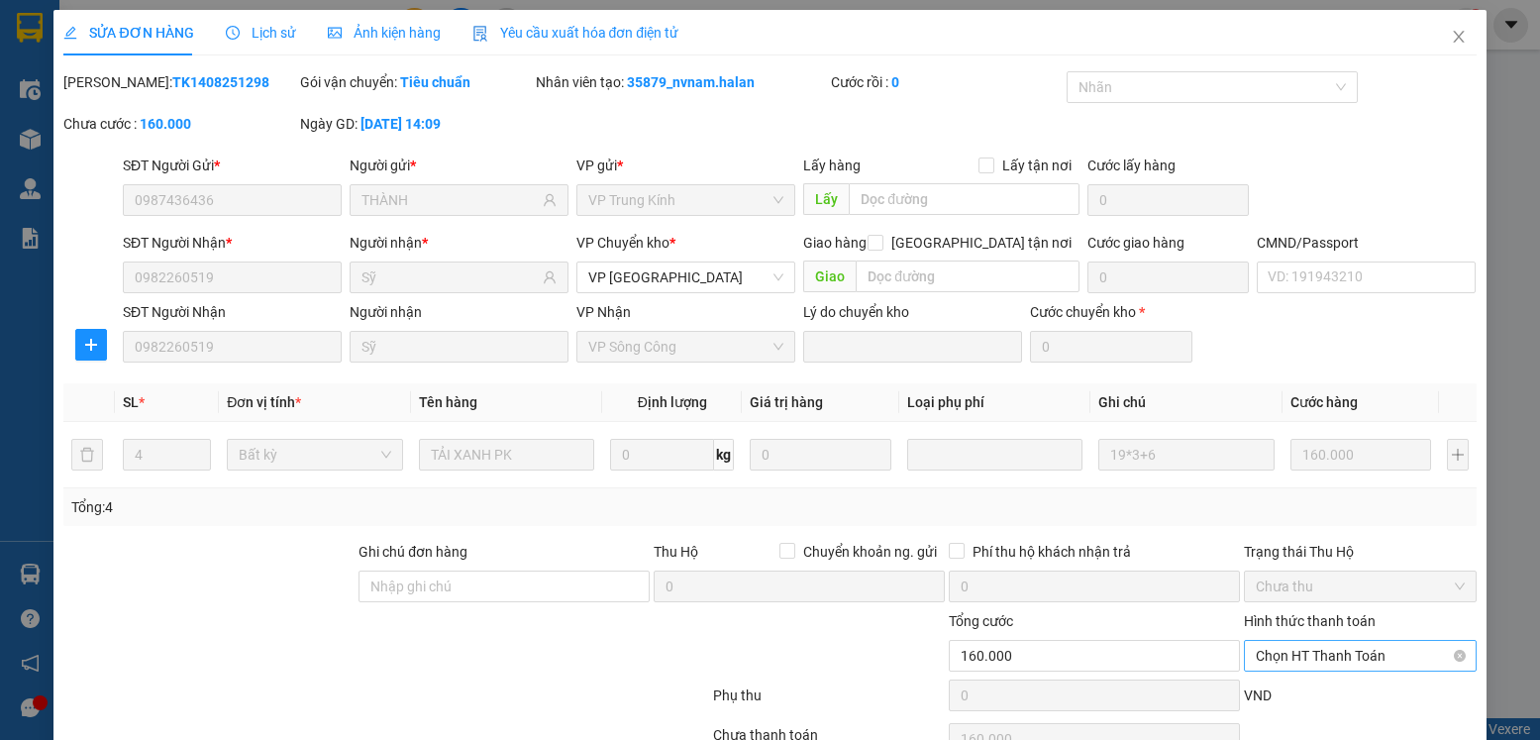
click at [1351, 641] on span "Chọn HT Thanh Toán" at bounding box center [1360, 656] width 208 height 30
click at [1310, 684] on div "Tại văn phòng" at bounding box center [1347, 695] width 206 height 22
type input "0"
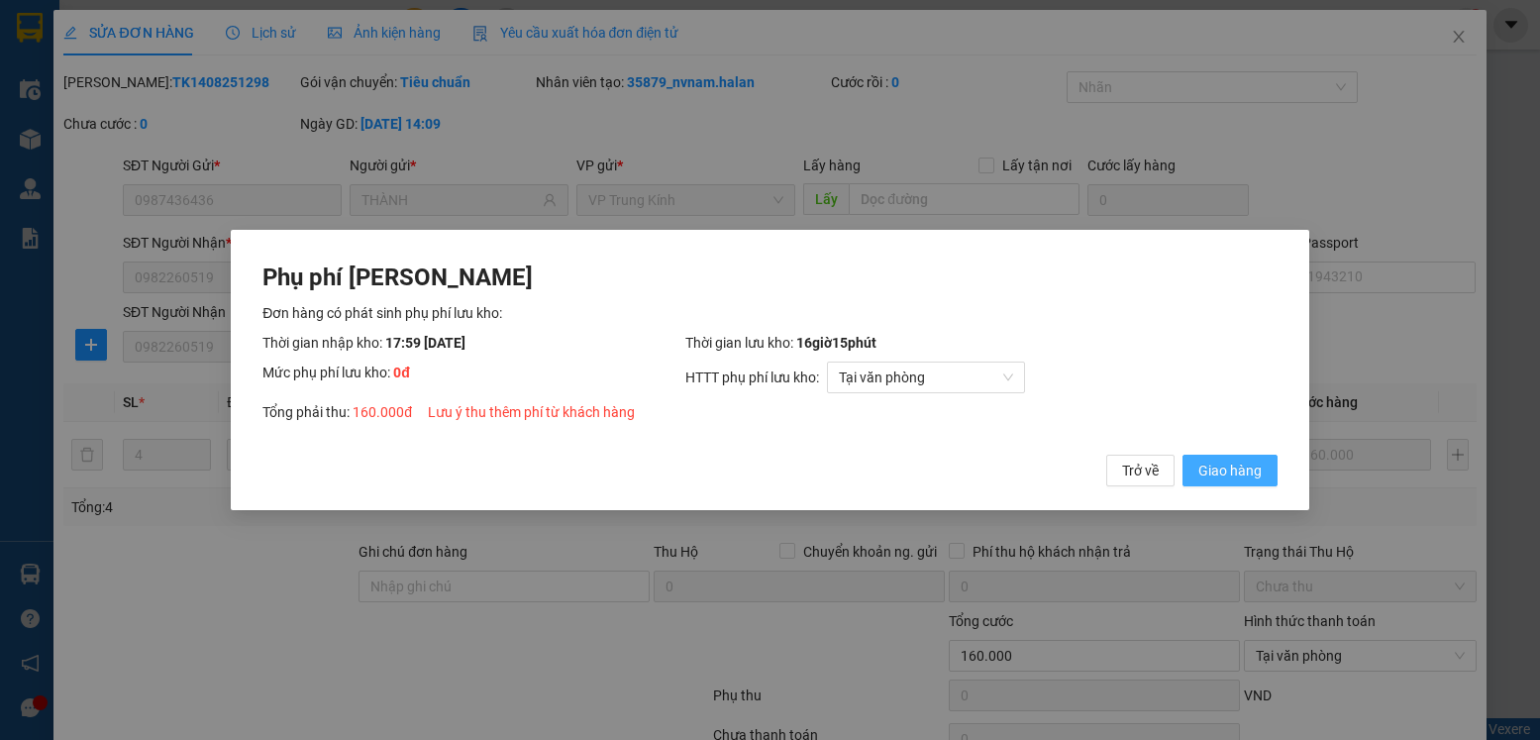
click at [1243, 464] on span "Giao hàng" at bounding box center [1230, 471] width 63 height 22
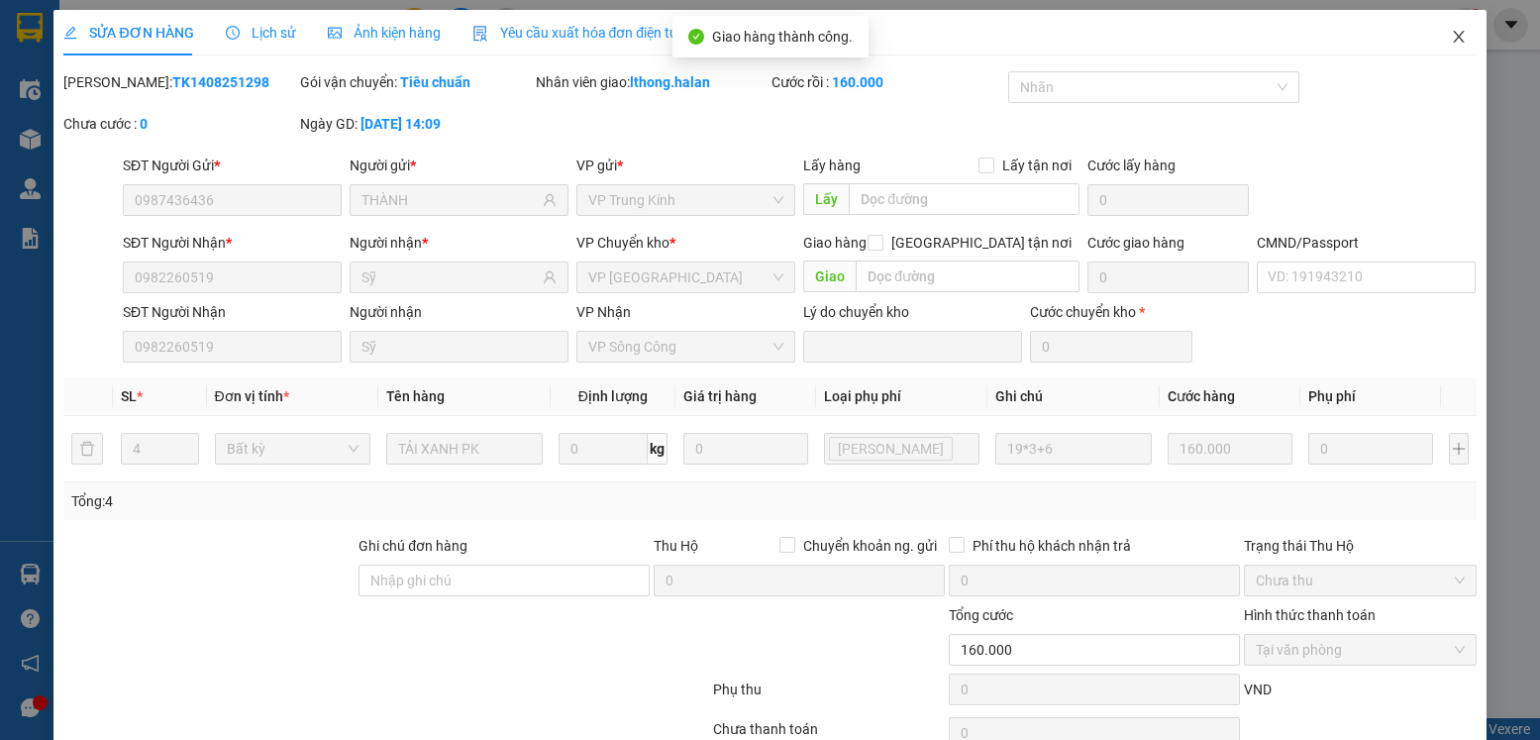
click at [1451, 34] on icon "close" at bounding box center [1459, 37] width 16 height 16
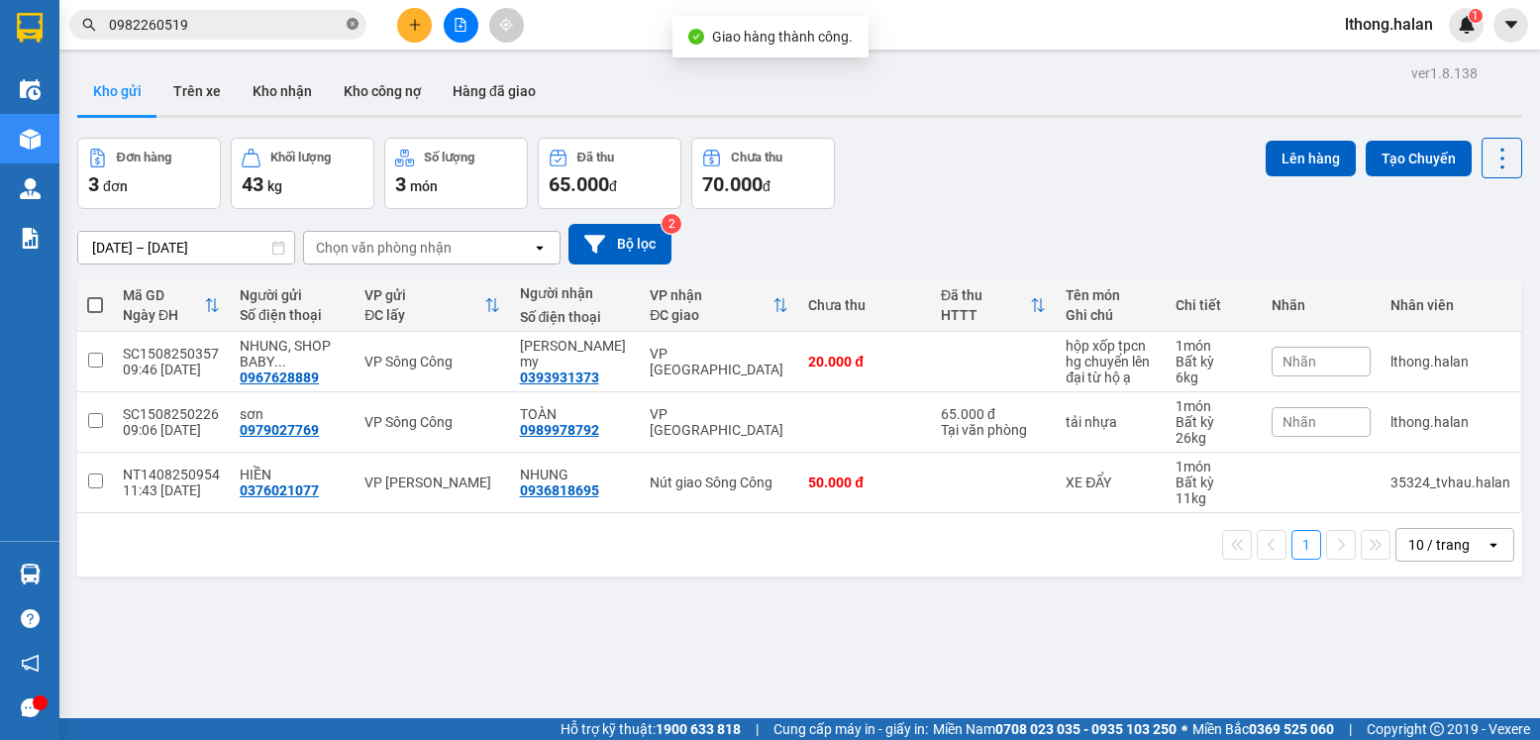
click at [353, 26] on icon "close-circle" at bounding box center [353, 24] width 12 height 12
click at [259, 29] on input "text" at bounding box center [226, 25] width 234 height 22
click at [291, 27] on input "text" at bounding box center [226, 25] width 234 height 22
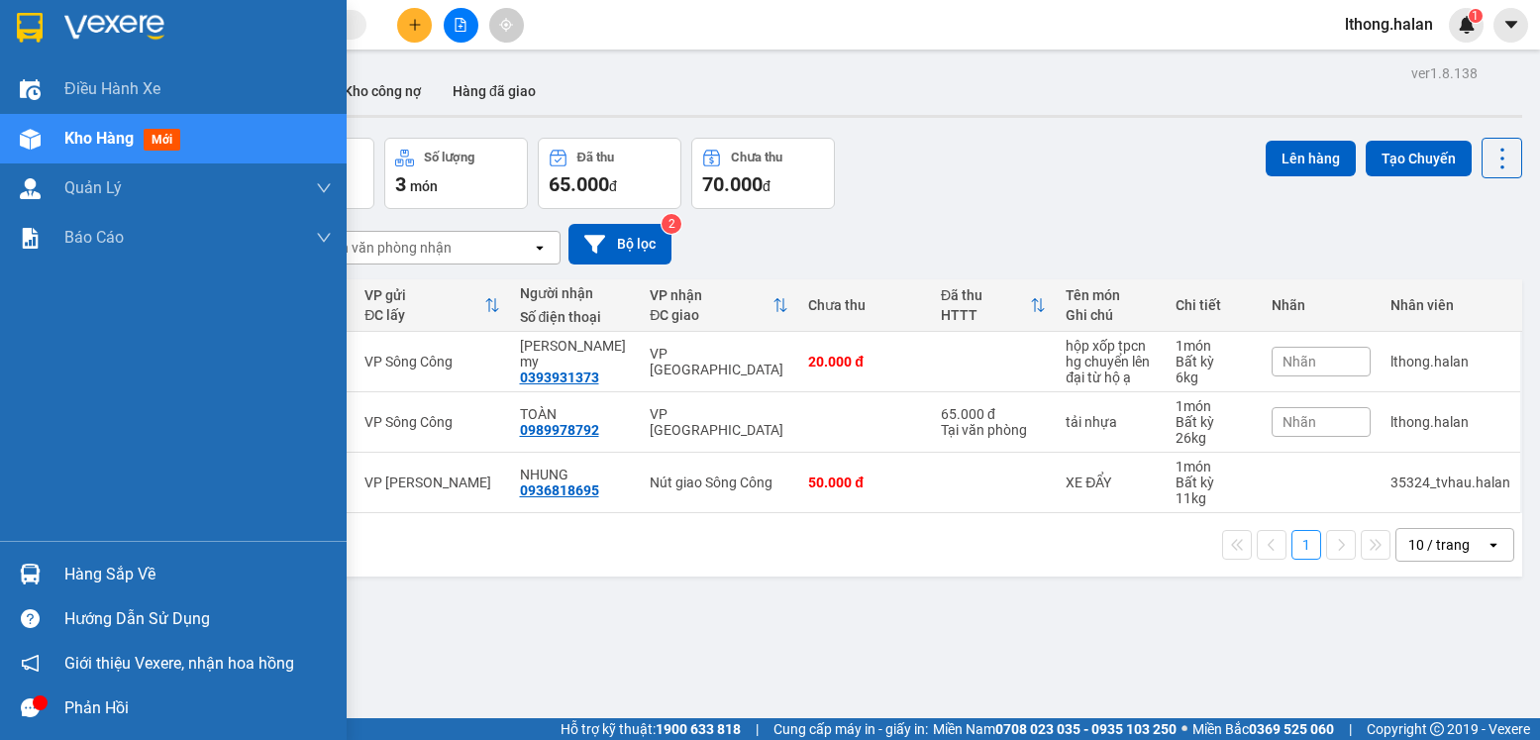
click at [130, 582] on div "Hàng sắp về" at bounding box center [197, 575] width 267 height 30
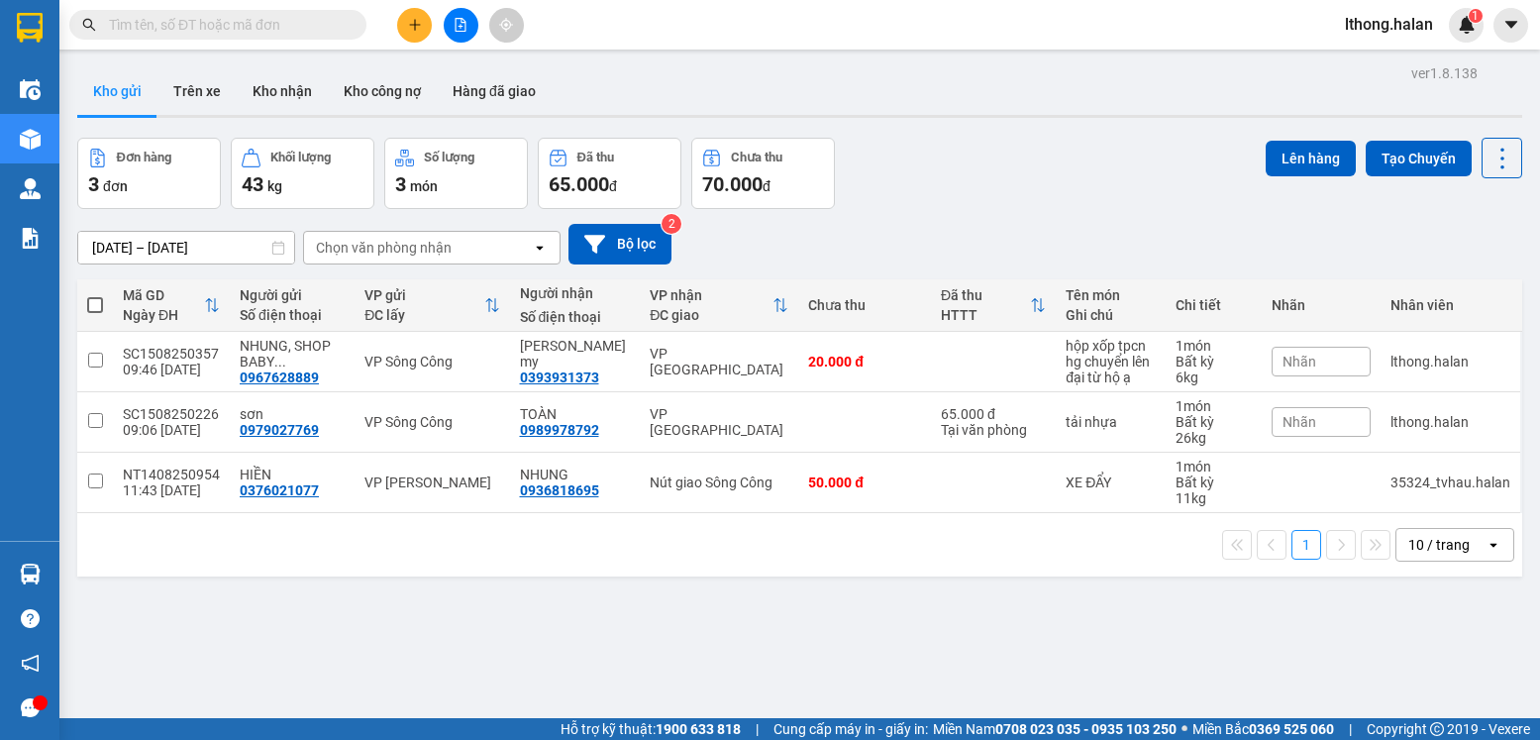
click at [1025, 669] on section "Kết quả tìm kiếm ( 34 ) Bộ lọc Mã ĐH Trạng thái Món hàng Thu hộ Tổng cước Chưa …" at bounding box center [770, 370] width 1540 height 740
click at [290, 29] on input "text" at bounding box center [226, 25] width 234 height 22
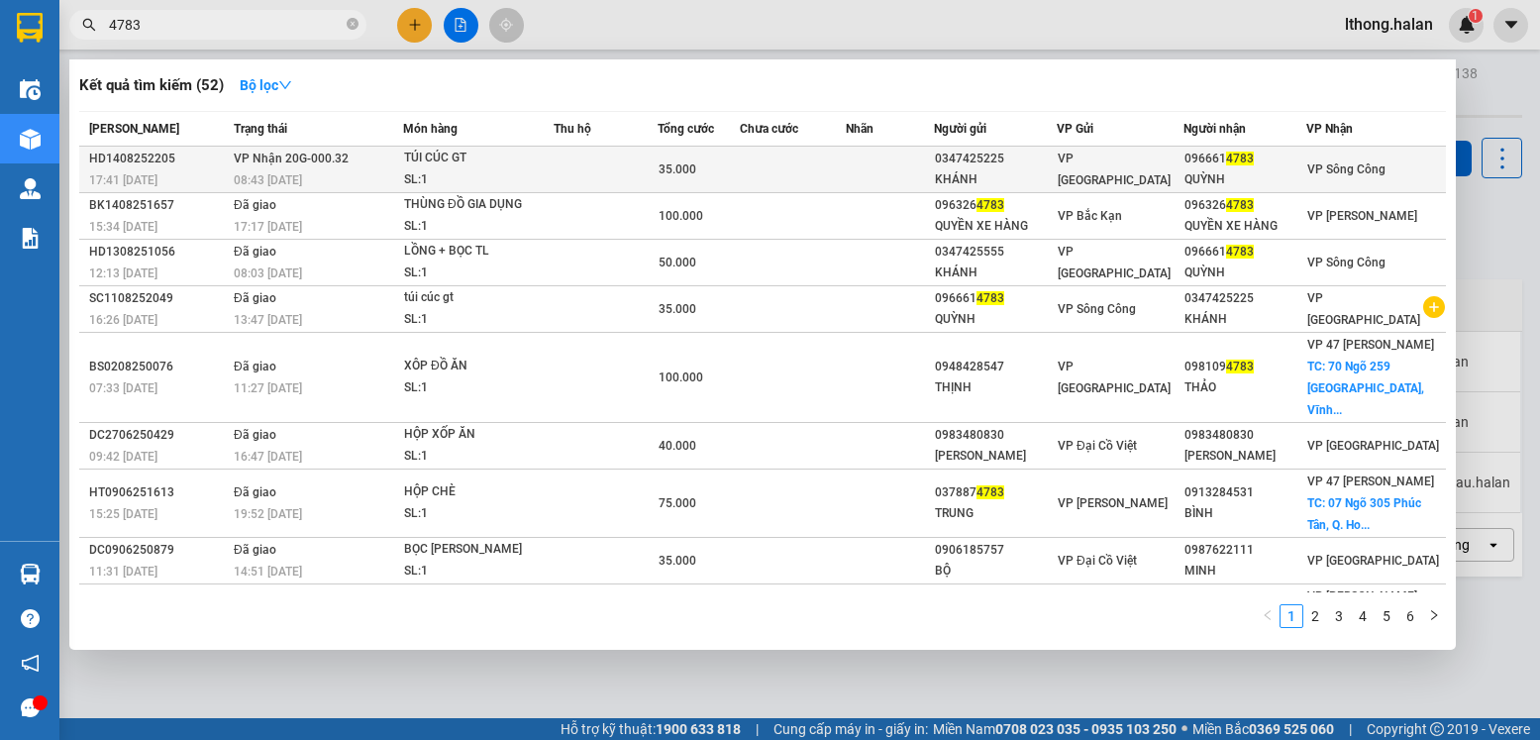
type input "4783"
click at [1282, 160] on div "096661 4783" at bounding box center [1245, 159] width 121 height 21
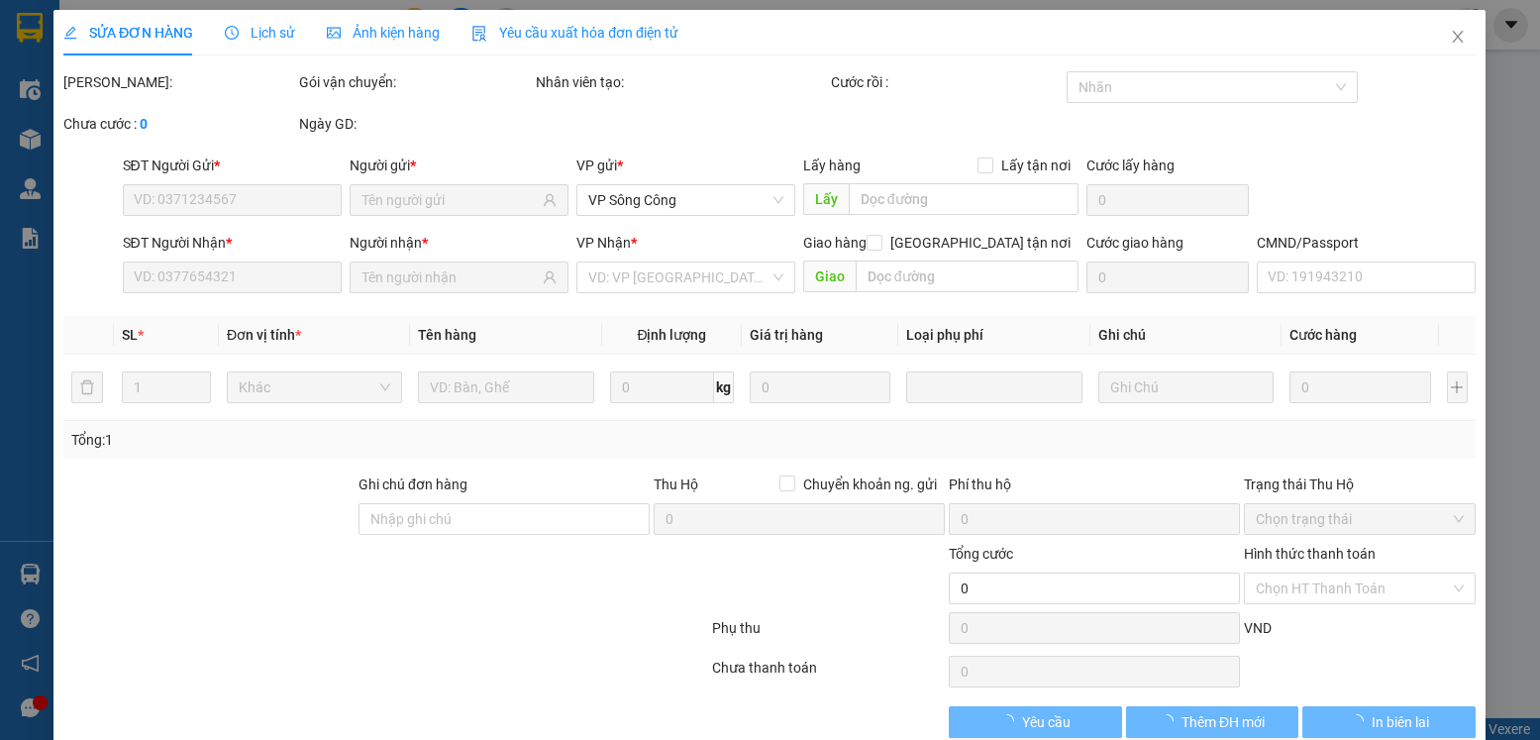
type input "0347425225"
type input "KHÁNH"
type input "0966614783"
type input "QUỲNH"
type input "35.000"
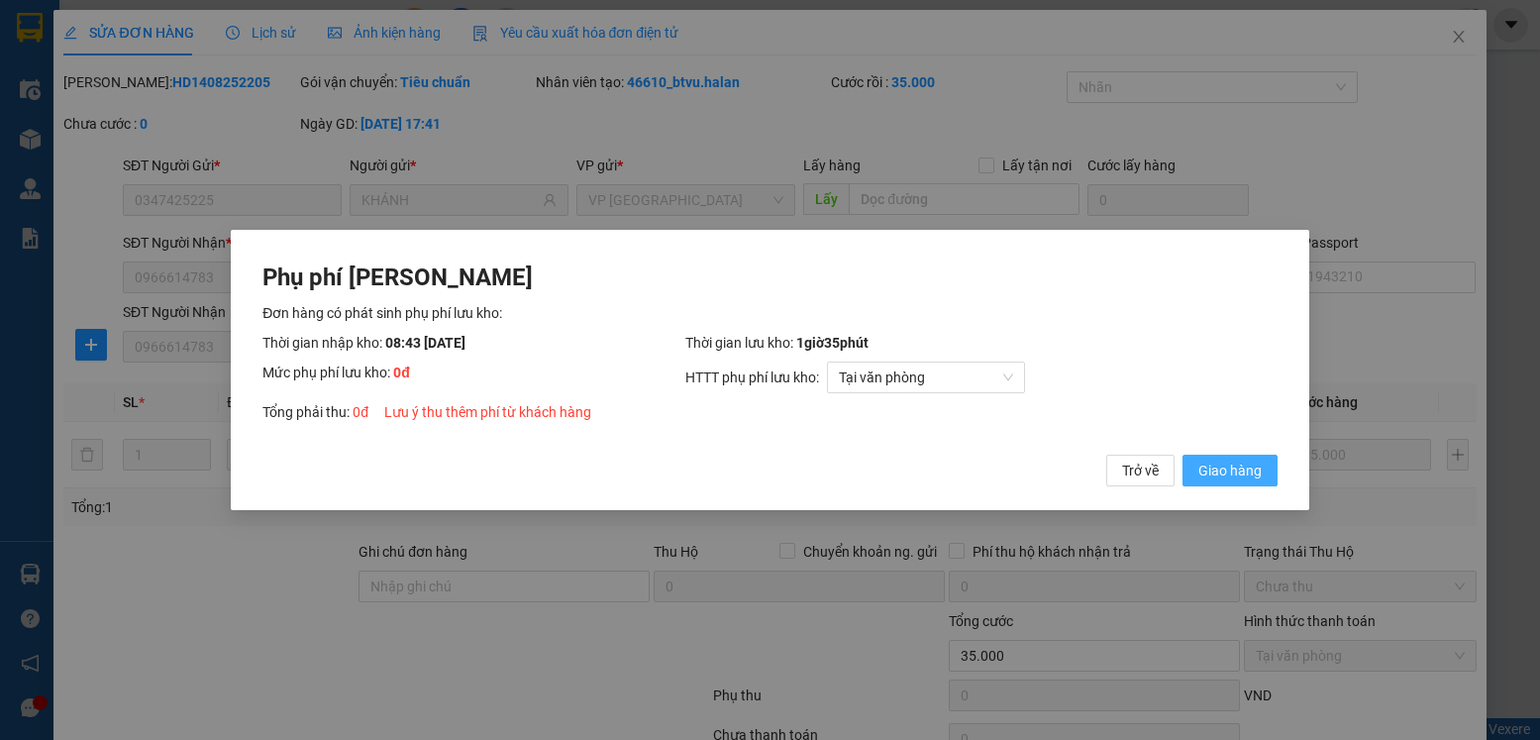
click at [1219, 466] on span "Giao hàng" at bounding box center [1230, 471] width 63 height 22
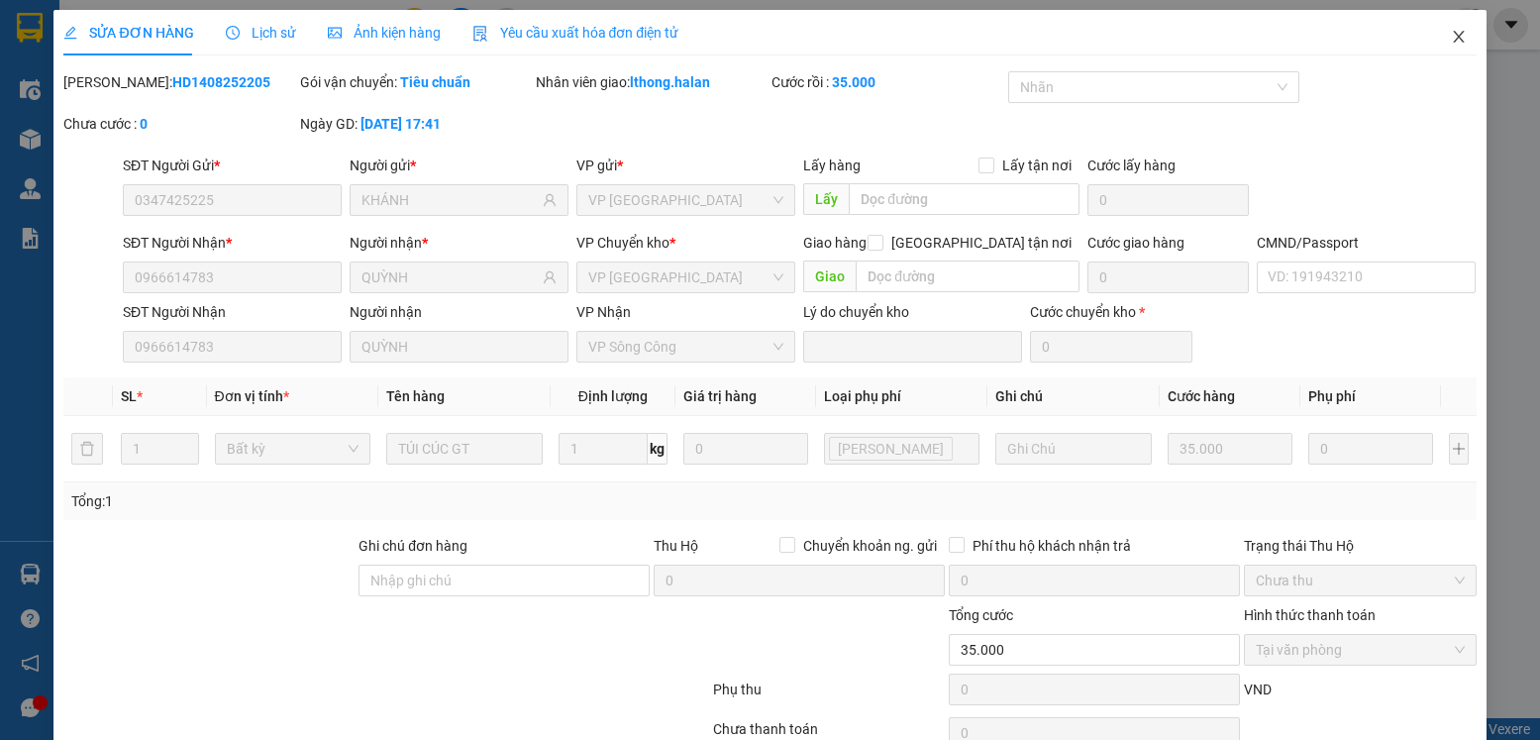
click at [1451, 36] on icon "close" at bounding box center [1459, 37] width 16 height 16
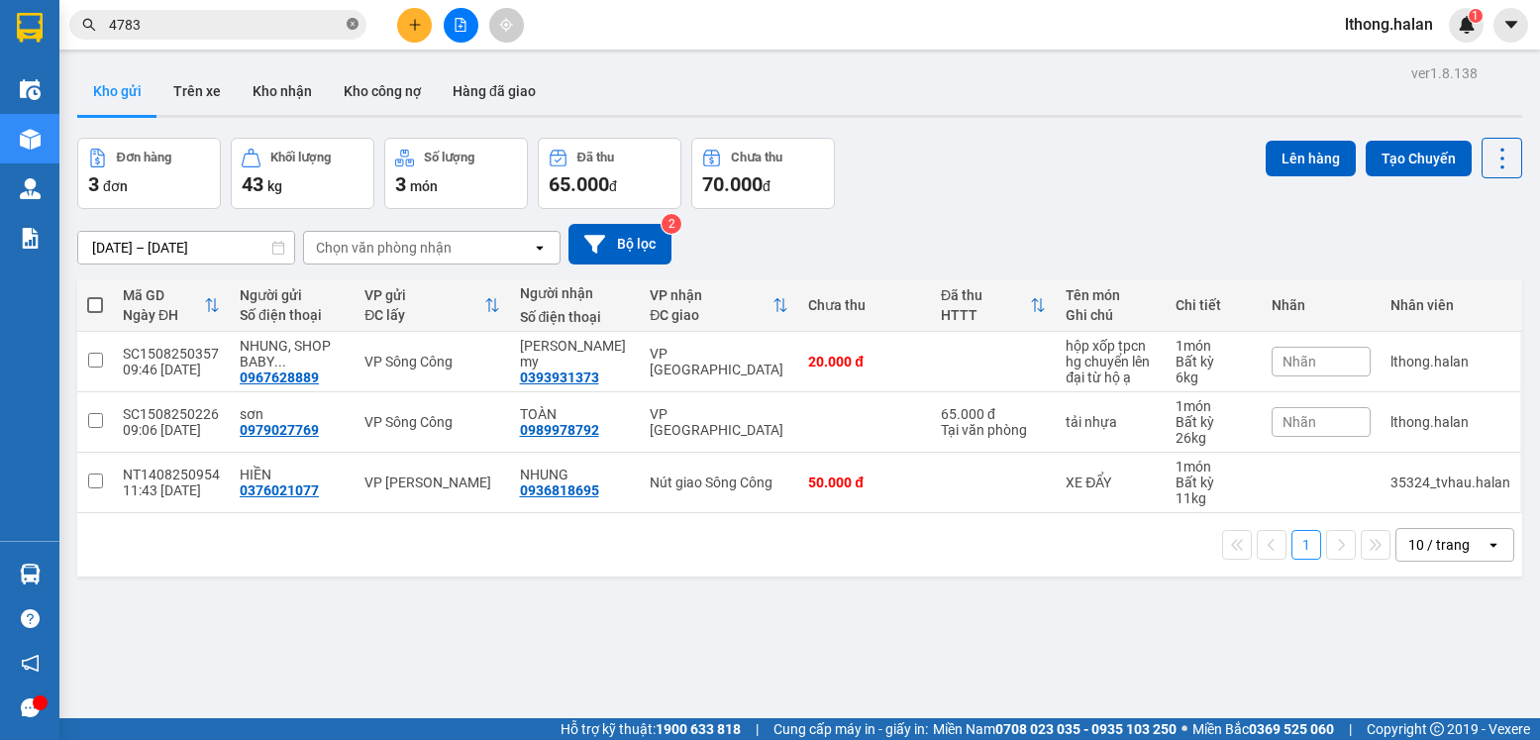
click at [349, 25] on icon "close-circle" at bounding box center [353, 24] width 12 height 12
click at [421, 30] on icon "plus" at bounding box center [415, 25] width 14 height 14
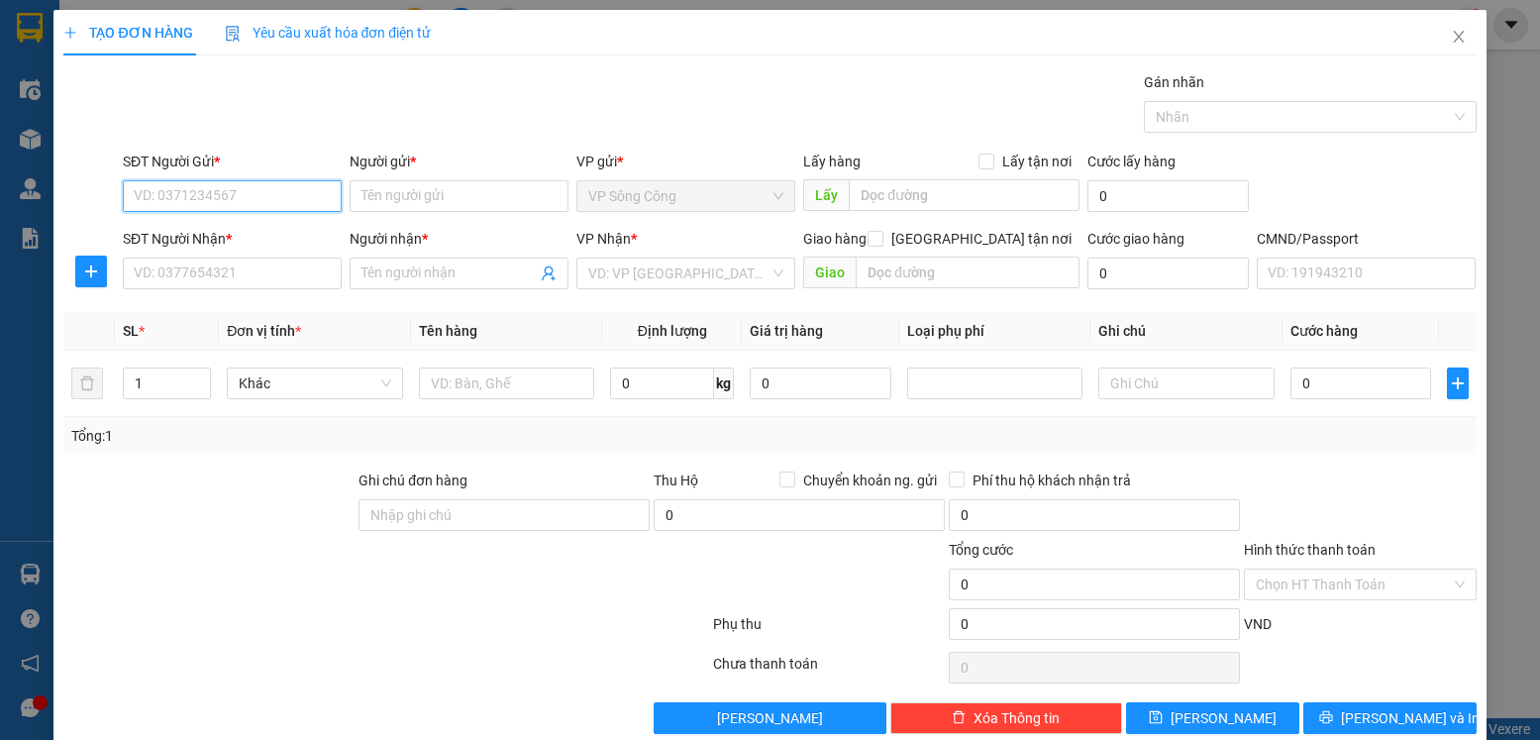
click at [280, 193] on input "SĐT Người Gửi *" at bounding box center [232, 196] width 219 height 32
click at [203, 230] on div "0765106666 - Toàn SC" at bounding box center [230, 236] width 193 height 22
type input "0765106666"
type input "Toàn SC"
type input "0765106666"
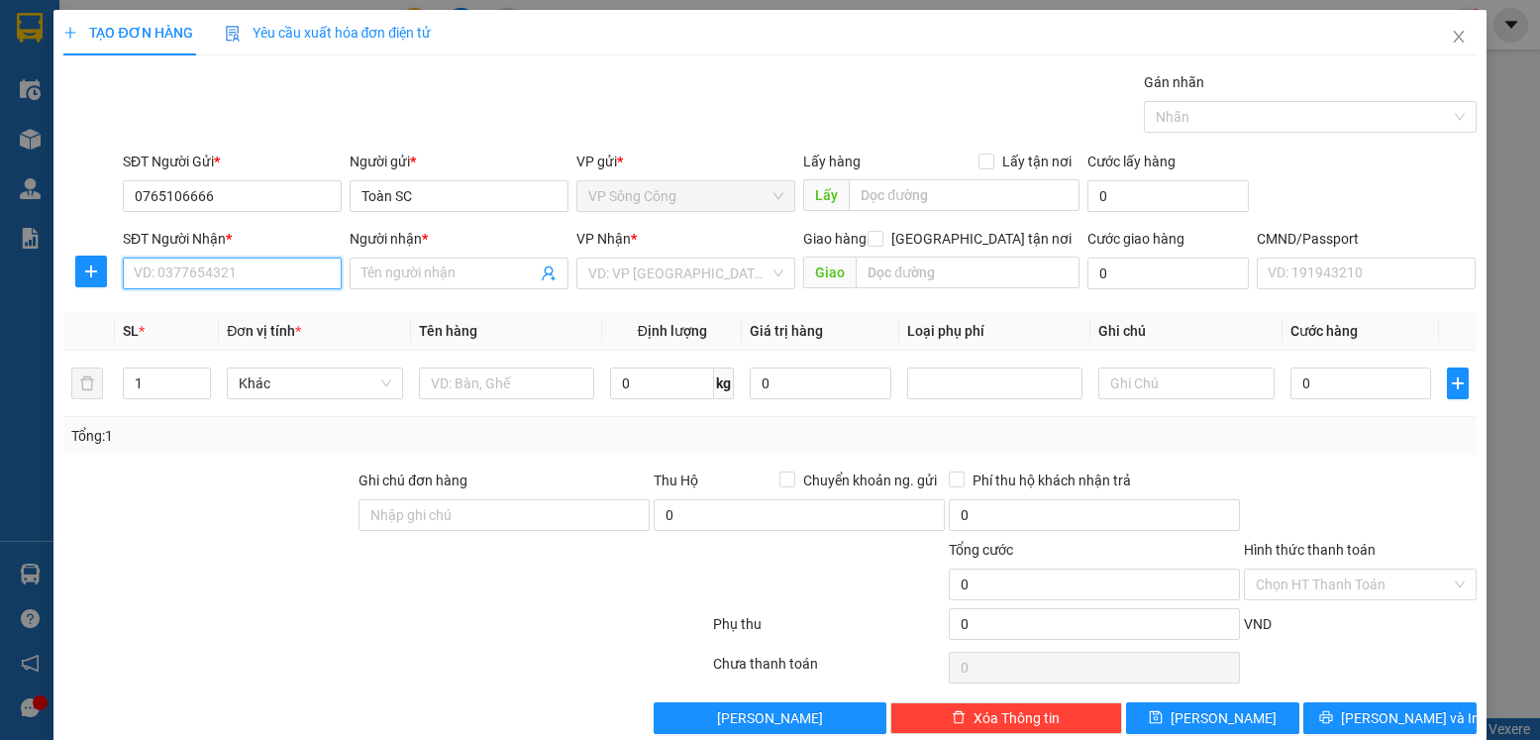
click at [184, 263] on input "SĐT Người Nhận *" at bounding box center [232, 274] width 219 height 32
type input "0344753936"
click at [164, 317] on div "0344753936 - Linh" at bounding box center [231, 313] width 195 height 22
type input "Linh"
checkbox input "true"
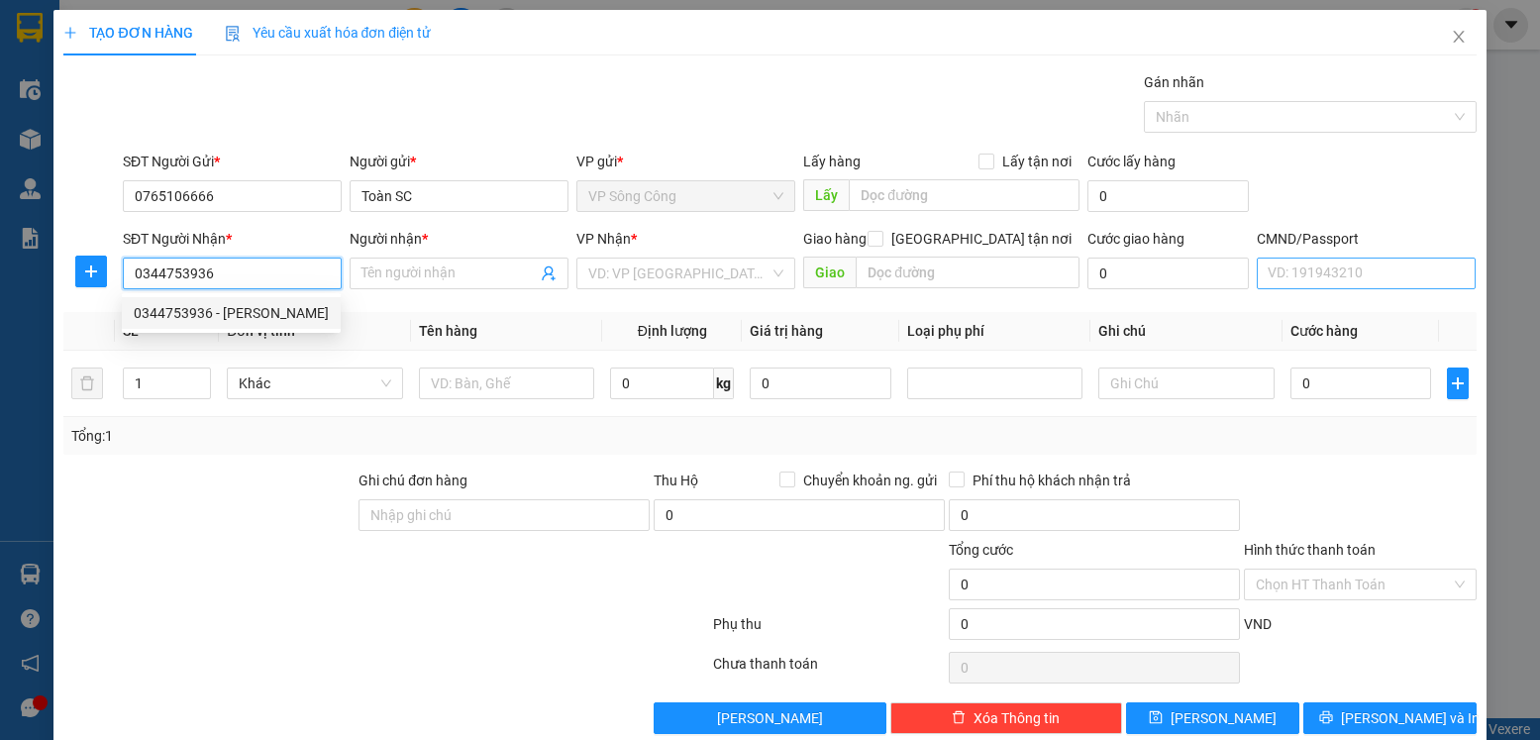
type input "56 ngõ thổ quan, phường thổ quan, đống đa, hà nội"
type input "35.000"
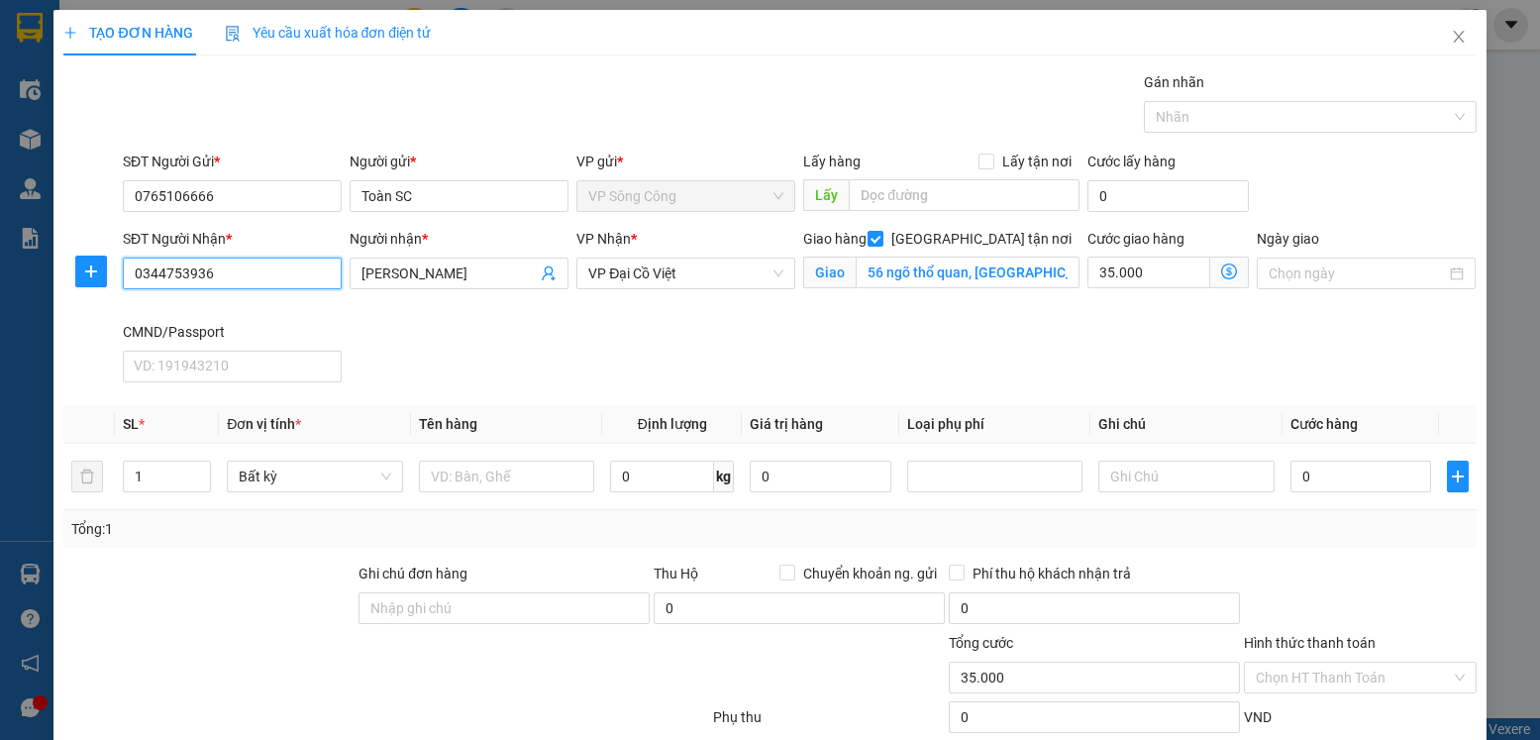
type input "0344753936"
click at [1221, 271] on icon "dollar-circle" at bounding box center [1229, 271] width 16 height 16
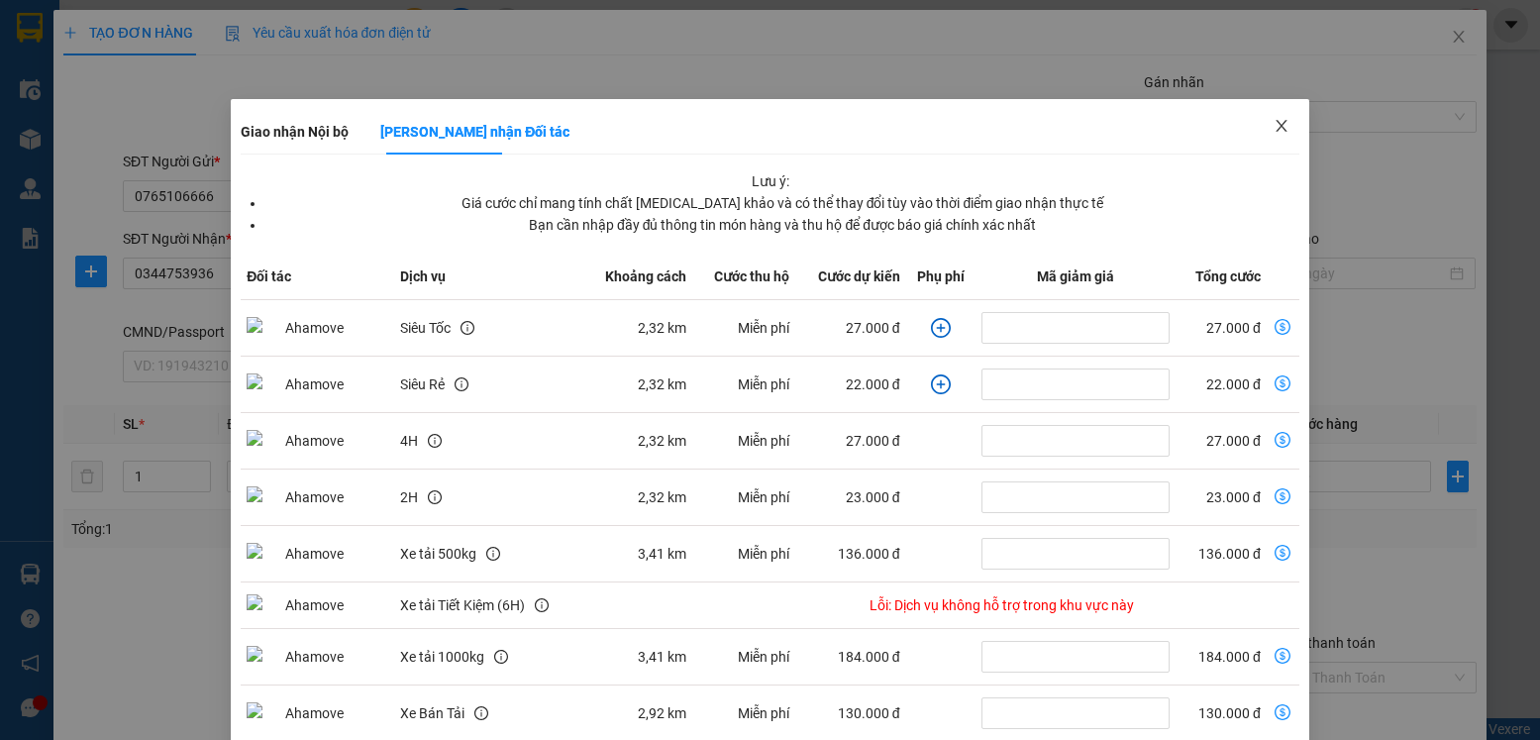
click at [1274, 128] on icon "close" at bounding box center [1282, 126] width 16 height 16
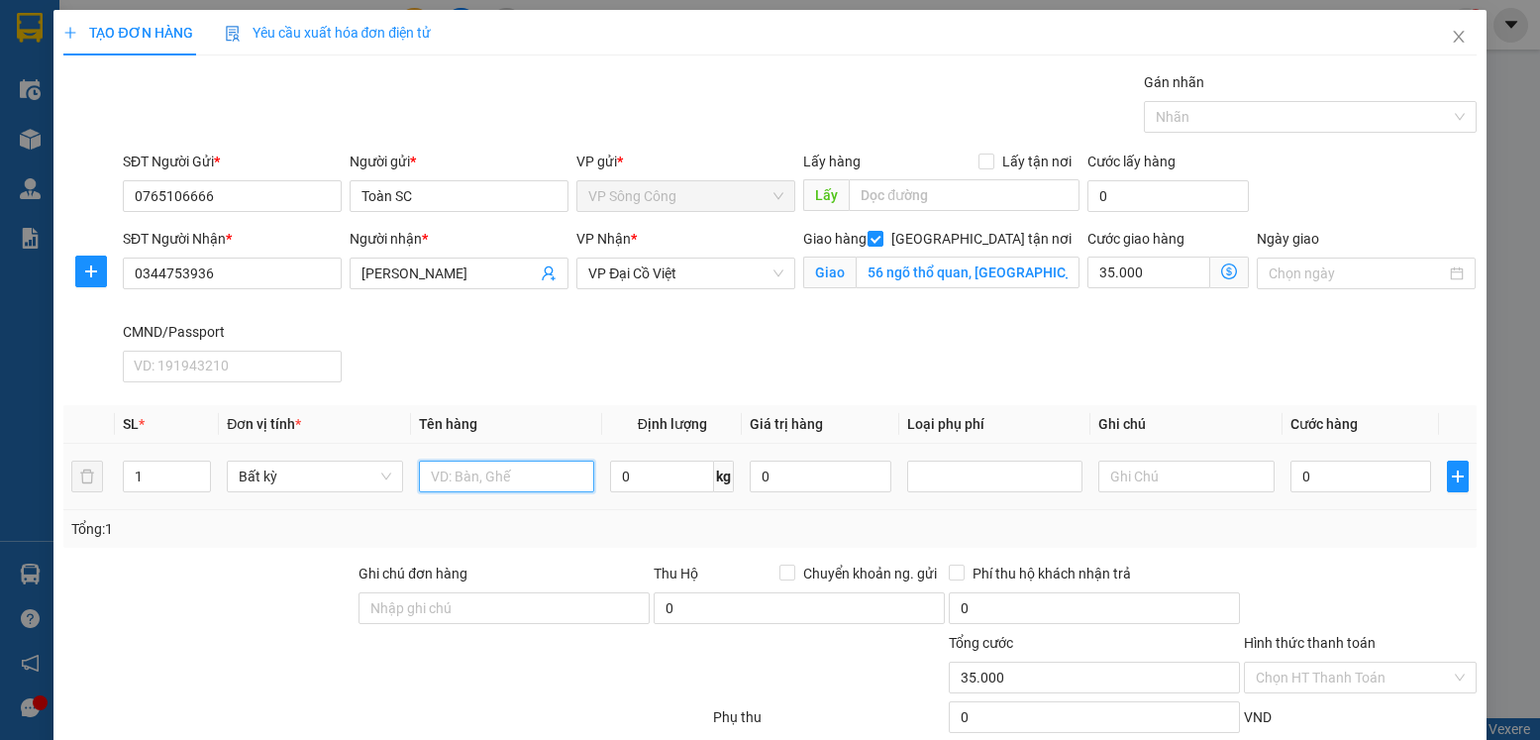
click at [491, 474] on input "text" at bounding box center [507, 477] width 176 height 32
click at [92, 278] on icon "plus" at bounding box center [91, 271] width 16 height 16
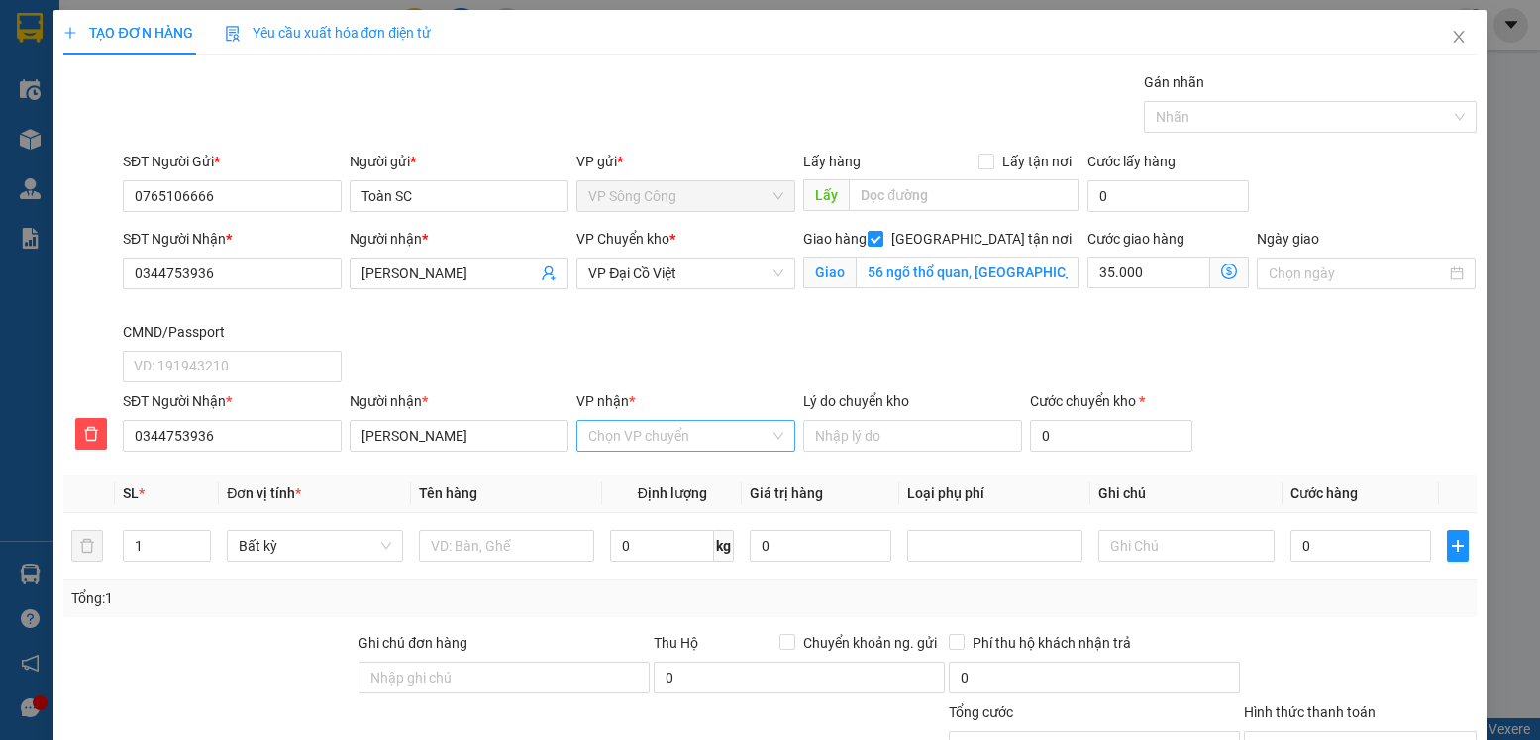
click at [634, 432] on input "VP nhận *" at bounding box center [678, 436] width 181 height 30
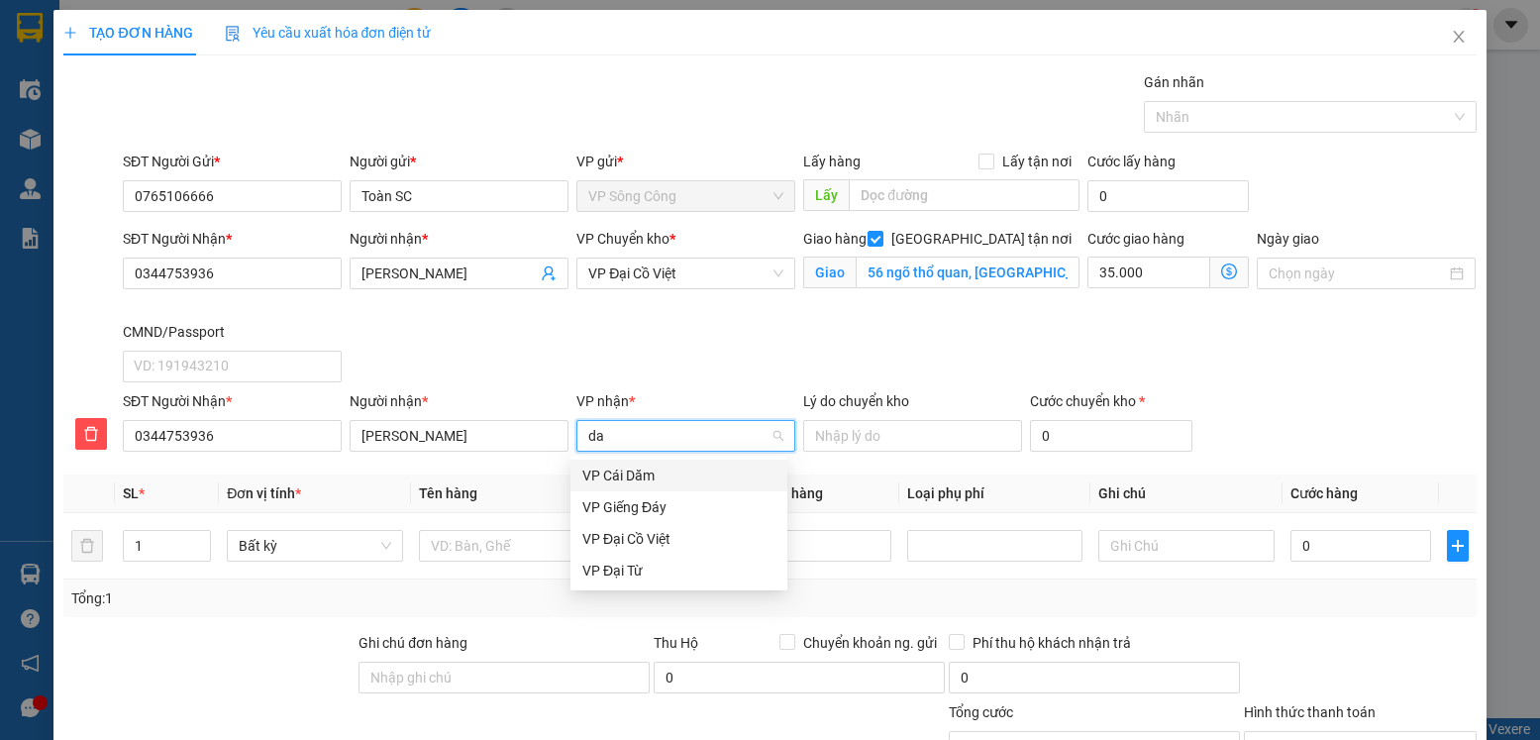
type input "dai"
click at [638, 474] on div "VP Đại Cồ Việt" at bounding box center [678, 476] width 193 height 22
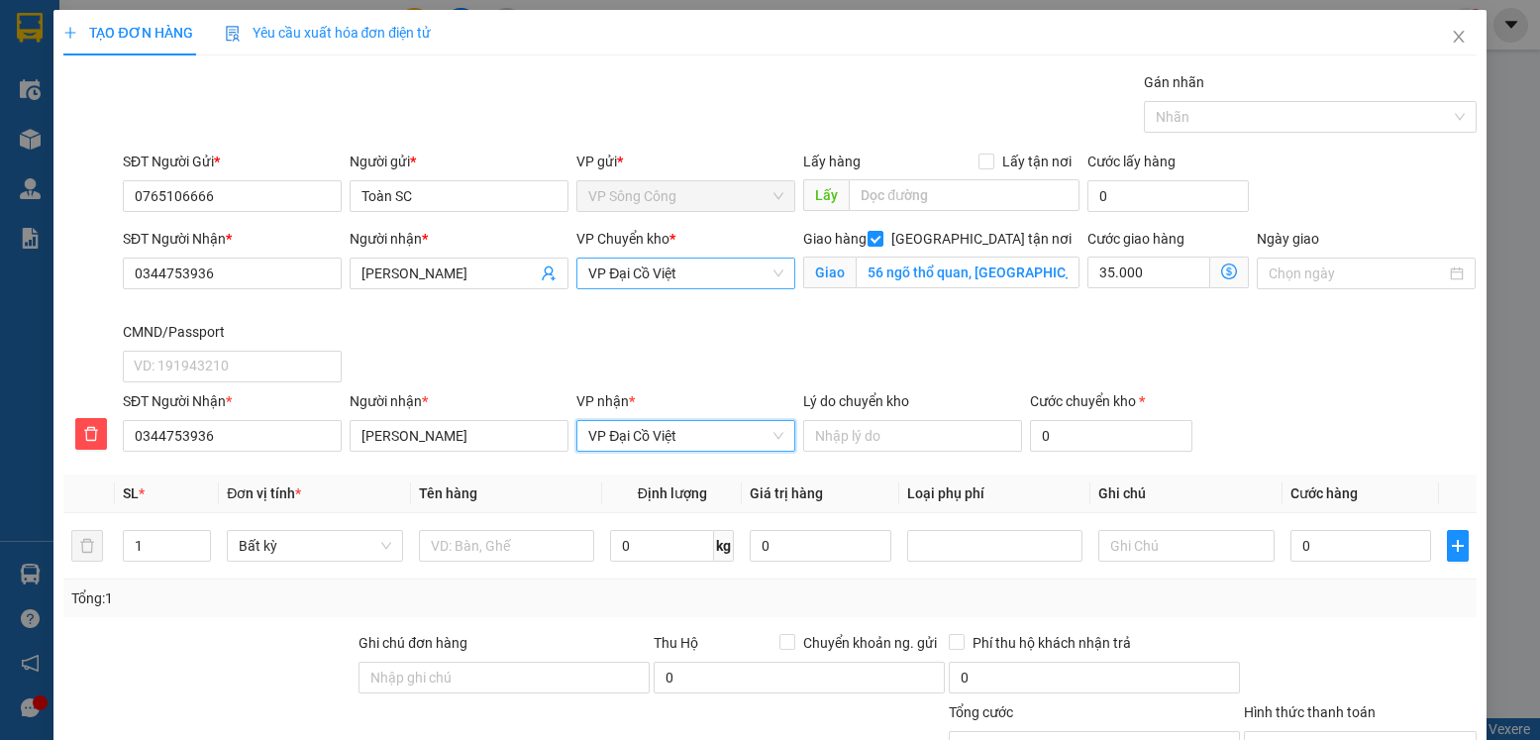
click at [691, 274] on span "VP Đại Cồ Việt" at bounding box center [685, 274] width 195 height 30
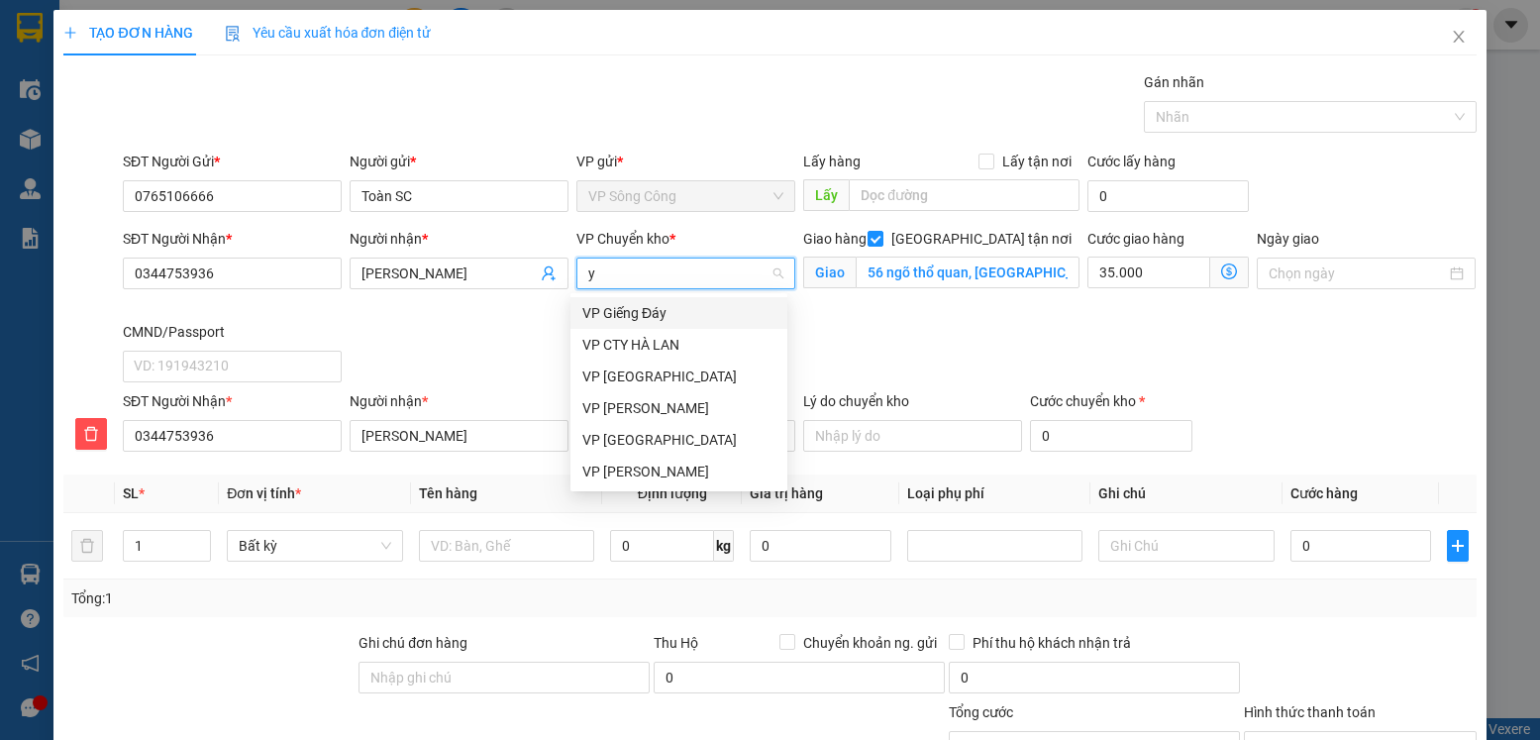
type input "yb"
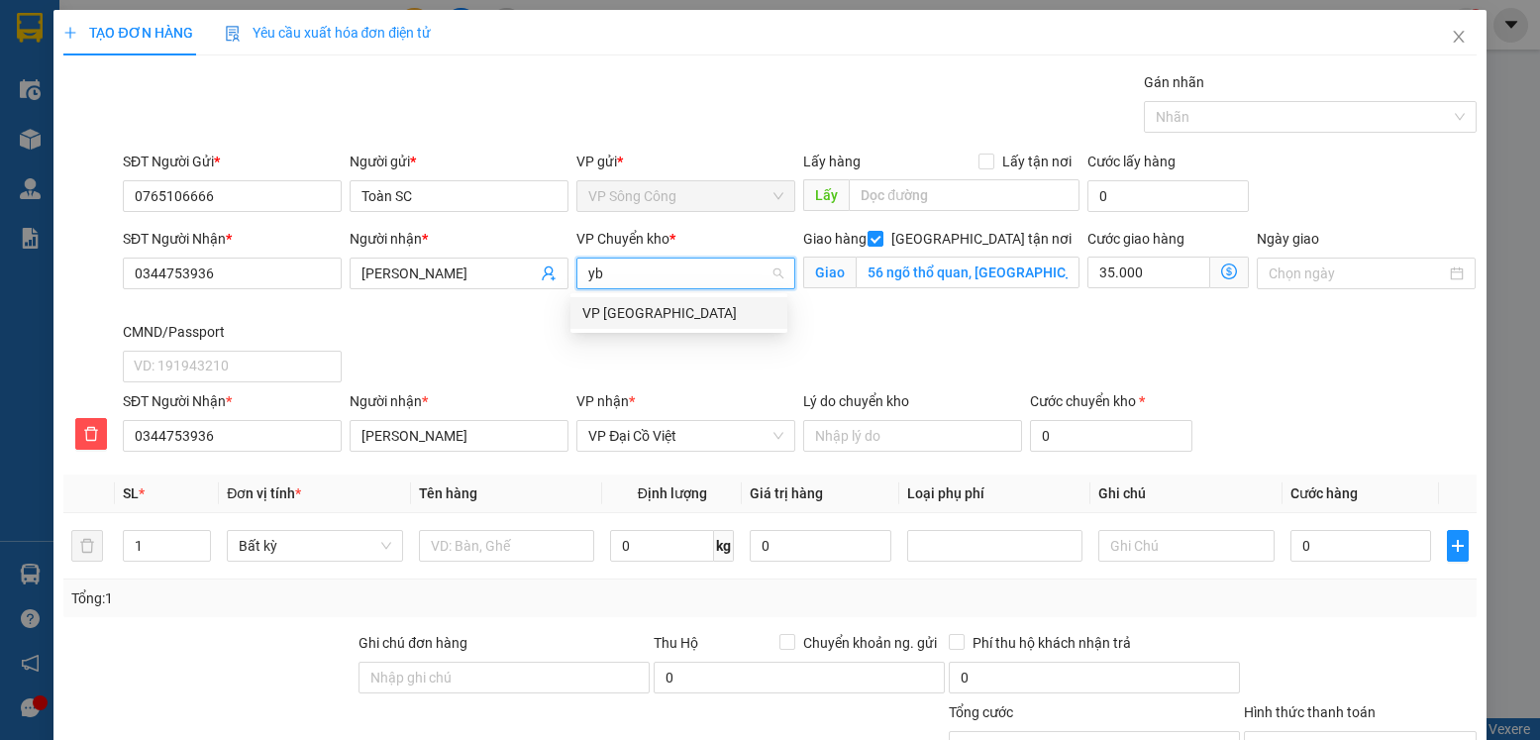
click at [620, 304] on div "VP [PERSON_NAME]" at bounding box center [678, 313] width 193 height 22
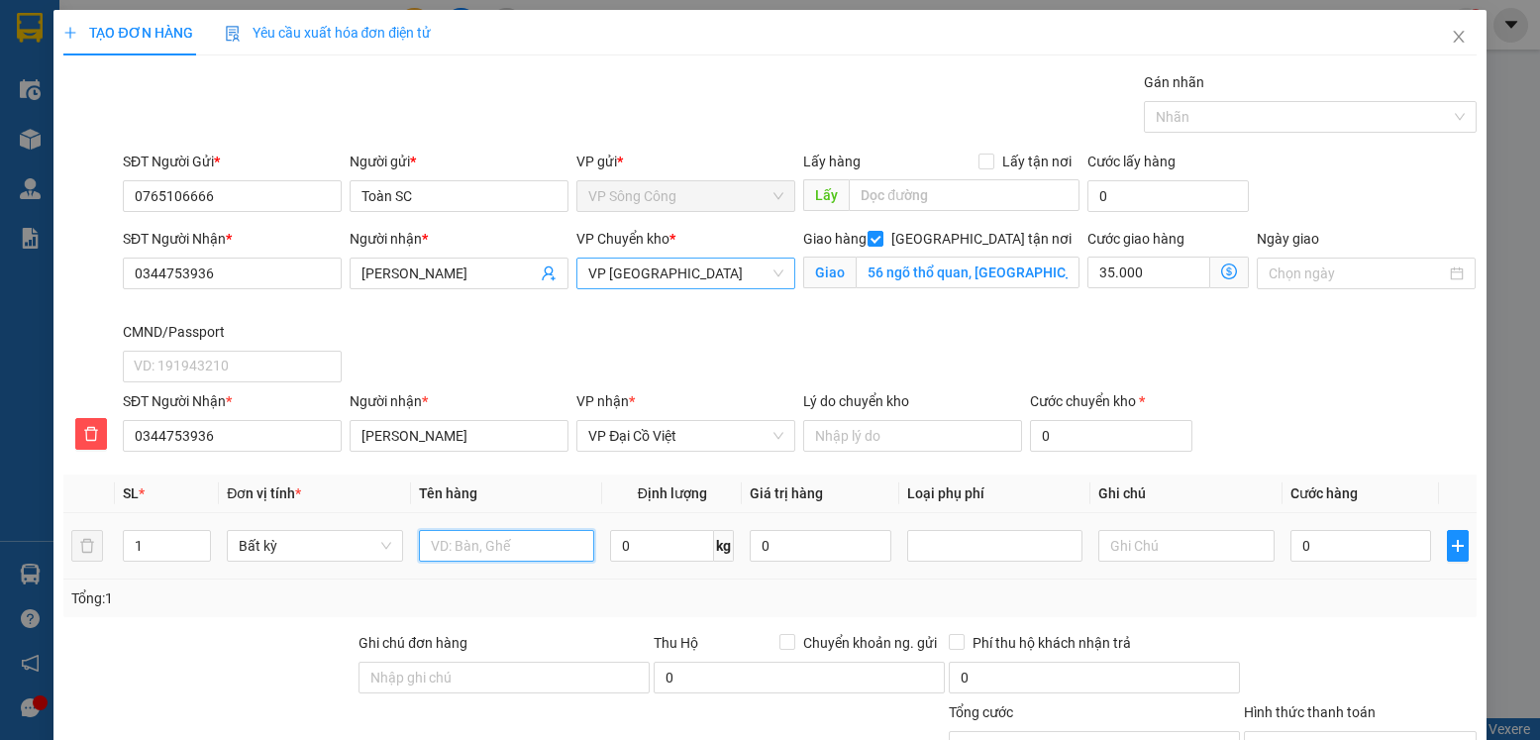
click at [511, 530] on input "text" at bounding box center [507, 546] width 176 height 32
type input "pb lk"
click at [645, 530] on input "0" at bounding box center [662, 546] width 104 height 32
type input "0.2"
click at [1384, 530] on input "0" at bounding box center [1361, 546] width 141 height 32
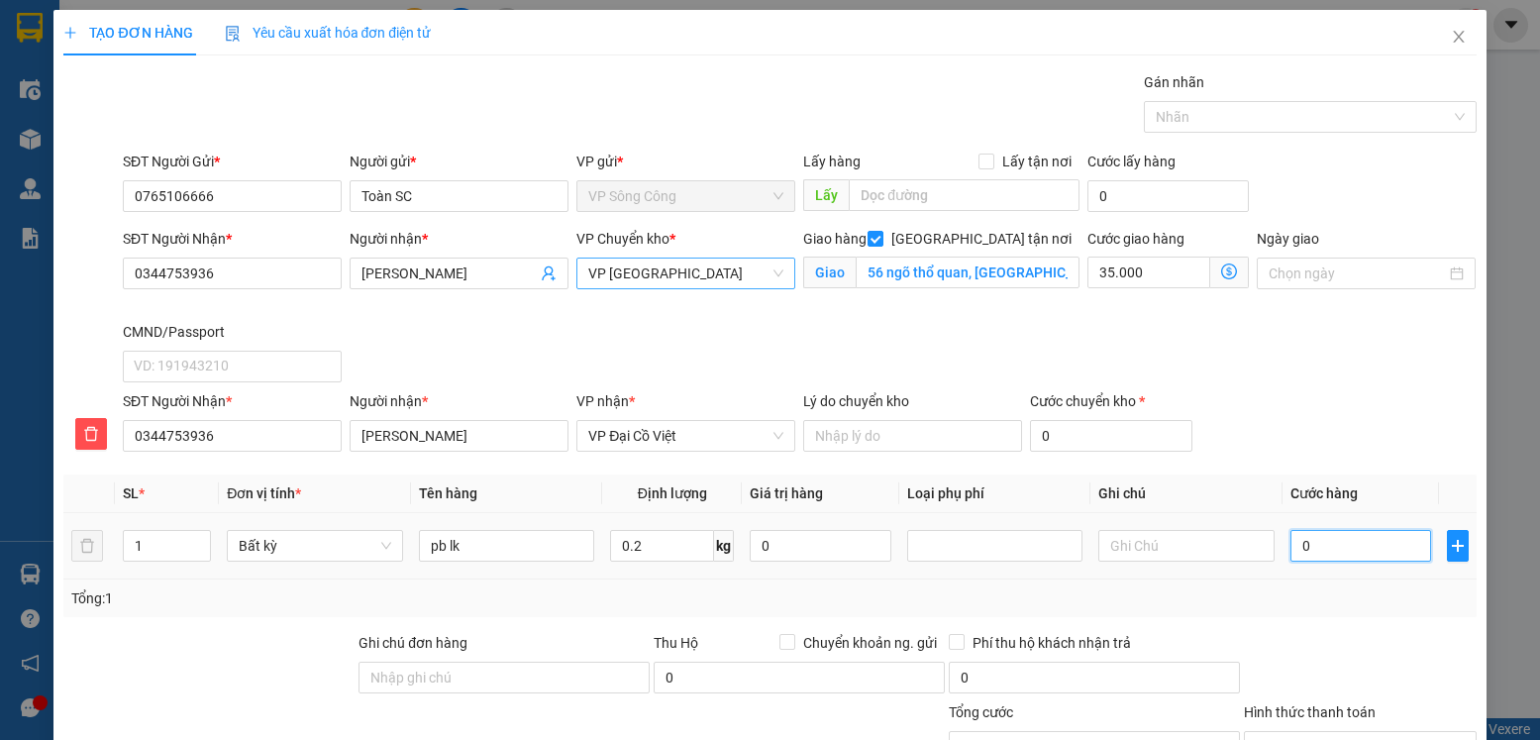
type input "35.000"
type input "70.000"
click at [1359, 732] on input "Hình thức thanh toán" at bounding box center [1353, 747] width 194 height 30
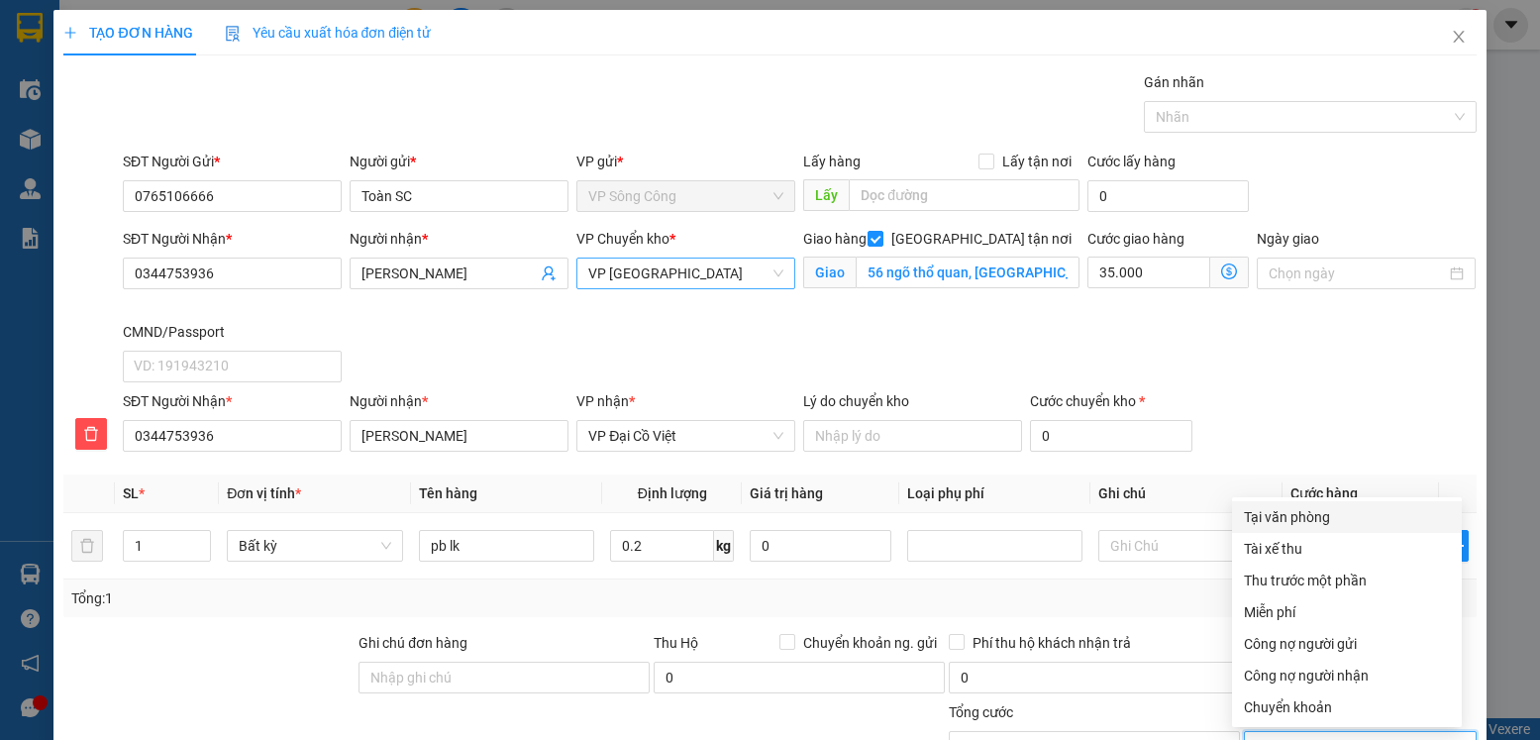
click at [1318, 506] on div "Tại văn phòng" at bounding box center [1347, 517] width 206 height 22
type input "0"
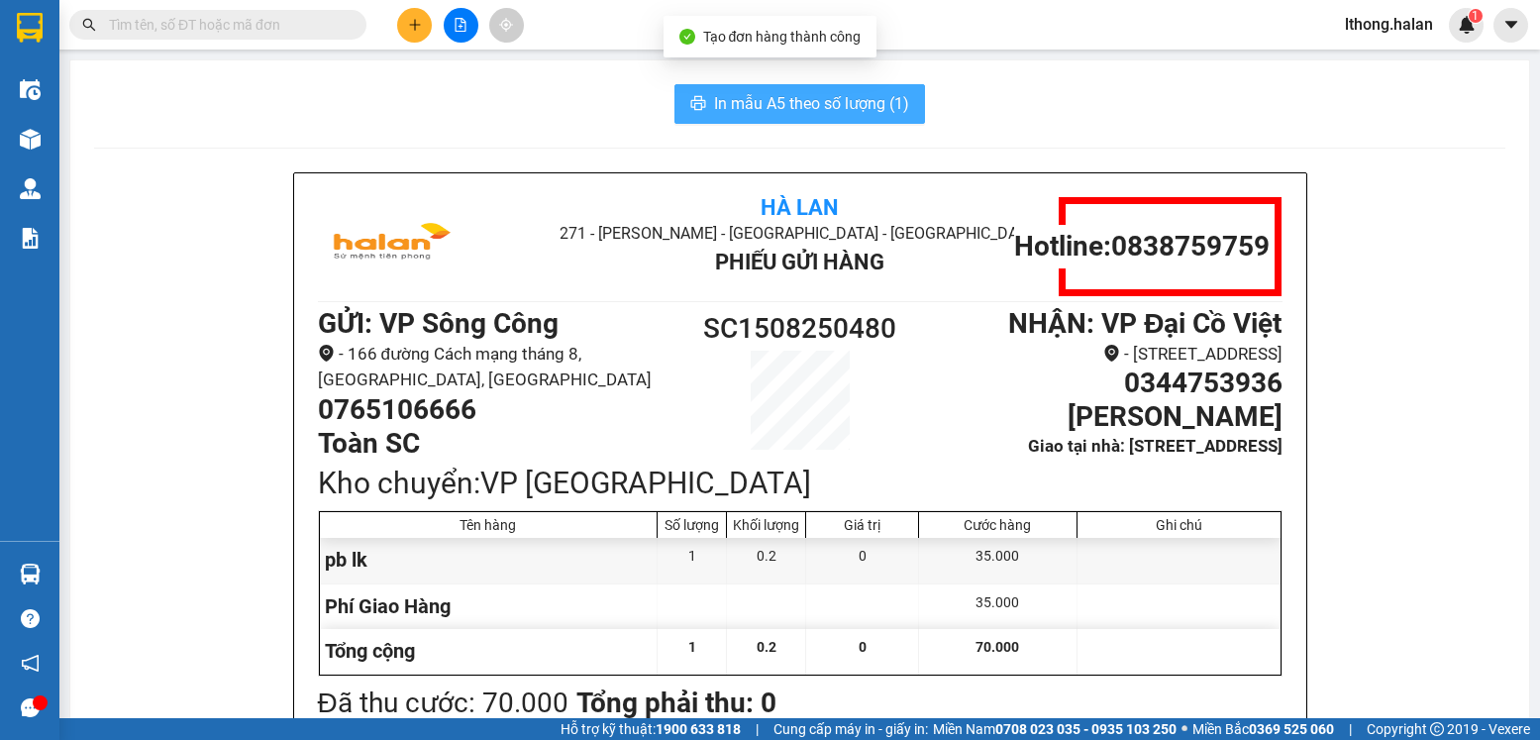
click at [758, 106] on span "In mẫu A5 theo số lượng (1)" at bounding box center [811, 103] width 195 height 25
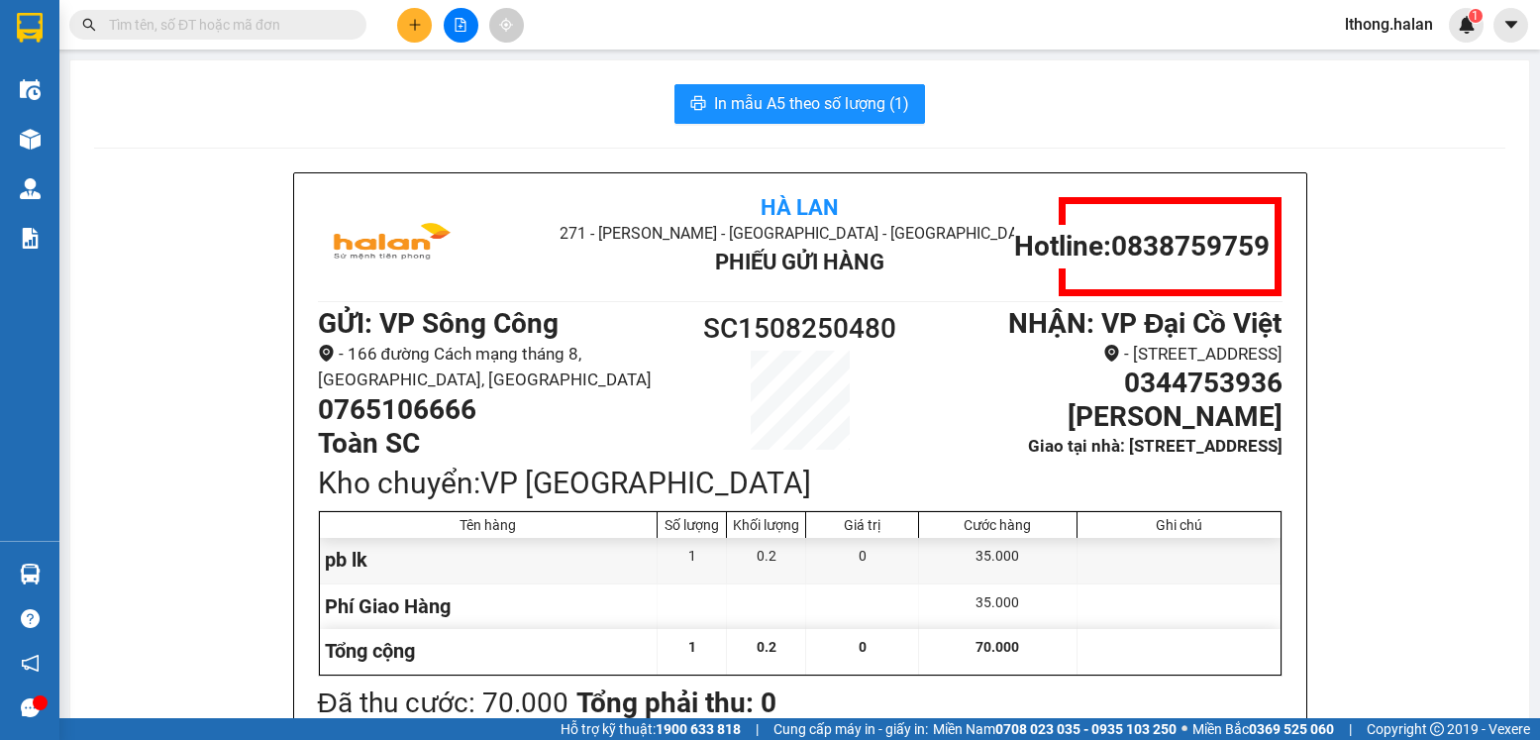
click at [162, 25] on input "text" at bounding box center [226, 25] width 234 height 22
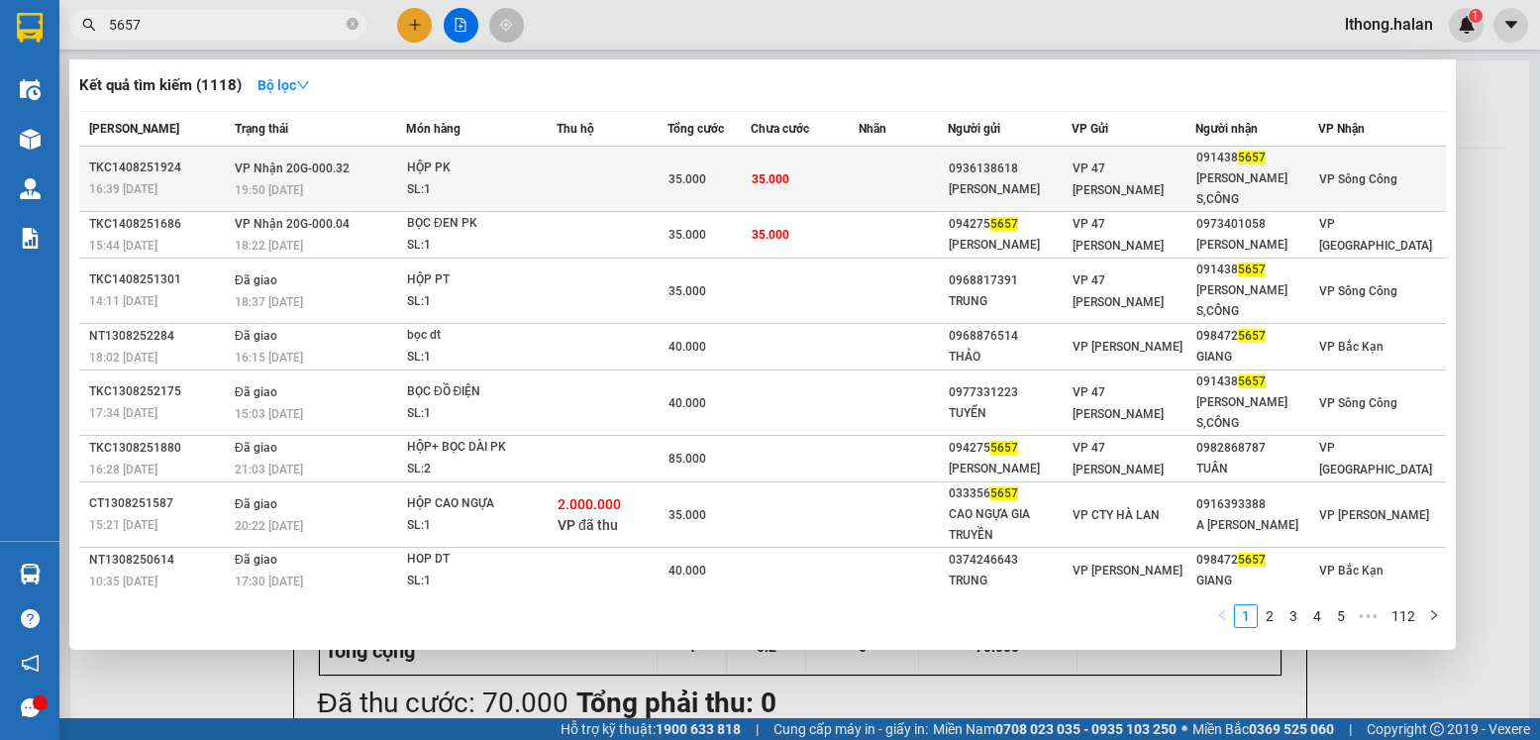
type input "5657"
click at [829, 176] on td "35.000" at bounding box center [805, 179] width 108 height 65
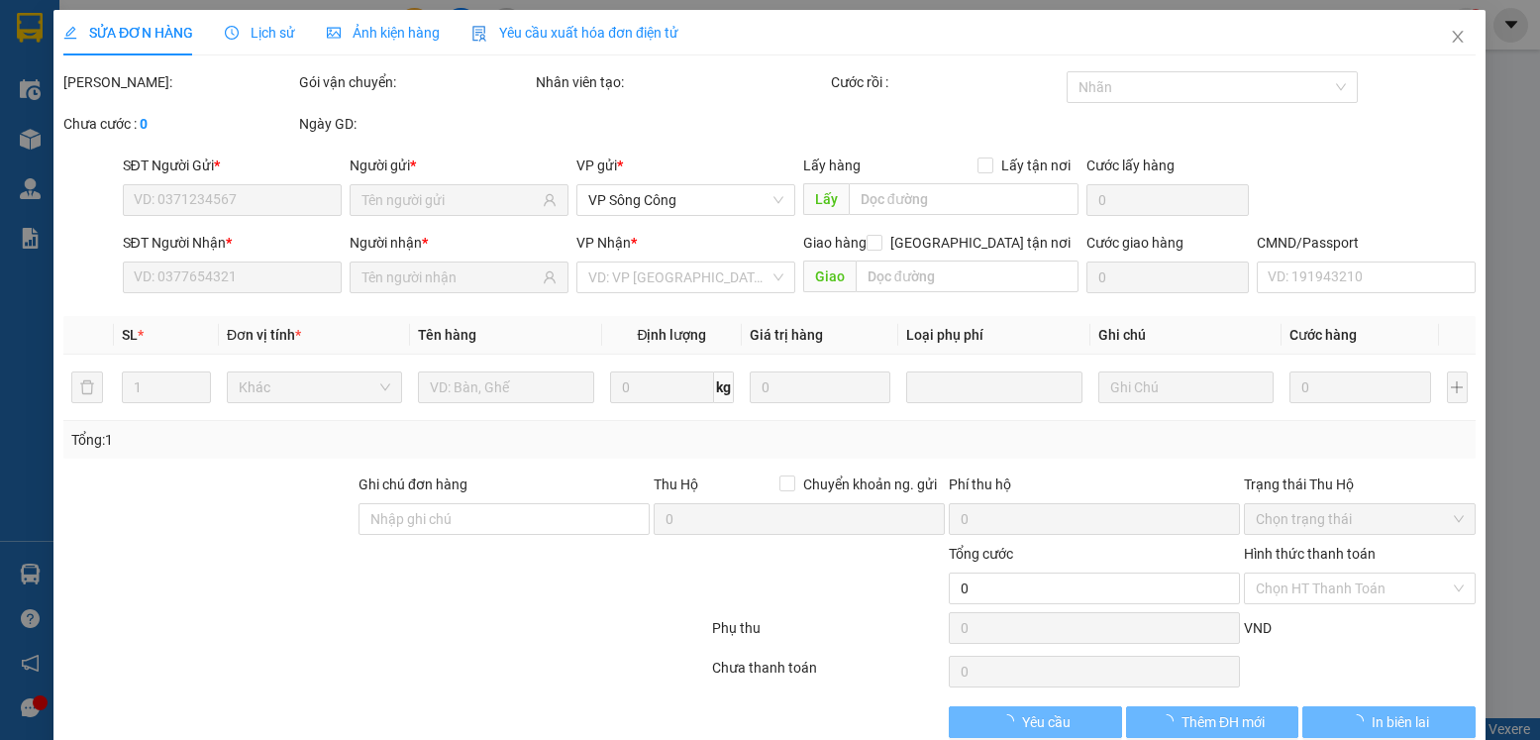
type input "0936138618"
type input "TIẾN CƯỜNG"
type input "0914385657"
type input "VŨ HÙNG S,CÔNG"
type input "35.000"
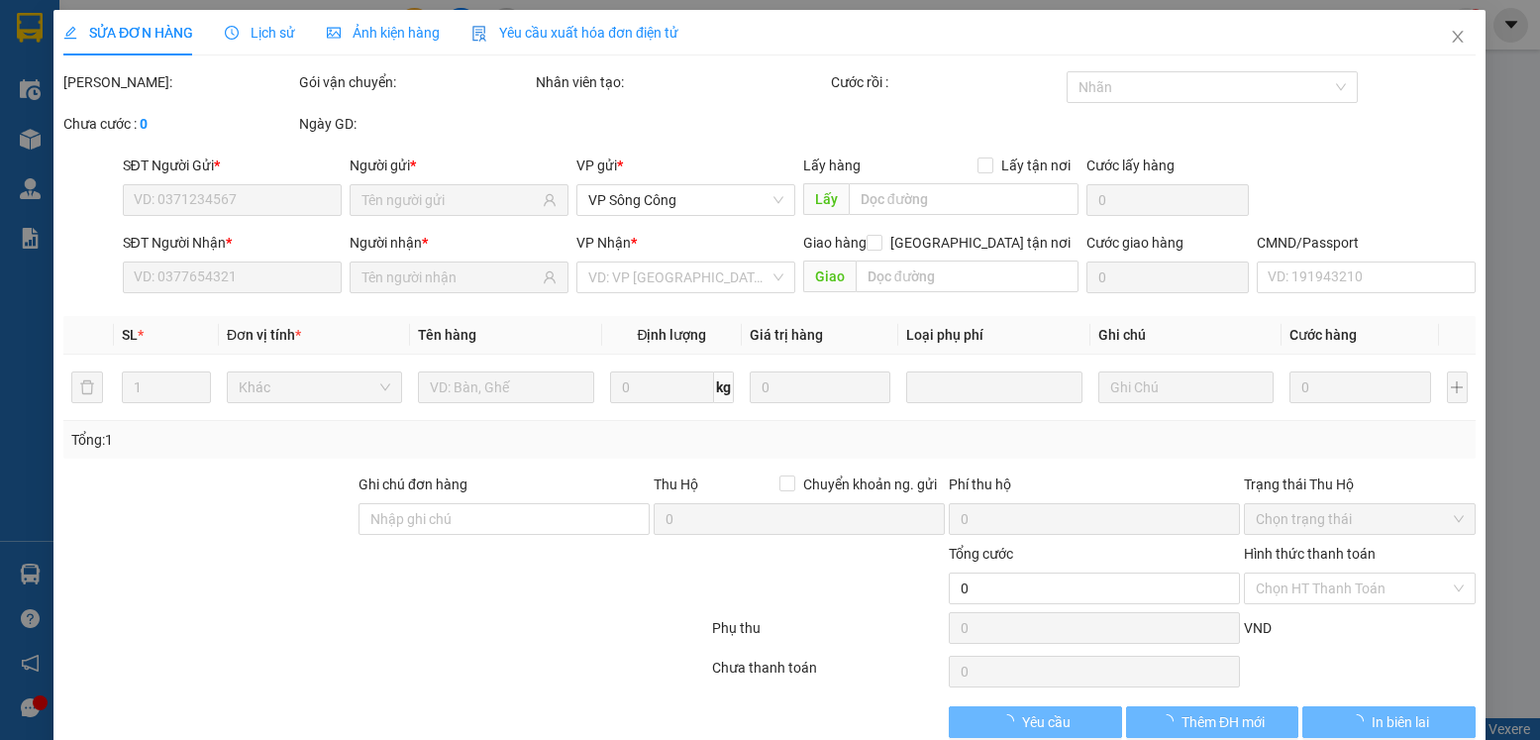
type input "35.000"
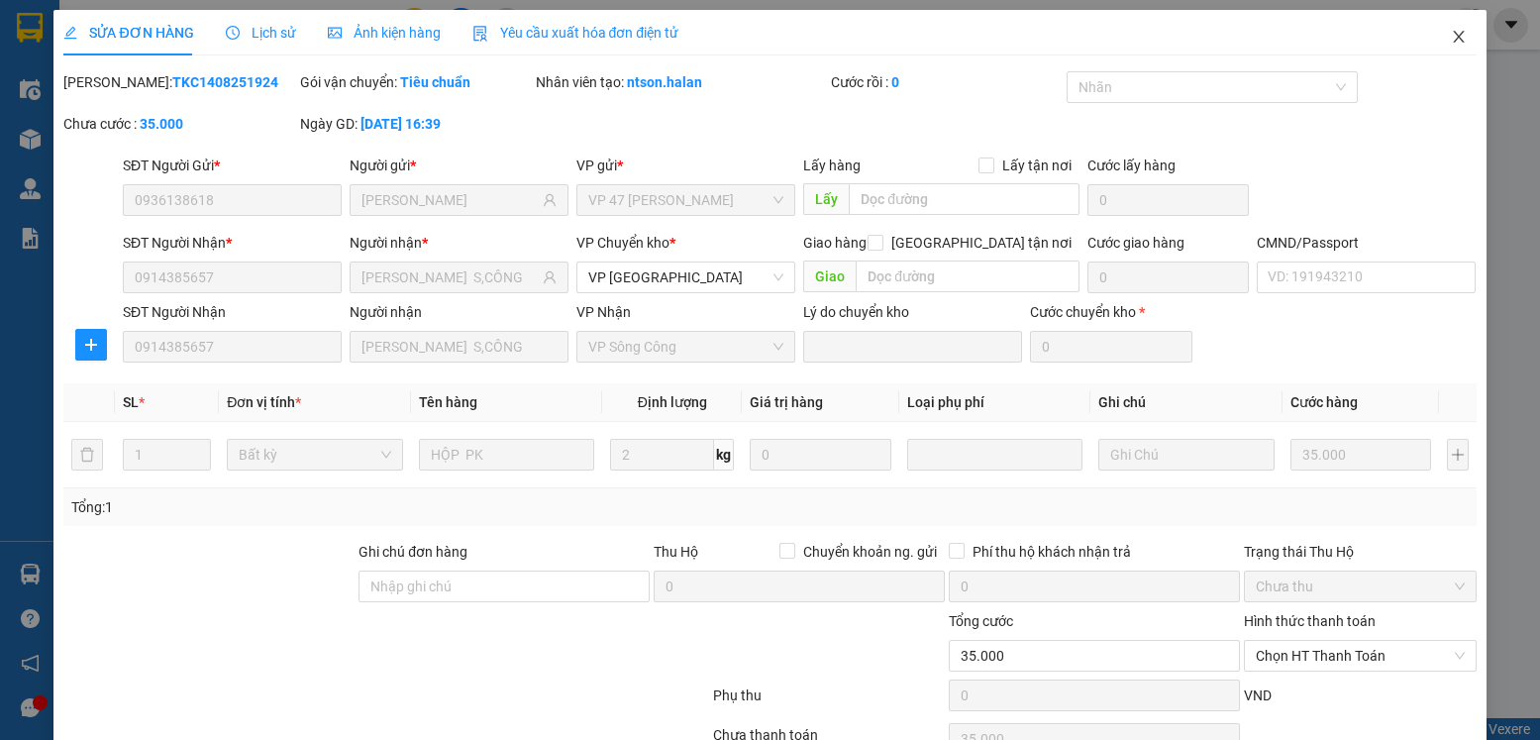
click at [1451, 41] on icon "close" at bounding box center [1459, 37] width 16 height 16
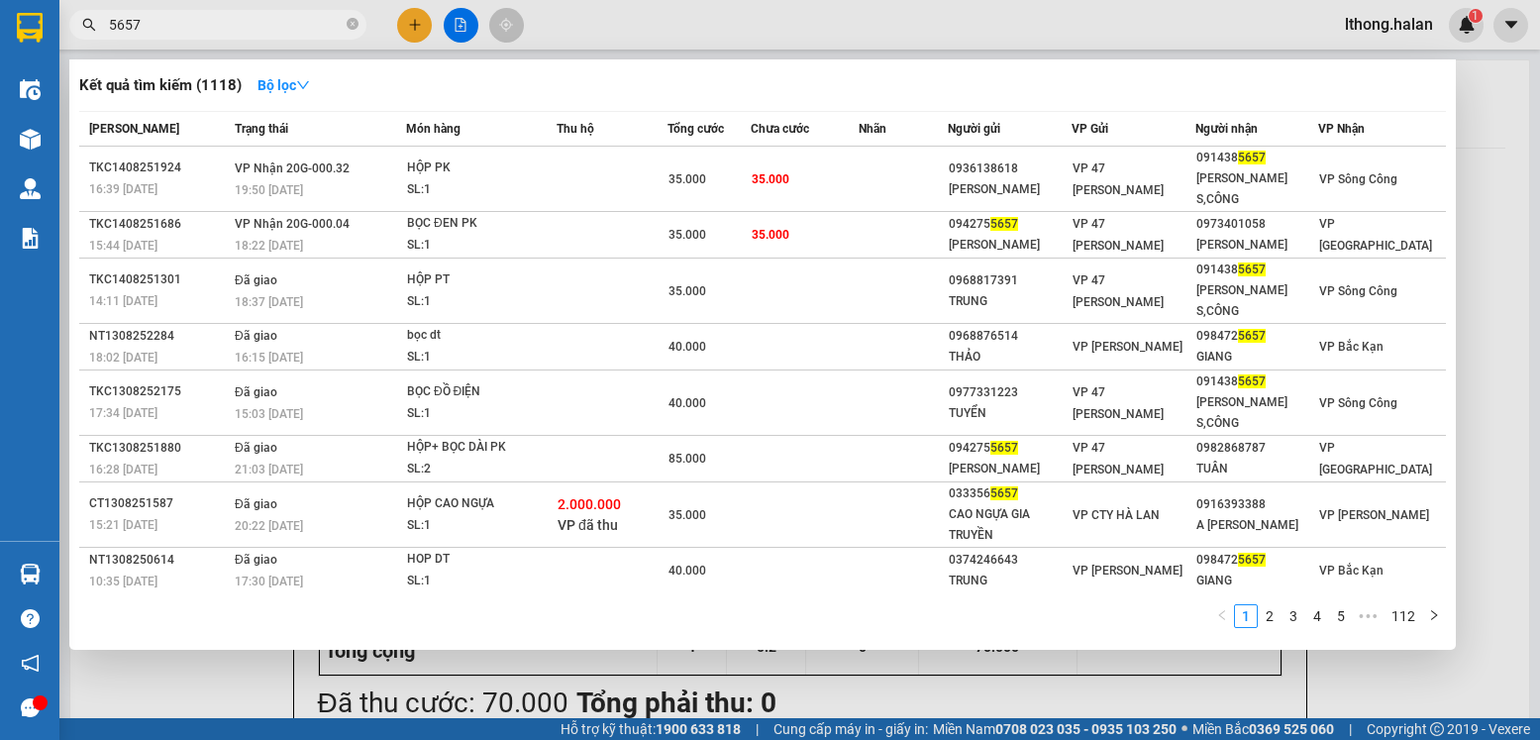
click at [240, 22] on input "5657" at bounding box center [226, 25] width 234 height 22
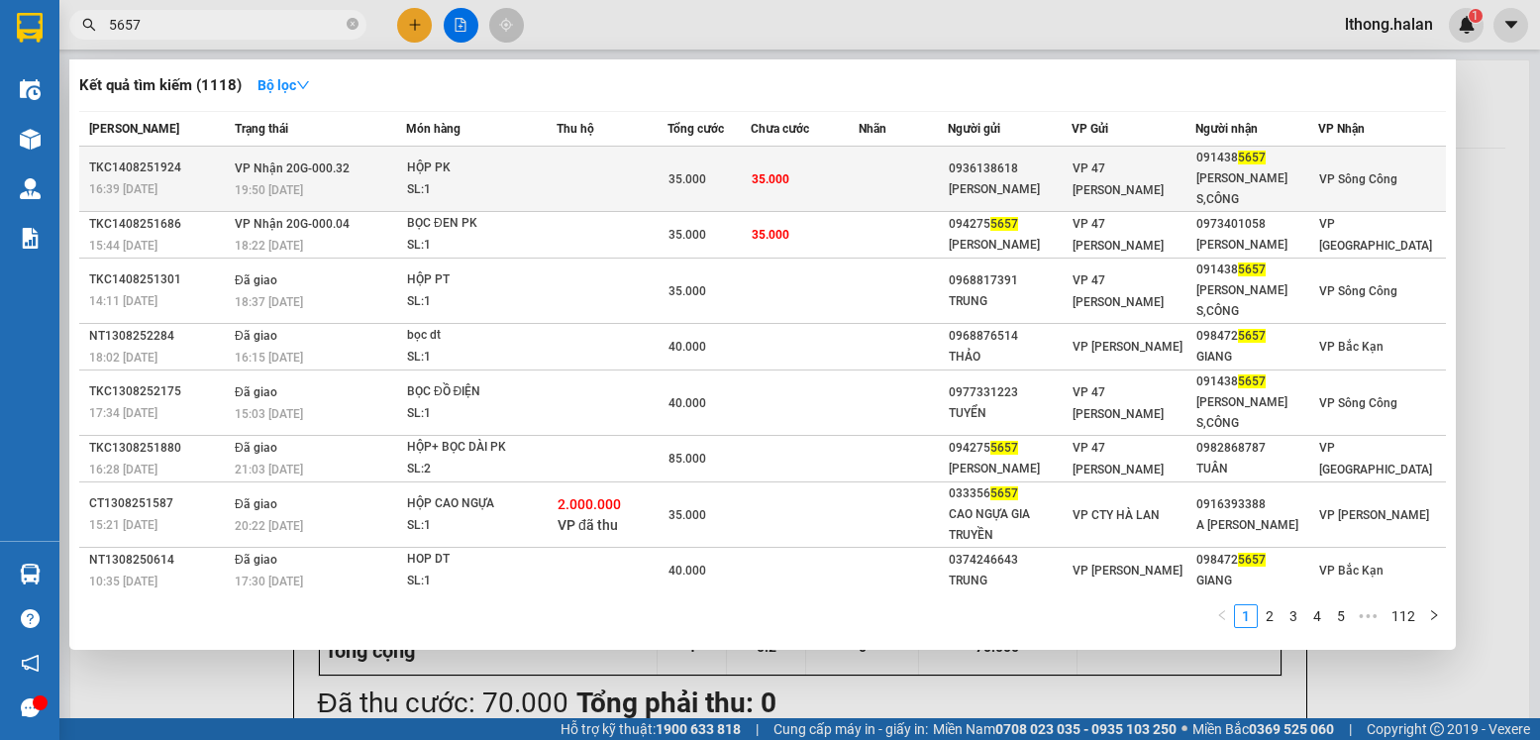
click at [901, 175] on td at bounding box center [903, 179] width 89 height 65
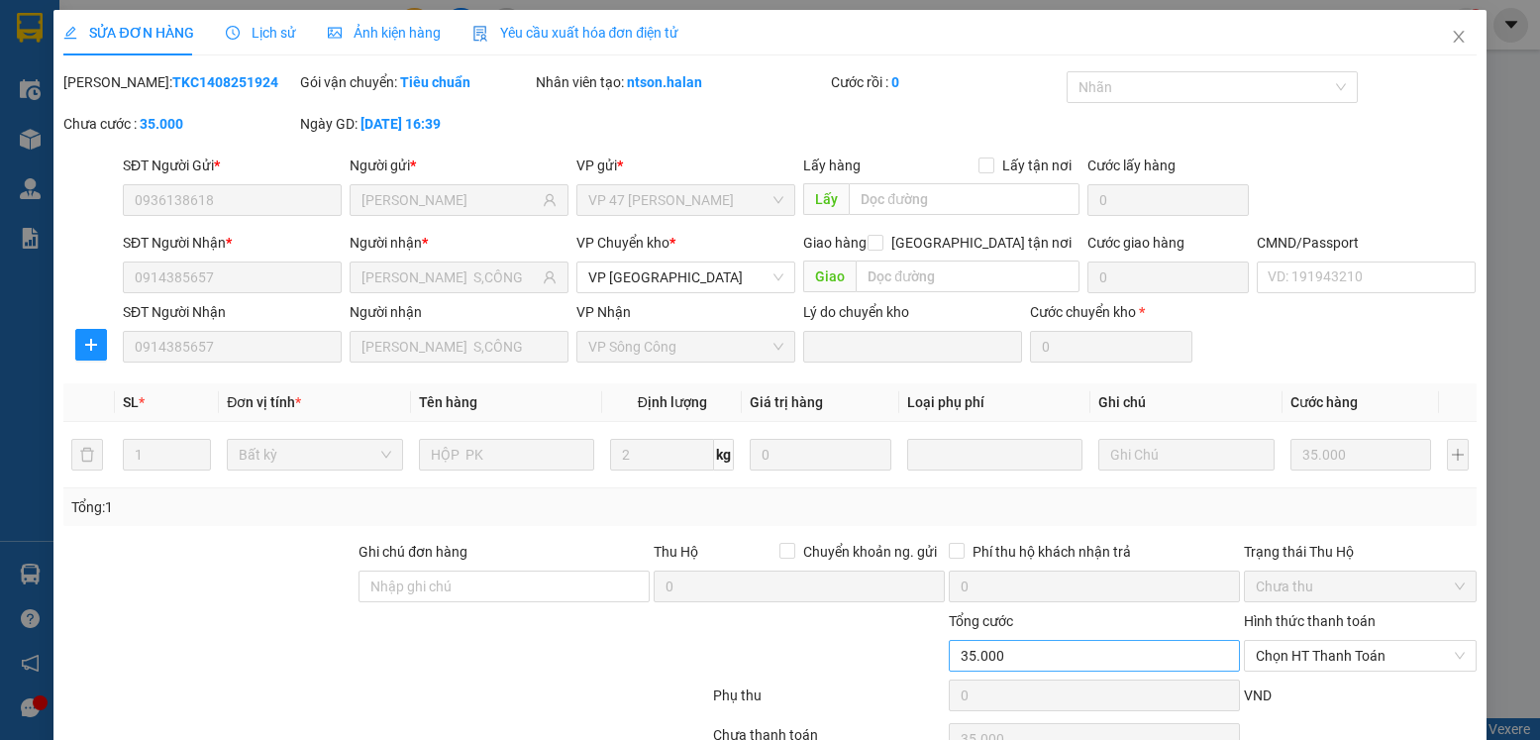
type input "0936138618"
type input "TIẾN CƯỜNG"
type input "0914385657"
type input "VŨ HÙNG S,CÔNG"
type input "35.000"
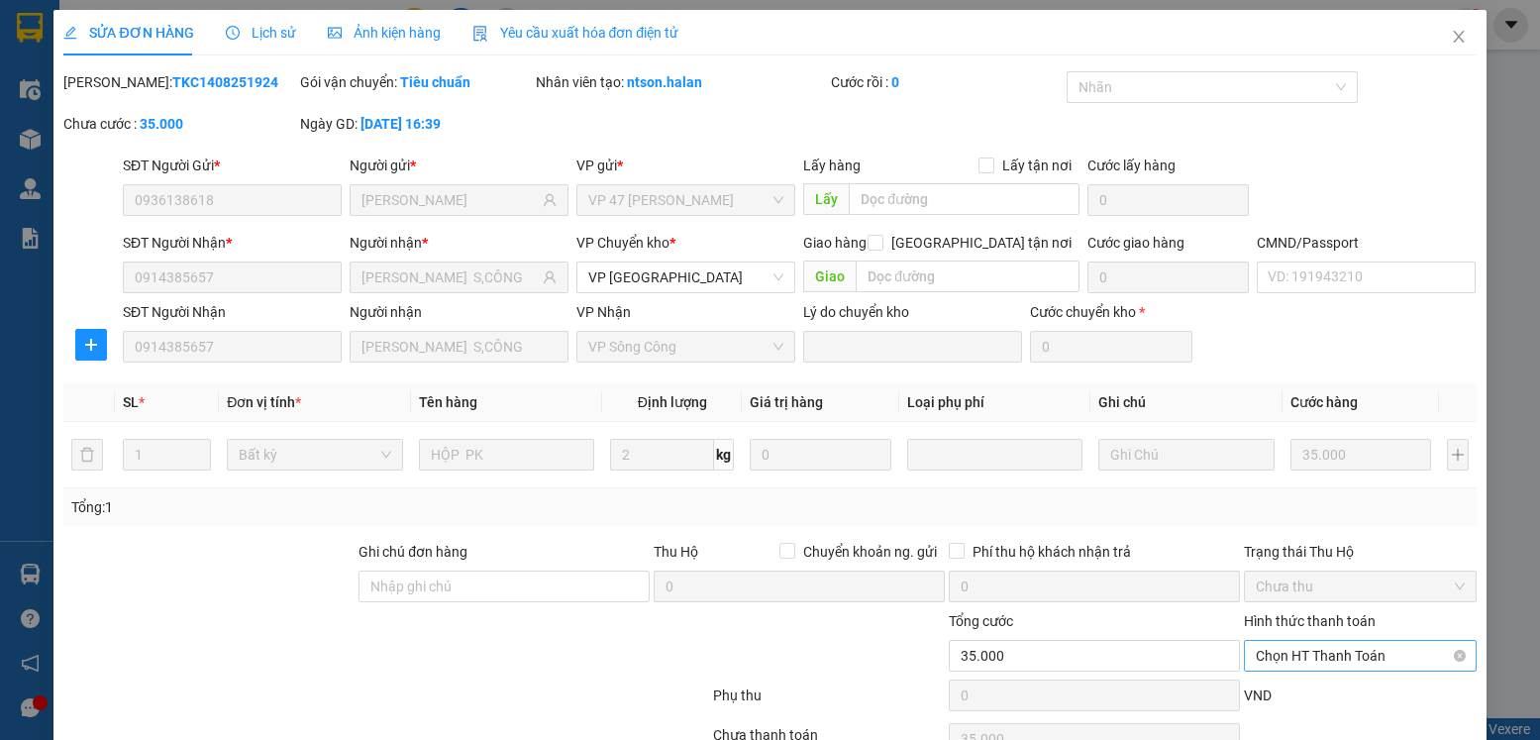
click at [1345, 641] on span "Chọn HT Thanh Toán" at bounding box center [1360, 656] width 208 height 30
click at [1326, 684] on div "Tại văn phòng" at bounding box center [1347, 695] width 206 height 22
type input "0"
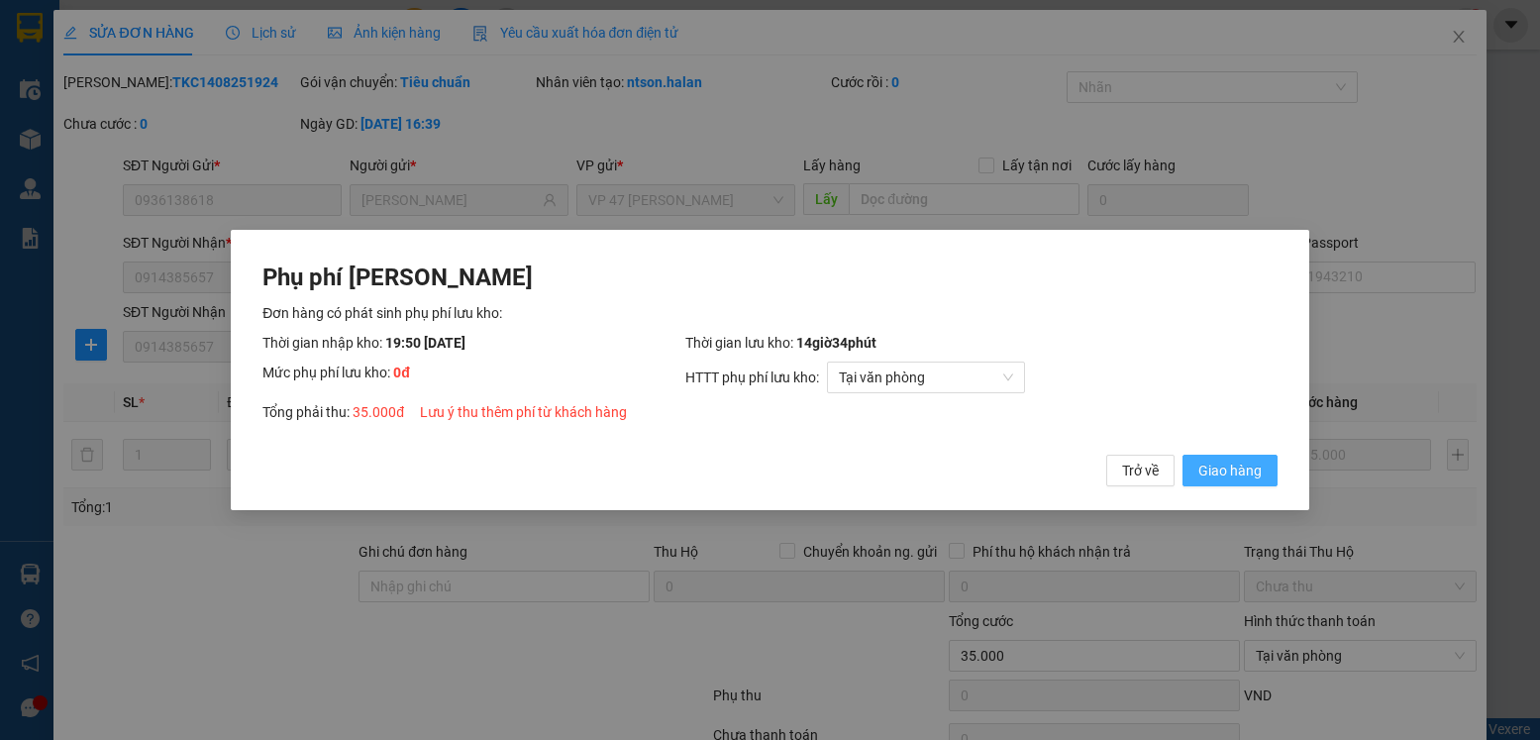
click at [1240, 470] on span "Giao hàng" at bounding box center [1230, 471] width 63 height 22
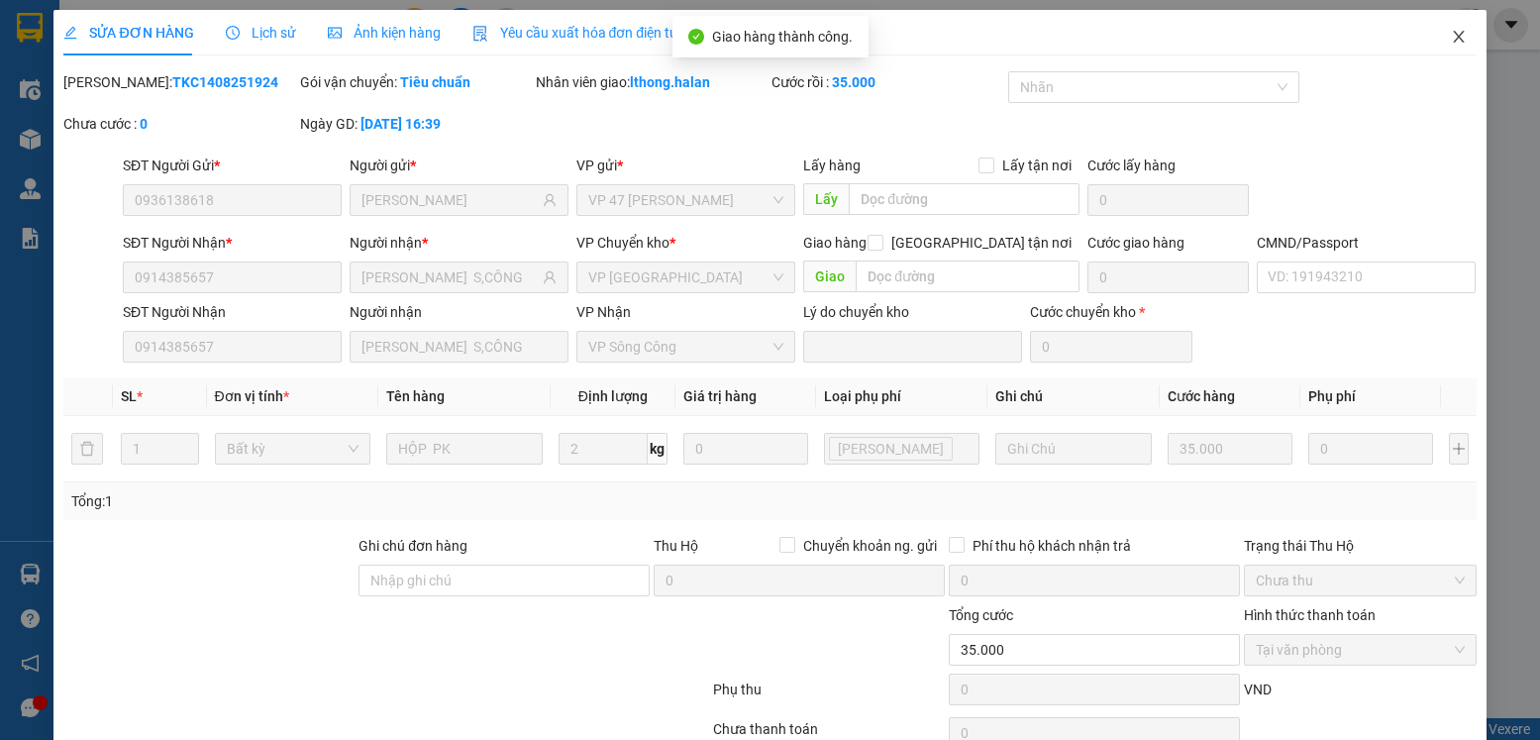
click at [1451, 39] on icon "close" at bounding box center [1459, 37] width 16 height 16
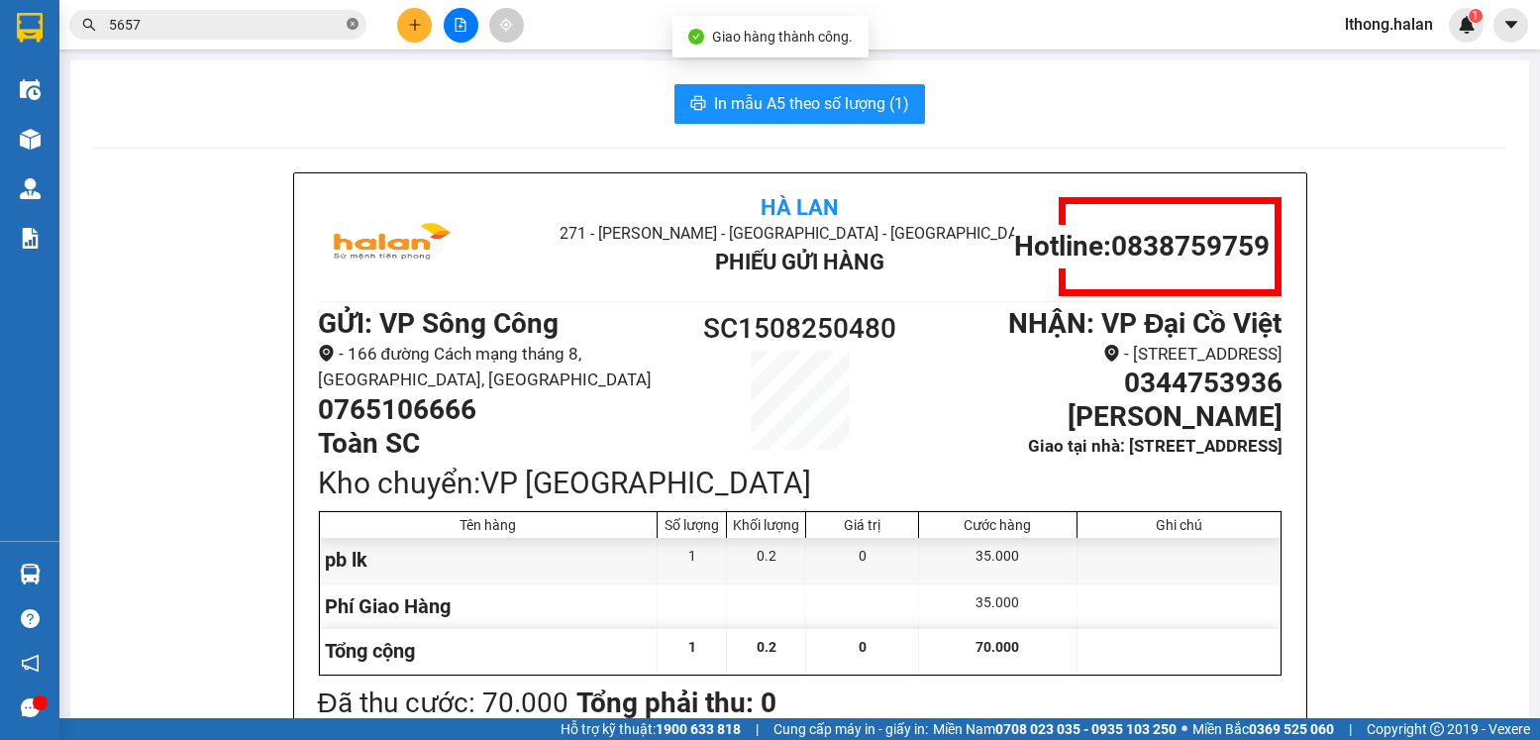
click at [352, 30] on icon "close-circle" at bounding box center [353, 24] width 12 height 12
click at [413, 26] on icon "plus" at bounding box center [415, 25] width 14 height 14
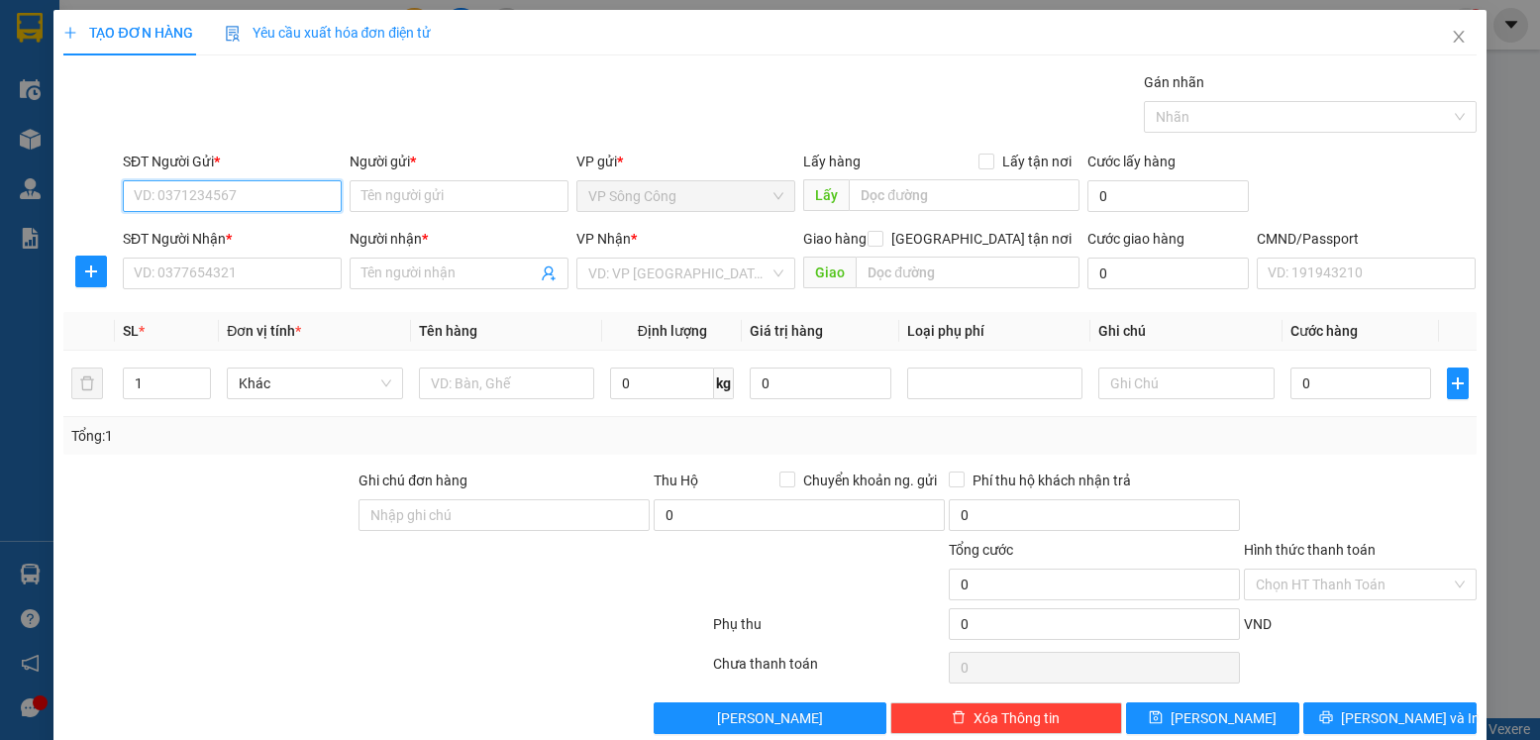
click at [236, 198] on input "SĐT Người Gửi *" at bounding box center [232, 196] width 219 height 32
click at [186, 228] on div "0356085080 - hoài anh" at bounding box center [231, 236] width 195 height 22
type input "0356085080"
type input "[PERSON_NAME]"
type input "0356085080"
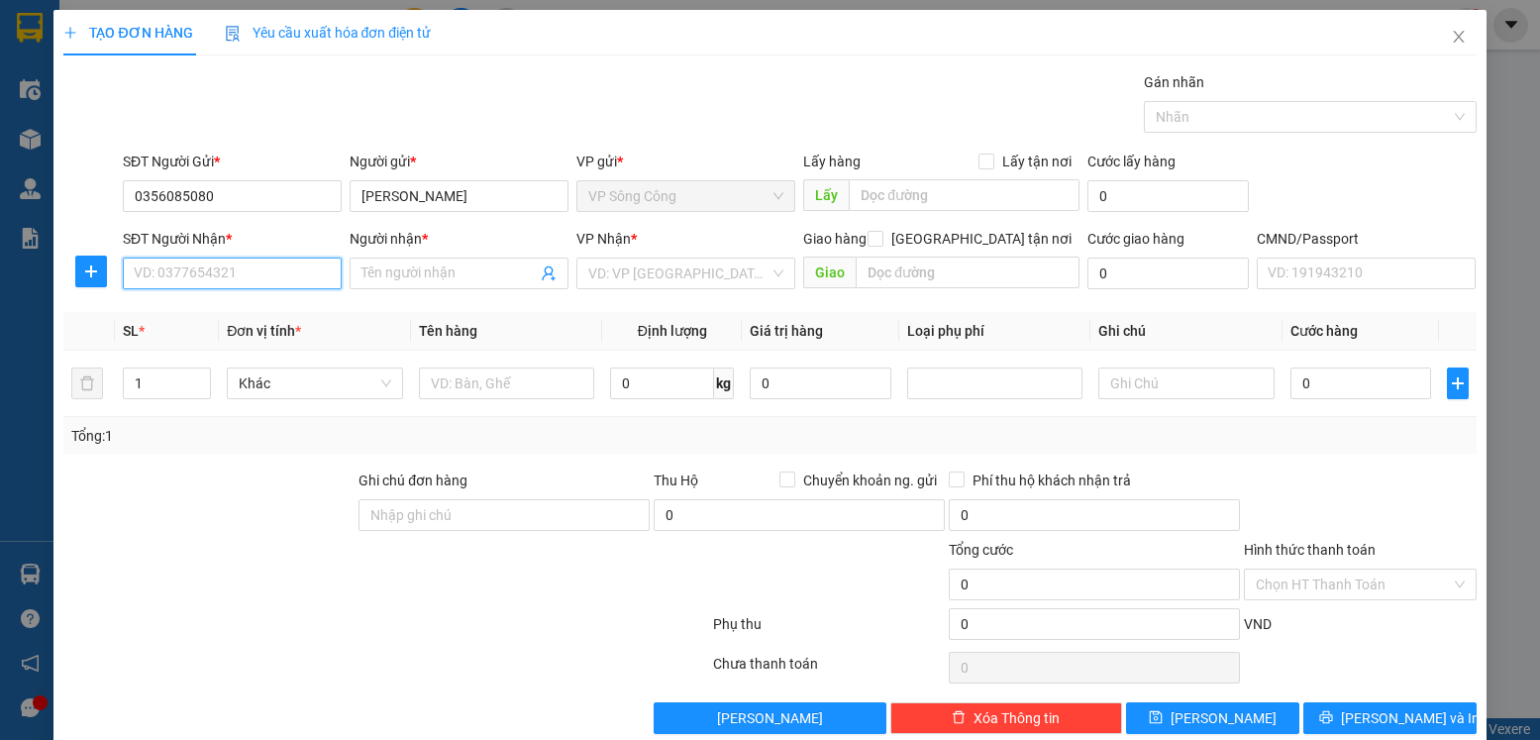
click at [216, 268] on input "SĐT Người Nhận *" at bounding box center [232, 274] width 219 height 32
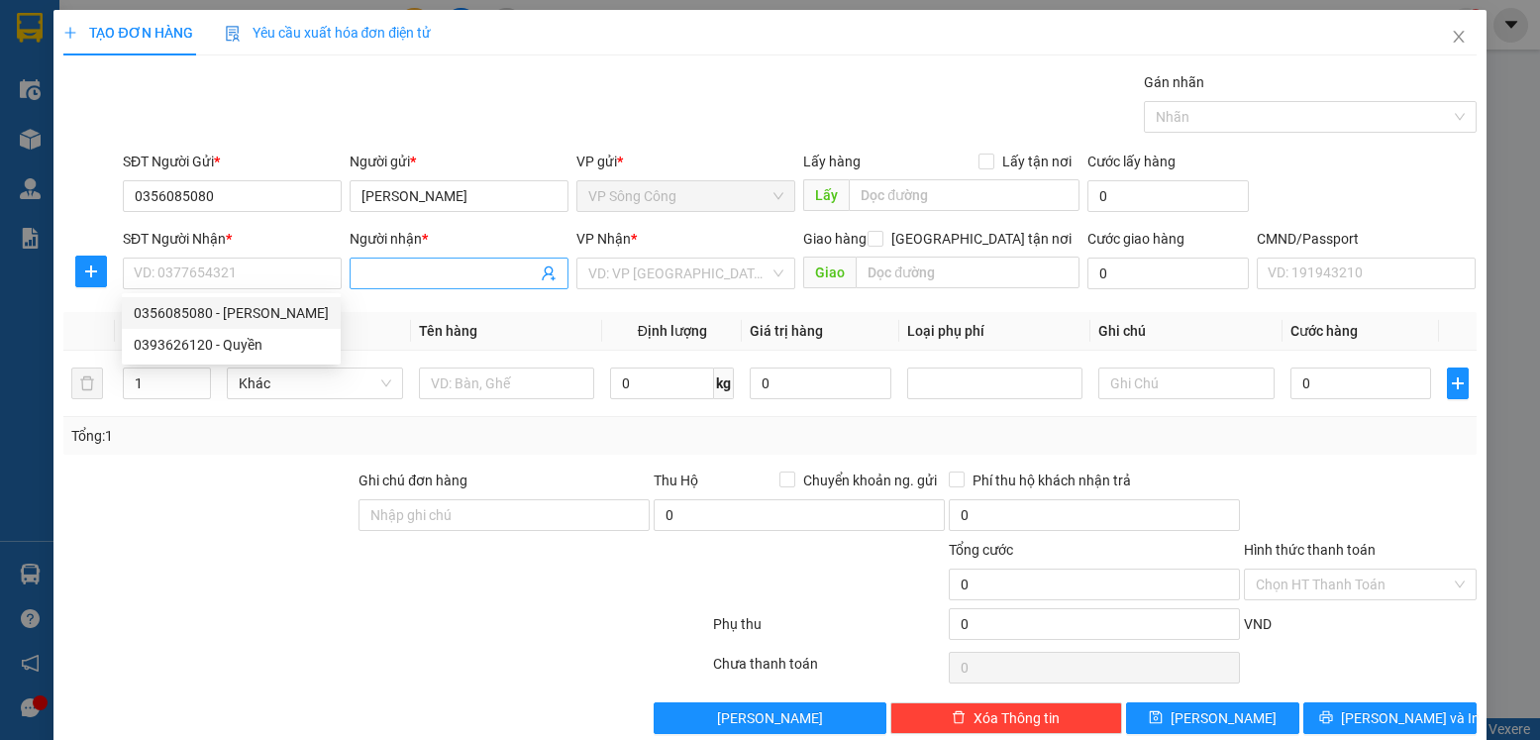
click at [541, 274] on icon "user-add" at bounding box center [549, 273] width 16 height 16
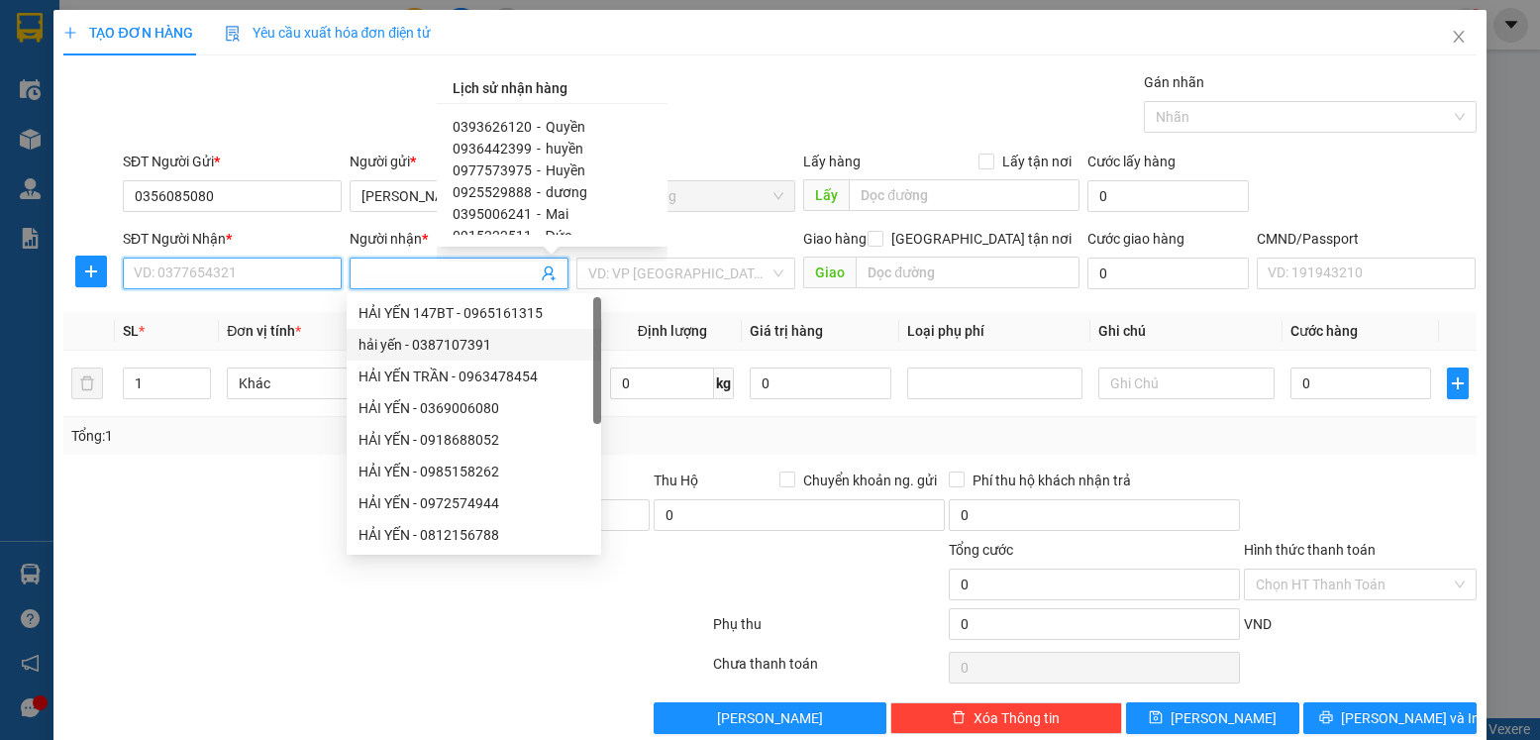
click at [200, 269] on input "SĐT Người Nhận *" at bounding box center [232, 274] width 219 height 32
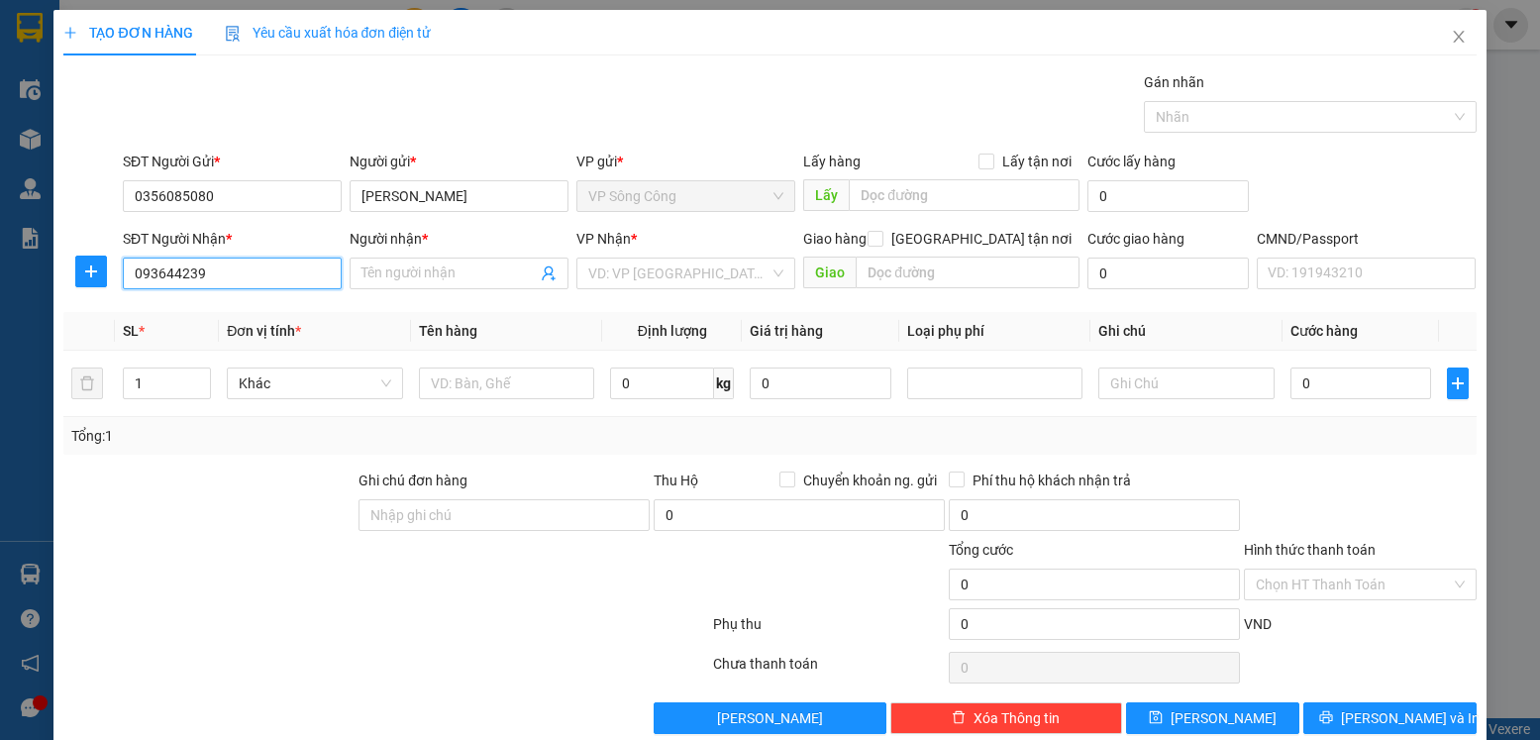
type input "0936442399"
click at [192, 304] on div "0936442399 - huyền" at bounding box center [230, 313] width 193 height 22
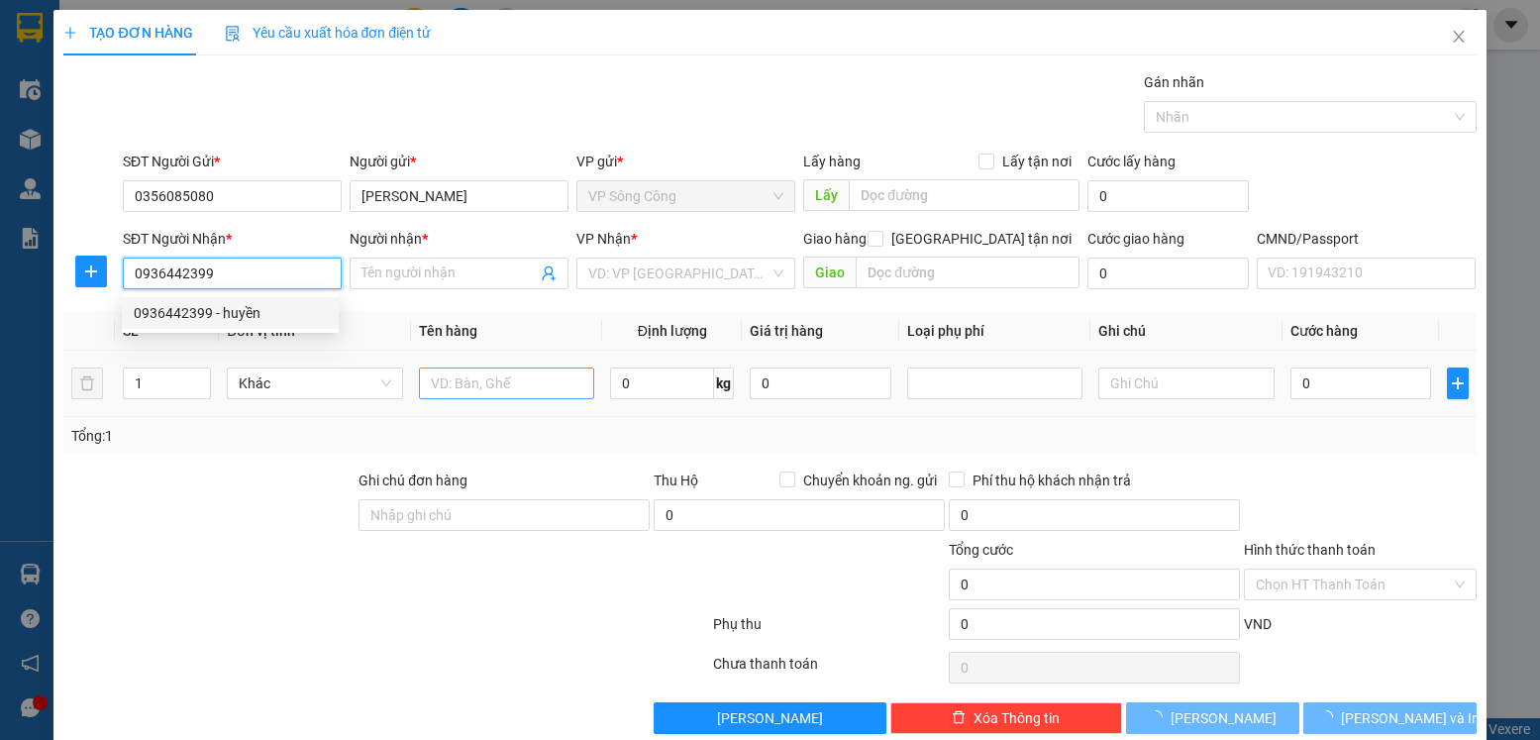
type input "huyền"
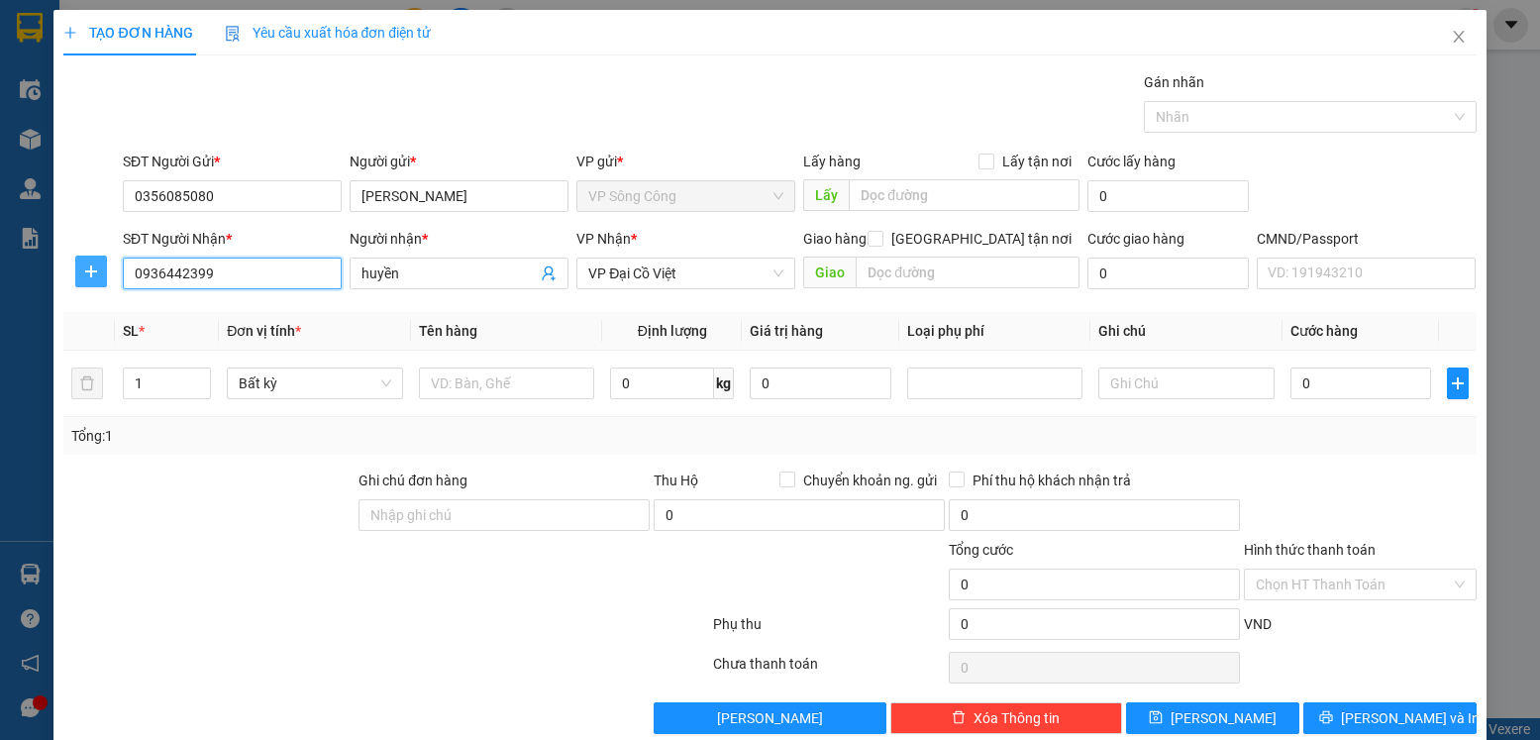
type input "0936442399"
click at [86, 278] on icon "plus" at bounding box center [91, 271] width 16 height 16
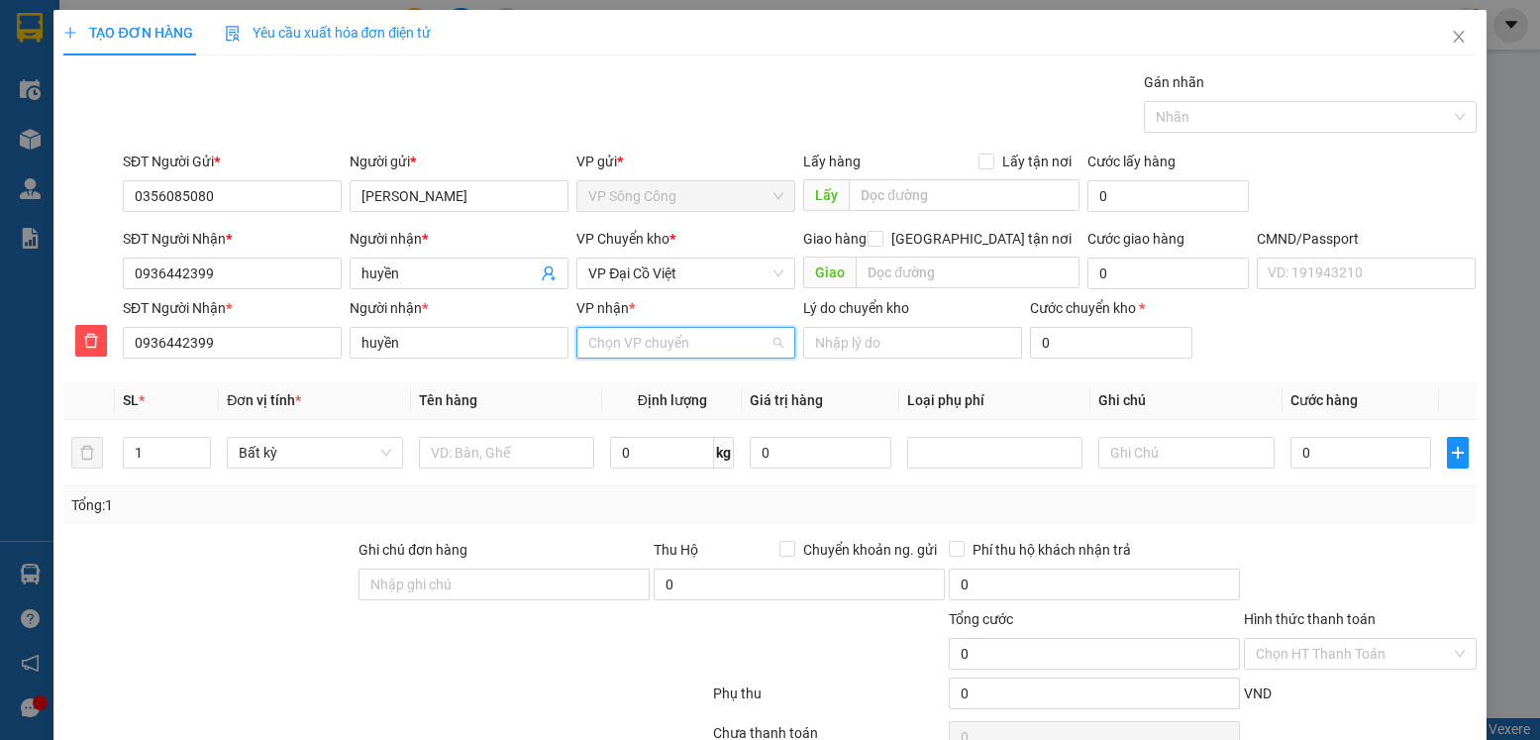
click at [693, 344] on input "VP nhận *" at bounding box center [678, 343] width 181 height 30
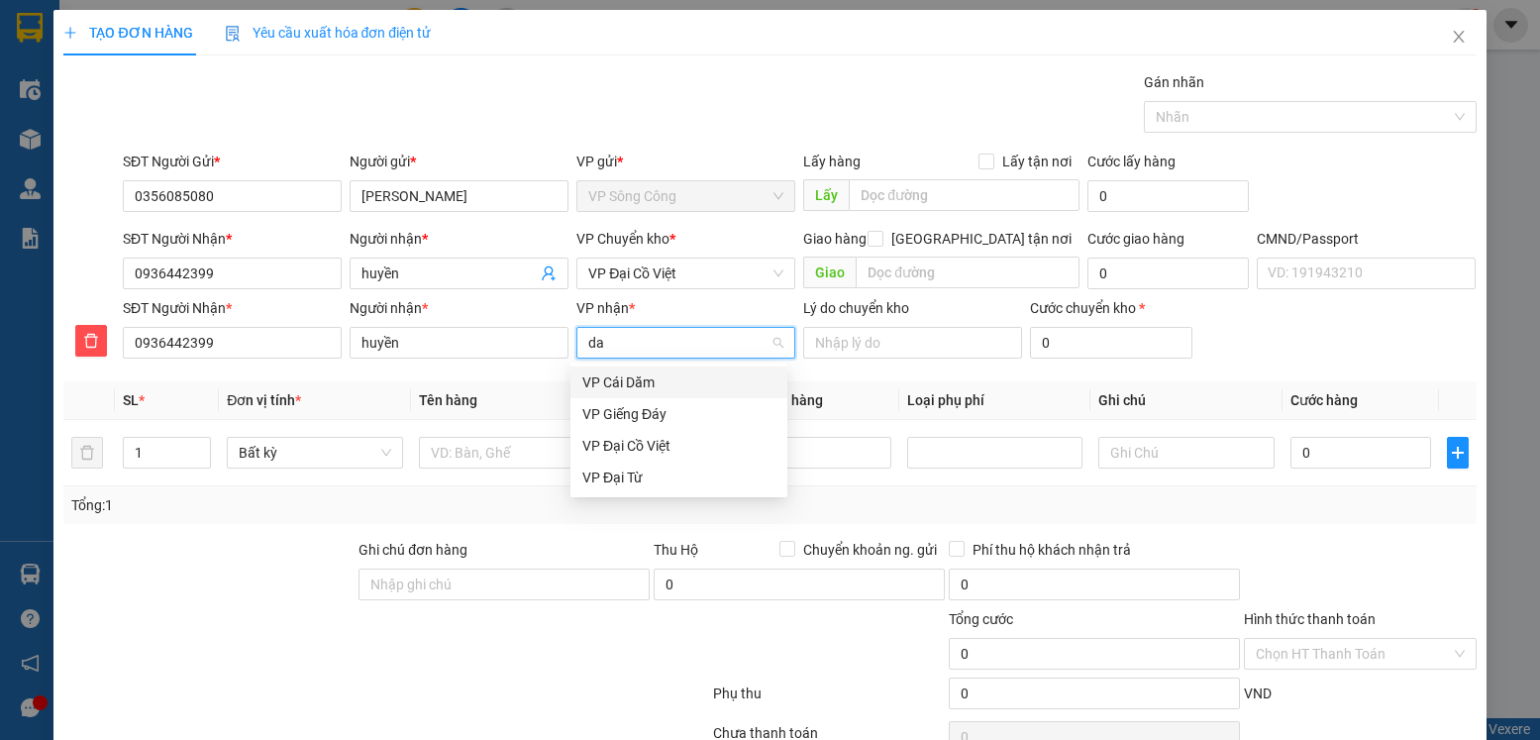
type input "dai"
click at [647, 386] on div "VP Đại Cồ Việt" at bounding box center [678, 382] width 193 height 22
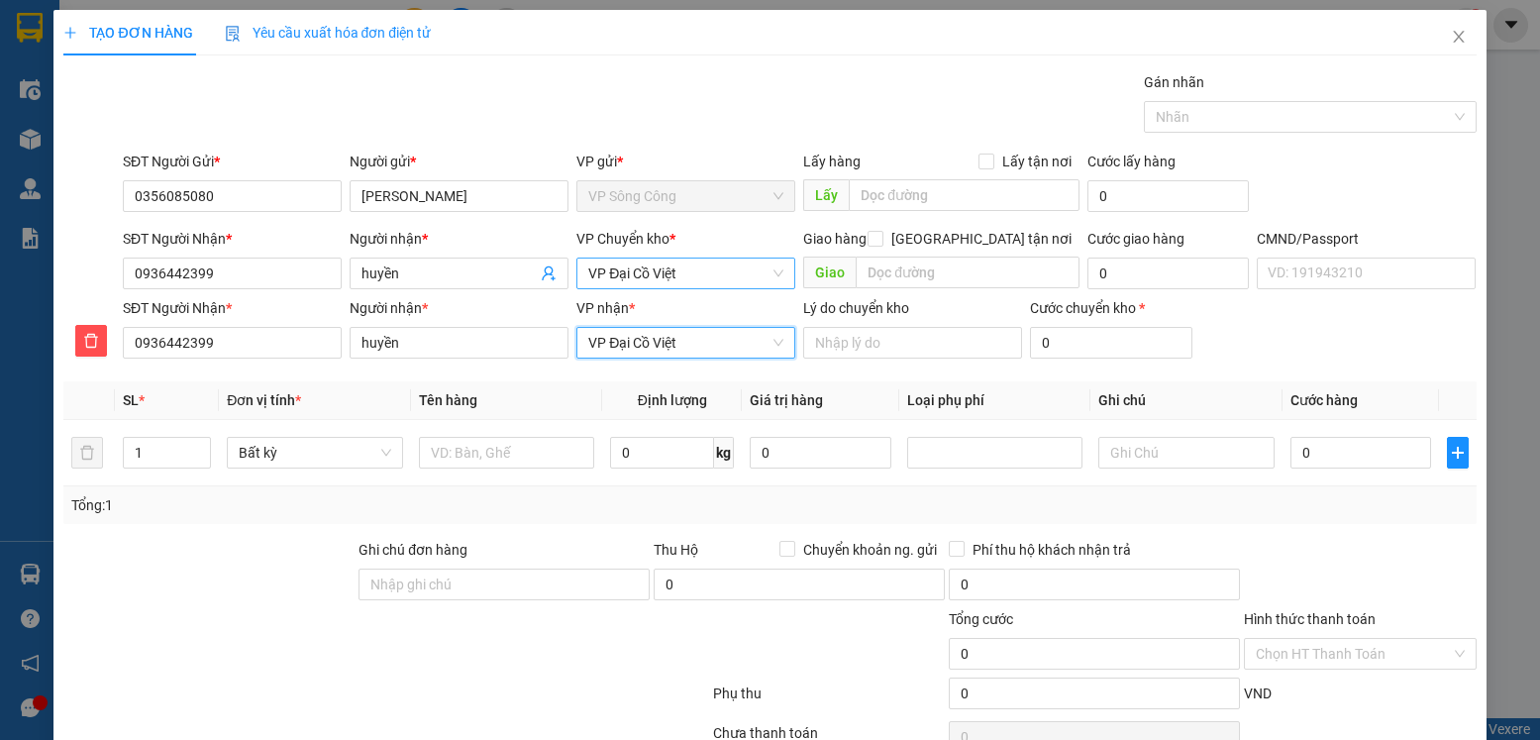
click at [710, 269] on span "VP Đại Cồ Việt" at bounding box center [685, 274] width 195 height 30
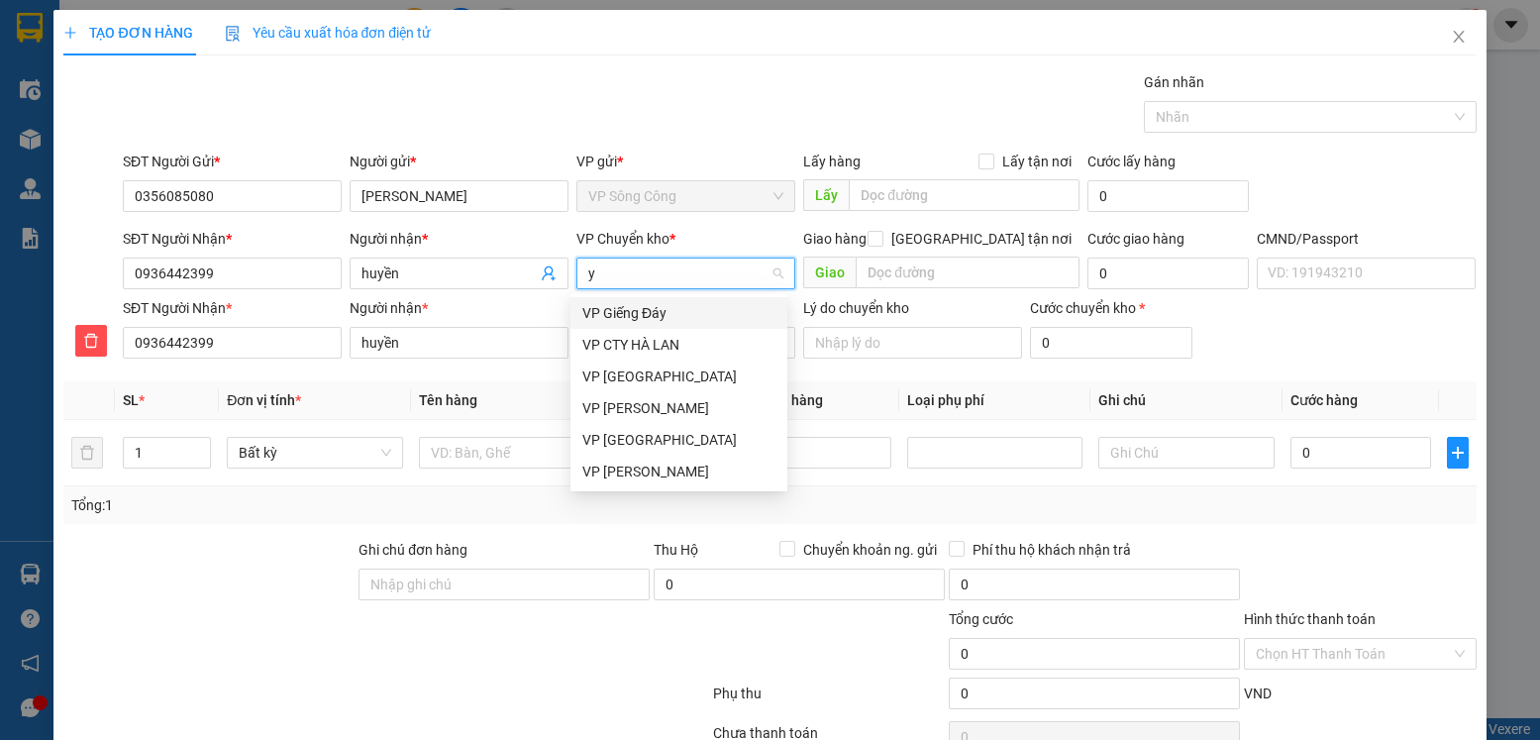
type input "yb"
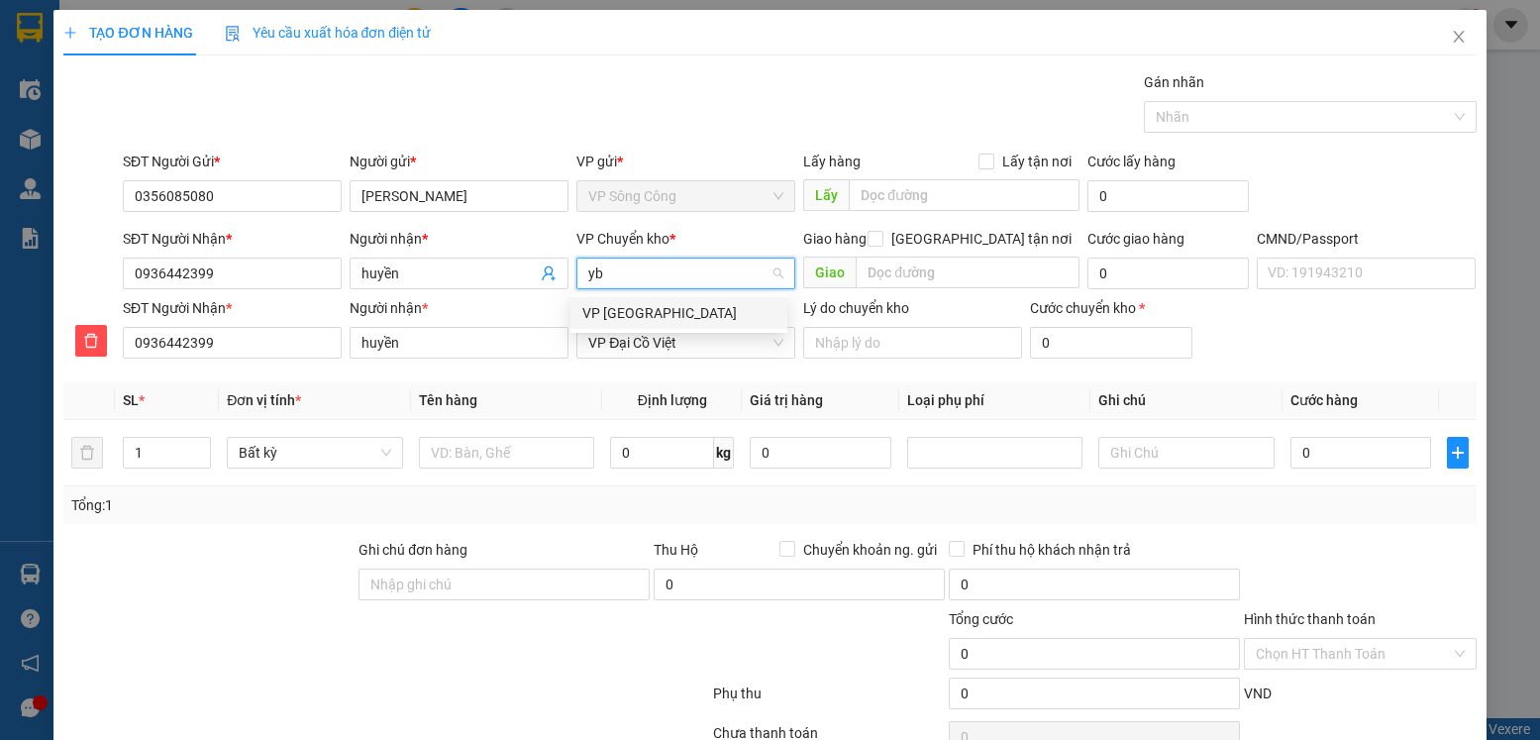
click at [650, 312] on div "VP [PERSON_NAME]" at bounding box center [678, 313] width 193 height 22
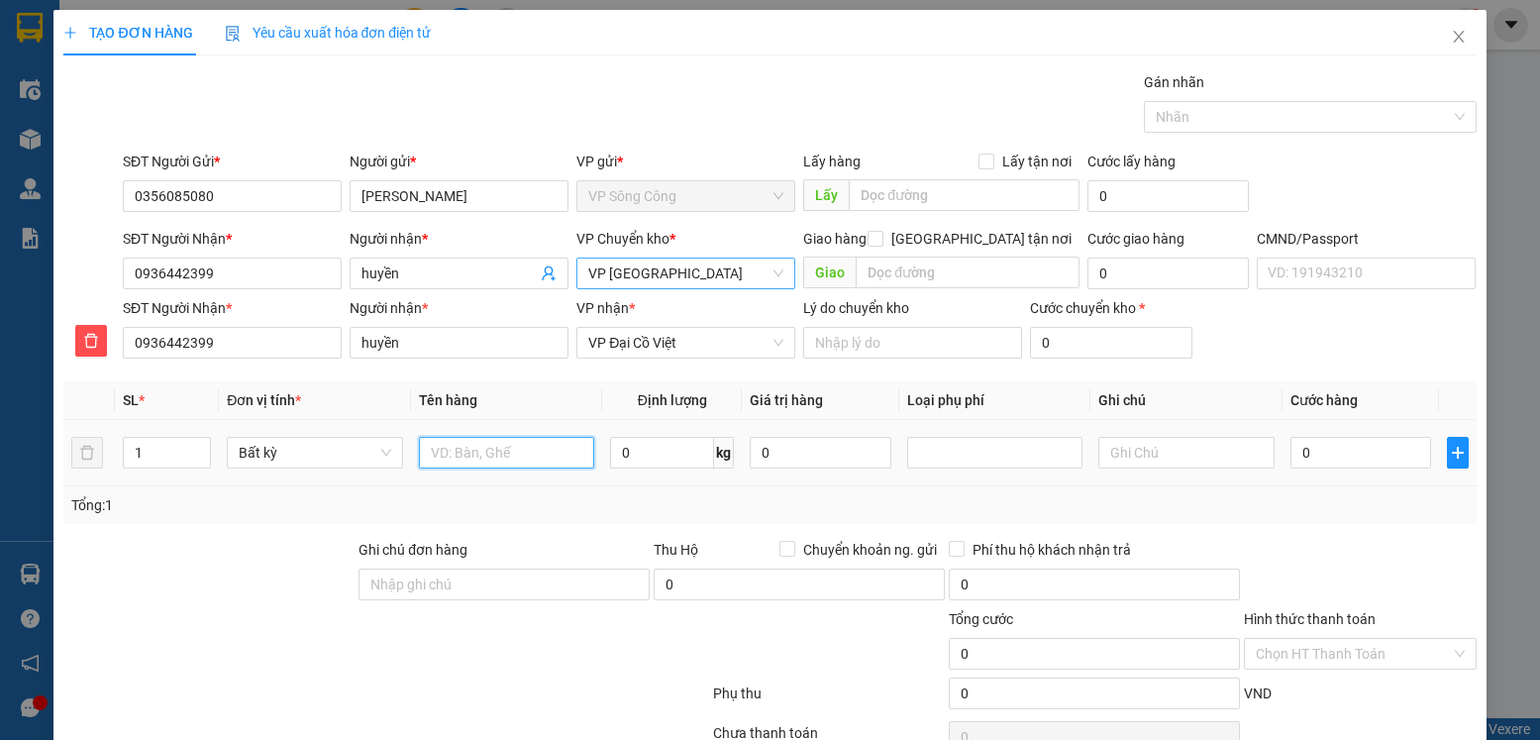
click at [492, 453] on input "text" at bounding box center [507, 453] width 176 height 32
type input "bọc đen QA"
click at [622, 454] on input "0" at bounding box center [662, 453] width 104 height 32
type input "2"
click at [1326, 464] on input "0" at bounding box center [1361, 453] width 141 height 32
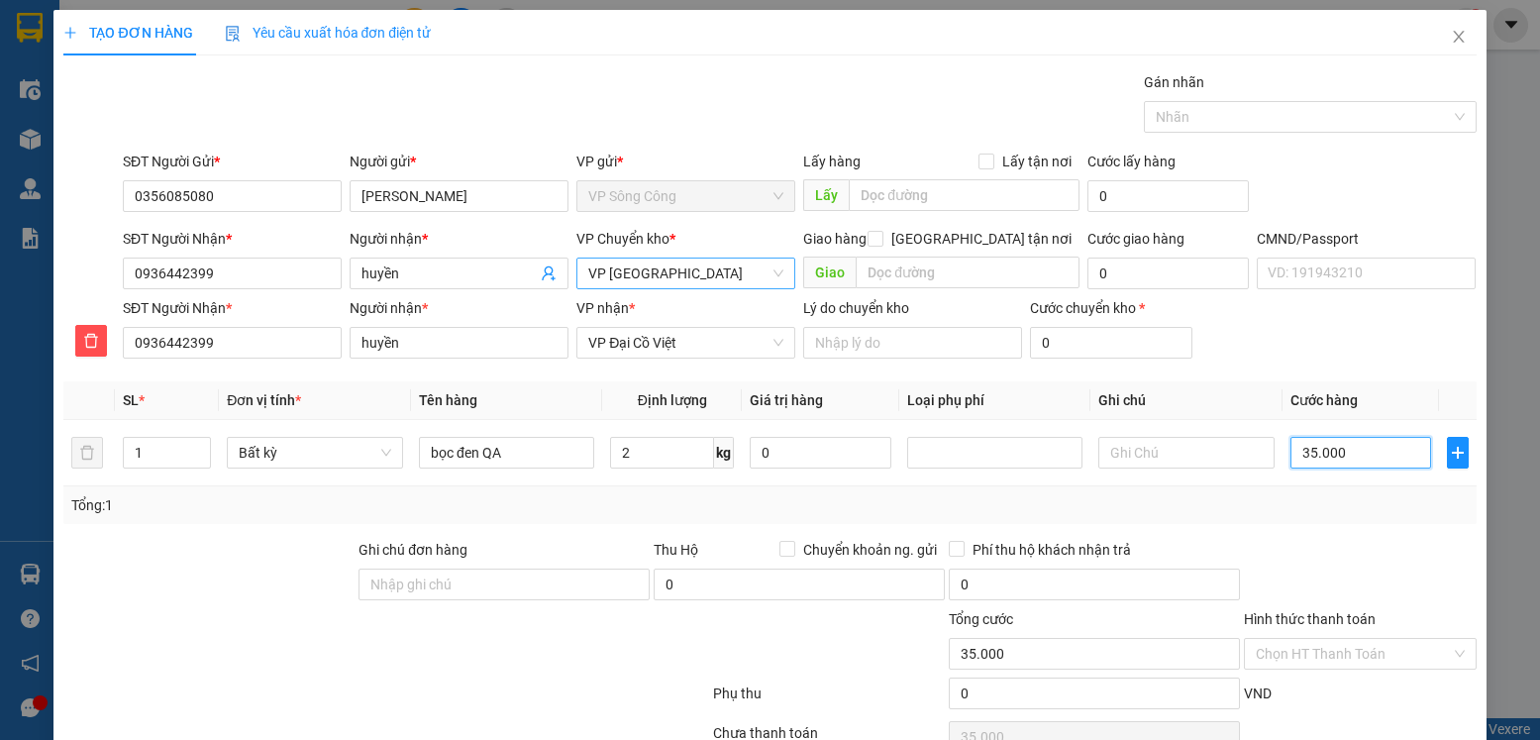
type input "35.000"
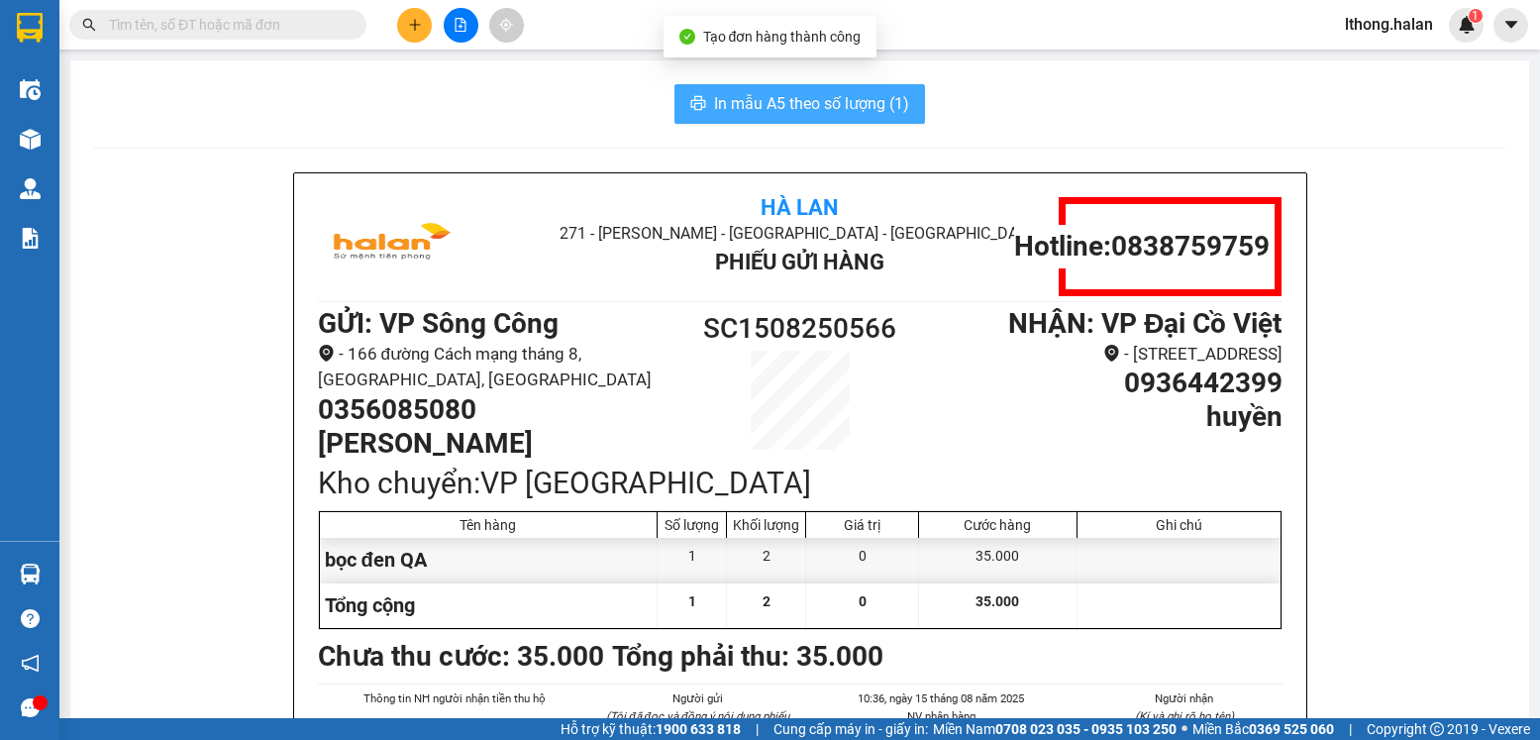
click at [819, 102] on span "In mẫu A5 theo số lượng (1)" at bounding box center [811, 103] width 195 height 25
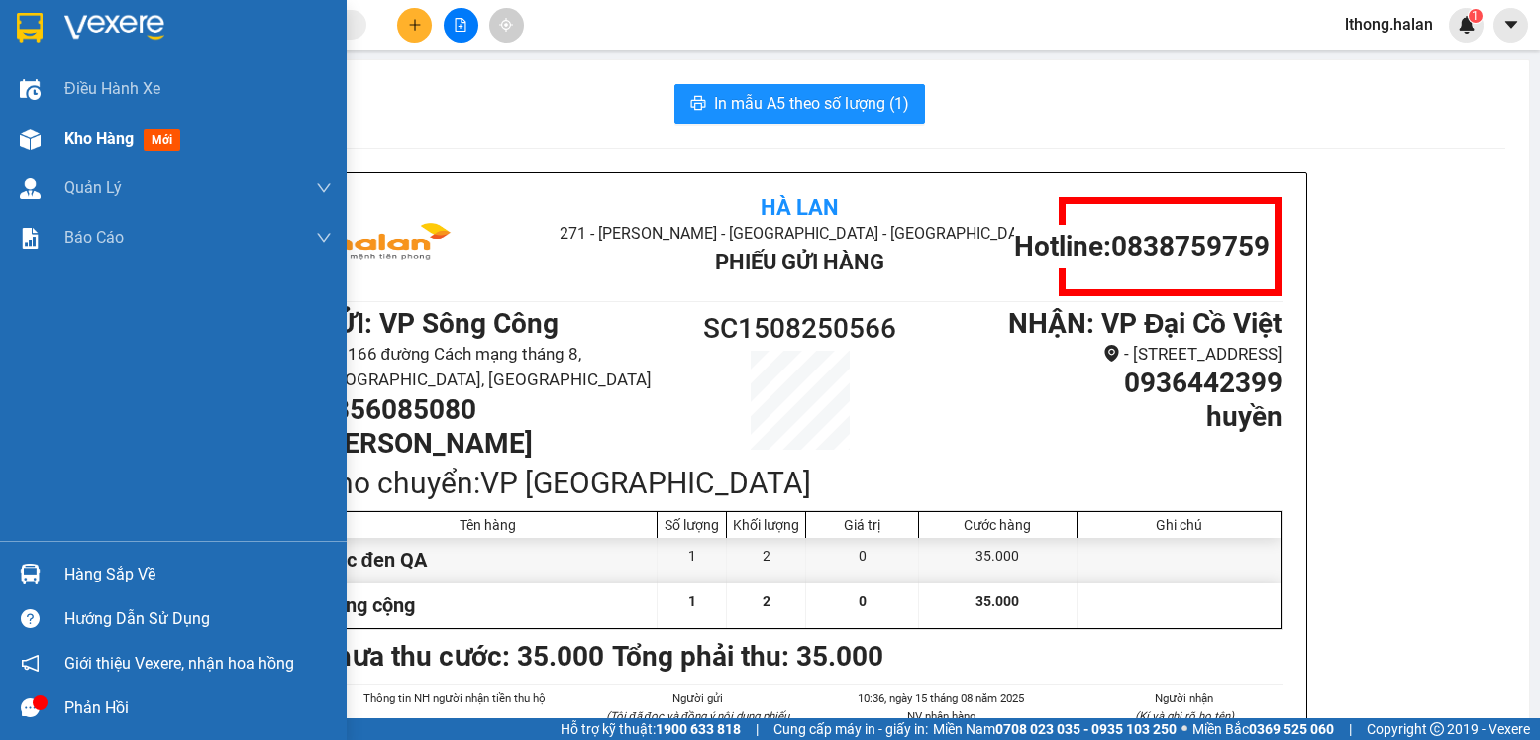
click at [84, 140] on span "Kho hàng" at bounding box center [98, 138] width 69 height 19
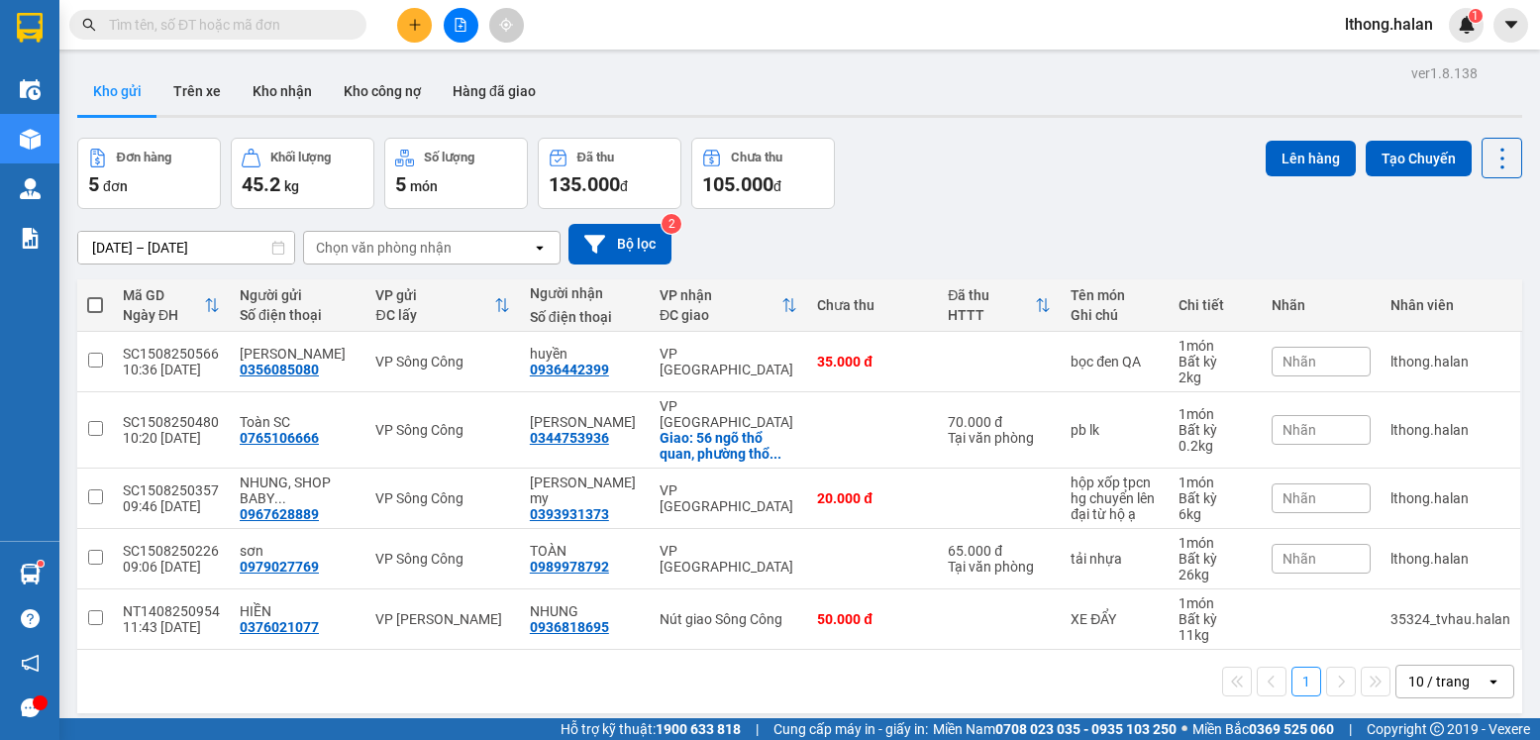
click at [323, 28] on input "text" at bounding box center [226, 25] width 234 height 22
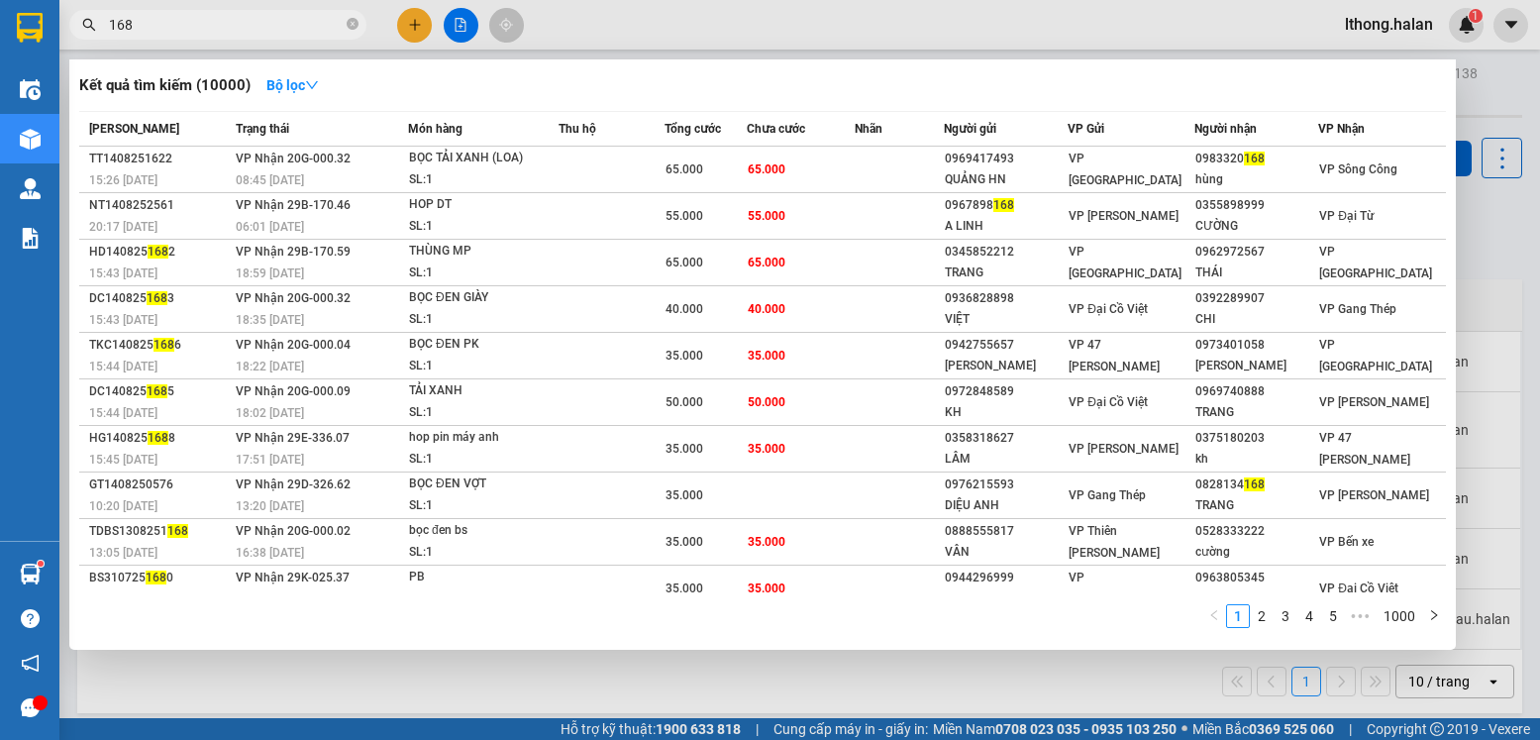
type input "168"
click at [350, 30] on icon "close-circle" at bounding box center [353, 24] width 12 height 12
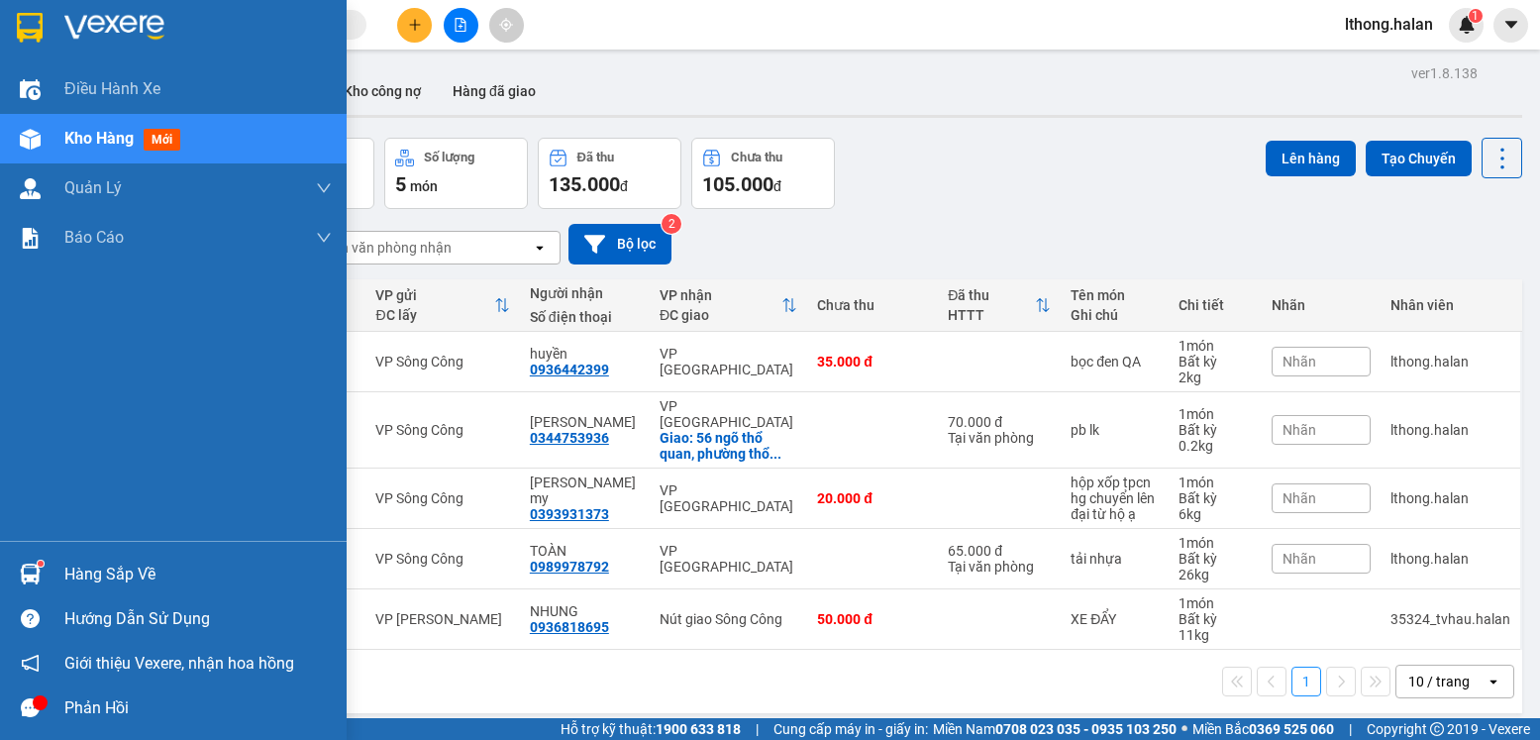
click at [108, 578] on div "Hàng sắp về" at bounding box center [197, 575] width 267 height 30
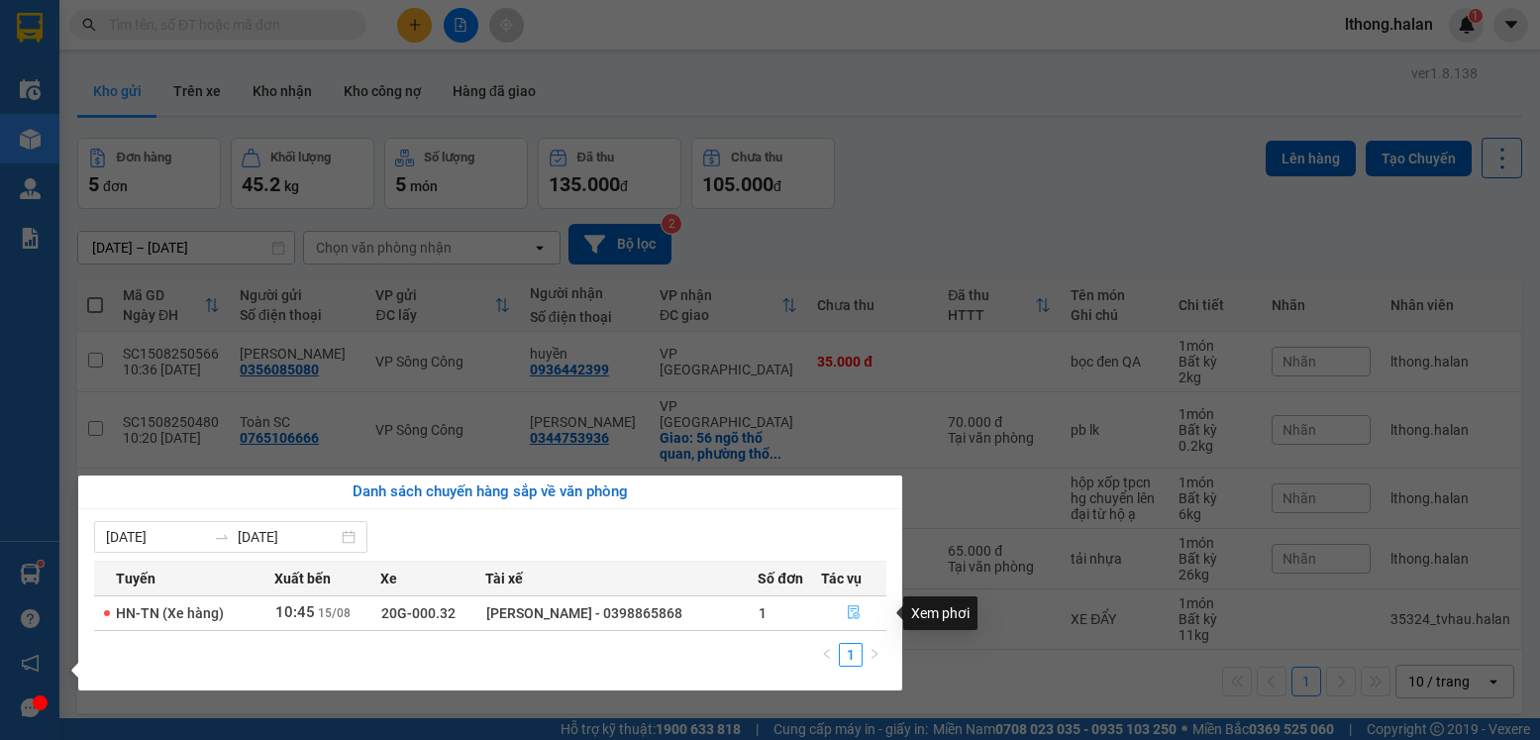
click at [851, 614] on icon "file-done" at bounding box center [854, 612] width 14 height 14
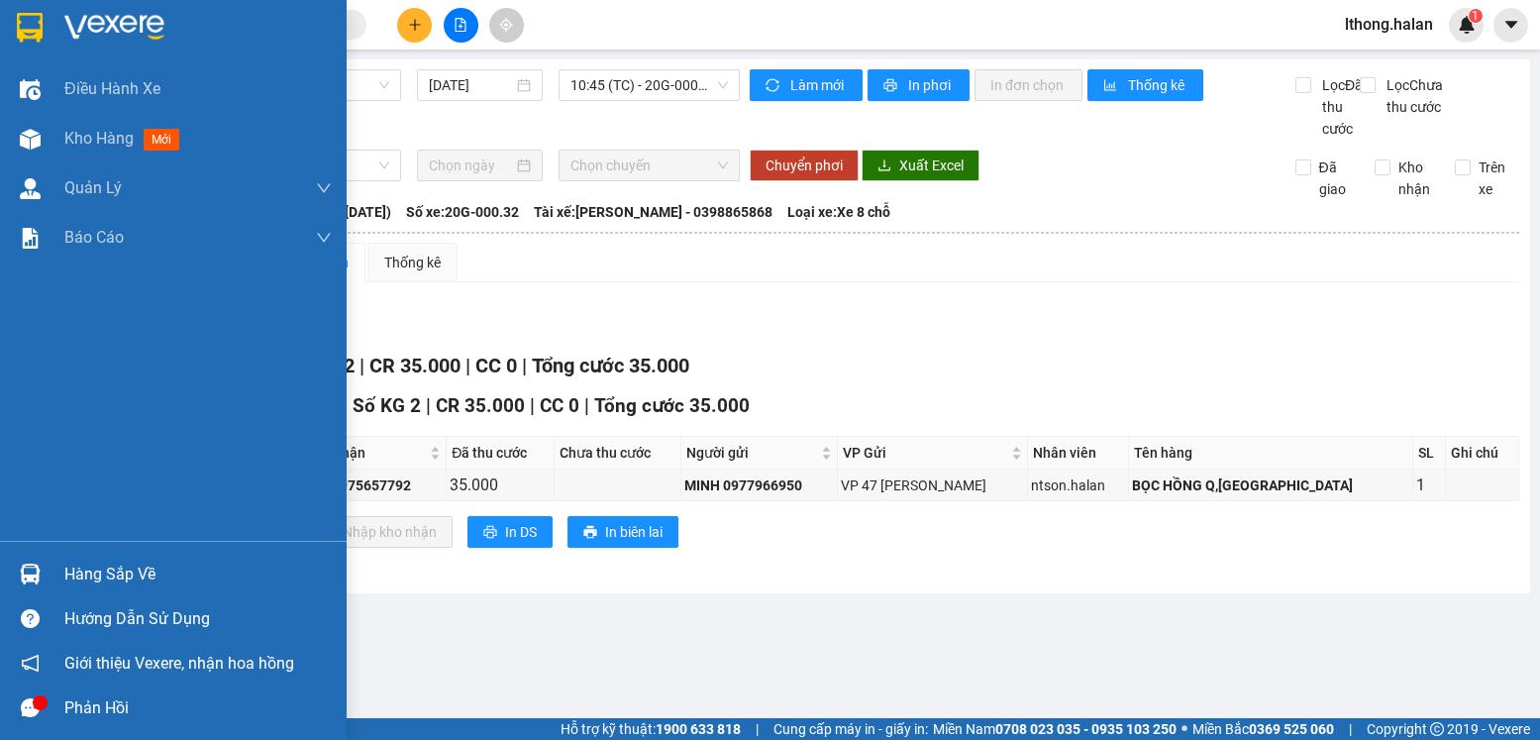
click at [108, 582] on div "Hàng sắp về" at bounding box center [197, 575] width 267 height 30
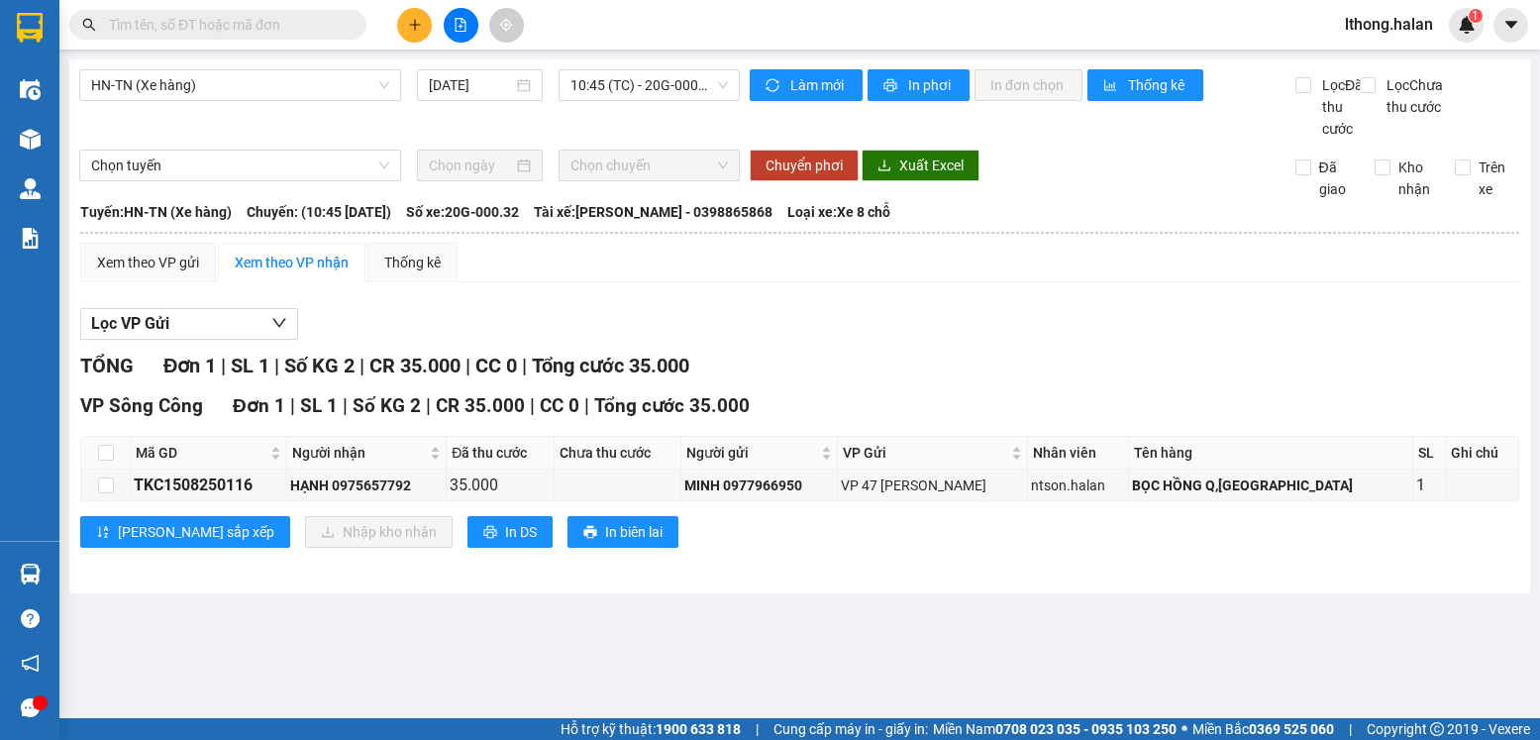
click at [1073, 641] on section "Kết quả tìm kiếm ( 10000 ) Bộ lọc Mã ĐH Trạng thái Món hàng Thu hộ Tổng cước Ch…" at bounding box center [770, 370] width 1540 height 740
drag, startPoint x: 262, startPoint y: 19, endPoint x: 259, endPoint y: 7, distance: 12.3
click at [259, 15] on input "text" at bounding box center [226, 25] width 234 height 22
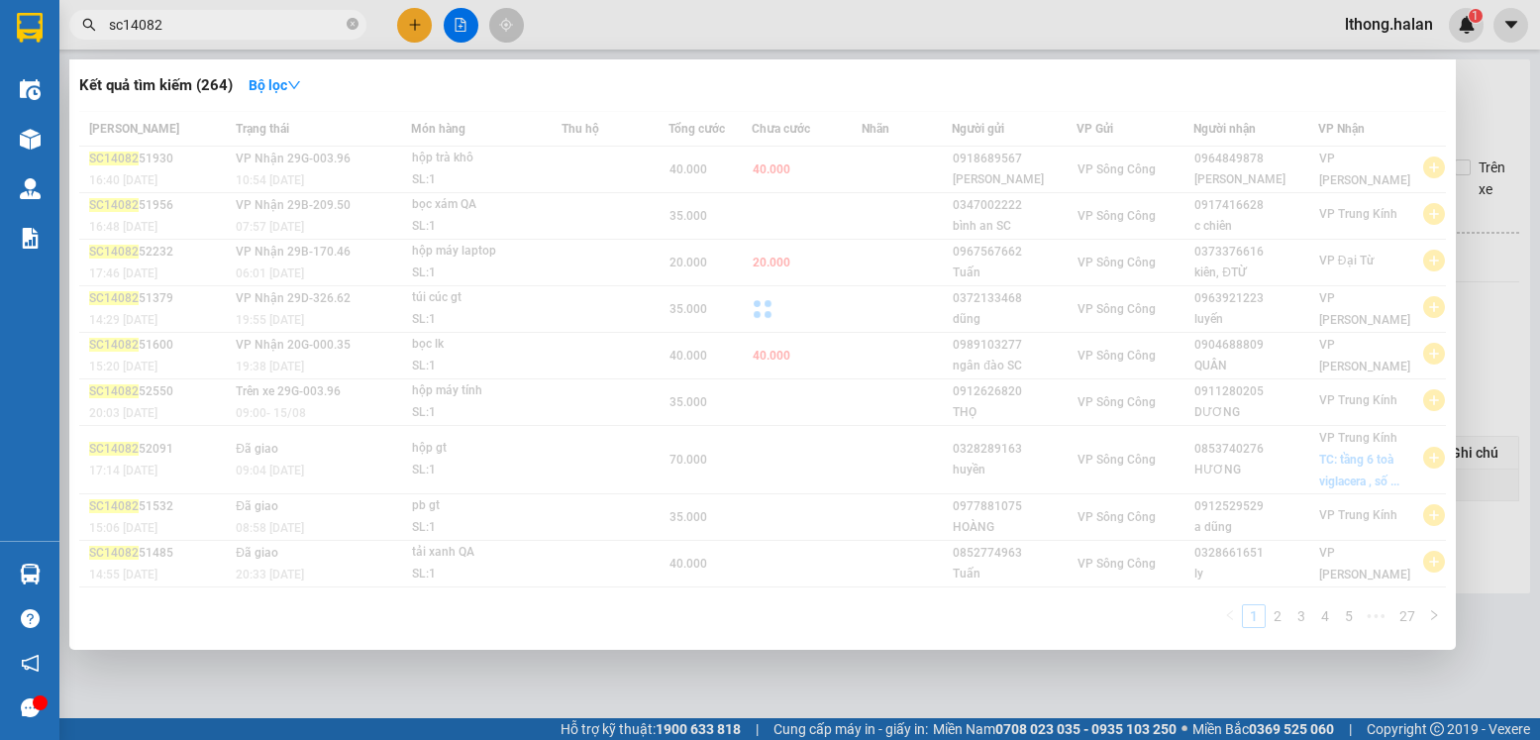
type input "sc140825"
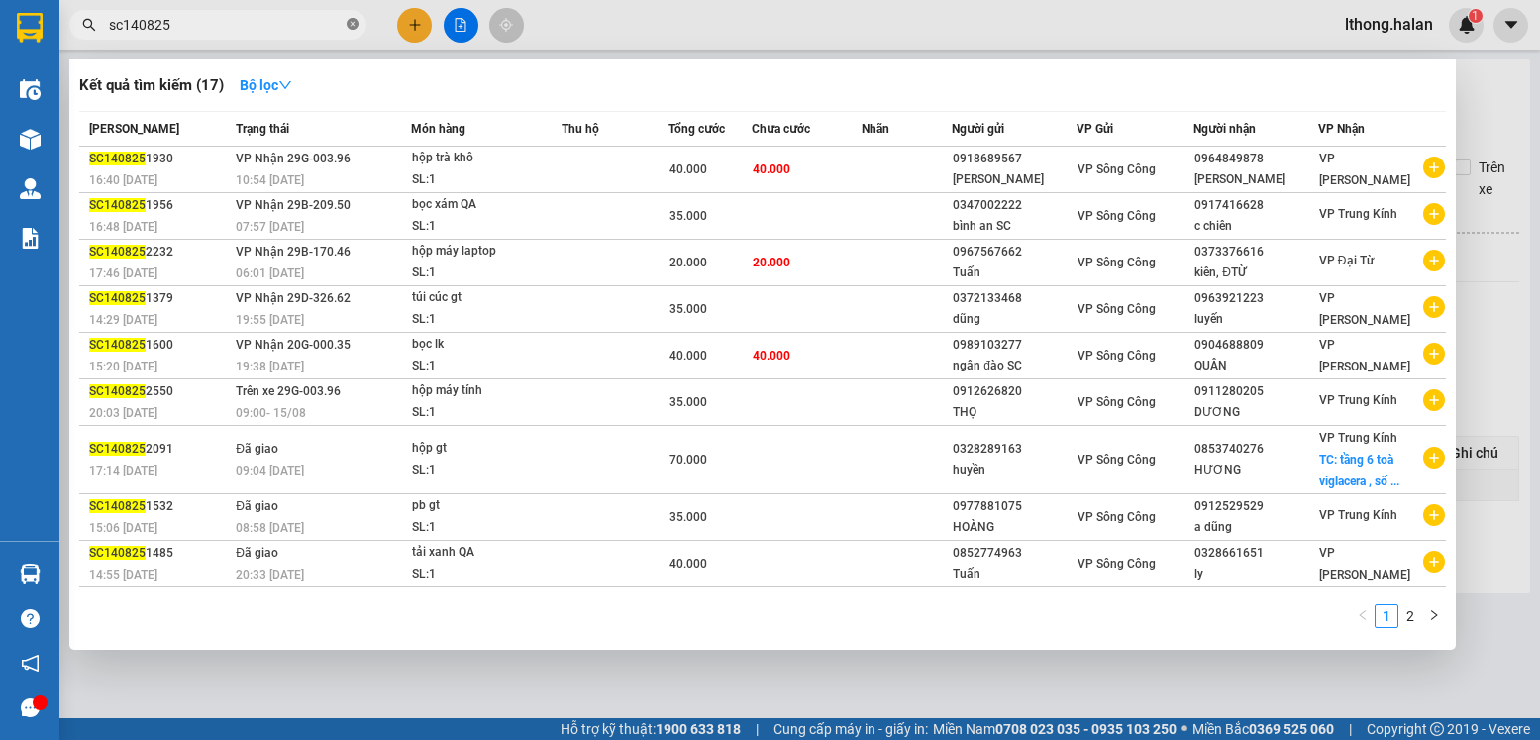
click at [347, 30] on icon "close-circle" at bounding box center [353, 24] width 12 height 12
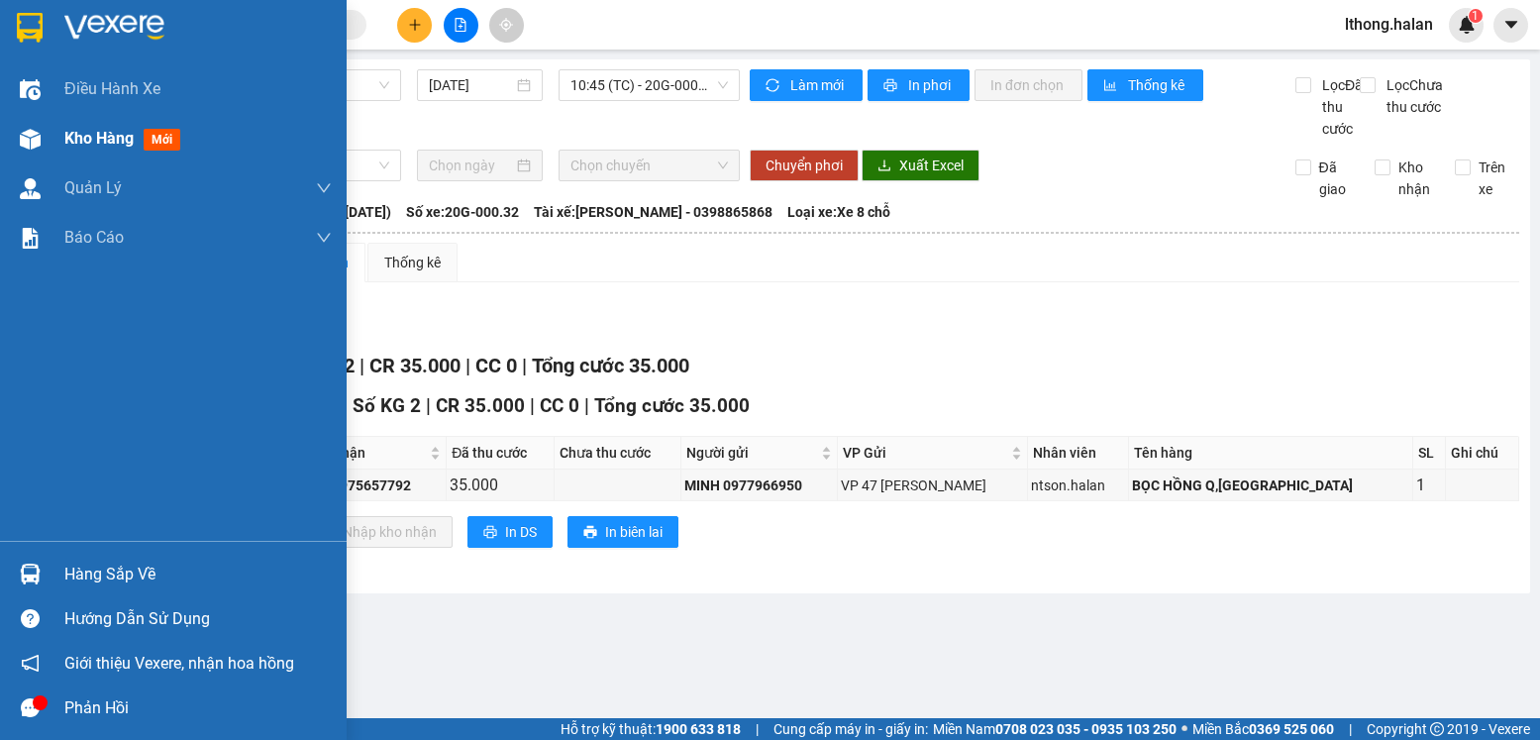
click at [90, 130] on span "Kho hàng" at bounding box center [98, 138] width 69 height 19
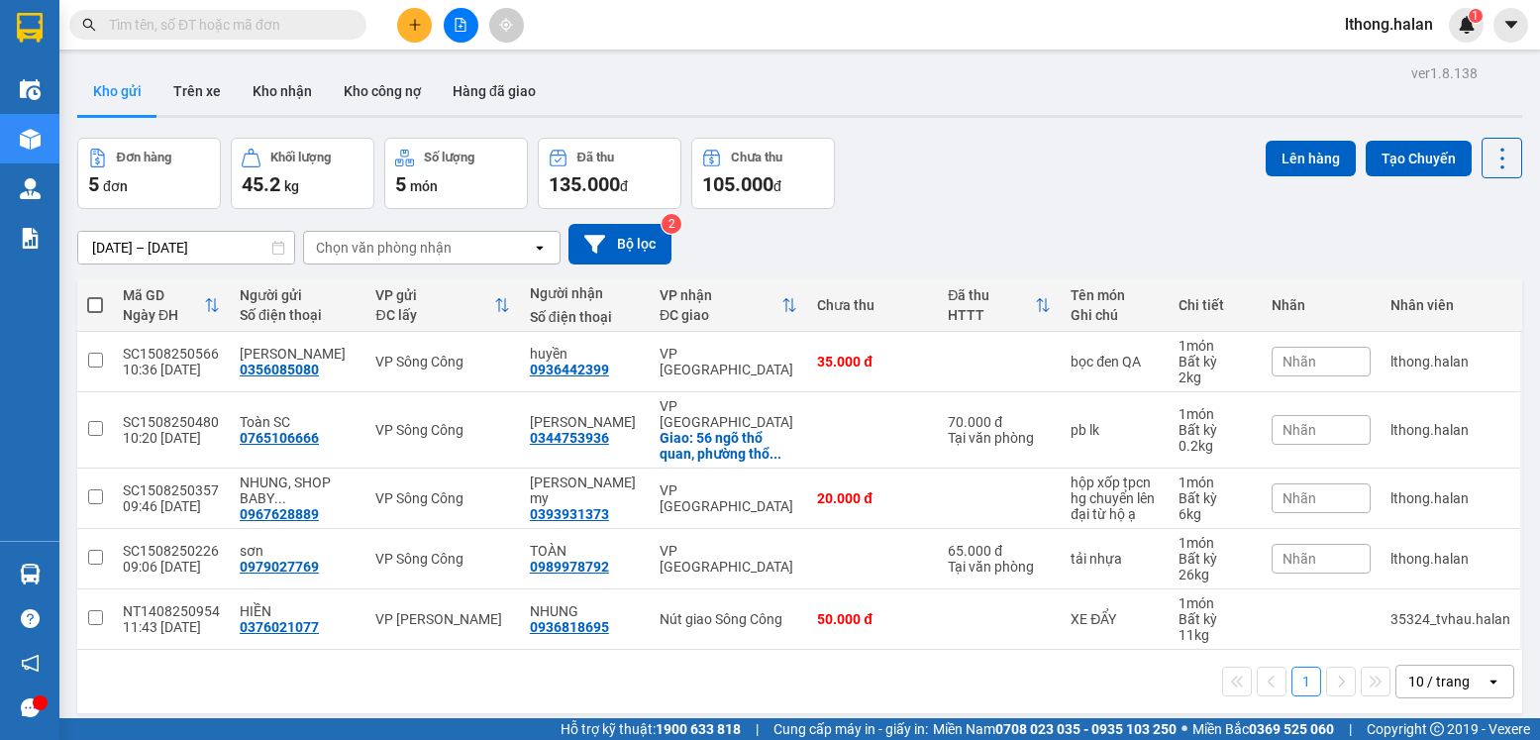
click at [96, 300] on span at bounding box center [95, 305] width 16 height 16
click at [95, 295] on input "checkbox" at bounding box center [95, 295] width 0 height 0
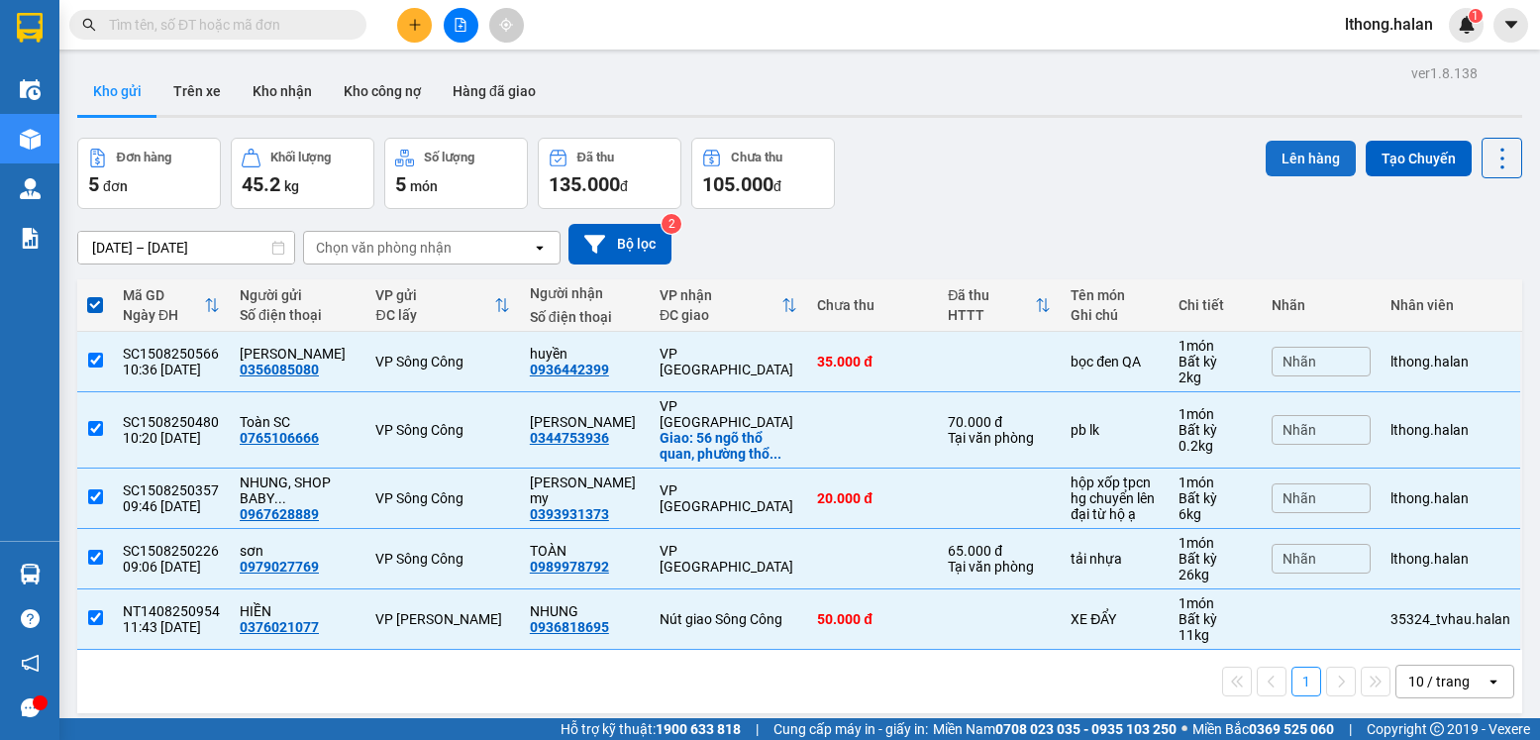
click at [1288, 159] on button "Lên hàng" at bounding box center [1311, 159] width 90 height 36
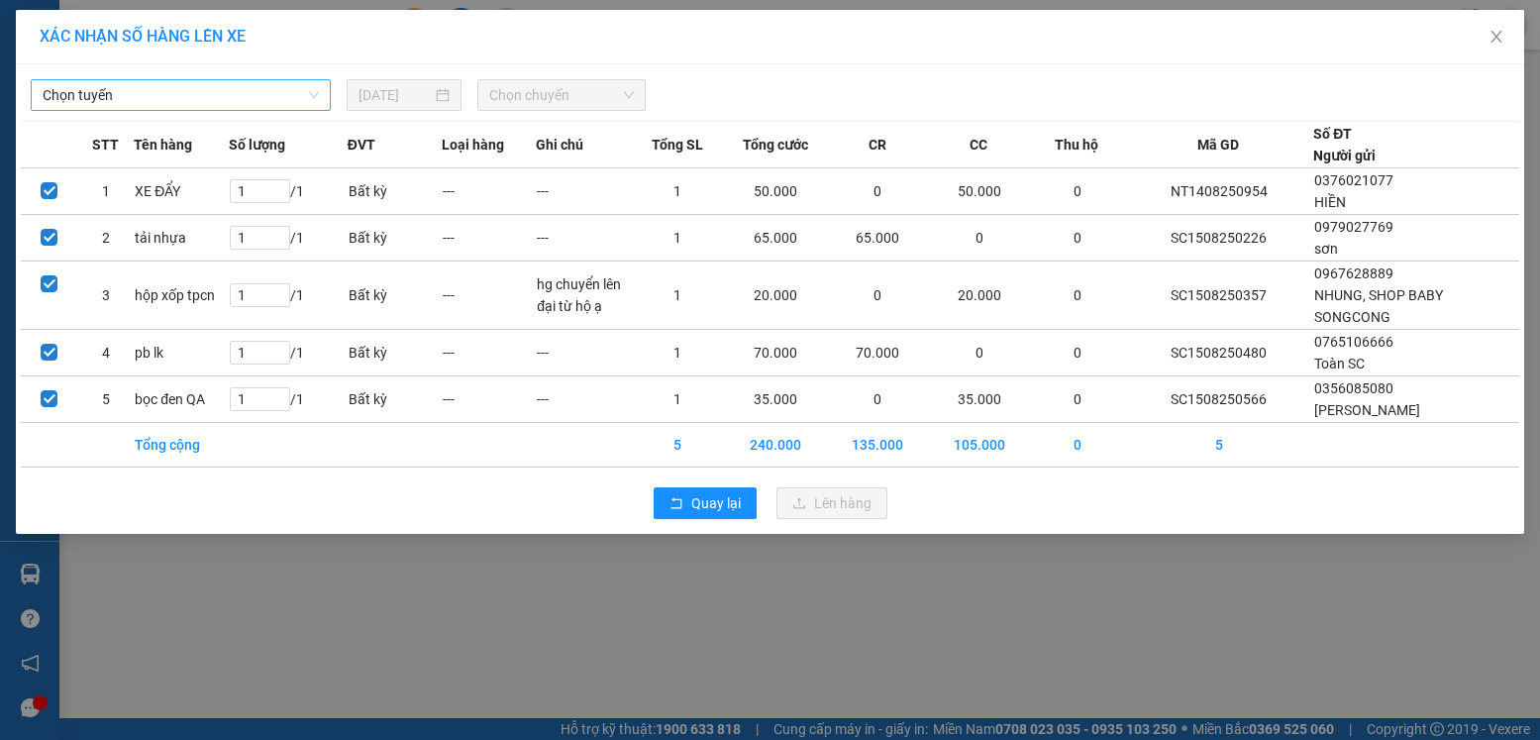
click at [273, 89] on span "Chọn tuyến" at bounding box center [181, 95] width 276 height 30
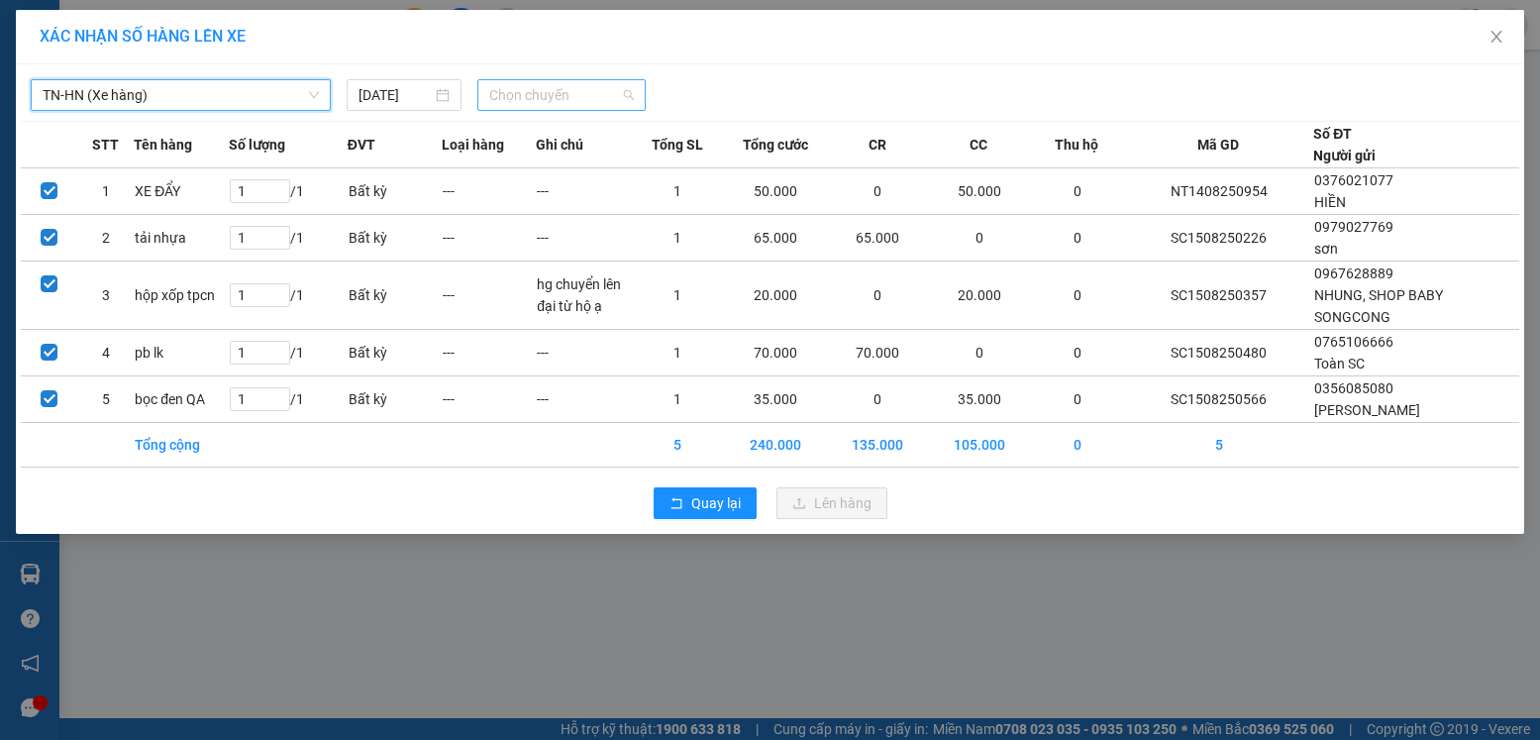
click at [564, 91] on span "Chọn chuyến" at bounding box center [561, 95] width 145 height 30
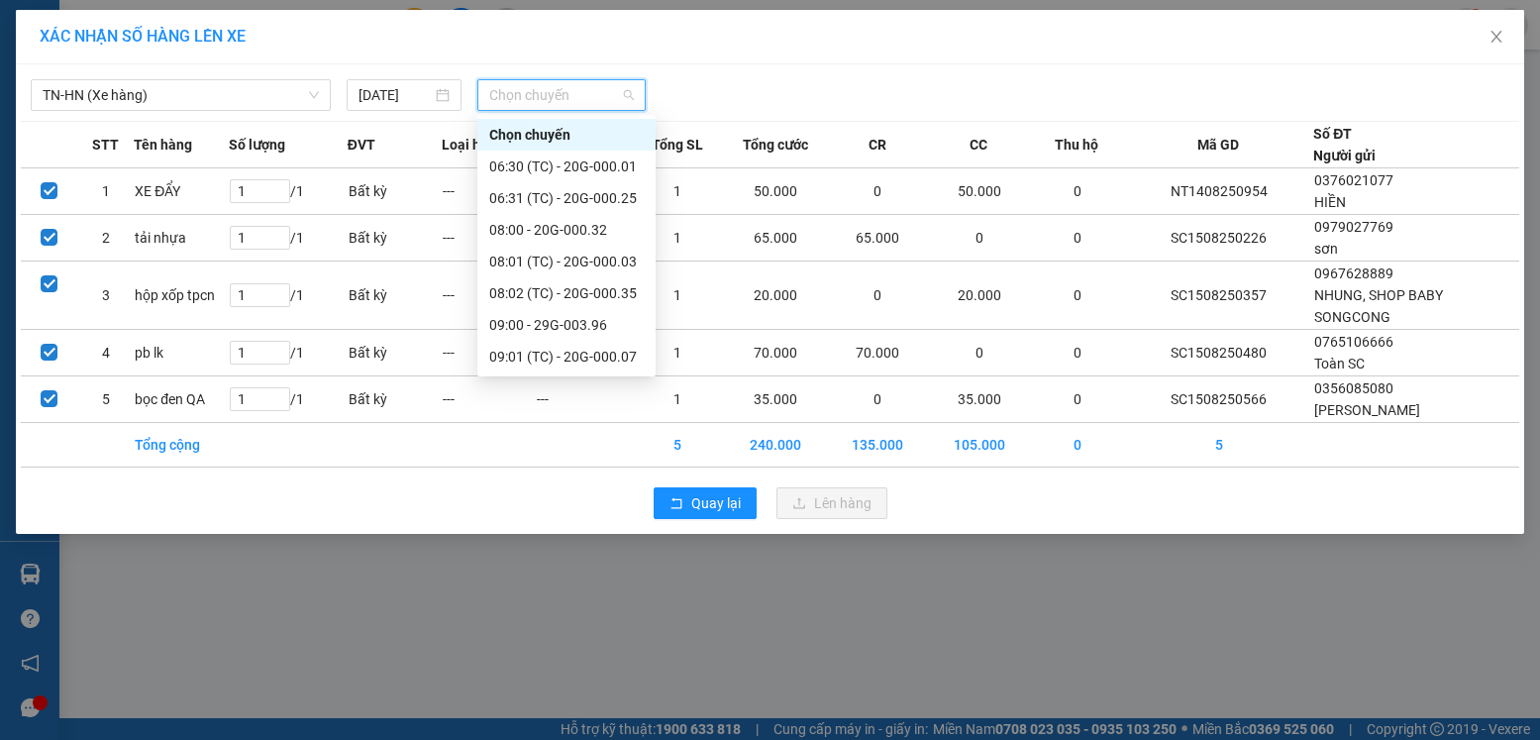
click at [506, 504] on div "11:00" at bounding box center [566, 515] width 155 height 22
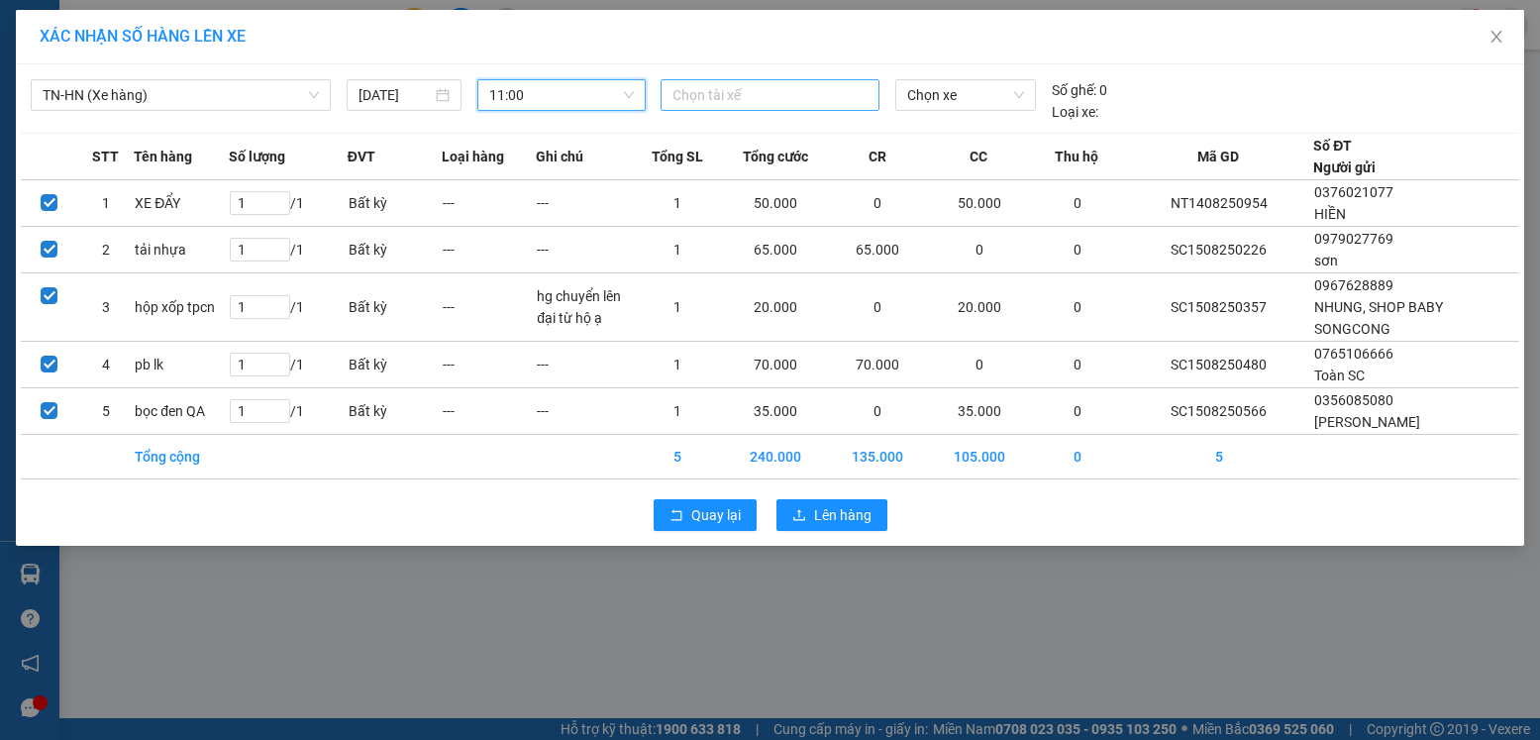
click at [742, 90] on div at bounding box center [770, 95] width 209 height 24
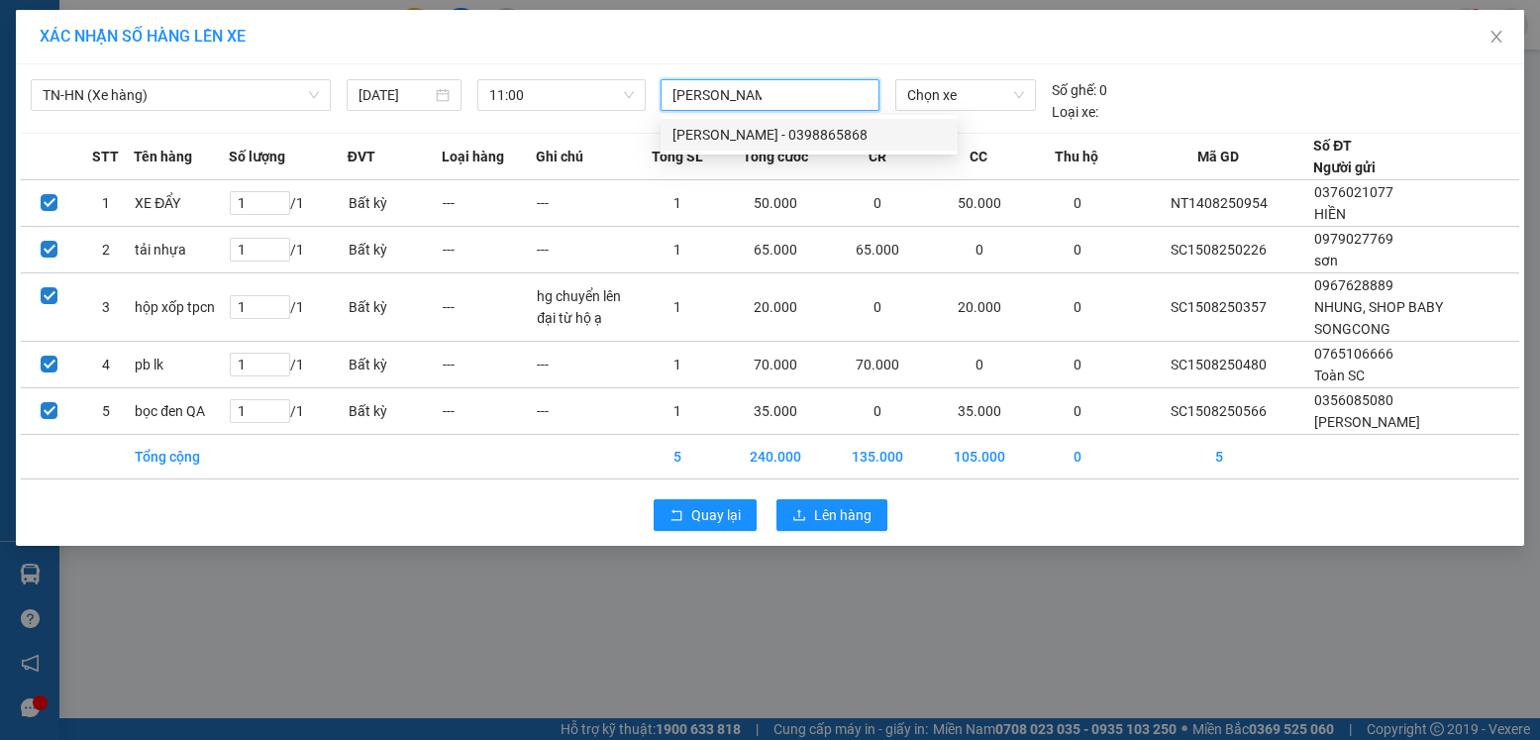
type input "dương văn hoa"
click at [804, 137] on div "[PERSON_NAME] Văn [PERSON_NAME] - 0398865868" at bounding box center [809, 135] width 273 height 22
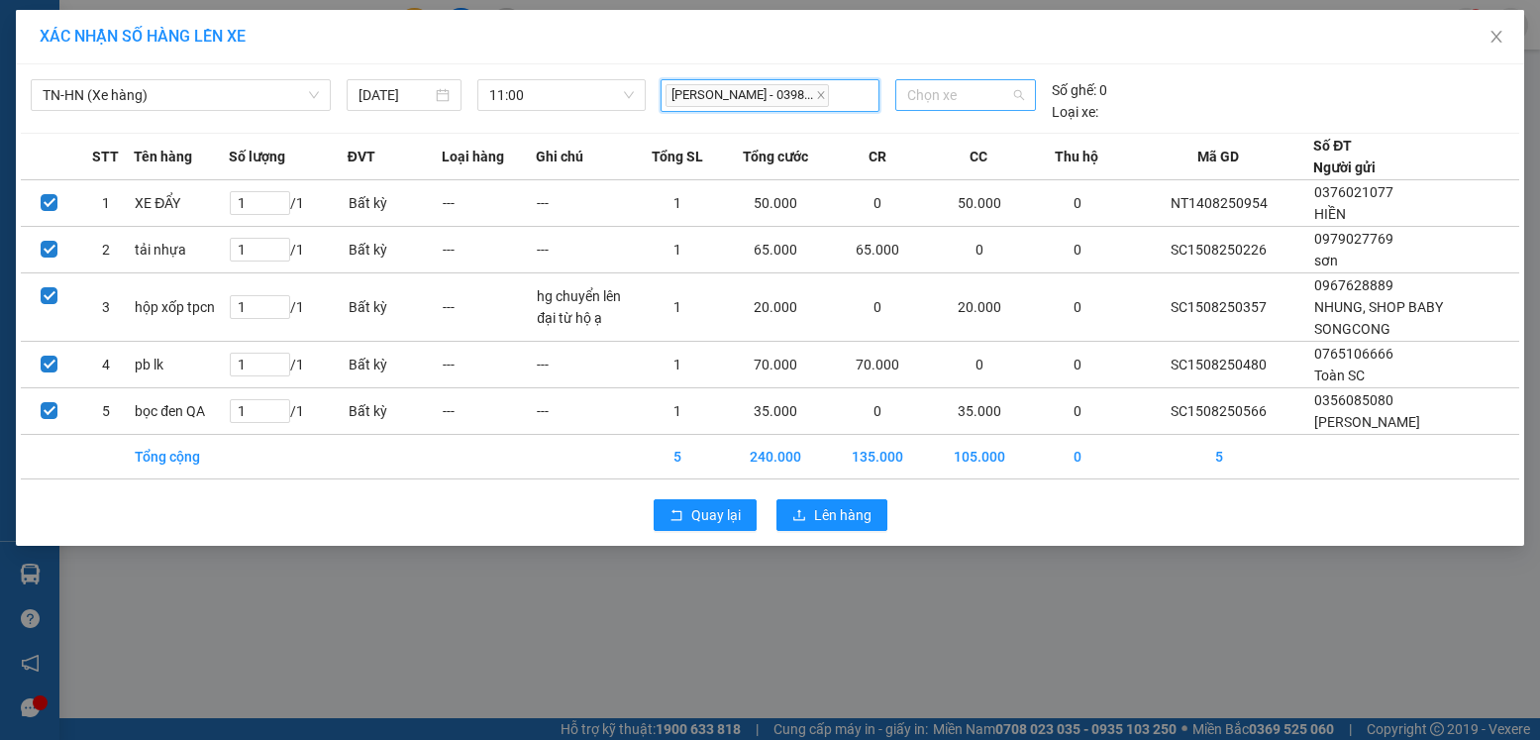
click at [955, 99] on span "Chọn xe" at bounding box center [965, 95] width 117 height 30
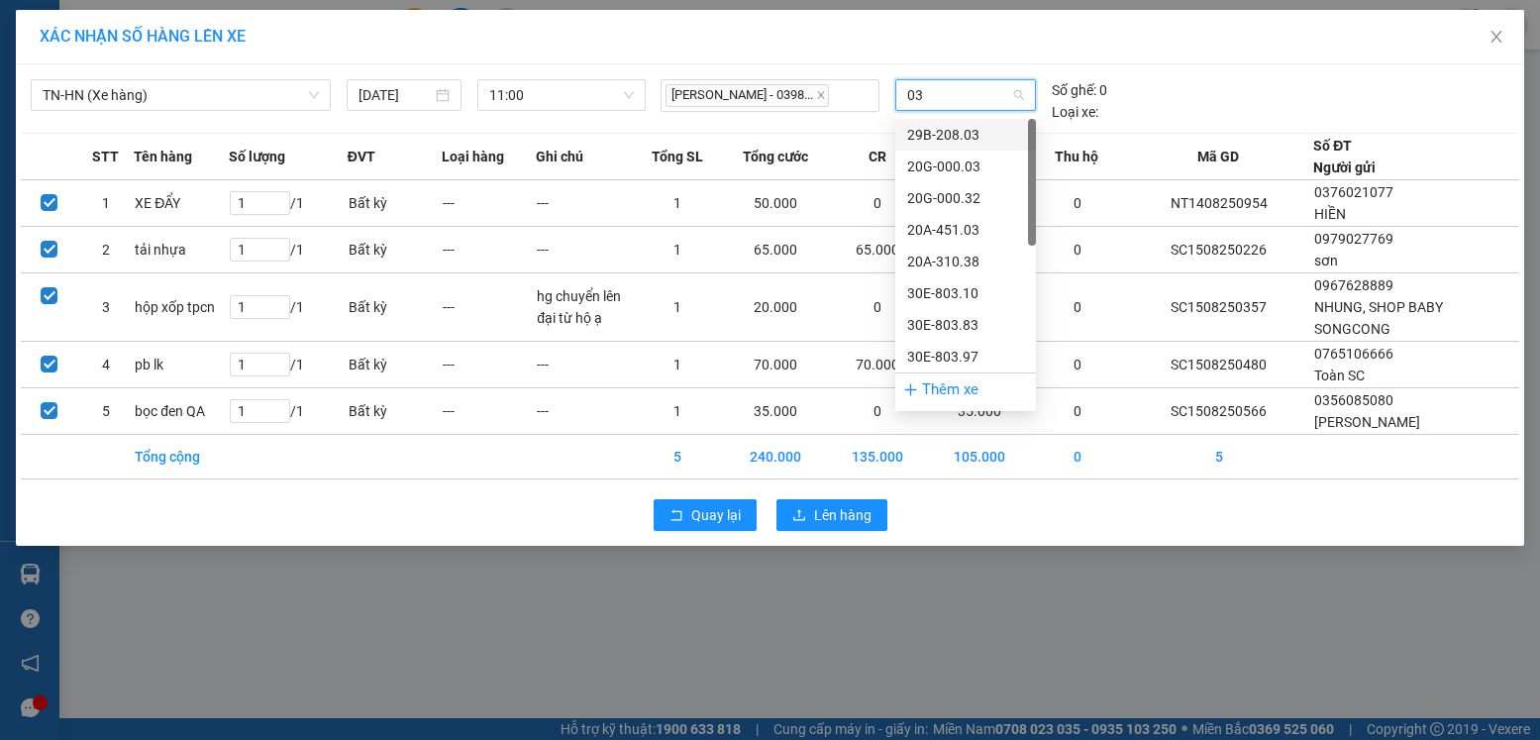
type input "032"
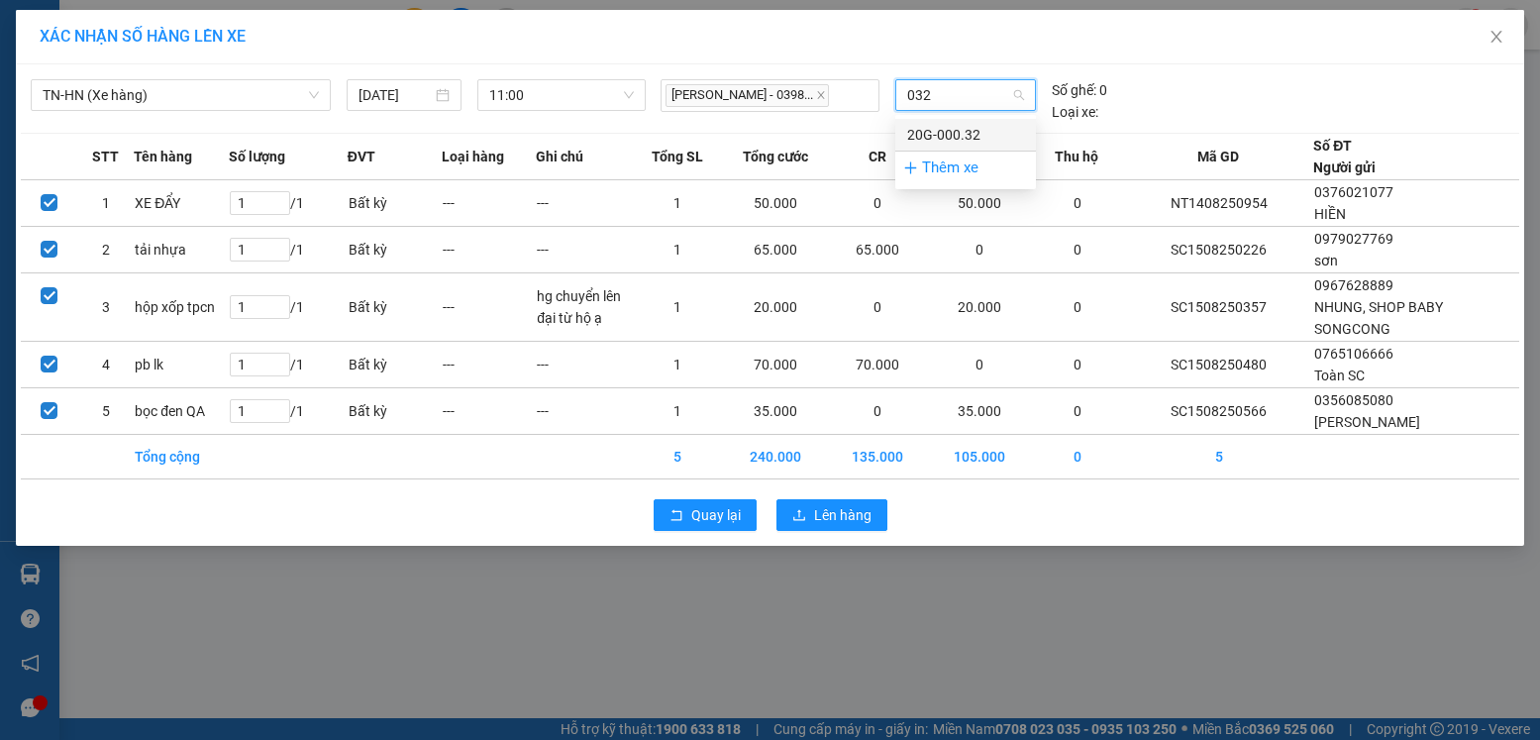
click at [954, 136] on div "20G-000.32" at bounding box center [965, 135] width 117 height 22
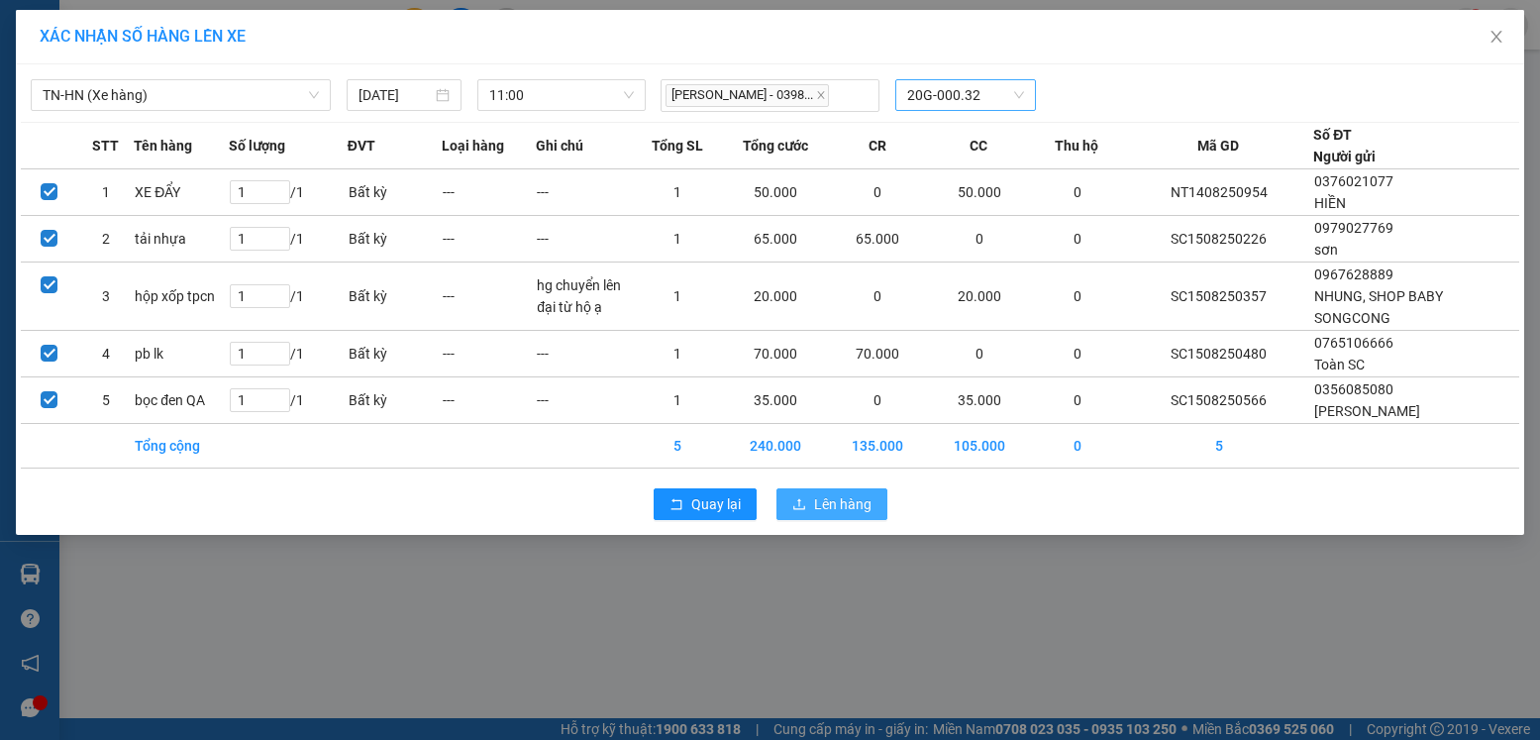
click at [837, 503] on span "Lên hàng" at bounding box center [842, 504] width 57 height 22
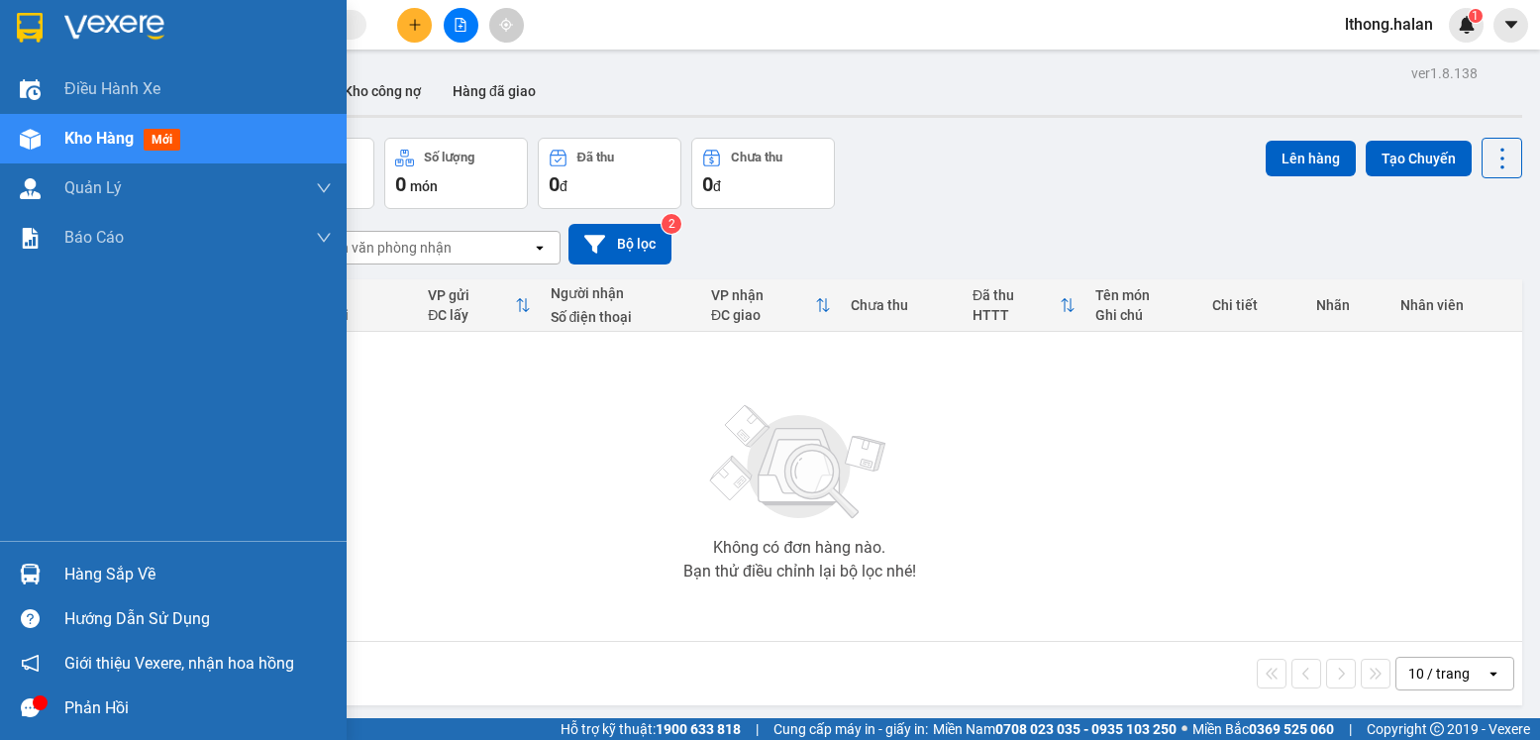
click at [140, 565] on div "Hàng sắp về" at bounding box center [197, 575] width 267 height 30
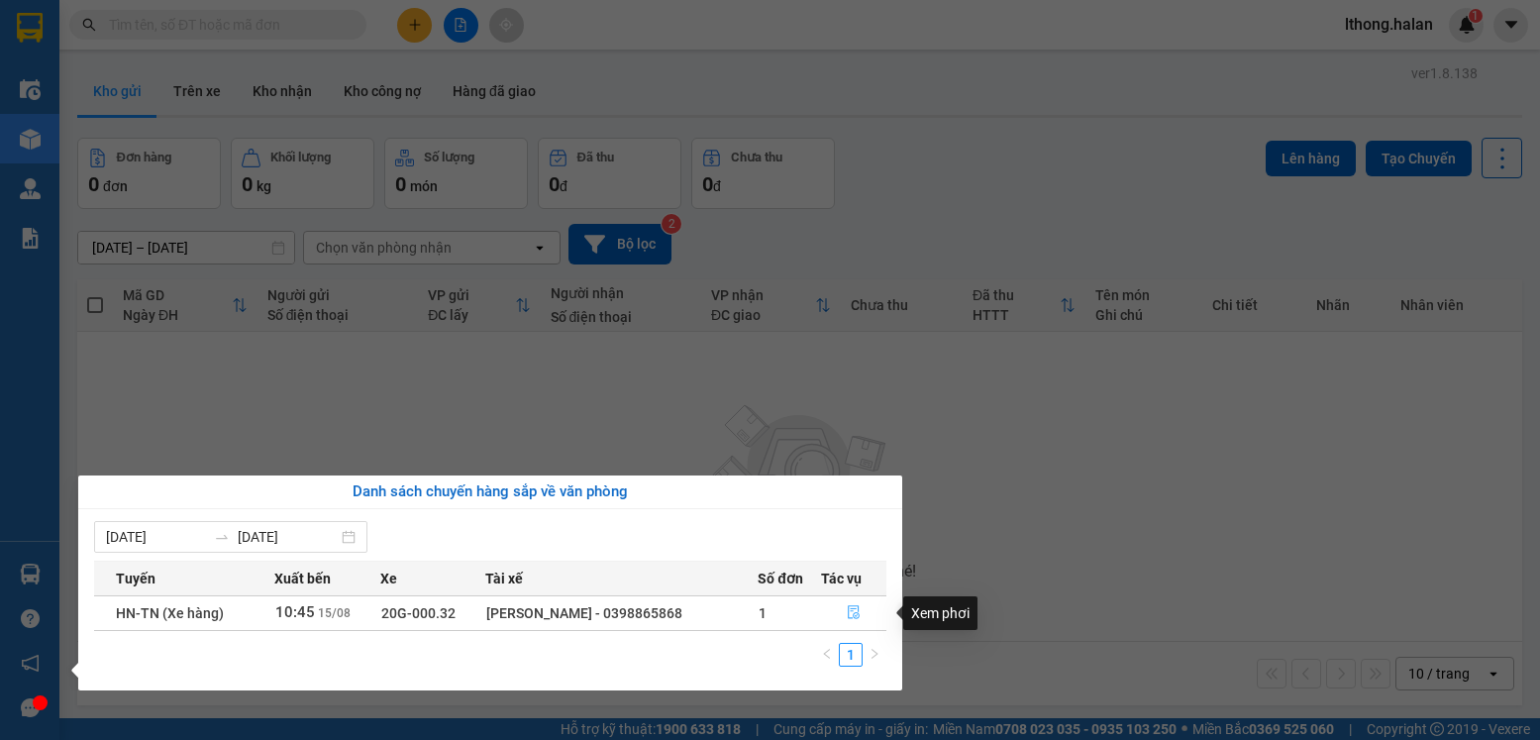
click at [851, 608] on icon "file-done" at bounding box center [854, 612] width 14 height 14
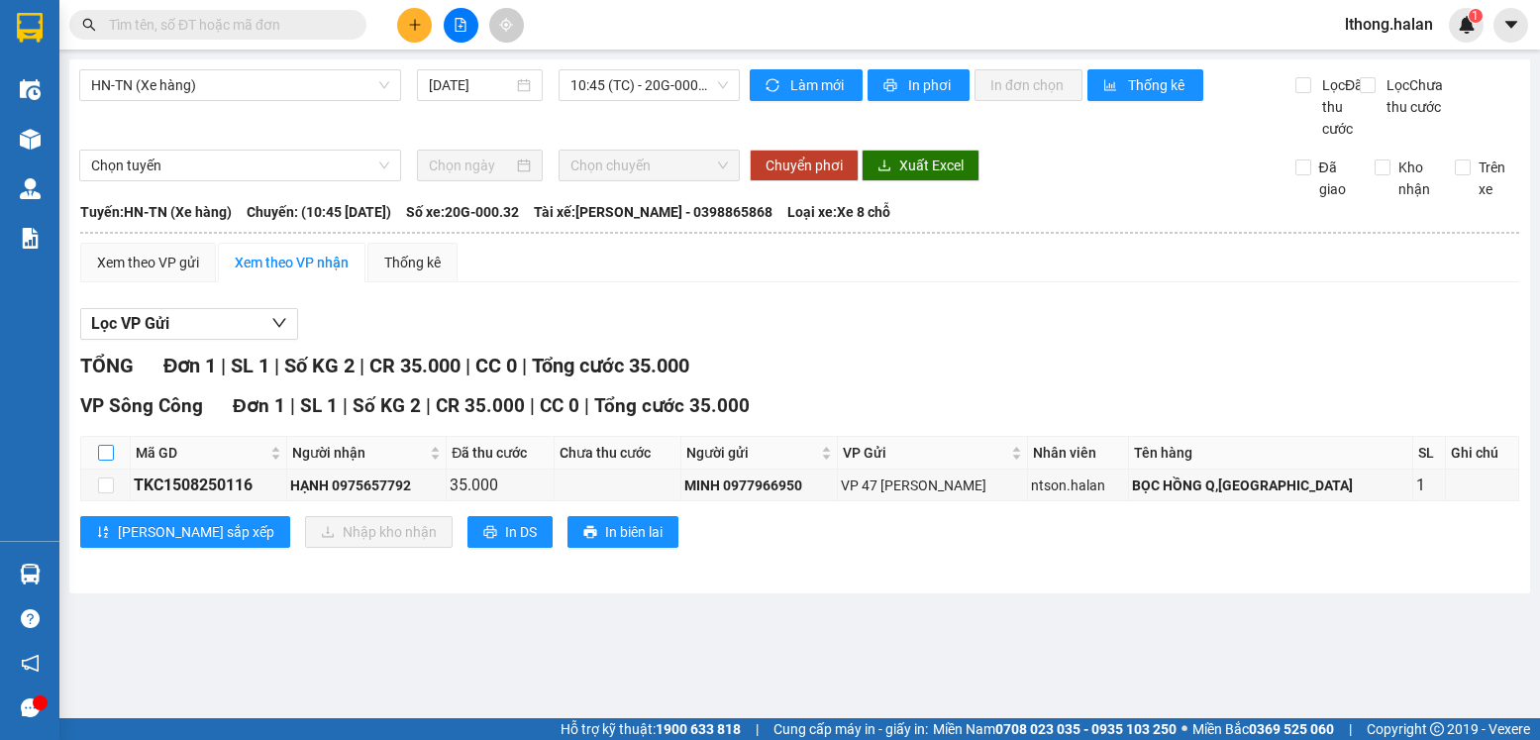
click at [104, 461] on input "checkbox" at bounding box center [106, 453] width 16 height 16
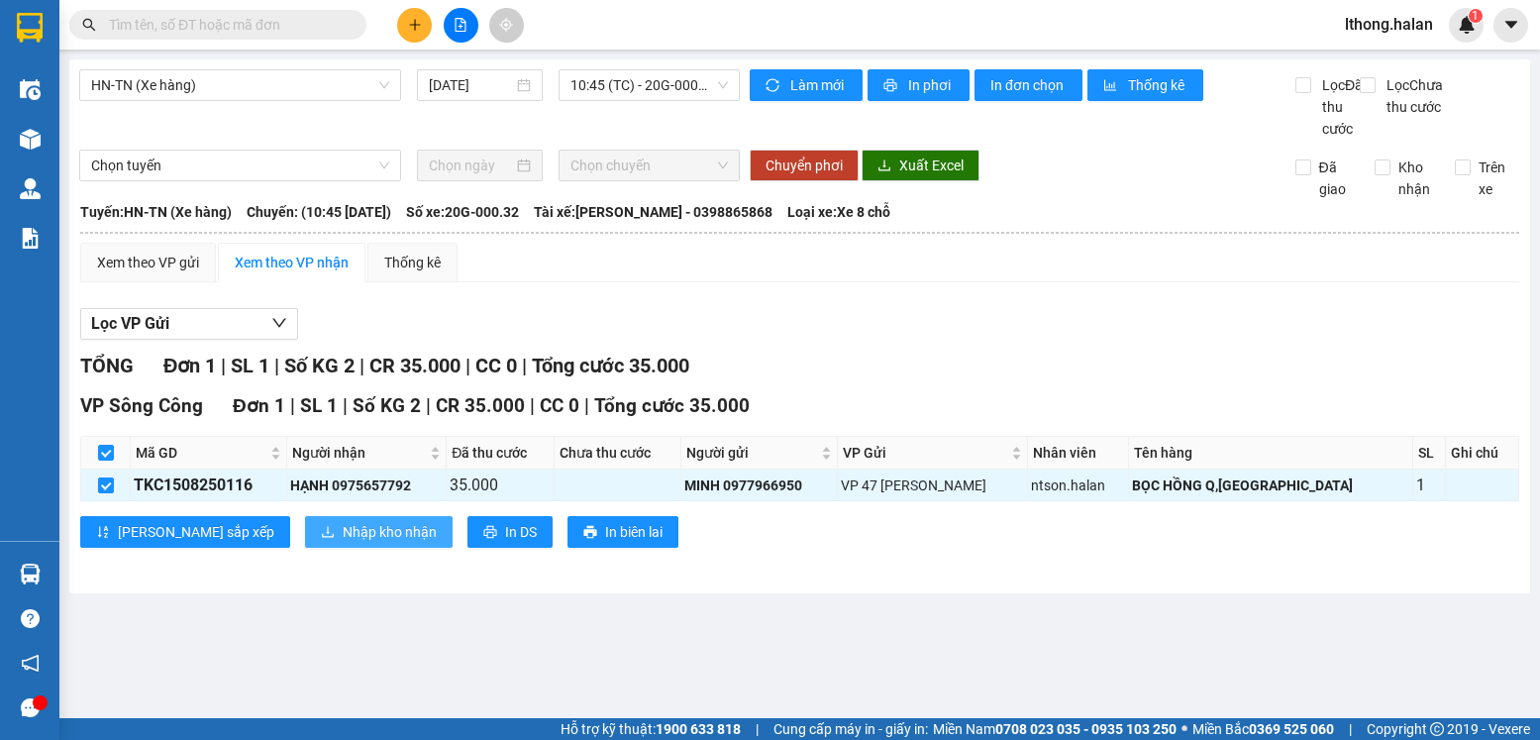
click at [343, 543] on span "Nhập kho nhận" at bounding box center [390, 532] width 94 height 22
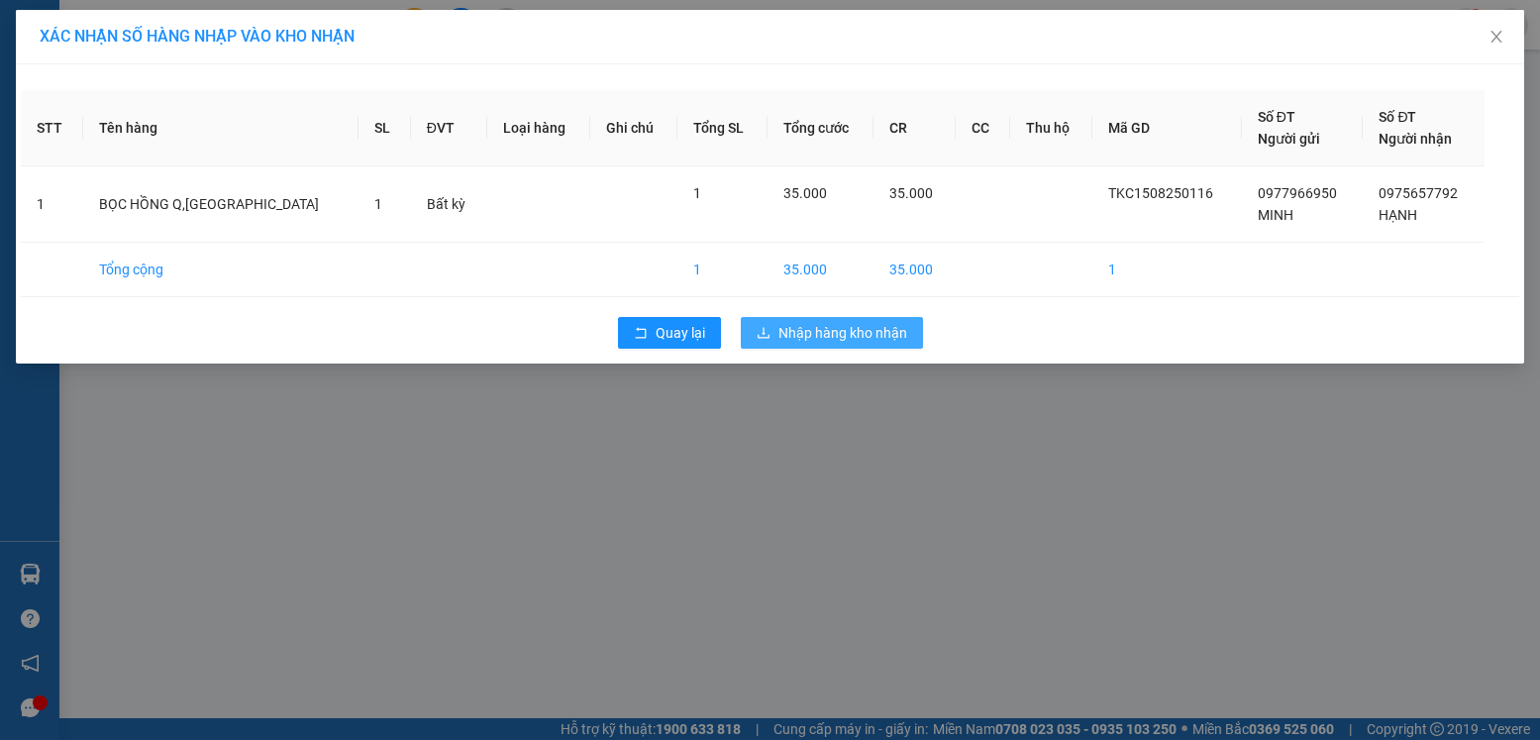
click at [825, 333] on span "Nhập hàng kho nhận" at bounding box center [843, 333] width 129 height 22
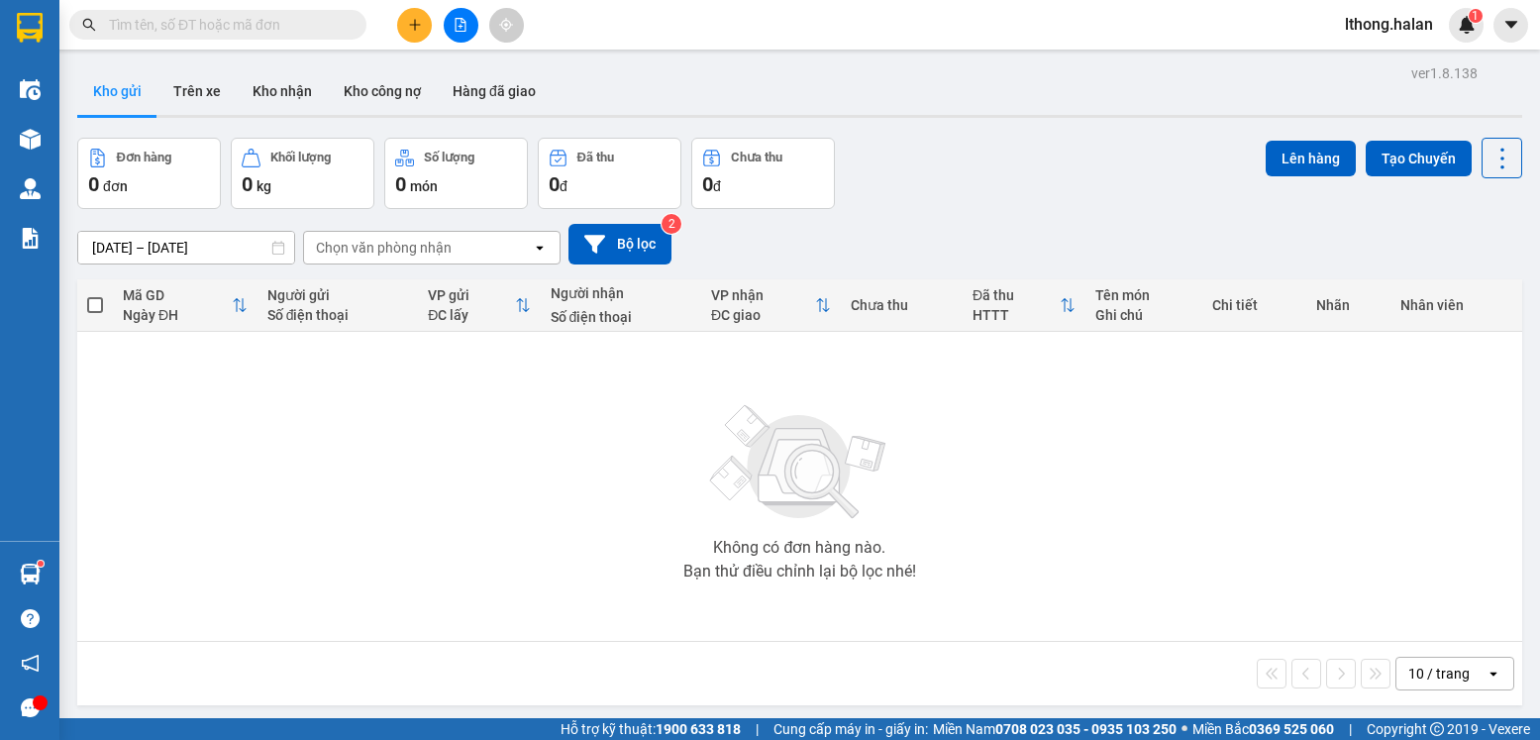
click at [288, 21] on input "text" at bounding box center [226, 25] width 234 height 22
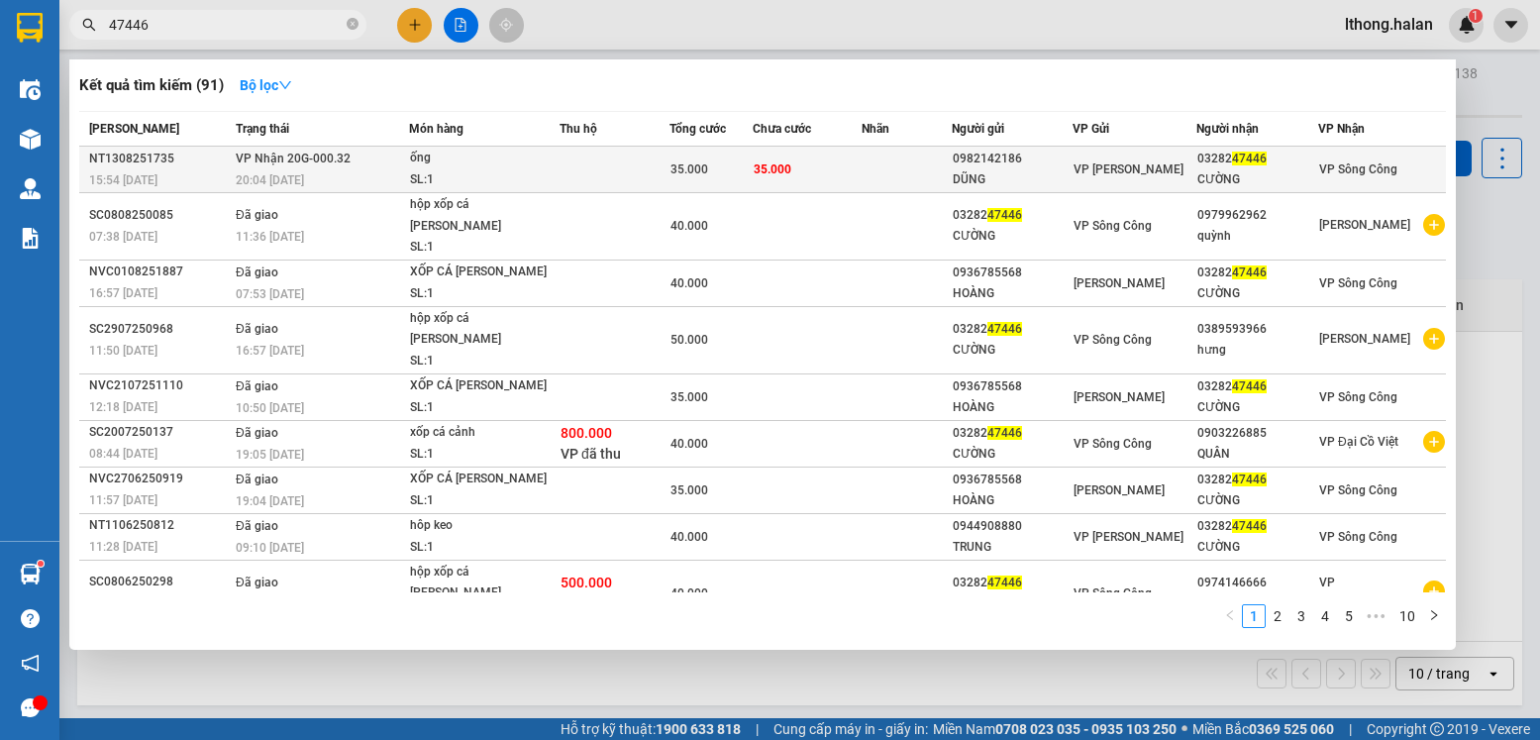
type input "47446"
click at [883, 163] on td at bounding box center [907, 170] width 90 height 47
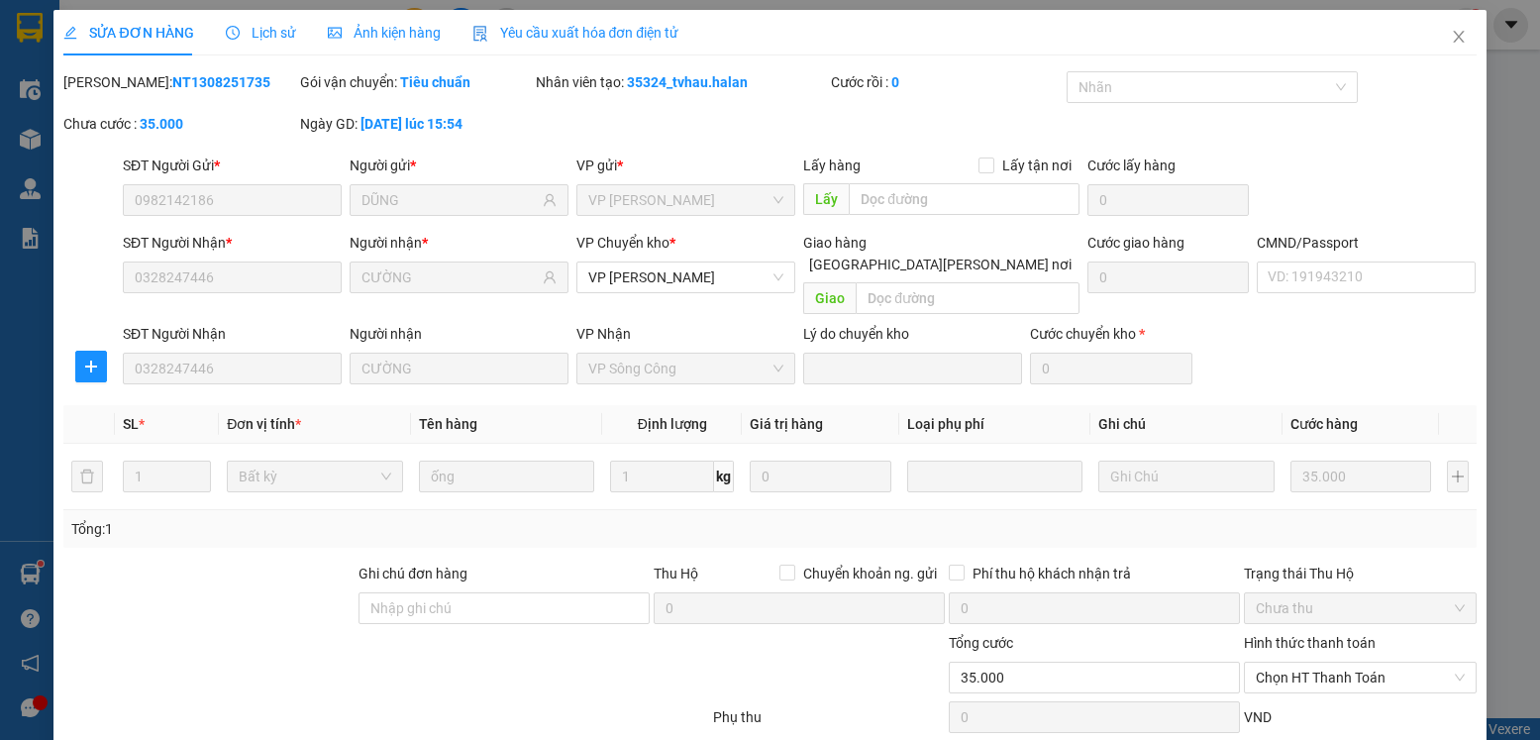
type input "0982142186"
type input "DŨNG"
type input "0328247446"
type input "CƯỜNG"
type input "35.000"
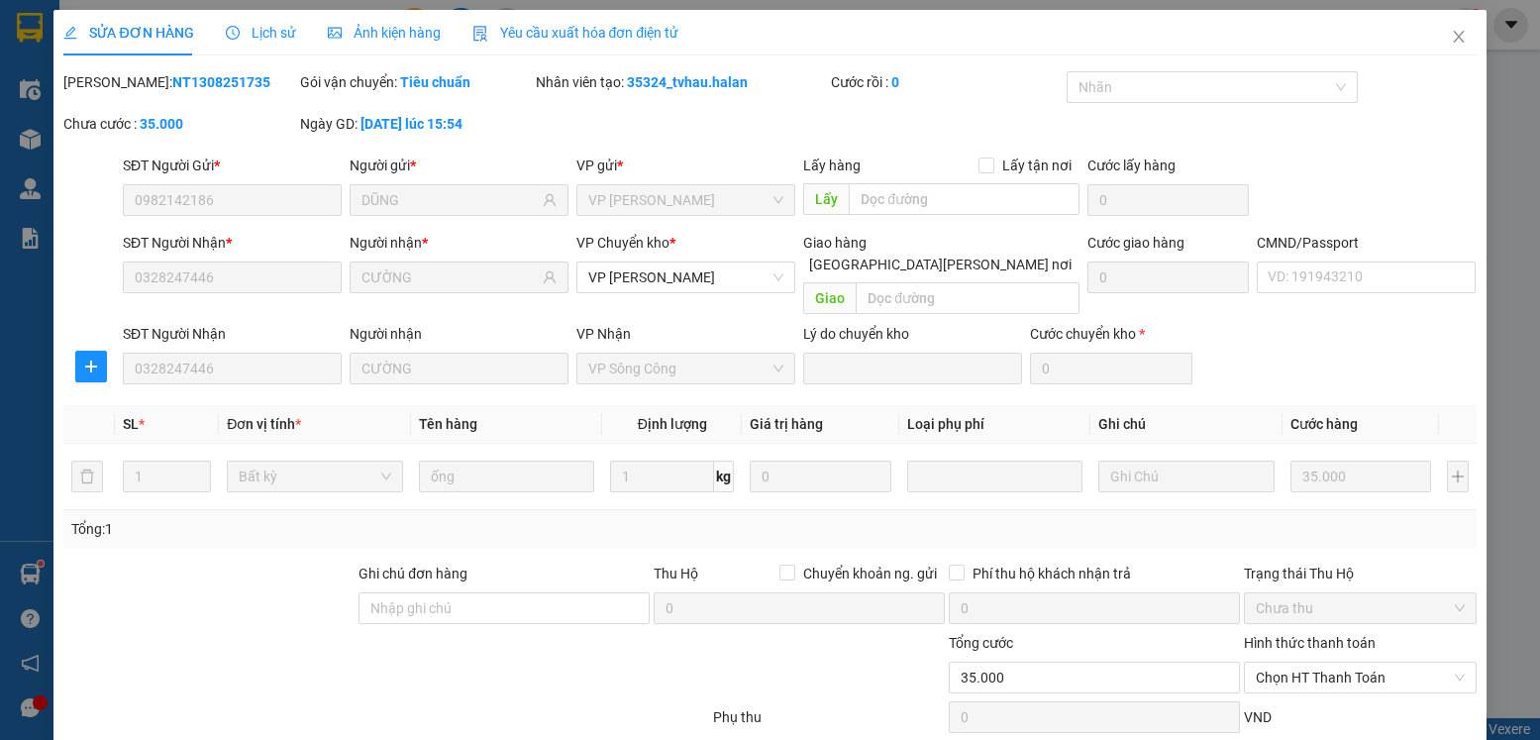
scroll to position [104, 0]
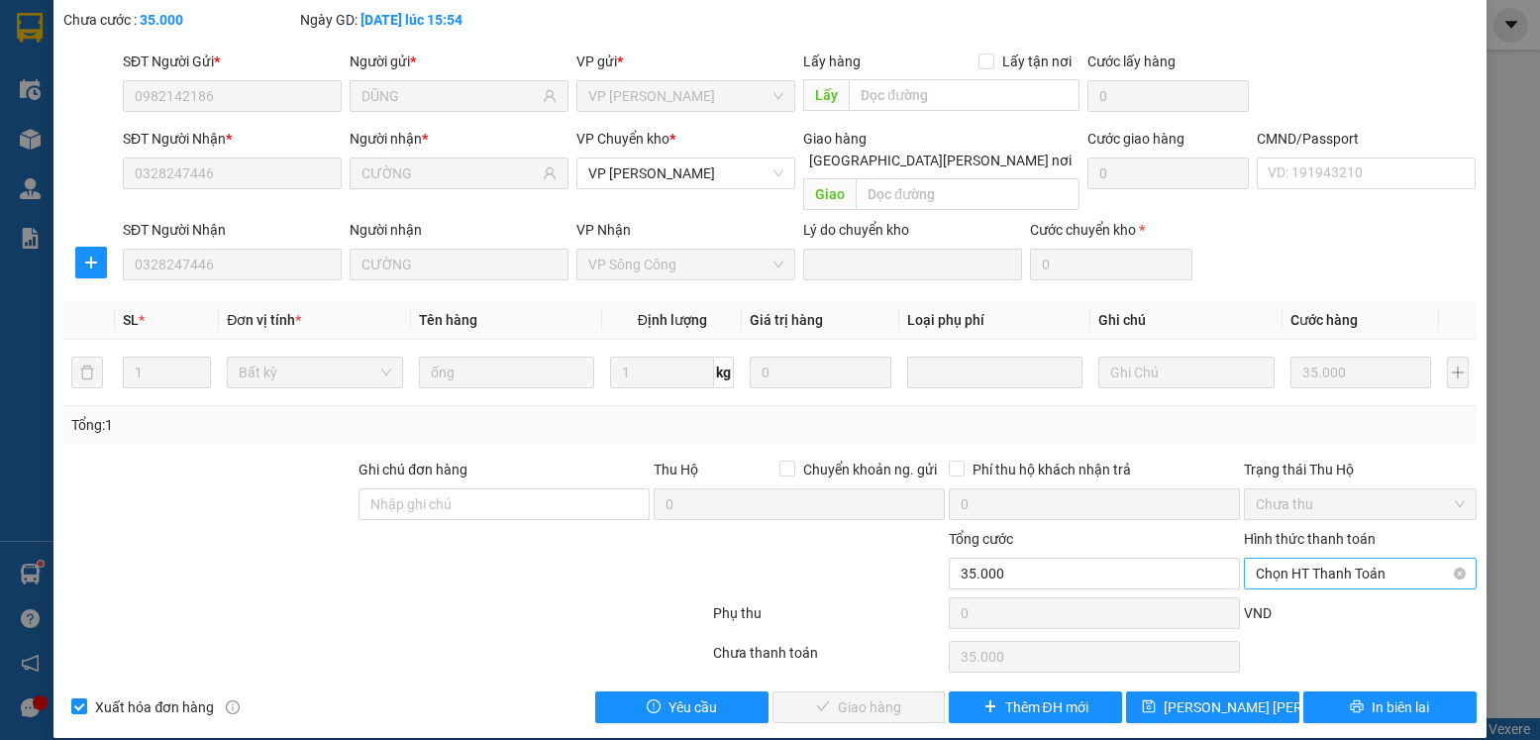
click at [1338, 559] on span "Chọn HT Thanh Toán" at bounding box center [1360, 574] width 208 height 30
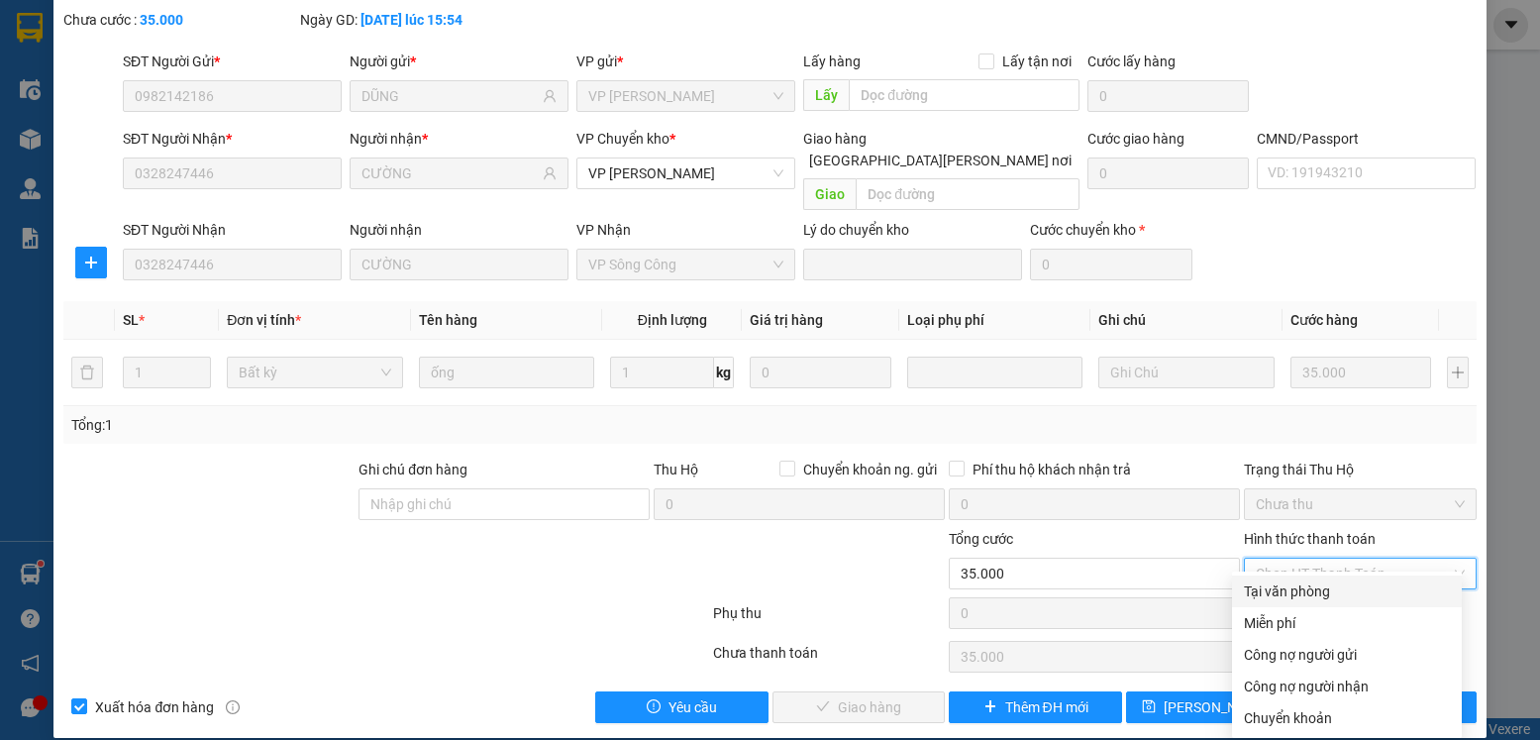
click at [1307, 587] on div "Tại văn phòng" at bounding box center [1347, 591] width 206 height 22
type input "0"
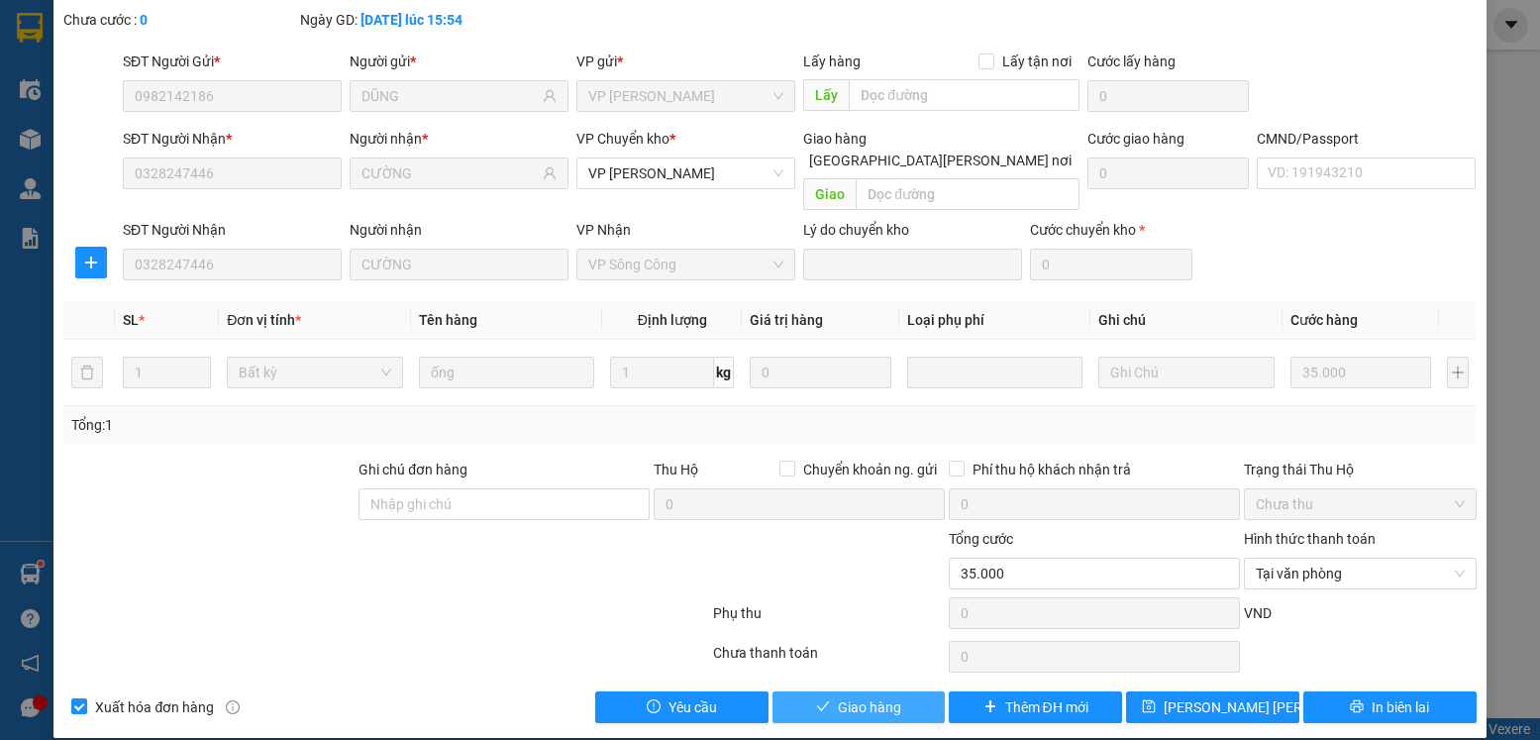
click at [872, 696] on span "Giao hàng" at bounding box center [869, 707] width 63 height 22
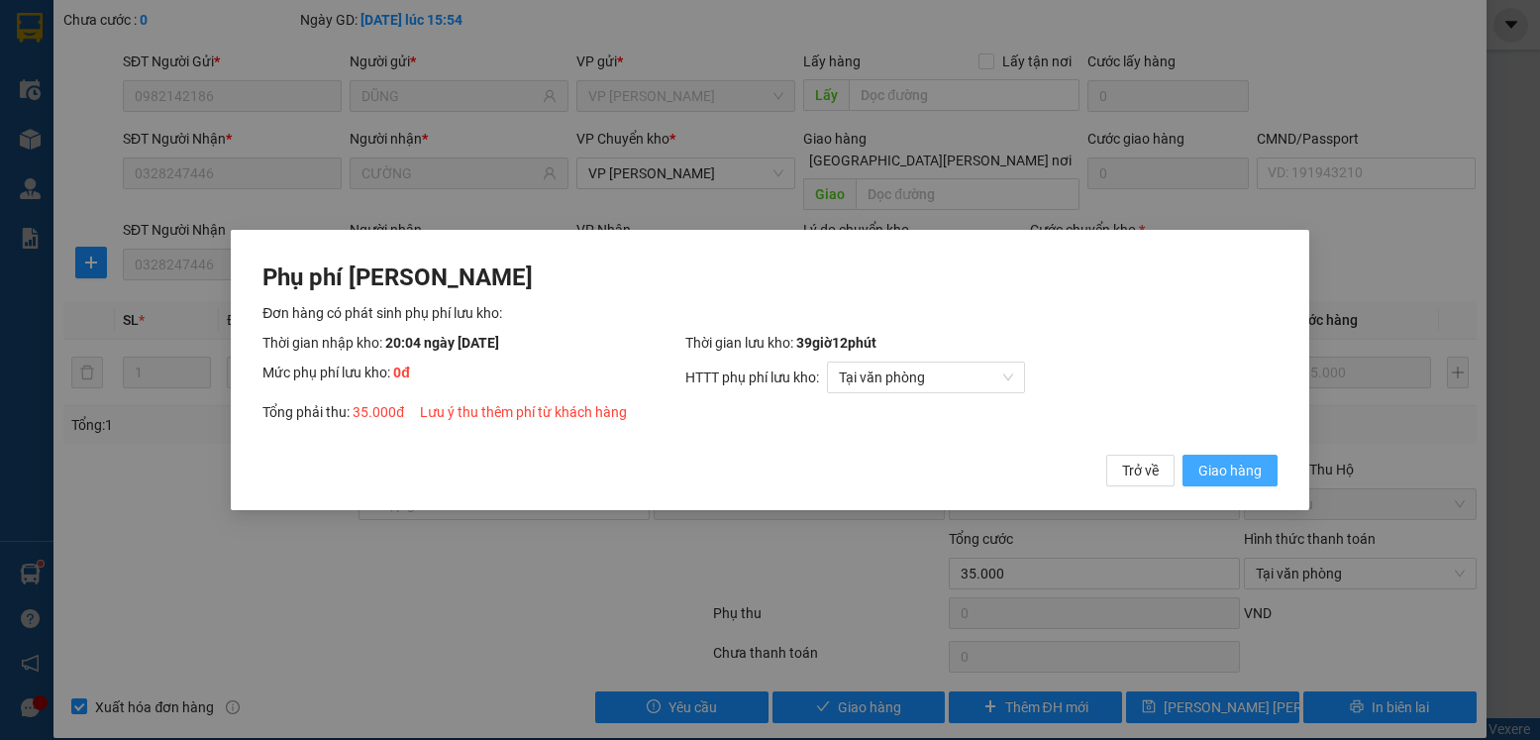
click at [1225, 465] on span "Giao hàng" at bounding box center [1230, 471] width 63 height 22
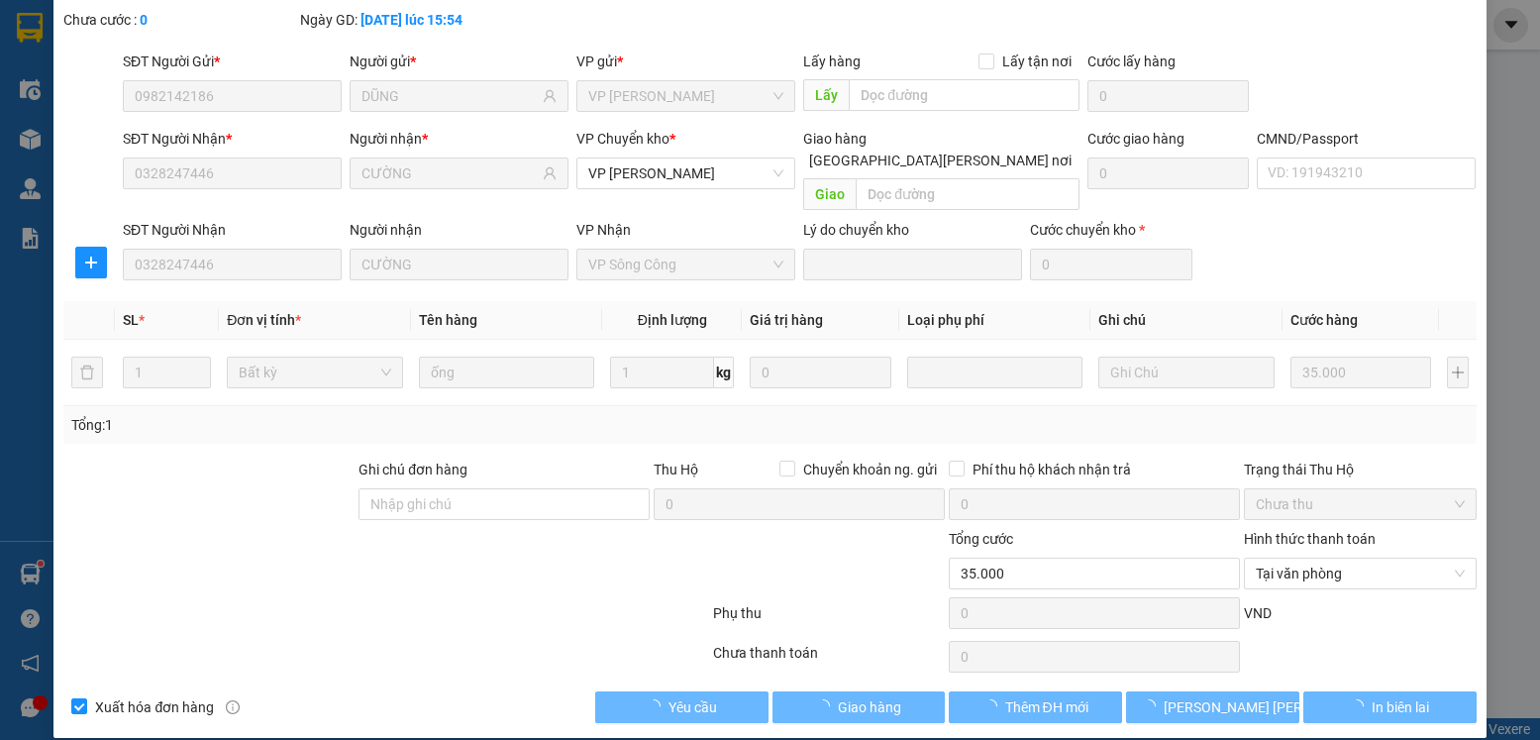
scroll to position [0, 0]
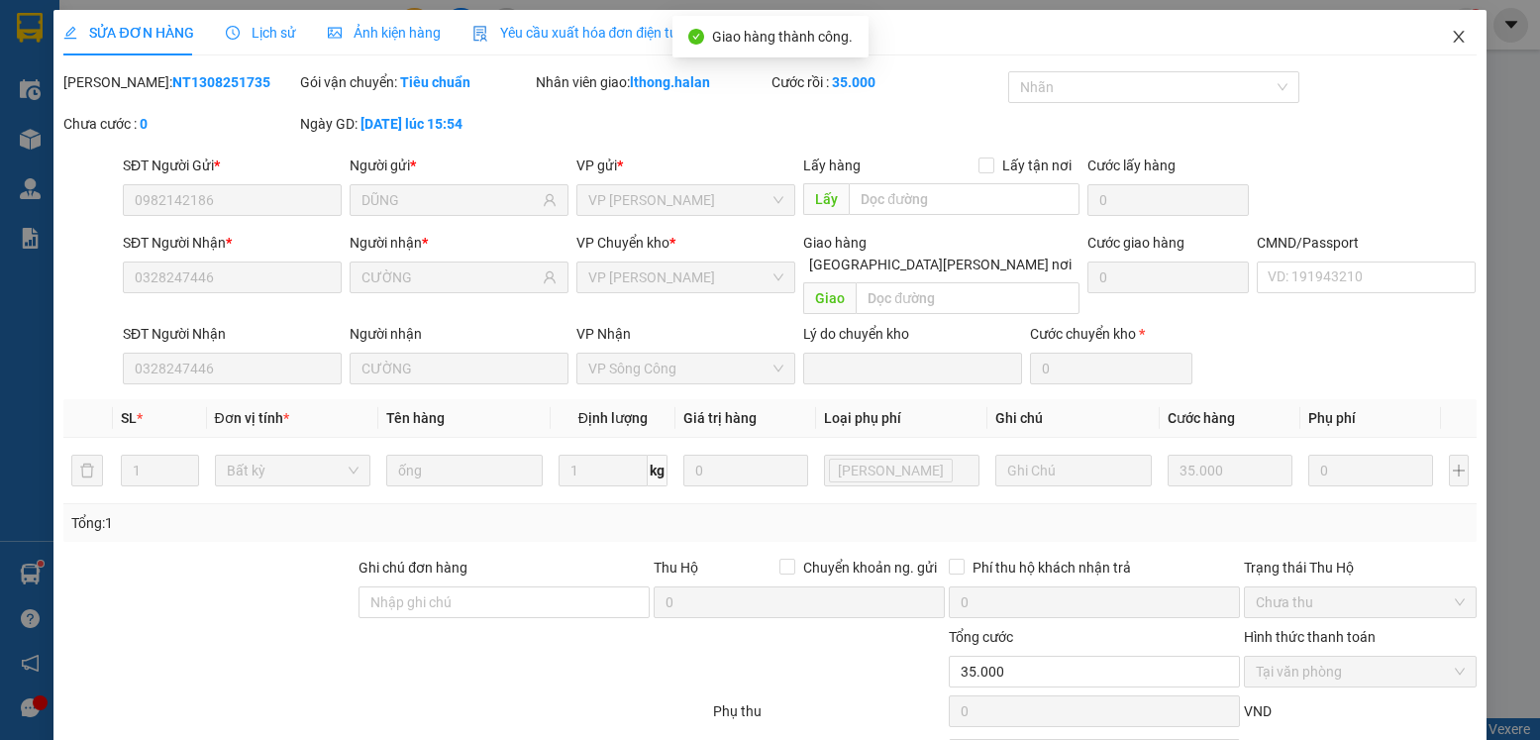
click at [1453, 36] on icon "close" at bounding box center [1458, 37] width 11 height 12
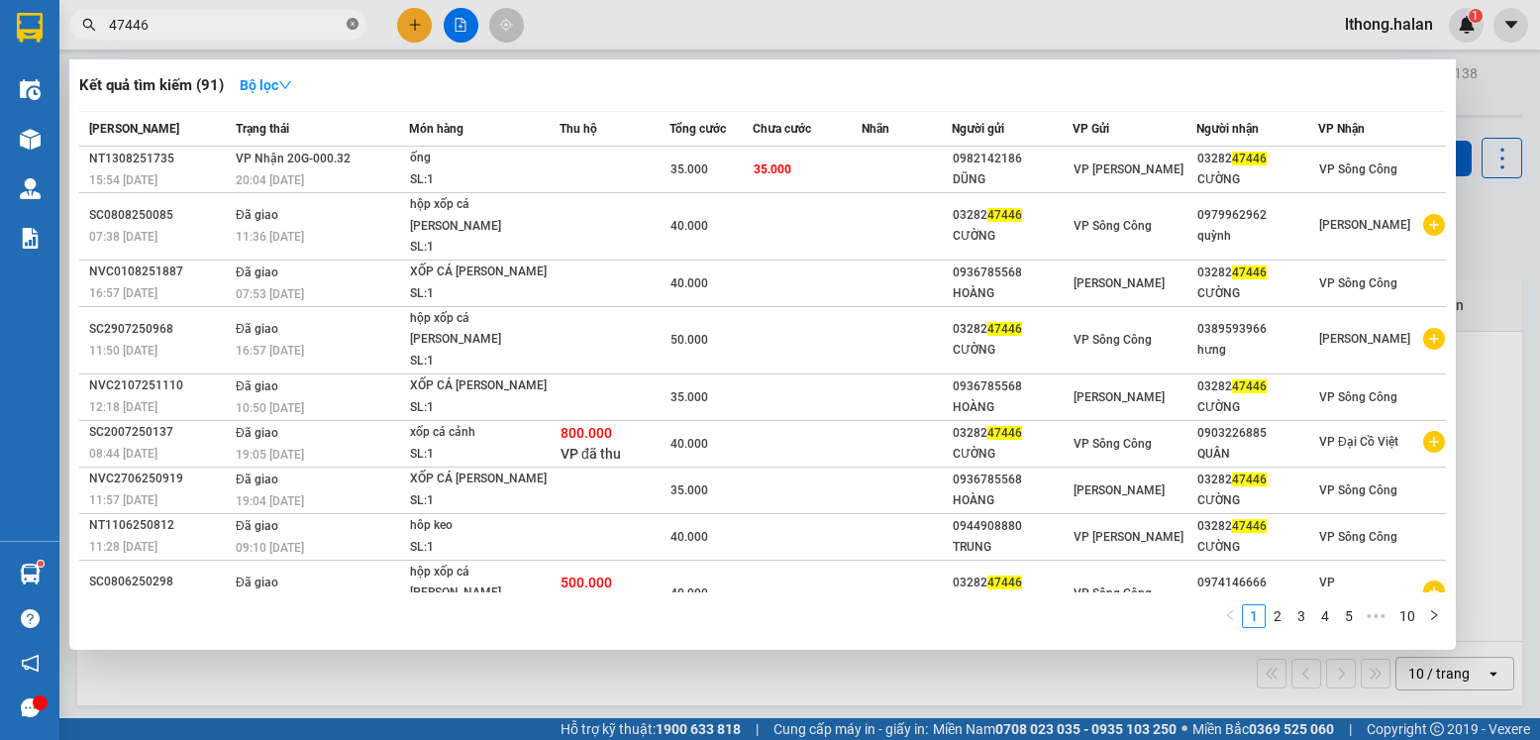
click at [358, 29] on icon "close-circle" at bounding box center [353, 24] width 12 height 12
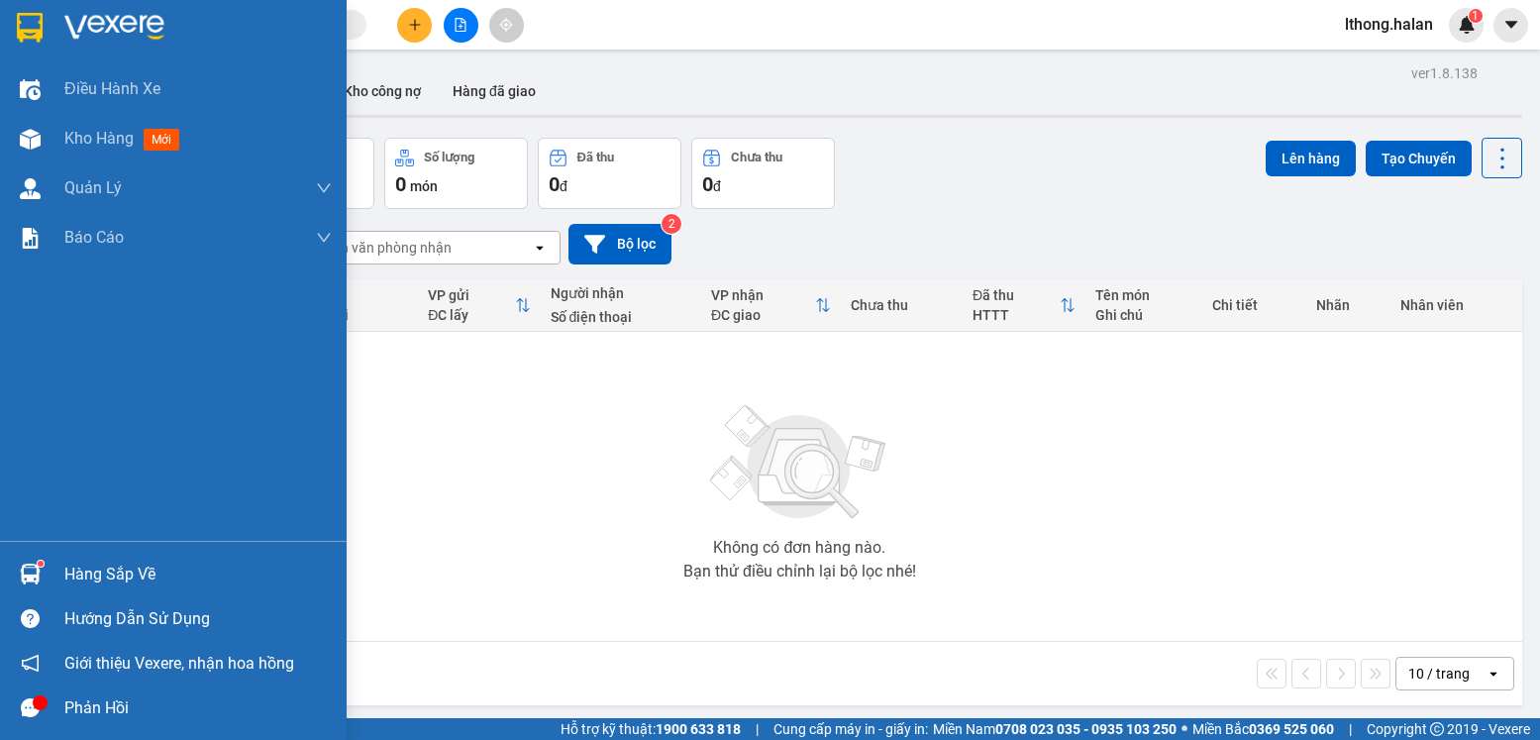
click at [103, 579] on div "Hàng sắp về" at bounding box center [197, 575] width 267 height 30
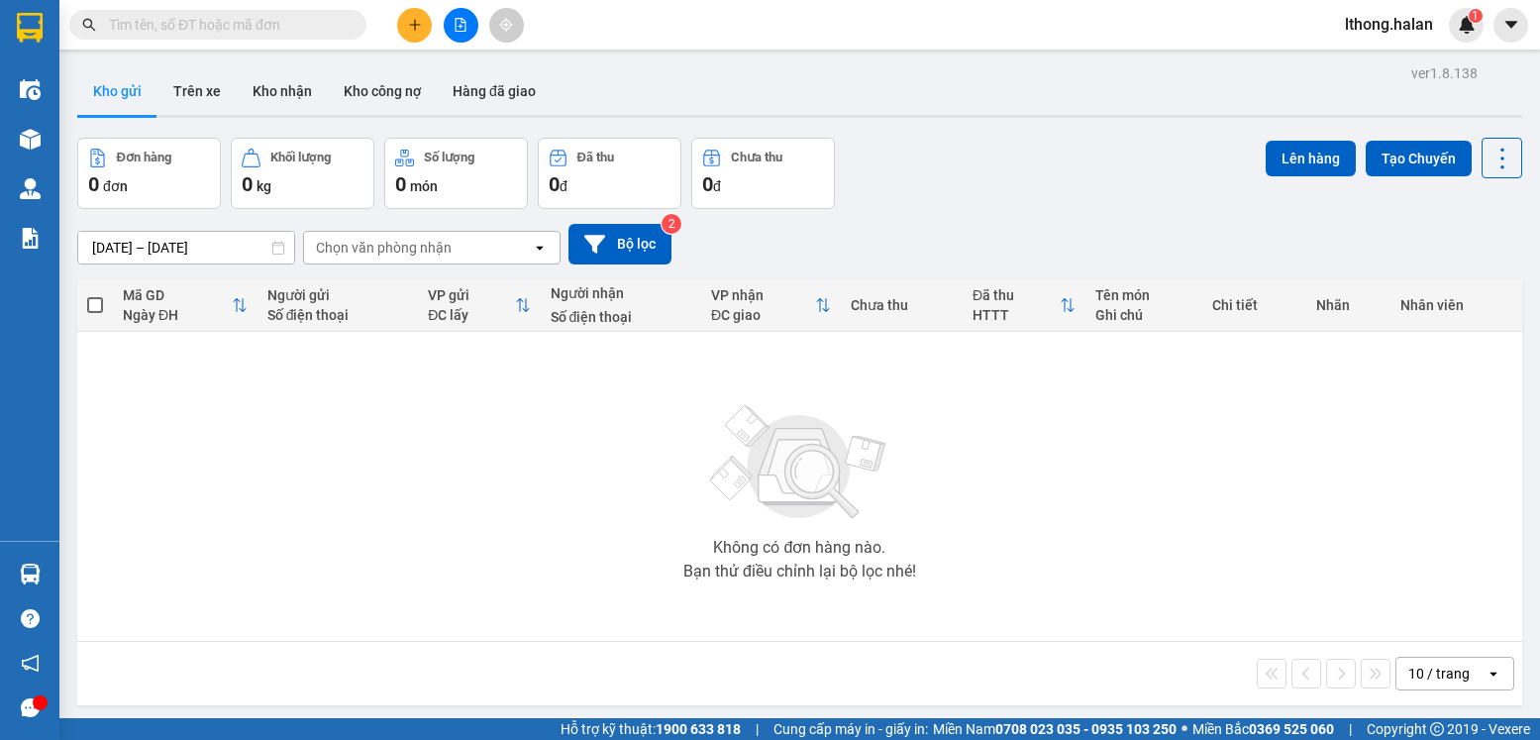
click at [1126, 536] on section "Kết quả [PERSON_NAME] ( 91 ) Bộ lọc Mã ĐH Trạng thái Món hàng Thu hộ Tổng [PERS…" at bounding box center [770, 370] width 1540 height 740
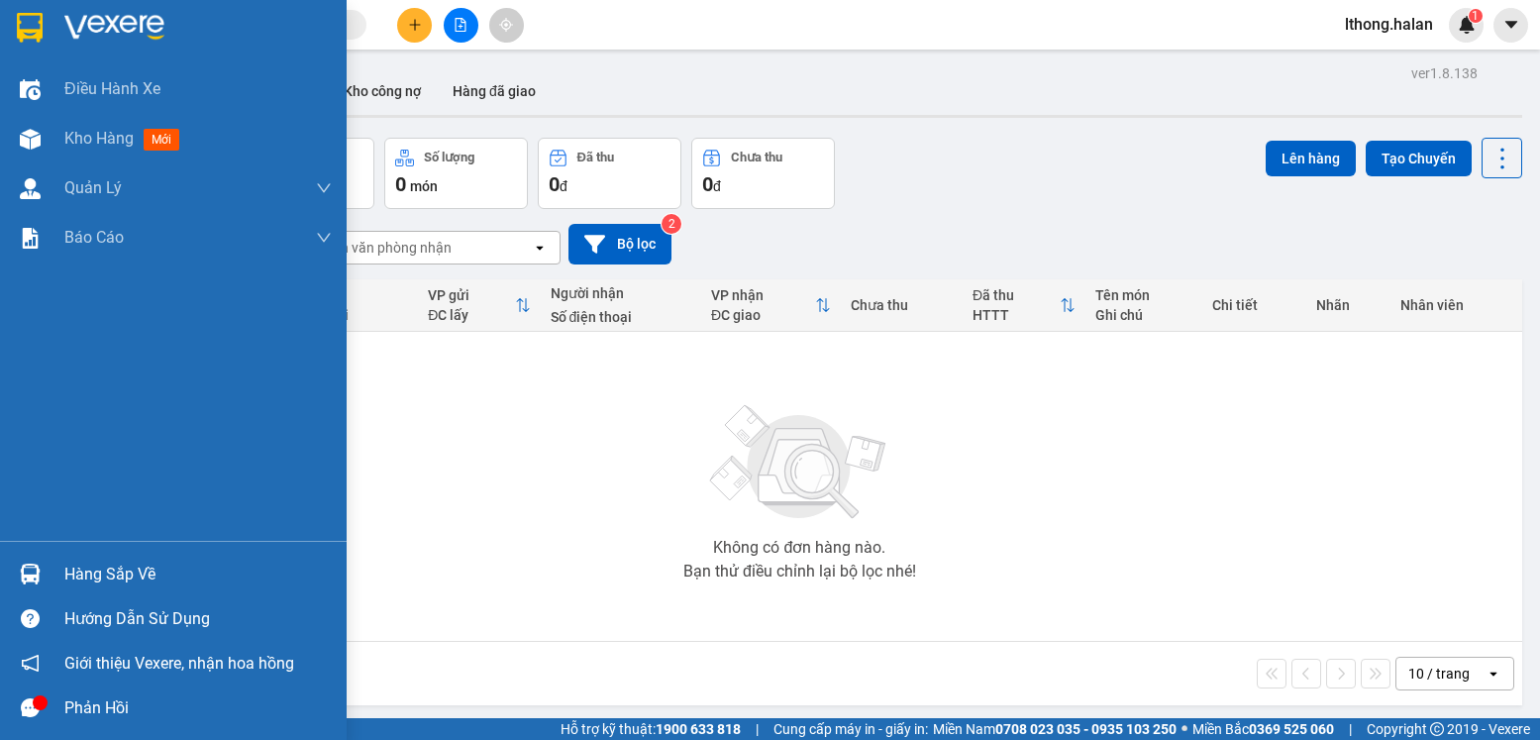
click at [124, 570] on div "Hàng sắp về" at bounding box center [197, 575] width 267 height 30
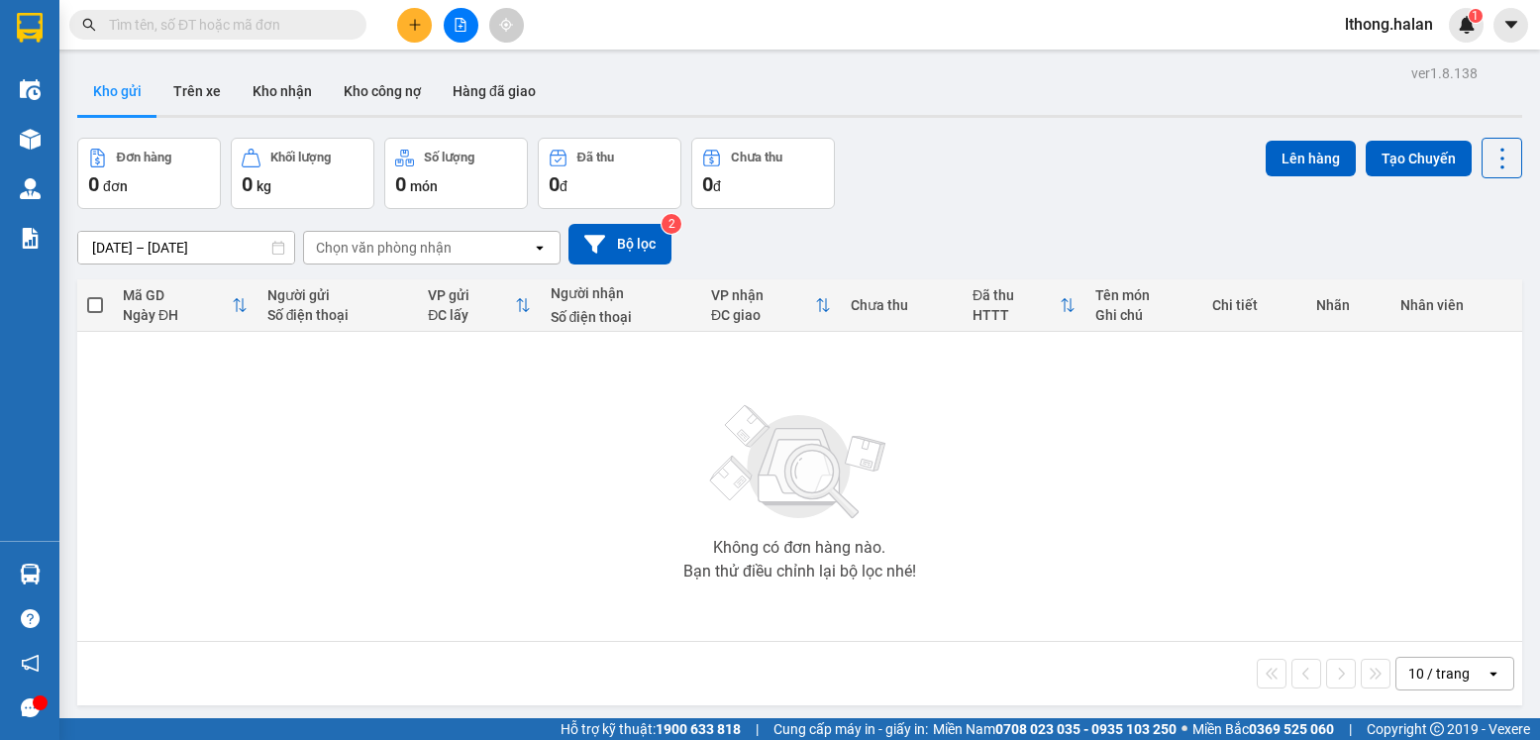
drag, startPoint x: 1099, startPoint y: 489, endPoint x: 961, endPoint y: 415, distance: 156.5
click at [1085, 490] on section "Kết quả [PERSON_NAME] ( 91 ) Bộ lọc Mã ĐH Trạng thái Món hàng Thu hộ Tổng [PERS…" at bounding box center [770, 370] width 1540 height 740
click at [298, 25] on input "text" at bounding box center [226, 25] width 234 height 22
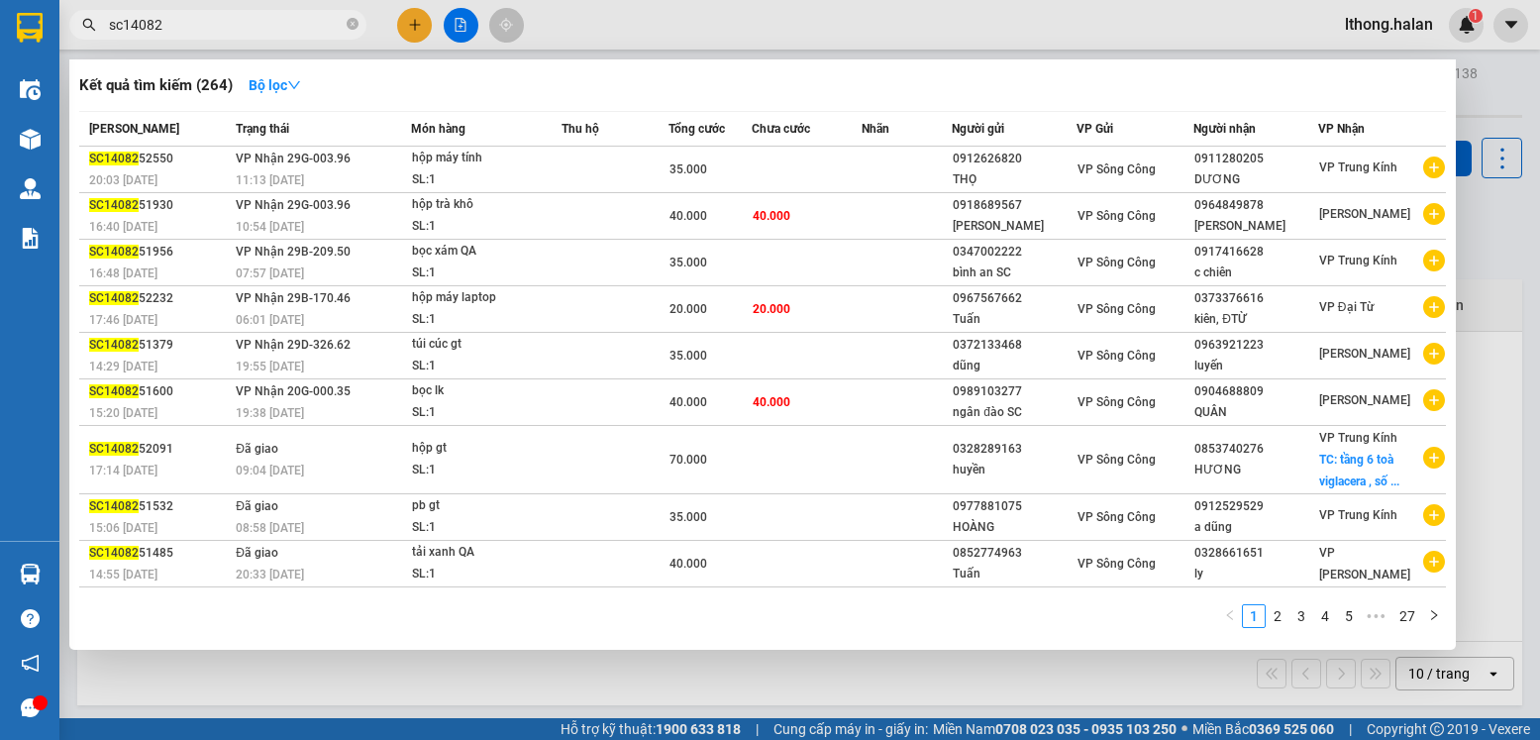
type input "sc140825"
click at [350, 26] on icon "close-circle" at bounding box center [353, 24] width 12 height 12
